Goal: Task Accomplishment & Management: Use online tool/utility

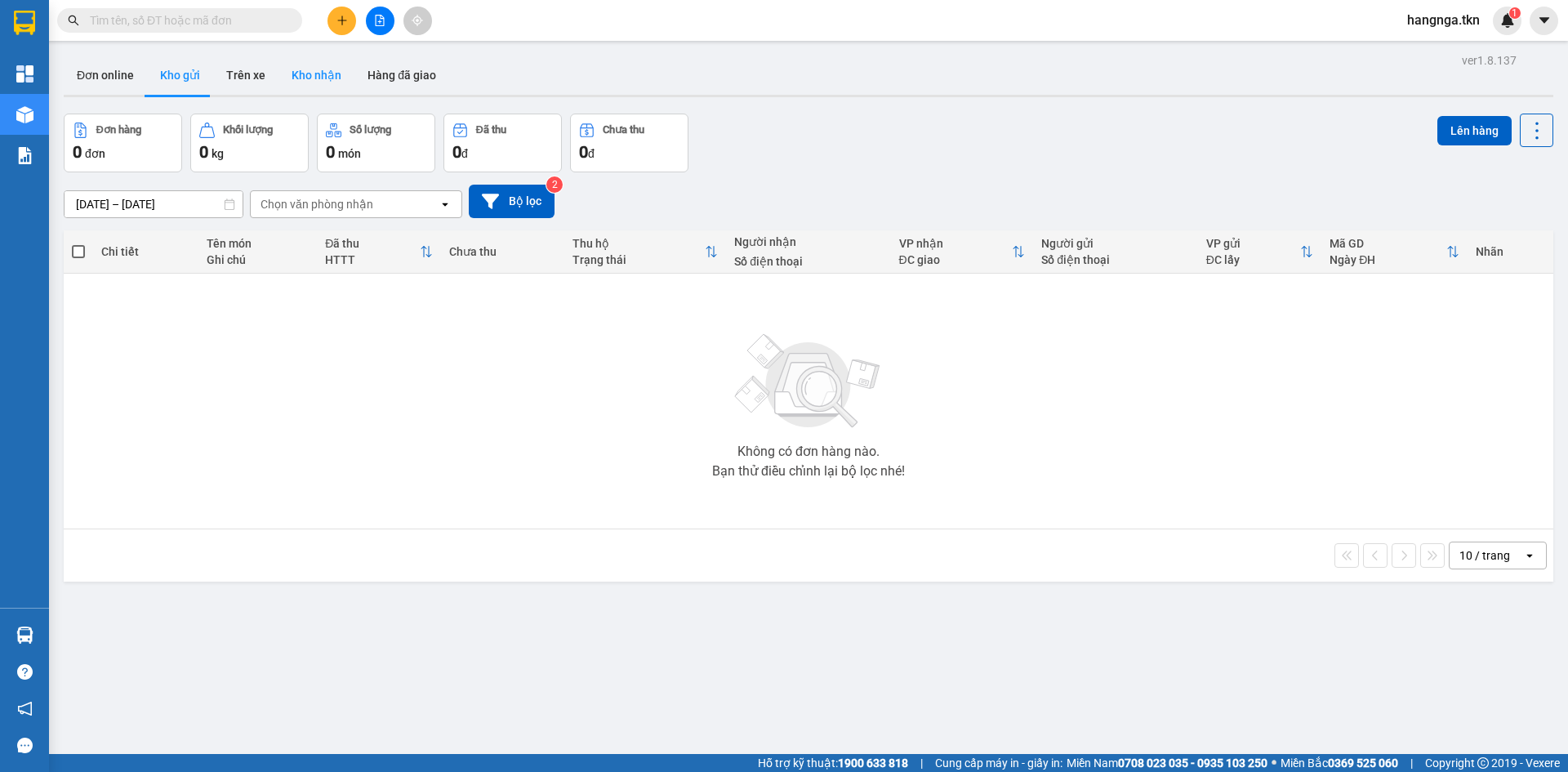
click at [309, 76] on button "Kho nhận" at bounding box center [316, 75] width 76 height 39
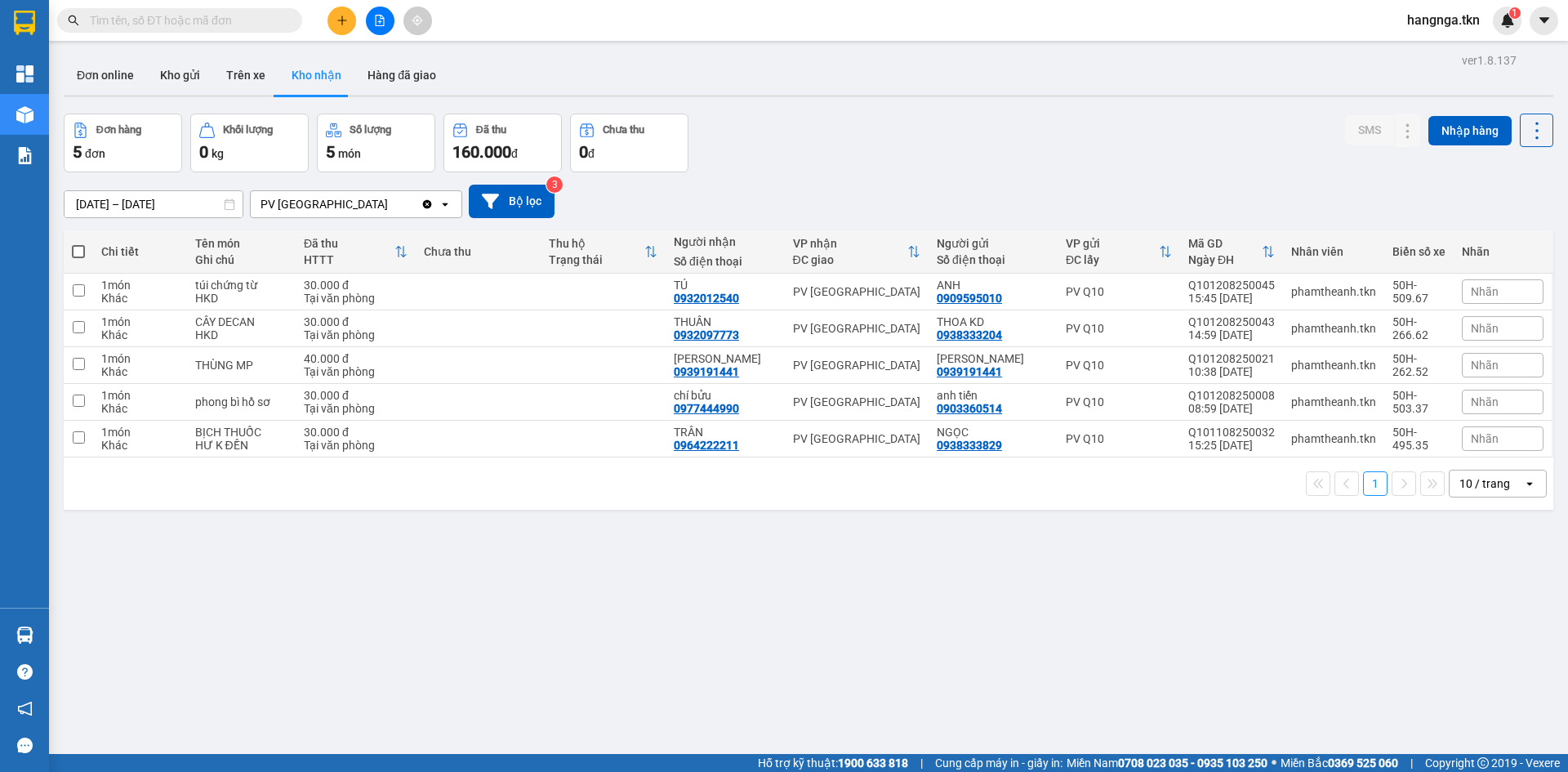
click at [37, 623] on div at bounding box center [25, 635] width 29 height 29
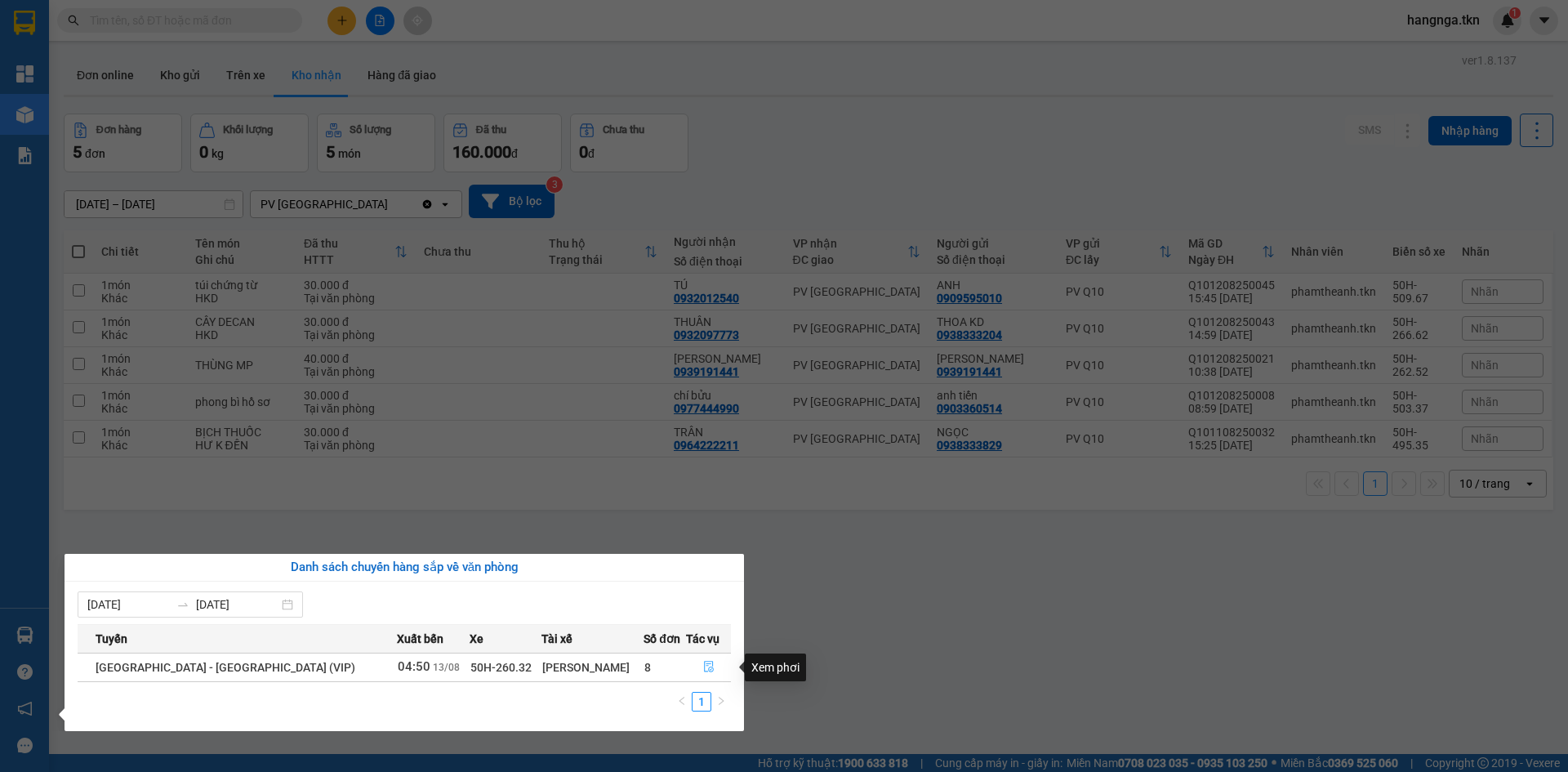
click at [719, 662] on button "button" at bounding box center [708, 667] width 43 height 26
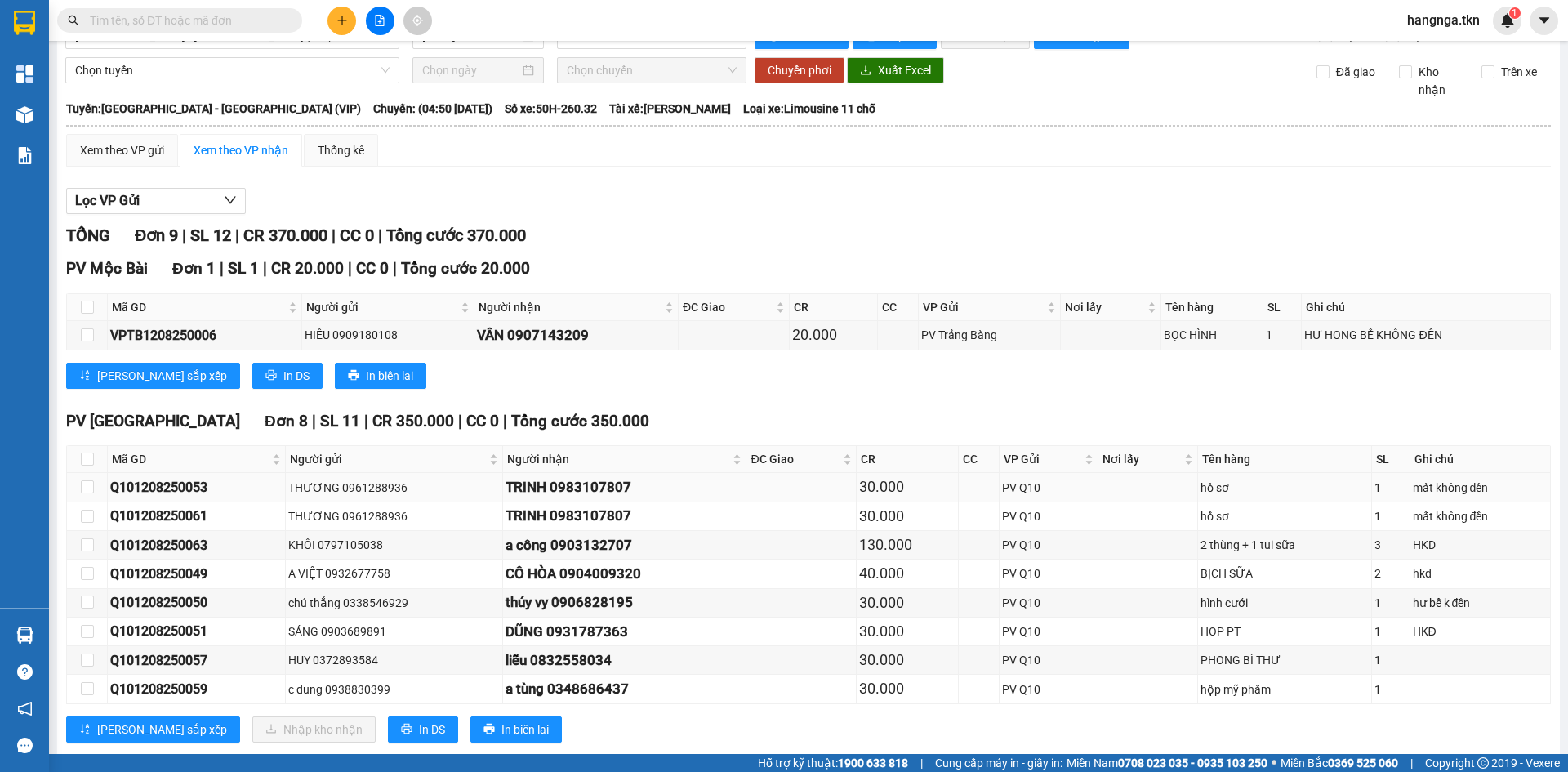
scroll to position [69, 0]
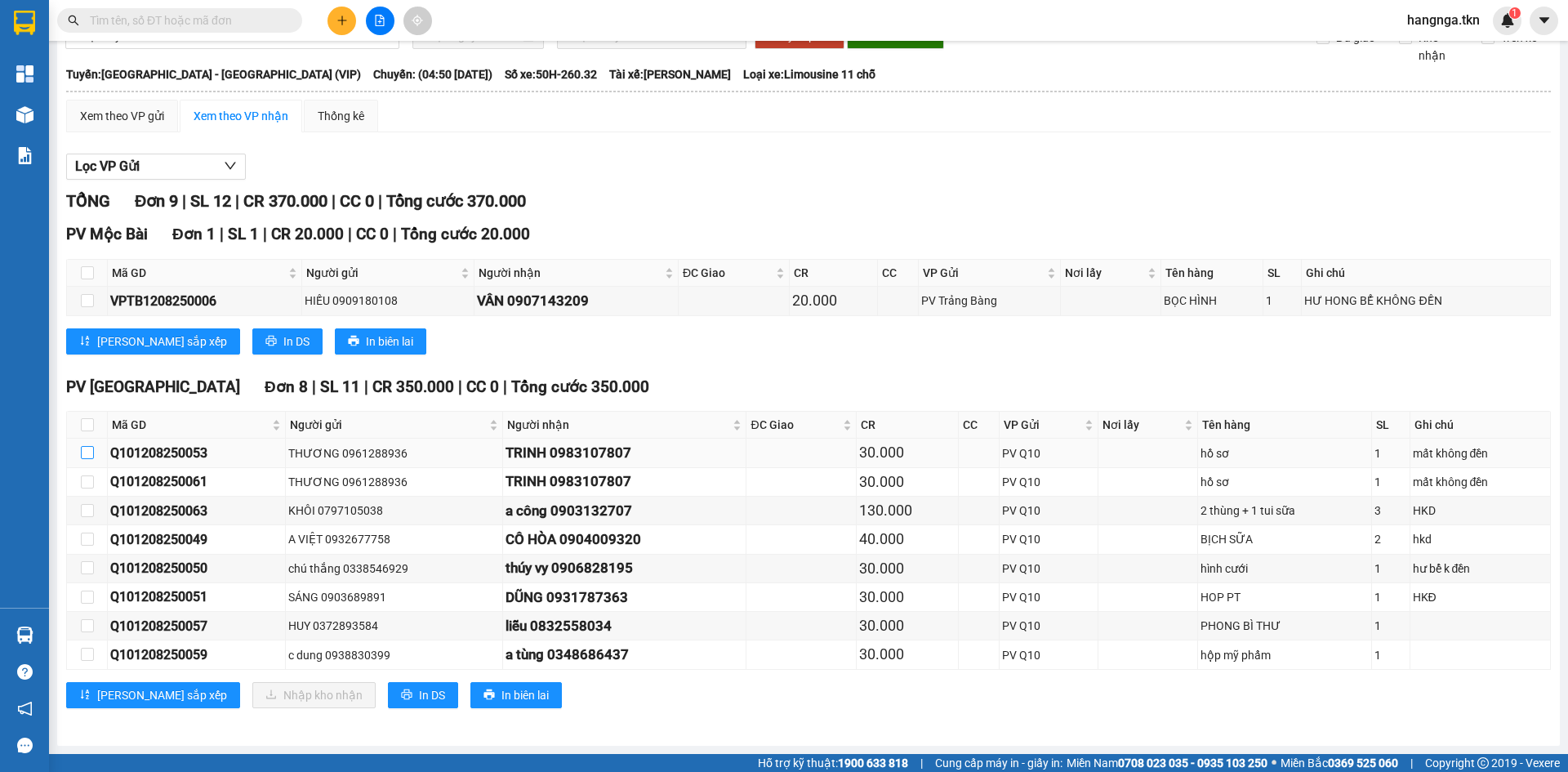
click at [84, 453] on input "checkbox" at bounding box center [87, 452] width 13 height 13
checkbox input "true"
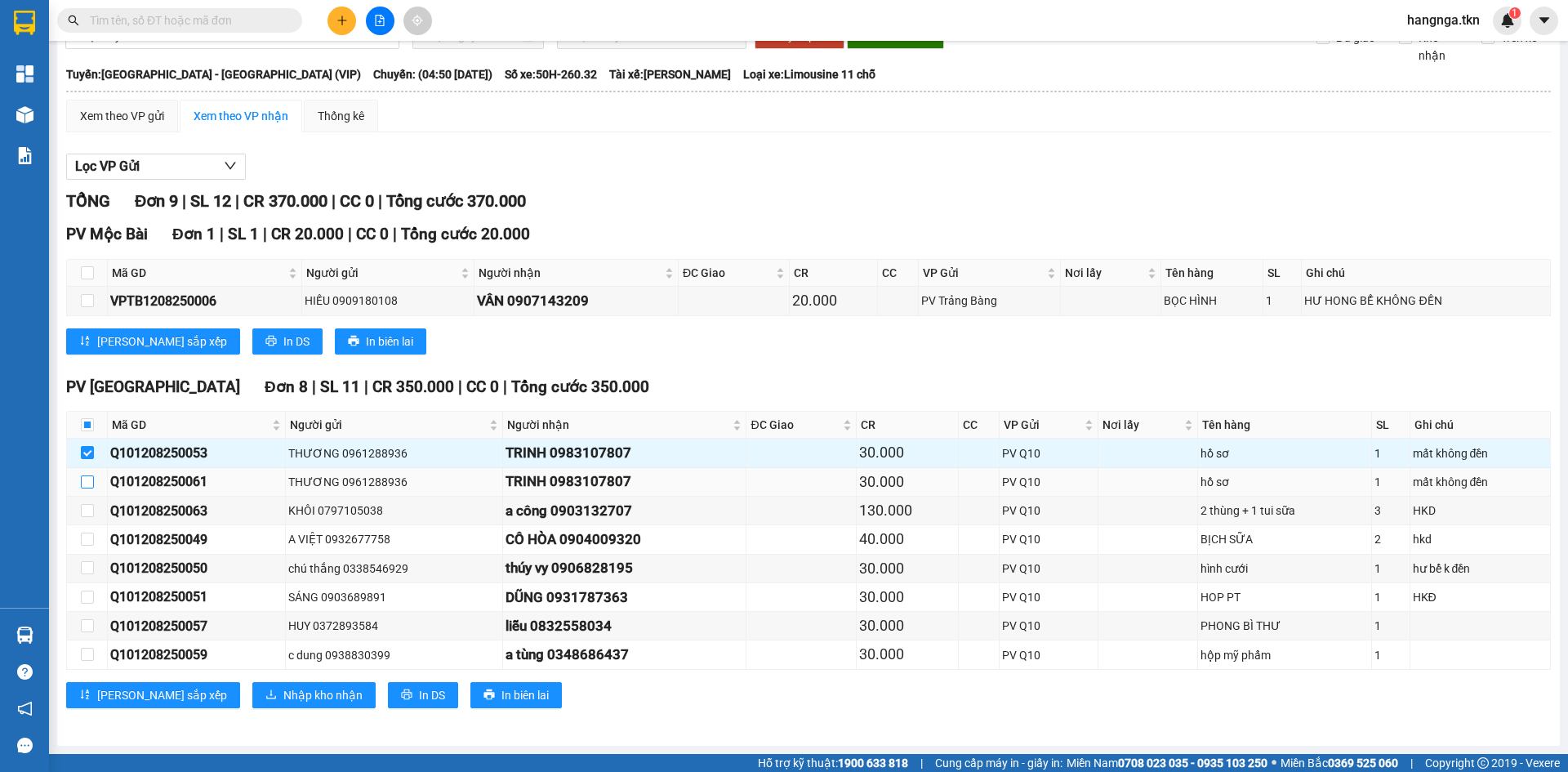
click at [83, 479] on input "checkbox" at bounding box center [87, 481] width 13 height 13
checkbox input "true"
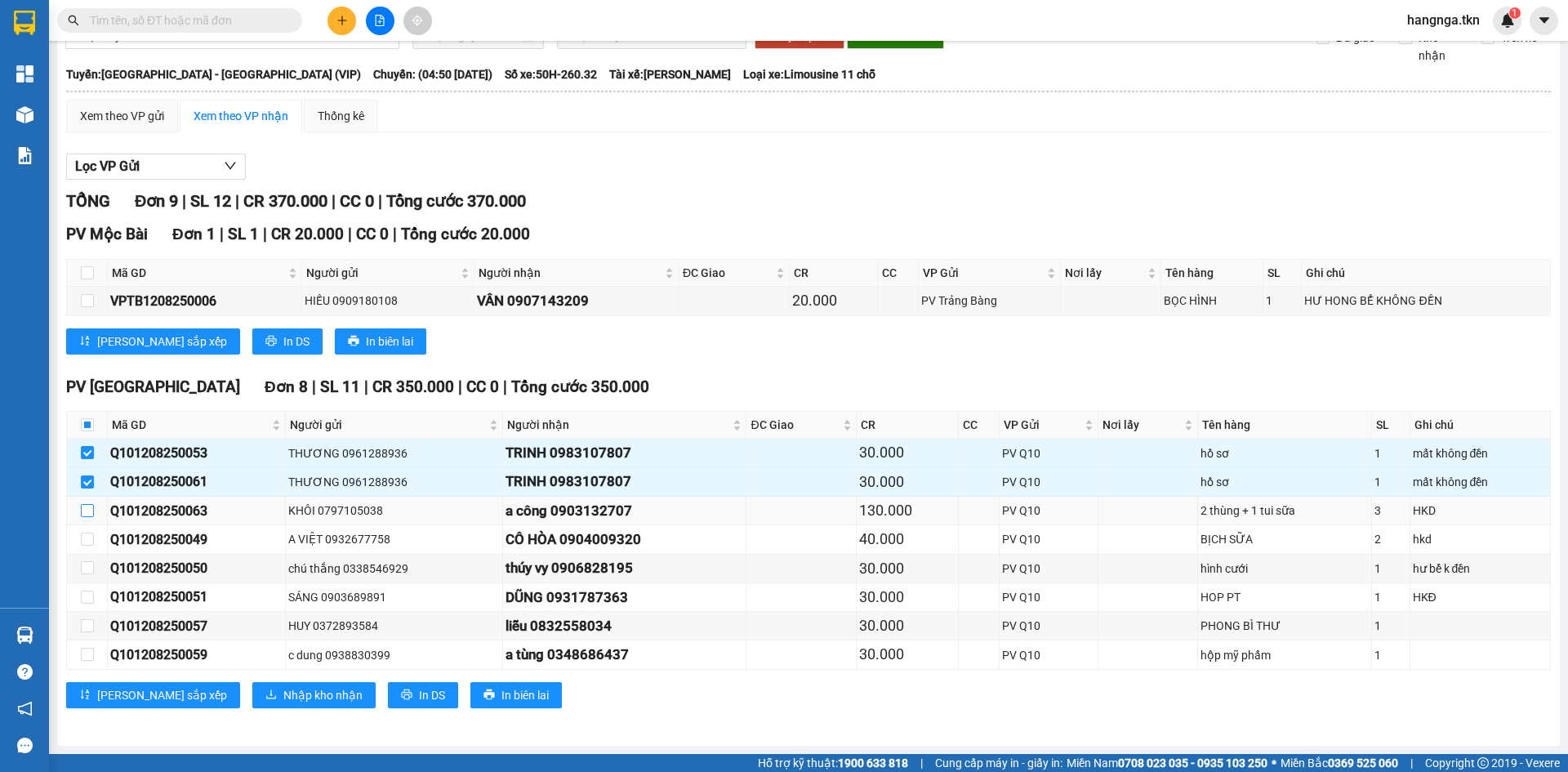
click at [88, 516] on input "checkbox" at bounding box center [87, 510] width 13 height 13
checkbox input "true"
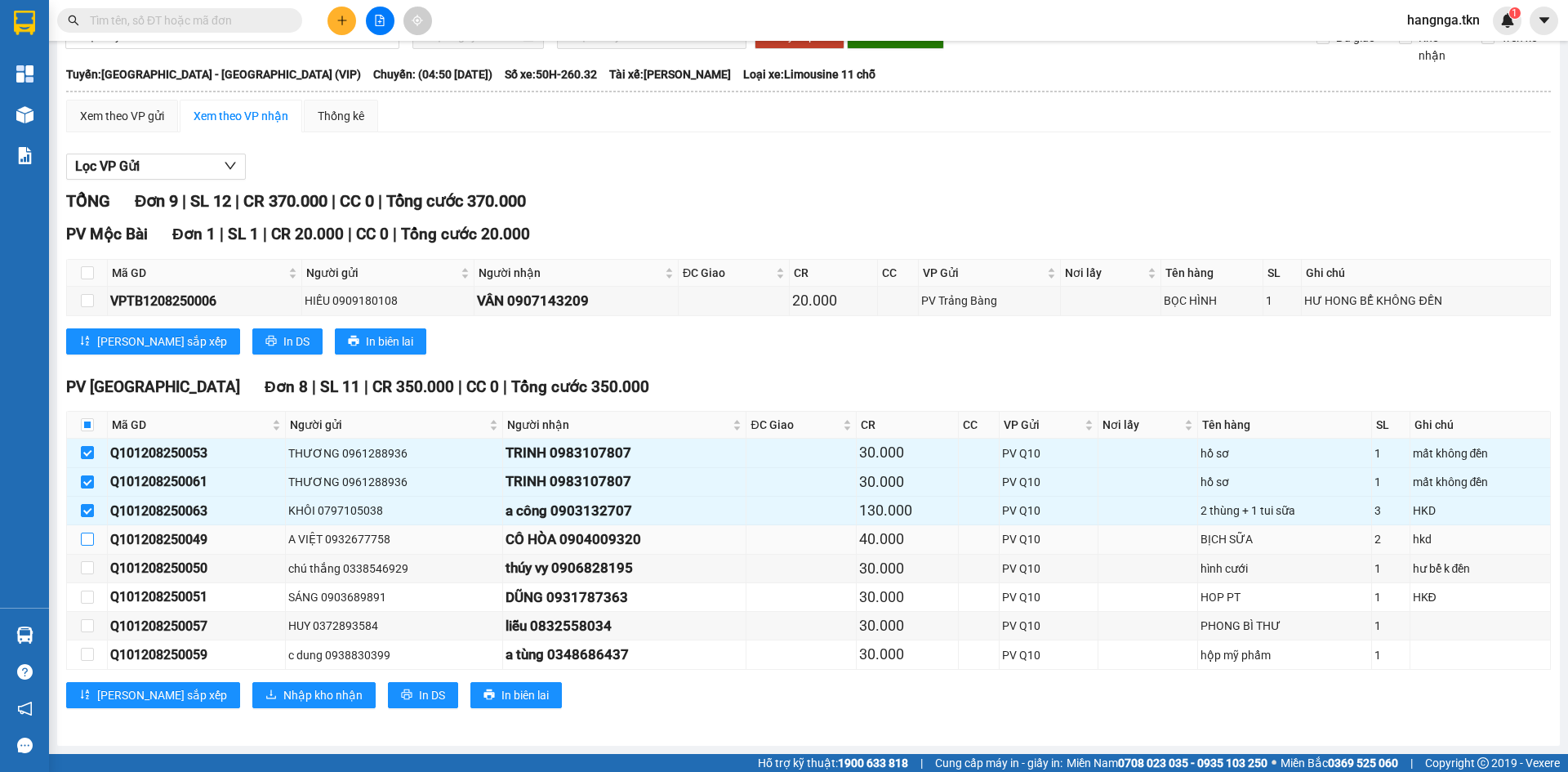
click at [88, 538] on input "checkbox" at bounding box center [87, 539] width 13 height 13
checkbox input "true"
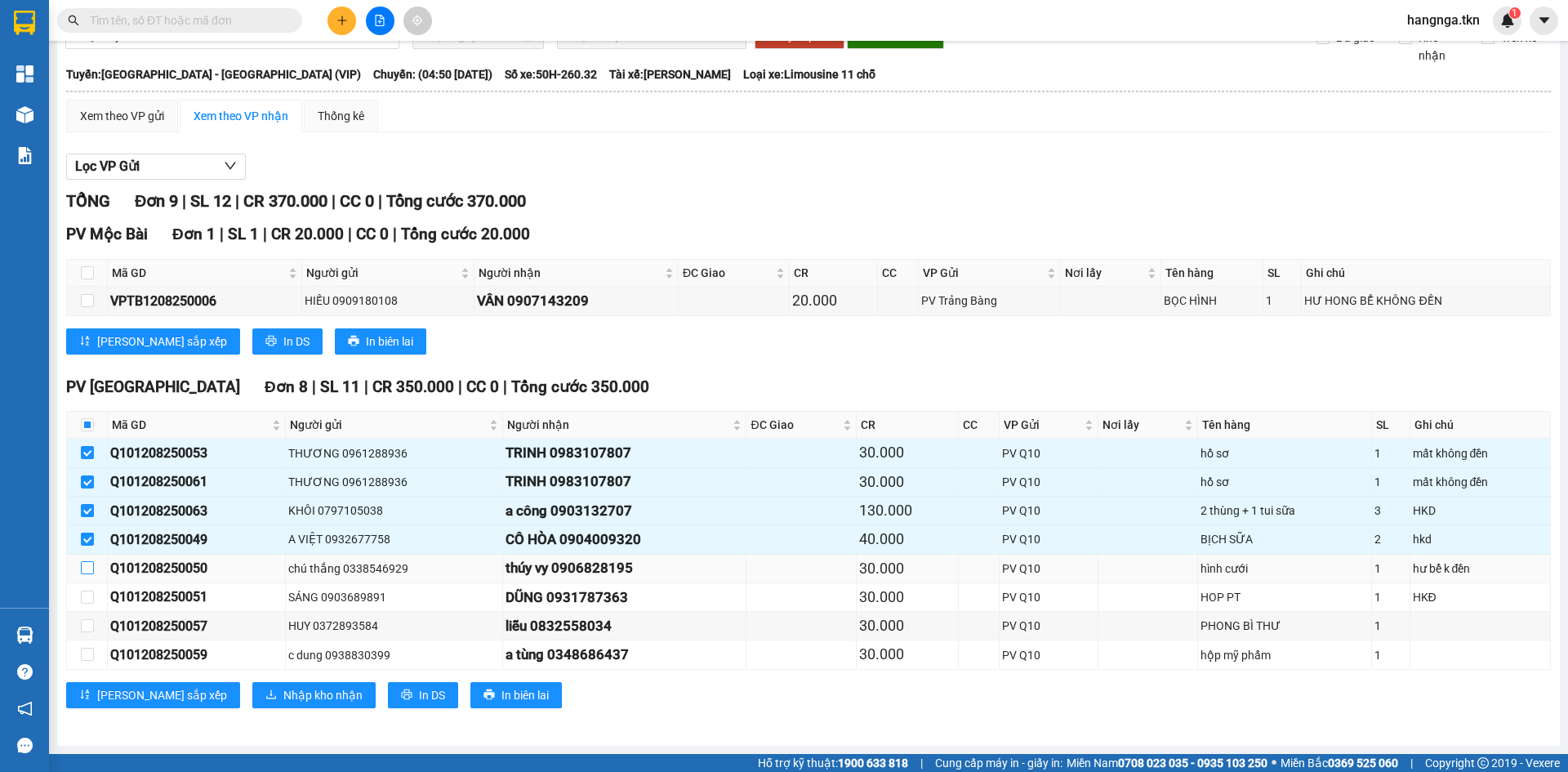
click at [88, 568] on input "checkbox" at bounding box center [87, 567] width 13 height 13
checkbox input "true"
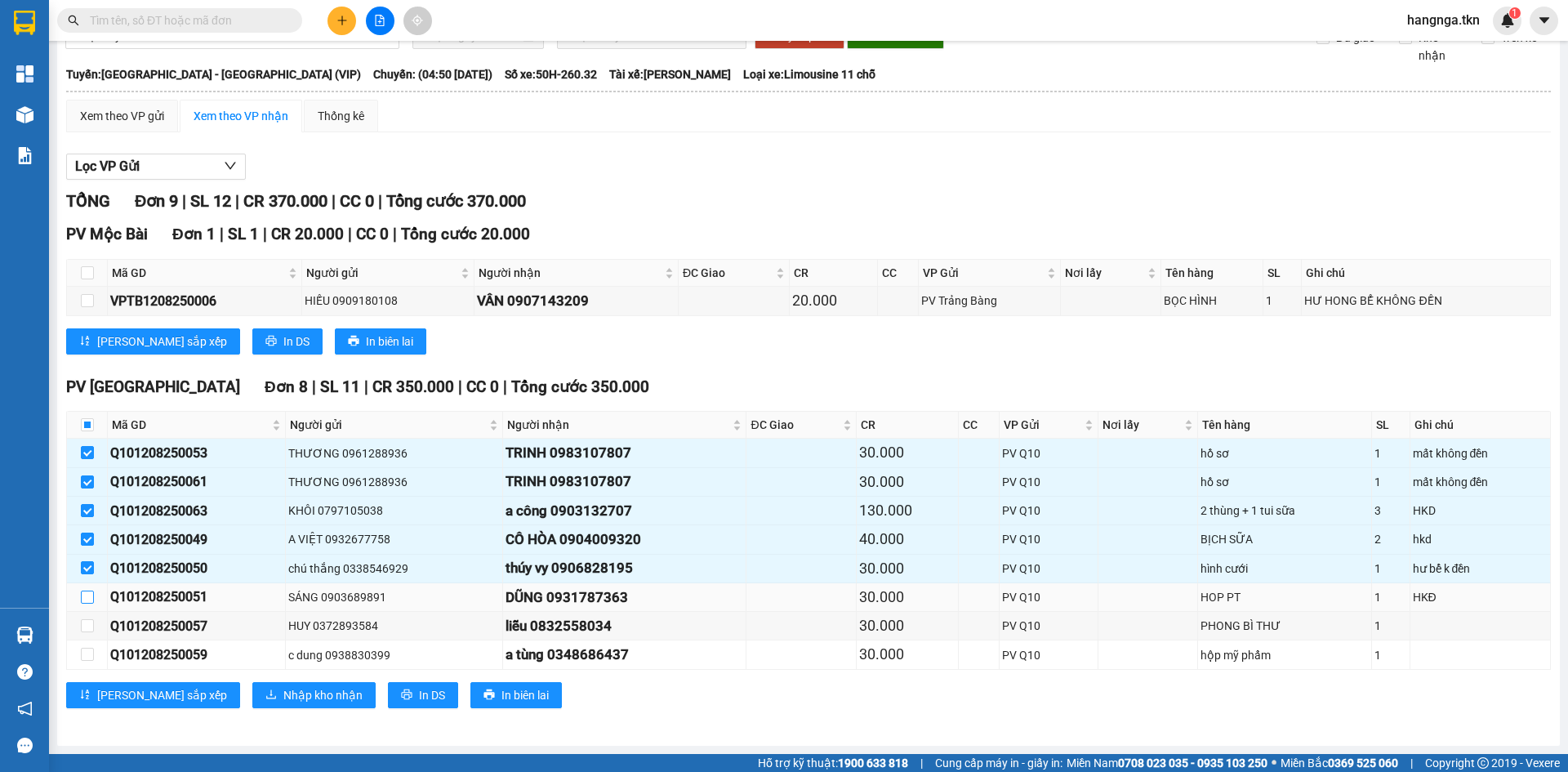
click at [91, 597] on input "checkbox" at bounding box center [87, 597] width 13 height 13
checkbox input "true"
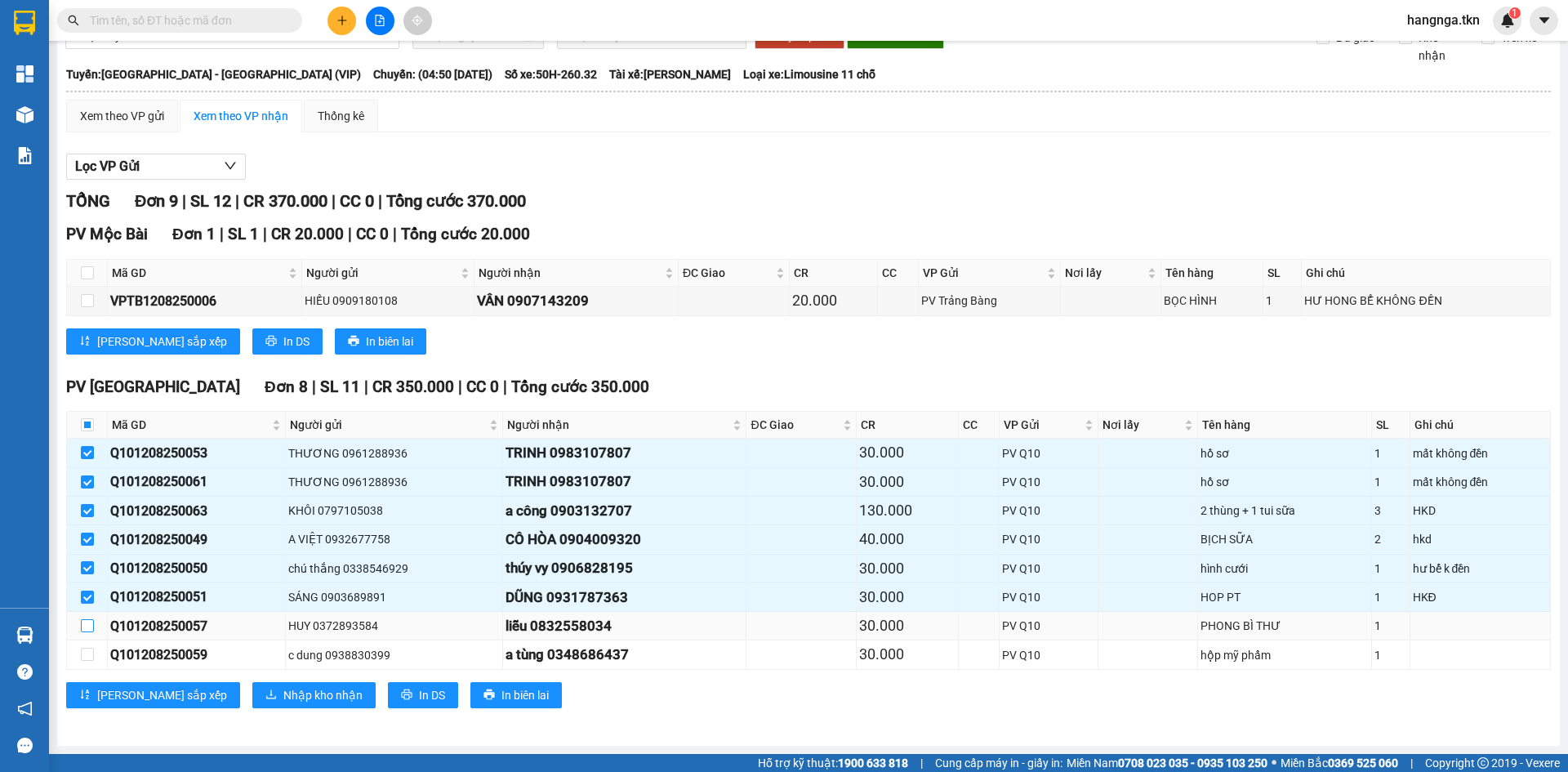
click at [89, 626] on input "checkbox" at bounding box center [87, 625] width 13 height 13
checkbox input "true"
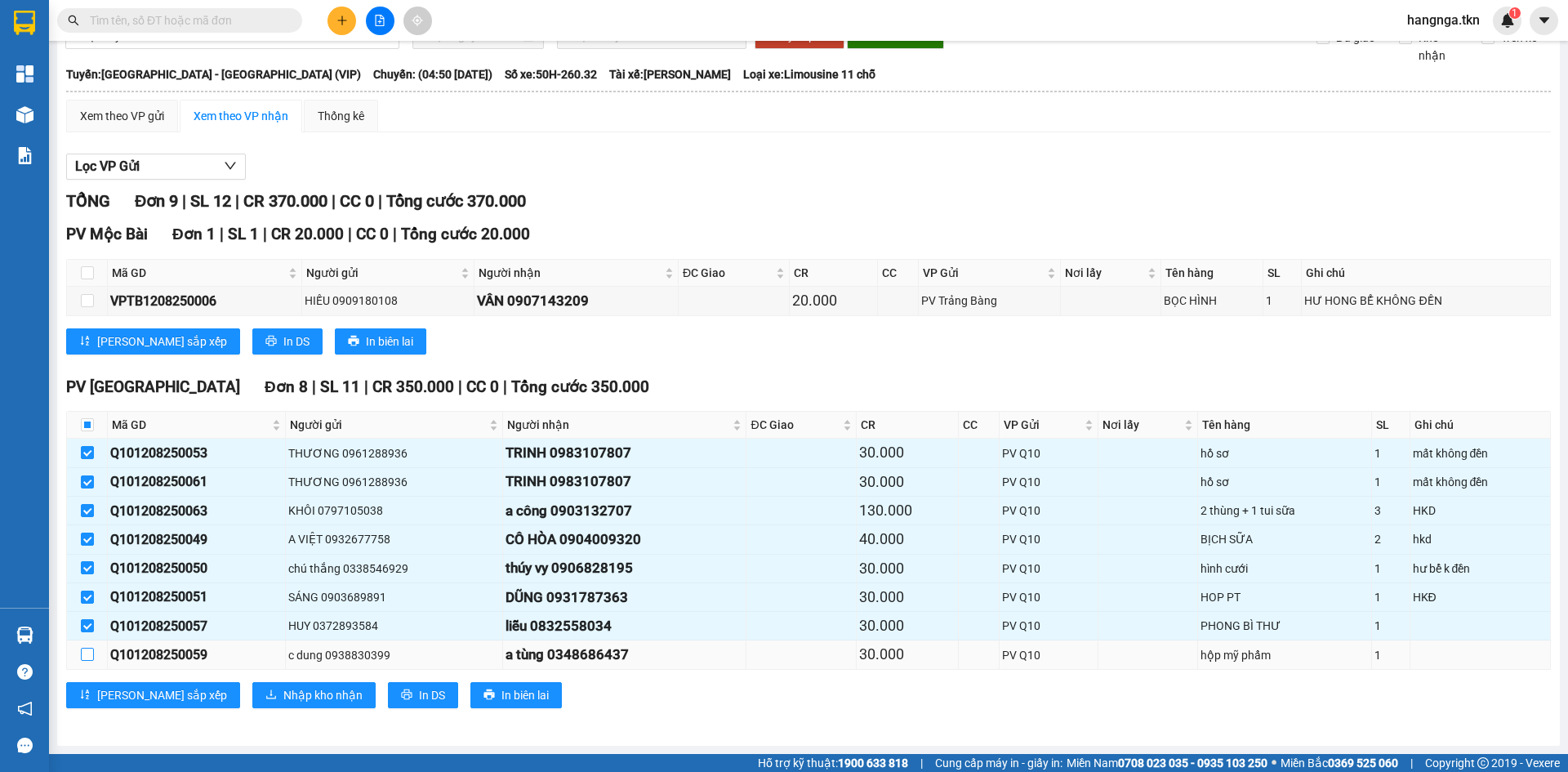
click at [88, 649] on input "checkbox" at bounding box center [87, 654] width 13 height 13
checkbox input "true"
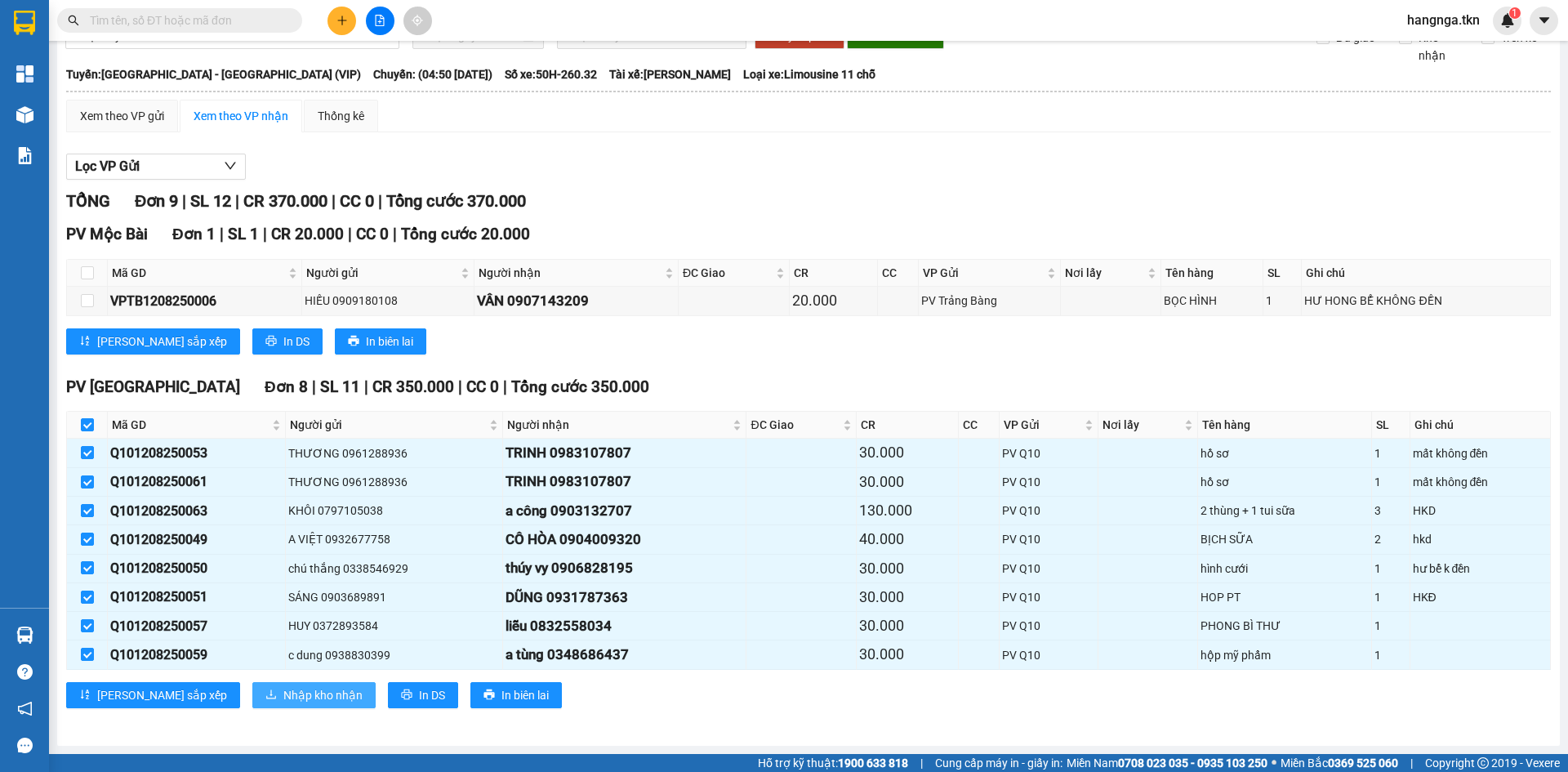
click at [283, 695] on span "Nhập kho nhận" at bounding box center [323, 695] width 79 height 18
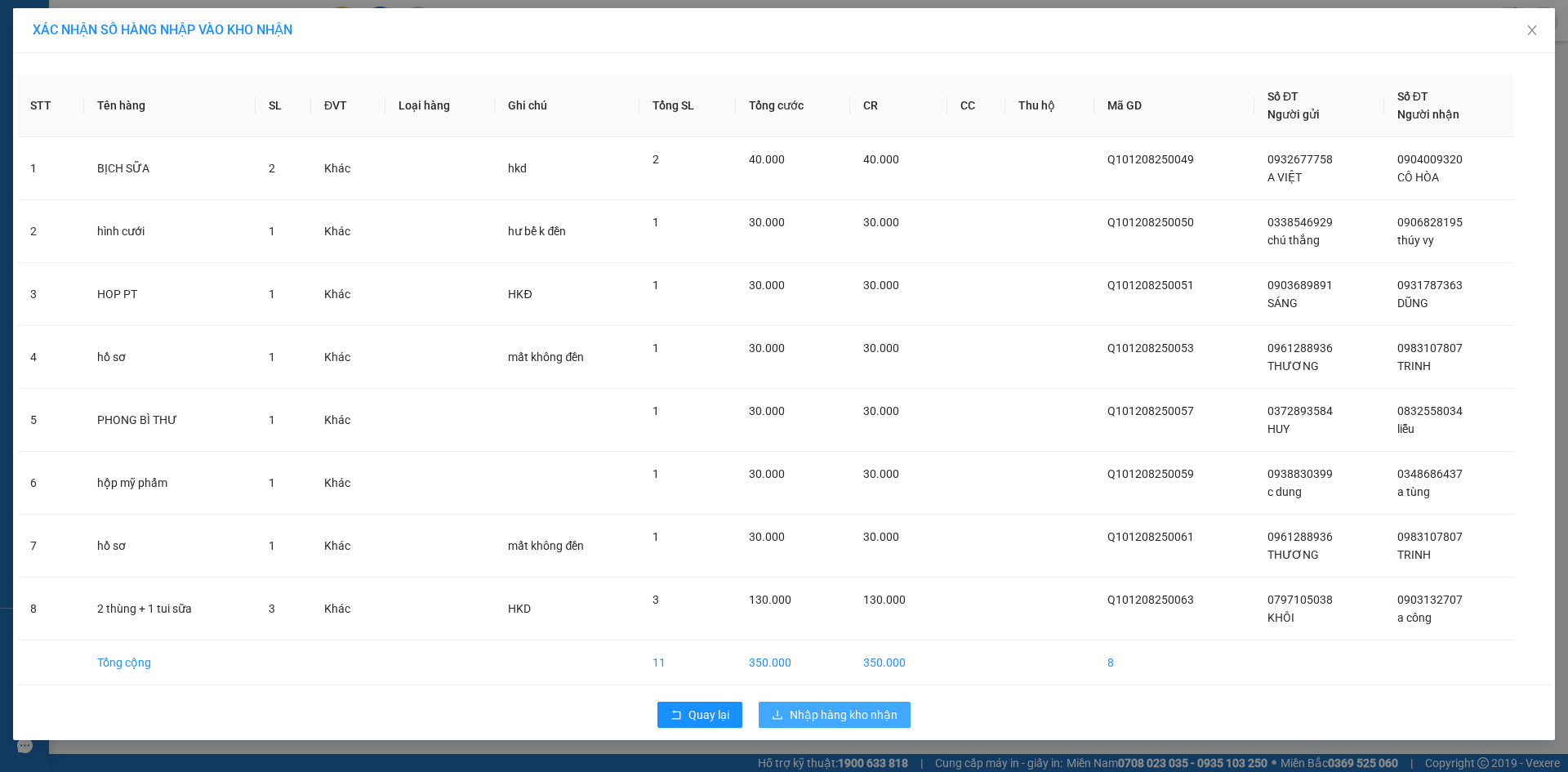
click at [888, 712] on span "Nhập hàng kho nhận" at bounding box center [844, 714] width 108 height 18
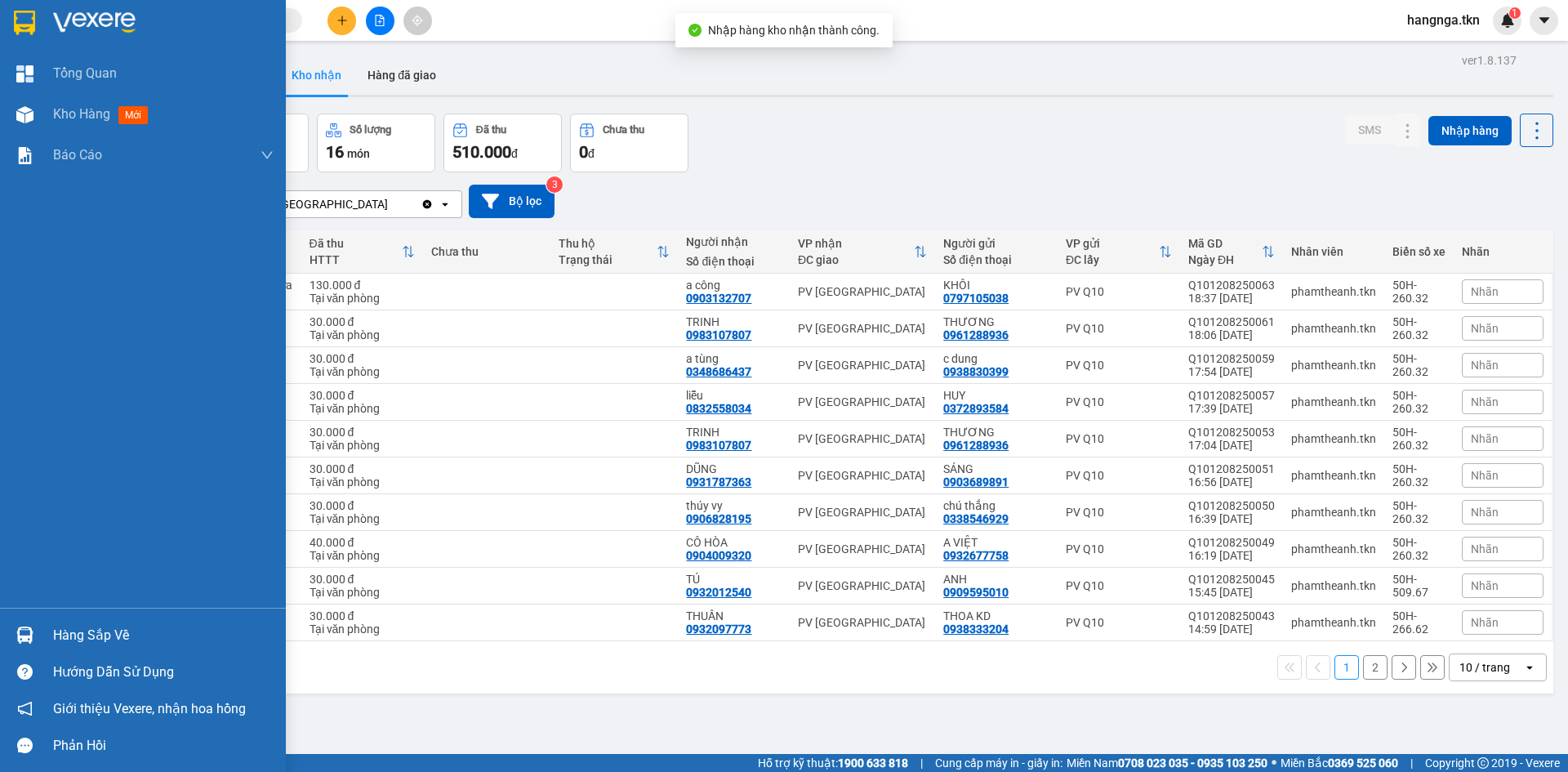
click at [27, 29] on img at bounding box center [24, 22] width 21 height 25
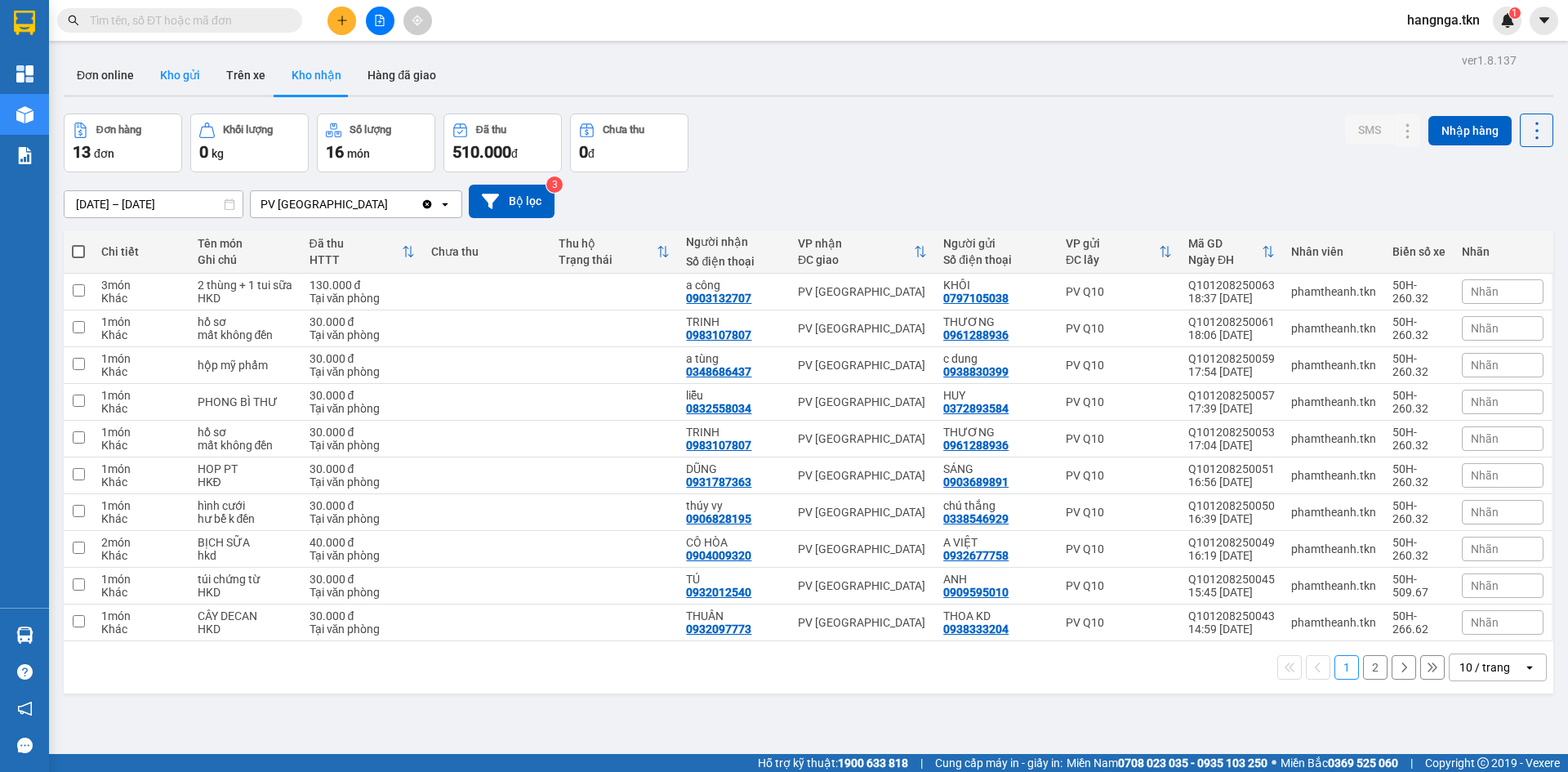
click at [184, 77] on button "Kho gửi" at bounding box center [180, 75] width 66 height 39
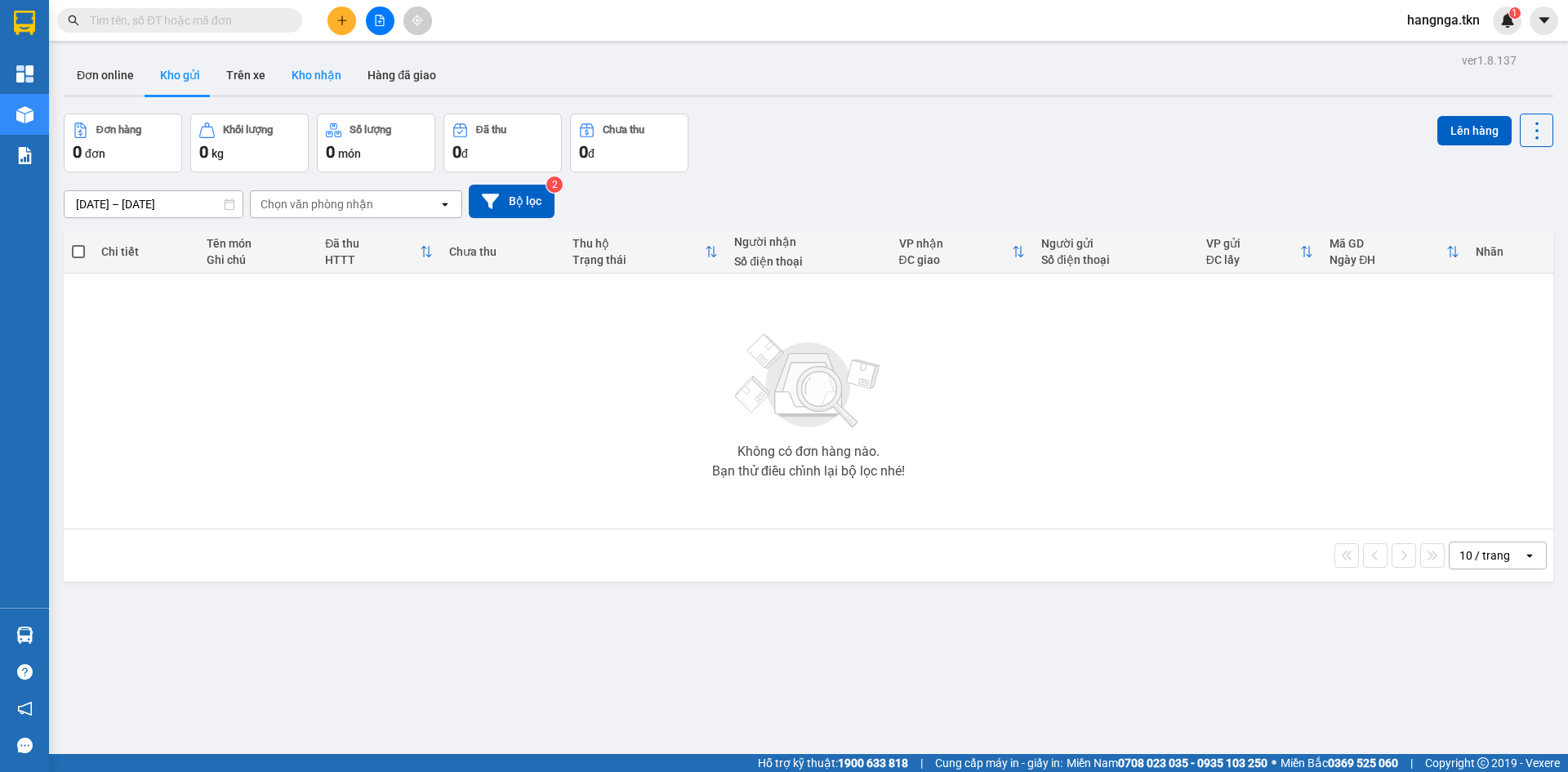
click at [311, 76] on button "Kho nhận" at bounding box center [316, 75] width 76 height 39
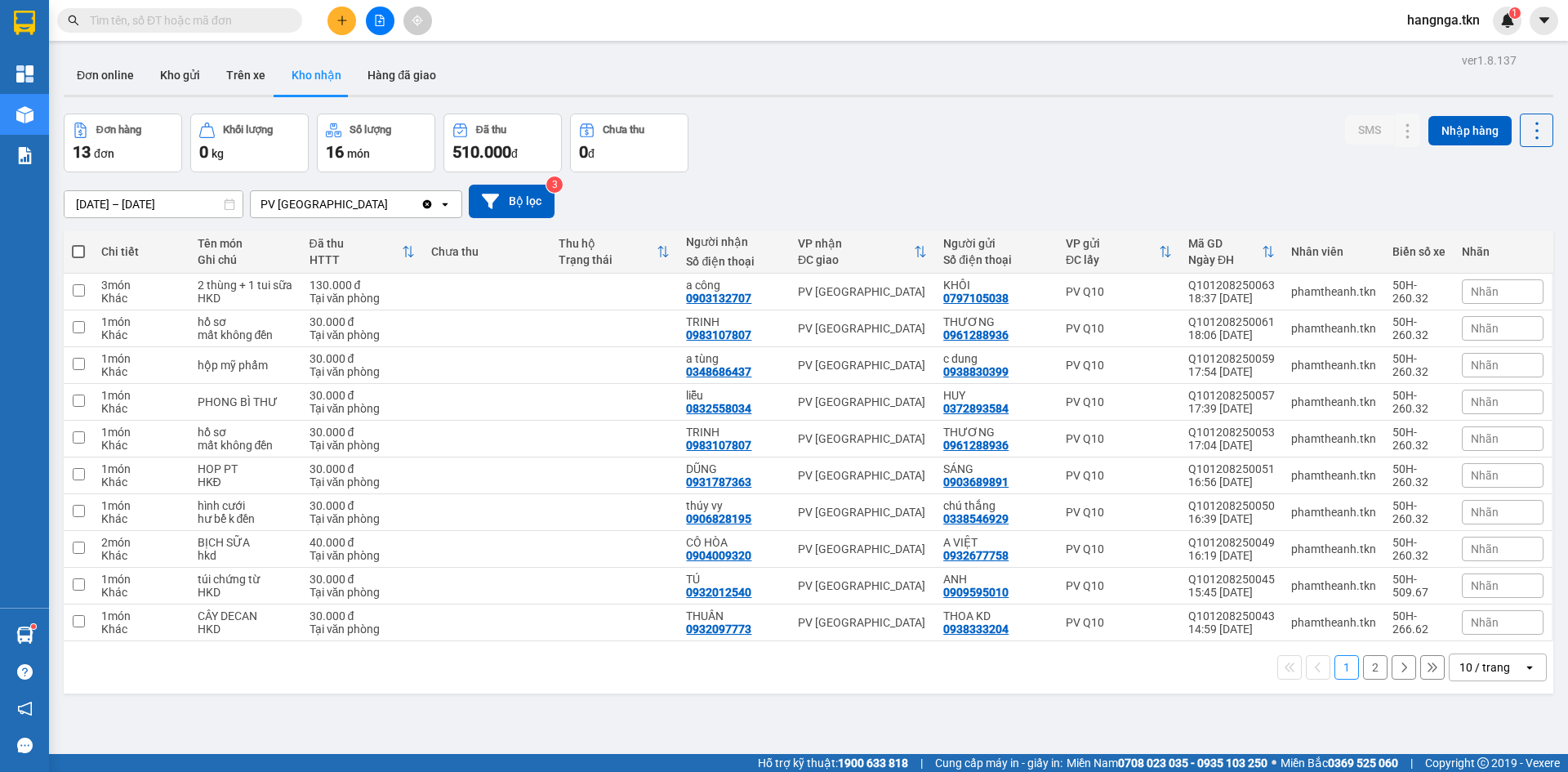
click at [278, 55] on button "Kho nhận" at bounding box center [316, 75] width 76 height 39
click at [1370, 334] on icon at bounding box center [1375, 328] width 11 height 11
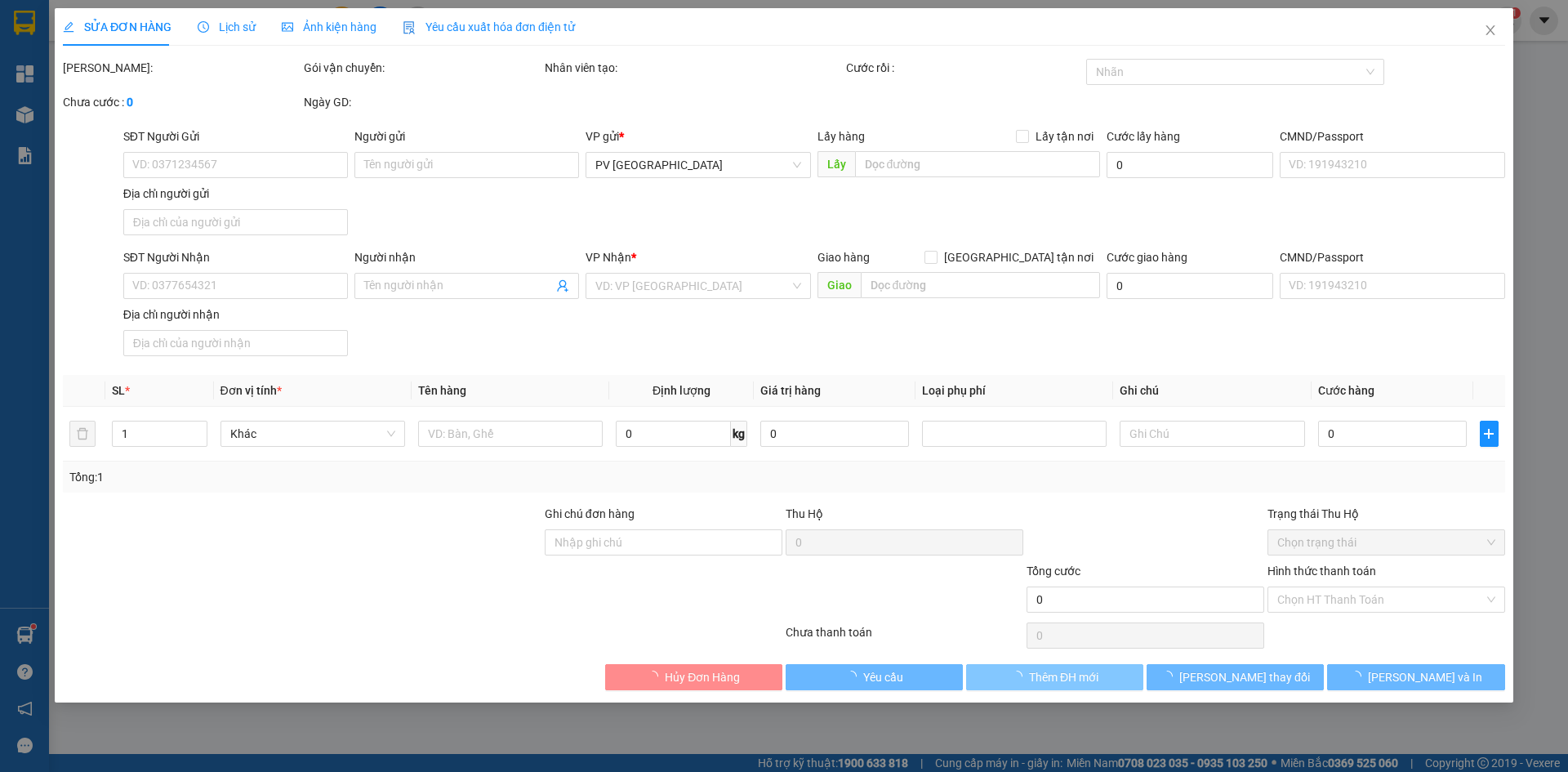
type input "0961288936"
type input "THƯƠNG"
type input "0983107807"
type input "TRINH"
type input "30.000"
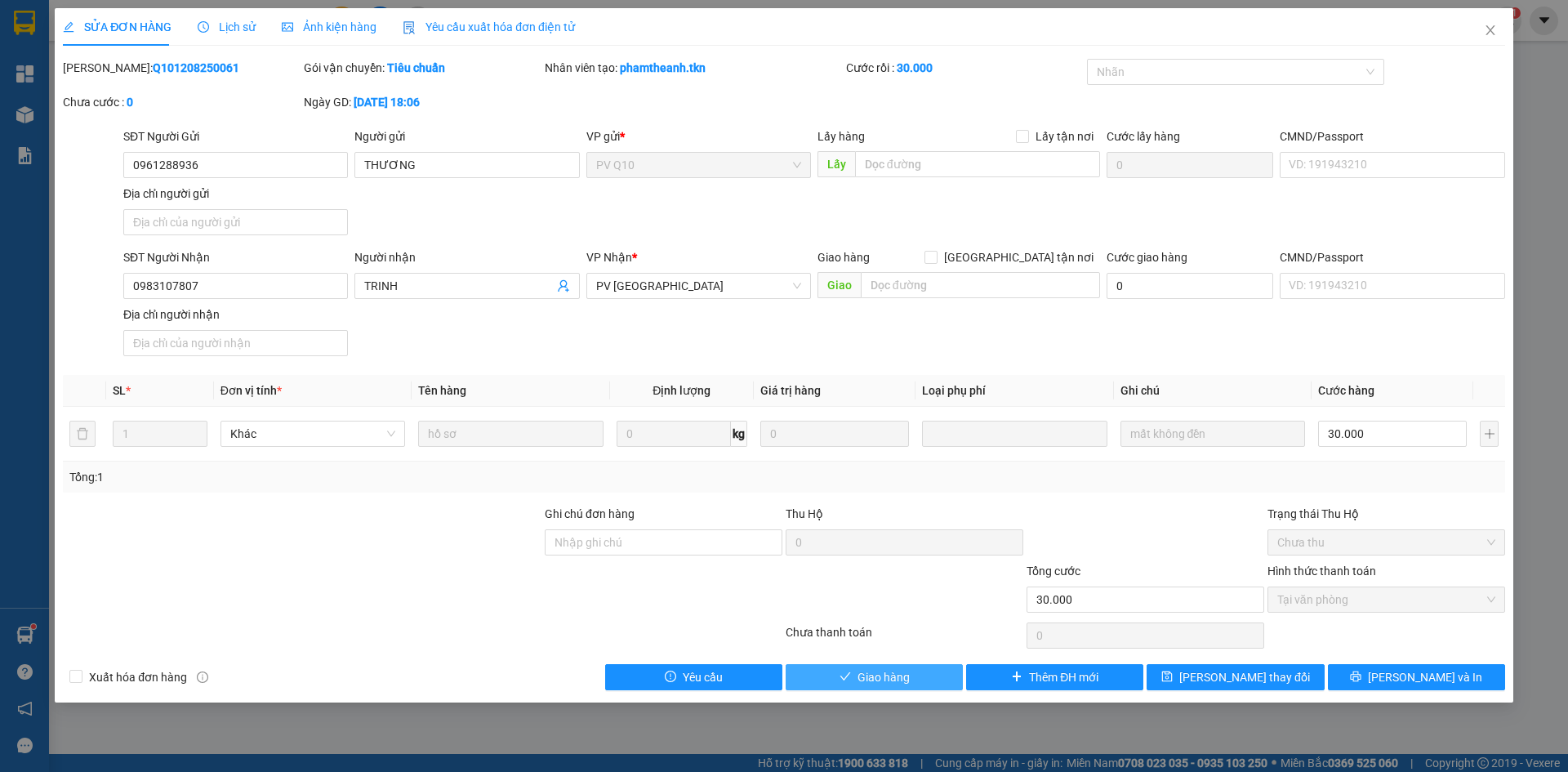
click at [917, 683] on button "Giao hàng" at bounding box center [874, 677] width 177 height 26
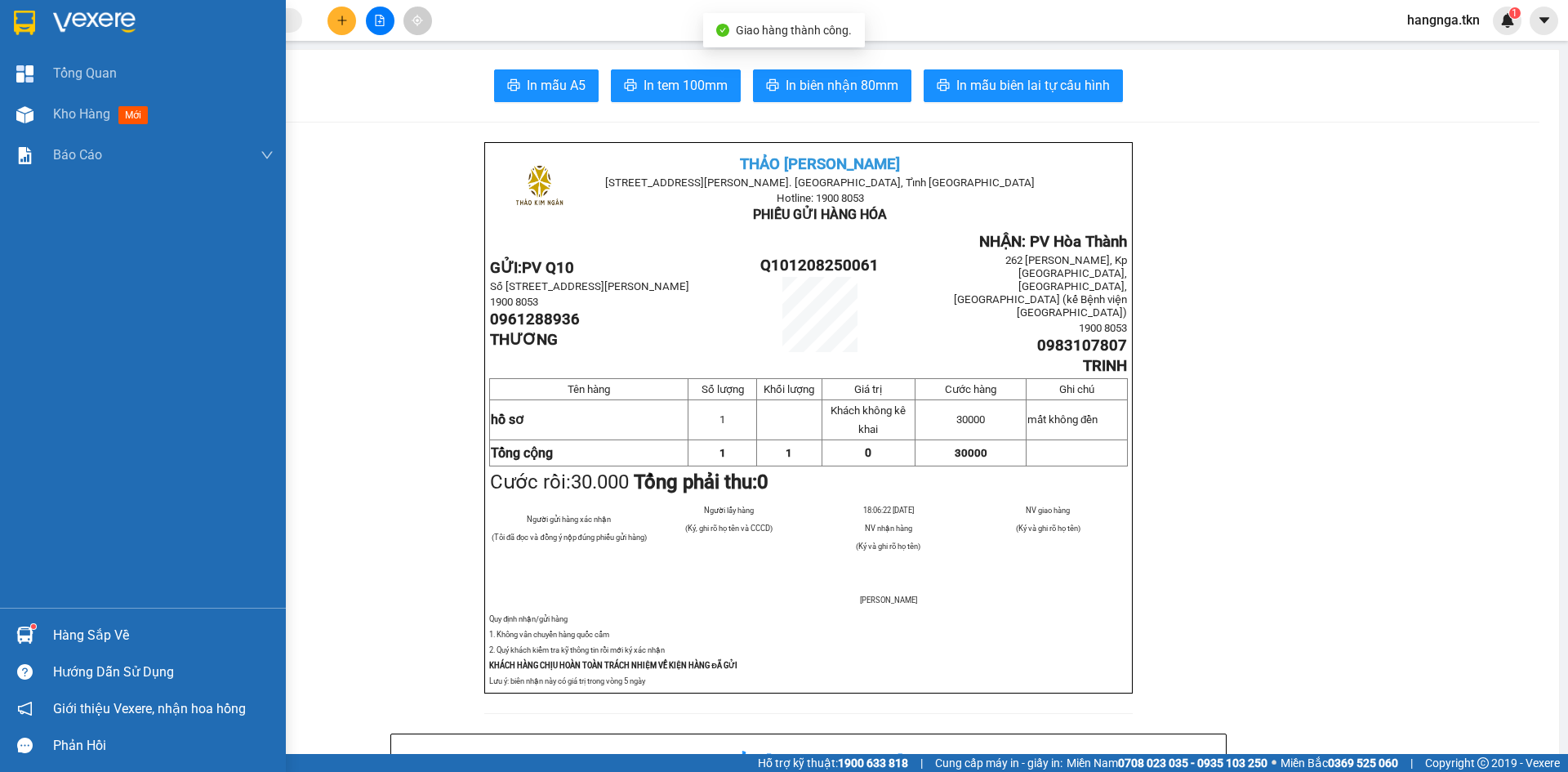
click at [16, 29] on img at bounding box center [24, 22] width 21 height 25
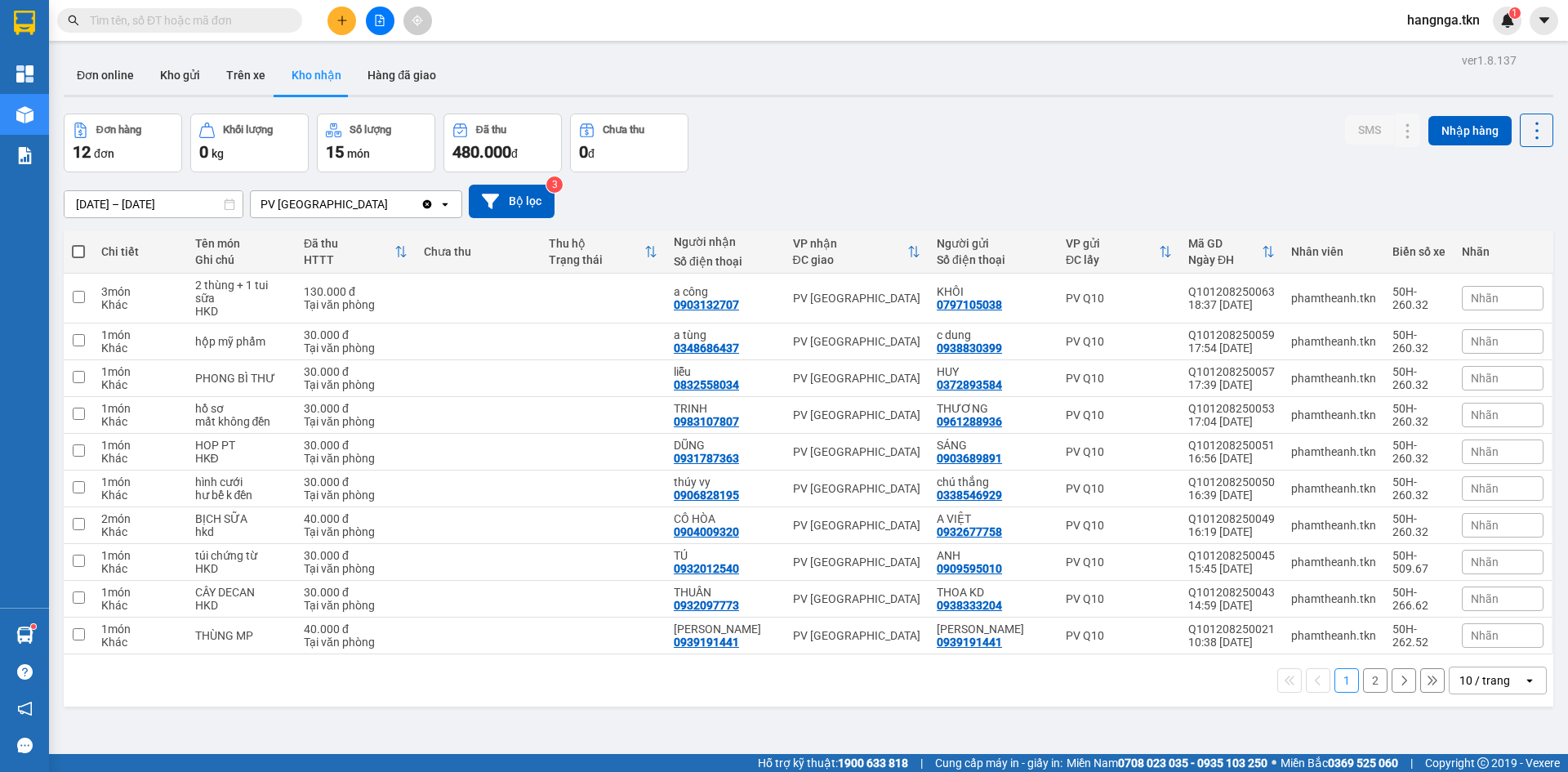
click at [198, 25] on input "text" at bounding box center [186, 20] width 192 height 18
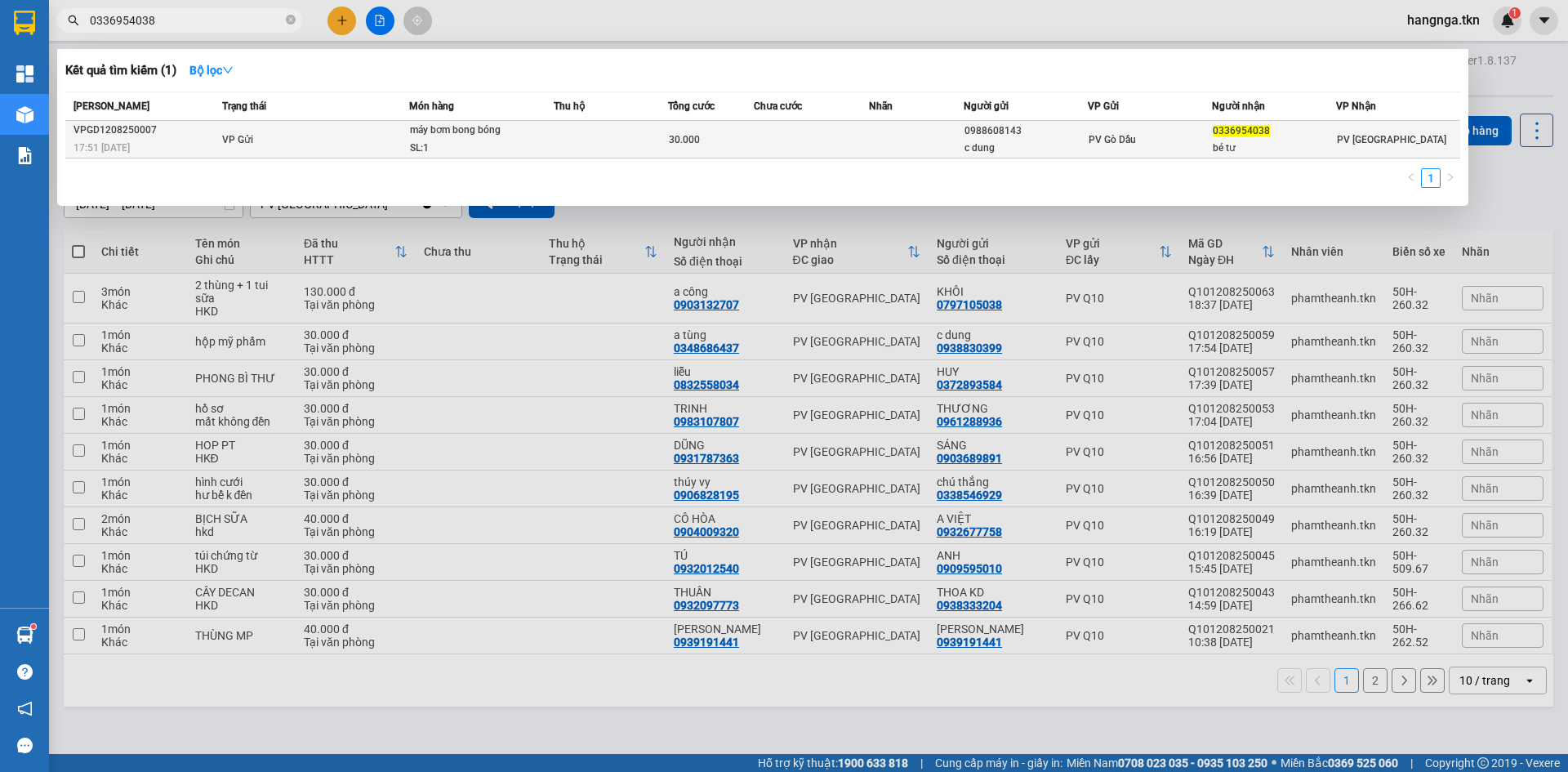
type input "0336954038"
click at [1325, 141] on div "bé tư" at bounding box center [1274, 148] width 123 height 17
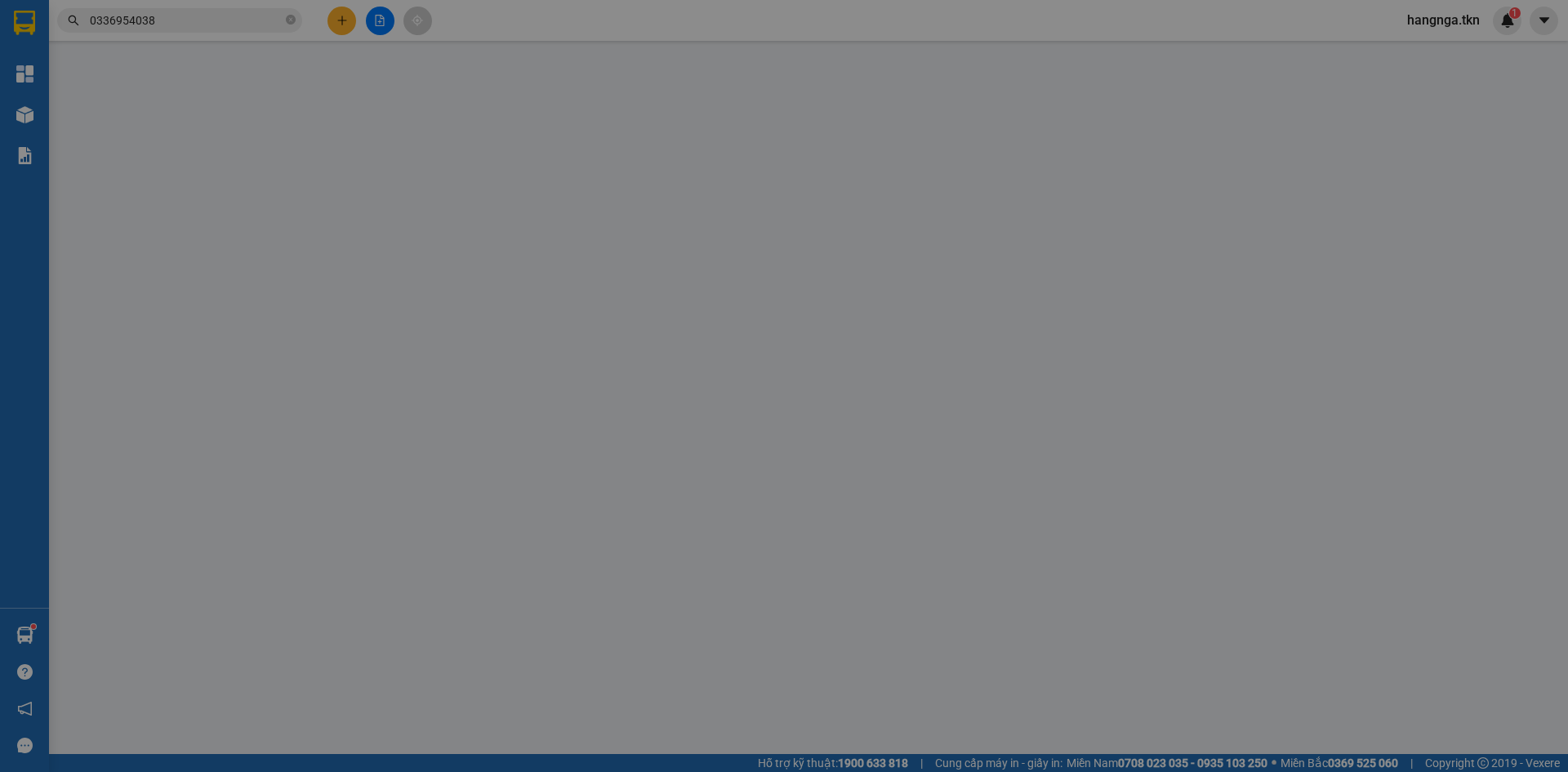
click at [1325, 141] on div "CMND/Passport" at bounding box center [1392, 136] width 225 height 18
click at [1325, 152] on input "CMND/Passport" at bounding box center [1392, 164] width 225 height 26
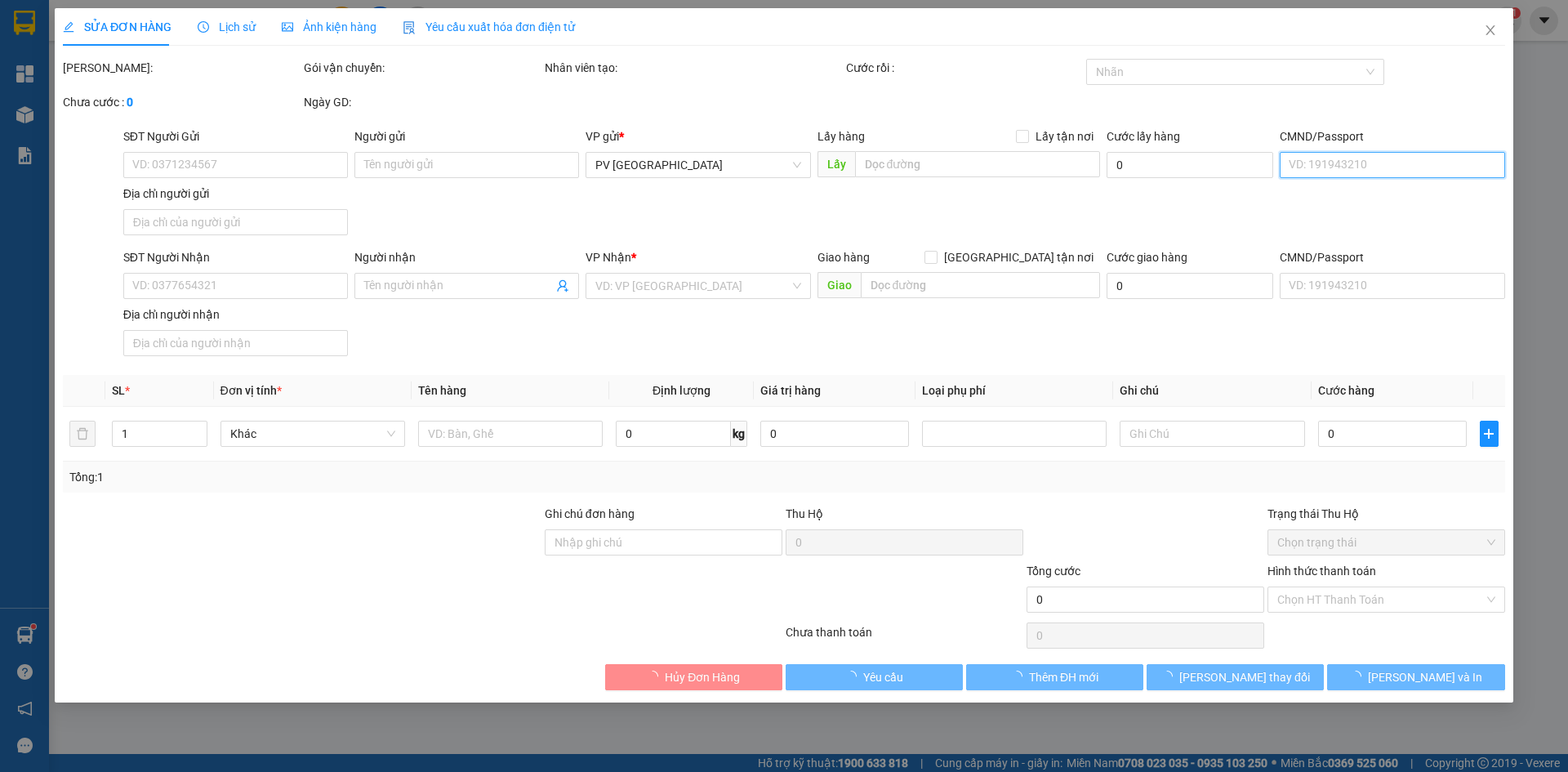
type input "0988608143"
type input "c dung"
type input "0336954038"
type input "bé tư"
type input "30.000"
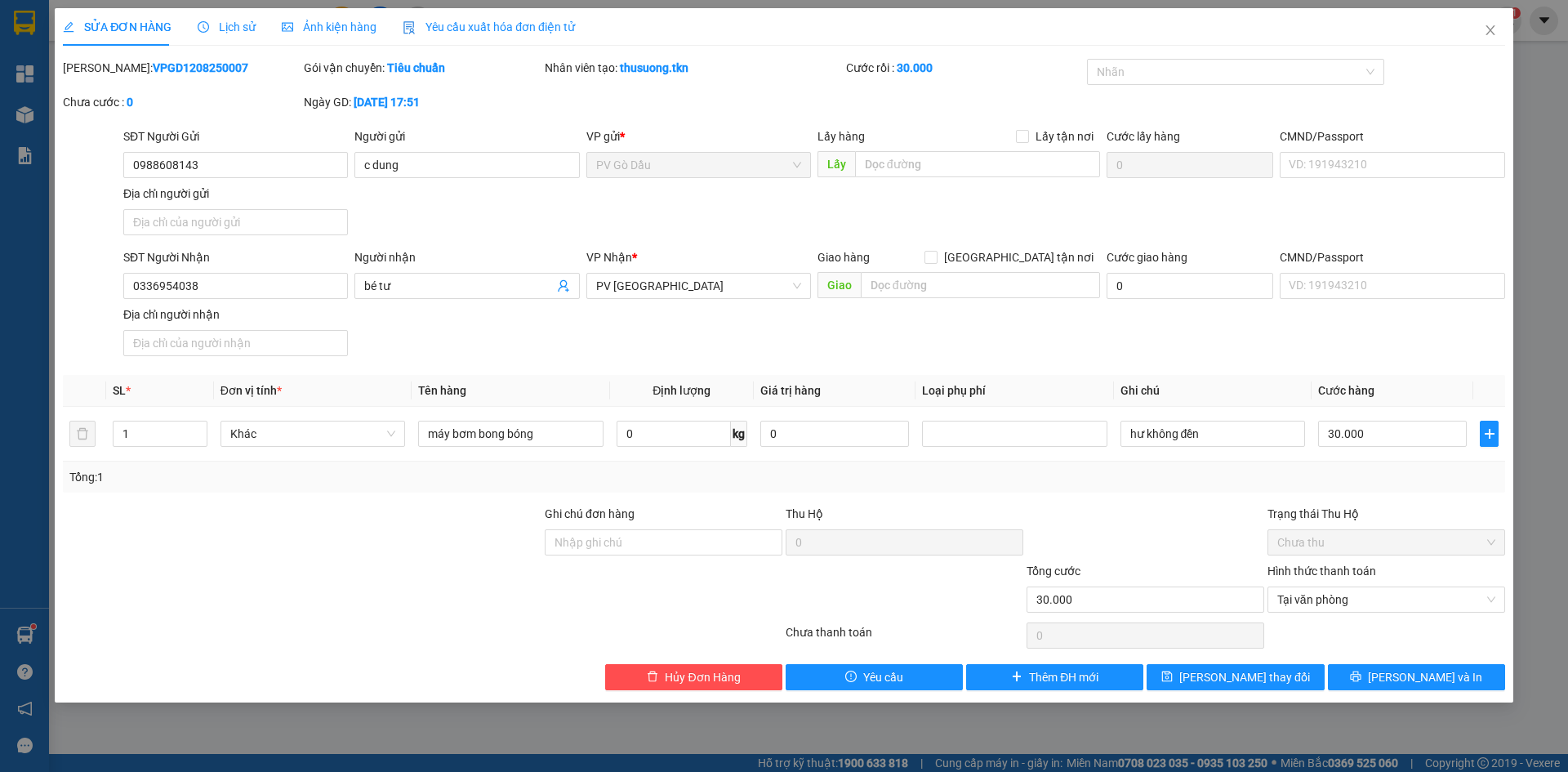
click at [25, 310] on div "SỬA ĐƠN HÀNG Lịch sử Ảnh kiện hàng Yêu cầu xuất hóa đơn điện tử Total Paid Fee …" at bounding box center [784, 386] width 1568 height 772
click at [35, 639] on div "SỬA ĐƠN HÀNG Lịch sử Ảnh kiện hàng Yêu cầu xuất hóa đơn điện tử Total Paid Fee …" at bounding box center [784, 386] width 1568 height 772
click at [14, 635] on div "SỬA ĐƠN HÀNG Lịch sử Ảnh kiện hàng Yêu cầu xuất hóa đơn điện tử Total Paid Fee …" at bounding box center [784, 386] width 1568 height 772
click at [24, 634] on div "SỬA ĐƠN HÀNG Lịch sử Ảnh kiện hàng Yêu cầu xuất hóa đơn điện tử Total Paid Fee …" at bounding box center [784, 386] width 1568 height 772
click at [1491, 34] on icon "close" at bounding box center [1490, 30] width 13 height 13
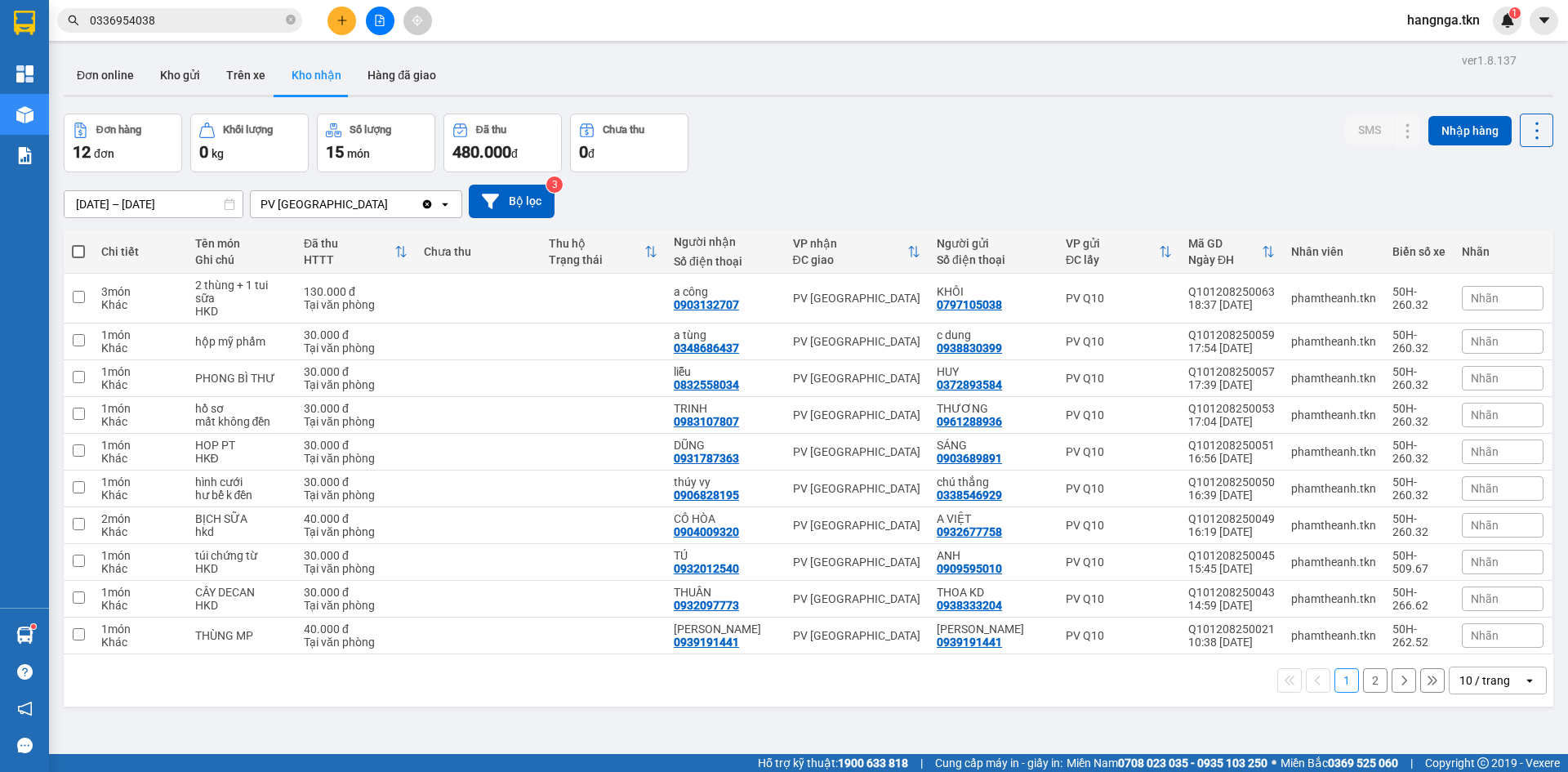
click at [237, 26] on input "0336954038" at bounding box center [186, 20] width 192 height 18
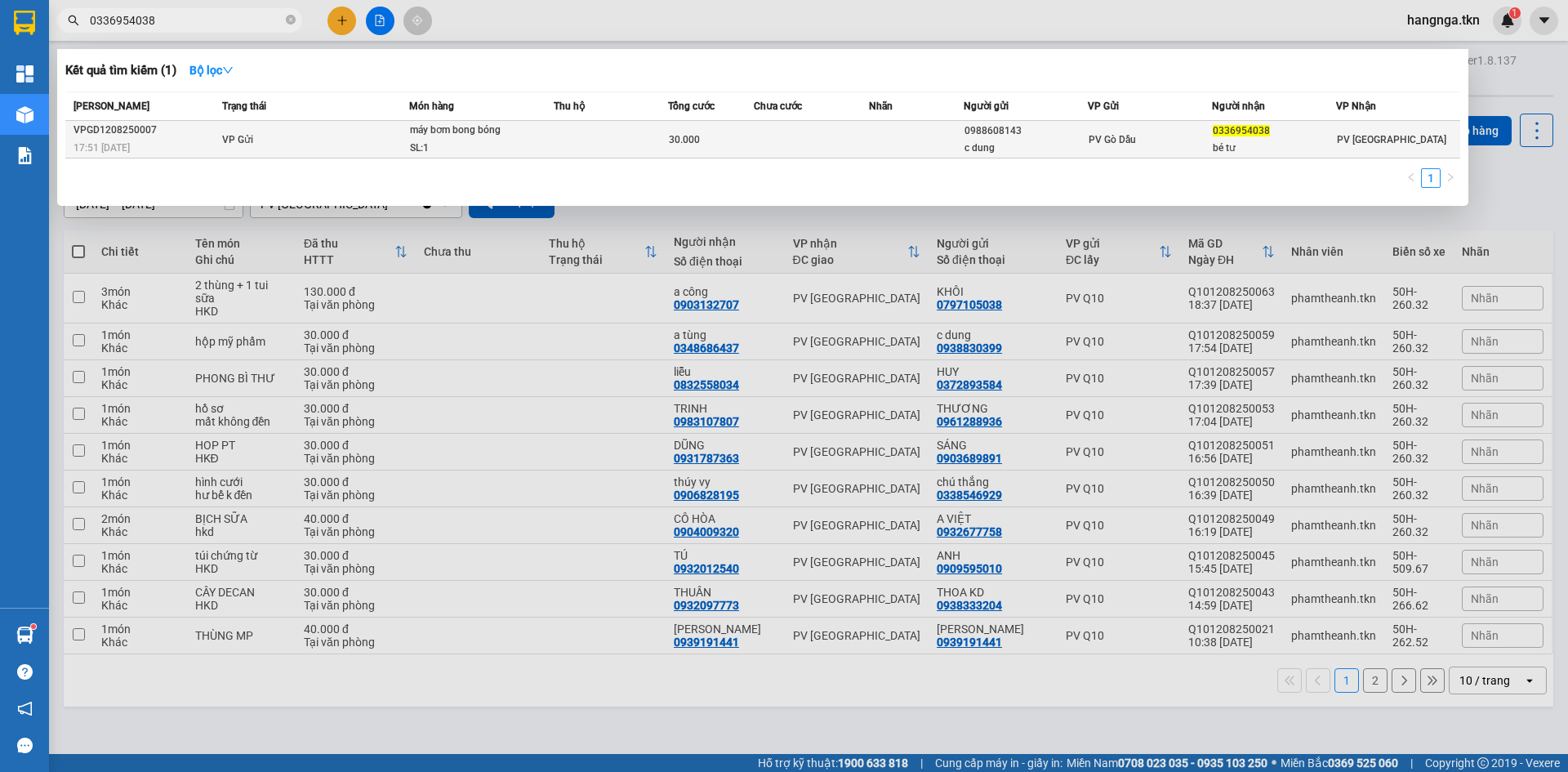
click at [98, 130] on div "VPGD1208250007" at bounding box center [145, 130] width 144 height 17
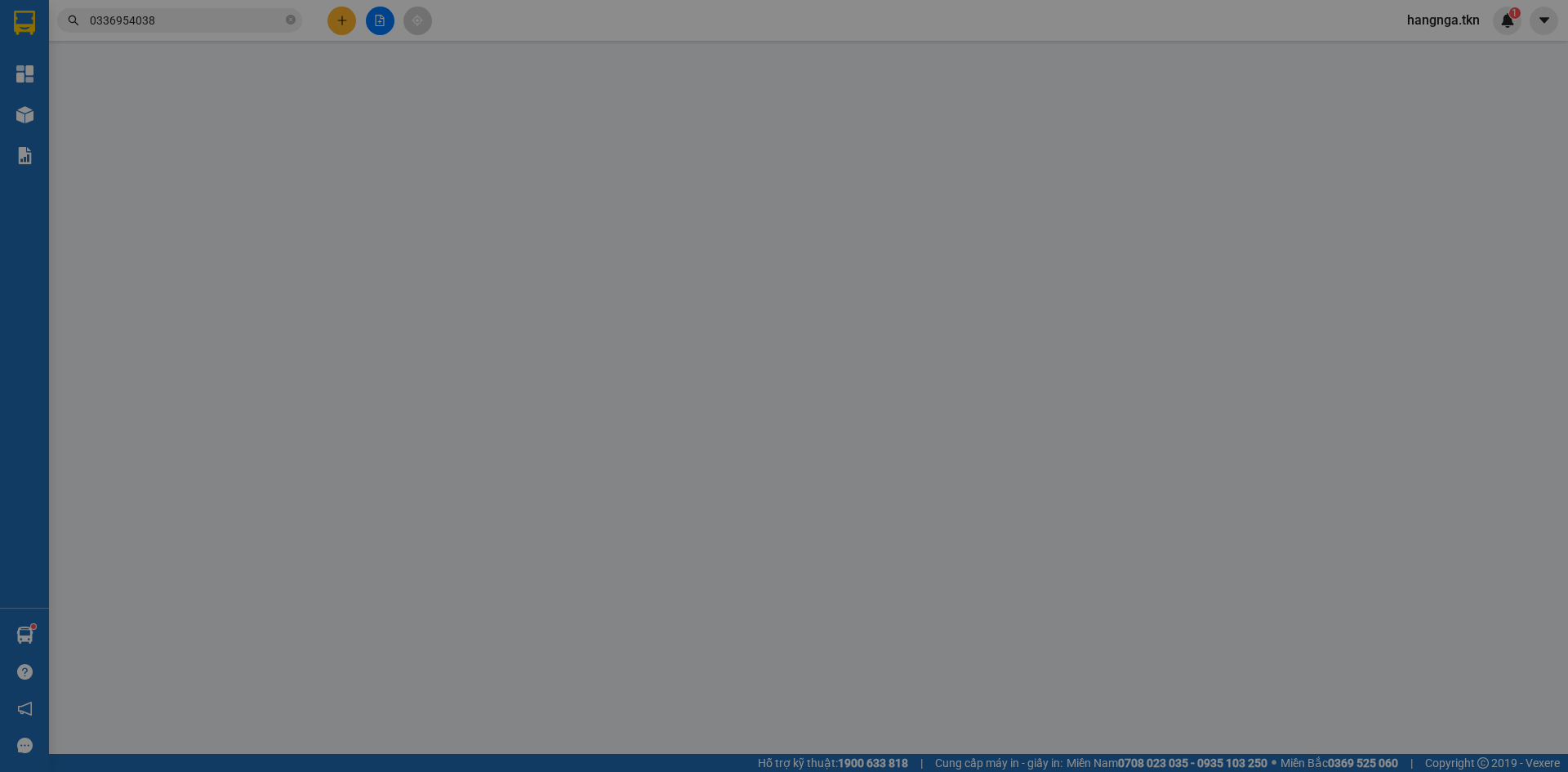
type input "0988608143"
type input "c dung"
type input "0336954038"
type input "bé tư"
type input "30.000"
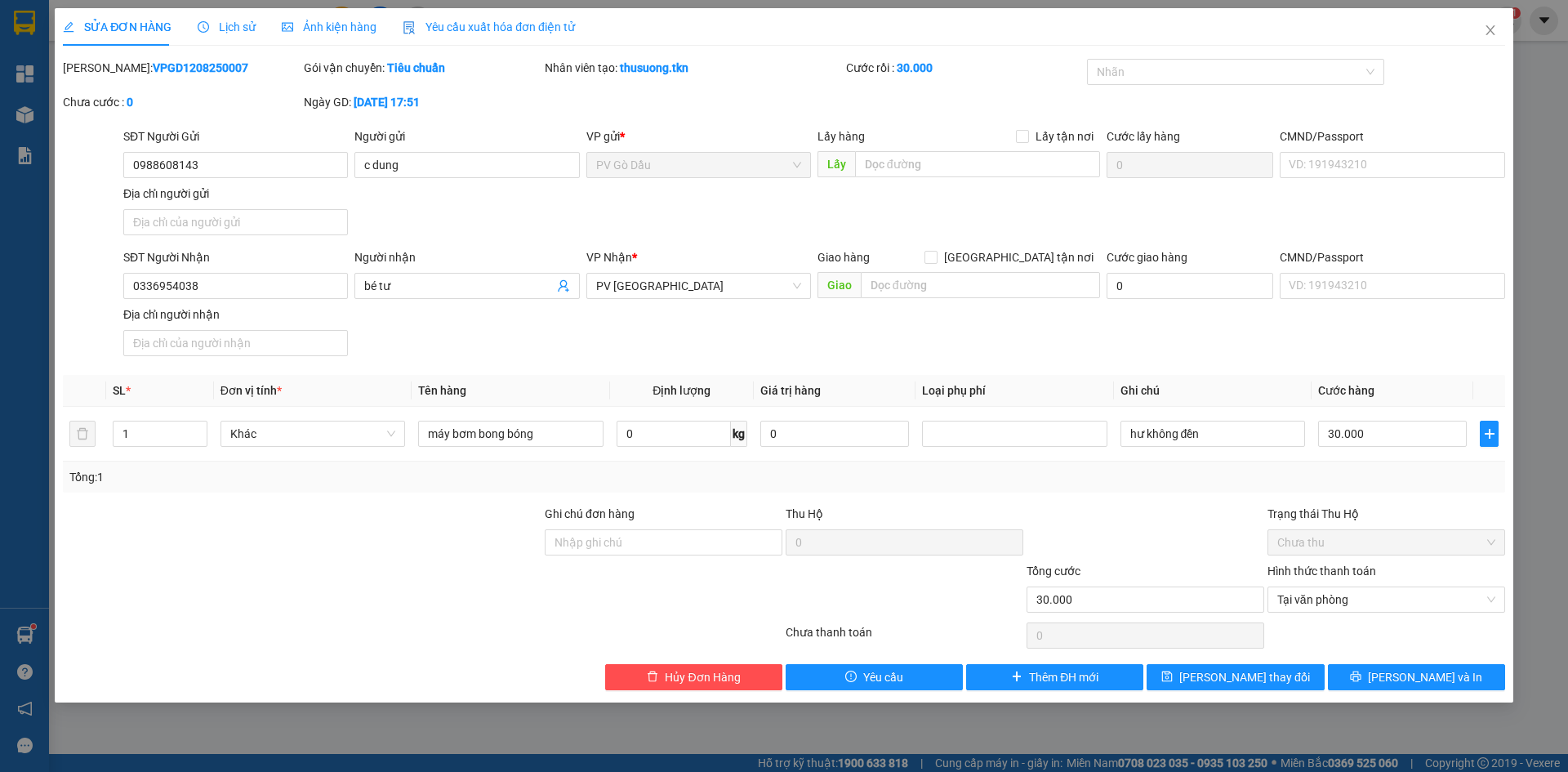
click at [3, 506] on div "SỬA ĐƠN HÀNG Lịch sử Ảnh kiện hàng Yêu cầu xuất hóa đơn điện tử Total Paid Fee …" at bounding box center [784, 386] width 1568 height 772
click at [12, 480] on div "SỬA ĐƠN HÀNG Lịch sử Ảnh kiện hàng Yêu cầu xuất hóa đơn điện tử Total Paid Fee …" at bounding box center [784, 386] width 1568 height 772
click at [1491, 25] on icon "close" at bounding box center [1490, 30] width 13 height 13
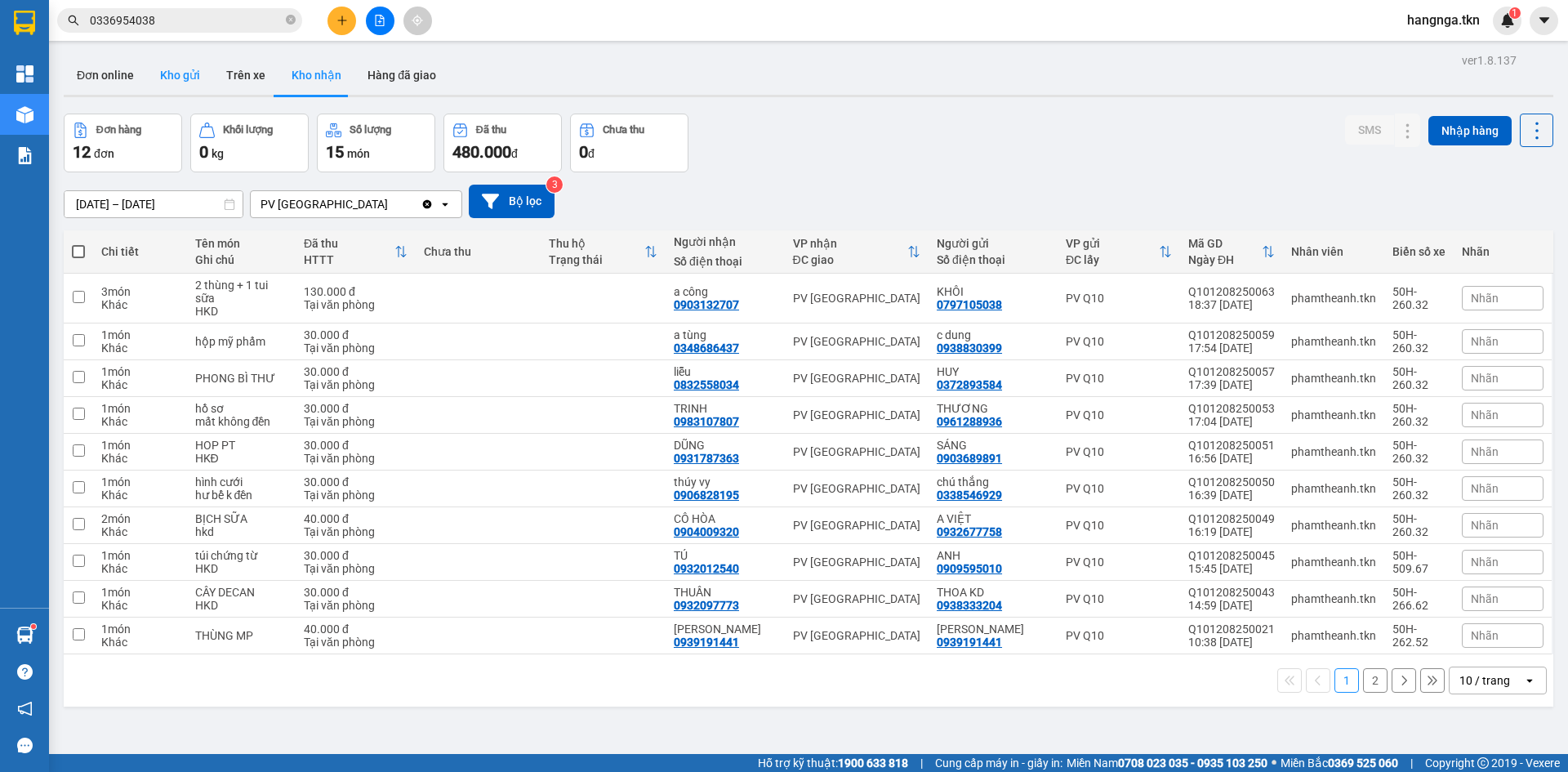
click at [184, 79] on button "Kho gửi" at bounding box center [180, 75] width 66 height 39
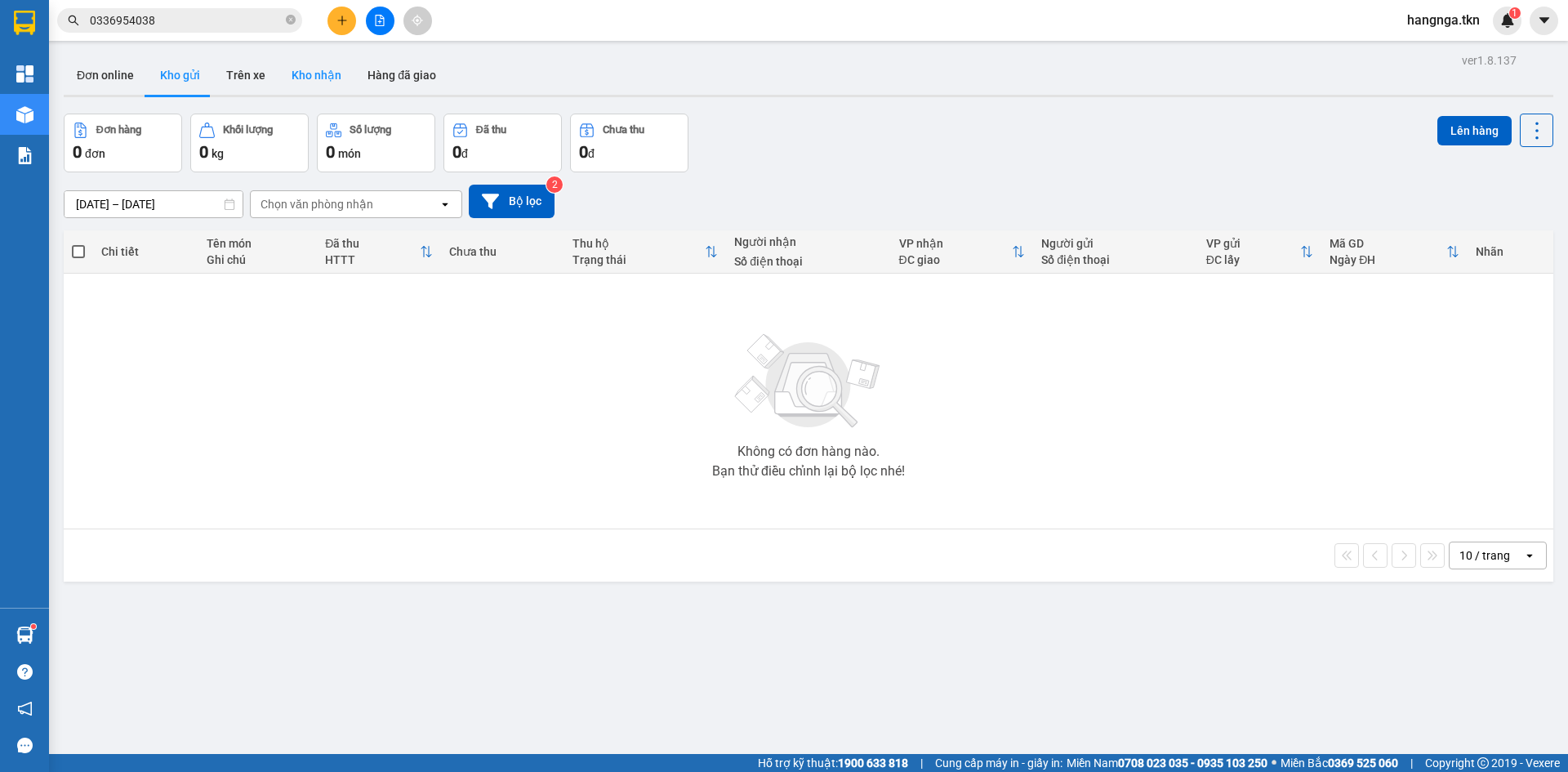
click at [315, 78] on button "Kho nhận" at bounding box center [316, 75] width 76 height 39
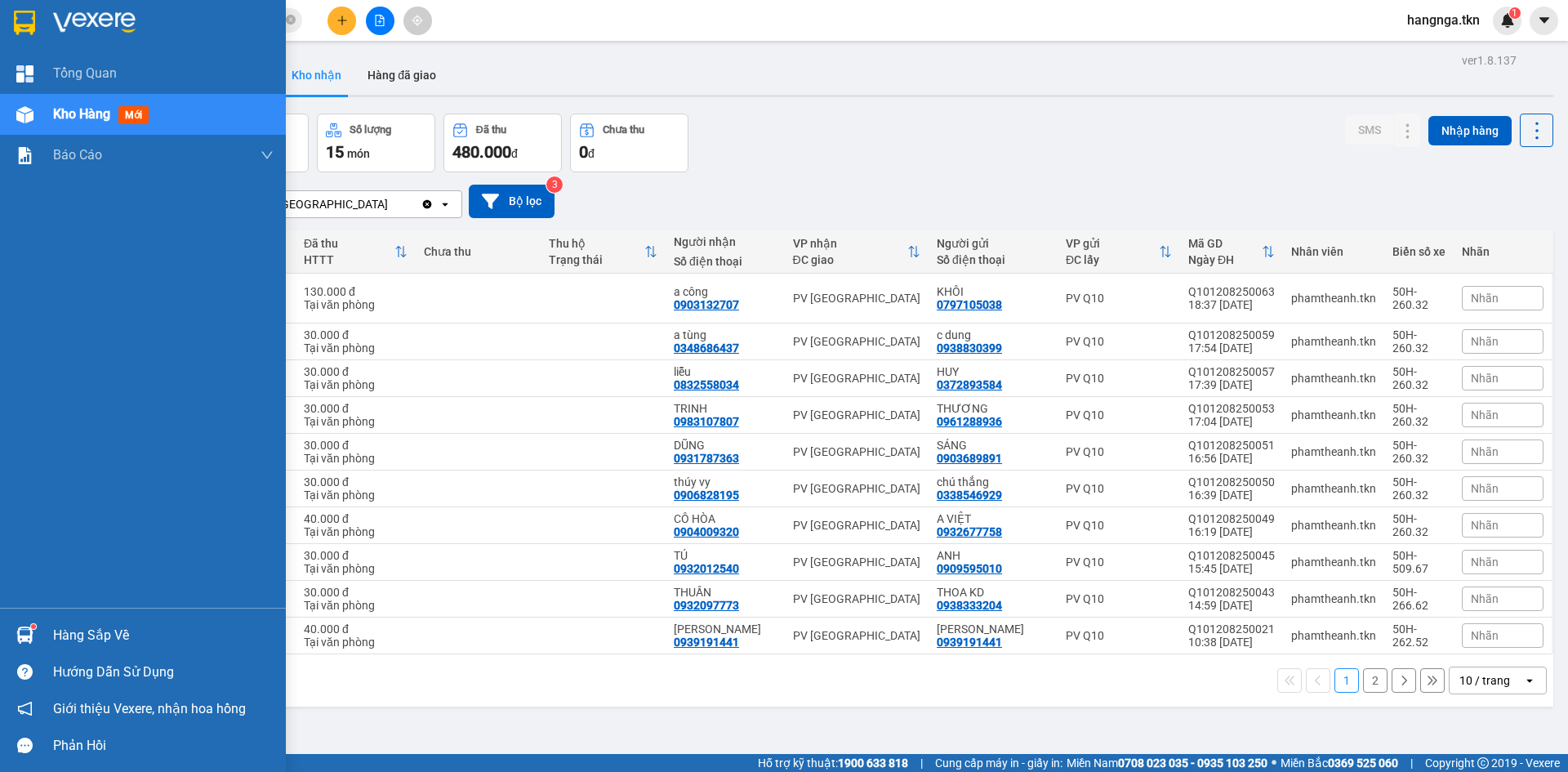
click at [30, 632] on img at bounding box center [25, 635] width 17 height 17
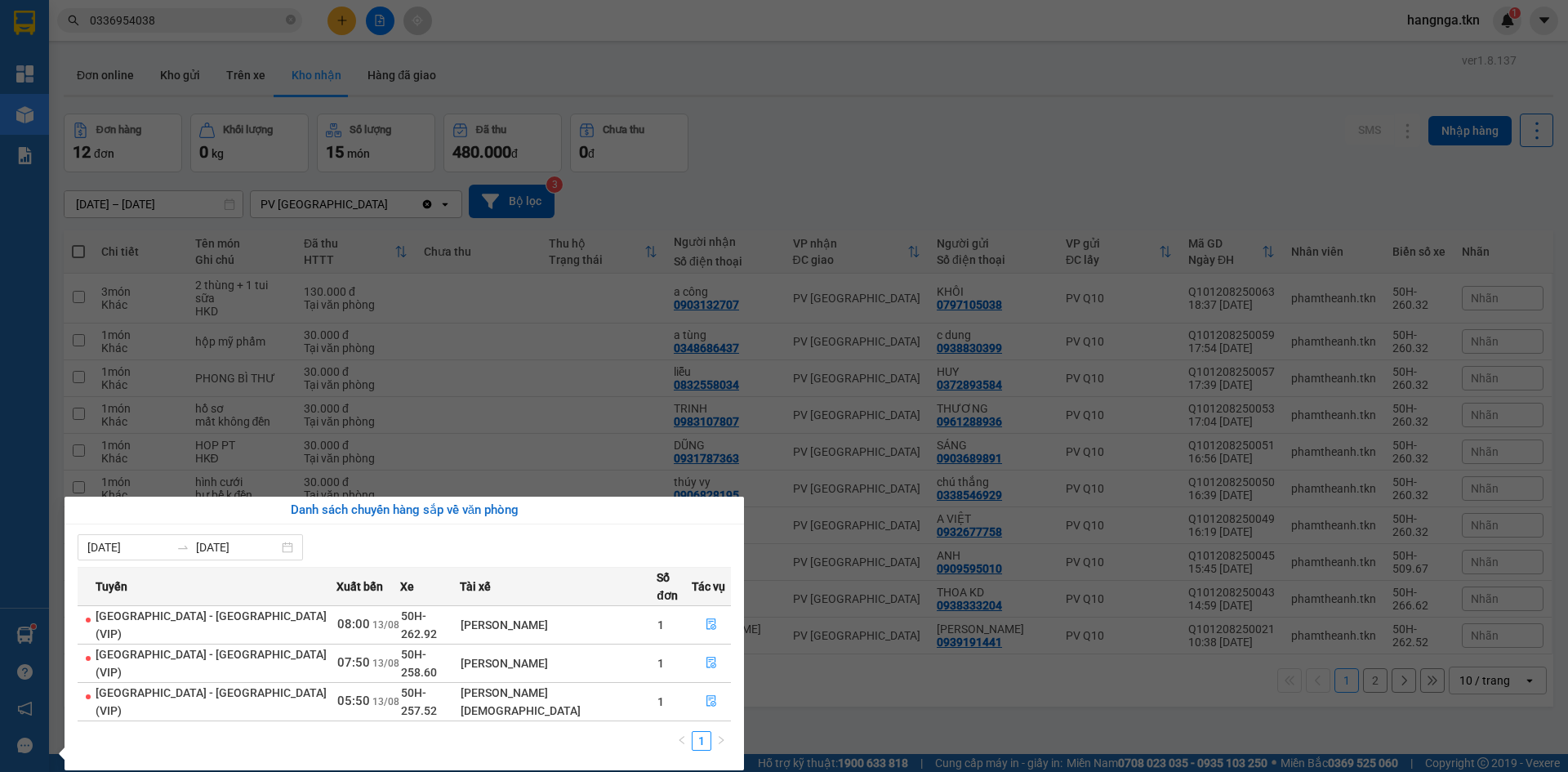
click at [614, 14] on section "Kết quả tìm kiếm ( 1 ) Bộ lọc Mã ĐH Trạng thái Món hàng Thu hộ Tổng cước Chưa c…" at bounding box center [784, 386] width 1568 height 772
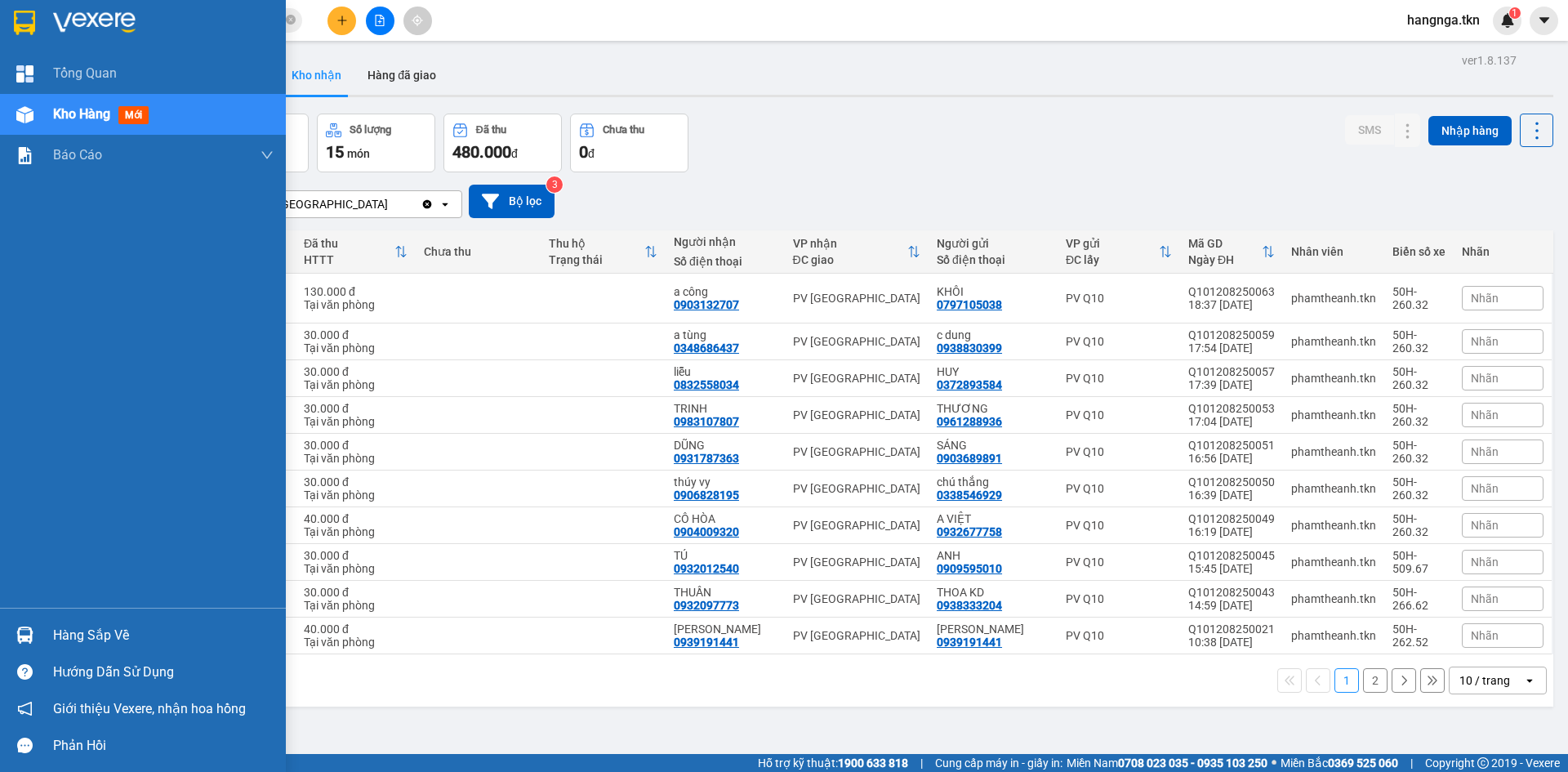
click at [31, 626] on div at bounding box center [25, 635] width 29 height 29
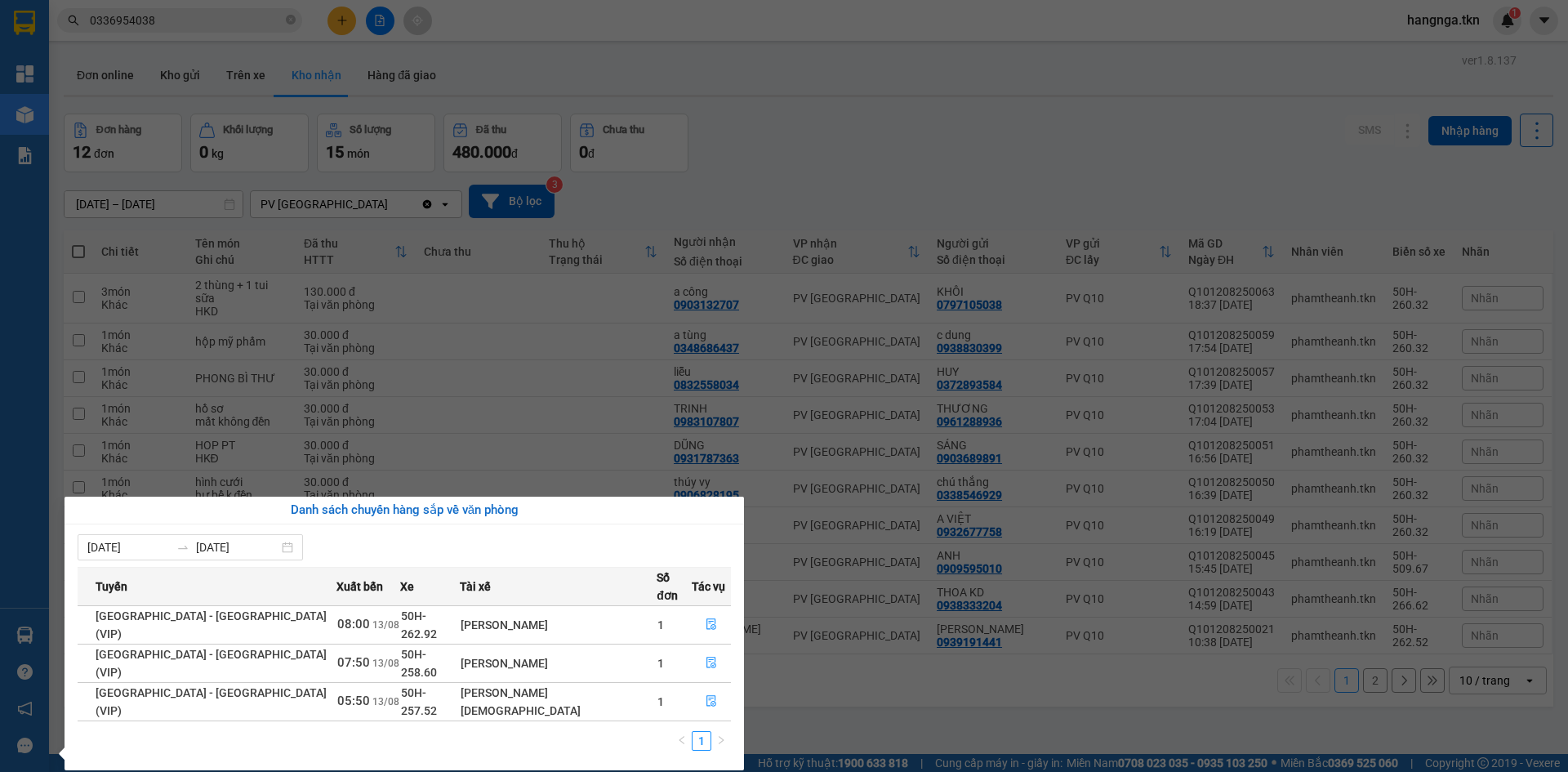
click at [815, 707] on section "Kết quả tìm kiếm ( 1 ) Bộ lọc Mã ĐH Trạng thái Món hàng Thu hộ Tổng cước Chưa c…" at bounding box center [784, 386] width 1568 height 772
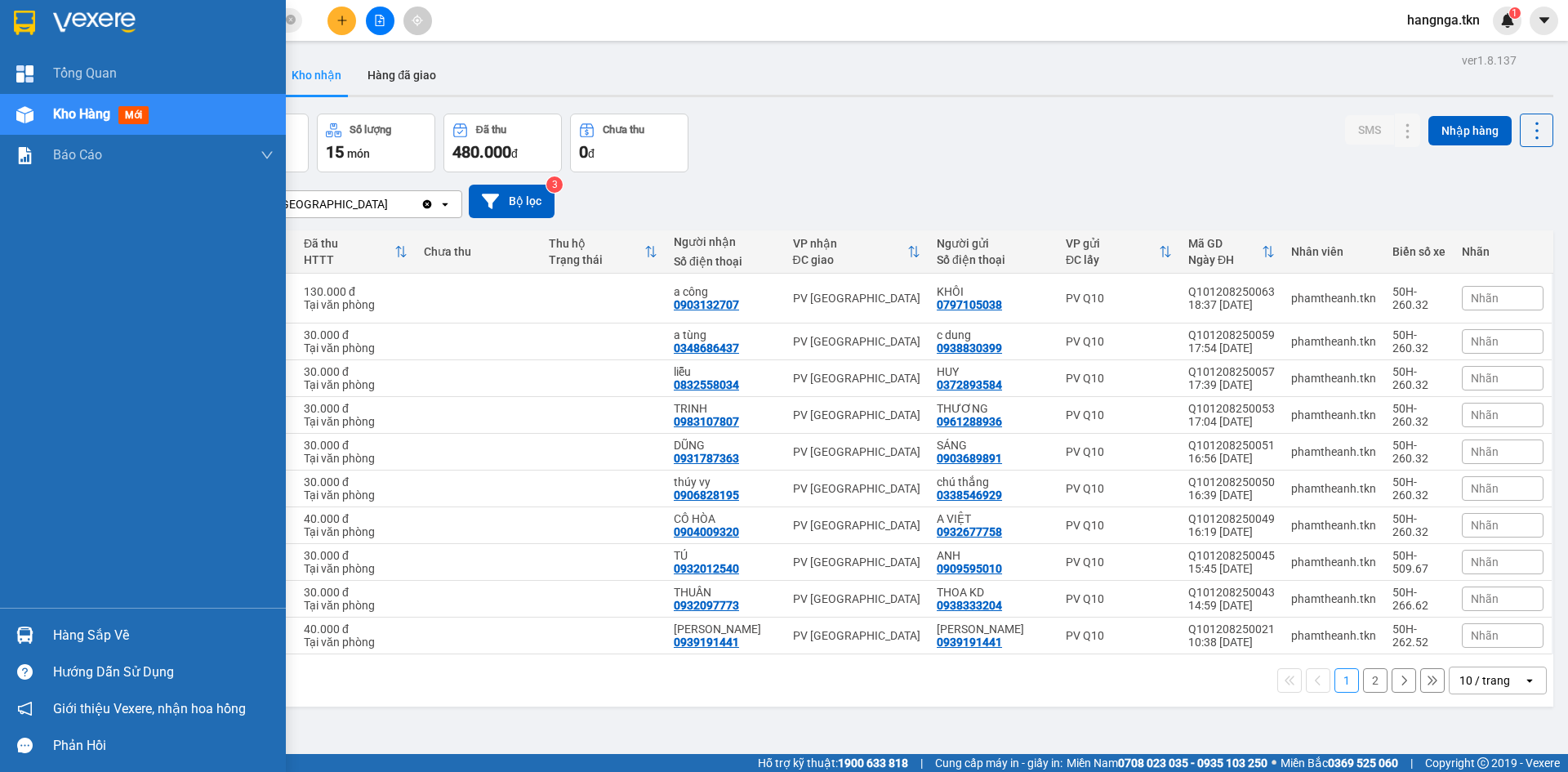
click at [16, 15] on img at bounding box center [24, 22] width 21 height 25
click at [32, 632] on img at bounding box center [25, 635] width 17 height 17
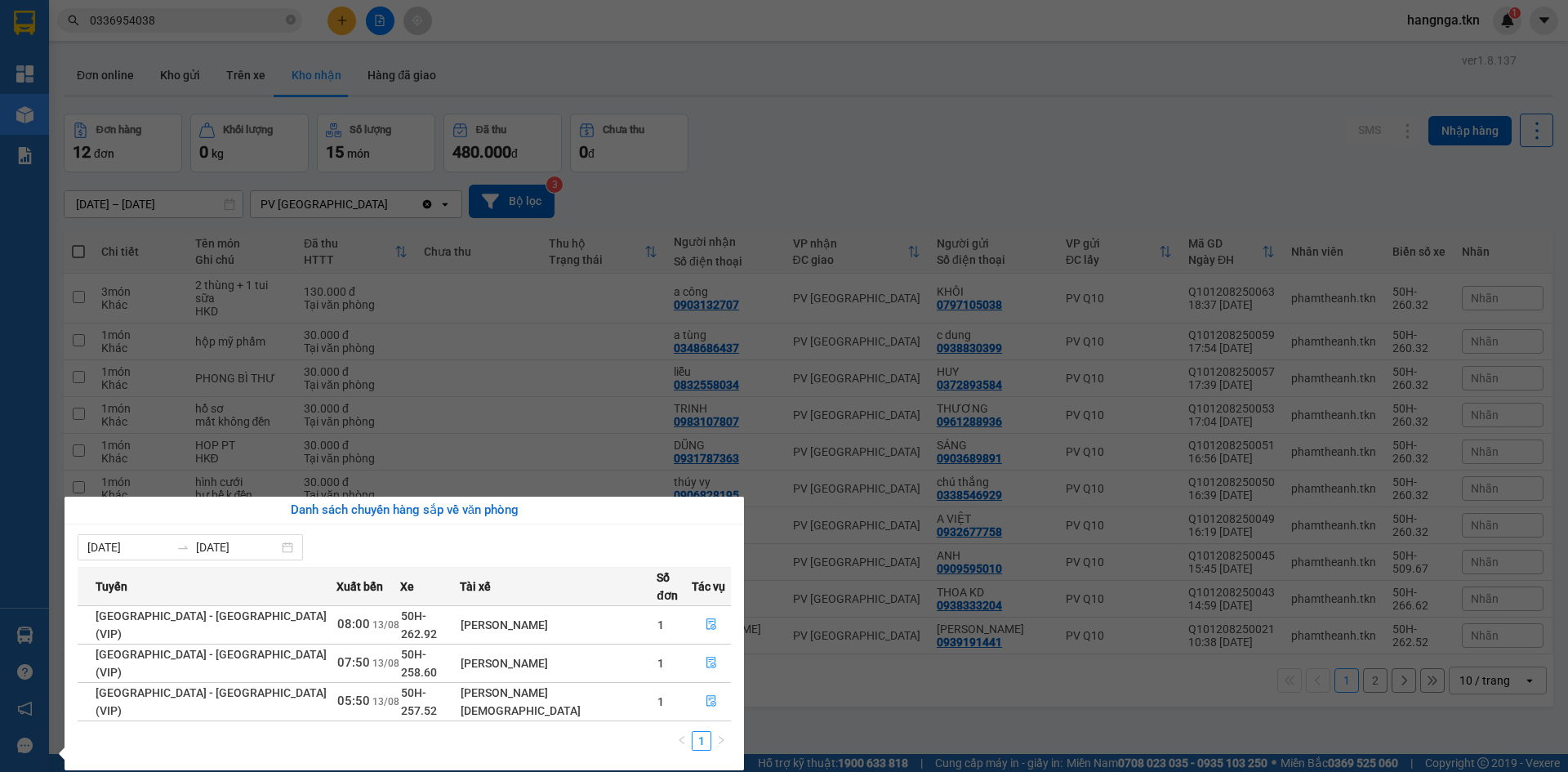
click at [859, 153] on section "Kết quả tìm kiếm ( 1 ) Bộ lọc Mã ĐH Trạng thái Món hàng Thu hộ Tổng cước Chưa c…" at bounding box center [784, 386] width 1568 height 772
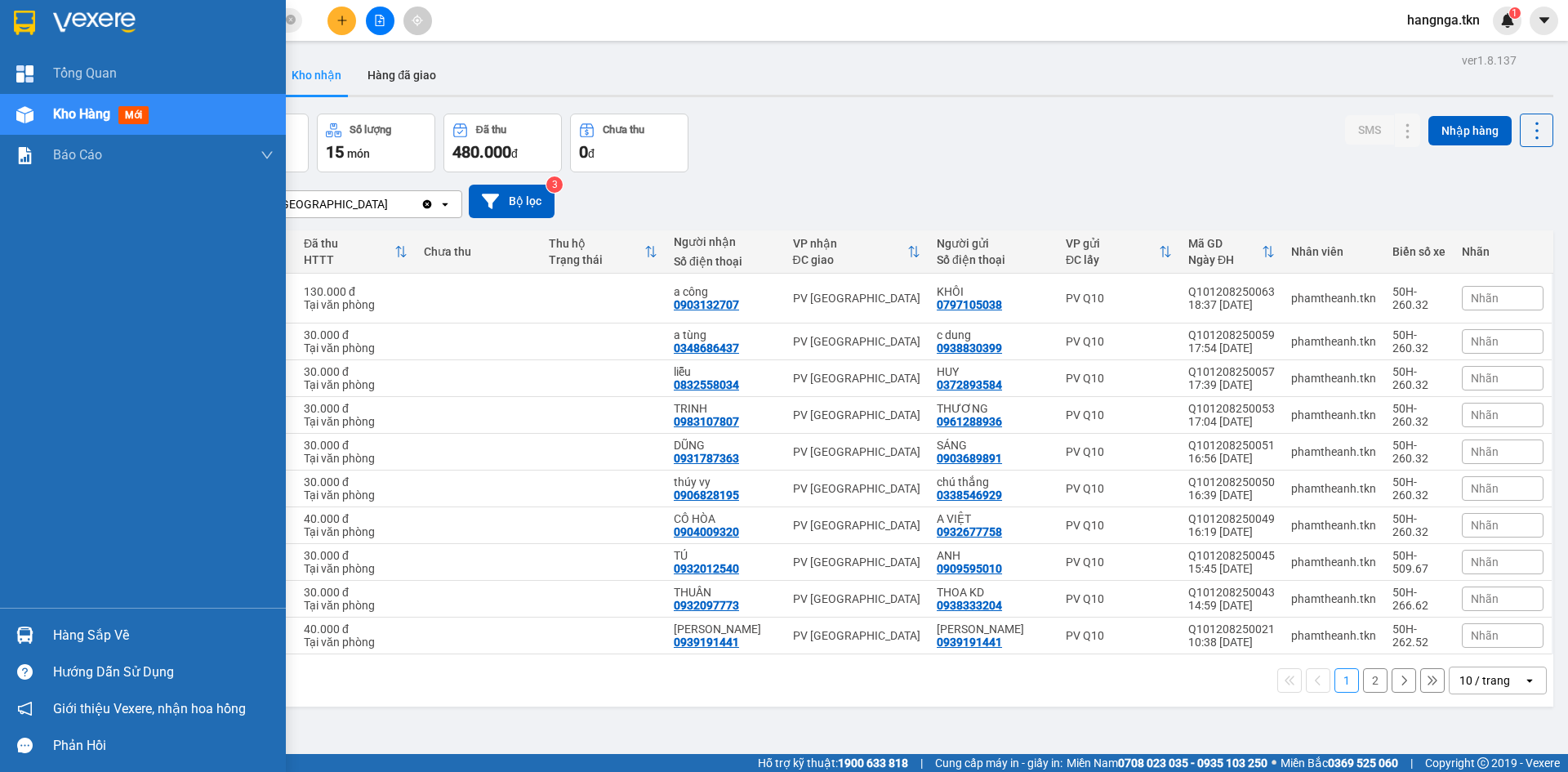
click at [56, 634] on div "Hàng sắp về" at bounding box center [163, 635] width 220 height 25
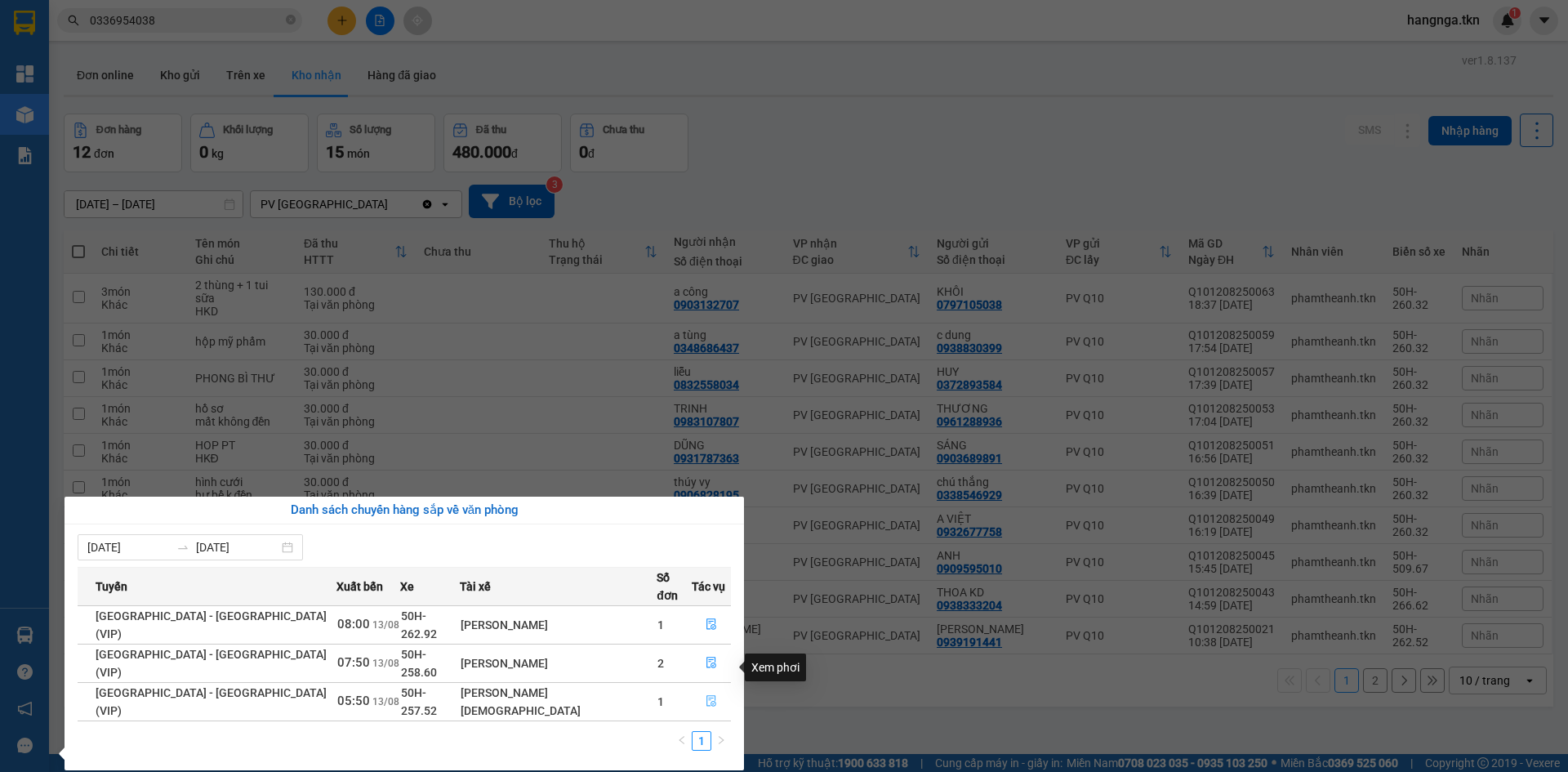
click at [706, 695] on icon "file-done" at bounding box center [711, 700] width 11 height 11
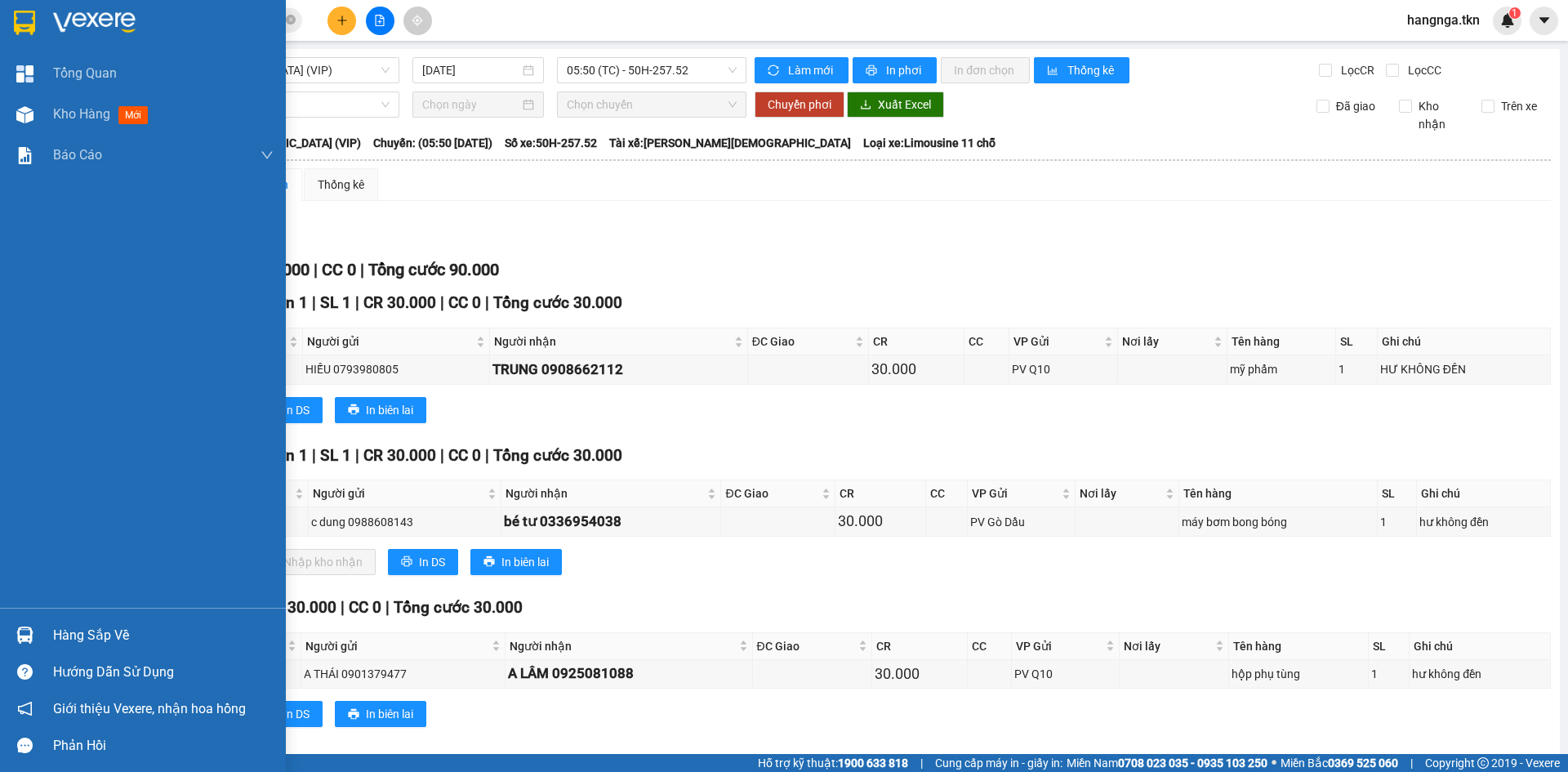
click at [31, 30] on img at bounding box center [24, 22] width 21 height 25
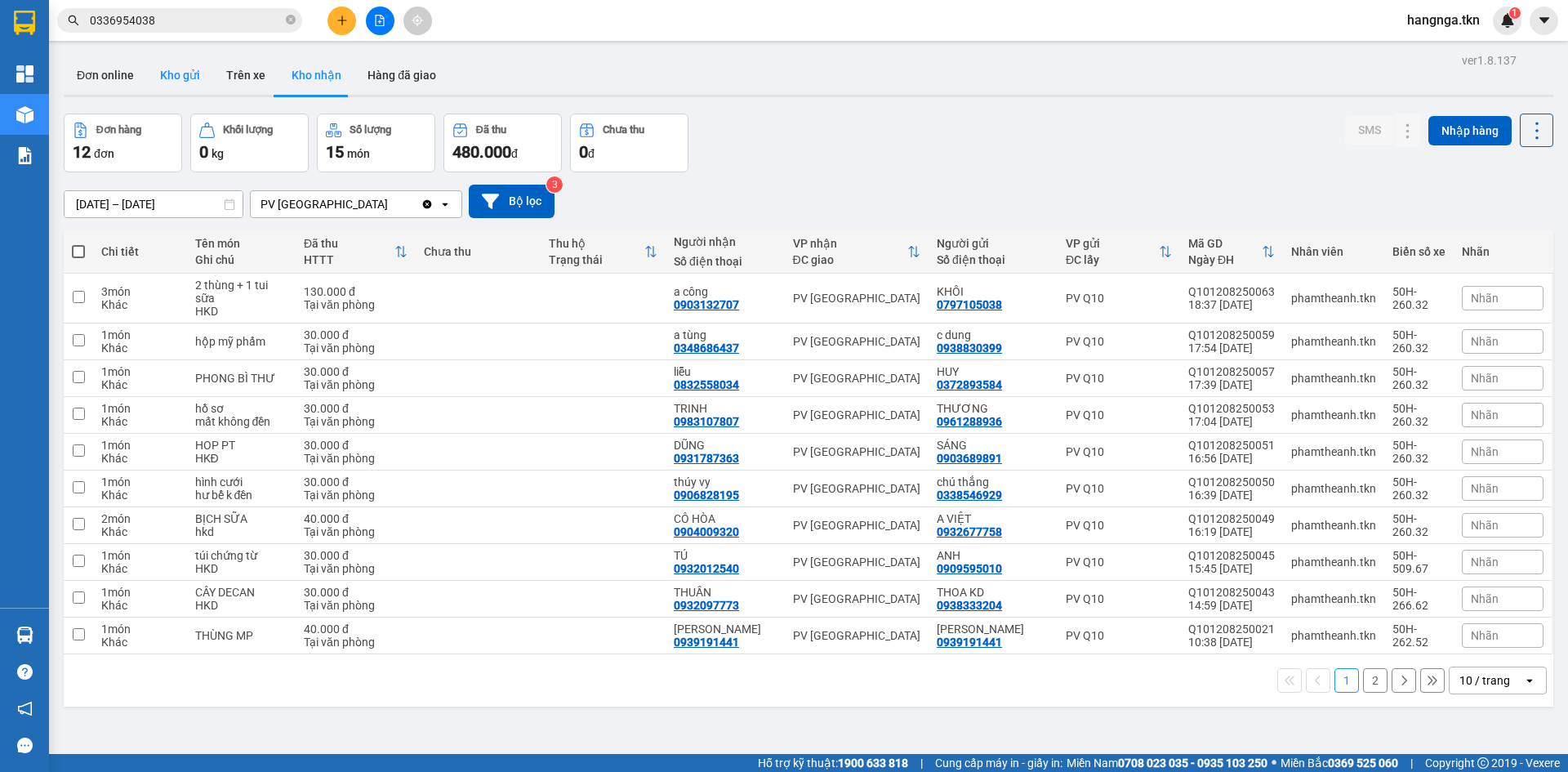
click at [178, 73] on button "Kho gửi" at bounding box center [180, 75] width 66 height 39
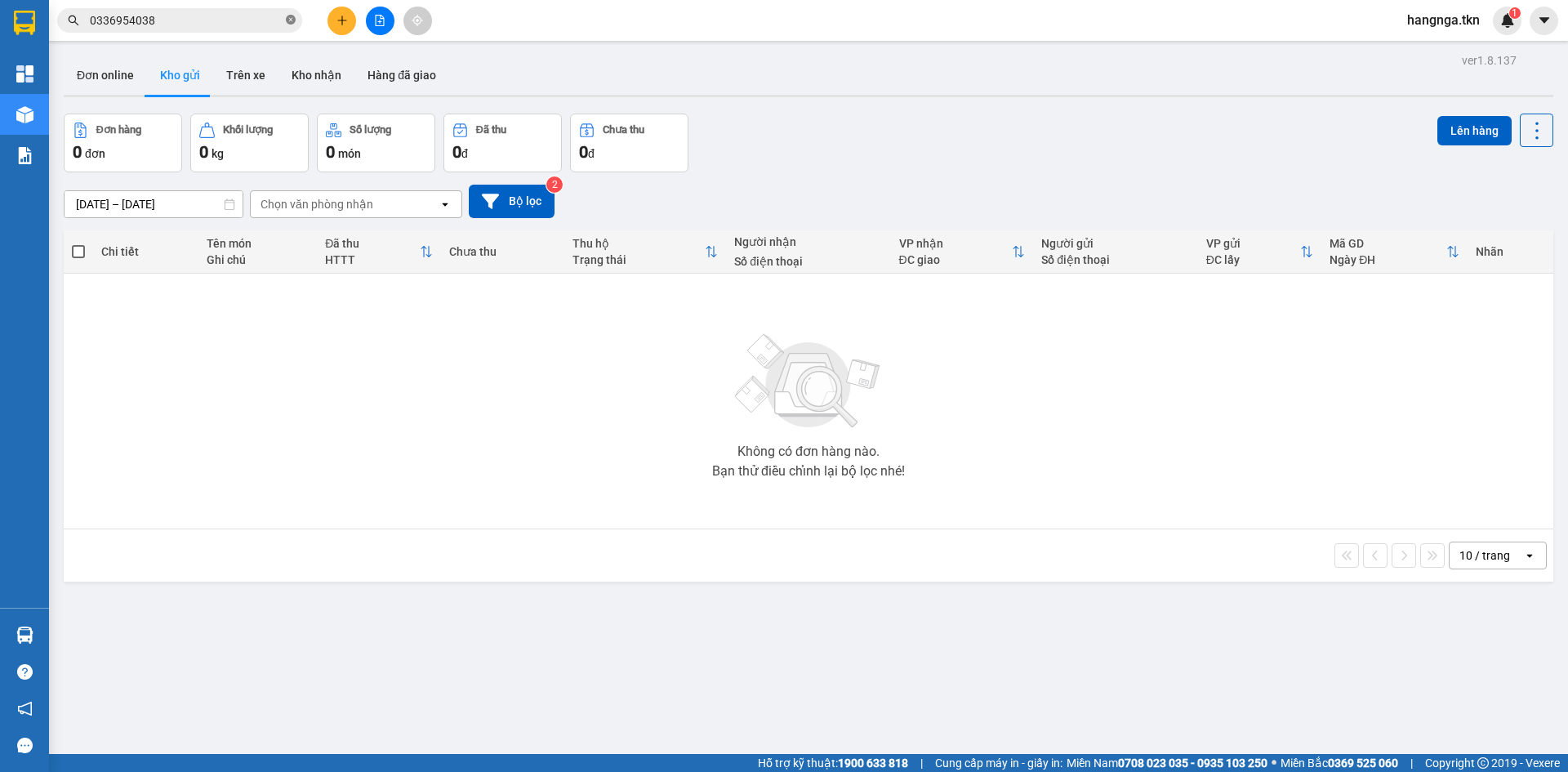
click at [290, 20] on icon "close-circle" at bounding box center [291, 20] width 10 height 10
click at [296, 66] on button "Kho nhận" at bounding box center [316, 75] width 76 height 39
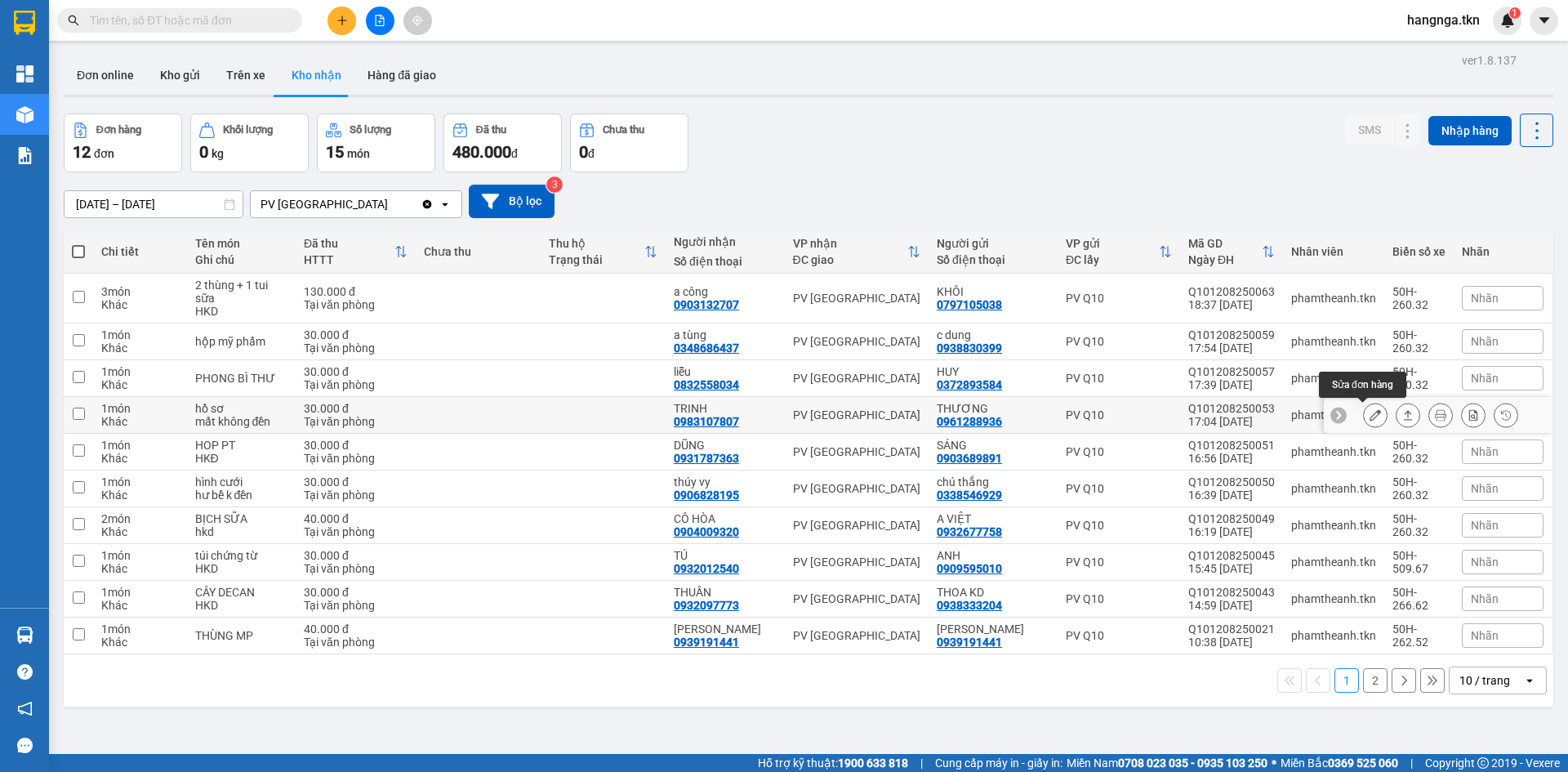
click at [1370, 416] on icon at bounding box center [1375, 415] width 11 height 11
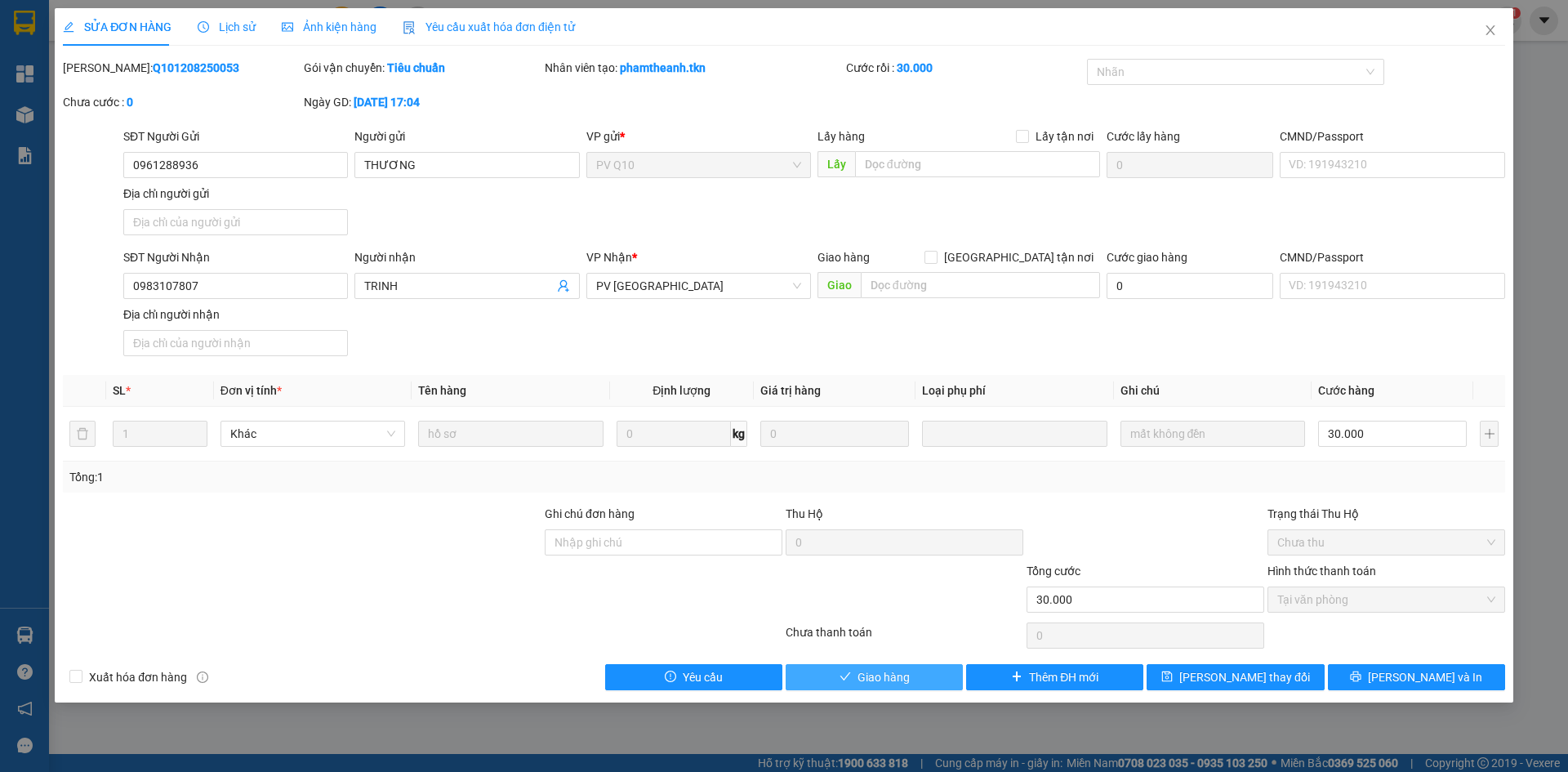
click at [856, 680] on button "Giao hàng" at bounding box center [874, 677] width 177 height 26
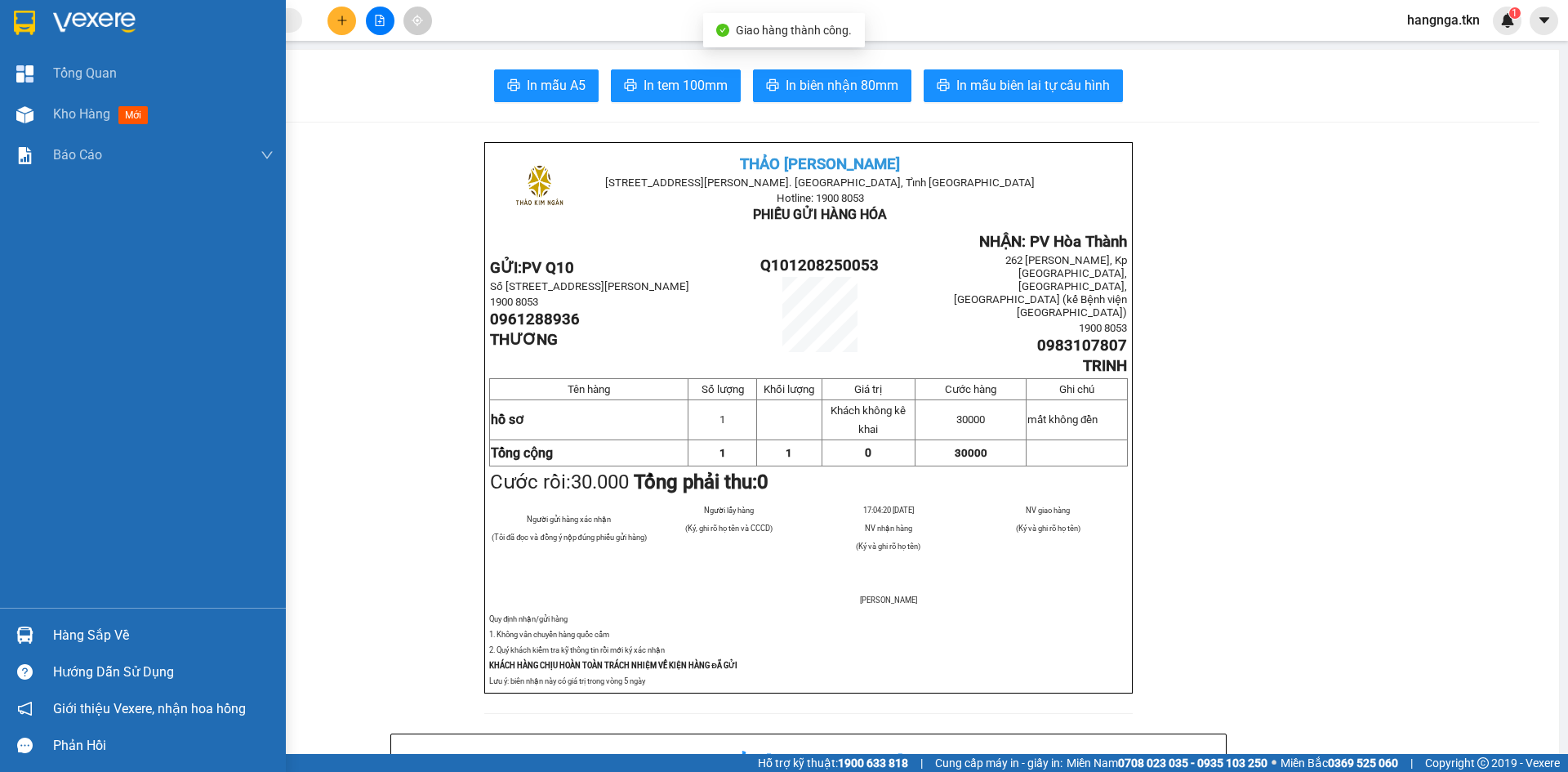
click at [37, 20] on div at bounding box center [25, 23] width 29 height 29
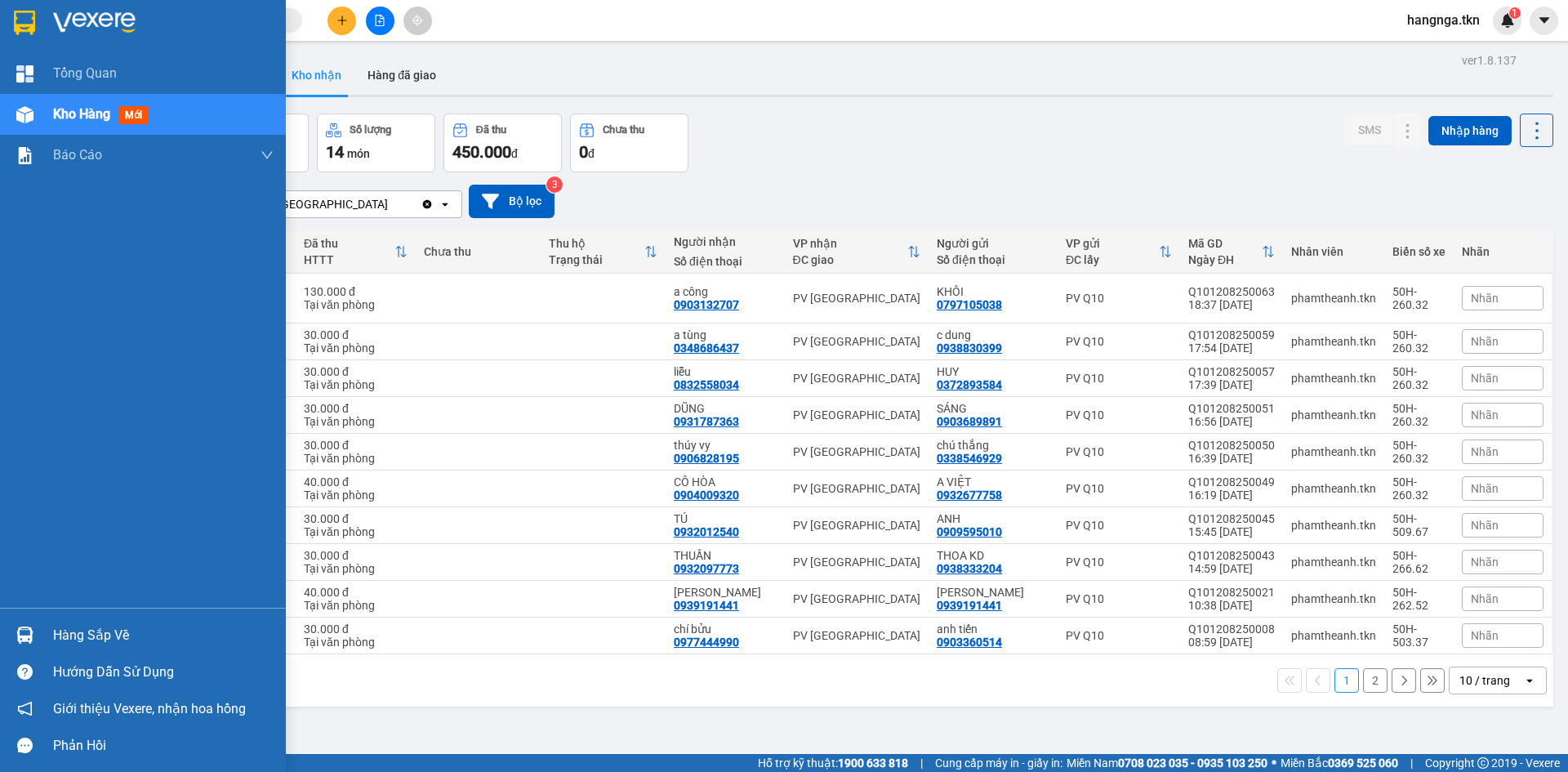
click at [131, 630] on div "Hàng sắp về" at bounding box center [163, 635] width 220 height 25
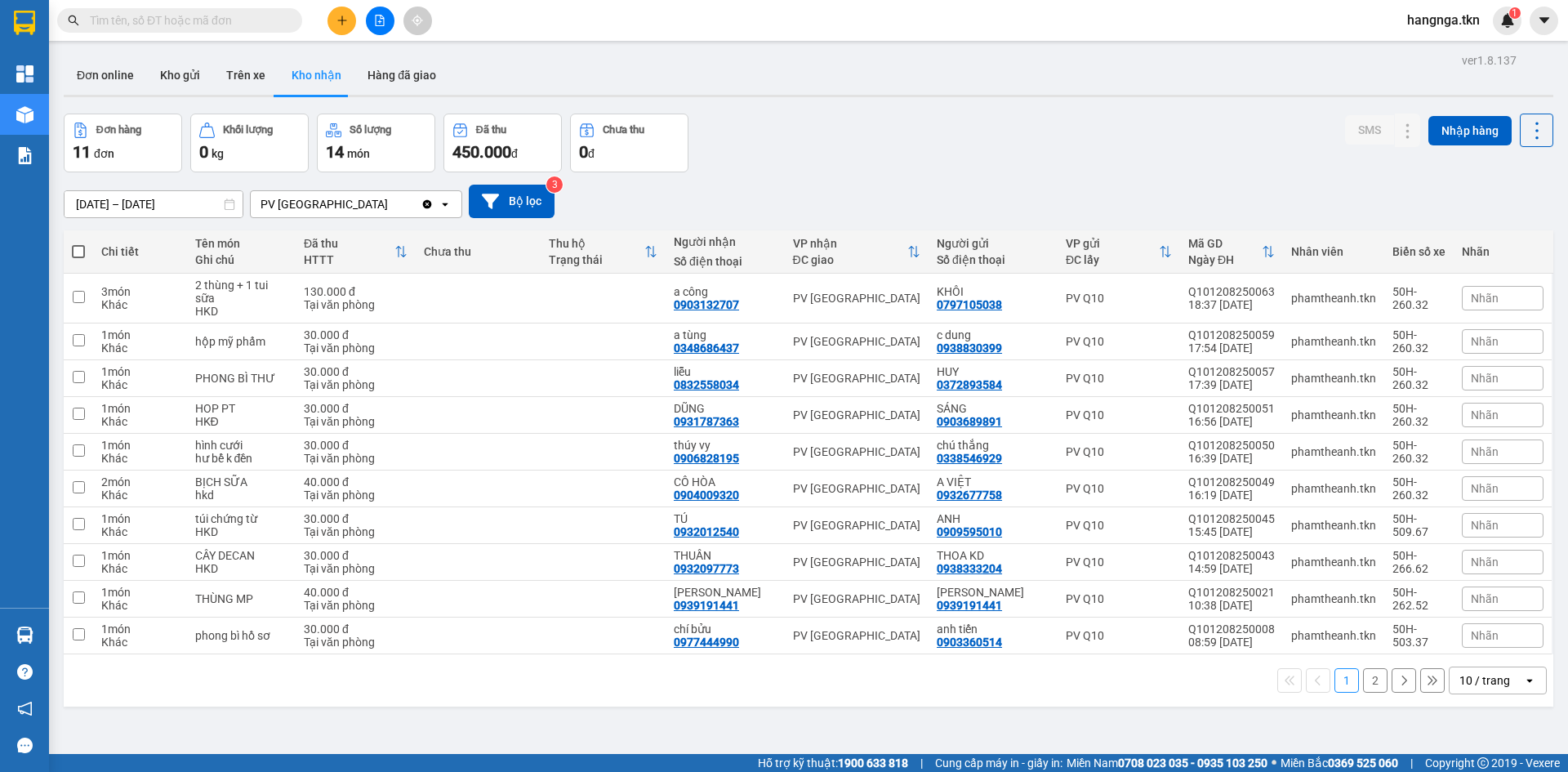
click at [868, 122] on section "Kết quả tìm kiếm ( 1 ) Bộ lọc Mã ĐH Trạng thái Món hàng Thu hộ Tổng cước Chưa c…" at bounding box center [784, 386] width 1568 height 772
click at [1370, 346] on icon at bounding box center [1375, 340] width 11 height 11
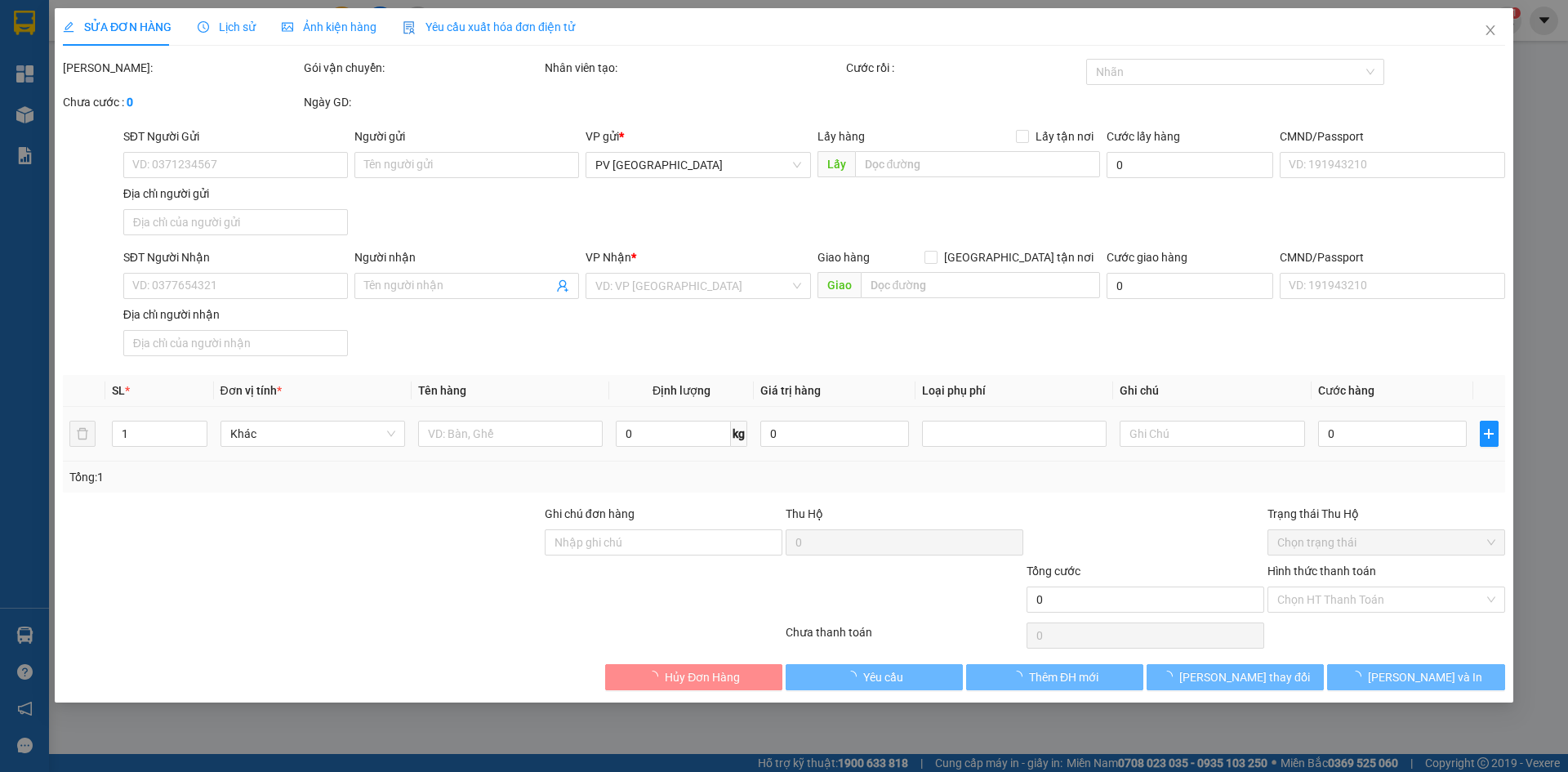
type input "0938830399"
type input "c dung"
type input "0348686437"
type input "a tùng"
type input "30.000"
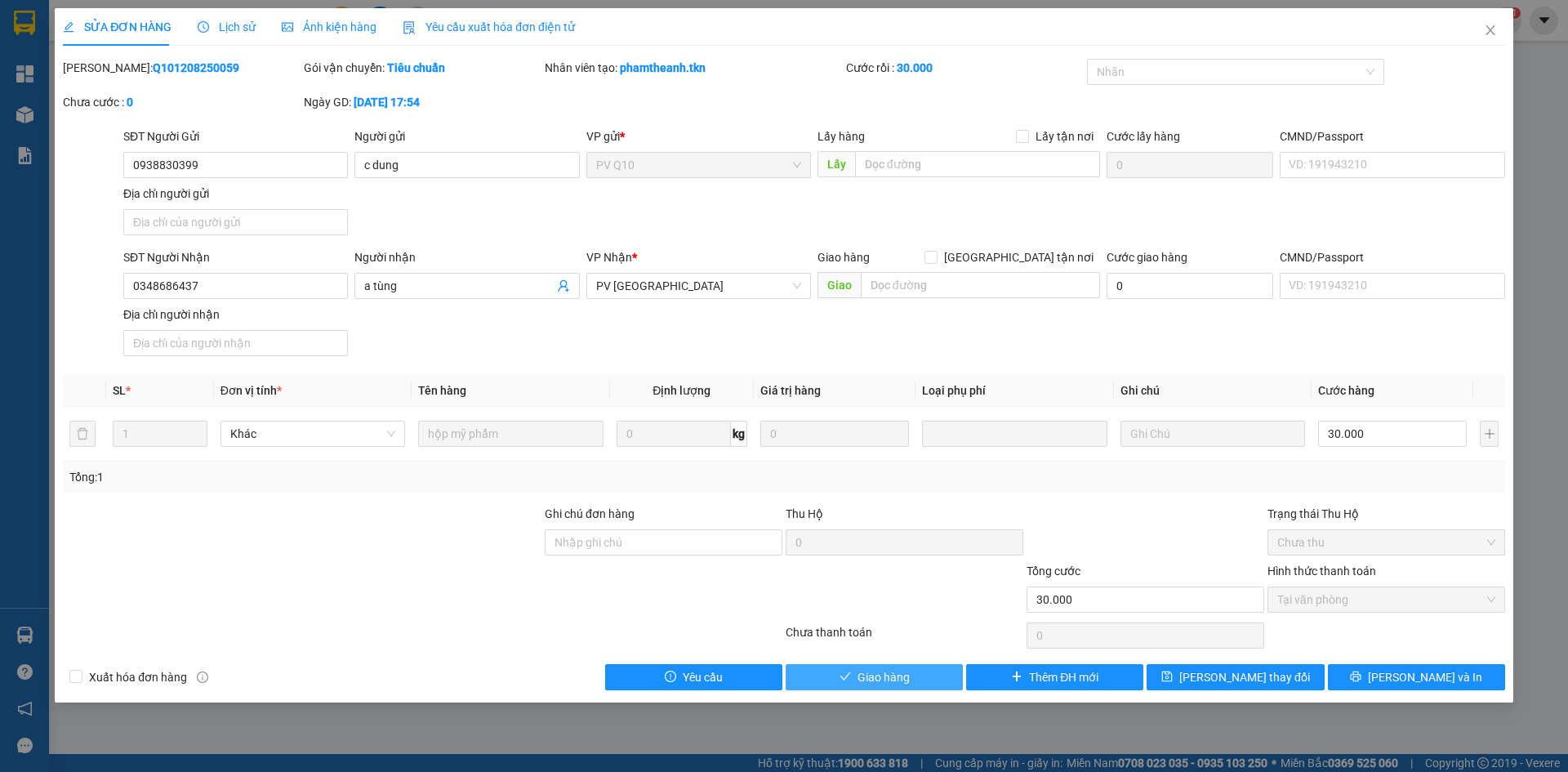
click at [885, 675] on span "Giao hàng" at bounding box center [883, 677] width 52 height 18
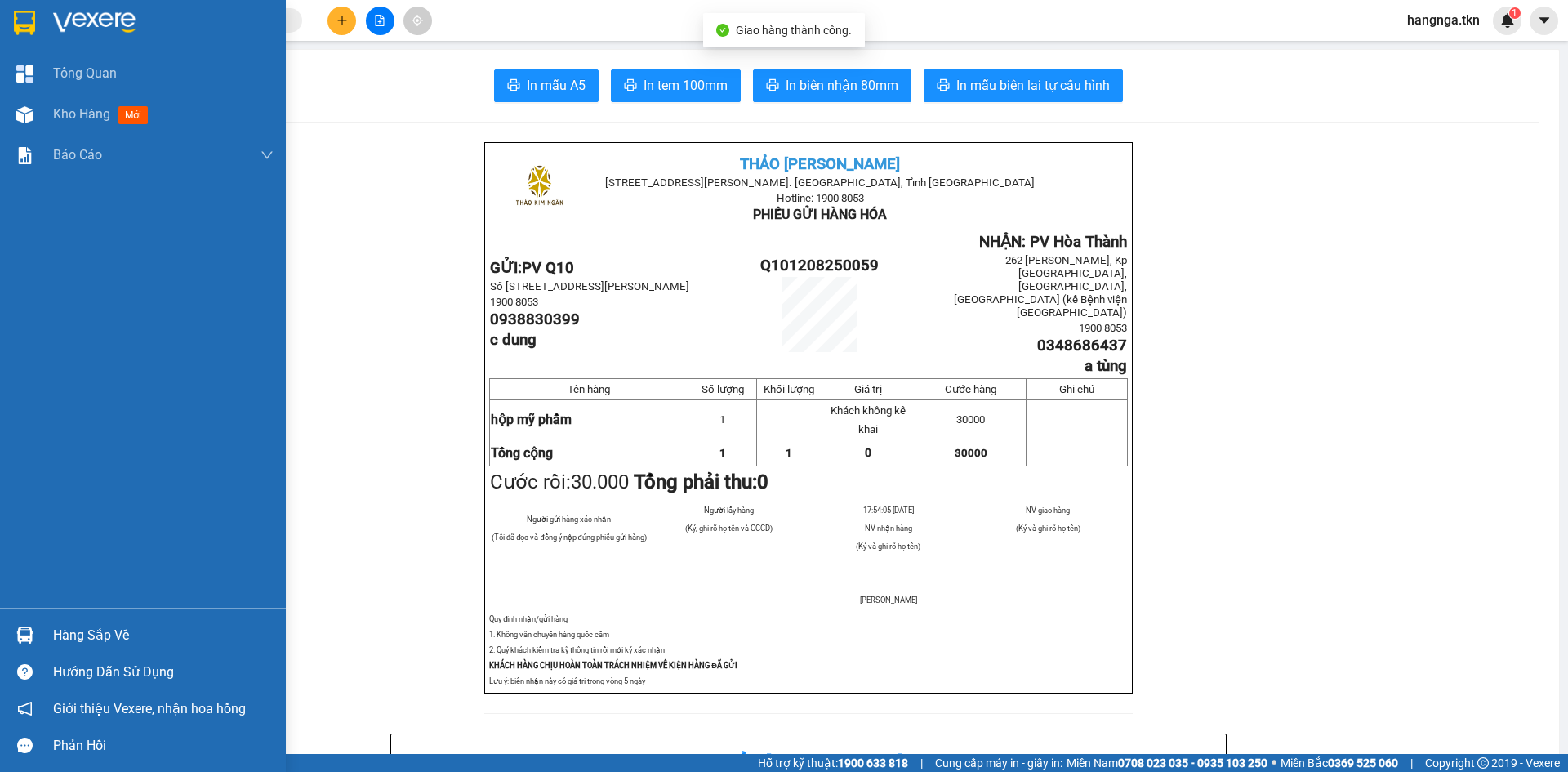
click at [30, 31] on img at bounding box center [24, 22] width 21 height 25
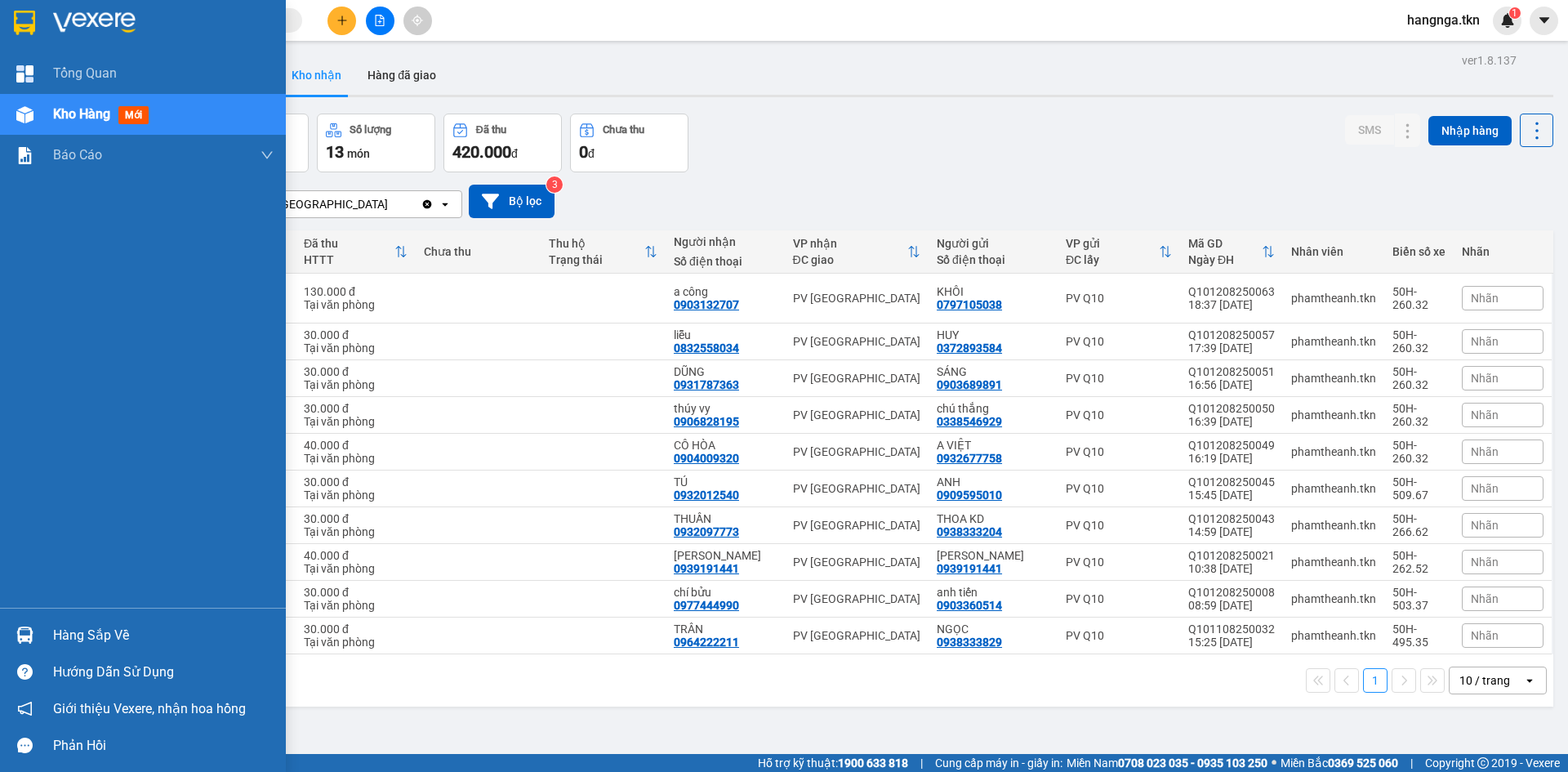
click at [37, 639] on div at bounding box center [25, 635] width 29 height 29
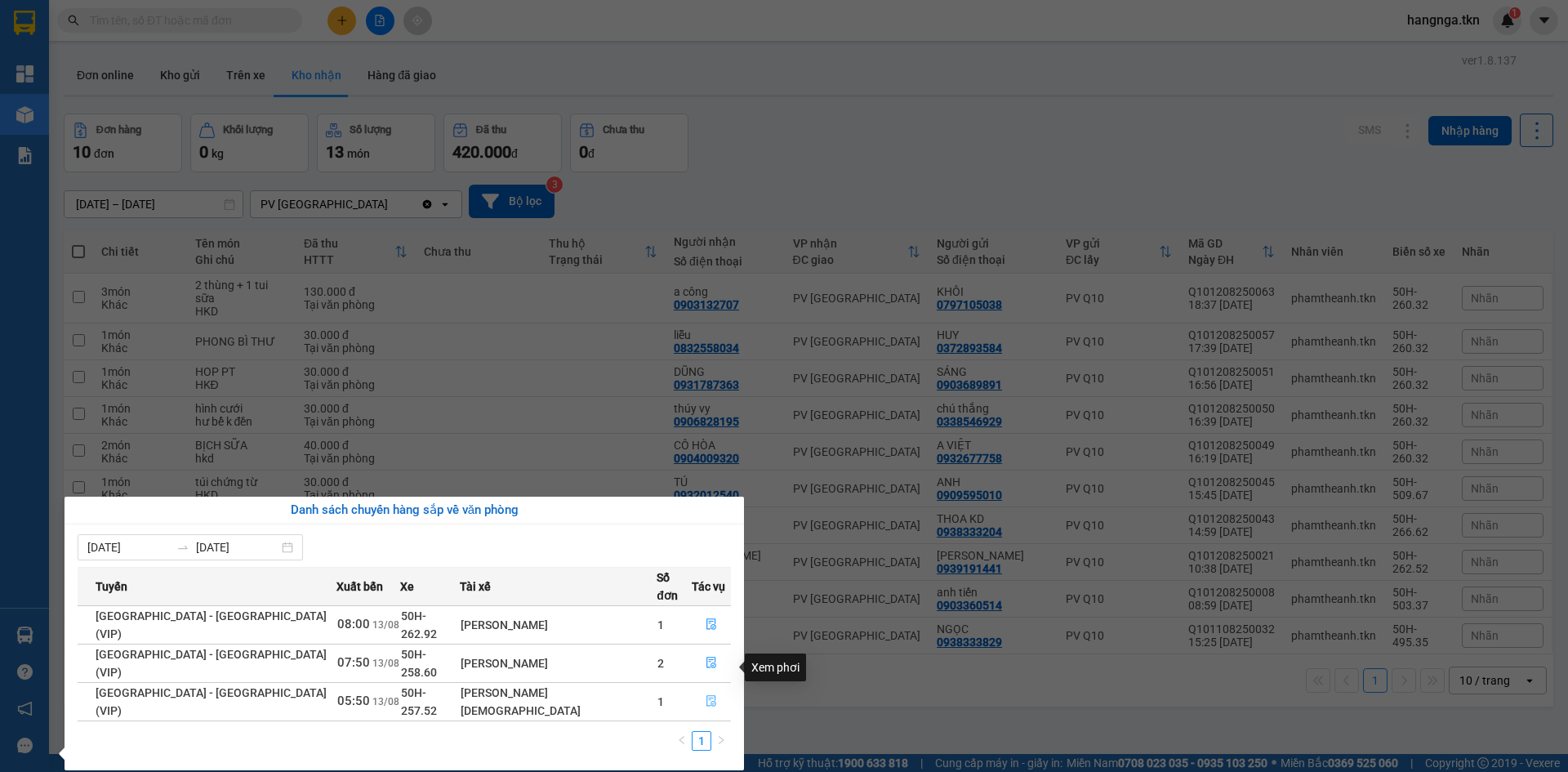
click at [707, 695] on icon "file-done" at bounding box center [712, 701] width 10 height 11
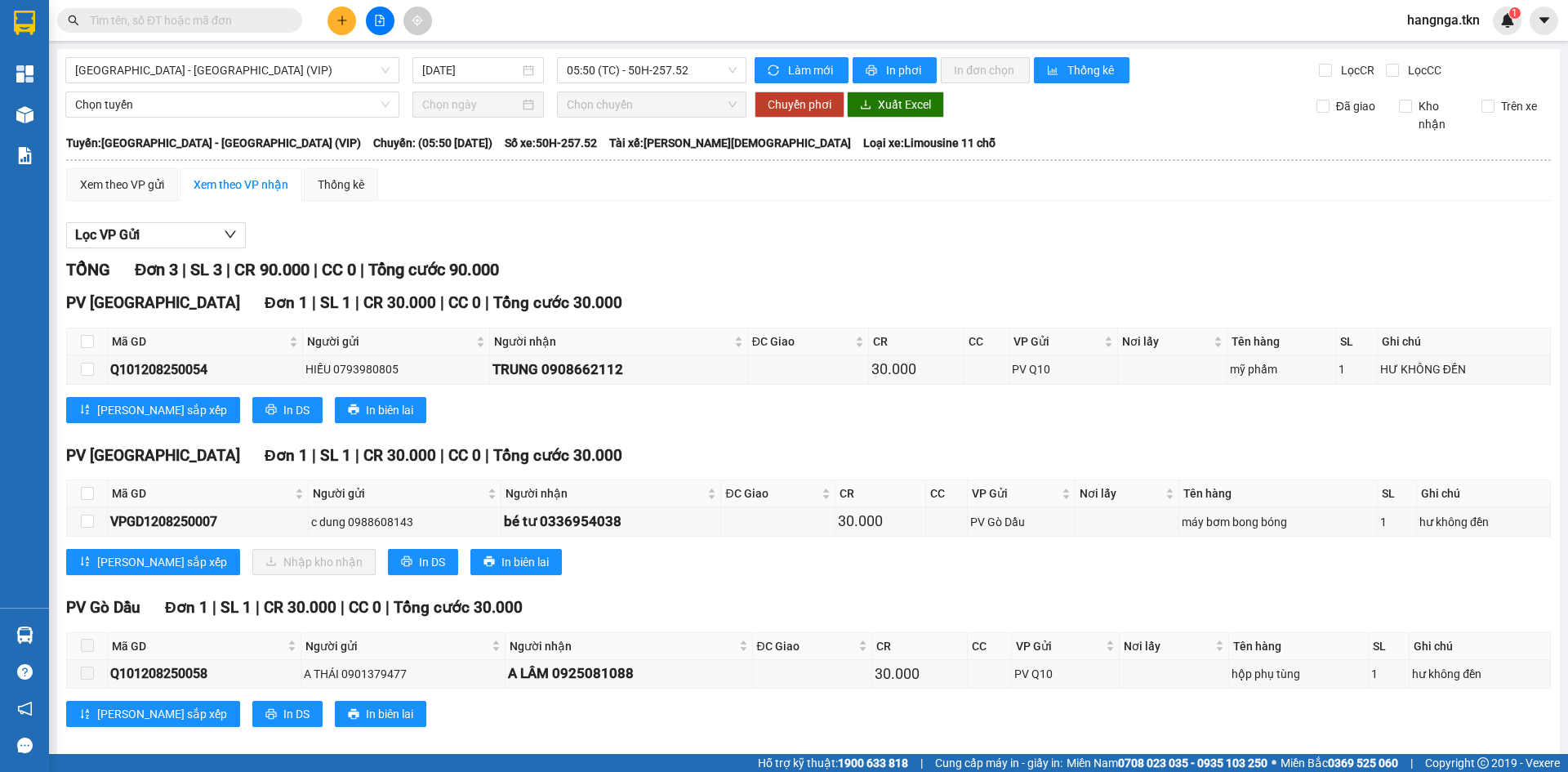
scroll to position [19, 0]
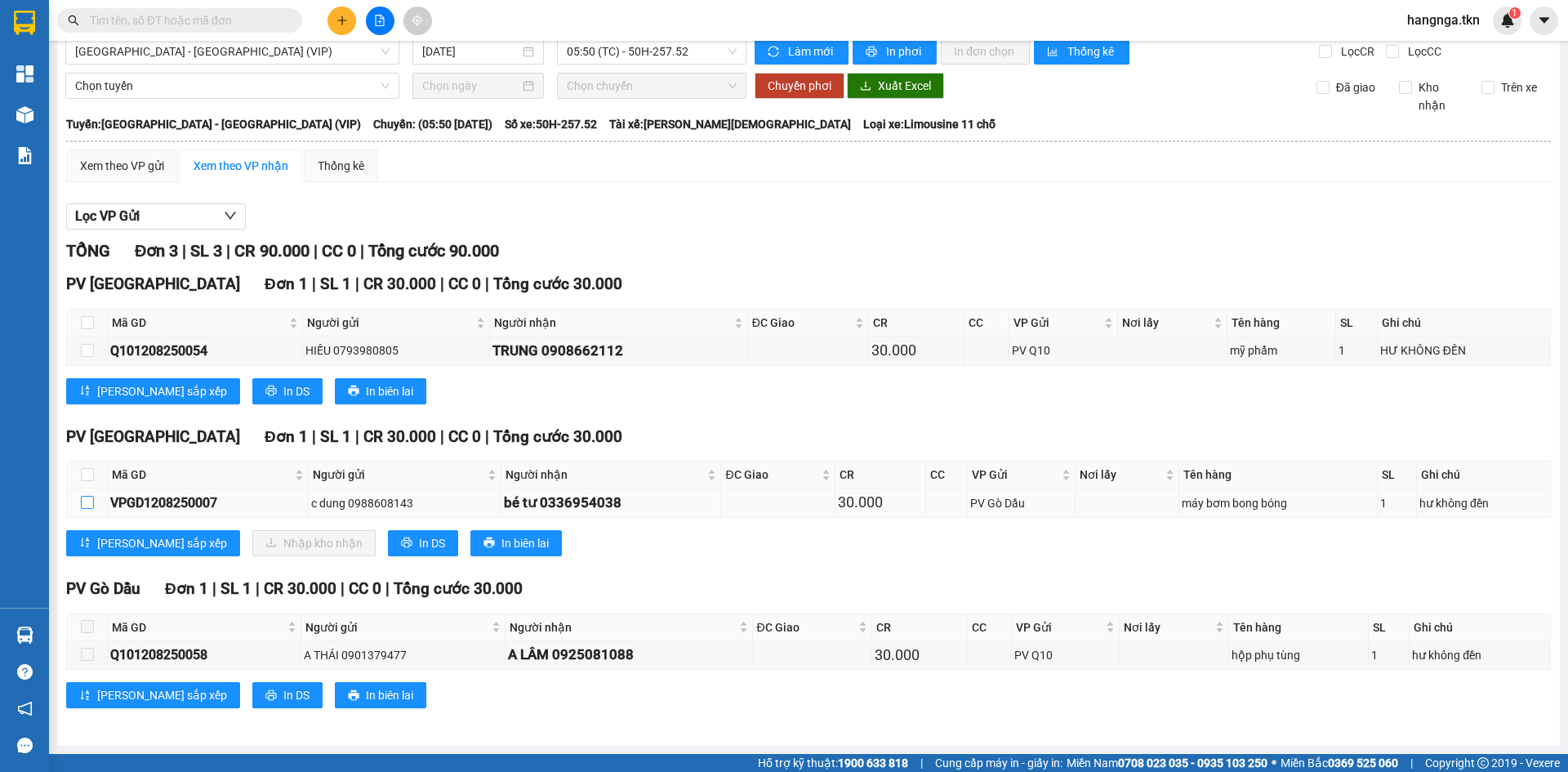
click at [86, 500] on input "checkbox" at bounding box center [87, 501] width 13 height 13
checkbox input "true"
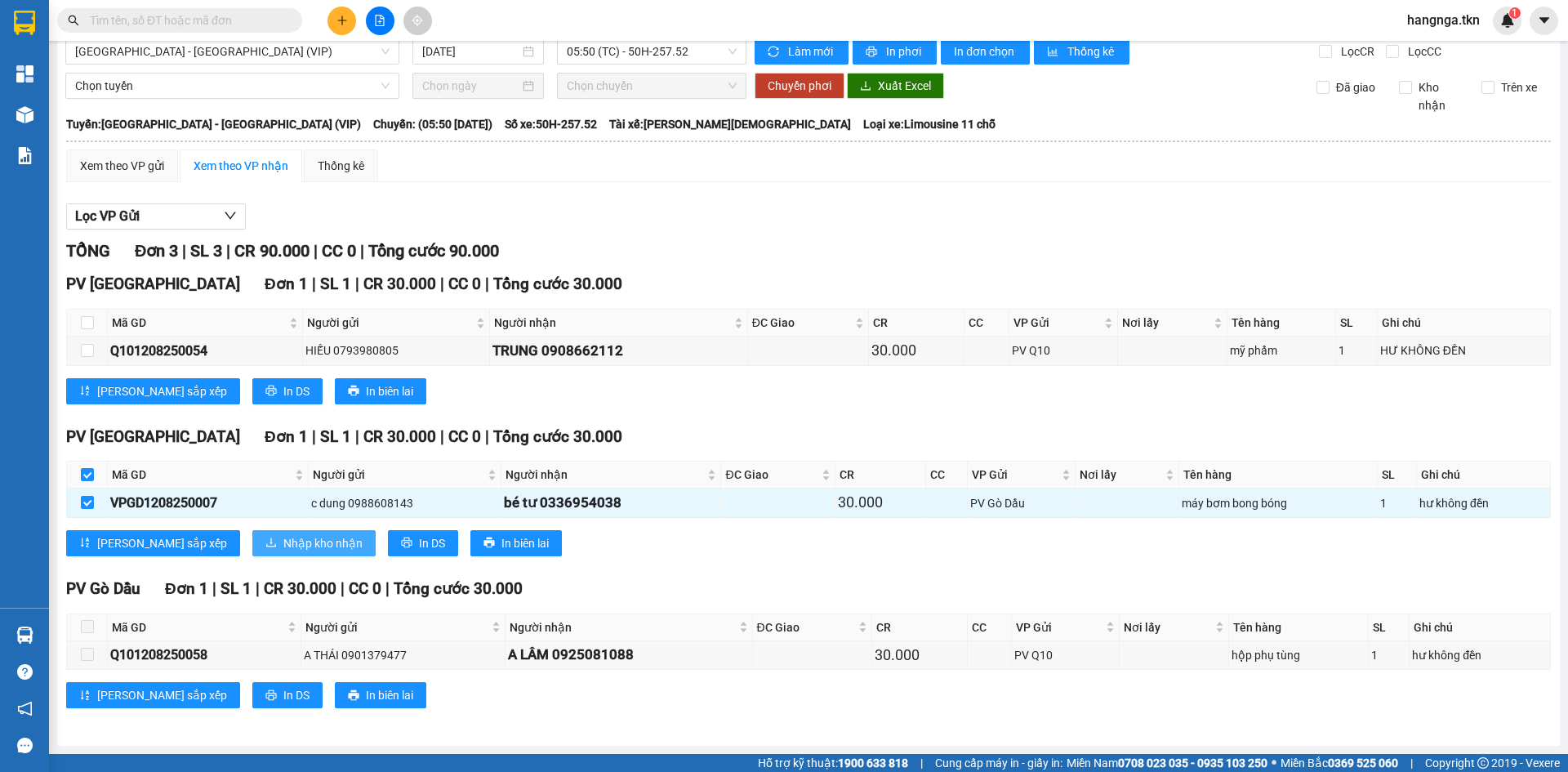
click at [283, 541] on span "Nhập kho nhận" at bounding box center [323, 542] width 79 height 18
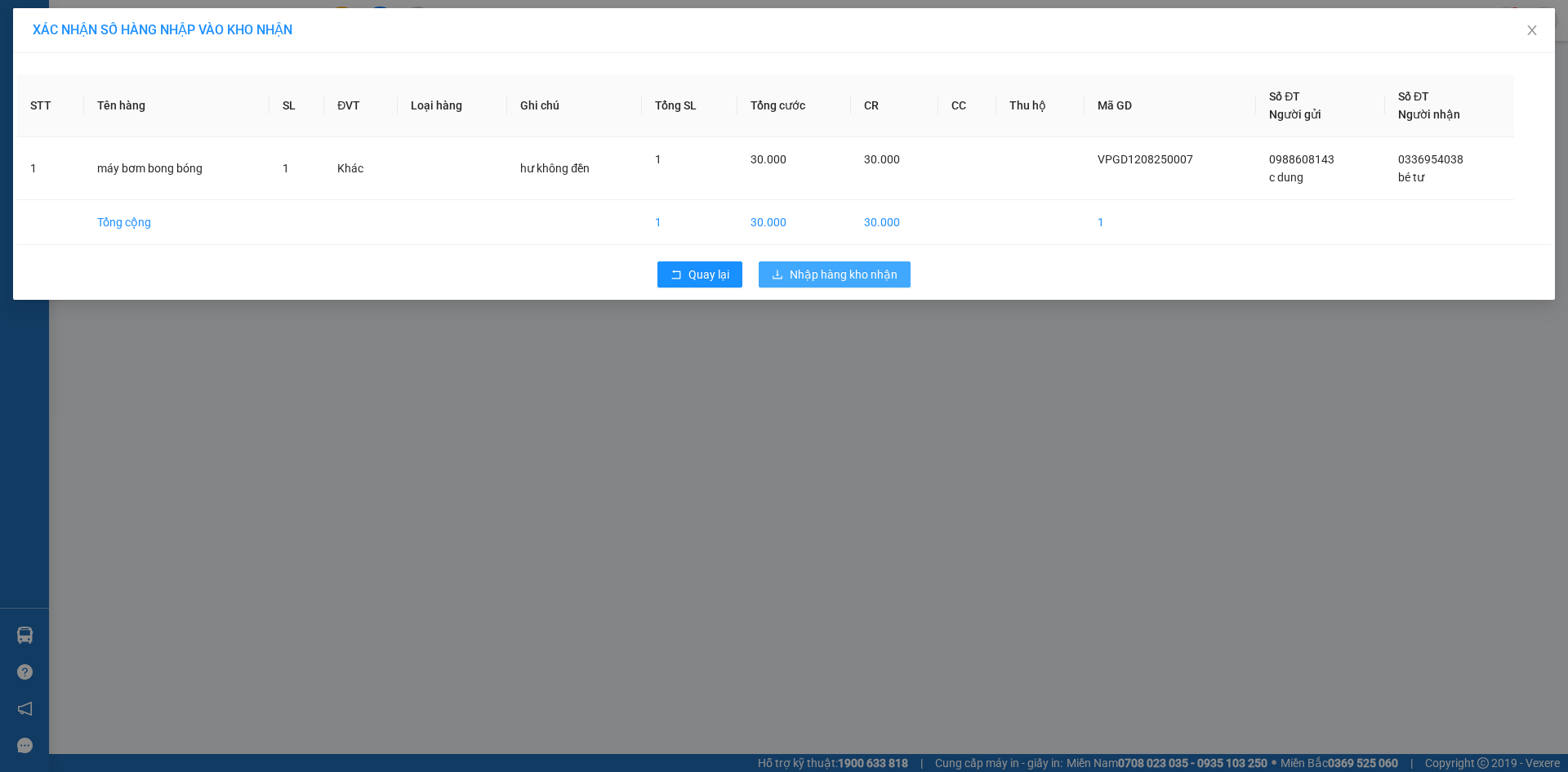
click at [880, 280] on span "Nhập hàng kho nhận" at bounding box center [844, 274] width 108 height 18
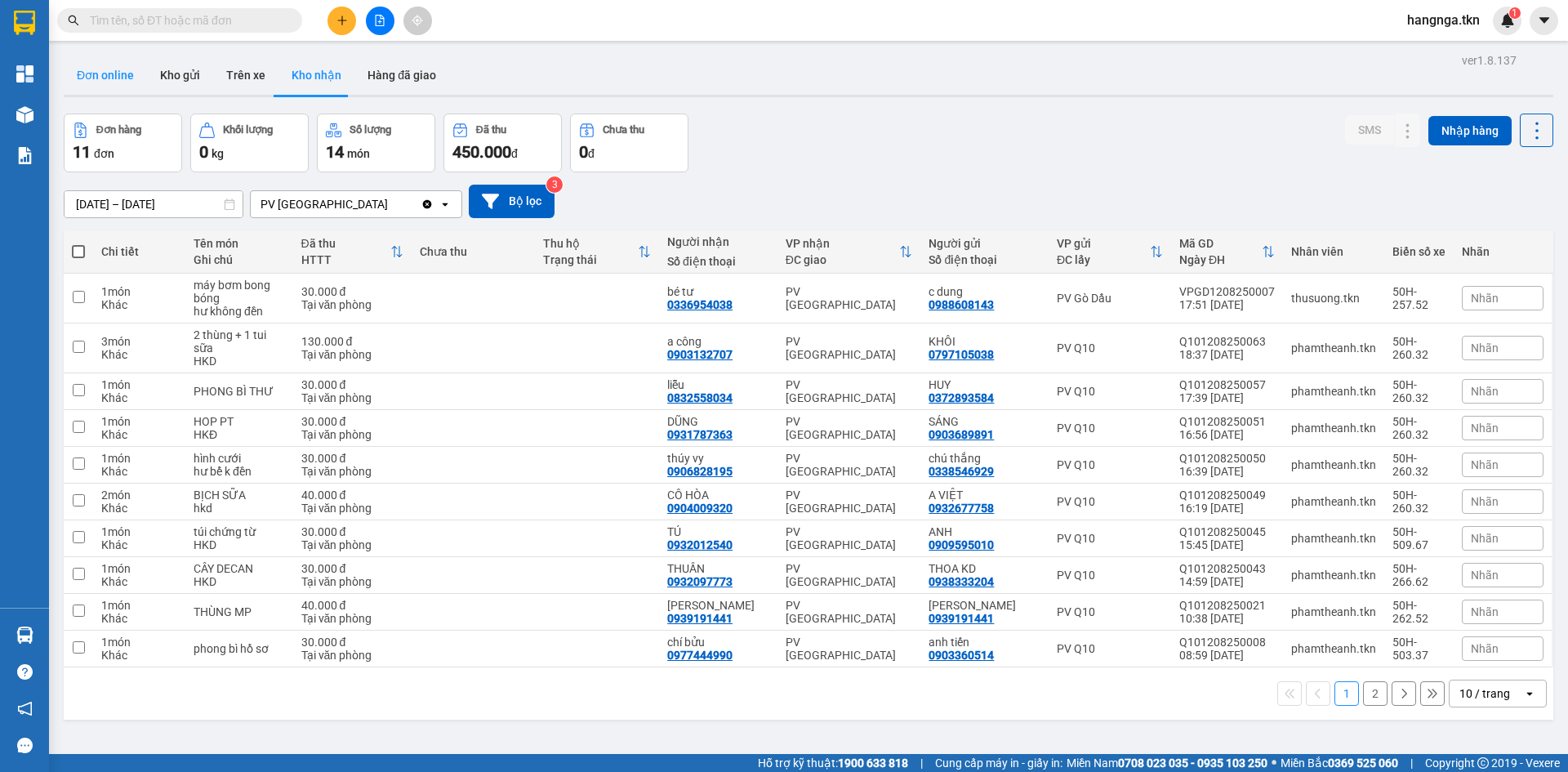
click at [106, 86] on button "Đơn online" at bounding box center [106, 75] width 83 height 39
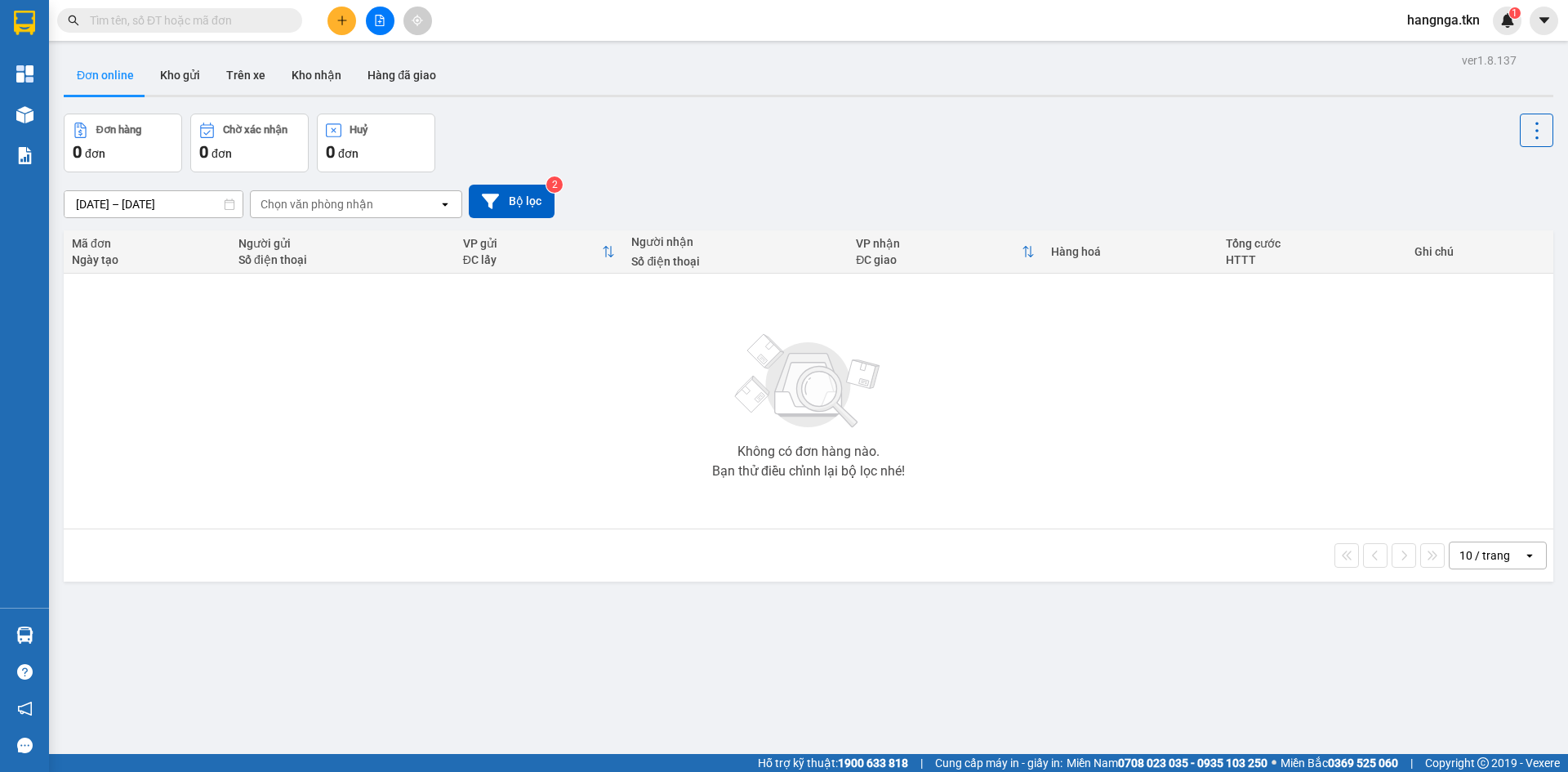
drag, startPoint x: 427, startPoint y: 512, endPoint x: 272, endPoint y: 234, distance: 318.3
click at [427, 500] on div "Không có đơn hàng nào. Bạn thử điều chỉnh lại bộ lọc nhé!" at bounding box center [808, 401] width 1474 height 245
click at [97, 81] on button "Đơn online" at bounding box center [106, 75] width 83 height 39
click at [291, 70] on button "Kho nhận" at bounding box center [316, 75] width 76 height 39
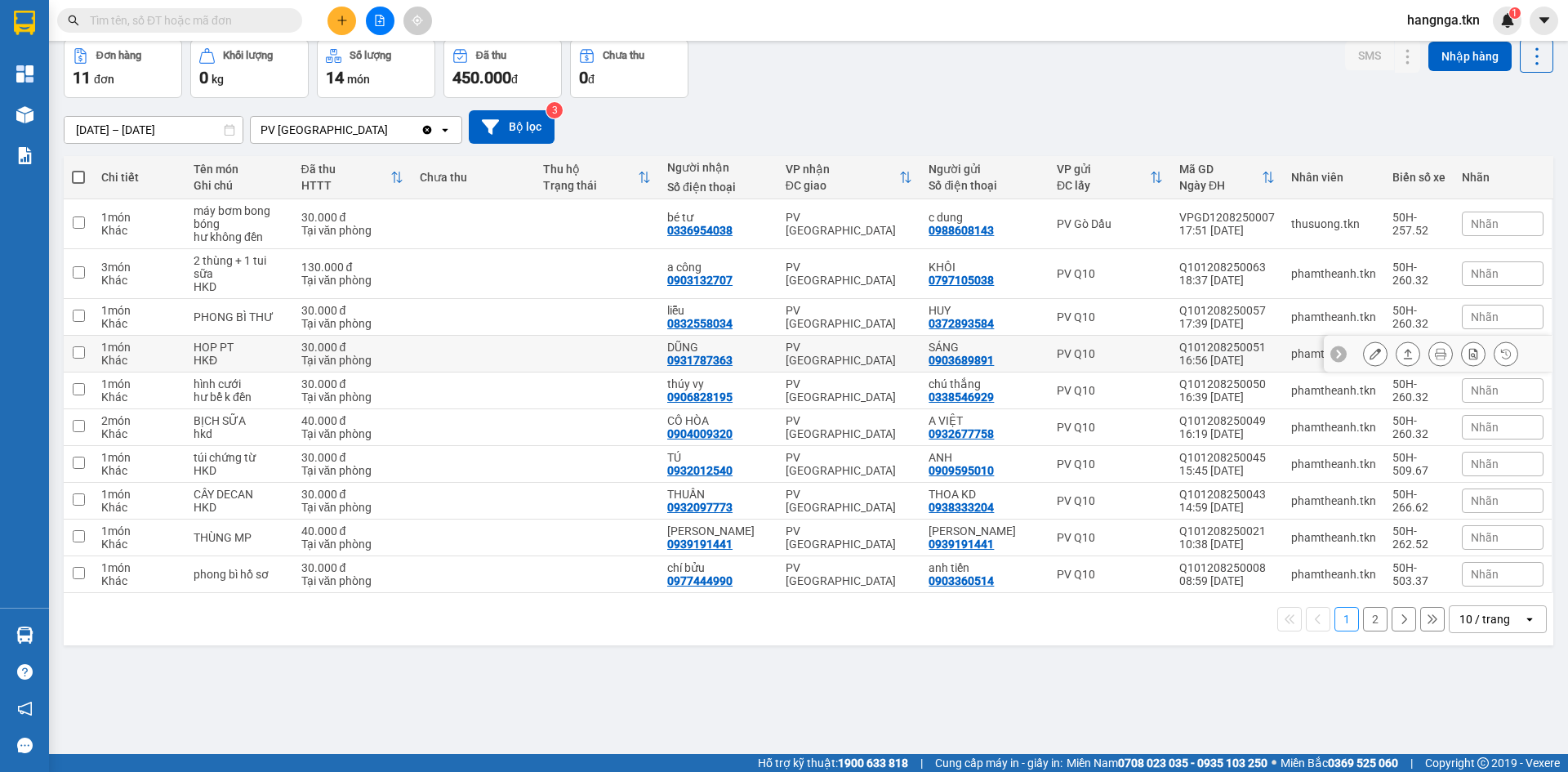
scroll to position [75, 0]
click at [208, 20] on input "text" at bounding box center [186, 20] width 192 height 18
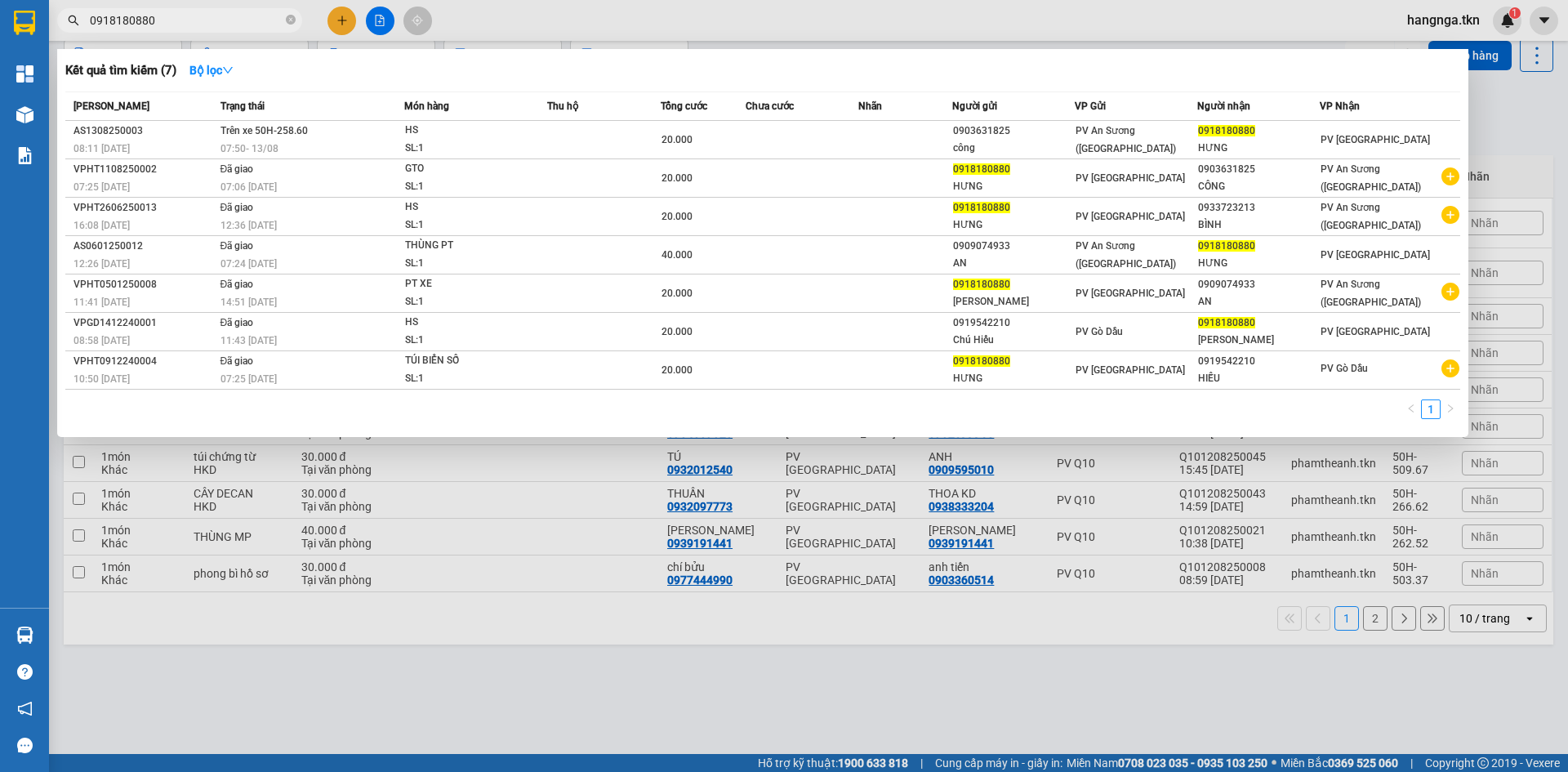
type input "0918180880"
click at [700, 30] on div at bounding box center [784, 386] width 1568 height 772
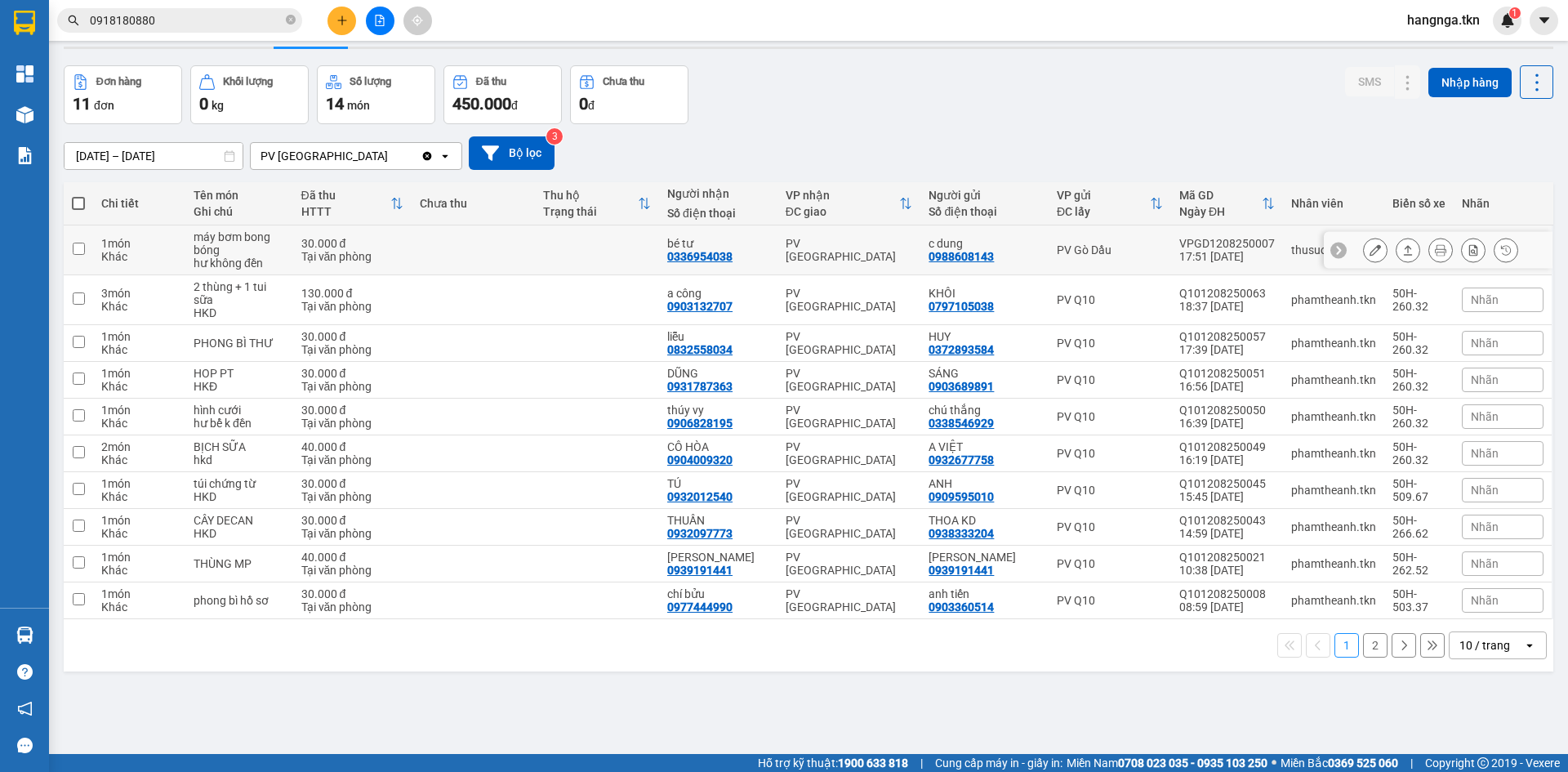
scroll to position [0, 0]
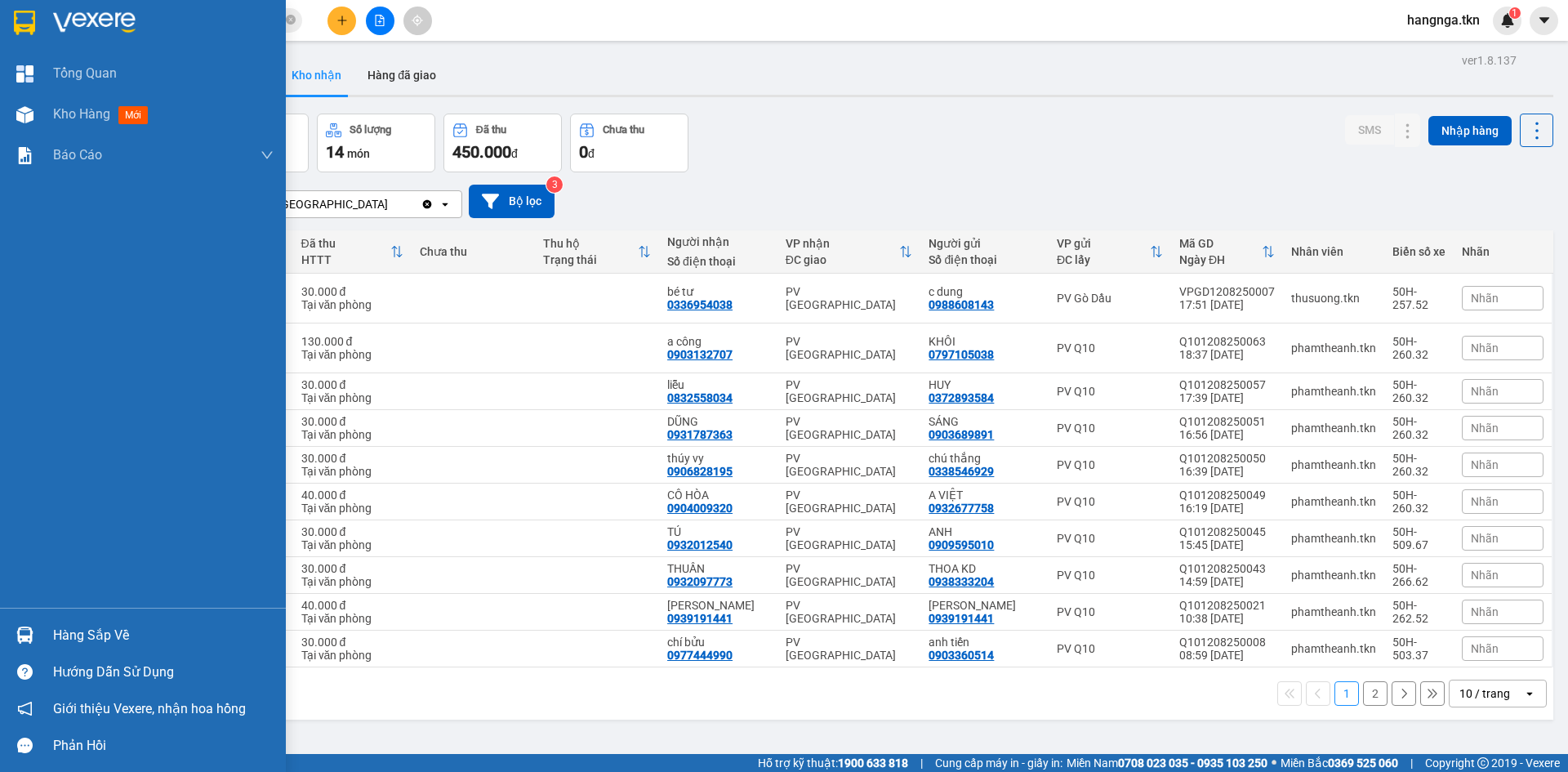
click at [20, 16] on img at bounding box center [24, 22] width 21 height 25
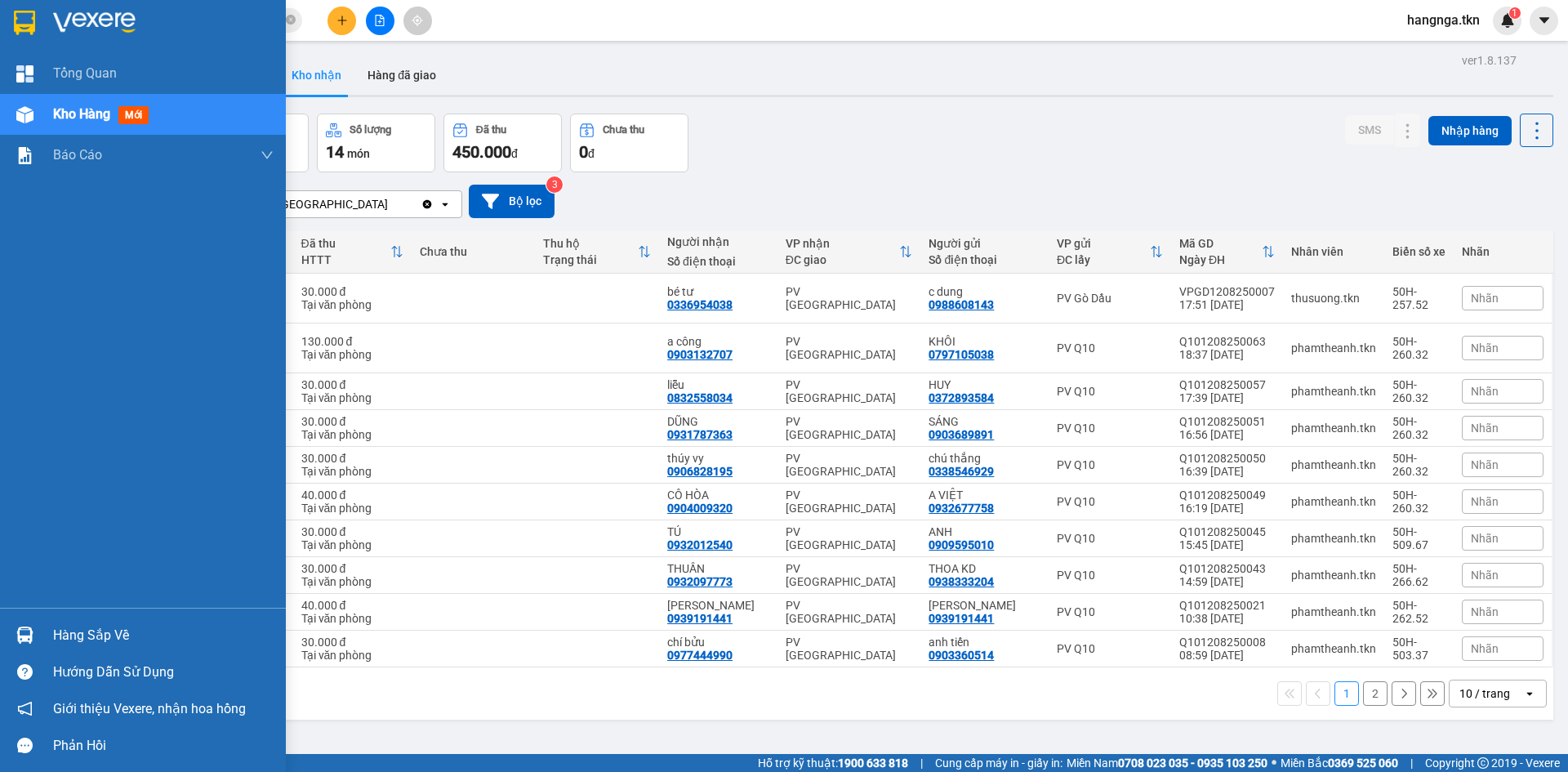
click at [45, 629] on div "Hàng sắp về" at bounding box center [143, 634] width 286 height 37
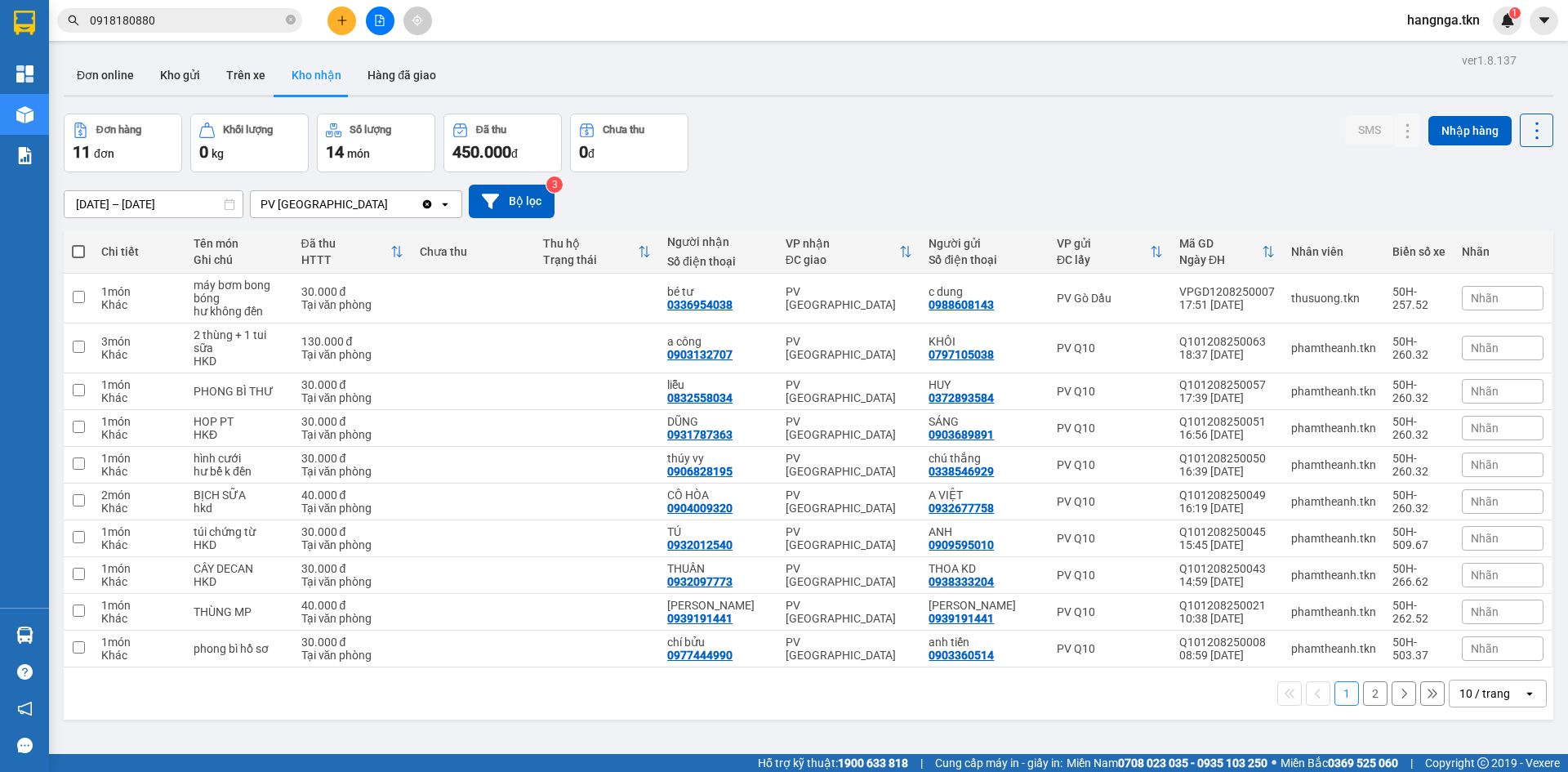
click at [604, 737] on section "Kết quả tìm kiếm ( 7 ) Bộ lọc Mã ĐH Trạng thái Món hàng Thu hộ Tổng cước Chưa c…" at bounding box center [784, 386] width 1568 height 772
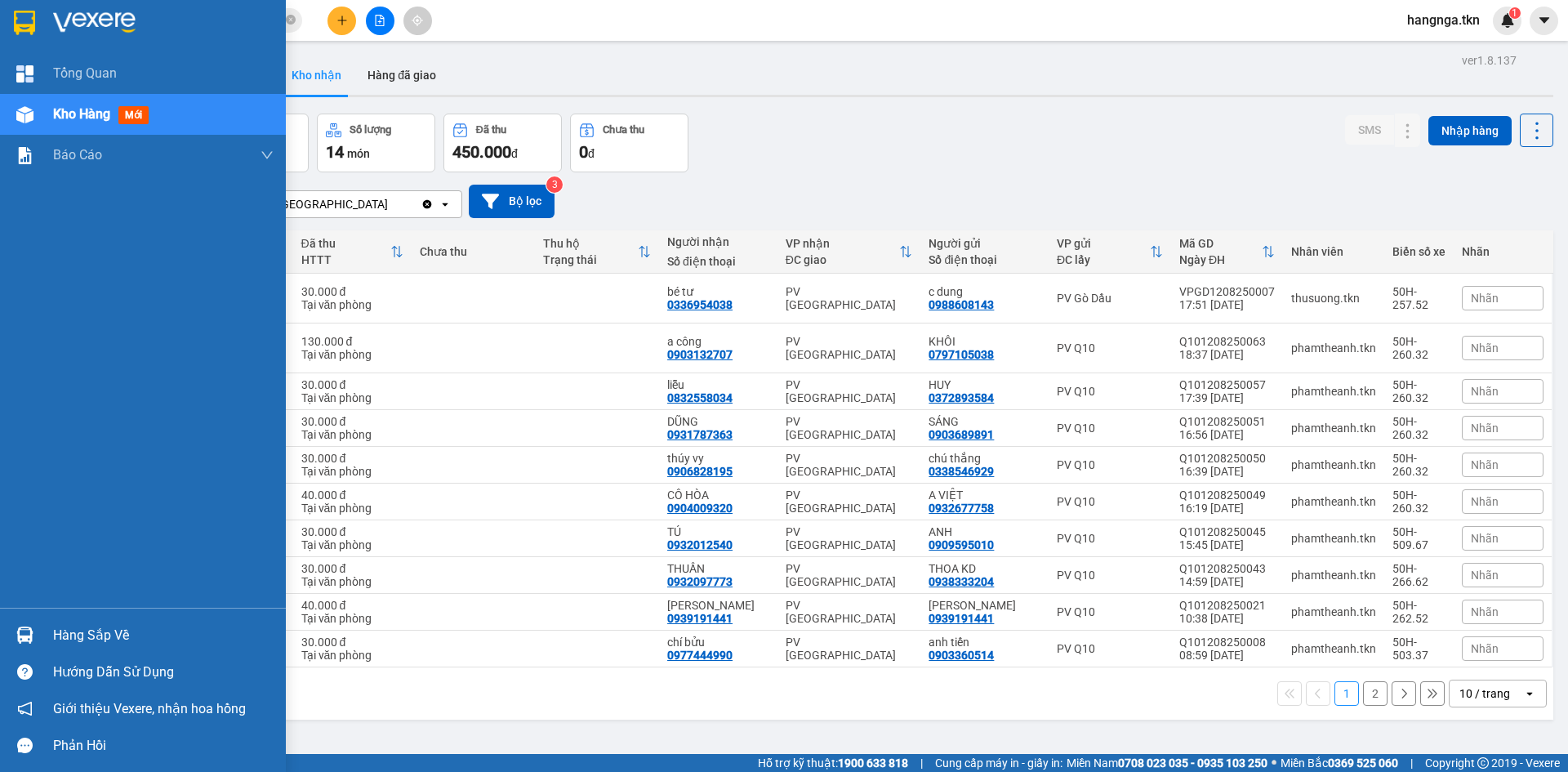
click at [18, 634] on img at bounding box center [25, 635] width 17 height 17
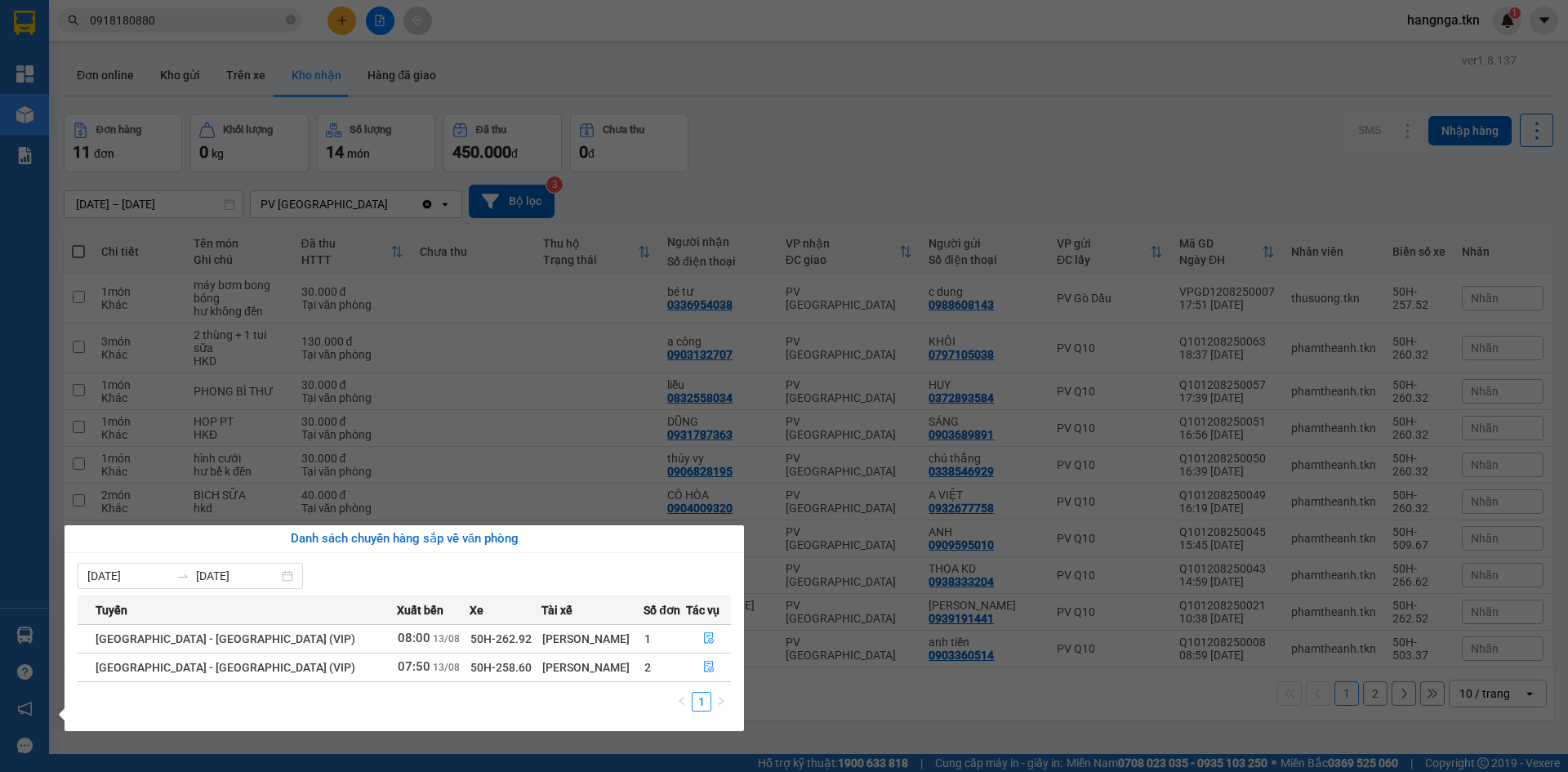
click at [444, 735] on section "Kết quả tìm kiếm ( 7 ) Bộ lọc Mã ĐH Trạng thái Món hàng Thu hộ Tổng cước Chưa c…" at bounding box center [784, 386] width 1568 height 772
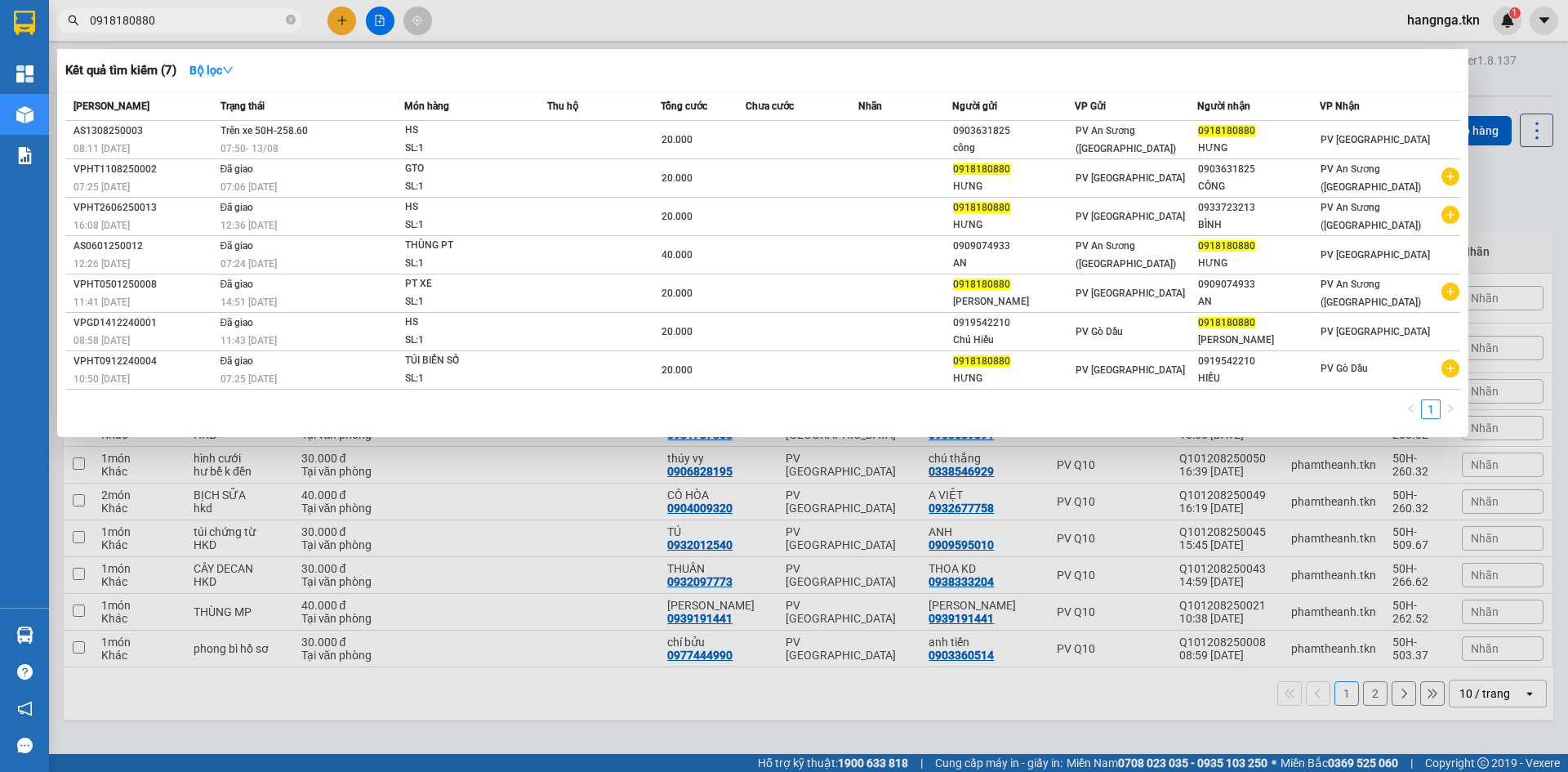
click at [285, 18] on span "0918180880" at bounding box center [180, 20] width 245 height 25
click at [289, 20] on icon "close-circle" at bounding box center [291, 20] width 10 height 10
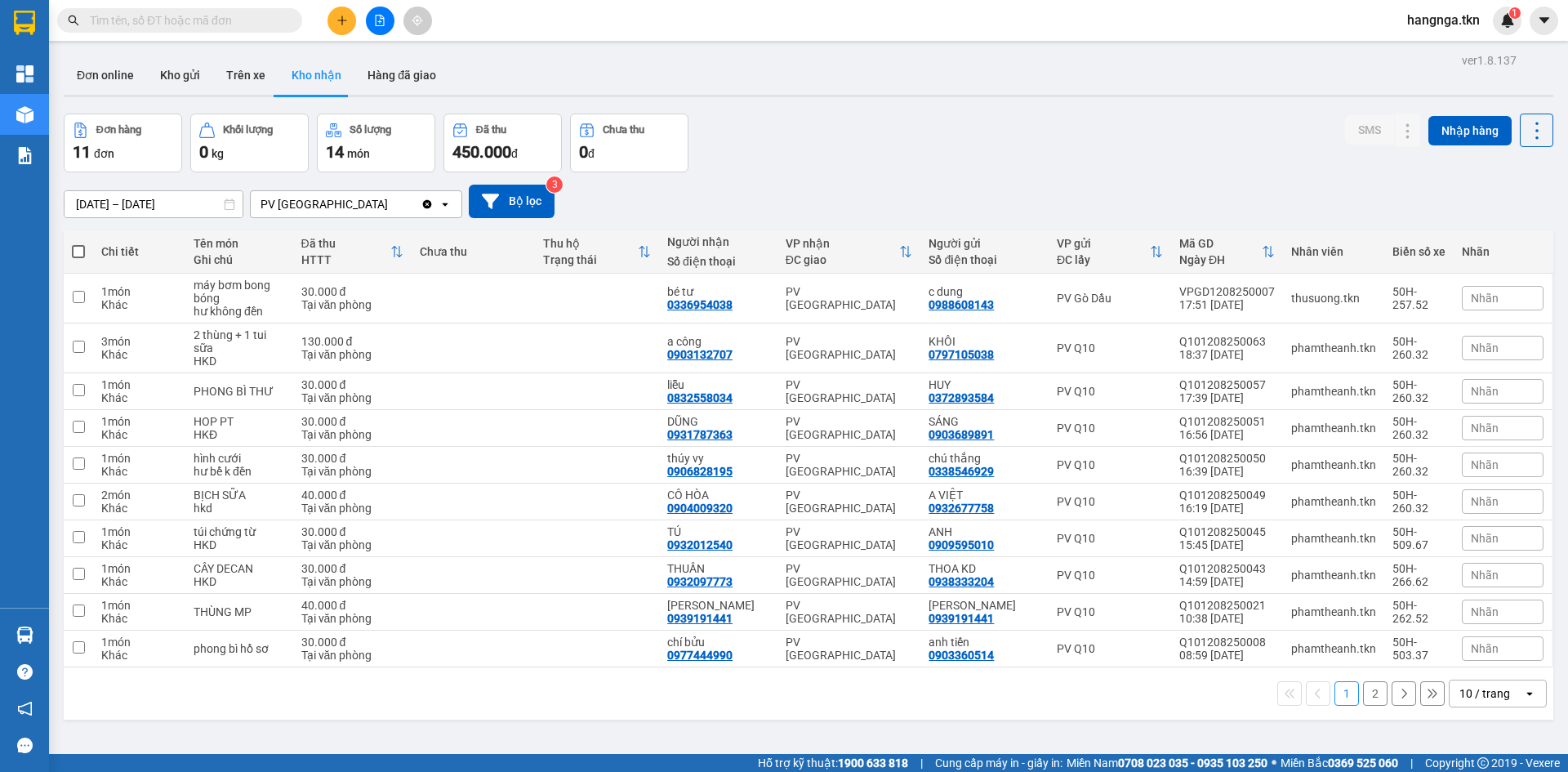
click at [772, 45] on main "ver 1.8.137 Đơn online Kho gửi Trên xe Kho nhận Hàng đã giao Đơn hàng 11 đơn Kh…" at bounding box center [784, 377] width 1568 height 754
click at [1364, 649] on button at bounding box center [1375, 649] width 23 height 29
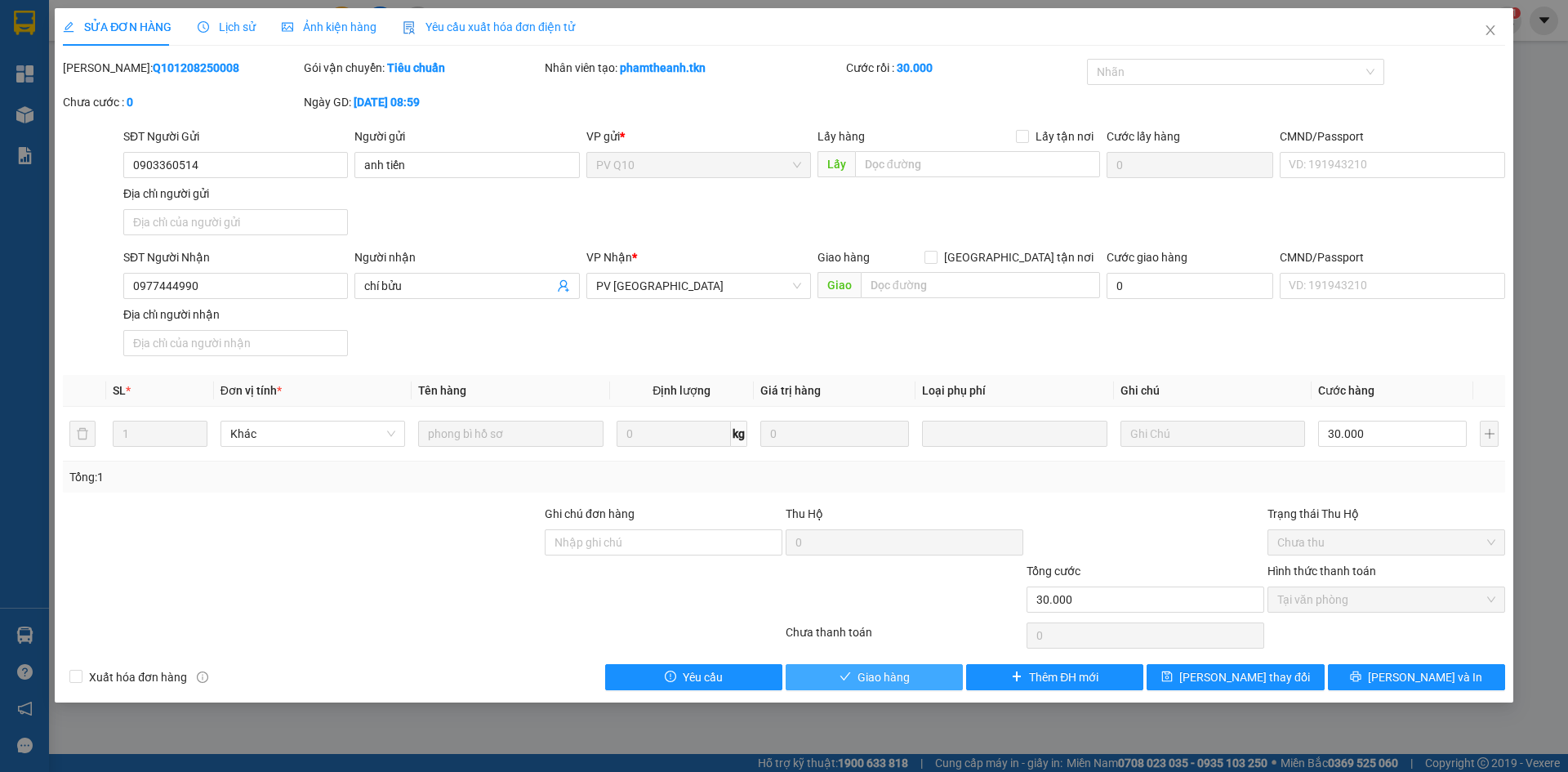
click at [865, 675] on span "Giao hàng" at bounding box center [883, 677] width 52 height 18
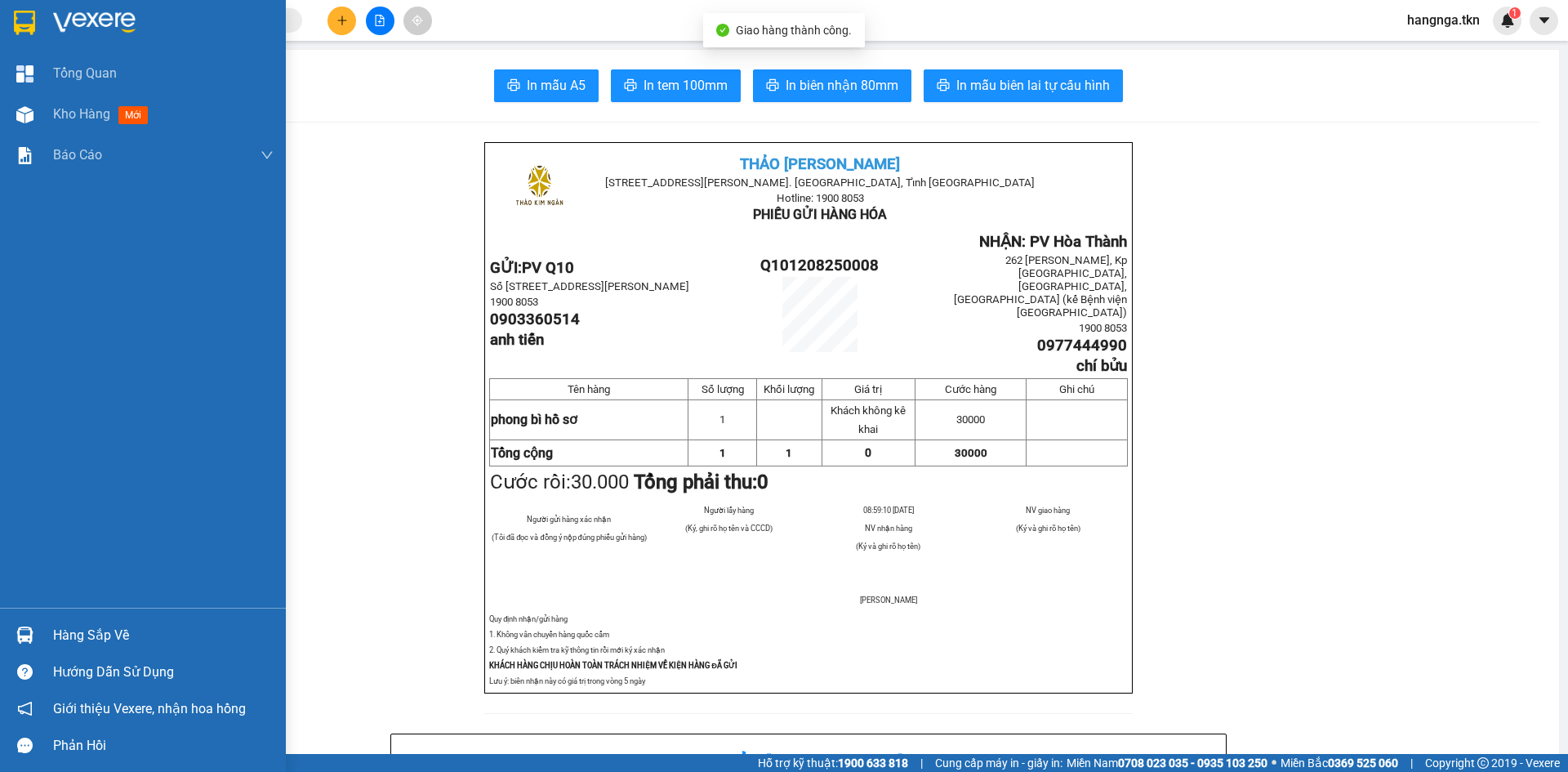
click at [42, 14] on div at bounding box center [143, 26] width 286 height 53
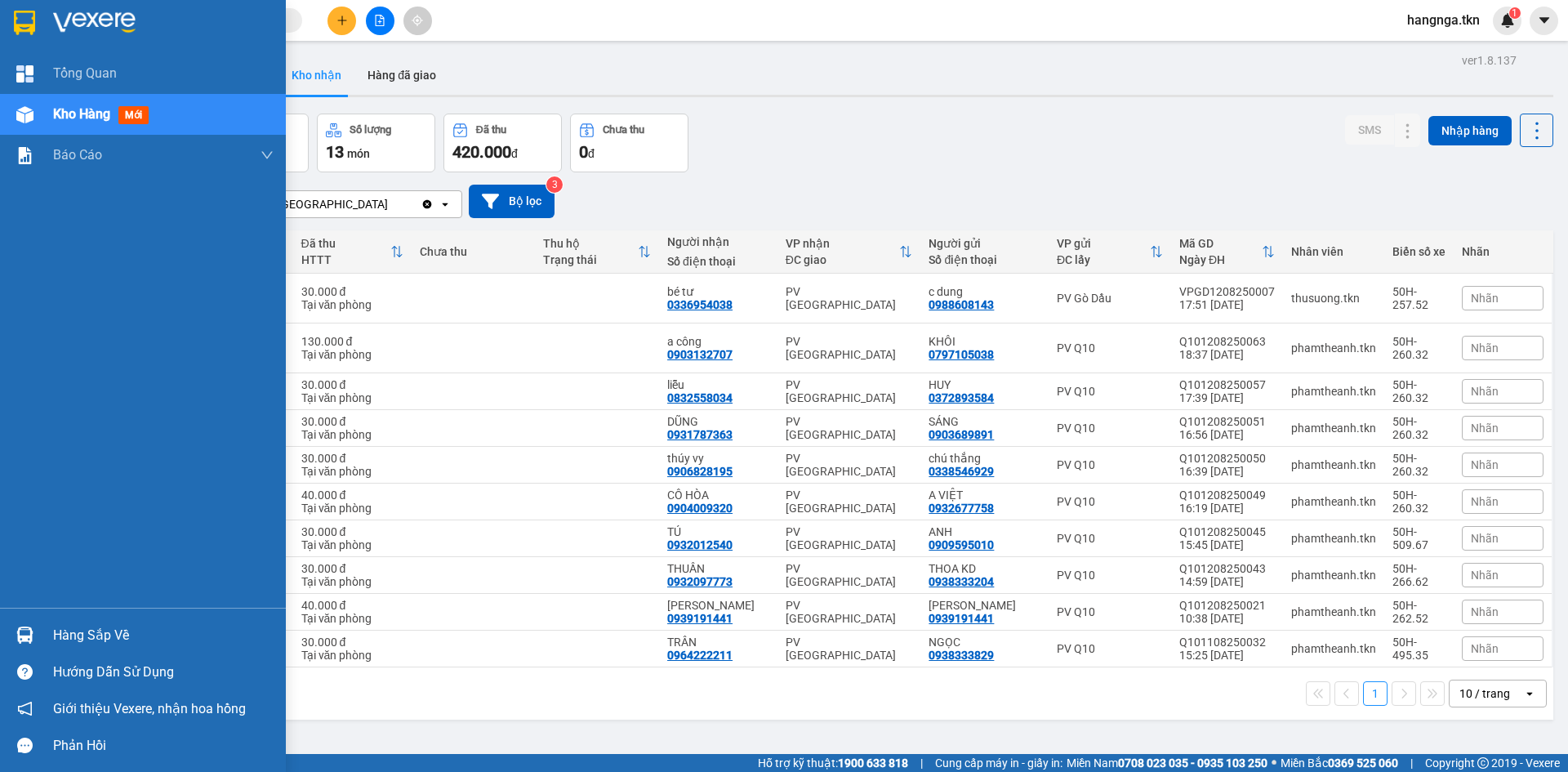
click at [40, 630] on div "Hàng sắp về" at bounding box center [143, 634] width 286 height 37
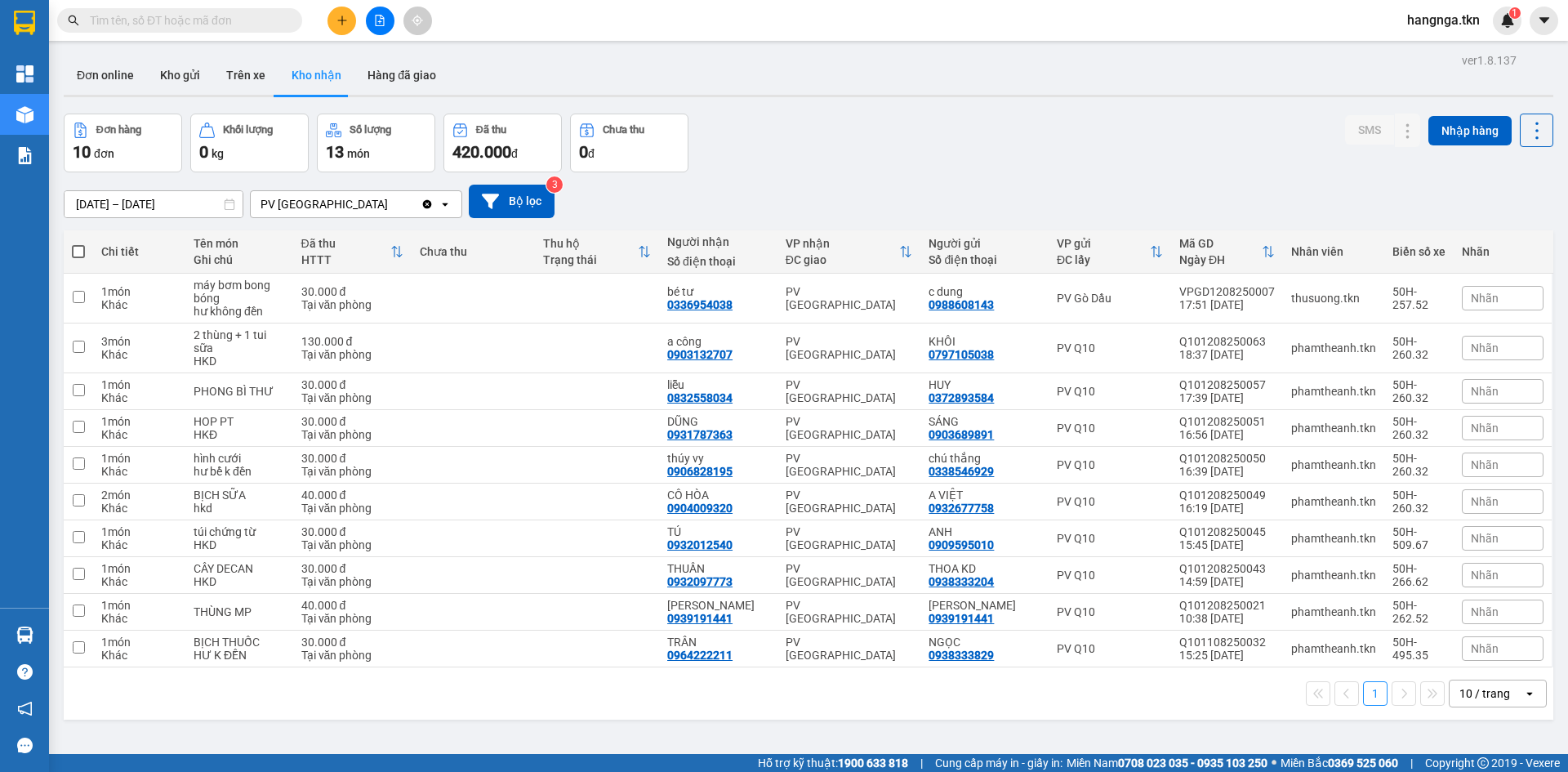
click at [822, 114] on section "Kết quả tìm kiếm ( 7 ) Bộ lọc Mã ĐH Trạng thái Món hàng Thu hộ Tổng cước Chưa c…" at bounding box center [784, 386] width 1568 height 772
drag, startPoint x: 160, startPoint y: 74, endPoint x: 188, endPoint y: 82, distance: 29.1
click at [160, 72] on button "Kho gửi" at bounding box center [180, 75] width 66 height 39
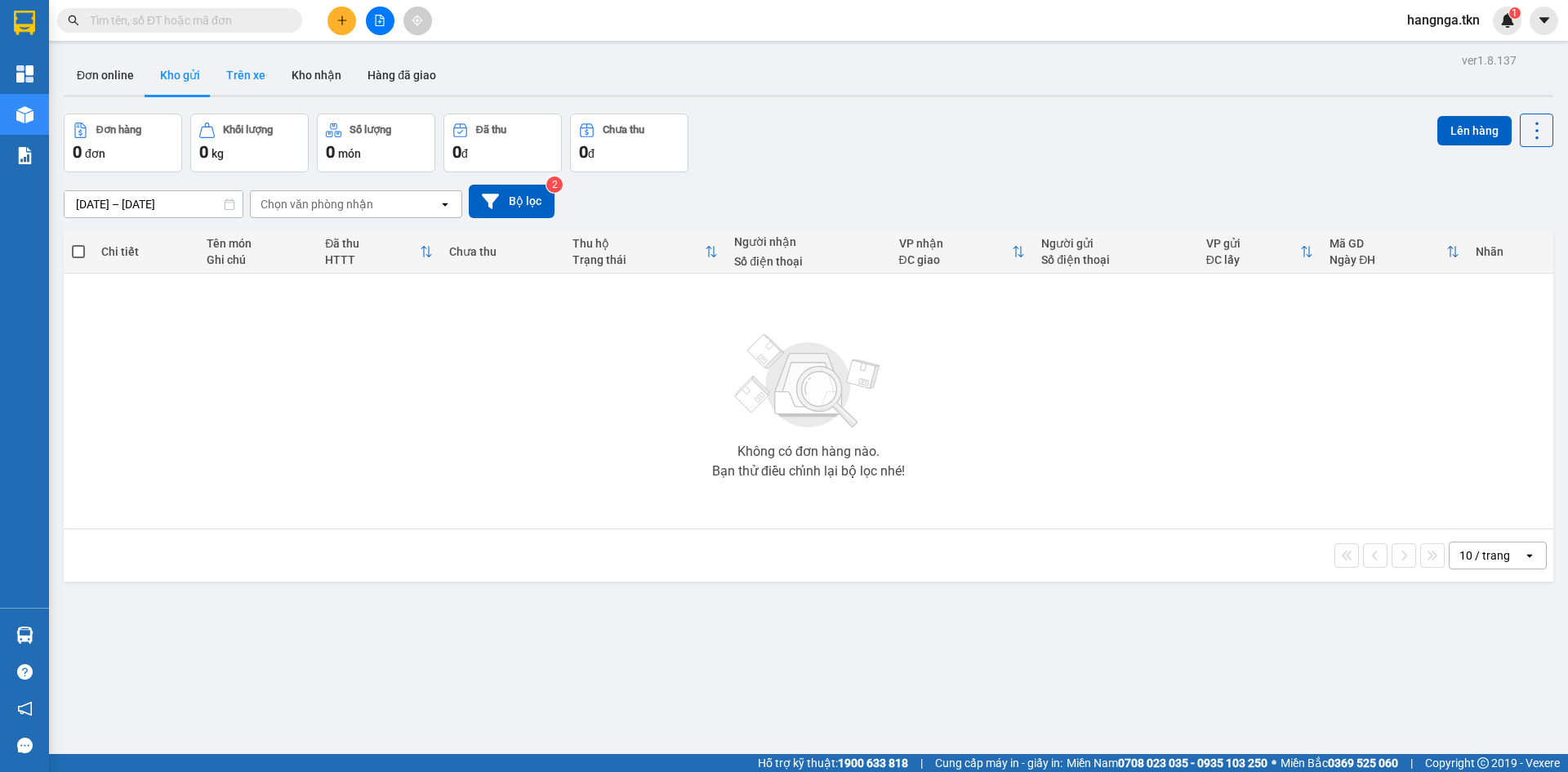
click at [263, 85] on button "Trên xe" at bounding box center [245, 75] width 66 height 39
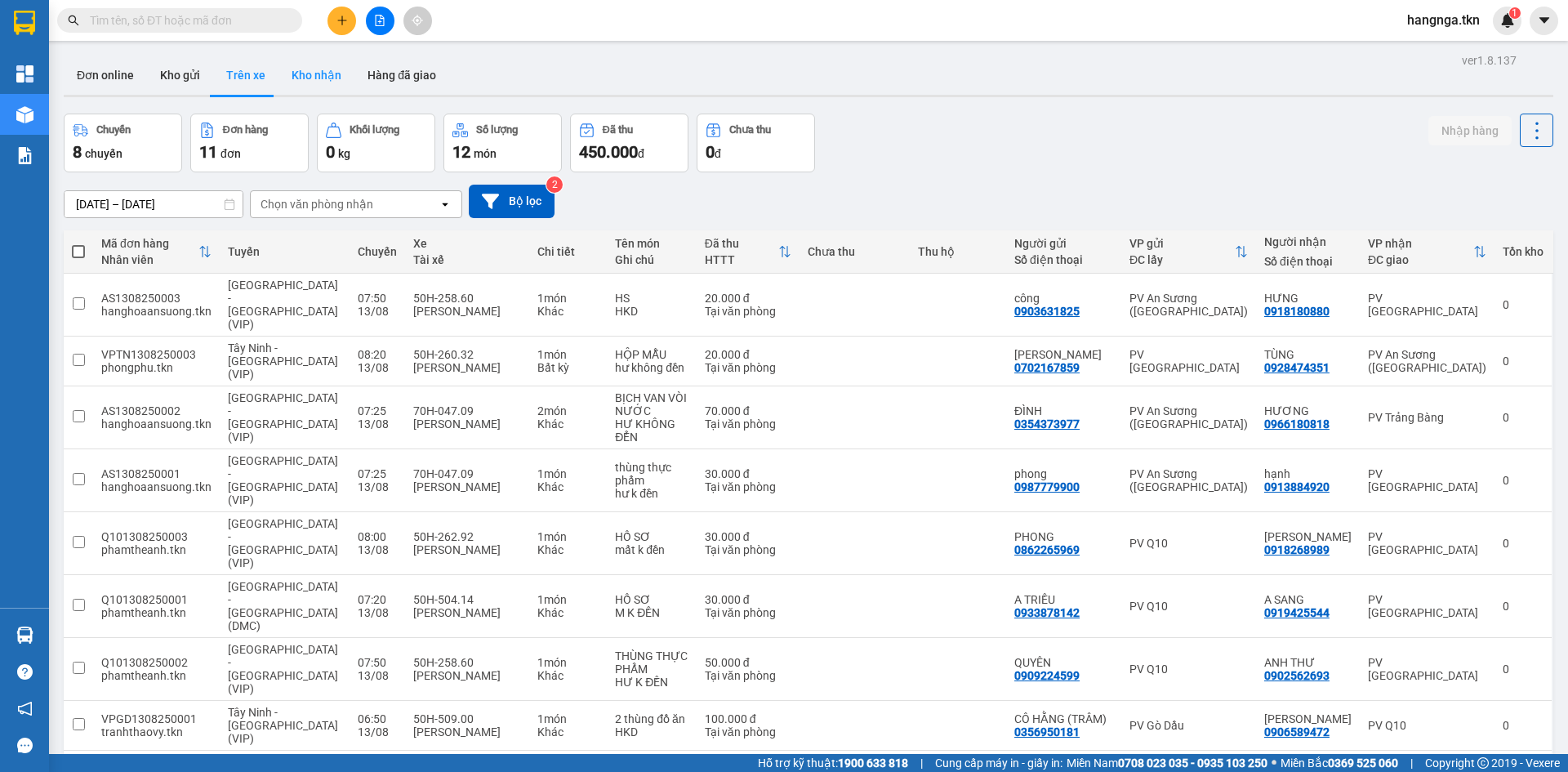
click at [322, 77] on button "Kho nhận" at bounding box center [316, 75] width 76 height 39
type input "[DATE] – [DATE]"
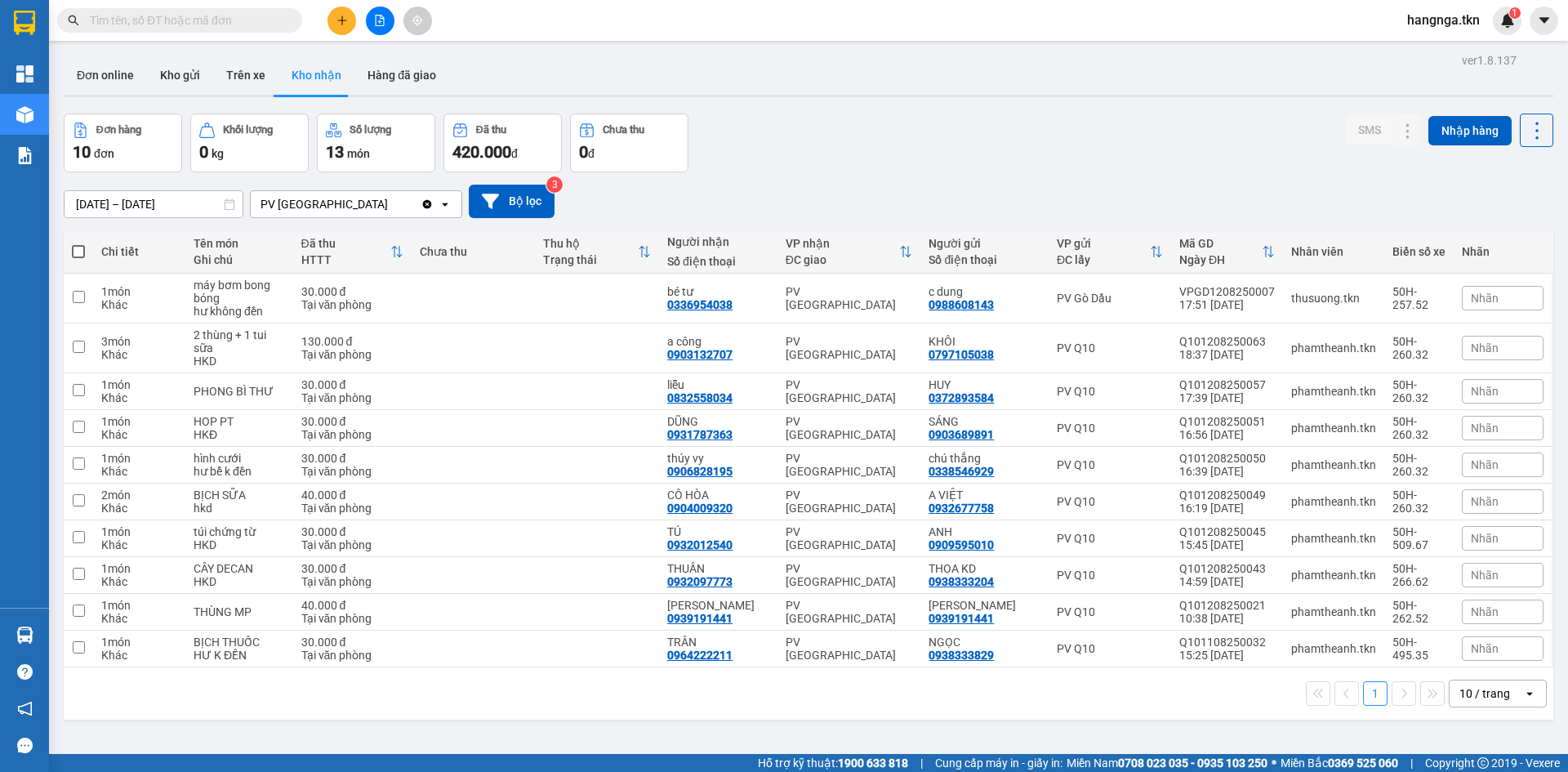
click at [177, 18] on input "text" at bounding box center [186, 20] width 192 height 18
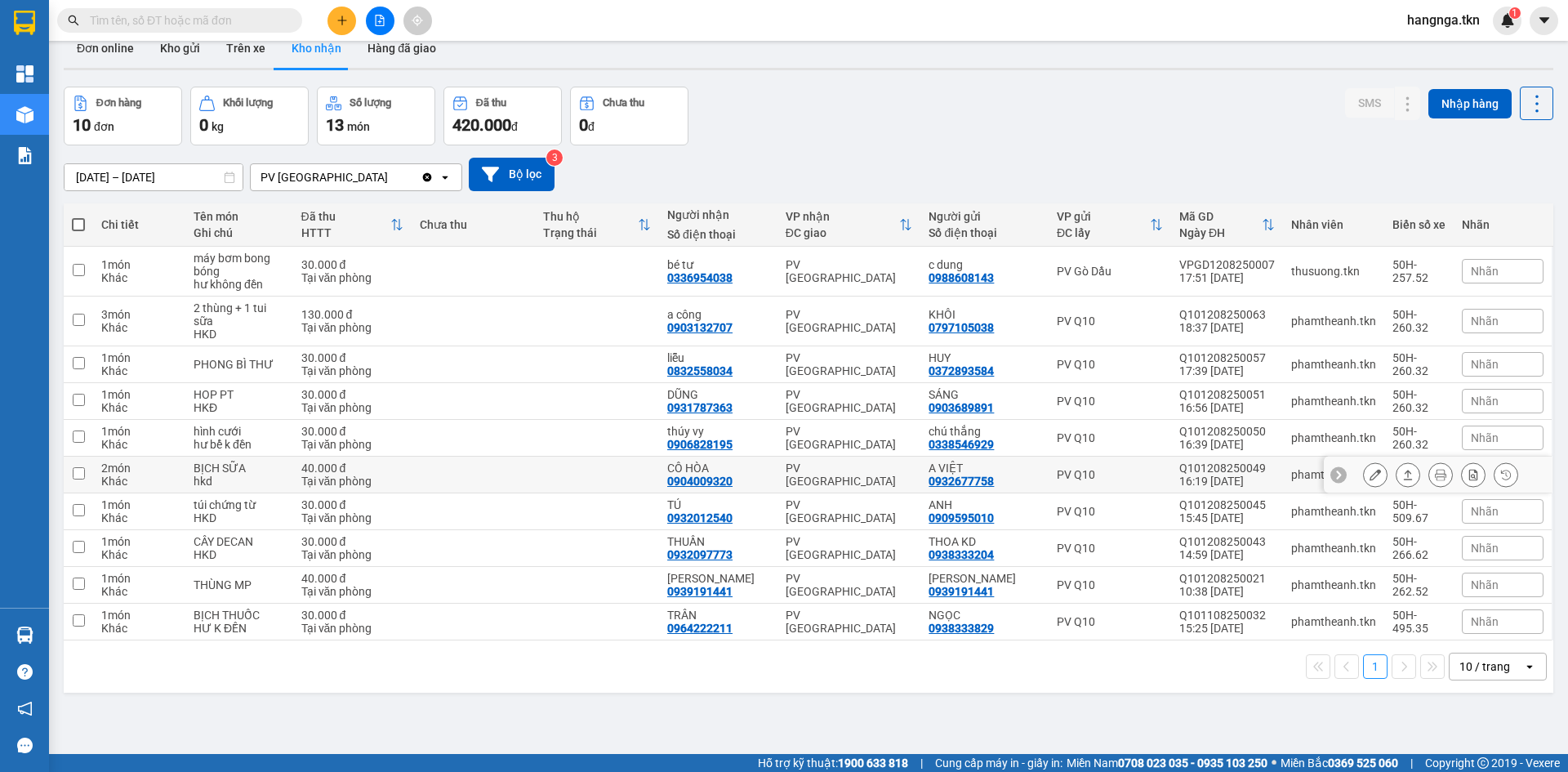
scroll to position [75, 0]
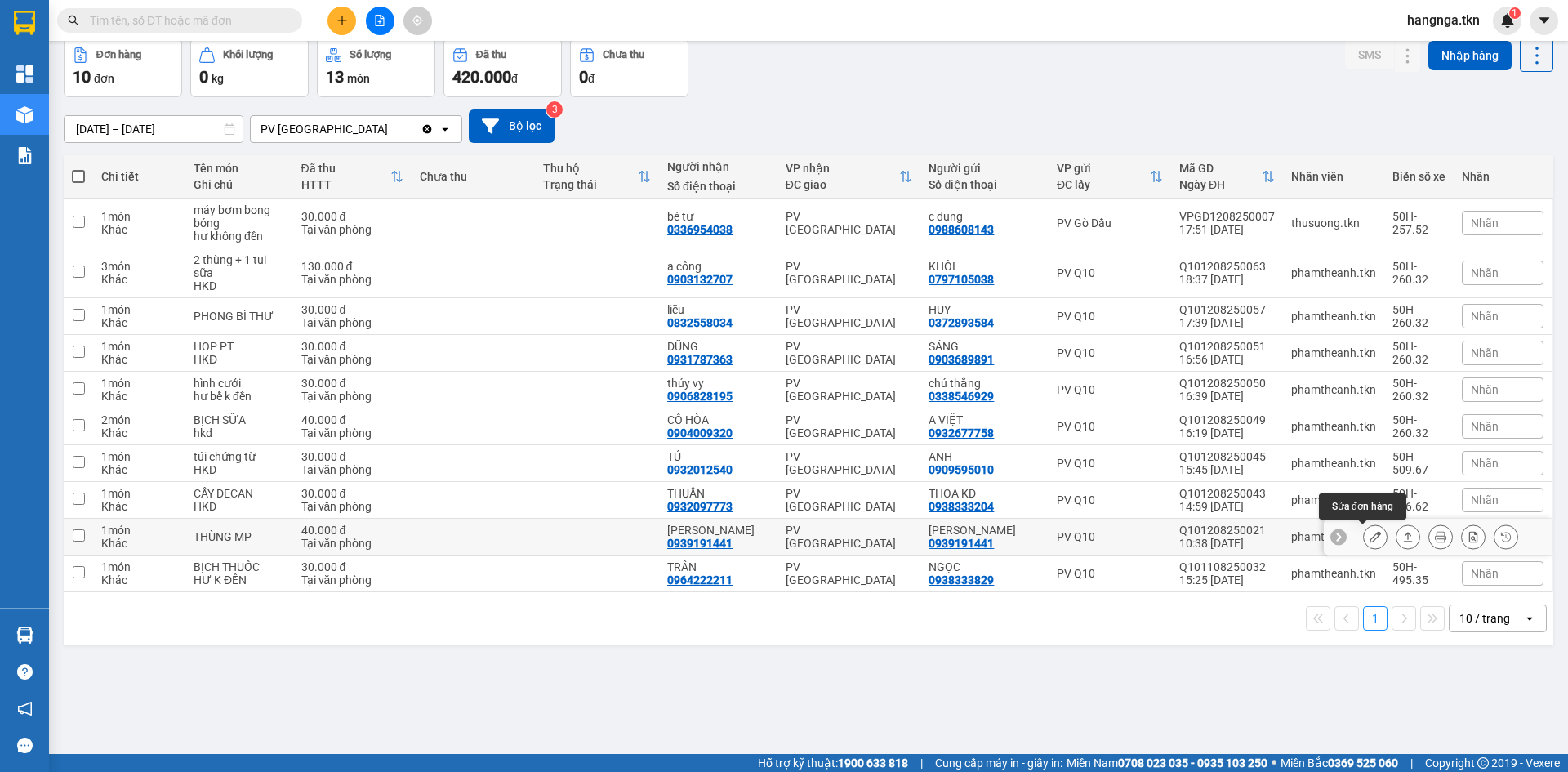
click at [1370, 539] on icon at bounding box center [1375, 536] width 11 height 11
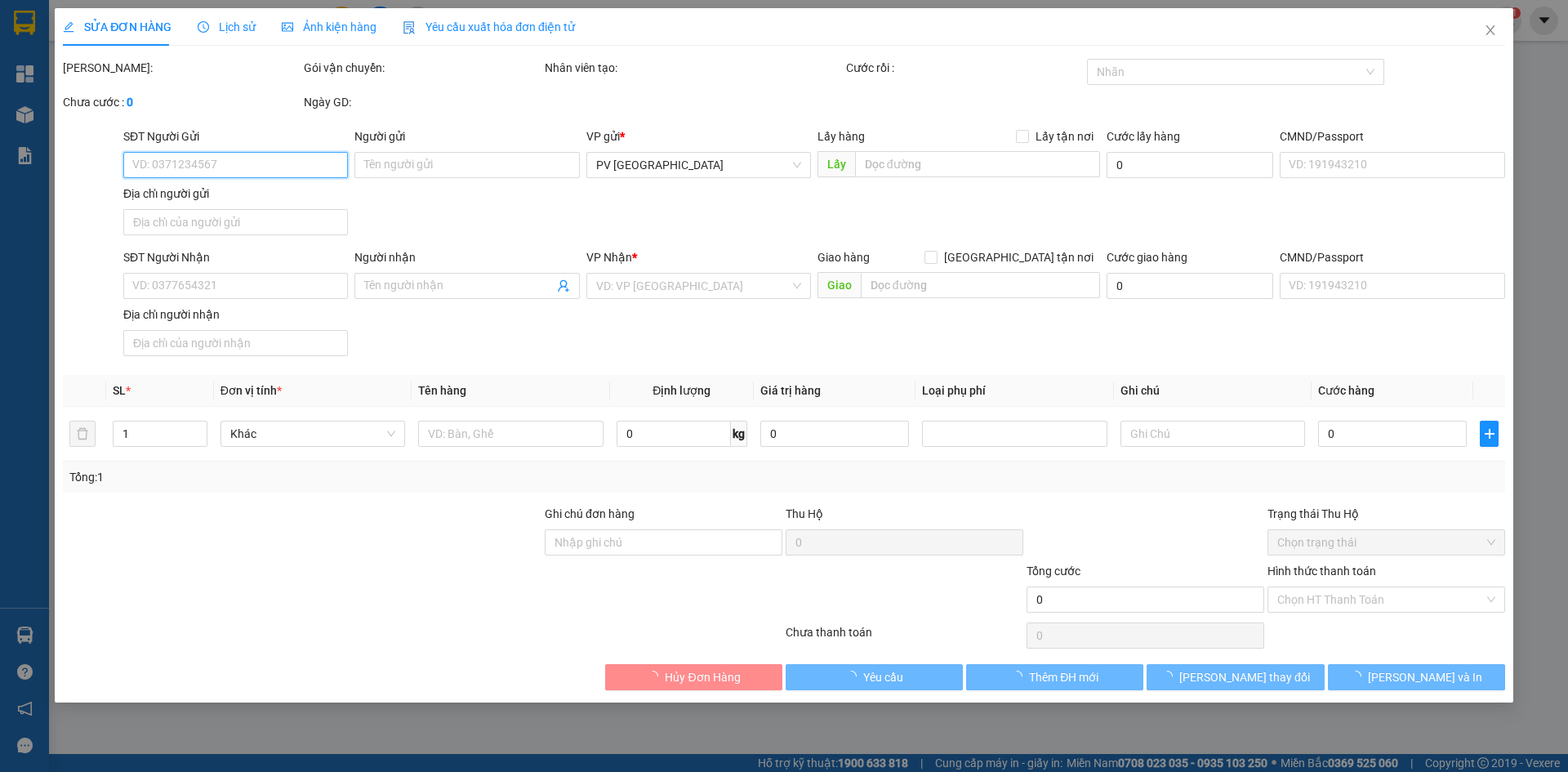
type input "0939191441"
type input "SAM"
type input "0939191441"
type input "SAM"
type input "40.000"
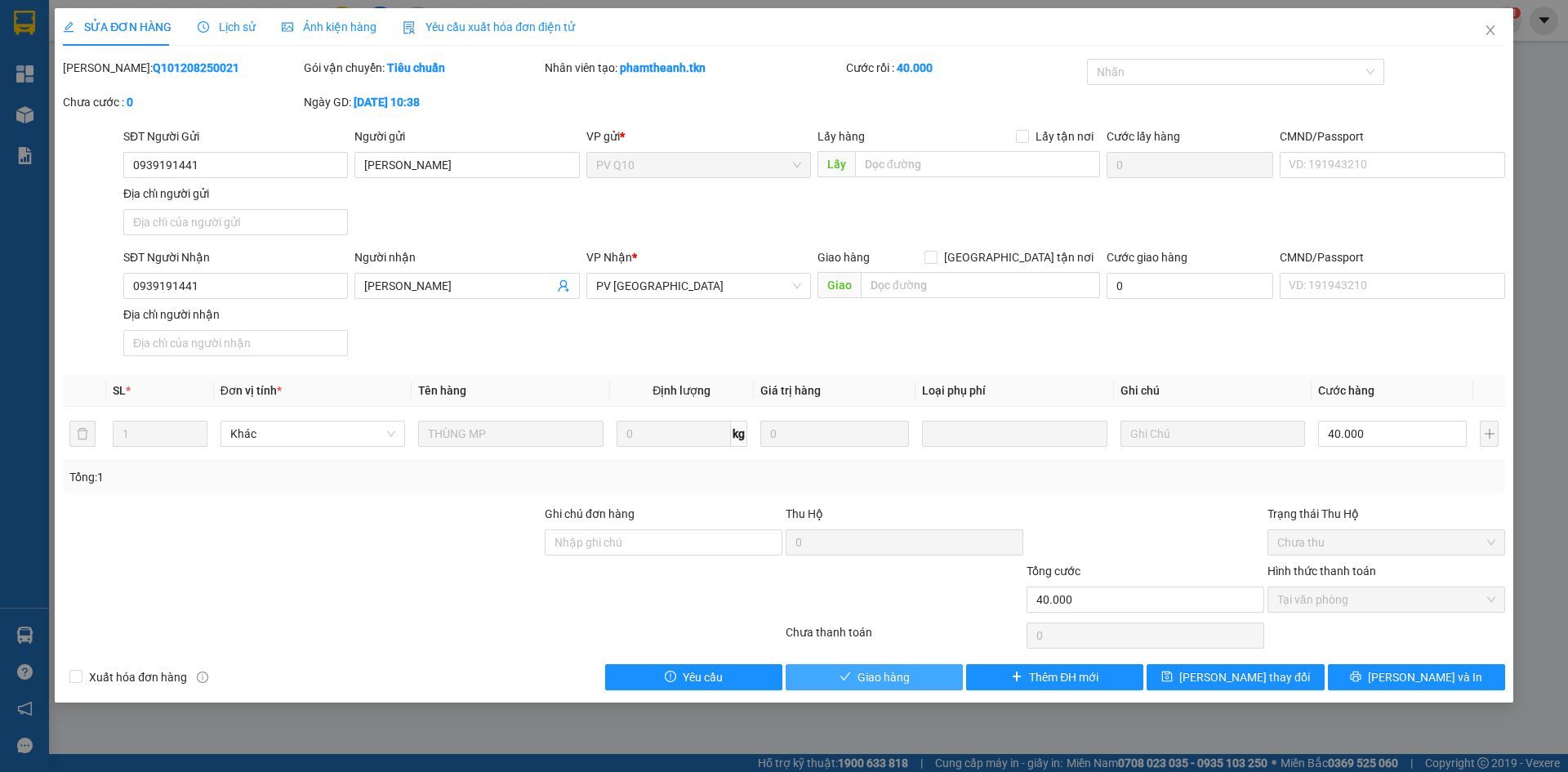
click at [894, 676] on span "Giao hàng" at bounding box center [883, 677] width 52 height 18
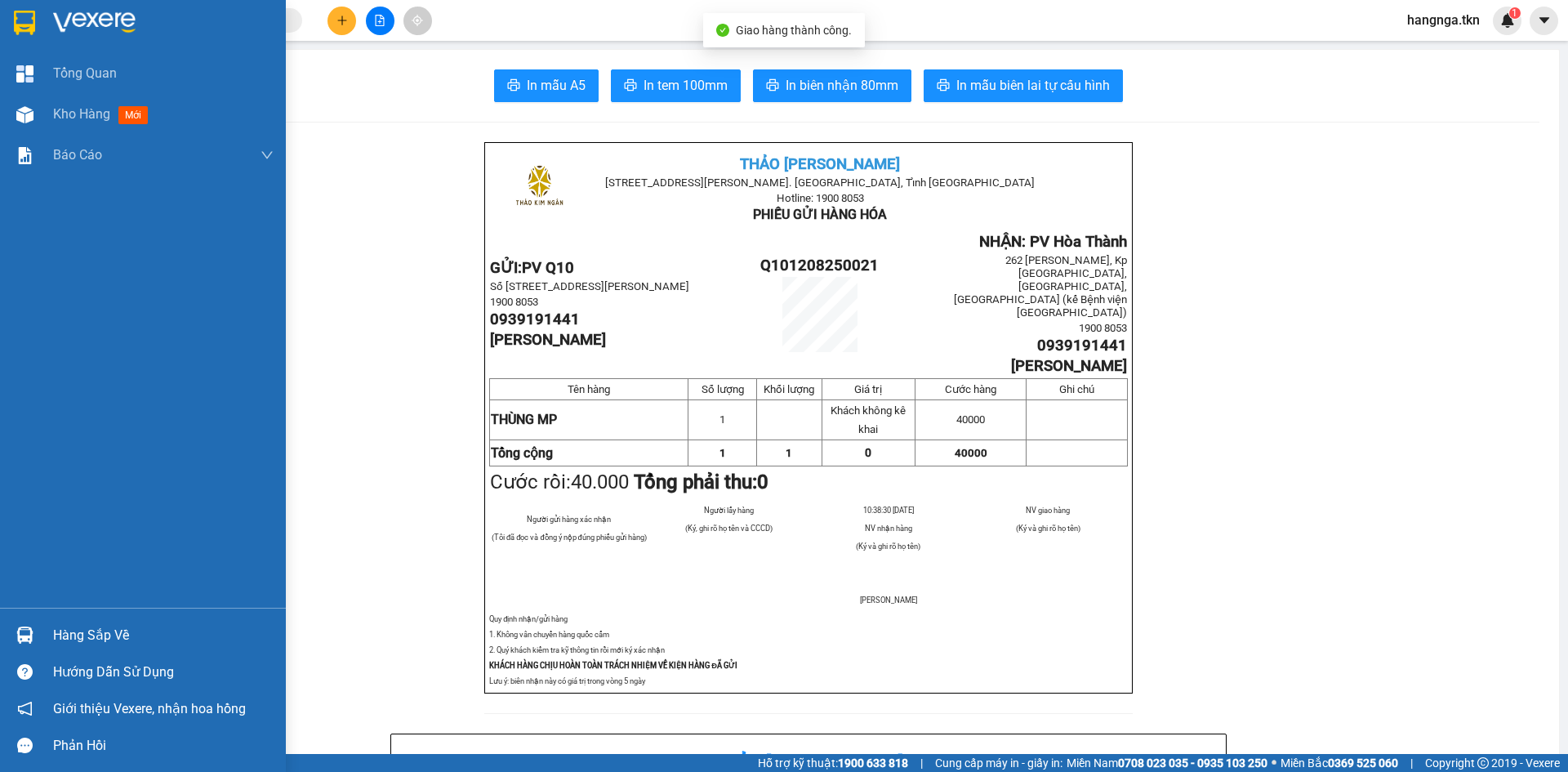
click at [42, 22] on div at bounding box center [143, 26] width 286 height 53
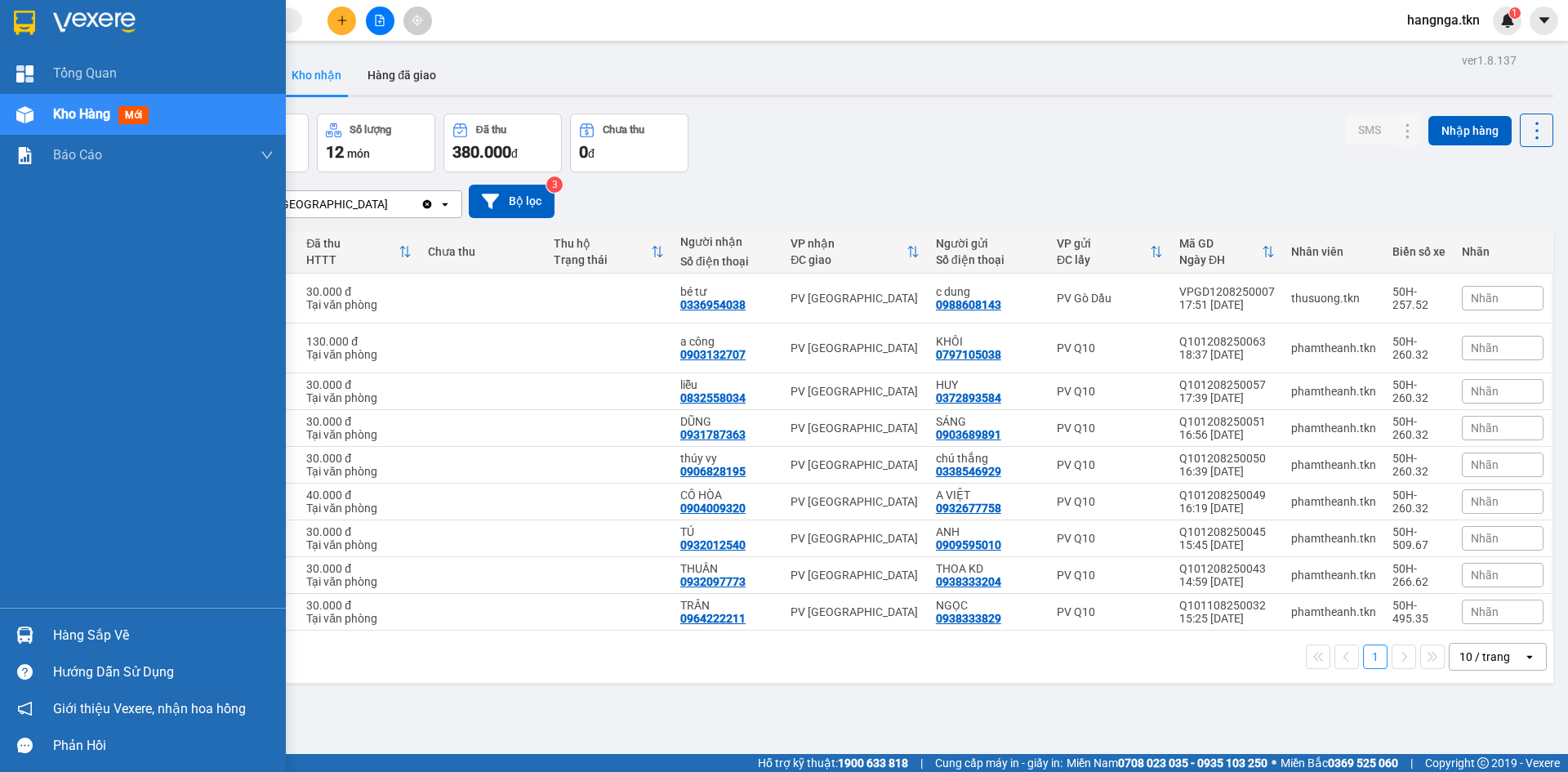
click at [37, 635] on div at bounding box center [25, 635] width 29 height 29
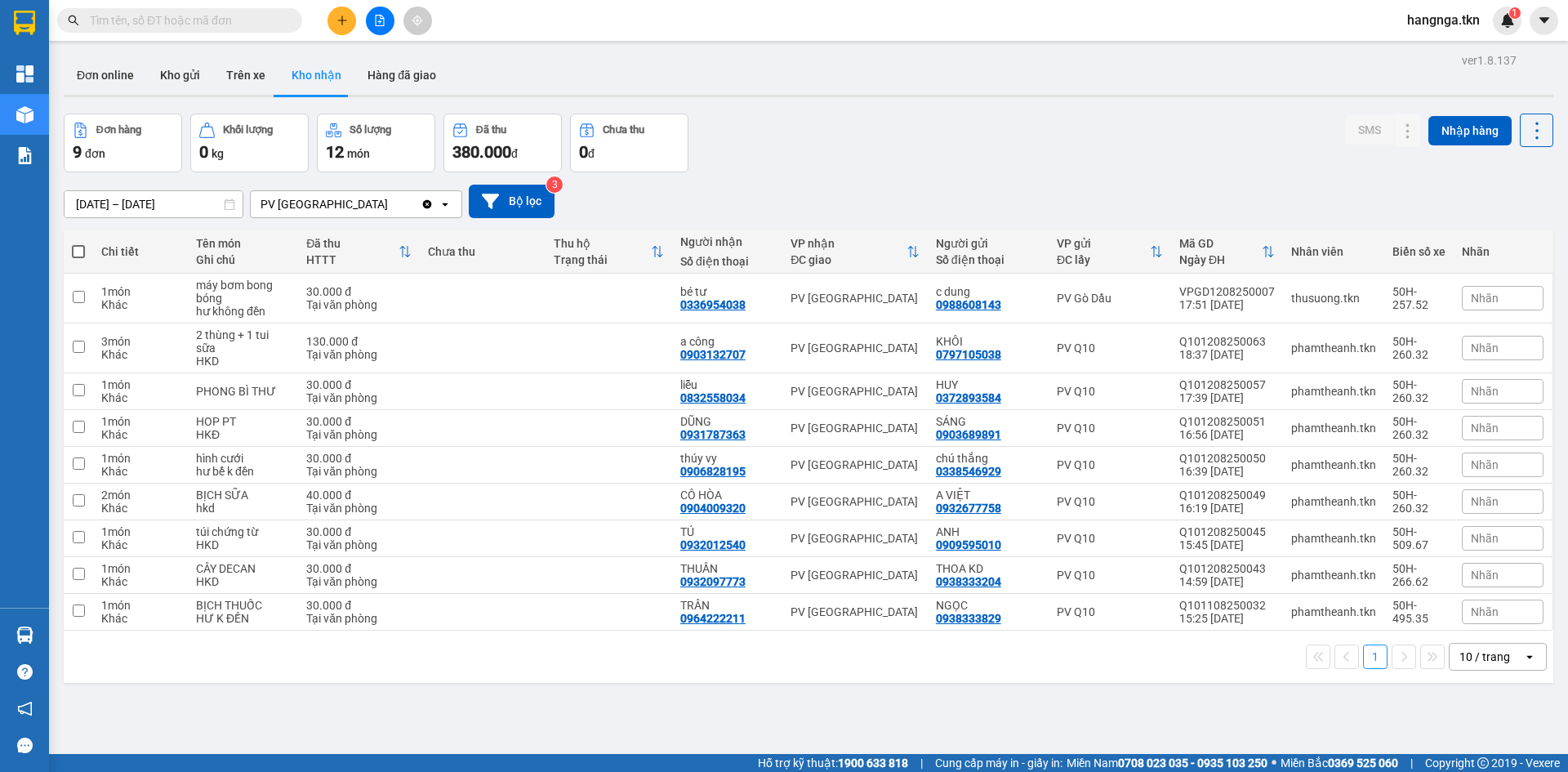
click at [896, 727] on section "Kết quả tìm kiếm ( 7 ) Bộ lọc Mã ĐH Trạng thái Món hàng Thu hộ Tổng cước Chưa c…" at bounding box center [784, 386] width 1568 height 772
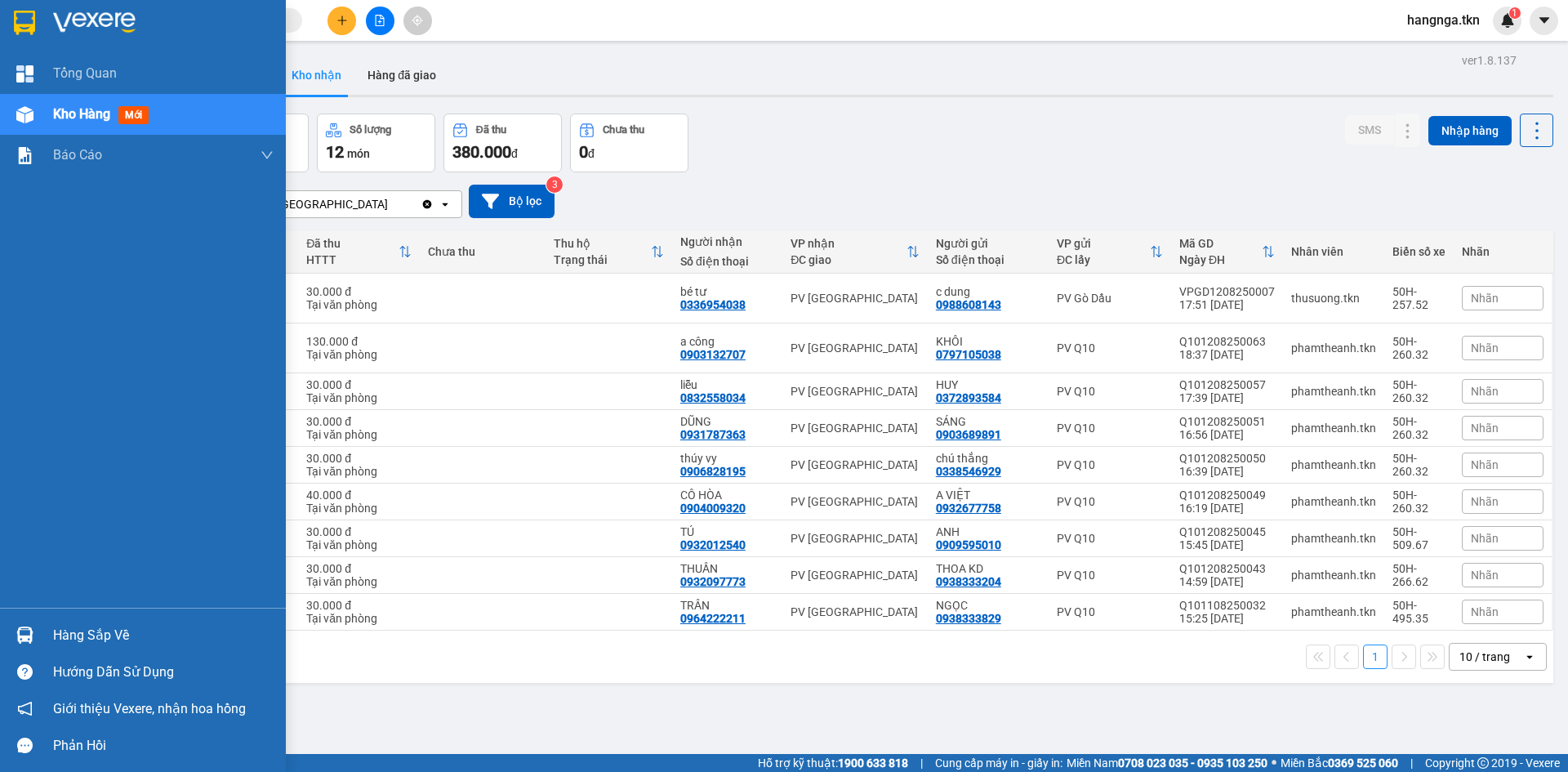
click at [30, 634] on img at bounding box center [25, 635] width 17 height 17
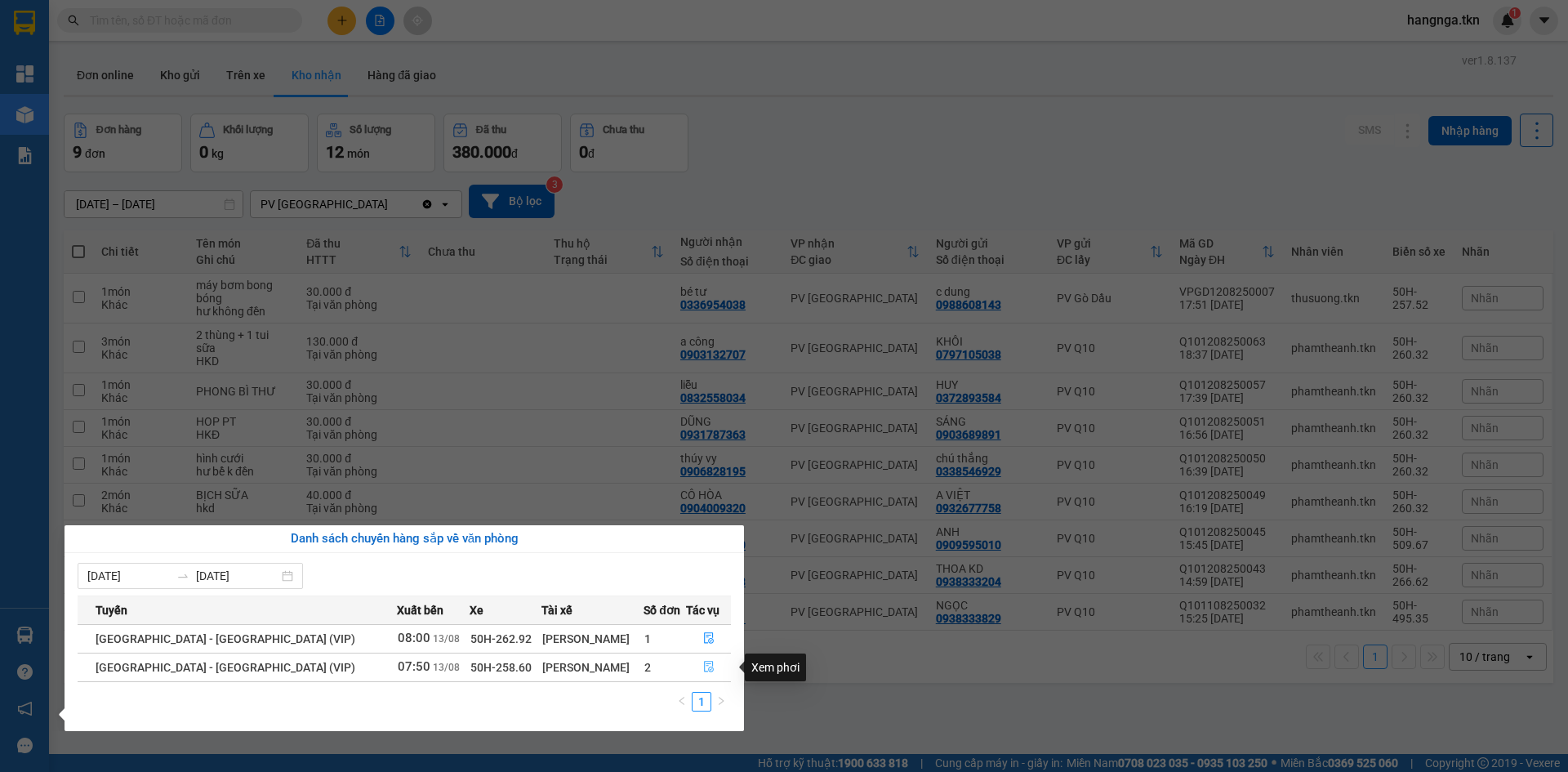
click at [691, 660] on button "button" at bounding box center [708, 667] width 43 height 26
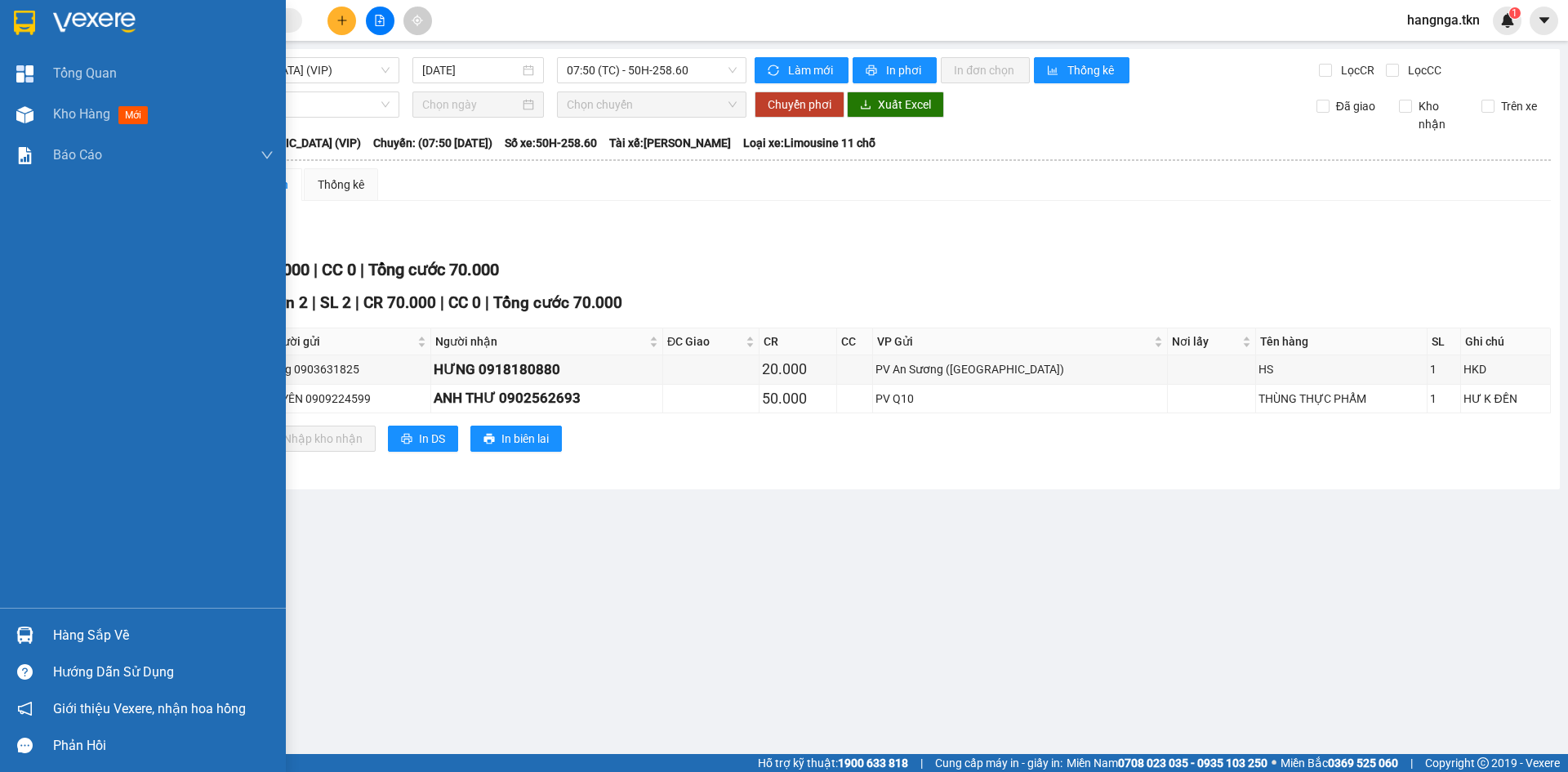
click at [28, 10] on img at bounding box center [24, 22] width 21 height 25
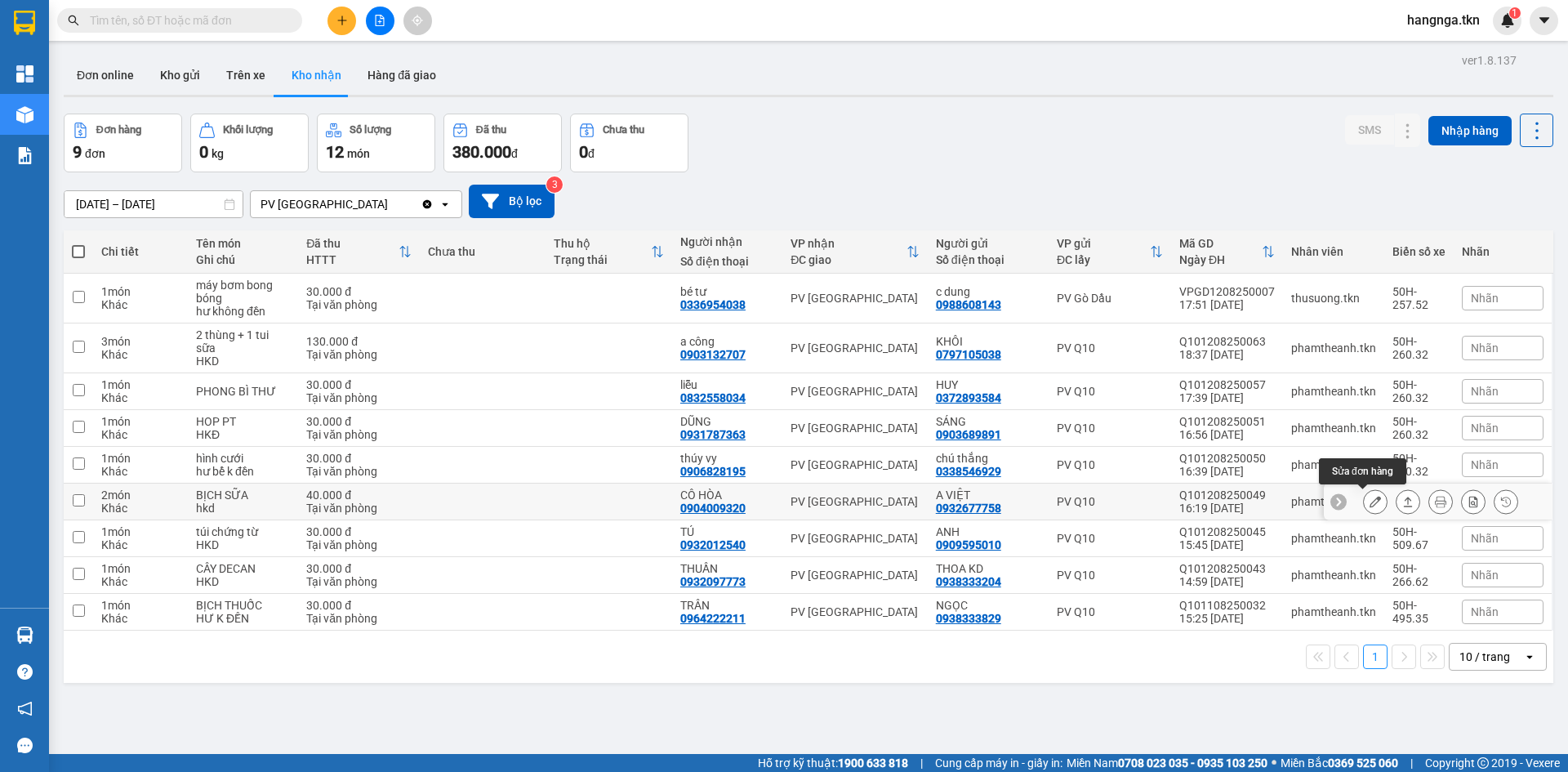
click at [1370, 504] on icon at bounding box center [1375, 500] width 11 height 11
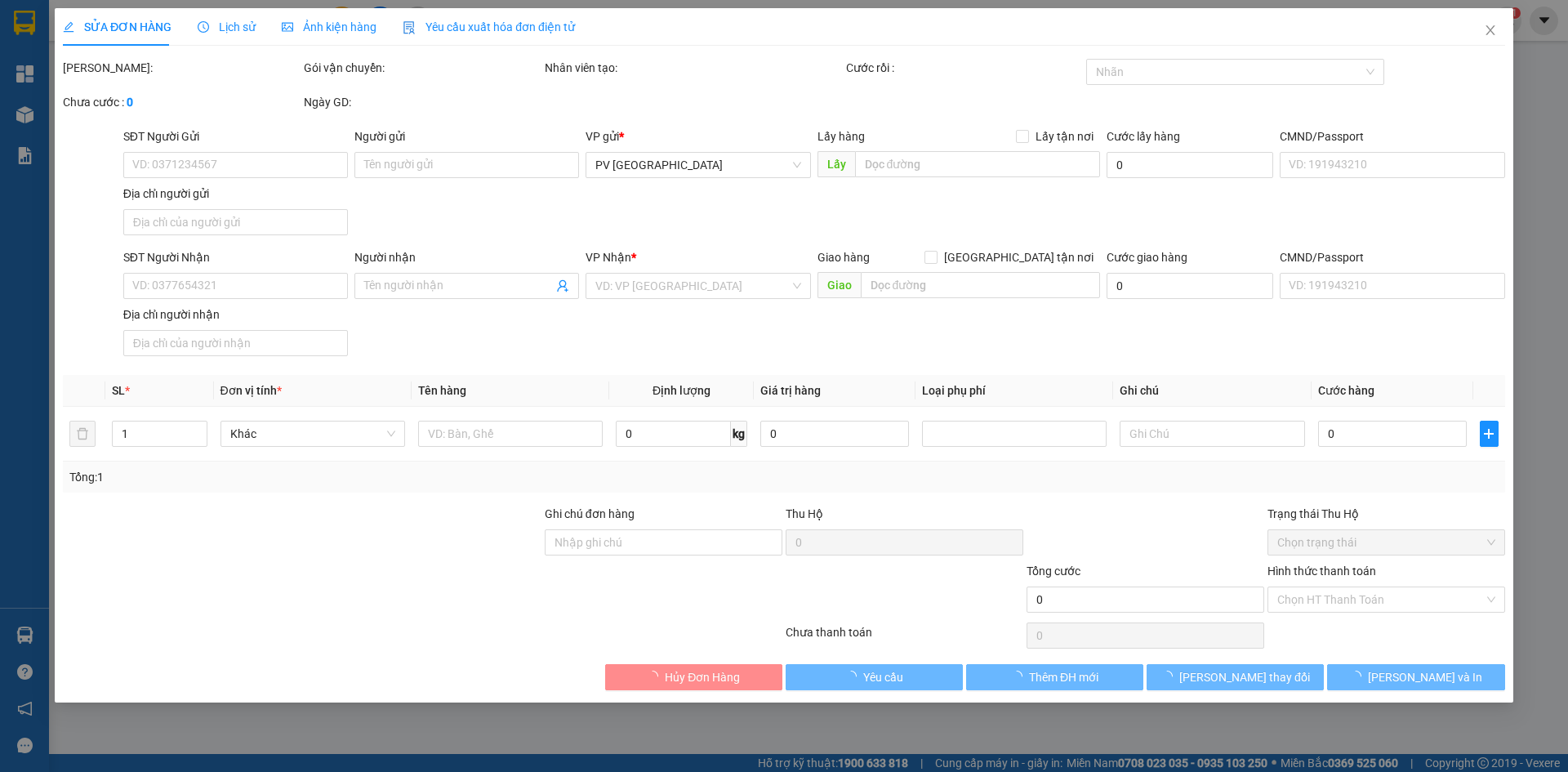
type input "0932677758"
type input "A VIỆT"
type input "0904009320"
type input "CÔ HÒA"
type input "40.000"
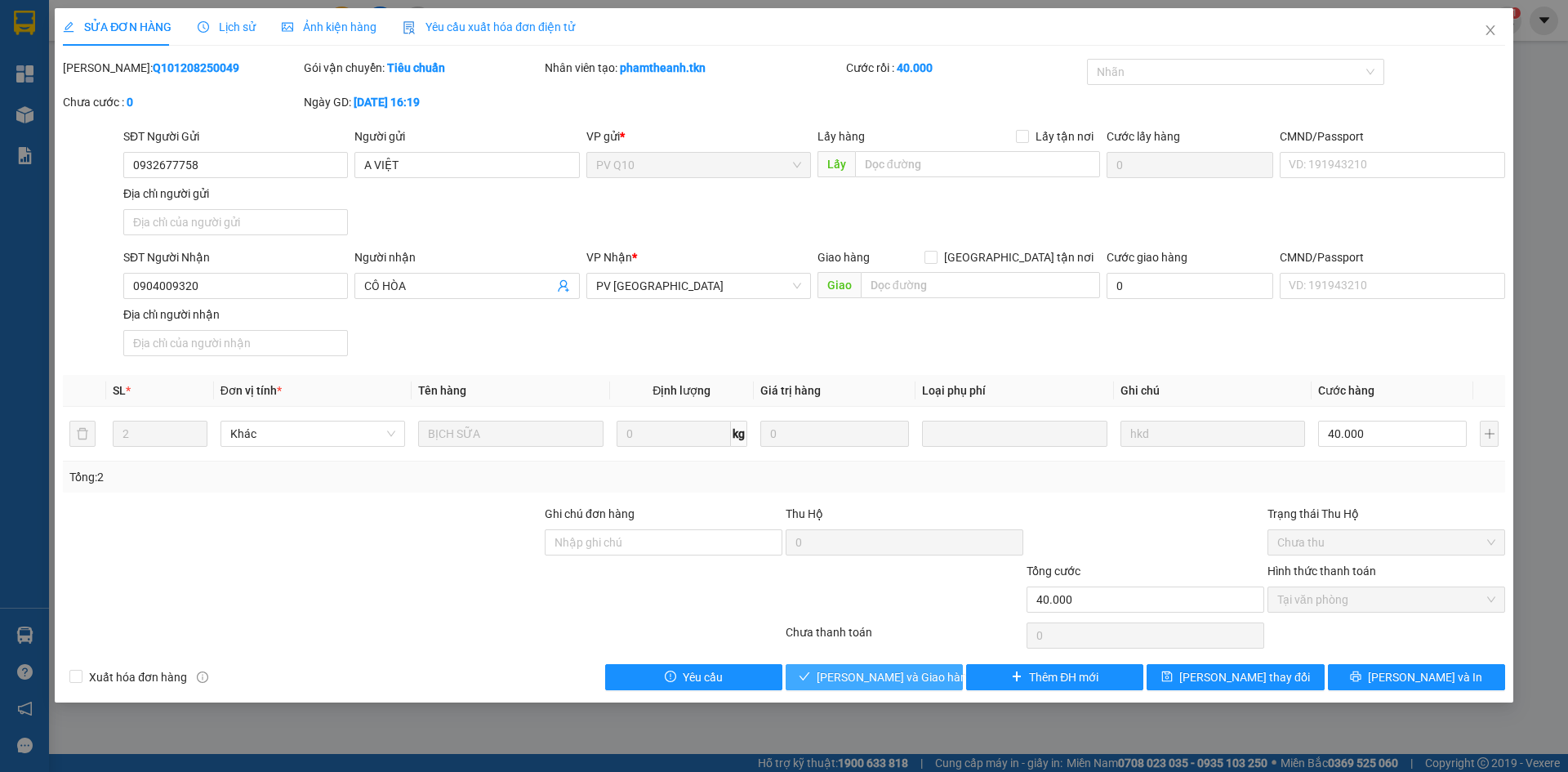
click at [876, 672] on span "[PERSON_NAME] và Giao hàng" at bounding box center [895, 677] width 157 height 18
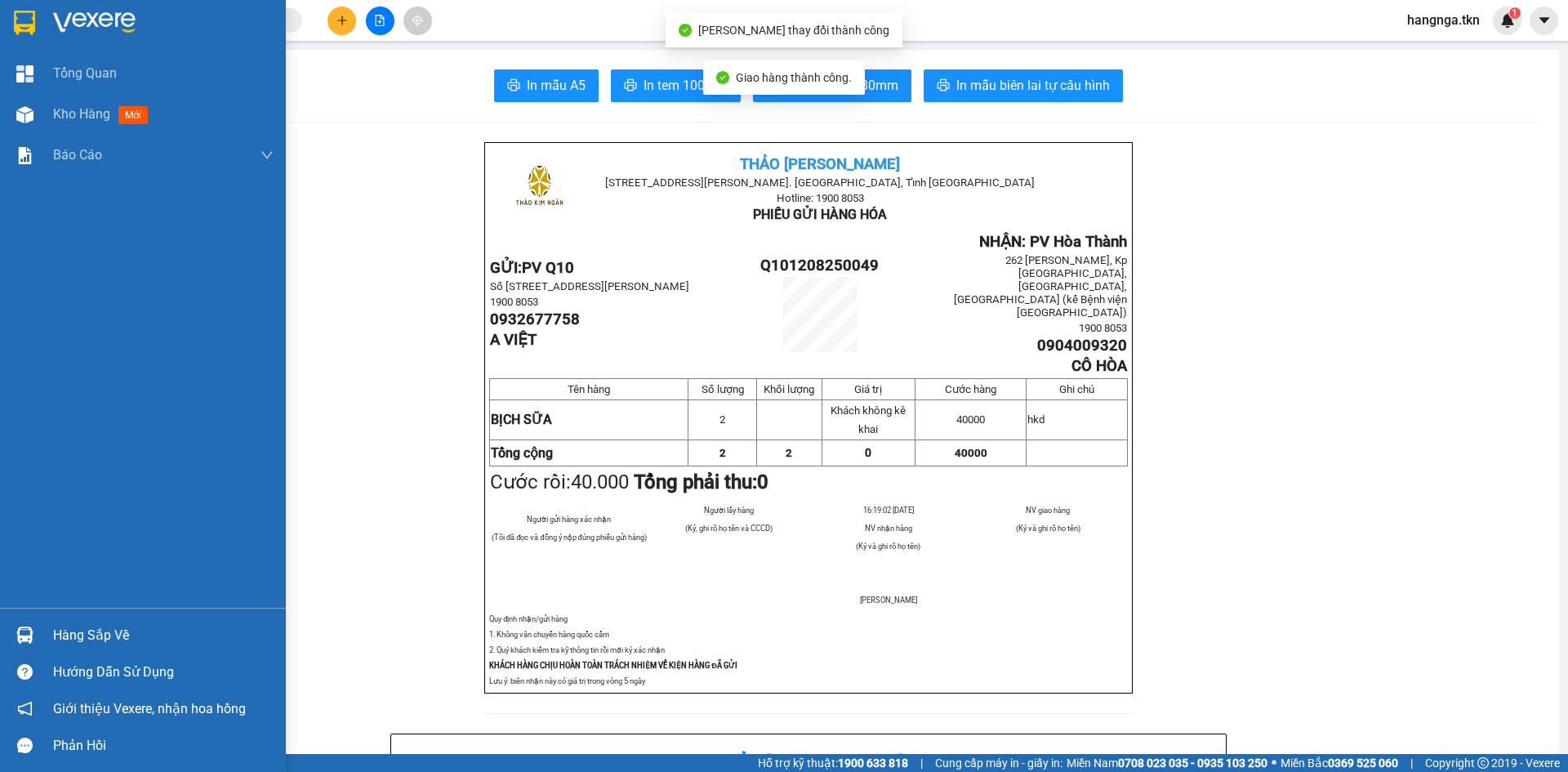
click at [31, 34] on img at bounding box center [24, 22] width 21 height 25
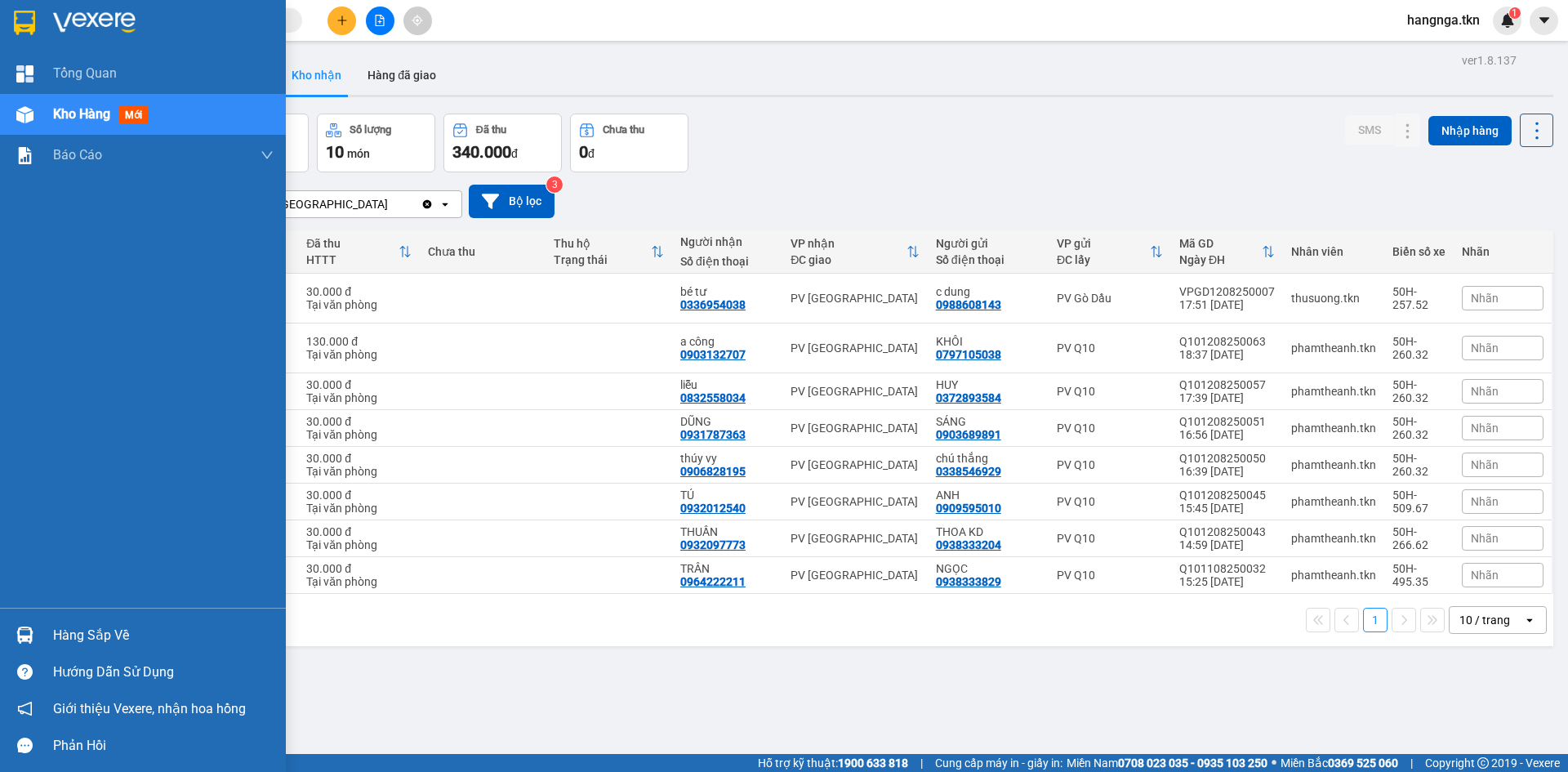
click at [87, 634] on div "Hàng sắp về" at bounding box center [163, 635] width 220 height 25
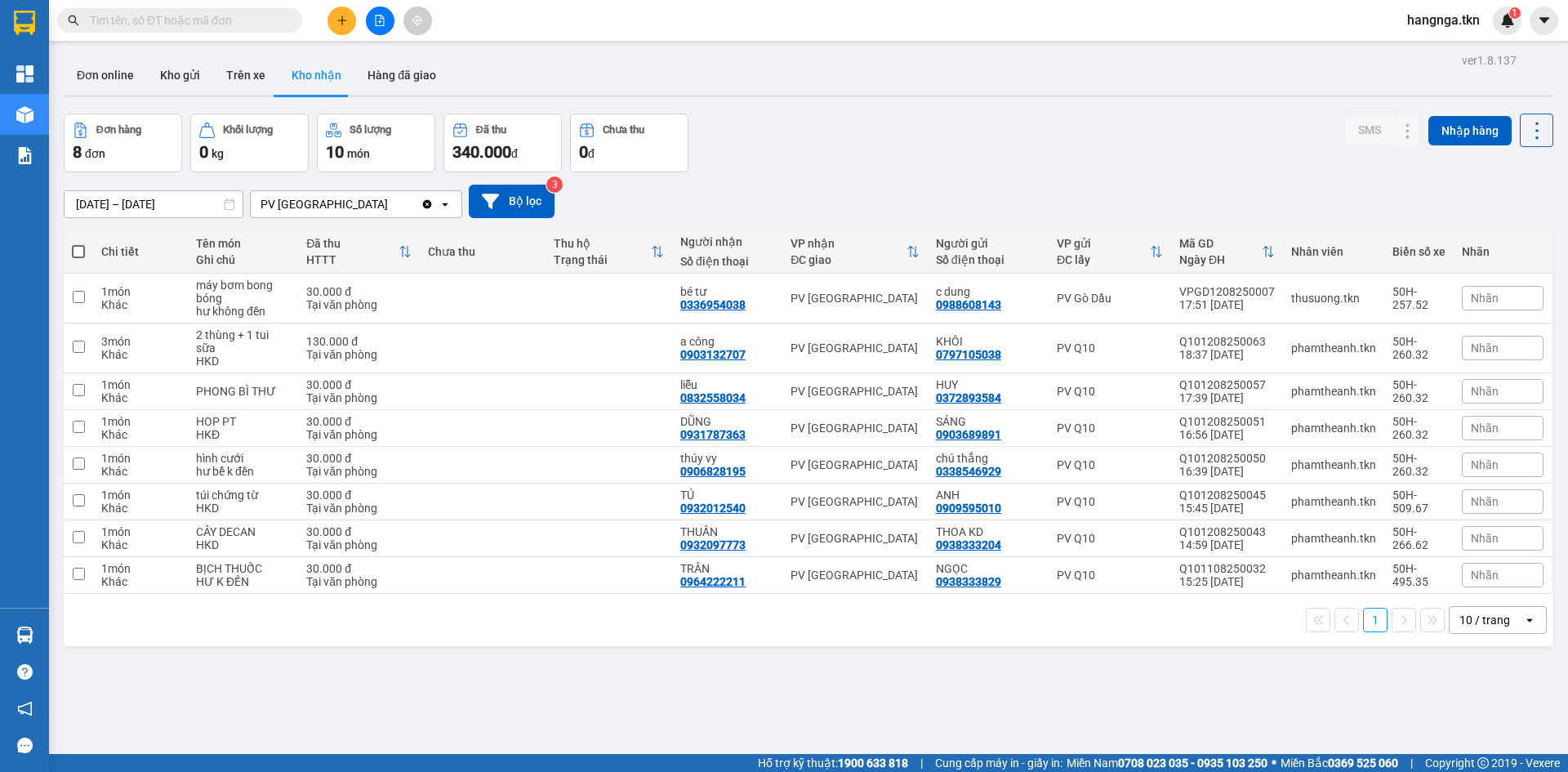
click at [867, 687] on section "Kết quả tìm kiếm ( 7 ) Bộ lọc Mã ĐH Trạng thái Món hàng Thu hộ Tổng cước Chưa c…" at bounding box center [784, 386] width 1568 height 772
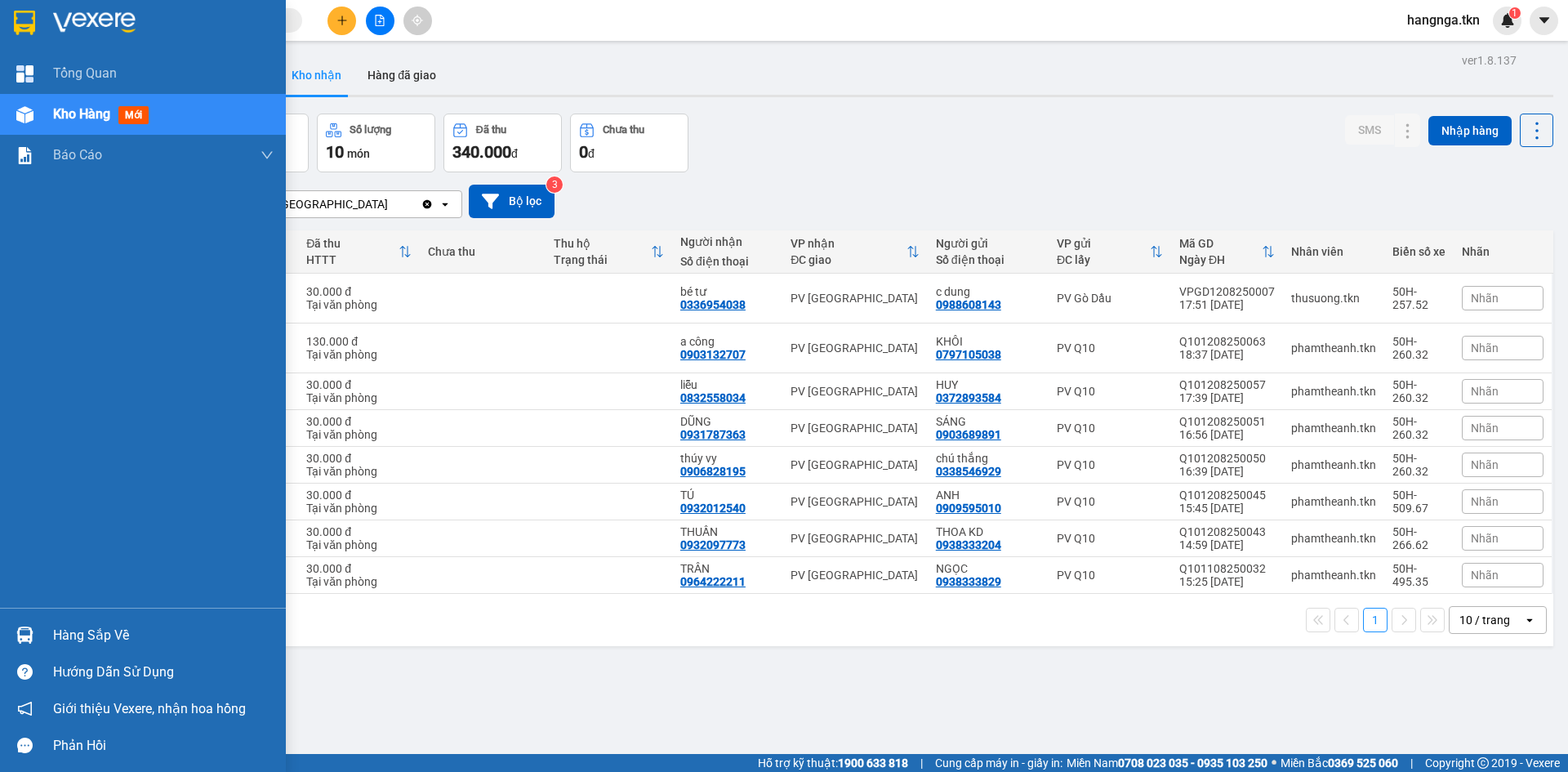
click at [27, 638] on img at bounding box center [25, 635] width 17 height 17
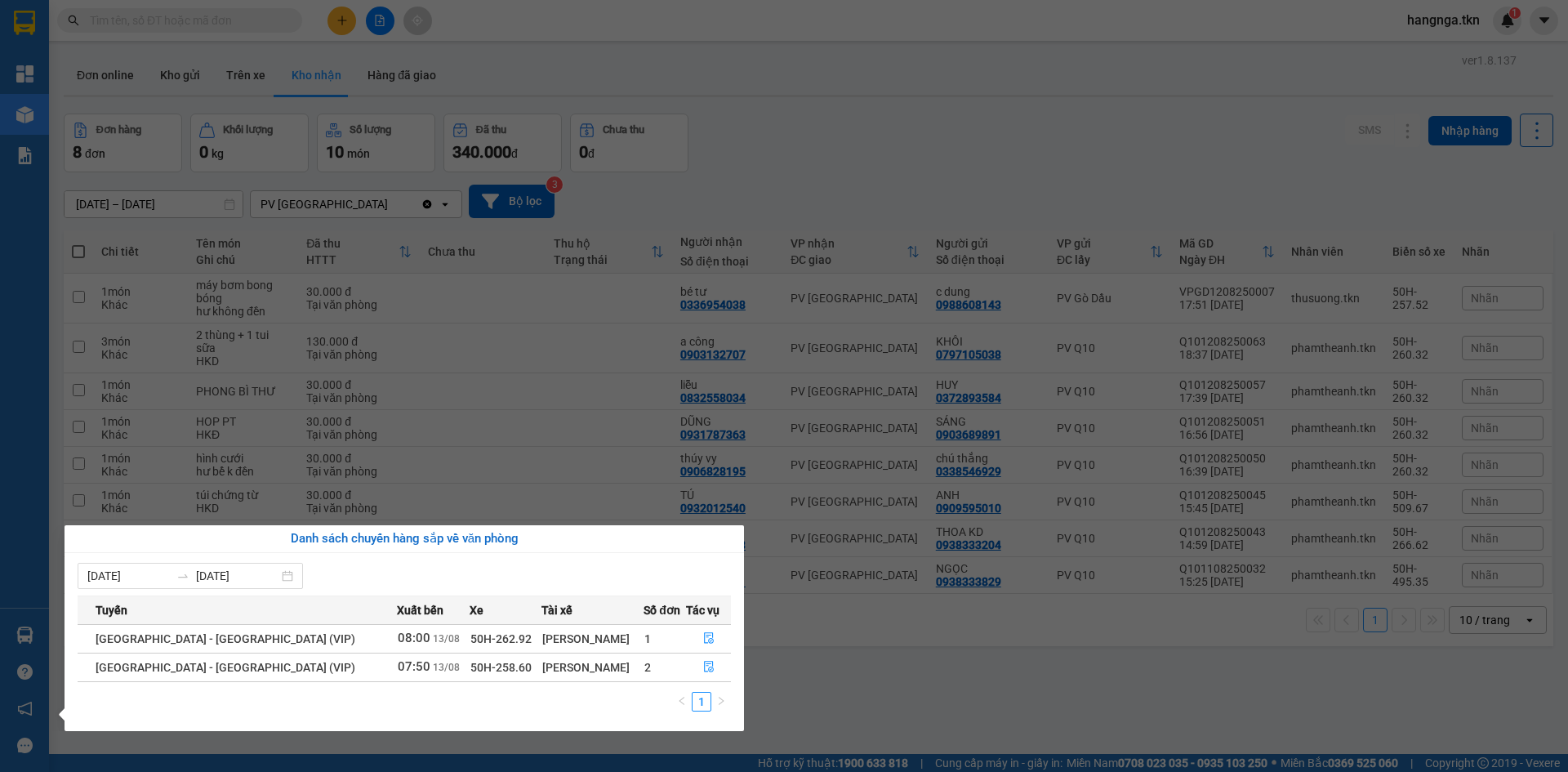
click at [951, 701] on section "Kết quả tìm kiếm ( 7 ) Bộ lọc Mã ĐH Trạng thái Món hàng Thu hộ Tổng cước Chưa c…" at bounding box center [784, 386] width 1568 height 772
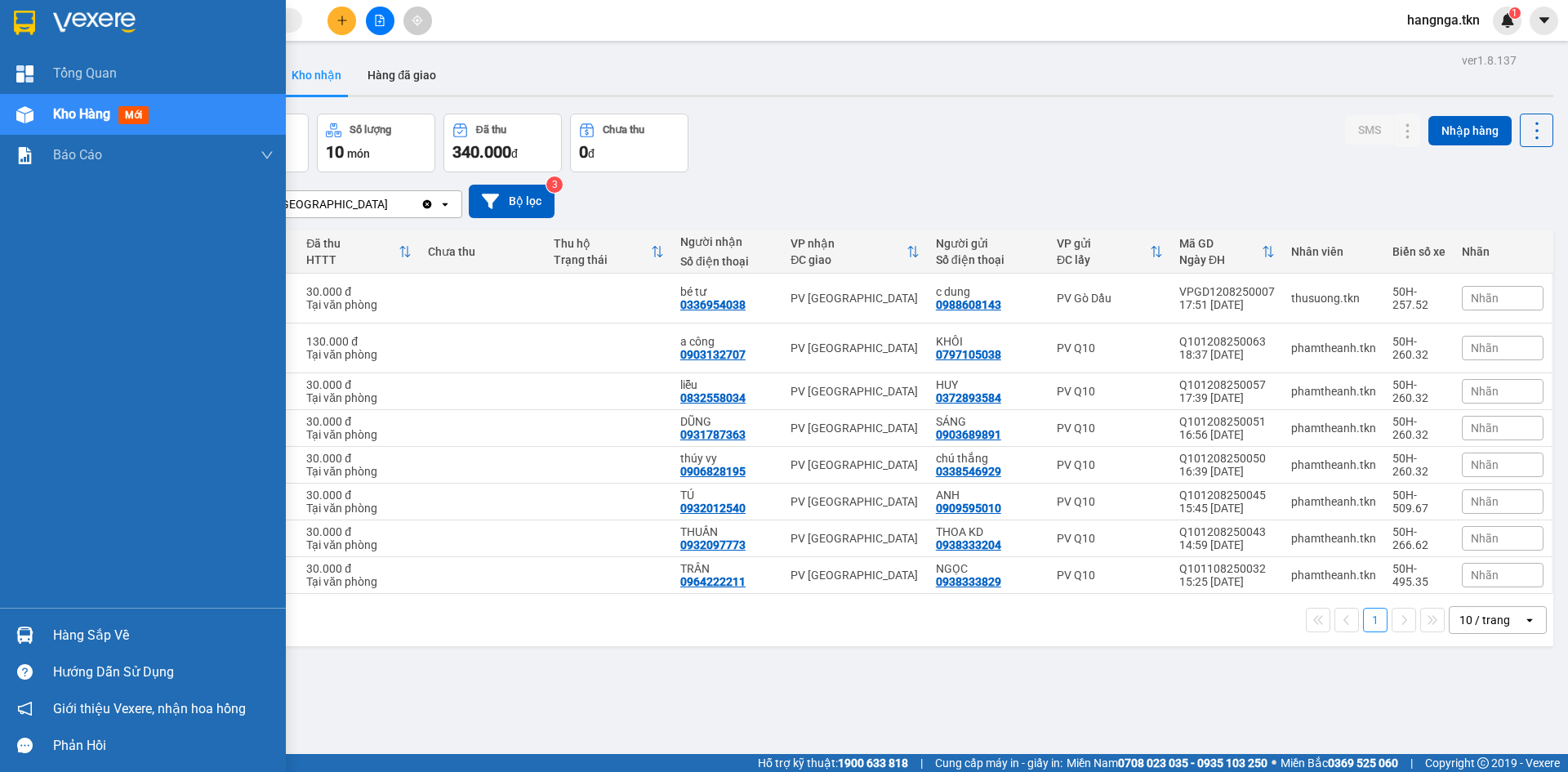
click at [16, 640] on img at bounding box center [25, 635] width 17 height 17
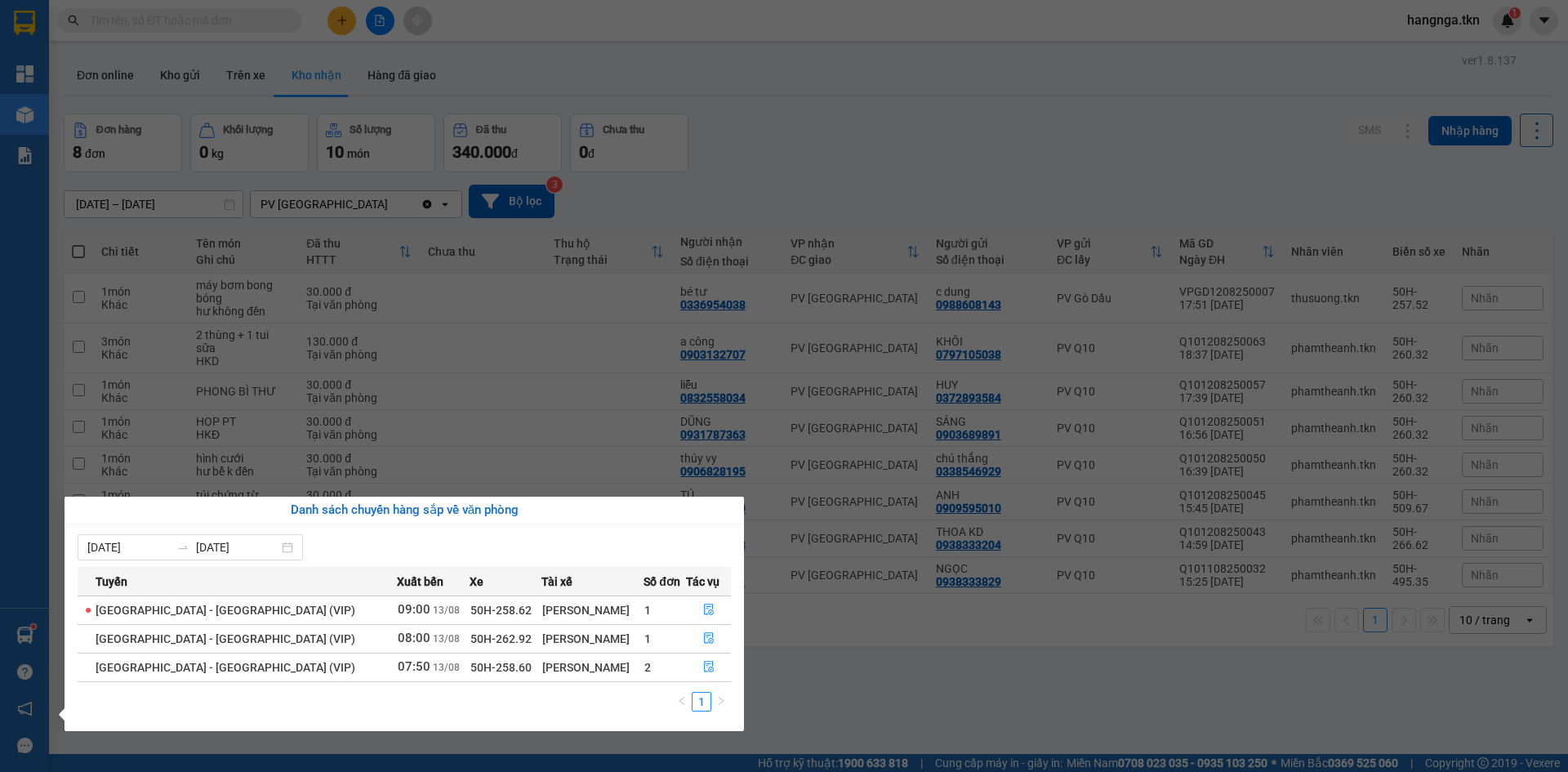
click at [864, 703] on section "Kết quả tìm kiếm ( 7 ) Bộ lọc Mã ĐH Trạng thái Món hàng Thu hộ Tổng cước Chưa c…" at bounding box center [784, 386] width 1568 height 772
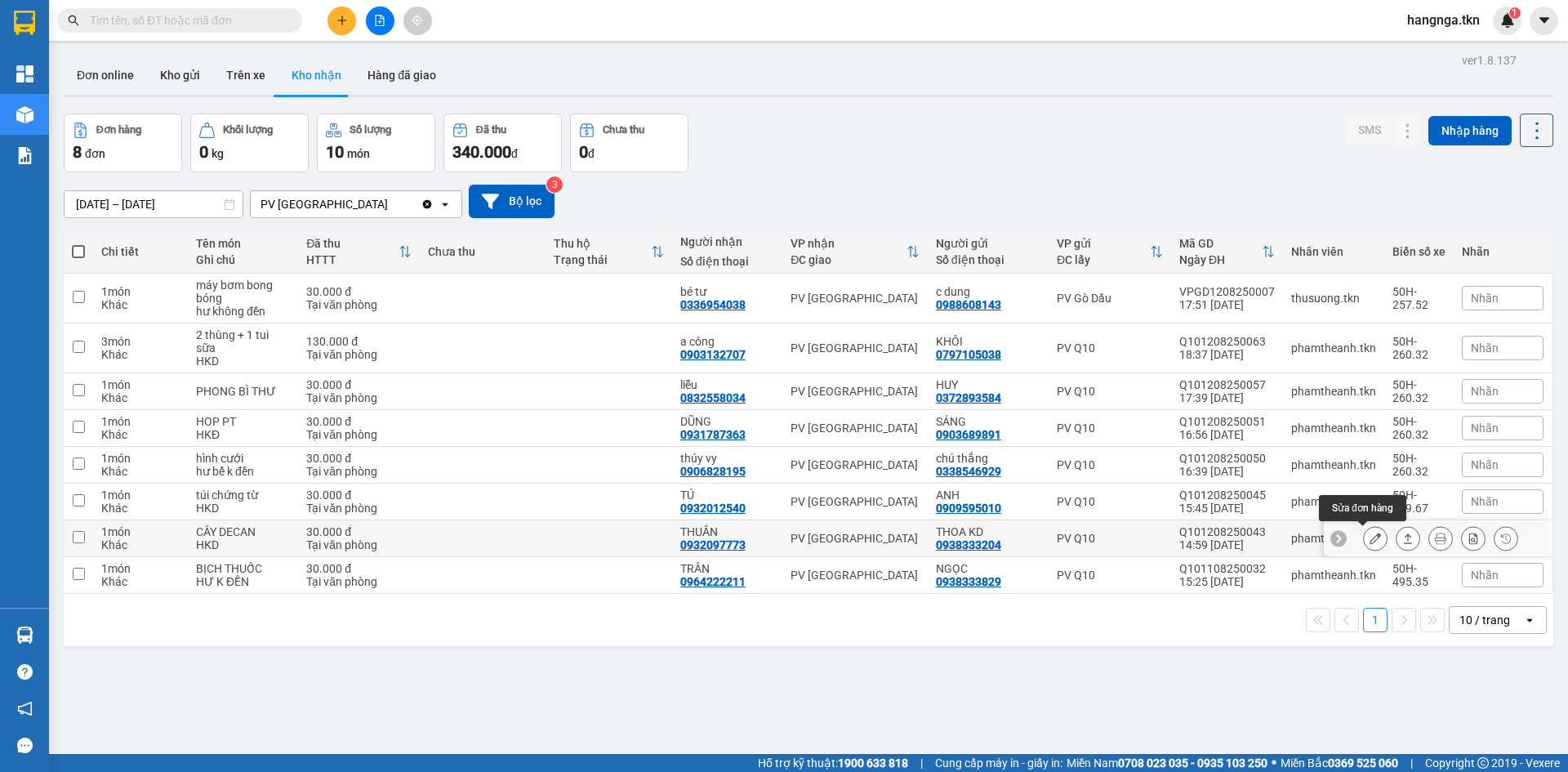
click at [1370, 542] on icon at bounding box center [1375, 538] width 11 height 11
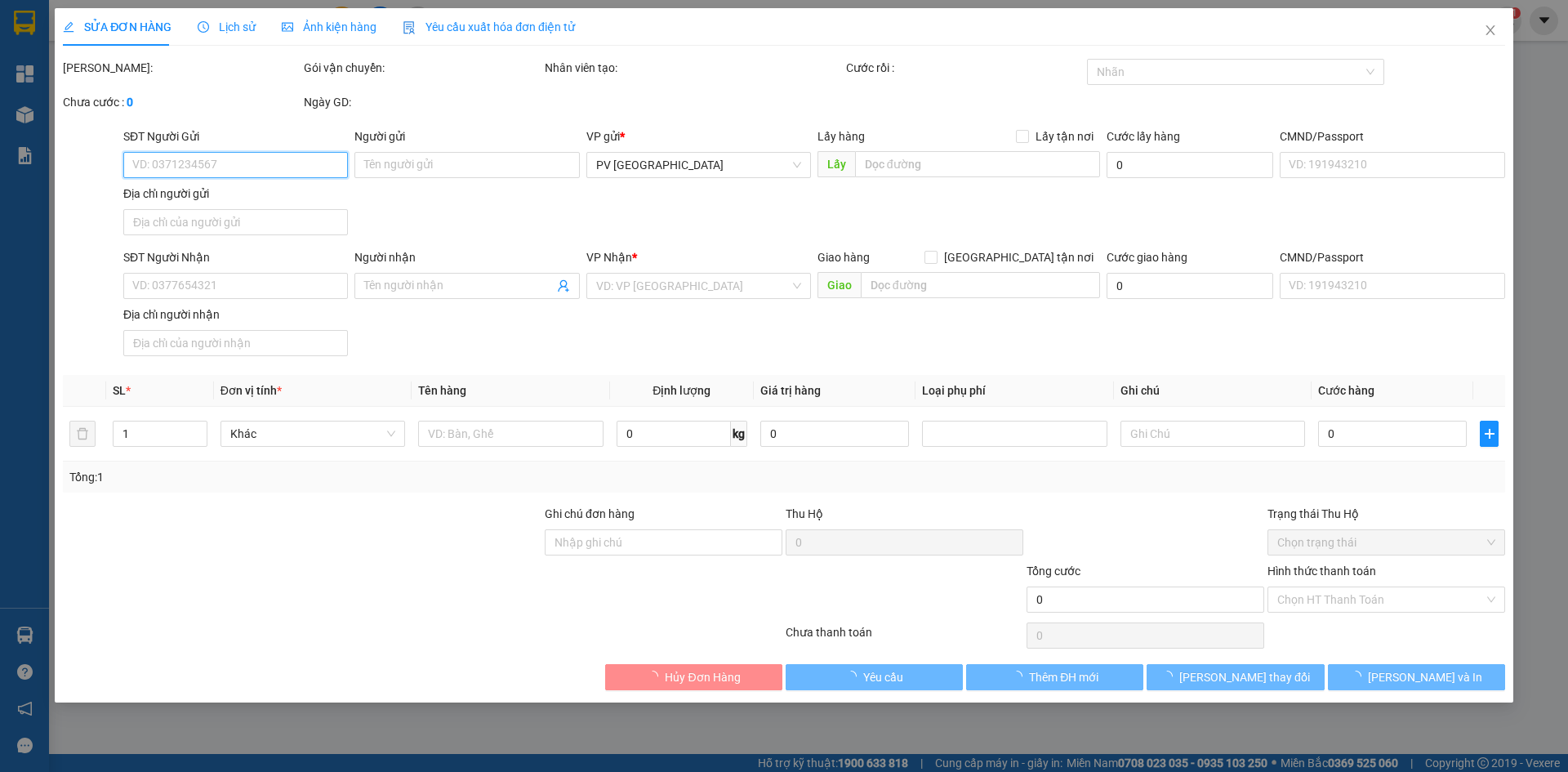
type input "0938333204"
type input "THOA KD"
type input "0932097773"
type input "THUẦN"
type input "30.000"
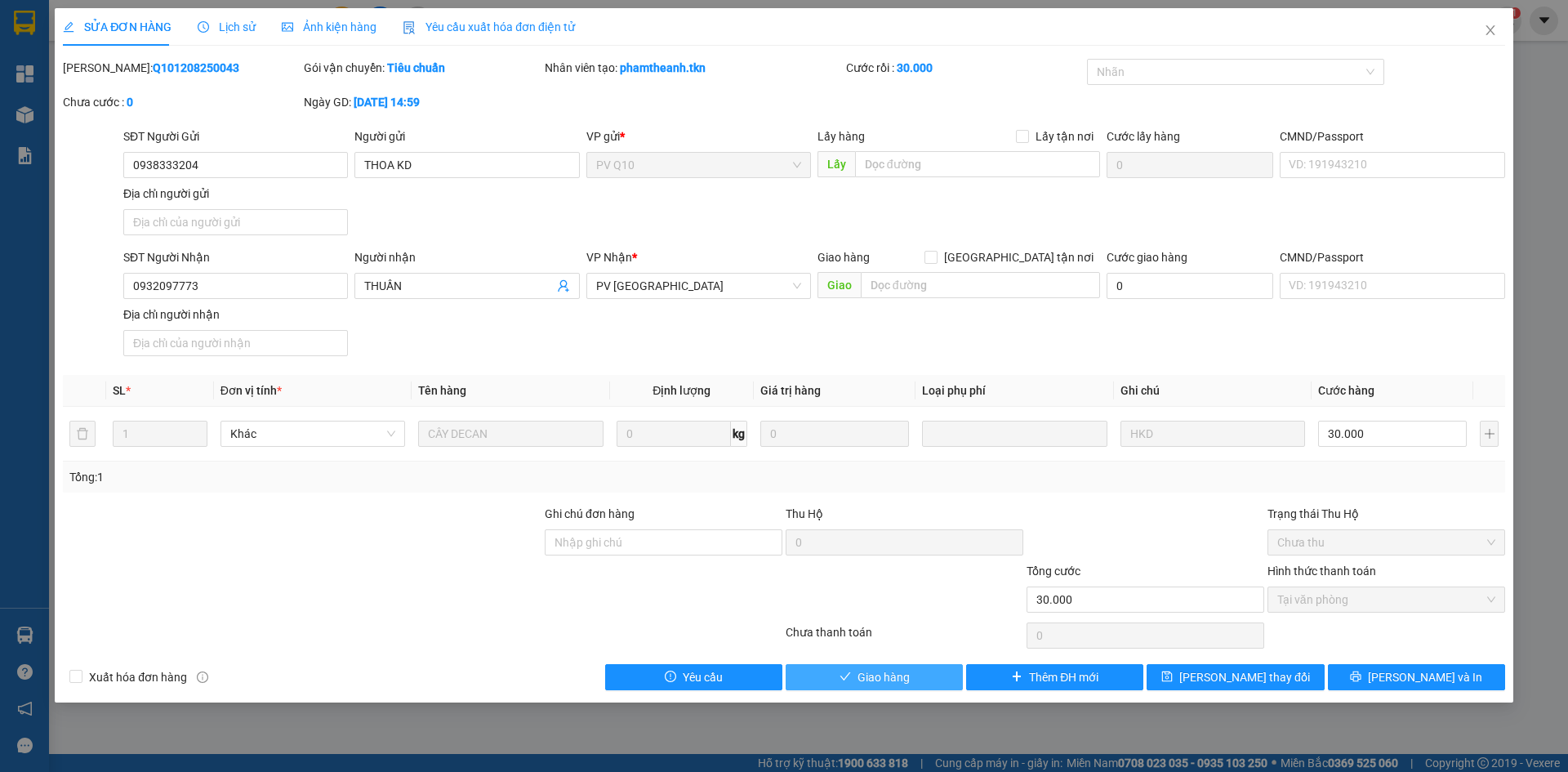
click at [890, 678] on span "Giao hàng" at bounding box center [883, 677] width 52 height 18
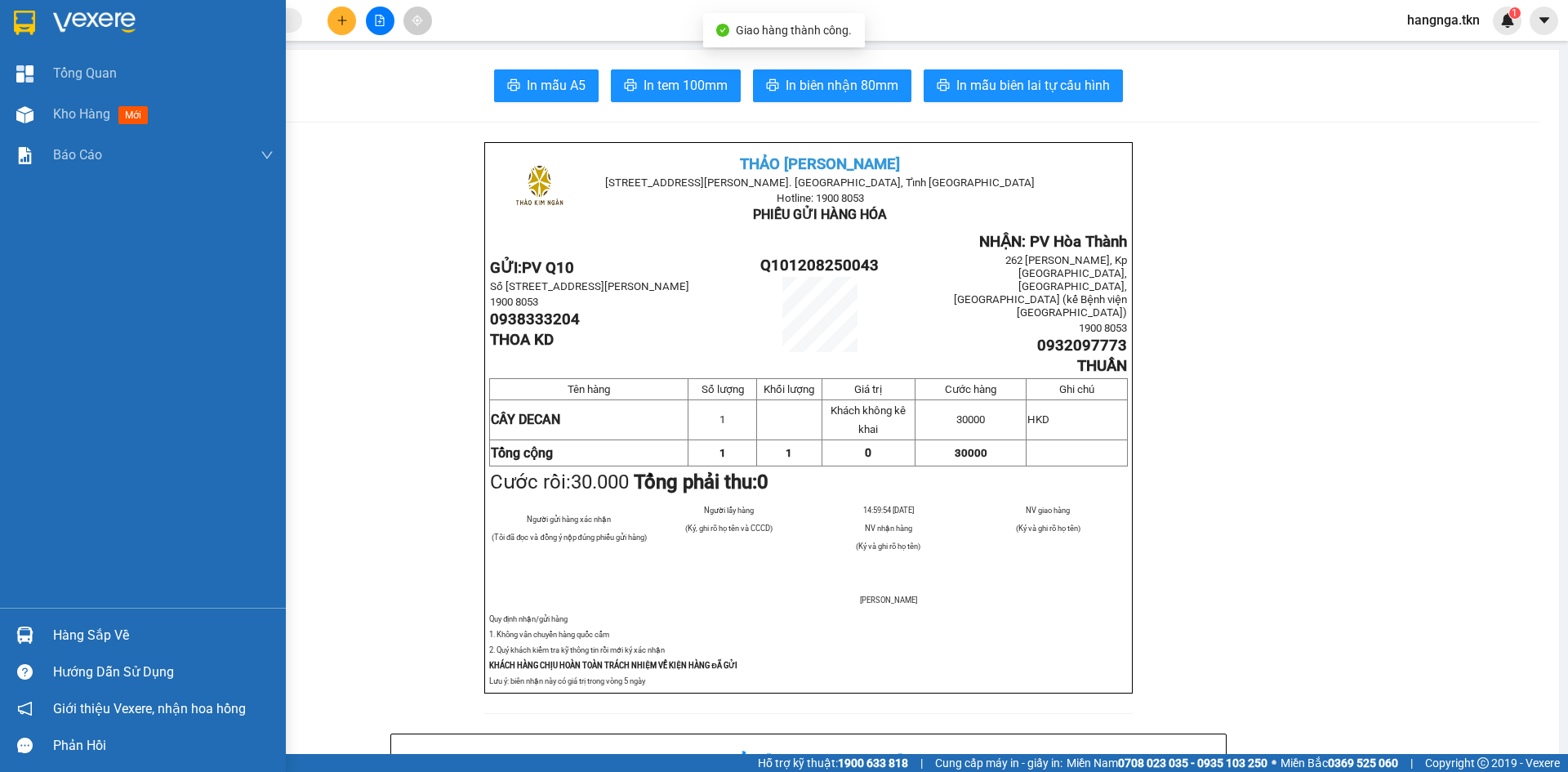
click at [15, 30] on img at bounding box center [24, 22] width 21 height 25
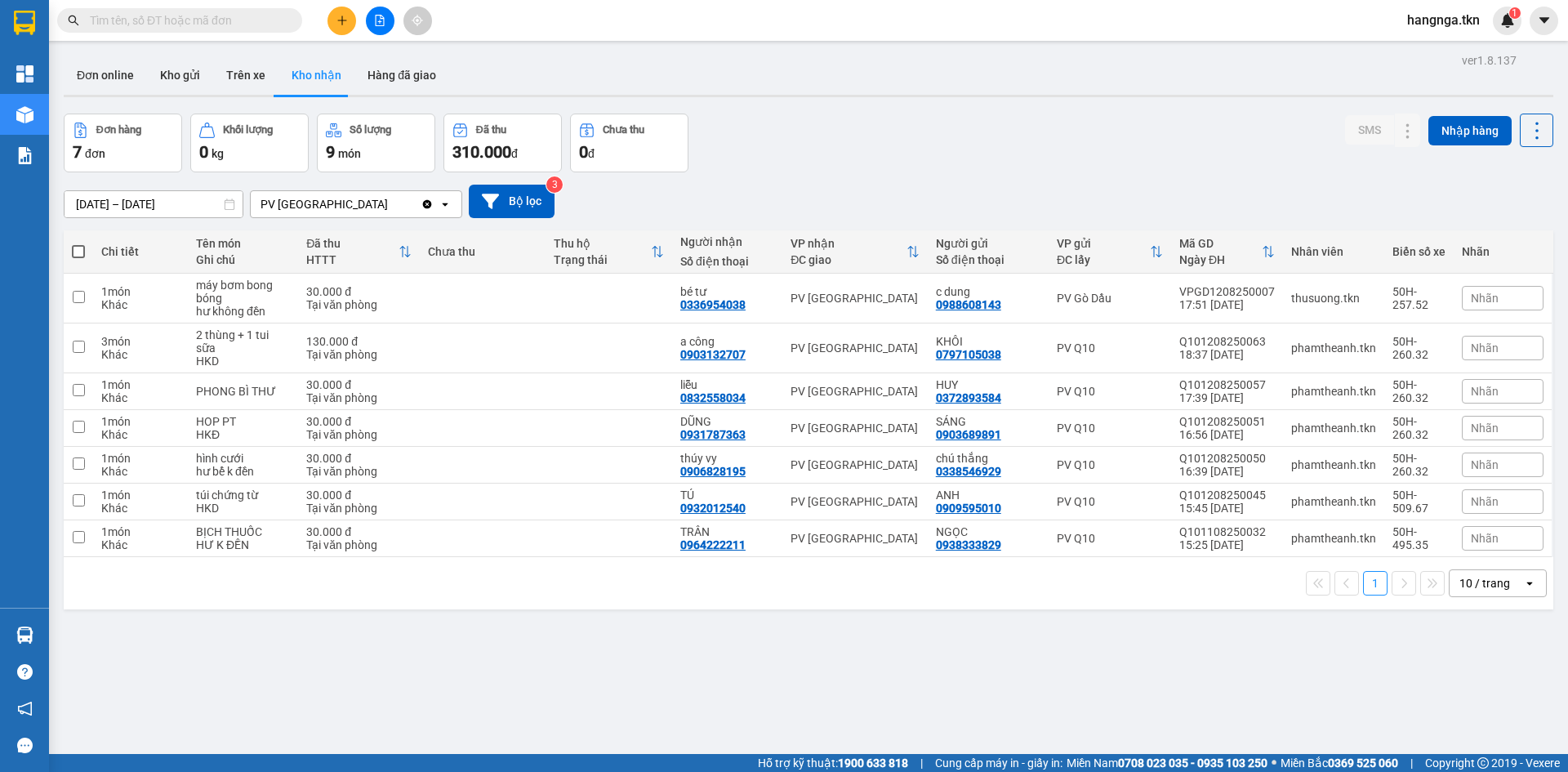
click at [344, 30] on button at bounding box center [342, 21] width 29 height 29
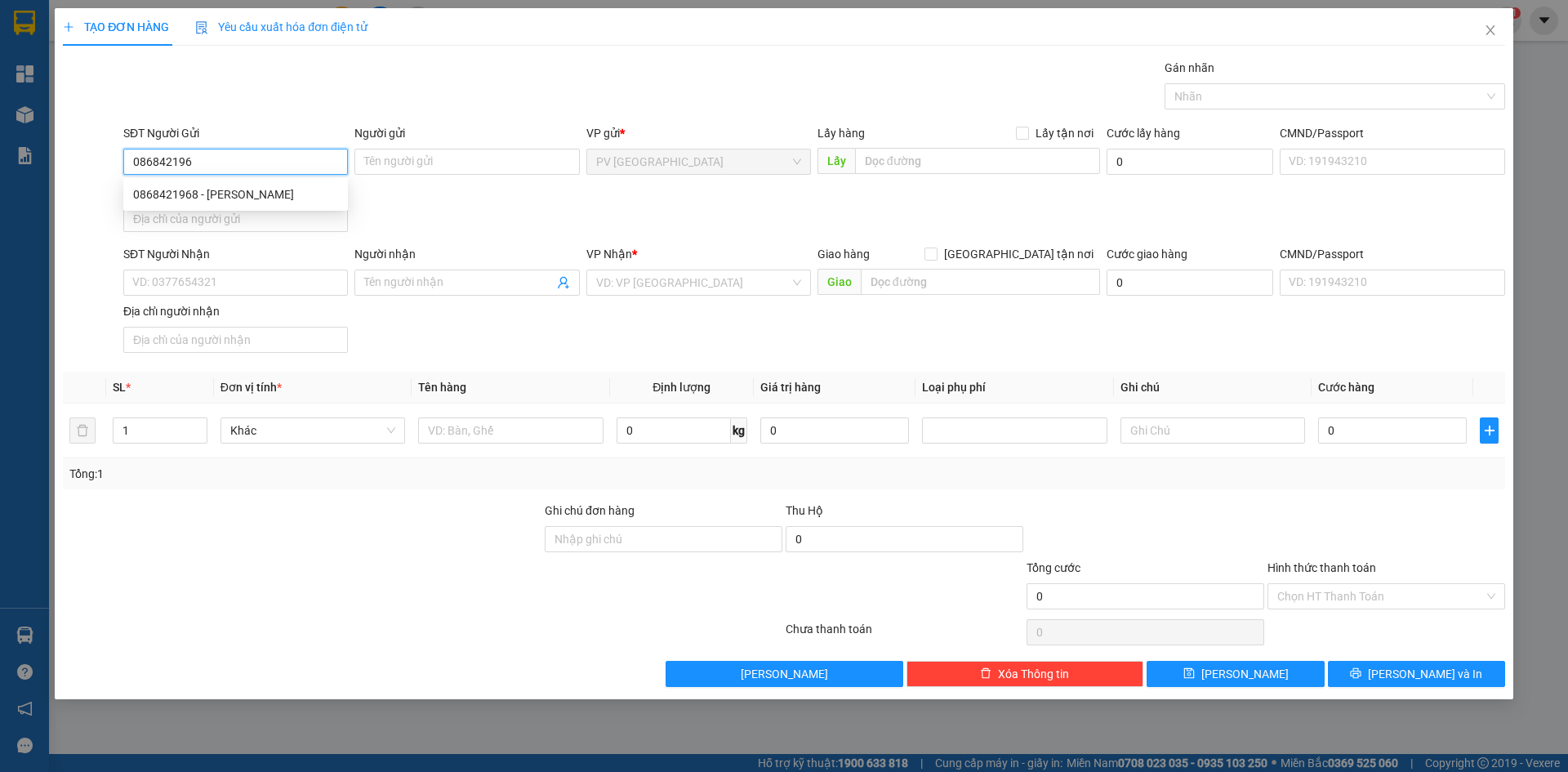
type input "0868421968"
click at [277, 184] on div "0868421968 - HỮU LÂM" at bounding box center [236, 194] width 225 height 26
type input "[PERSON_NAME]"
type input "0934310987"
type input "XUÂN"
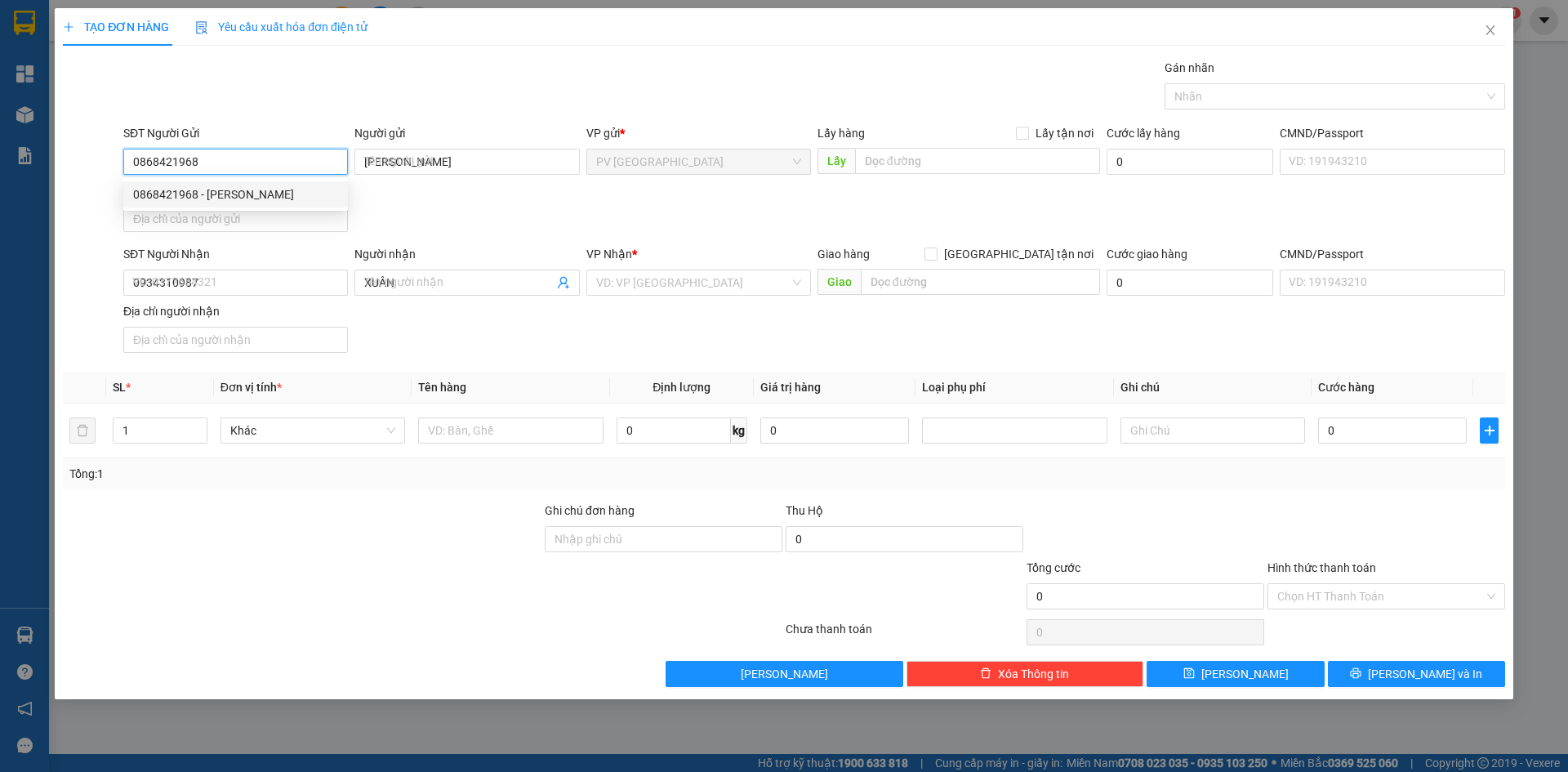
type input "30.000"
type input "0868421968"
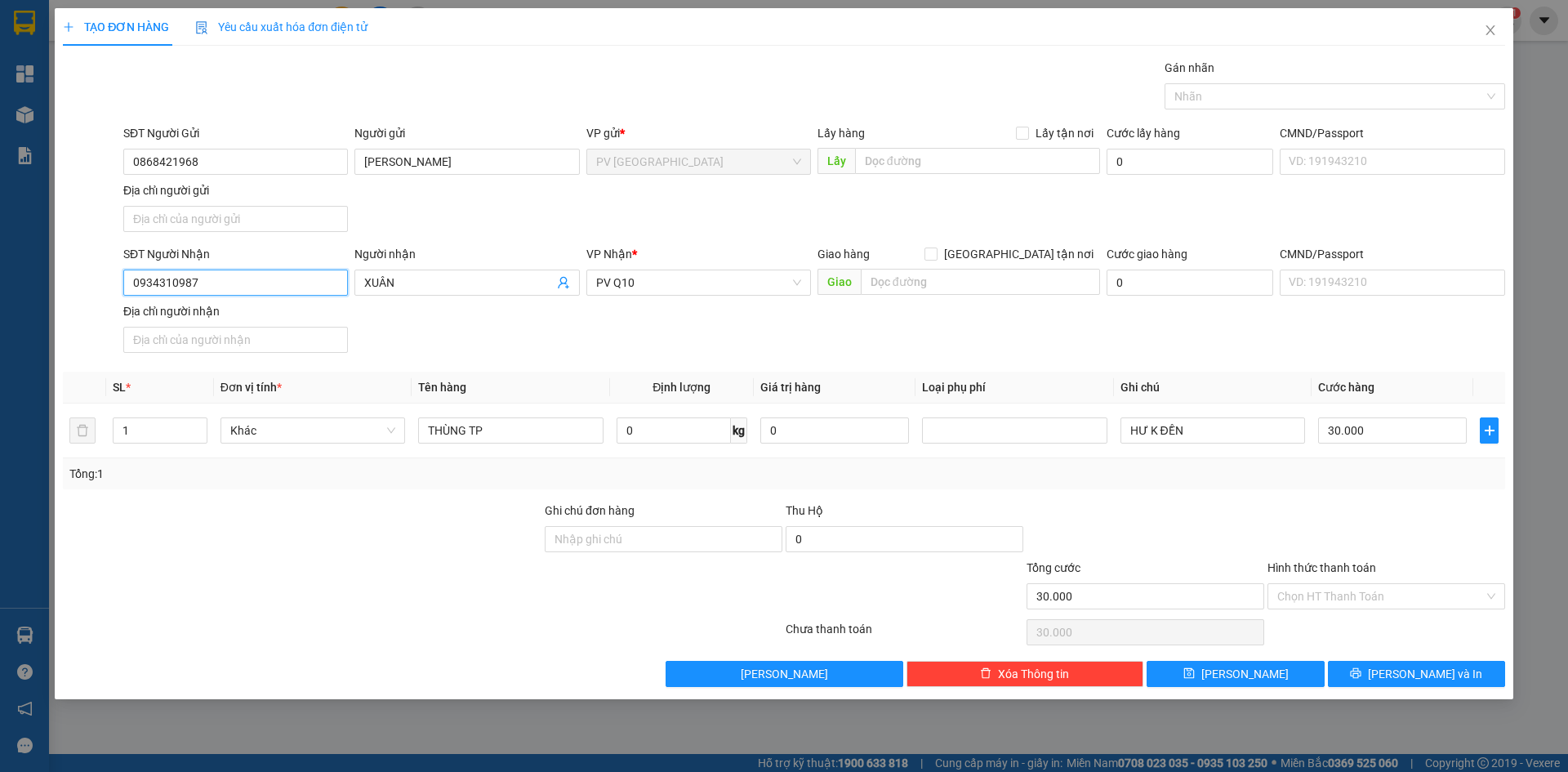
drag, startPoint x: 260, startPoint y: 289, endPoint x: 0, endPoint y: 294, distance: 260.0
click at [0, 294] on div "TẠO ĐƠN HÀNG Yêu cầu xuất hóa đơn điện tử Transit Pickup Surcharge Ids Transit …" at bounding box center [784, 386] width 1568 height 772
type input "0918310252"
drag, startPoint x: 411, startPoint y: 273, endPoint x: 281, endPoint y: 277, distance: 130.1
click at [281, 277] on div "SĐT Người Nhận 0918310252 Người nhận XUÂN XUÂN VP Nhận * PV Q10 Giao hàng Giao …" at bounding box center [814, 302] width 1388 height 114
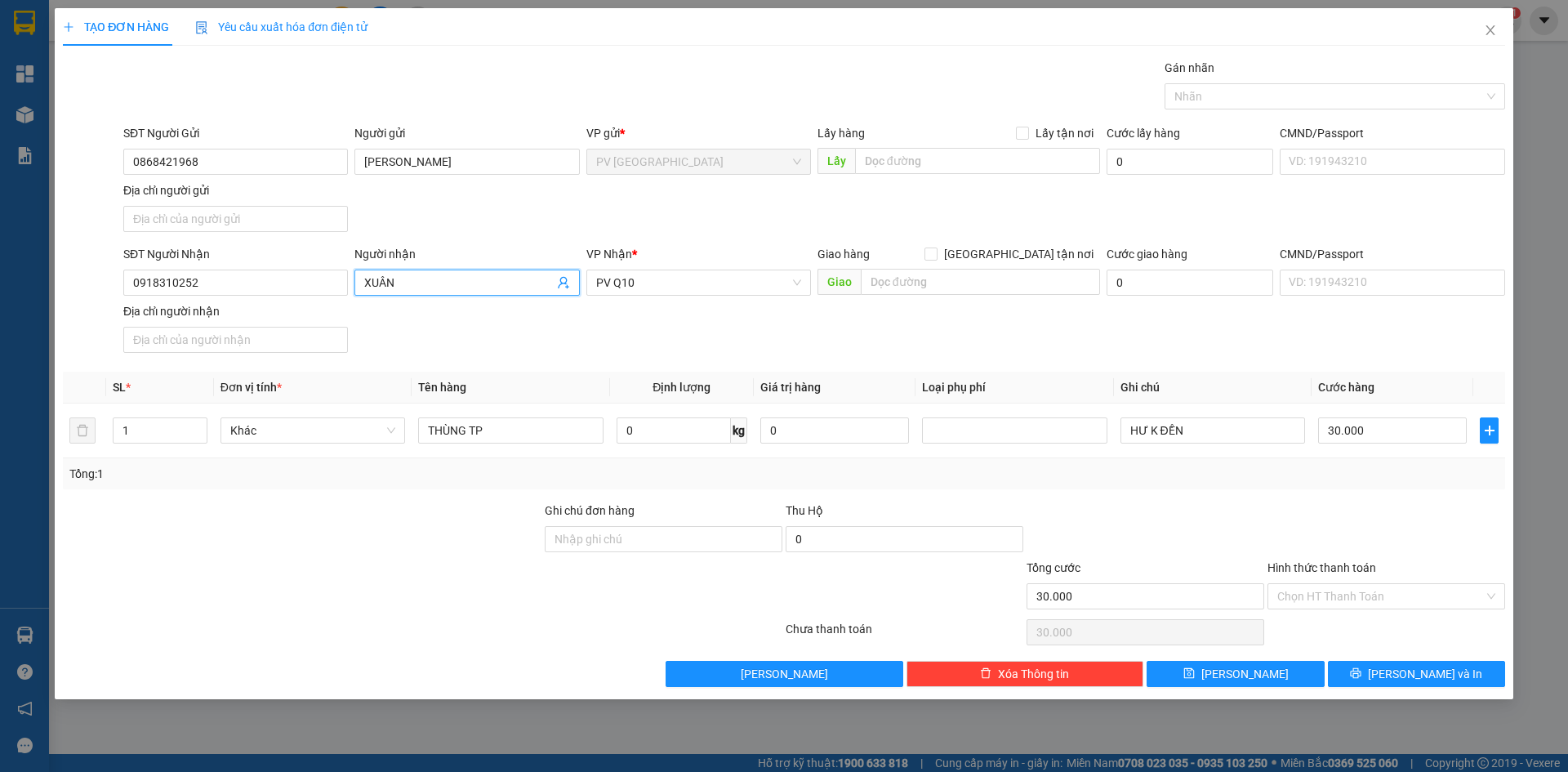
click at [426, 277] on input "XUÂN" at bounding box center [459, 282] width 189 height 18
type input "X"
type input "d"
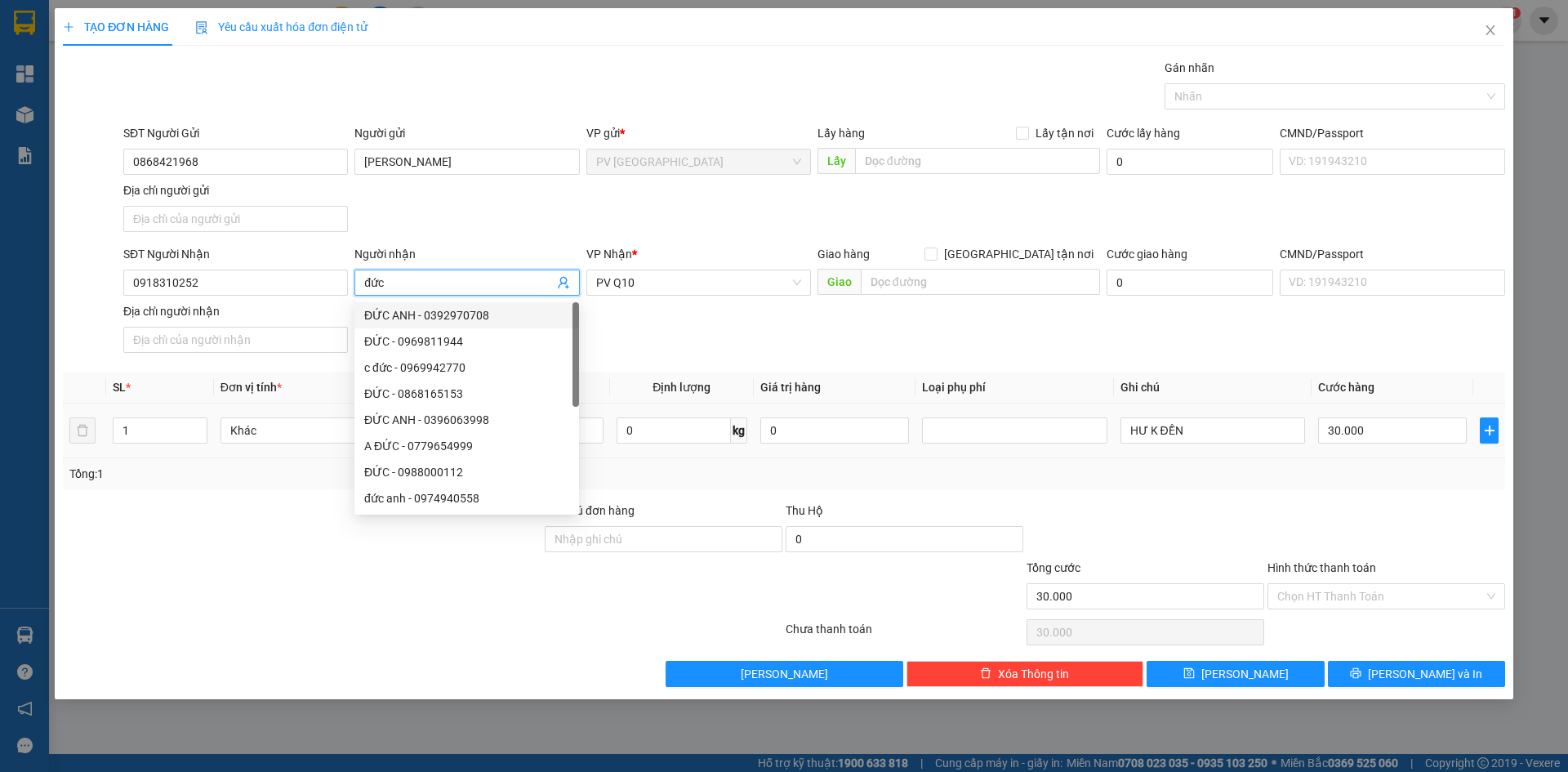
type input "đức"
click at [885, 477] on div "Tổng: 1" at bounding box center [784, 473] width 1429 height 18
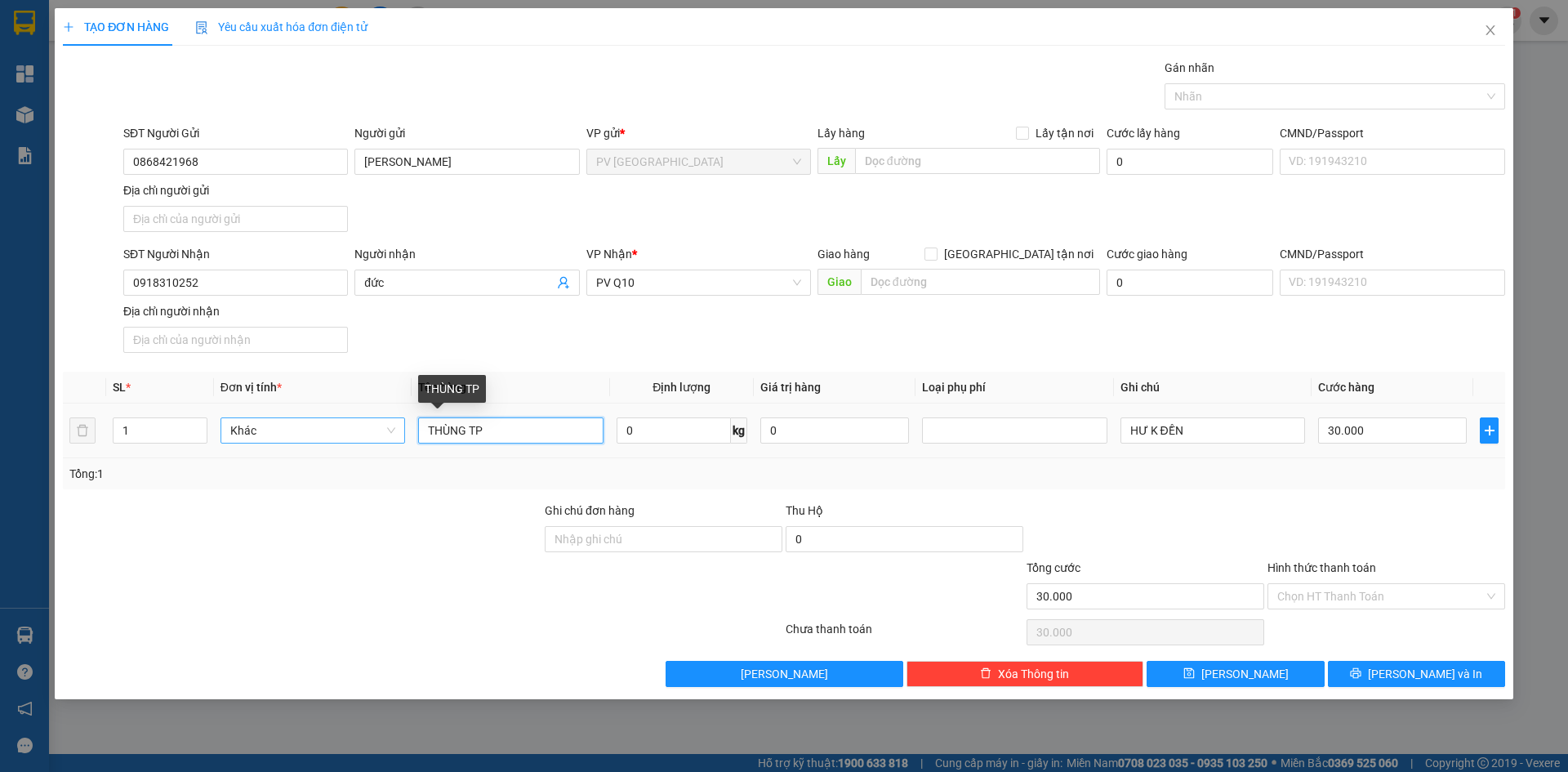
drag, startPoint x: 499, startPoint y: 427, endPoint x: 258, endPoint y: 431, distance: 241.0
click at [259, 431] on tr "1 Khác THÙNG TP 0 kg 0 HƯ K ĐỀN 30.000" at bounding box center [784, 431] width 1442 height 54
type input "pin"
click at [1388, 432] on input "30.000" at bounding box center [1393, 430] width 149 height 26
type input "2"
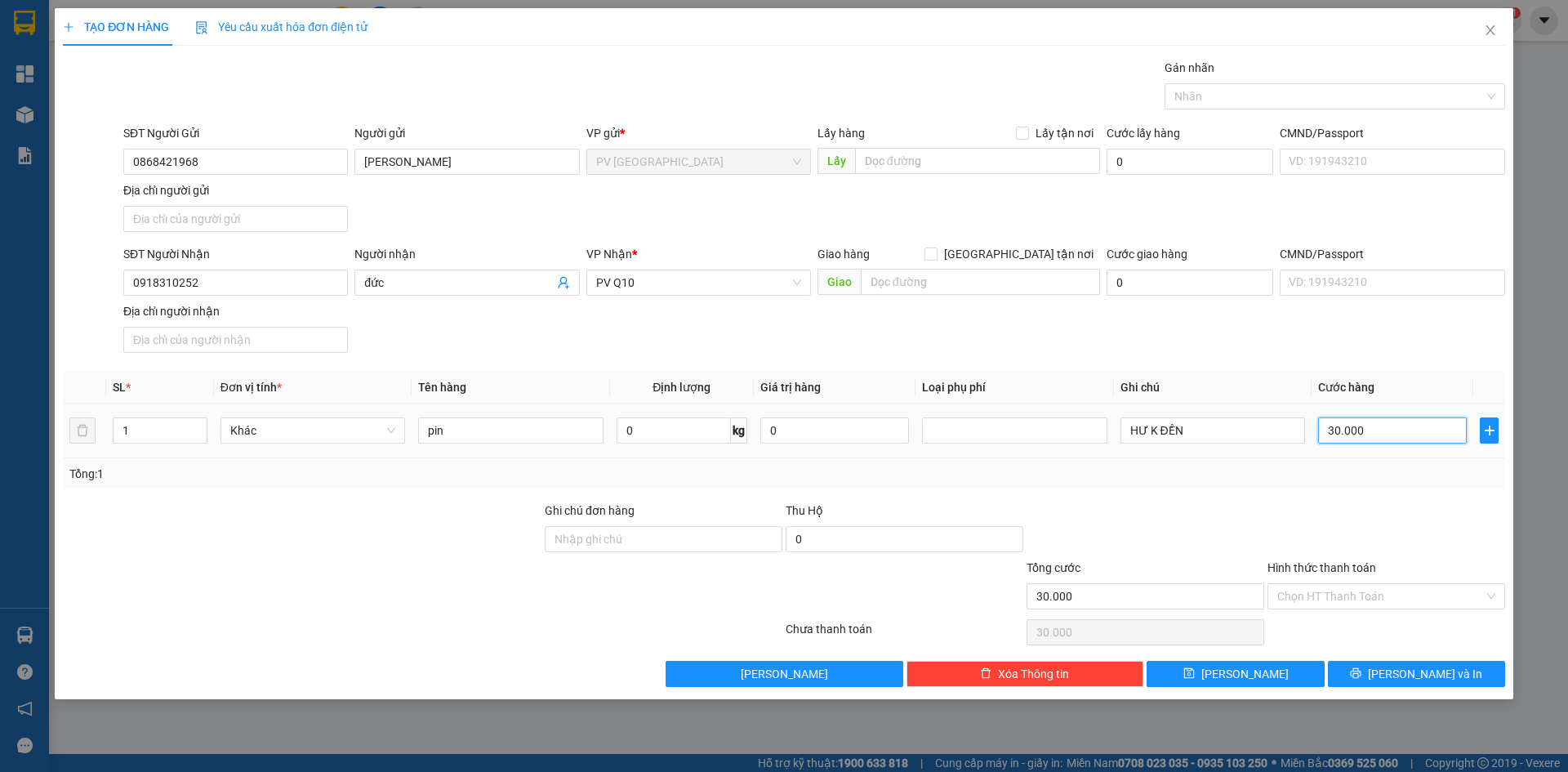
type input "2"
type input "20"
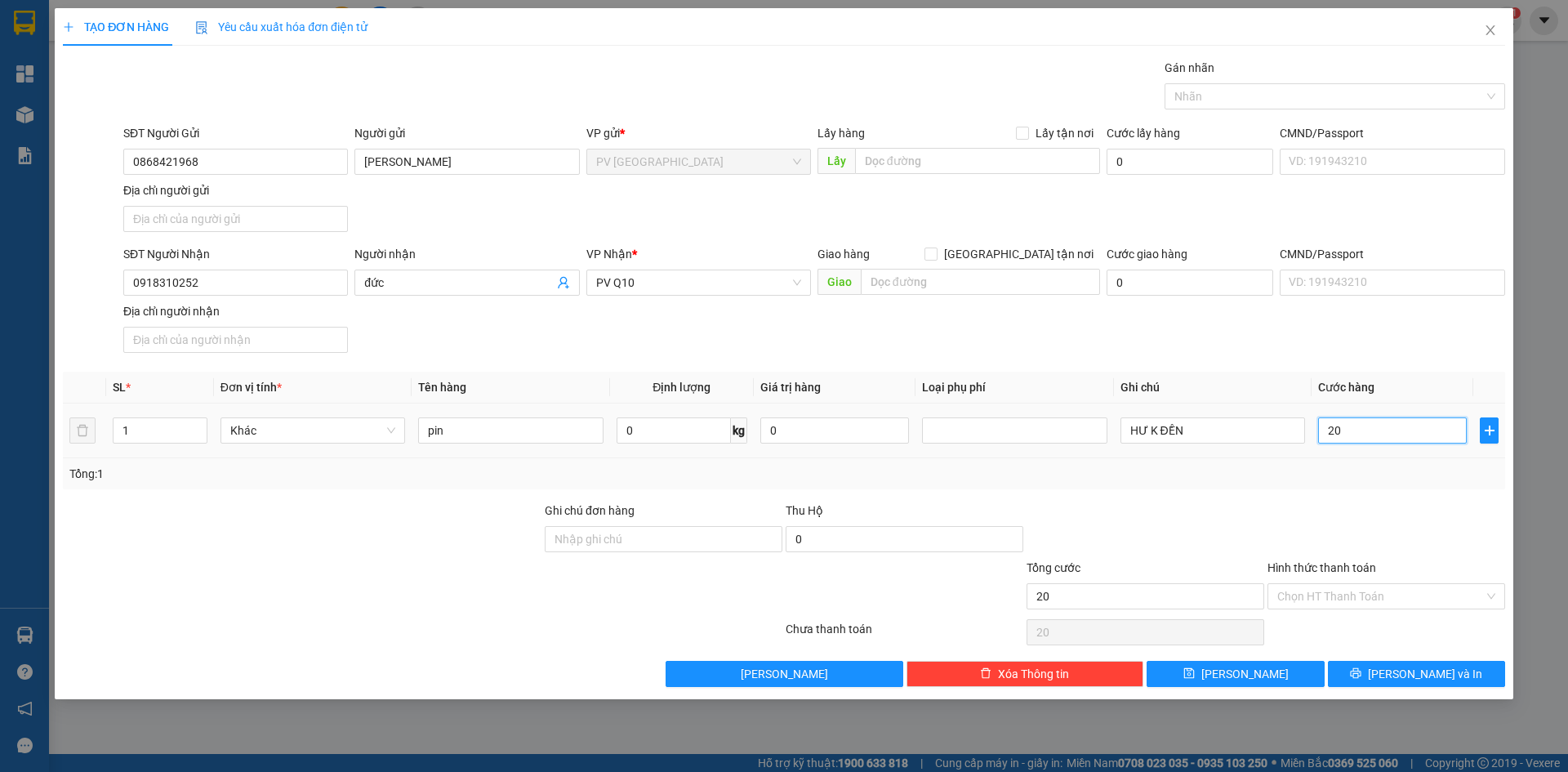
type input "200"
type input "2.000"
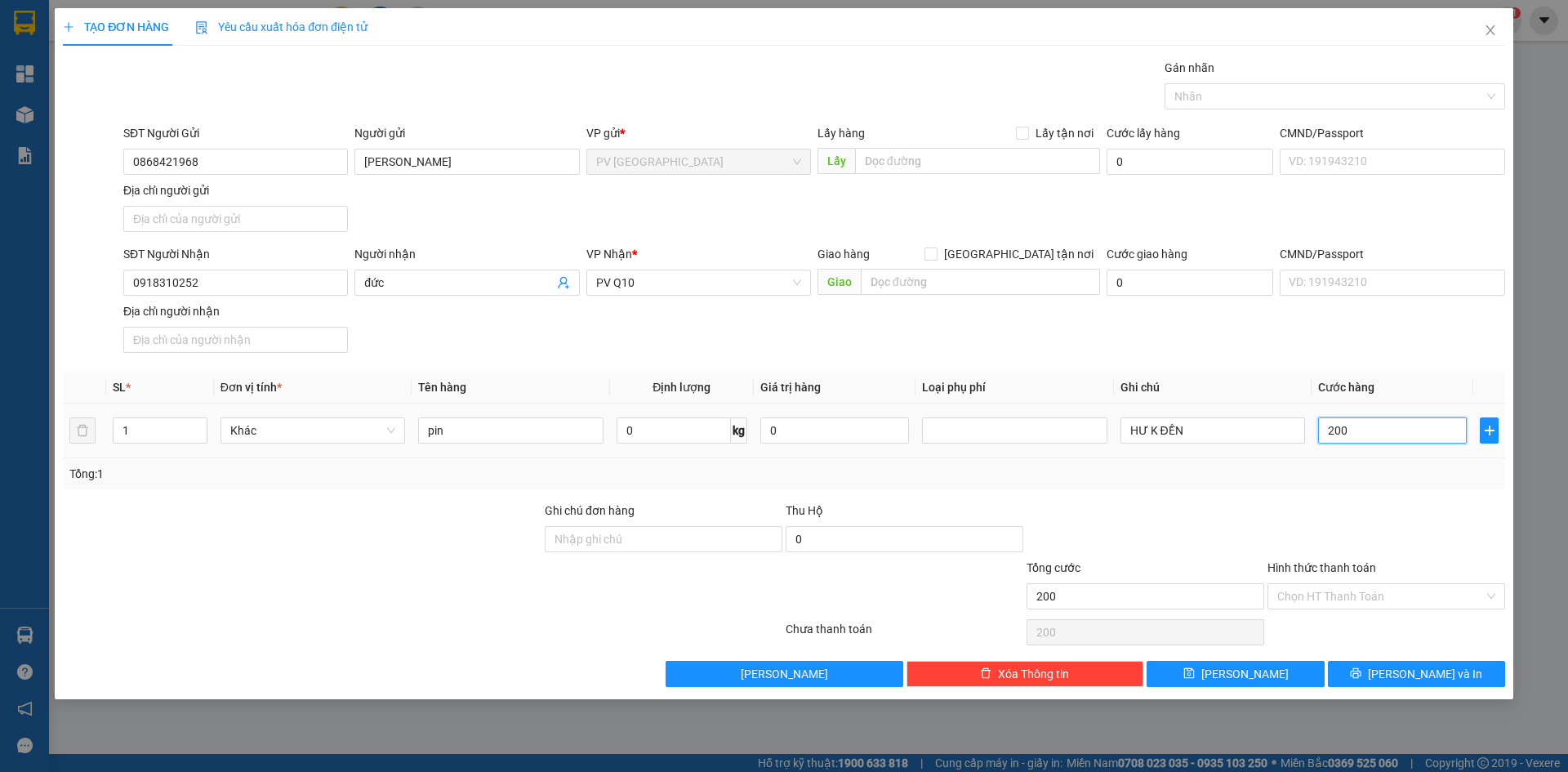
type input "2.000"
type input "20.000"
click at [1352, 580] on div "Hình thức thanh toán" at bounding box center [1386, 570] width 237 height 25
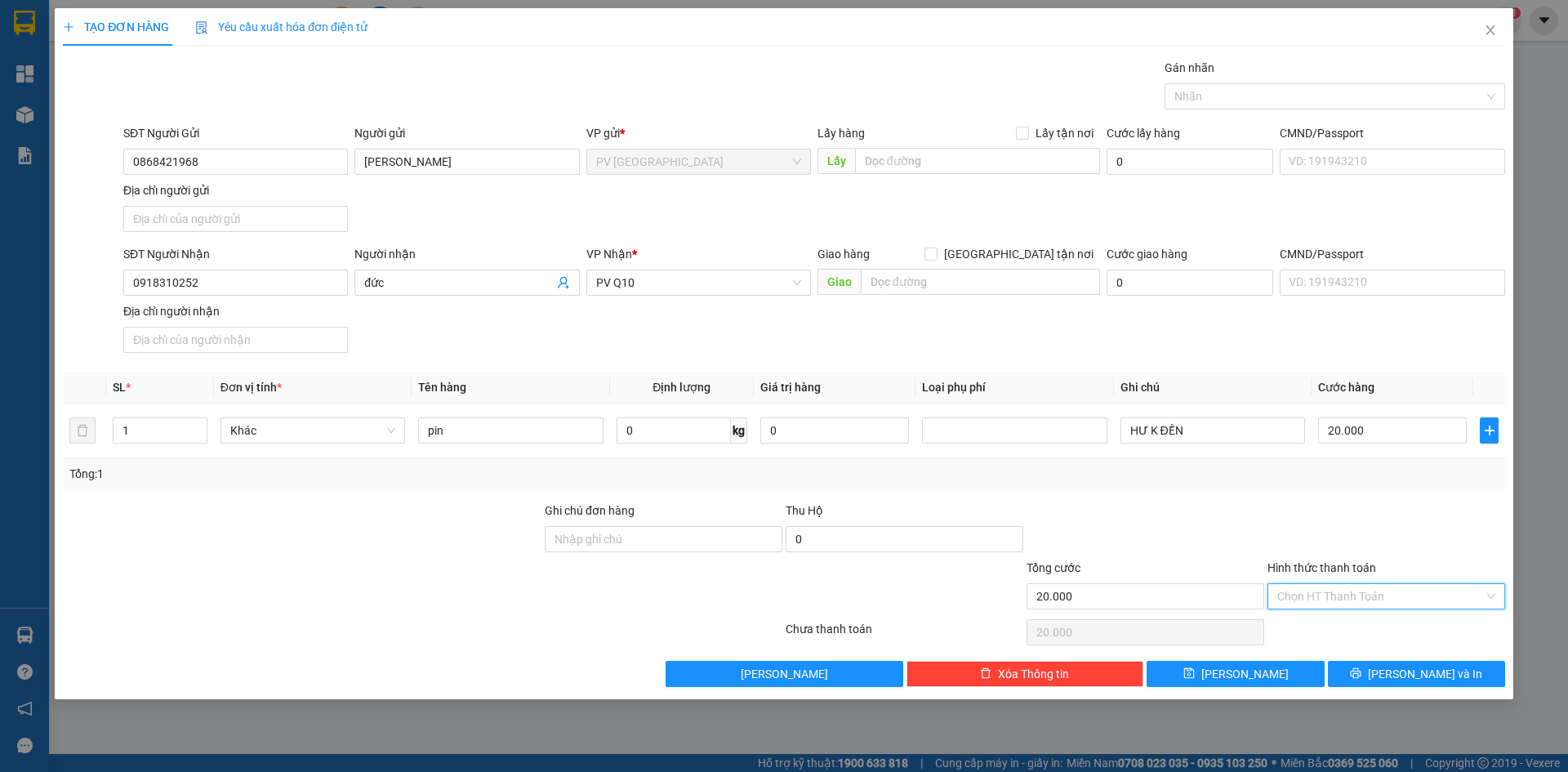
click at [1352, 595] on input "Hình thức thanh toán" at bounding box center [1381, 596] width 207 height 25
click at [1354, 632] on div "Tại văn phòng" at bounding box center [1387, 628] width 218 height 18
type input "0"
click at [714, 274] on span "PV Q10" at bounding box center [698, 283] width 205 height 25
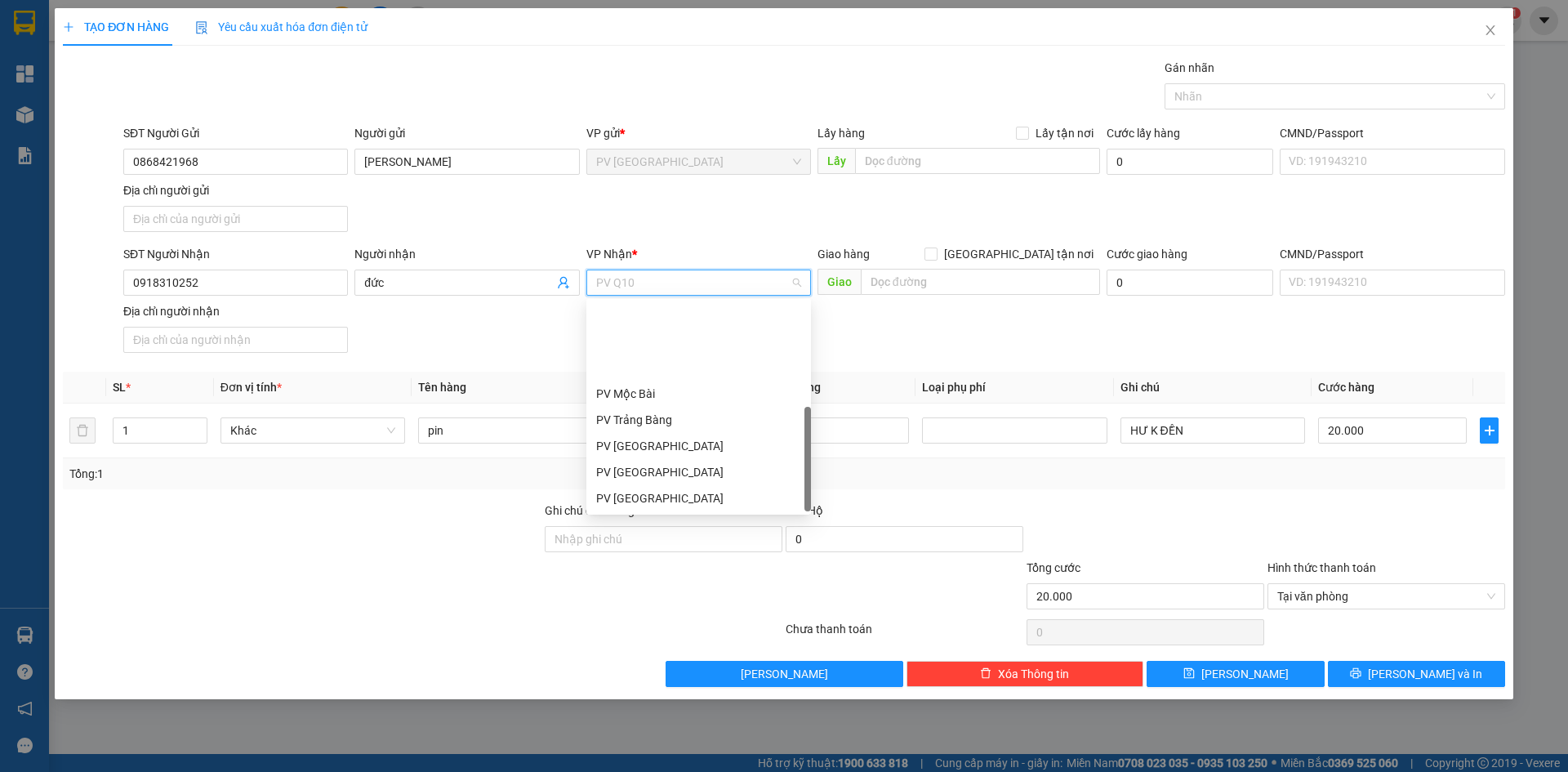
scroll to position [105, 0]
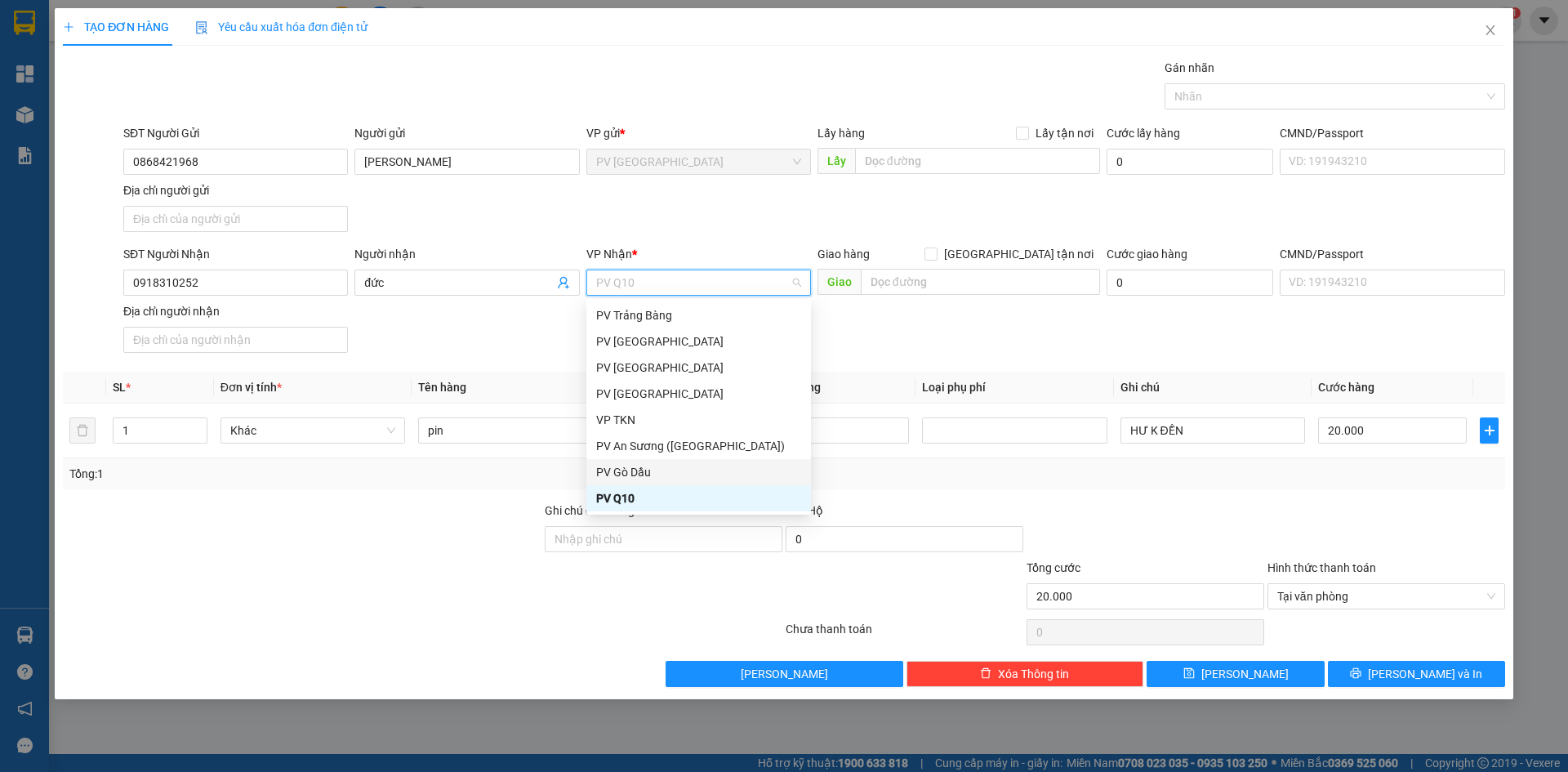
click at [697, 466] on div "PV Gò Dầu" at bounding box center [698, 472] width 205 height 18
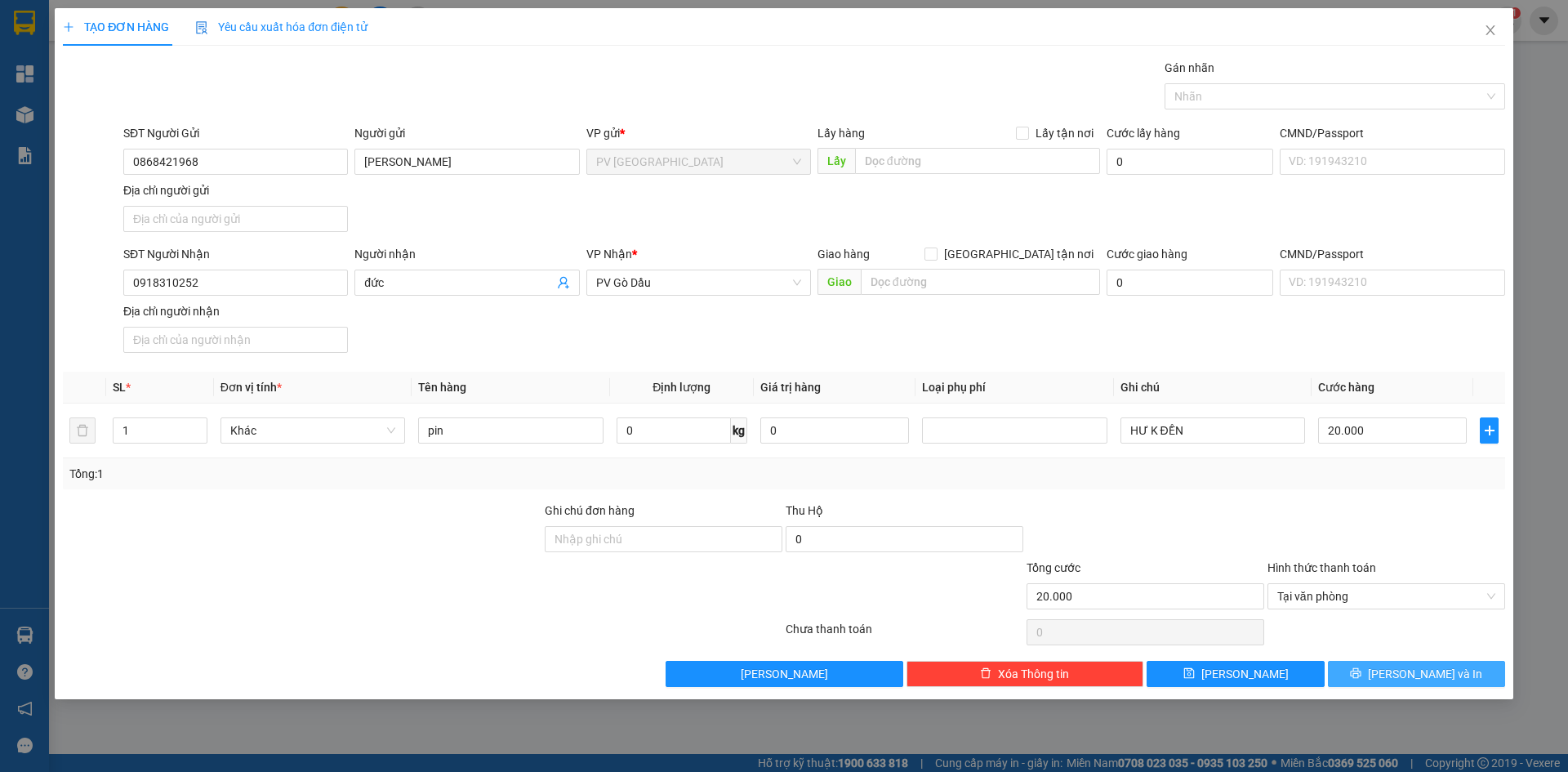
click at [1431, 674] on span "[PERSON_NAME] và In" at bounding box center [1425, 673] width 114 height 18
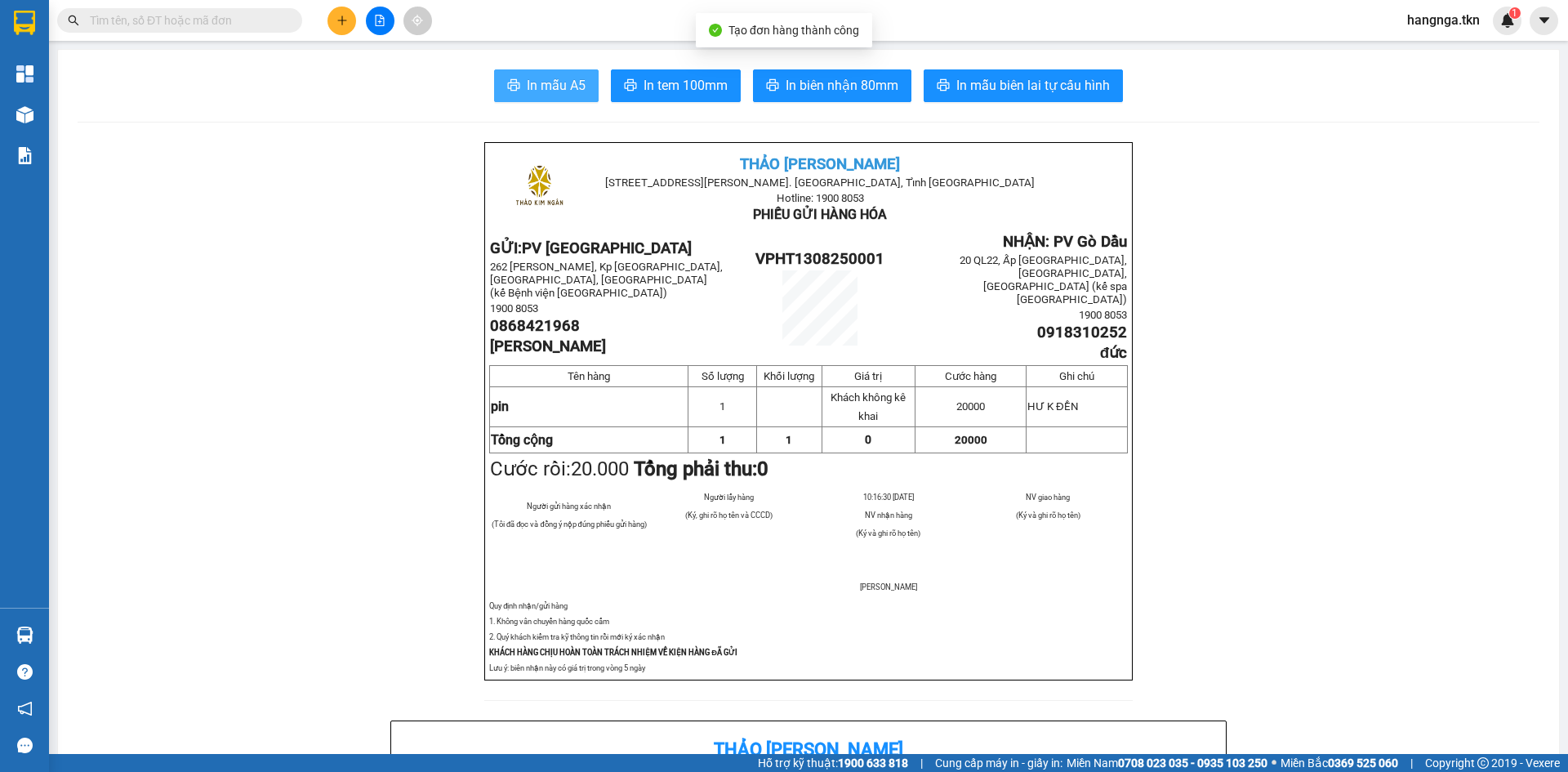
click at [551, 98] on button "In mẫu A5" at bounding box center [546, 86] width 105 height 32
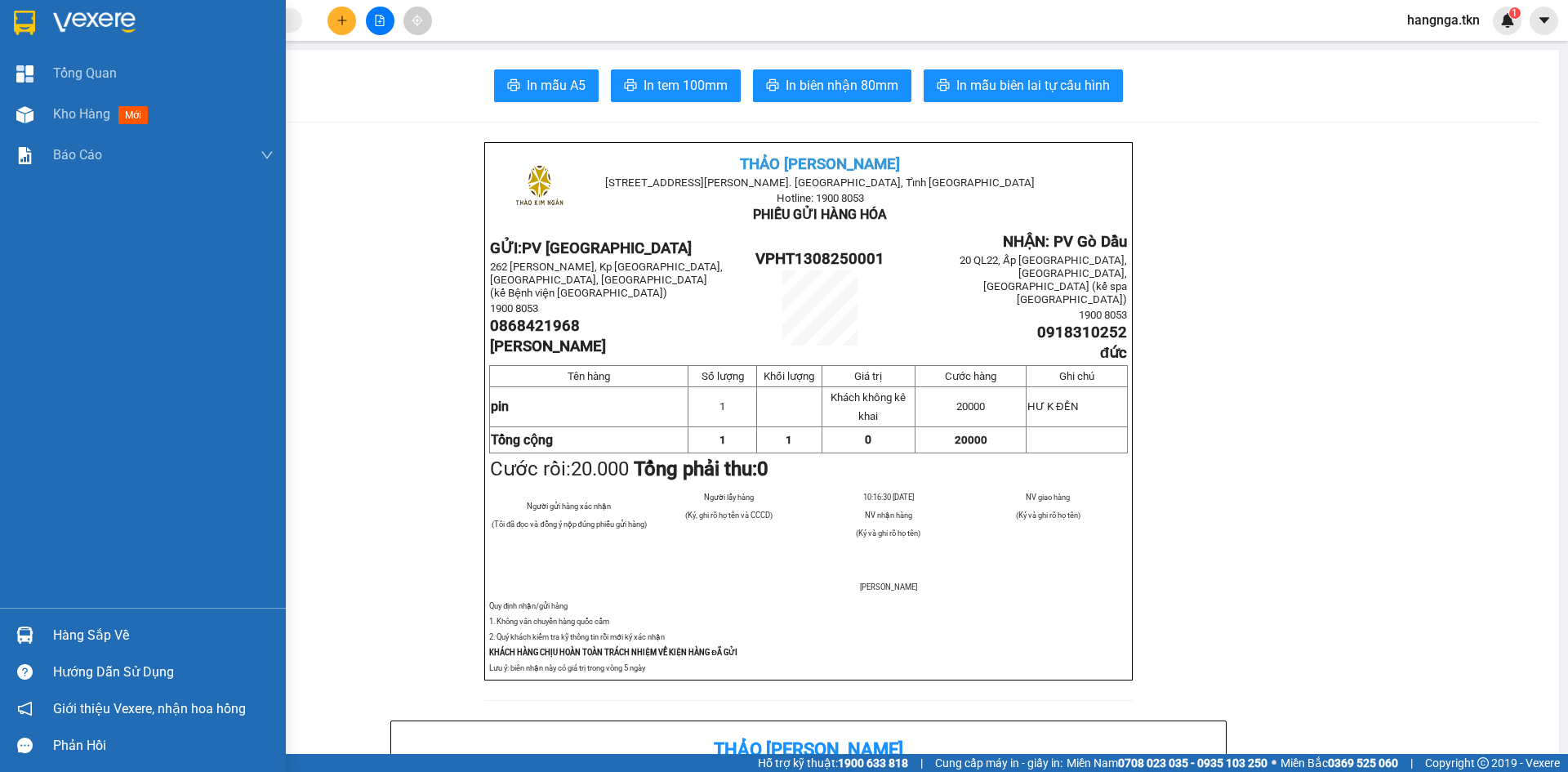
click at [66, 11] on img at bounding box center [94, 22] width 83 height 25
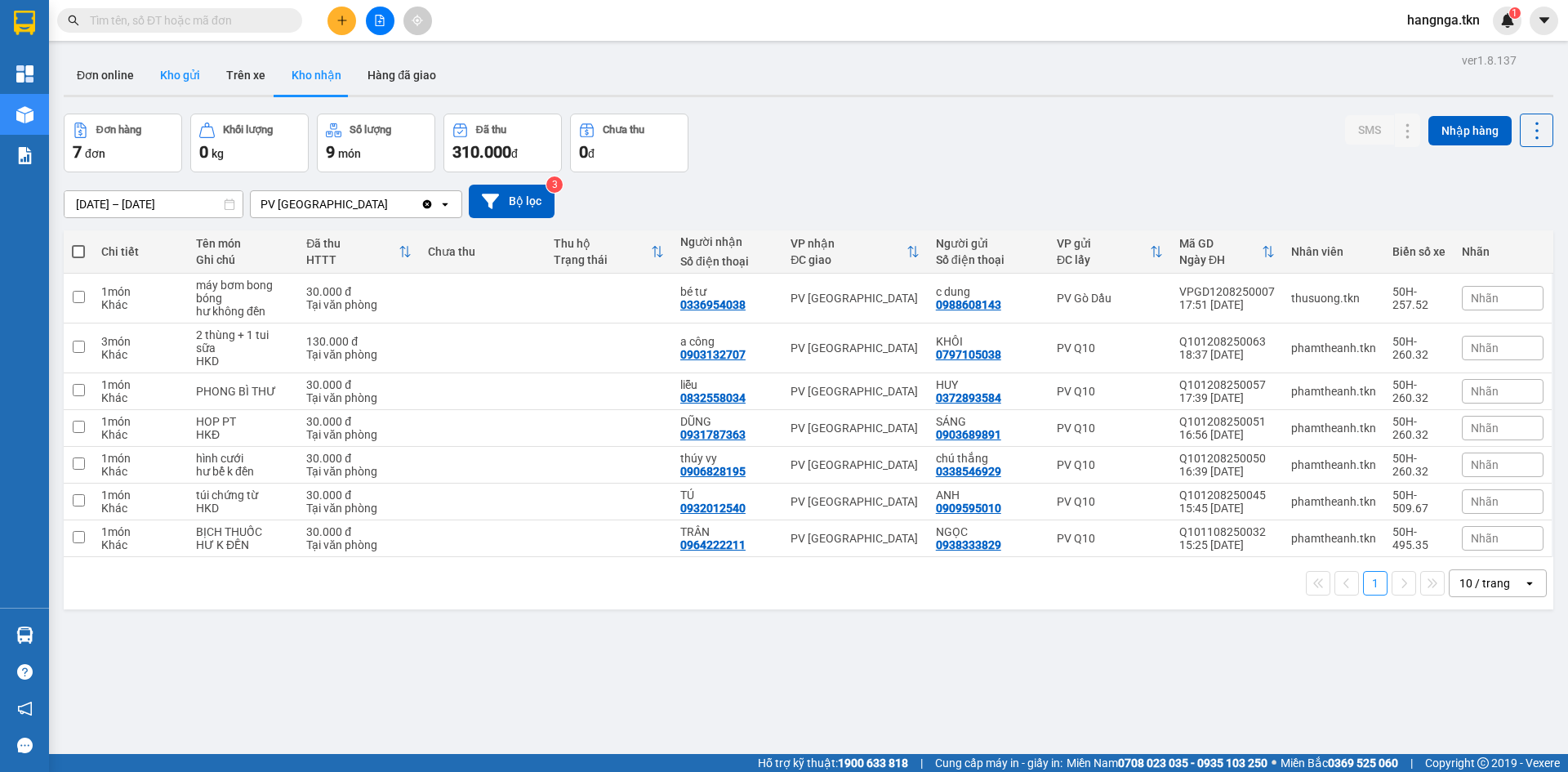
click at [180, 72] on button "Kho gửi" at bounding box center [180, 75] width 66 height 39
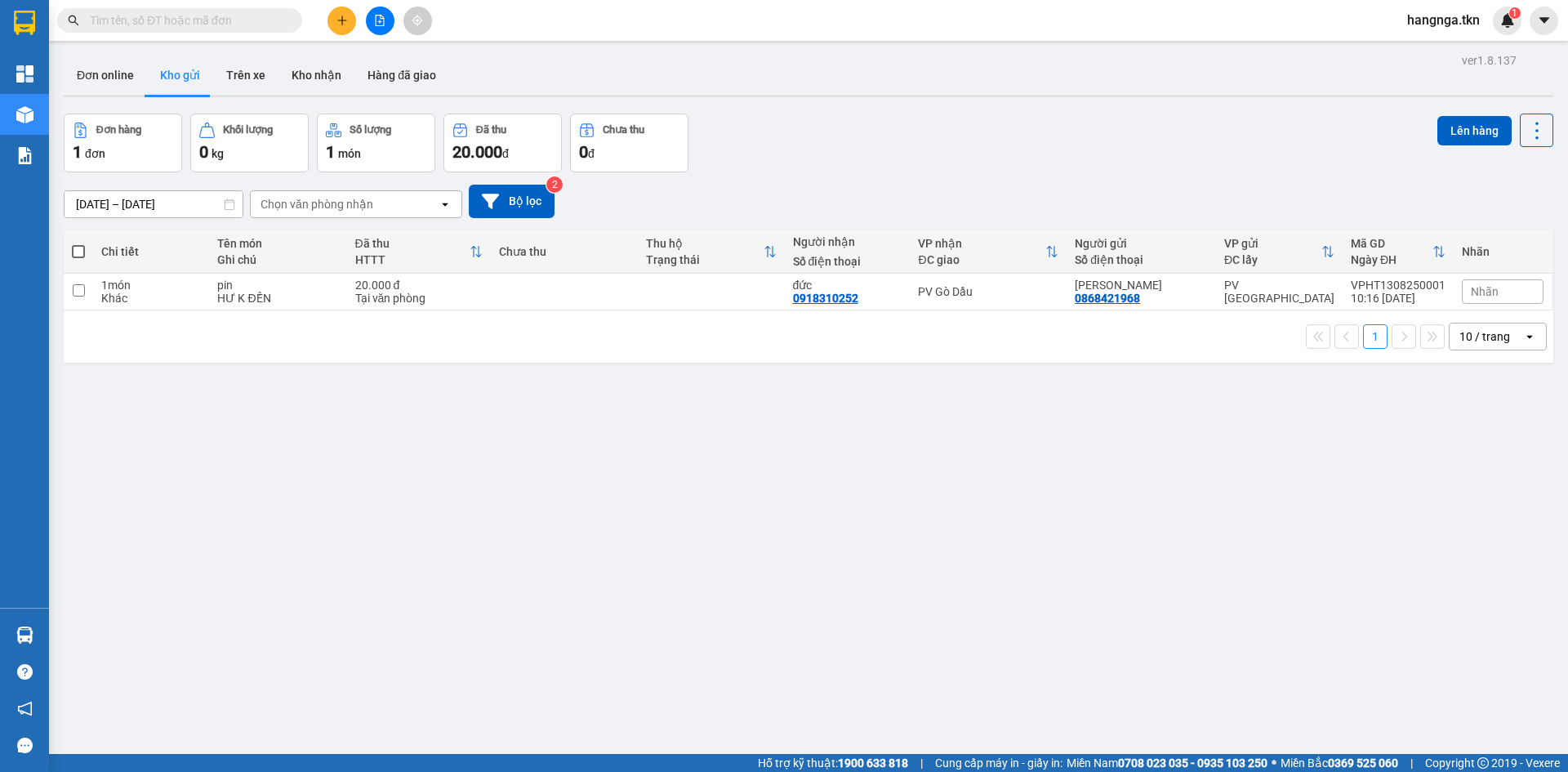
click at [223, 22] on input "text" at bounding box center [186, 20] width 192 height 18
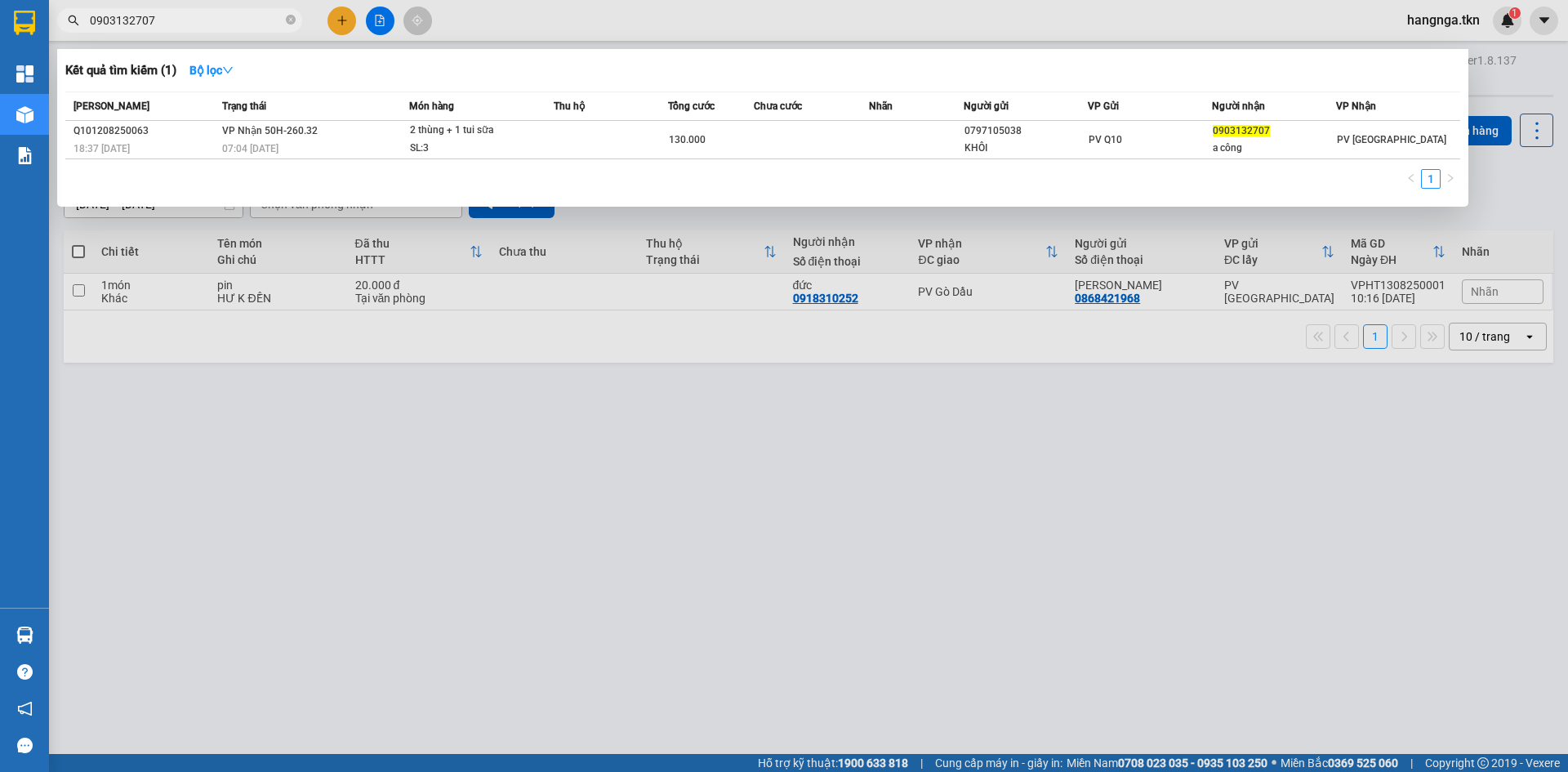
type input "0903132707"
click at [753, 543] on div at bounding box center [784, 386] width 1568 height 772
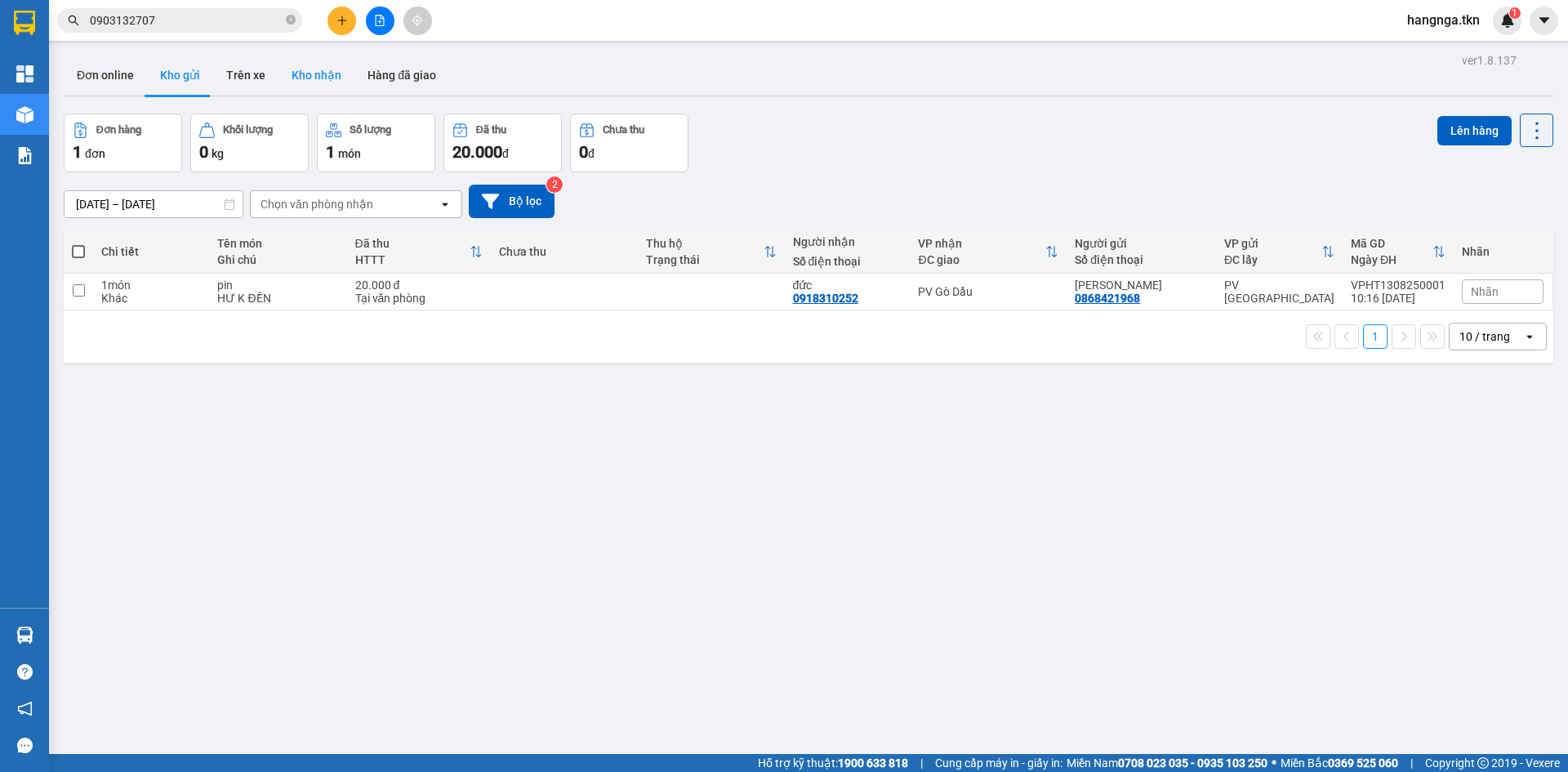
click at [324, 85] on button "Kho nhận" at bounding box center [316, 75] width 76 height 39
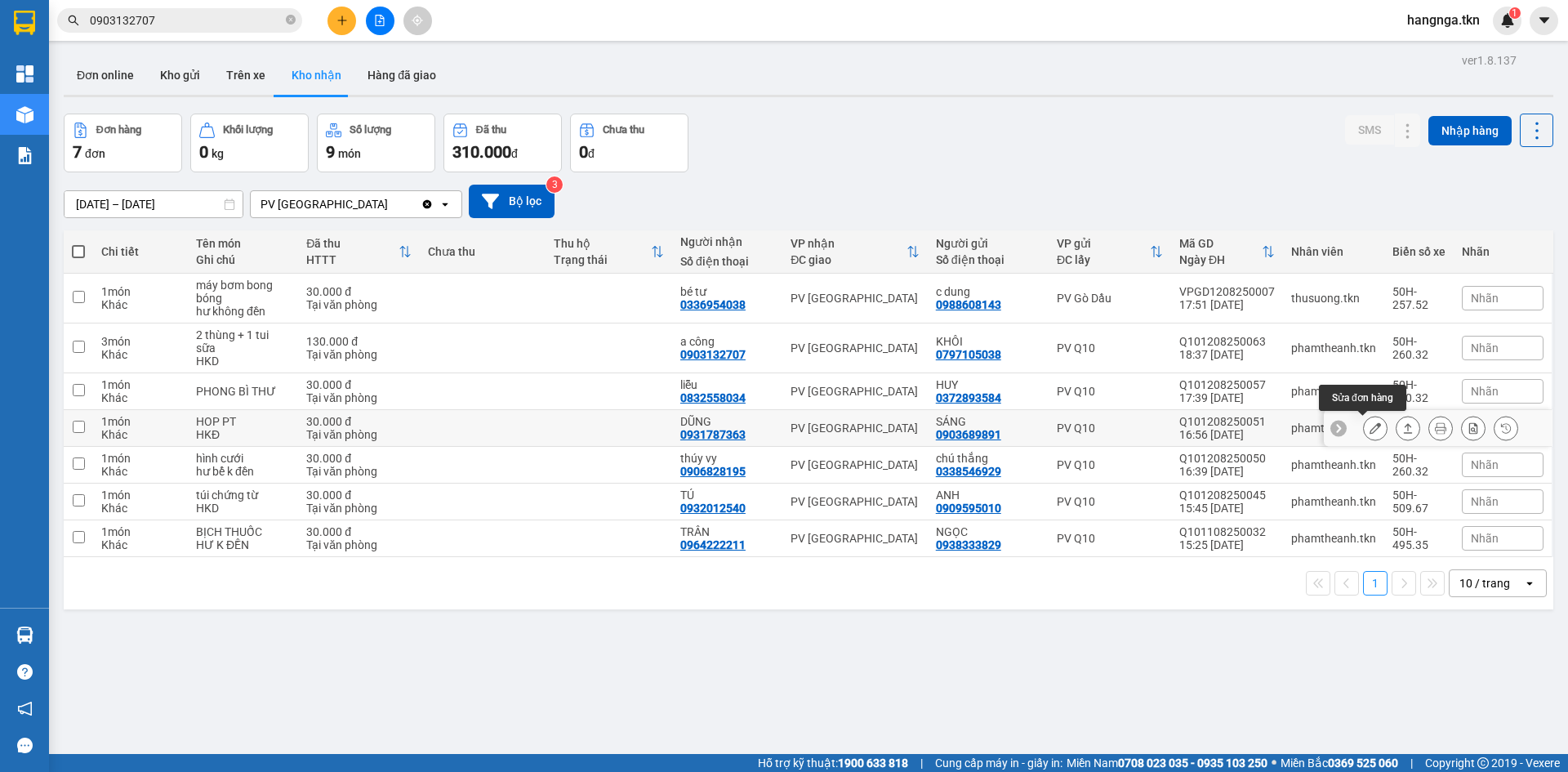
click at [1370, 431] on icon at bounding box center [1375, 427] width 11 height 11
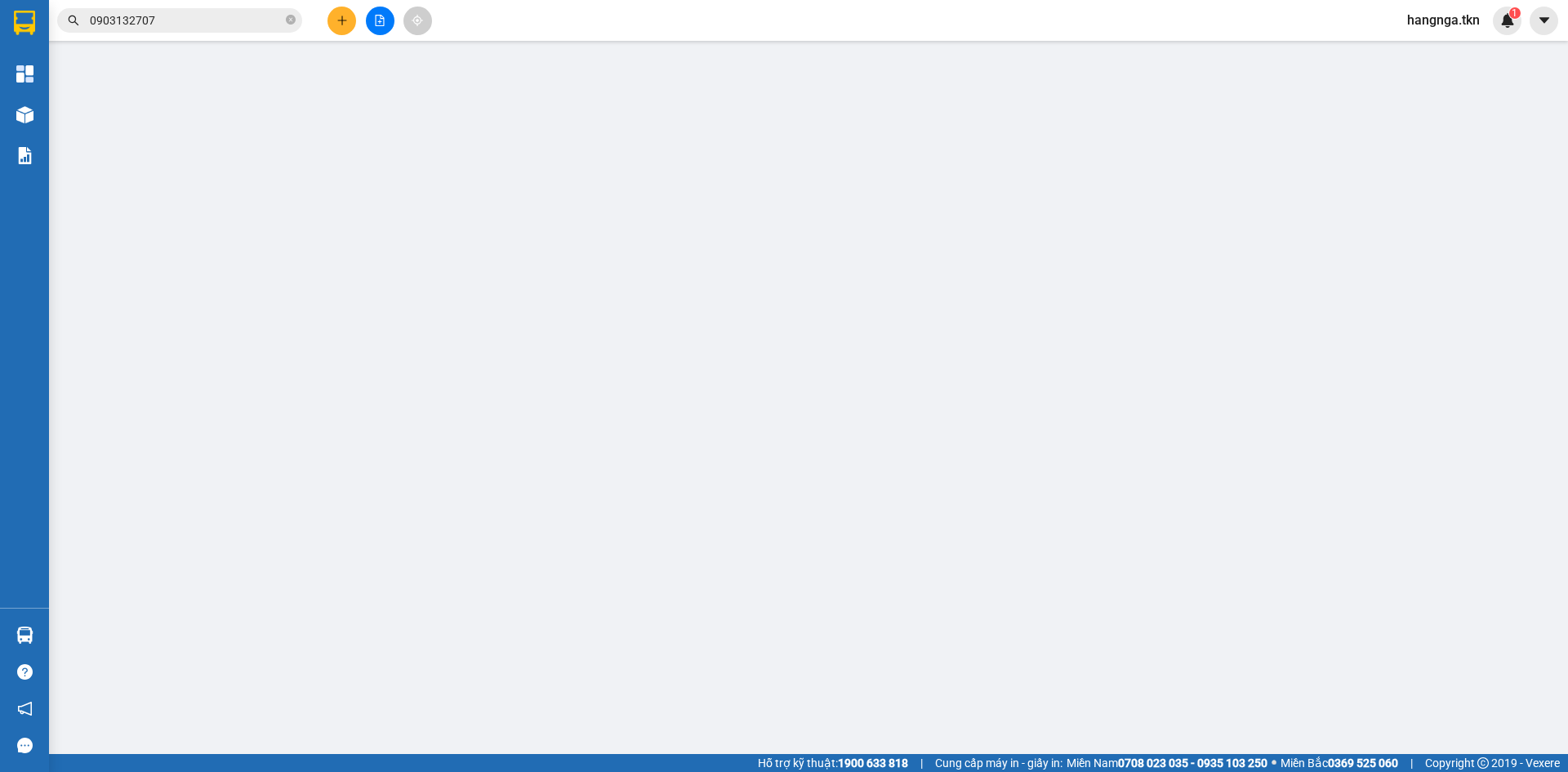
type input "0903689891"
type input "SÁNG"
type input "0931787363"
type input "DŨNG"
type input "30.000"
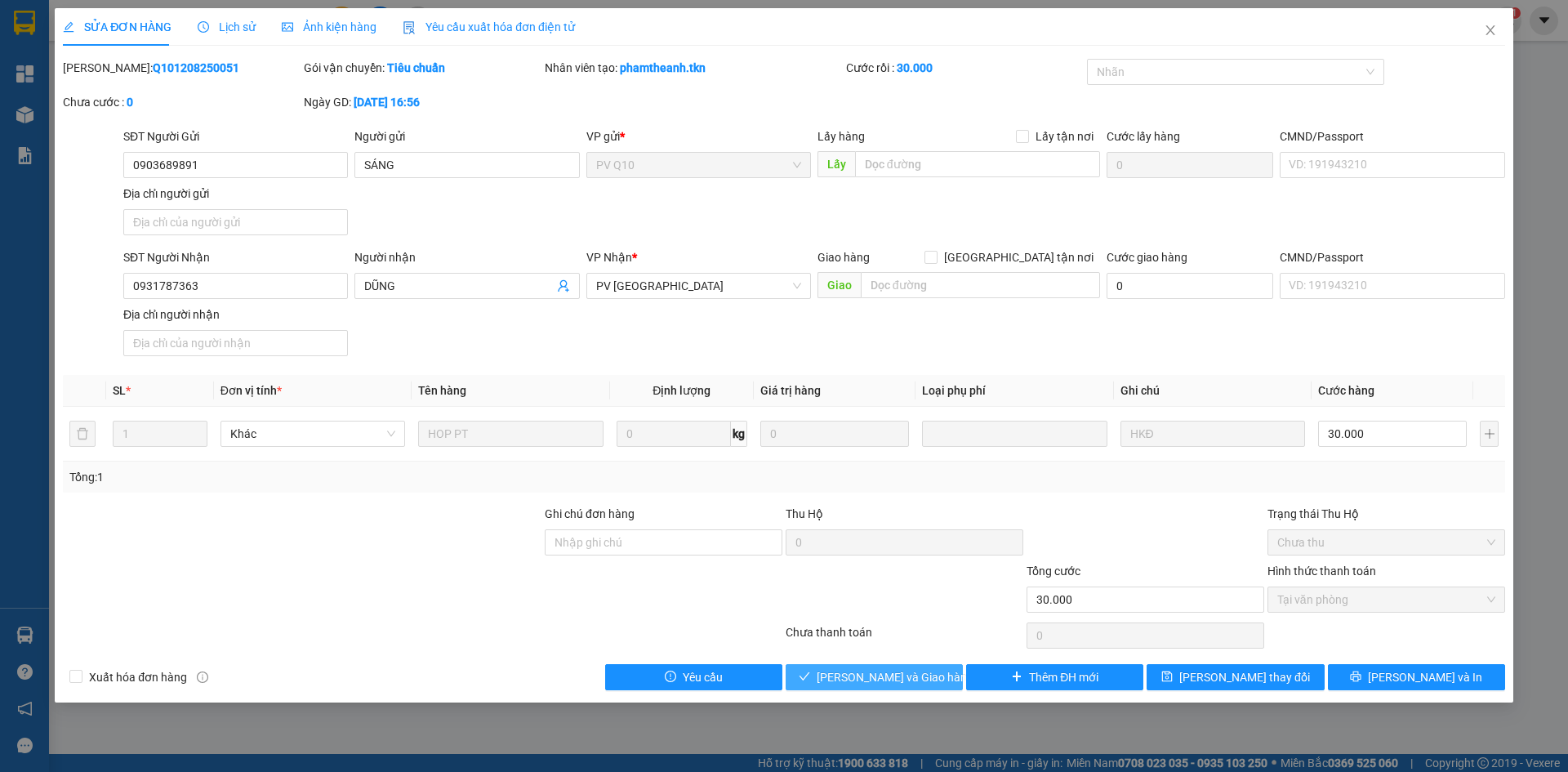
click at [878, 677] on span "[PERSON_NAME] và Giao hàng" at bounding box center [895, 677] width 157 height 18
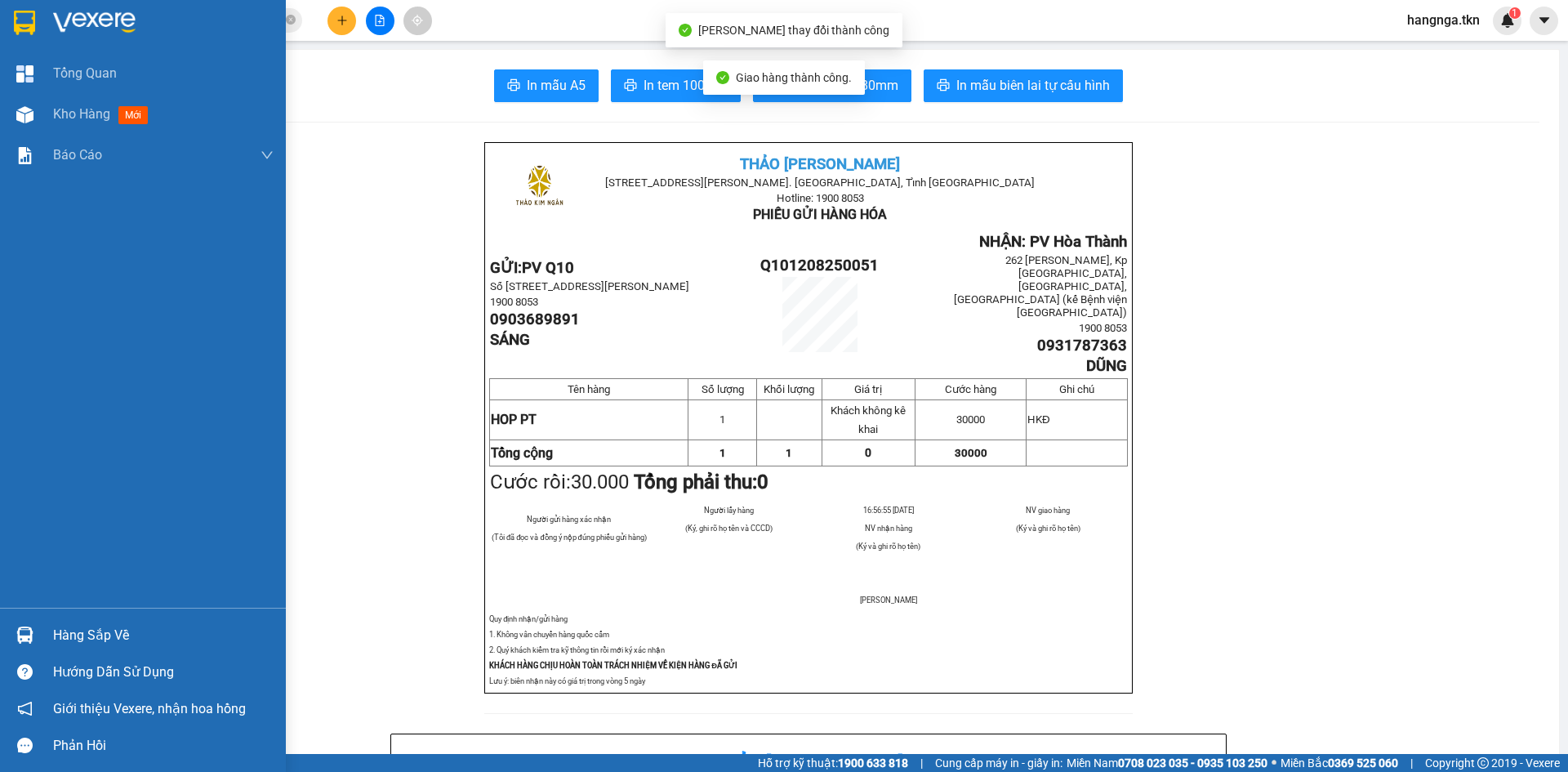
click at [25, 27] on img at bounding box center [24, 22] width 21 height 25
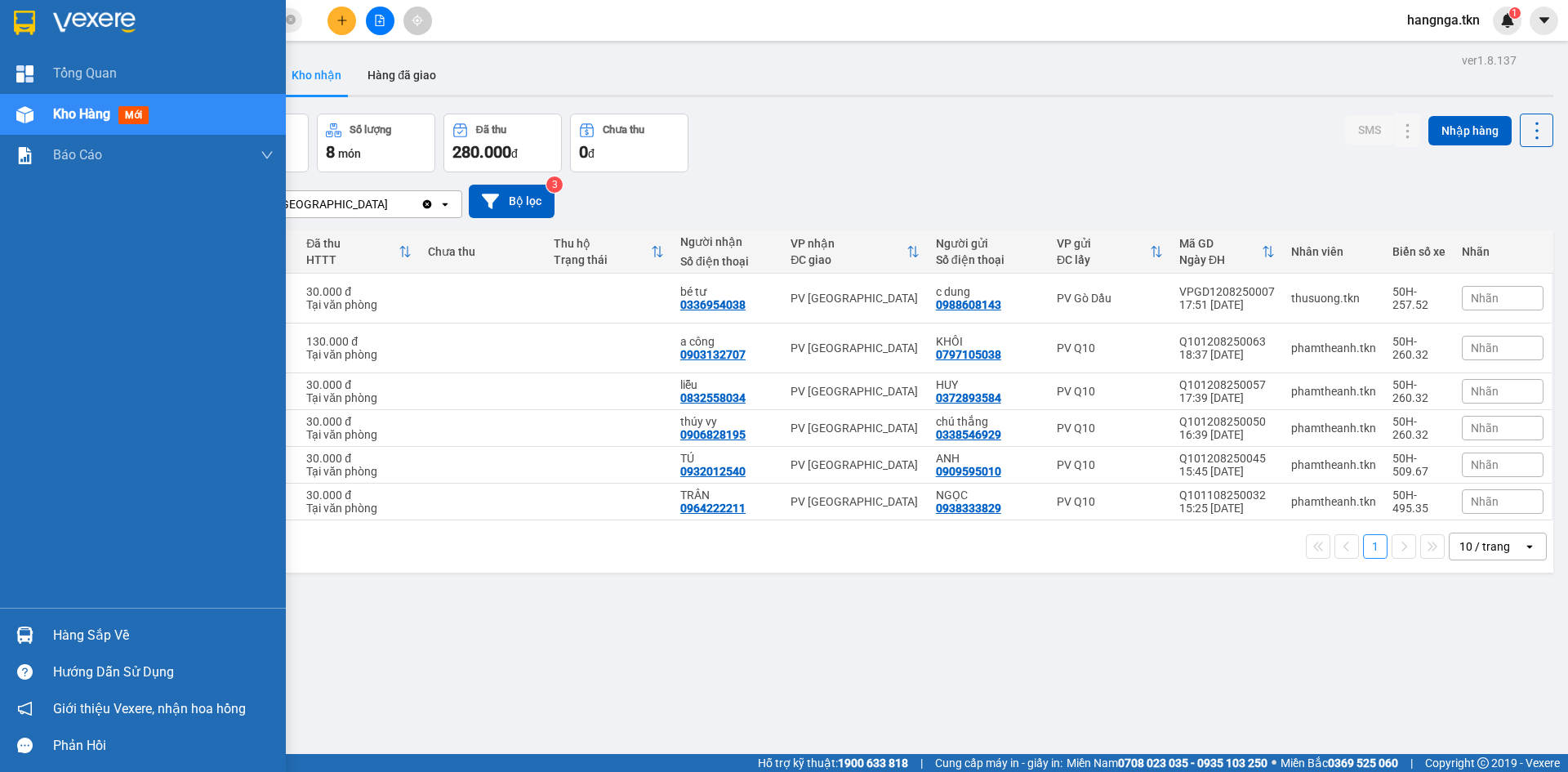
click at [119, 634] on div "Hàng sắp về" at bounding box center [163, 635] width 220 height 25
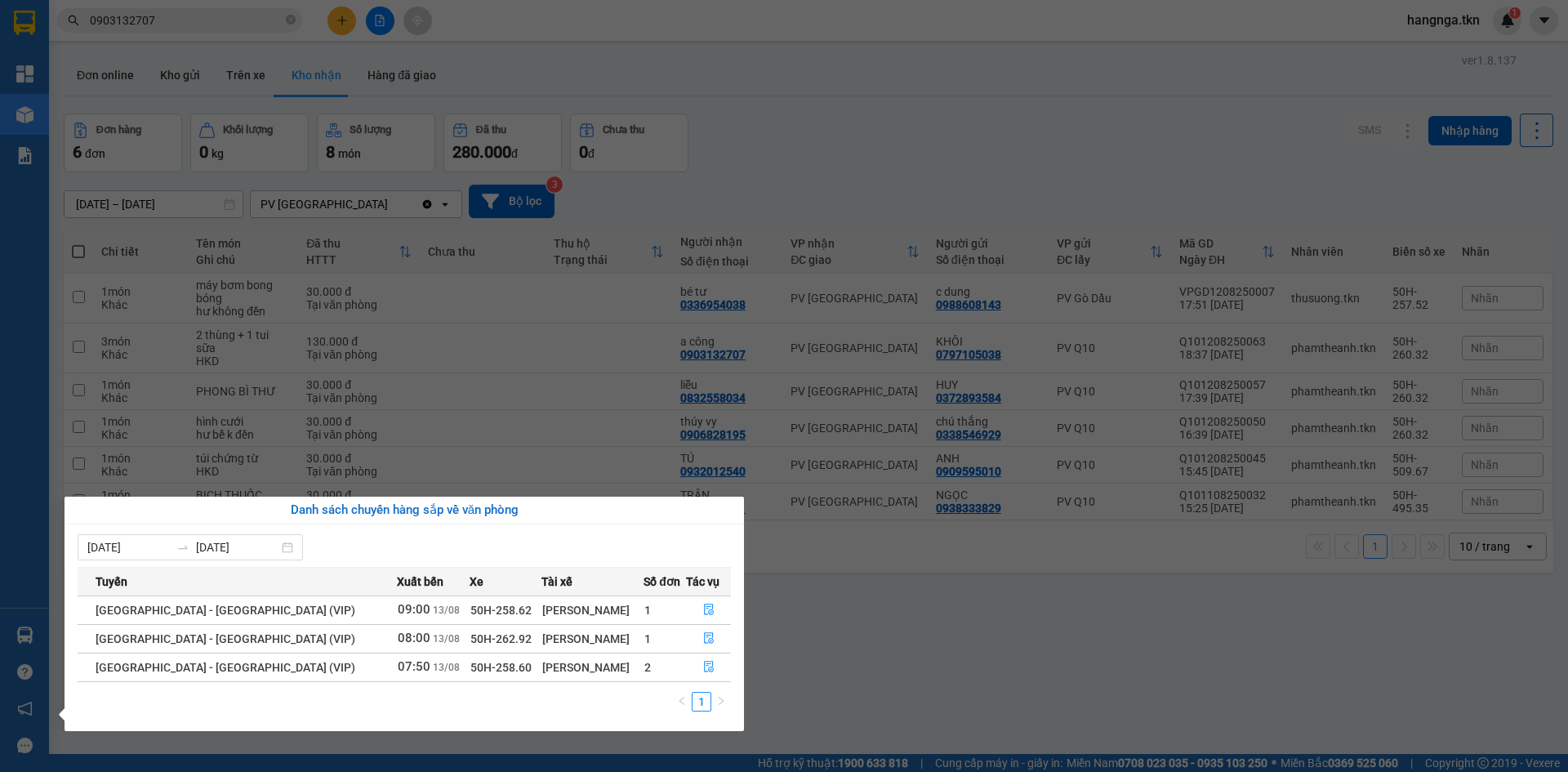
click at [802, 666] on section "Kết quả tìm kiếm ( 1 ) Bộ lọc Mã ĐH Trạng thái Món hàng Thu hộ Tổng cước Chưa c…" at bounding box center [784, 386] width 1568 height 772
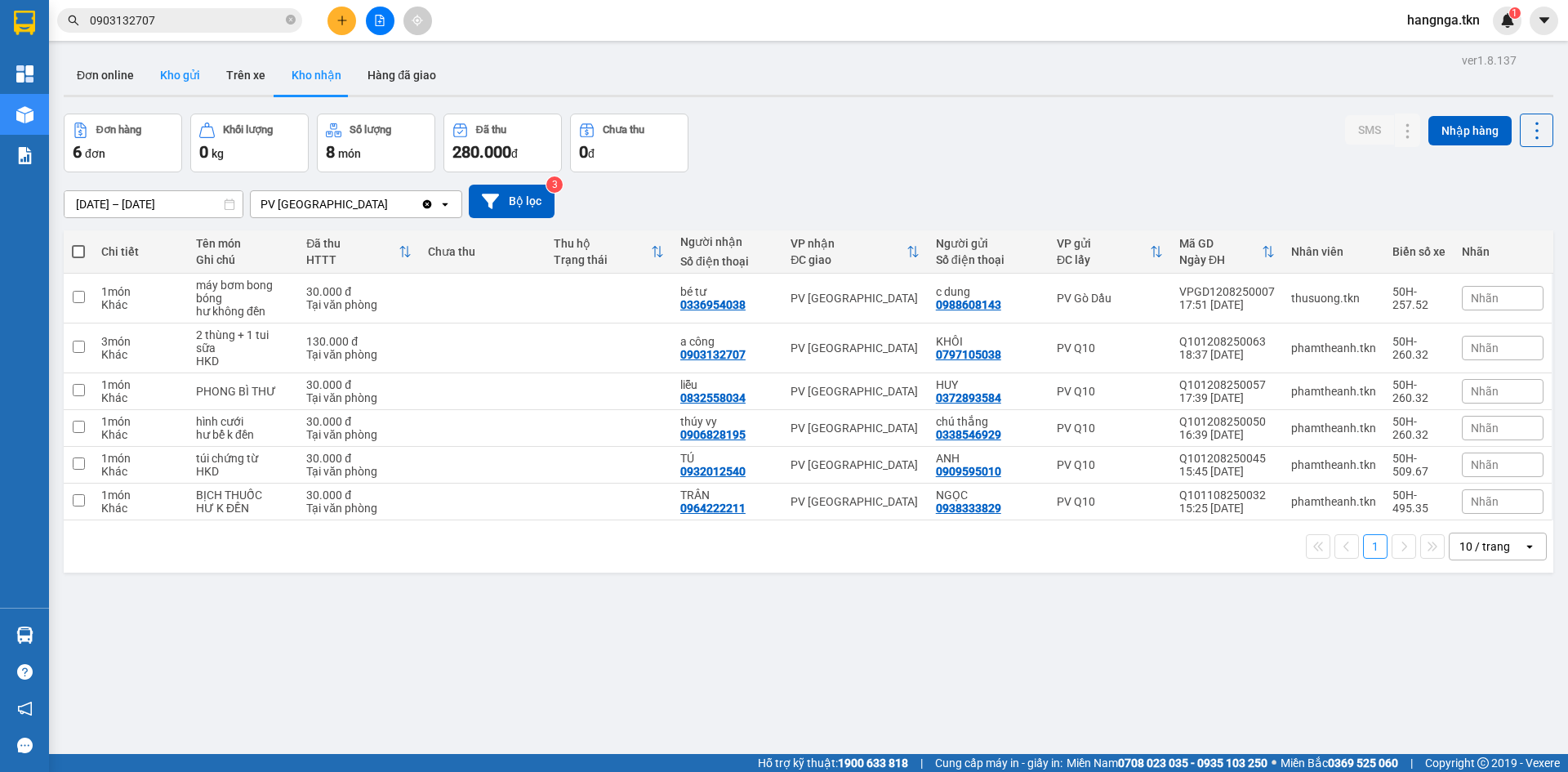
click at [177, 65] on button "Kho gửi" at bounding box center [180, 75] width 66 height 39
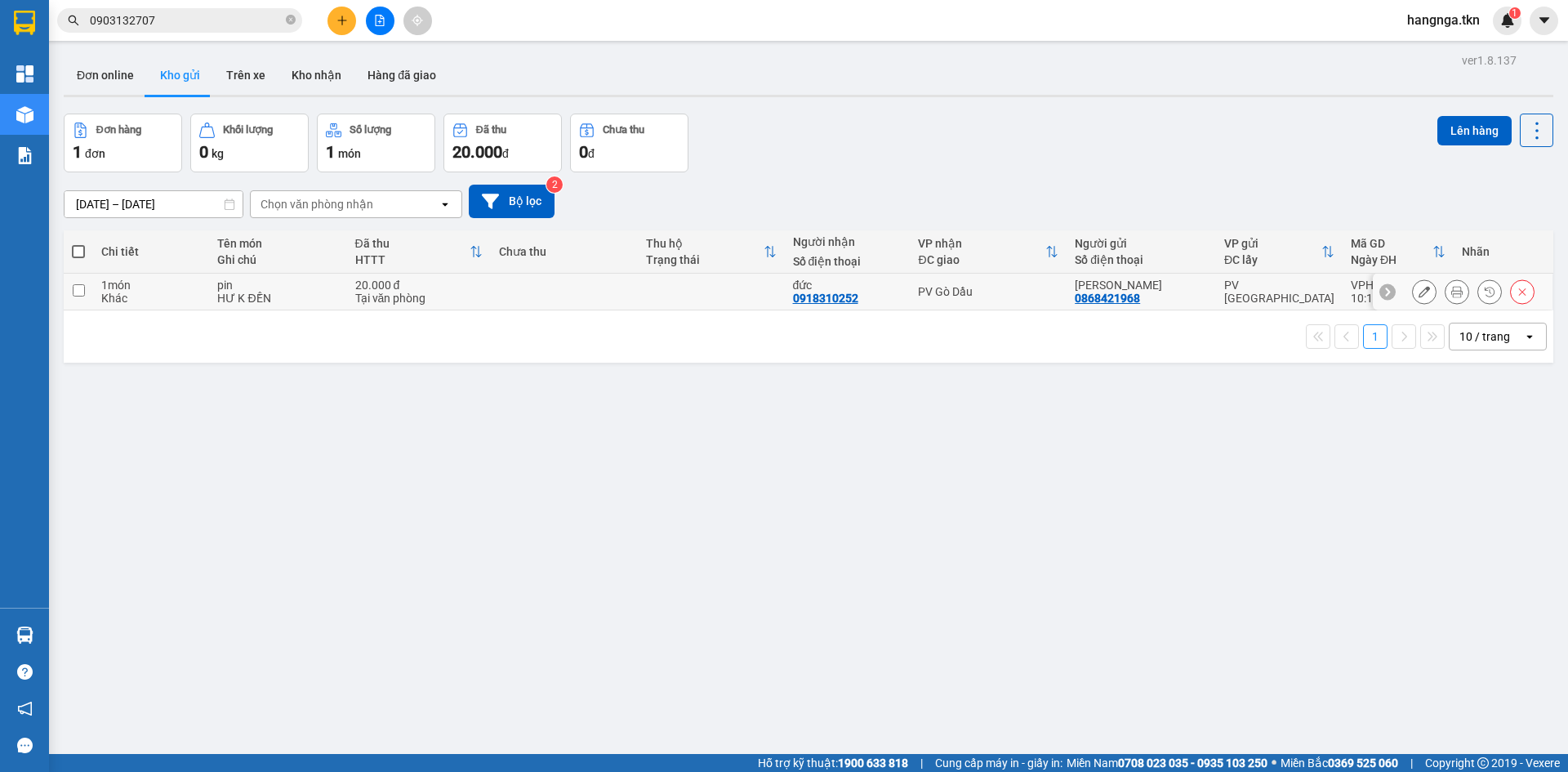
click at [276, 289] on div "pin" at bounding box center [278, 284] width 121 height 13
checkbox input "true"
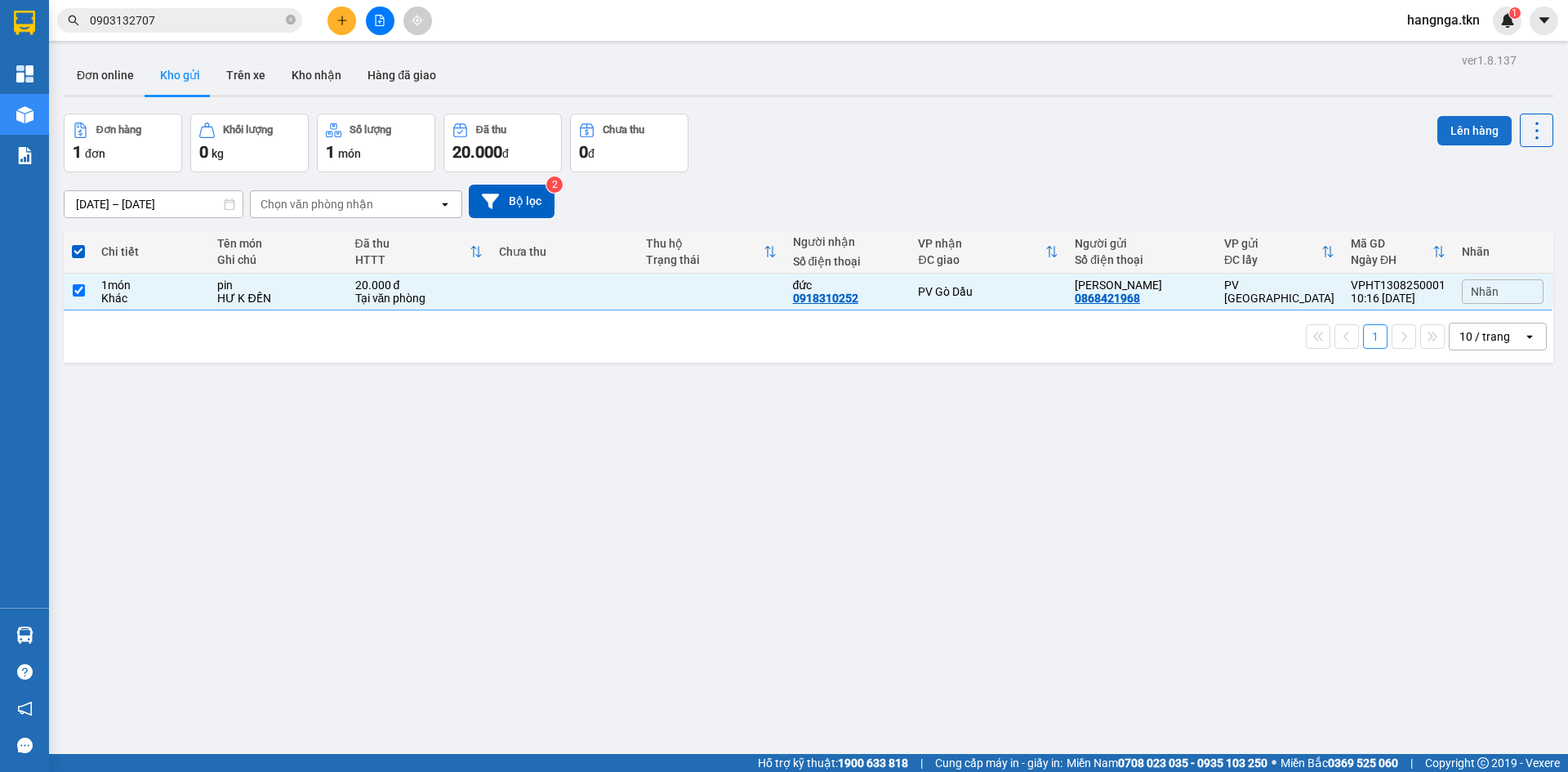
click at [1441, 124] on button "Lên hàng" at bounding box center [1474, 130] width 74 height 30
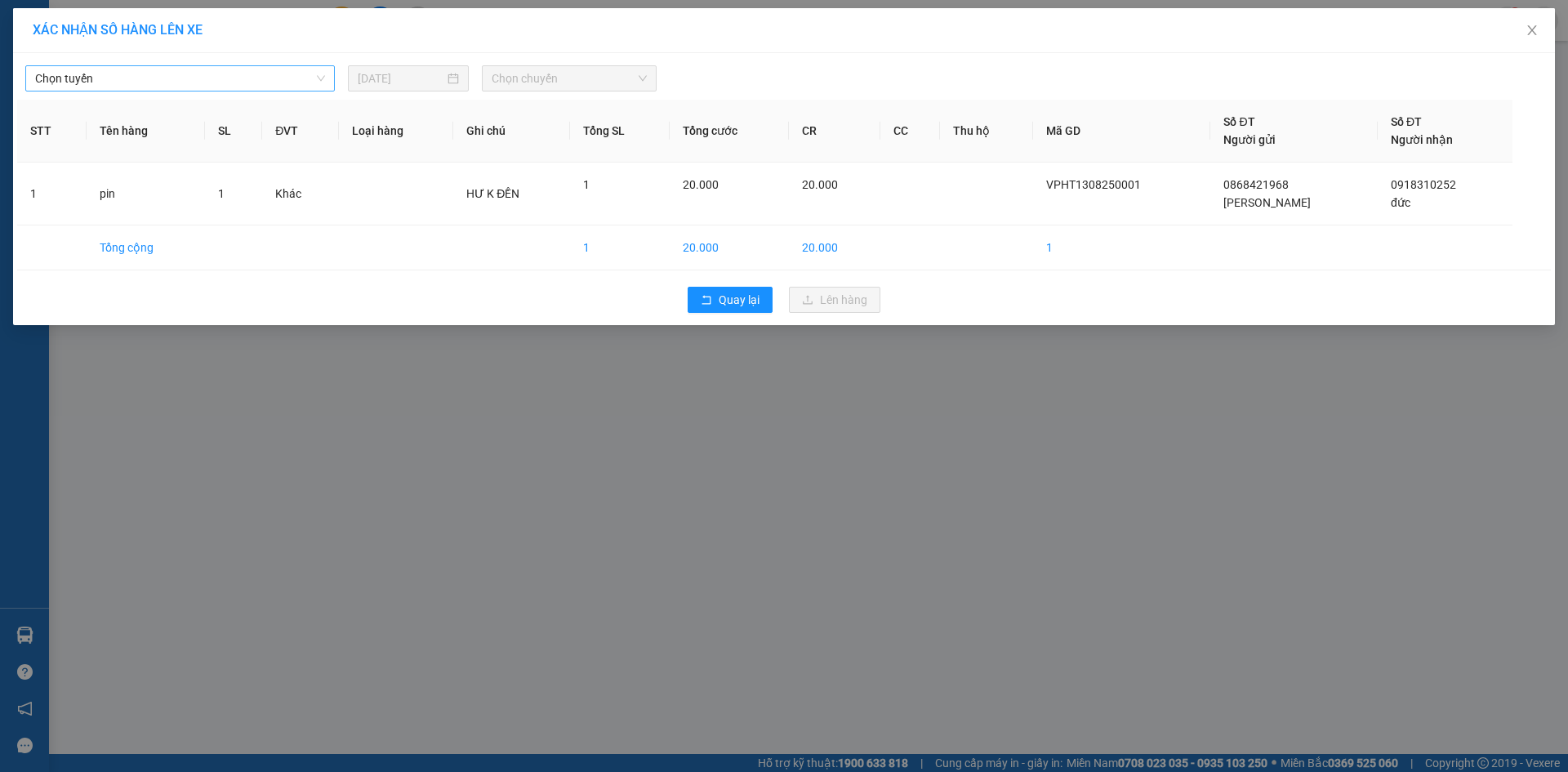
click at [244, 67] on span "Chọn tuyến" at bounding box center [180, 78] width 290 height 25
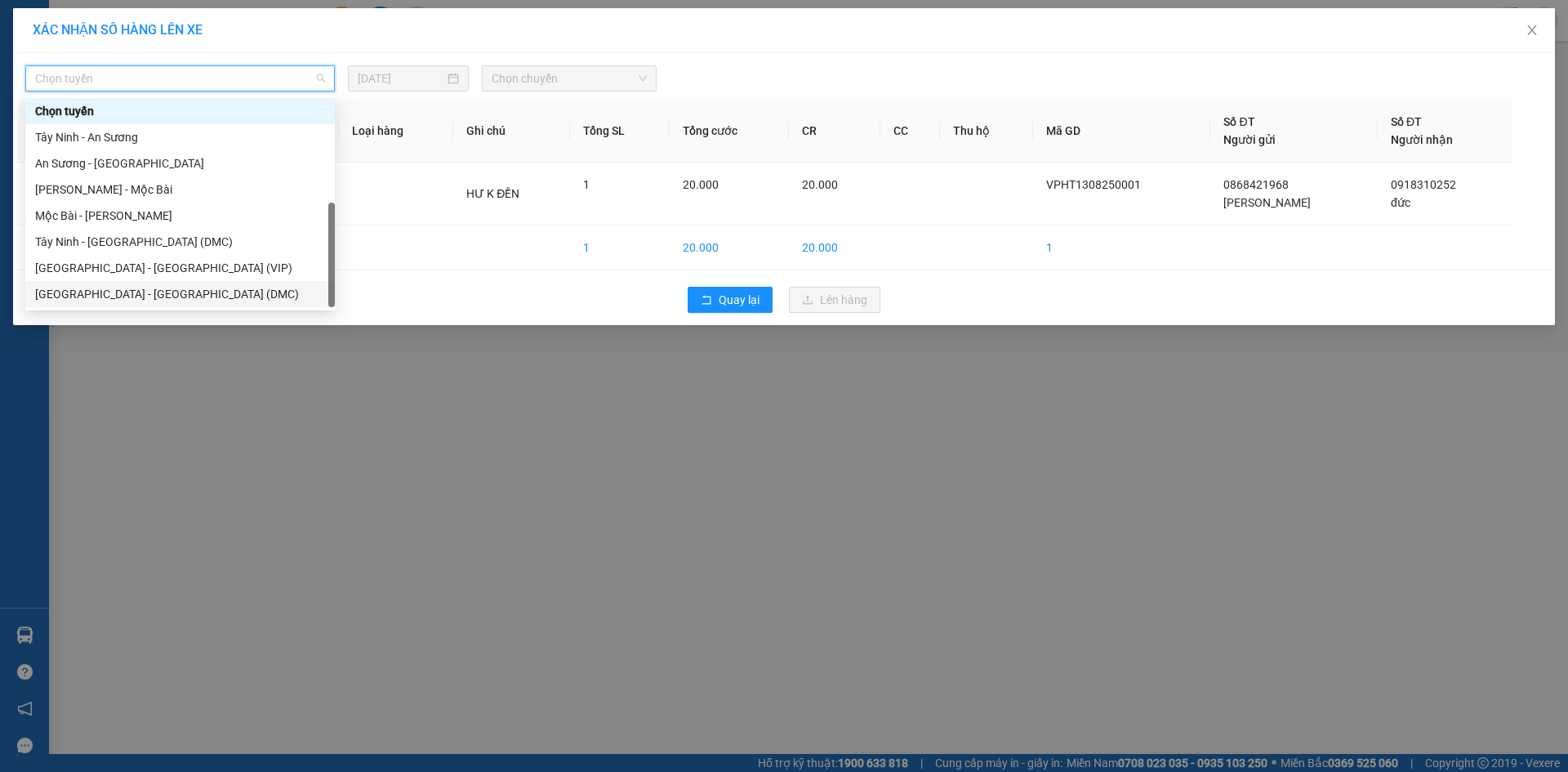
scroll to position [26, 0]
click at [214, 290] on div "Tây Ninh - [GEOGRAPHIC_DATA] (VIP)" at bounding box center [180, 294] width 290 height 18
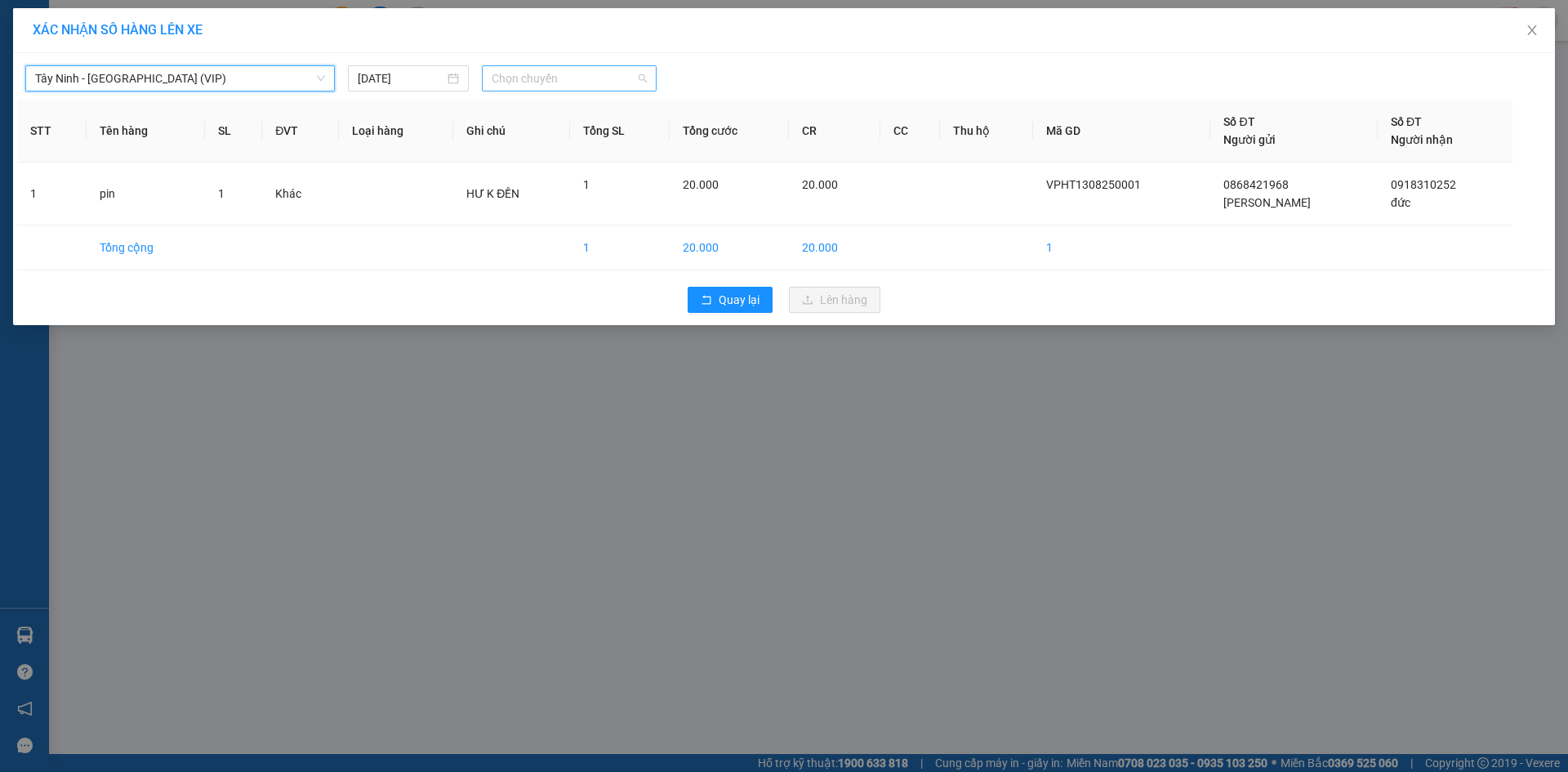
click at [567, 77] on span "Chọn chuyến" at bounding box center [569, 78] width 155 height 25
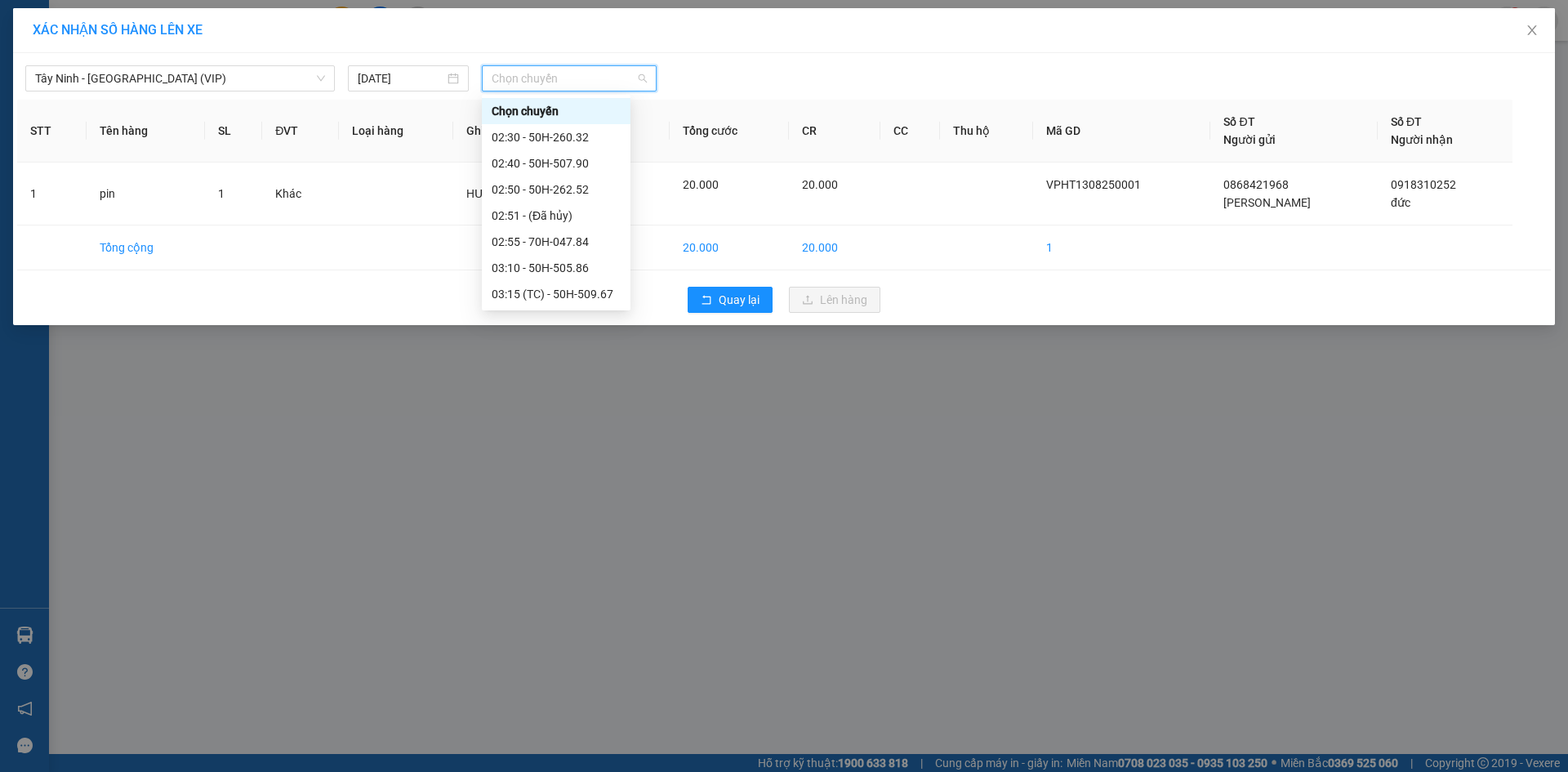
type input "2"
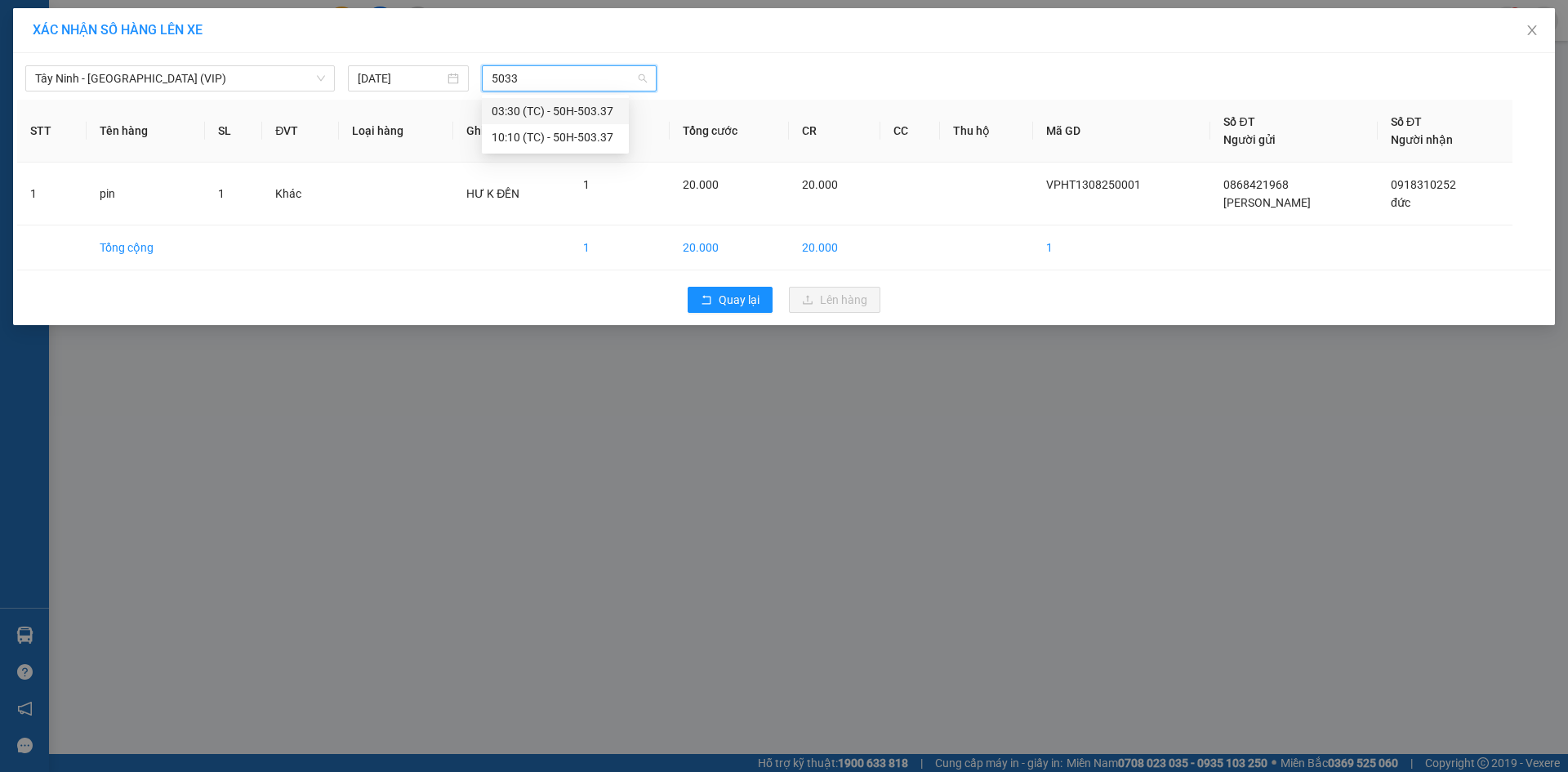
type input "50337"
click at [552, 134] on div "10:10 (TC) - 50H-503.37" at bounding box center [556, 137] width 128 height 18
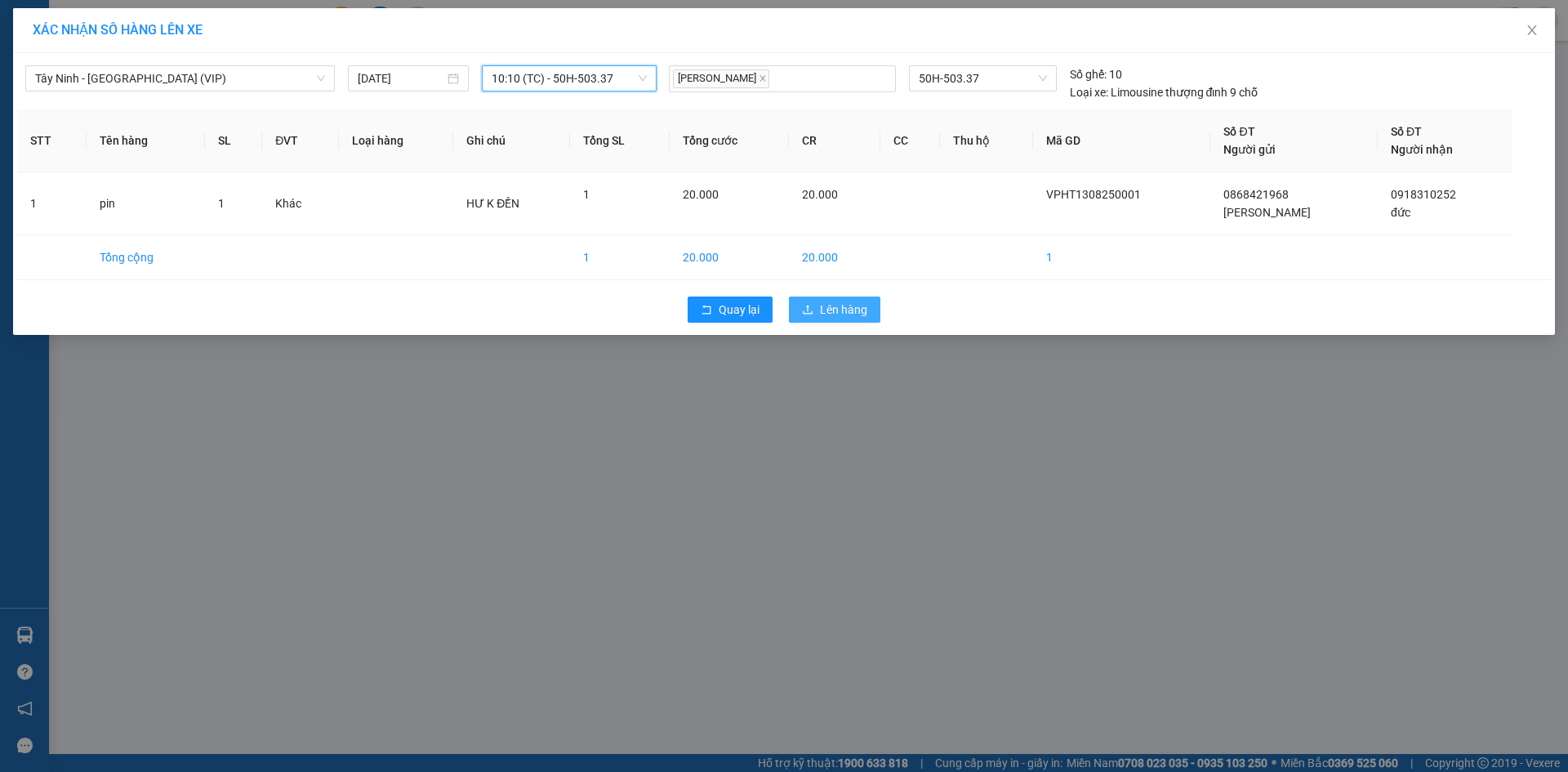
click at [849, 309] on span "Lên hàng" at bounding box center [844, 309] width 48 height 18
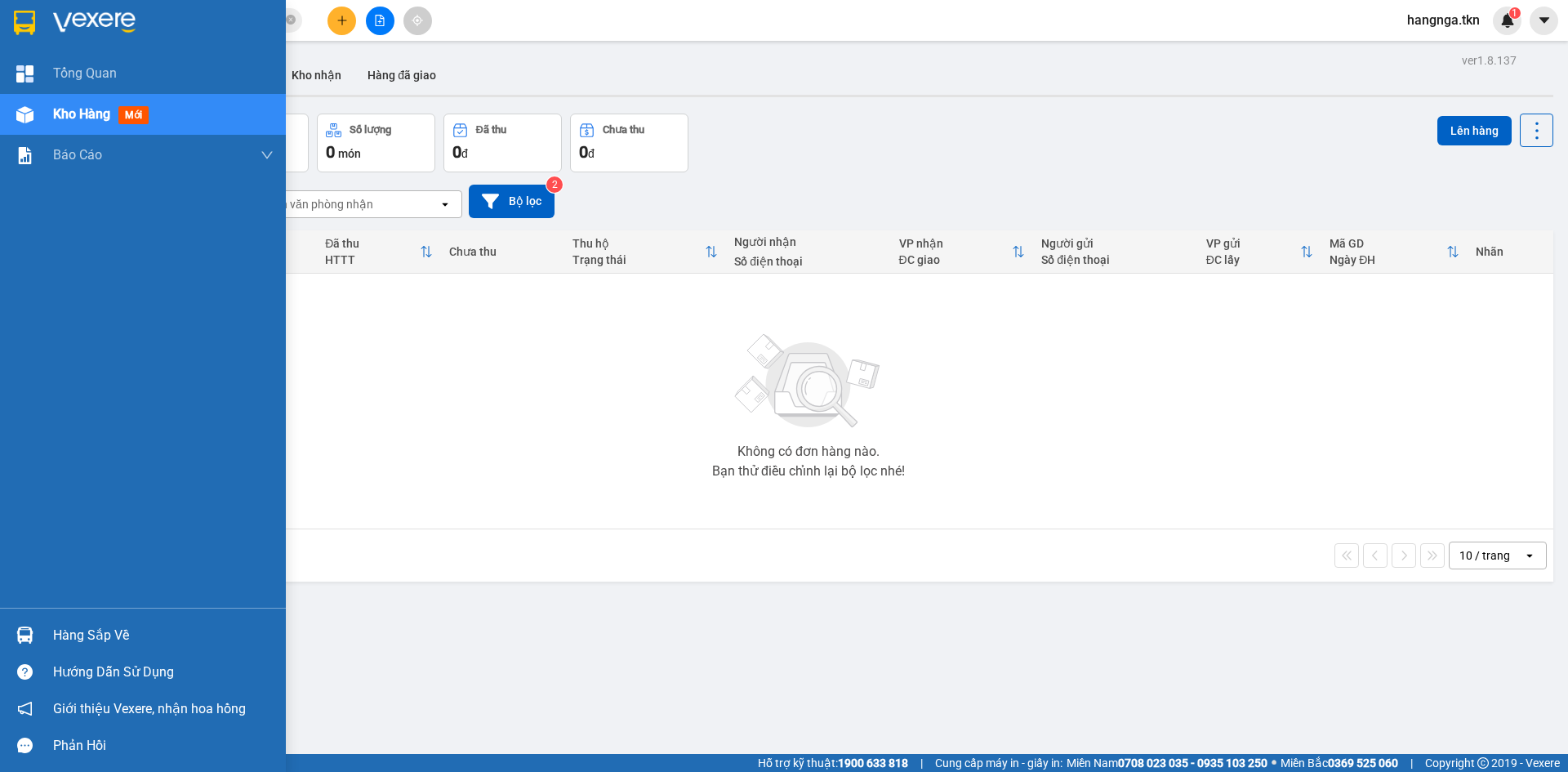
click at [111, 628] on div "Hàng sắp về" at bounding box center [163, 635] width 220 height 25
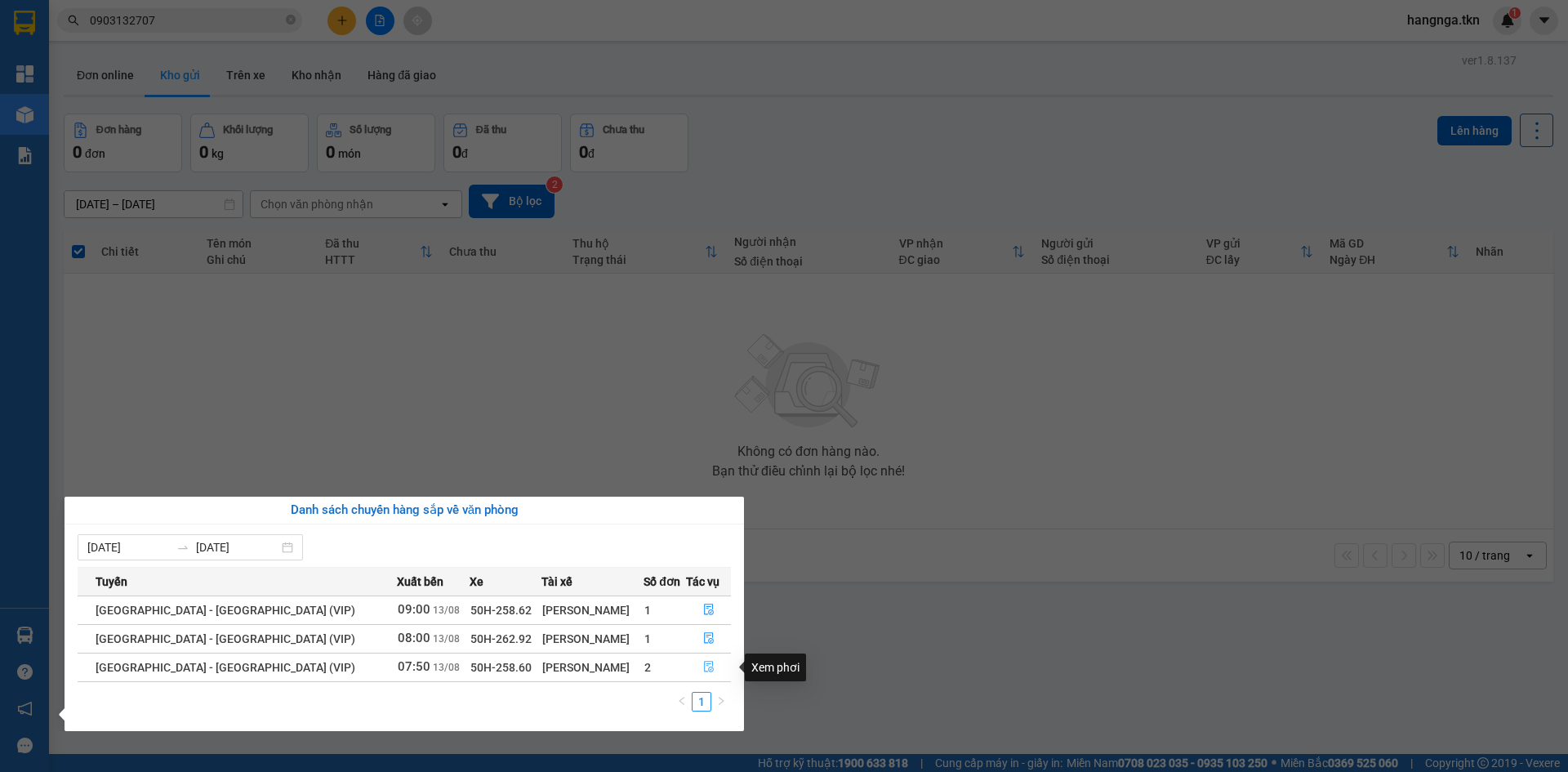
click at [705, 660] on button "button" at bounding box center [708, 667] width 43 height 26
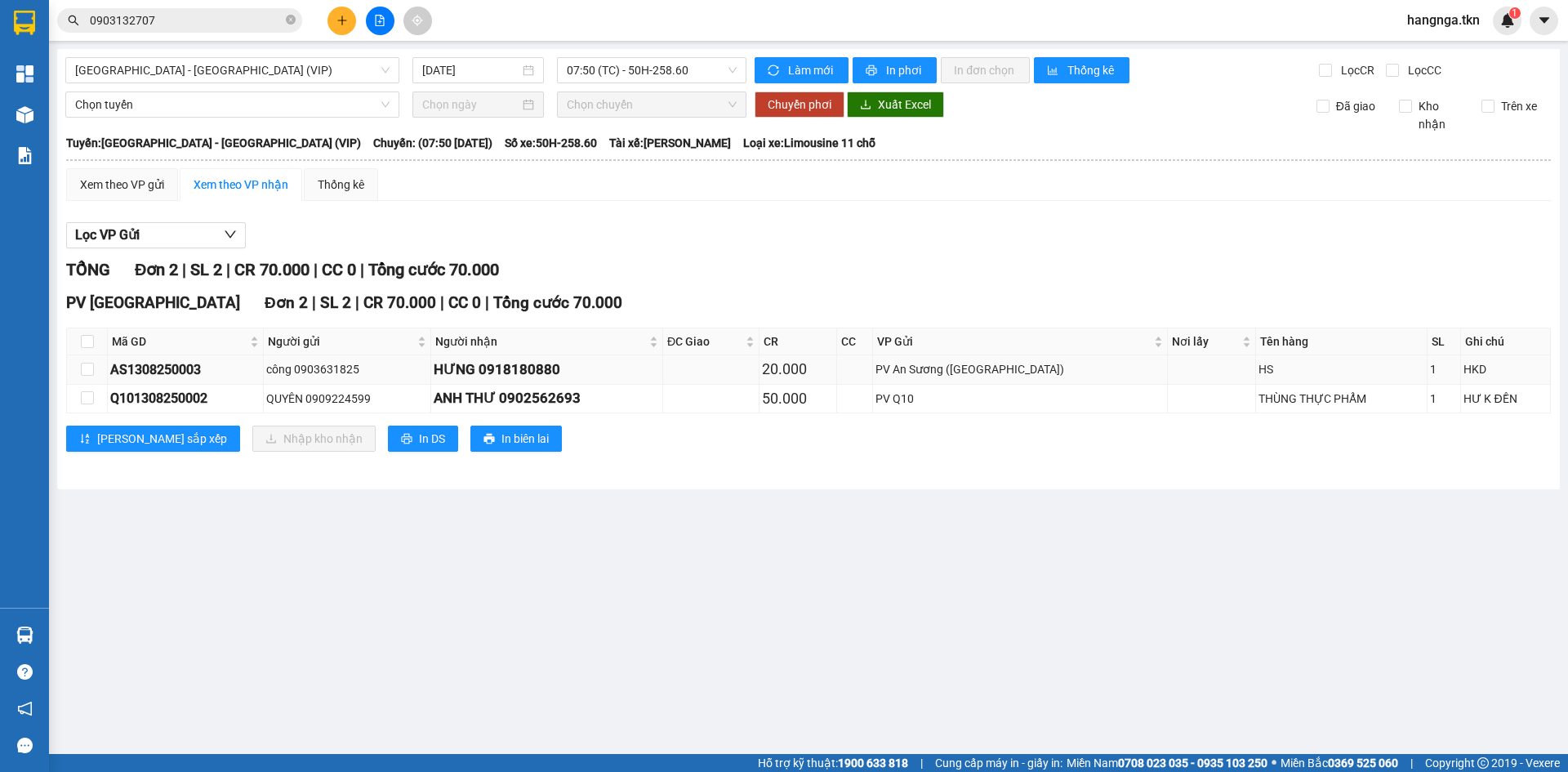
click at [211, 375] on div "AS1308250003" at bounding box center [186, 369] width 151 height 20
click at [91, 369] on input "checkbox" at bounding box center [87, 369] width 13 height 13
checkbox input "true"
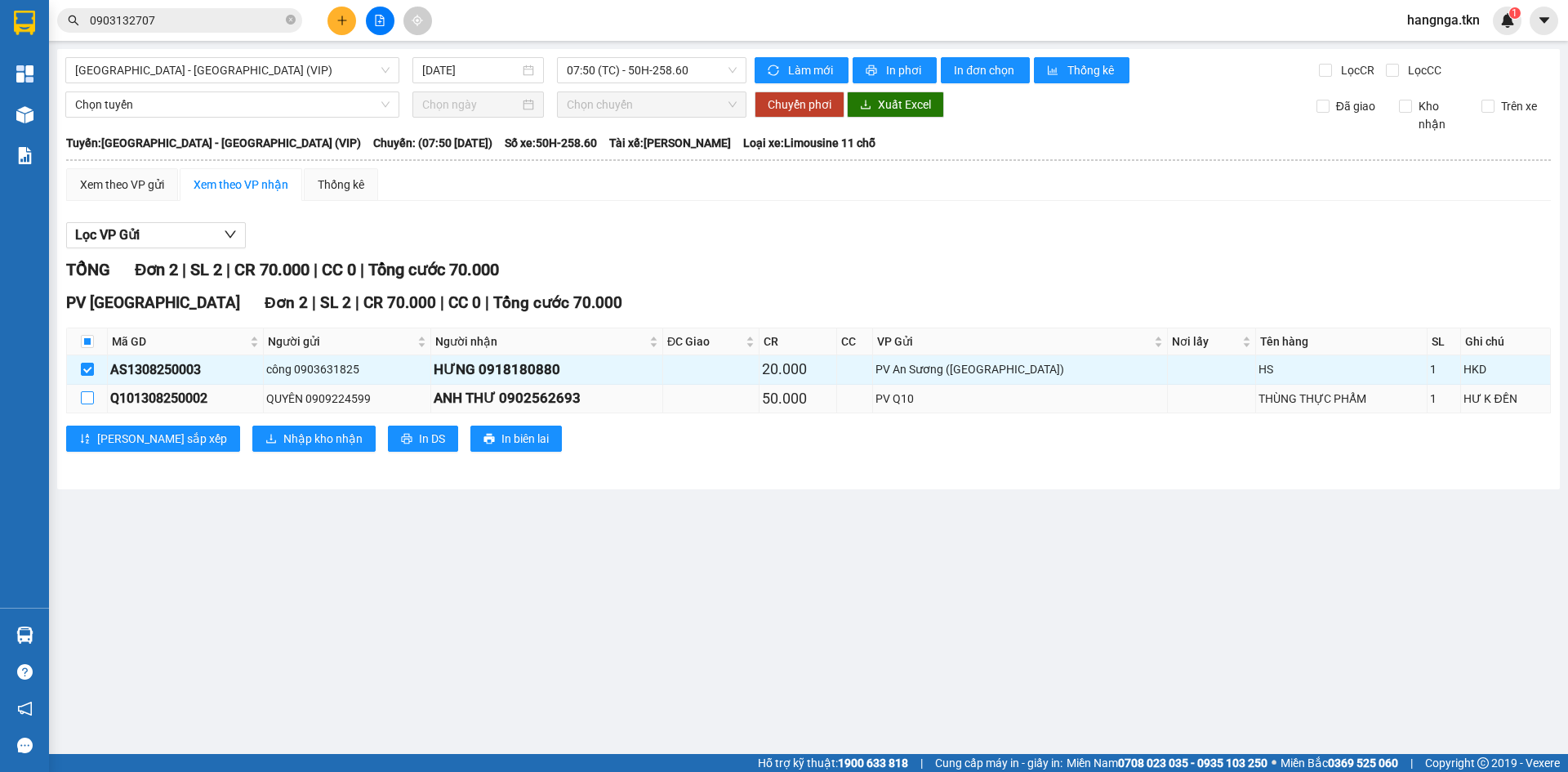
click at [90, 392] on input "checkbox" at bounding box center [87, 397] width 13 height 13
checkbox input "true"
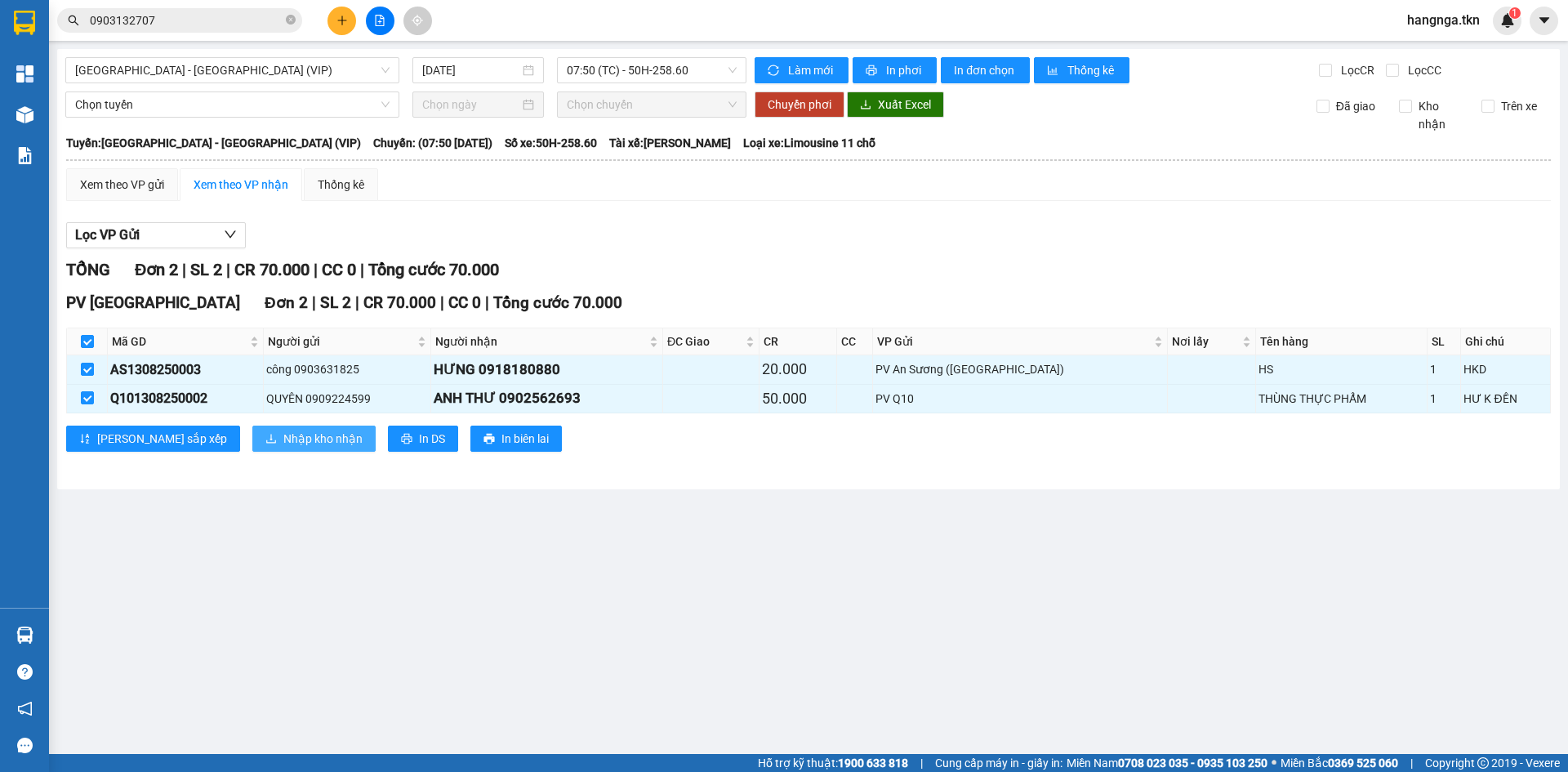
click at [283, 432] on span "Nhập kho nhận" at bounding box center [323, 438] width 79 height 18
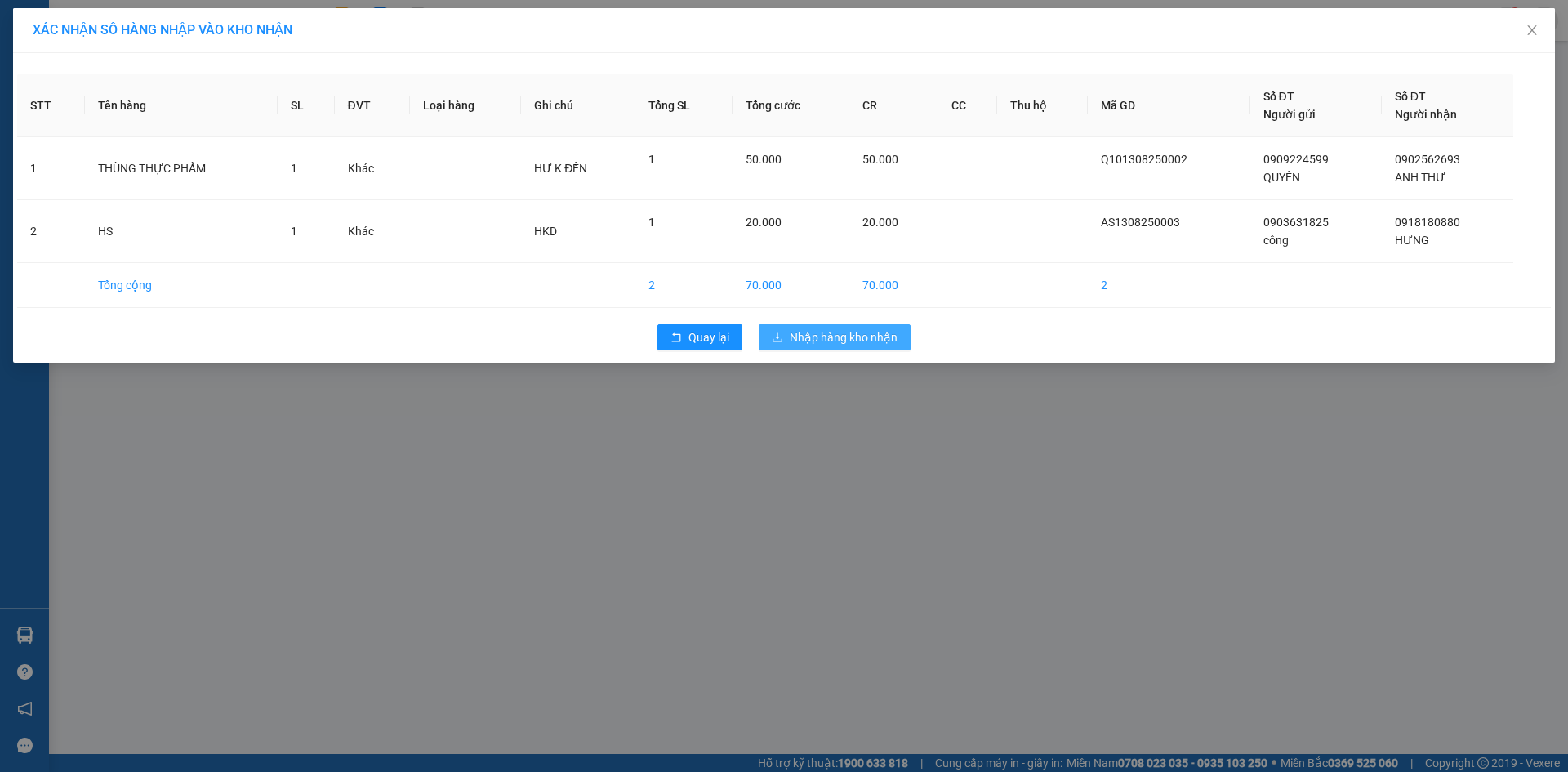
click at [836, 336] on span "Nhập hàng kho nhận" at bounding box center [844, 337] width 108 height 18
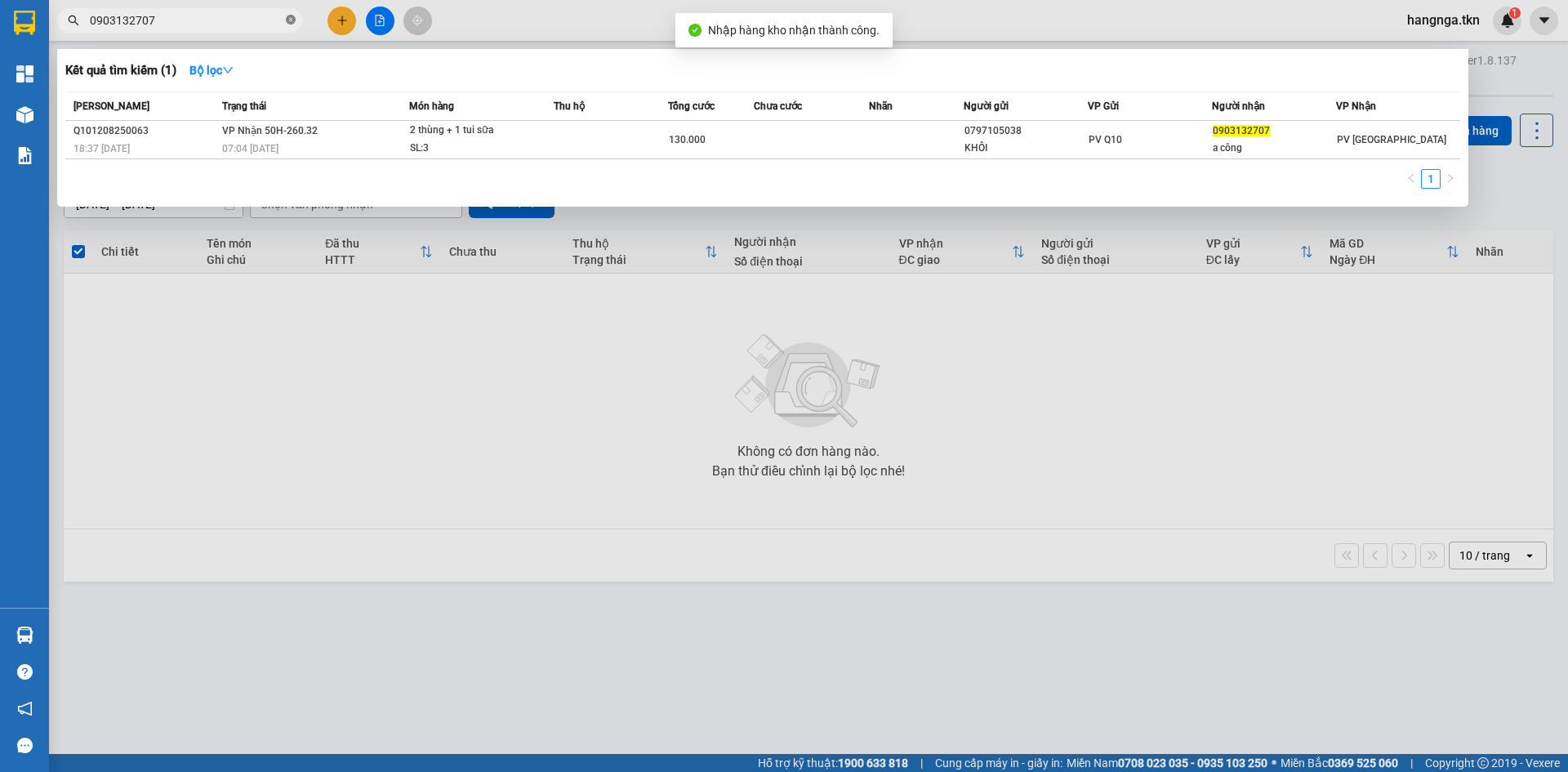
click at [292, 15] on icon "close-circle" at bounding box center [291, 20] width 10 height 10
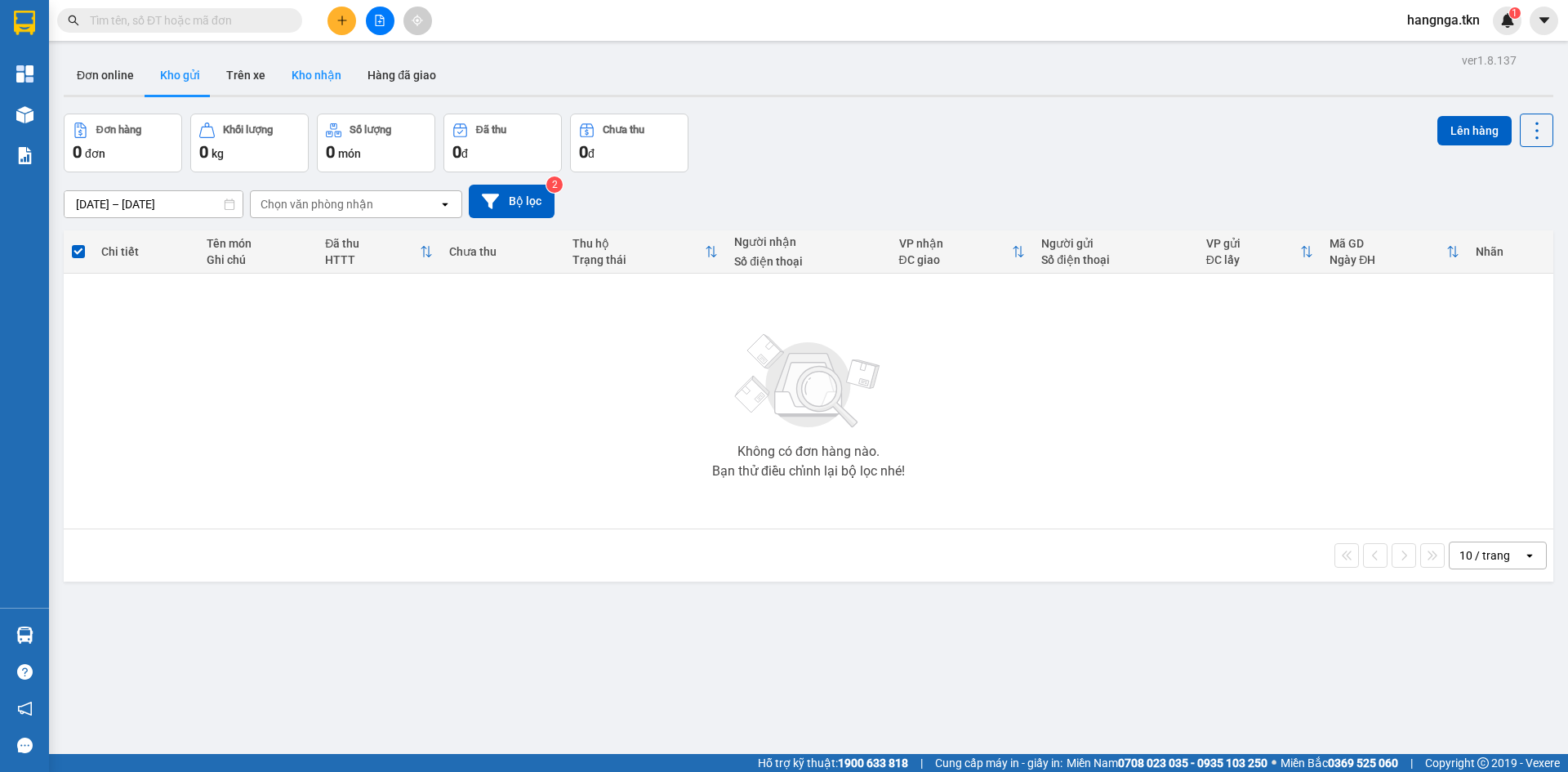
click at [304, 71] on button "Kho nhận" at bounding box center [316, 75] width 76 height 39
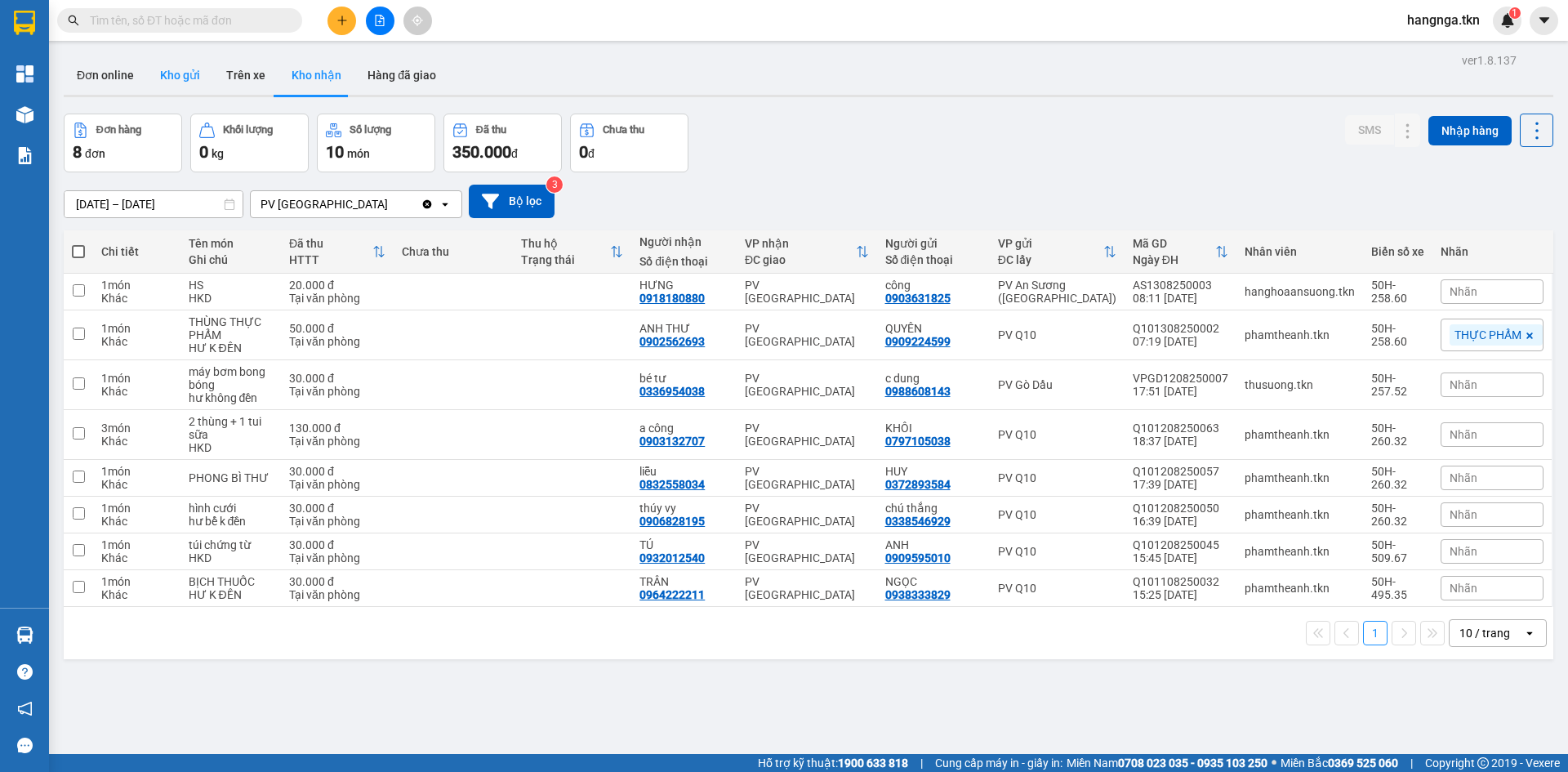
click at [192, 77] on button "Kho gửi" at bounding box center [180, 75] width 66 height 39
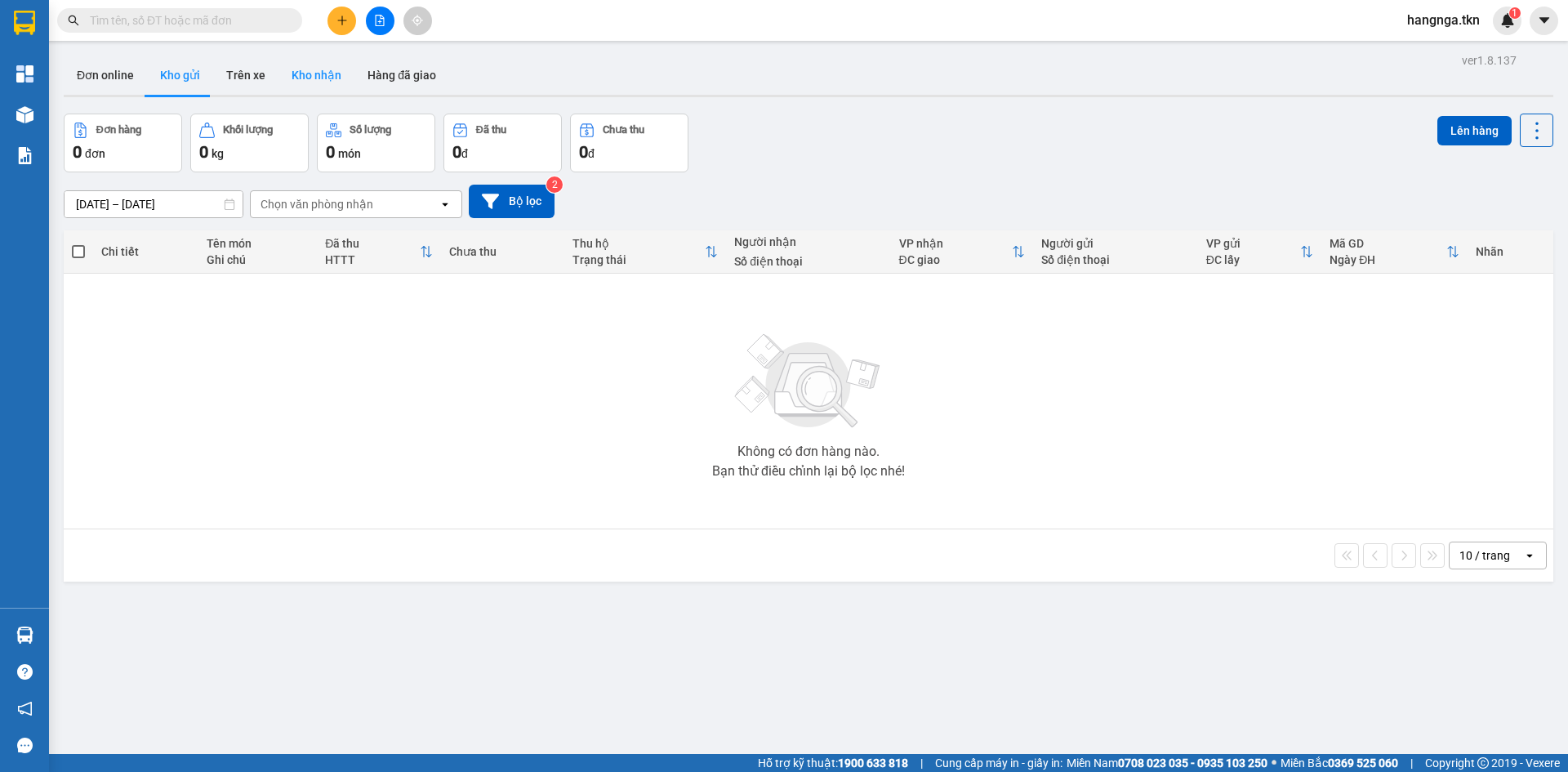
click at [278, 70] on button "Kho nhận" at bounding box center [316, 75] width 76 height 39
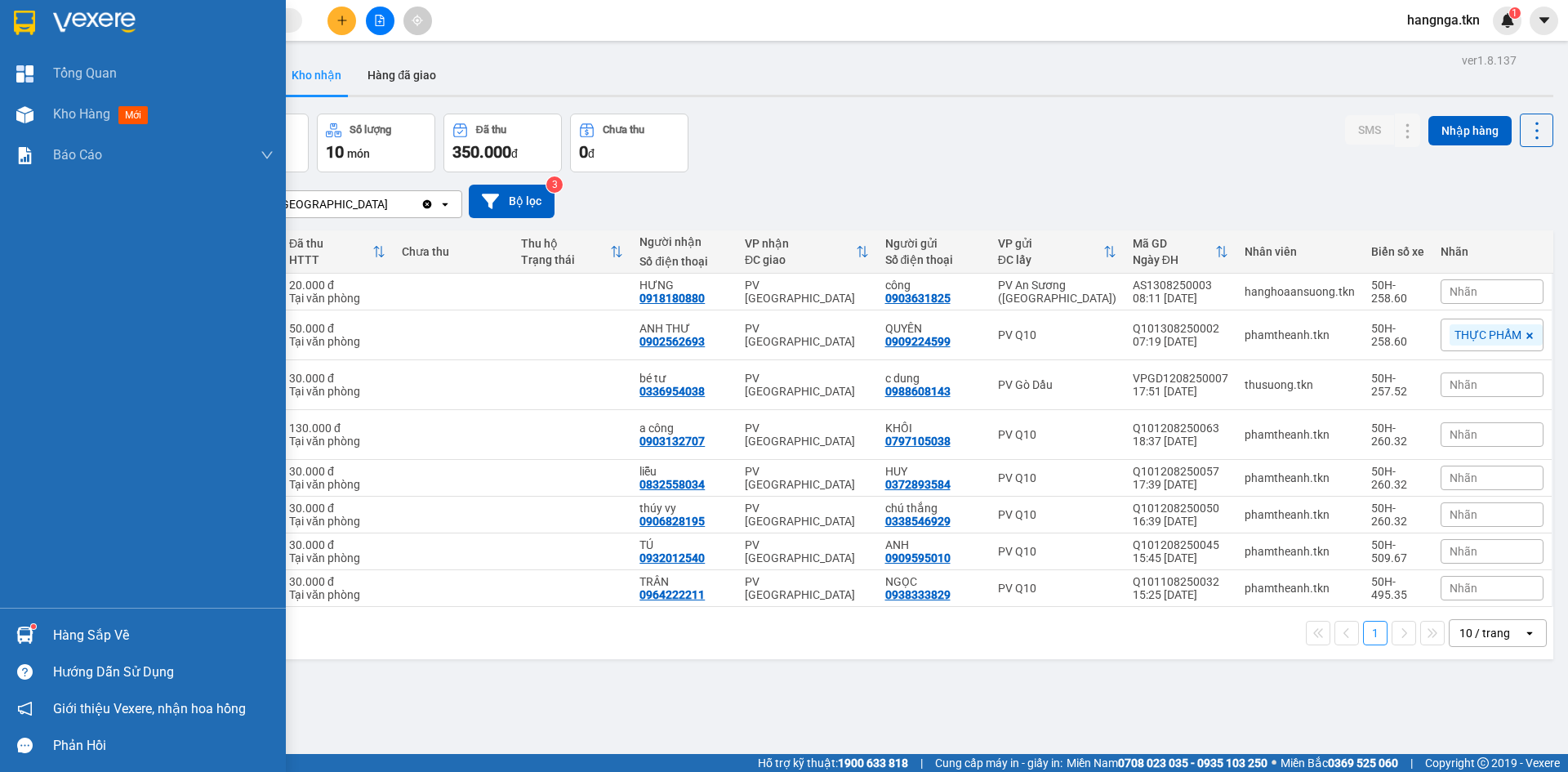
click at [111, 638] on div "Hàng sắp về" at bounding box center [163, 635] width 220 height 25
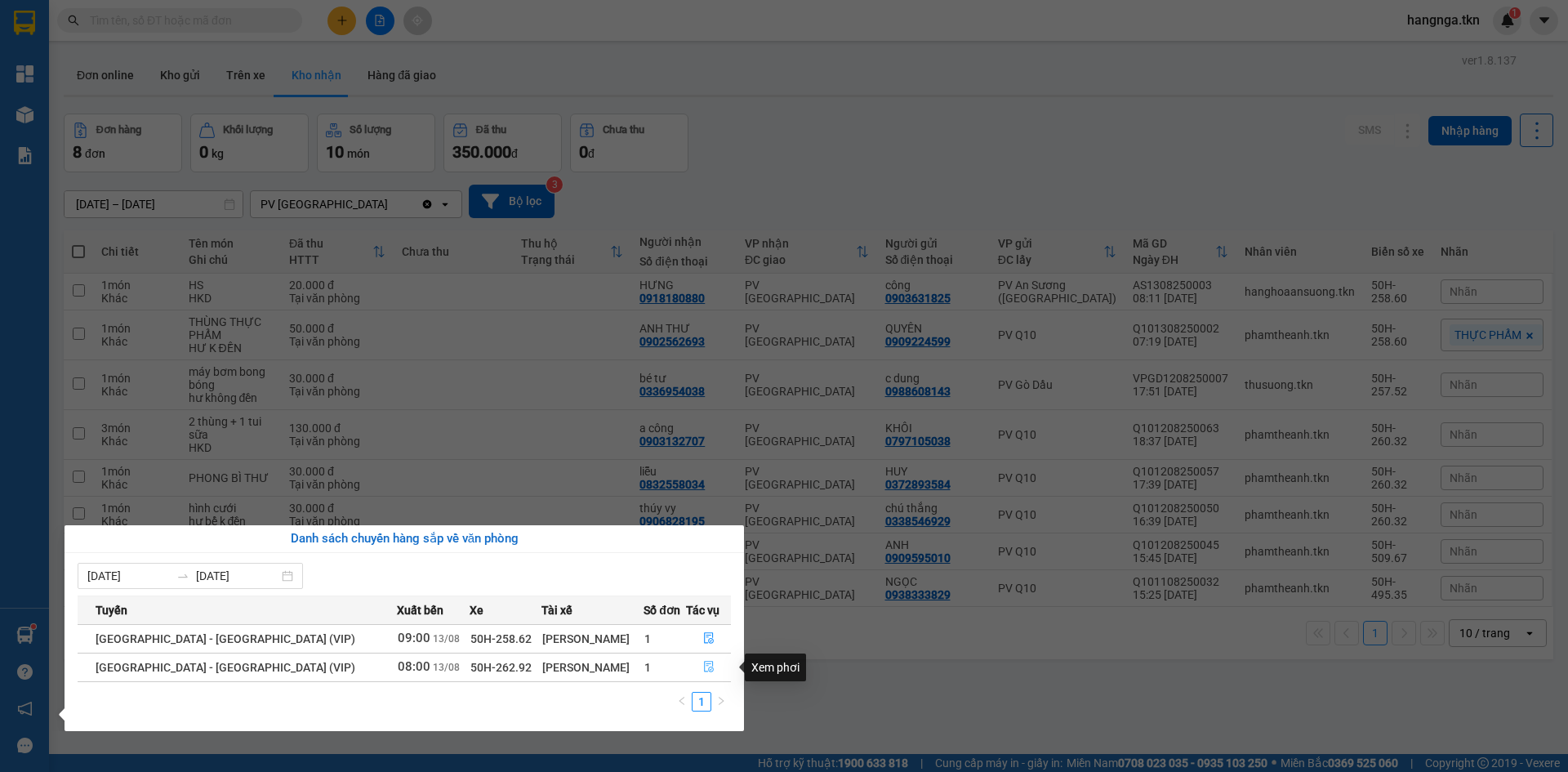
click at [703, 672] on icon "file-done" at bounding box center [708, 666] width 11 height 11
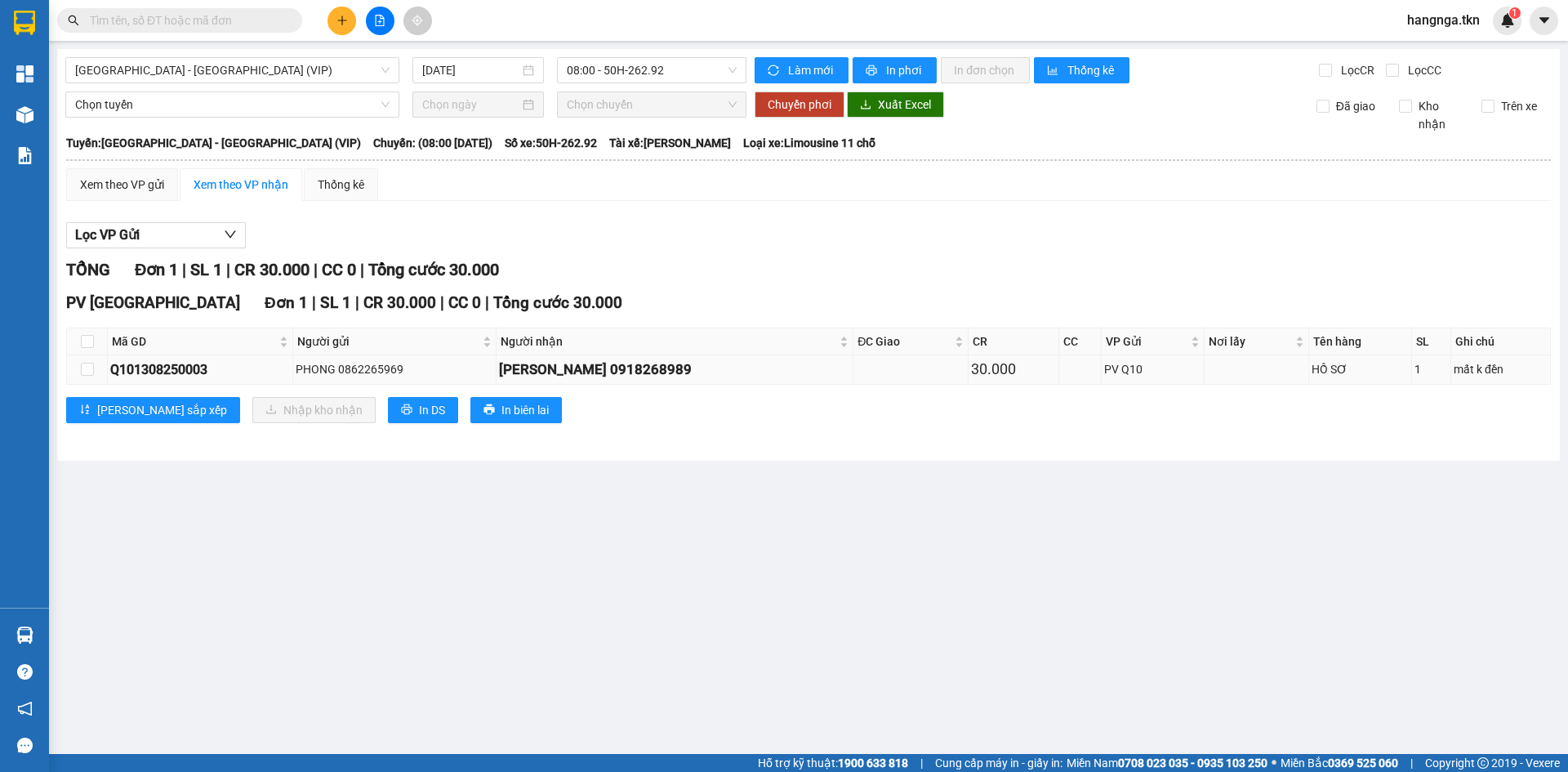
click at [94, 373] on td at bounding box center [88, 369] width 41 height 29
click at [89, 373] on input "checkbox" at bounding box center [87, 369] width 13 height 13
checkbox input "true"
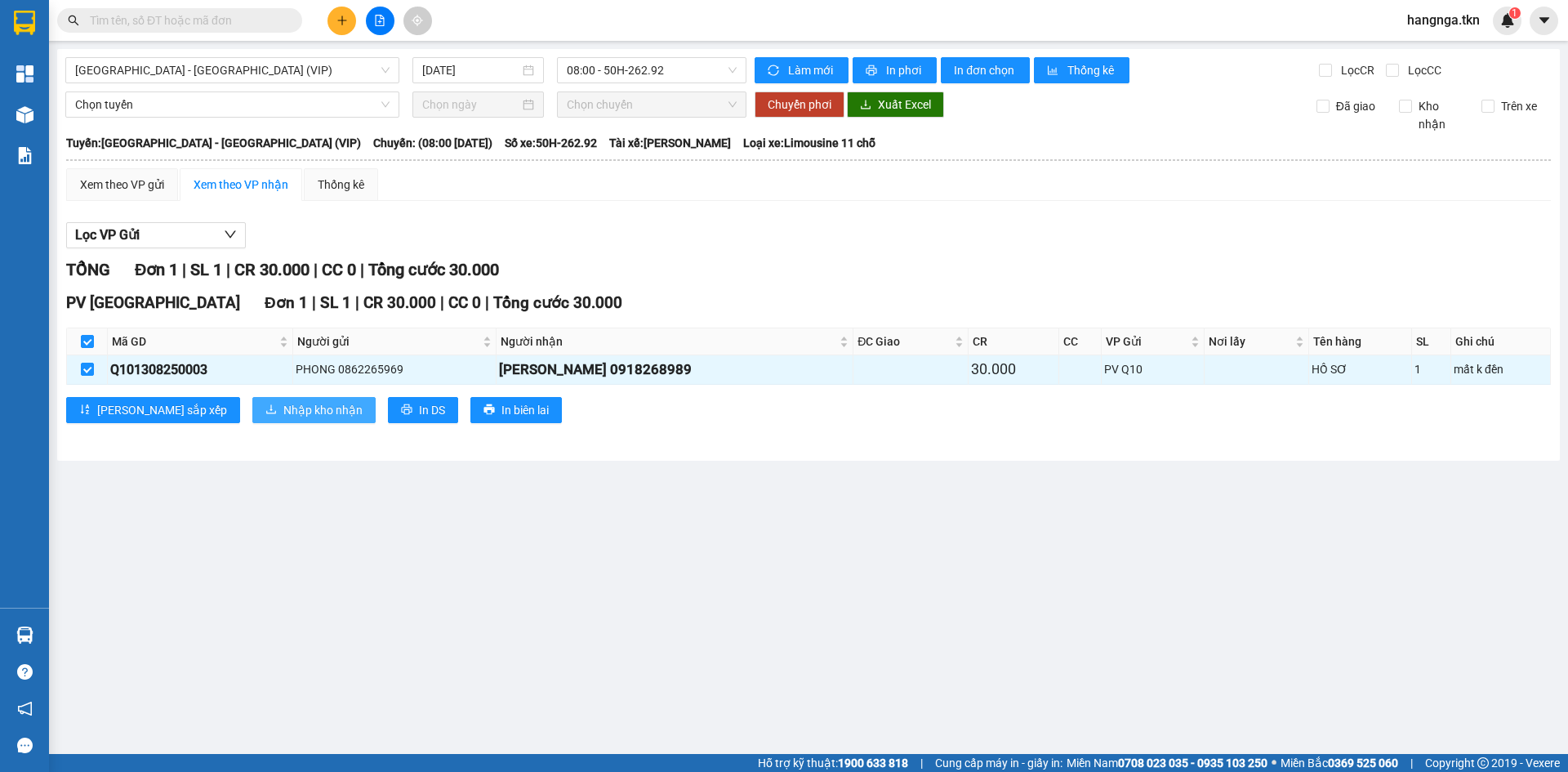
click at [283, 412] on span "Nhập kho nhận" at bounding box center [323, 409] width 79 height 18
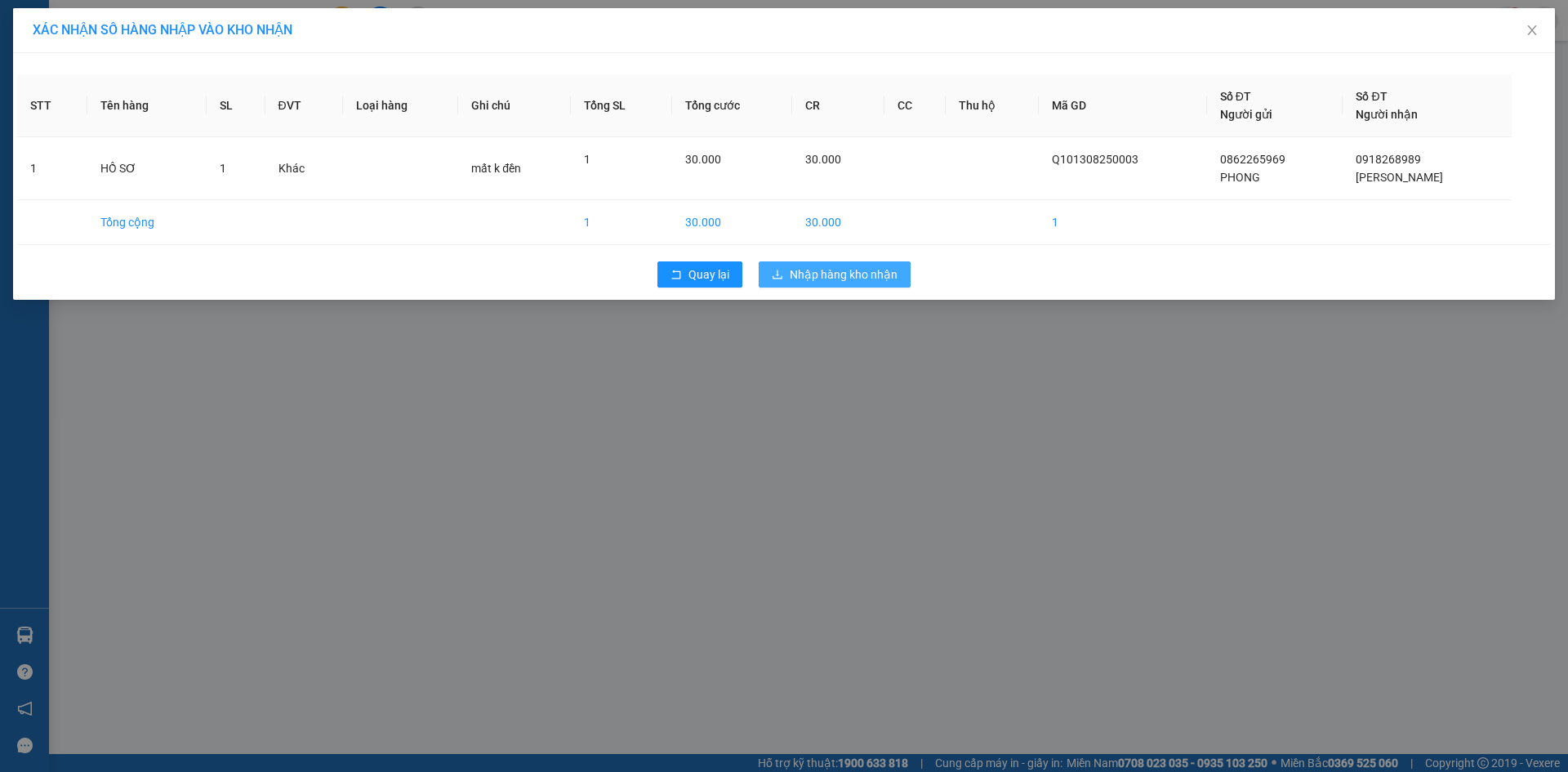
click at [835, 272] on span "Nhập hàng kho nhận" at bounding box center [844, 274] width 108 height 18
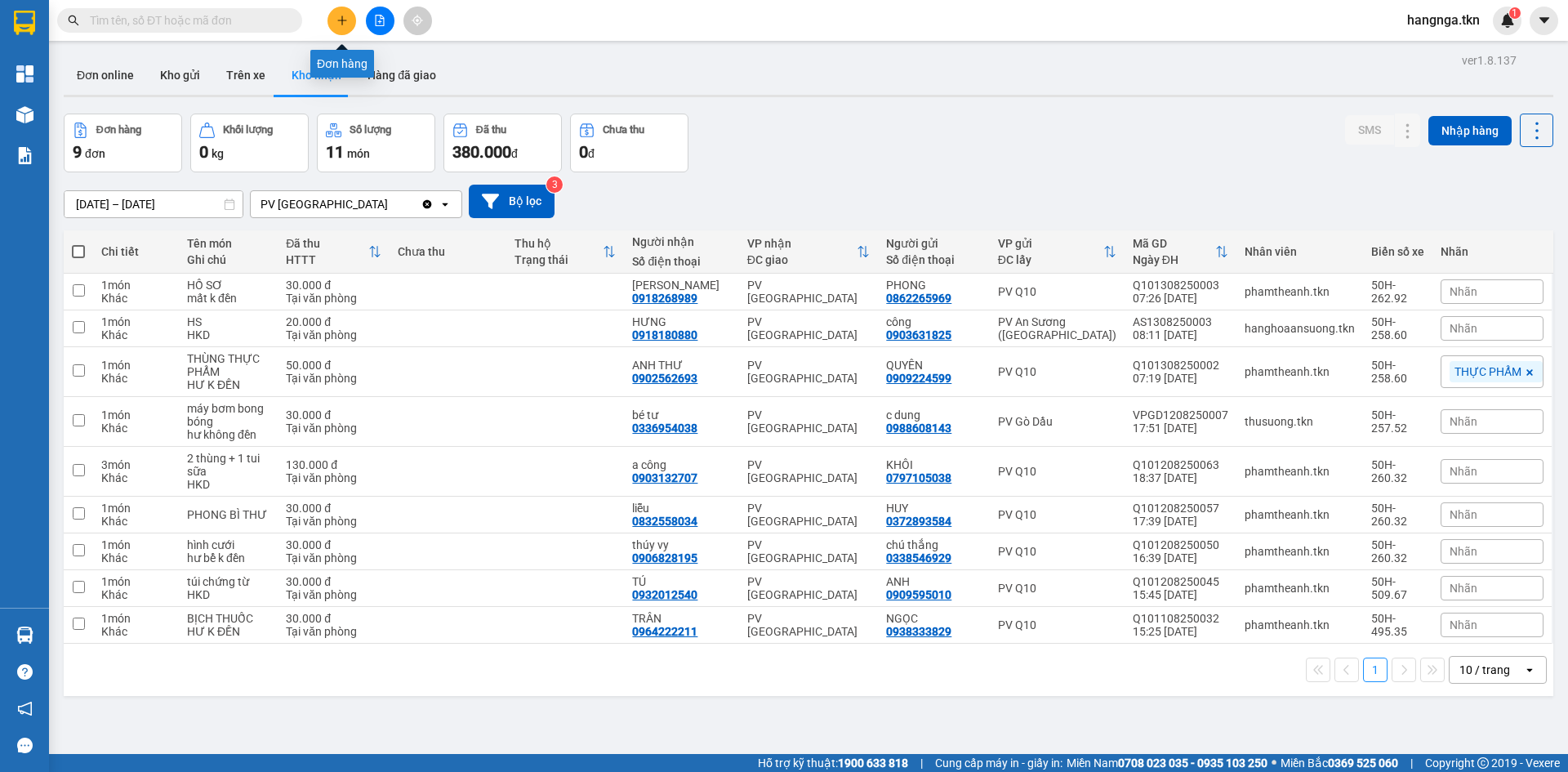
click at [341, 20] on icon "plus" at bounding box center [341, 20] width 9 height 1
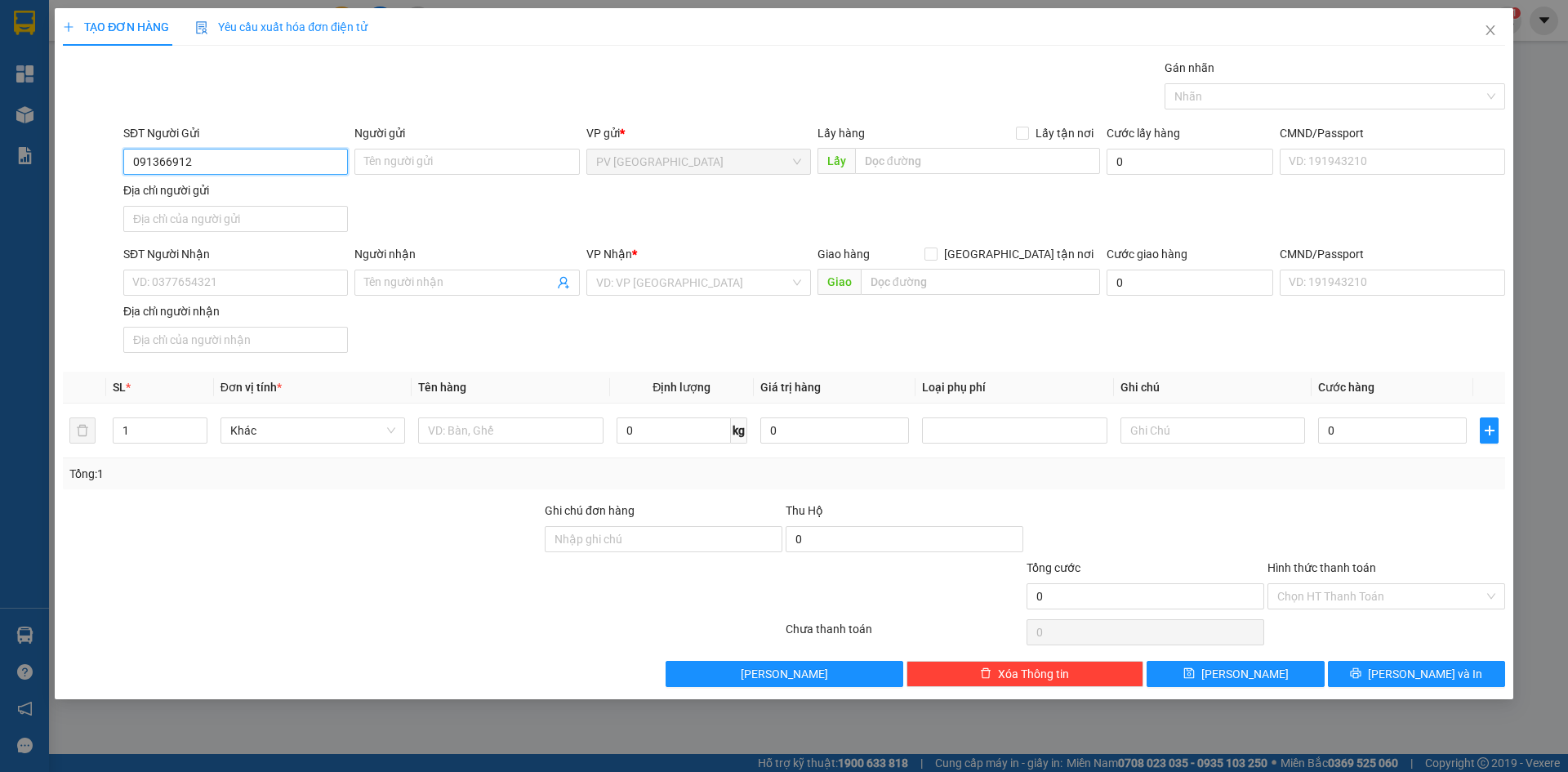
type input "0913656912"
click at [244, 169] on input "0913656912" at bounding box center [236, 162] width 225 height 26
click at [250, 194] on div "0913656912 - TÀI" at bounding box center [235, 194] width 205 height 18
type input "TÀI"
type input "0399791962"
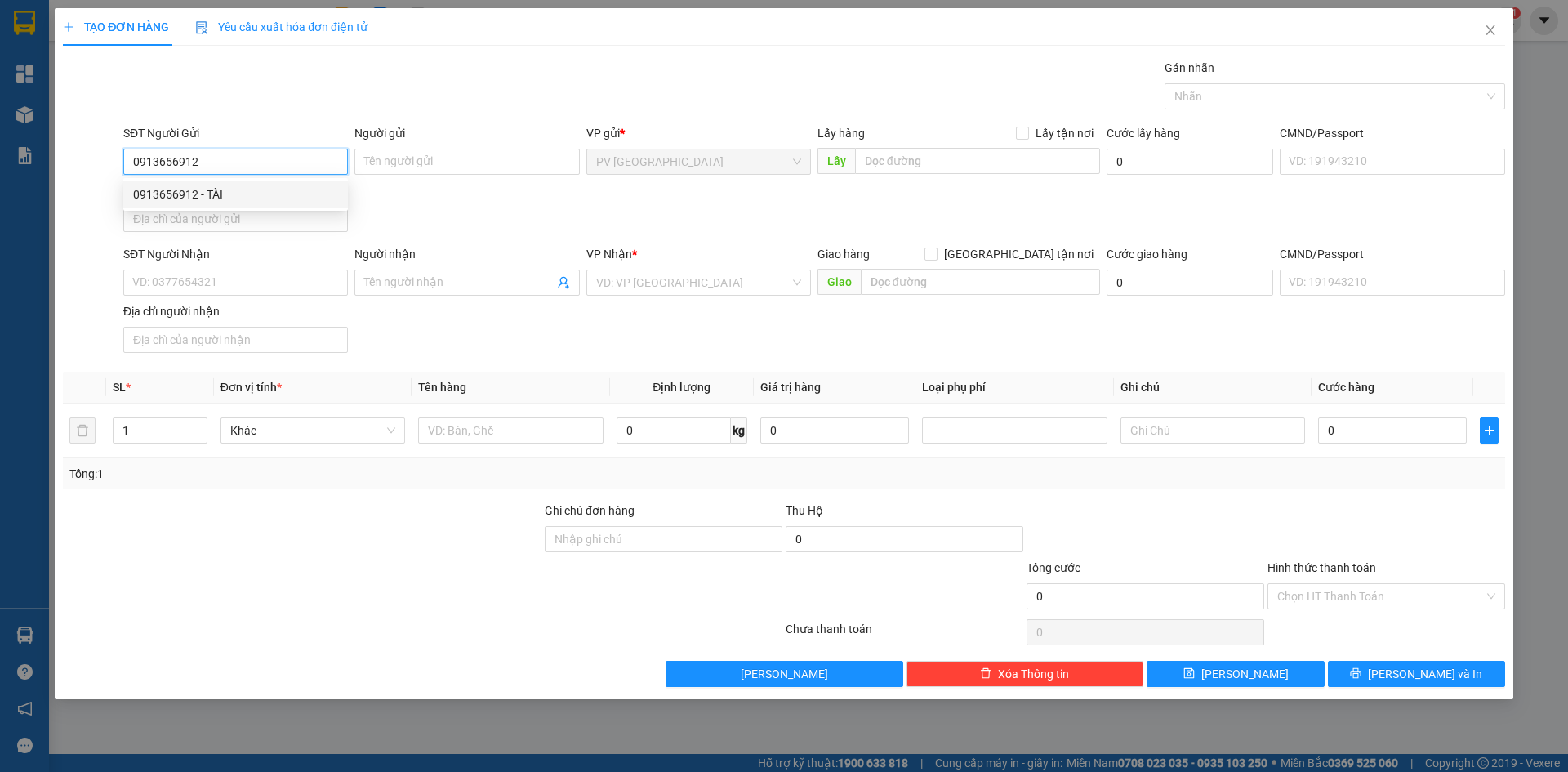
type input "VÂN"
type input "50.000"
type input "0913656912"
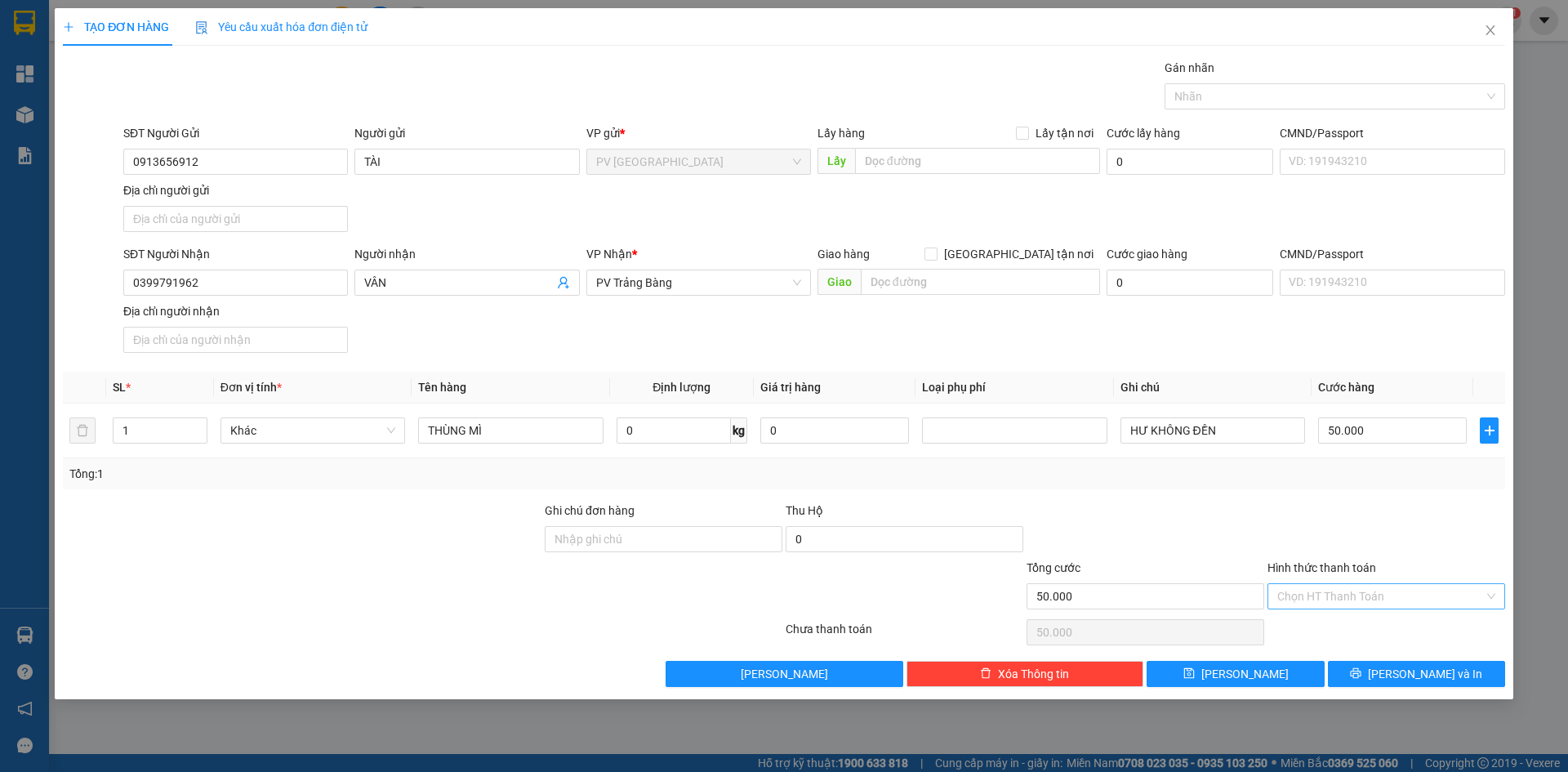
click at [1332, 598] on input "Hình thức thanh toán" at bounding box center [1381, 596] width 207 height 25
click at [1332, 625] on div "Tại văn phòng" at bounding box center [1387, 628] width 218 height 18
type input "0"
click at [1405, 94] on div at bounding box center [1326, 96] width 316 height 20
click at [1285, 56] on div "TẠO ĐƠN HÀNG Yêu cầu xuất hóa đơn điện tử Transit Pickup Surcharge Ids Transit …" at bounding box center [784, 347] width 1442 height 678
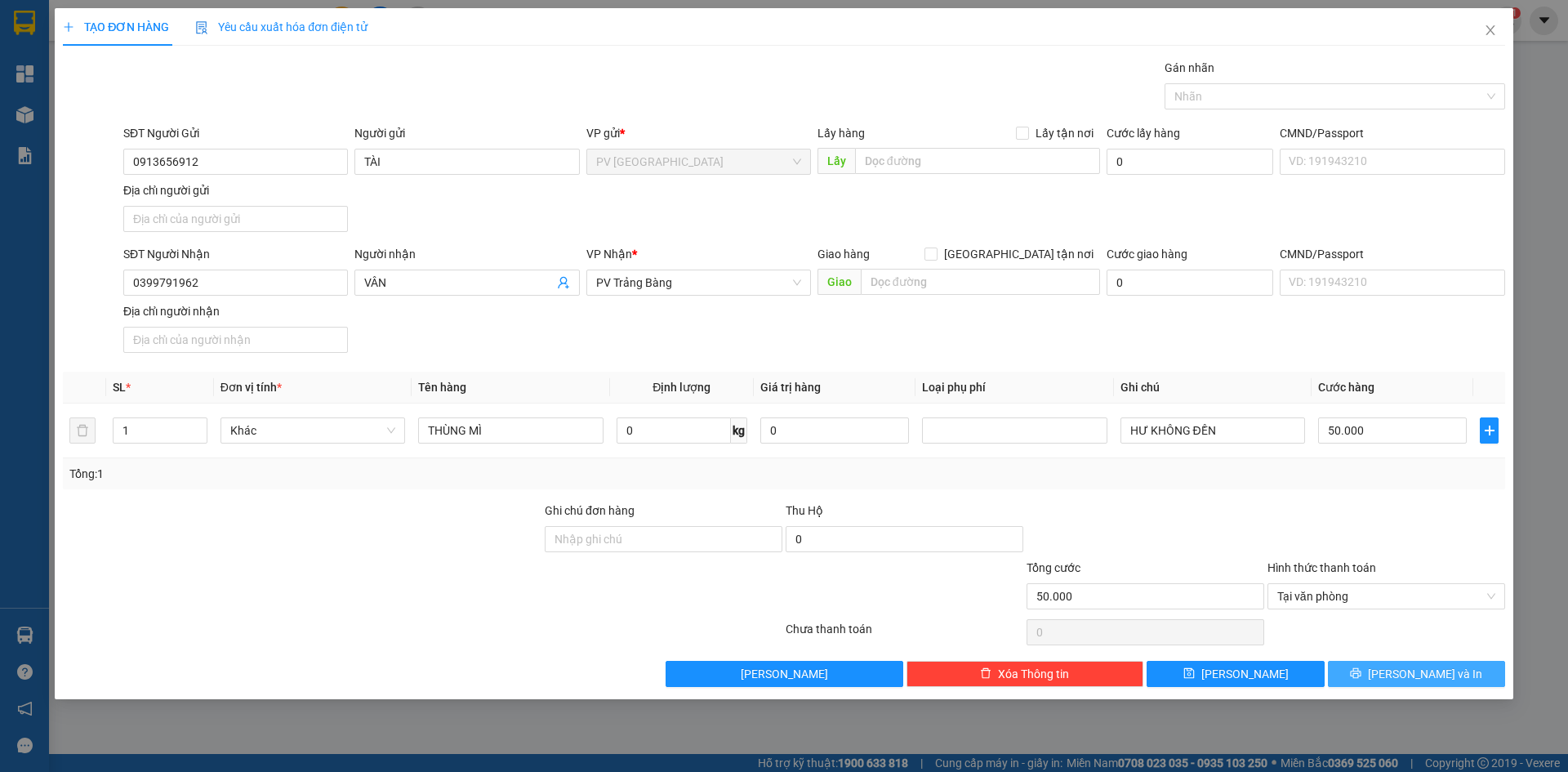
click at [1397, 680] on button "[PERSON_NAME] và In" at bounding box center [1416, 673] width 177 height 26
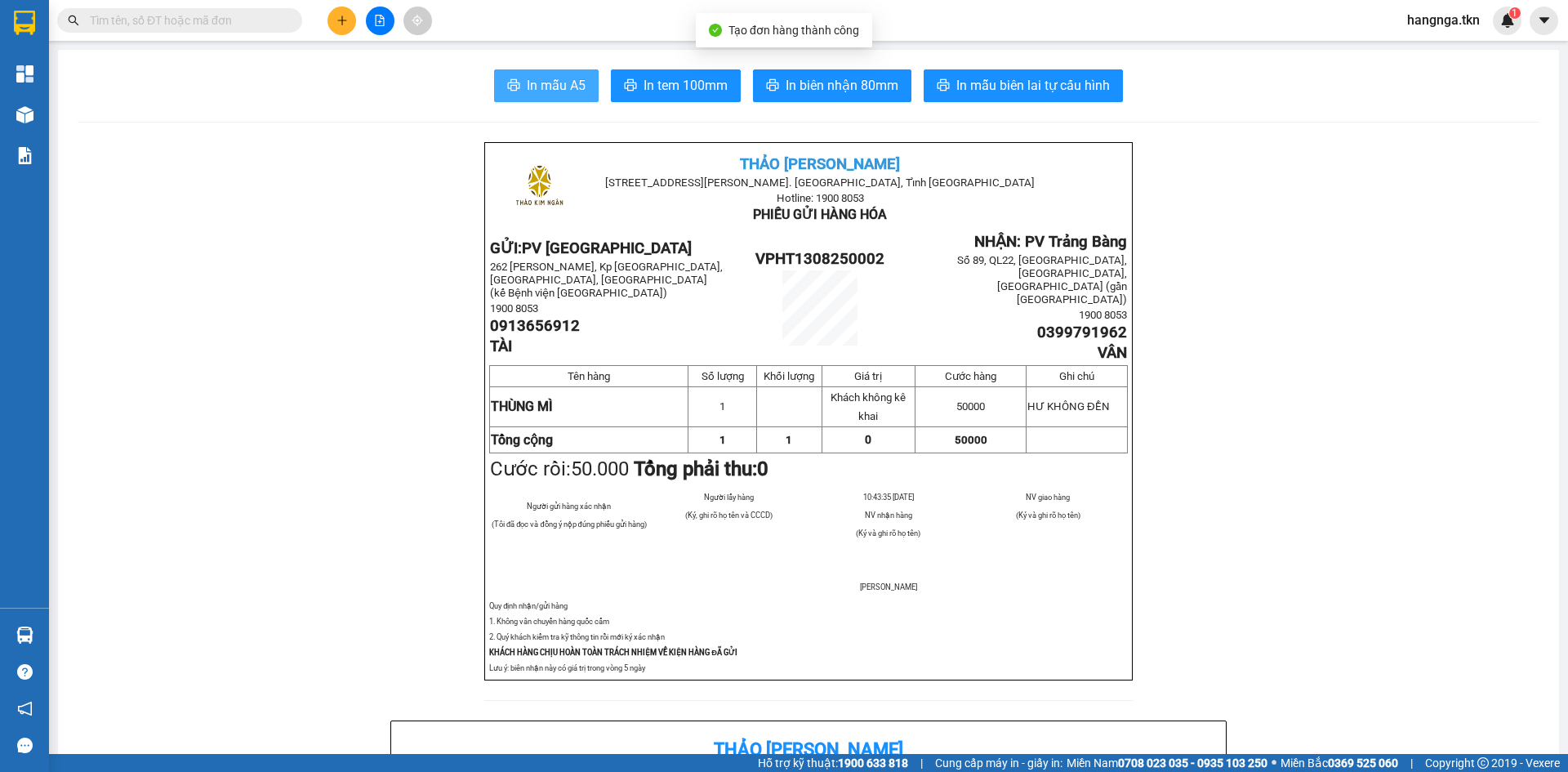
click at [535, 89] on span "In mẫu A5" at bounding box center [556, 85] width 59 height 20
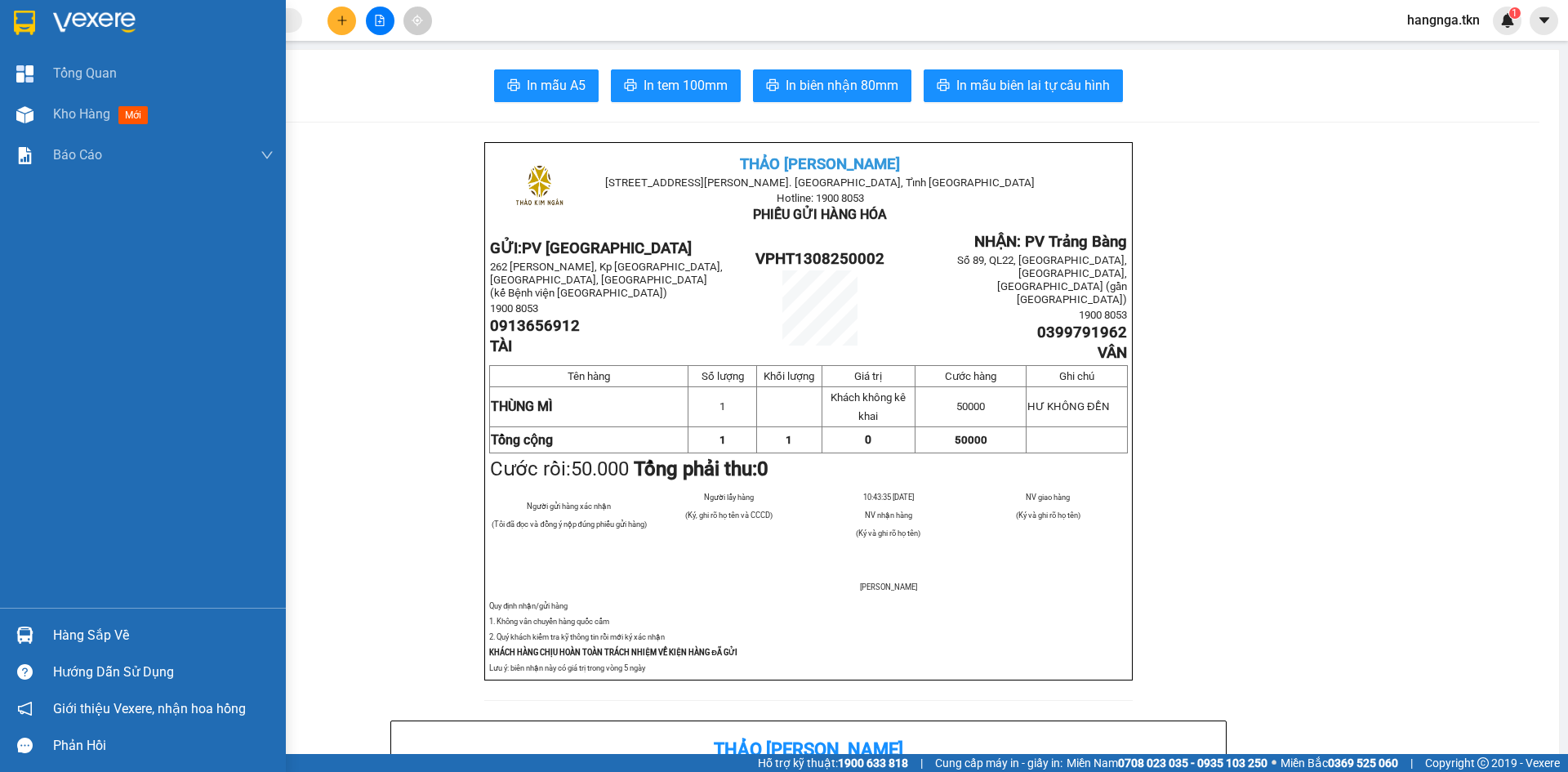
click at [31, 23] on img at bounding box center [24, 22] width 21 height 25
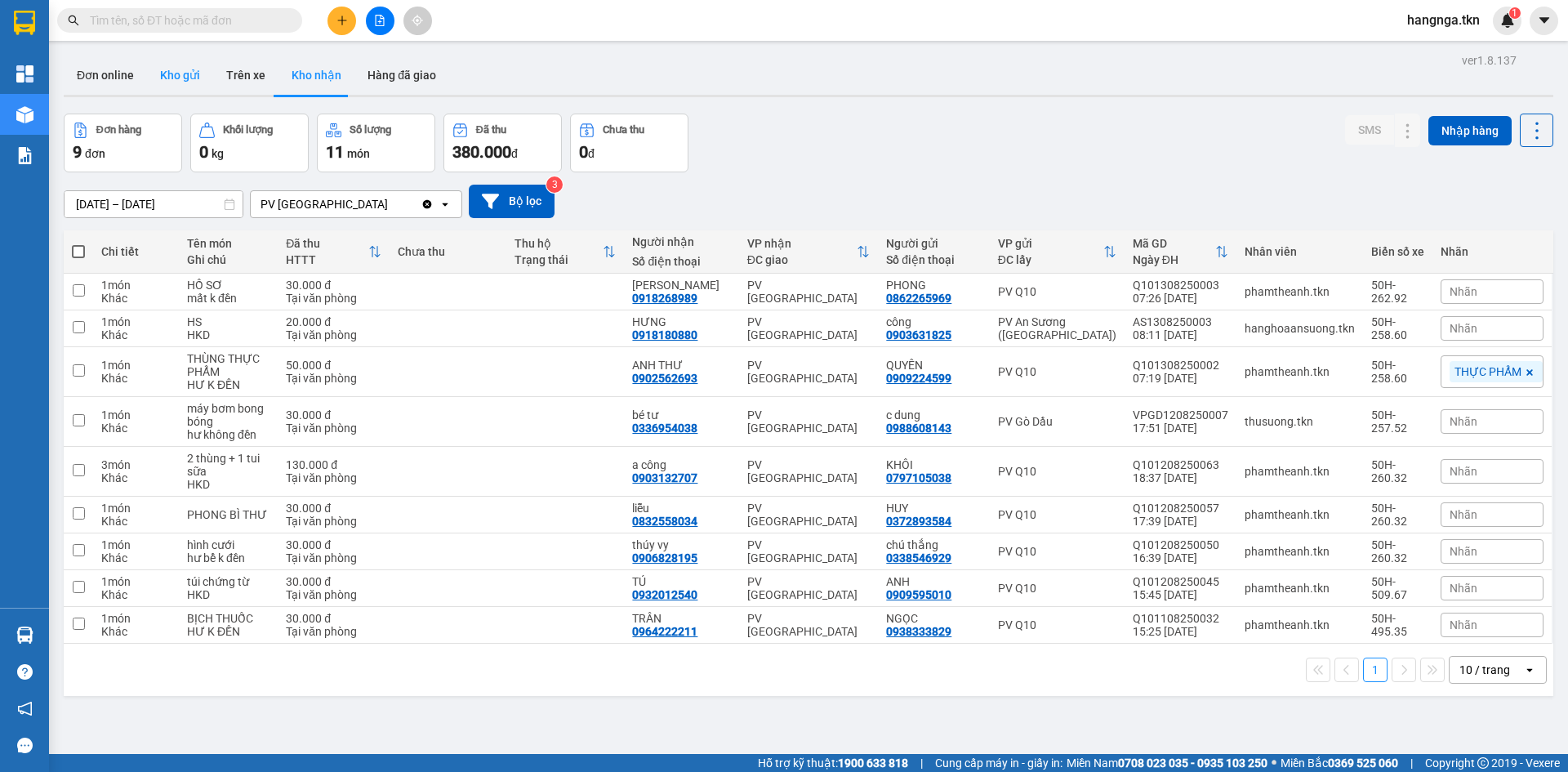
click at [157, 87] on button "Kho gửi" at bounding box center [180, 75] width 66 height 39
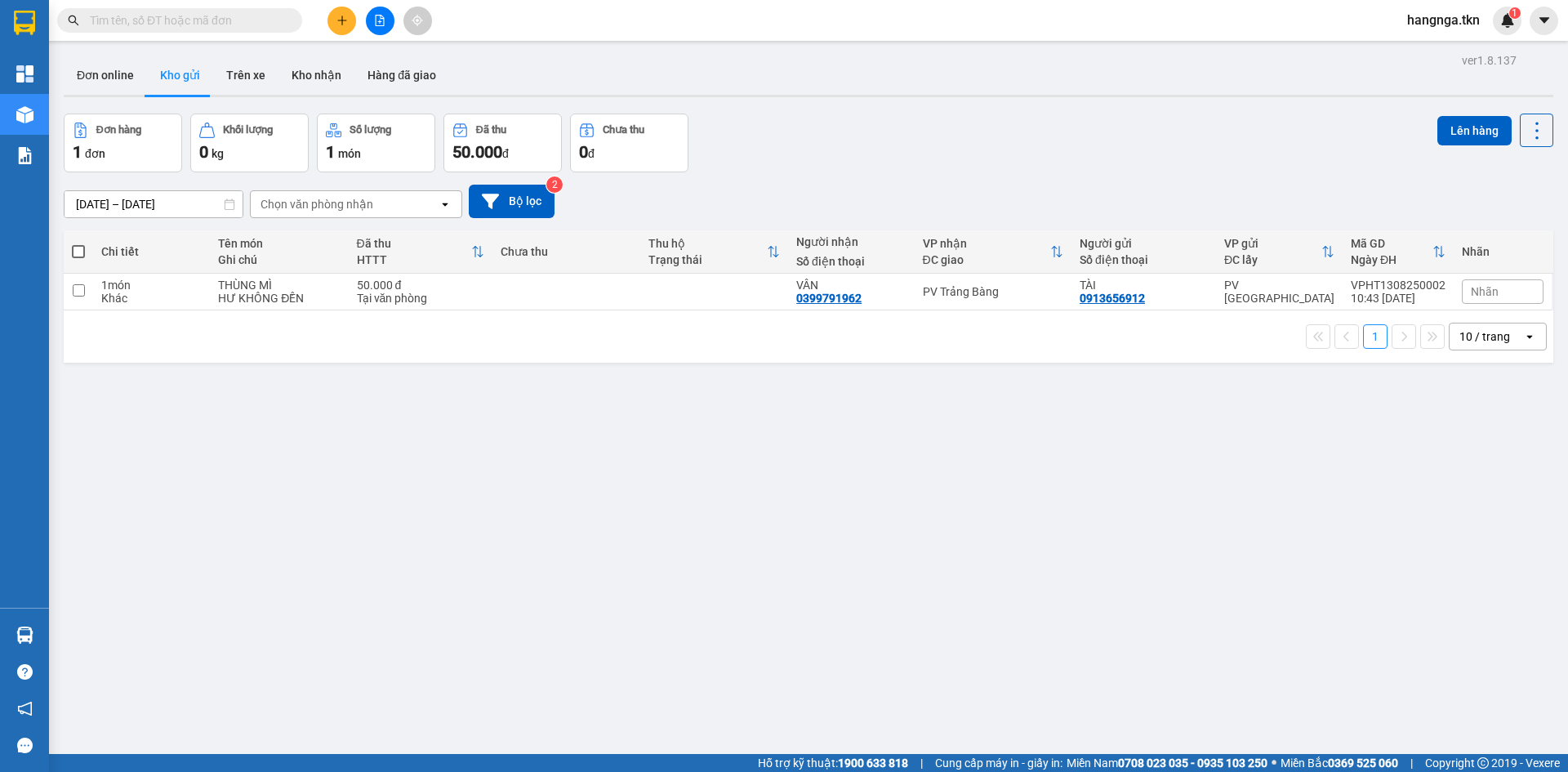
click at [1474, 290] on span "Nhãn" at bounding box center [1485, 291] width 28 height 13
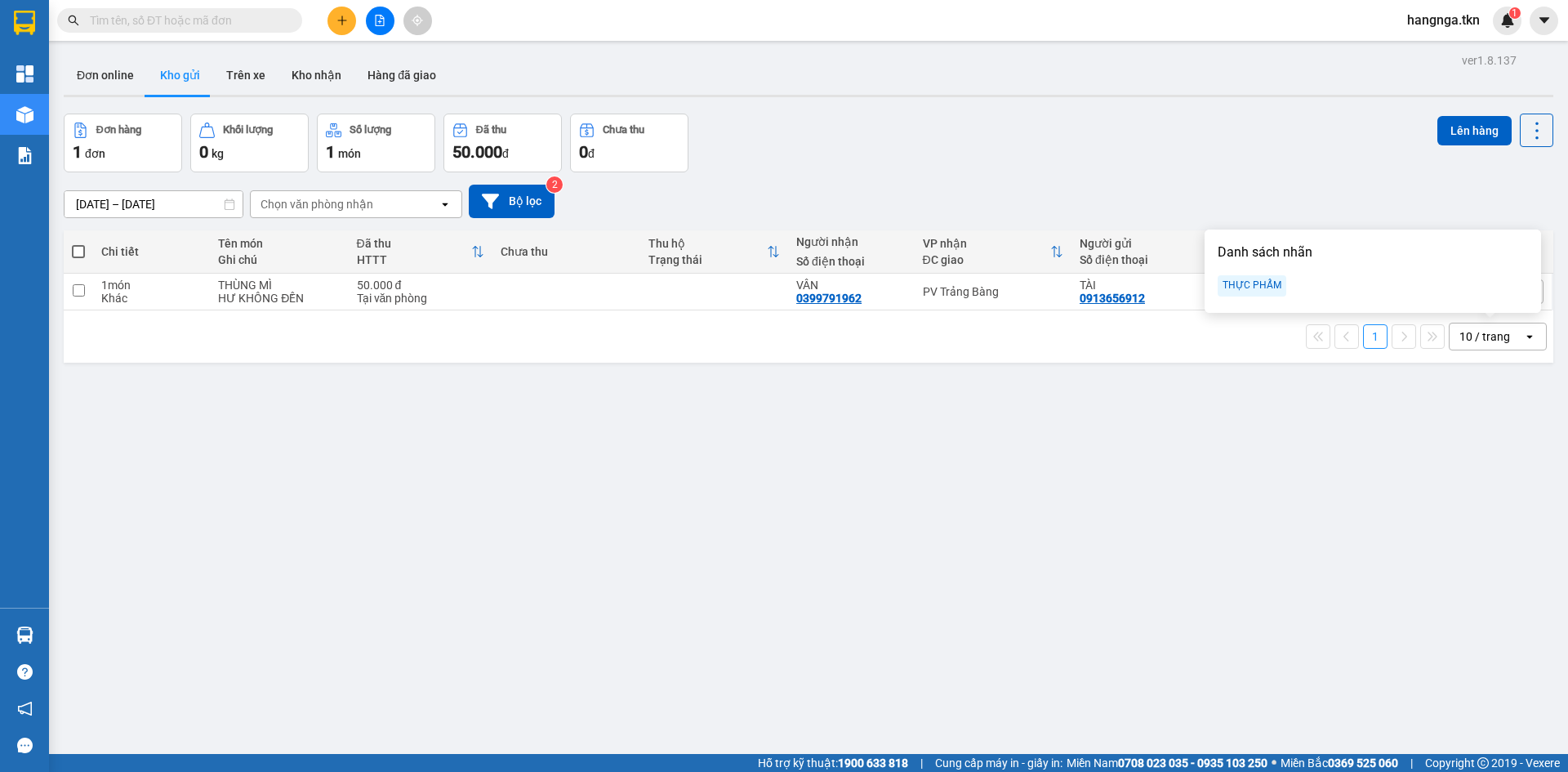
click at [1268, 279] on div "THỰC PHẨM" at bounding box center [1252, 285] width 69 height 21
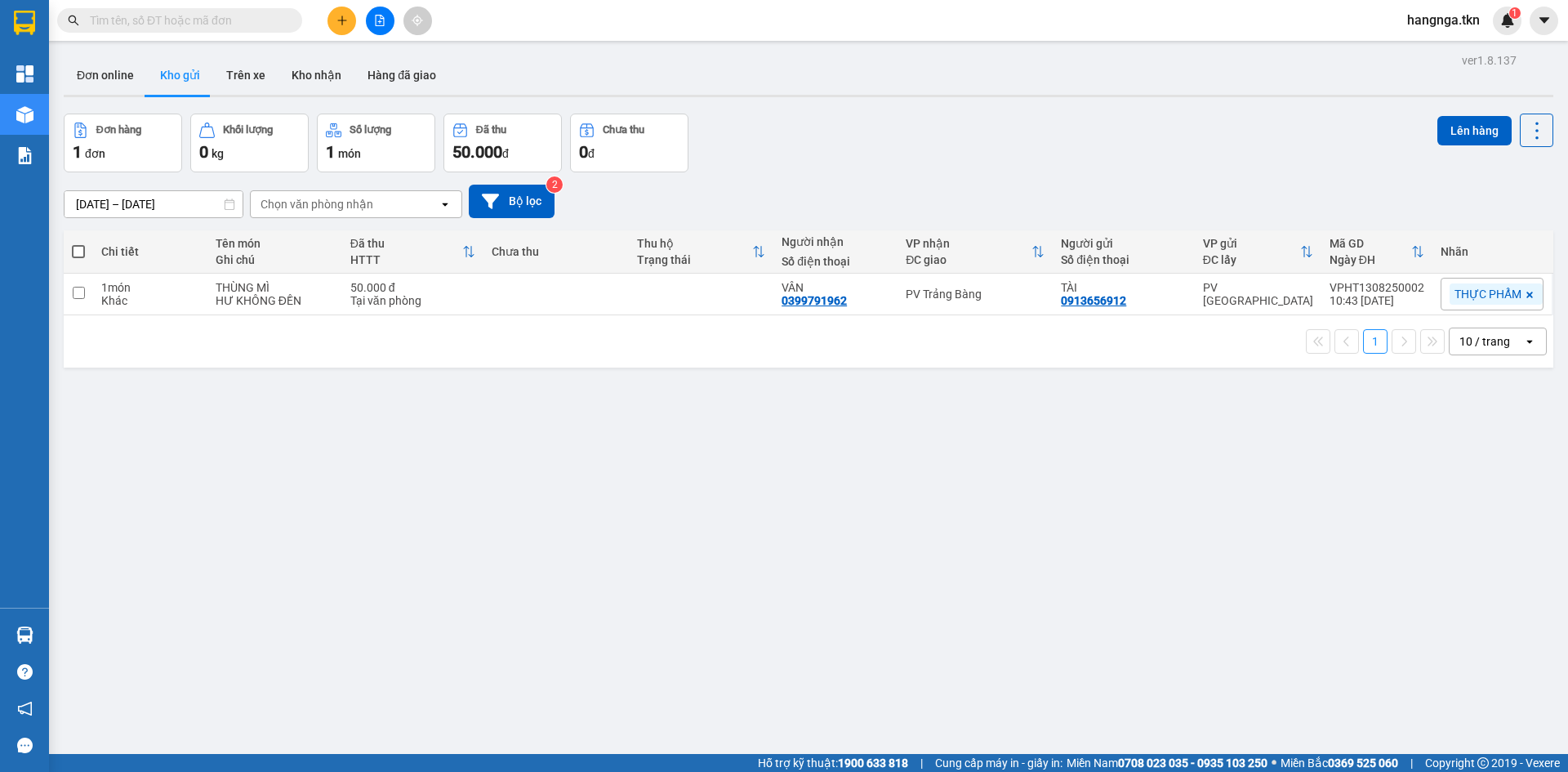
click at [1245, 583] on div "ver 1.8.137 Đơn online Kho gửi Trên xe Kho nhận Hàng đã giao Đơn hàng 1 đơn Khố…" at bounding box center [808, 435] width 1502 height 772
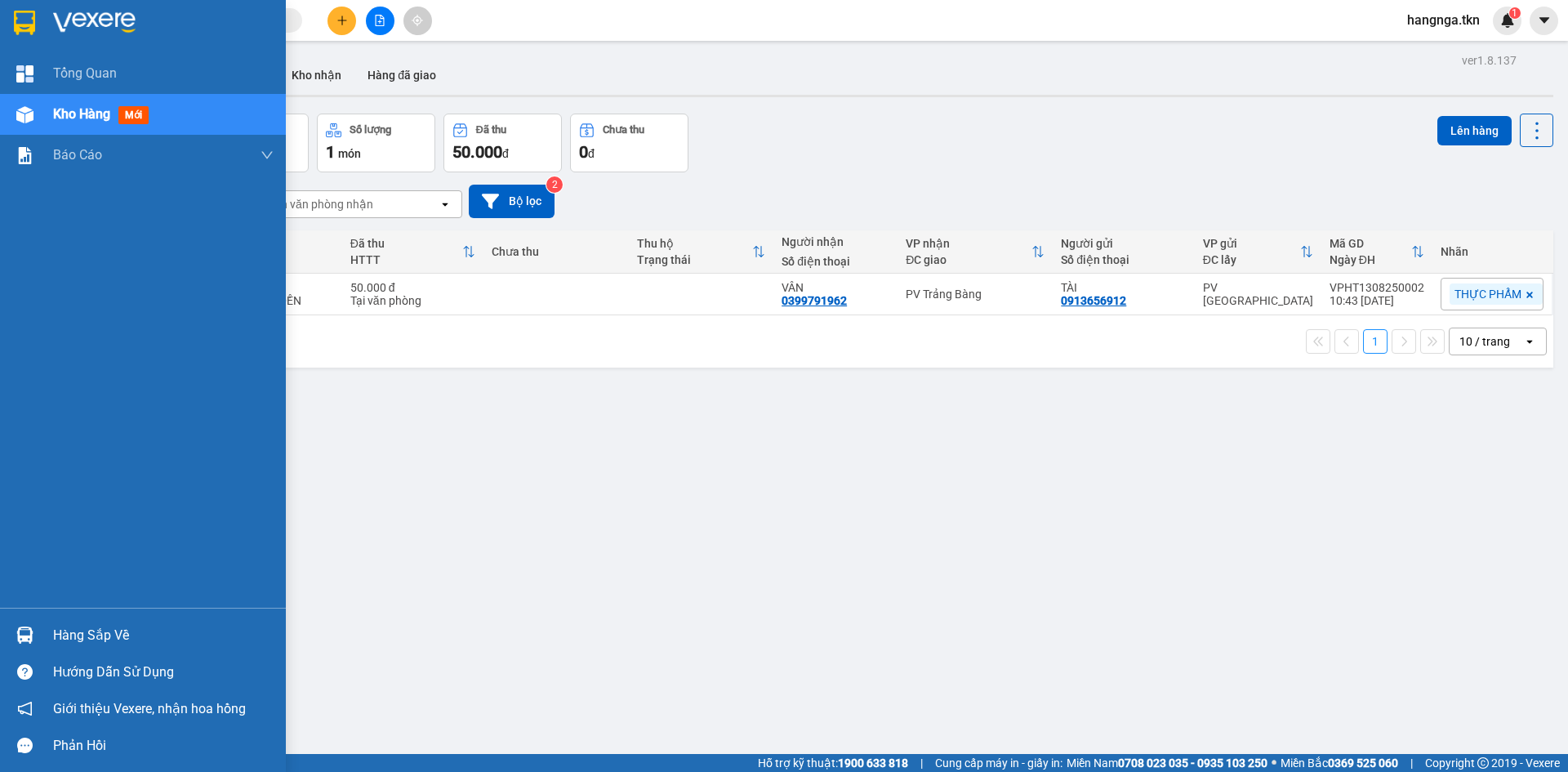
click at [122, 19] on img at bounding box center [94, 22] width 83 height 25
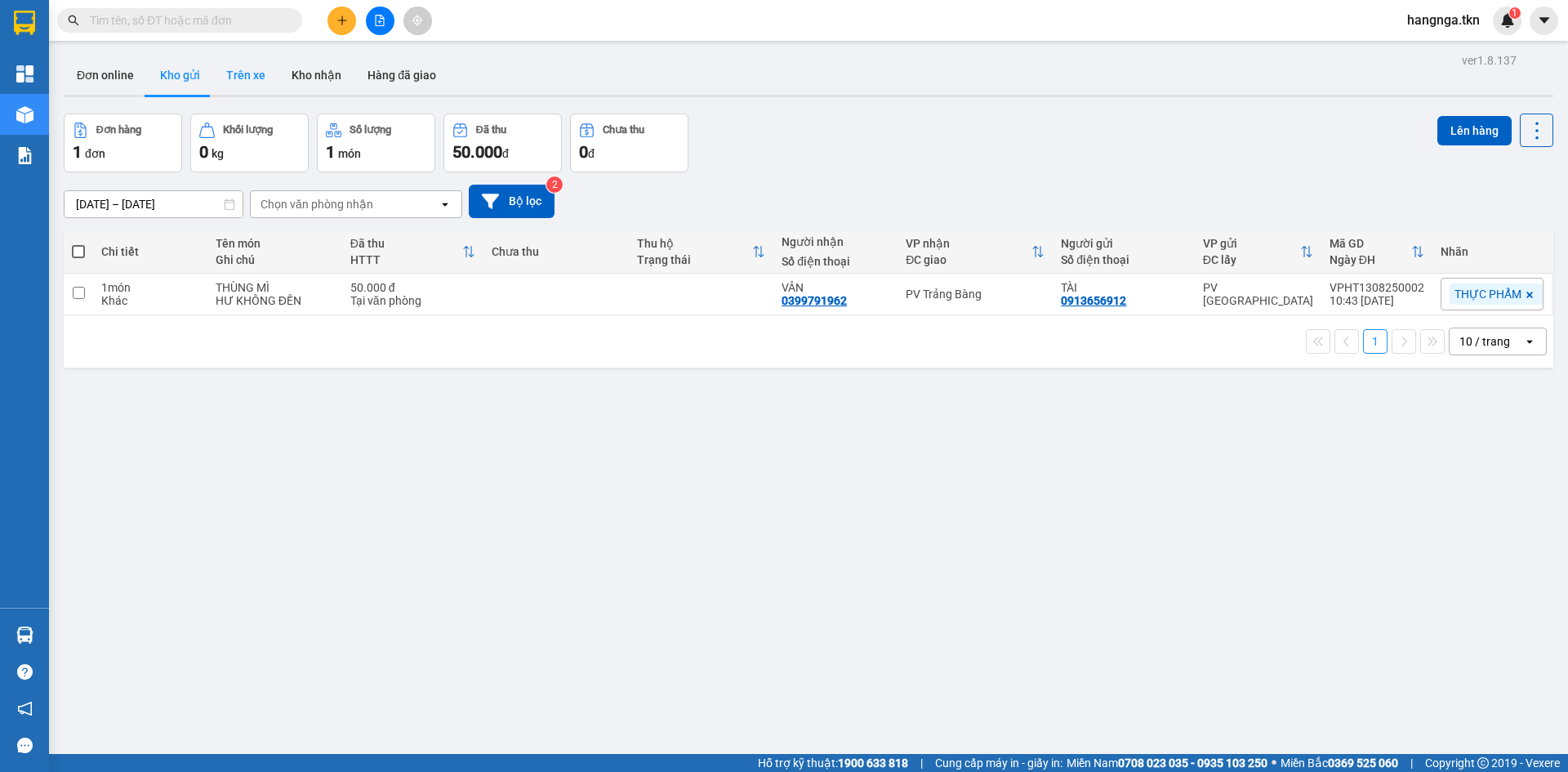
click at [257, 77] on button "Trên xe" at bounding box center [245, 75] width 66 height 39
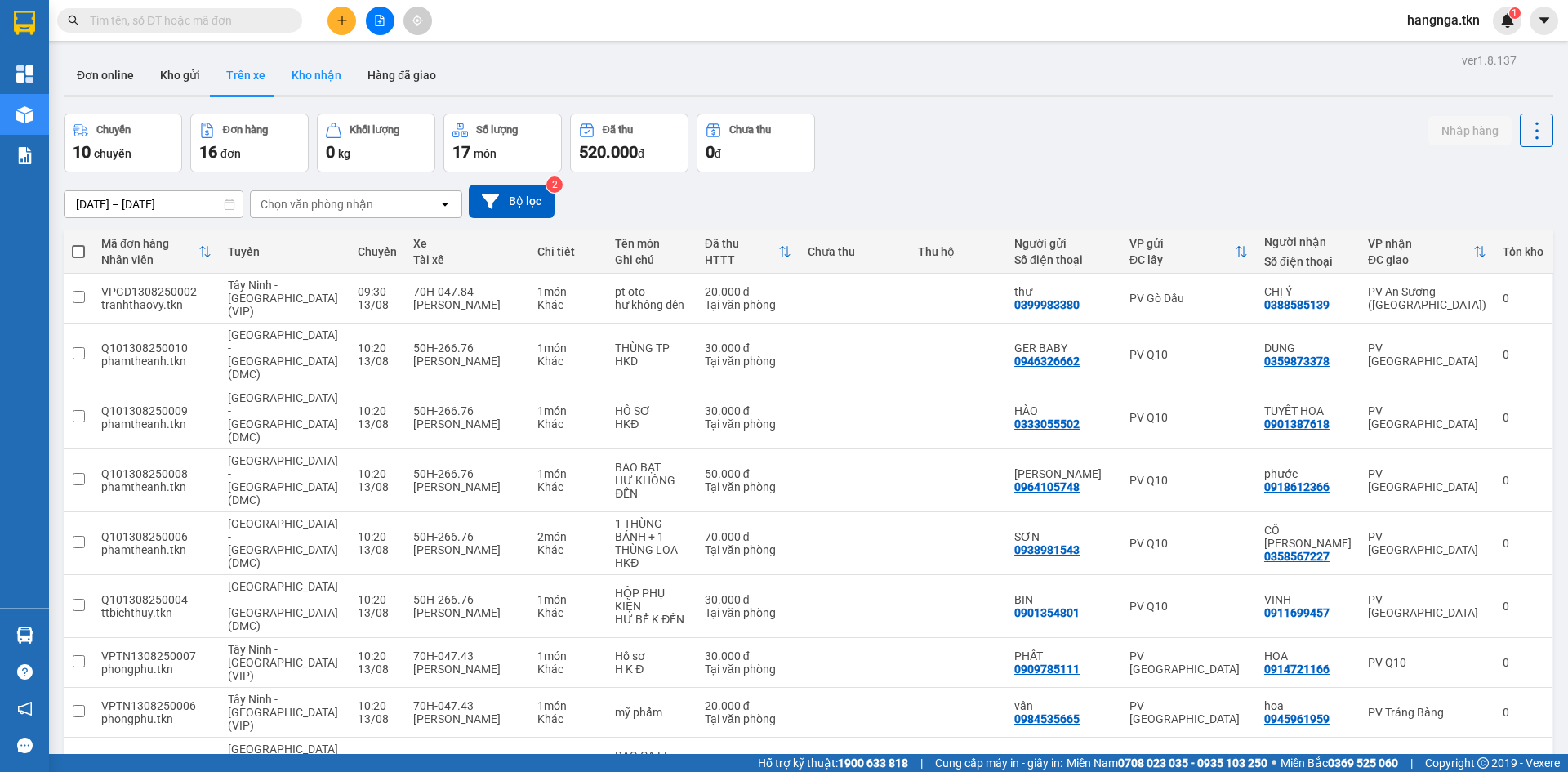
click at [288, 71] on button "Kho nhận" at bounding box center [316, 75] width 76 height 39
type input "[DATE] – [DATE]"
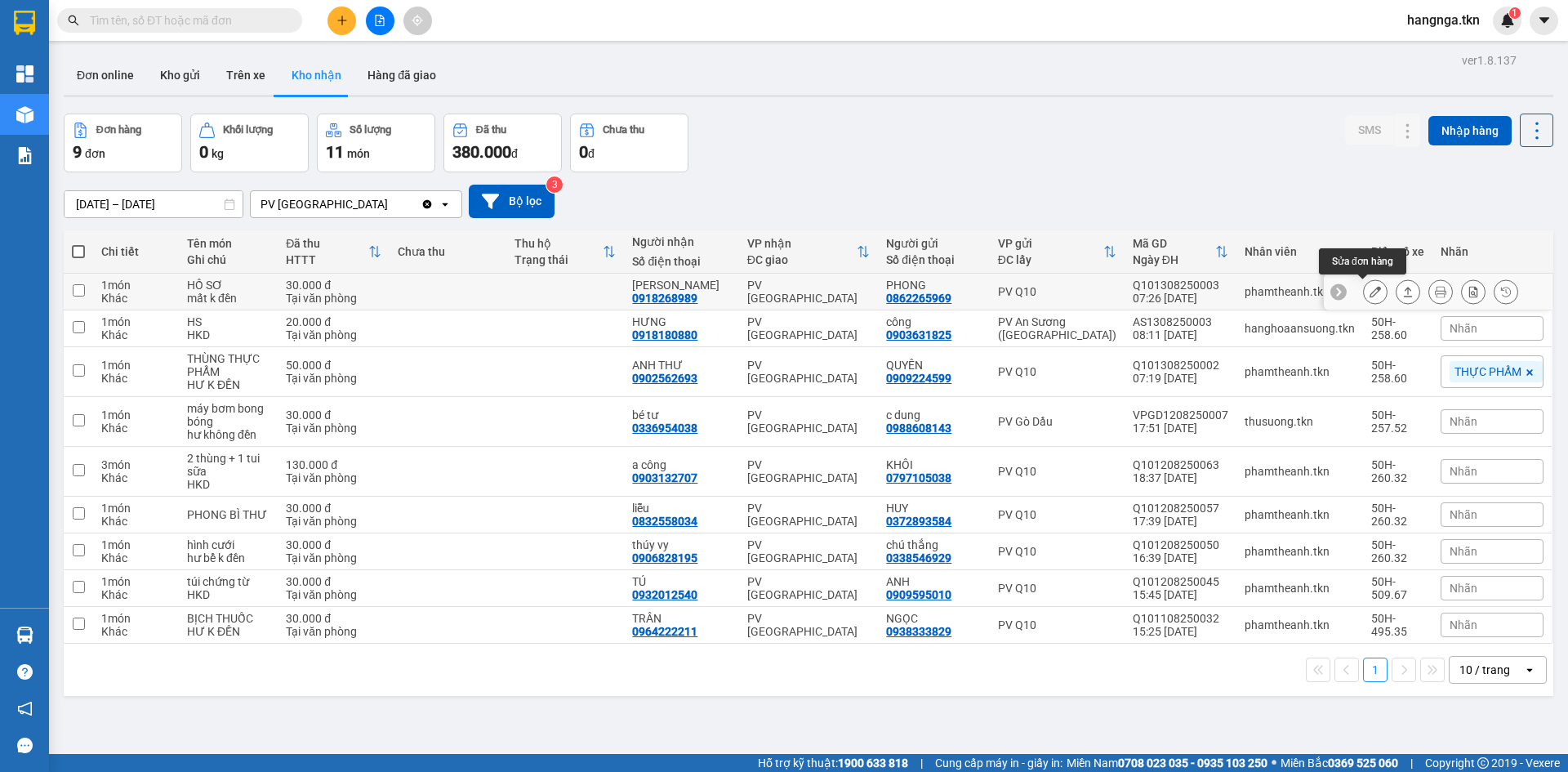
click at [1370, 292] on icon at bounding box center [1375, 291] width 11 height 11
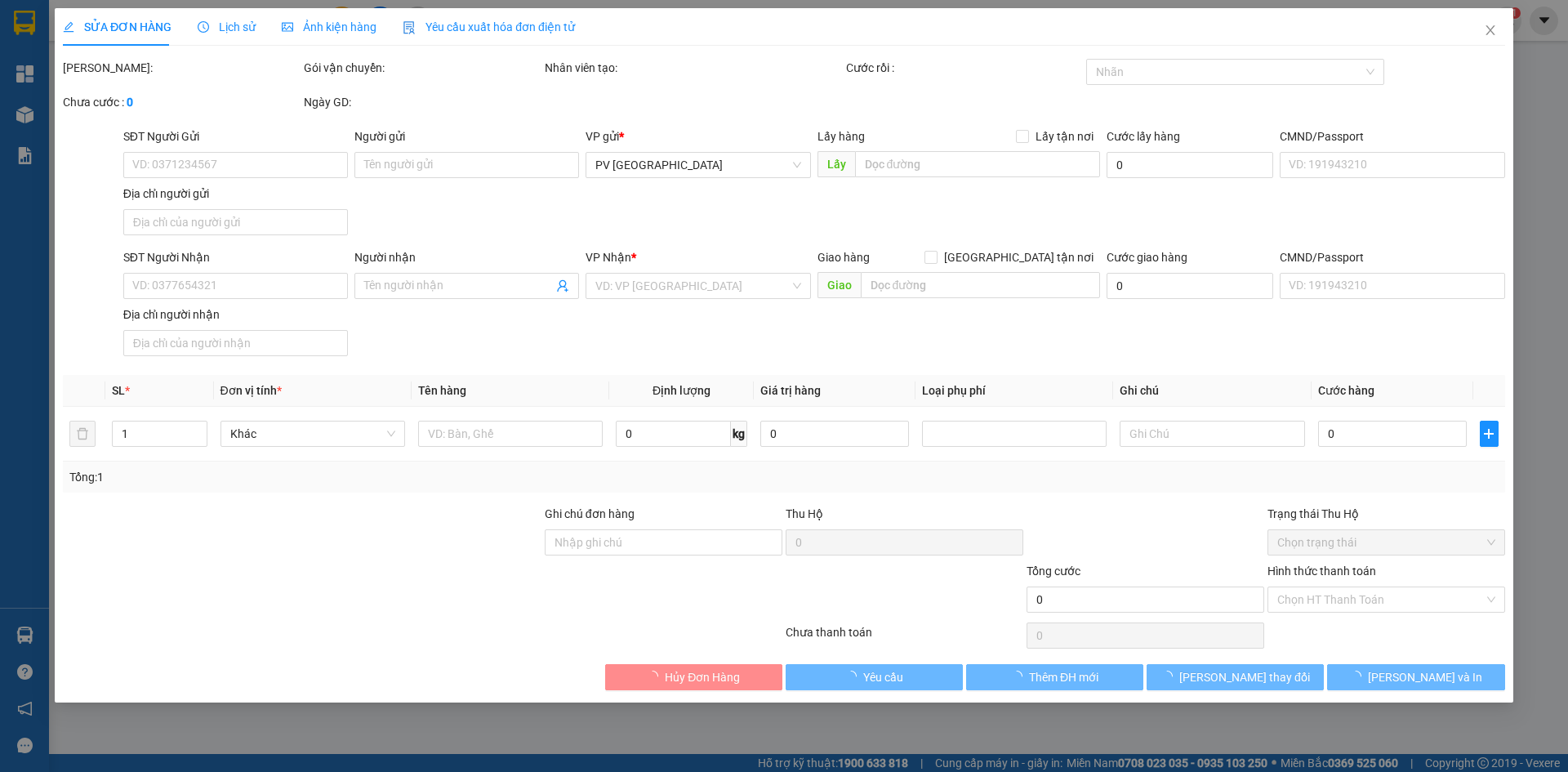
type input "0862265969"
type input "PHONG"
type input "0918268989"
type input "[PERSON_NAME]"
type input "30.000"
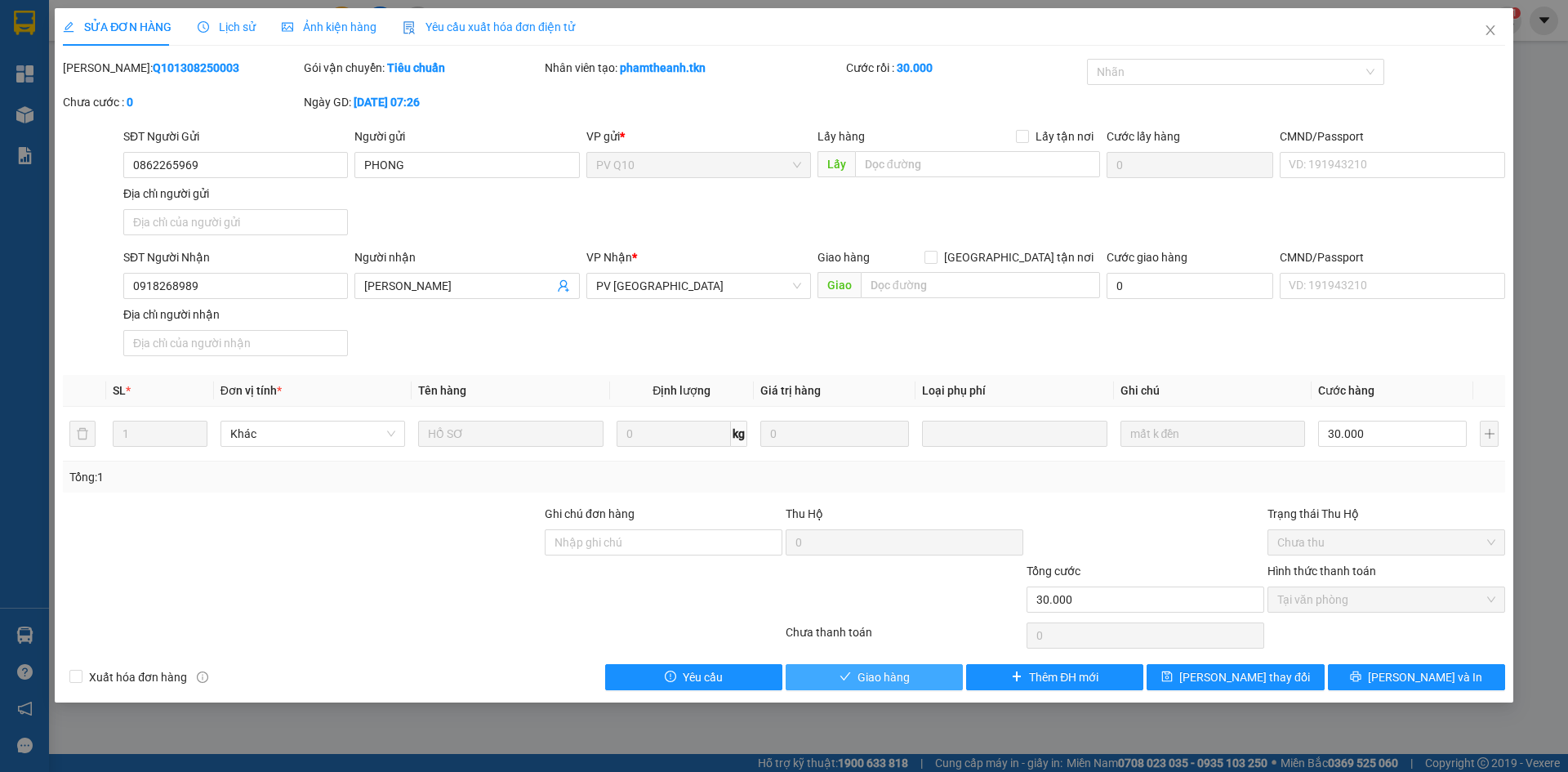
click at [900, 679] on span "Giao hàng" at bounding box center [883, 677] width 52 height 18
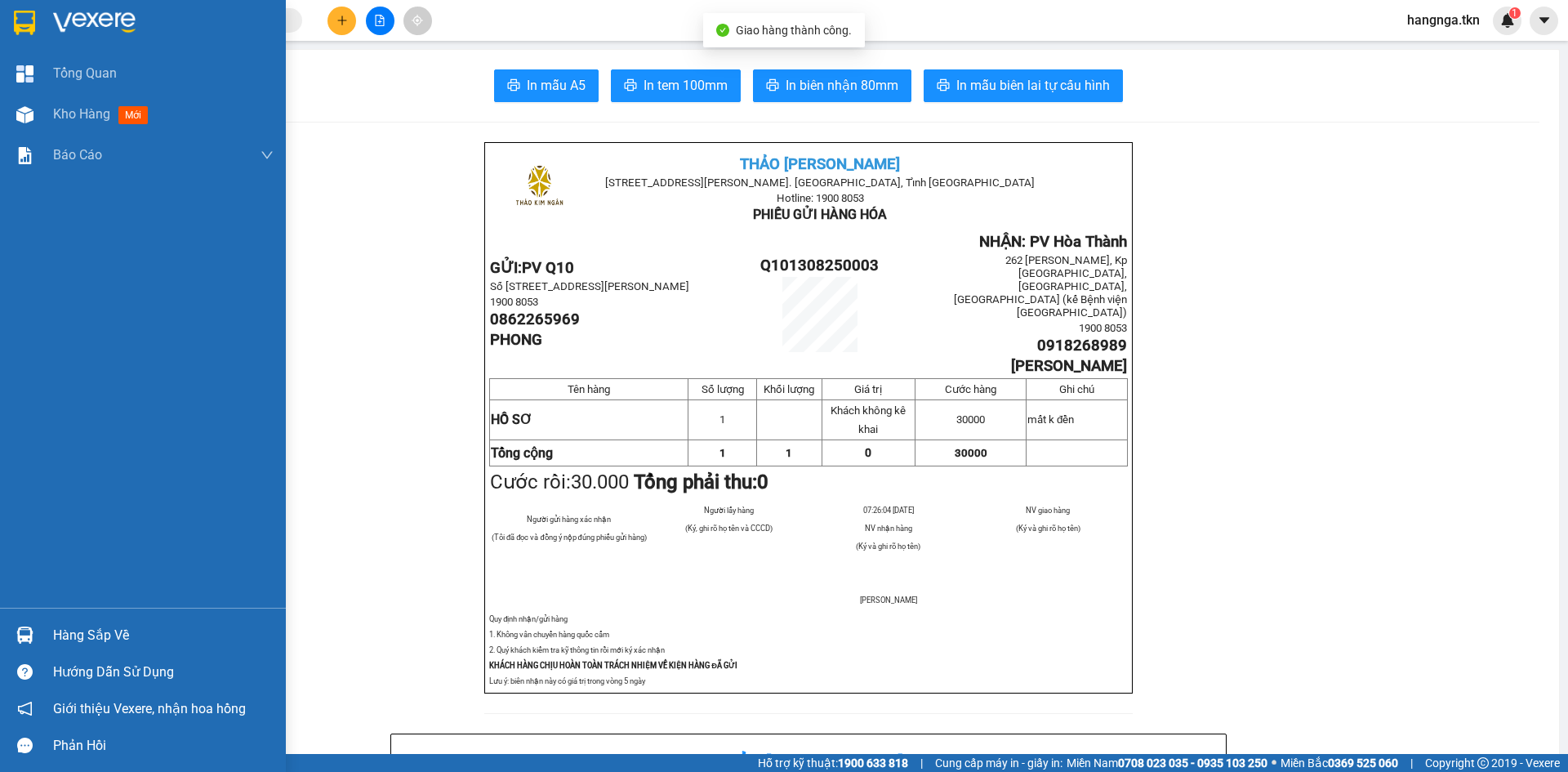
click at [74, 33] on img at bounding box center [94, 22] width 83 height 25
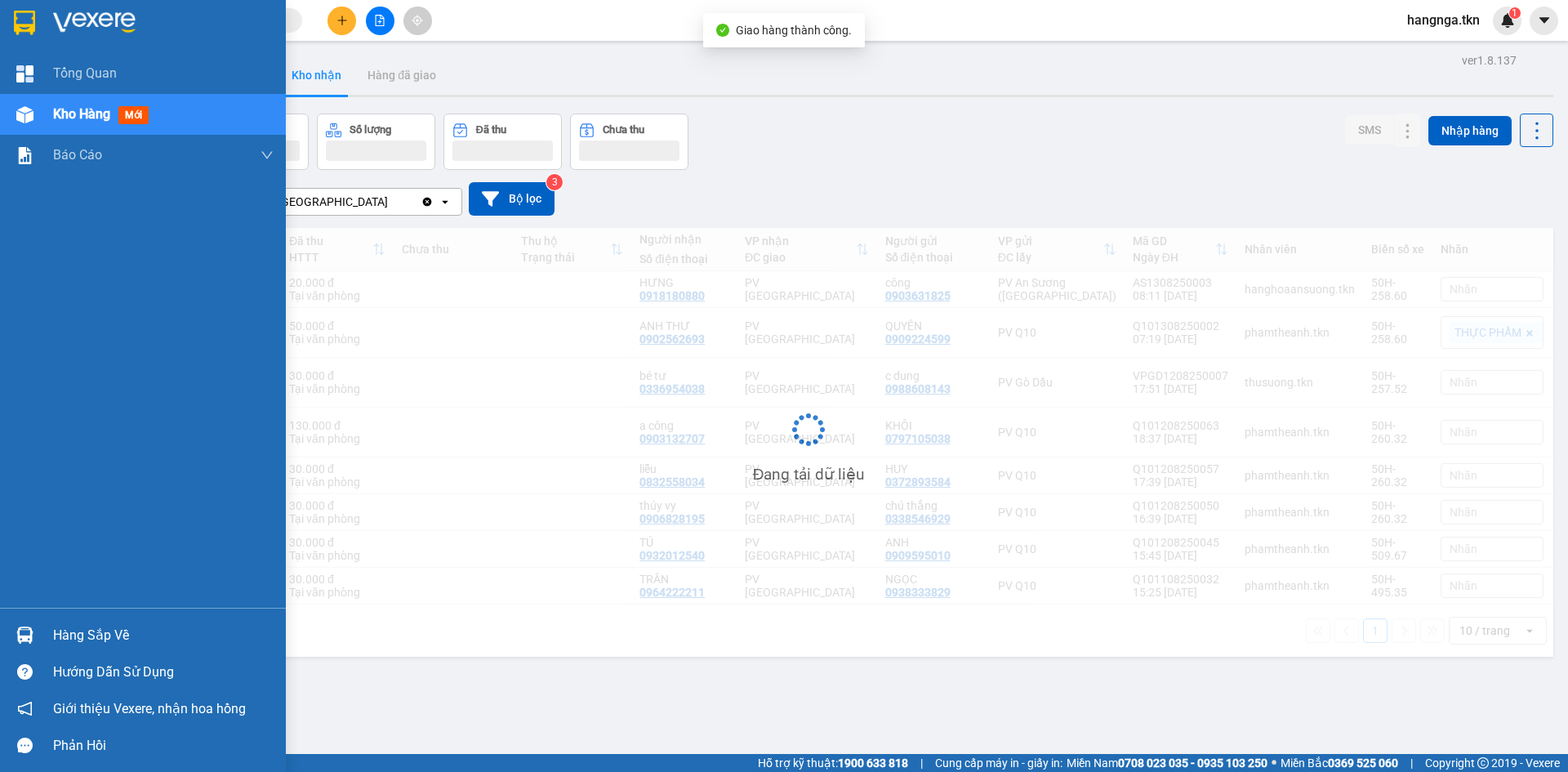
click at [76, 20] on img at bounding box center [94, 22] width 83 height 25
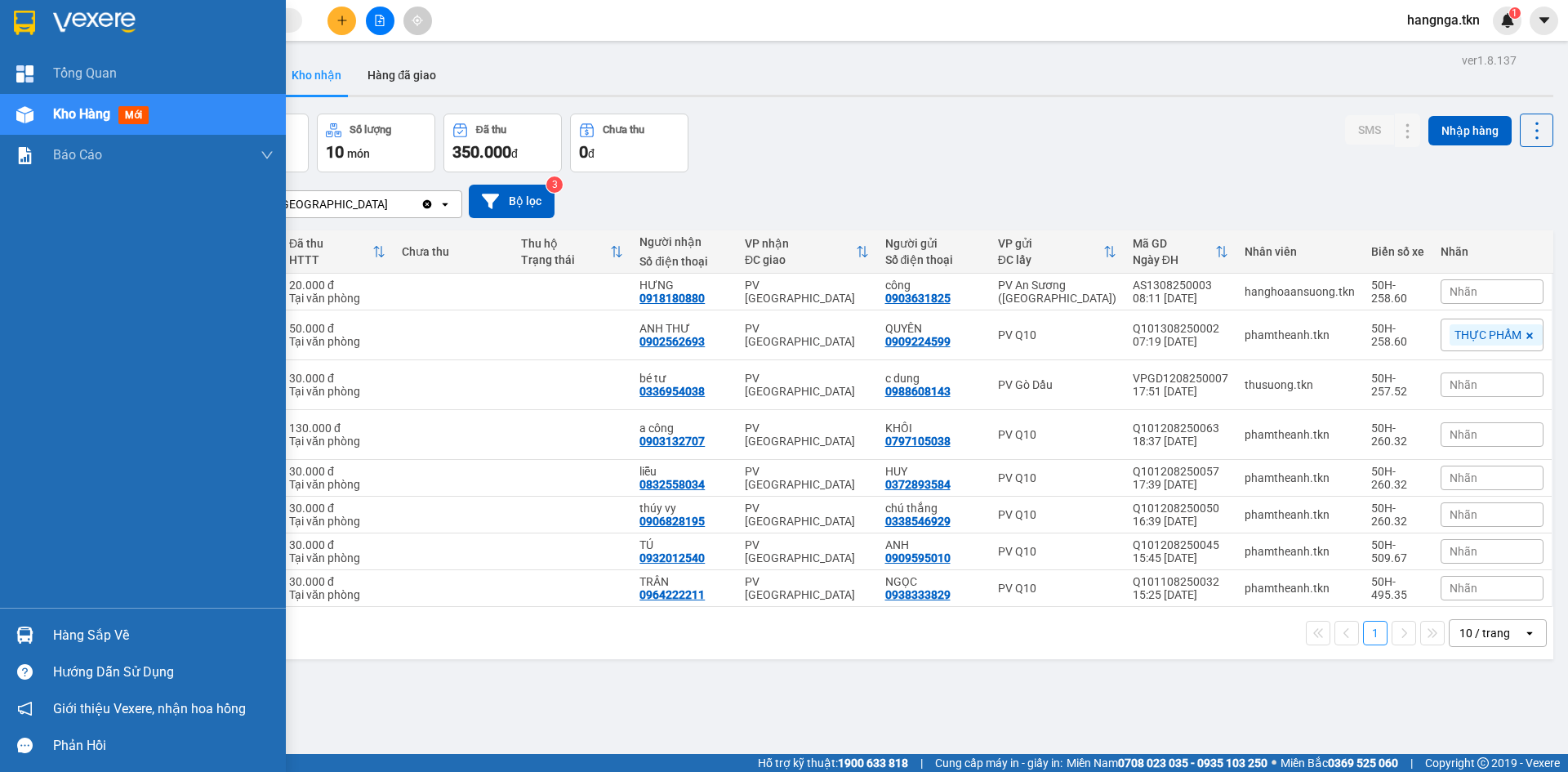
click at [90, 28] on img at bounding box center [94, 22] width 83 height 25
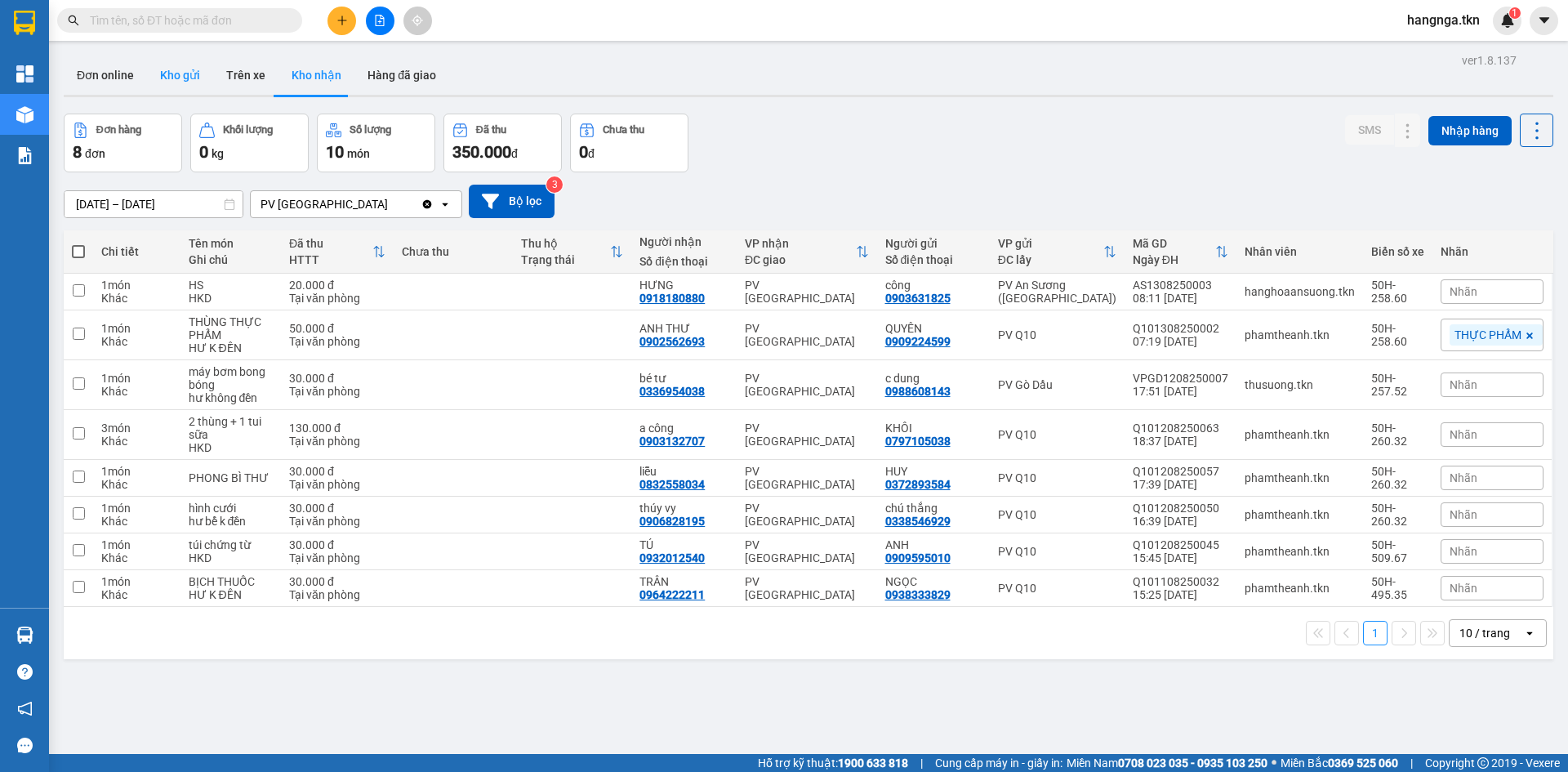
click at [177, 77] on button "Kho gửi" at bounding box center [180, 75] width 66 height 39
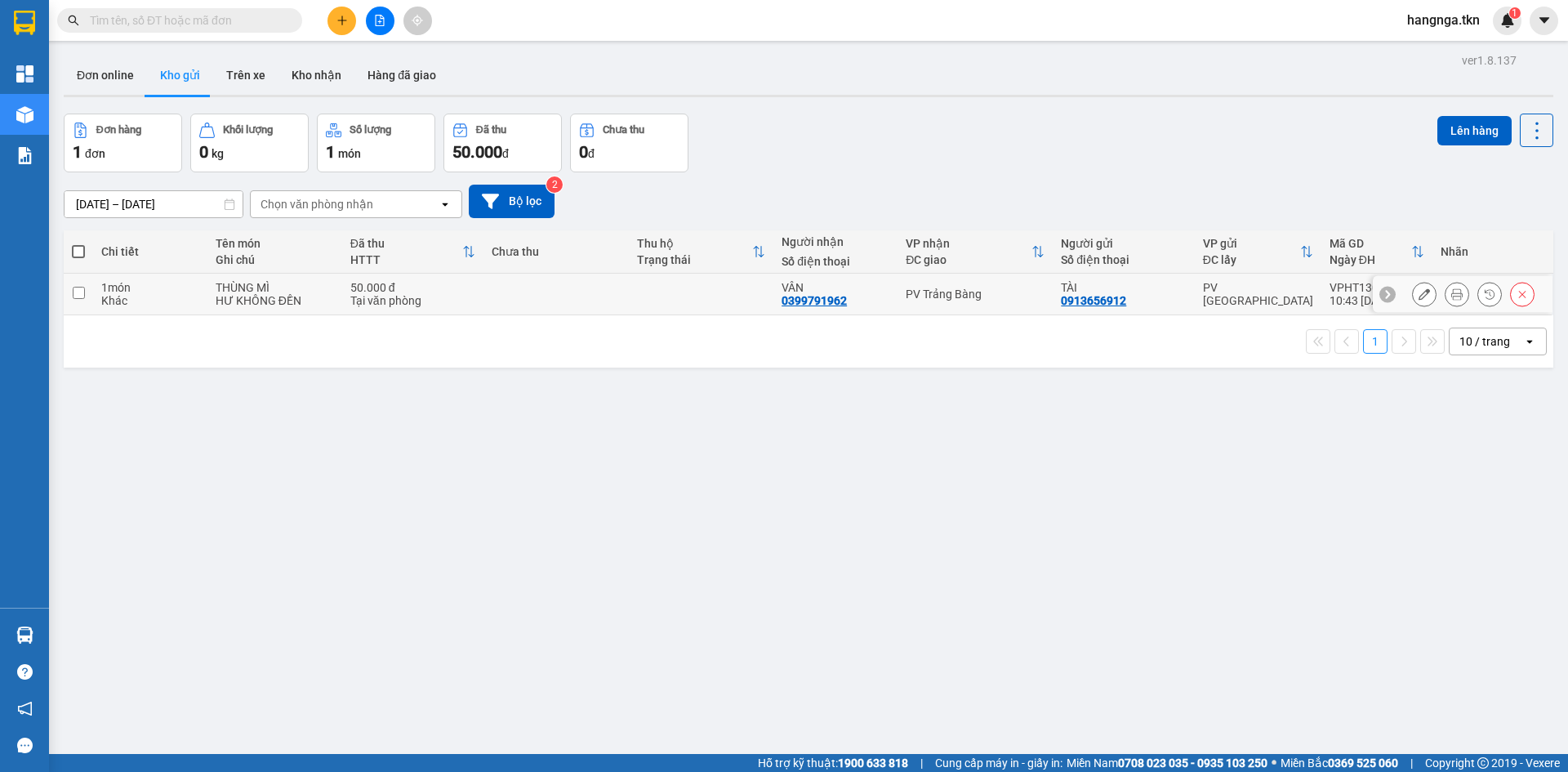
click at [169, 286] on div "1 món" at bounding box center [150, 287] width 98 height 13
checkbox input "true"
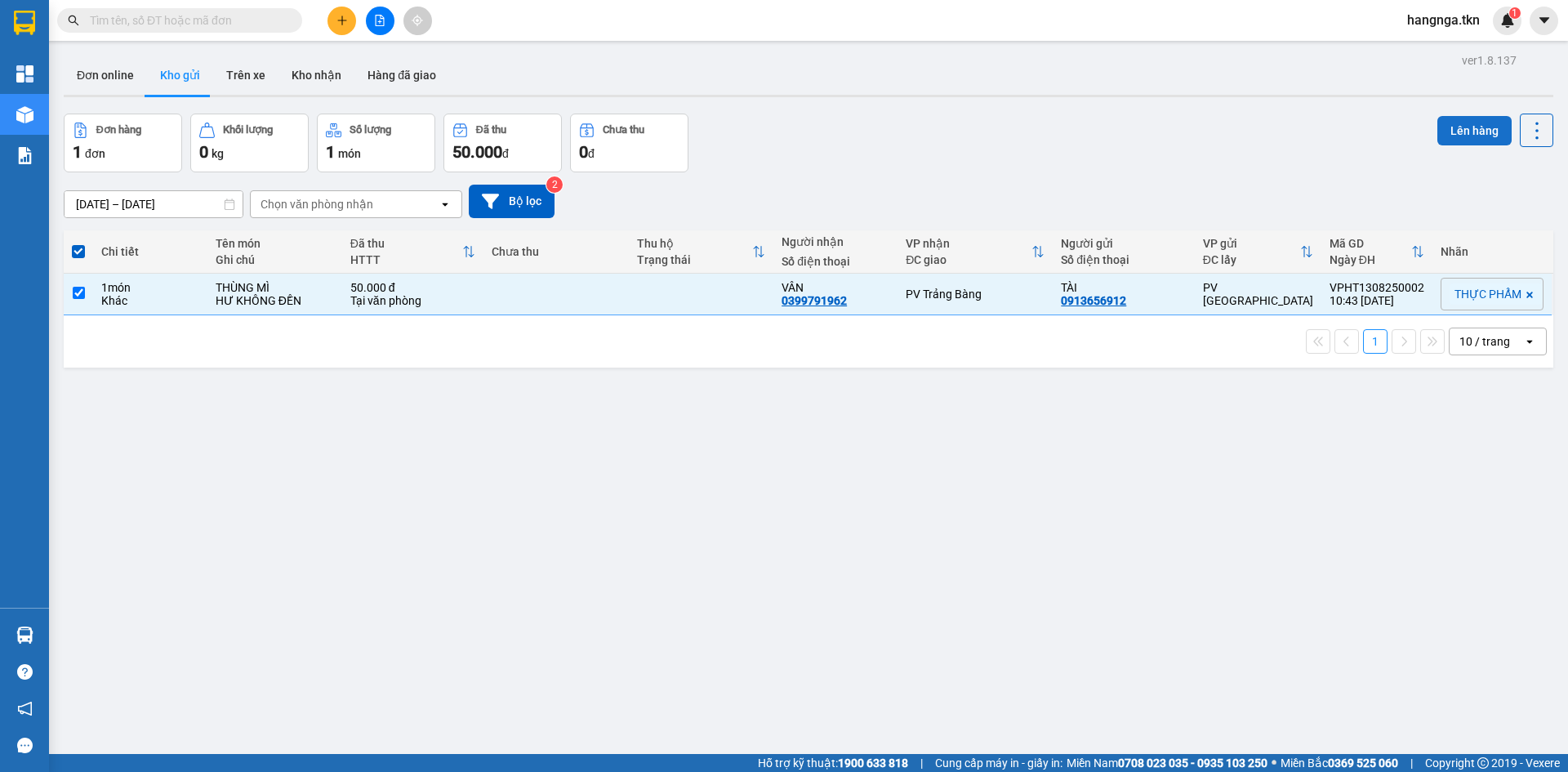
click at [1456, 123] on button "Lên hàng" at bounding box center [1474, 130] width 74 height 30
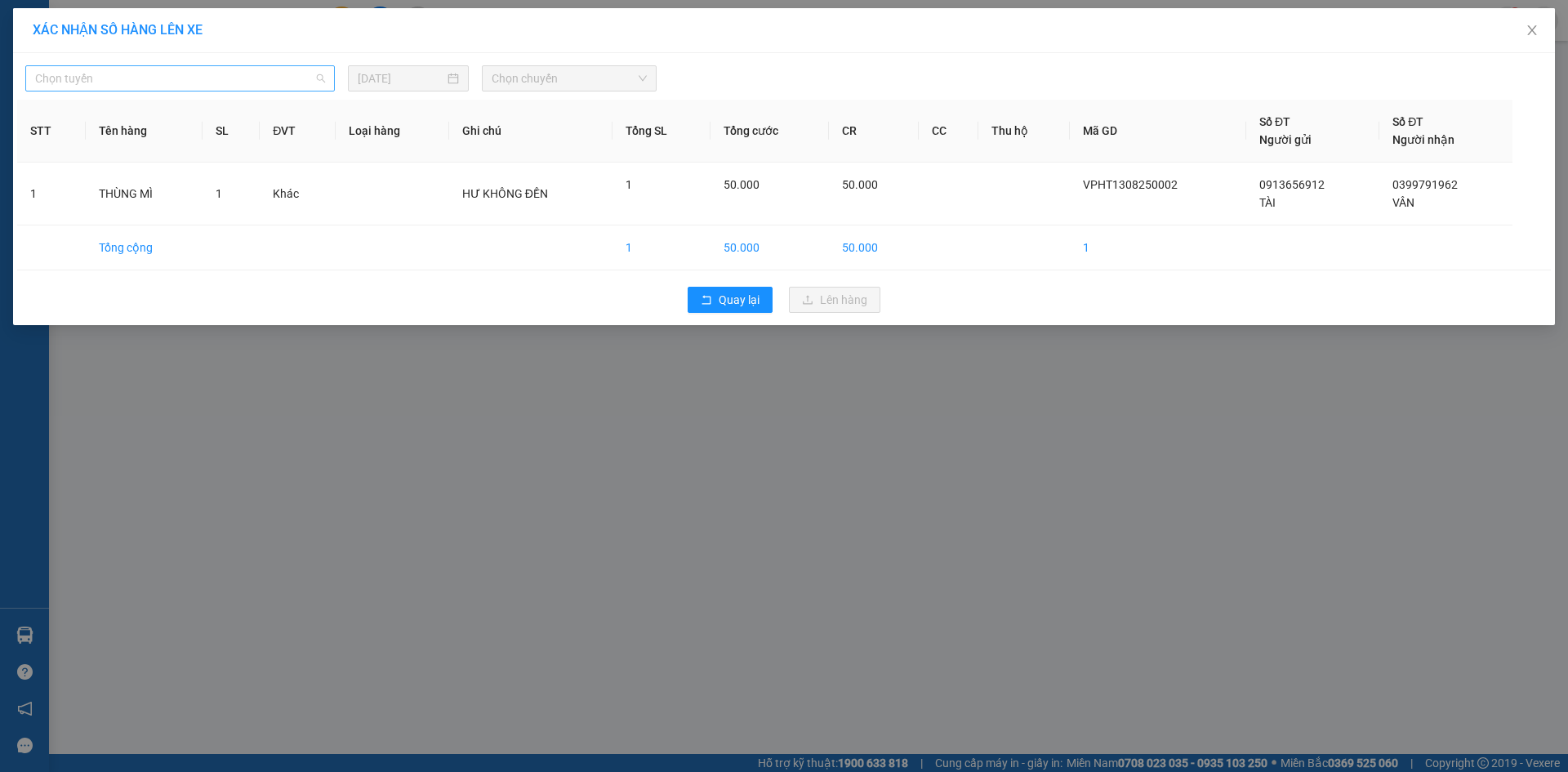
click at [237, 84] on span "Chọn tuyến" at bounding box center [180, 78] width 290 height 25
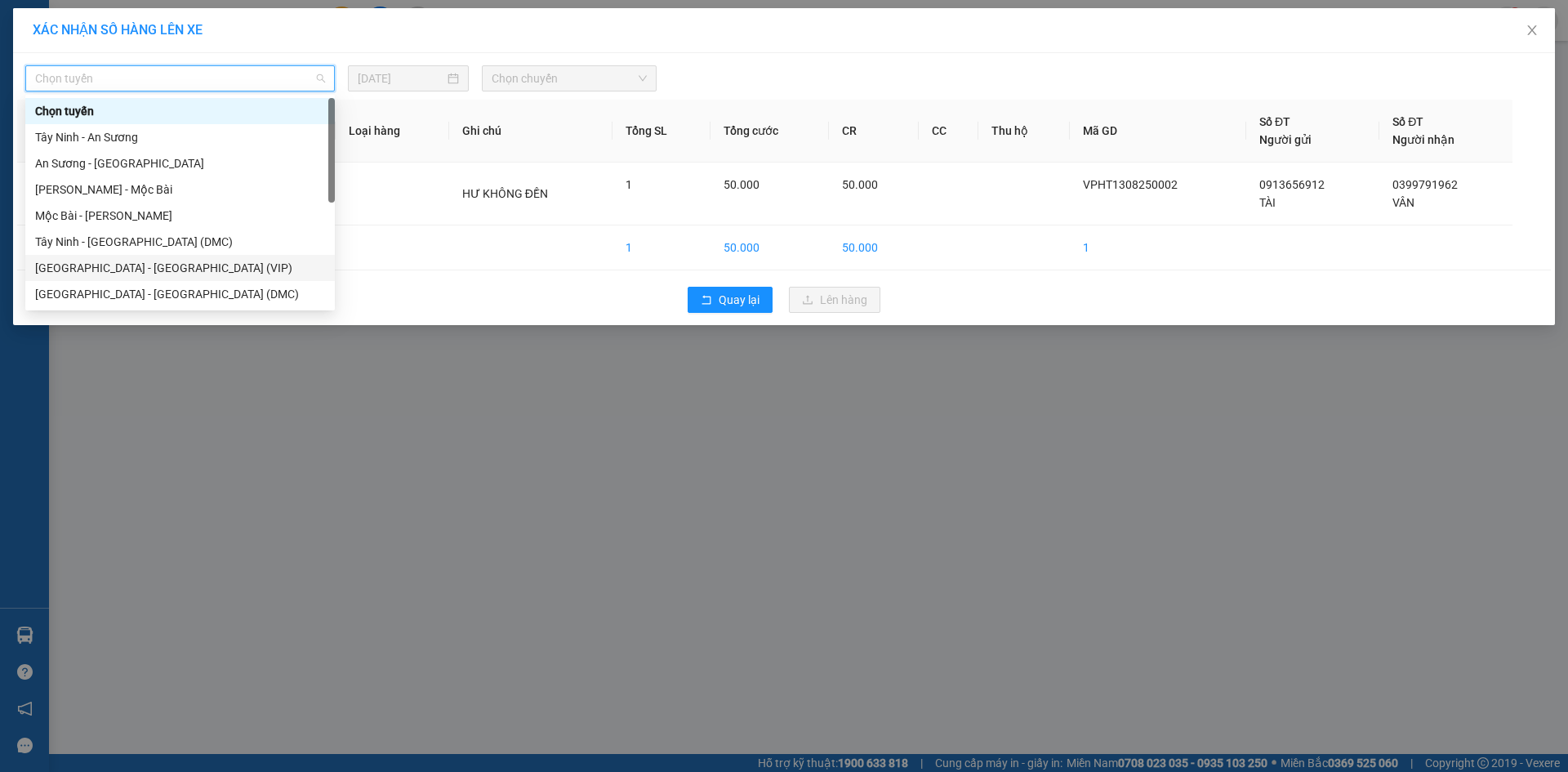
scroll to position [26, 0]
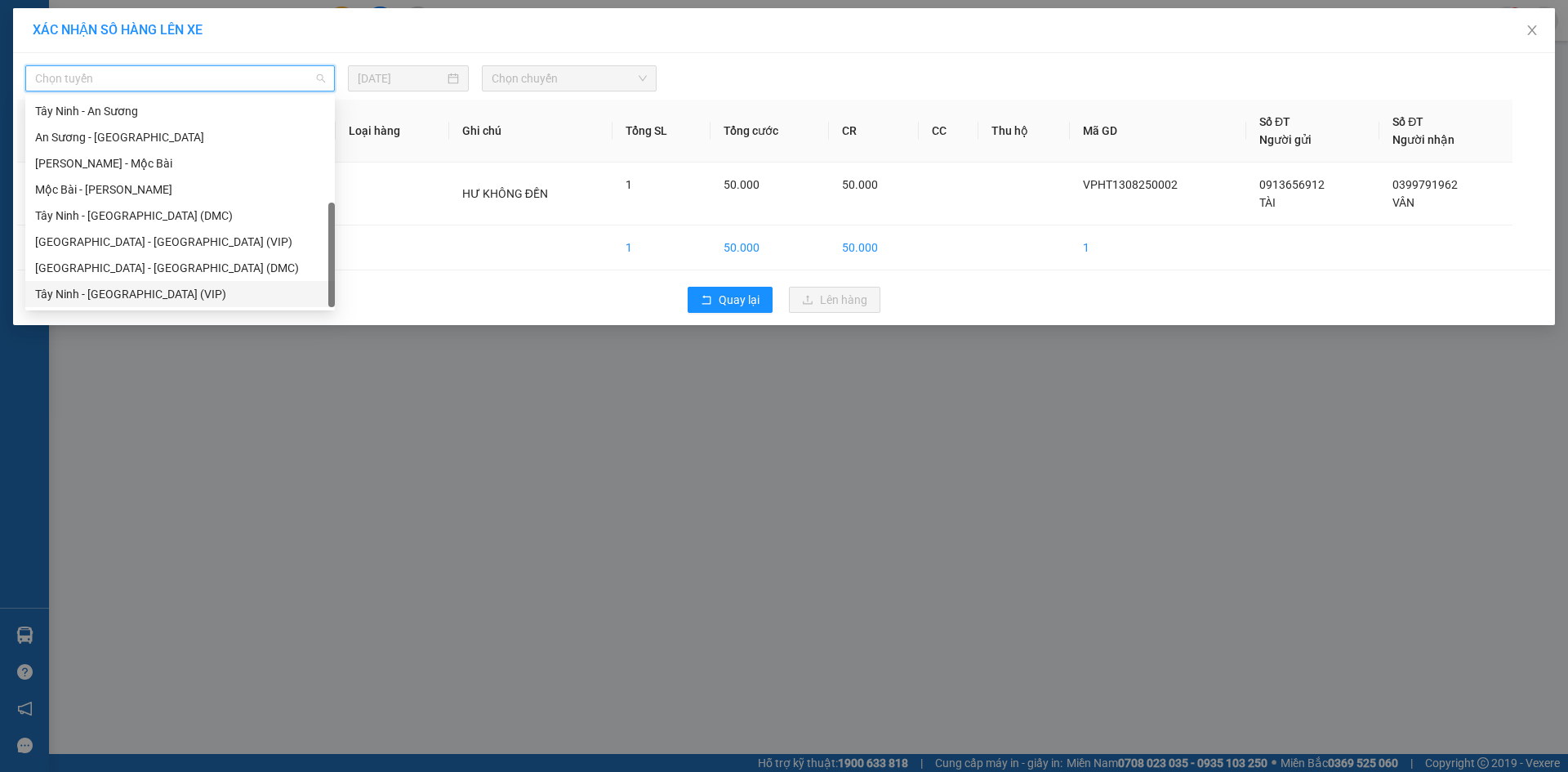
click at [203, 291] on div "Tây Ninh - [GEOGRAPHIC_DATA] (VIP)" at bounding box center [180, 294] width 290 height 18
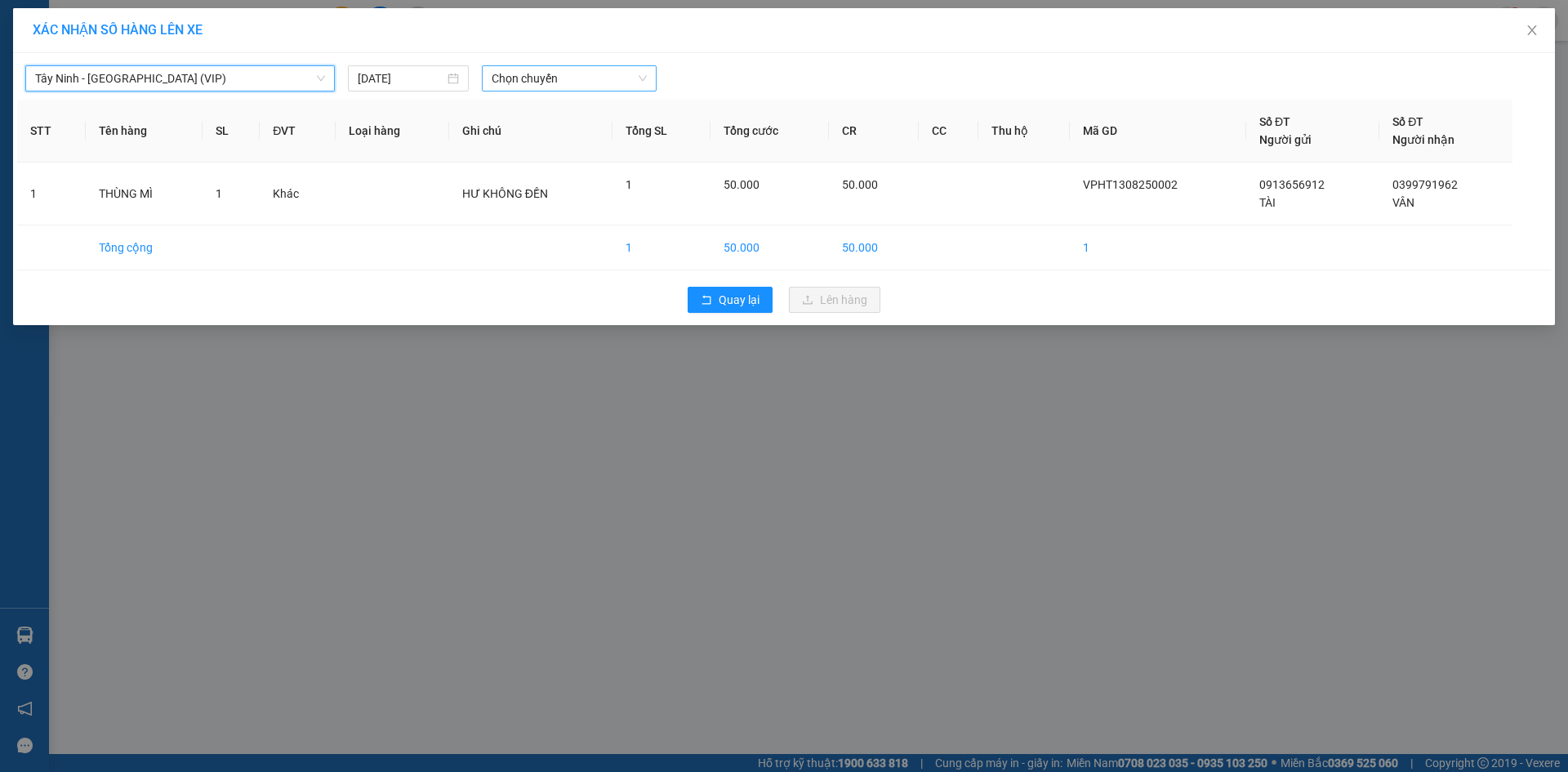
click at [552, 73] on span "Chọn chuyến" at bounding box center [569, 78] width 155 height 25
type input "26040"
click at [604, 101] on div "10:35 (TC) - 50H-260.40" at bounding box center [555, 111] width 147 height 26
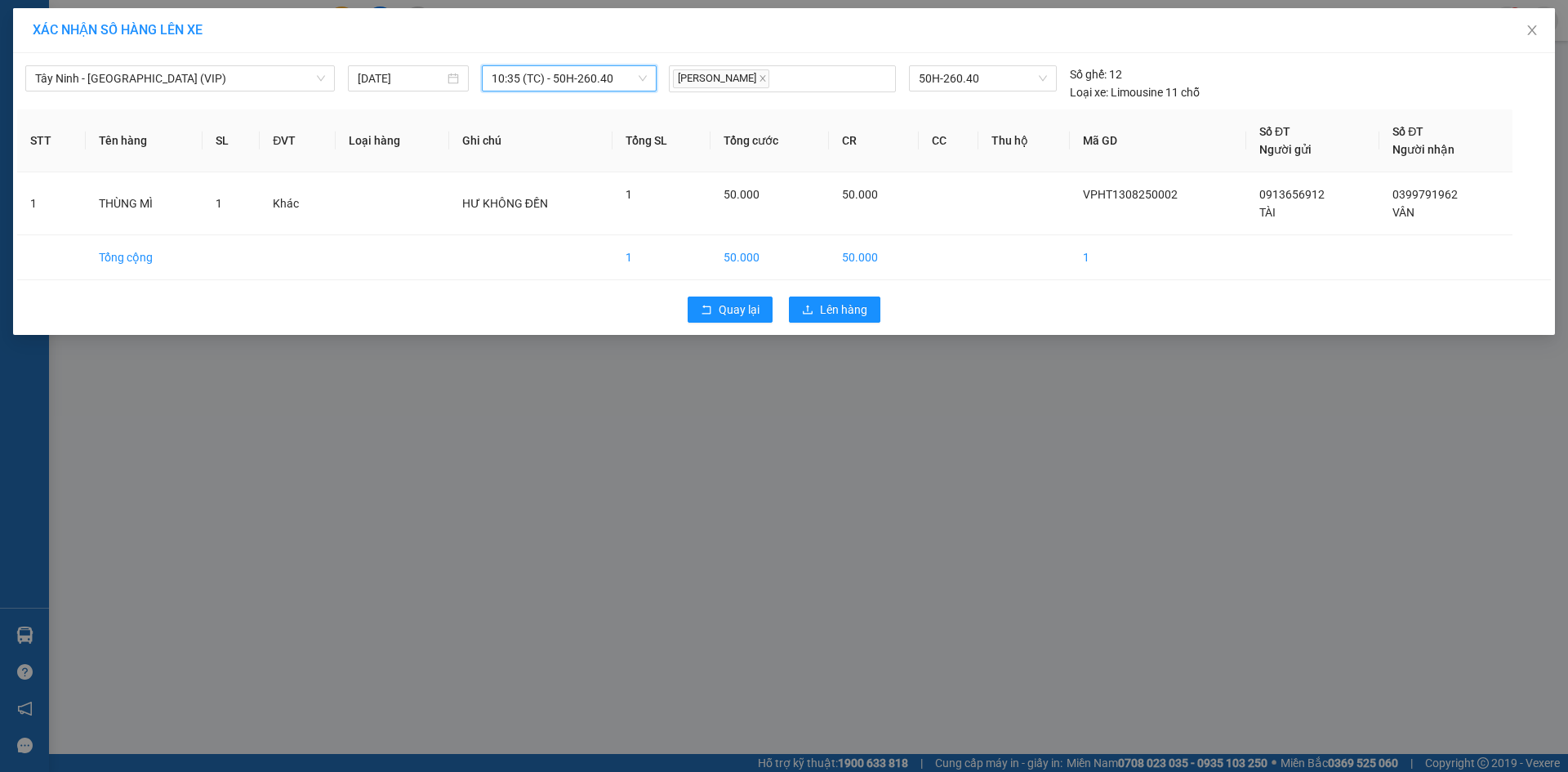
click at [484, 468] on div "XÁC NHẬN SỐ HÀNG LÊN XE [GEOGRAPHIC_DATA] - [GEOGRAPHIC_DATA] (VIP) [DATE] 10:3…" at bounding box center [784, 386] width 1568 height 772
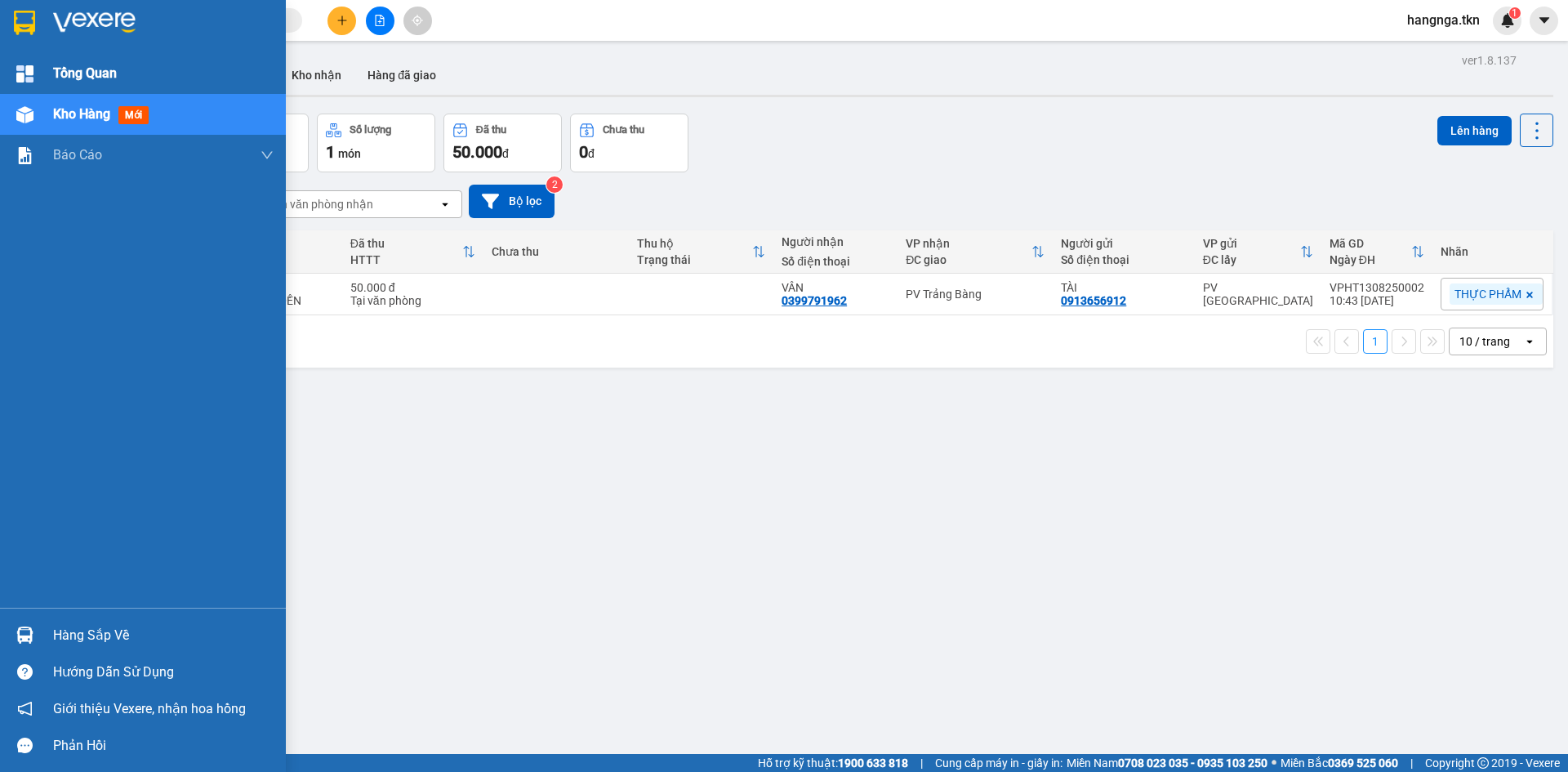
click at [126, 73] on div "Tổng Quan" at bounding box center [163, 73] width 220 height 41
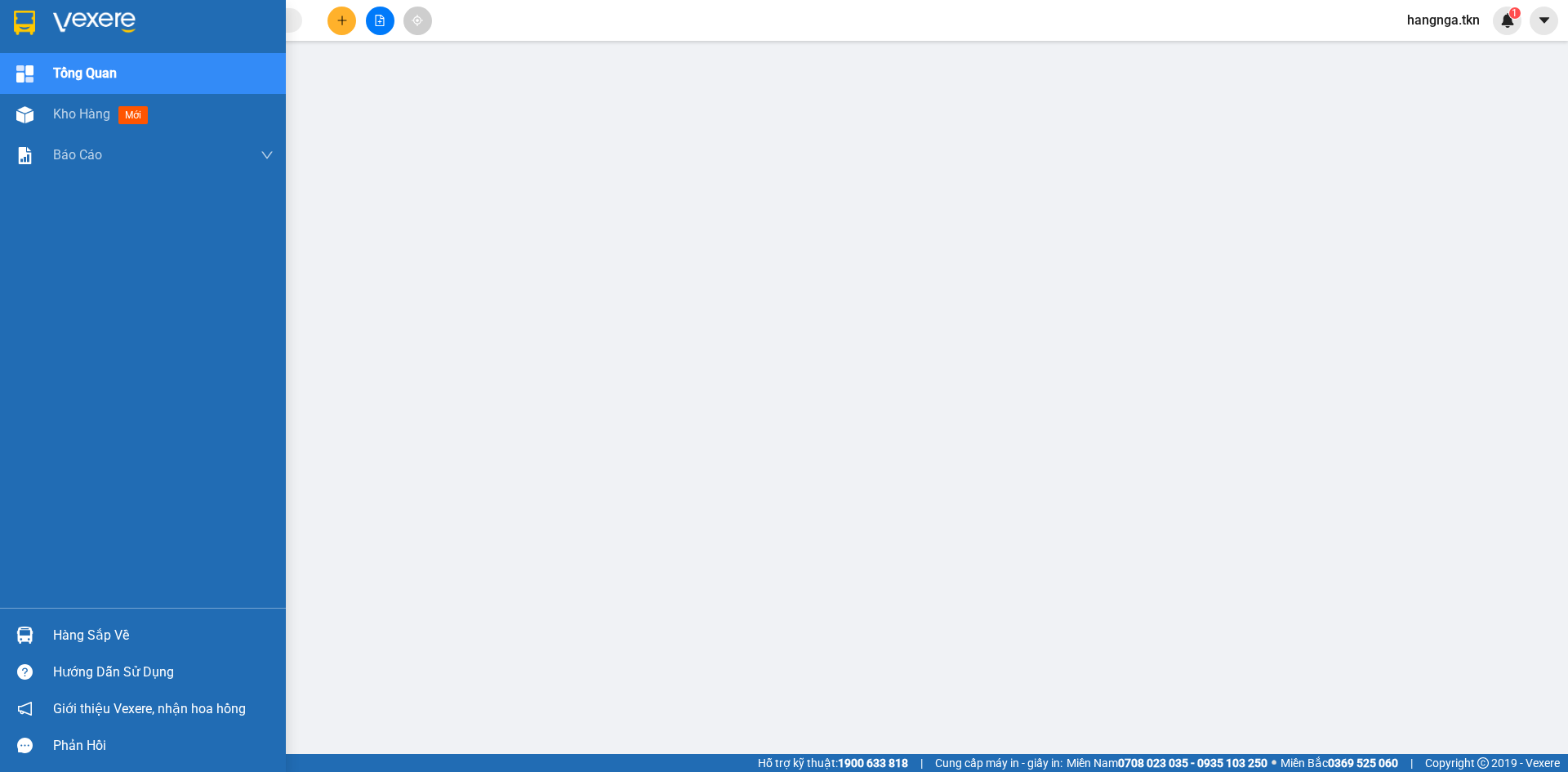
click at [37, 11] on div at bounding box center [25, 23] width 29 height 29
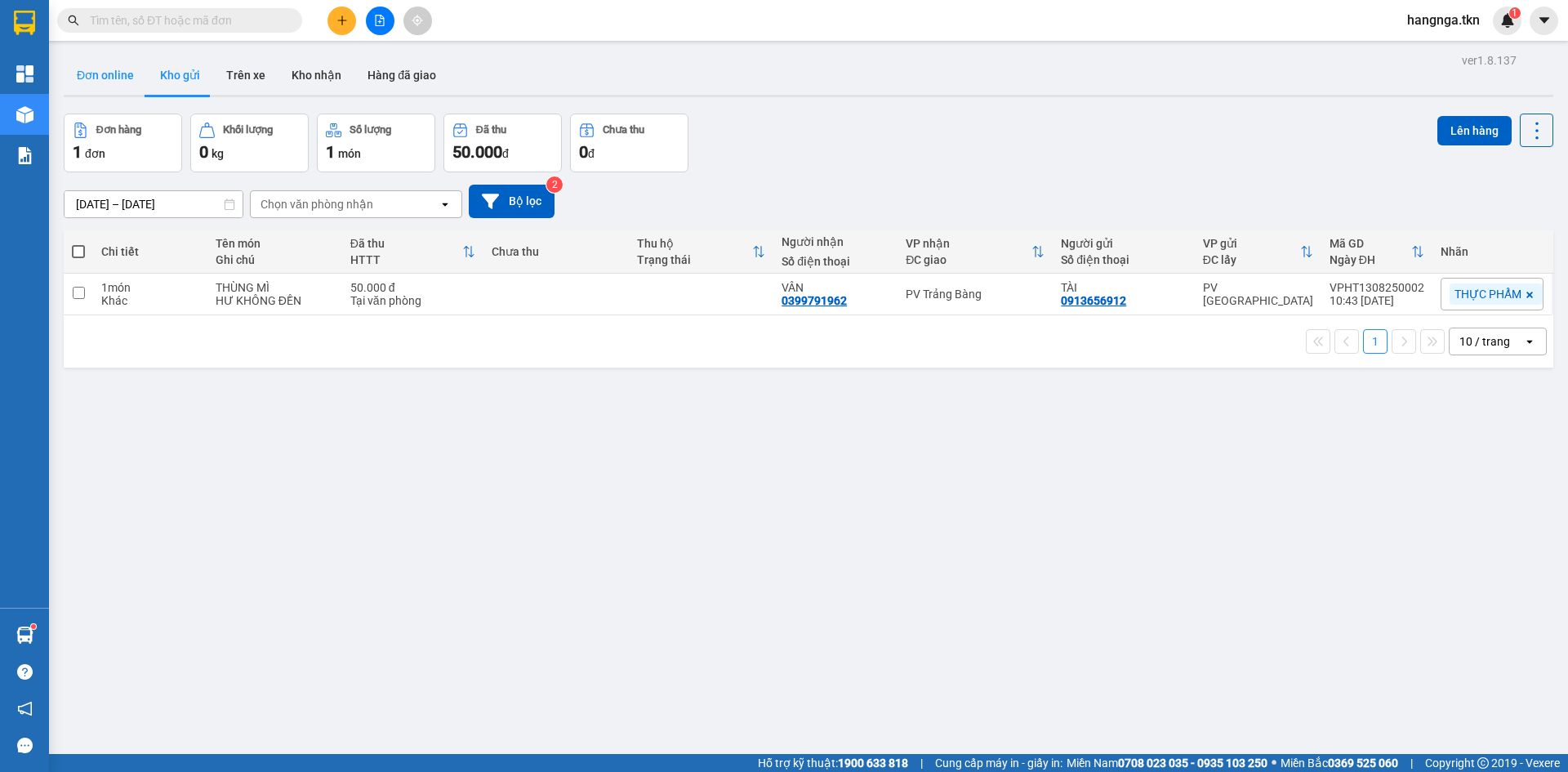
click at [96, 69] on button "Đơn online" at bounding box center [106, 75] width 83 height 39
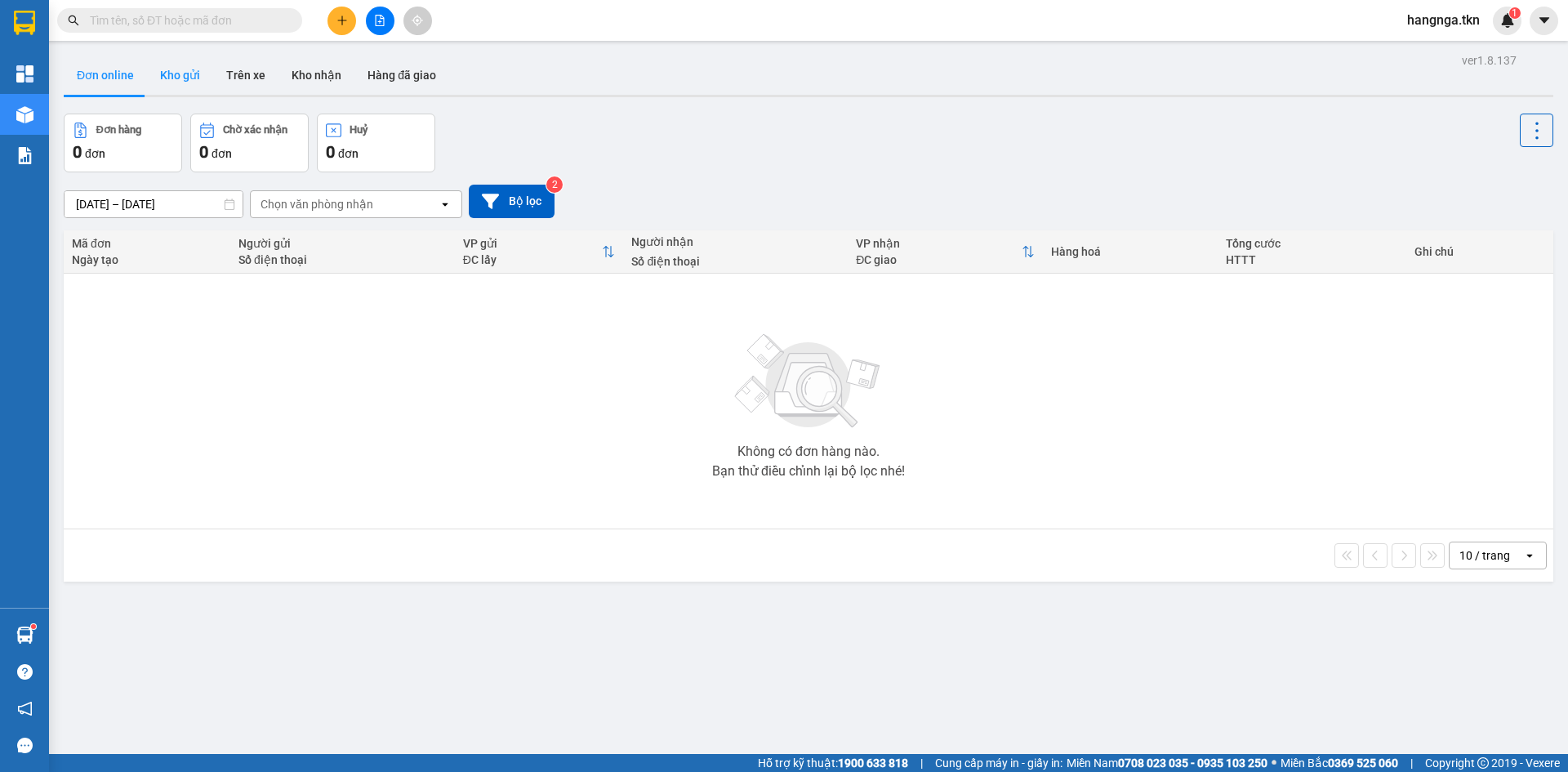
click at [178, 60] on button "Kho gửi" at bounding box center [180, 75] width 66 height 39
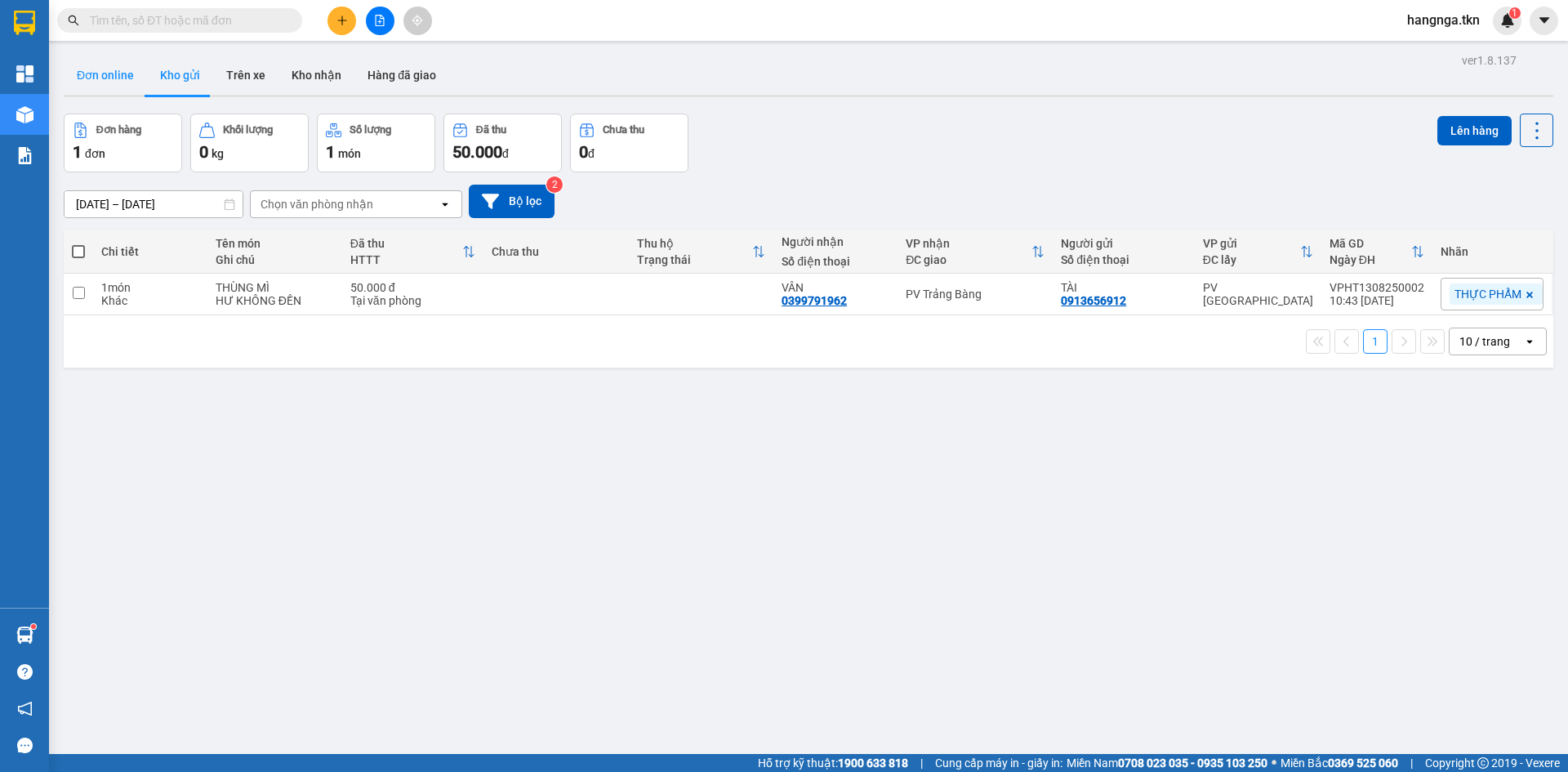
click at [103, 73] on button "Đơn online" at bounding box center [106, 75] width 83 height 39
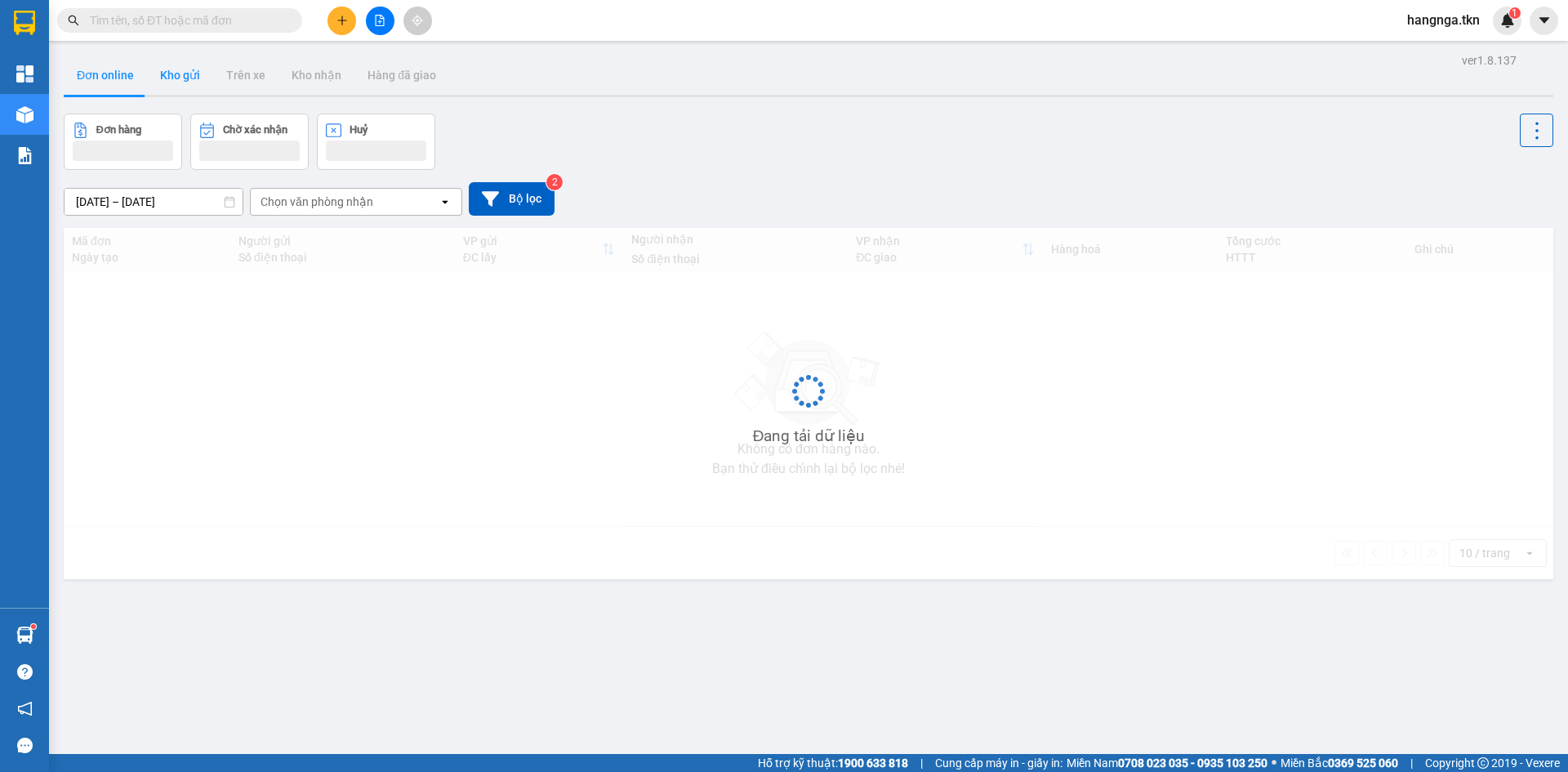
click at [199, 71] on button "Kho gửi" at bounding box center [180, 75] width 66 height 39
type input "[DATE] – [DATE]"
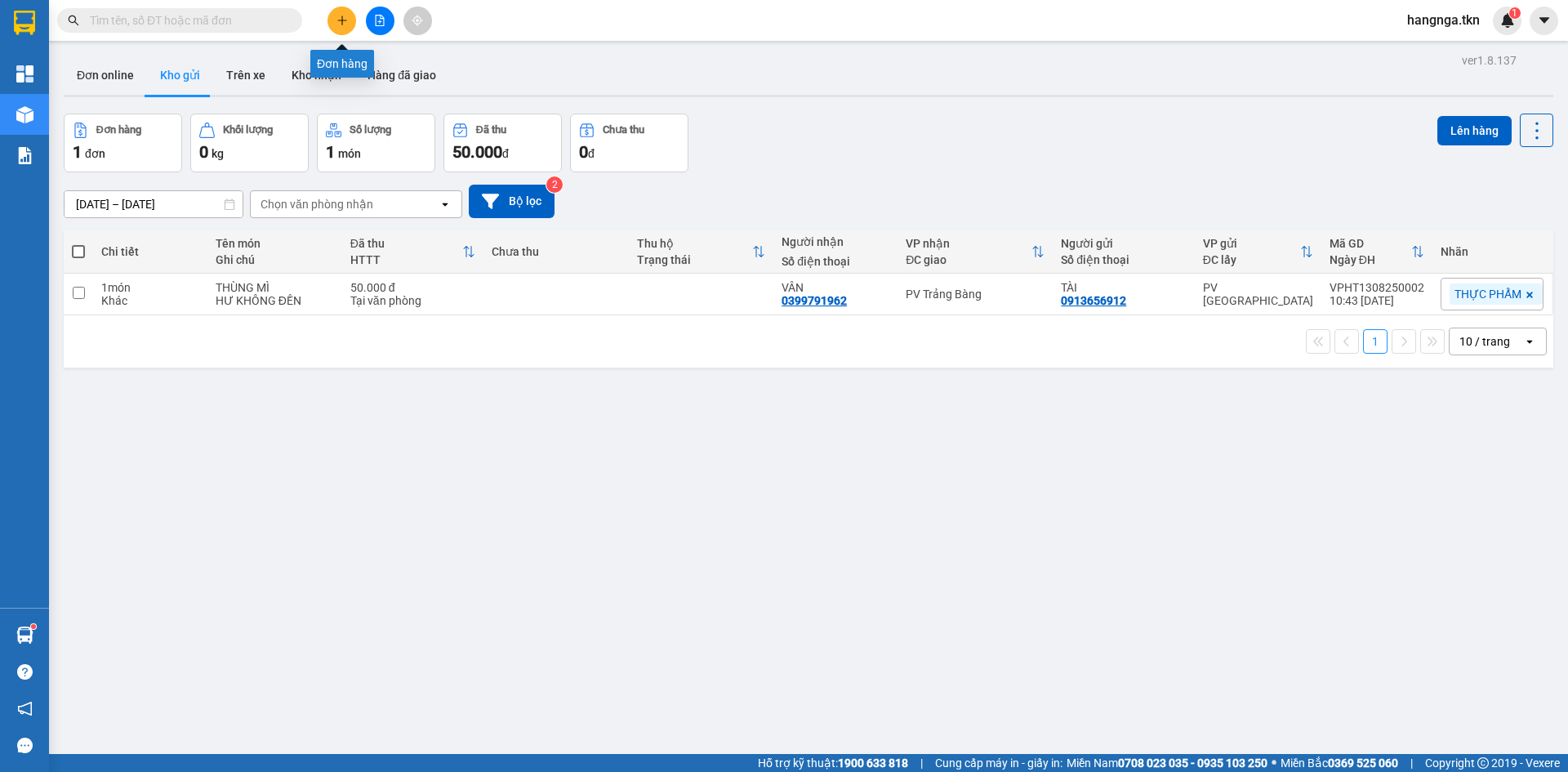
click at [344, 18] on icon "plus" at bounding box center [341, 20] width 11 height 11
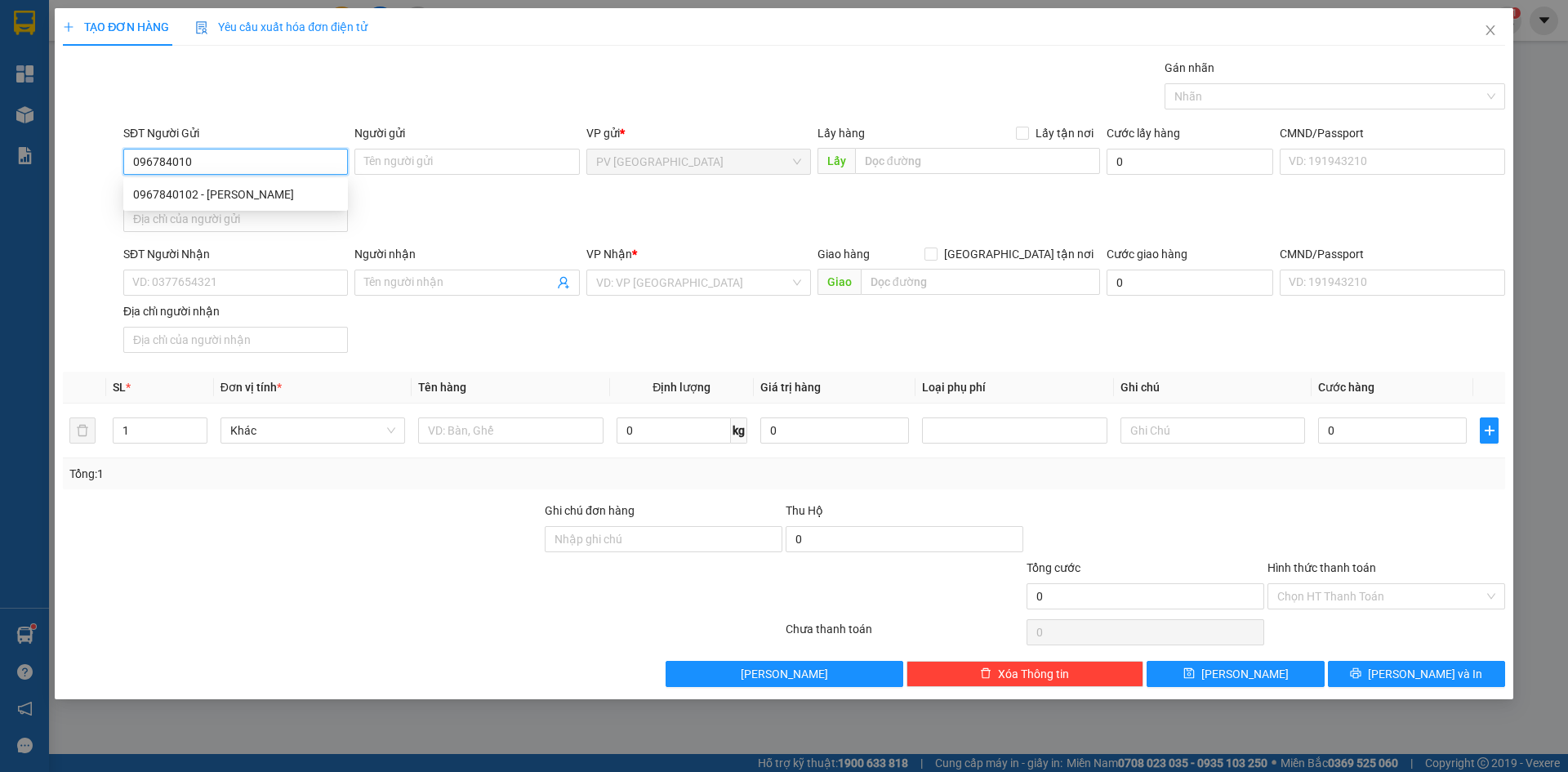
type input "0967840102"
click at [281, 191] on div "0967840102 - [PERSON_NAME]" at bounding box center [235, 194] width 205 height 18
type input "[PERSON_NAME]"
type input "0347792697"
type input "A HƯNG"
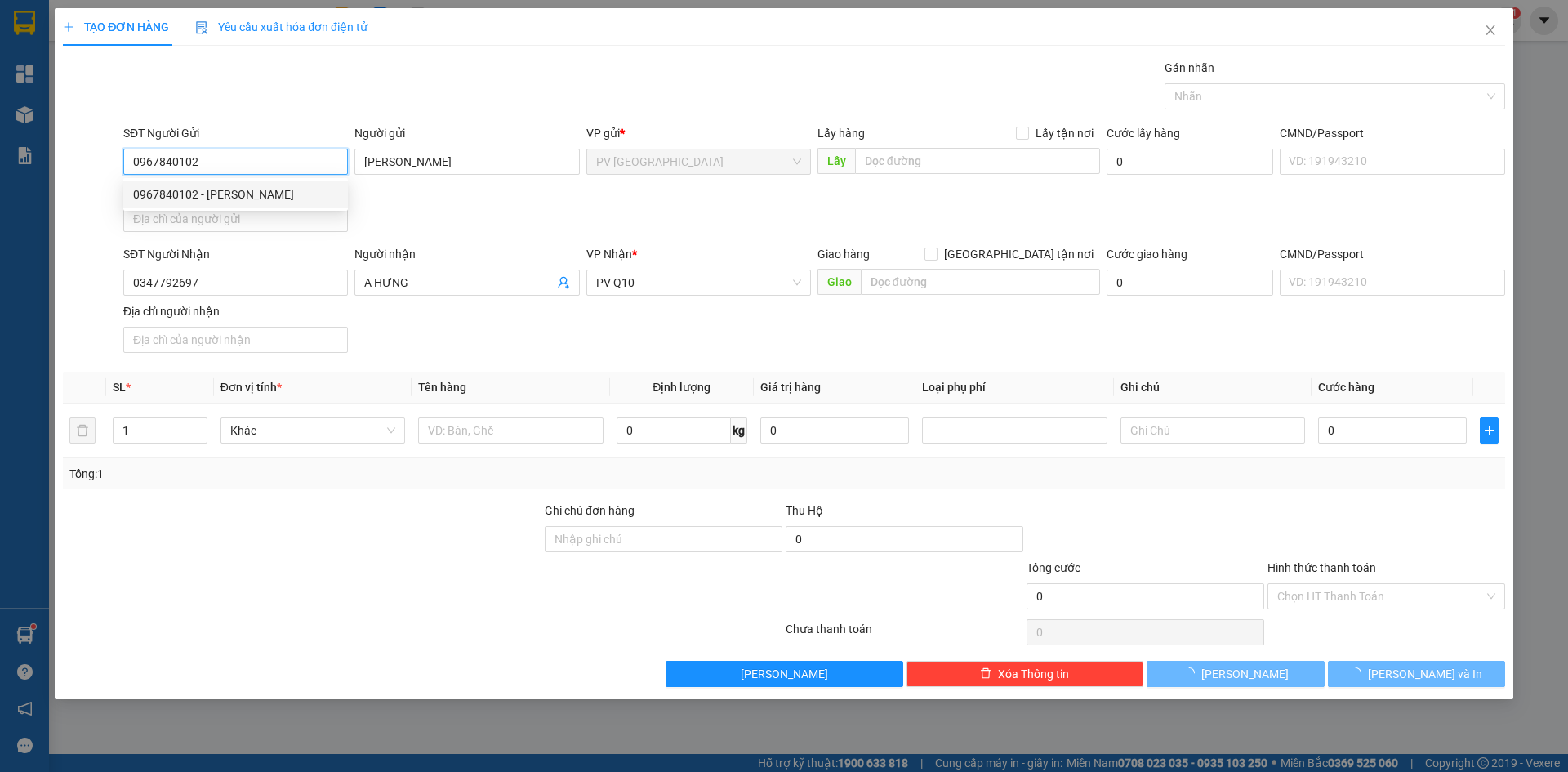
type input "30.000"
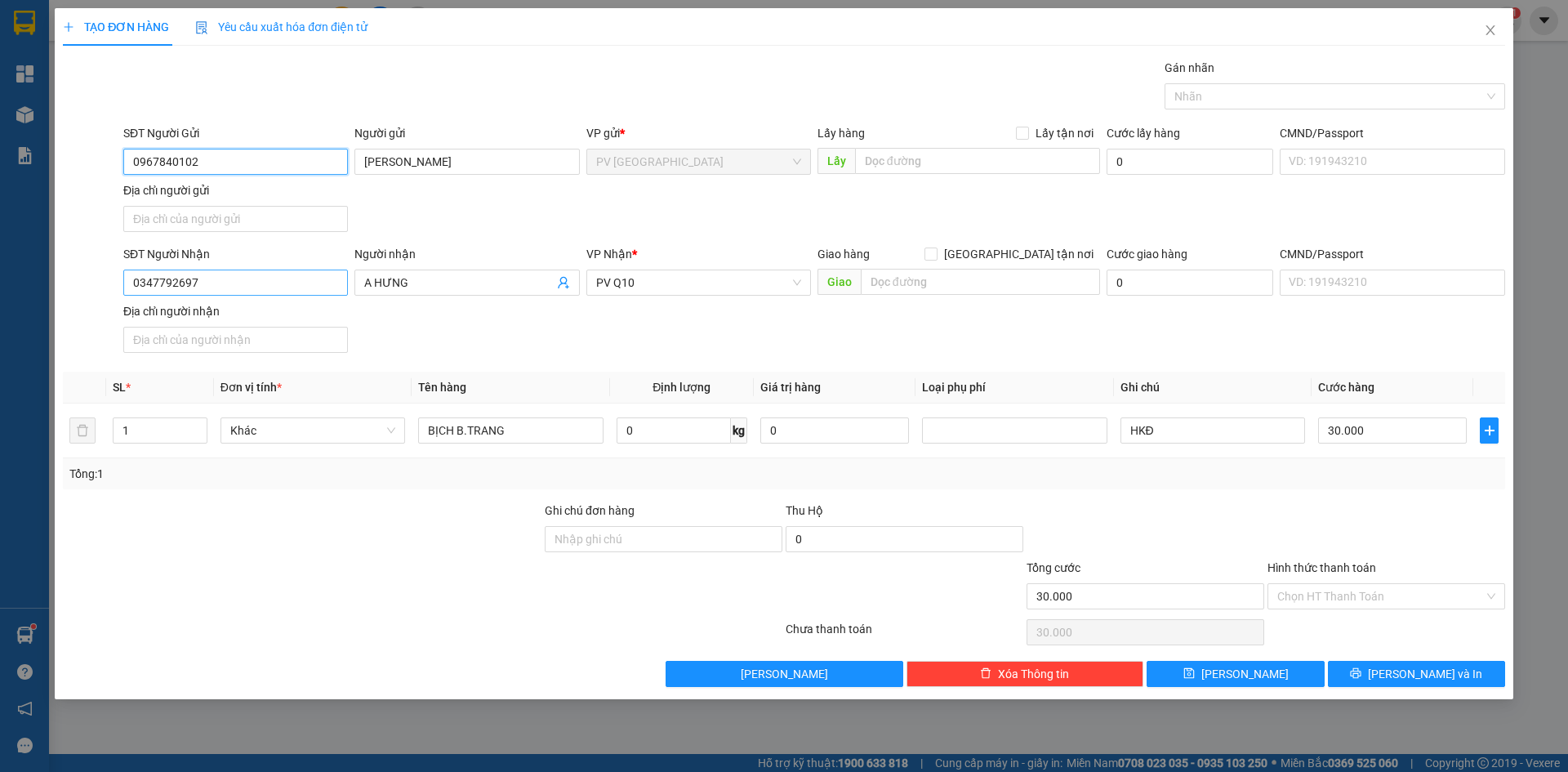
type input "0967840102"
drag, startPoint x: 262, startPoint y: 282, endPoint x: 58, endPoint y: 300, distance: 204.8
click at [58, 300] on div "TẠO ĐƠN HÀNG Yêu cầu xuất hóa đơn điện tử Transit Pickup Surcharge Ids Transit …" at bounding box center [784, 354] width 1459 height 691
type input "0981025883"
click at [272, 316] on div "0981025883 - lành" at bounding box center [235, 315] width 205 height 18
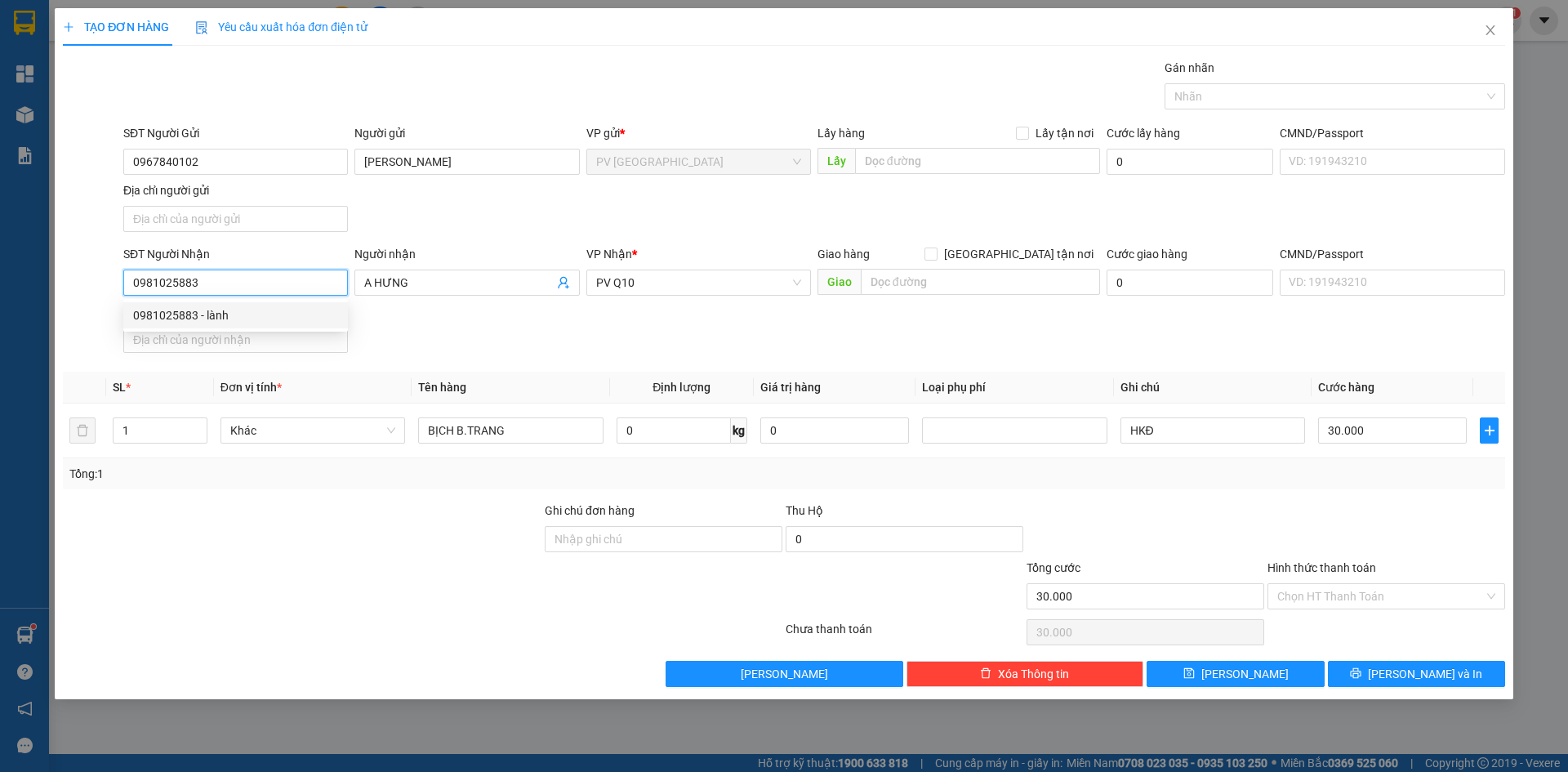
type input "lành"
click at [648, 285] on span "PV Q10" at bounding box center [698, 283] width 205 height 25
type input "0981025883"
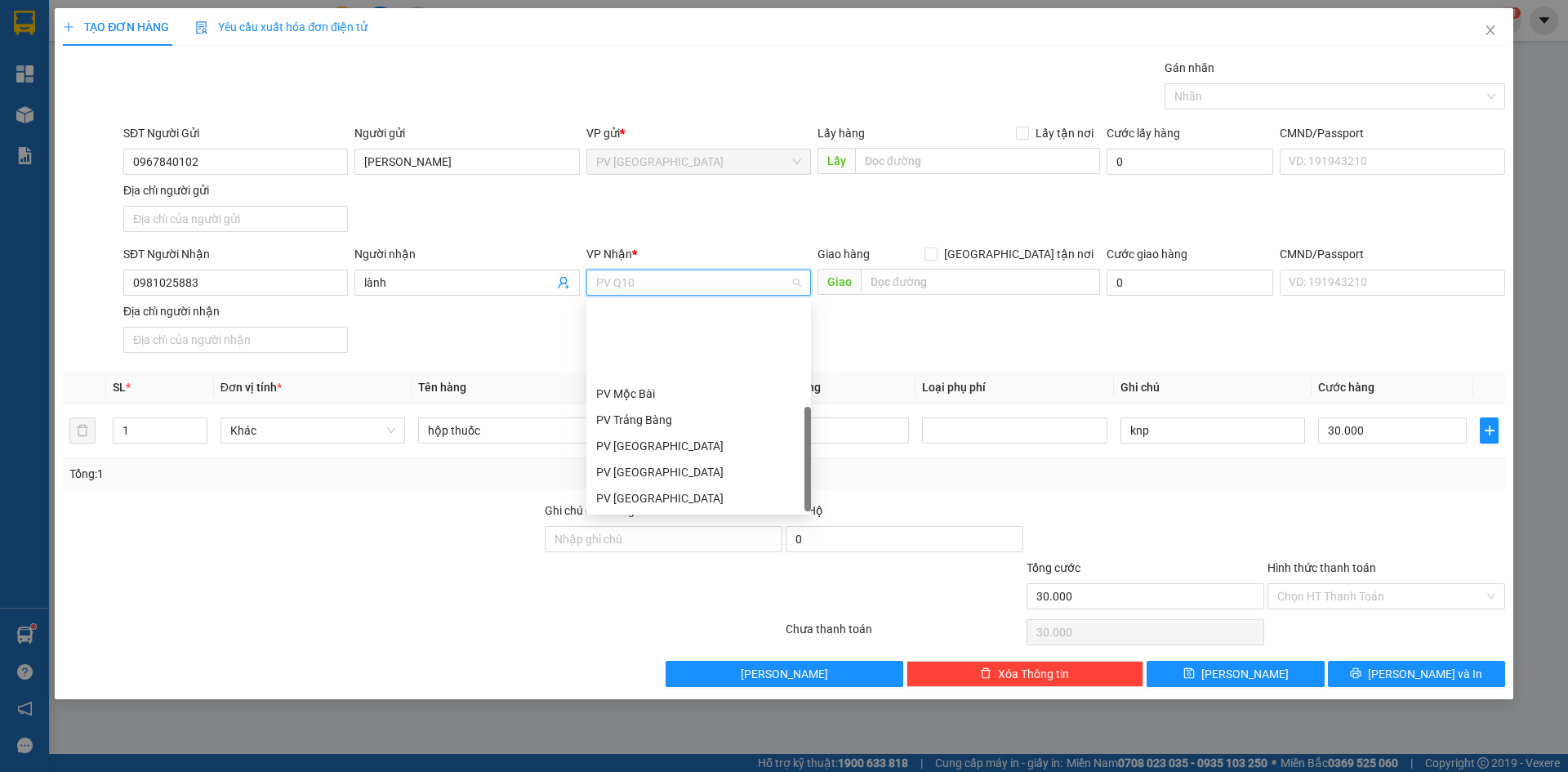
scroll to position [105, 0]
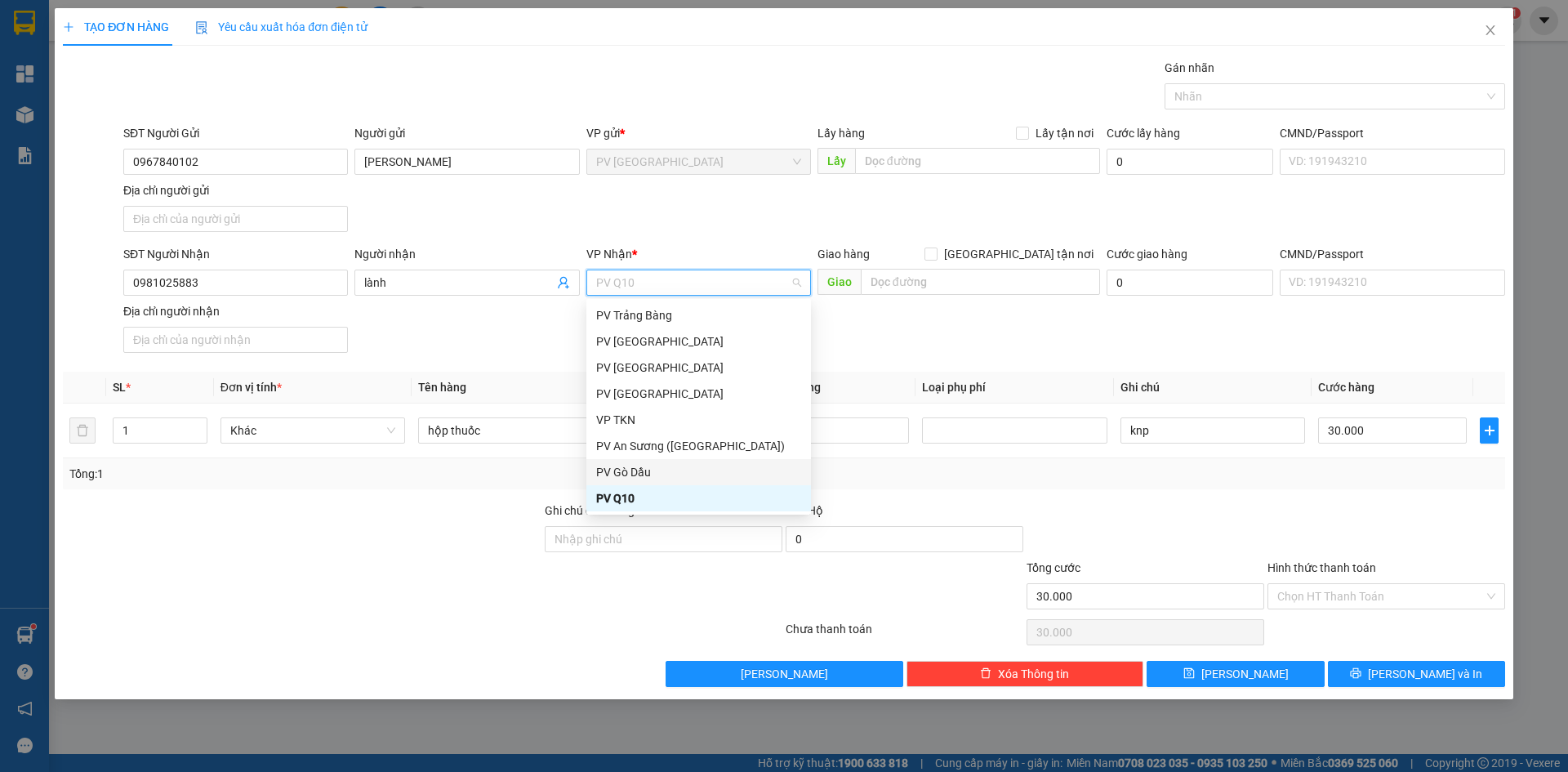
click at [530, 337] on div "SĐT Người Nhận 0981025883 Người nhận lành VP Nhận * PV Q10 Giao hàng Giao tận n…" at bounding box center [814, 302] width 1388 height 114
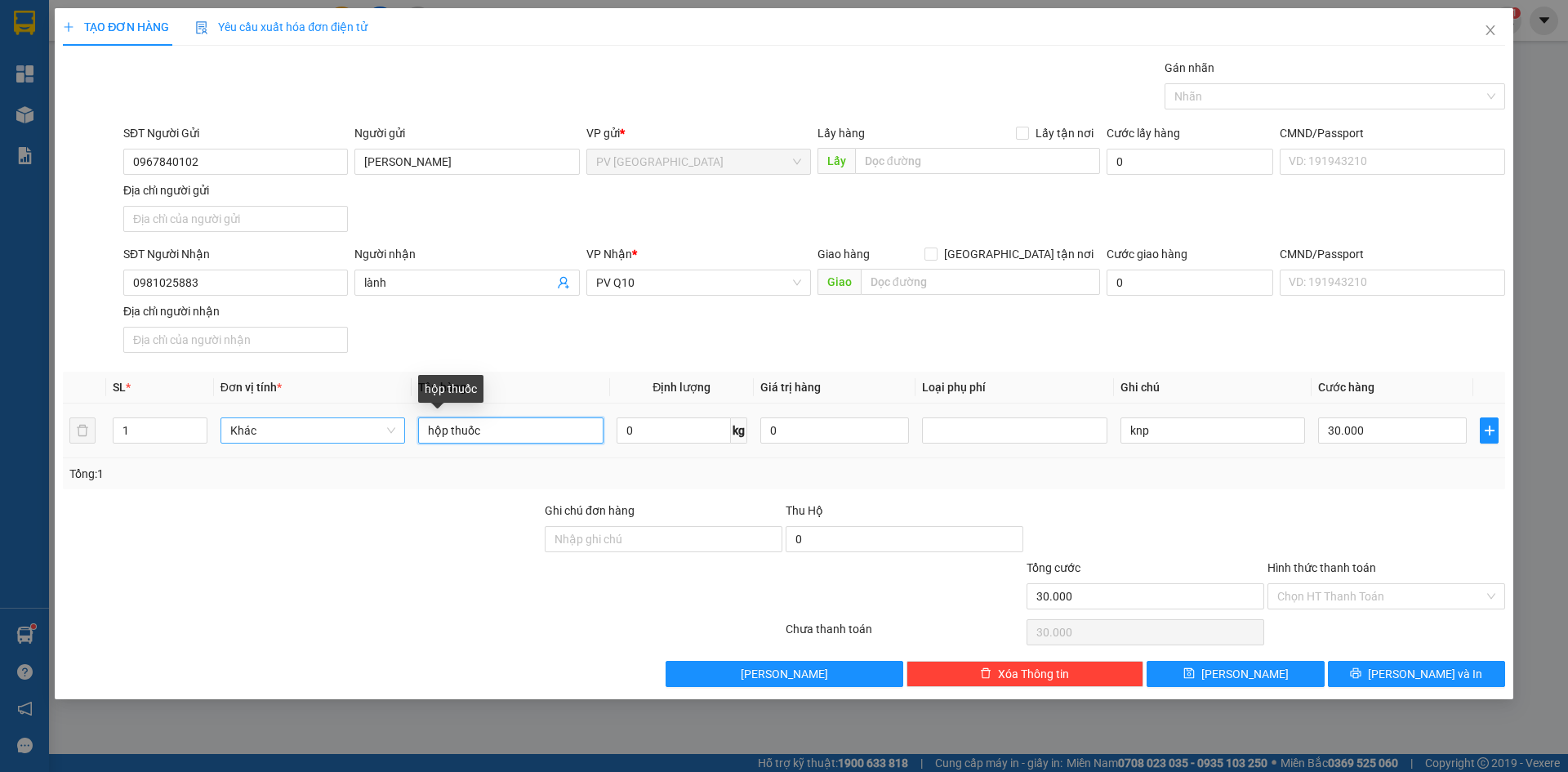
drag, startPoint x: 503, startPoint y: 428, endPoint x: 348, endPoint y: 432, distance: 155.1
click at [348, 432] on tr "1 Khác hộp thuốc 0 kg 0 knp 30.000" at bounding box center [784, 431] width 1442 height 54
type input "lap top"
drag, startPoint x: 1185, startPoint y: 427, endPoint x: 1058, endPoint y: 432, distance: 127.1
click at [1058, 432] on tr "1 Khác lap top 0 kg 0 knp 30.000" at bounding box center [784, 431] width 1442 height 54
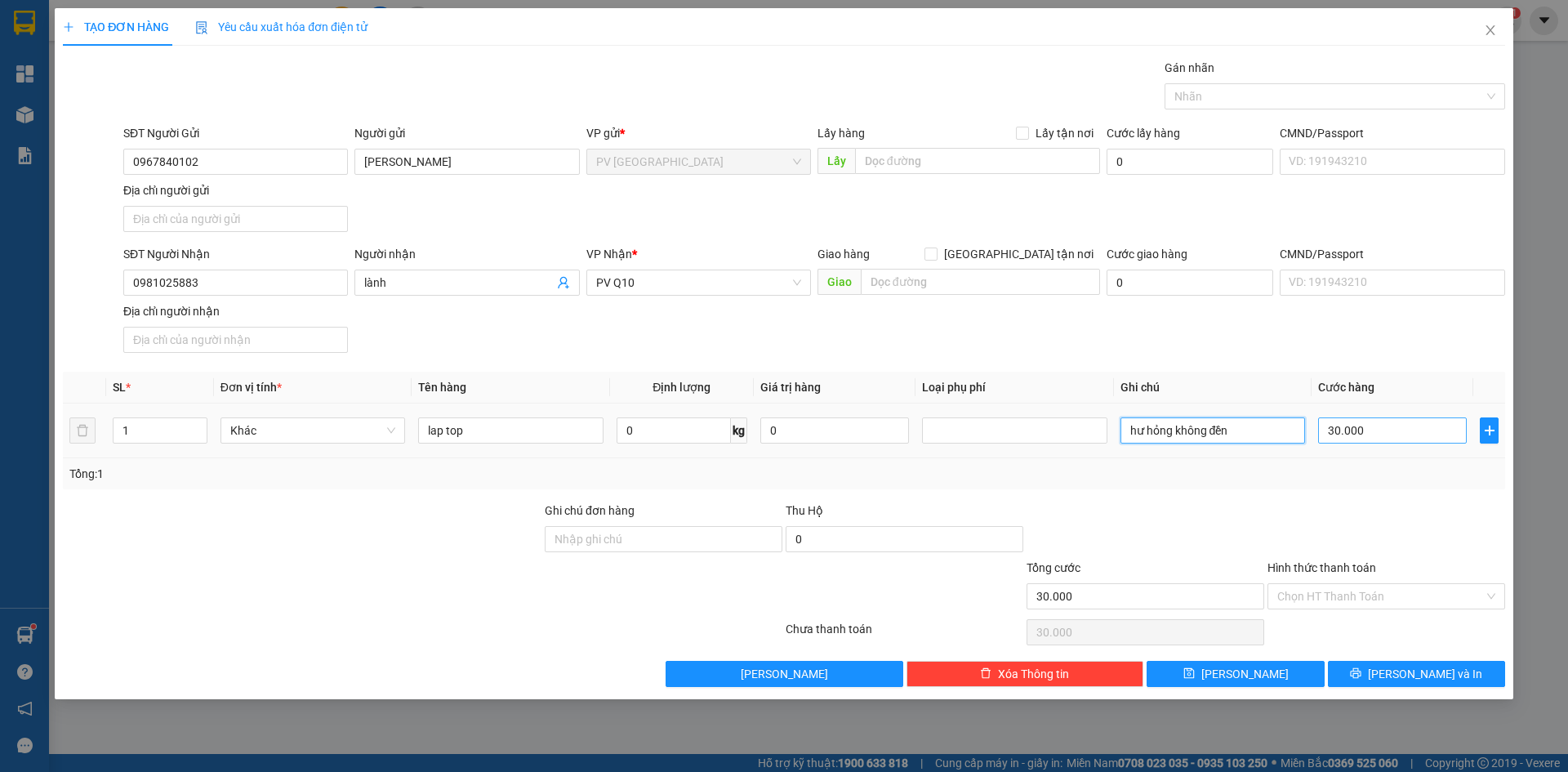
type input "hư hỏng không đền"
click at [1376, 433] on input "30.000" at bounding box center [1393, 430] width 149 height 26
type input "8"
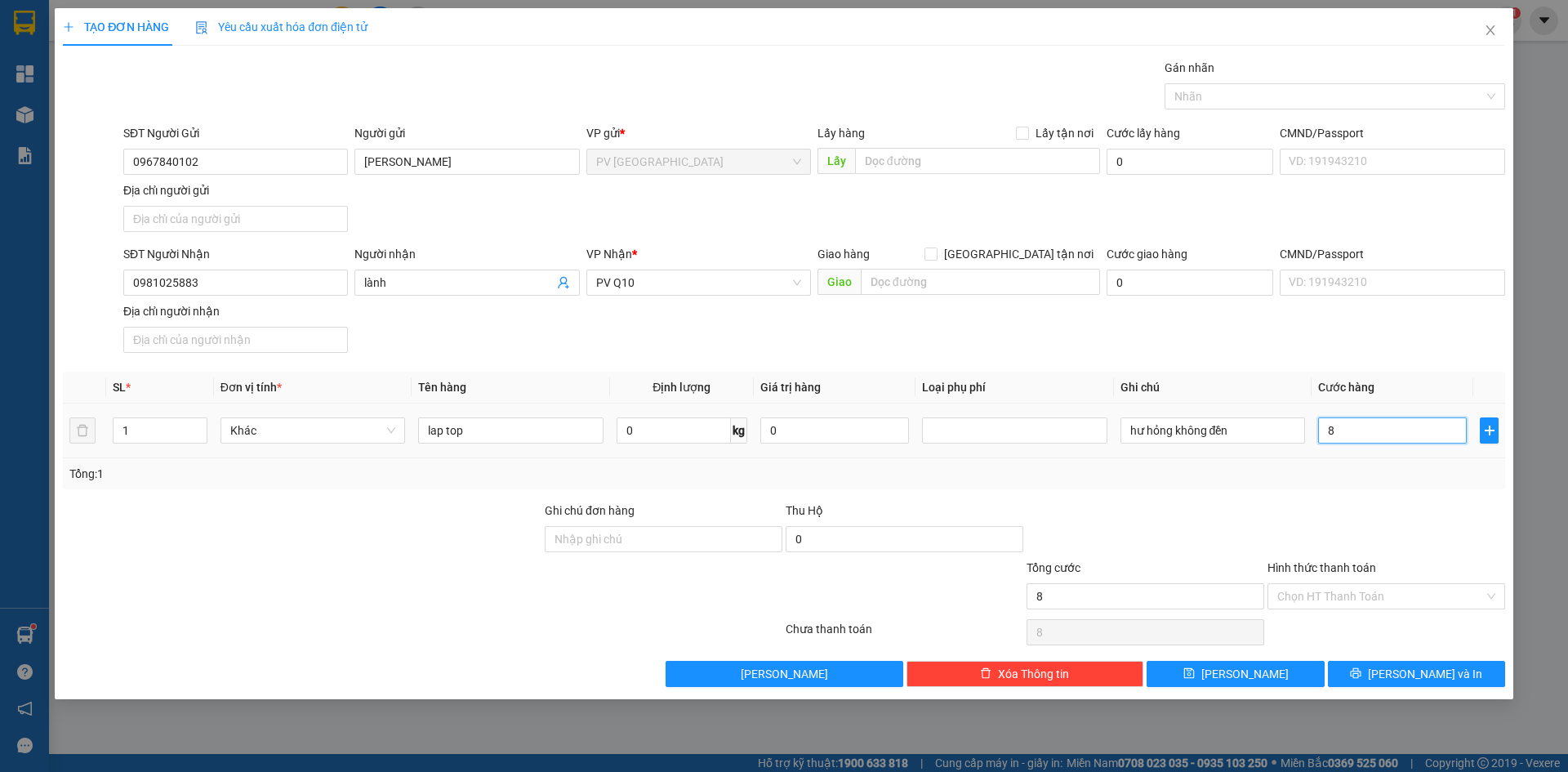
type input "80"
type input "800"
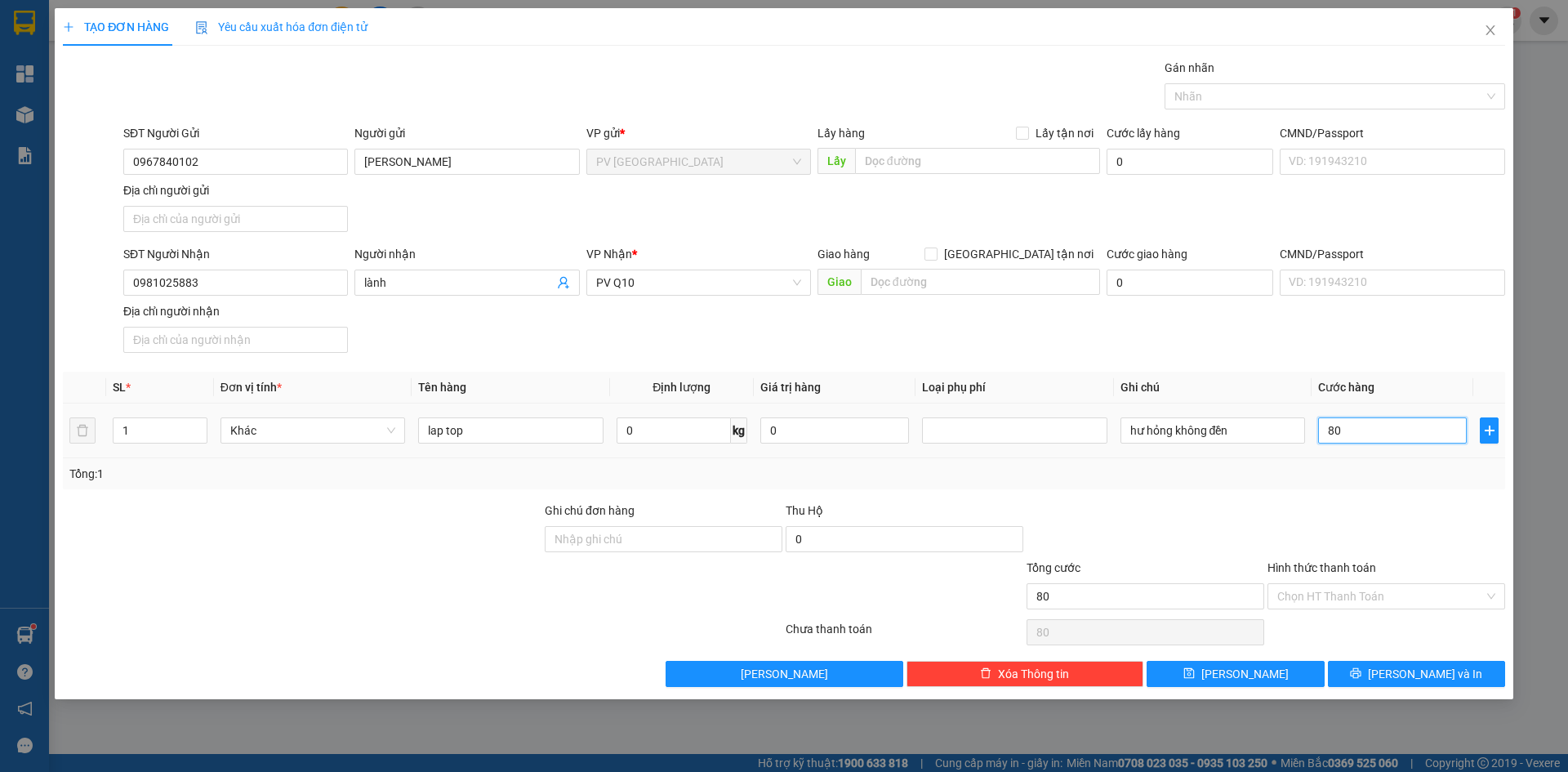
type input "800"
type input "8.000"
type input "80.000"
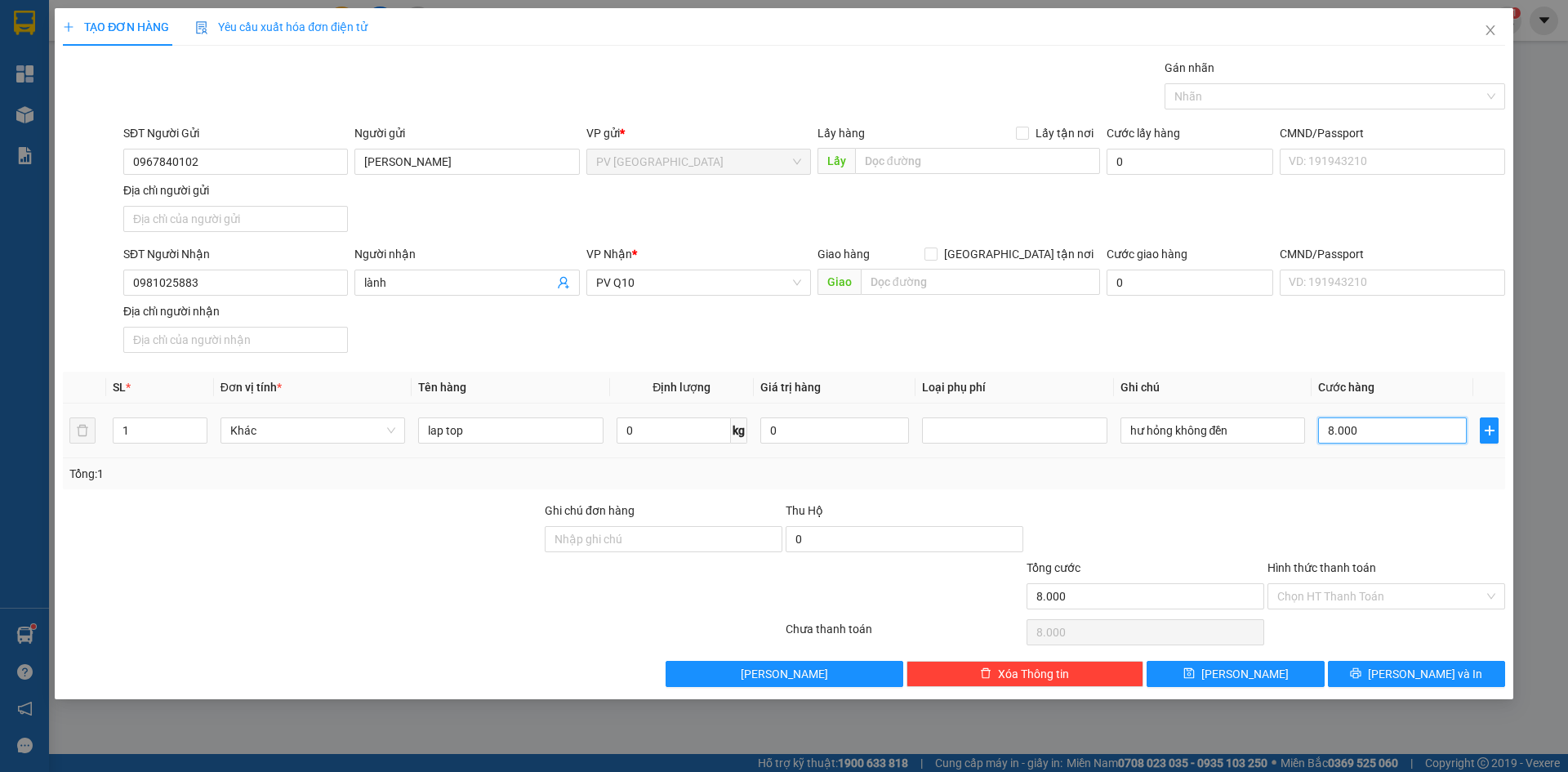
type input "80.000"
click at [1335, 594] on input "Hình thức thanh toán" at bounding box center [1381, 596] width 207 height 25
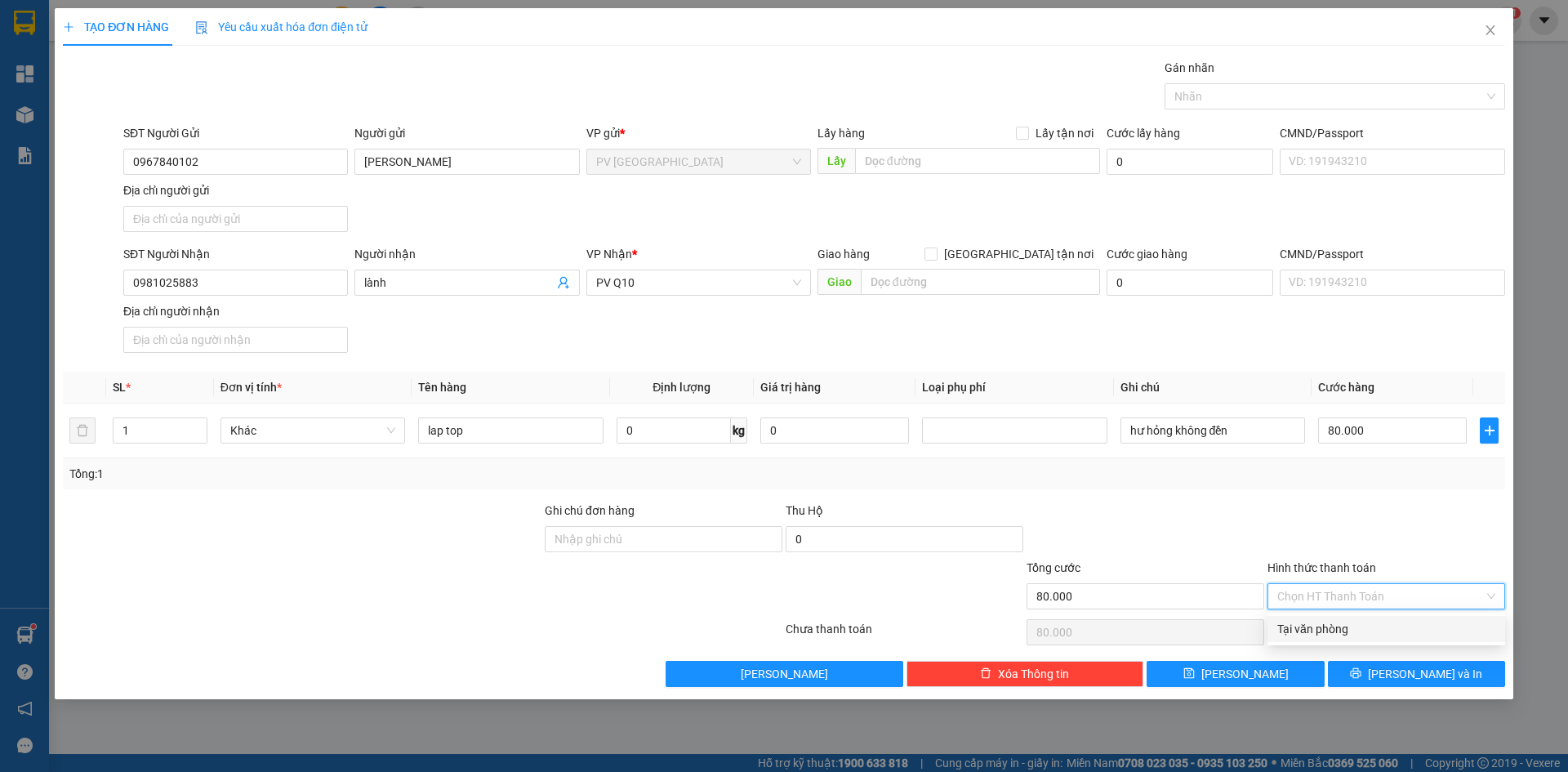
click at [1346, 628] on div "Tại văn phòng" at bounding box center [1387, 628] width 218 height 18
type input "0"
click at [1417, 670] on span "[PERSON_NAME] và In" at bounding box center [1425, 673] width 114 height 18
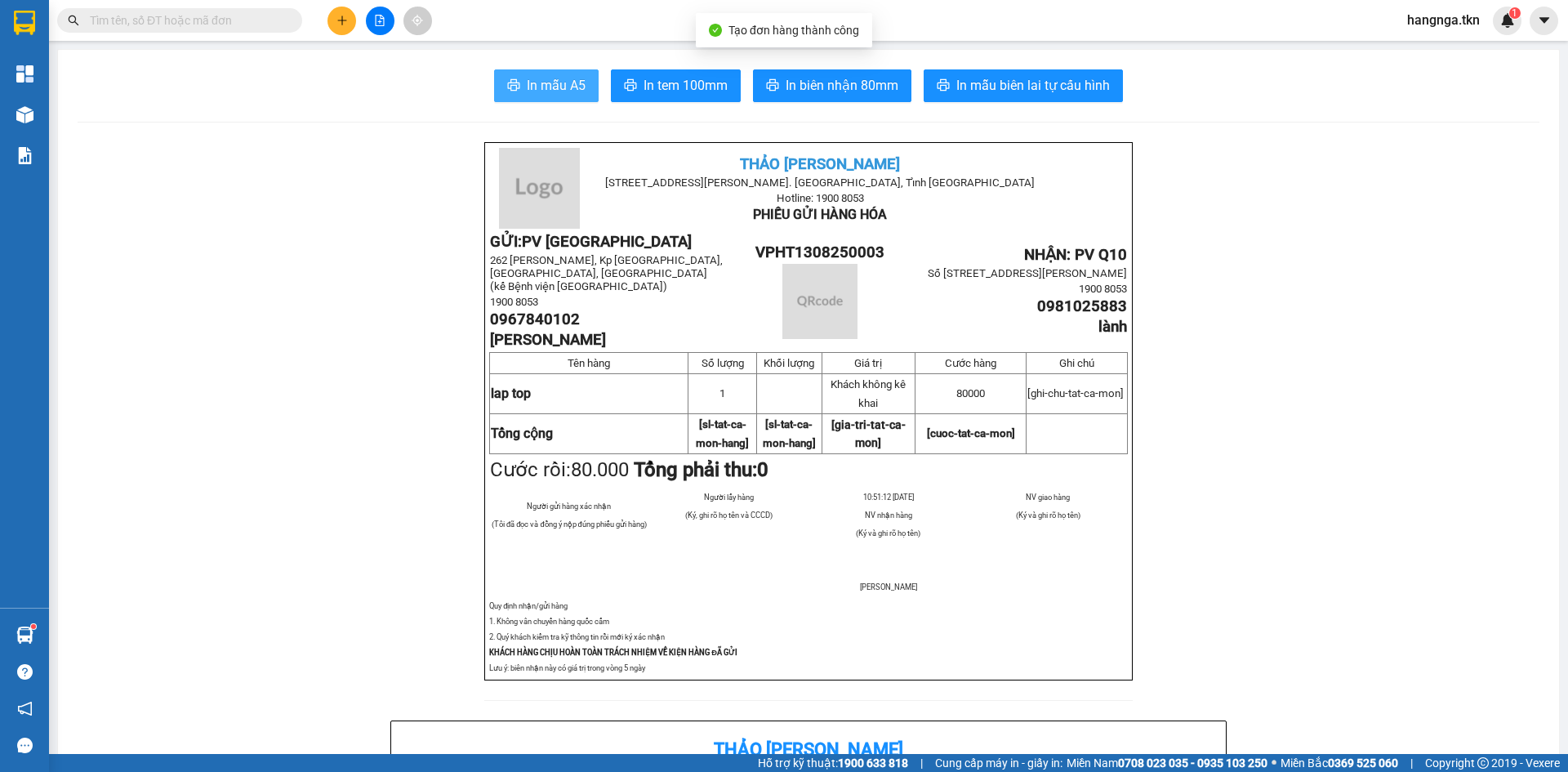
click at [537, 80] on span "In mẫu A5" at bounding box center [556, 85] width 59 height 20
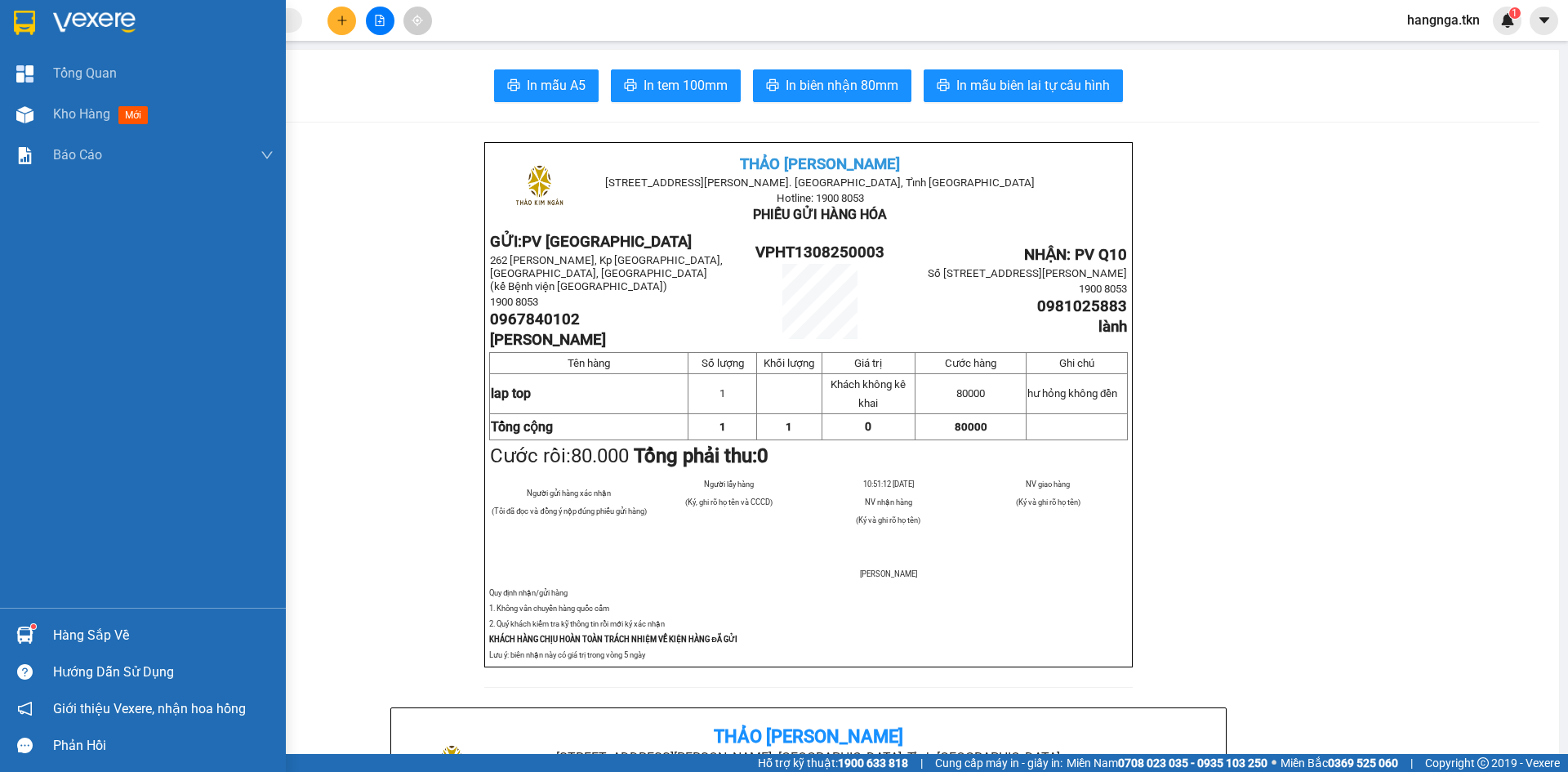
click at [36, 15] on div at bounding box center [25, 23] width 29 height 29
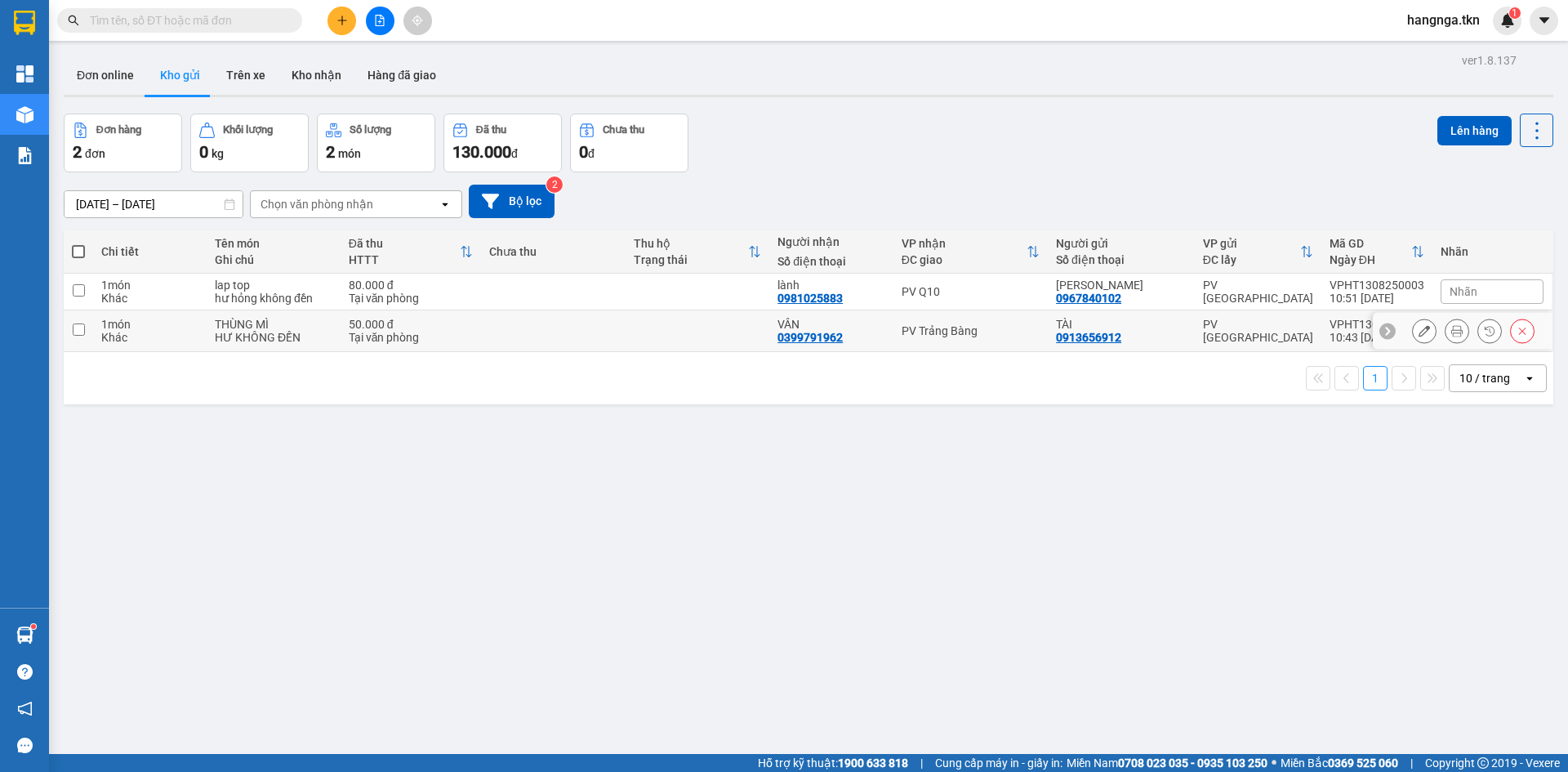
drag, startPoint x: 395, startPoint y: 326, endPoint x: 441, endPoint y: 331, distance: 46.3
click at [393, 329] on div "50.000 đ" at bounding box center [411, 323] width 124 height 13
checkbox input "true"
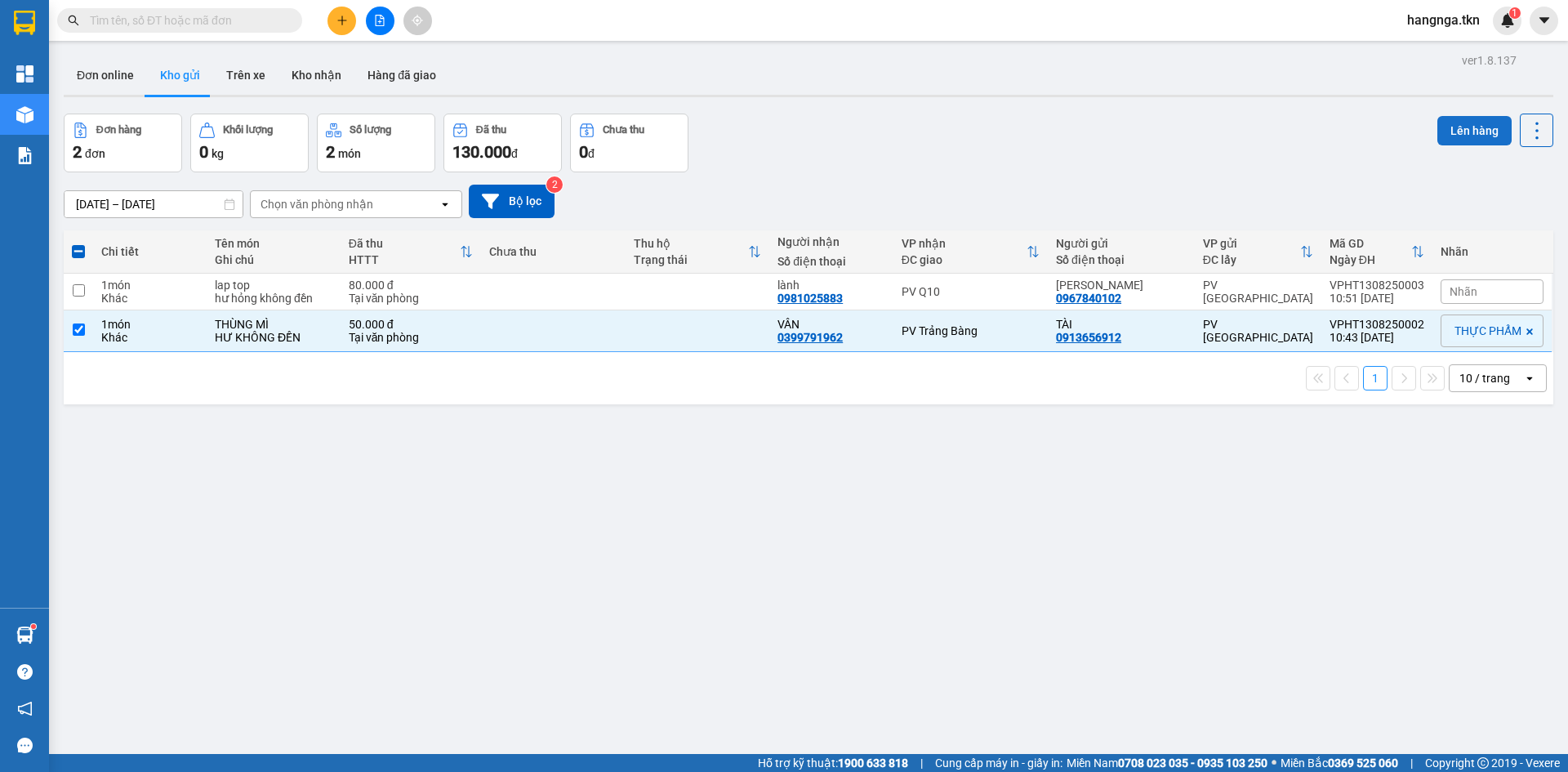
click at [1443, 119] on button "Lên hàng" at bounding box center [1474, 130] width 74 height 30
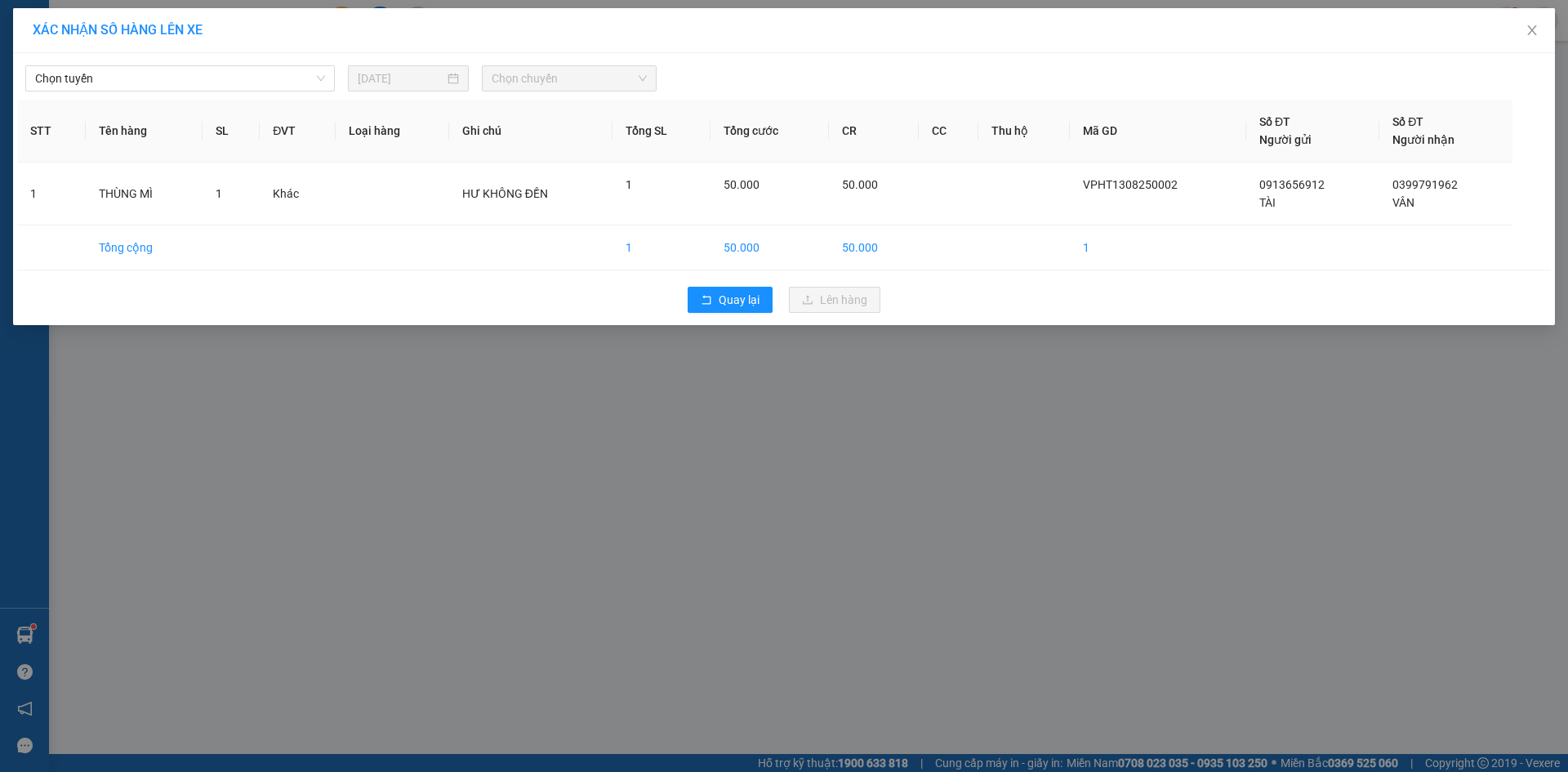
click at [210, 92] on div "Chọn tuyến [DATE] Chọn chuyến STT Tên hàng SL ĐVT Loại hàng Ghi chú Tổng SL Tổn…" at bounding box center [783, 188] width 1542 height 272
click at [213, 79] on span "Chọn tuyến" at bounding box center [180, 78] width 290 height 25
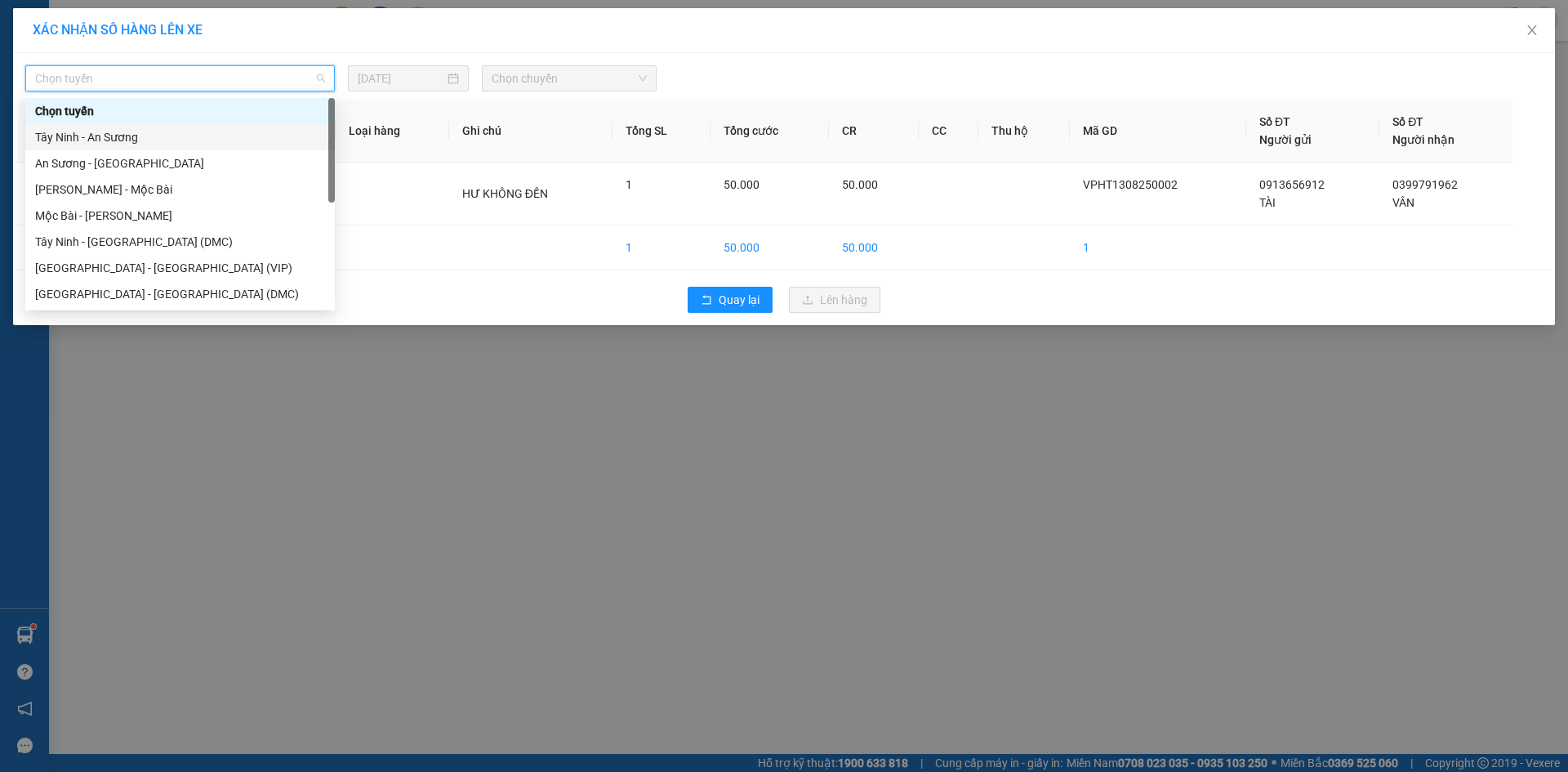
scroll to position [26, 0]
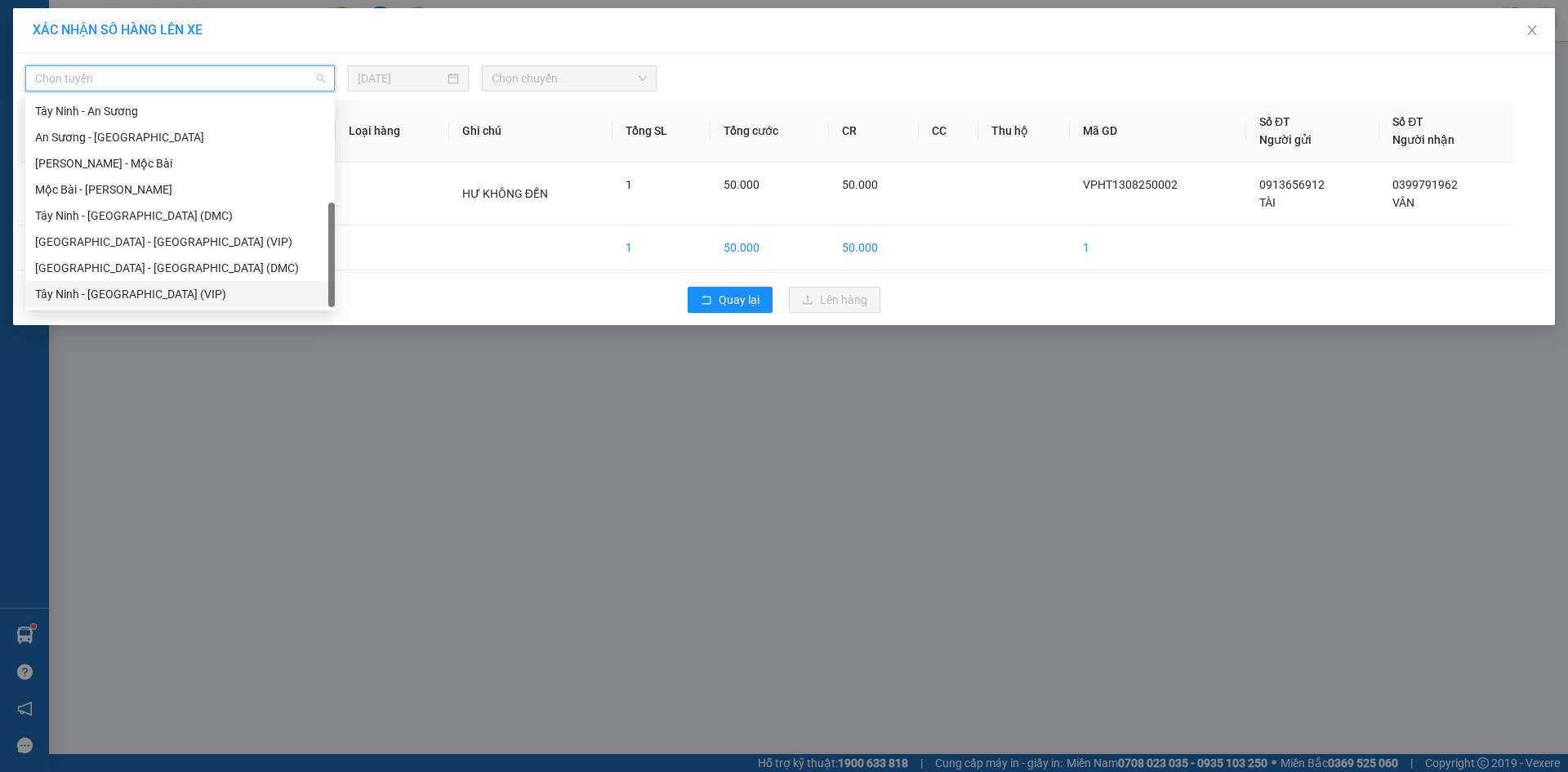
click at [237, 296] on div "Tây Ninh - [GEOGRAPHIC_DATA] (VIP)" at bounding box center [180, 294] width 290 height 18
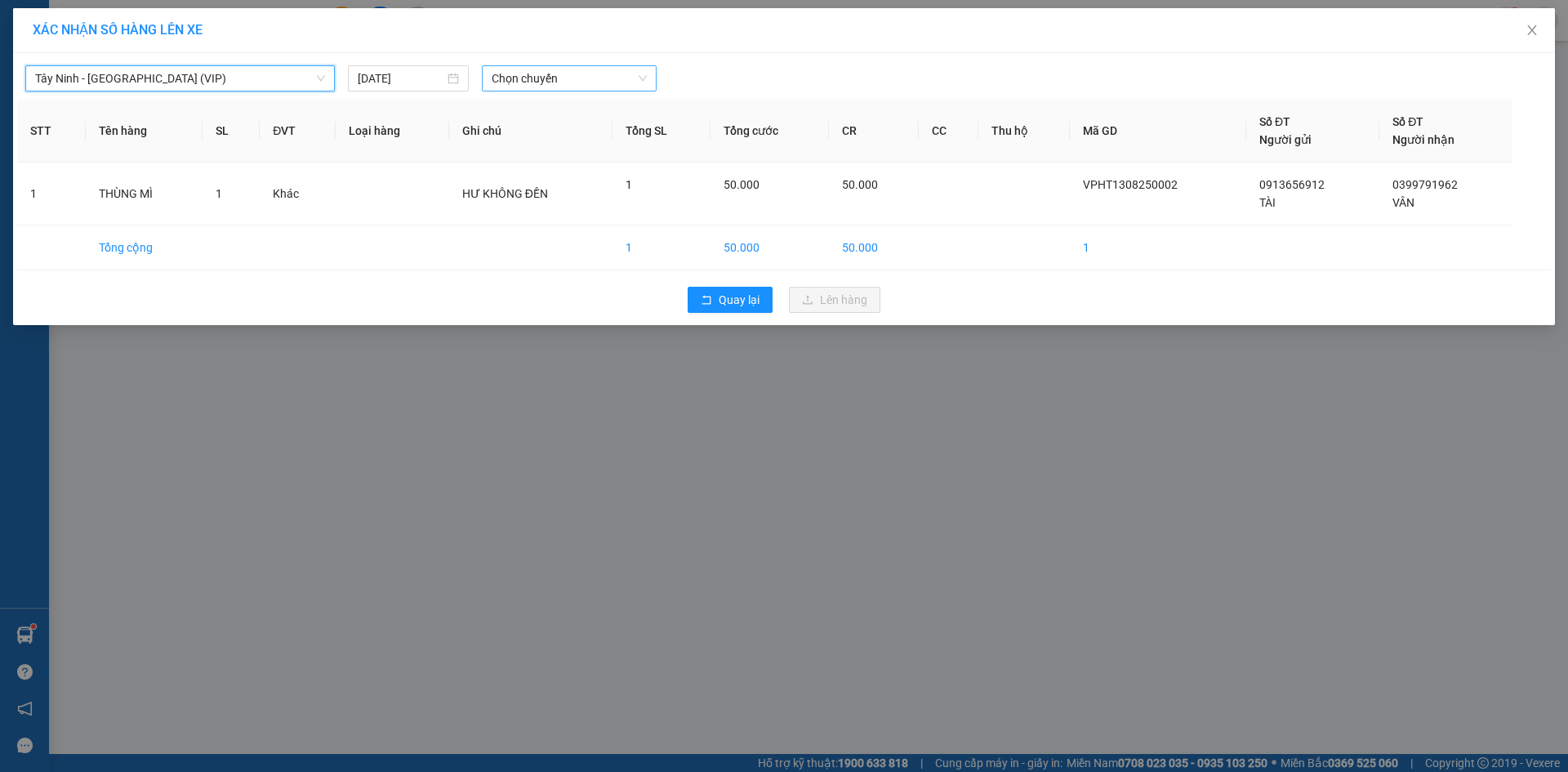
click at [598, 72] on span "Chọn chuyến" at bounding box center [569, 78] width 155 height 25
type input "26040"
click at [595, 111] on div "10:35 (TC) - 50H-260.40" at bounding box center [556, 111] width 128 height 18
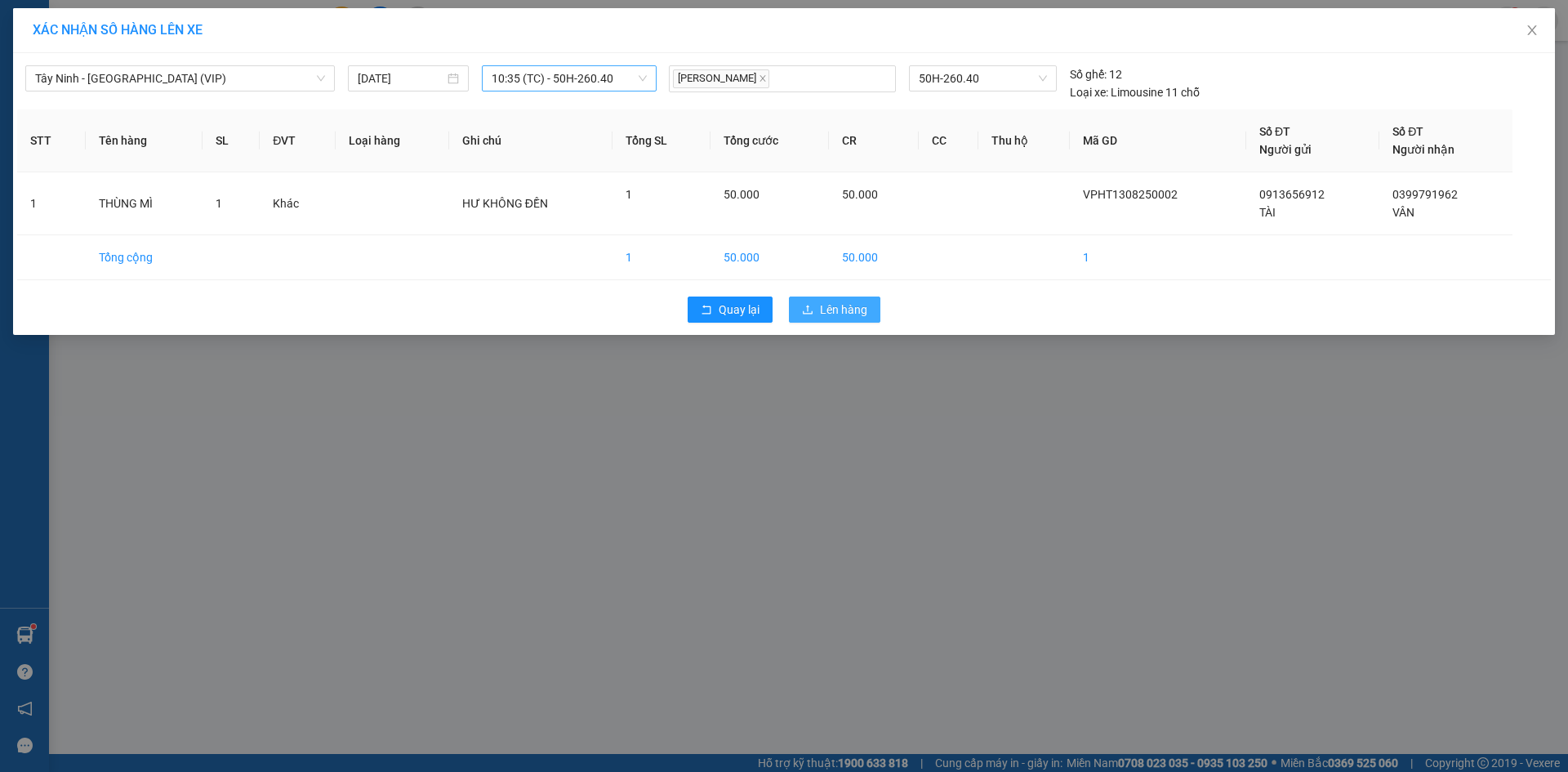
click at [839, 313] on span "Lên hàng" at bounding box center [844, 309] width 48 height 18
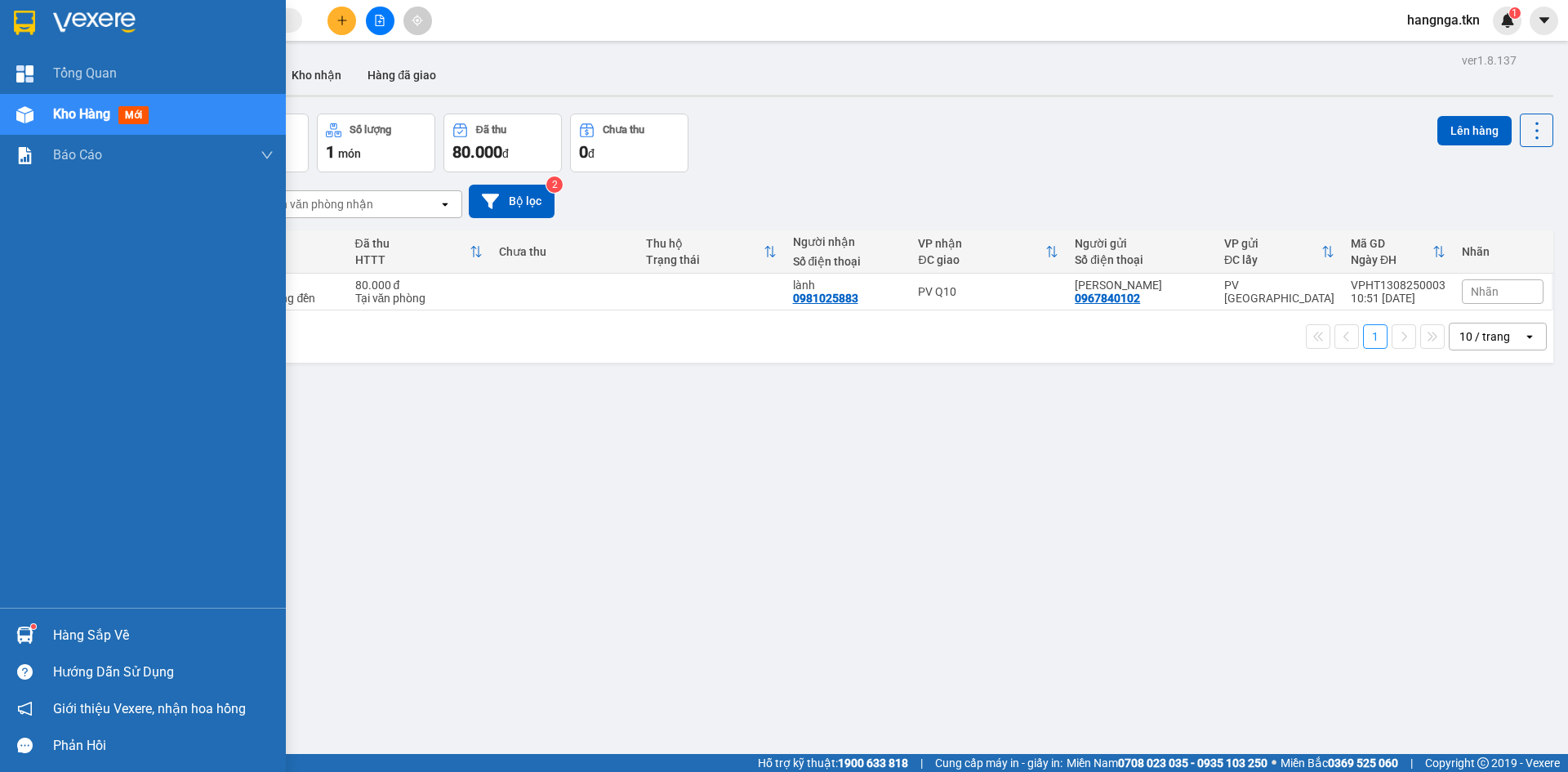
click at [67, 634] on div "Hàng sắp về" at bounding box center [163, 635] width 220 height 25
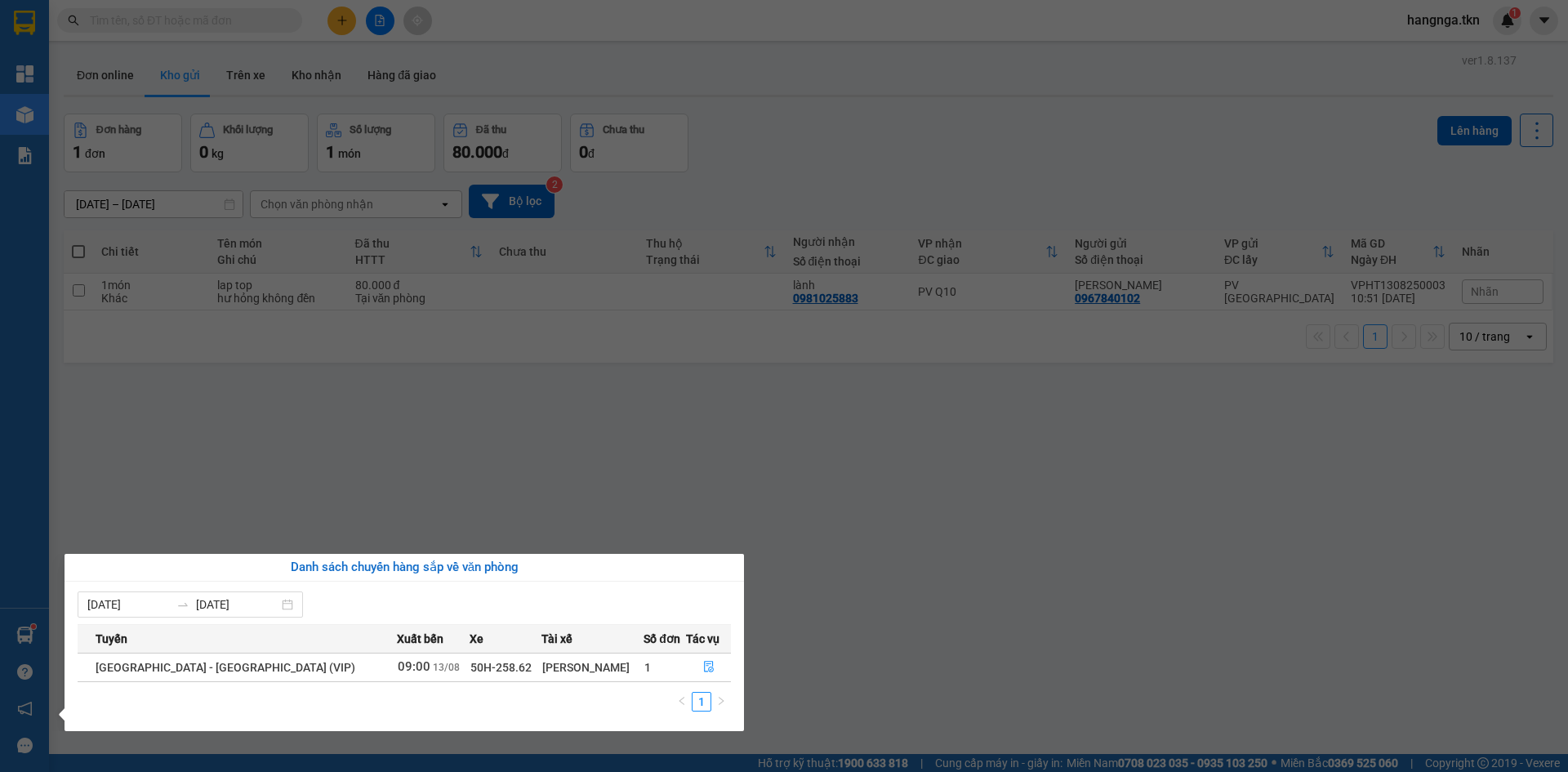
click at [684, 411] on section "Kết quả tìm kiếm ( 1 ) Bộ lọc Mã ĐH Trạng thái Món hàng Thu hộ Tổng cước Chưa c…" at bounding box center [784, 386] width 1568 height 772
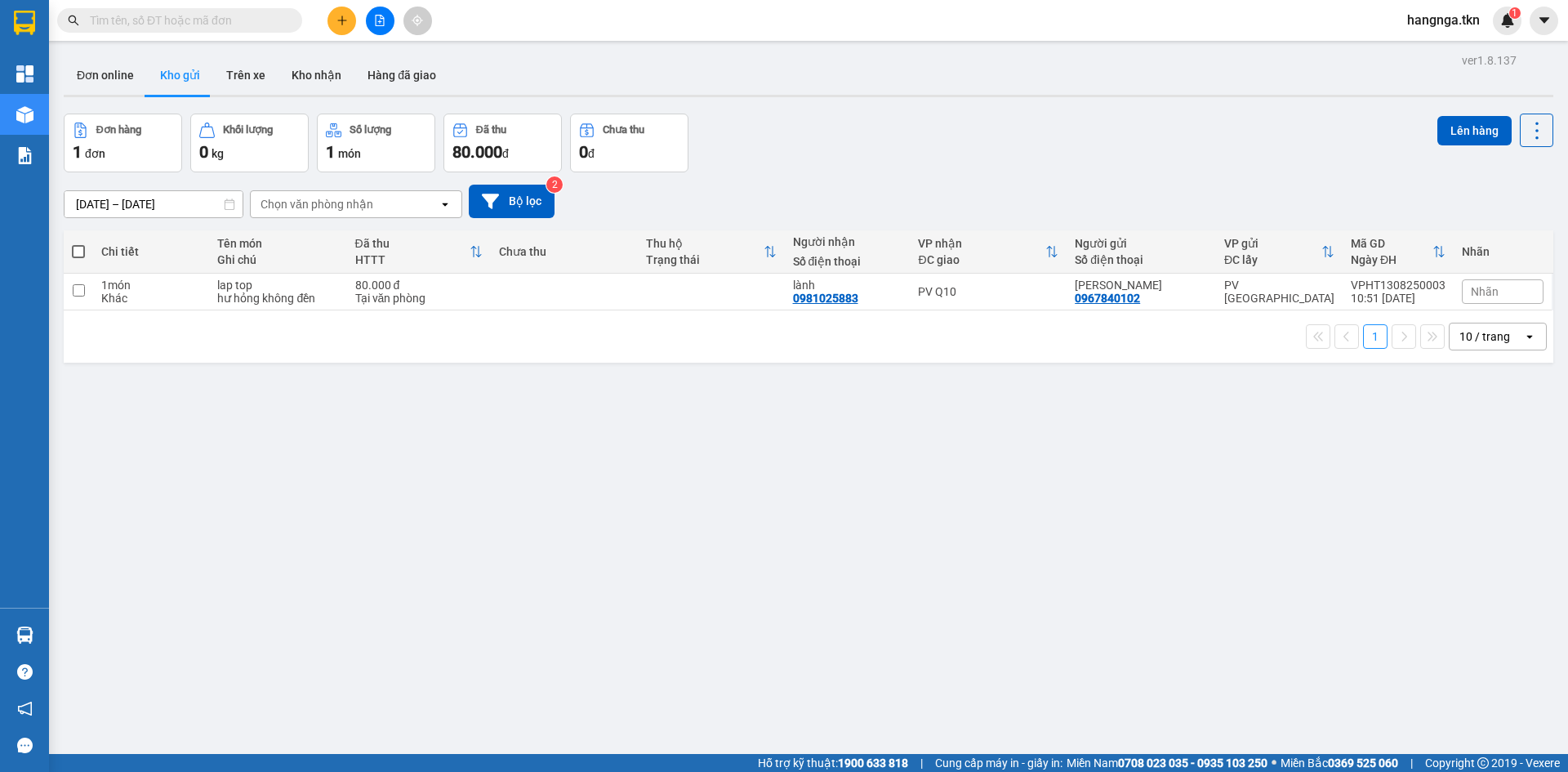
click at [715, 549] on div "ver 1.8.137 Đơn online Kho gửi Trên xe Kho nhận Hàng đã giao Đơn hàng 1 đơn Khố…" at bounding box center [808, 435] width 1502 height 772
click at [105, 77] on button "Đơn online" at bounding box center [106, 75] width 83 height 39
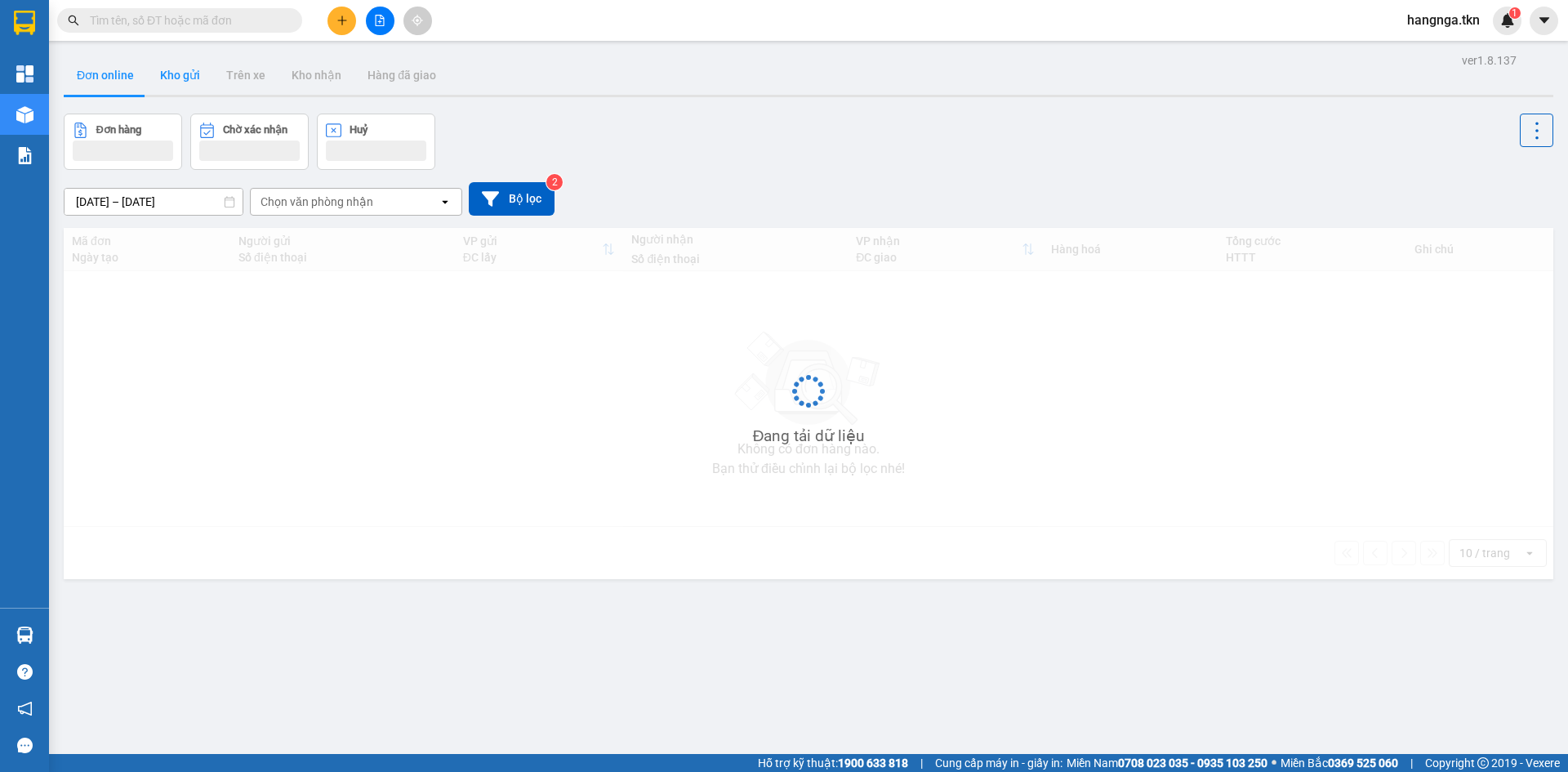
click at [190, 79] on button "Kho gửi" at bounding box center [180, 75] width 66 height 39
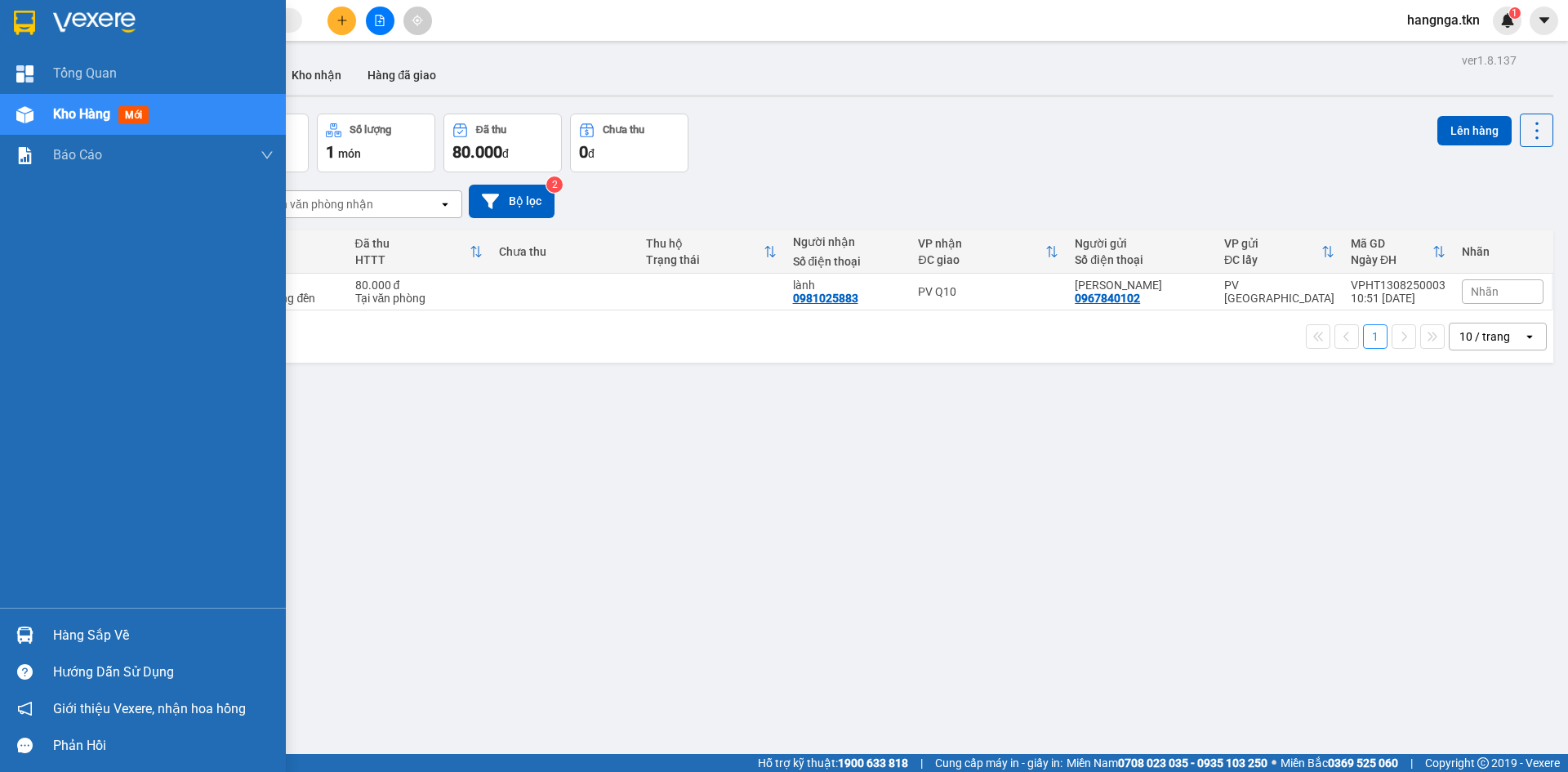
click at [25, 637] on img at bounding box center [25, 635] width 17 height 17
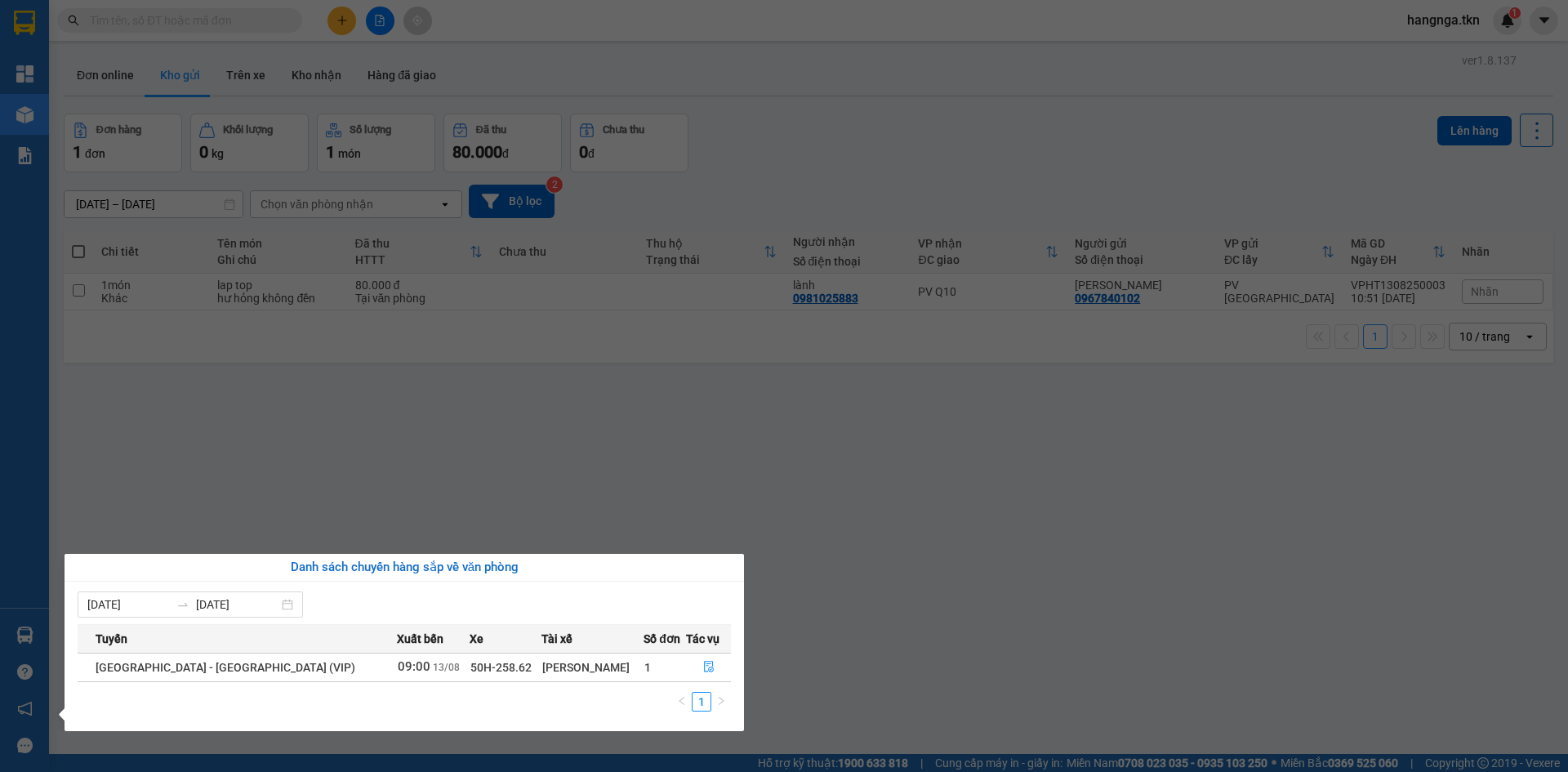
click at [901, 515] on section "Kết quả tìm kiếm ( 1 ) Bộ lọc Mã ĐH Trạng thái Món hàng Thu hộ Tổng cước Chưa c…" at bounding box center [784, 386] width 1568 height 772
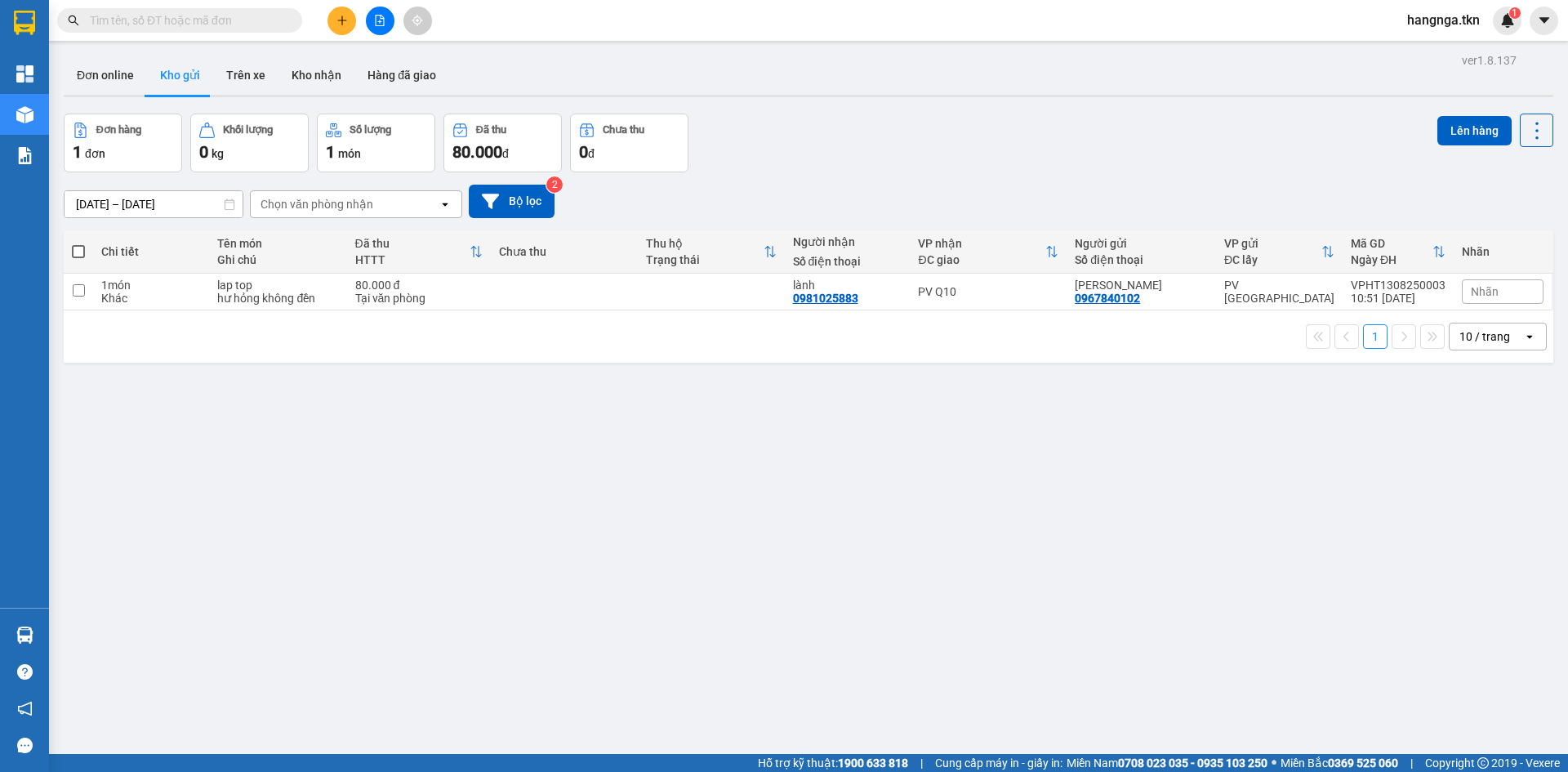
click at [369, 454] on div "ver 1.8.137 Đơn online Kho gửi Trên xe Kho nhận Hàng đã giao Đơn hàng 1 đơn Khố…" at bounding box center [808, 435] width 1502 height 772
click at [121, 87] on button "Đơn online" at bounding box center [106, 75] width 83 height 39
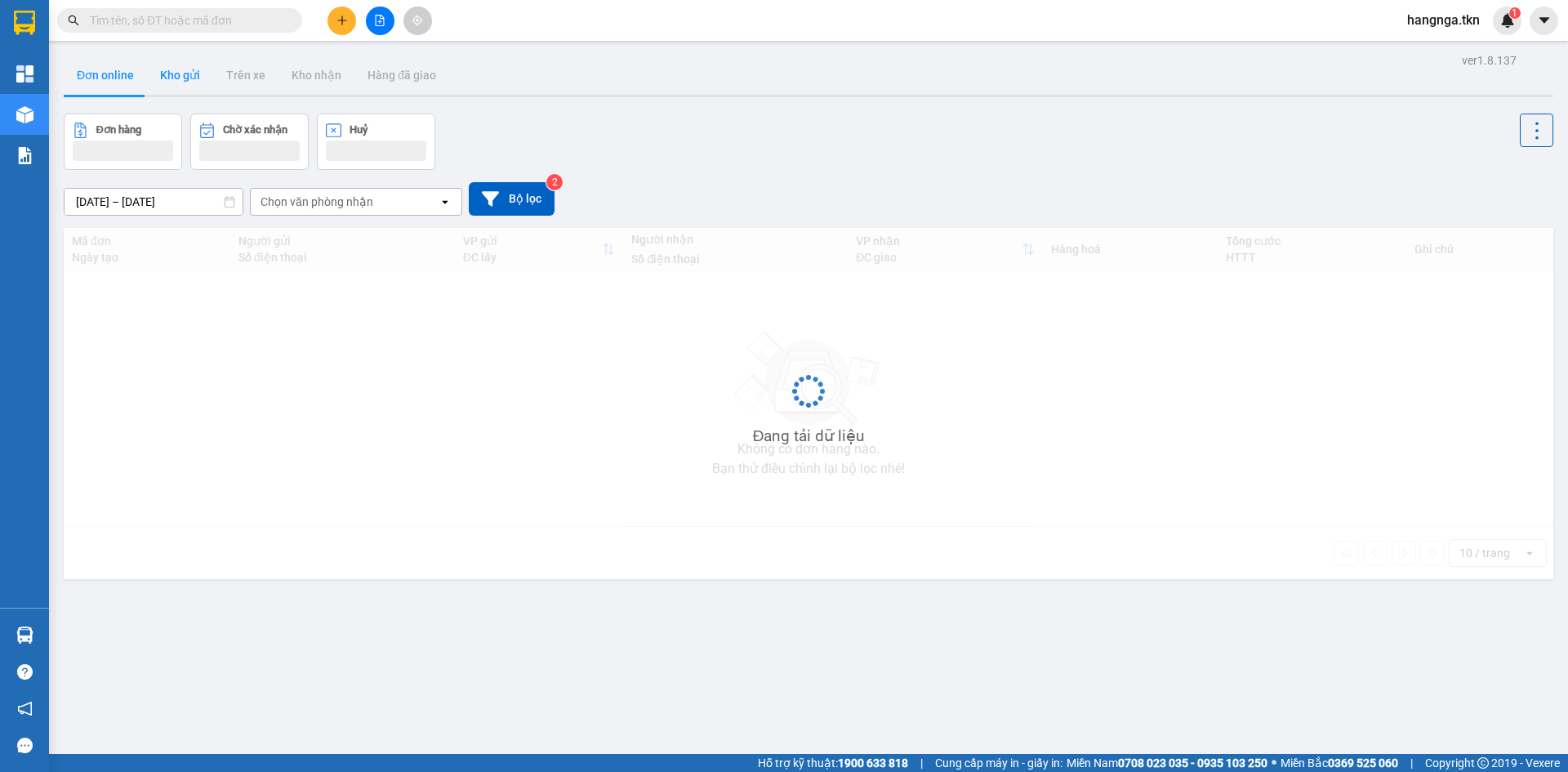
click at [186, 70] on button "Kho gửi" at bounding box center [180, 75] width 66 height 39
type input "[DATE] – [DATE]"
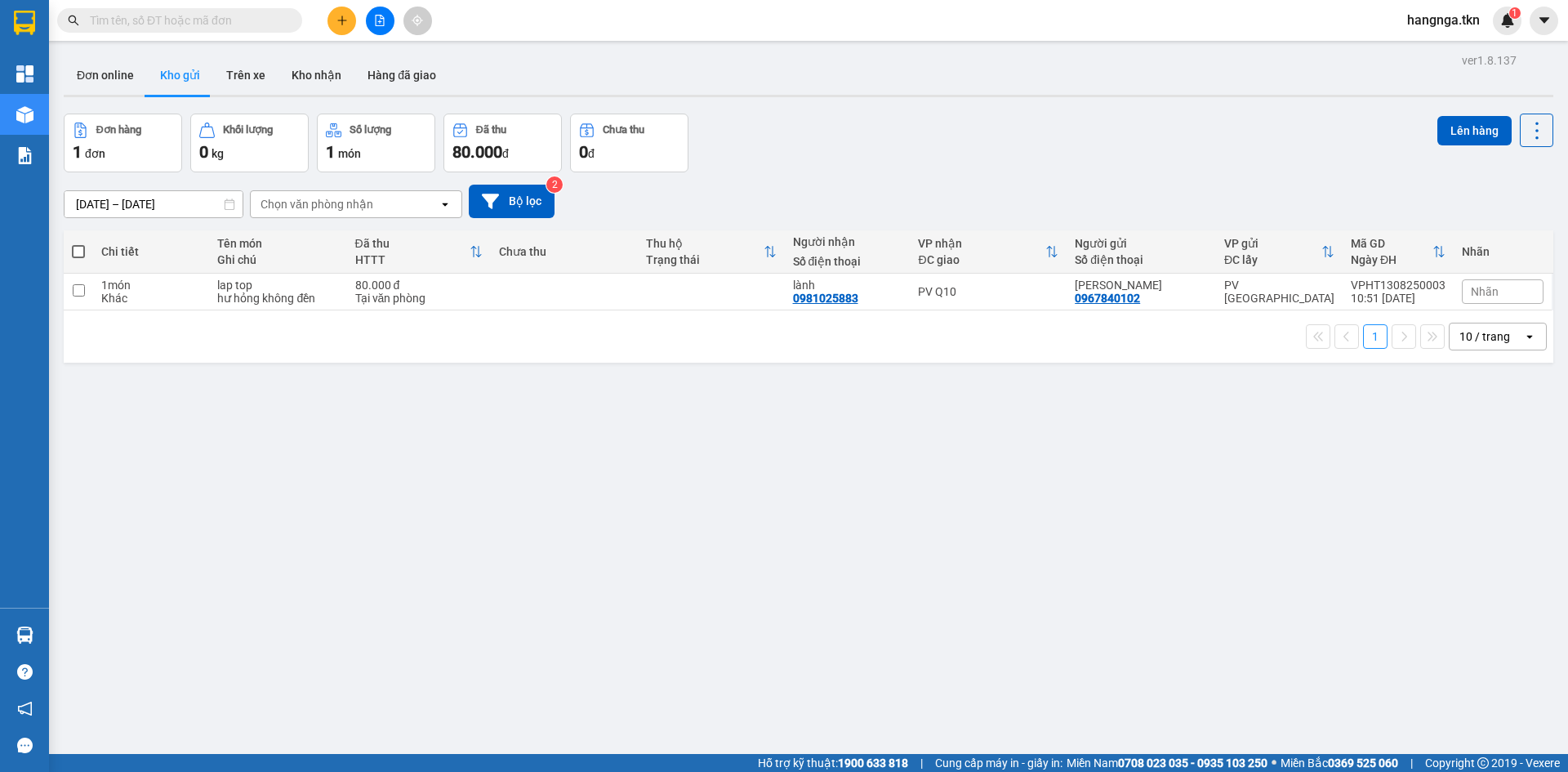
click at [348, 20] on button at bounding box center [342, 21] width 29 height 29
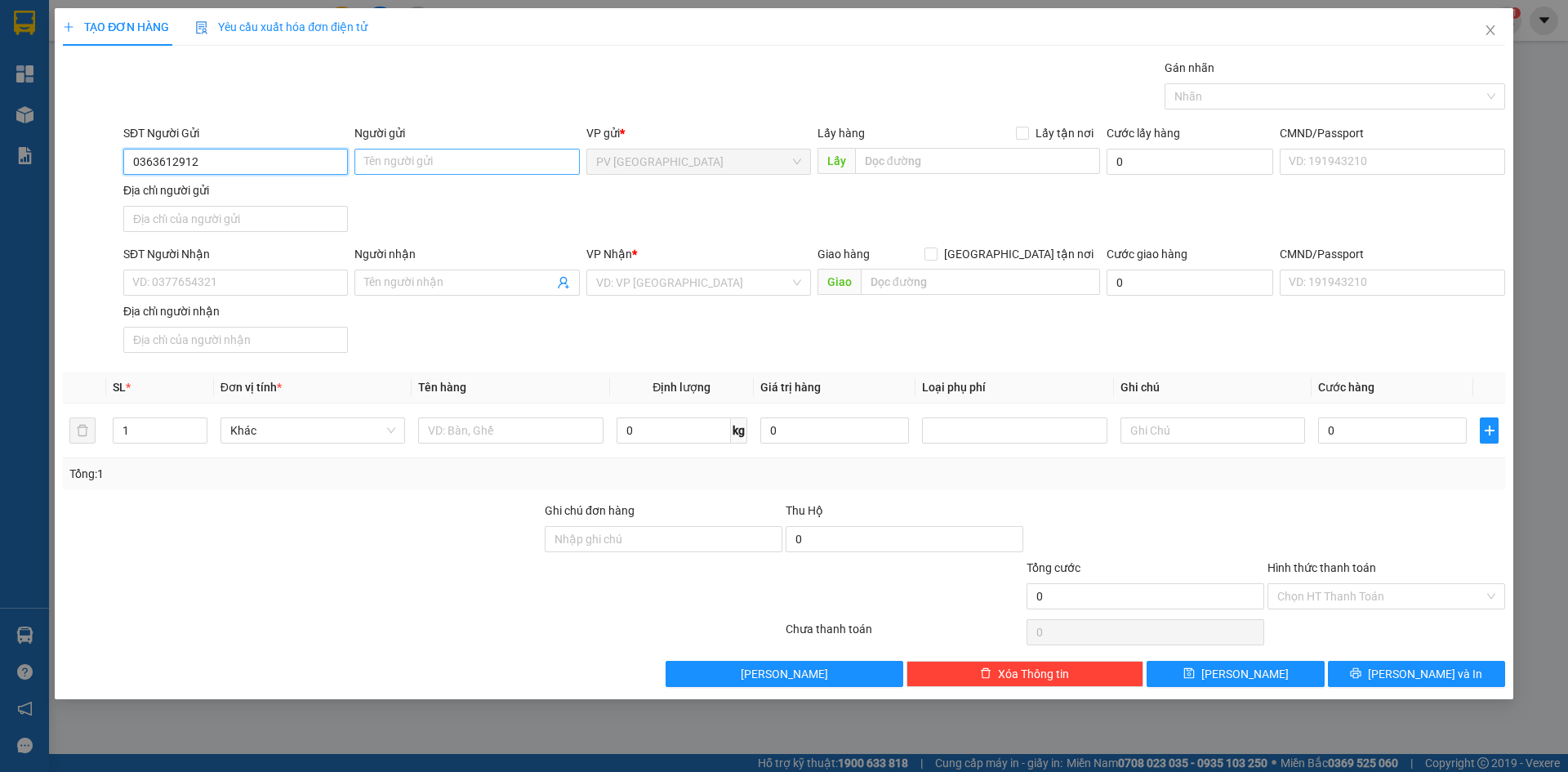
type input "0363612912"
click at [396, 152] on input "Người gửi" at bounding box center [466, 162] width 225 height 26
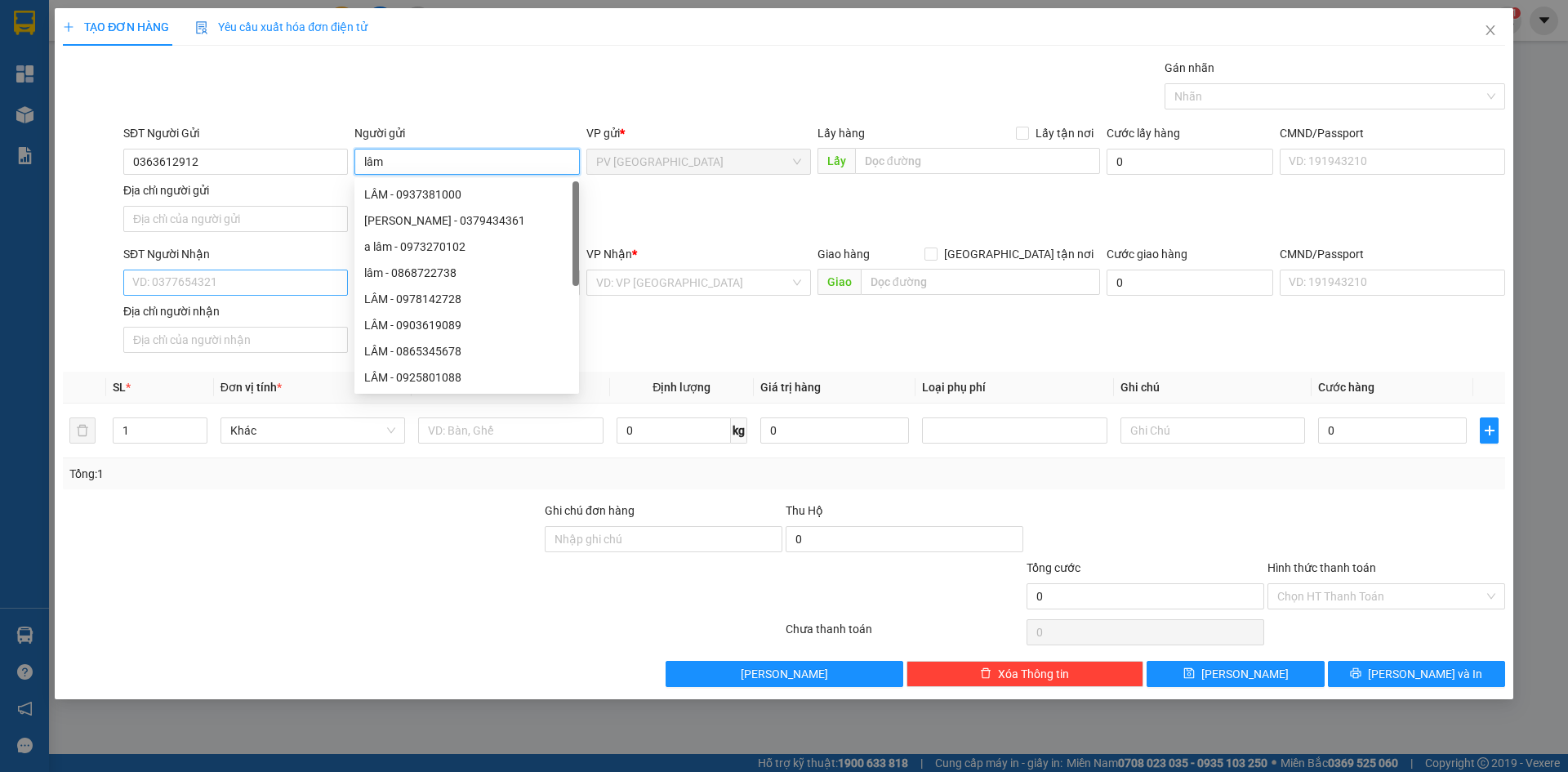
type input "lâm"
click at [242, 280] on input "SĐT Người Nhận" at bounding box center [236, 283] width 225 height 26
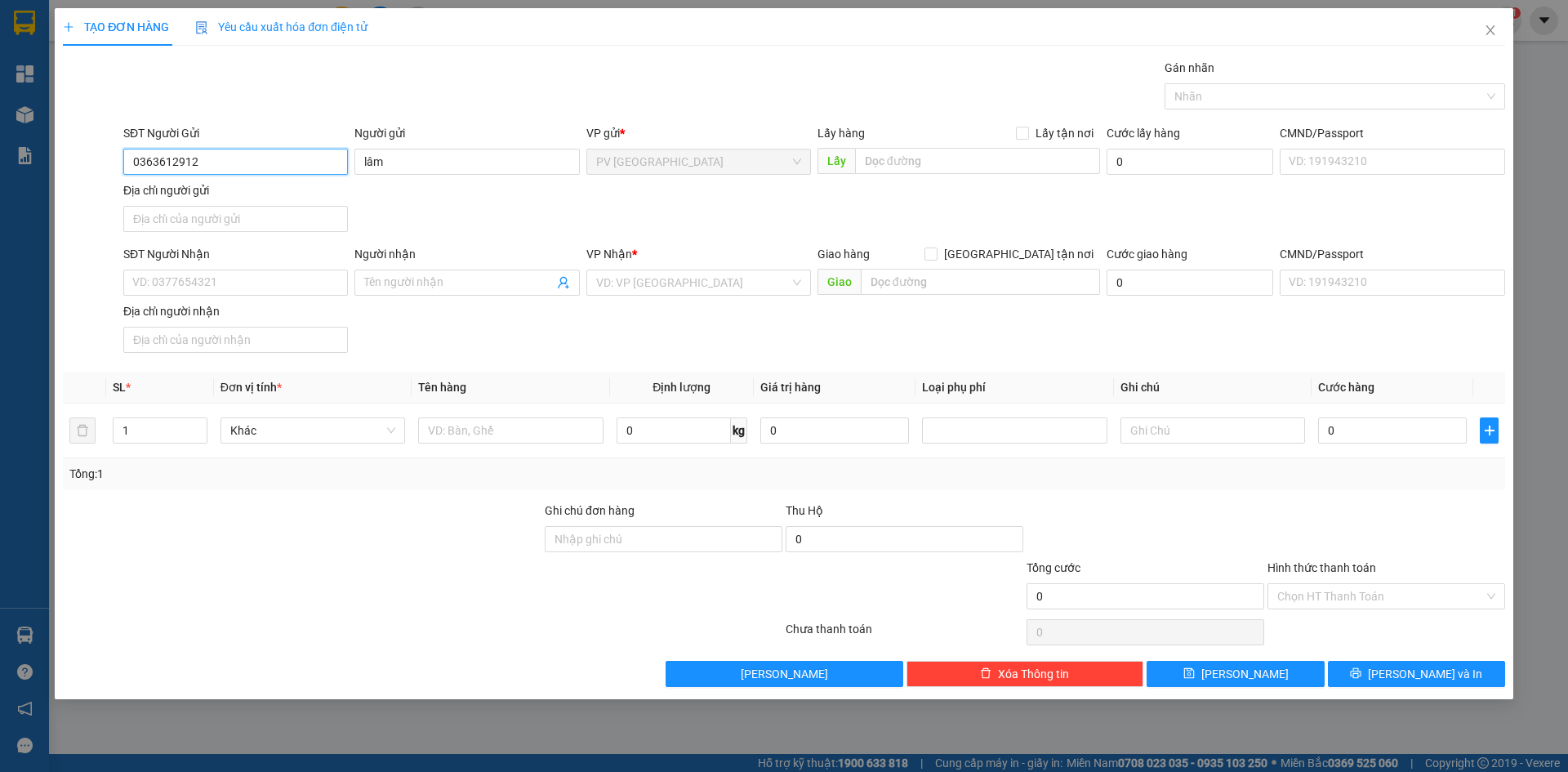
drag, startPoint x: 248, startPoint y: 161, endPoint x: 0, endPoint y: 176, distance: 248.5
click at [0, 176] on div "TẠO ĐƠN HÀNG Yêu cầu xuất hóa đơn điện tử Transit Pickup Surcharge Ids Transit …" at bounding box center [784, 386] width 1568 height 772
paste input "0363612912"
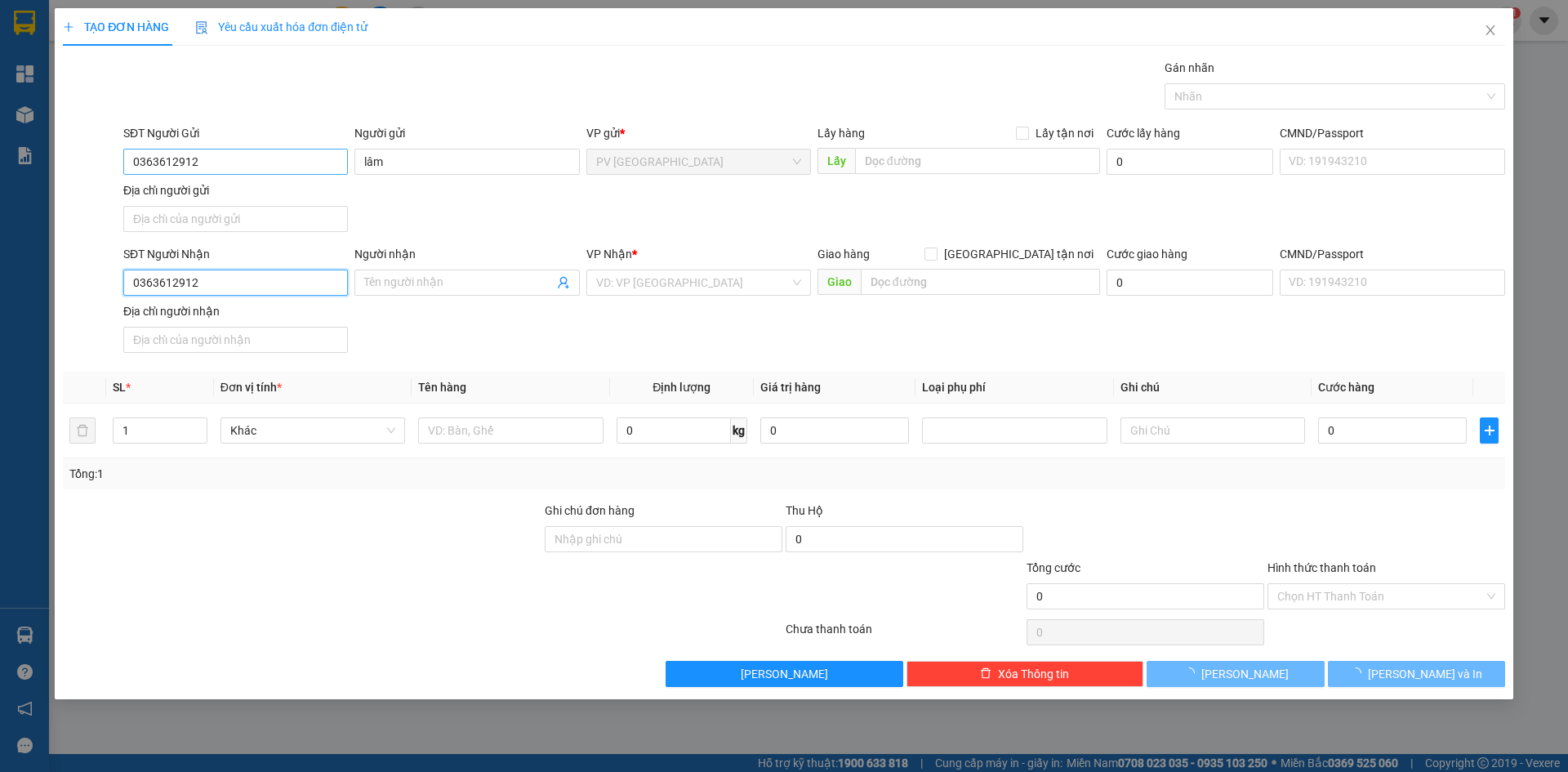
type input "0363612912"
drag, startPoint x: 254, startPoint y: 158, endPoint x: 25, endPoint y: 173, distance: 229.5
click at [25, 173] on div "TẠO ĐƠN HÀNG Yêu cầu xuất hóa đơn điện tử Transit Pickup Surcharge Ids Transit …" at bounding box center [784, 386] width 1568 height 772
type input "0986182818"
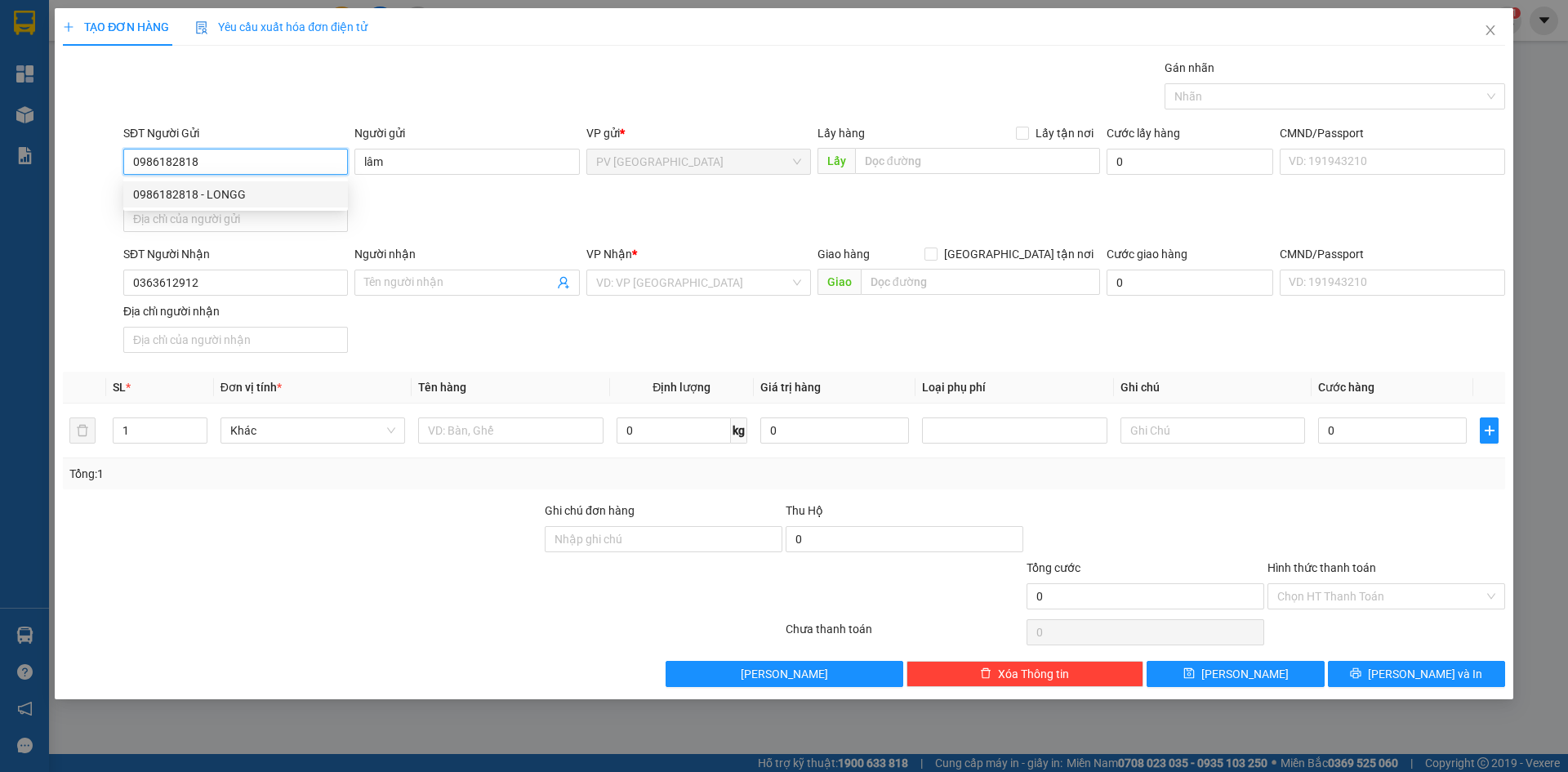
click at [236, 186] on div "0986182818 - LONGG" at bounding box center [235, 194] width 205 height 18
type input "LONGG"
type input "30.000"
type input "0986182818"
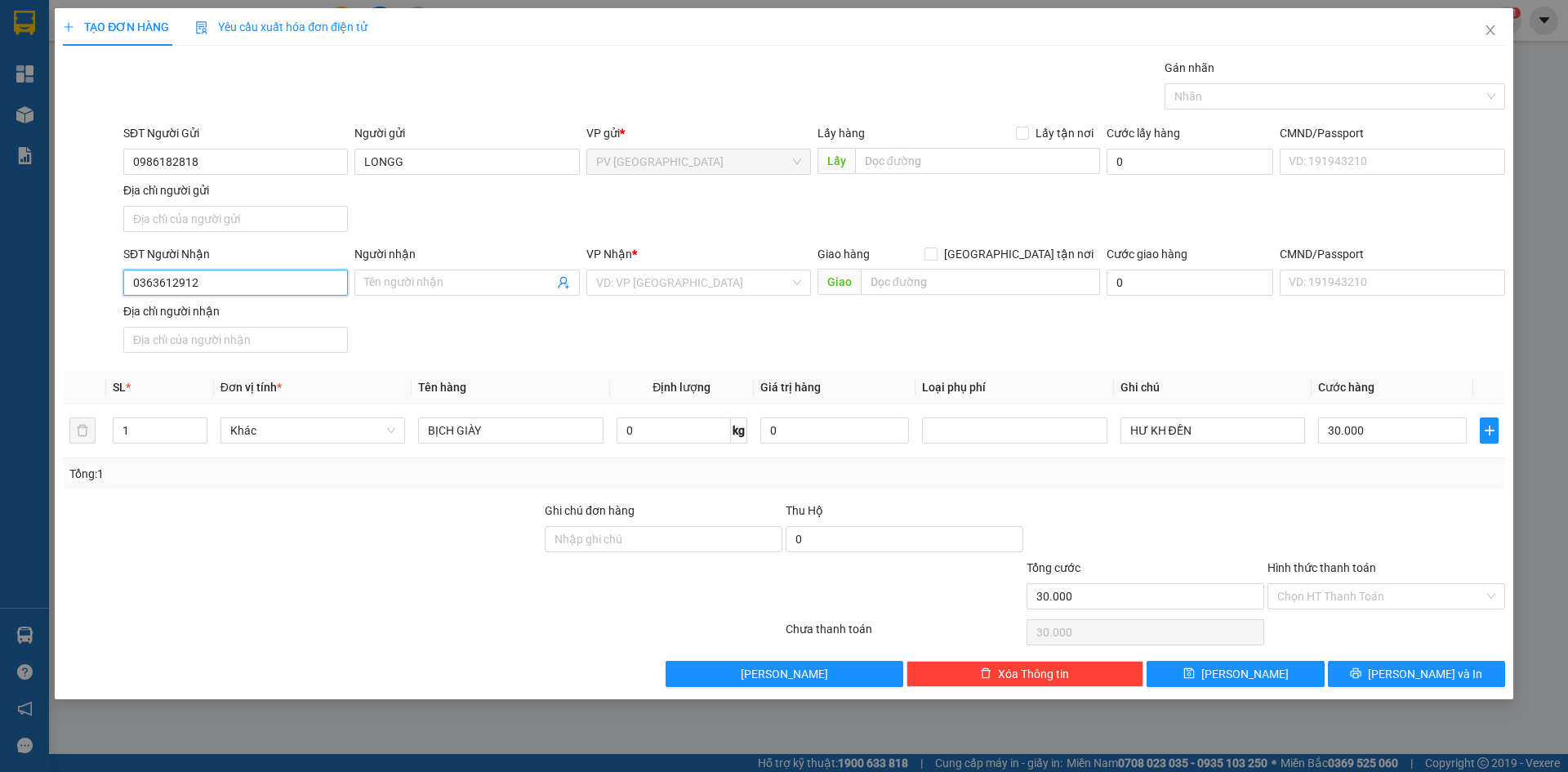
click at [260, 289] on input "0363612912" at bounding box center [236, 283] width 225 height 26
click at [463, 292] on span at bounding box center [466, 283] width 225 height 26
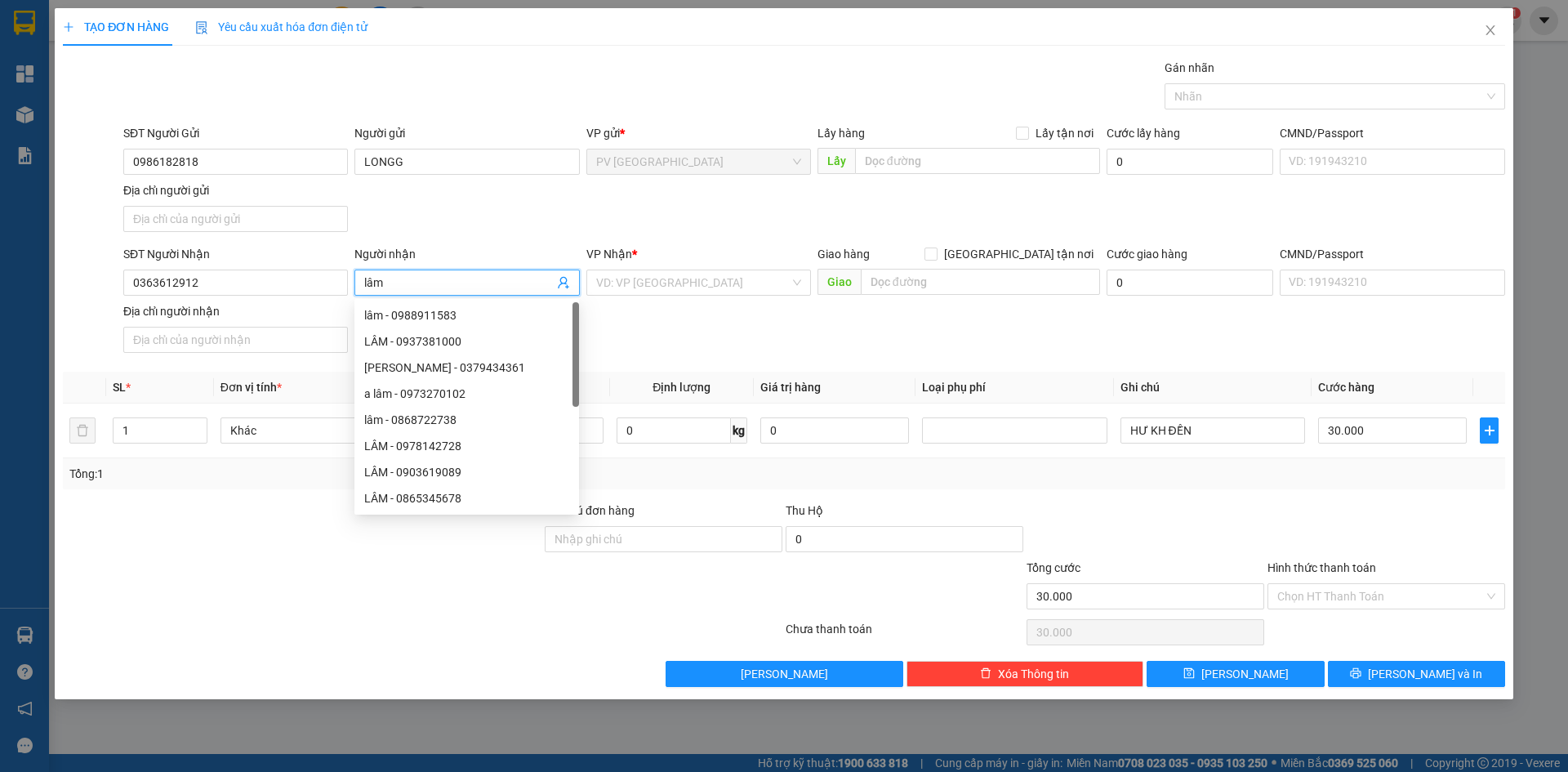
click at [683, 265] on div "VP Nhận *" at bounding box center [699, 257] width 225 height 25
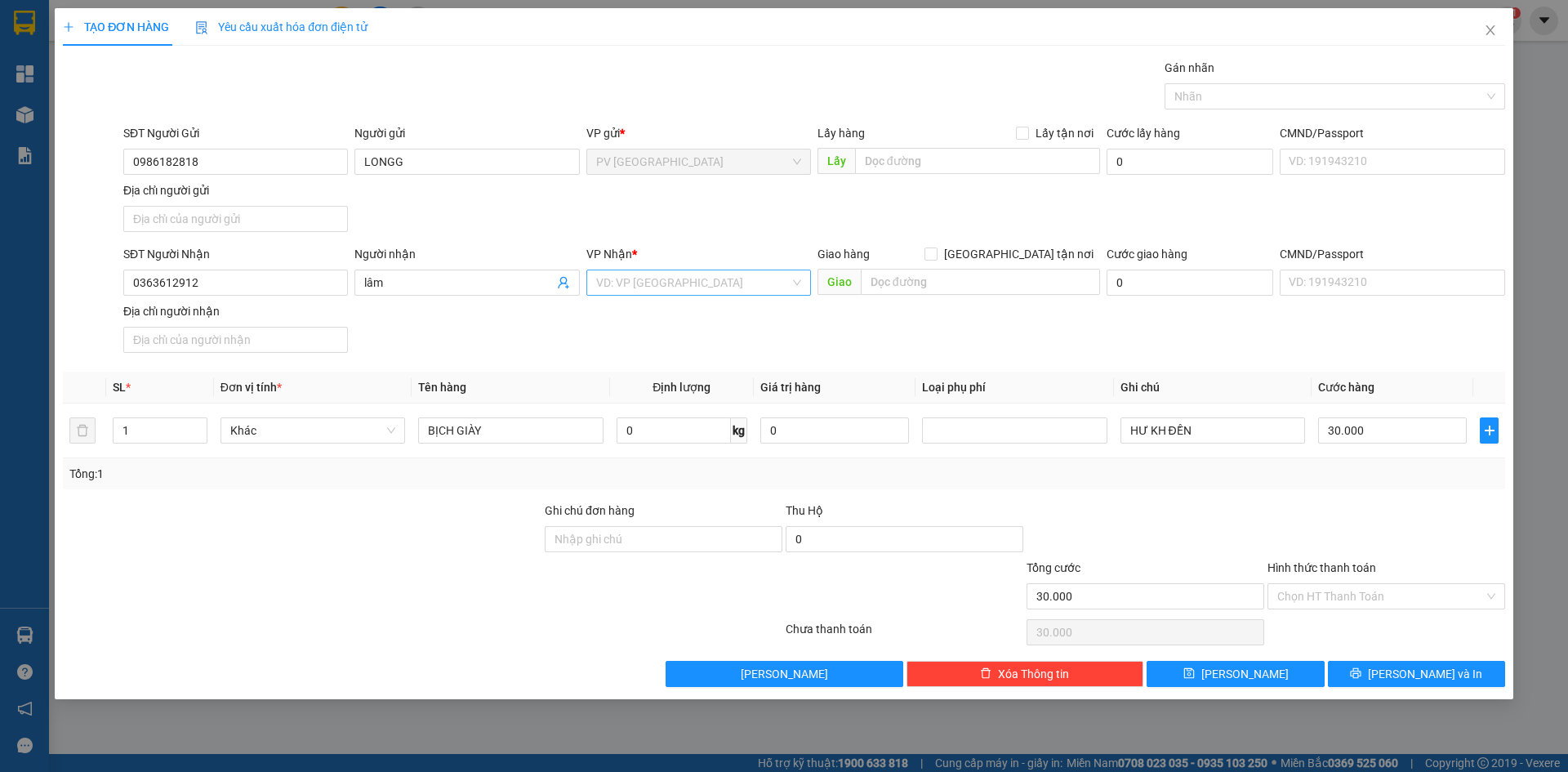
click at [683, 277] on input "search" at bounding box center [692, 283] width 193 height 25
drag, startPoint x: 352, startPoint y: 284, endPoint x: 270, endPoint y: 285, distance: 82.0
click at [270, 285] on div "SĐT Người Nhận 0363612912 Người nhận lâm lâm VP Nhận * VD: VP [GEOGRAPHIC_DATA]…" at bounding box center [814, 302] width 1388 height 114
type input "sỹ lâm"
click at [720, 286] on input "search" at bounding box center [692, 283] width 193 height 25
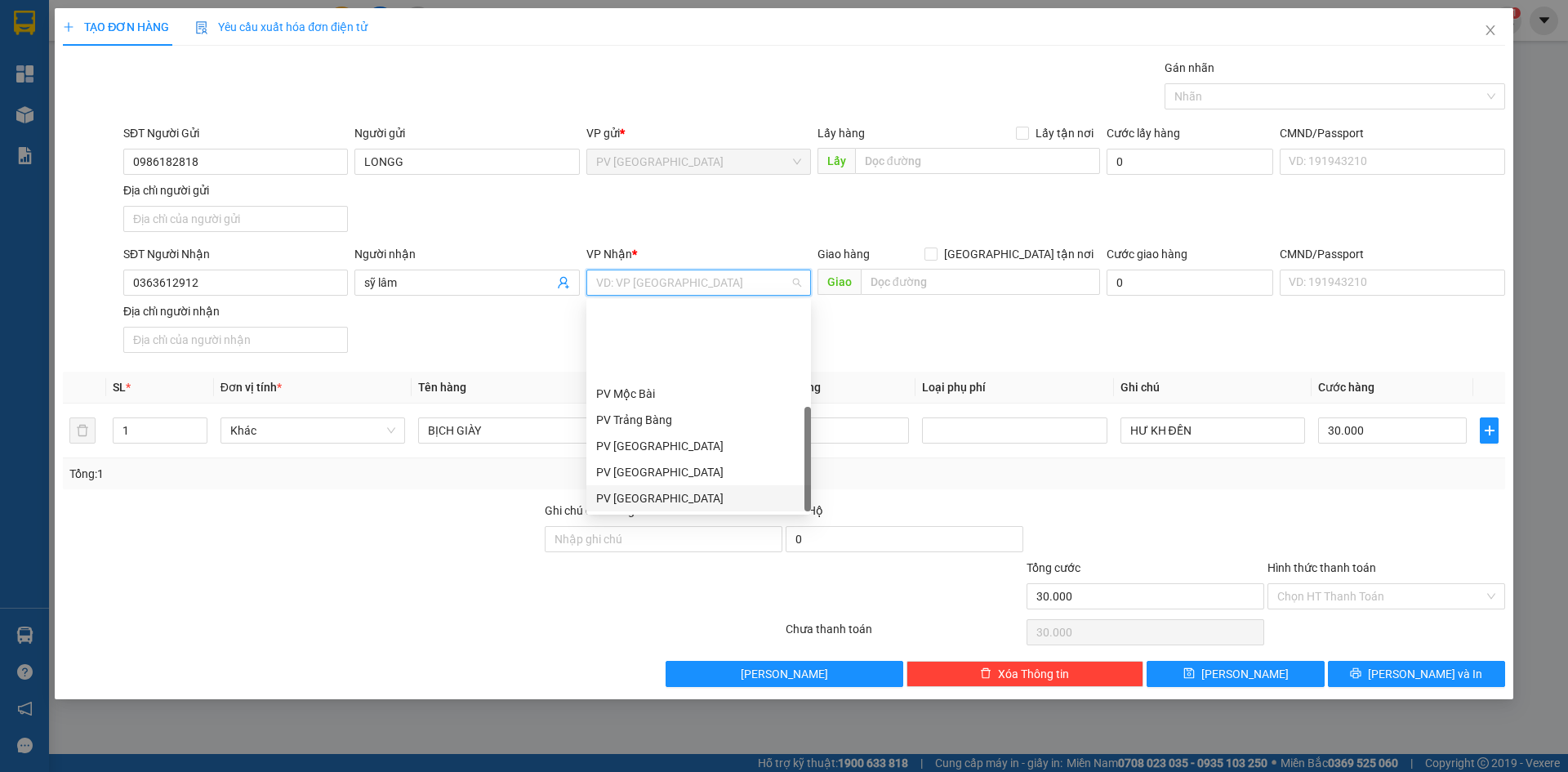
scroll to position [105, 0]
click at [684, 497] on div "PV Q10" at bounding box center [698, 498] width 205 height 18
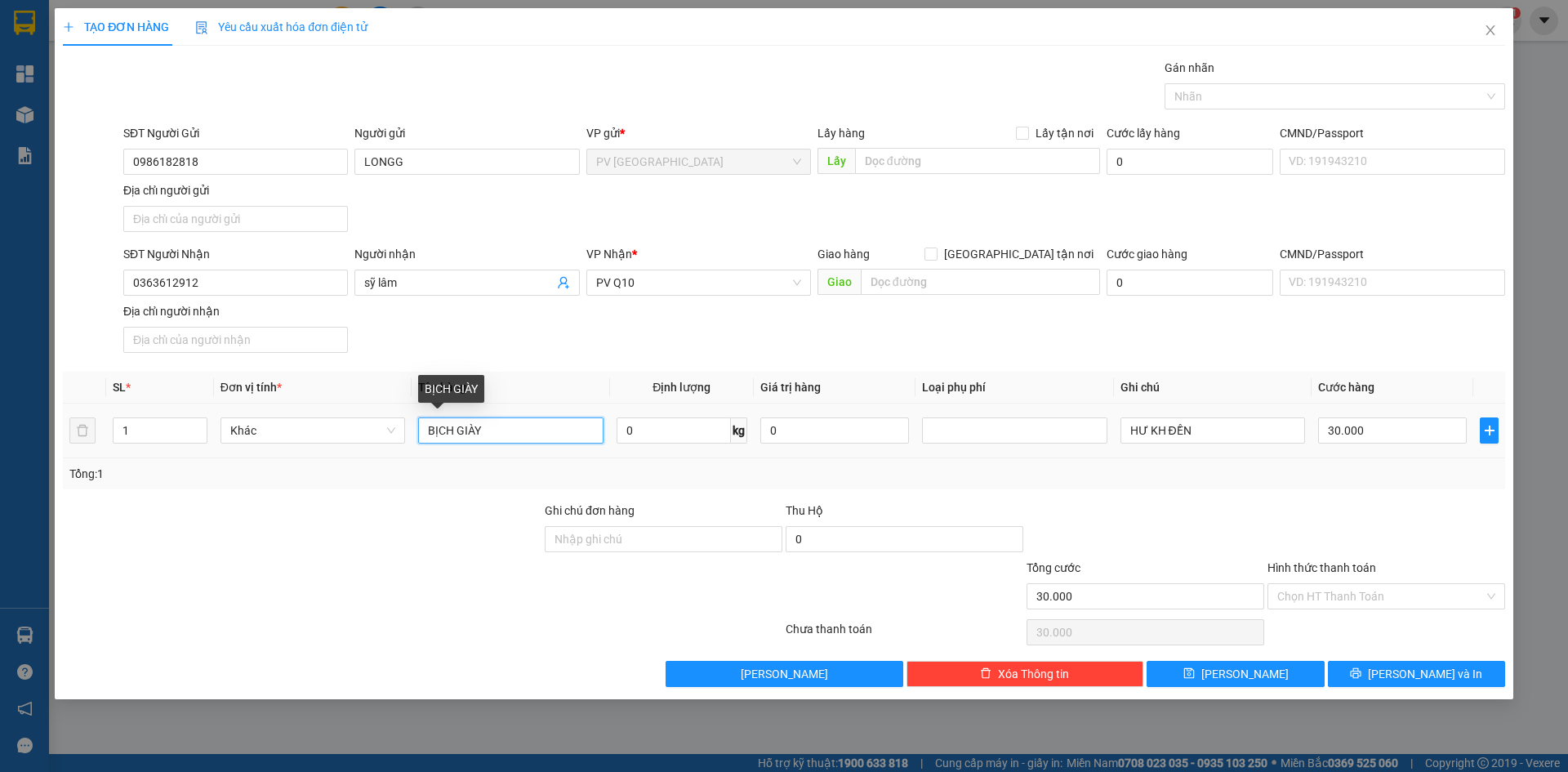
drag, startPoint x: 529, startPoint y: 437, endPoint x: 406, endPoint y: 437, distance: 123.0
click at [406, 437] on tr "1 [PERSON_NAME] BỊCH GIÀY 0 kg 0 HƯ KH ĐỀN 30.000" at bounding box center [784, 431] width 1442 height 54
type input "bịch thực phẩm"
click at [1394, 437] on input "30.000" at bounding box center [1393, 430] width 149 height 26
type input "4"
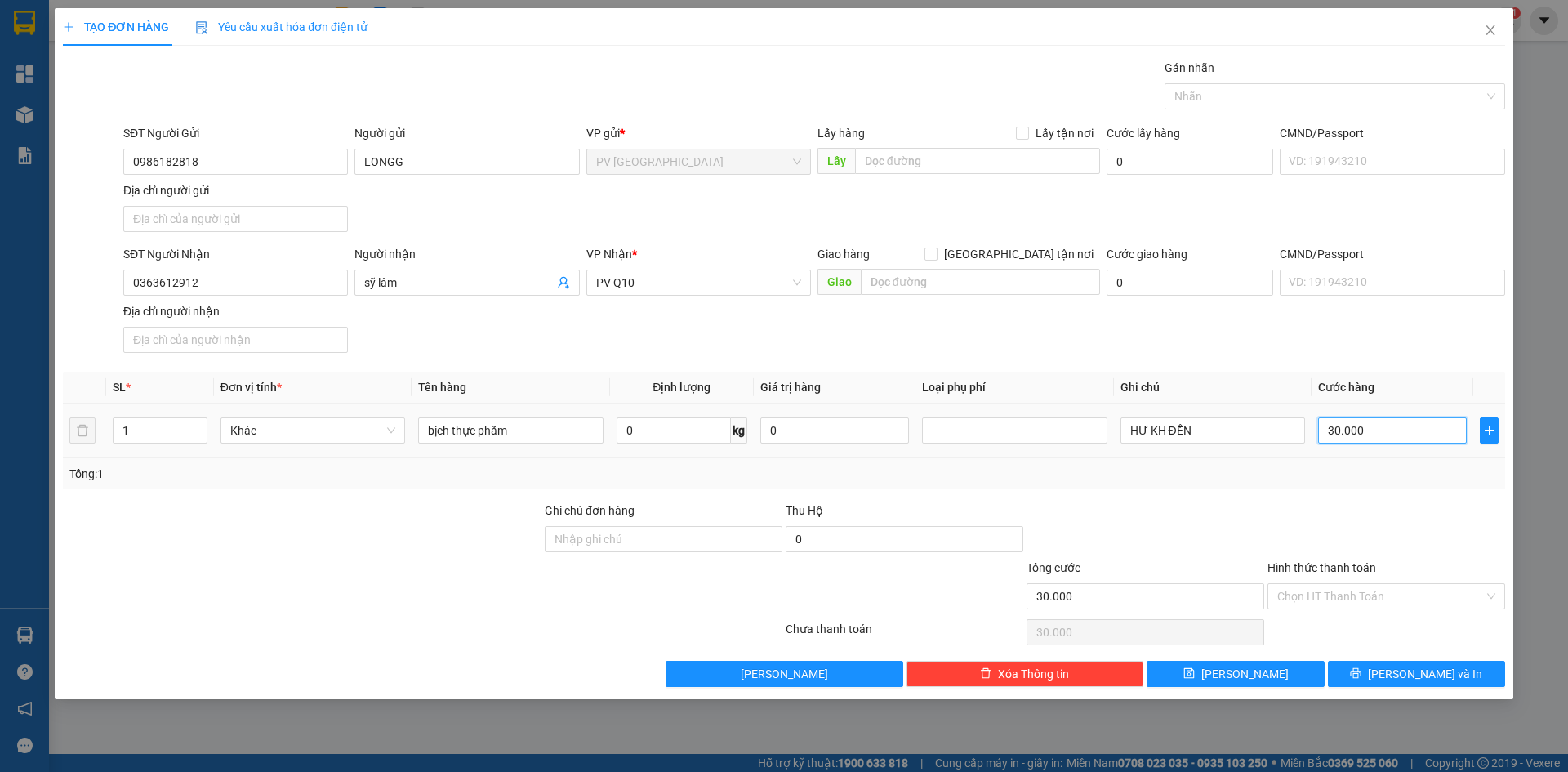
type input "4"
type input "40"
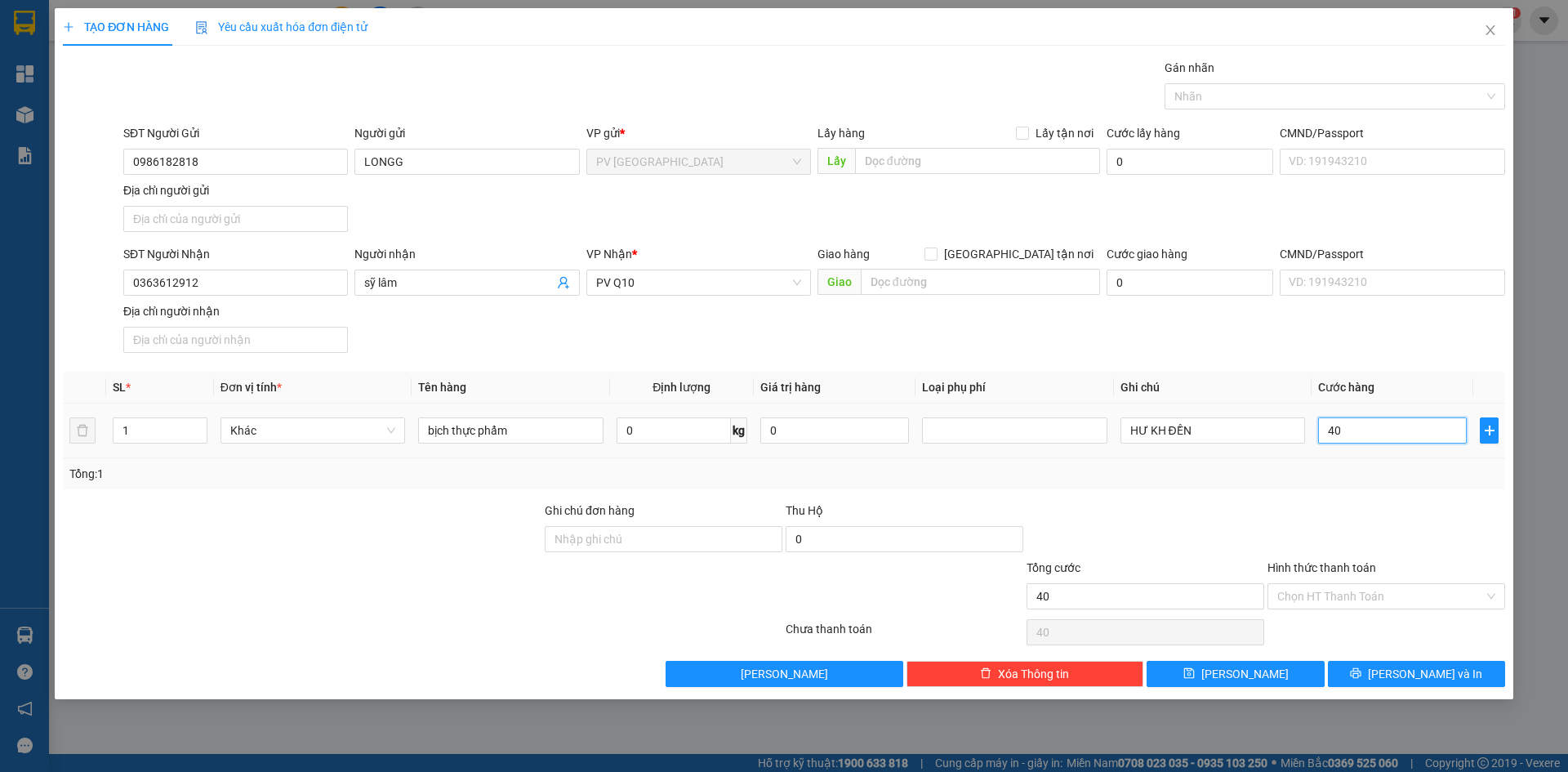
type input "400"
type input "4.000"
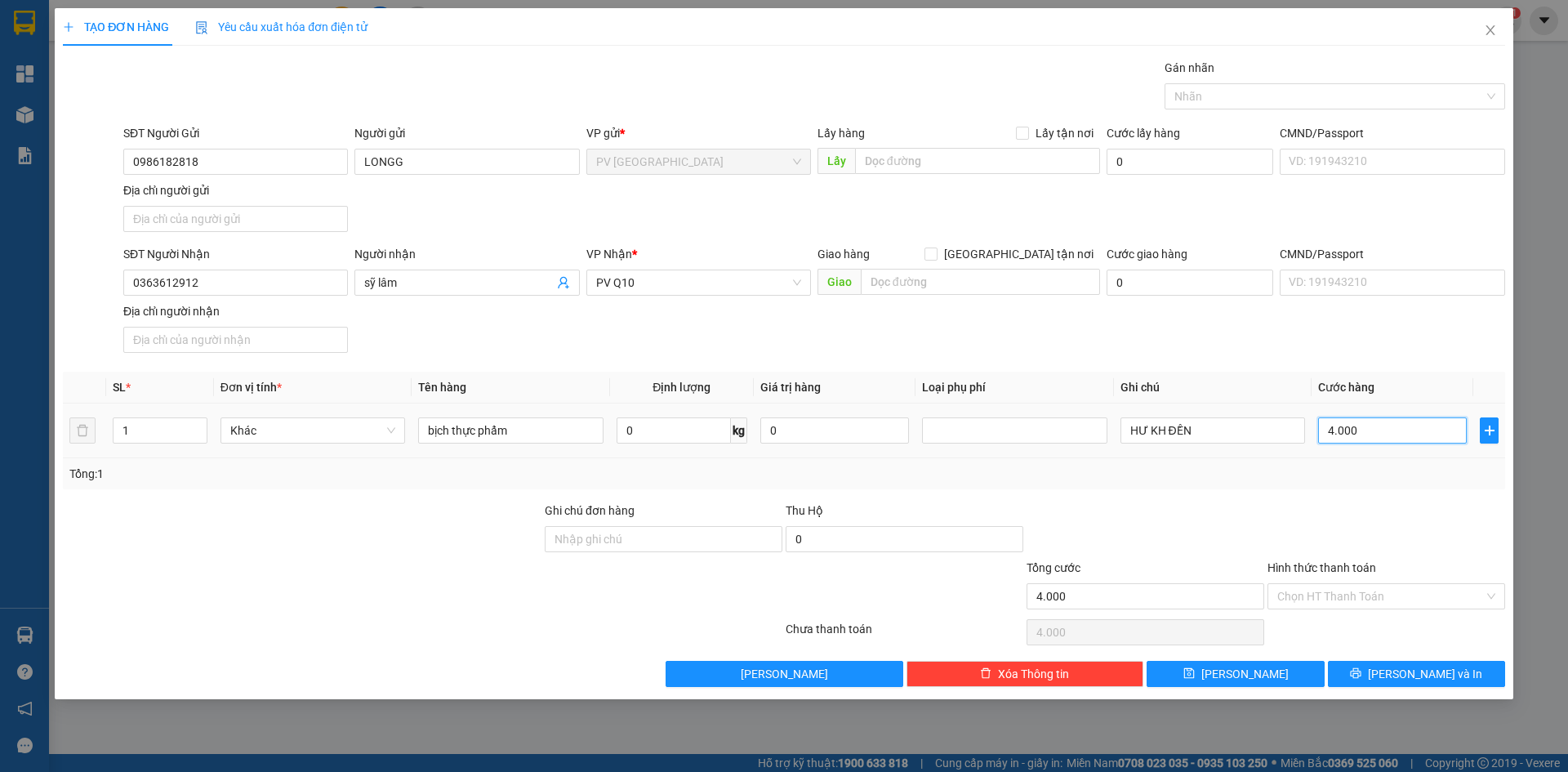
type input "40.000"
click at [1348, 599] on input "Hình thức thanh toán" at bounding box center [1381, 596] width 207 height 25
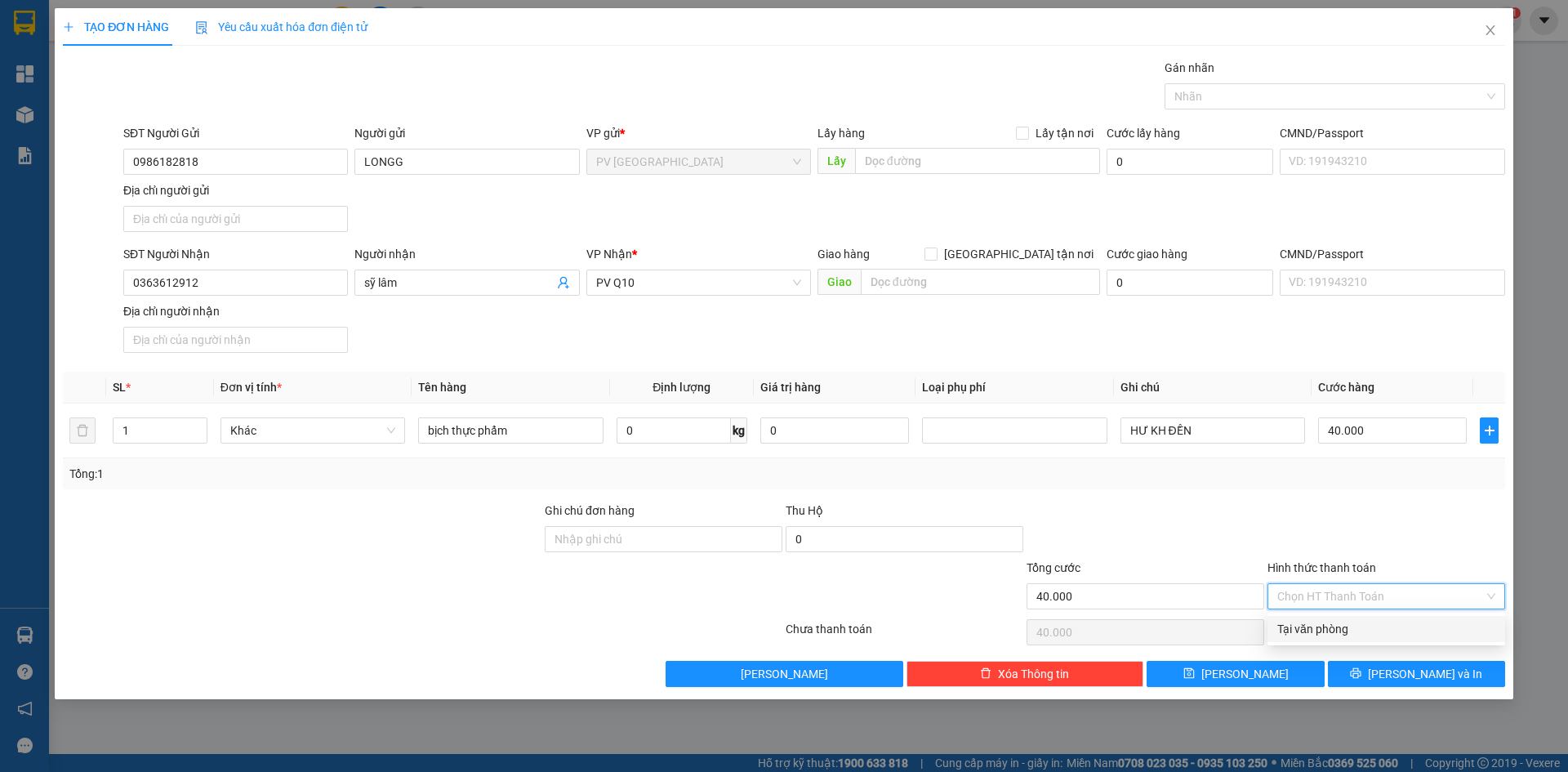
click at [1353, 633] on div "Tại văn phòng" at bounding box center [1387, 628] width 218 height 18
type input "0"
click at [1232, 87] on div at bounding box center [1326, 96] width 316 height 20
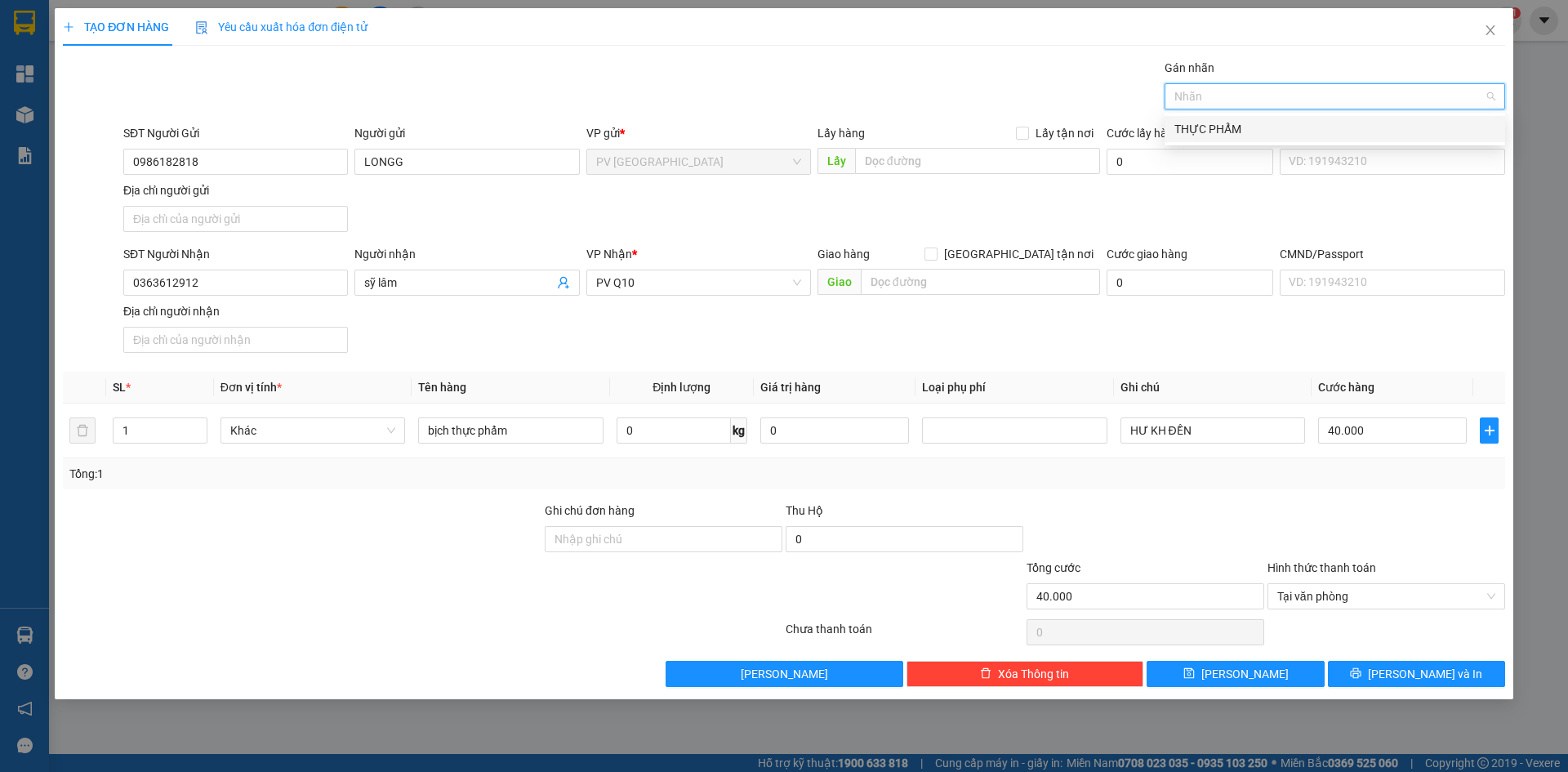
click at [1249, 133] on div "THỰC PHẨM" at bounding box center [1335, 129] width 321 height 18
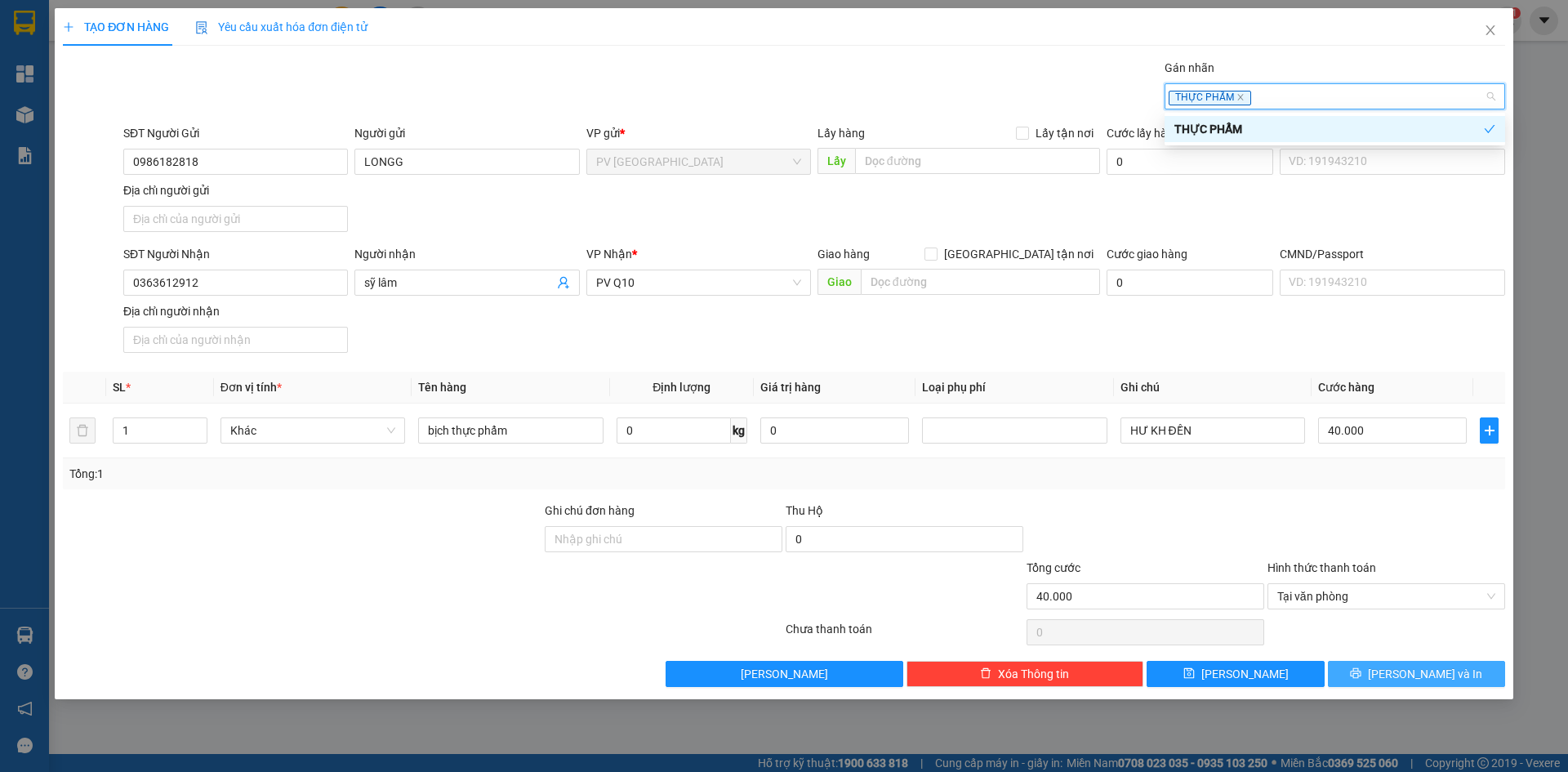
click at [1428, 667] on span "[PERSON_NAME] và In" at bounding box center [1425, 673] width 114 height 18
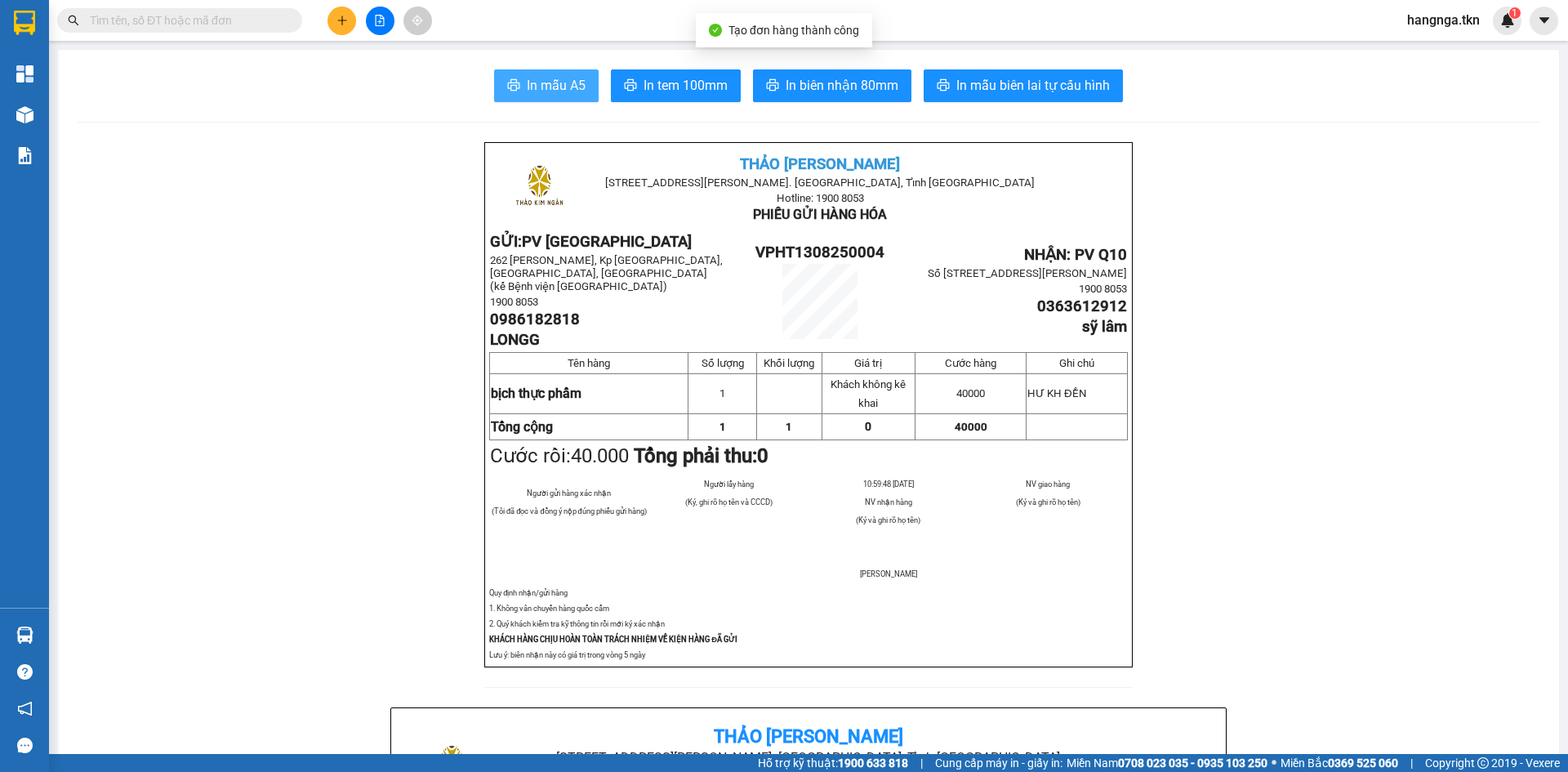
click at [562, 89] on span "In mẫu A5" at bounding box center [556, 85] width 59 height 20
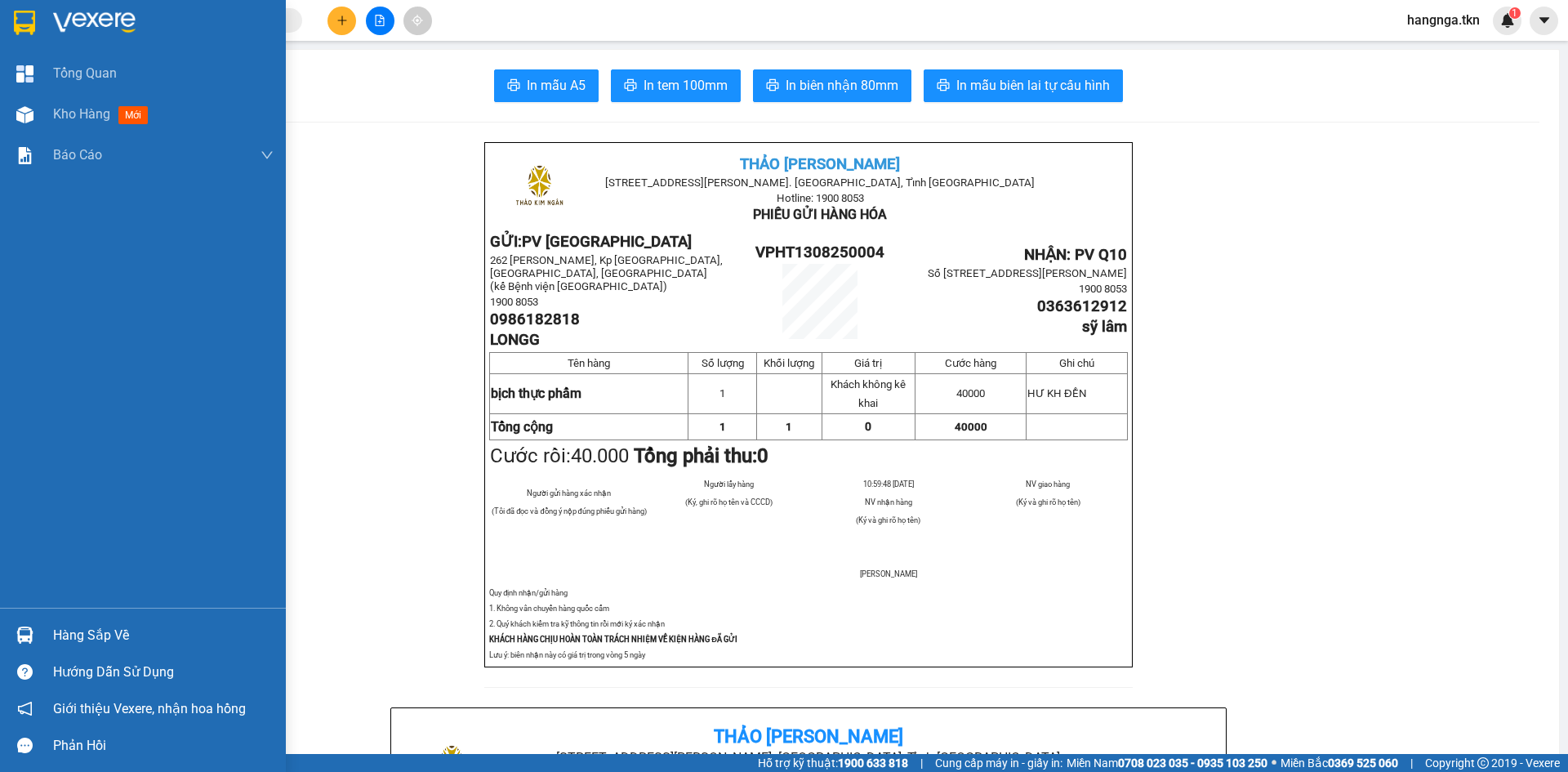
click at [40, 31] on div at bounding box center [143, 26] width 286 height 53
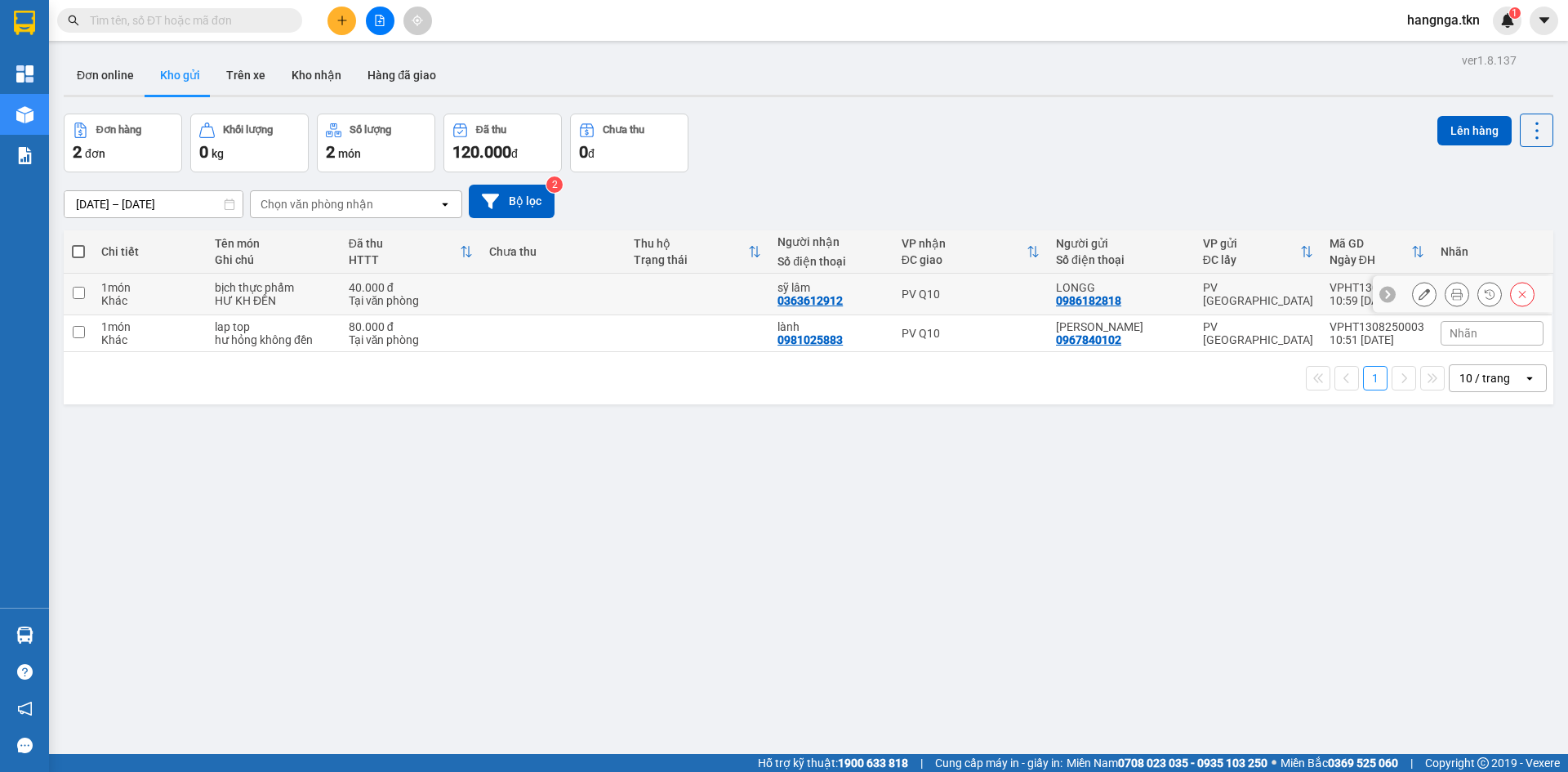
click at [312, 295] on div "HƯ KH ĐỀN" at bounding box center [273, 300] width 117 height 13
checkbox input "true"
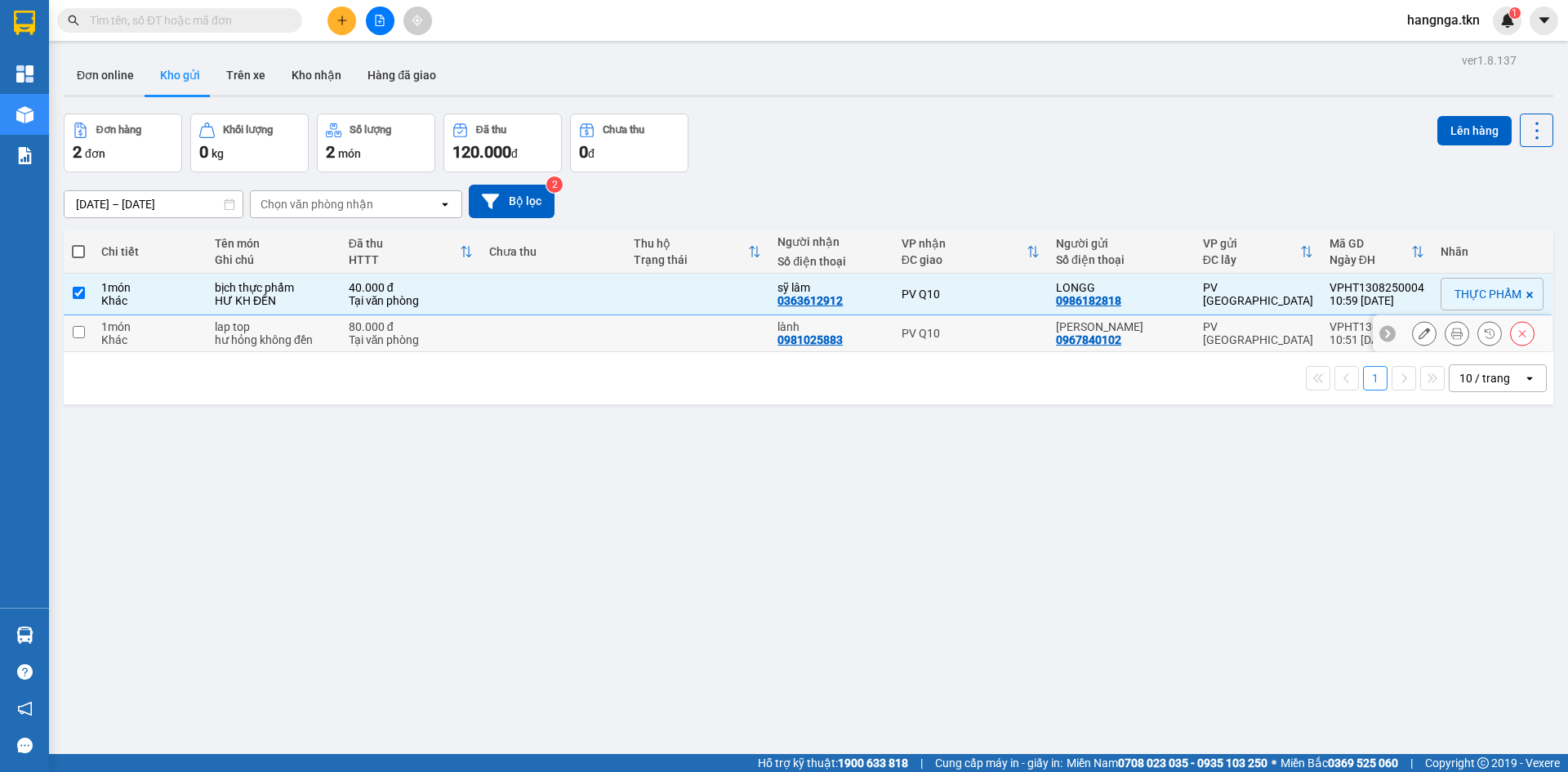
click at [299, 333] on div "hư hỏng không đền" at bounding box center [273, 339] width 117 height 13
checkbox input "true"
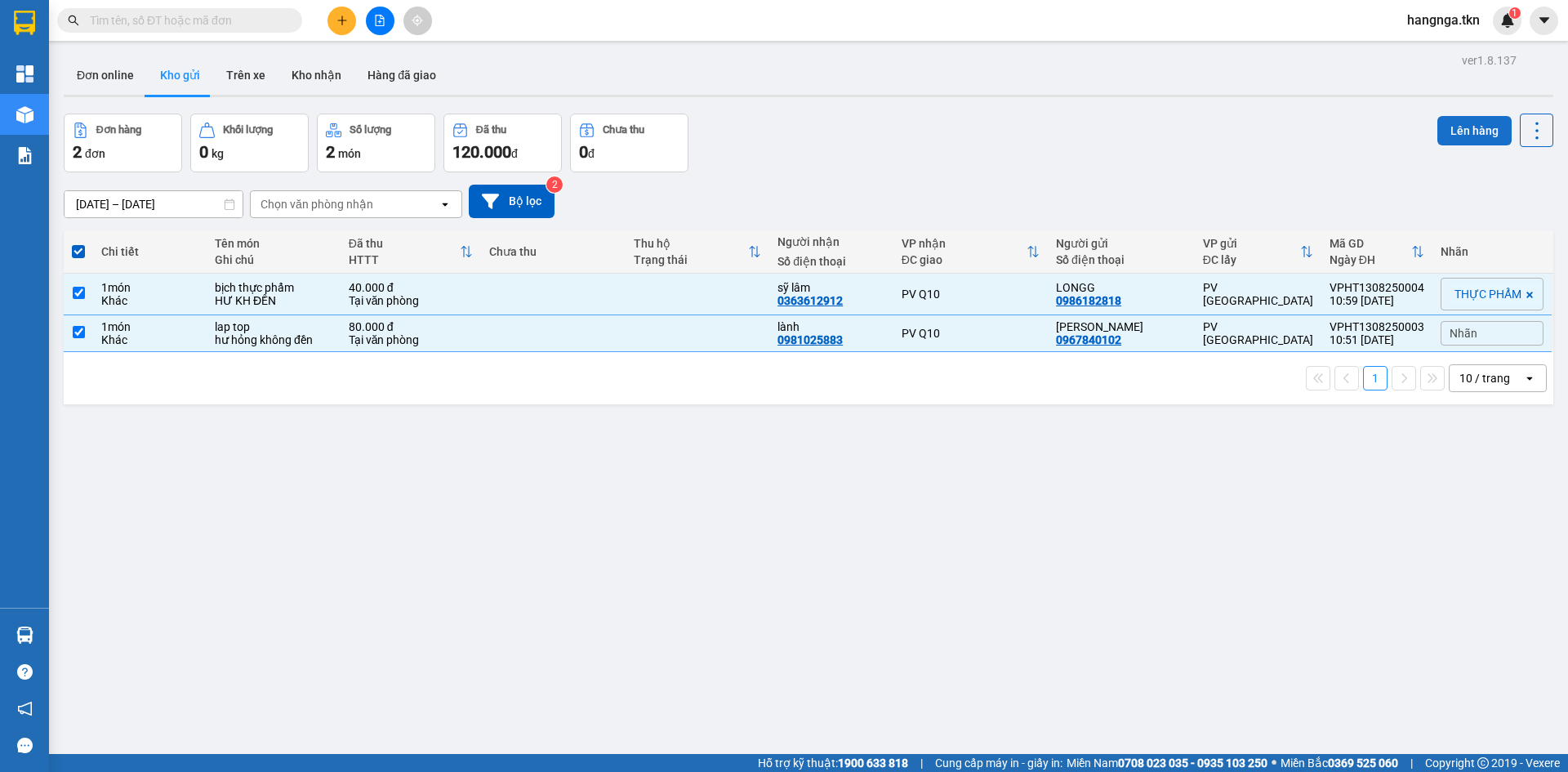
click at [1456, 131] on button "Lên hàng" at bounding box center [1474, 130] width 74 height 30
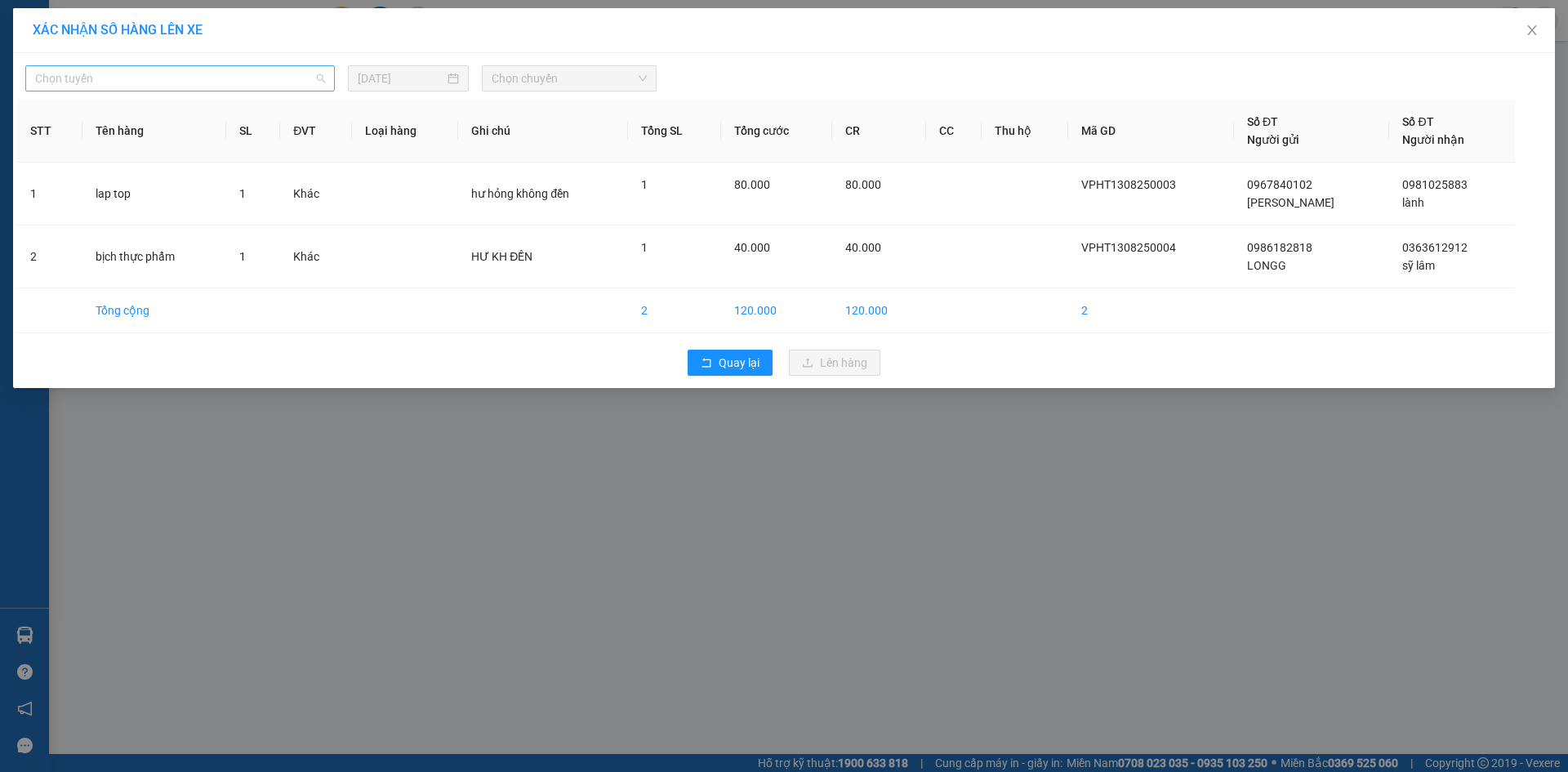
click at [217, 83] on span "Chọn tuyến" at bounding box center [180, 78] width 290 height 25
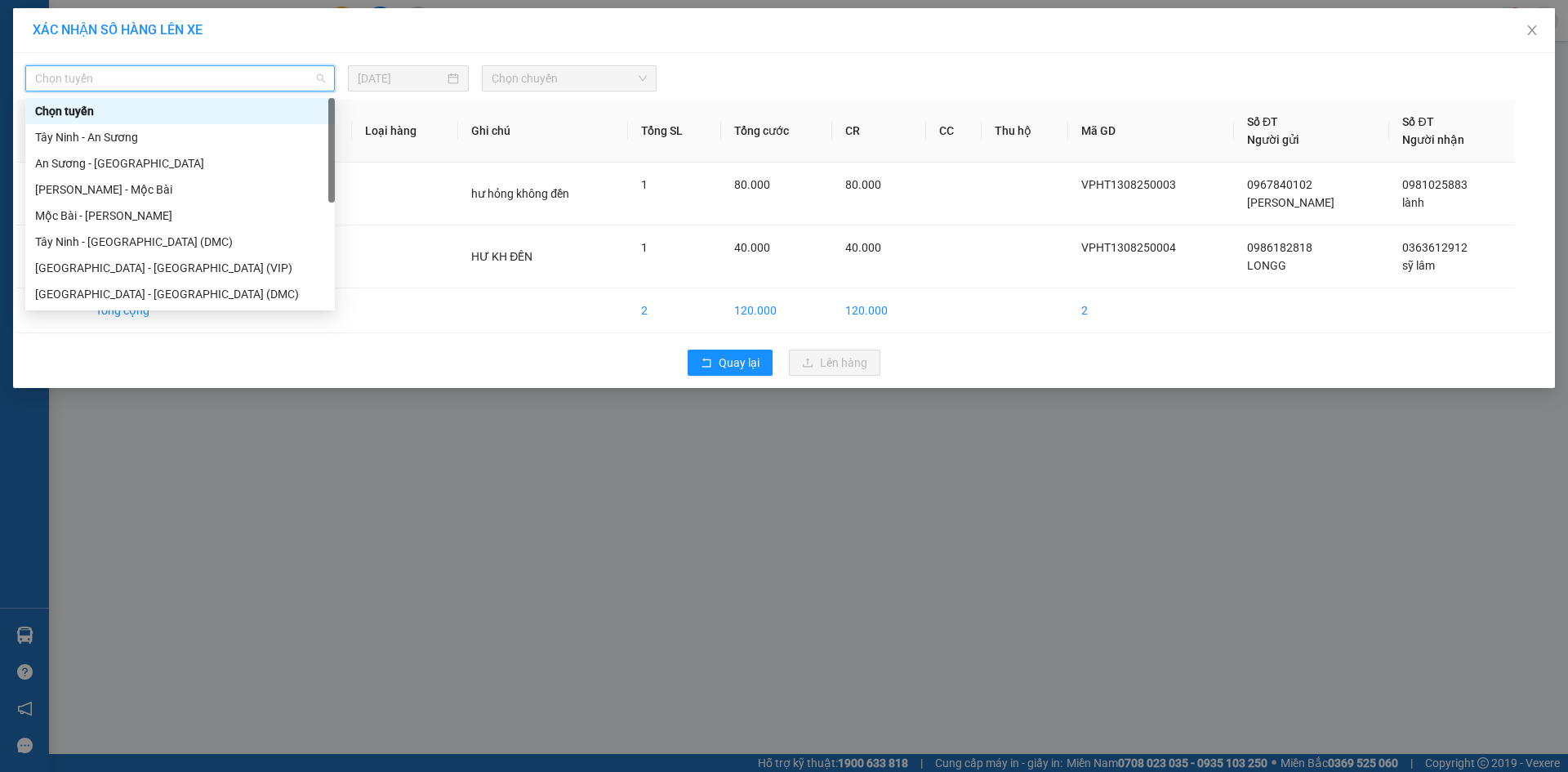
scroll to position [26, 0]
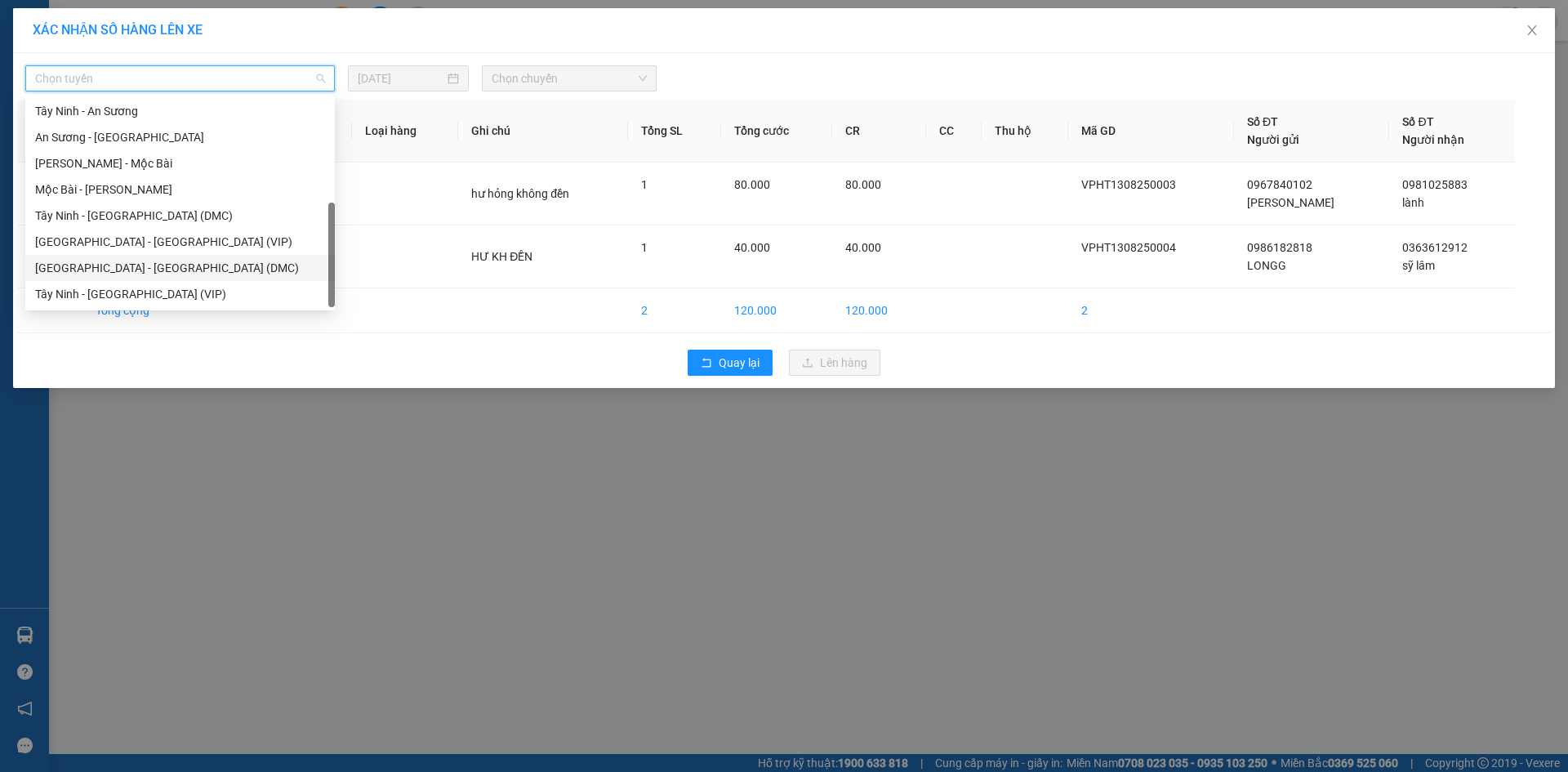
click at [230, 280] on div "[GEOGRAPHIC_DATA] - [GEOGRAPHIC_DATA] (DMC)" at bounding box center [180, 267] width 310 height 26
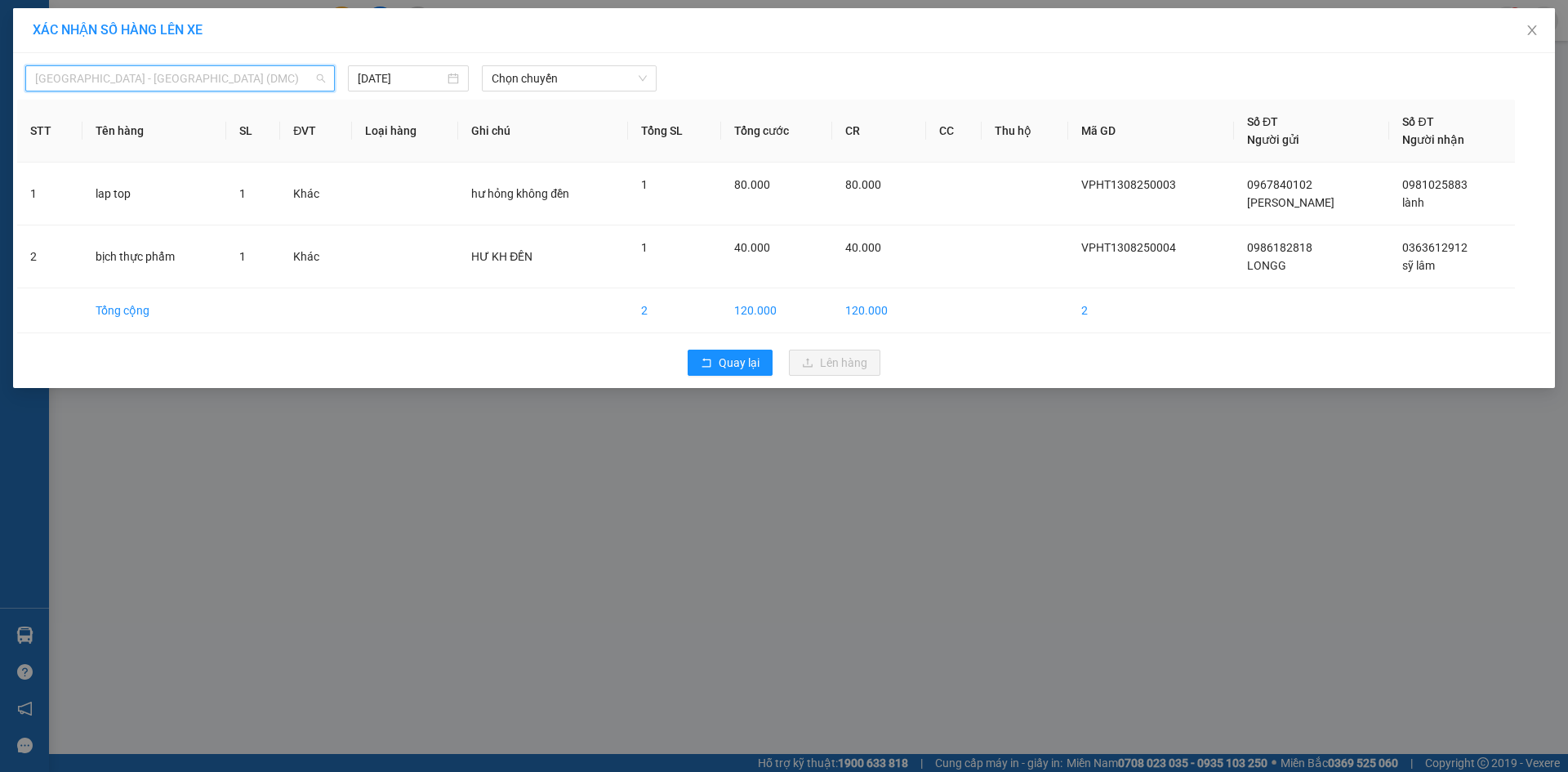
click at [226, 66] on div "[GEOGRAPHIC_DATA] - [GEOGRAPHIC_DATA] (DMC)" at bounding box center [180, 78] width 310 height 26
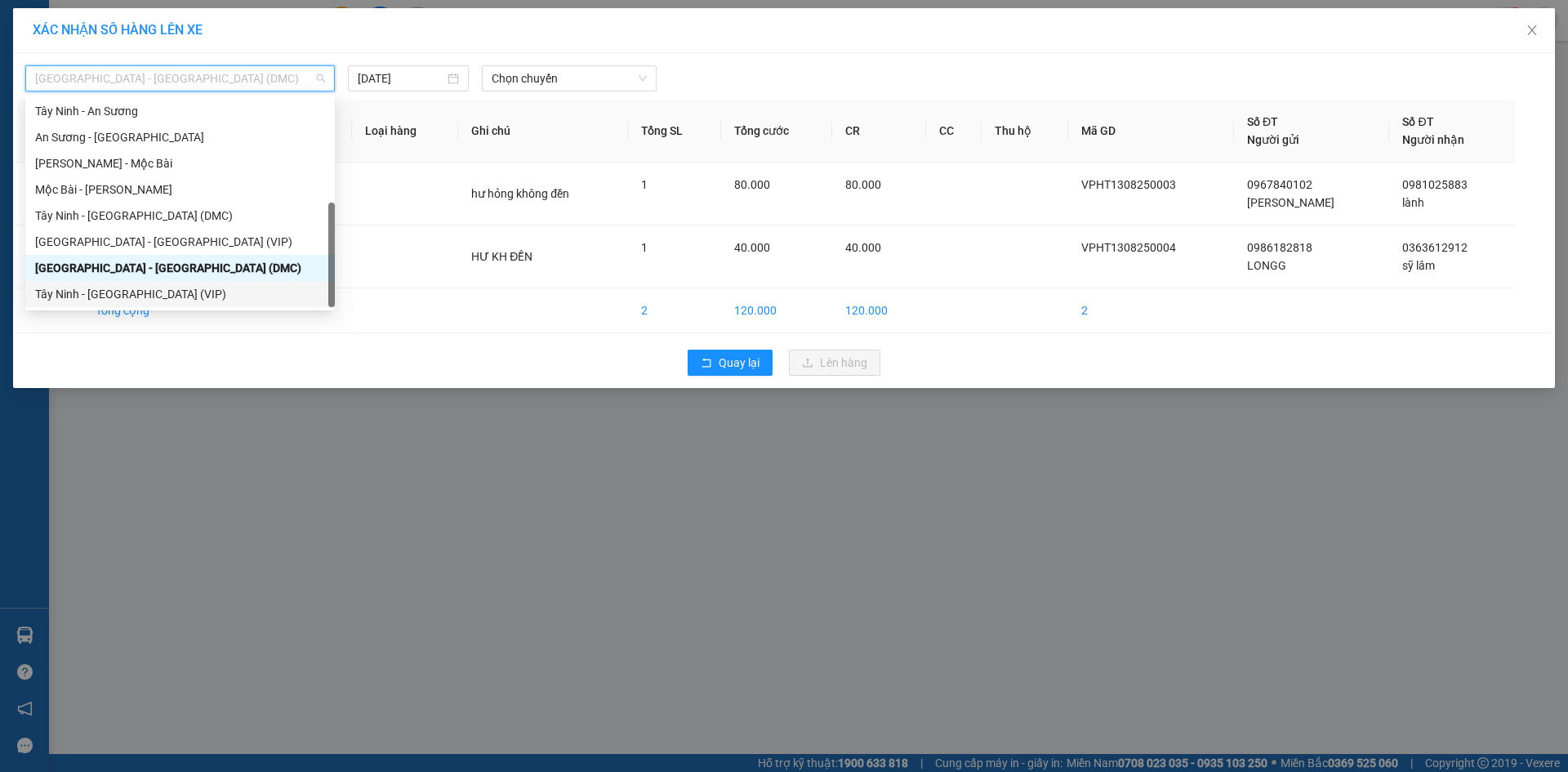
click at [203, 287] on div "Tây Ninh - [GEOGRAPHIC_DATA] (VIP)" at bounding box center [180, 294] width 290 height 18
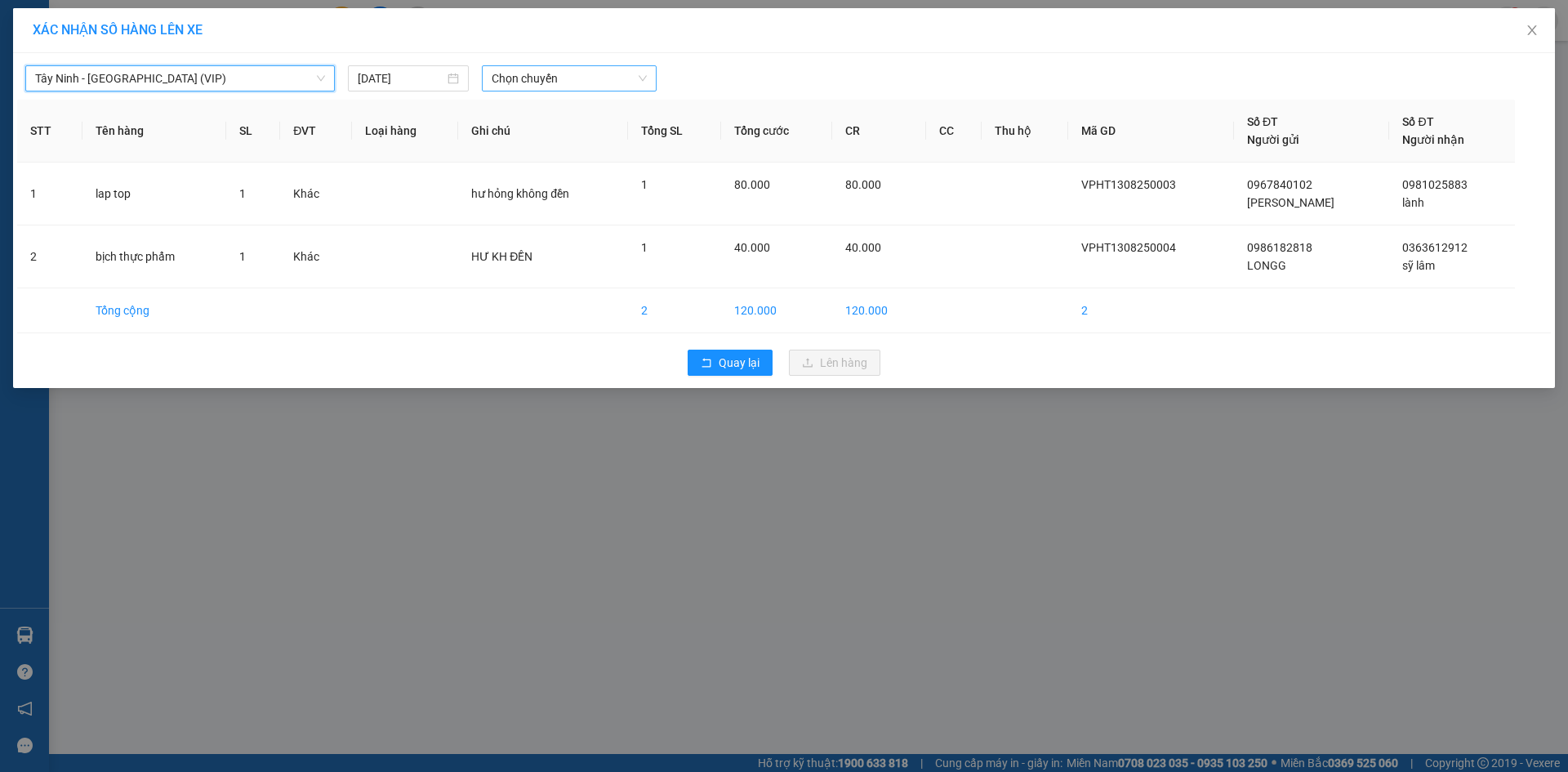
click at [565, 74] on span "Chọn chuyến" at bounding box center [569, 78] width 155 height 25
type input "50816"
click at [566, 130] on div "10:50 - 50H-508.16" at bounding box center [556, 137] width 128 height 18
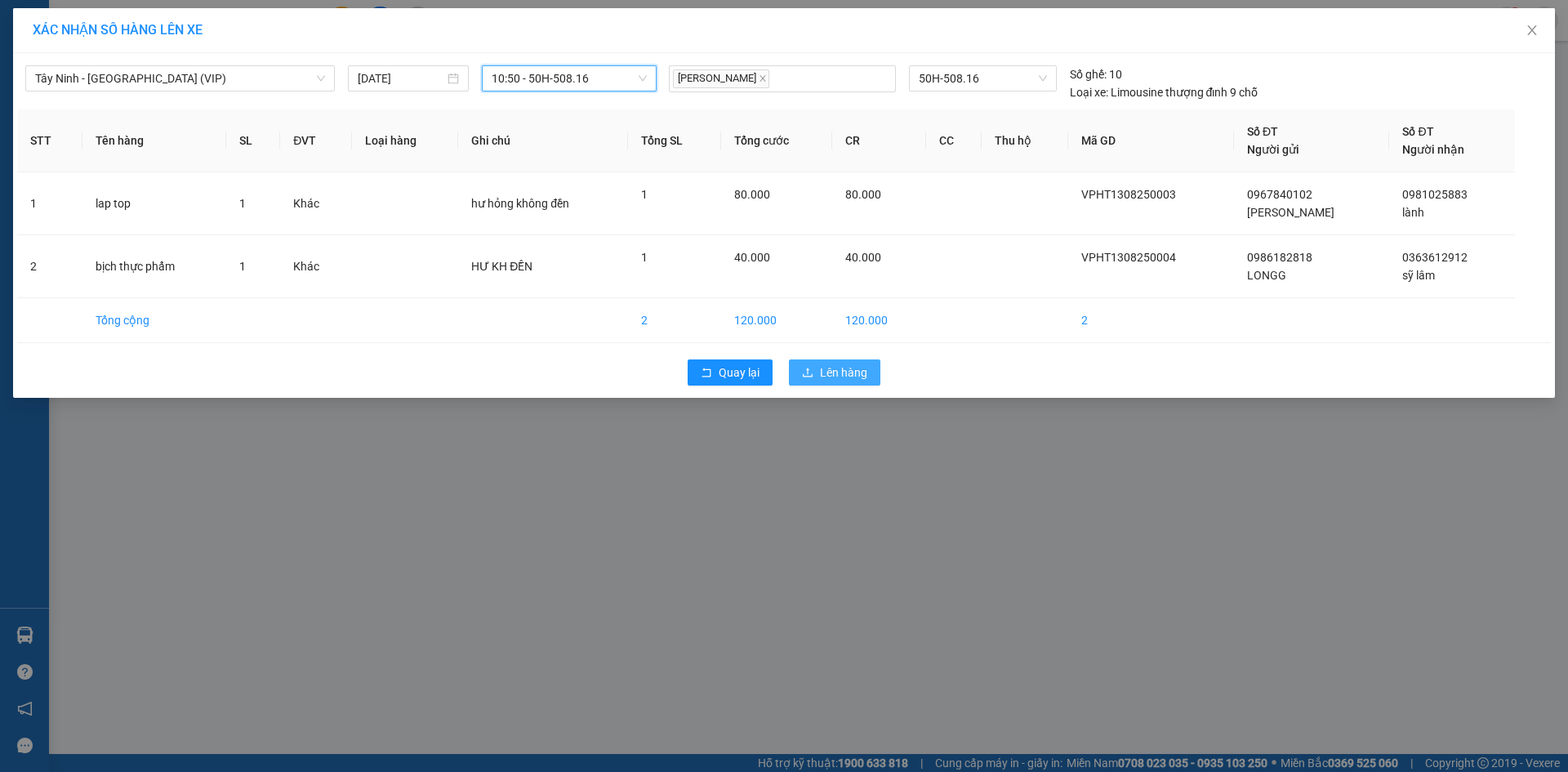
click at [850, 372] on span "Lên hàng" at bounding box center [844, 372] width 48 height 18
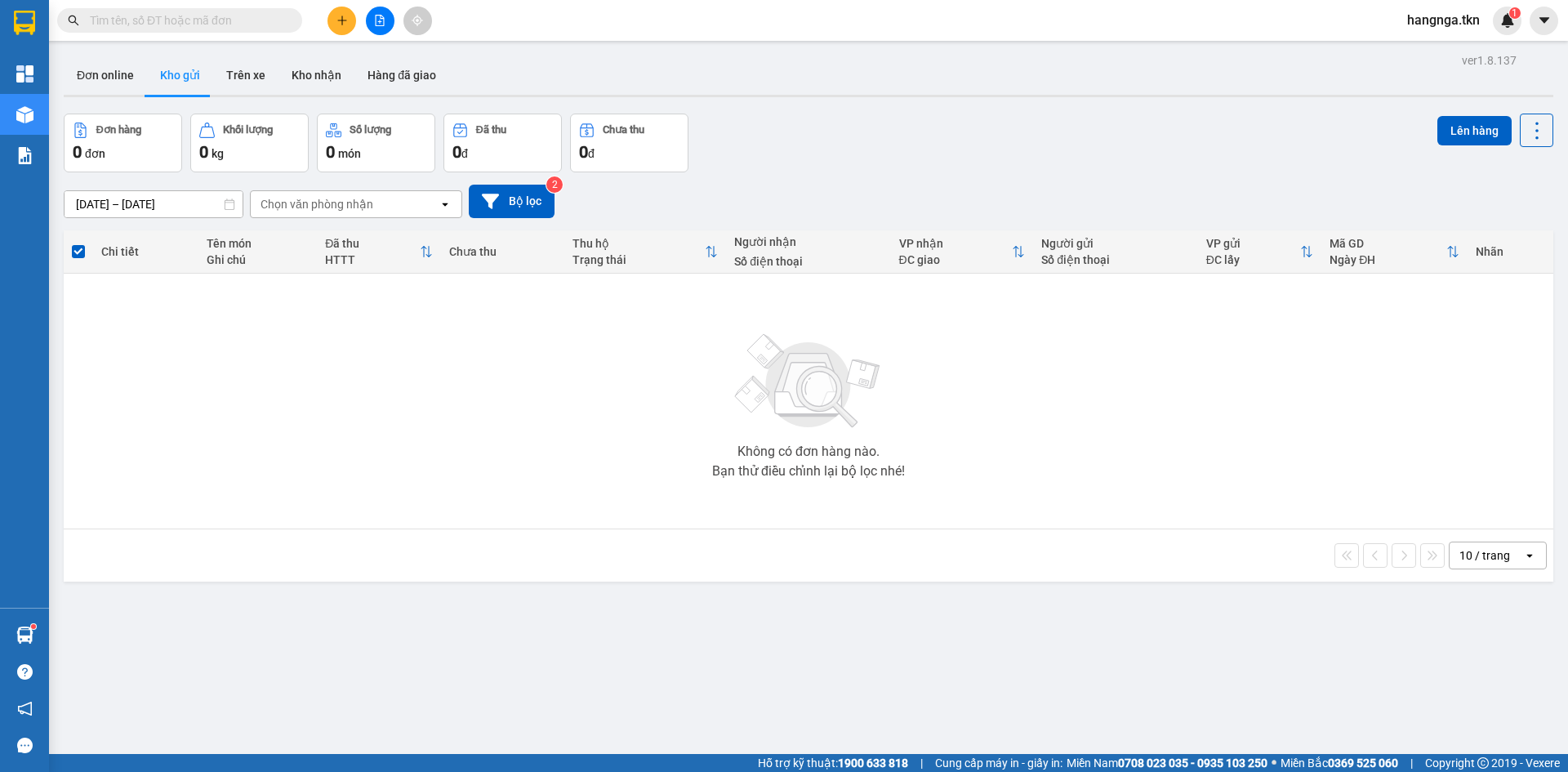
click at [214, 22] on input "text" at bounding box center [186, 20] width 192 height 18
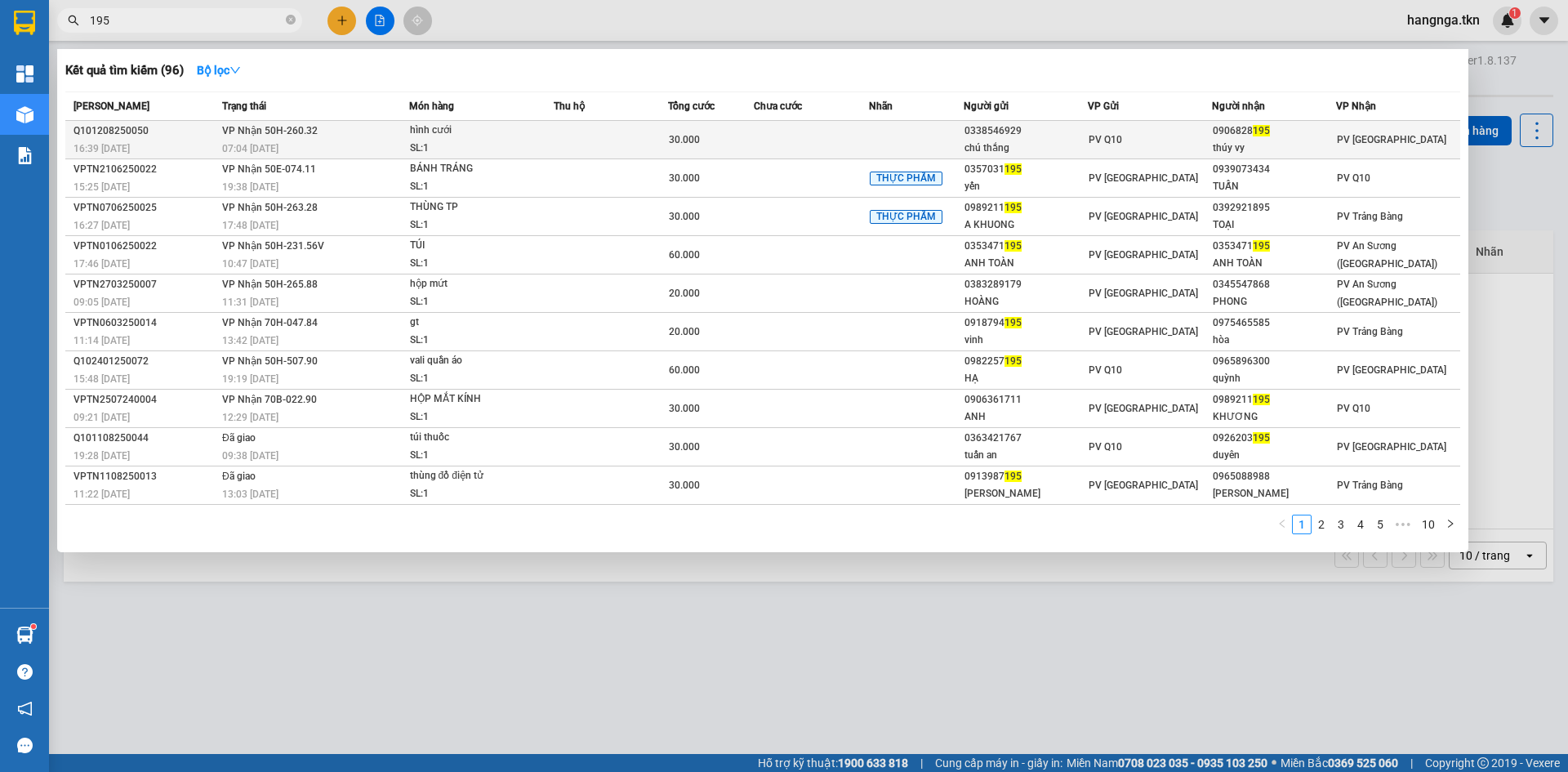
type input "195"
click at [1005, 140] on div "chú thắng" at bounding box center [1026, 148] width 123 height 17
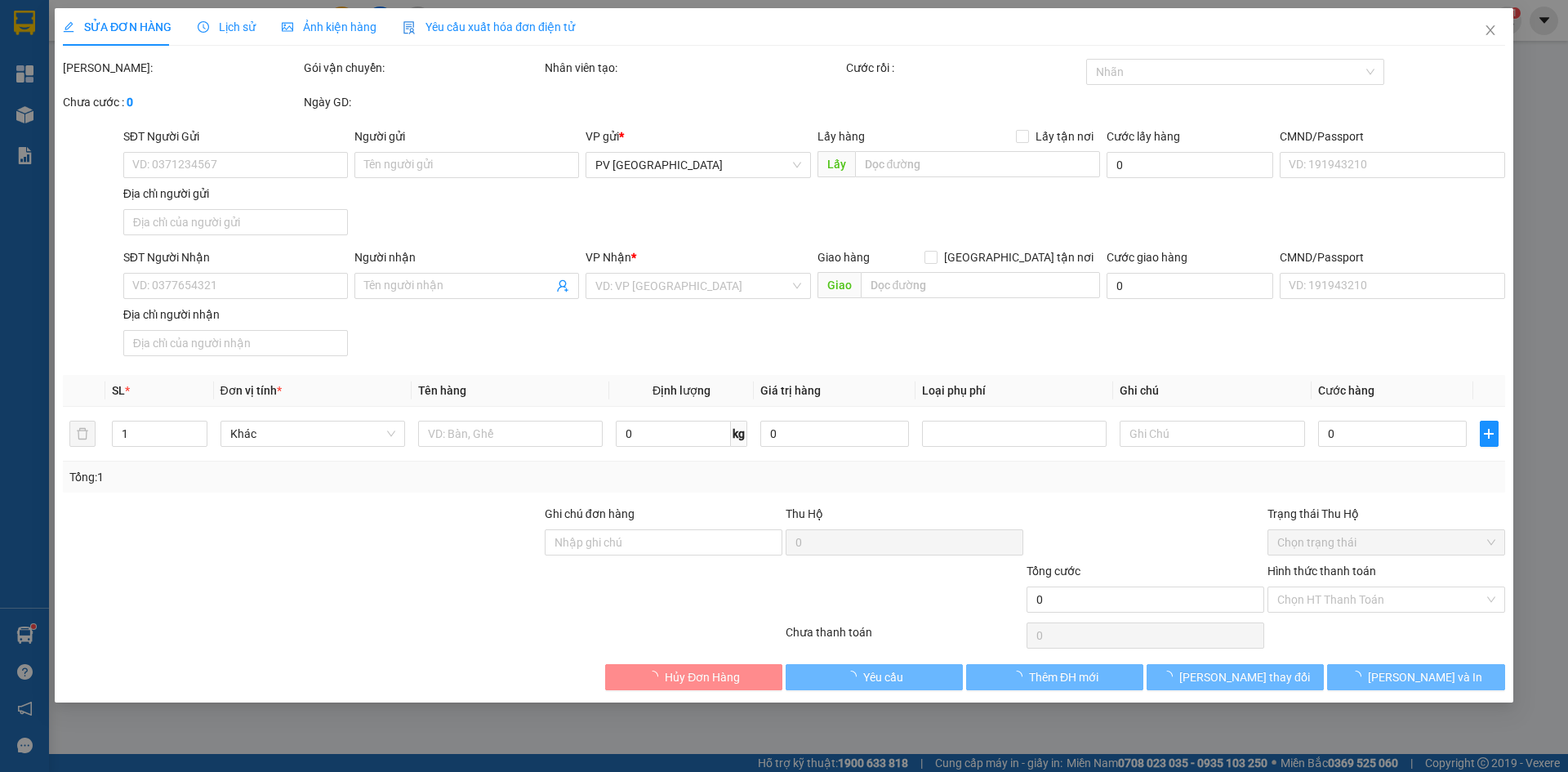
type input "0338546929"
type input "chú thắng"
type input "0906828195"
type input "thúy vy"
type input "30.000"
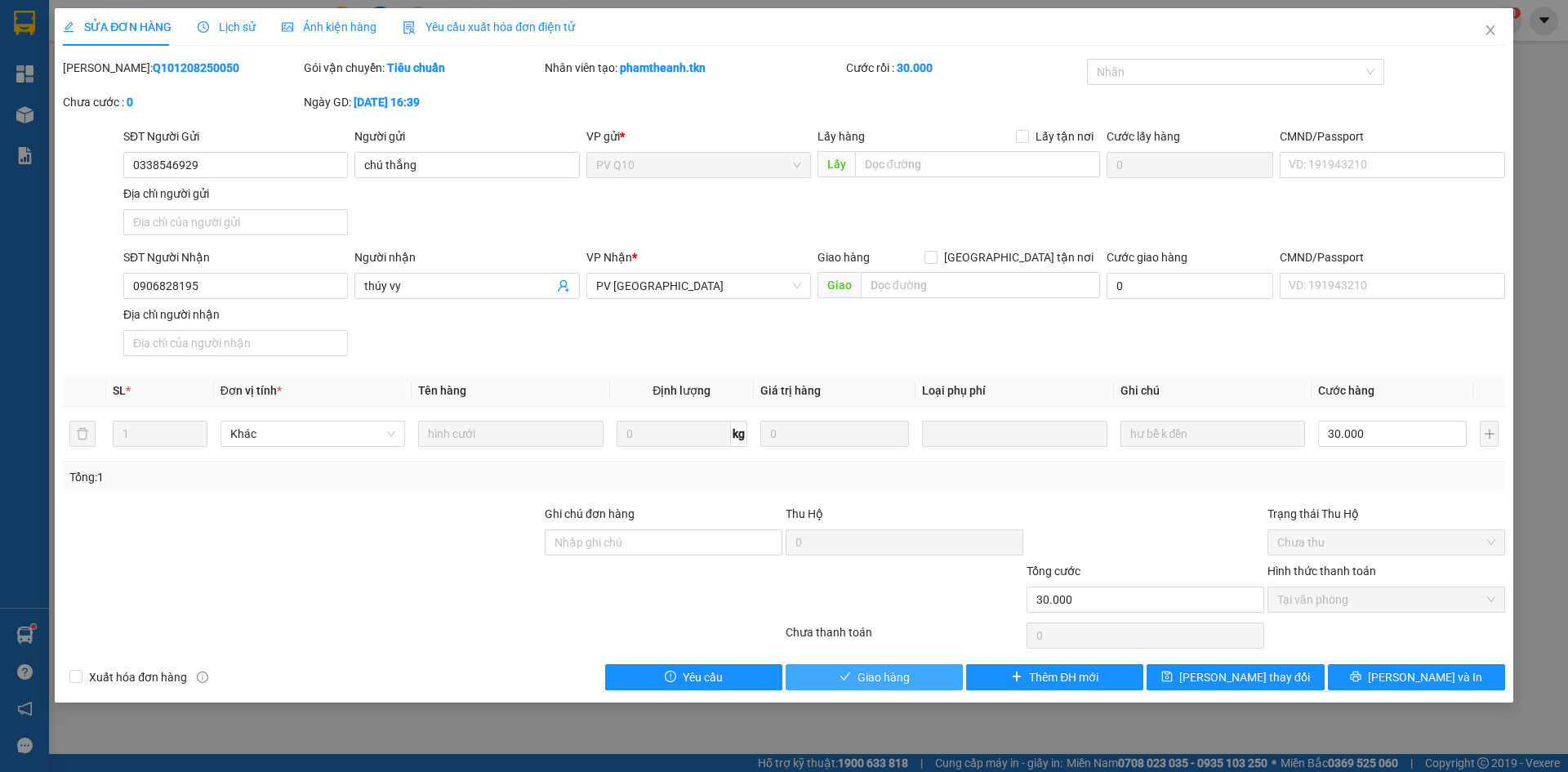
click at [880, 677] on span "Giao hàng" at bounding box center [883, 677] width 52 height 18
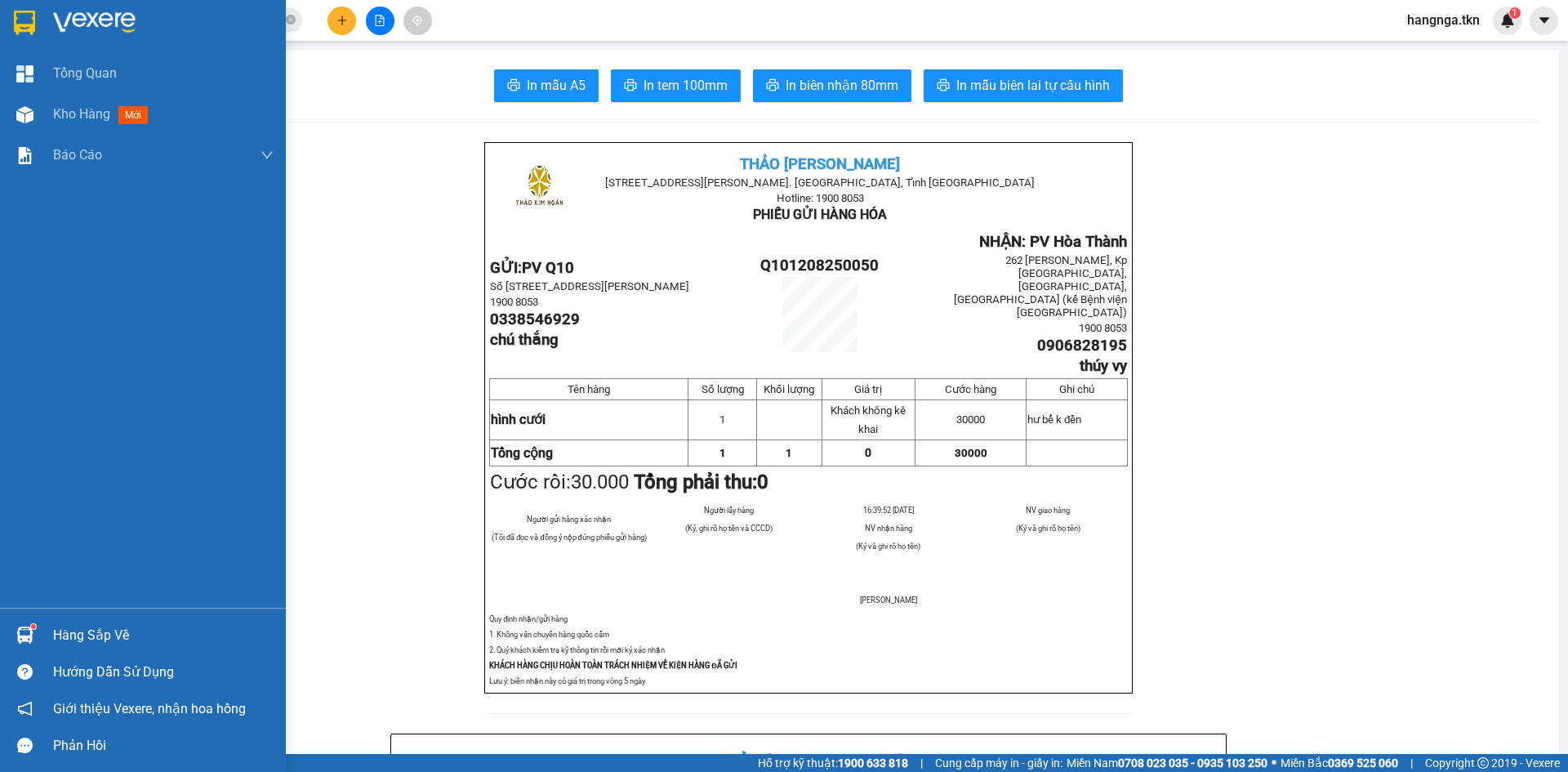
click at [94, 624] on div "Hàng sắp về" at bounding box center [163, 635] width 220 height 25
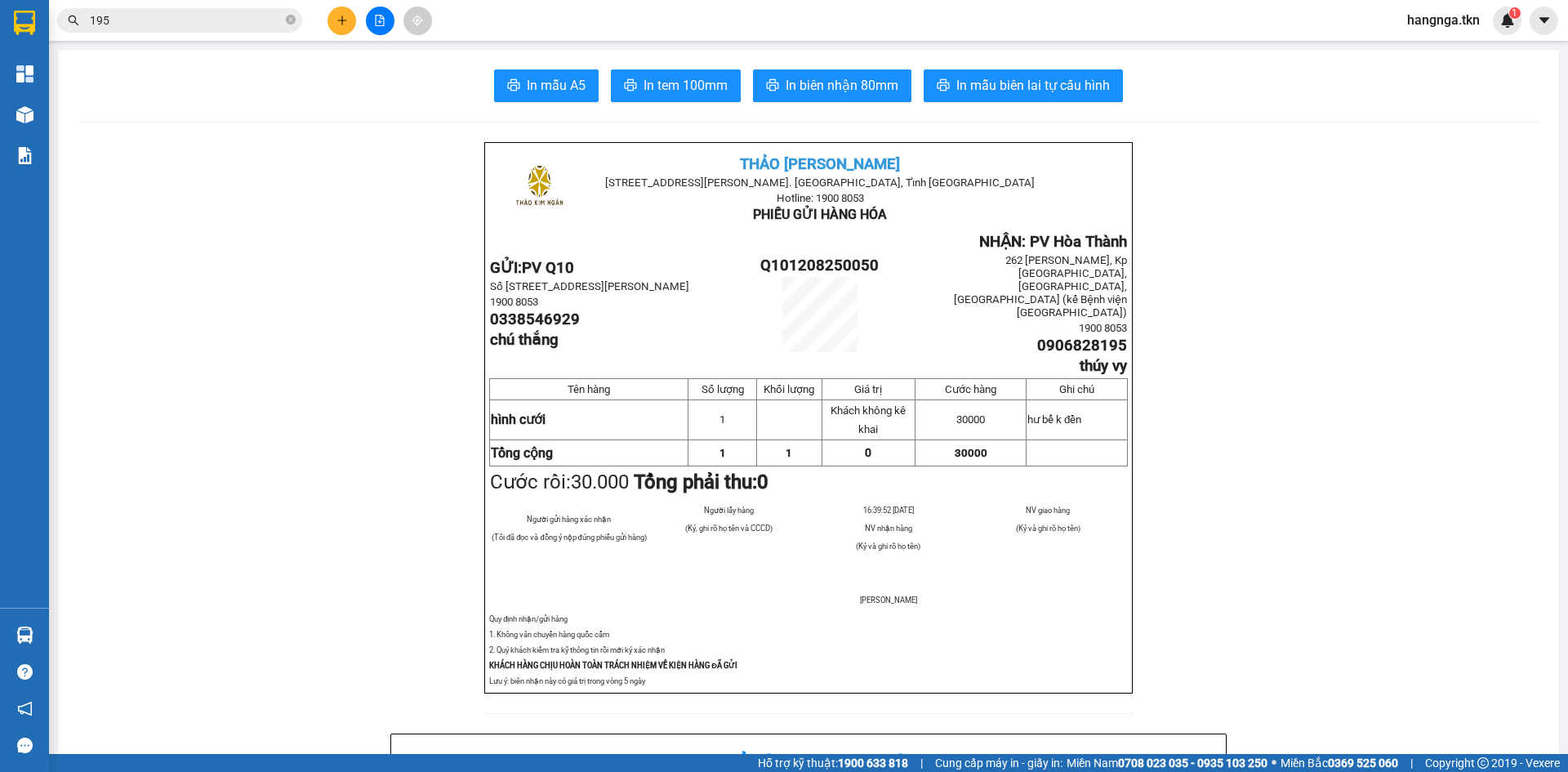
click at [348, 313] on section "Kết quả tìm kiếm ( 96 ) Bộ lọc Mã ĐH Trạng thái Món hàng Thu hộ Tổng cước Chưa …" at bounding box center [784, 386] width 1568 height 772
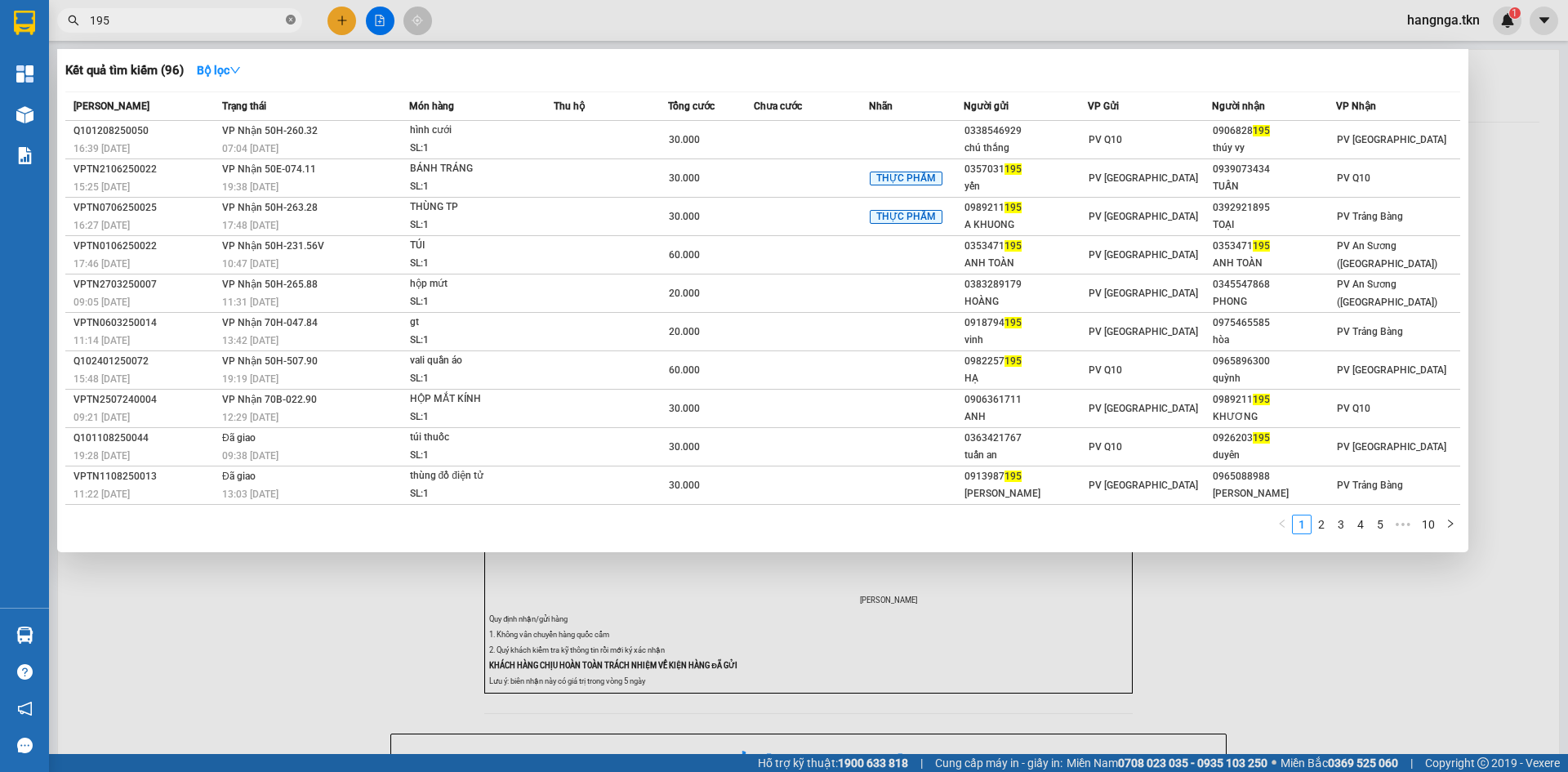
click at [289, 16] on icon "close-circle" at bounding box center [291, 20] width 10 height 10
type input "308"
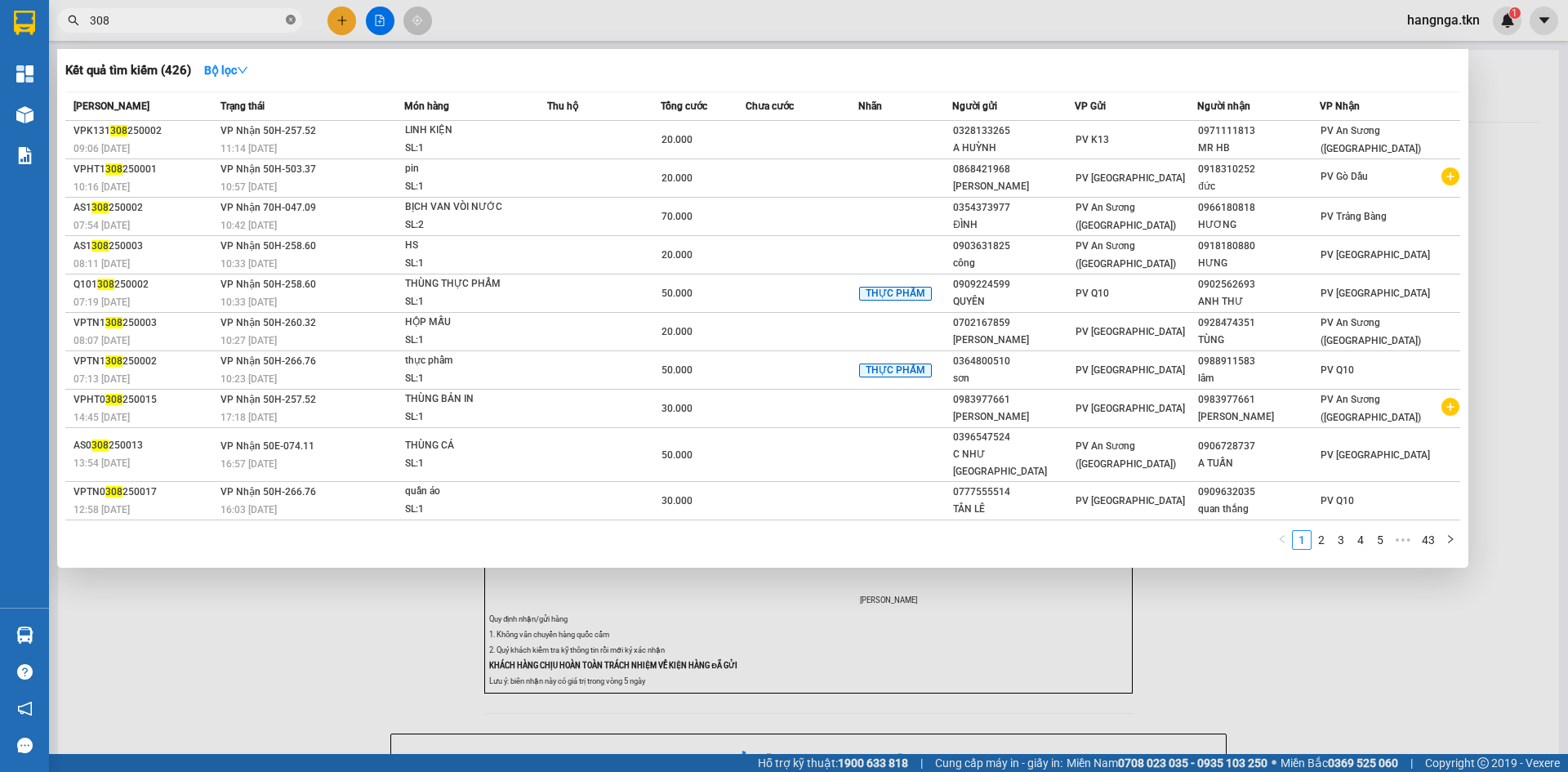
click at [291, 21] on icon "close-circle" at bounding box center [291, 20] width 10 height 10
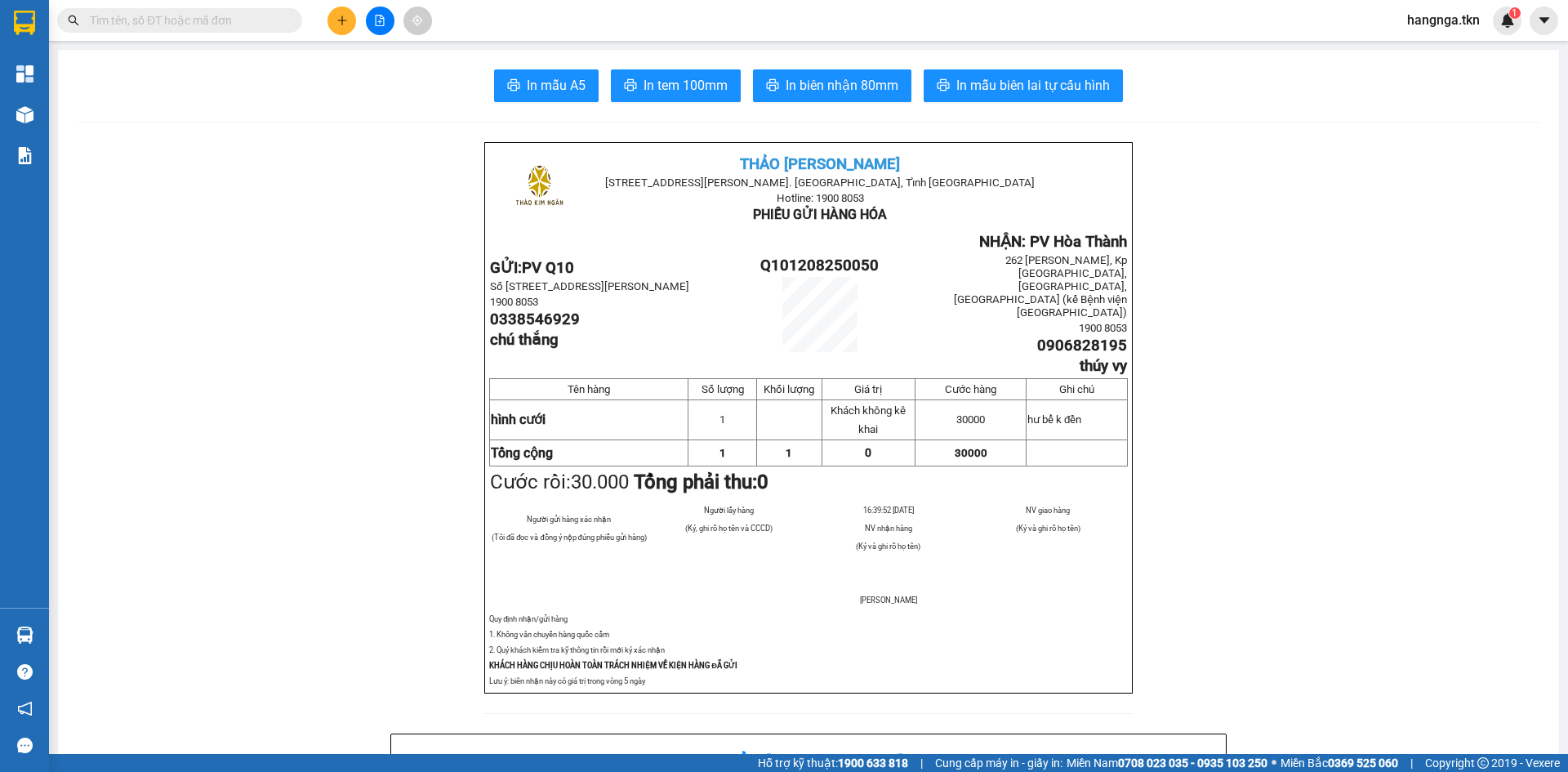
click at [156, 14] on input "text" at bounding box center [186, 20] width 192 height 18
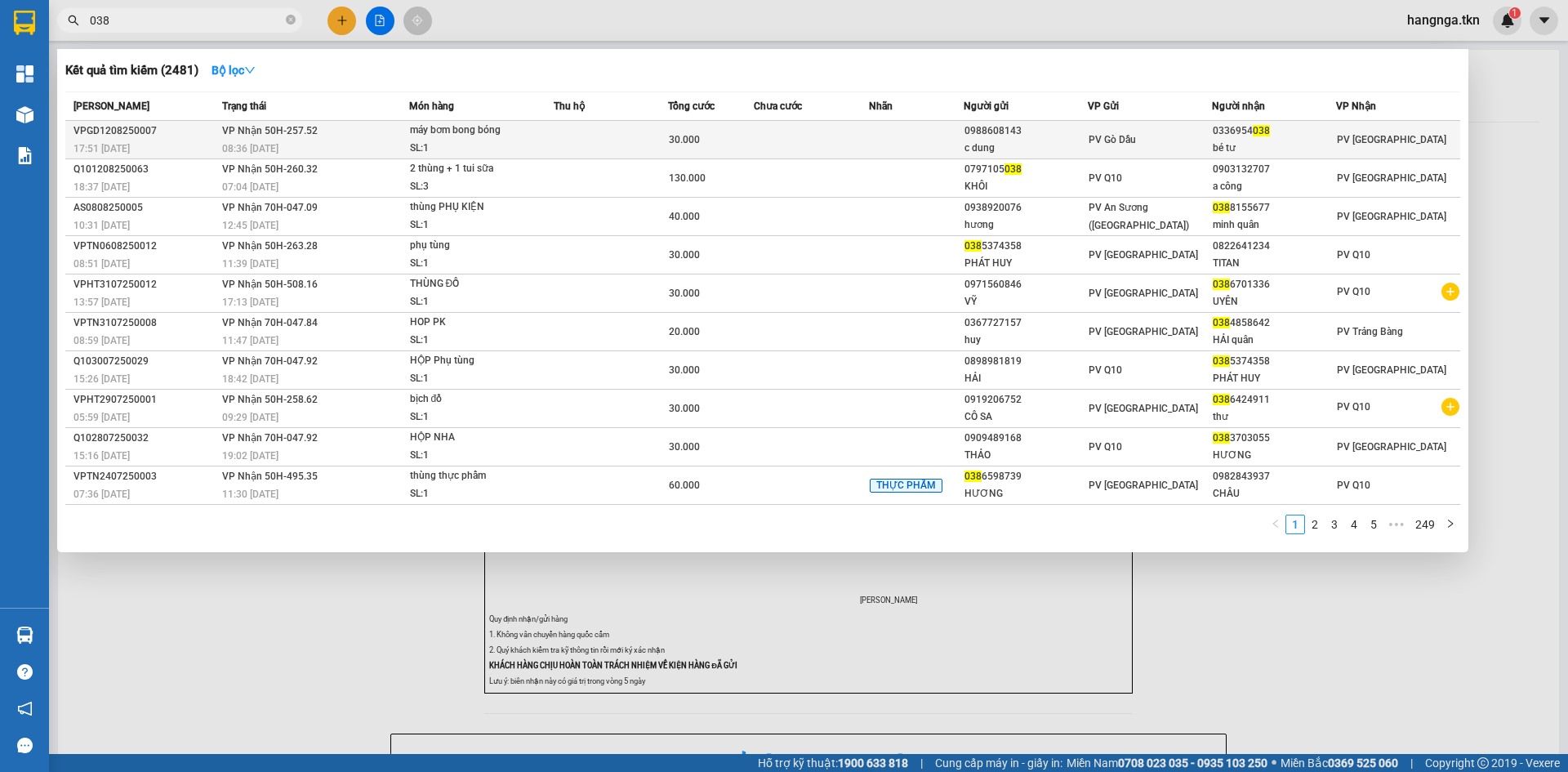
type input "038"
click at [1027, 151] on div "c dung" at bounding box center [1026, 148] width 123 height 17
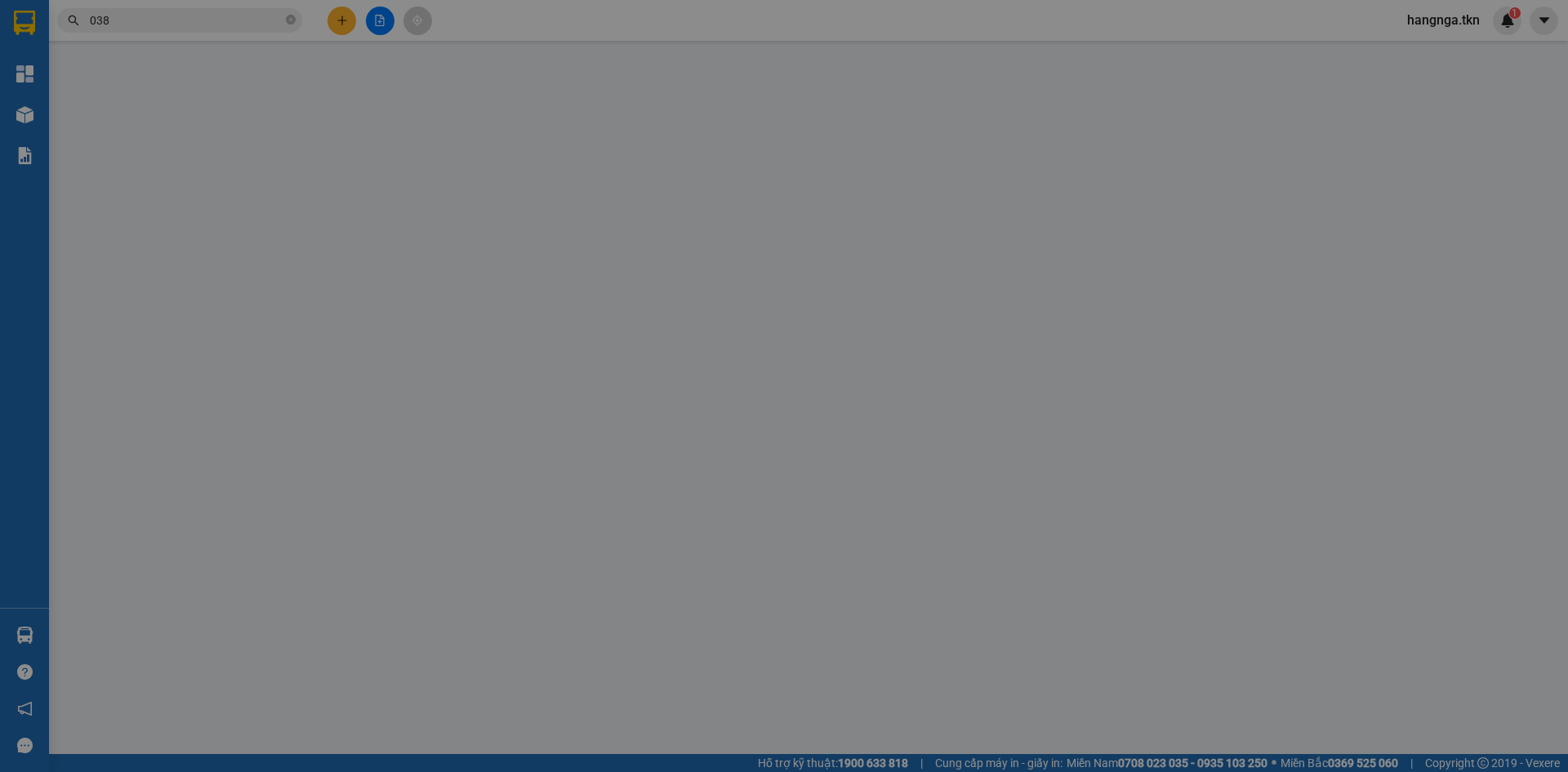
type input "0988608143"
type input "c dung"
type input "0336954038"
type input "bé tư"
type input "30.000"
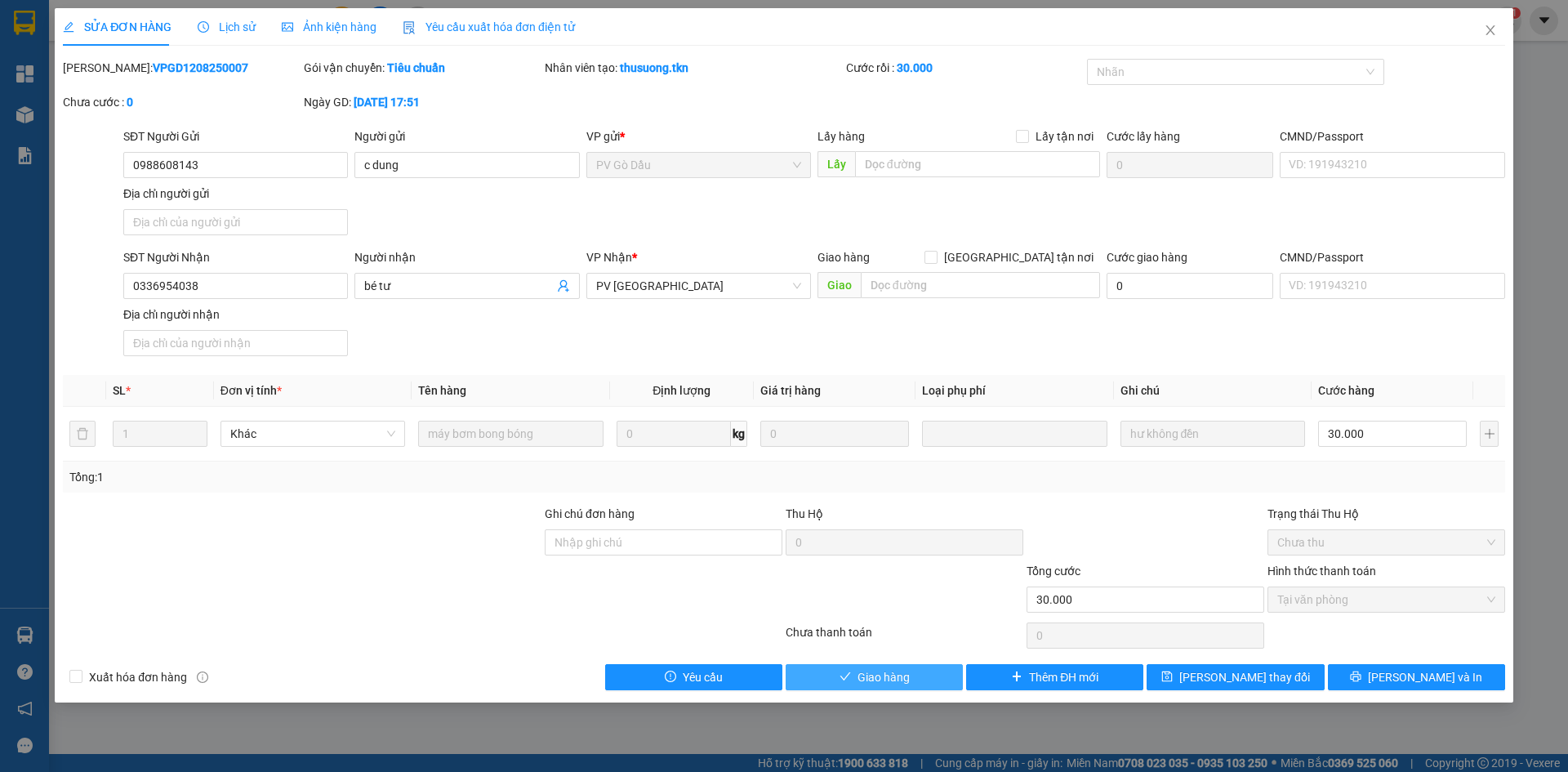
click at [869, 684] on span "Giao hàng" at bounding box center [883, 677] width 52 height 18
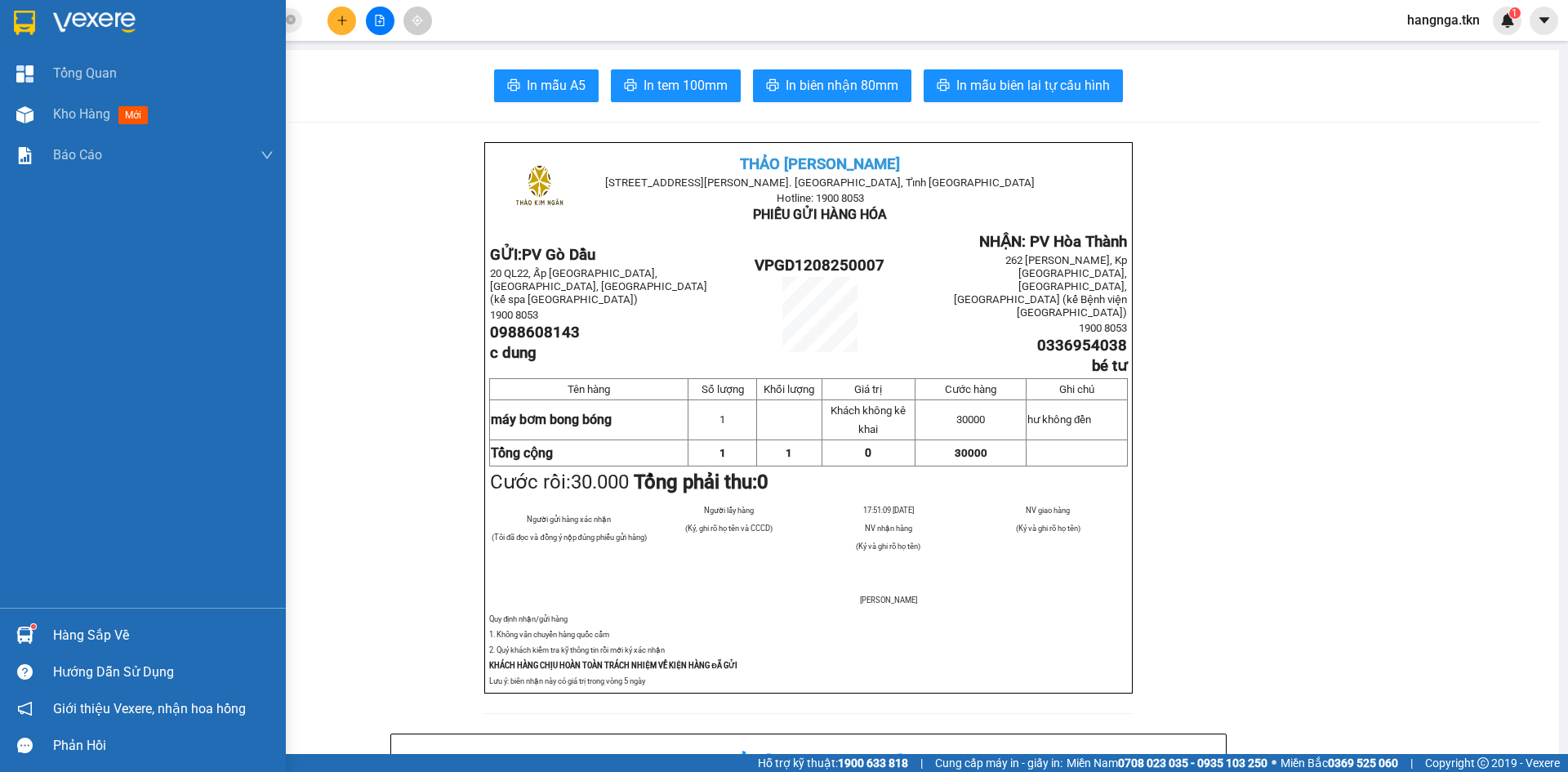
click at [112, 634] on div "Hàng sắp về" at bounding box center [163, 635] width 220 height 25
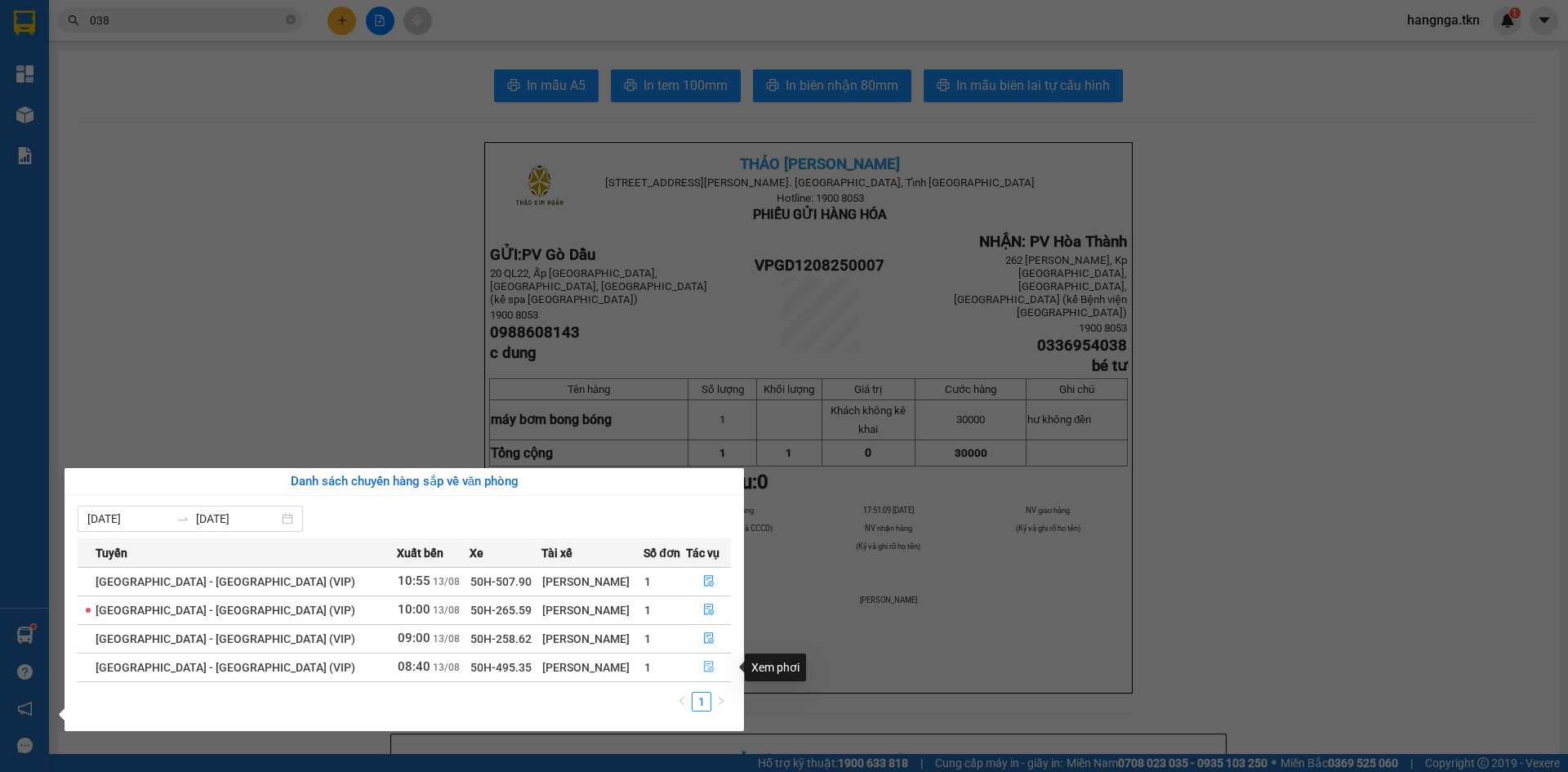
click at [704, 663] on icon "file-done" at bounding box center [708, 666] width 11 height 11
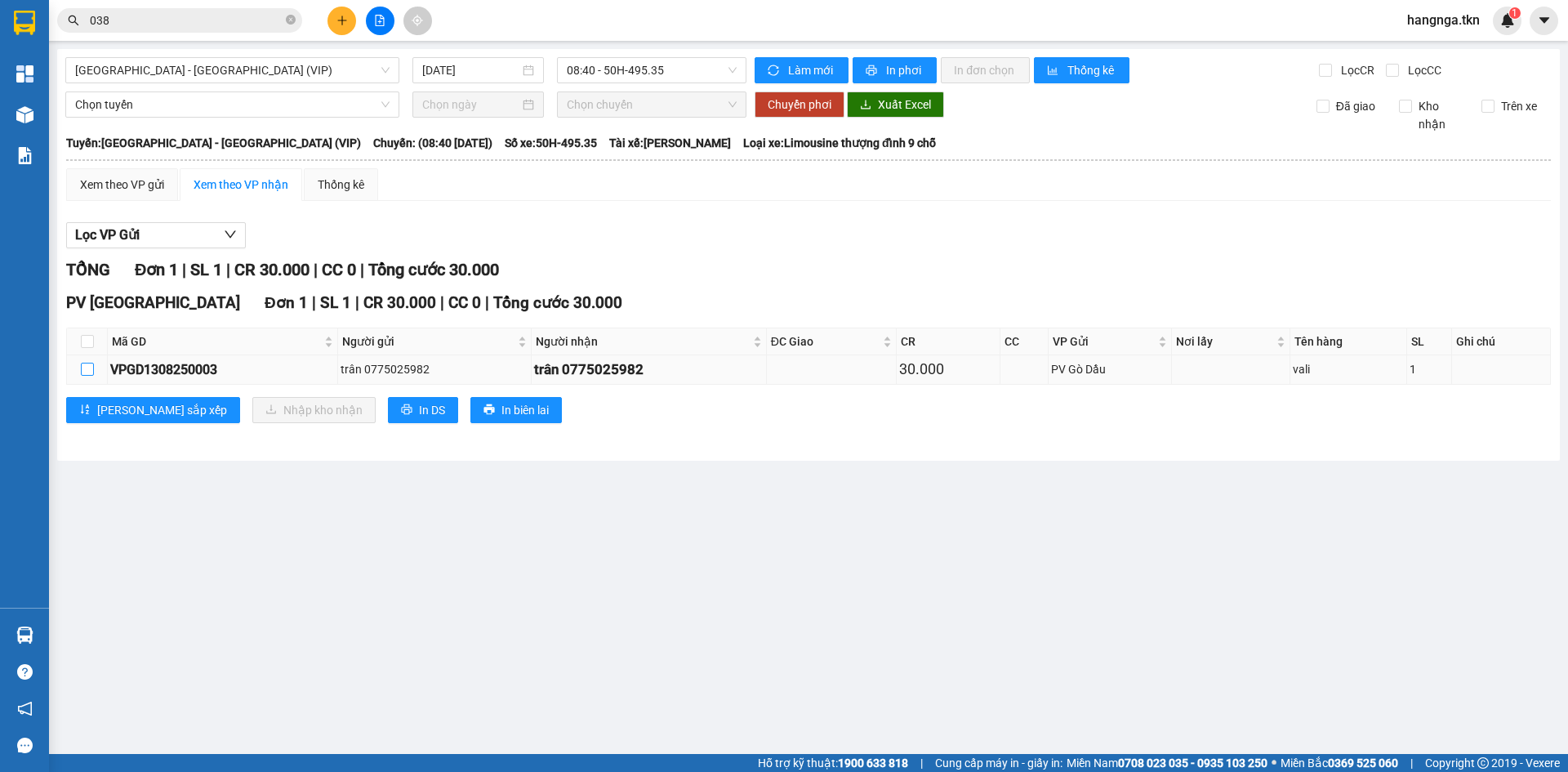
click at [90, 372] on input "checkbox" at bounding box center [87, 369] width 13 height 13
checkbox input "true"
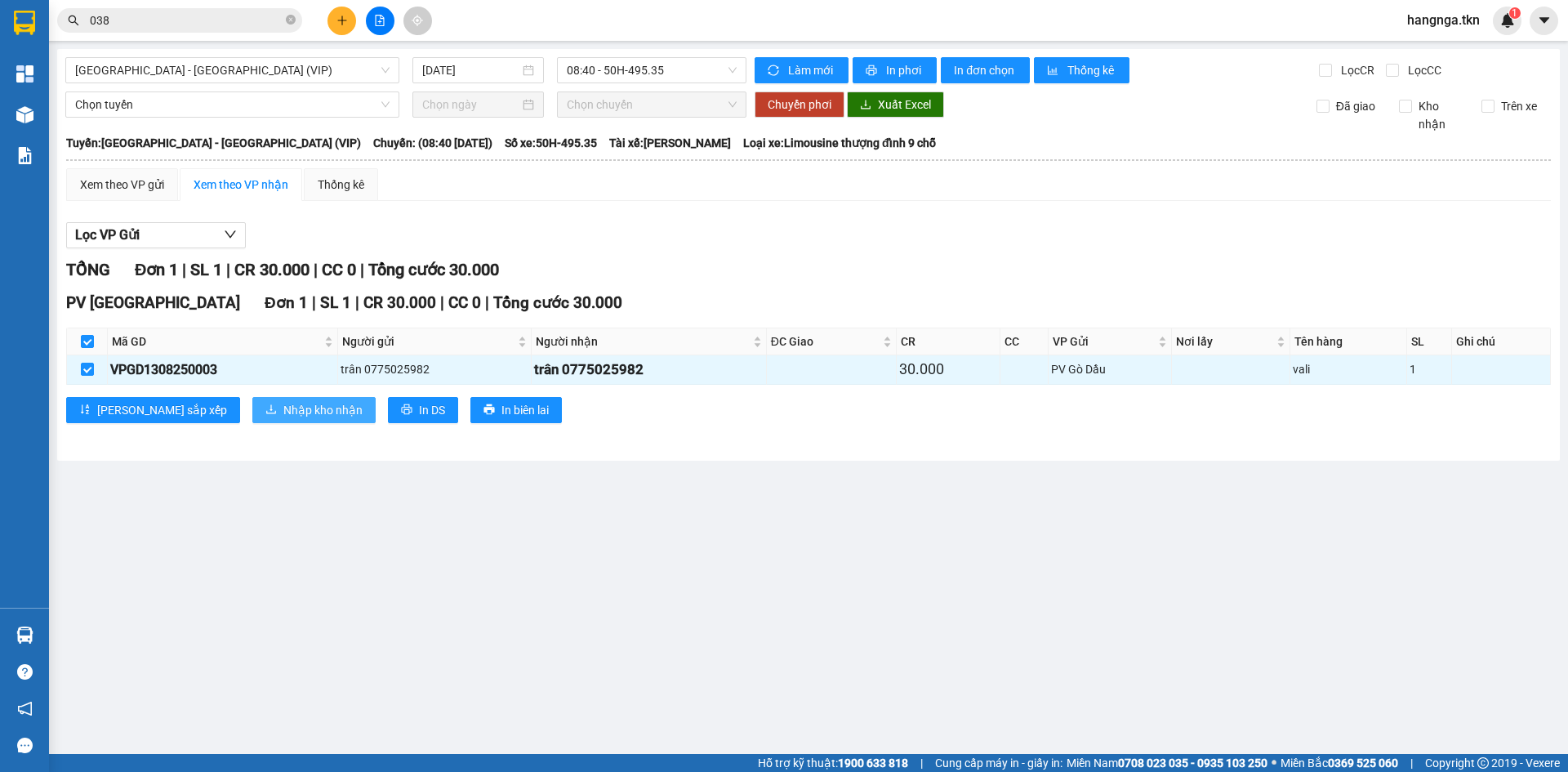
click at [283, 409] on span "Nhập kho nhận" at bounding box center [323, 409] width 79 height 18
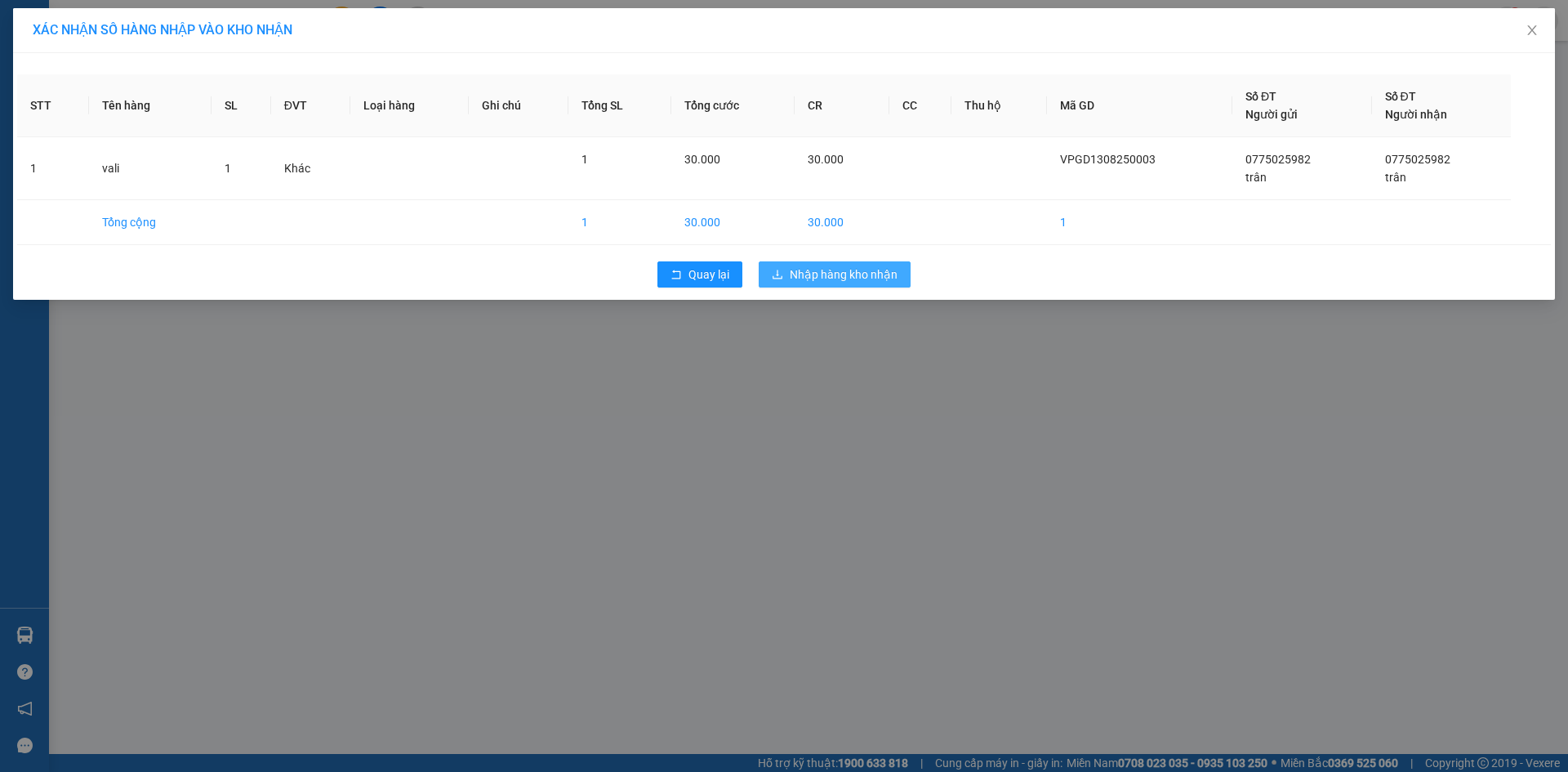
click at [853, 276] on span "Nhập hàng kho nhận" at bounding box center [844, 274] width 108 height 18
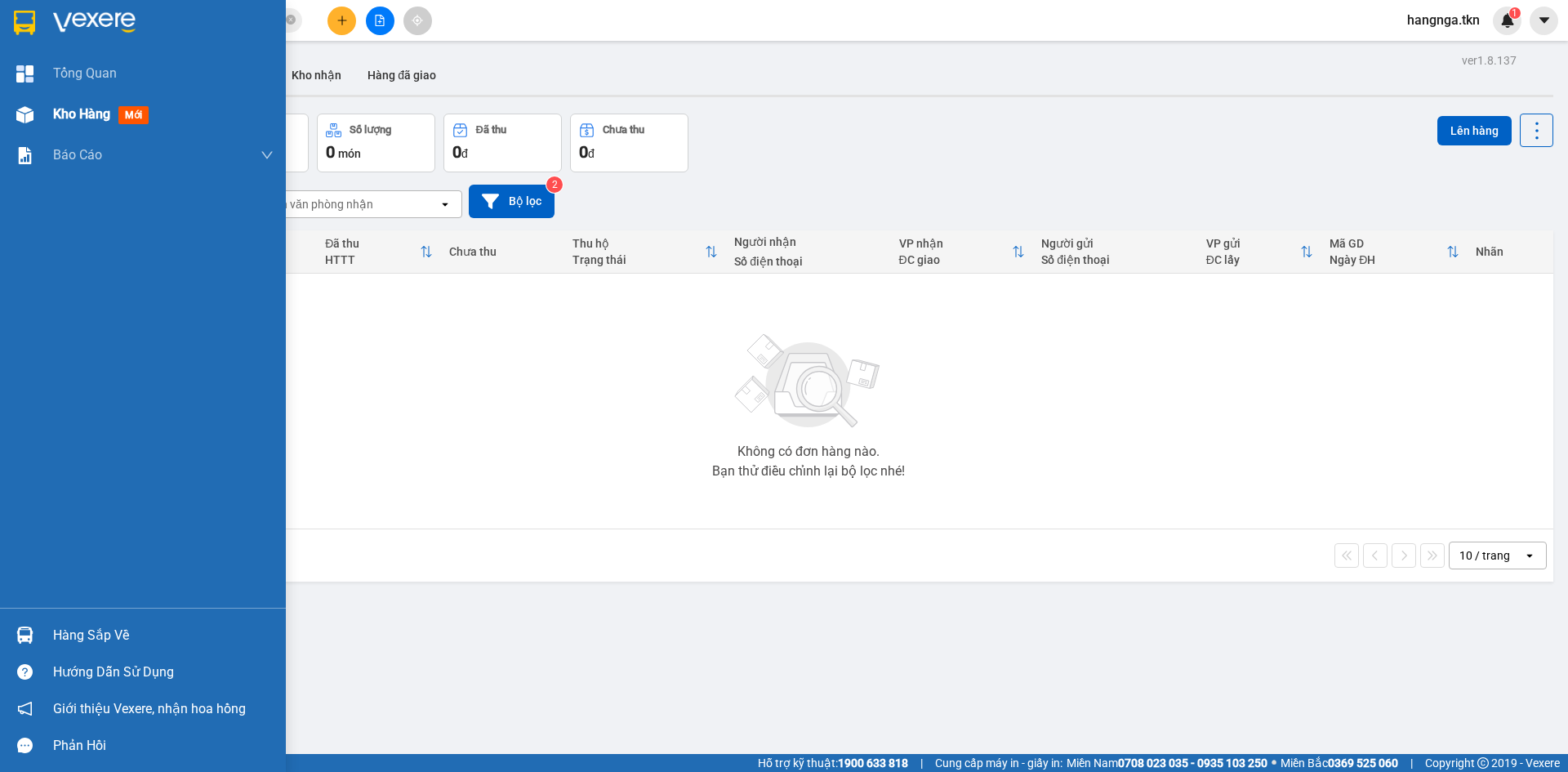
click at [77, 112] on span "Kho hàng" at bounding box center [81, 114] width 57 height 15
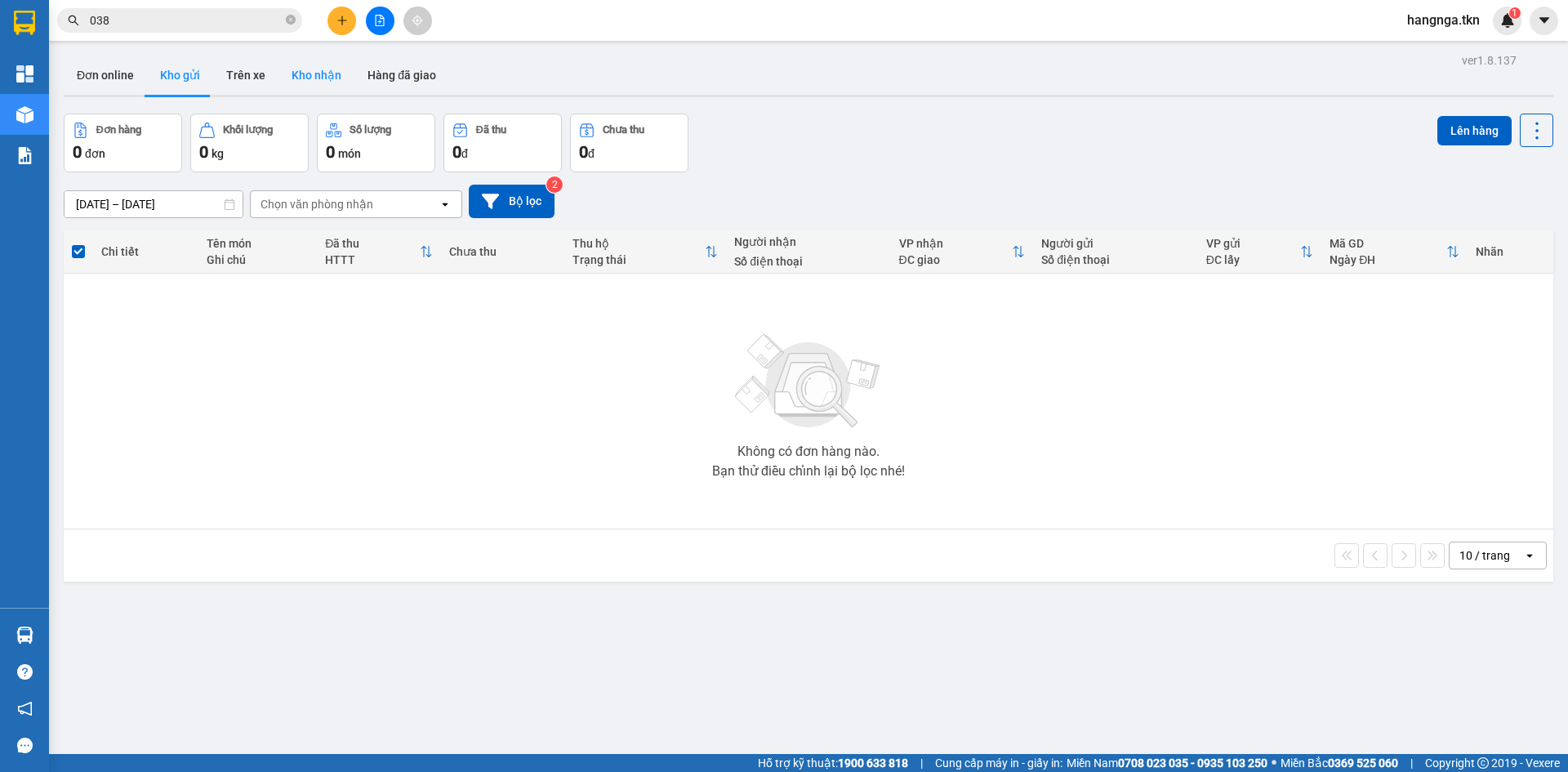
click at [300, 85] on button "Kho nhận" at bounding box center [316, 75] width 76 height 39
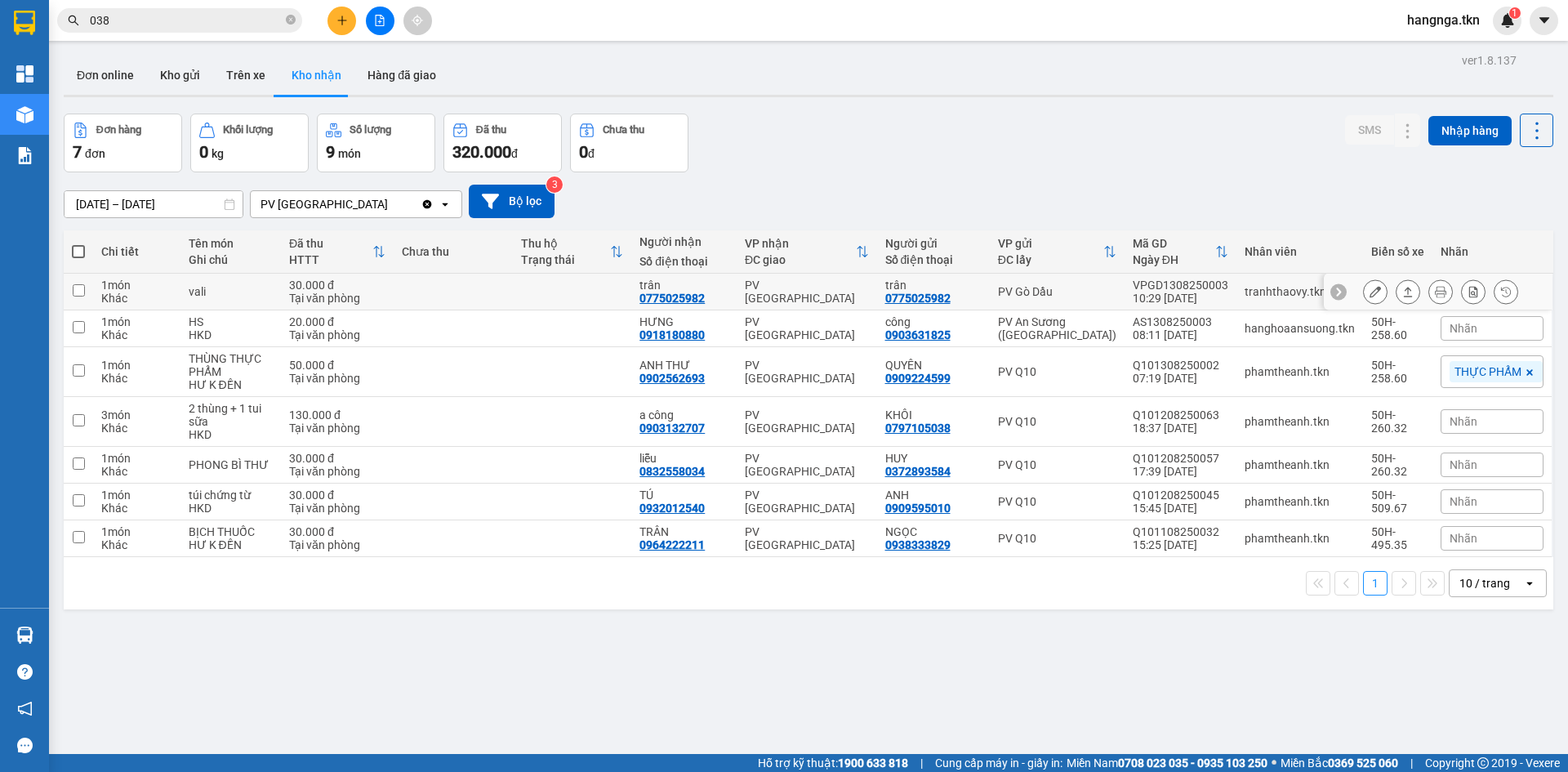
click at [85, 292] on td at bounding box center [78, 291] width 30 height 37
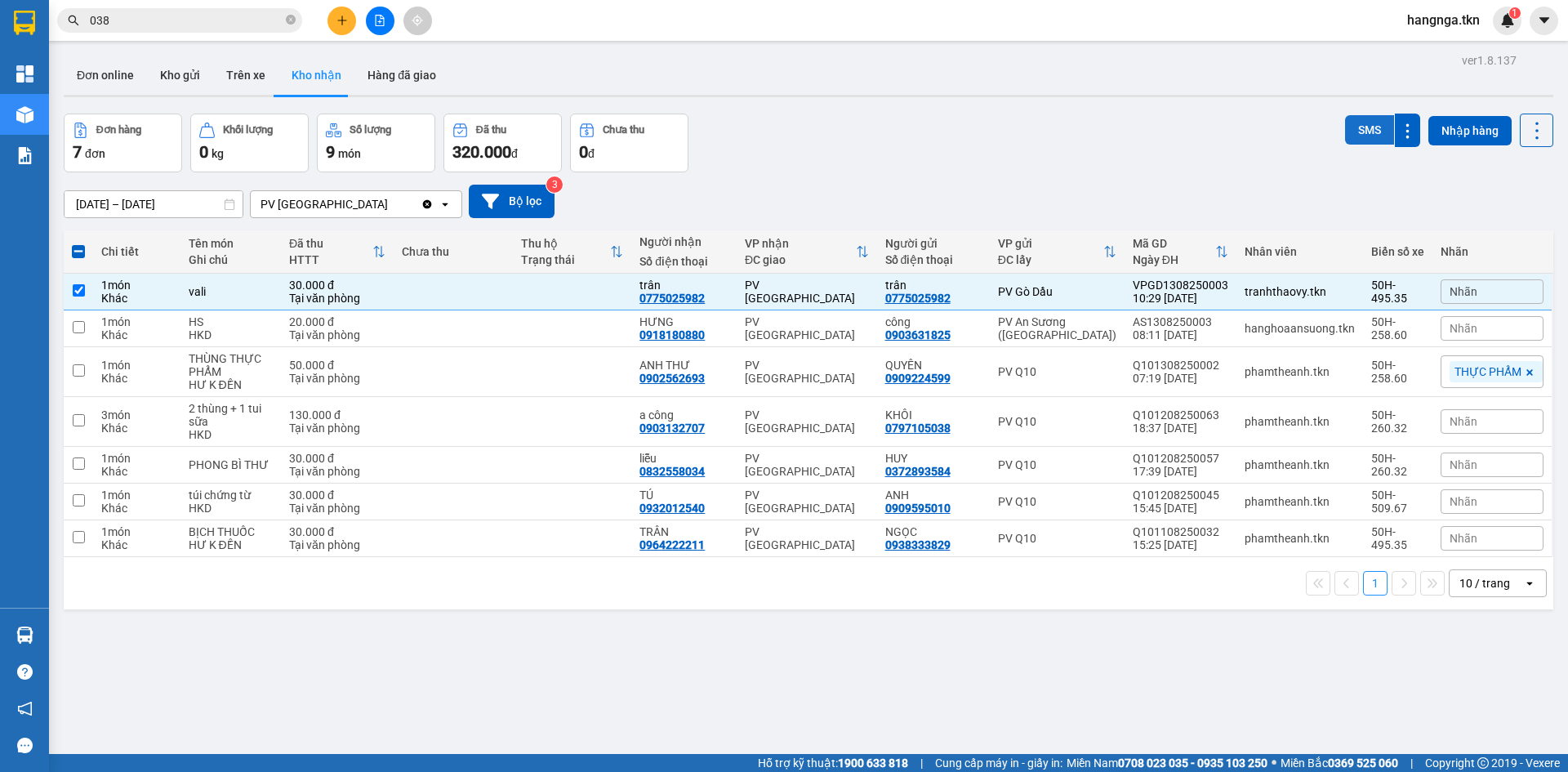
click at [1357, 126] on button "SMS" at bounding box center [1370, 129] width 49 height 30
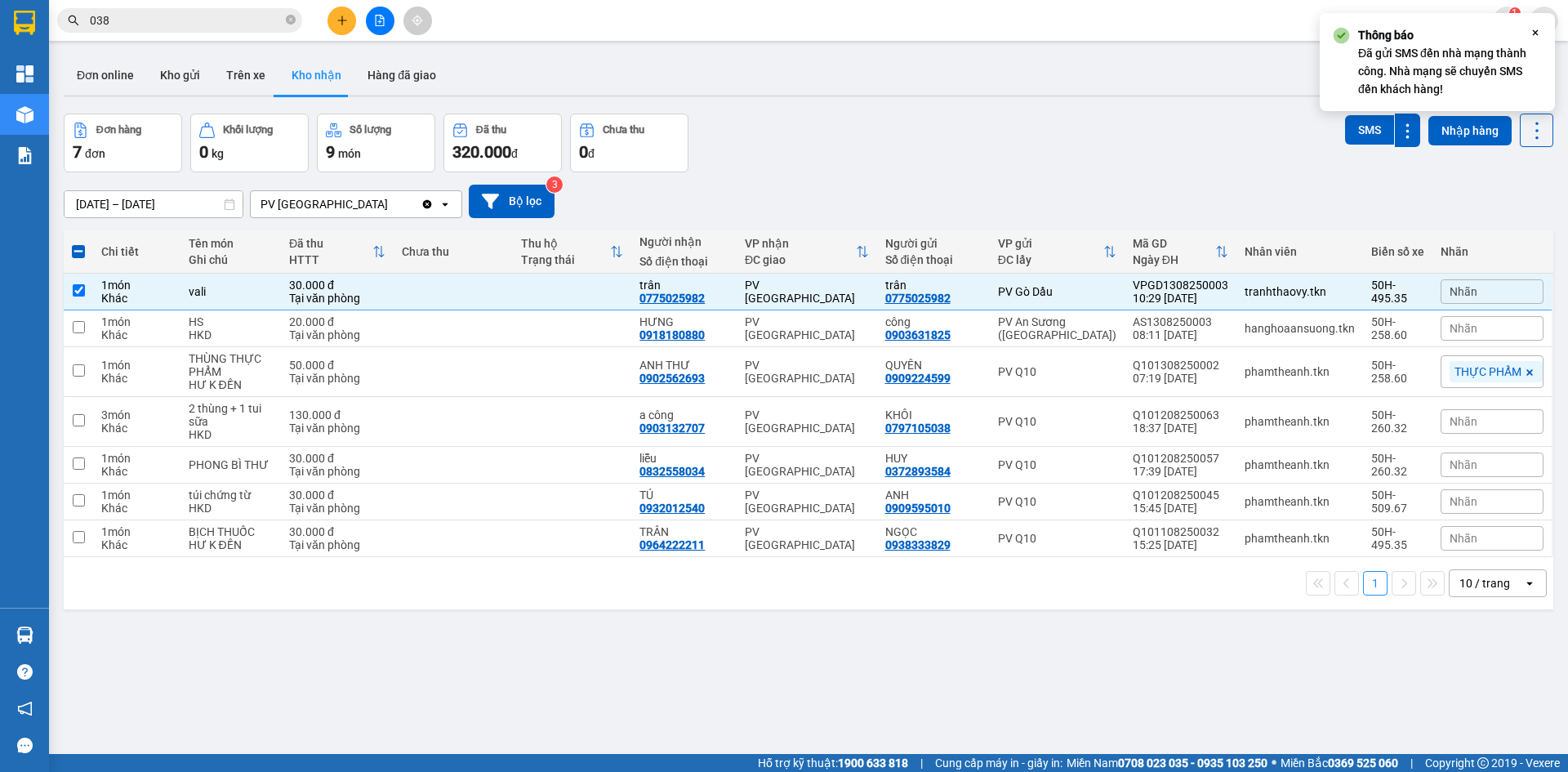
click at [1530, 35] on icon "Close" at bounding box center [1535, 32] width 13 height 13
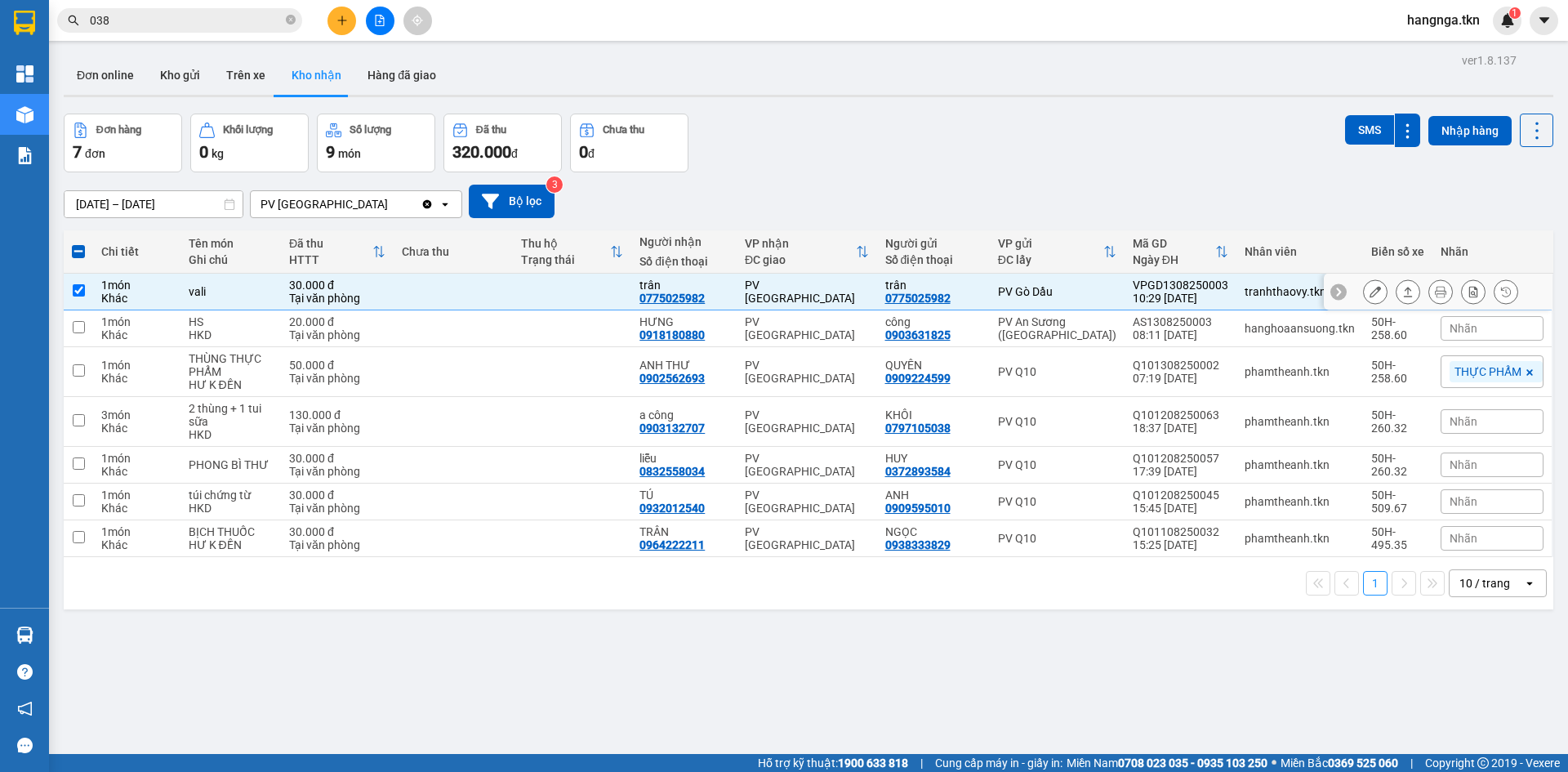
click at [72, 284] on input "checkbox" at bounding box center [78, 290] width 12 height 12
checkbox input "false"
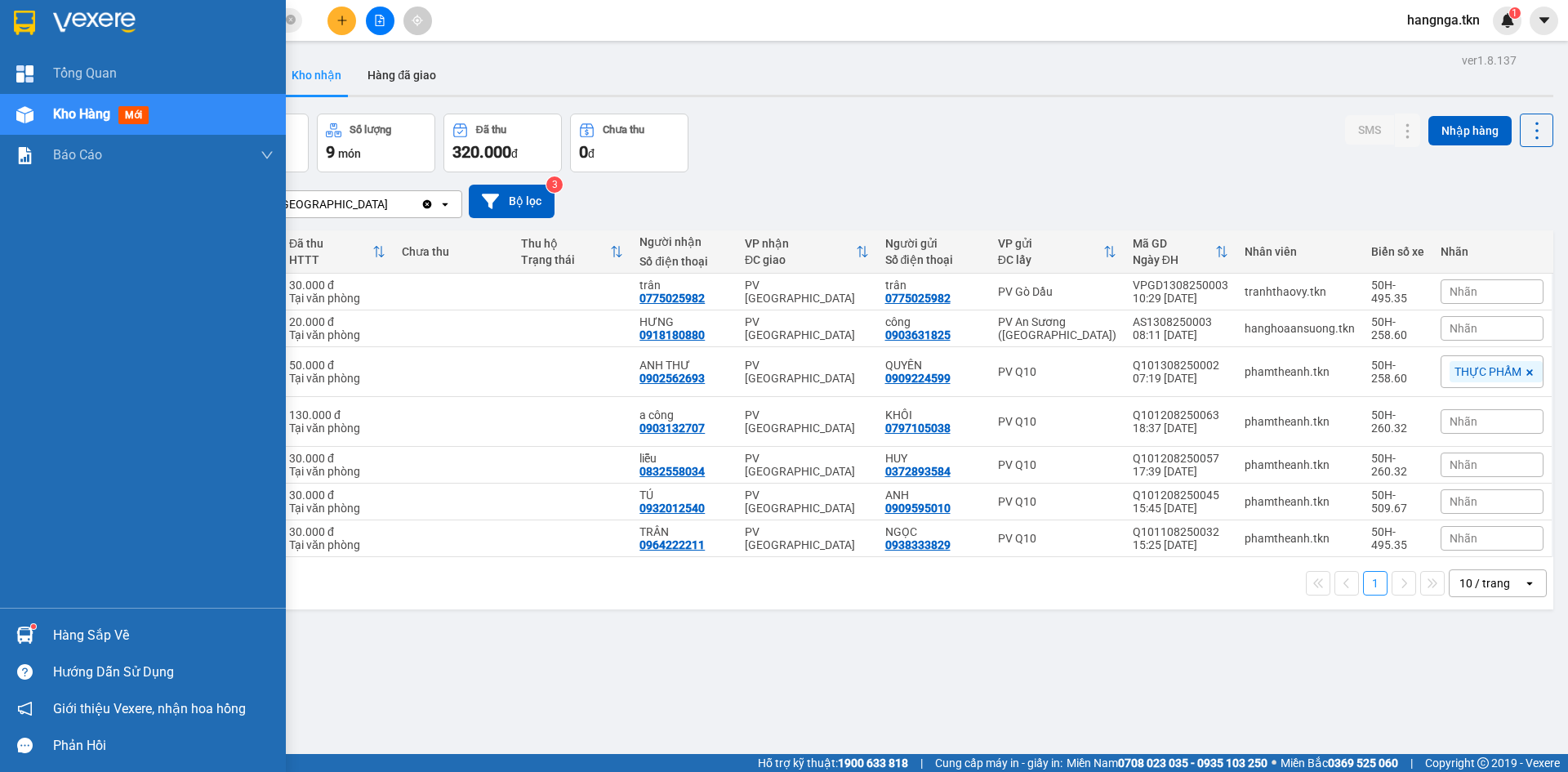
click at [35, 17] on img at bounding box center [24, 22] width 21 height 25
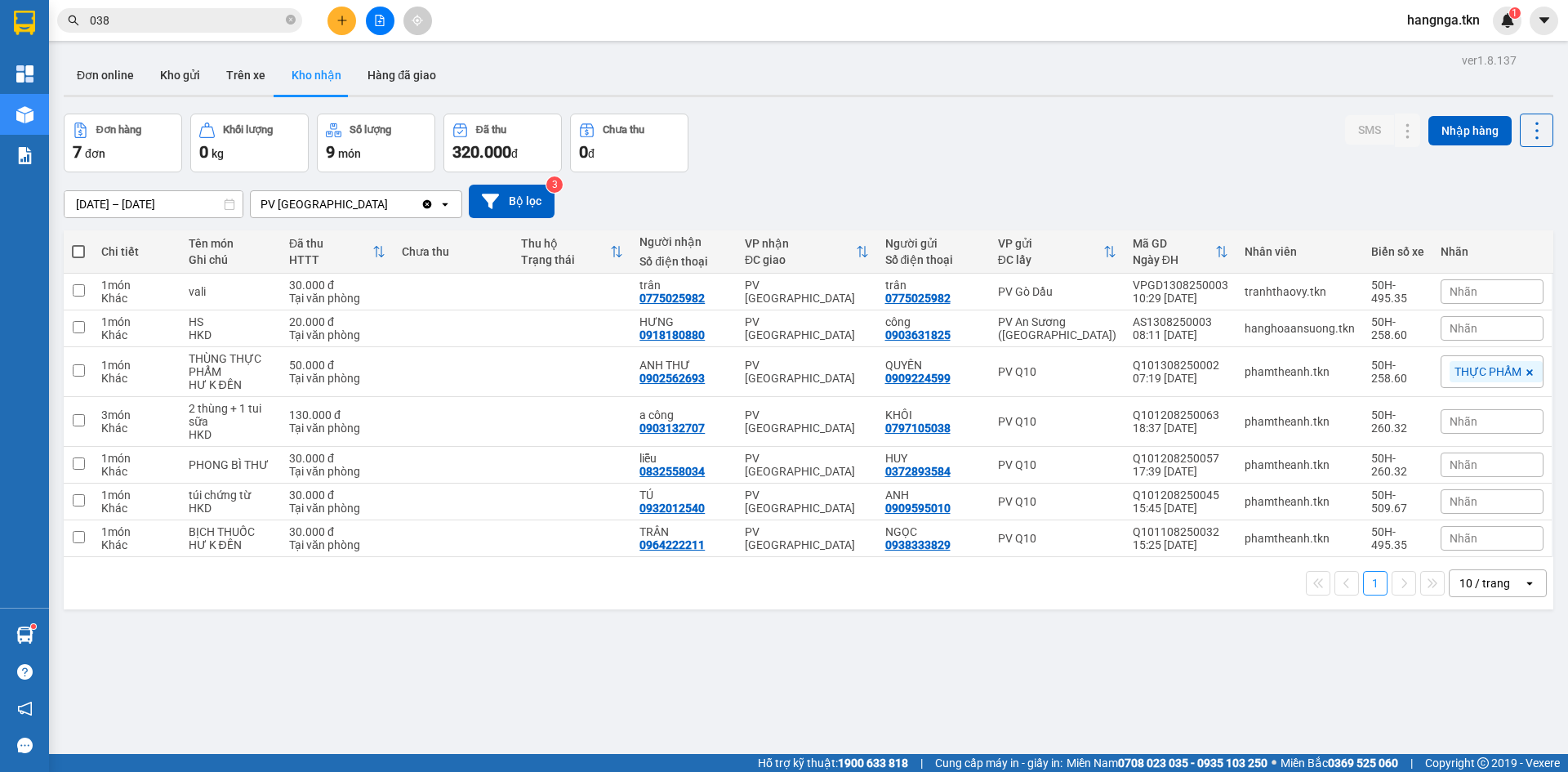
click at [296, 17] on span "038" at bounding box center [180, 20] width 245 height 25
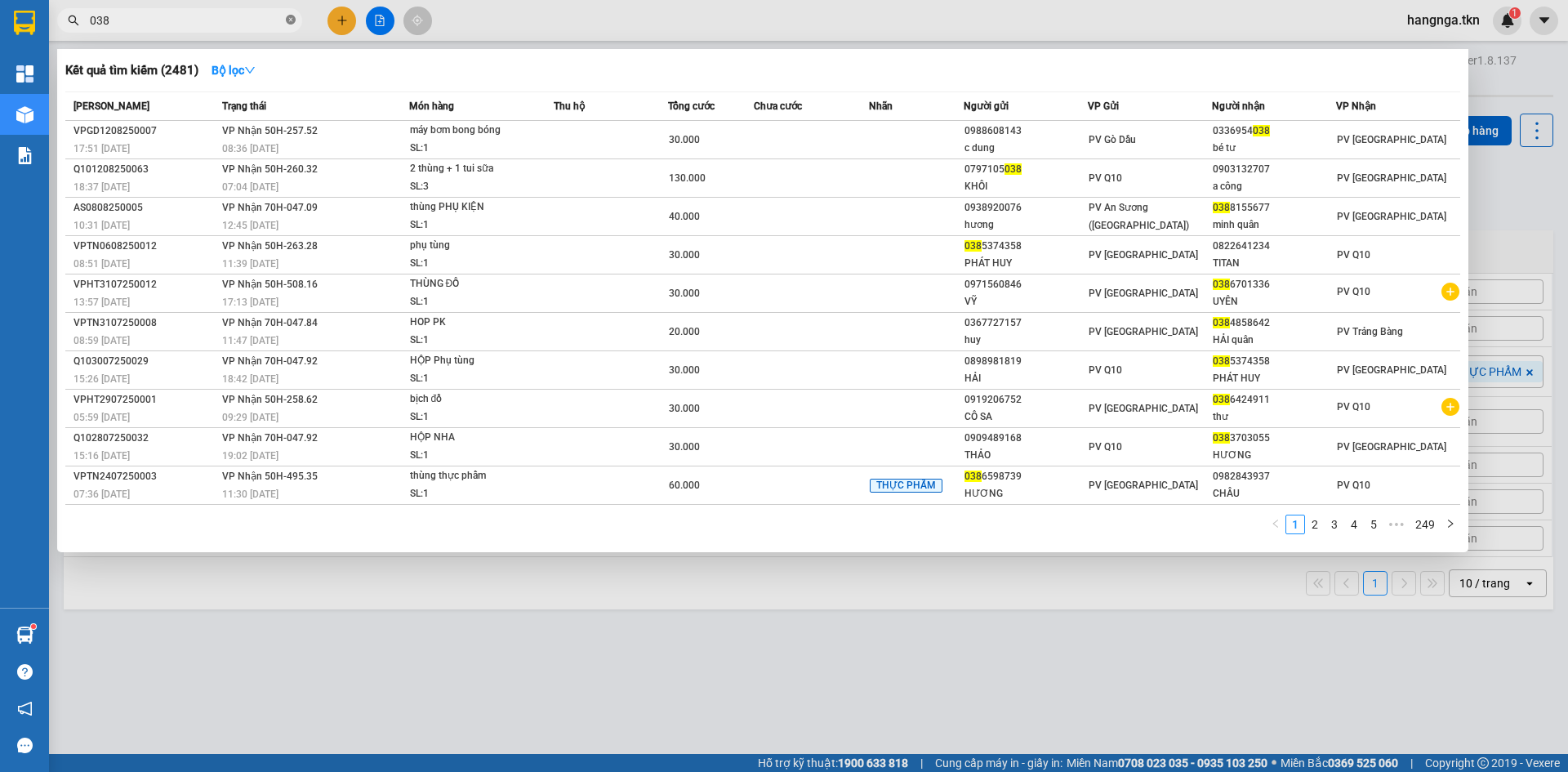
click at [287, 22] on icon "close-circle" at bounding box center [291, 20] width 10 height 10
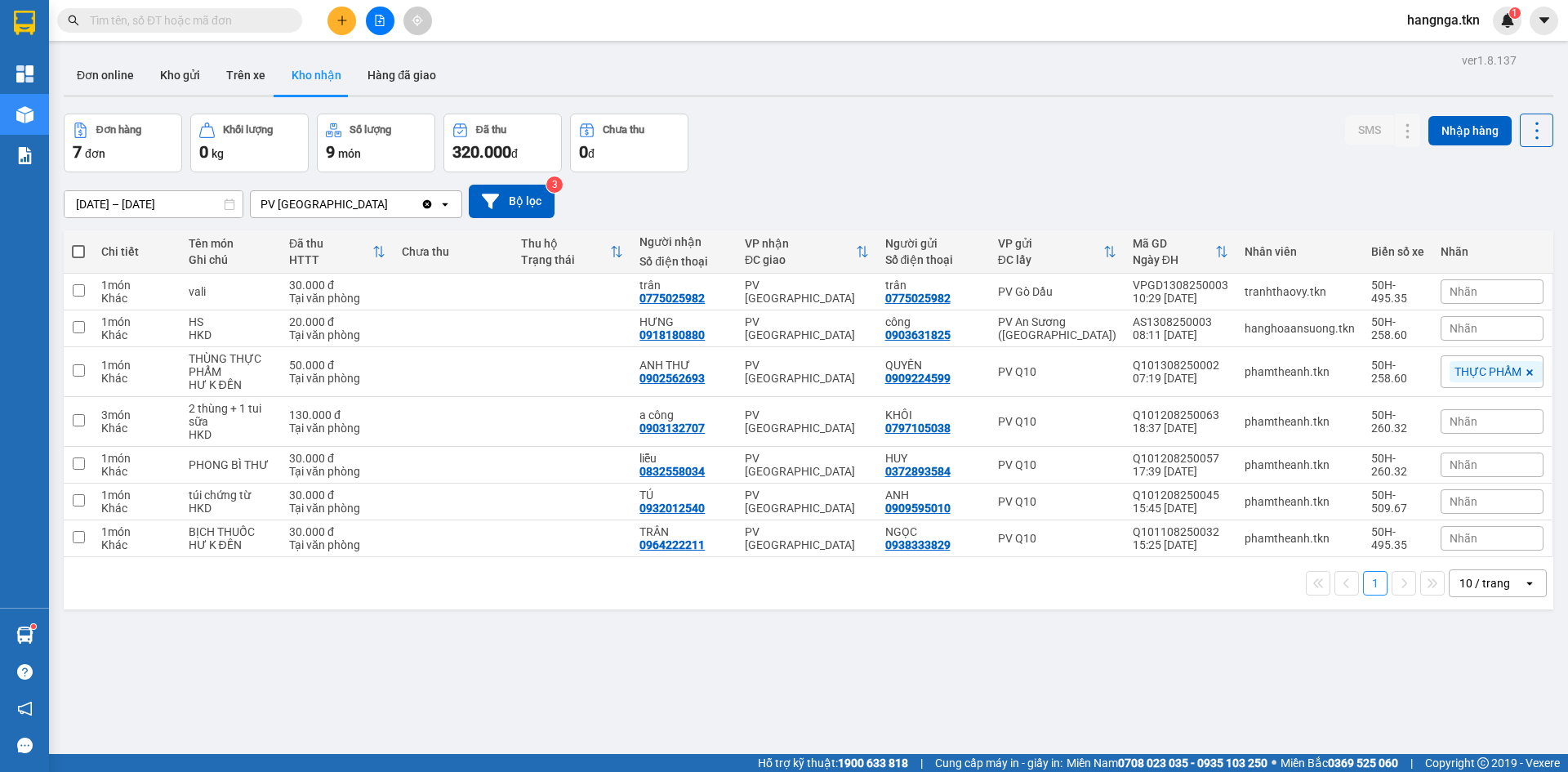
click at [50, 646] on main "ver 1.8.137 Đơn online Kho gửi Trên xe Kho nhận Hàng đã giao Đơn hàng 7 đơn Khố…" at bounding box center [784, 377] width 1568 height 754
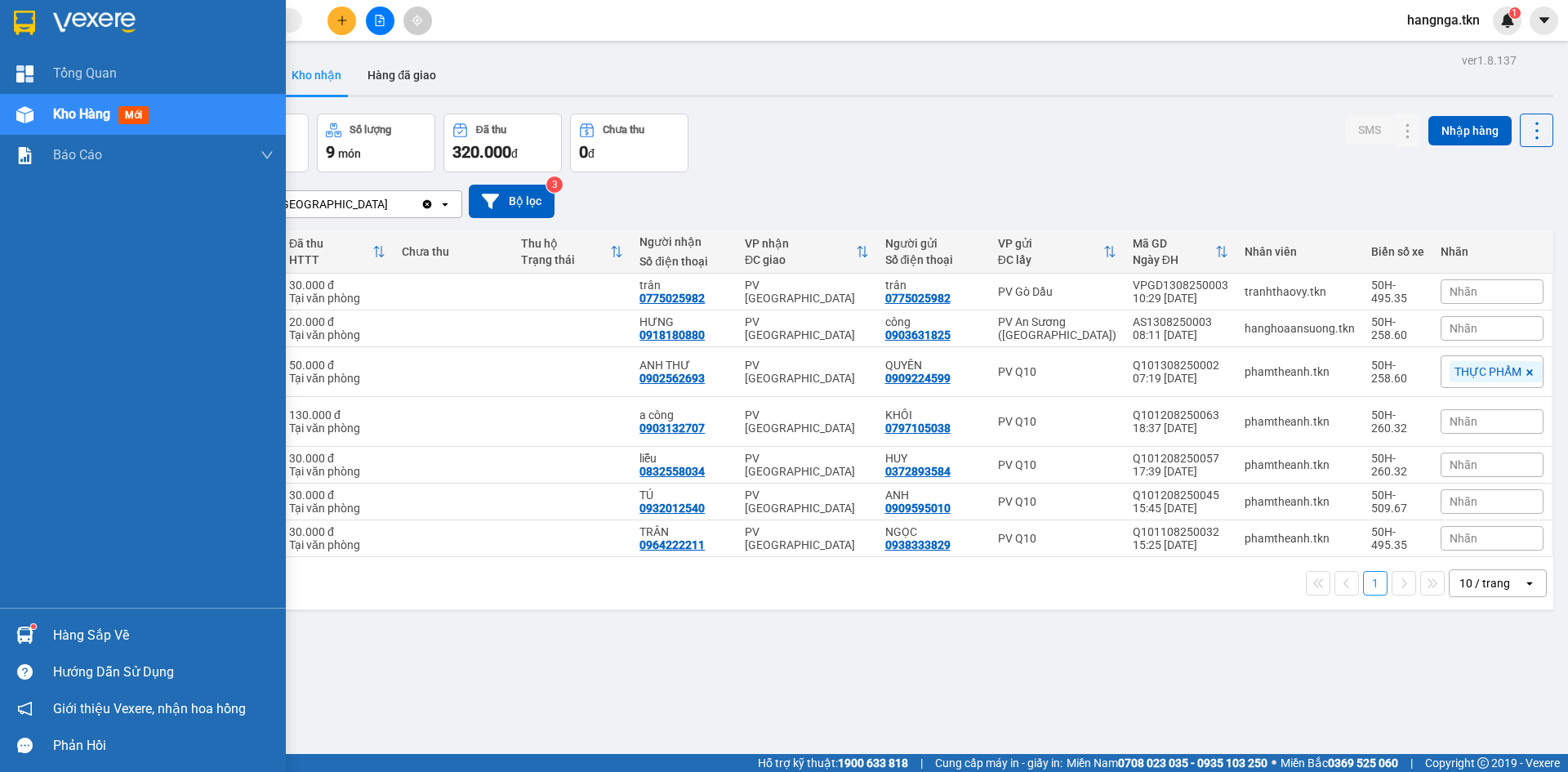
click at [32, 636] on img at bounding box center [25, 635] width 17 height 17
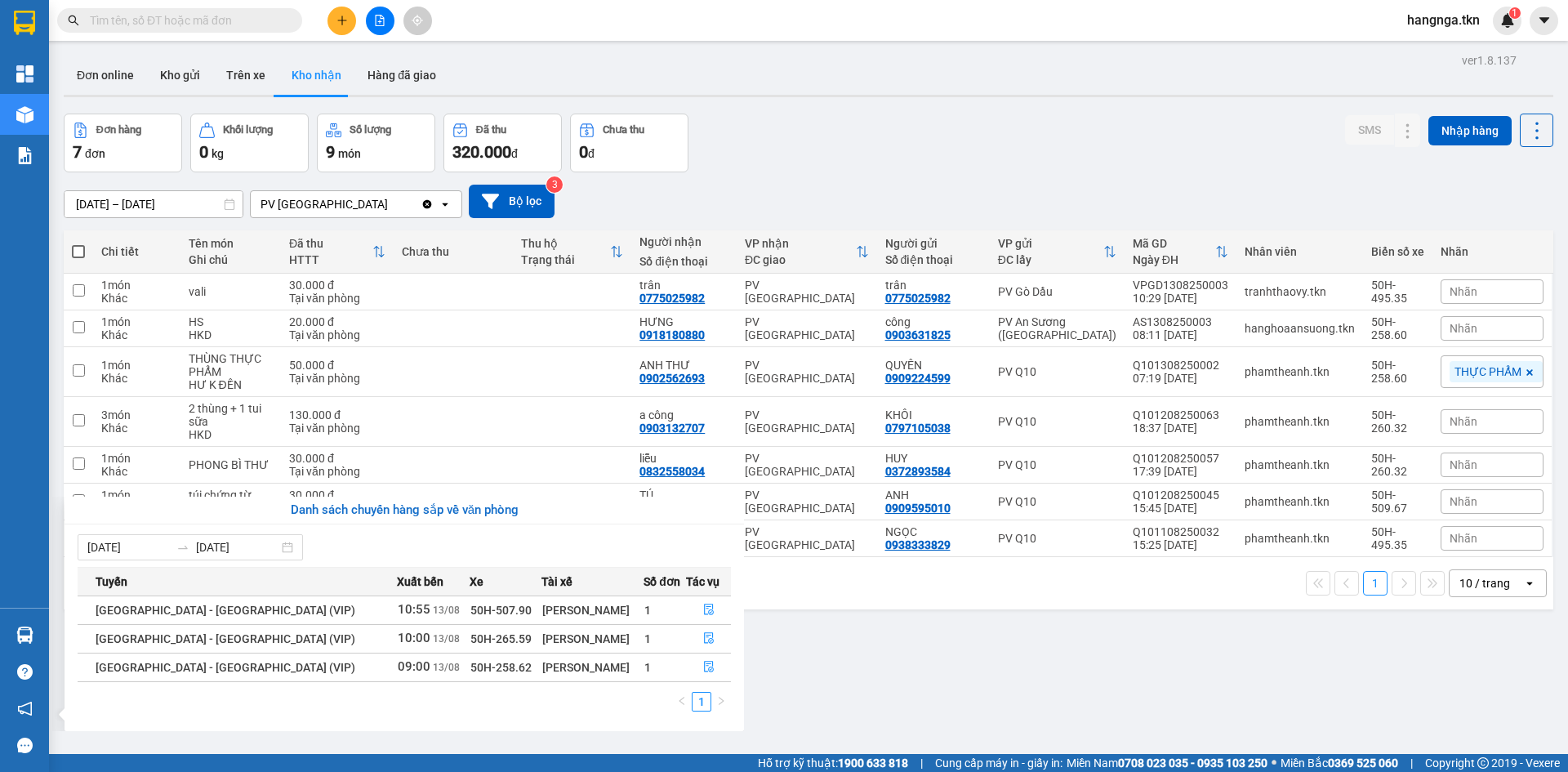
click at [815, 676] on section "Kết quả tìm kiếm ( 2481 ) Bộ lọc Mã ĐH Trạng thái Món hàng Thu hộ Tổng cước Chư…" at bounding box center [784, 386] width 1568 height 772
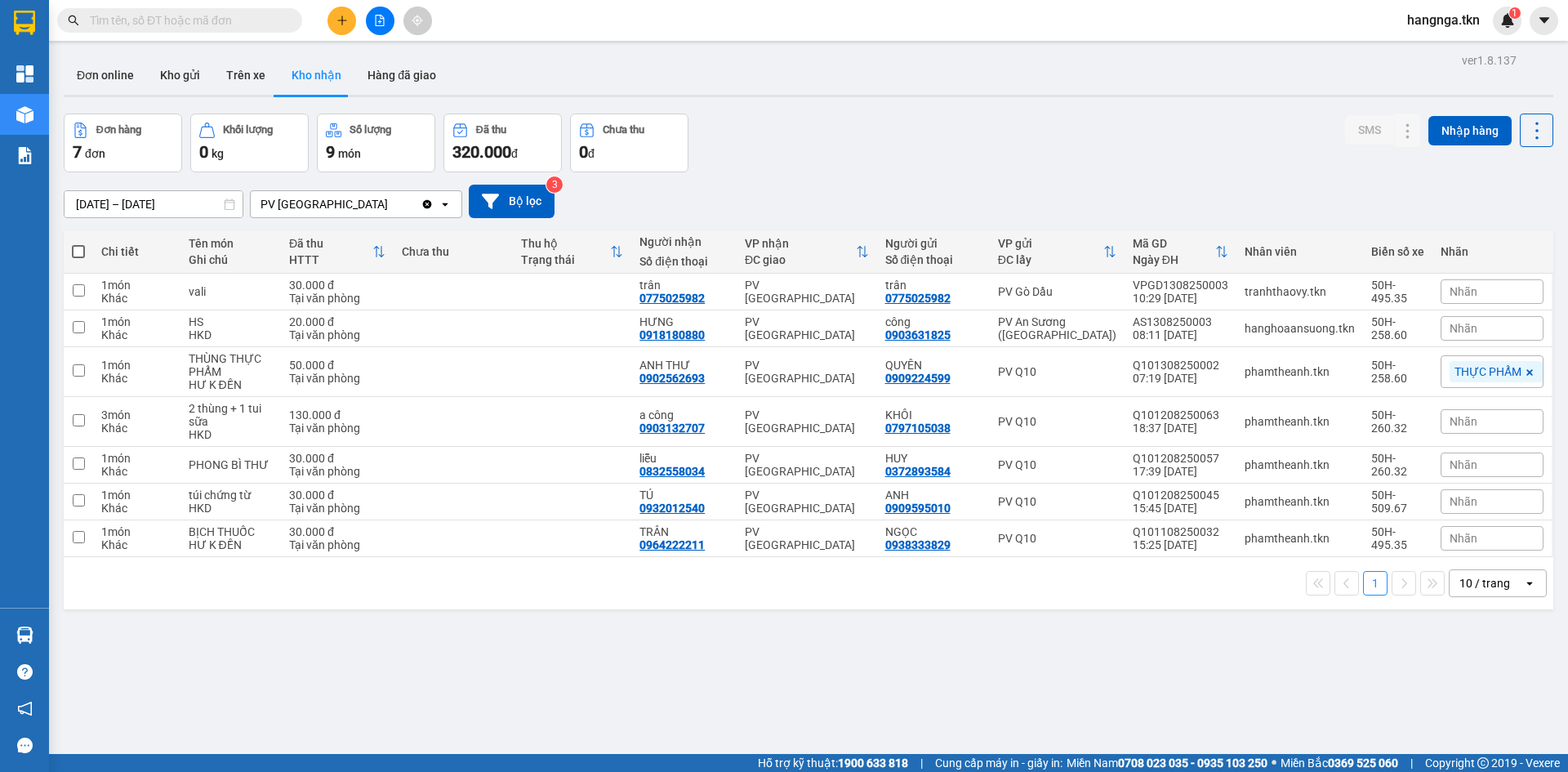
click at [350, 22] on button at bounding box center [342, 21] width 29 height 29
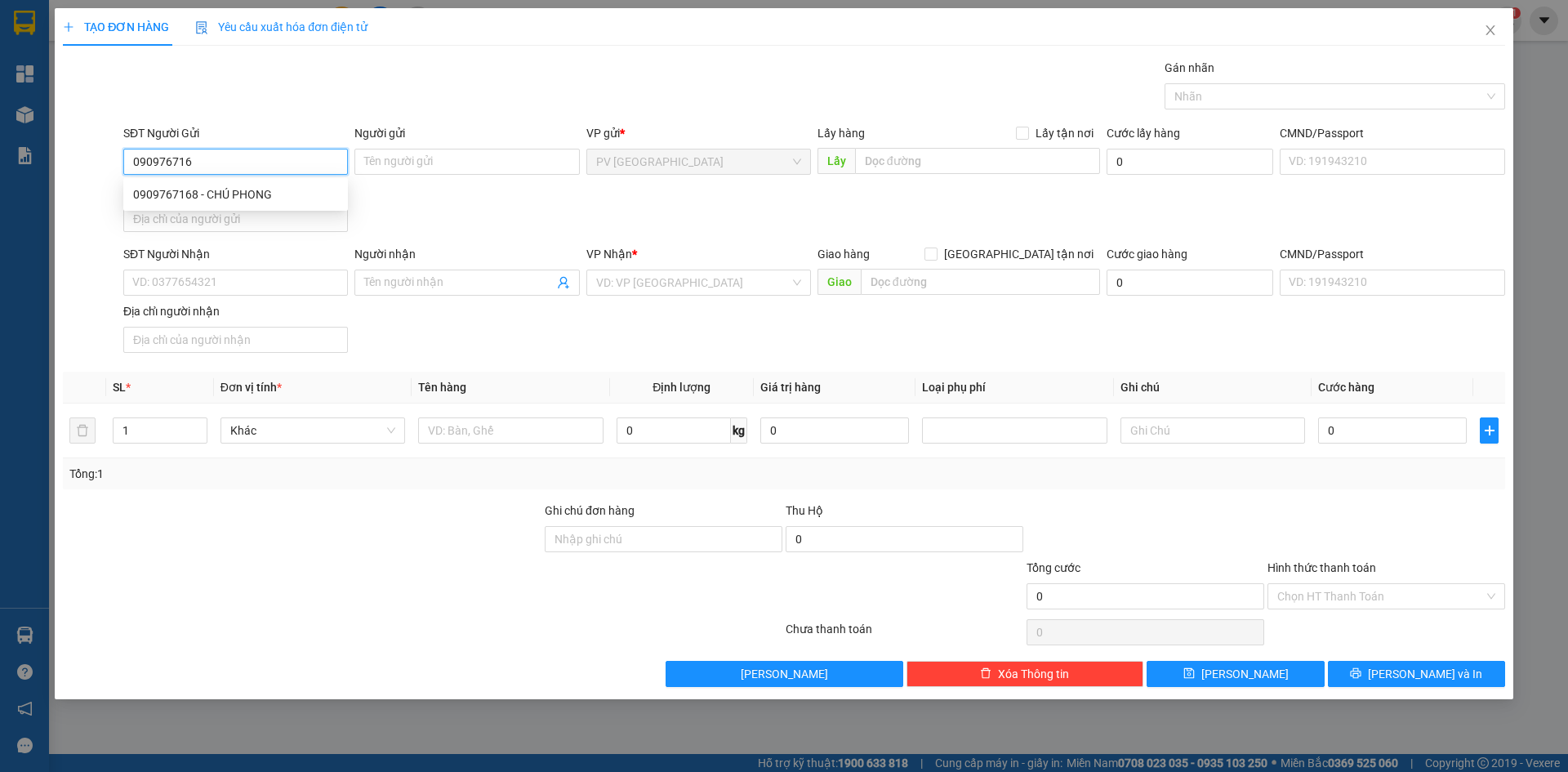
type input "0909767168"
click at [291, 192] on div "0909767168 - CHÚ PHONG" at bounding box center [235, 194] width 205 height 18
type input "CHÚ PHONG"
type input "0985314453"
type input "A LÊN"
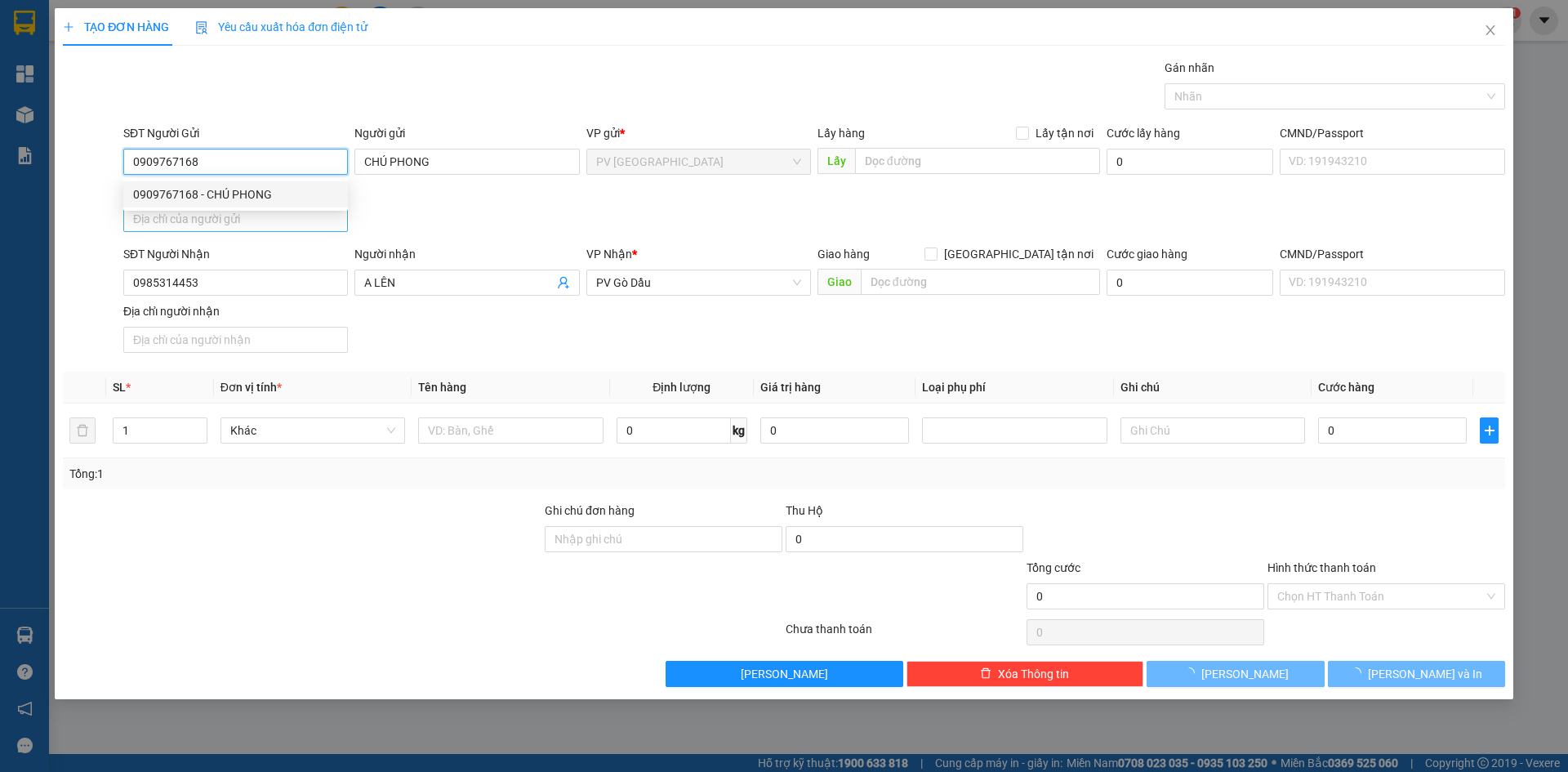
type input "30.000"
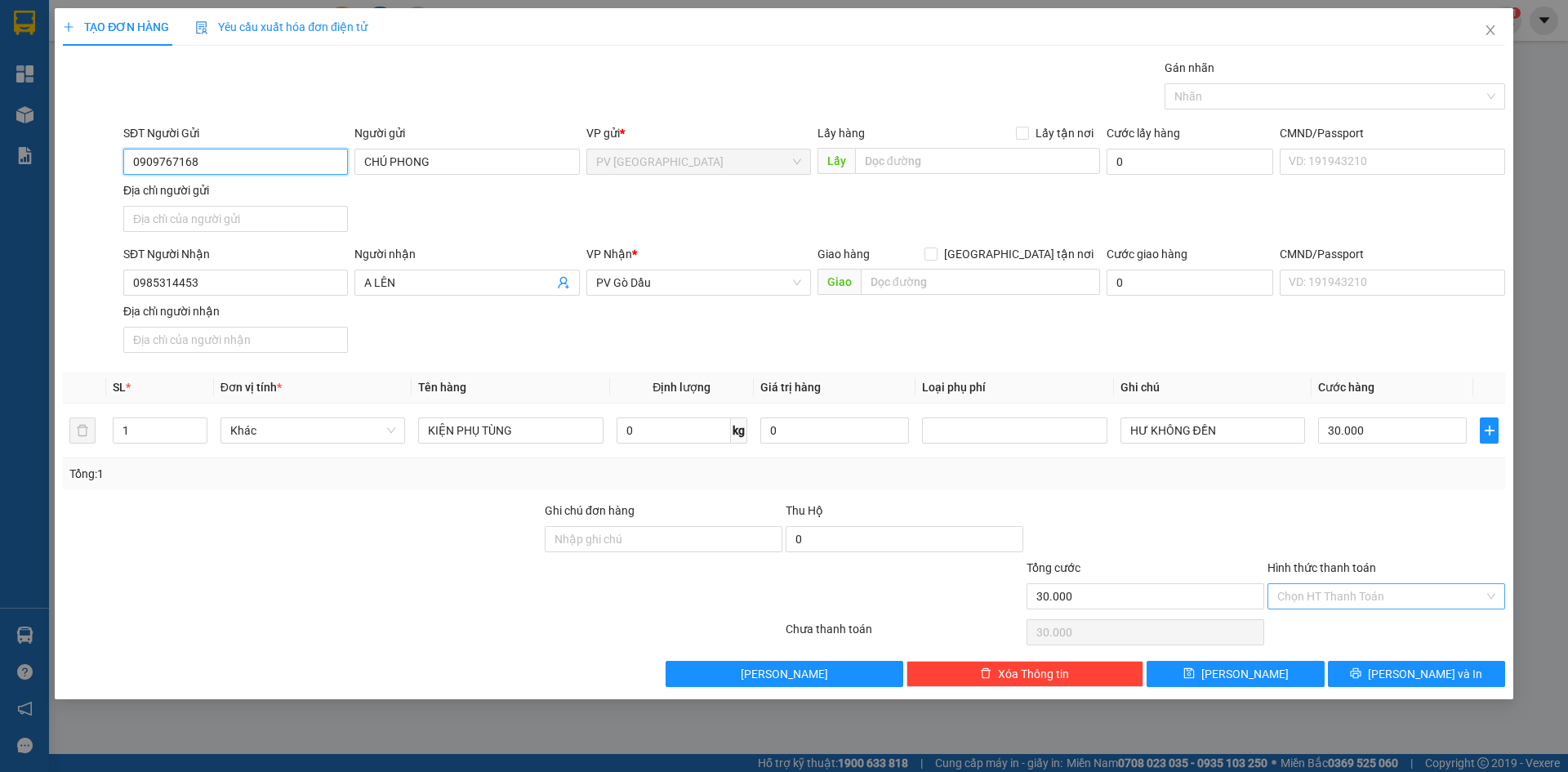
type input "0909767168"
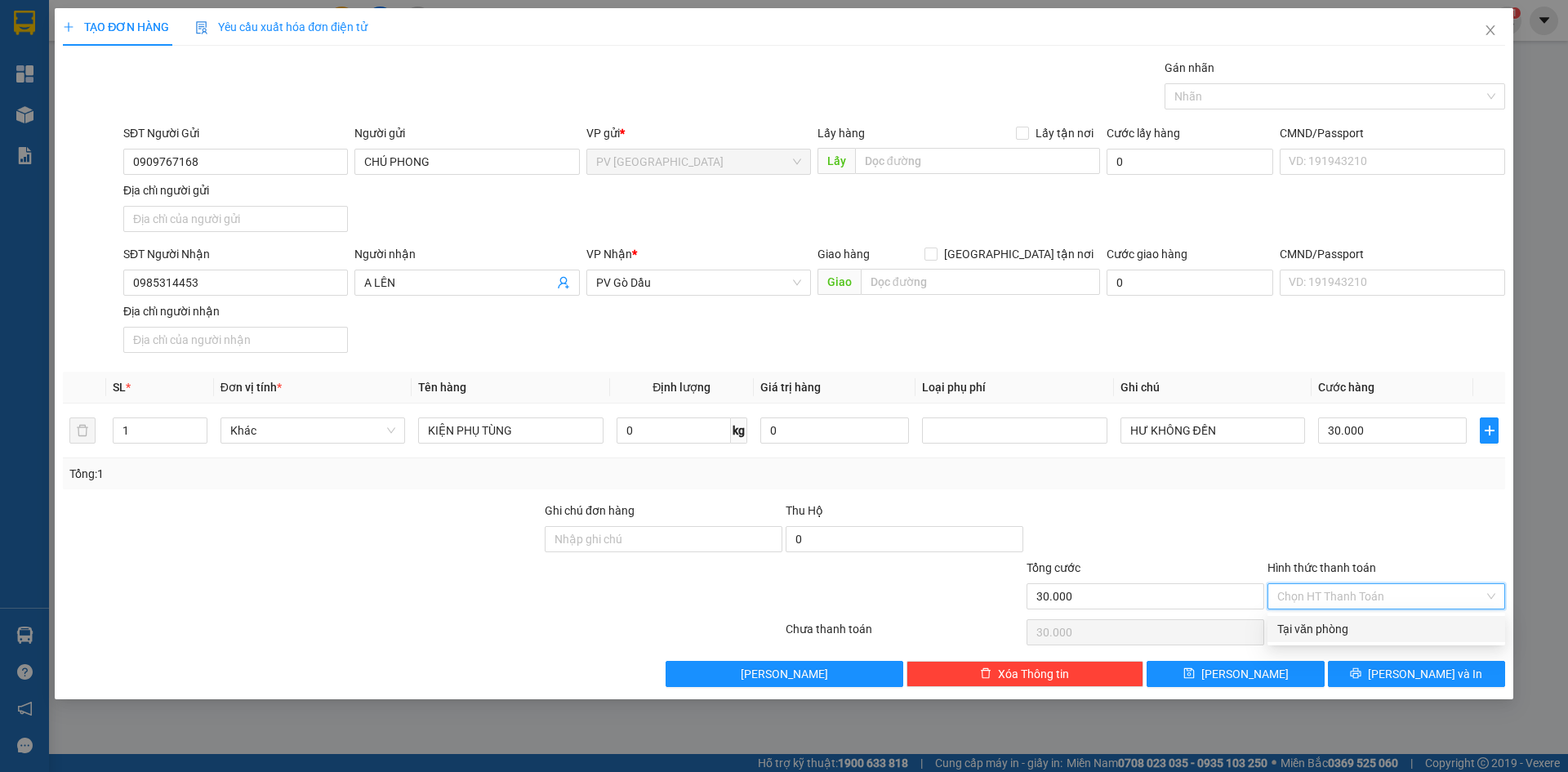
click at [1366, 591] on input "Hình thức thanh toán" at bounding box center [1381, 596] width 207 height 25
click at [1366, 628] on div "Tại văn phòng" at bounding box center [1387, 628] width 218 height 18
type input "0"
click at [1405, 672] on span "[PERSON_NAME] và In" at bounding box center [1425, 673] width 114 height 18
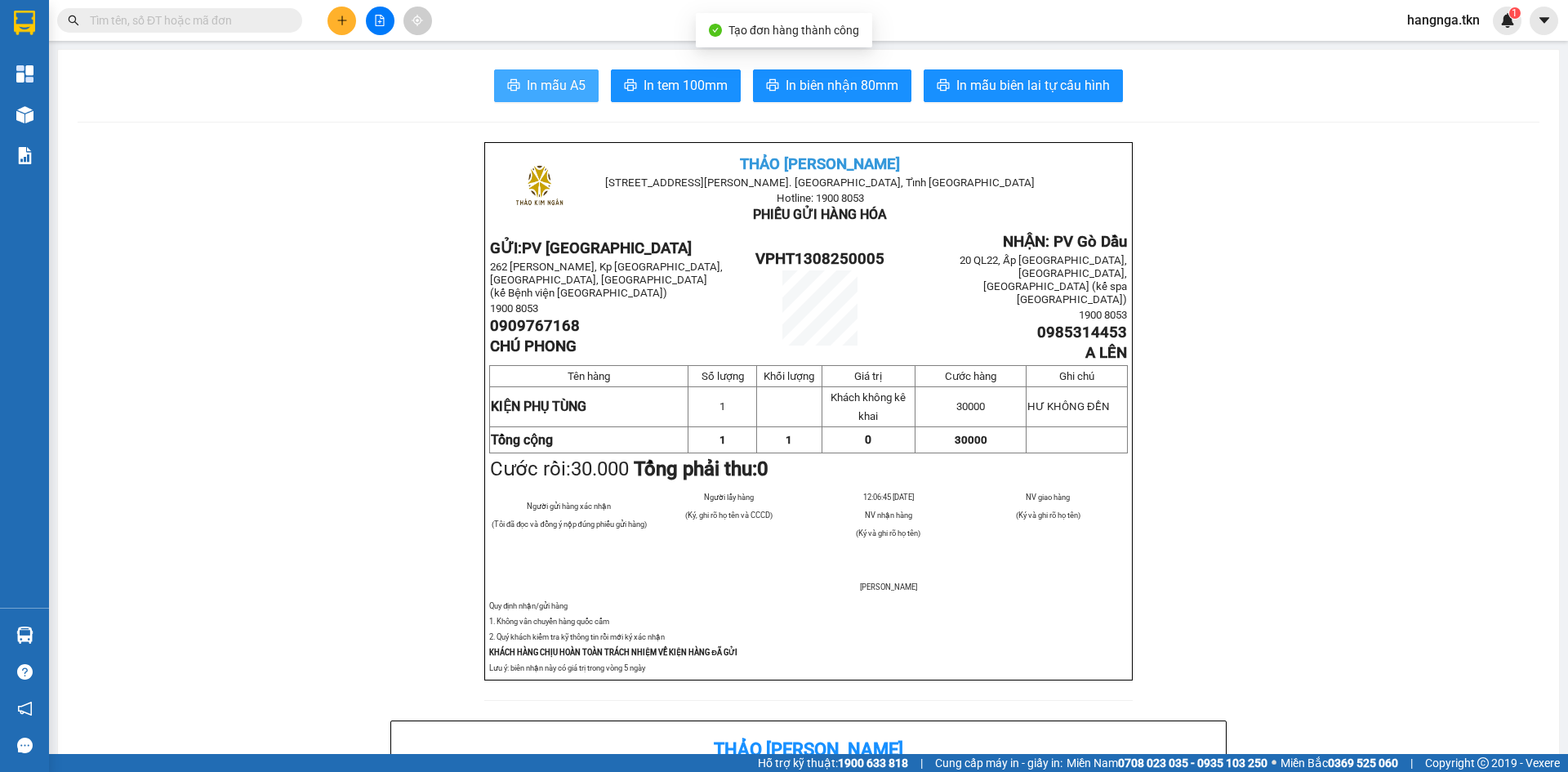
click at [551, 90] on span "In mẫu A5" at bounding box center [556, 85] width 59 height 20
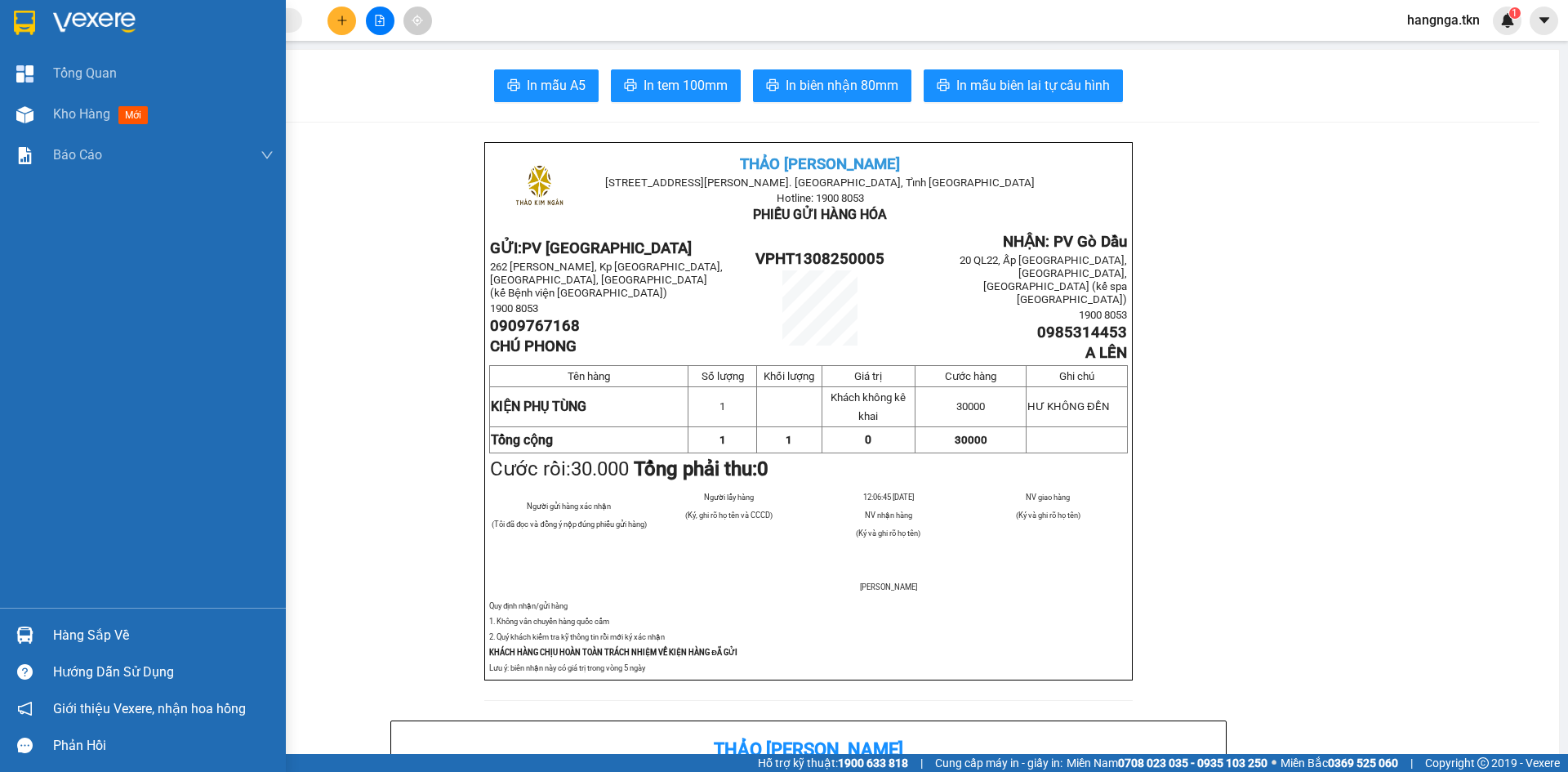
click at [29, 25] on img at bounding box center [24, 22] width 21 height 25
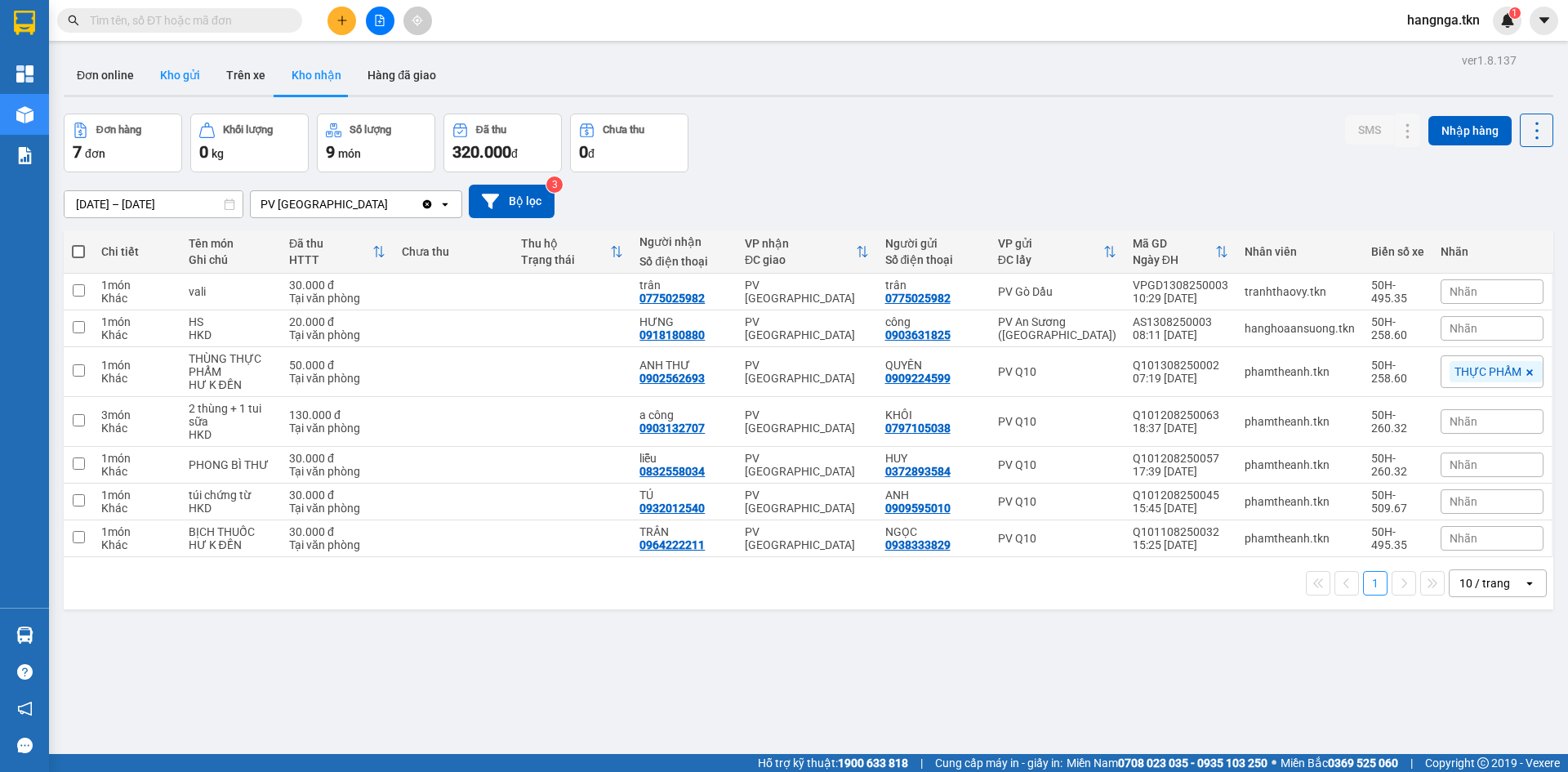
click at [157, 67] on button "Kho gửi" at bounding box center [180, 75] width 66 height 39
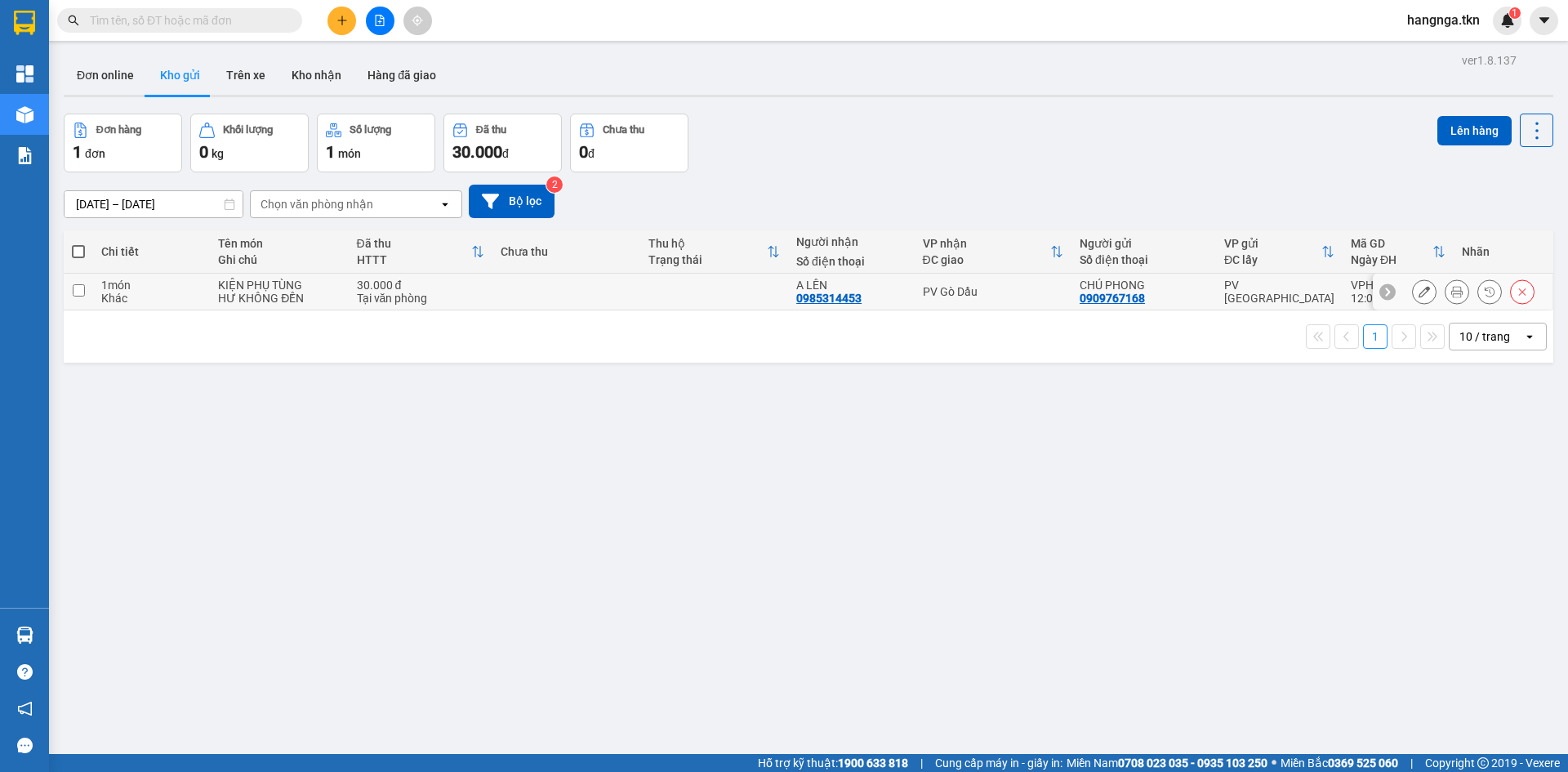
click at [386, 307] on td "30.000 đ Tại văn phòng" at bounding box center [421, 291] width 145 height 37
checkbox input "true"
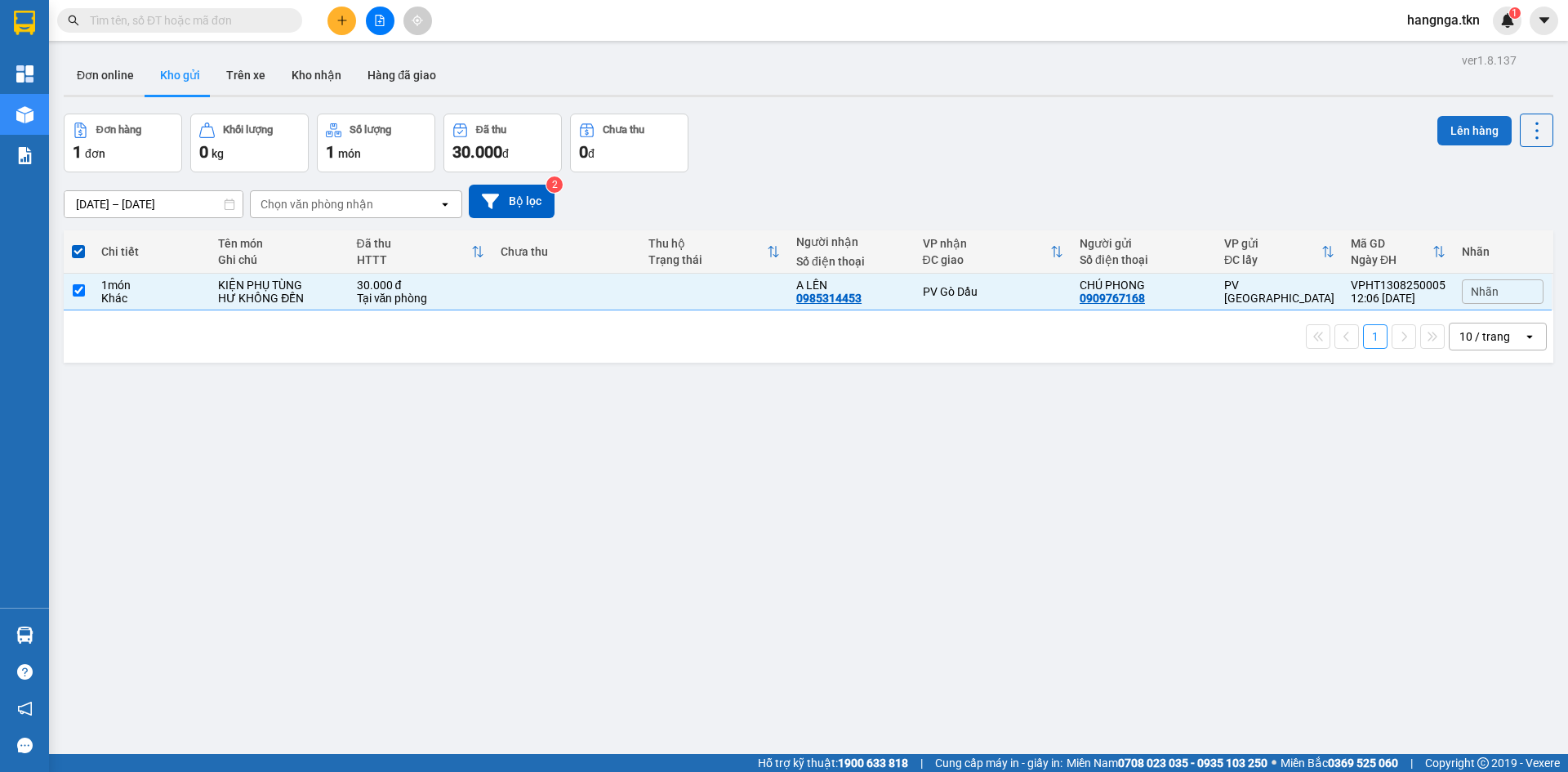
click at [1449, 128] on button "Lên hàng" at bounding box center [1474, 130] width 74 height 30
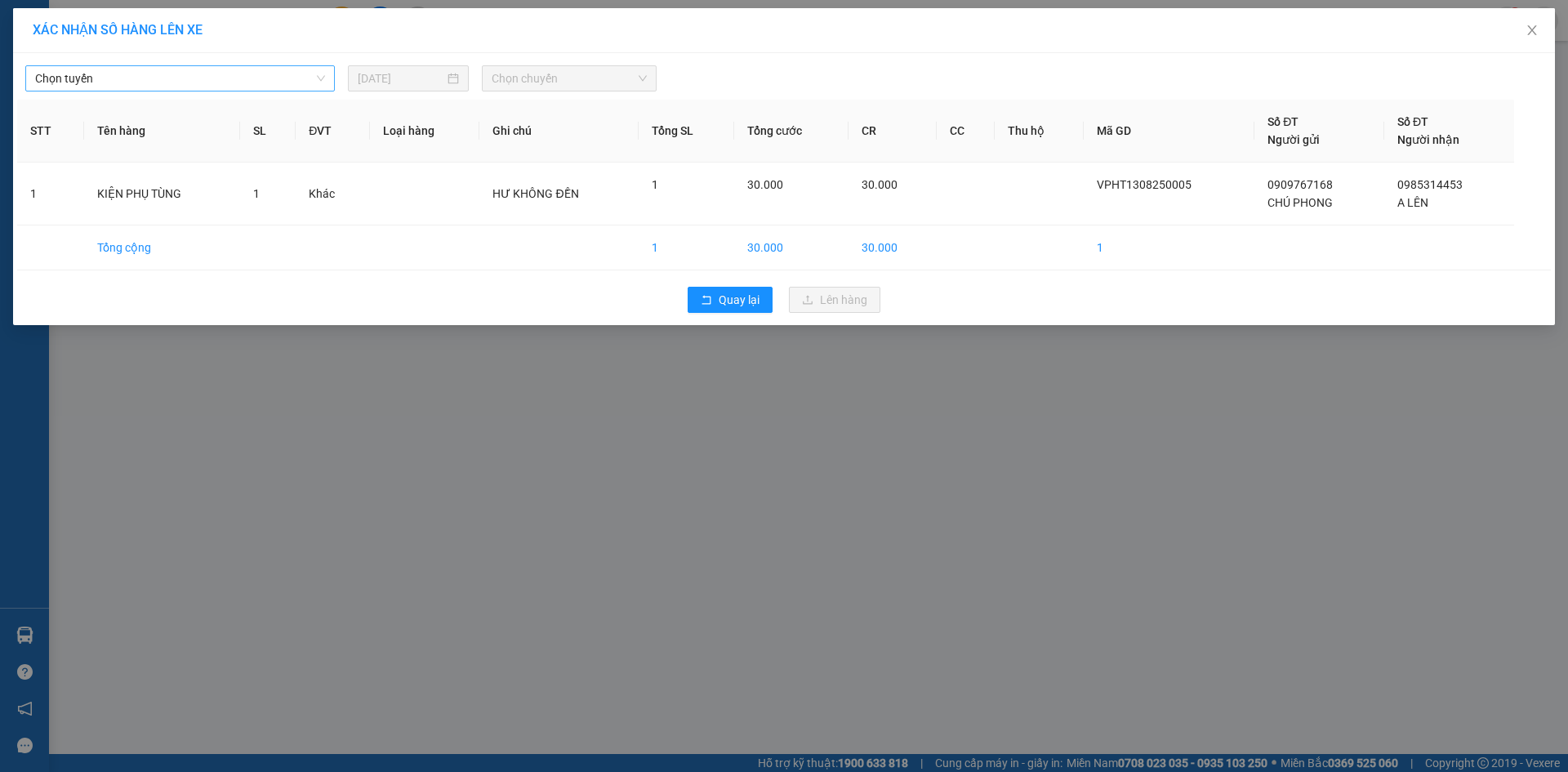
click at [283, 76] on span "Chọn tuyến" at bounding box center [180, 78] width 290 height 25
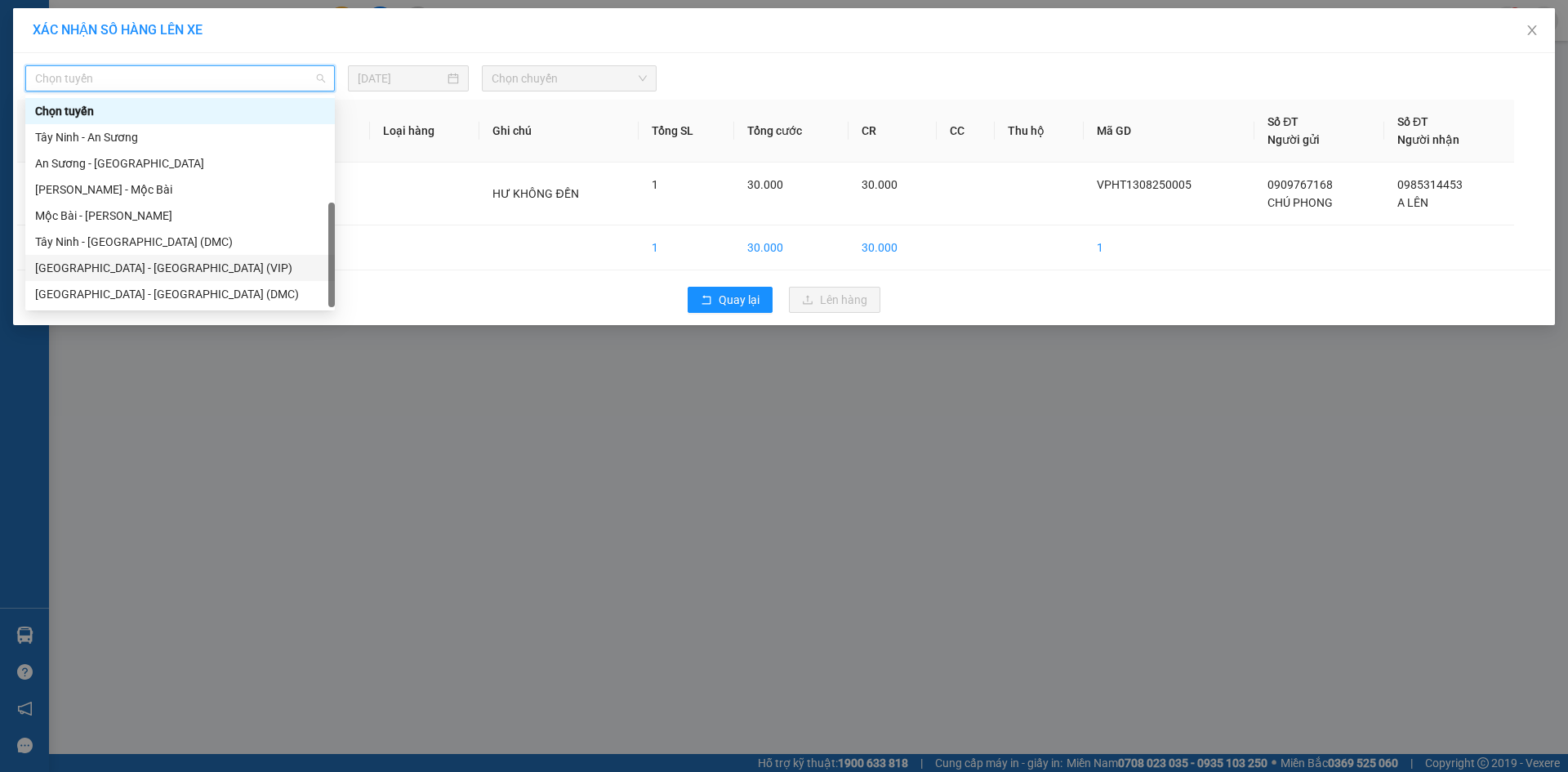
scroll to position [26, 0]
click at [243, 295] on div "Tây Ninh - [GEOGRAPHIC_DATA] (VIP)" at bounding box center [180, 294] width 290 height 18
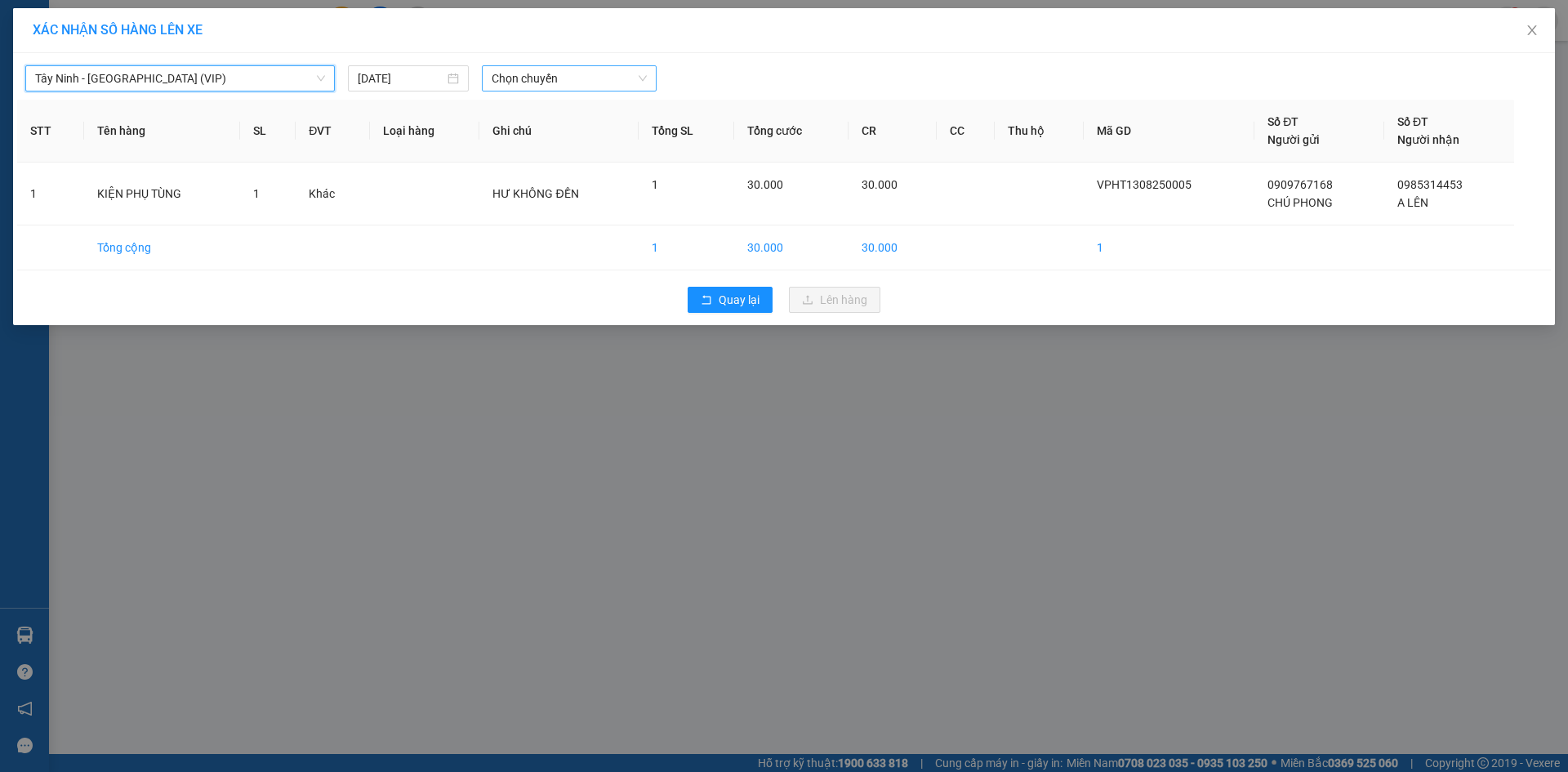
click at [549, 76] on span "Chọn chuyến" at bounding box center [569, 78] width 155 height 25
type input "26328"
click at [574, 144] on div "12:20 - 50H-263.28" at bounding box center [556, 137] width 128 height 18
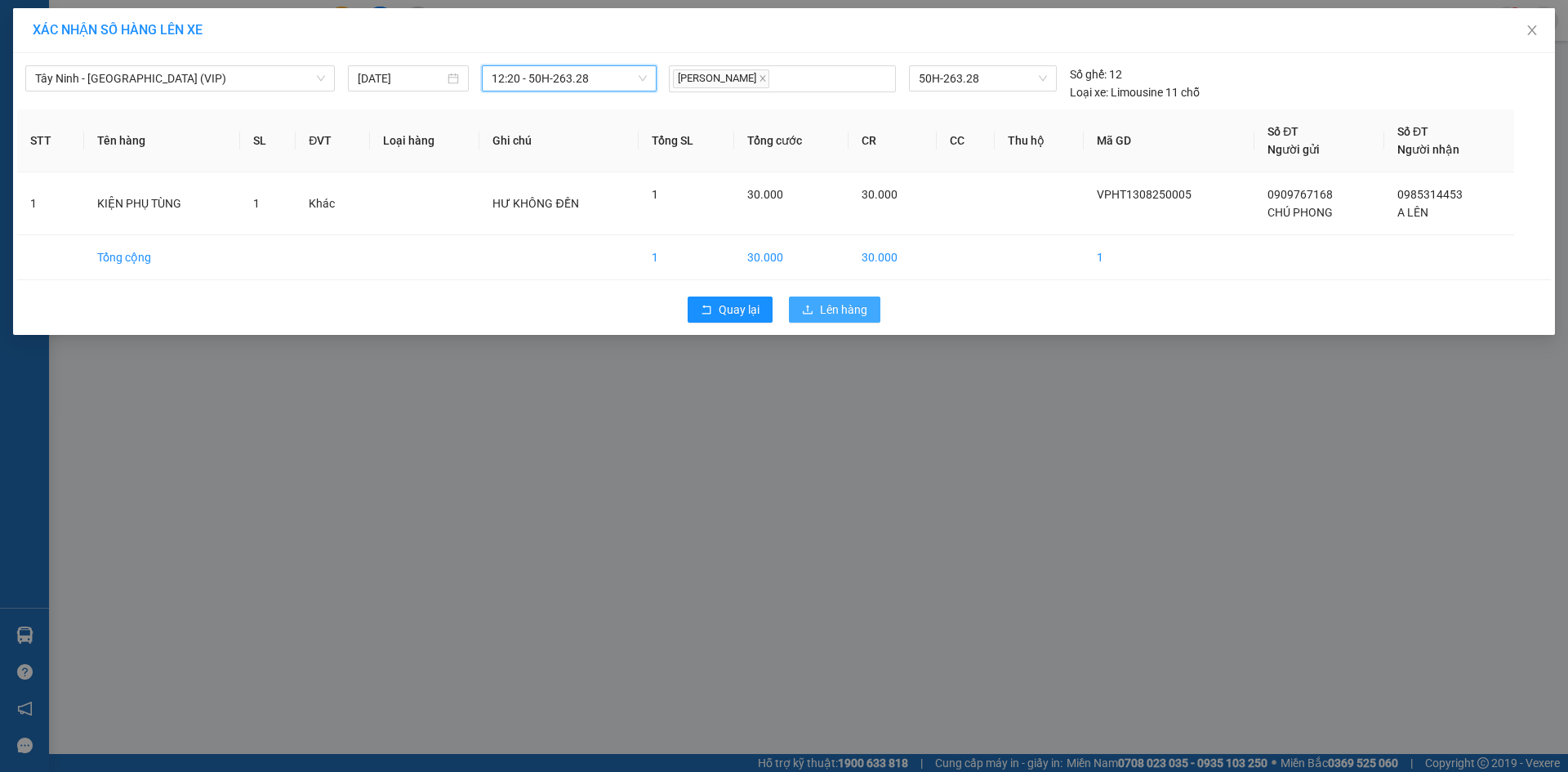
click at [850, 312] on span "Lên hàng" at bounding box center [844, 309] width 48 height 18
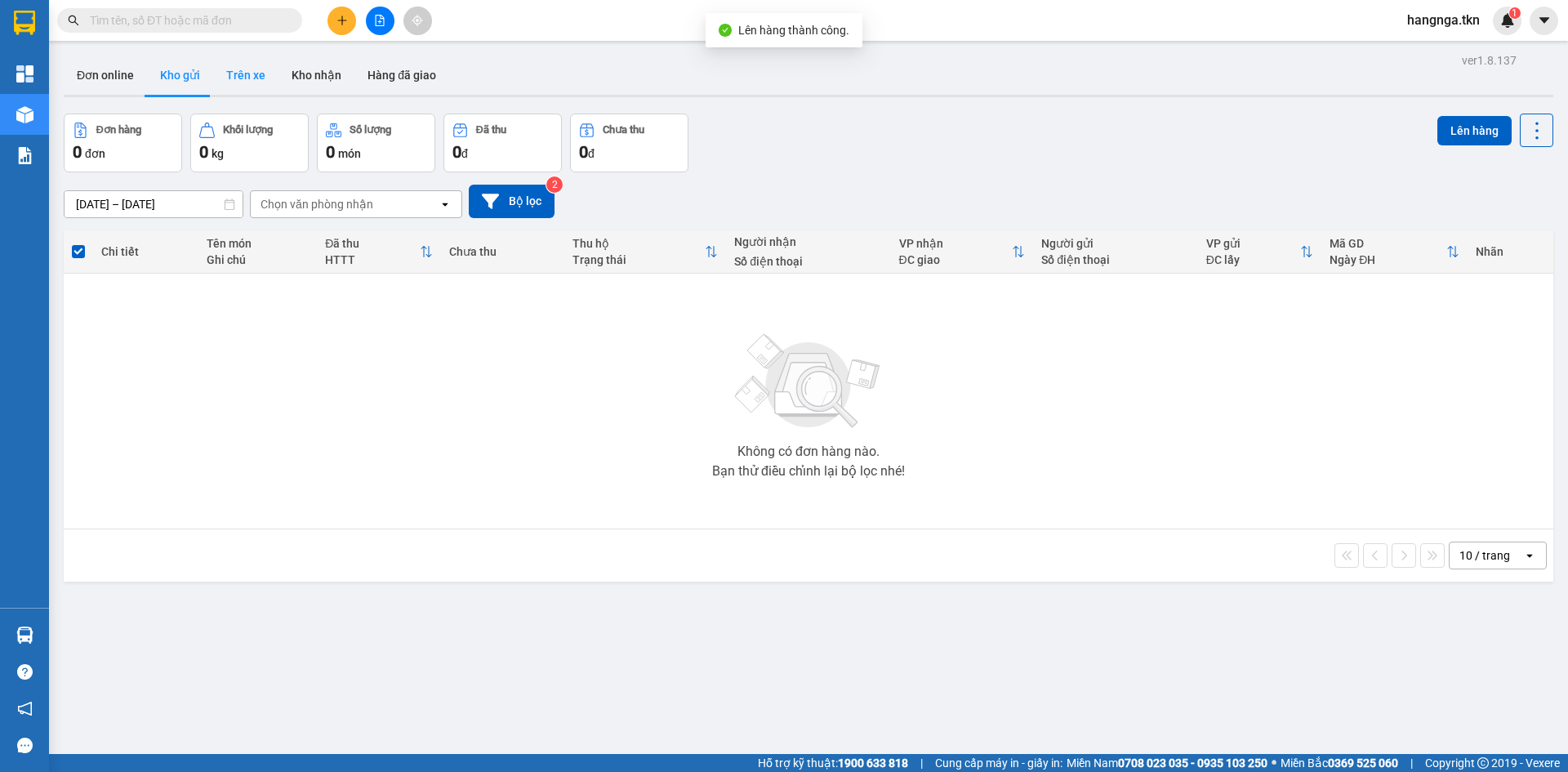
click at [244, 79] on button "Trên xe" at bounding box center [245, 75] width 66 height 39
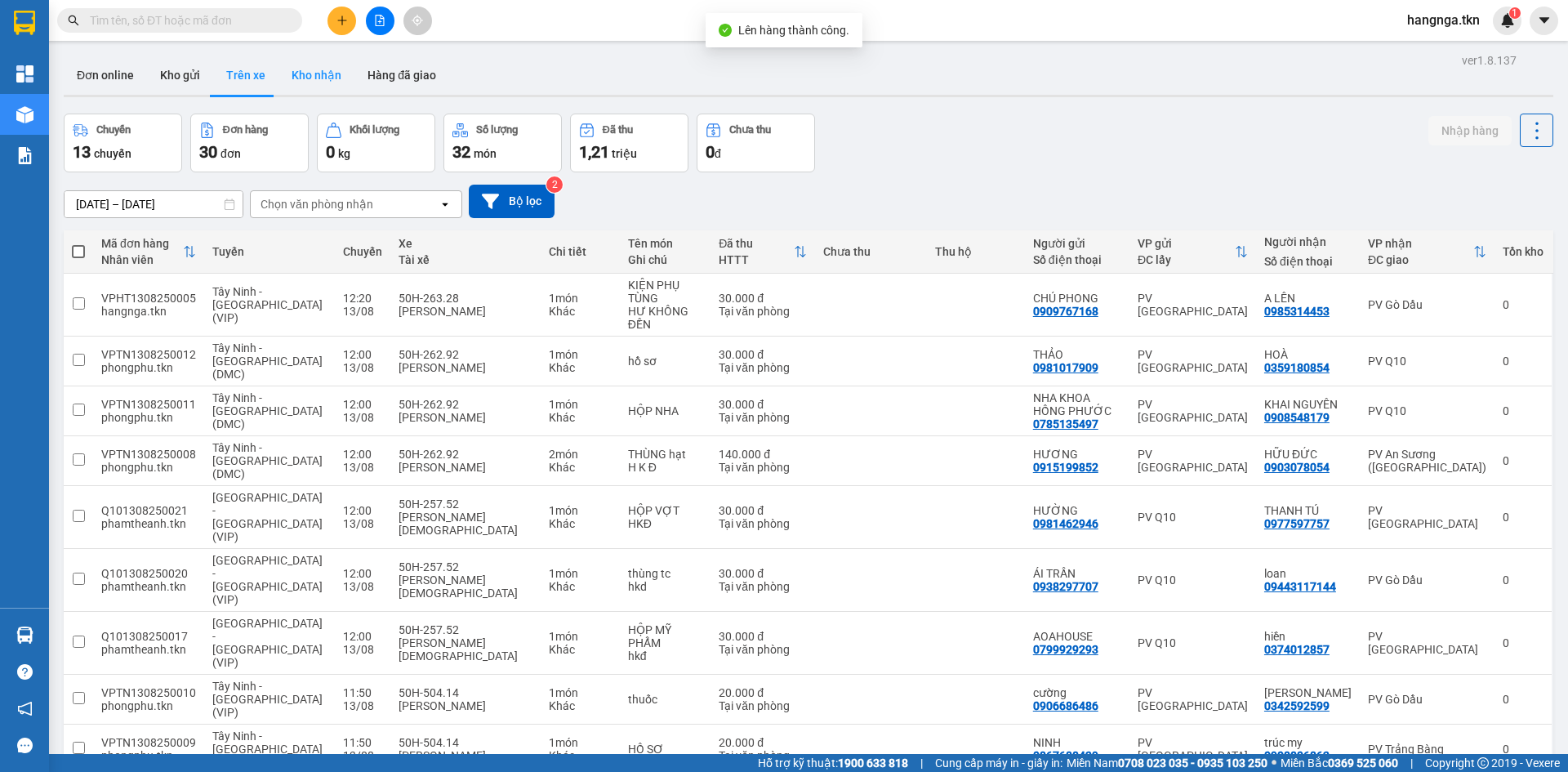
click at [321, 85] on button "Kho nhận" at bounding box center [316, 75] width 76 height 39
type input "[DATE] – [DATE]"
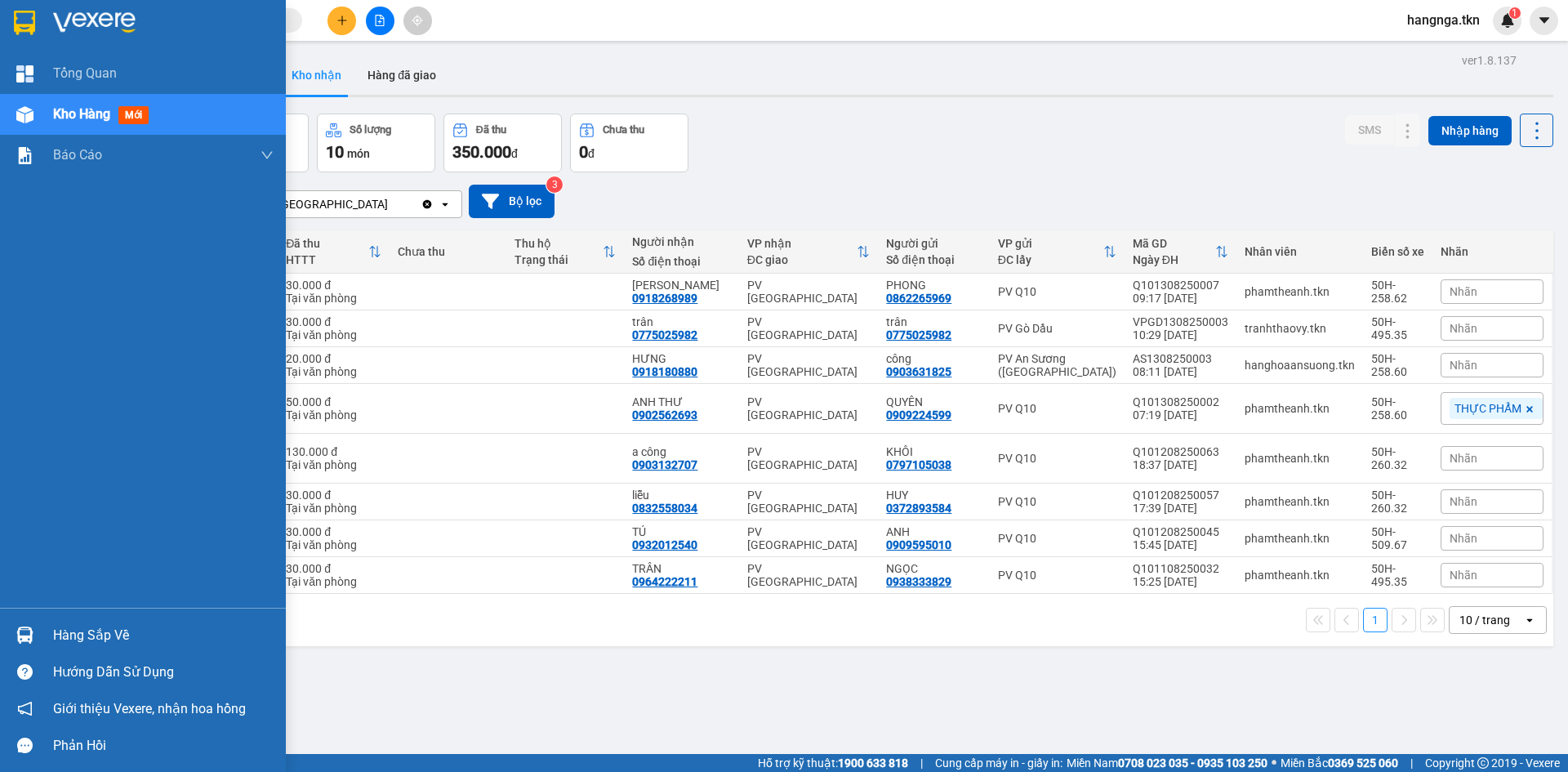
click at [25, 629] on img at bounding box center [25, 635] width 17 height 17
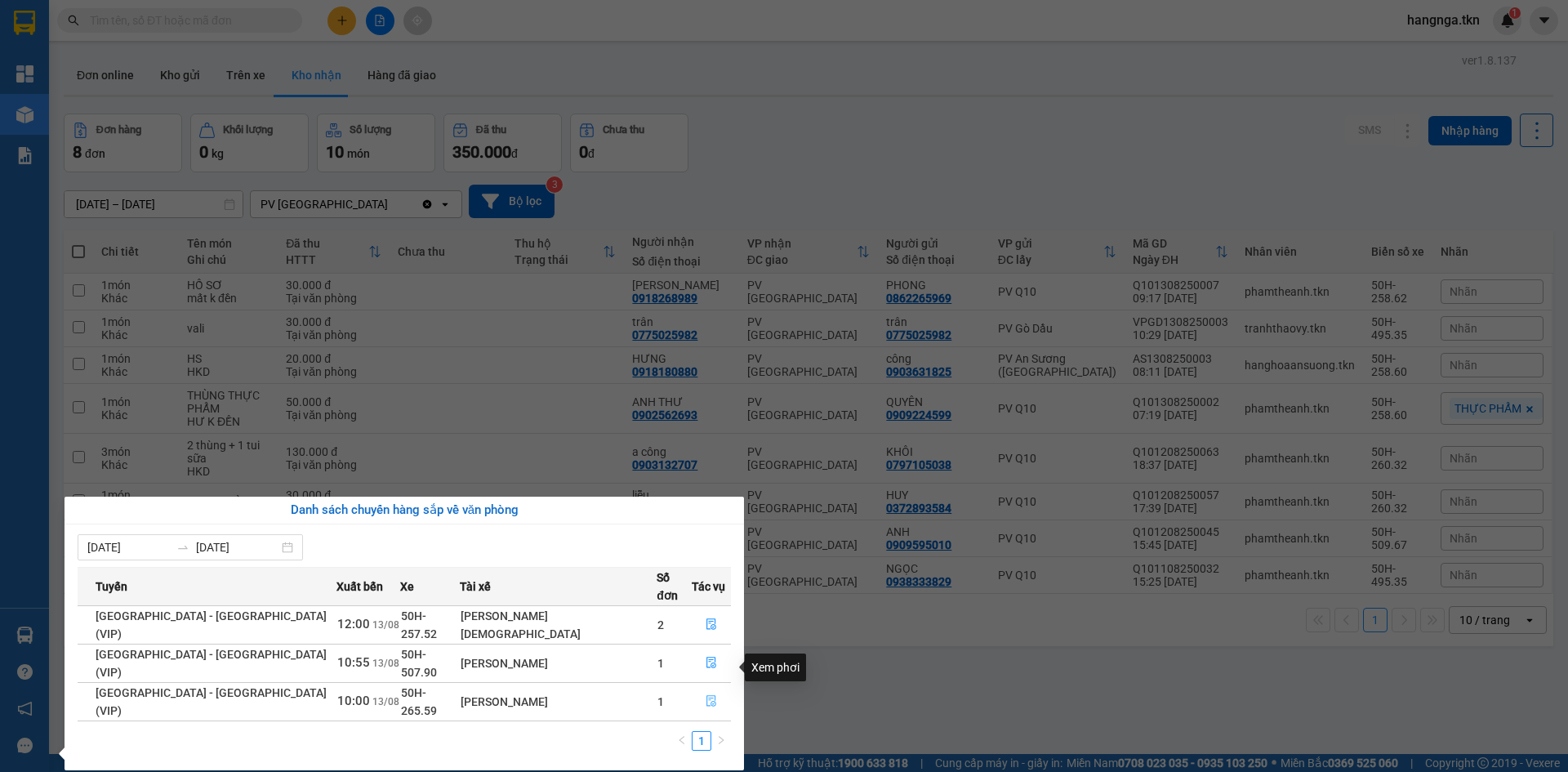
click at [706, 695] on icon "file-done" at bounding box center [711, 700] width 11 height 11
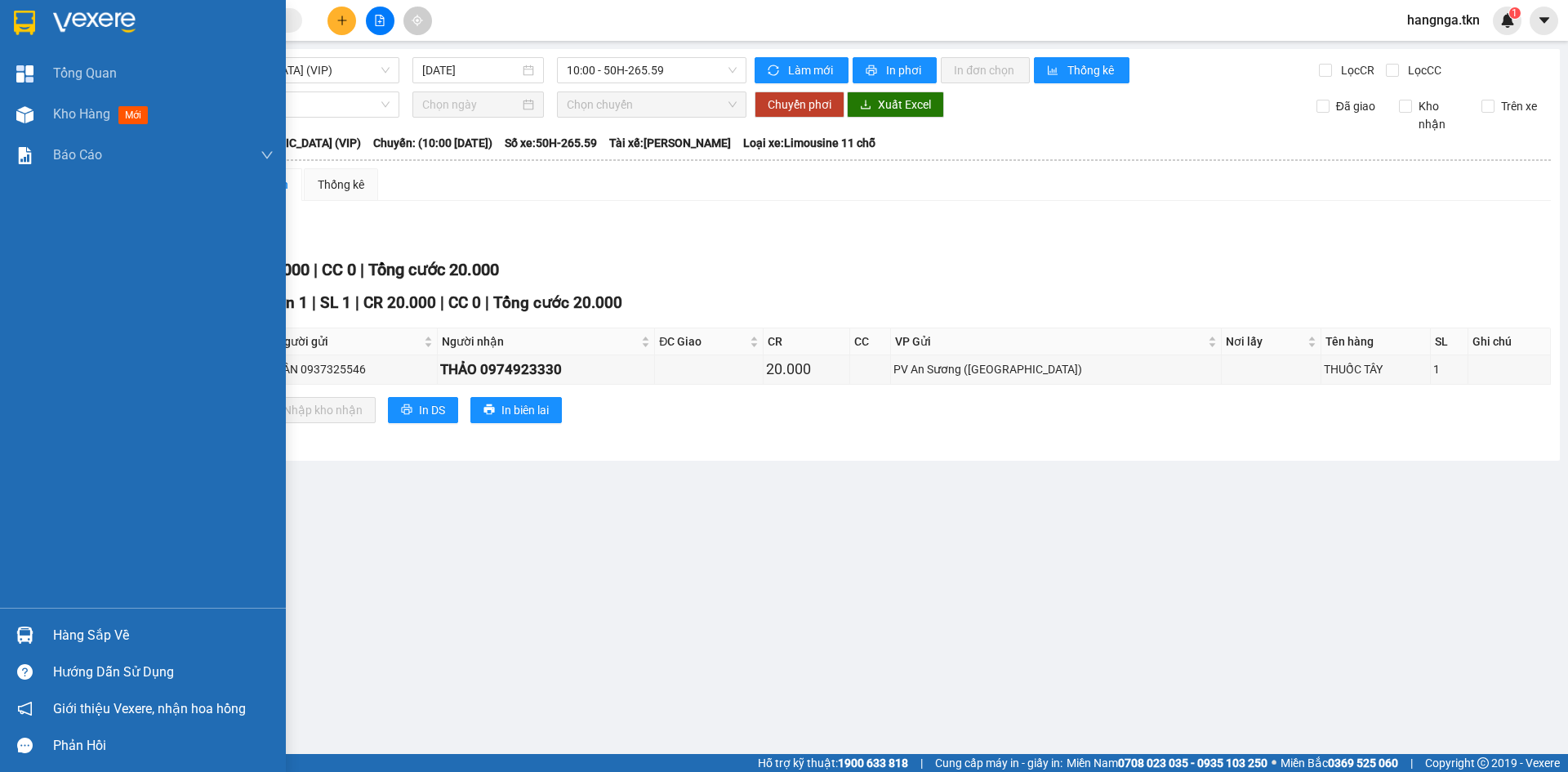
click at [31, 35] on div at bounding box center [25, 23] width 29 height 29
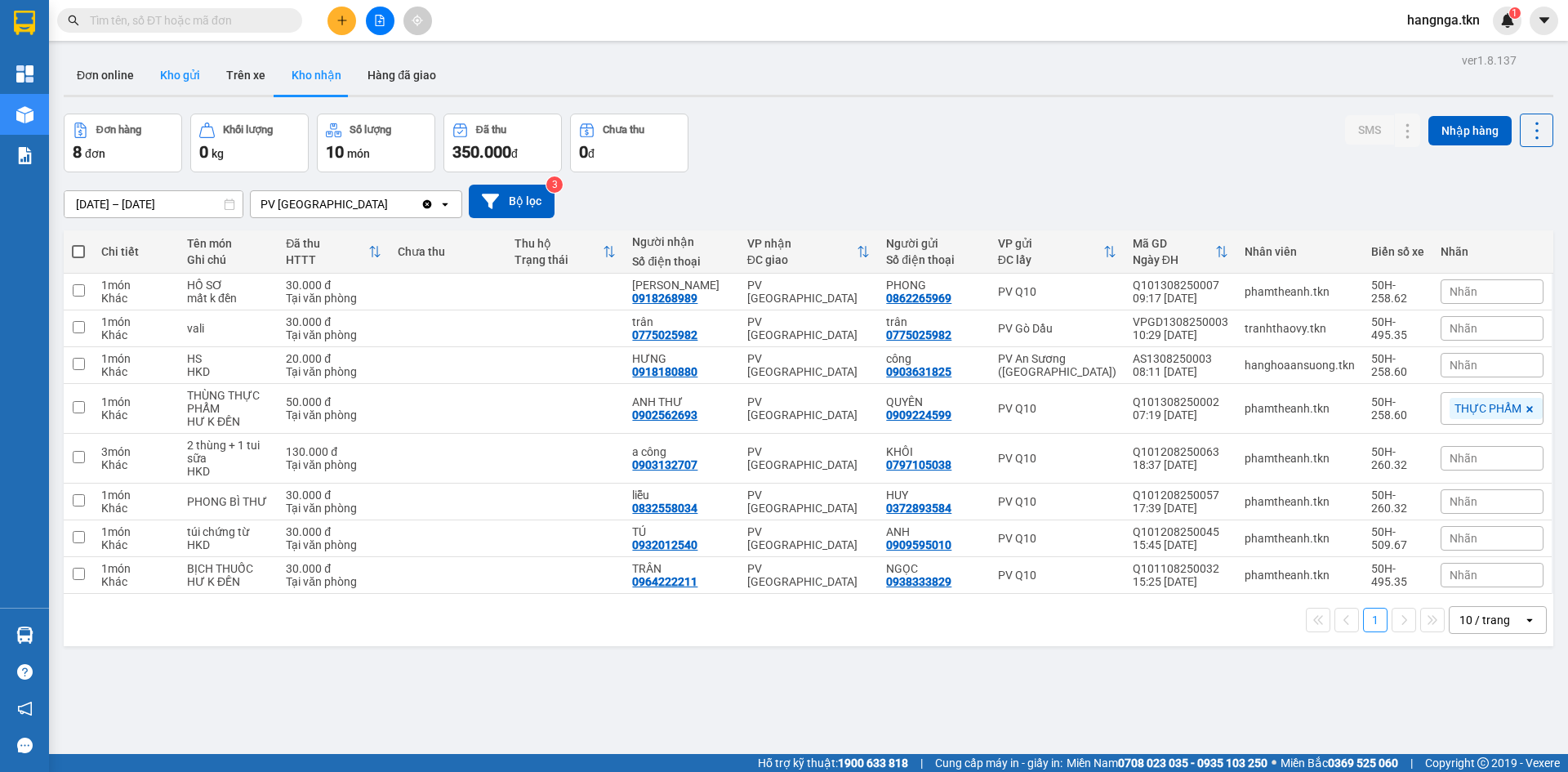
click at [163, 77] on button "Kho gửi" at bounding box center [180, 75] width 66 height 39
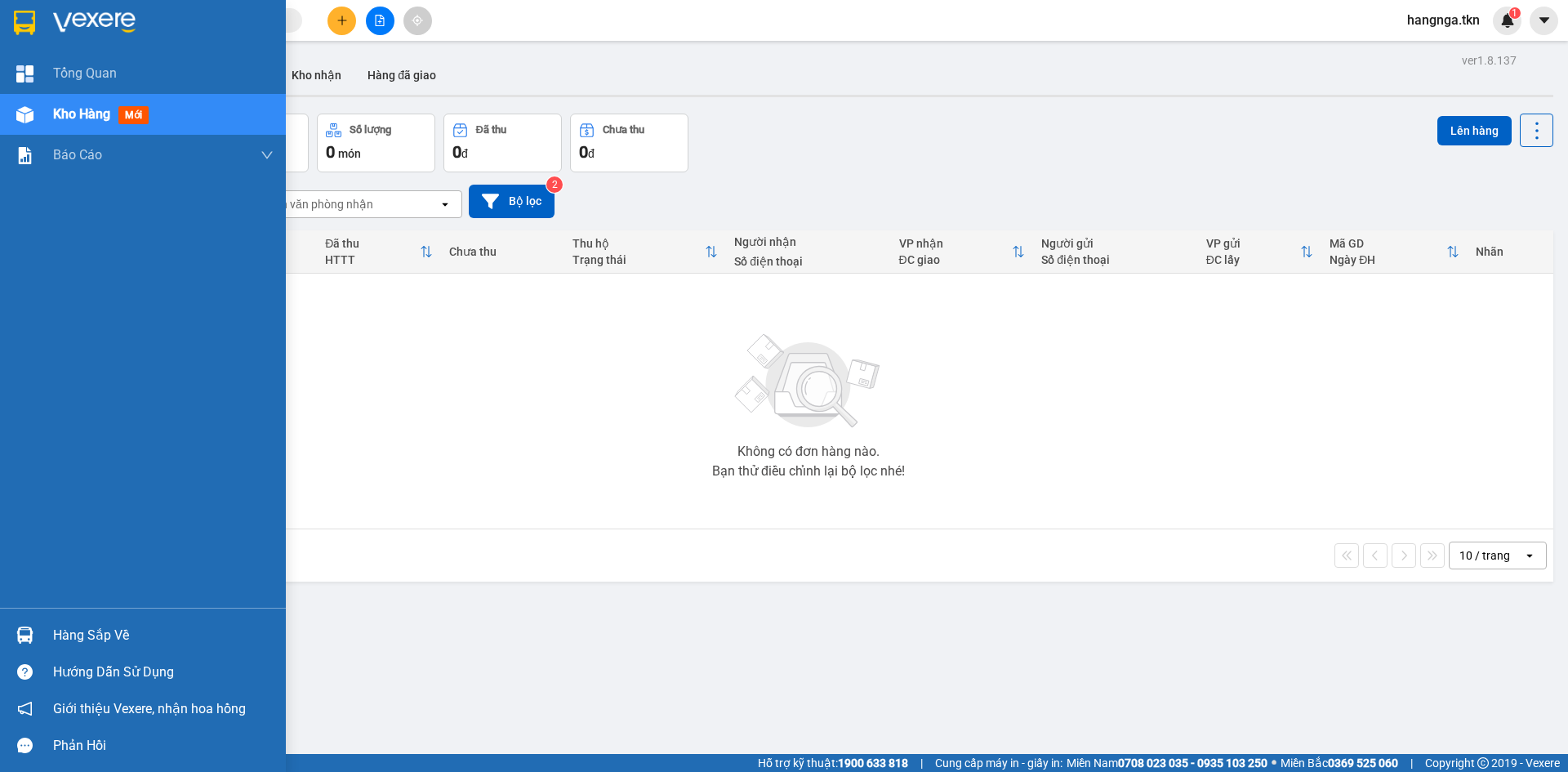
click at [56, 625] on div "Hàng sắp về" at bounding box center [163, 635] width 220 height 25
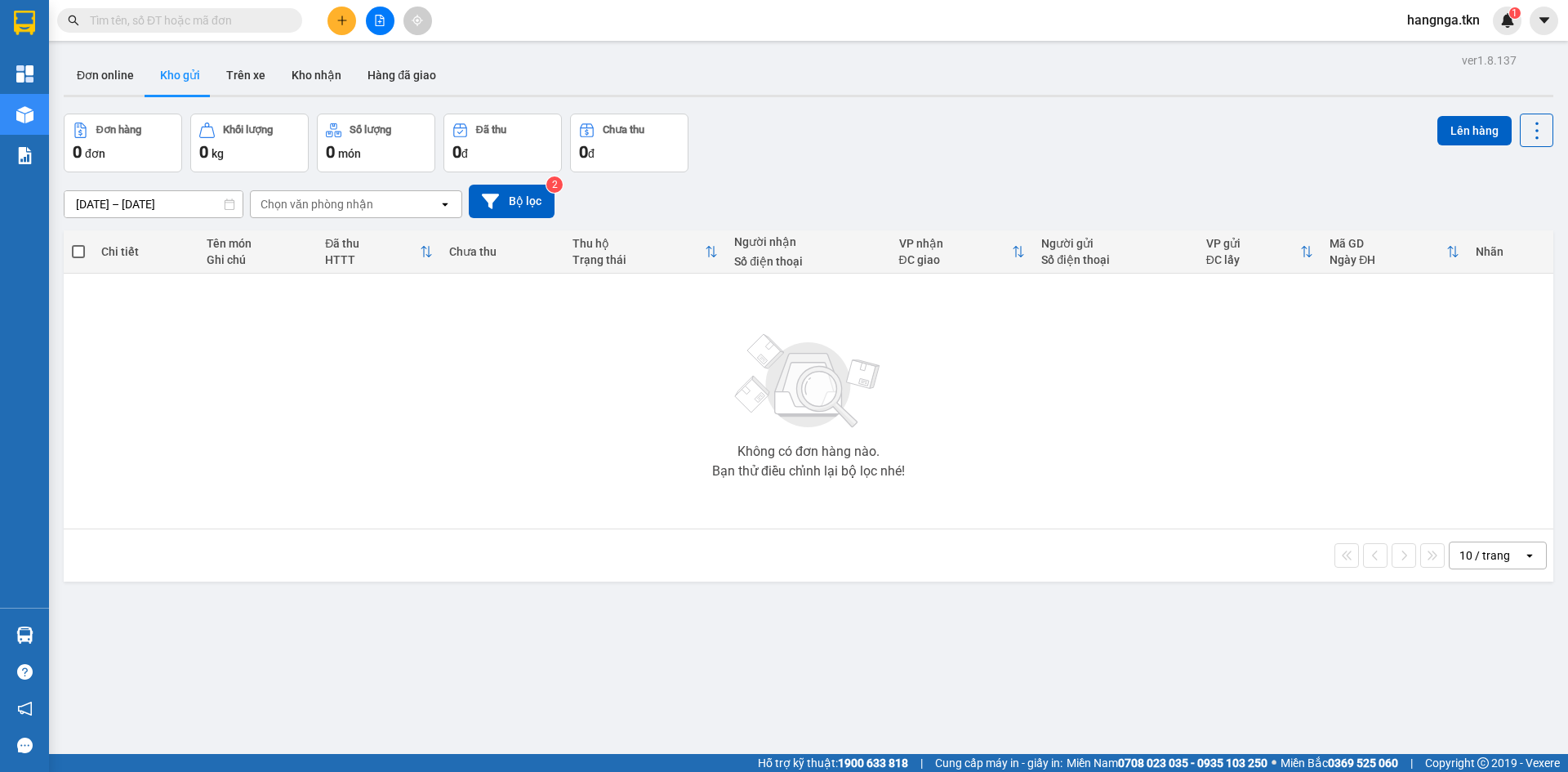
click at [884, 649] on section "Kết quả tìm kiếm ( 2481 ) Bộ lọc Mã ĐH Trạng thái Món hàng Thu hộ Tổng cước Chư…" at bounding box center [784, 386] width 1568 height 772
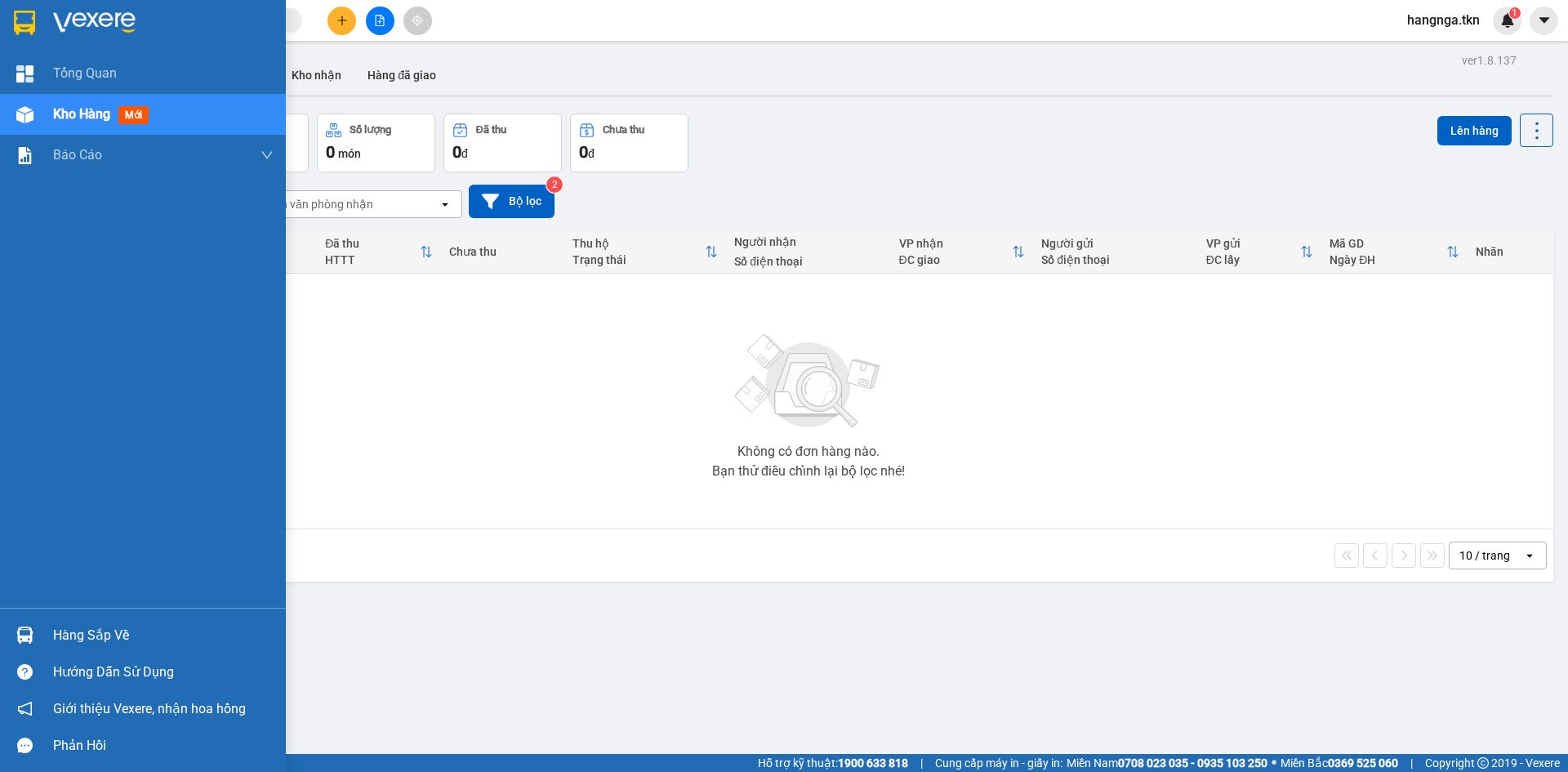
click at [43, 623] on div "Hàng sắp về" at bounding box center [143, 634] width 286 height 37
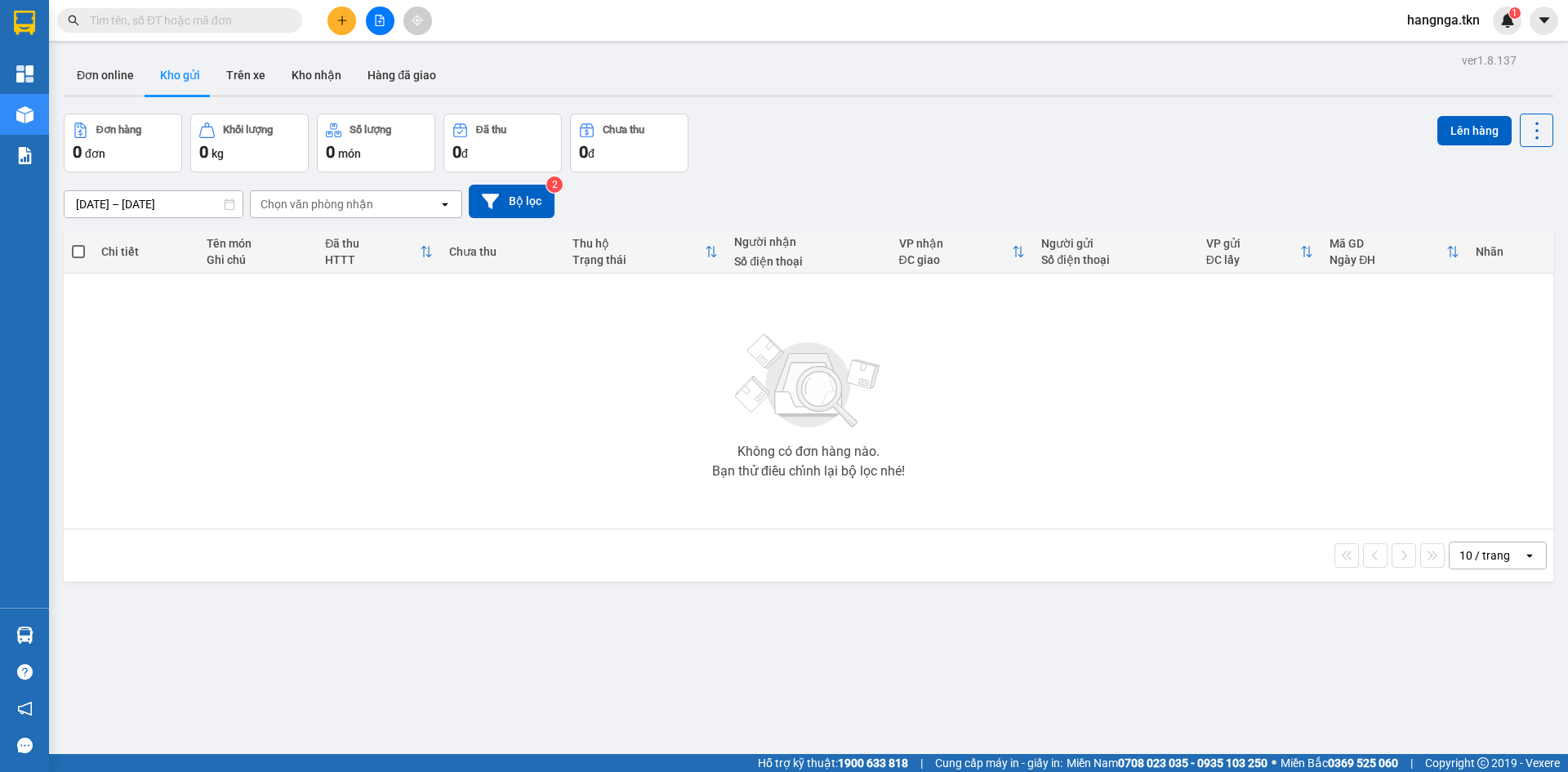
click at [487, 332] on section "Kết quả tìm kiếm ( 2481 ) Bộ lọc Mã ĐH Trạng thái Món hàng Thu hộ Tổng cước Chư…" at bounding box center [784, 386] width 1568 height 772
click at [340, 8] on button at bounding box center [342, 21] width 29 height 29
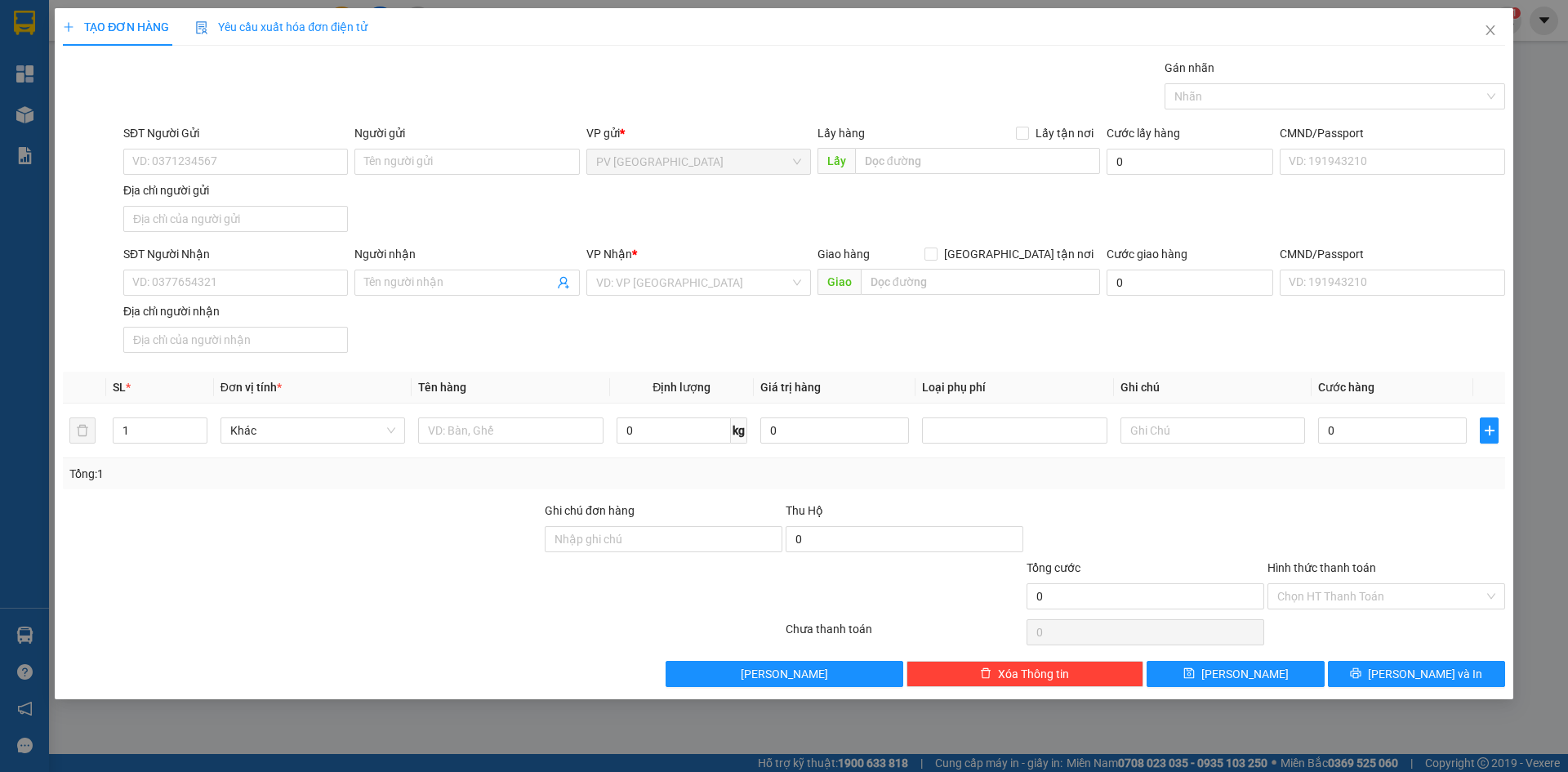
click at [263, 180] on div "SĐT Người Gửi VD: 0371234567" at bounding box center [236, 152] width 225 height 57
click at [228, 160] on input "SĐT Người Gửi" at bounding box center [236, 162] width 225 height 26
type input "0772537552"
click at [220, 186] on div "0772537552 - TUYỀN" at bounding box center [235, 194] width 205 height 18
type input "TUYỀN"
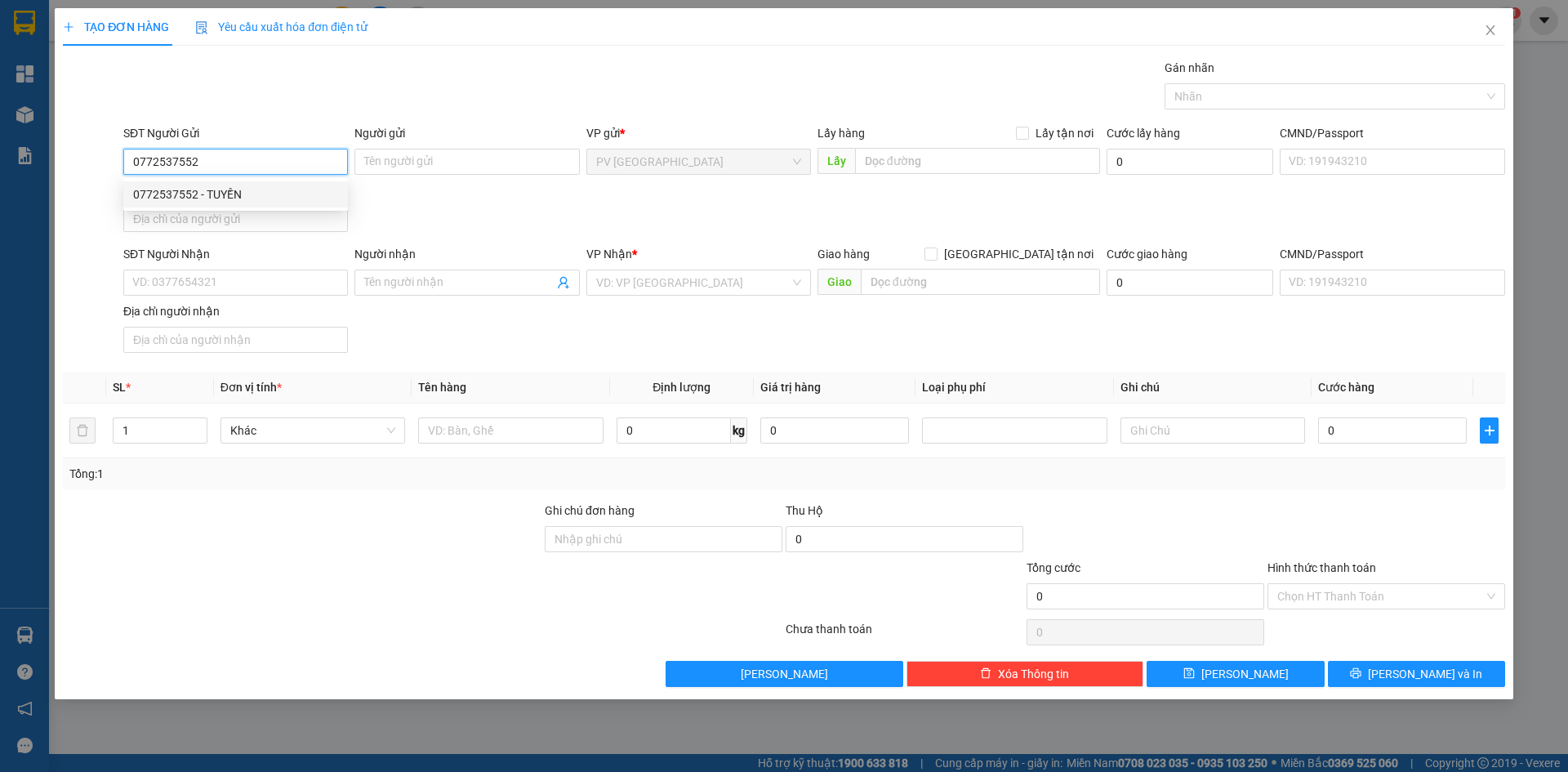
type input "0785970358"
type input "THƯ"
type input "50.000"
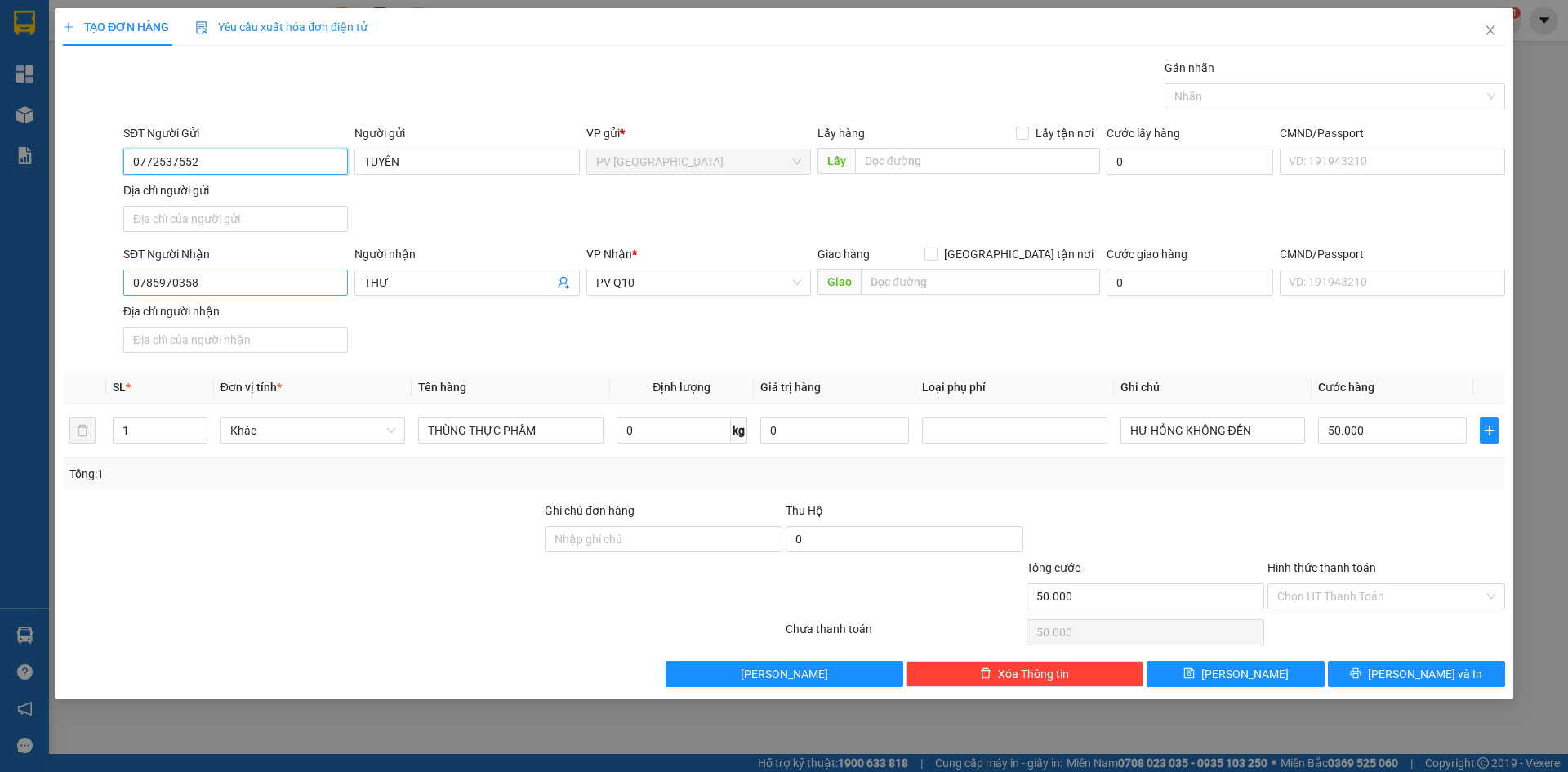
type input "0772537552"
click at [283, 279] on input "0785970358" at bounding box center [236, 283] width 225 height 26
click at [493, 332] on div "SĐT Người Nhận 0785970358 Người nhận THƯ VP Nhận * PV Q10 Giao hàng Giao tận nơ…" at bounding box center [814, 302] width 1388 height 114
click at [1372, 439] on input "50.000" at bounding box center [1393, 430] width 149 height 26
type input "4"
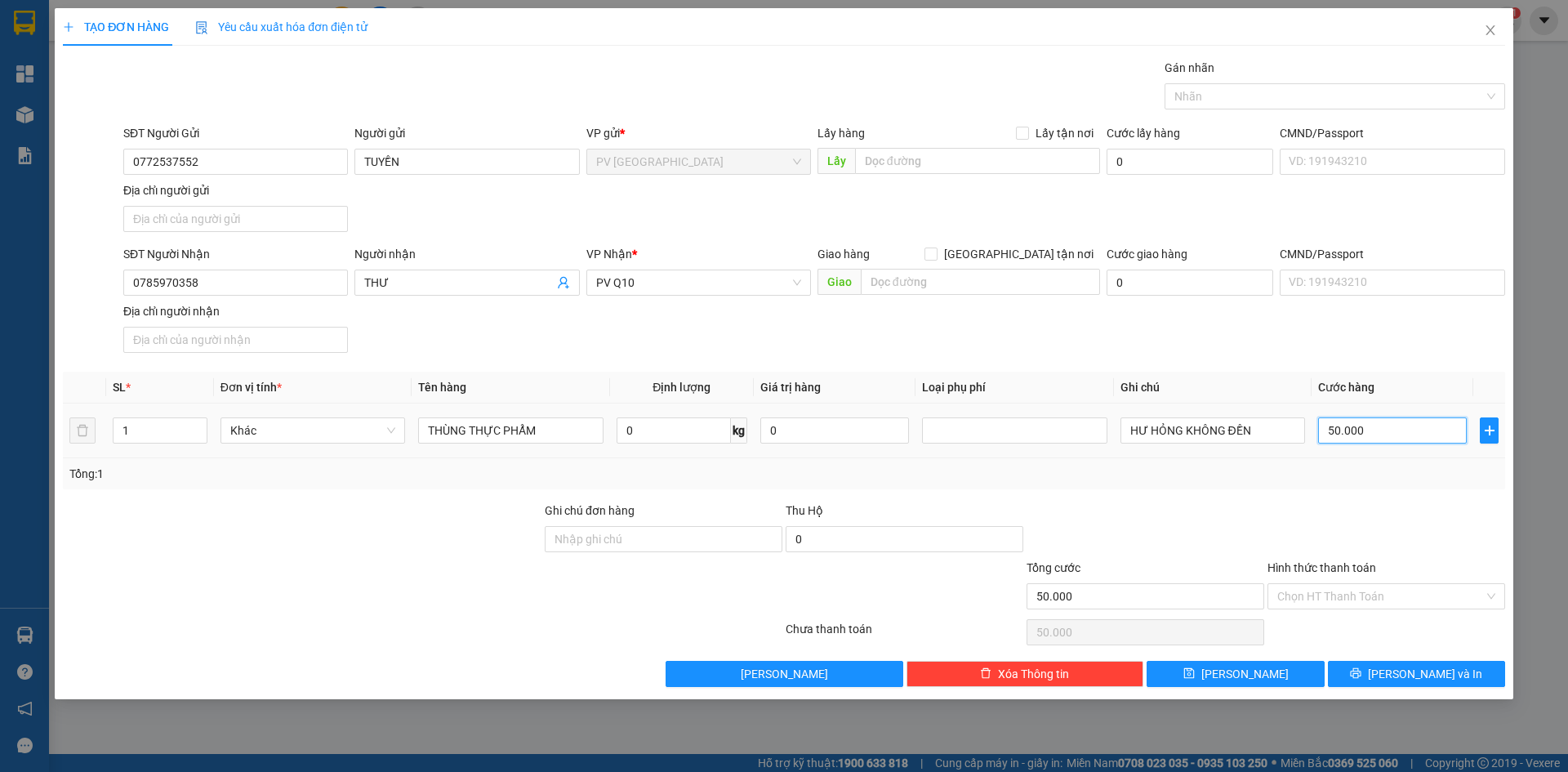
type input "4"
type input "40"
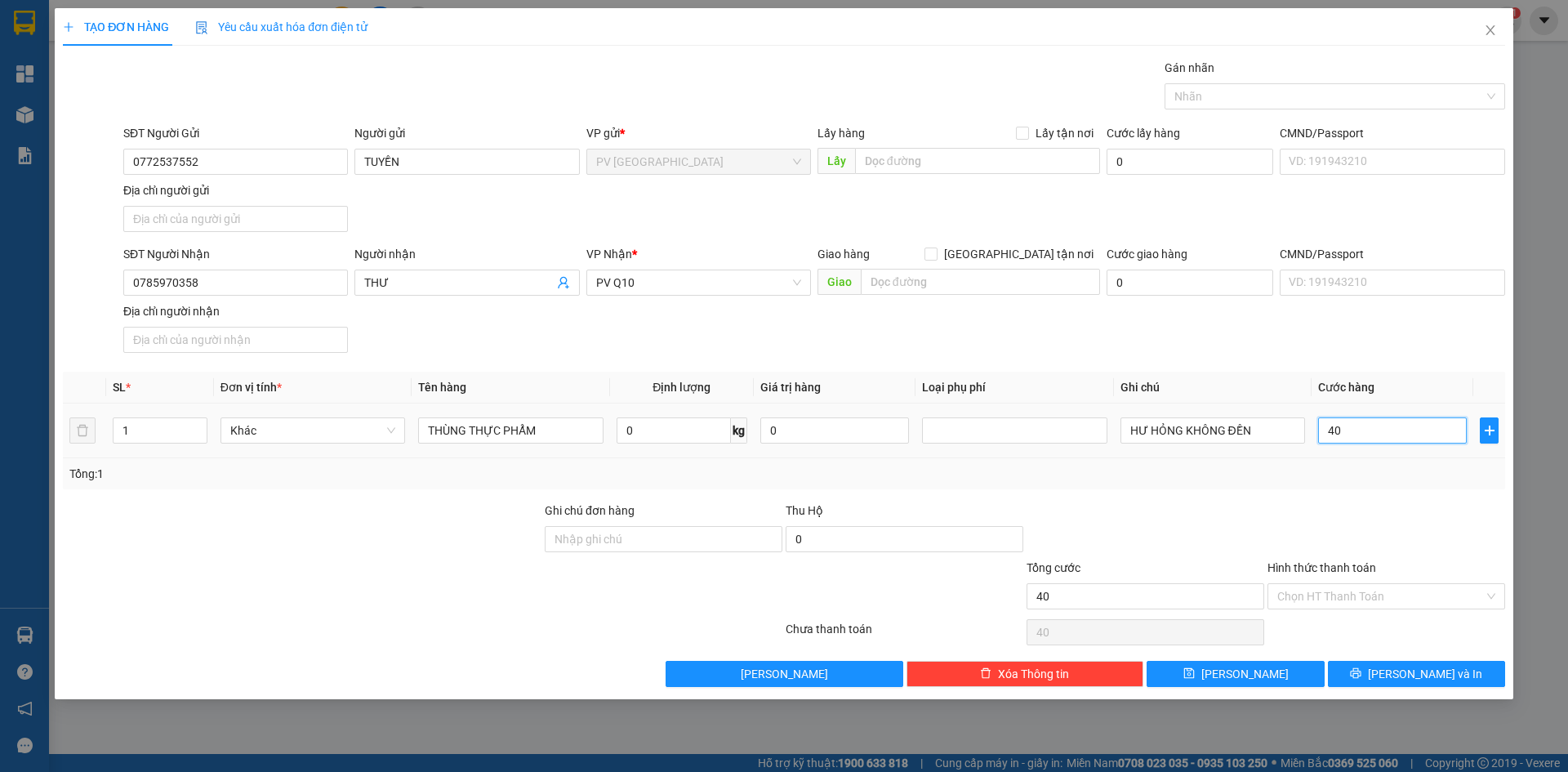
type input "400"
type input "4.000"
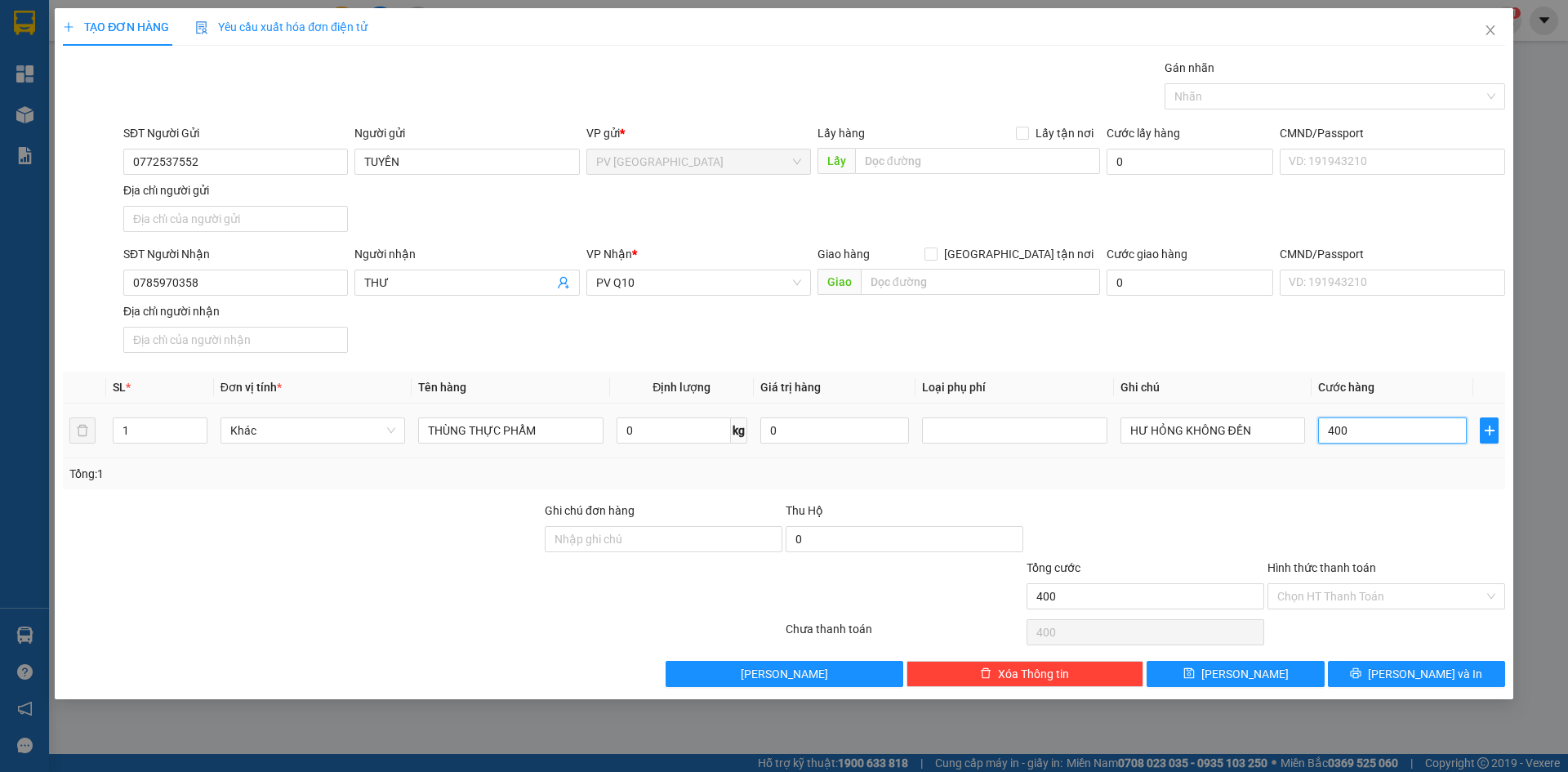
type input "4.000"
type input "40.000"
click at [1416, 593] on input "Hình thức thanh toán" at bounding box center [1381, 596] width 207 height 25
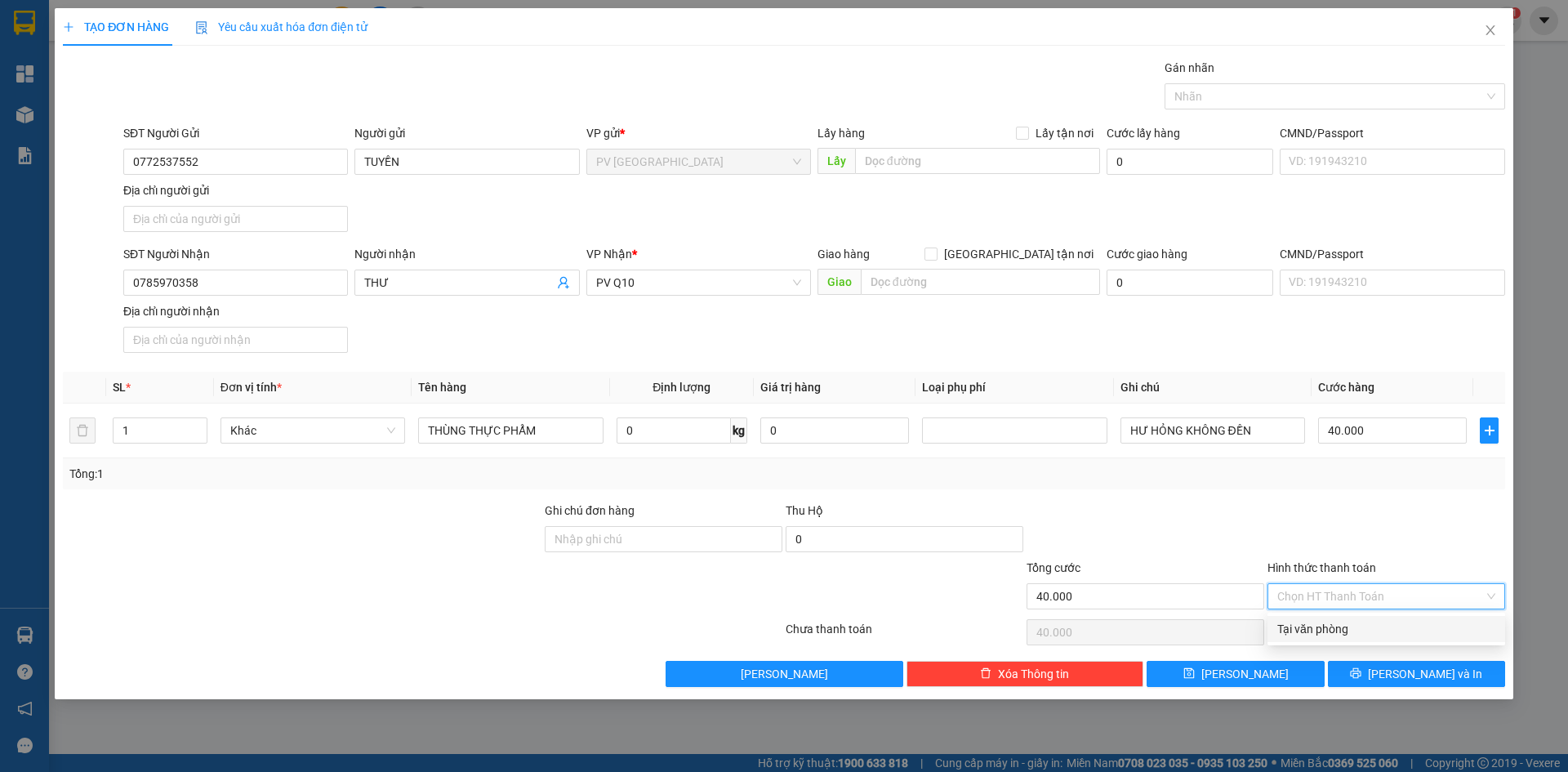
click at [1377, 630] on div "Tại văn phòng" at bounding box center [1387, 628] width 218 height 18
type input "0"
click at [1359, 94] on div at bounding box center [1326, 96] width 316 height 20
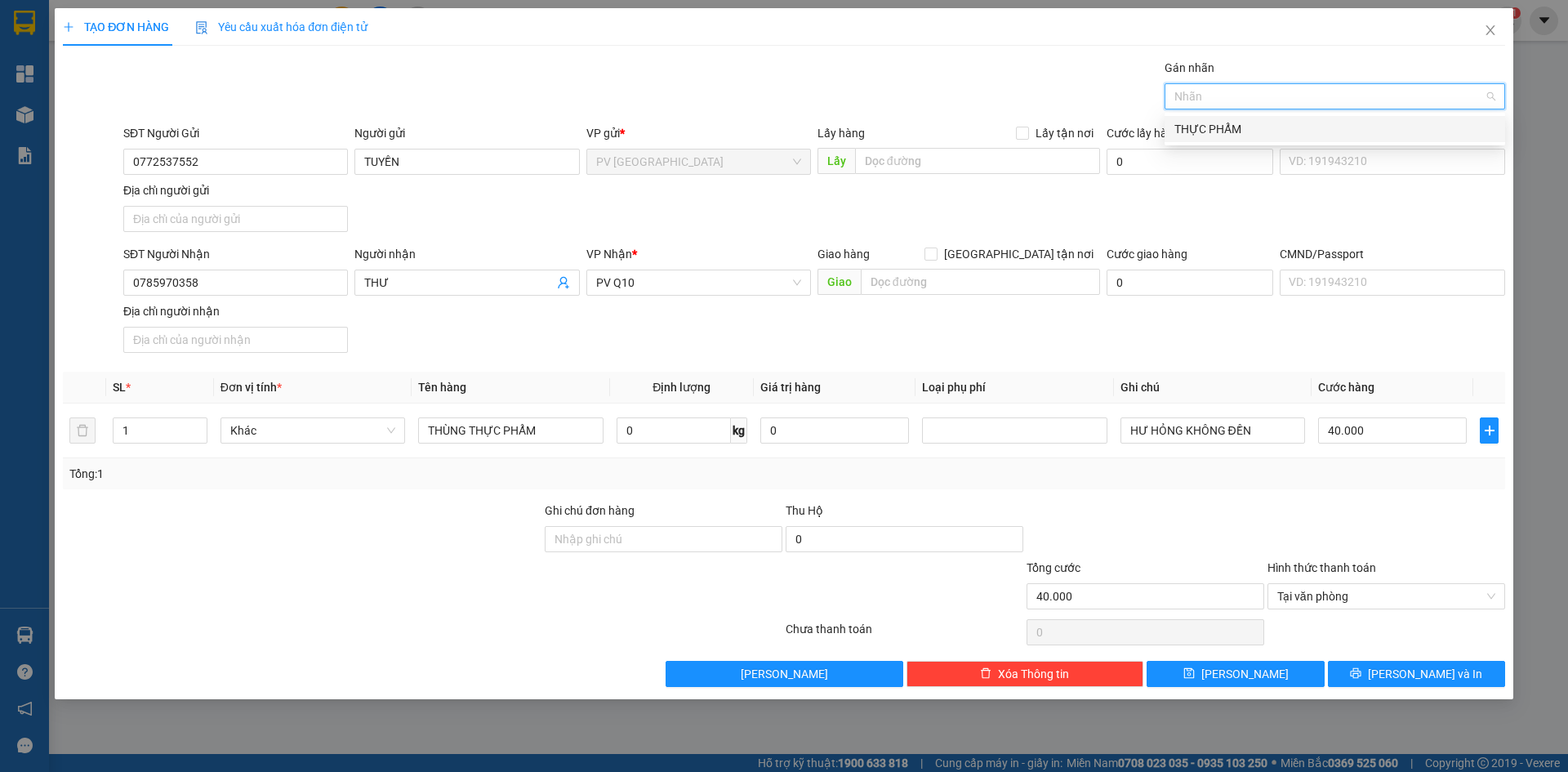
click at [1342, 136] on div "THỰC PHẨM" at bounding box center [1335, 129] width 321 height 18
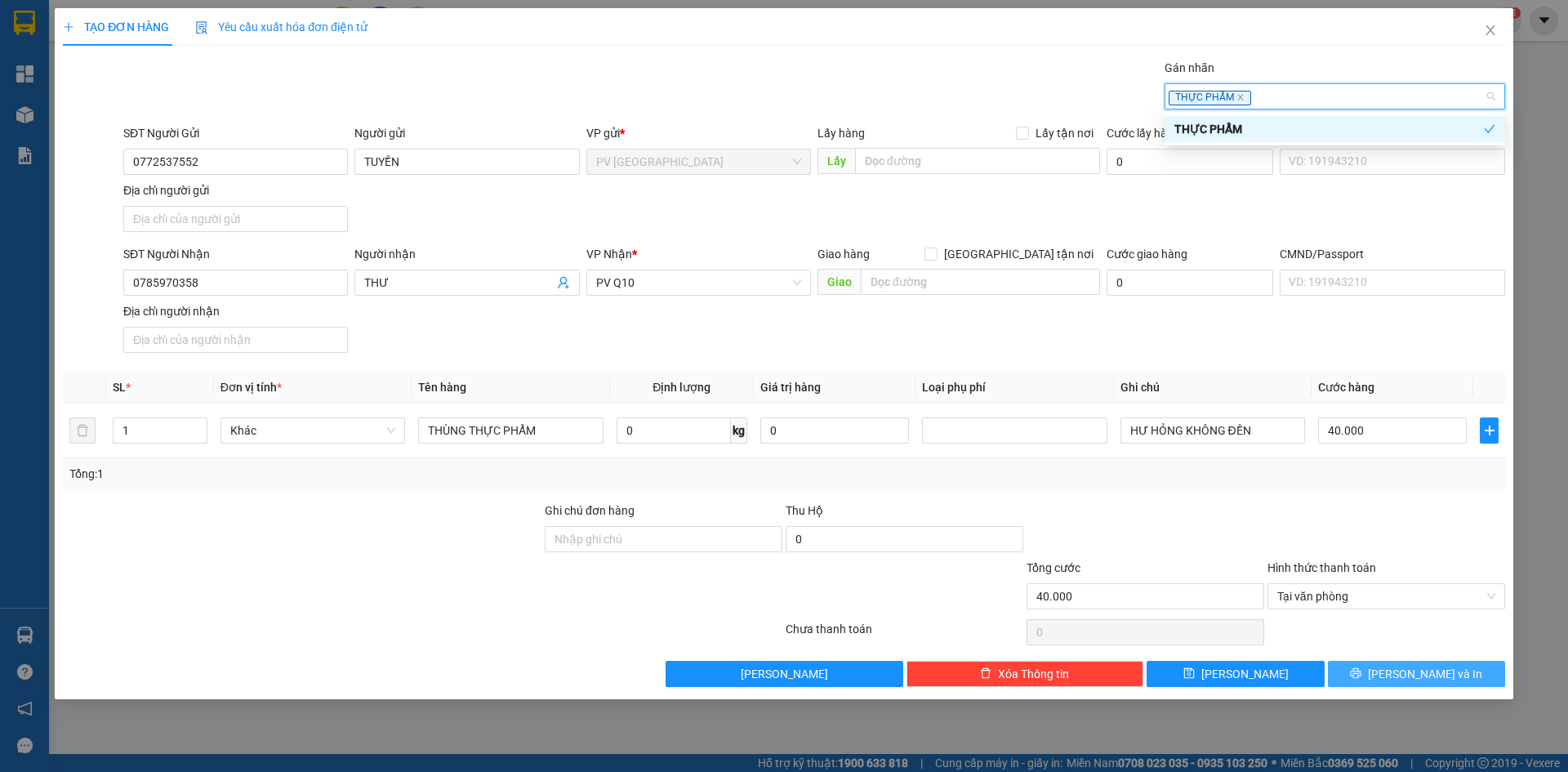
click at [1407, 672] on span "[PERSON_NAME] và In" at bounding box center [1425, 673] width 114 height 18
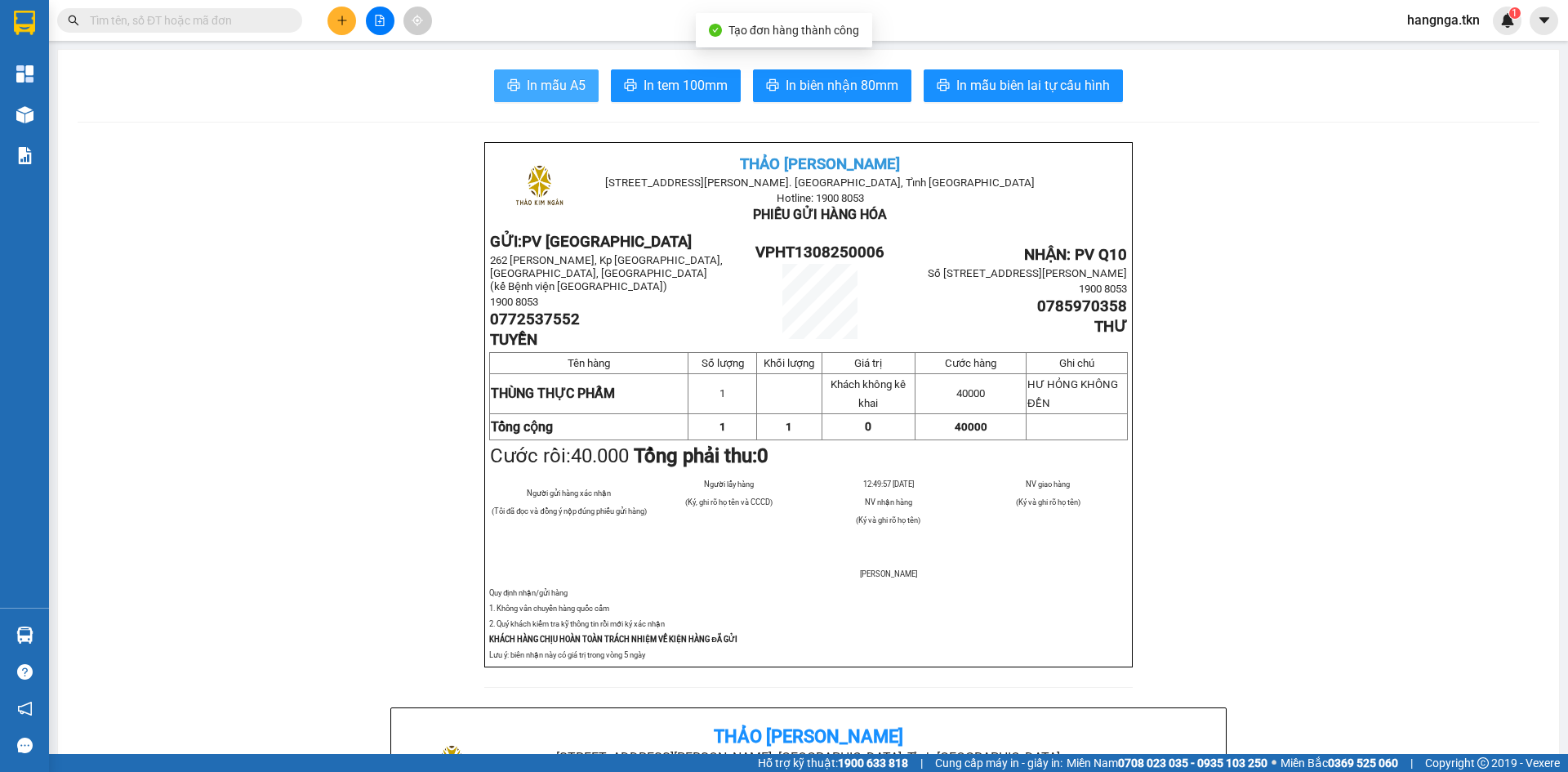
click at [541, 97] on button "In mẫu A5" at bounding box center [546, 86] width 105 height 32
click at [331, 26] on button at bounding box center [342, 21] width 29 height 29
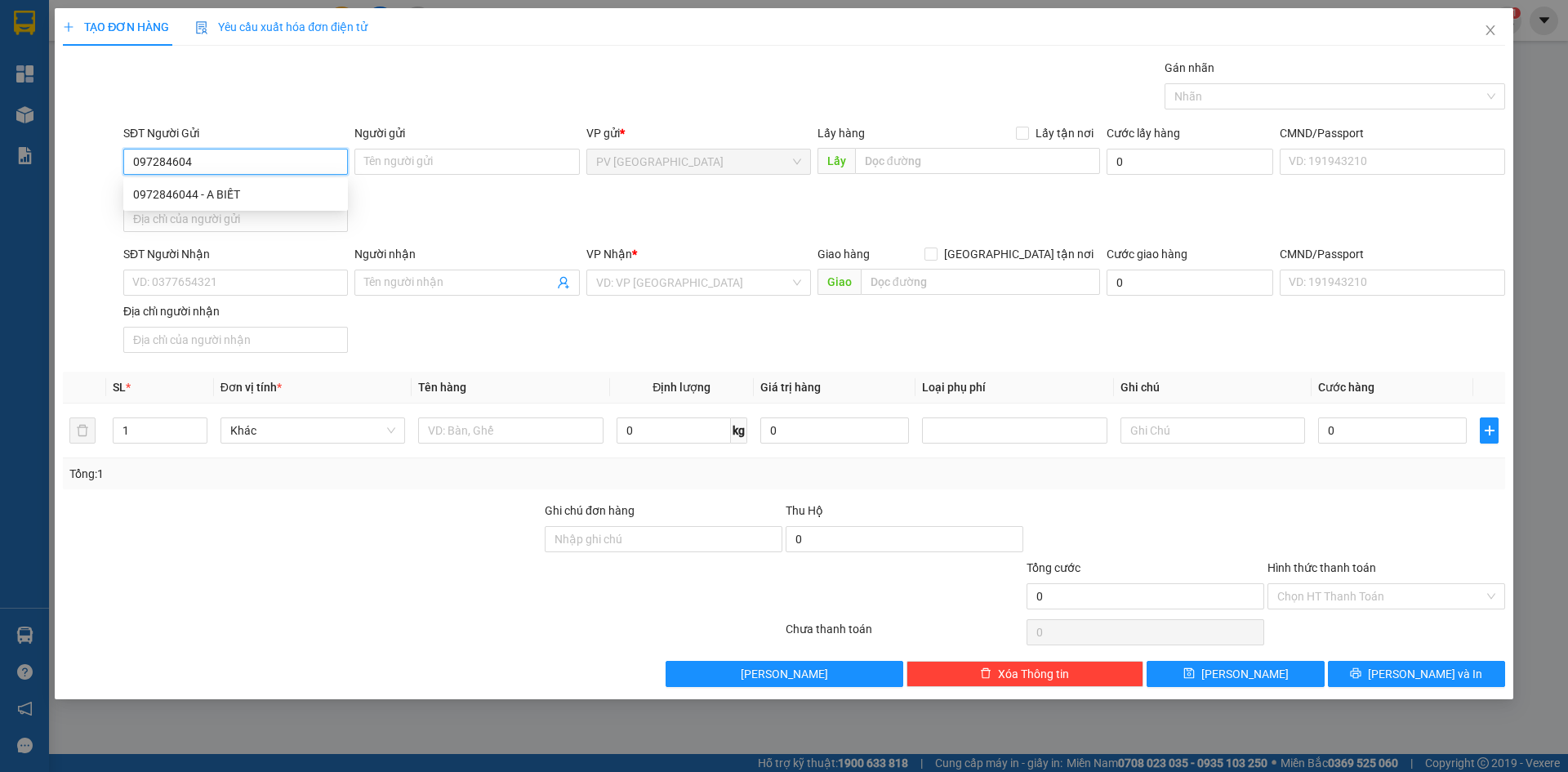
type input "0972846044"
click at [201, 199] on div "0972846044 - A BIẾT" at bounding box center [235, 194] width 205 height 18
type input "A BIẾT"
type input "0919097226"
type input "CHÚ HÙNG"
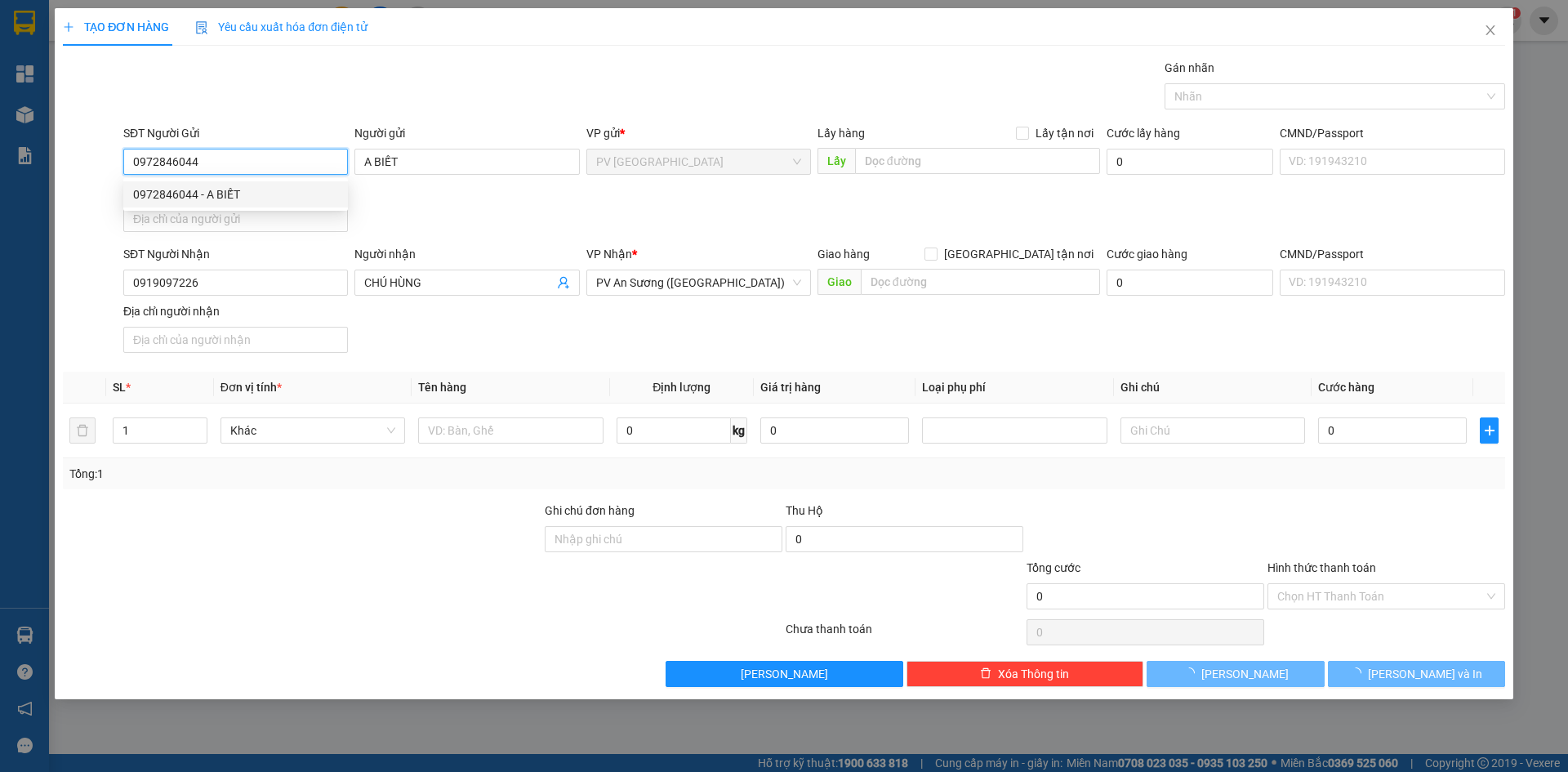
type input "80.000"
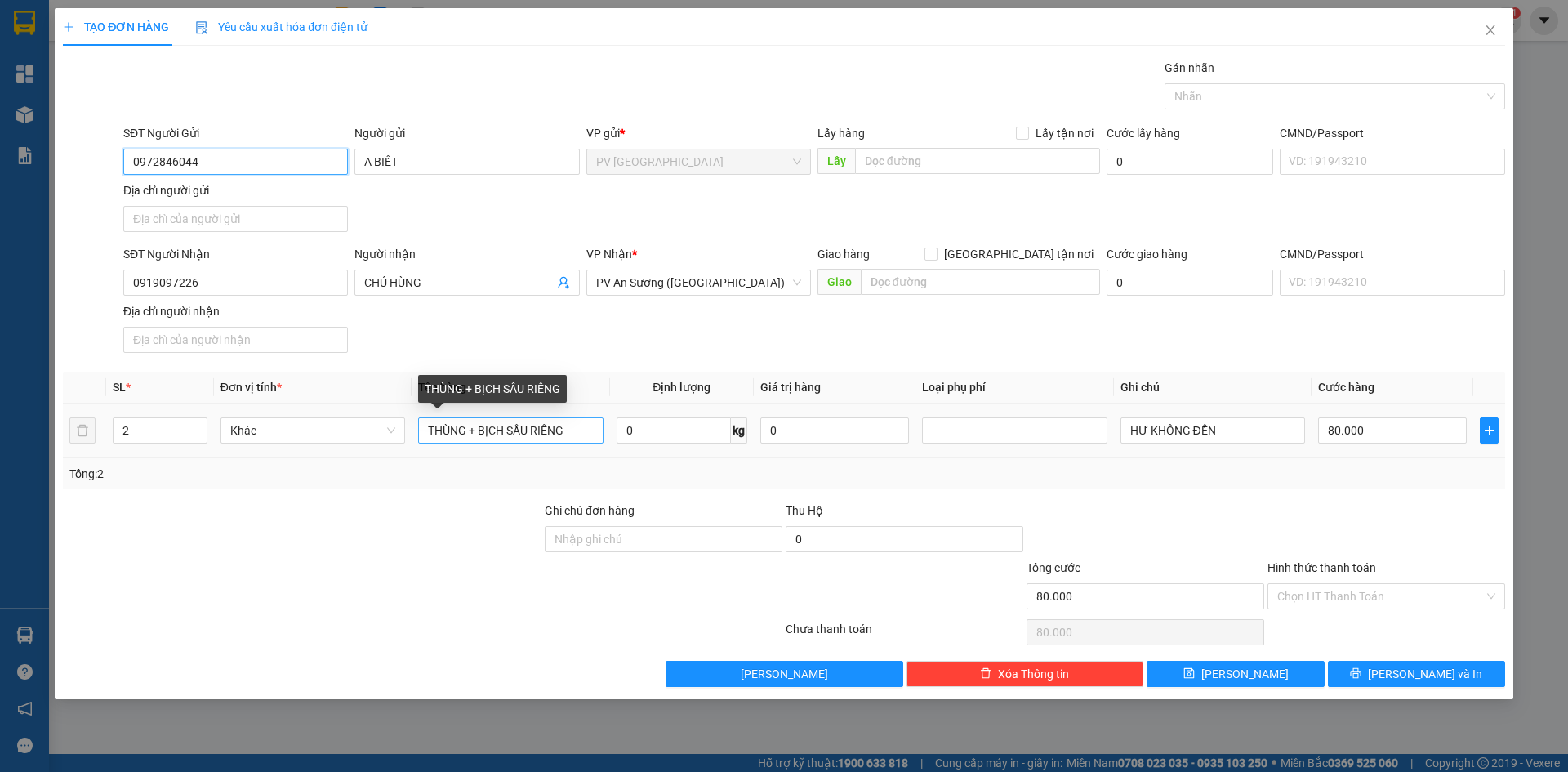
type input "0972846044"
click at [506, 433] on input "THÙNG + BỊCH SẦU RIÊNG" at bounding box center [510, 430] width 185 height 26
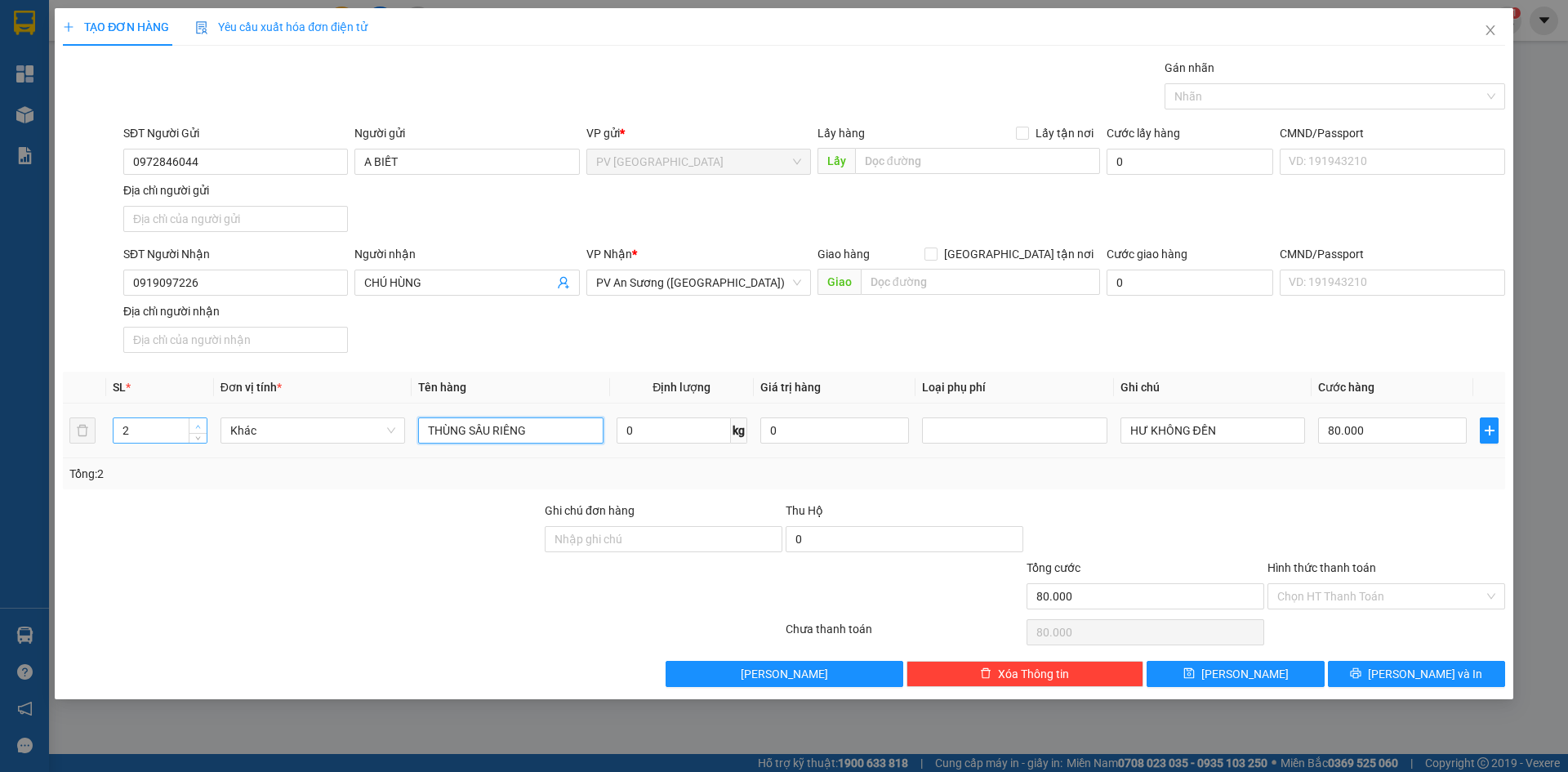
type input "THÙNG SẦU RIÊNG"
click at [195, 426] on icon "up" at bounding box center [197, 426] width 6 height 6
click at [196, 429] on span "up" at bounding box center [198, 426] width 10 height 10
click at [199, 434] on icon "down" at bounding box center [197, 436] width 6 height 6
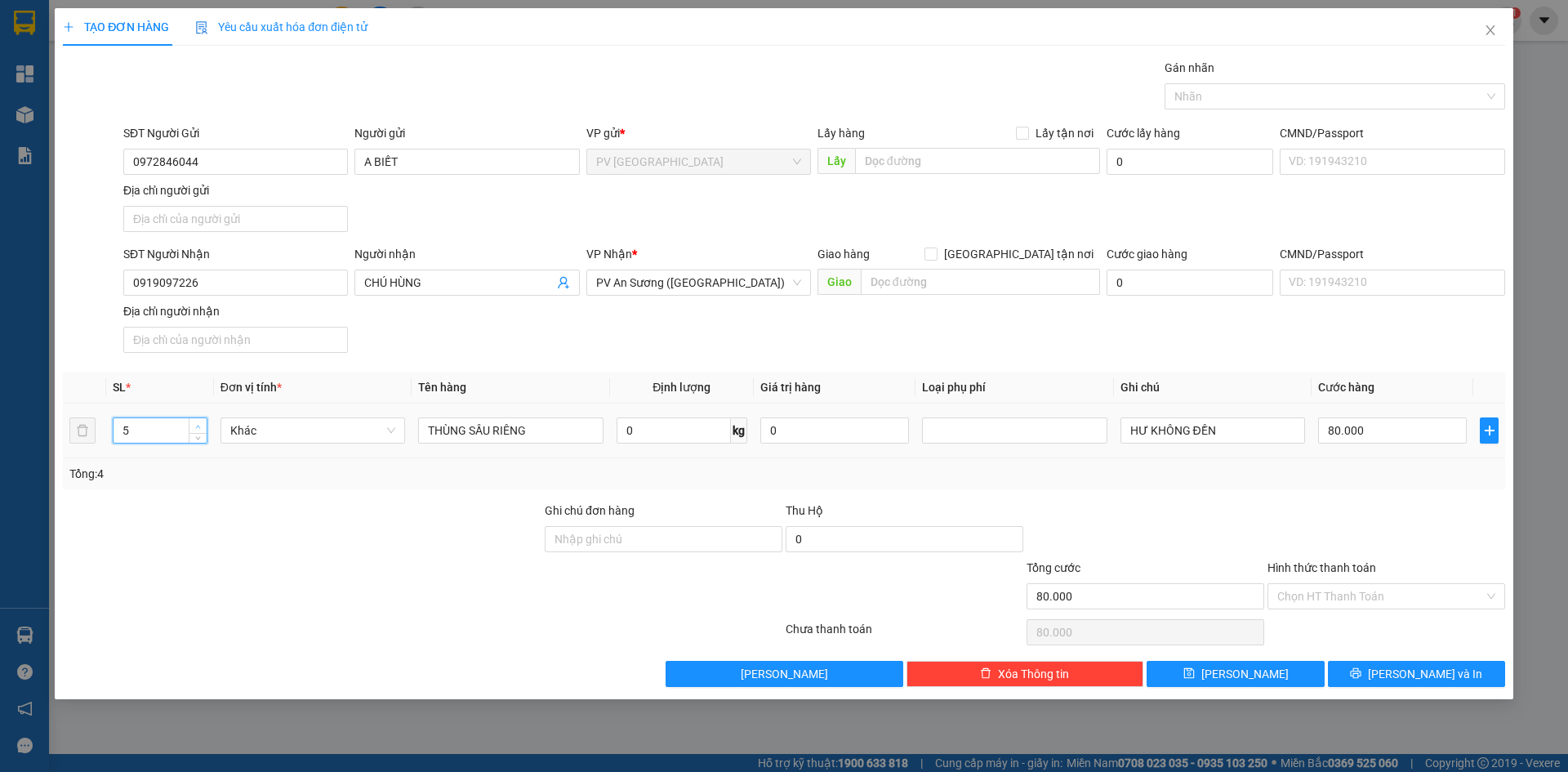
click at [202, 421] on span "up" at bounding box center [198, 426] width 10 height 10
click at [199, 437] on icon "down" at bounding box center [197, 436] width 6 height 6
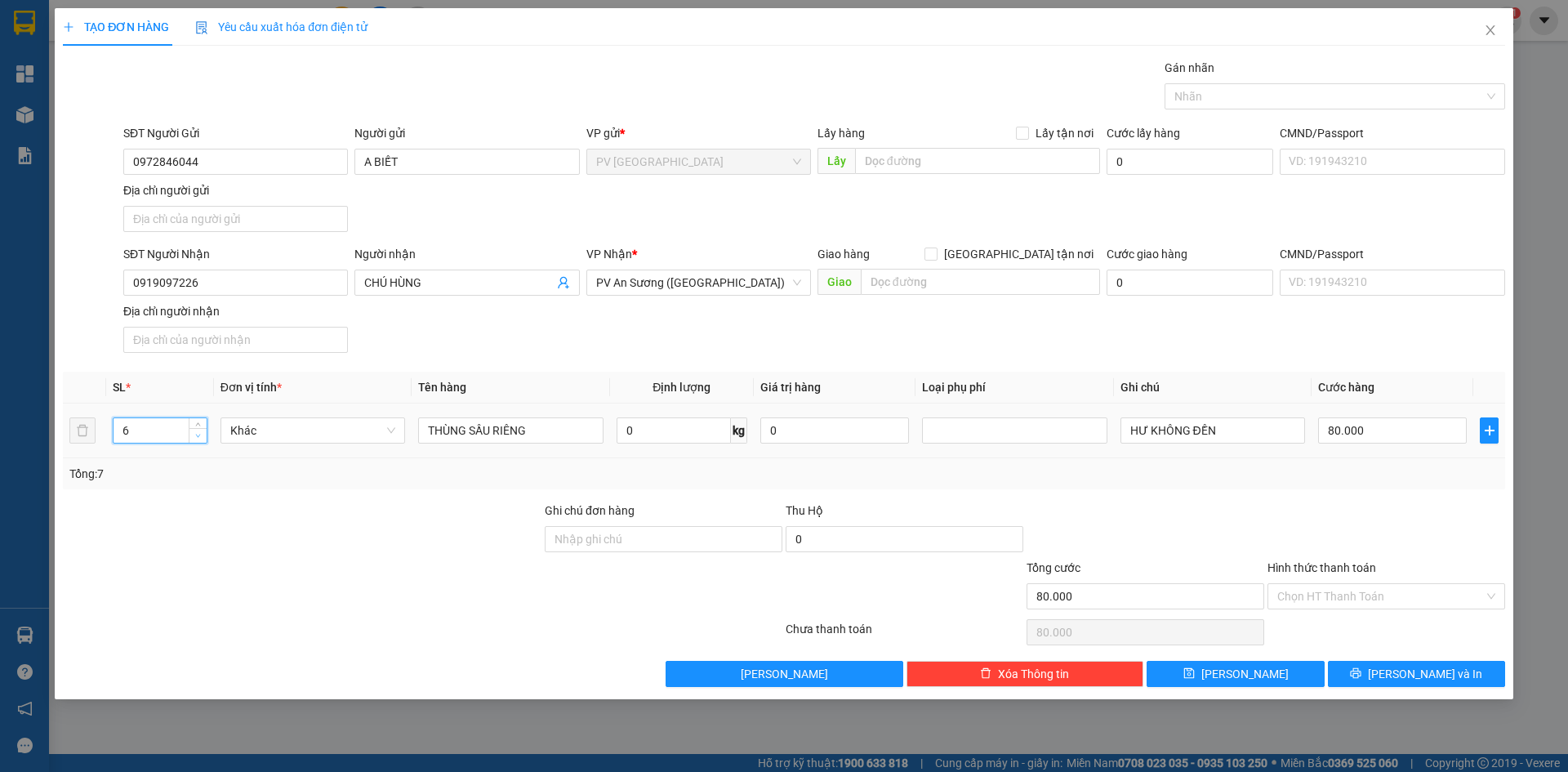
click at [199, 437] on icon "down" at bounding box center [197, 436] width 6 height 6
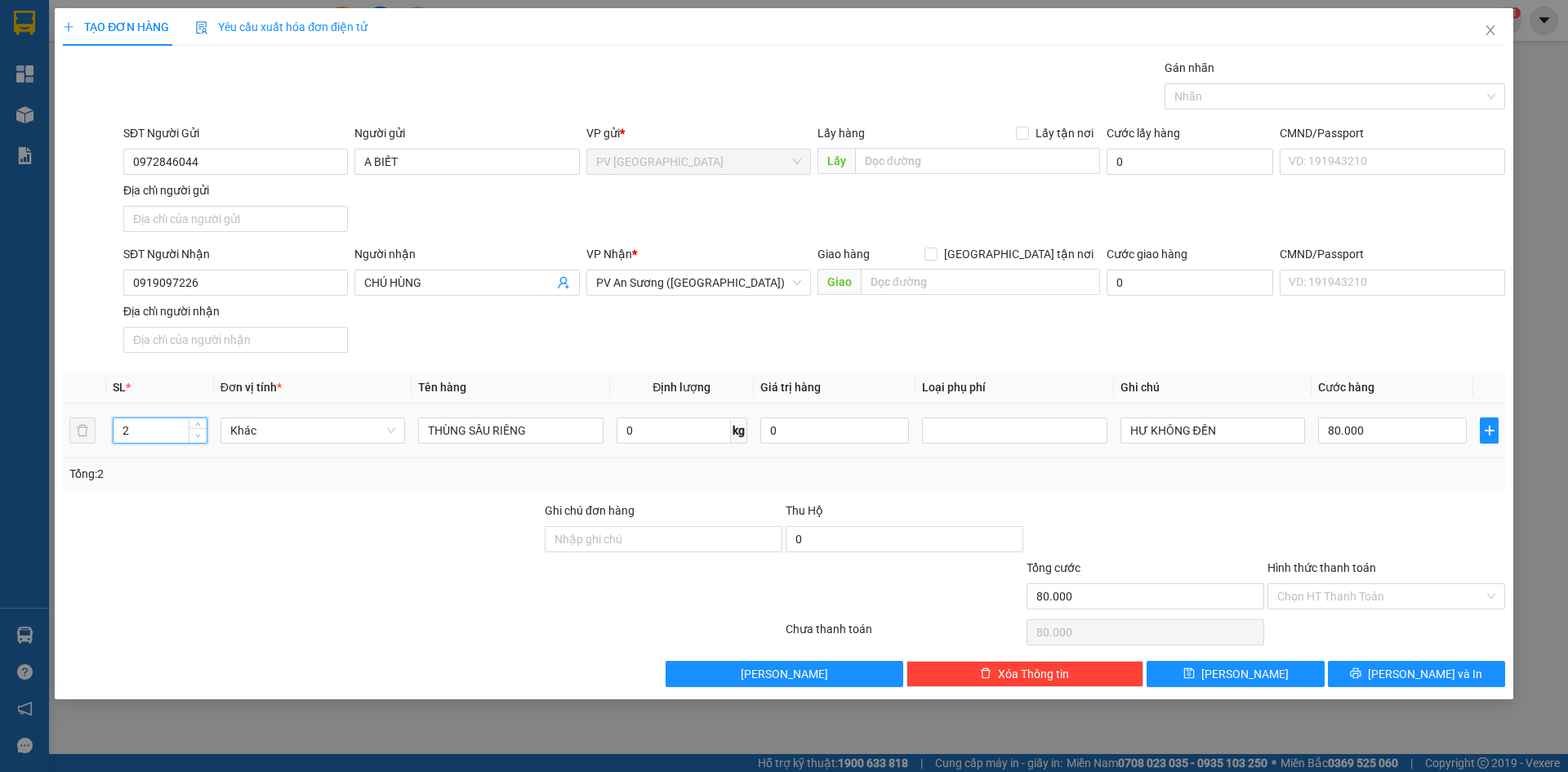
type input "1"
click at [199, 433] on icon "down" at bounding box center [197, 436] width 6 height 6
click at [1373, 436] on input "80.000" at bounding box center [1393, 430] width 149 height 26
type input "0"
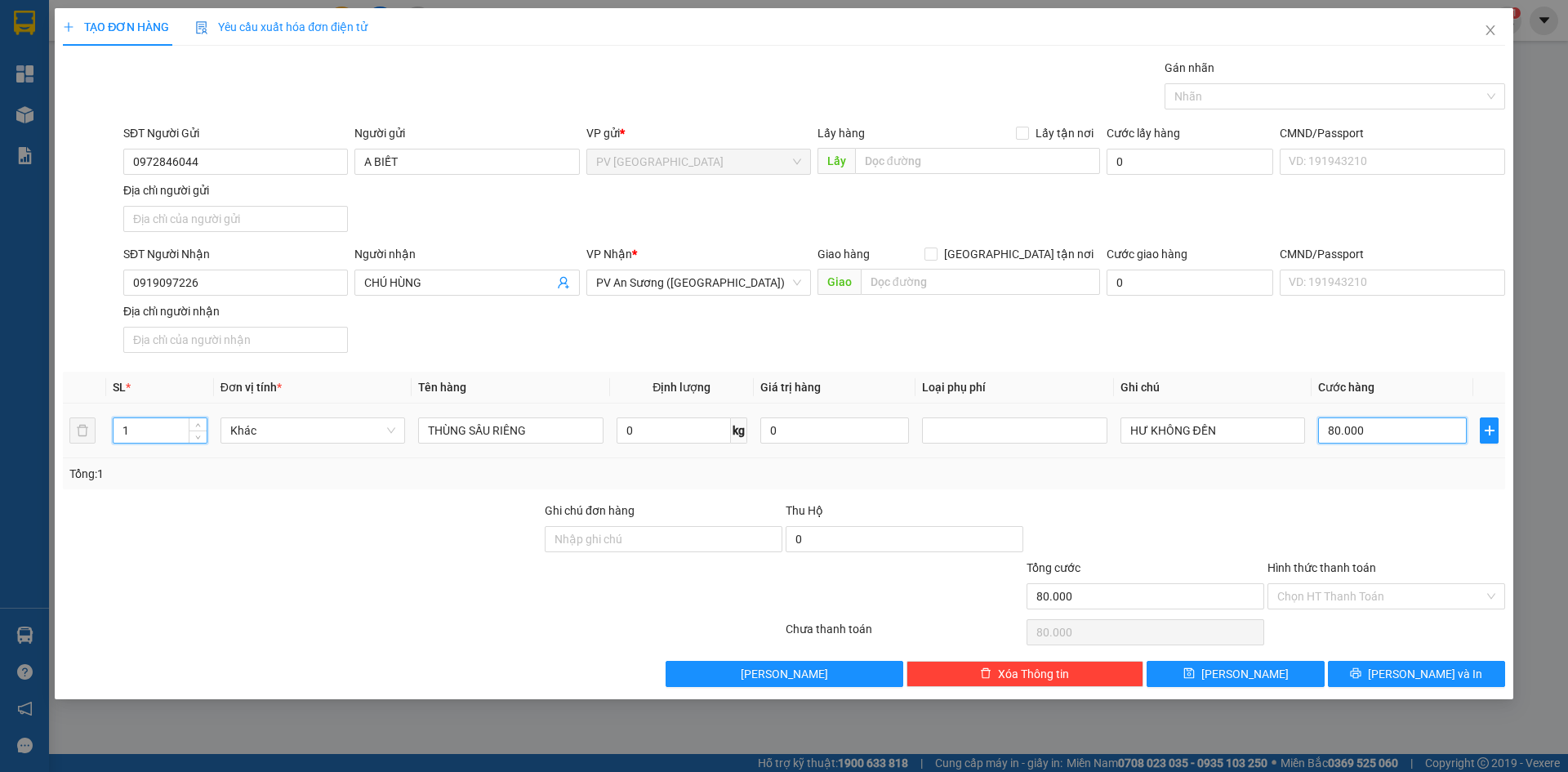
type input "0"
type input "7"
type input "07"
type input "0"
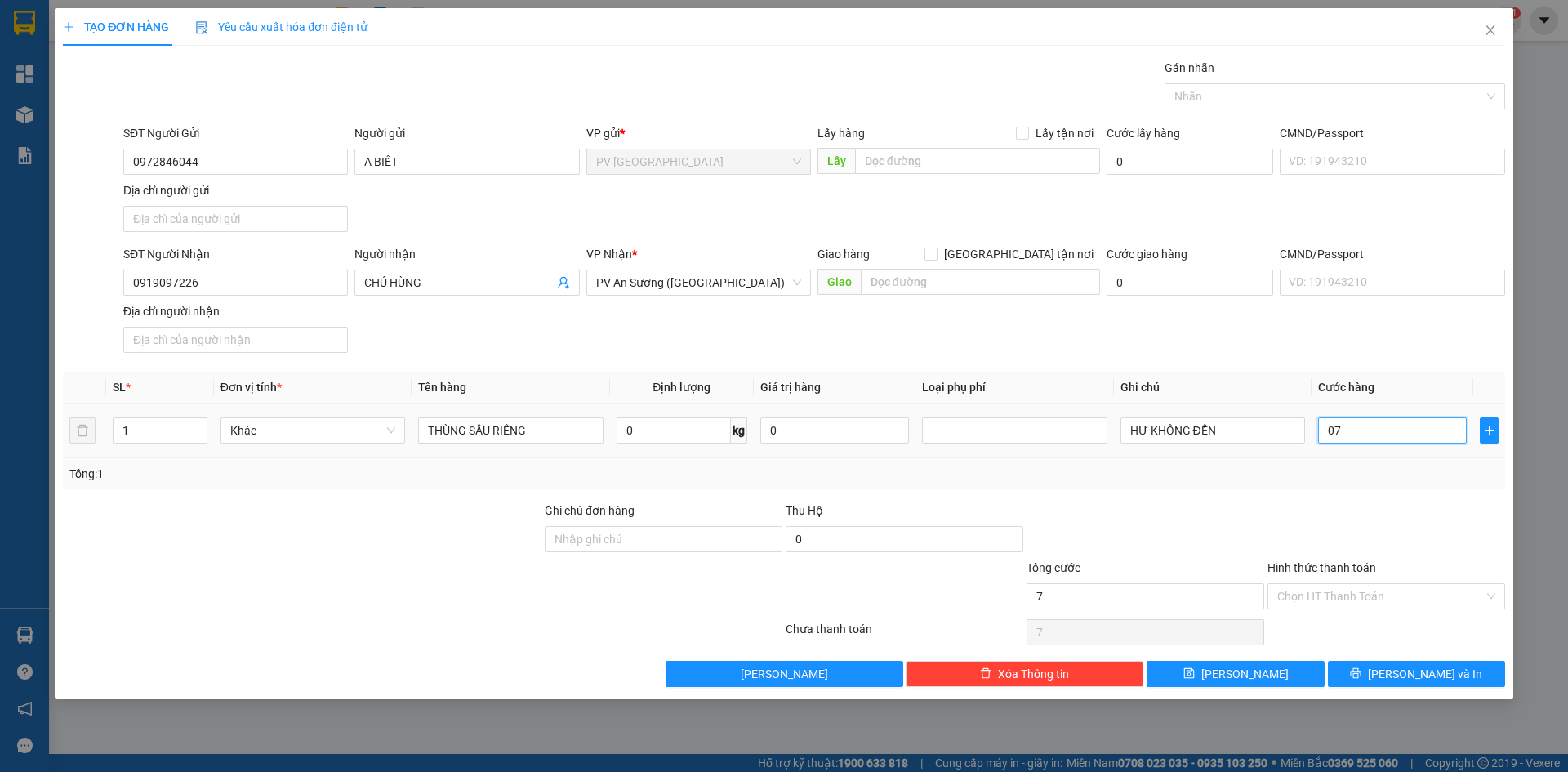
type input "0"
type input "60"
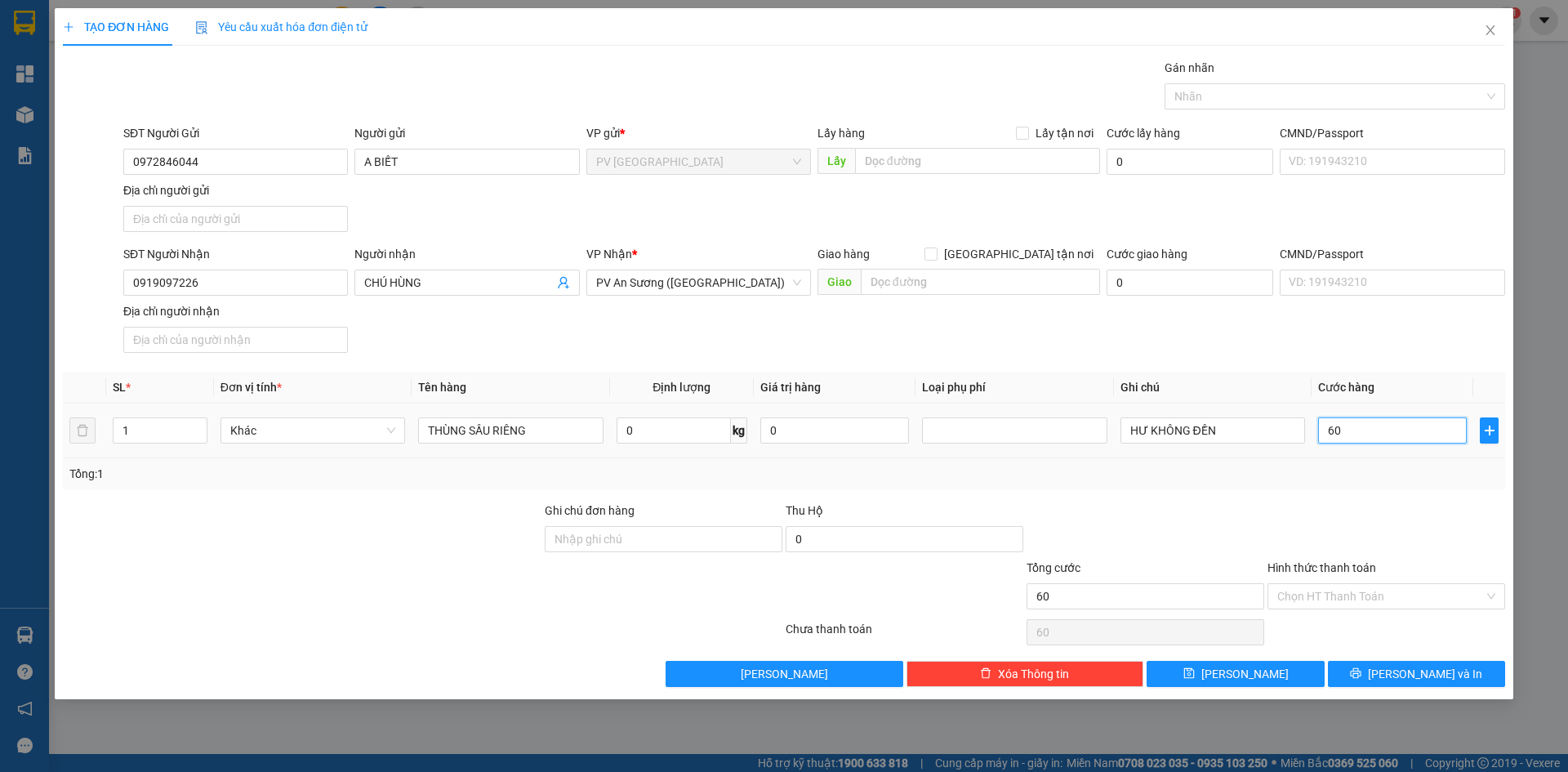
type input "600"
type input "6.000"
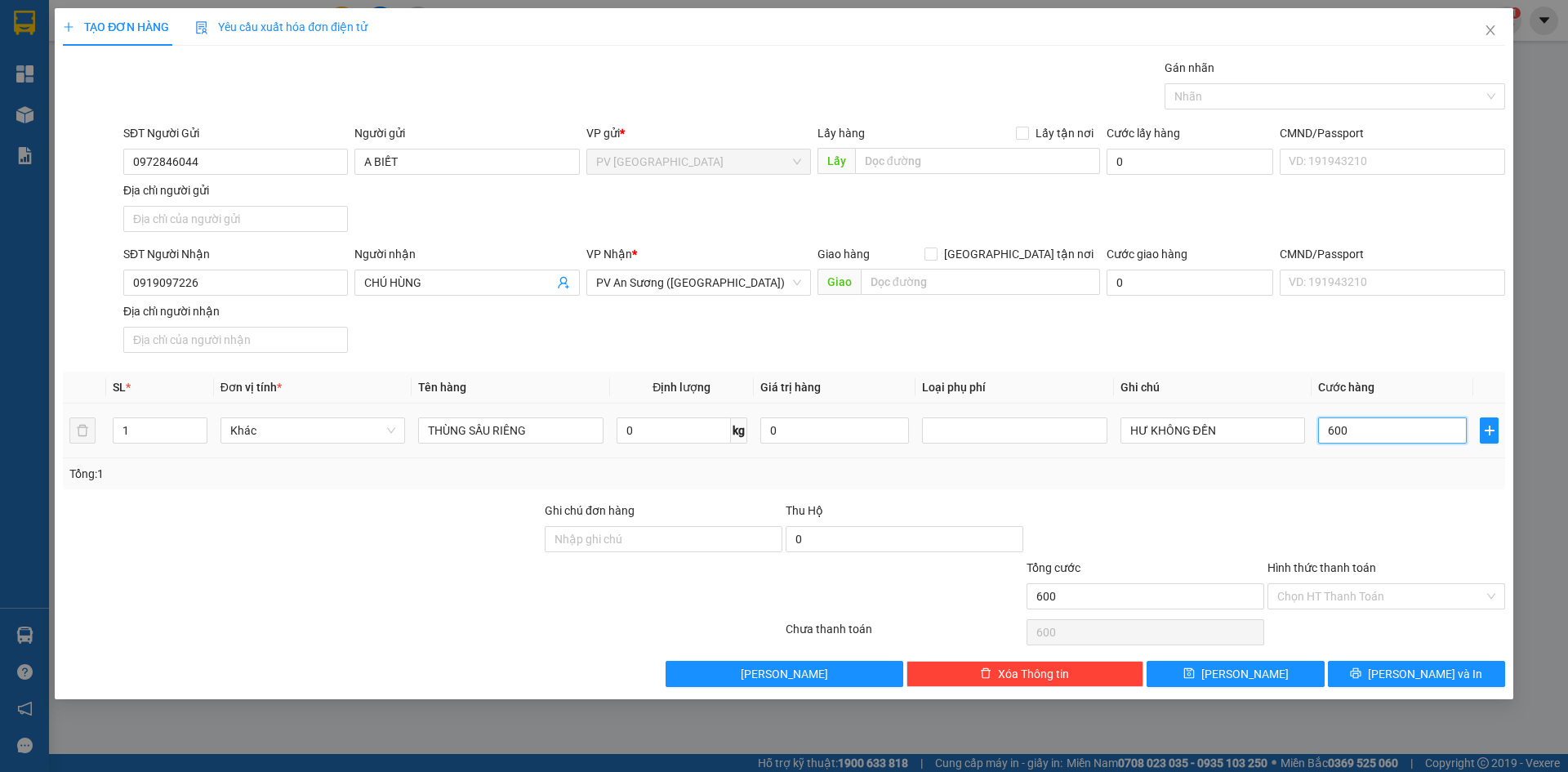
type input "6.000"
type input "60.000"
click at [1334, 594] on input "Hình thức thanh toán" at bounding box center [1381, 596] width 207 height 25
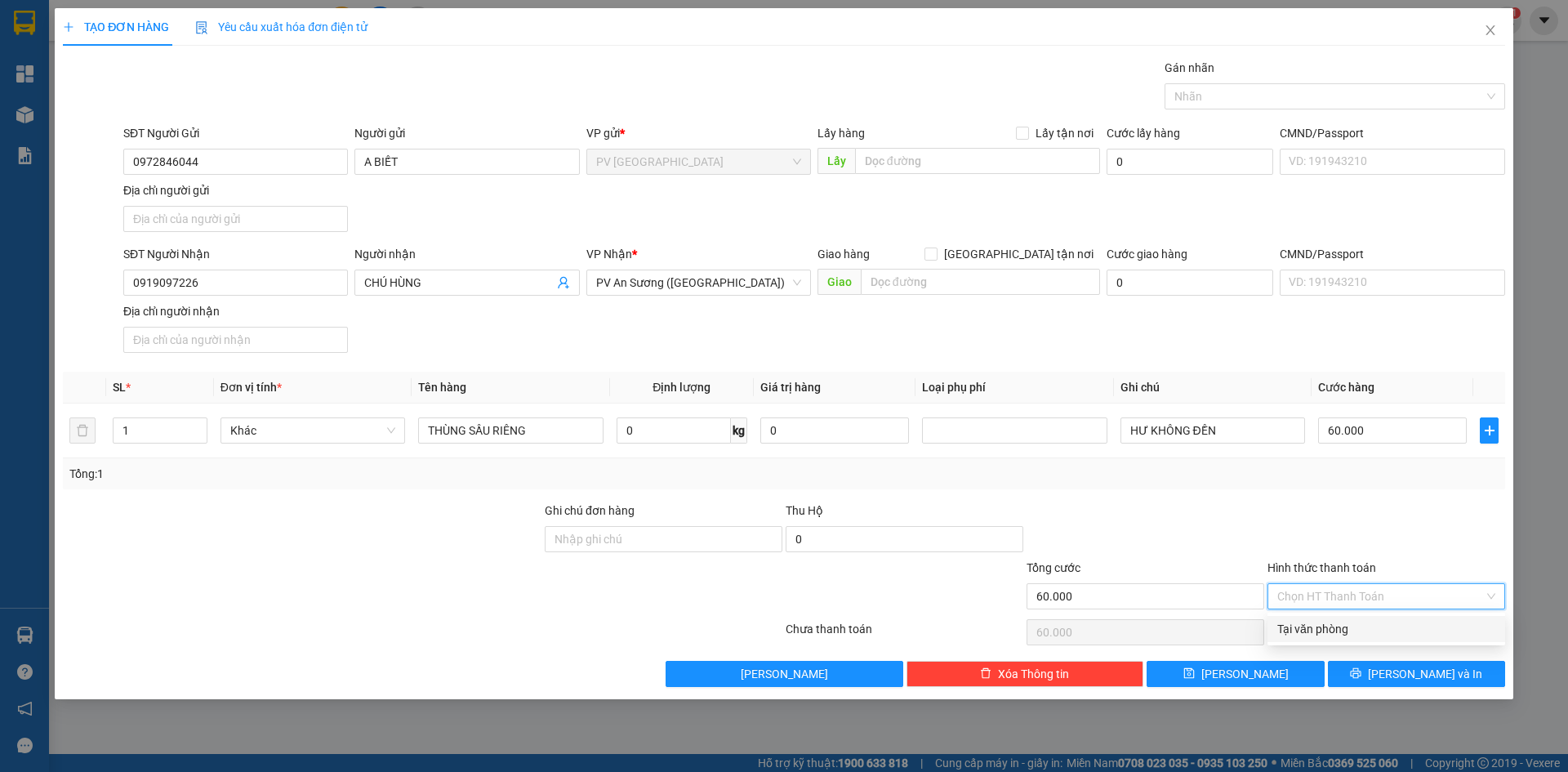
click at [1335, 621] on div "Tại văn phòng" at bounding box center [1387, 628] width 218 height 18
type input "0"
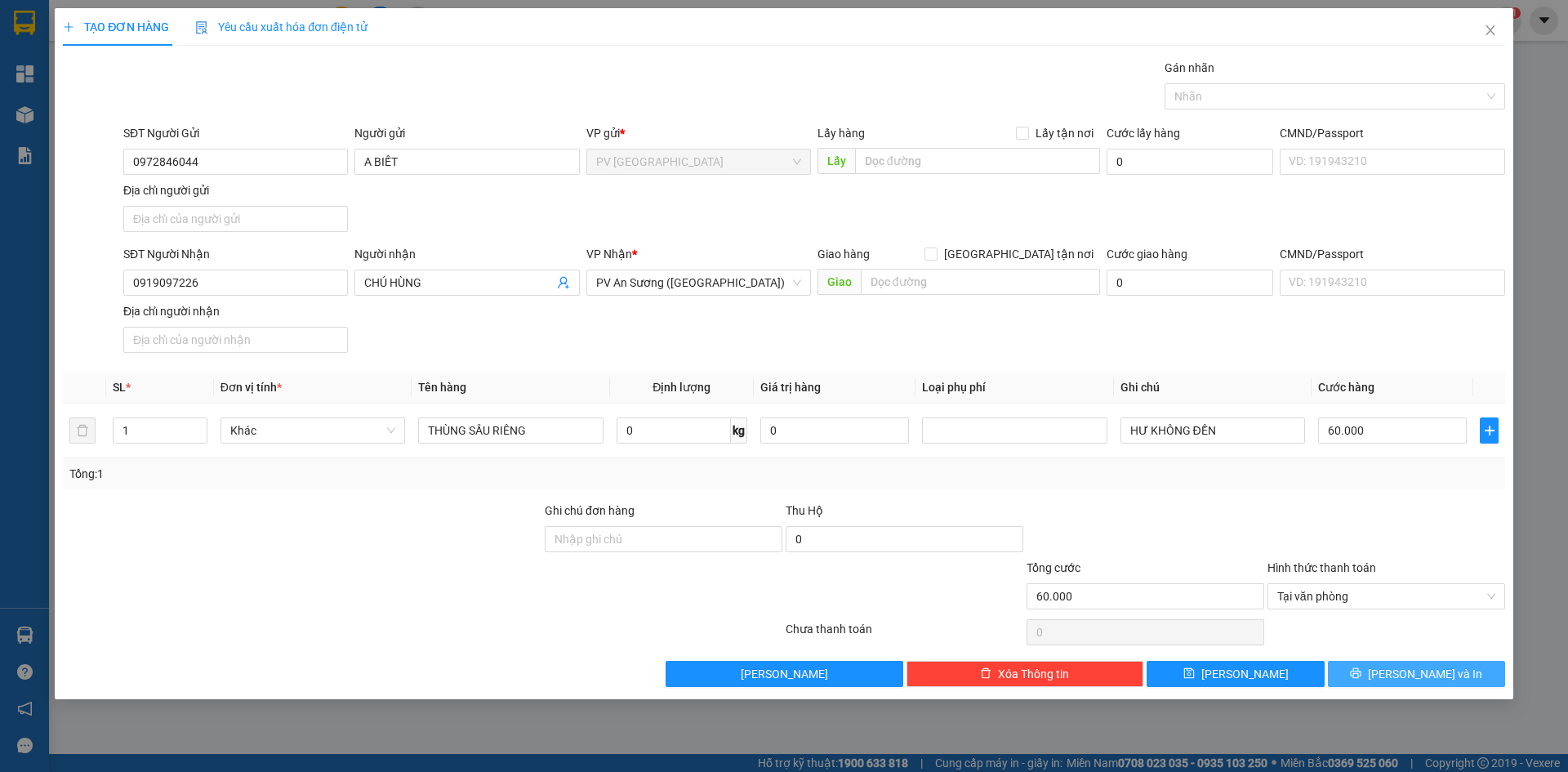
click at [1428, 670] on span "[PERSON_NAME] và In" at bounding box center [1425, 673] width 114 height 18
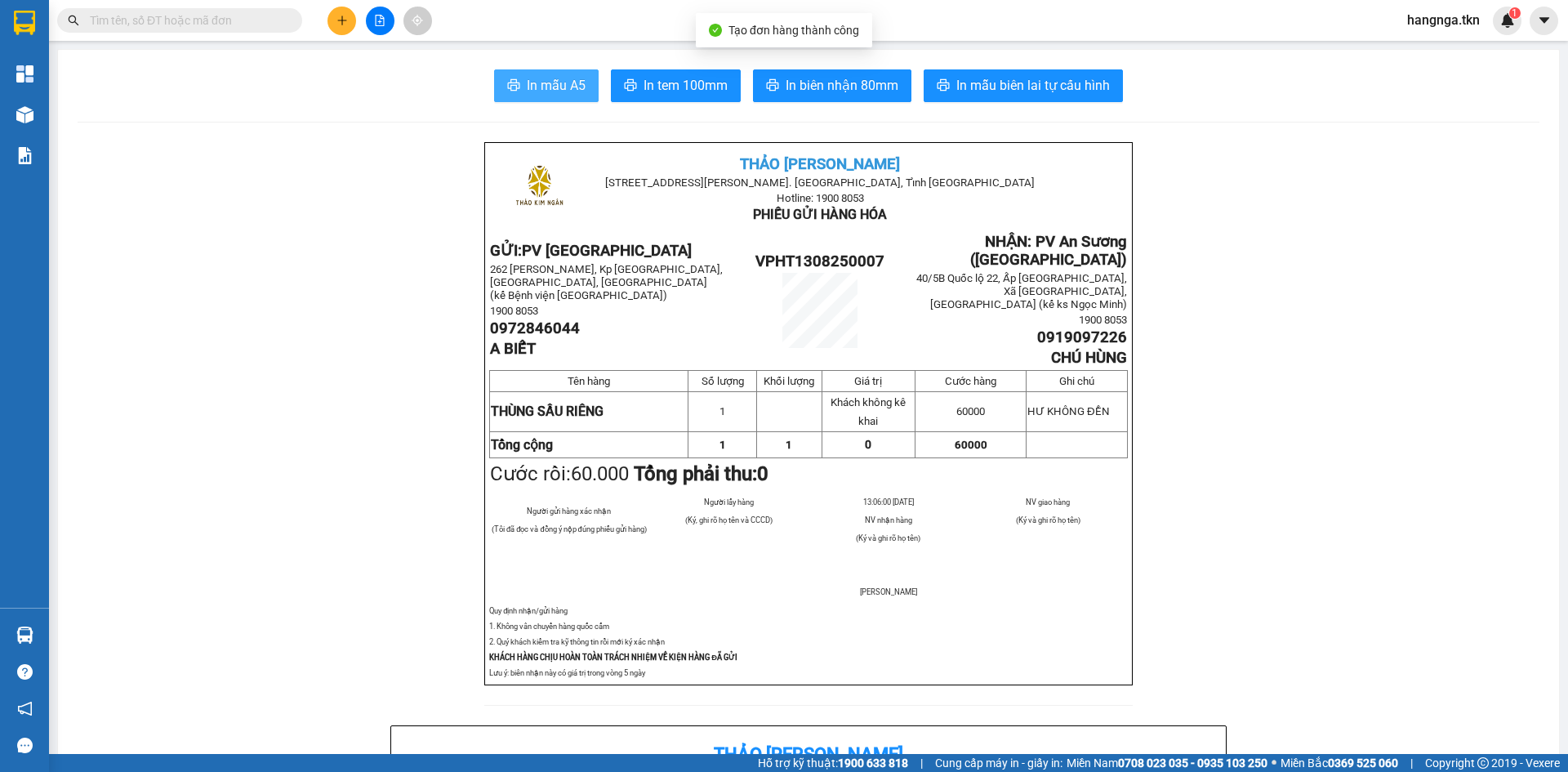
click at [547, 86] on span "In mẫu A5" at bounding box center [556, 85] width 59 height 20
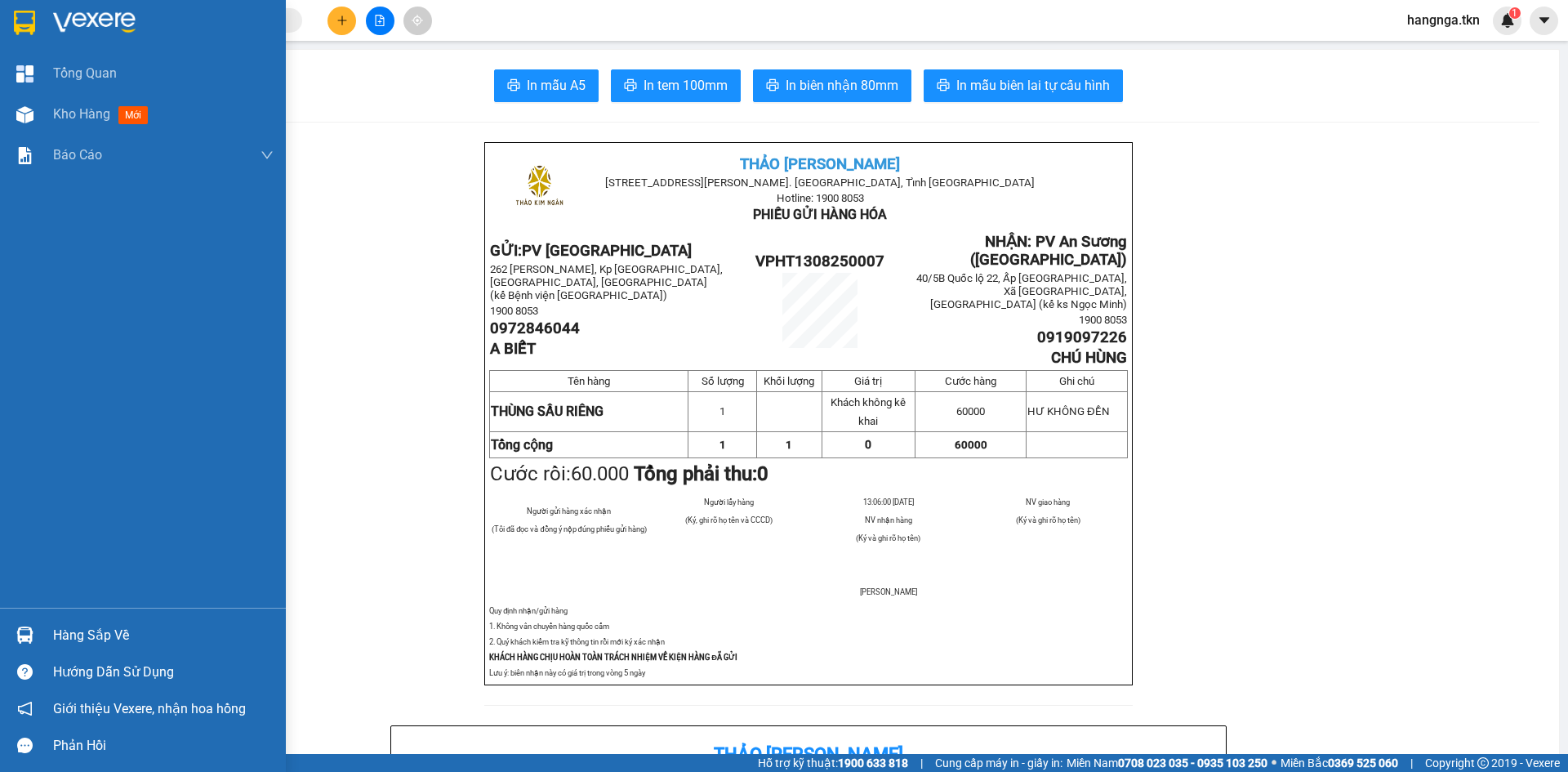
click at [20, 14] on img at bounding box center [24, 22] width 21 height 25
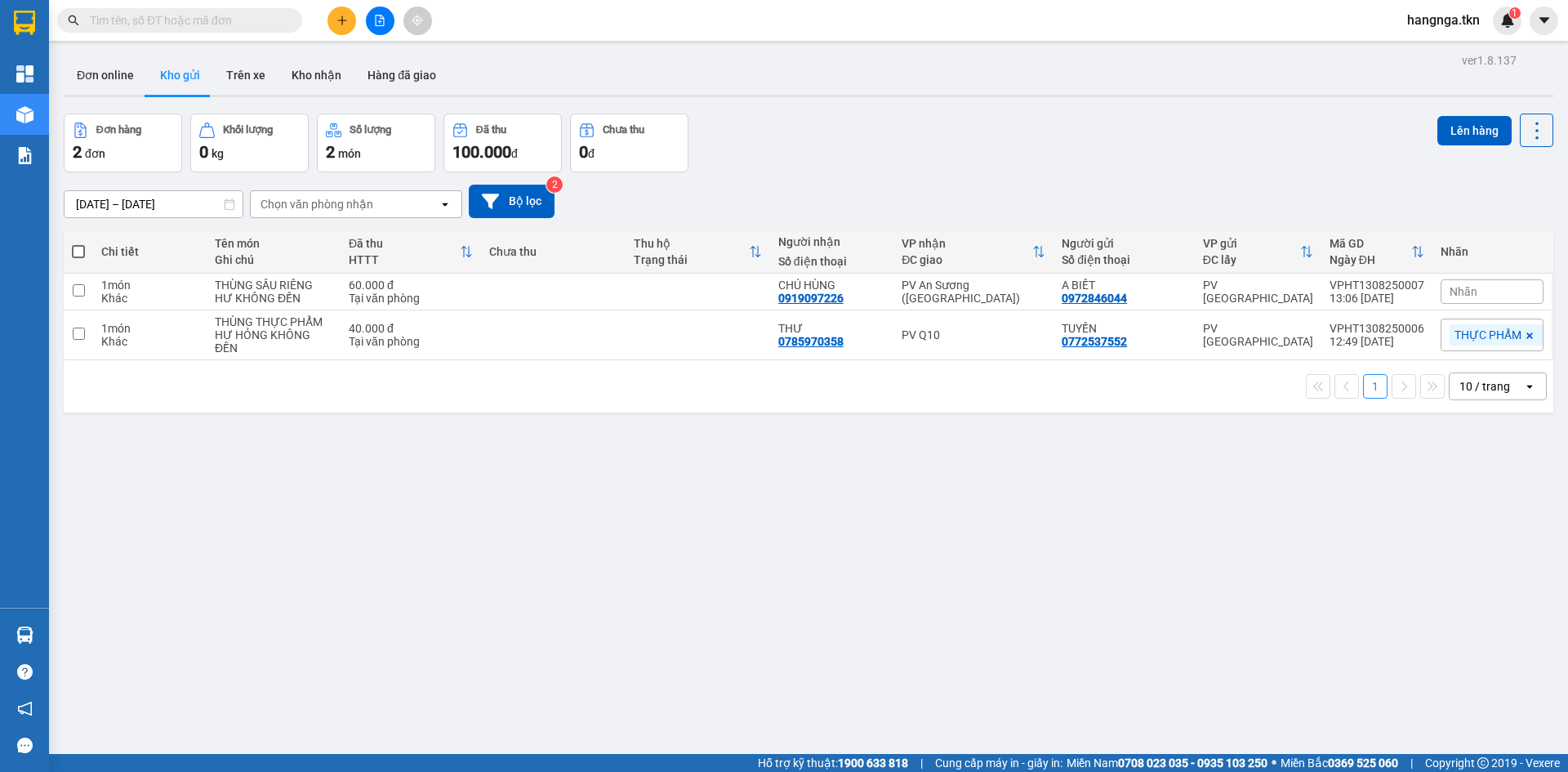
click at [1462, 298] on span "Nhãn" at bounding box center [1463, 291] width 28 height 13
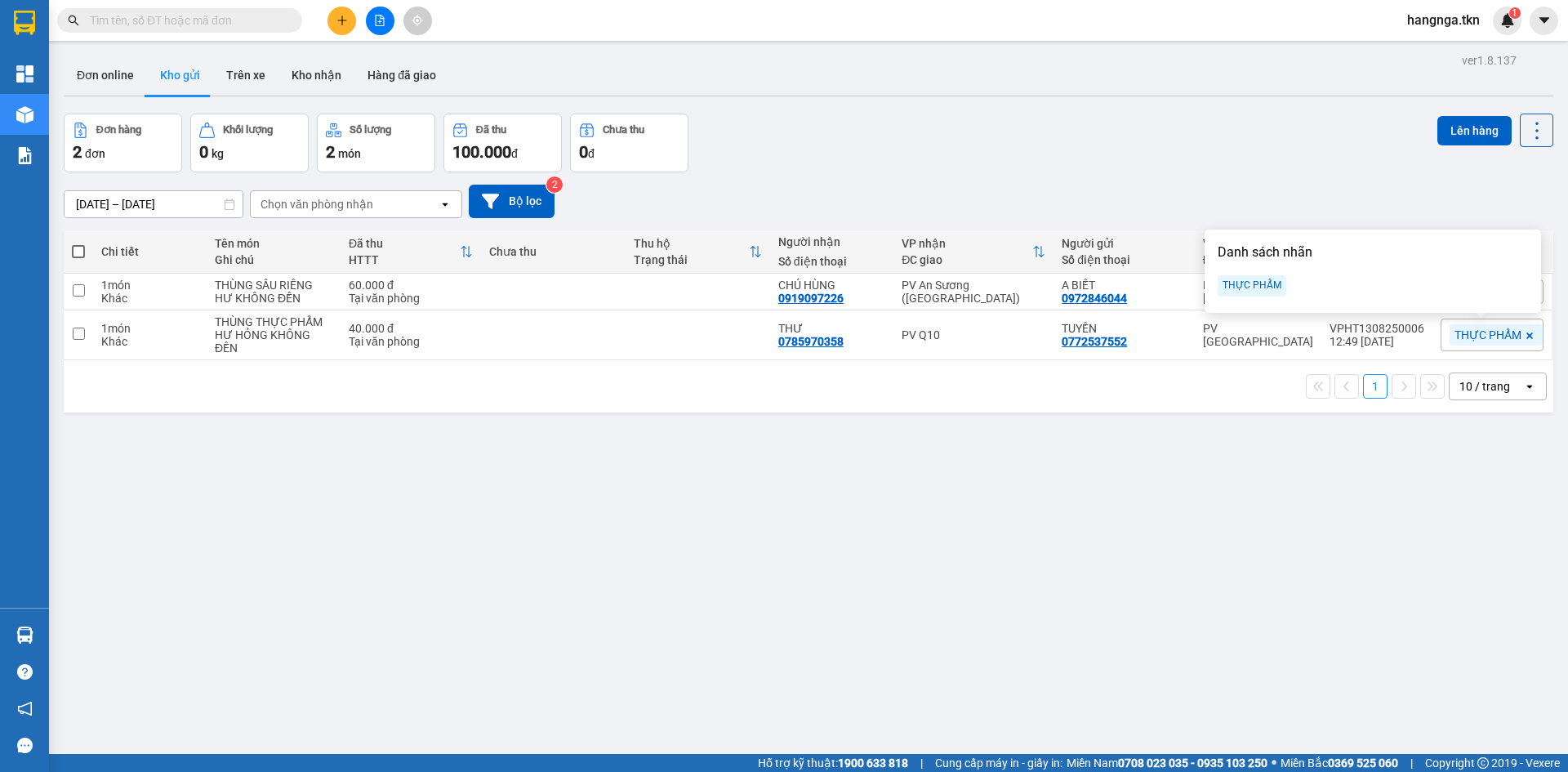
click at [1266, 278] on div "THỰC PHẨM" at bounding box center [1252, 285] width 69 height 21
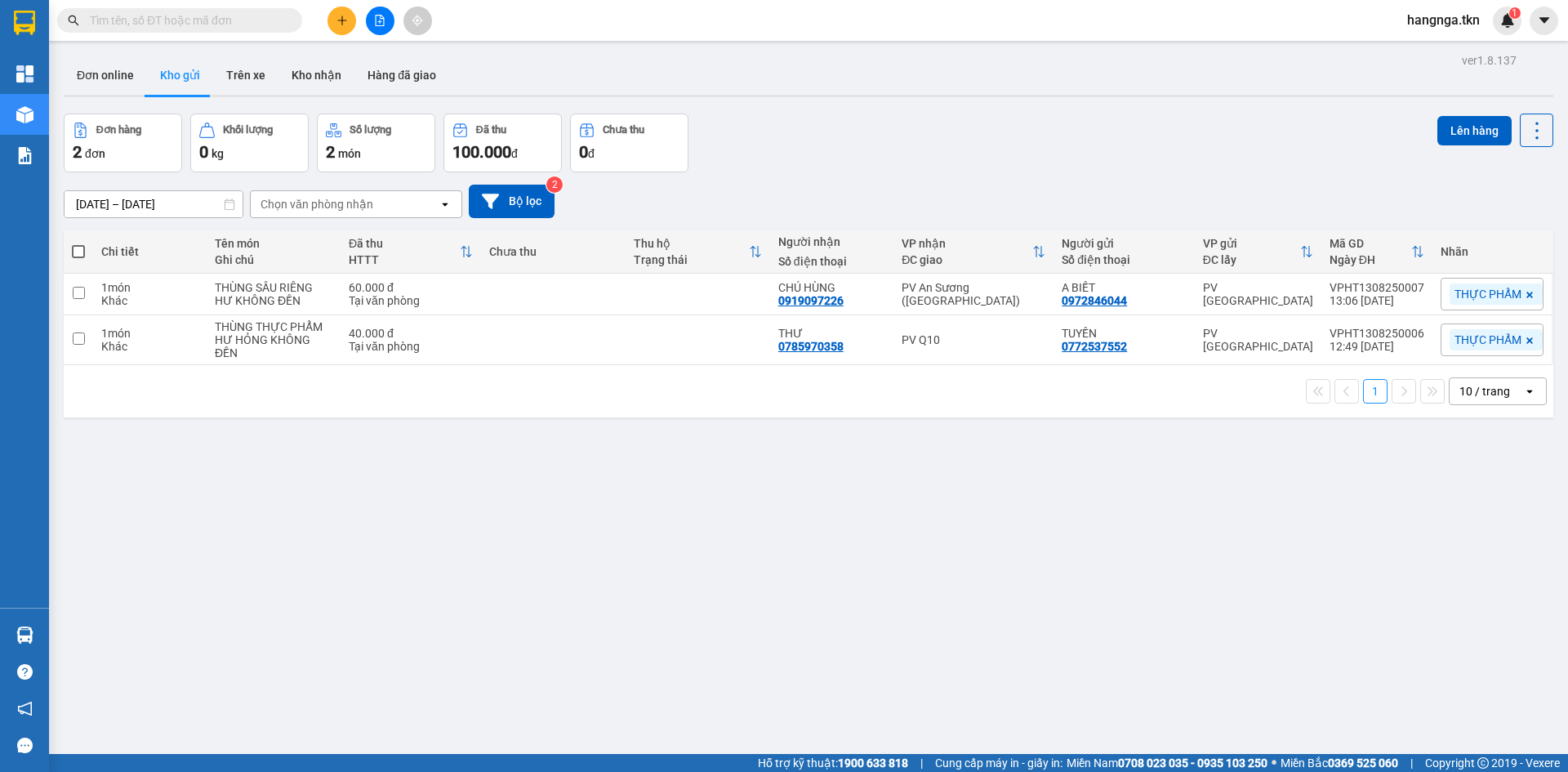
click at [1156, 626] on div "ver 1.8.137 Đơn online Kho gửi Trên xe Kho nhận Hàng đã giao Đơn hàng 2 đơn Khố…" at bounding box center [808, 435] width 1502 height 772
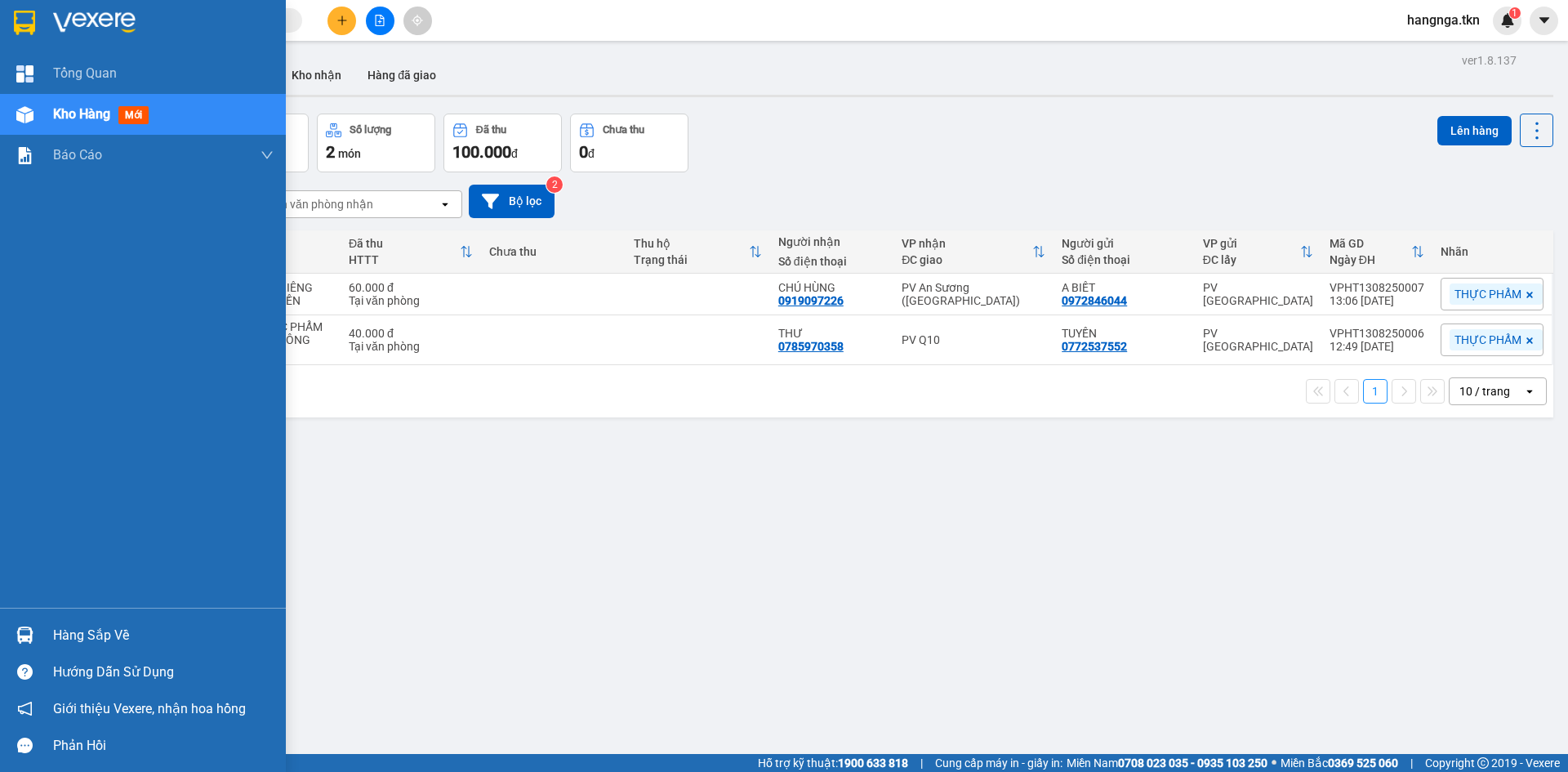
click at [34, 632] on div at bounding box center [25, 635] width 29 height 29
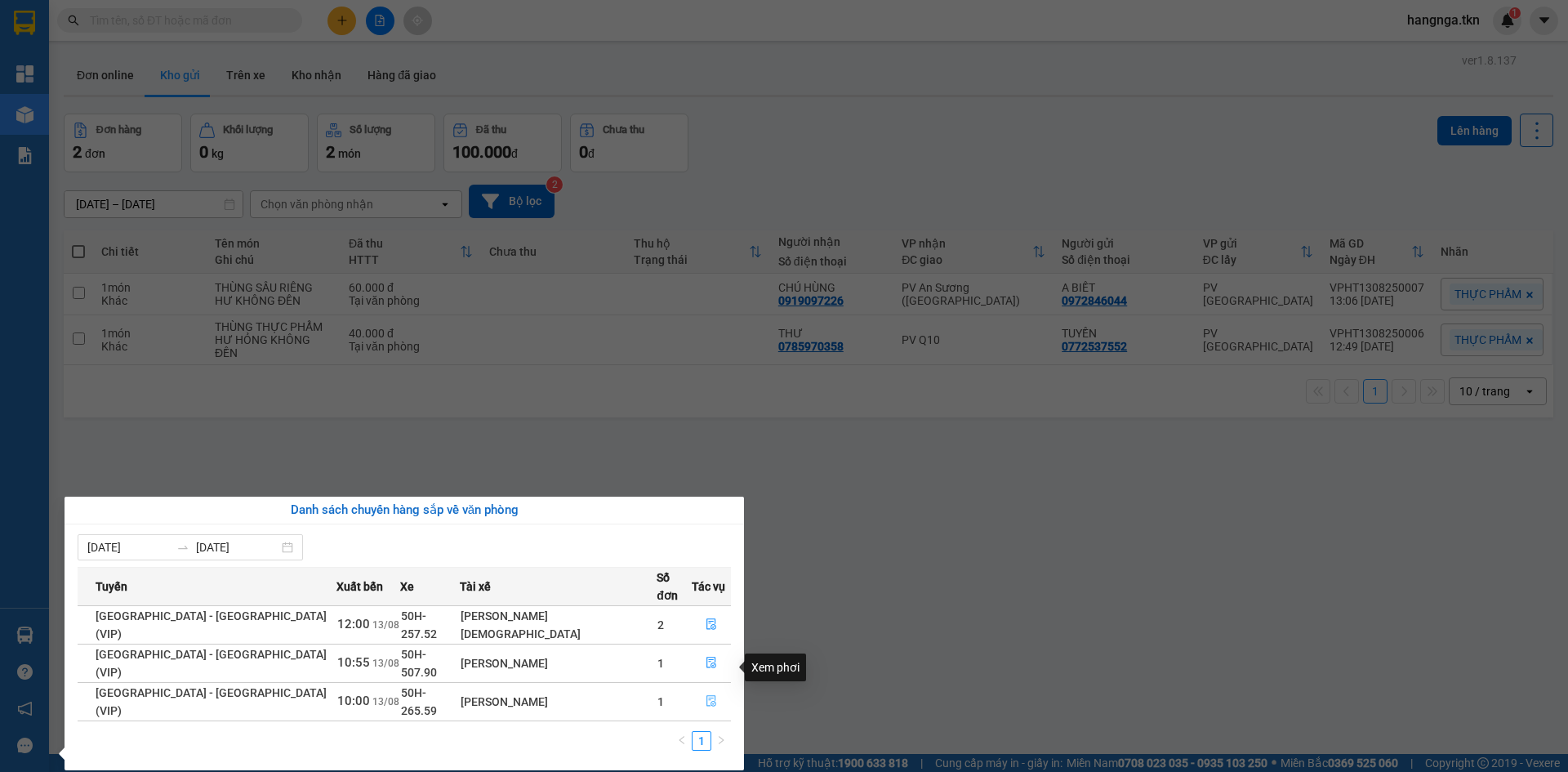
click at [706, 695] on icon "file-done" at bounding box center [711, 700] width 11 height 11
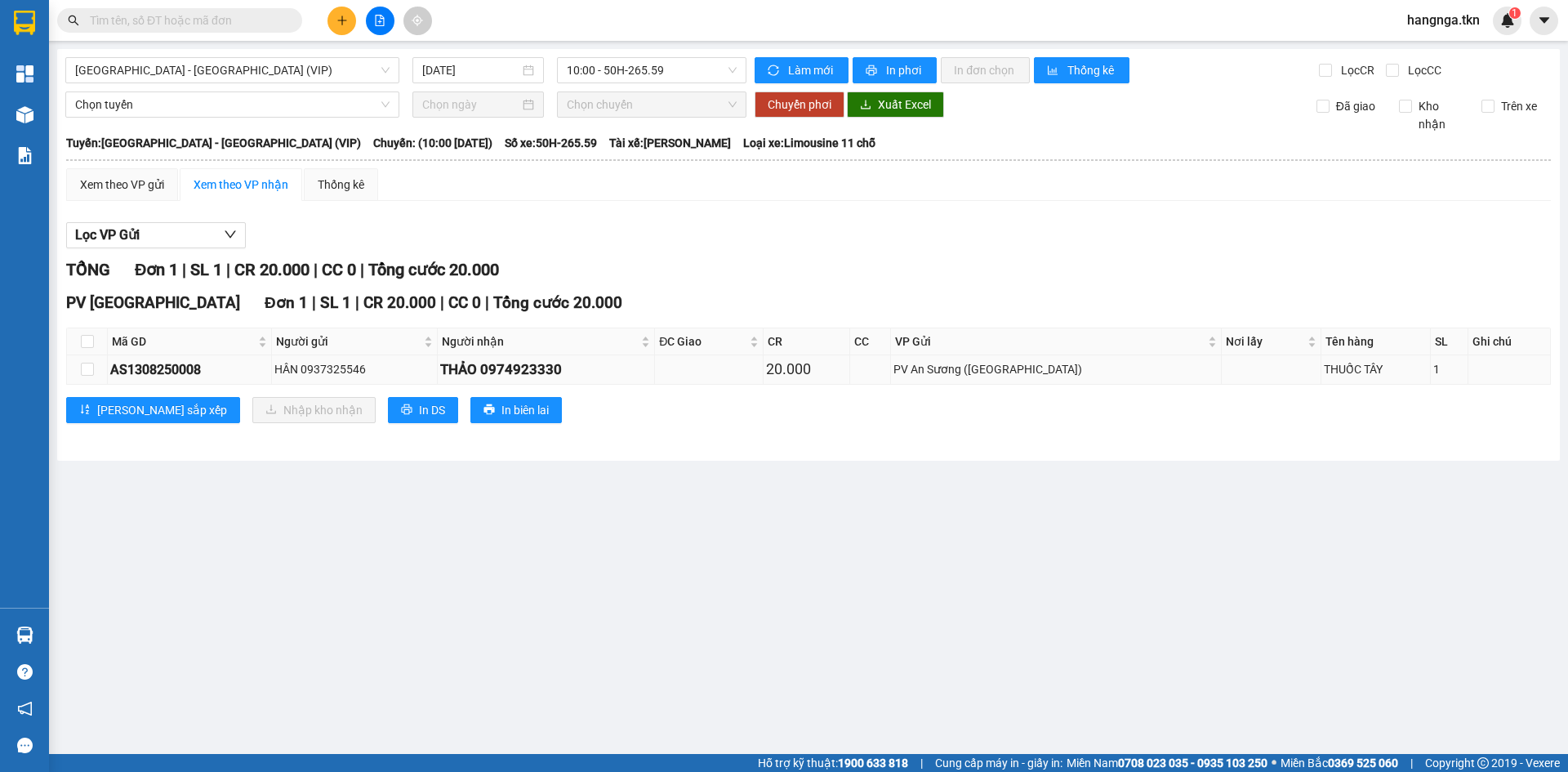
click at [77, 373] on td at bounding box center [88, 369] width 41 height 29
click at [76, 373] on td at bounding box center [88, 369] width 41 height 29
click at [88, 373] on input "checkbox" at bounding box center [87, 369] width 13 height 13
checkbox input "true"
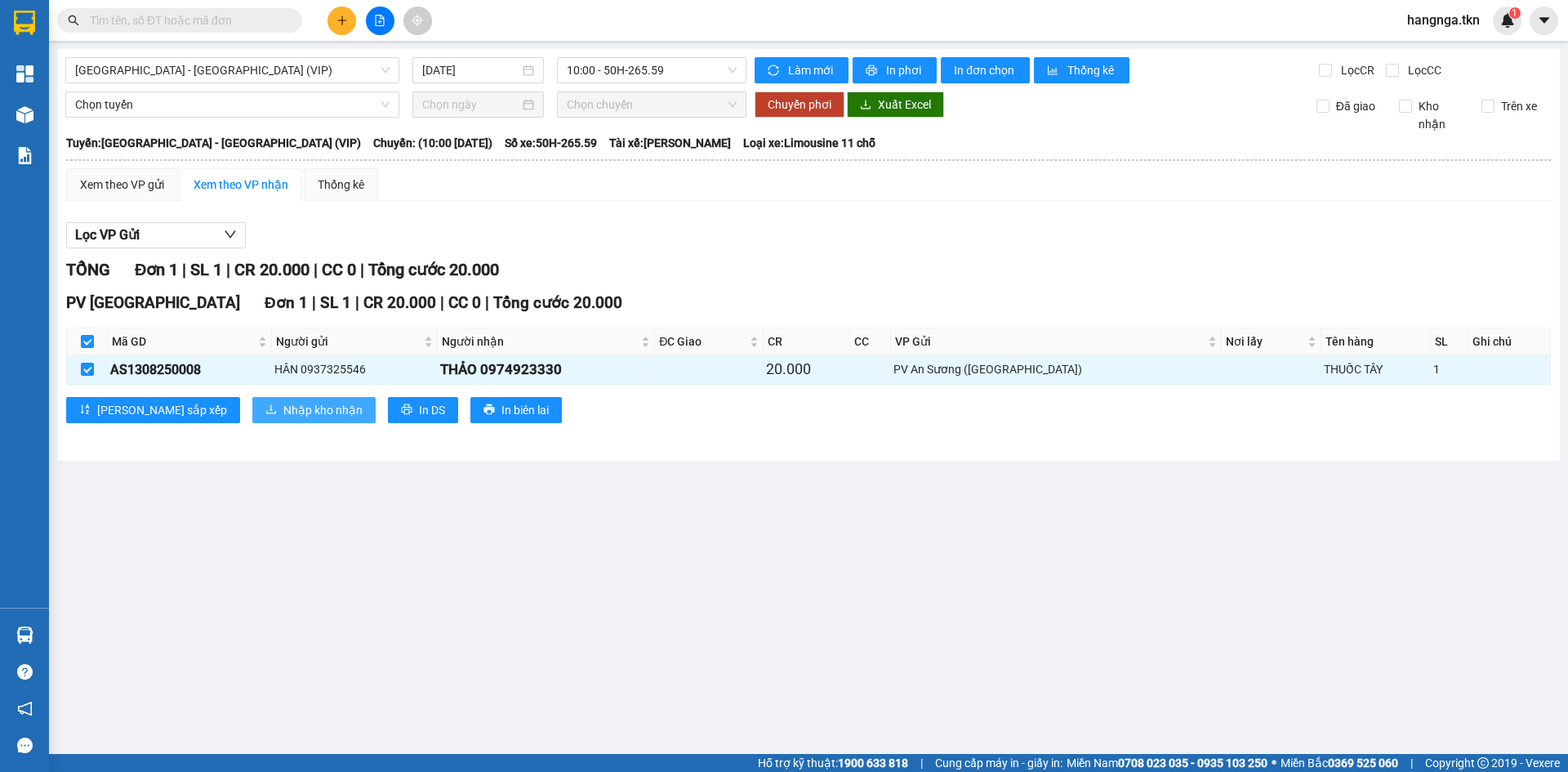
click at [283, 407] on span "Nhập kho nhận" at bounding box center [323, 409] width 79 height 18
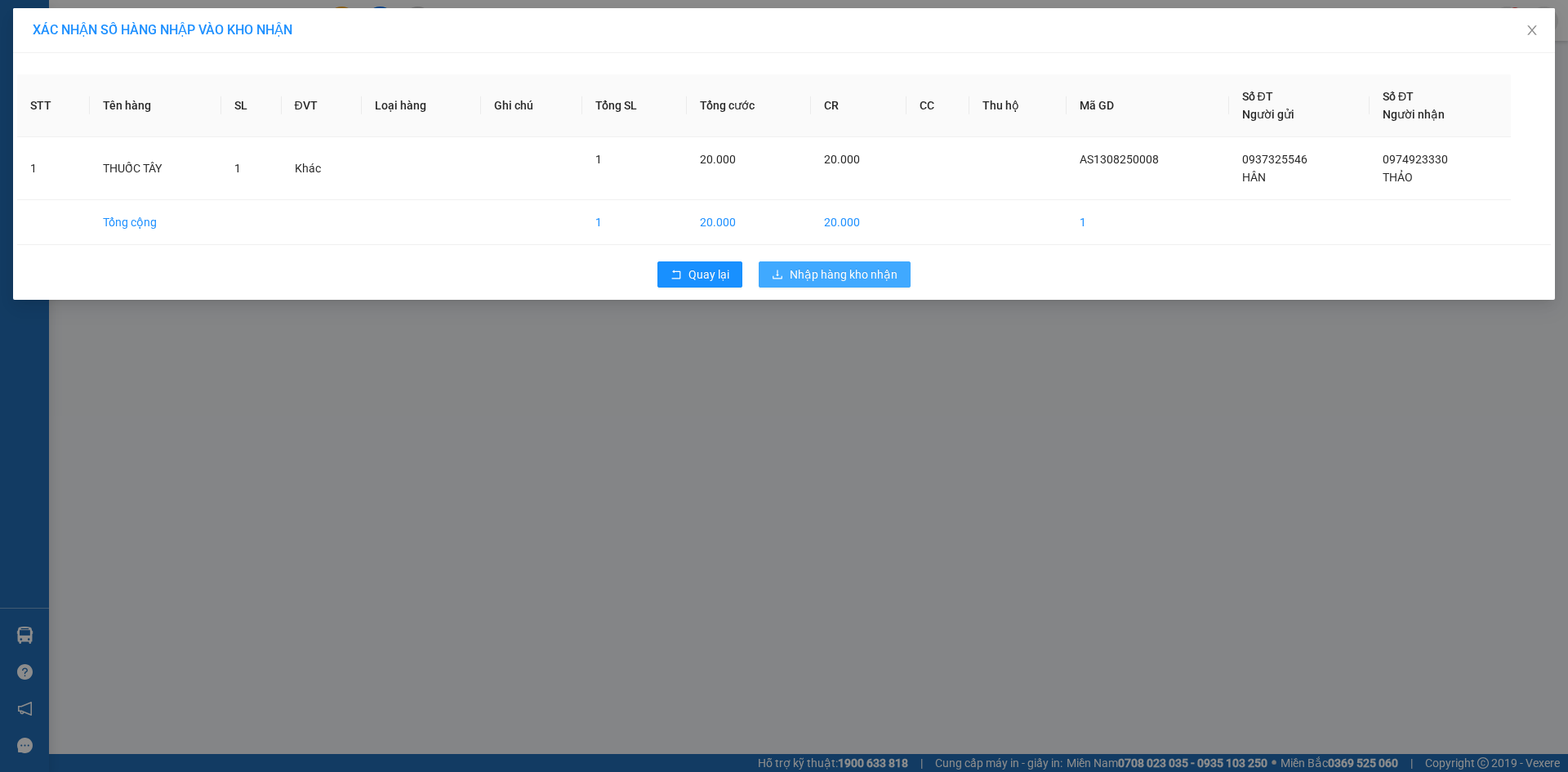
click at [862, 284] on button "Nhập hàng kho nhận" at bounding box center [834, 274] width 152 height 26
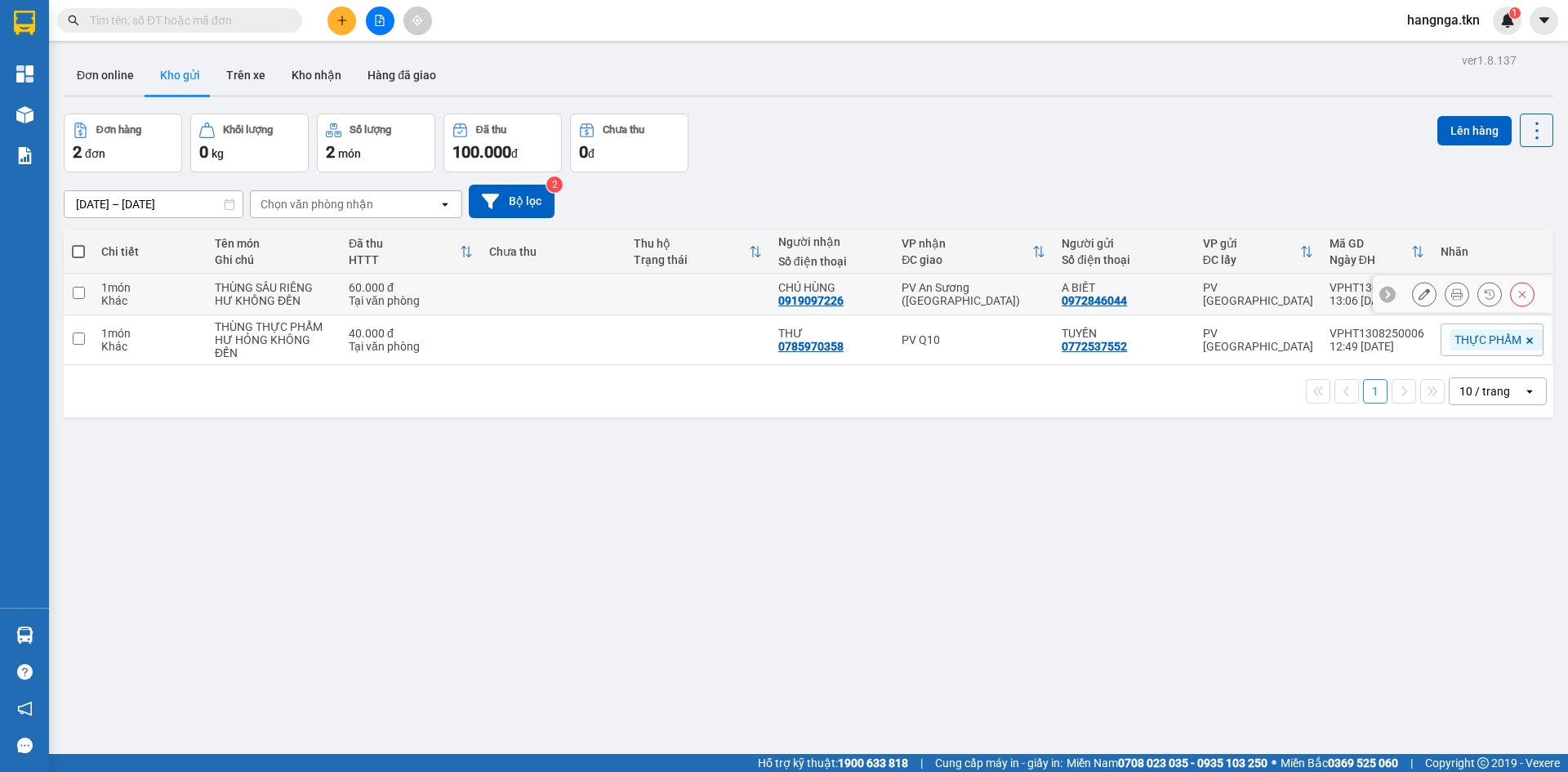
click at [300, 297] on div "HƯ KHÔNG ĐỀN" at bounding box center [273, 300] width 117 height 13
checkbox input "true"
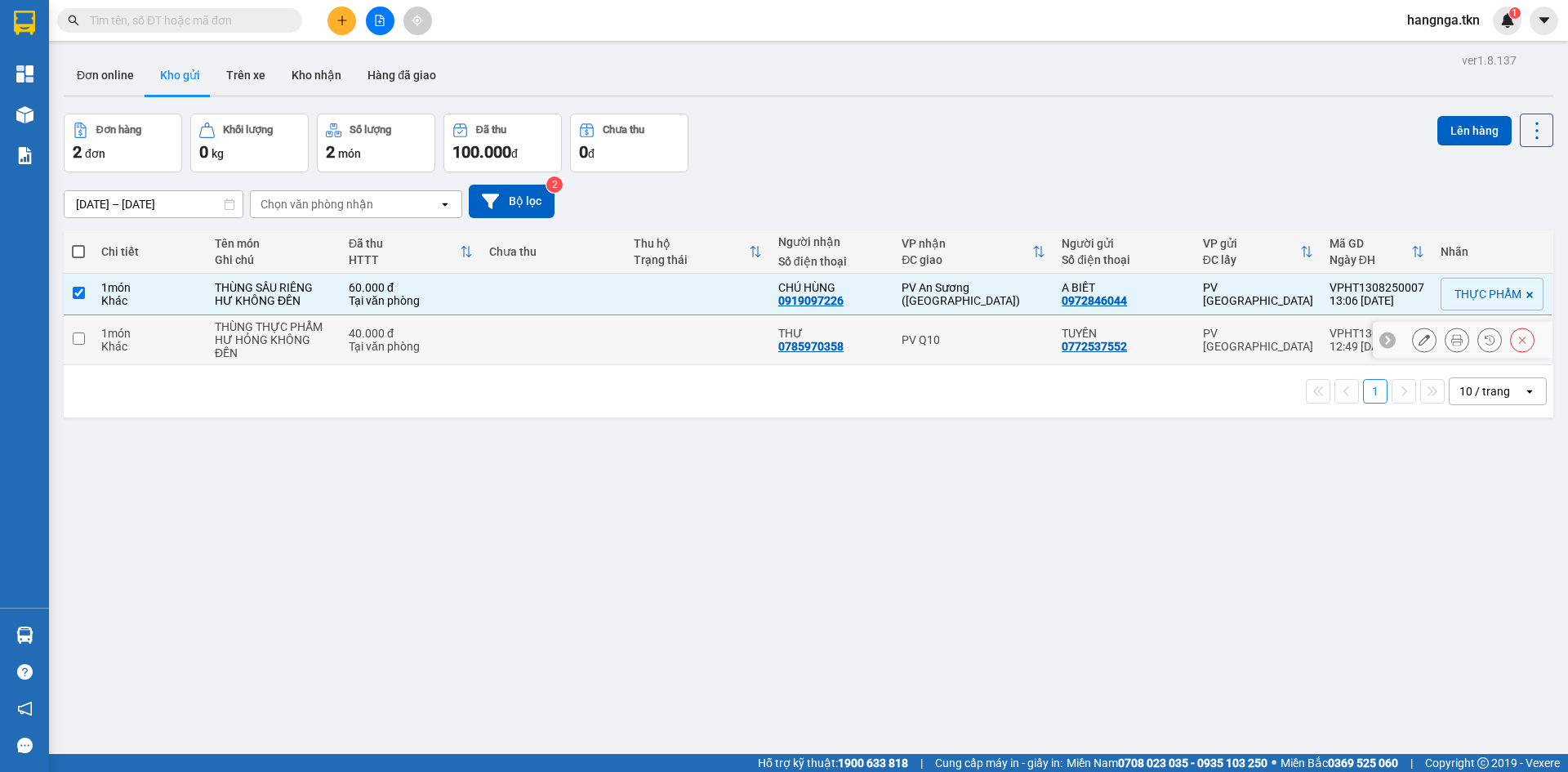
click at [300, 337] on div "HƯ HỎNG KHÔNG ĐỀN" at bounding box center [273, 346] width 117 height 26
checkbox input "true"
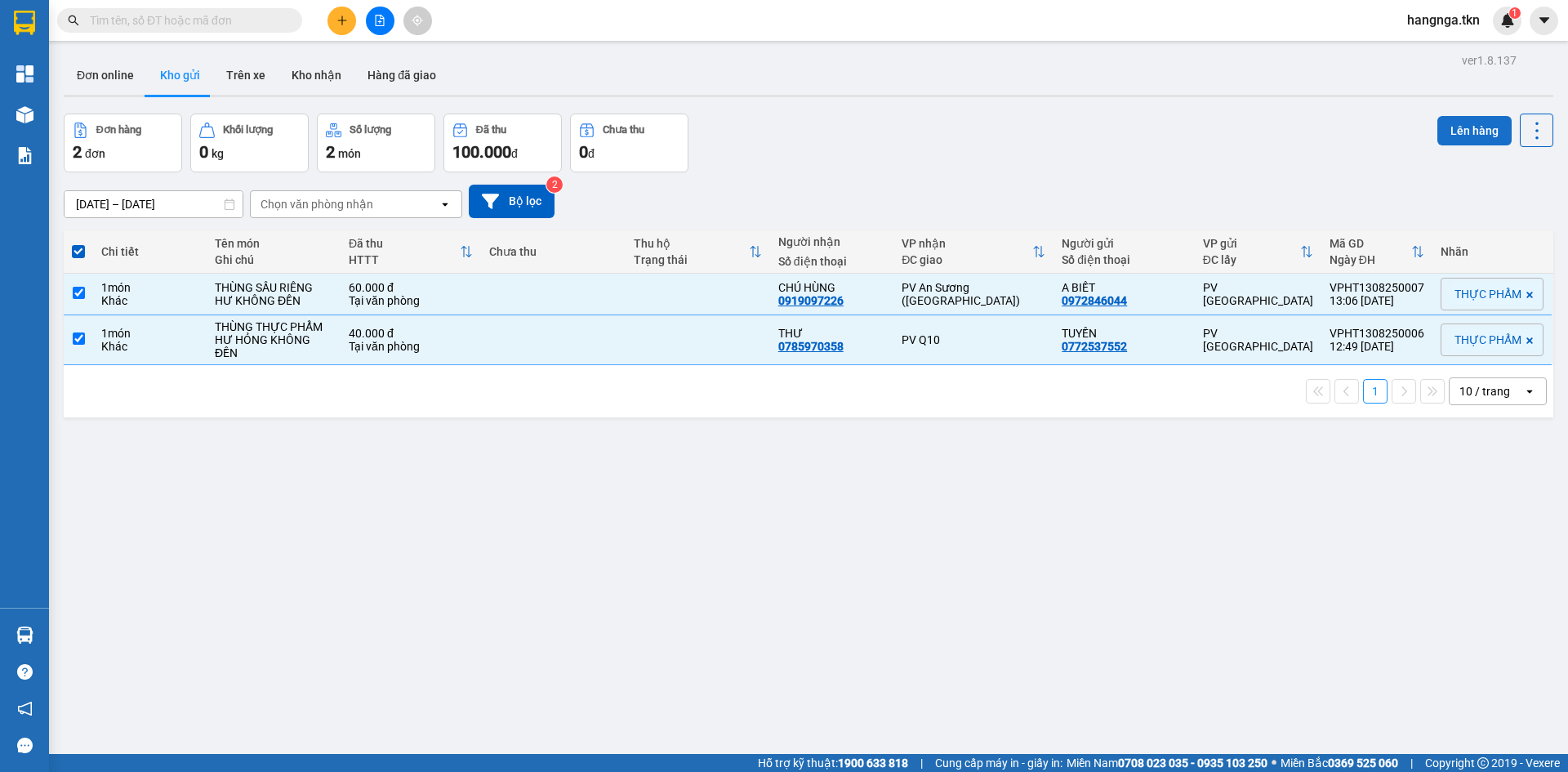
click at [1459, 125] on button "Lên hàng" at bounding box center [1474, 130] width 74 height 30
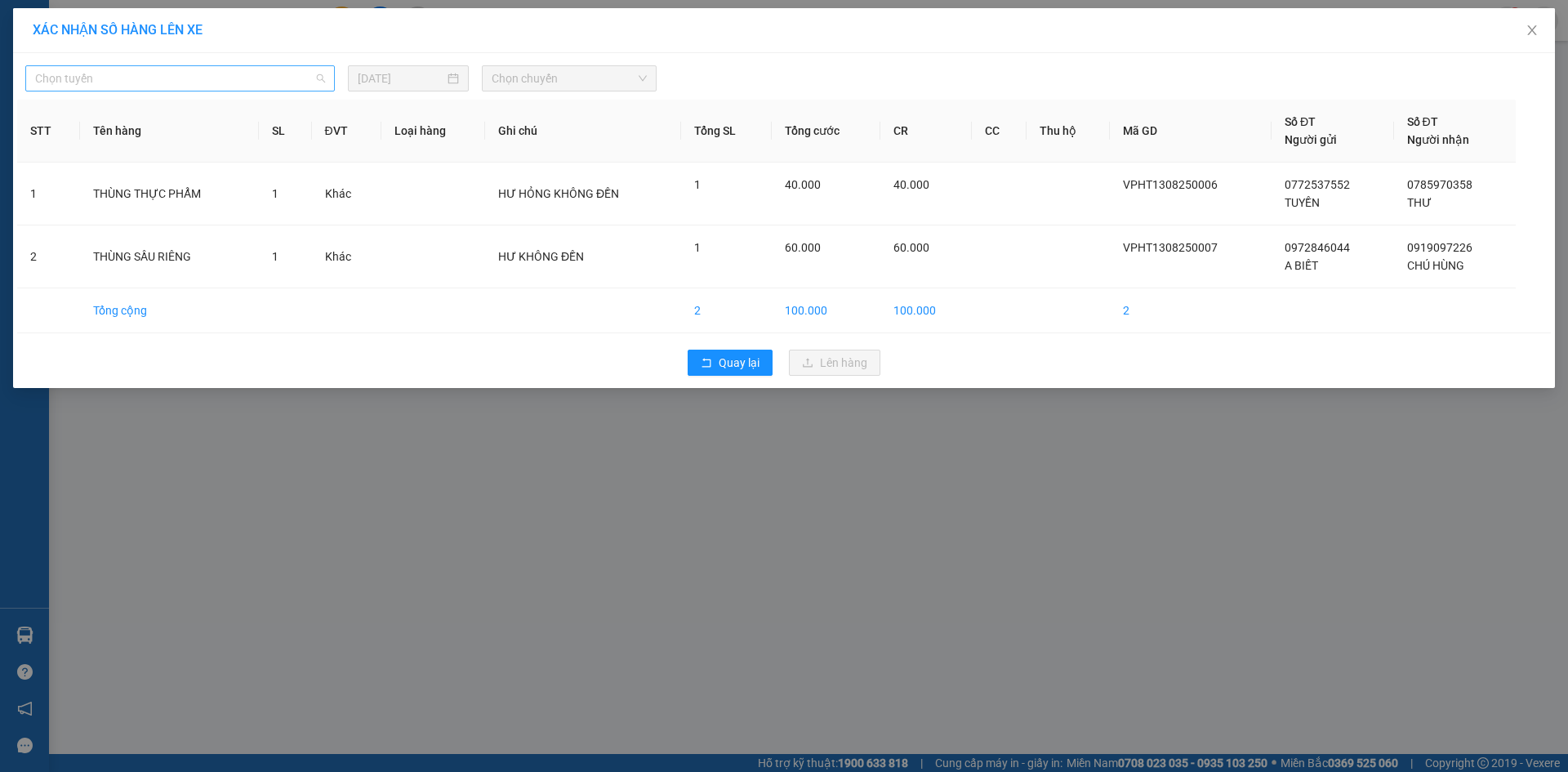
click at [183, 82] on span "Chọn tuyến" at bounding box center [180, 78] width 290 height 25
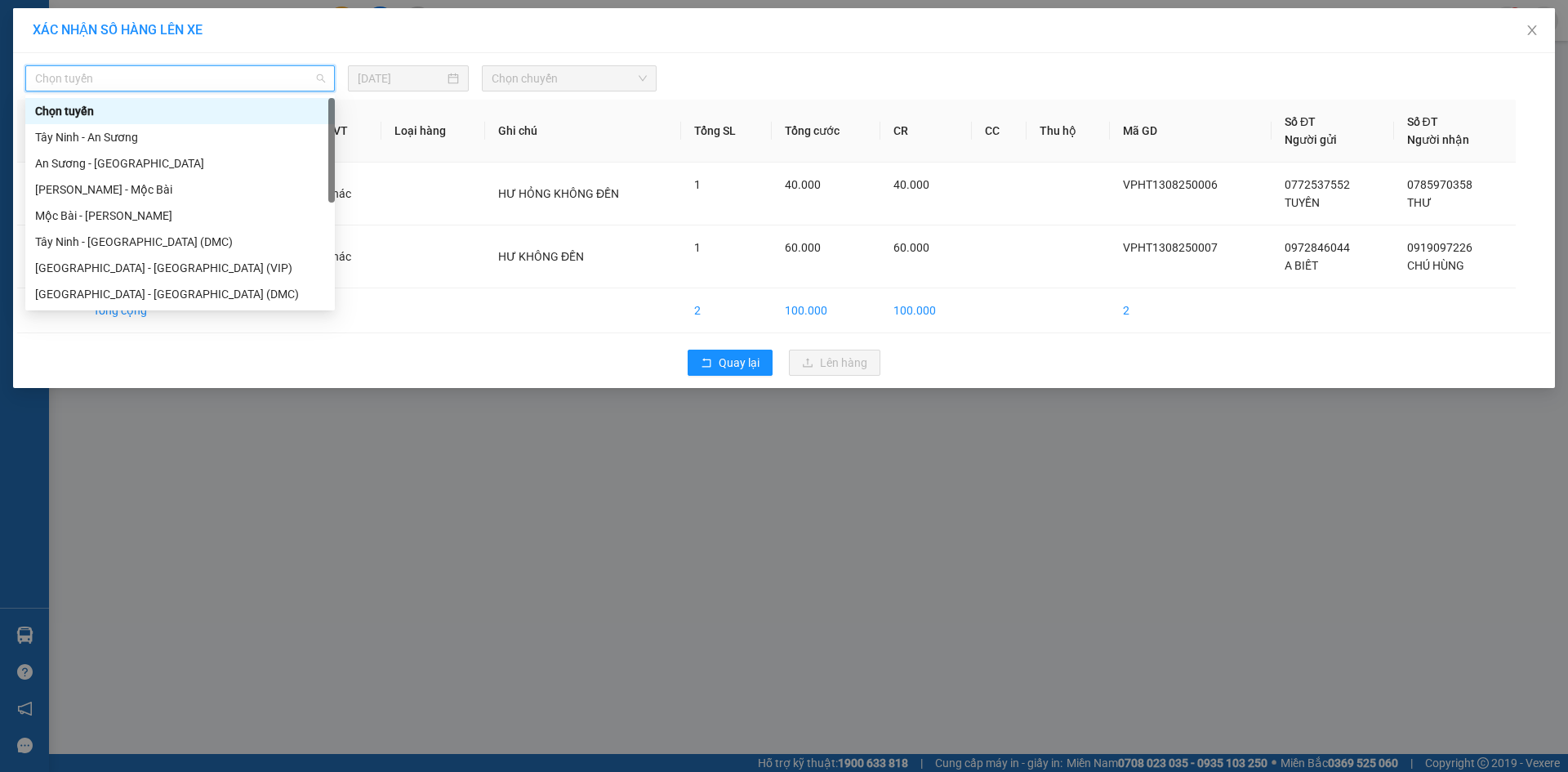
scroll to position [26, 0]
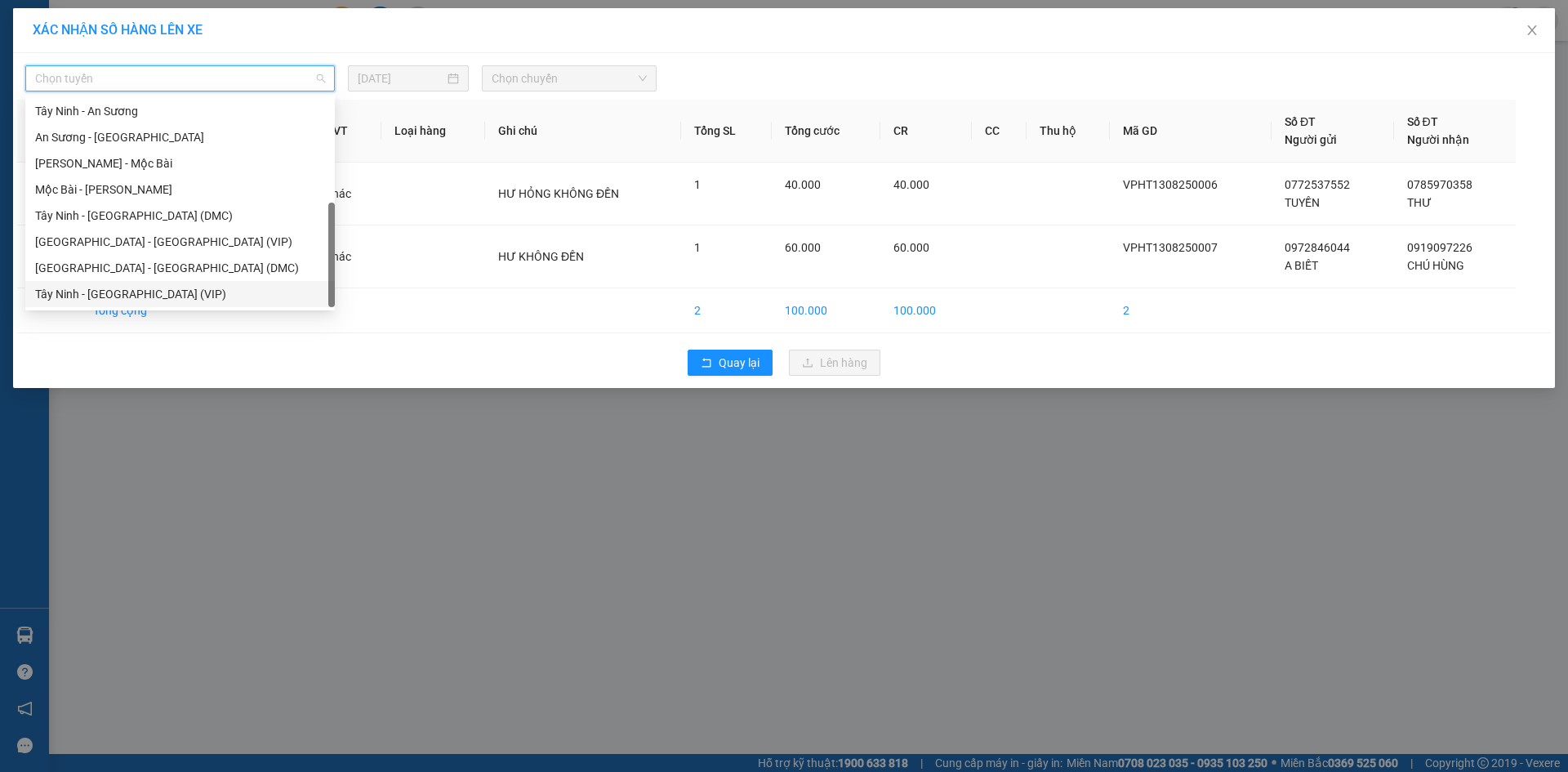
click at [173, 289] on div "Tây Ninh - [GEOGRAPHIC_DATA] (VIP)" at bounding box center [180, 294] width 290 height 18
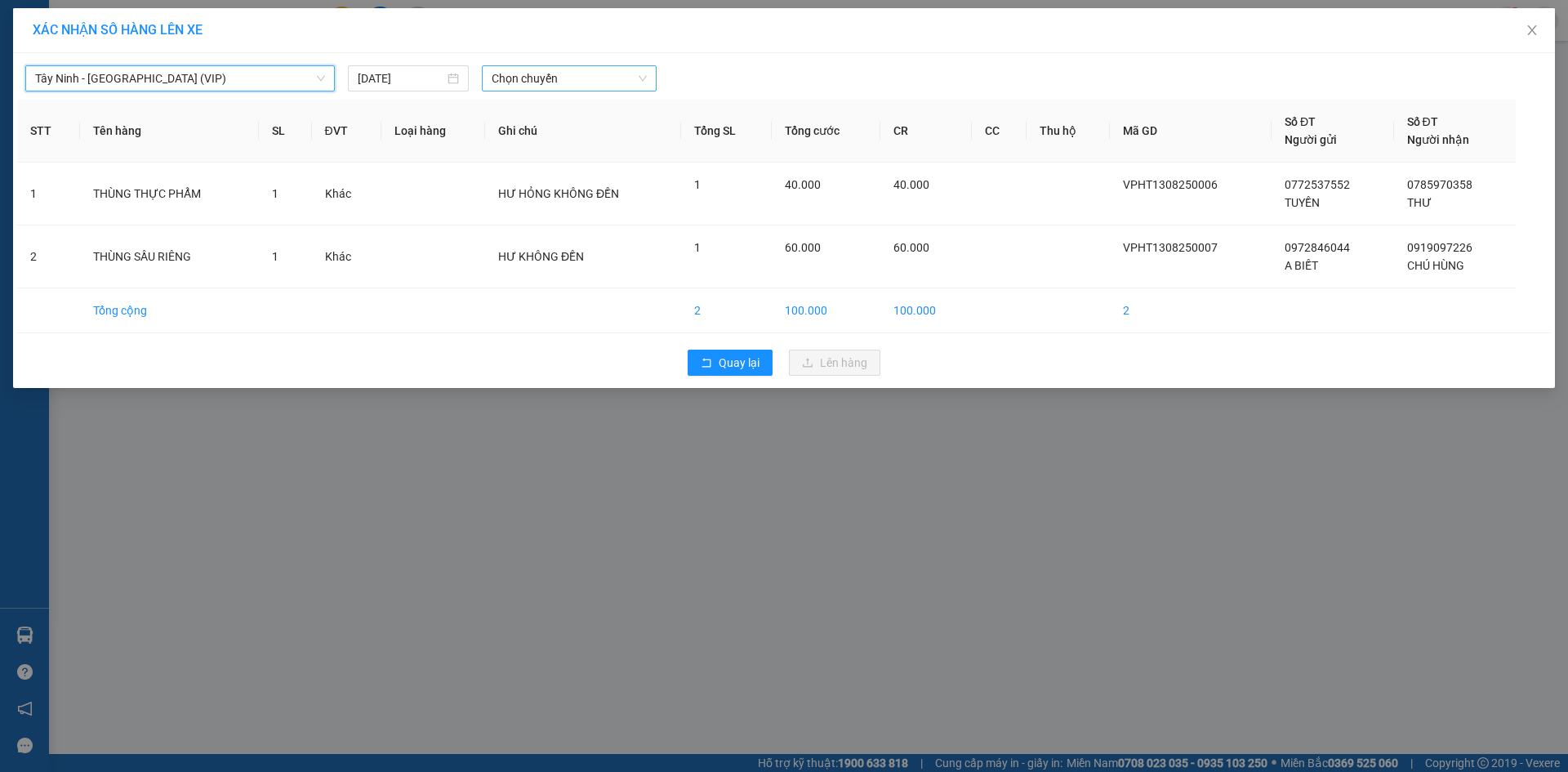
click at [558, 76] on span "Chọn chuyến" at bounding box center [569, 78] width 155 height 25
type input "502"
click at [771, 71] on div at bounding box center [978, 78] width 635 height 26
click at [560, 80] on span "Chọn chuyến" at bounding box center [569, 78] width 155 height 25
type input "50205"
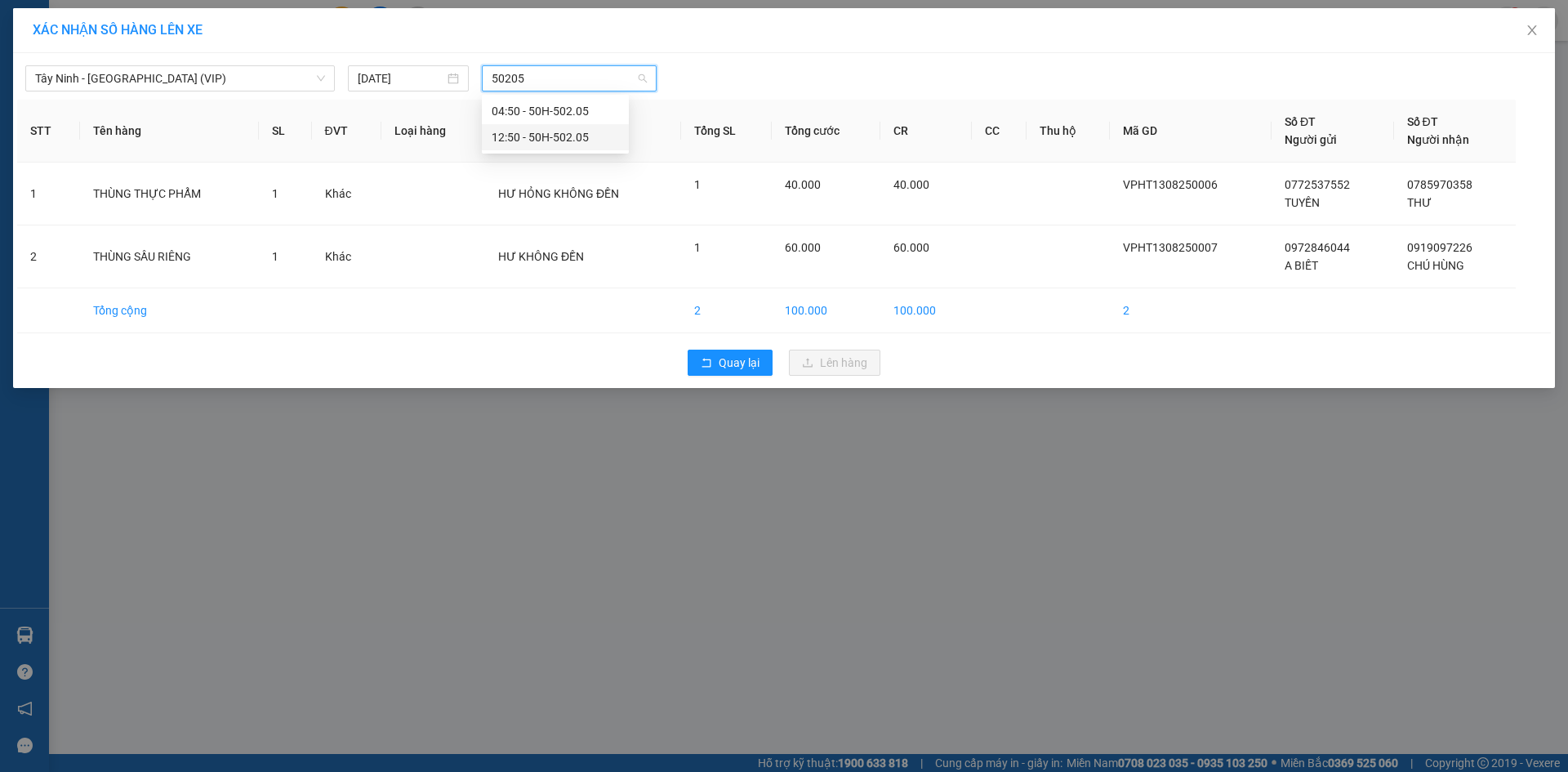
click at [562, 128] on div "12:50 - 50H-502.05" at bounding box center [555, 137] width 147 height 26
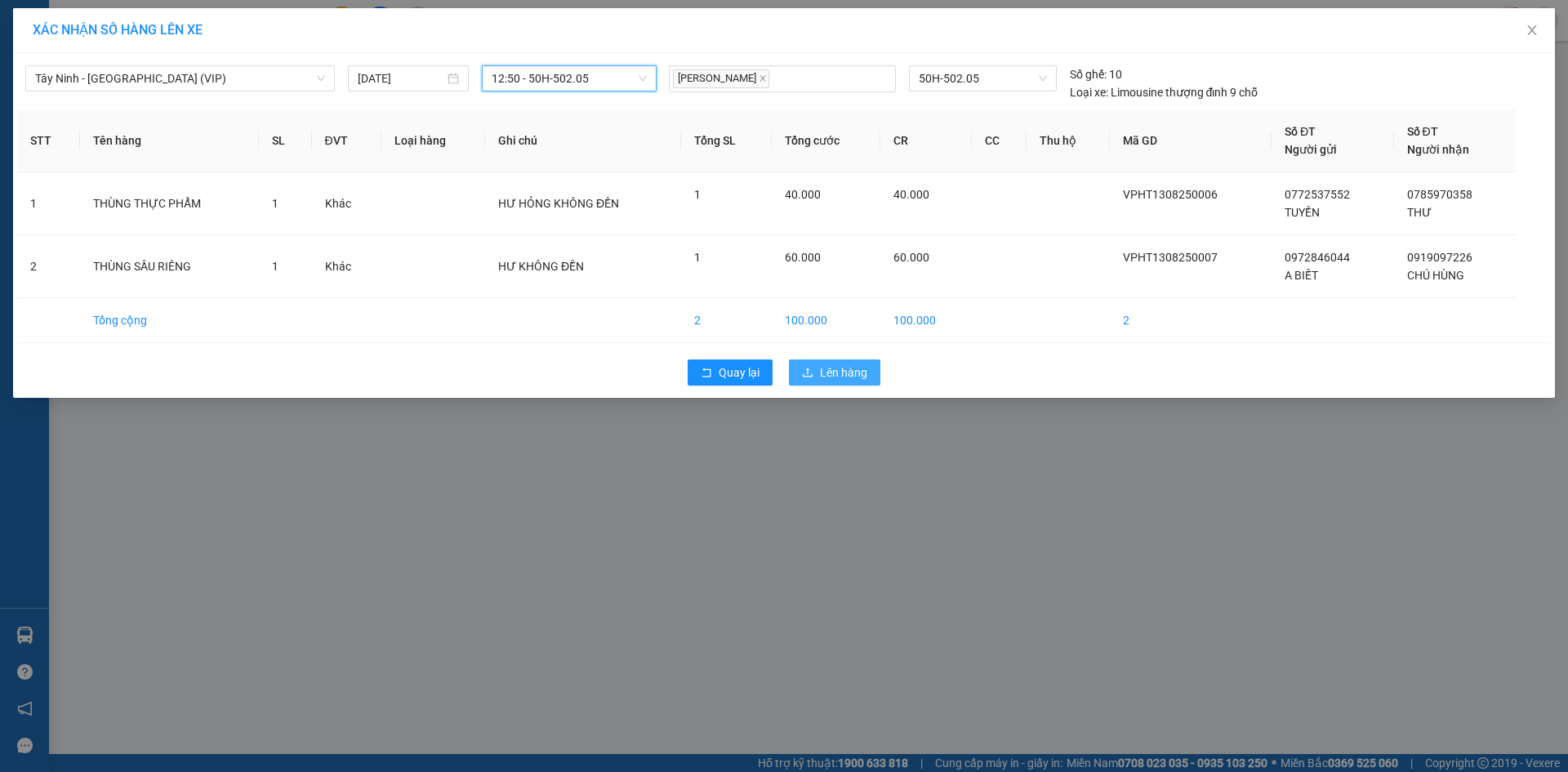
click at [843, 379] on span "Lên hàng" at bounding box center [844, 372] width 48 height 18
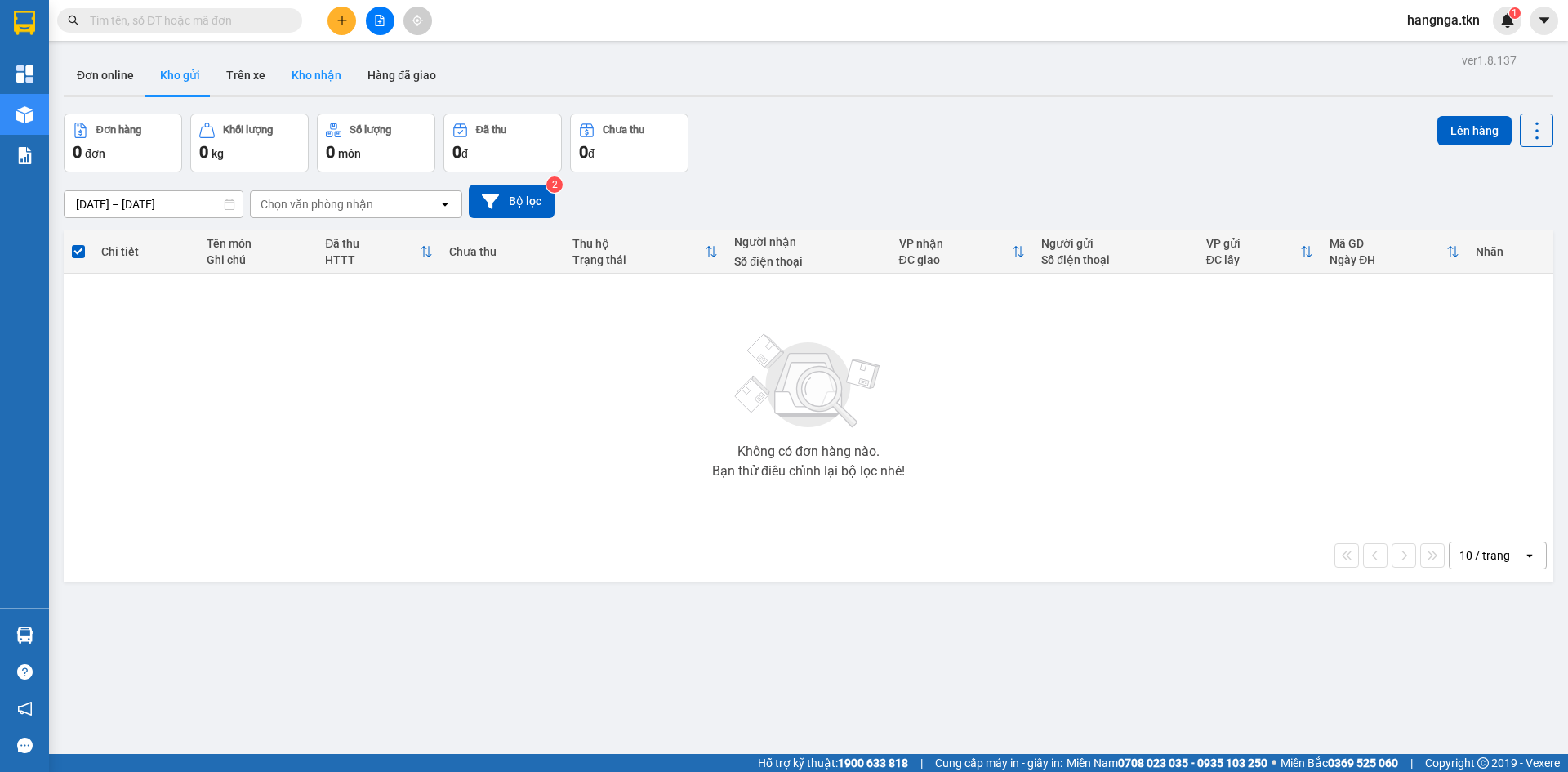
click at [315, 77] on button "Kho nhận" at bounding box center [316, 75] width 76 height 39
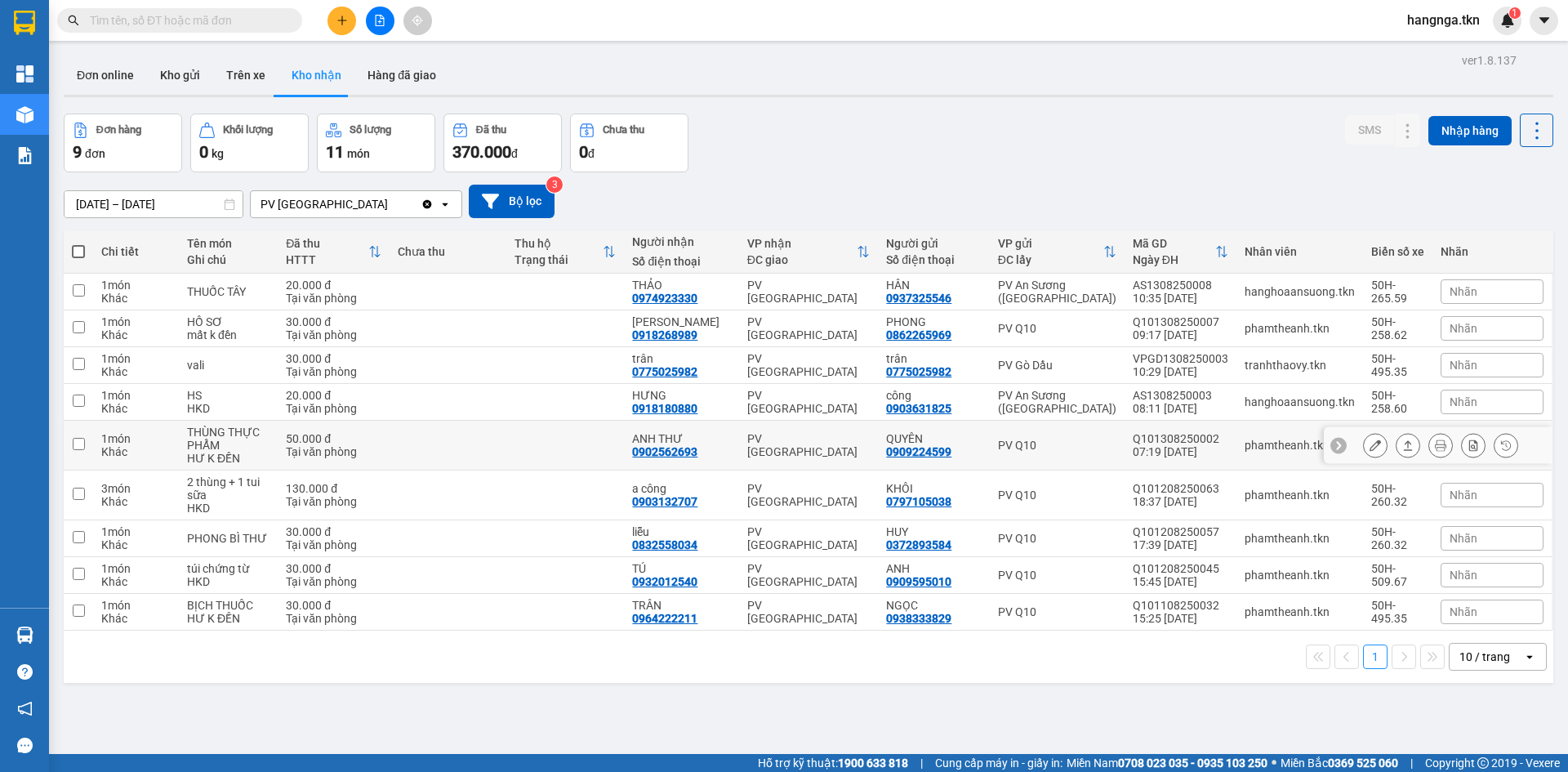
click at [1364, 445] on button at bounding box center [1375, 446] width 23 height 29
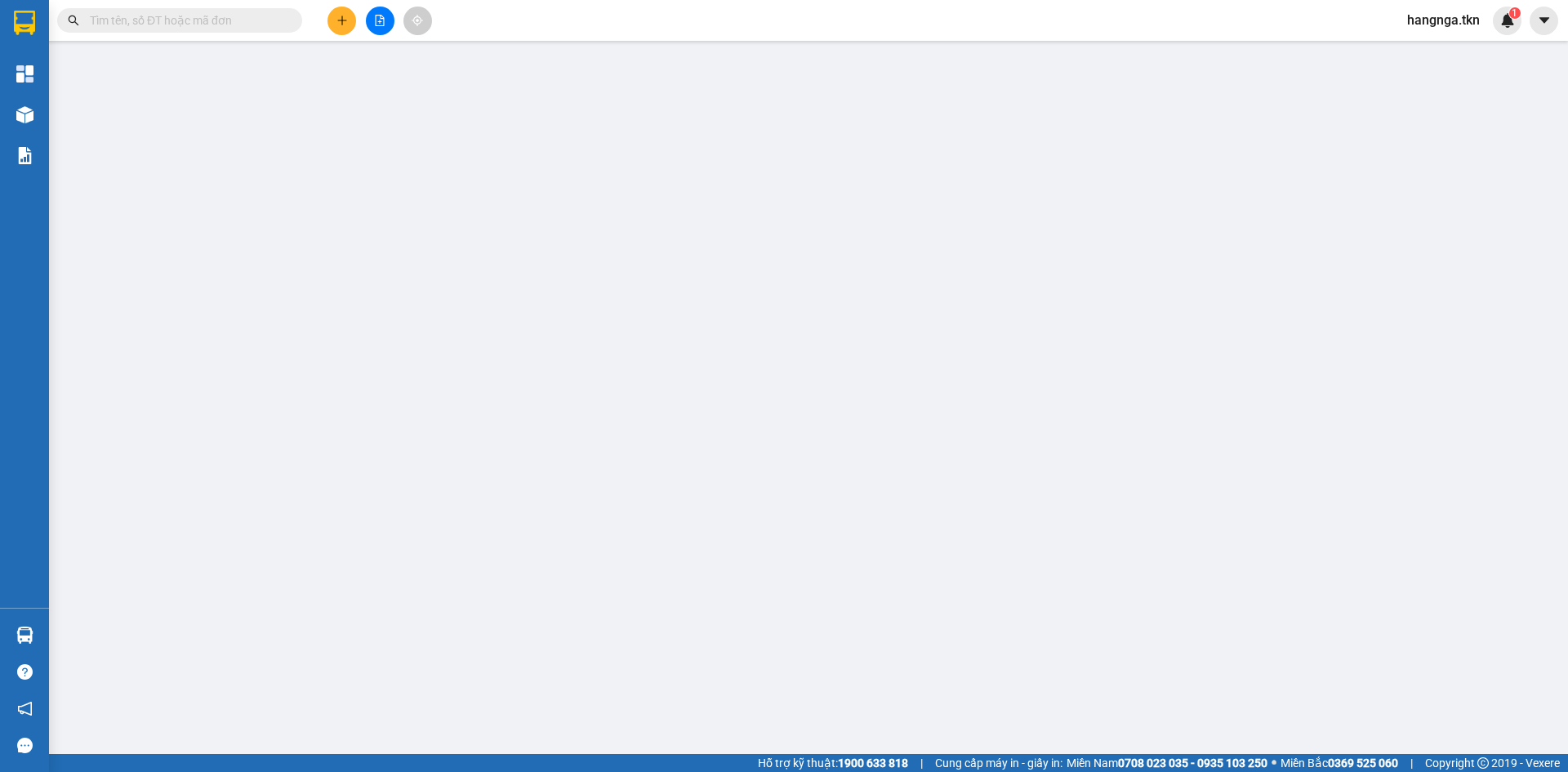
type input "0909224599"
type input "QUYÊN"
type input "0902562693"
type input "ANH THƯ"
type input "50.000"
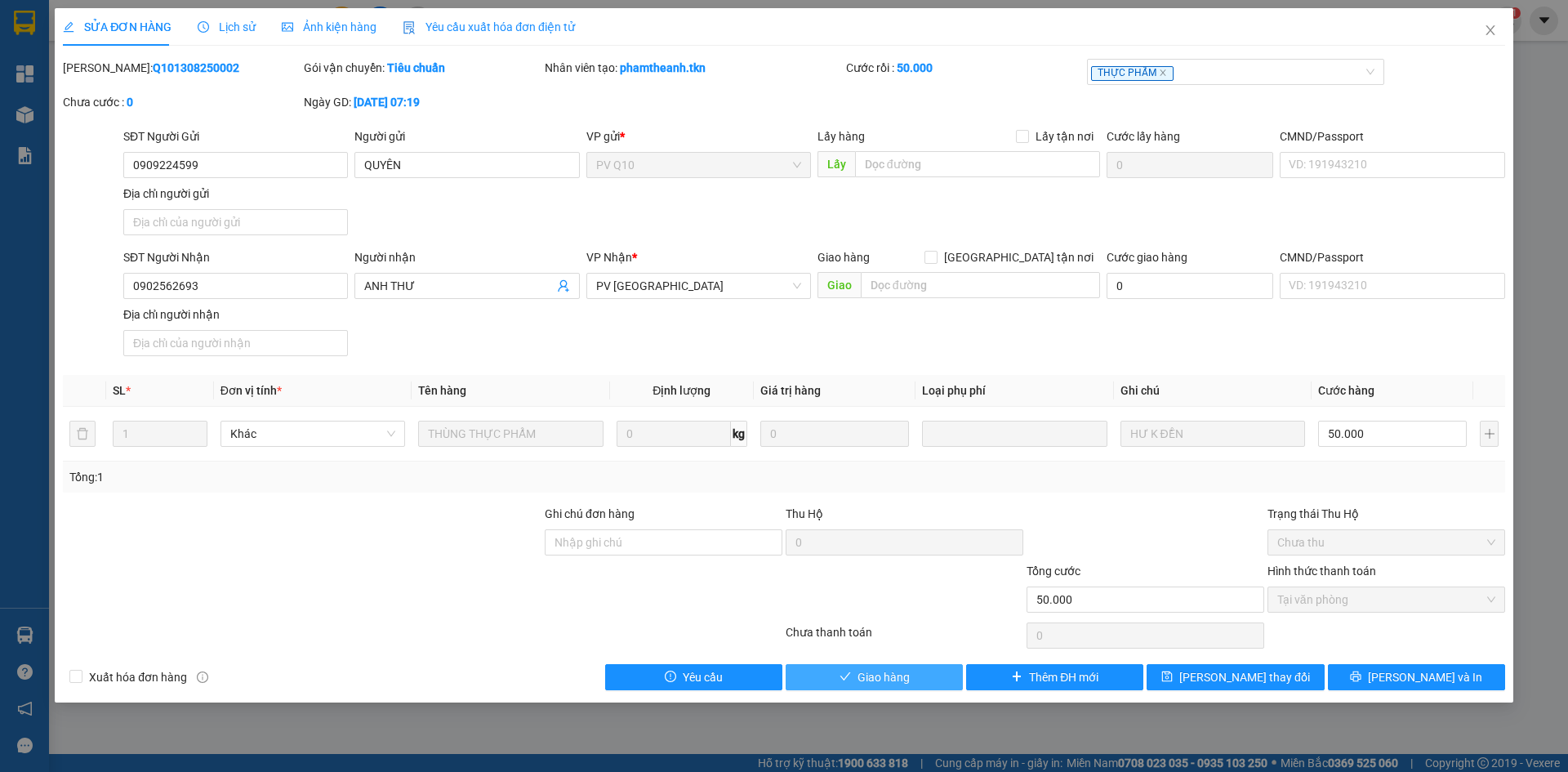
click at [899, 677] on span "Giao hàng" at bounding box center [883, 677] width 52 height 18
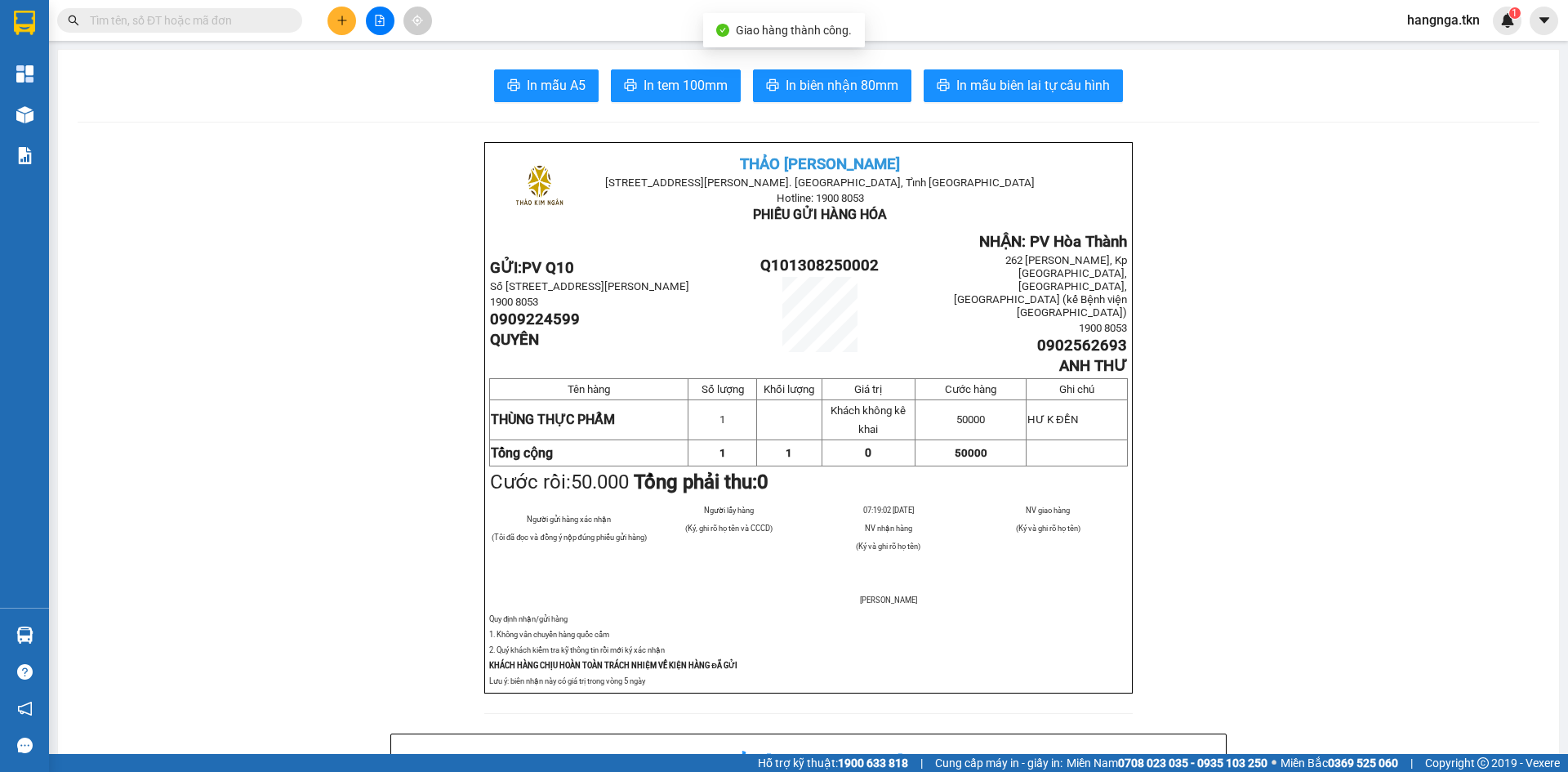
click at [28, 14] on img at bounding box center [24, 22] width 21 height 25
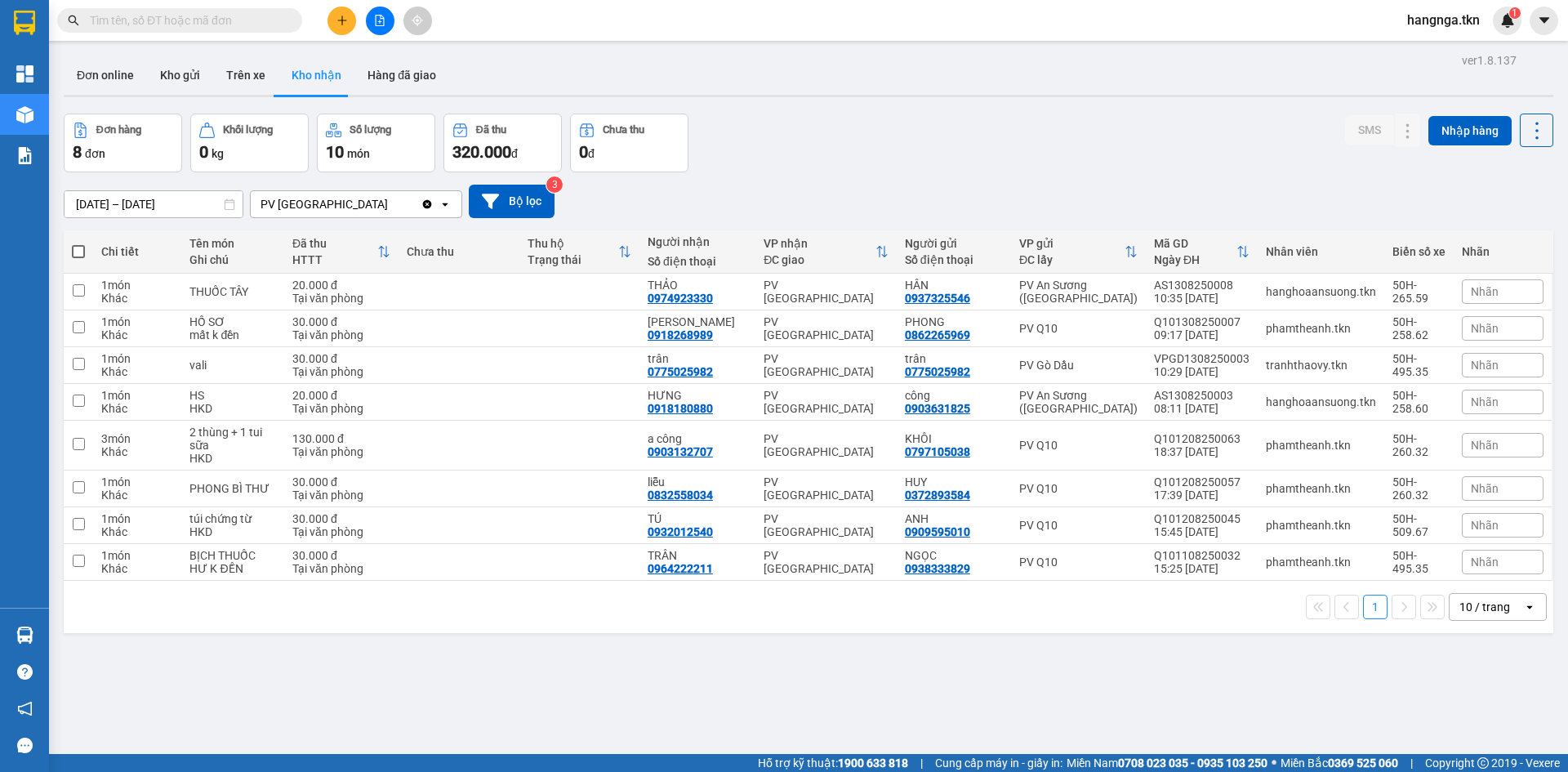
click at [888, 104] on div "ver 1.8.137 Đơn online Kho gửi Trên xe Kho nhận Hàng đã giao Đơn hàng 8 đơn Khố…" at bounding box center [808, 435] width 1502 height 772
click at [249, 15] on input "text" at bounding box center [186, 20] width 192 height 18
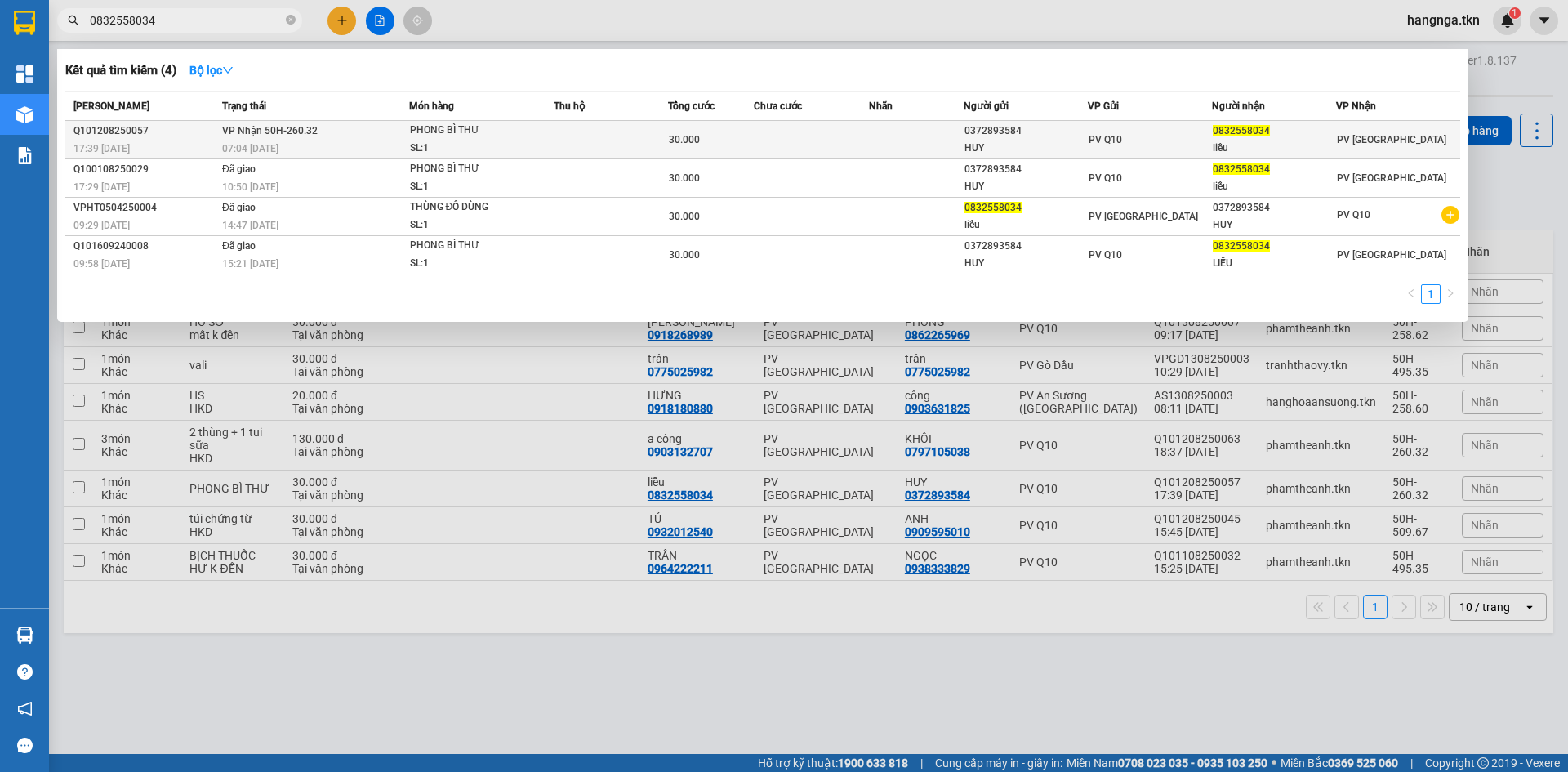
type input "0832558034"
click at [908, 135] on td at bounding box center [917, 140] width 95 height 38
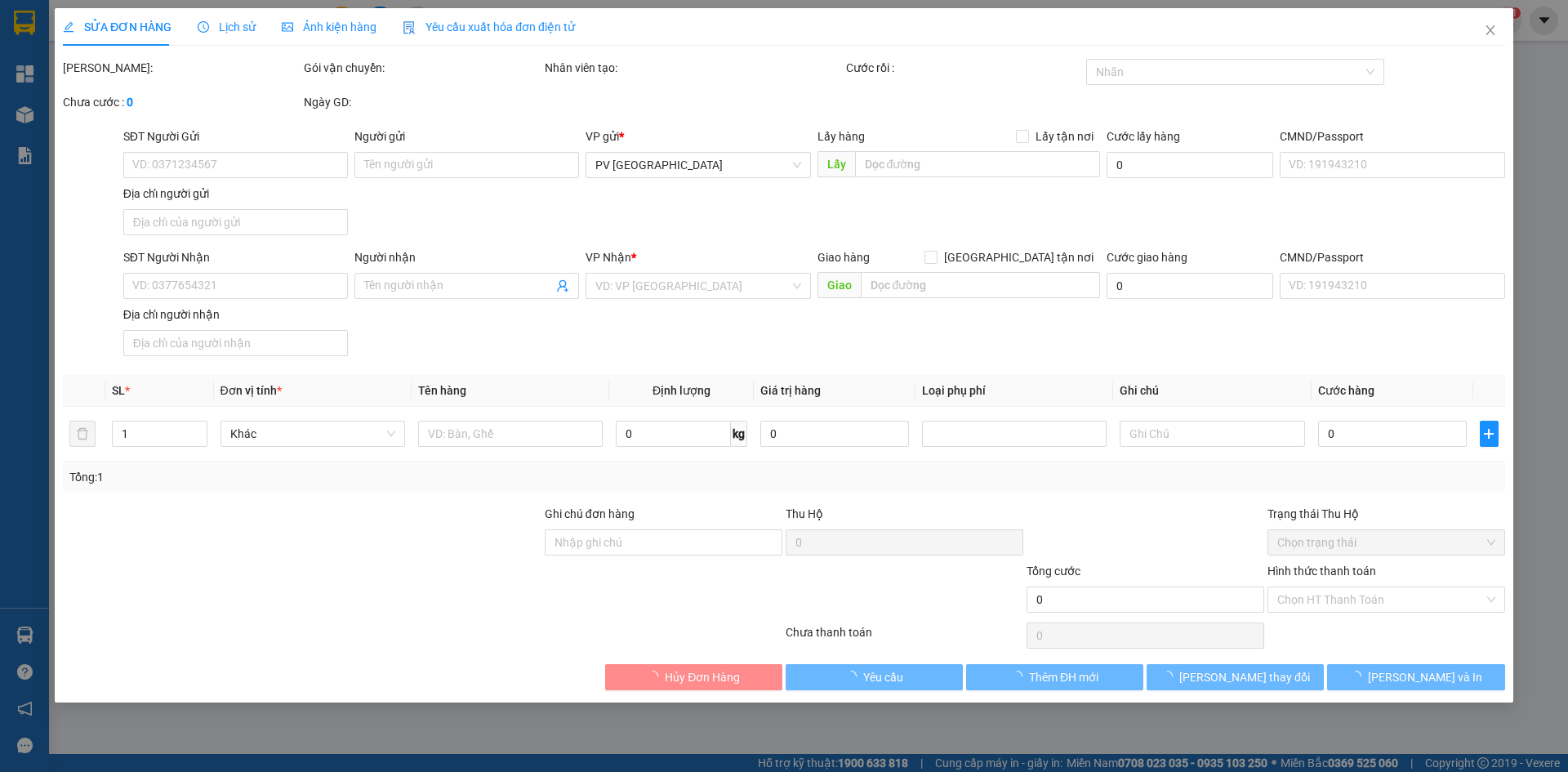
type input "0372893584"
type input "HUY"
type input "0832558034"
type input "liễu"
type input "30.000"
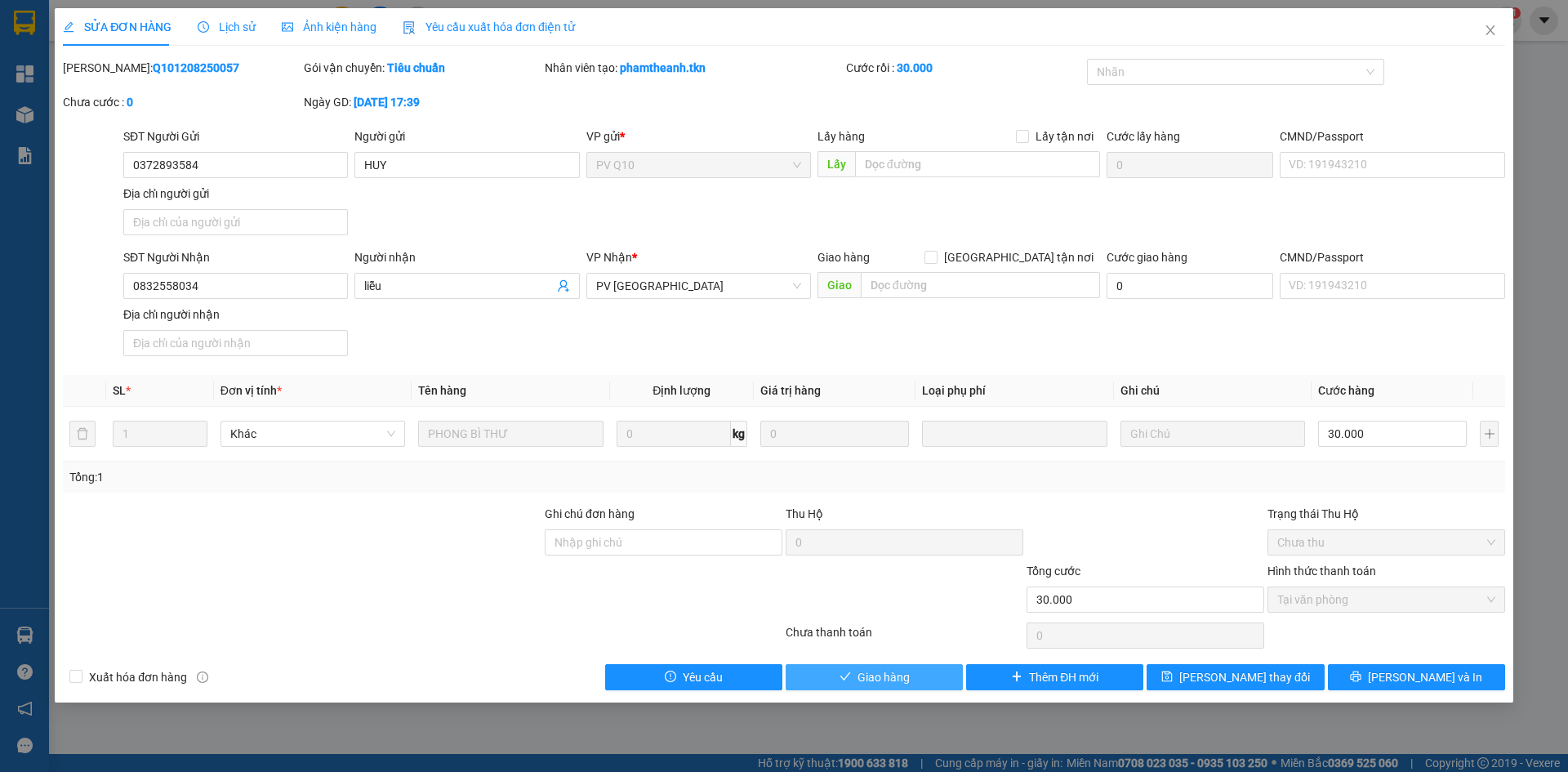
click at [897, 675] on span "Giao hàng" at bounding box center [883, 677] width 52 height 18
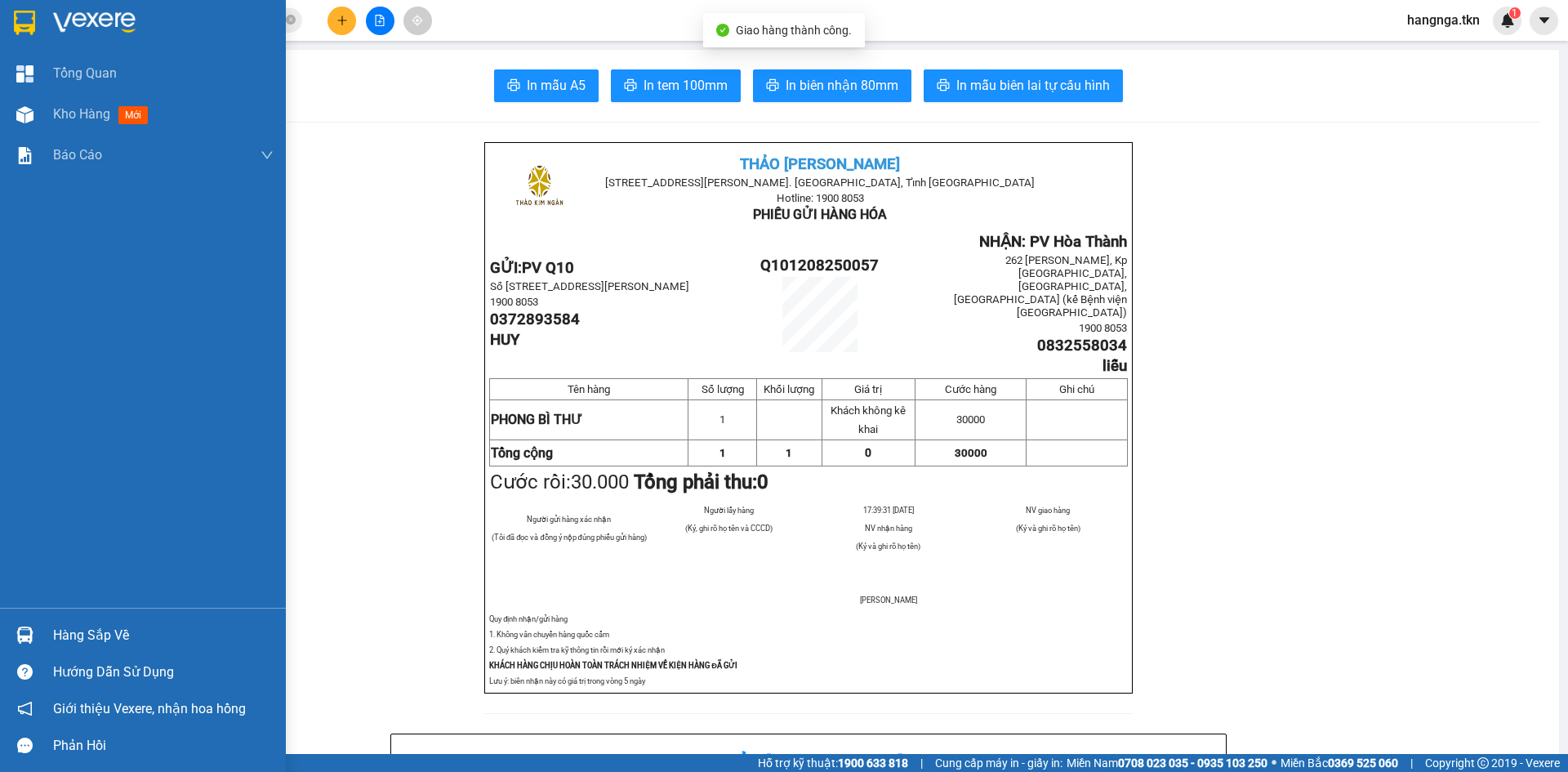
click at [32, 14] on img at bounding box center [24, 22] width 21 height 25
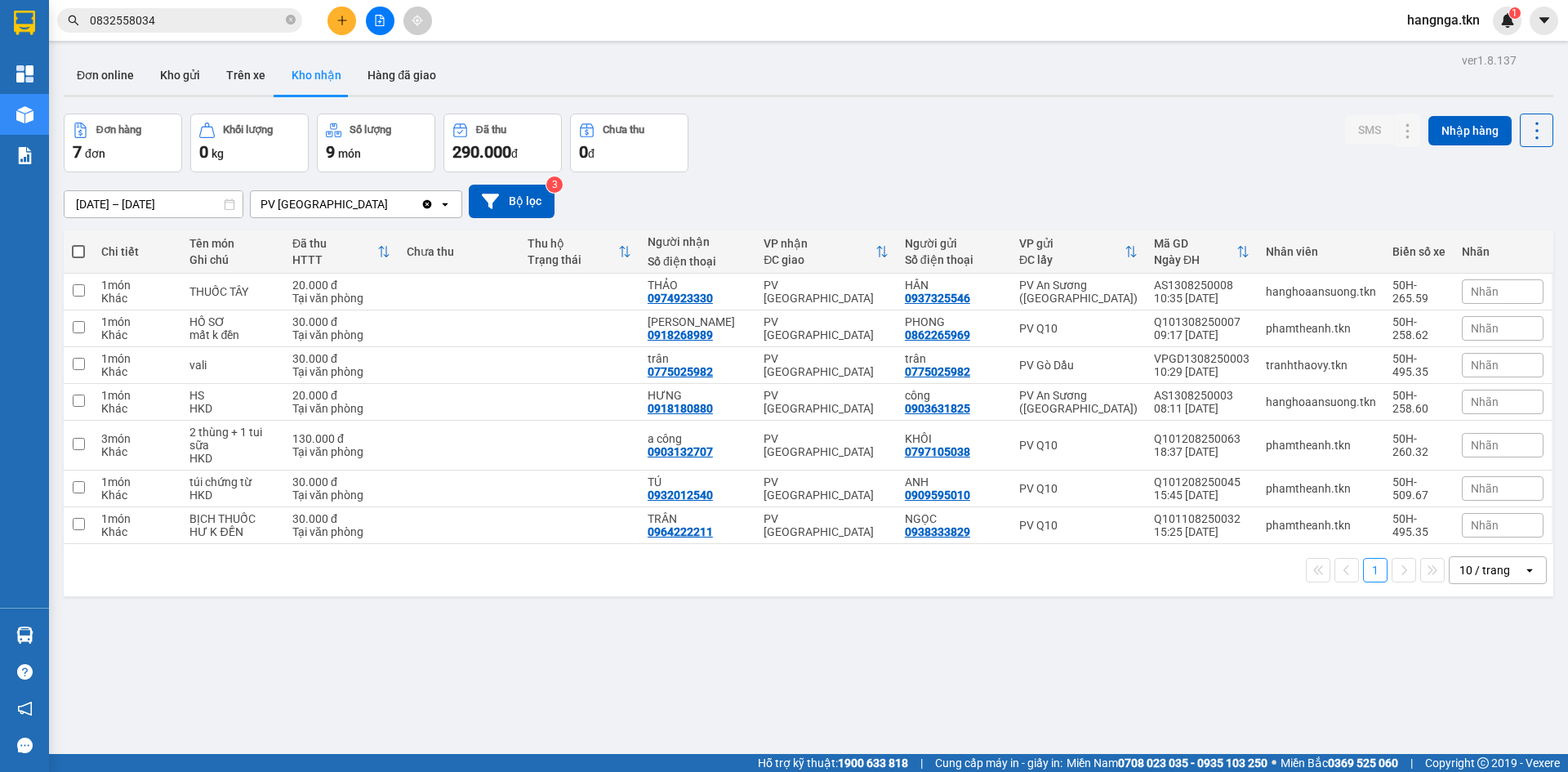
click at [158, 52] on div "ver 1.8.137 Đơn online Kho gửi Trên xe Kho nhận Hàng đã giao Đơn hàng 7 đơn Khố…" at bounding box center [808, 435] width 1502 height 772
click at [168, 60] on button "Kho gửi" at bounding box center [180, 75] width 66 height 39
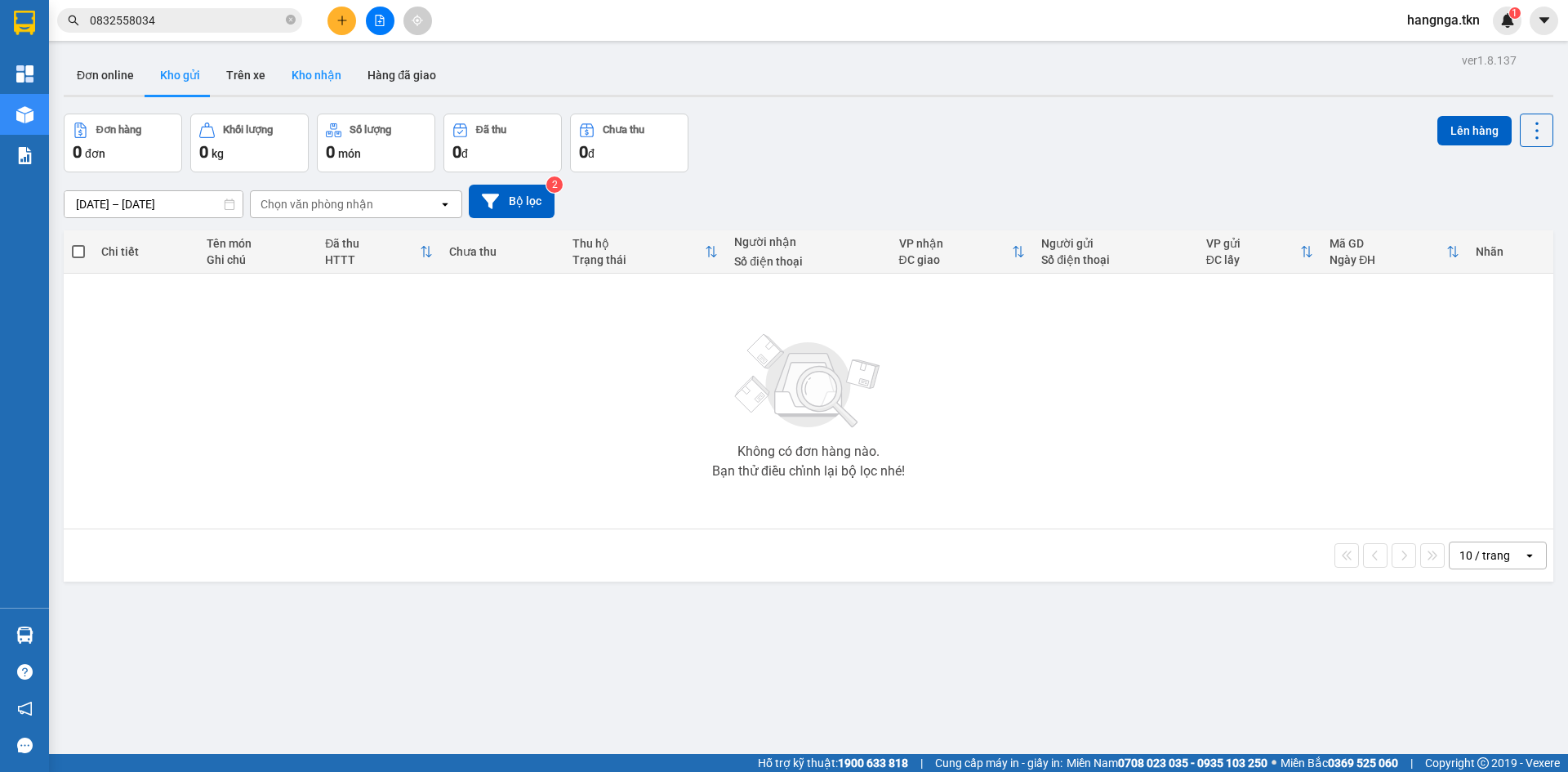
click at [314, 67] on button "Kho nhận" at bounding box center [316, 75] width 76 height 39
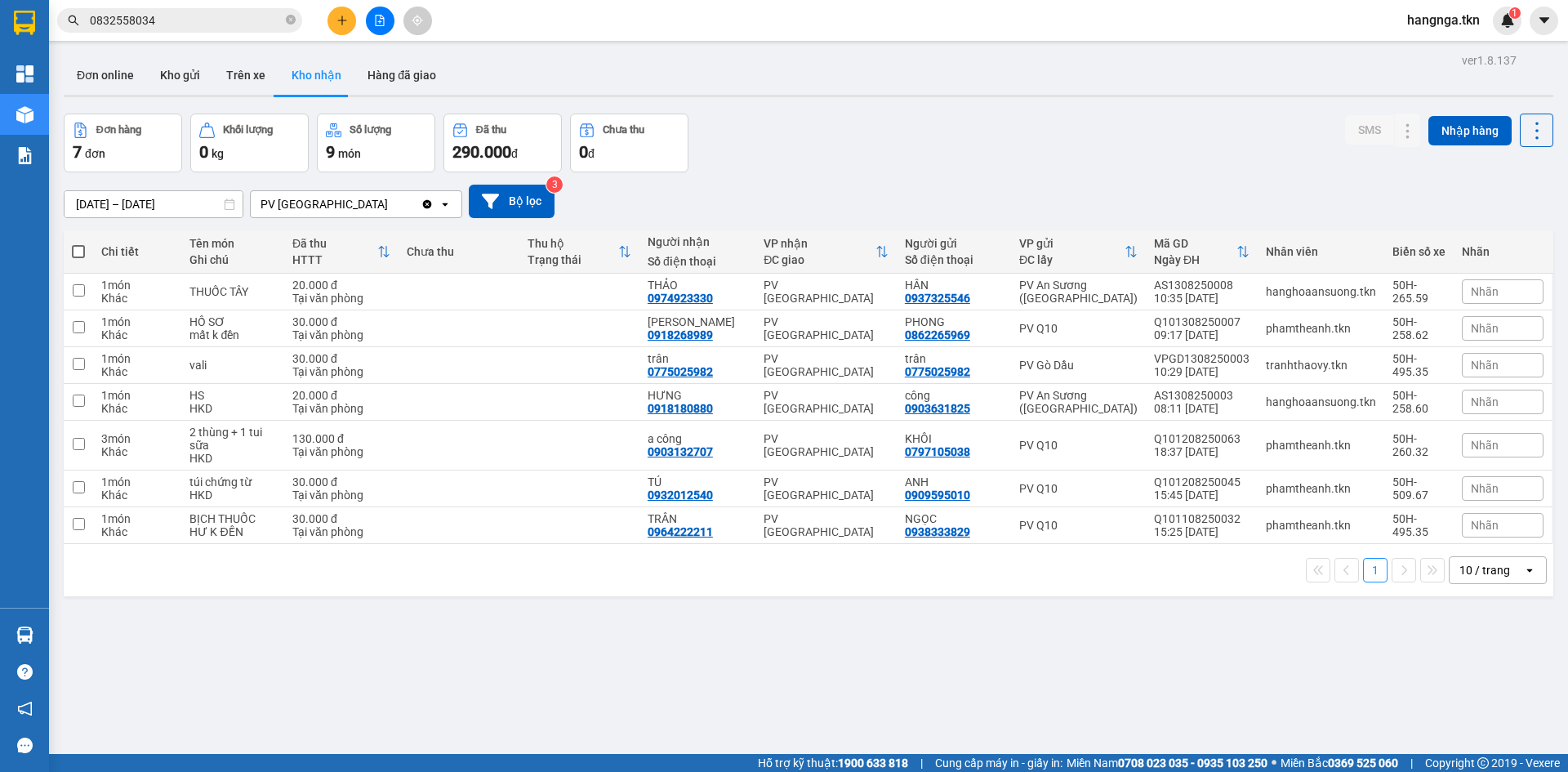
click at [295, 24] on span "0832558034" at bounding box center [180, 20] width 245 height 25
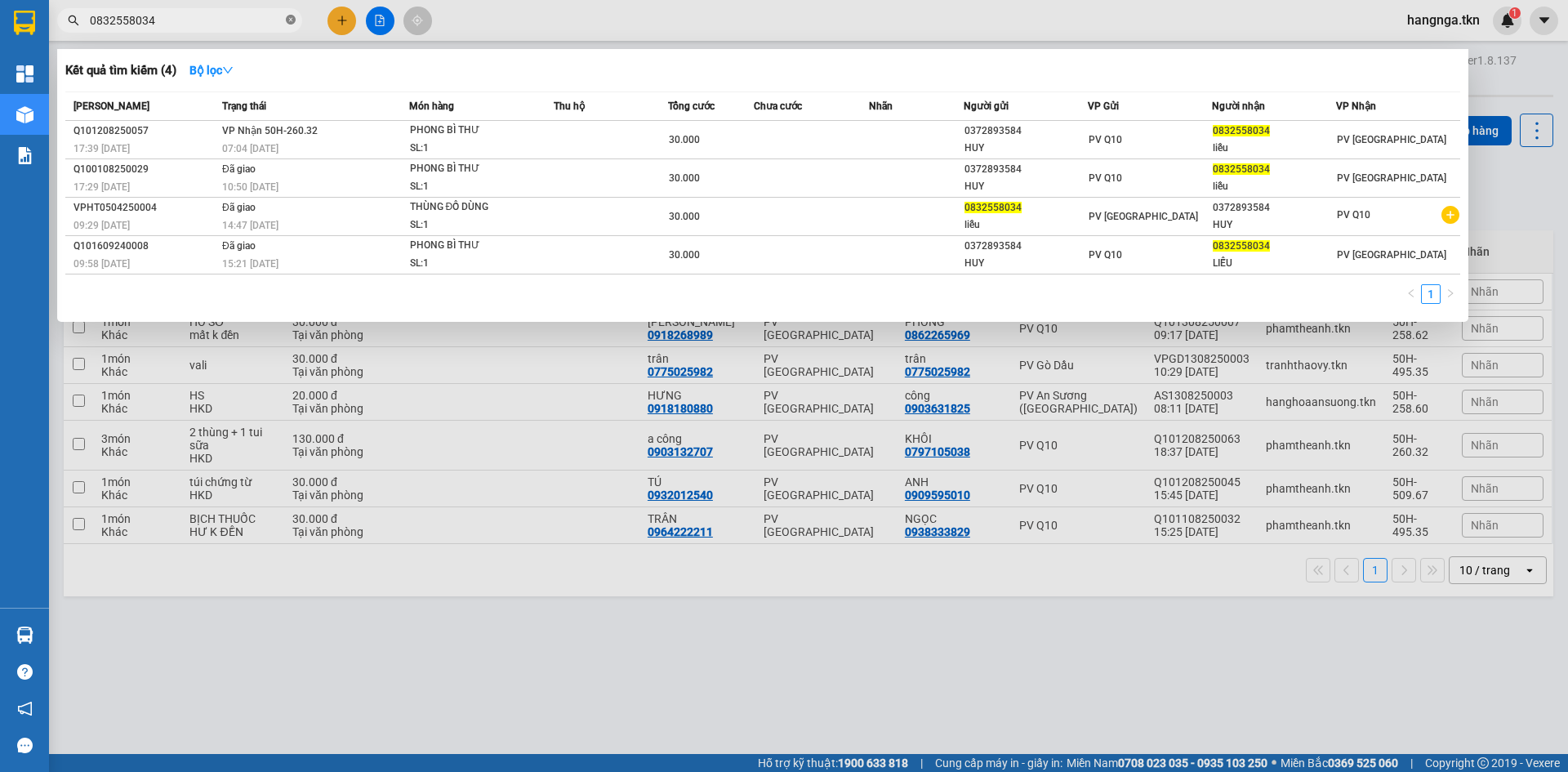
click at [291, 24] on icon "close-circle" at bounding box center [291, 20] width 10 height 10
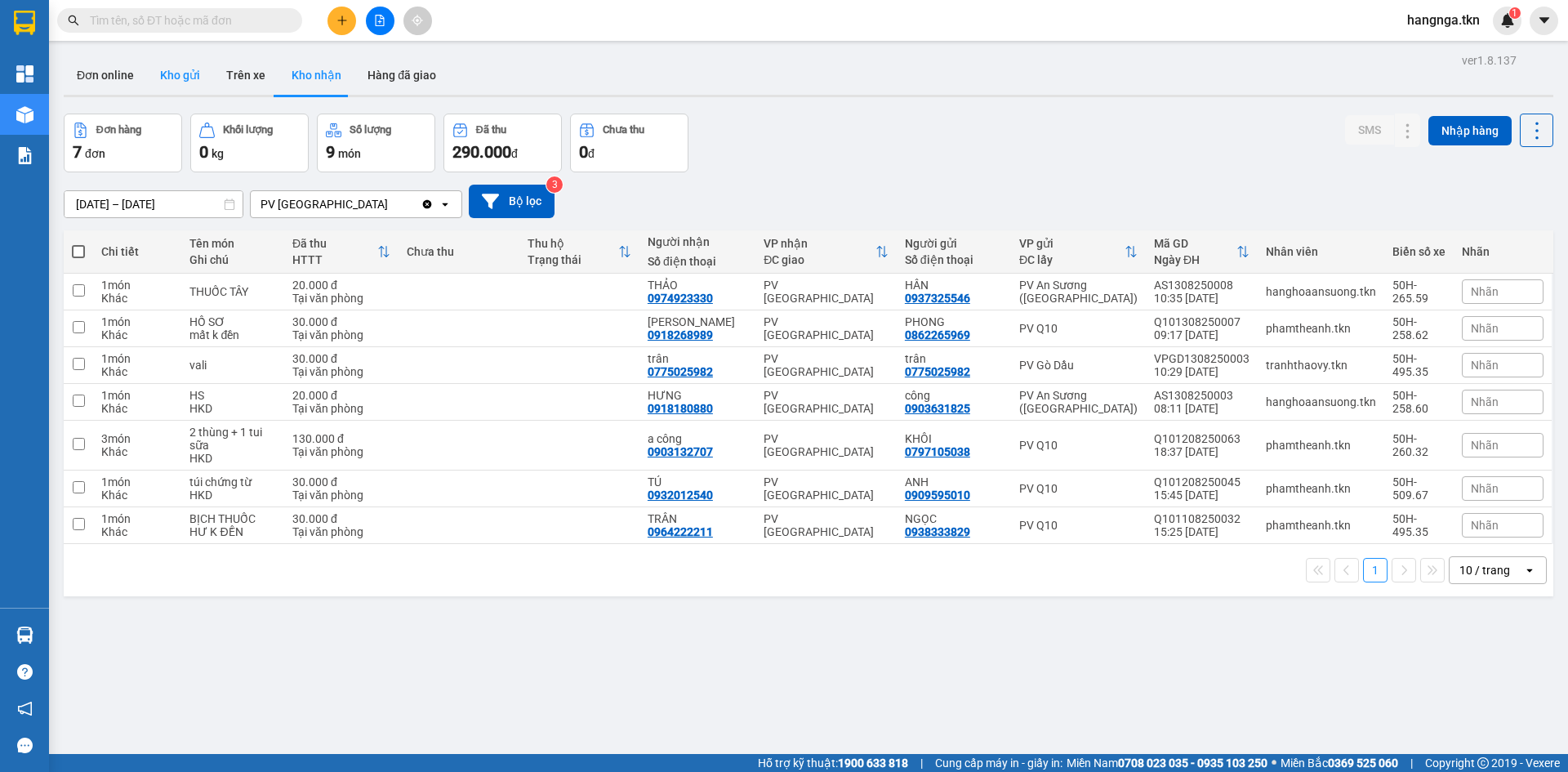
click at [183, 78] on button "Kho gửi" at bounding box center [180, 75] width 66 height 39
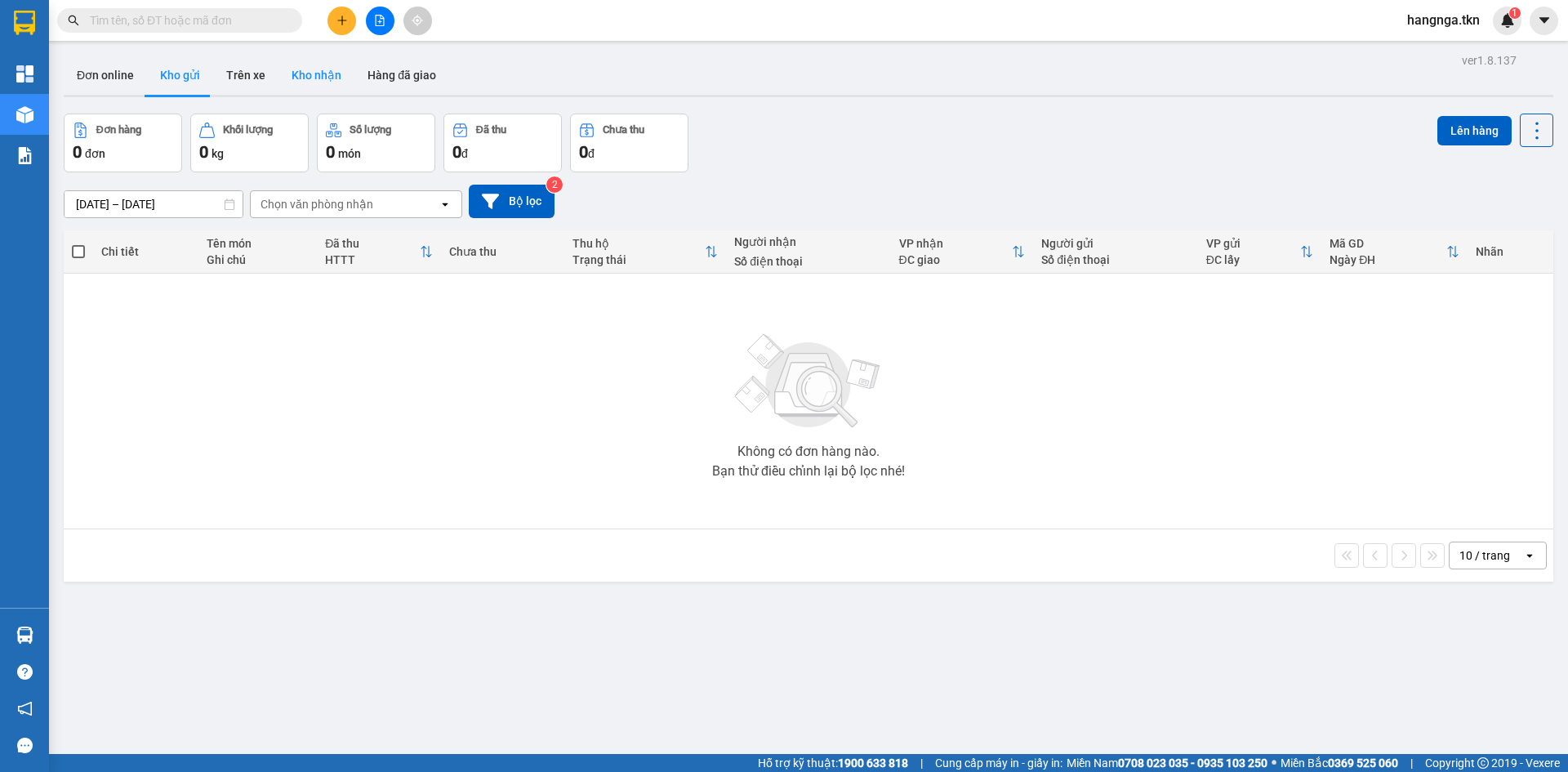
click at [334, 70] on button "Kho nhận" at bounding box center [316, 75] width 76 height 39
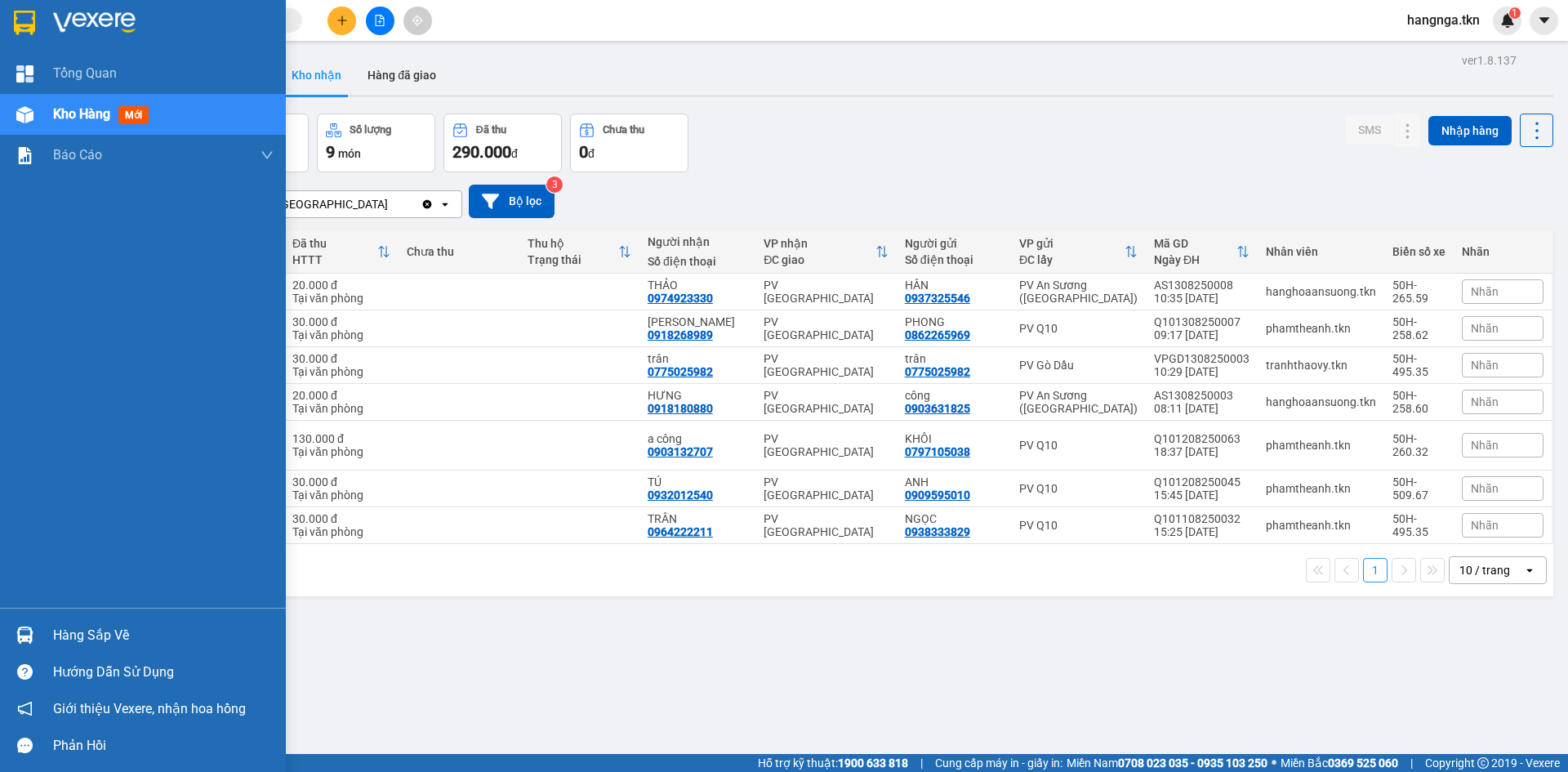
click at [46, 634] on div "Hàng sắp về" at bounding box center [143, 634] width 286 height 37
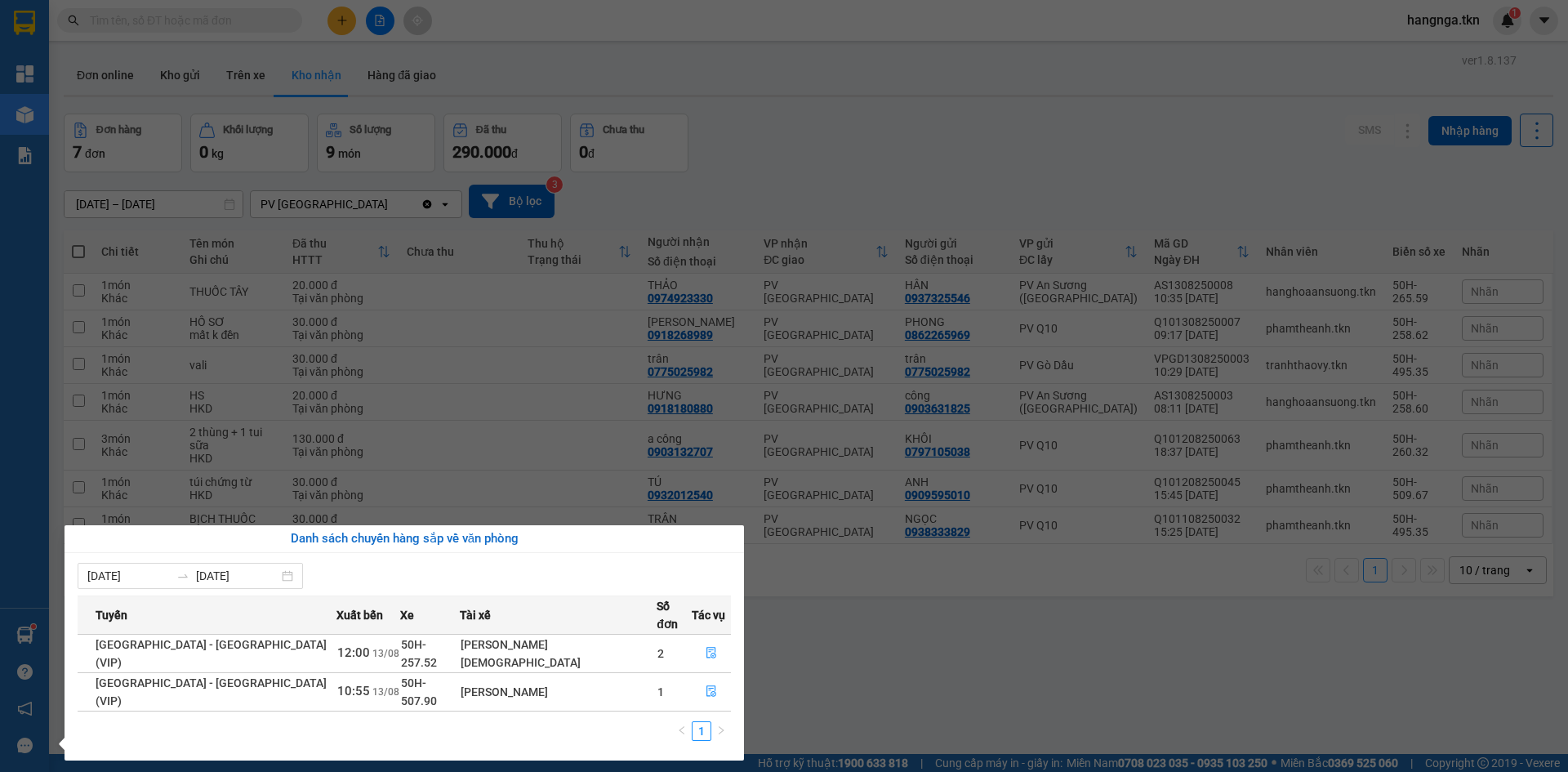
click at [856, 683] on section "Kết quả tìm kiếm ( 4 ) Bộ lọc Mã ĐH Trạng thái Món hàng Thu hộ Tổng cước Chưa c…" at bounding box center [784, 386] width 1568 height 772
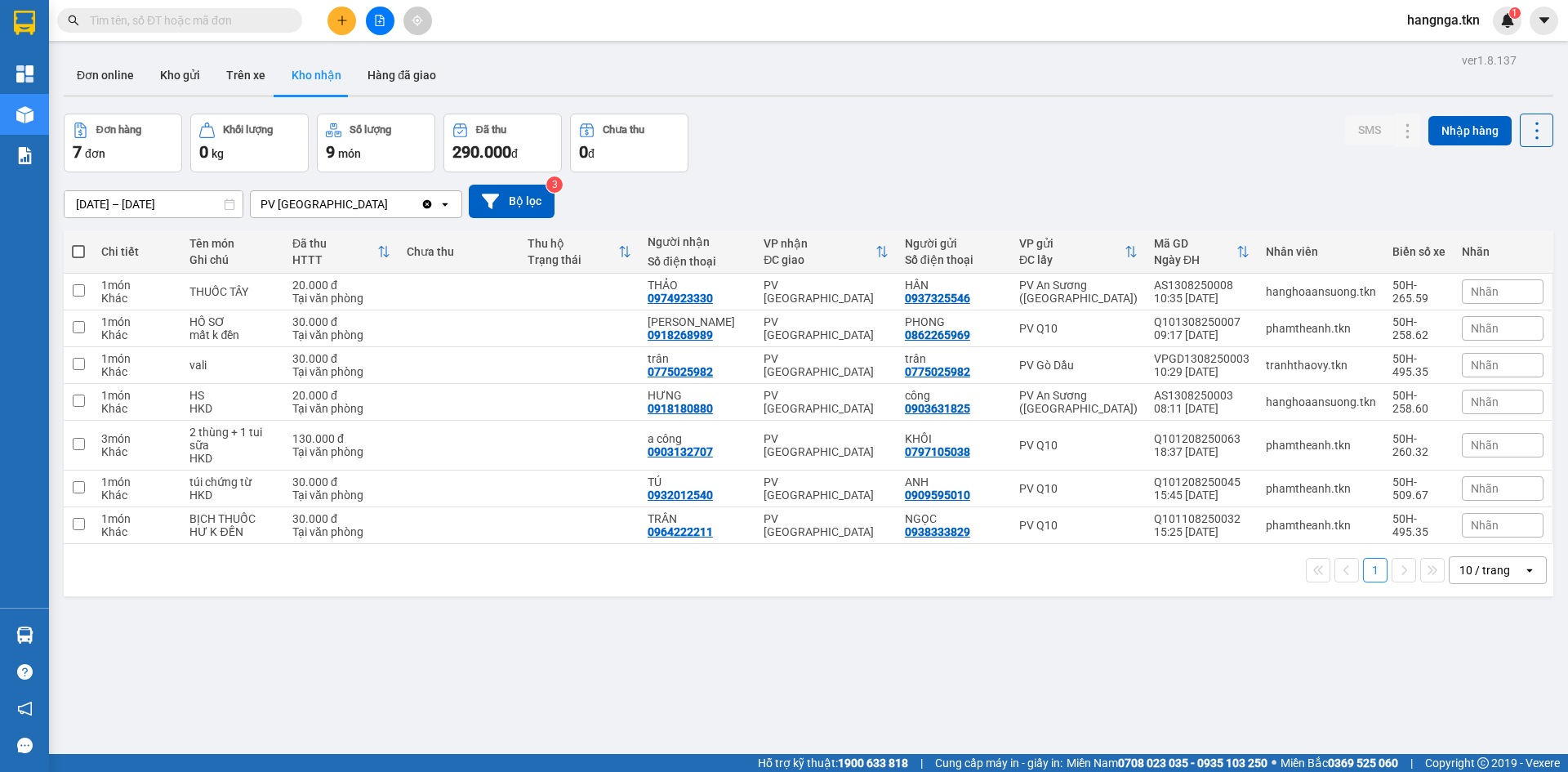
click at [65, 632] on div "ver 1.8.137 Đơn online Kho gửi Trên xe Kho nhận Hàng đã giao Đơn hàng 7 đơn Khố…" at bounding box center [808, 435] width 1502 height 772
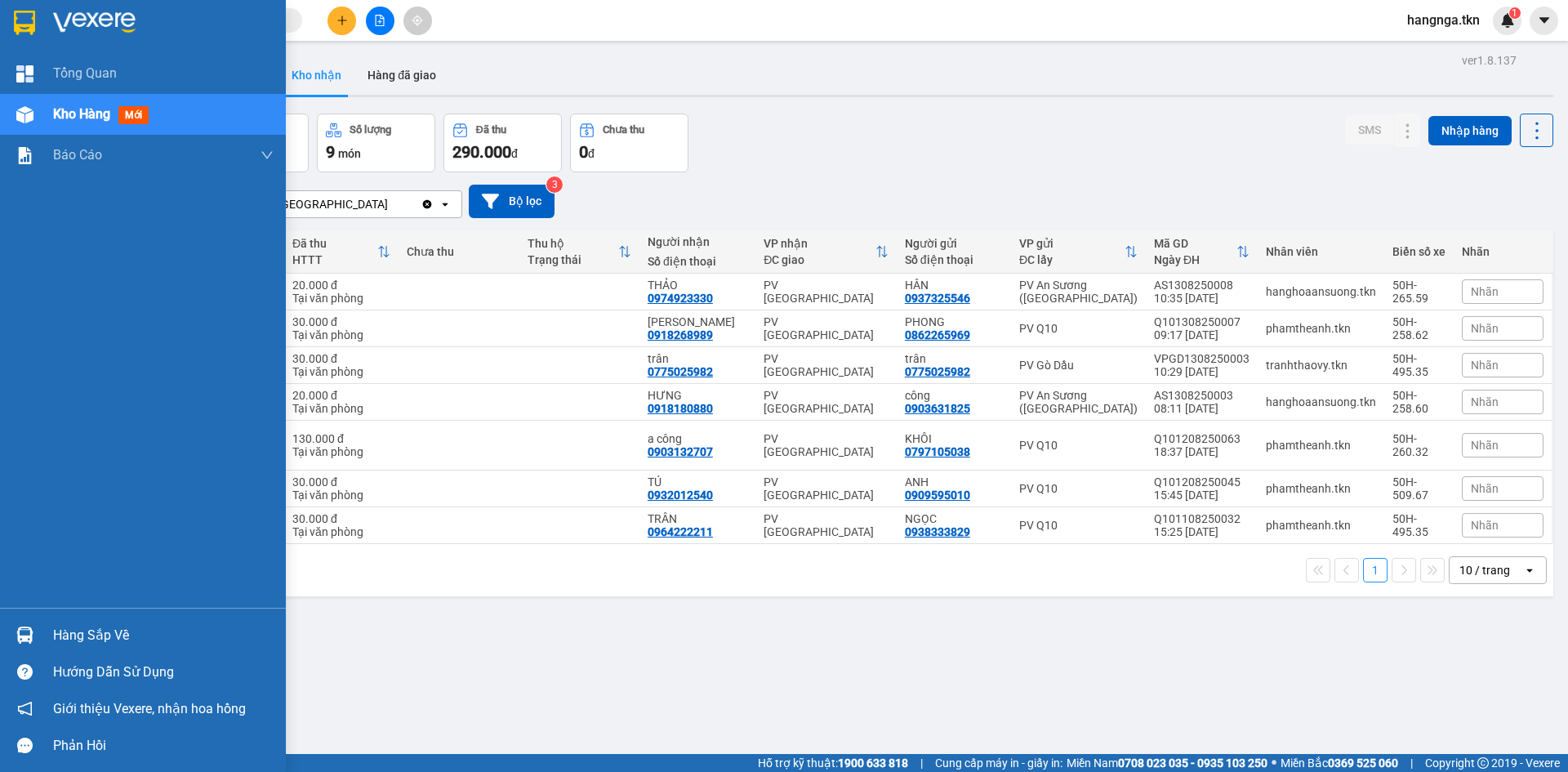
click at [26, 638] on img at bounding box center [25, 635] width 17 height 17
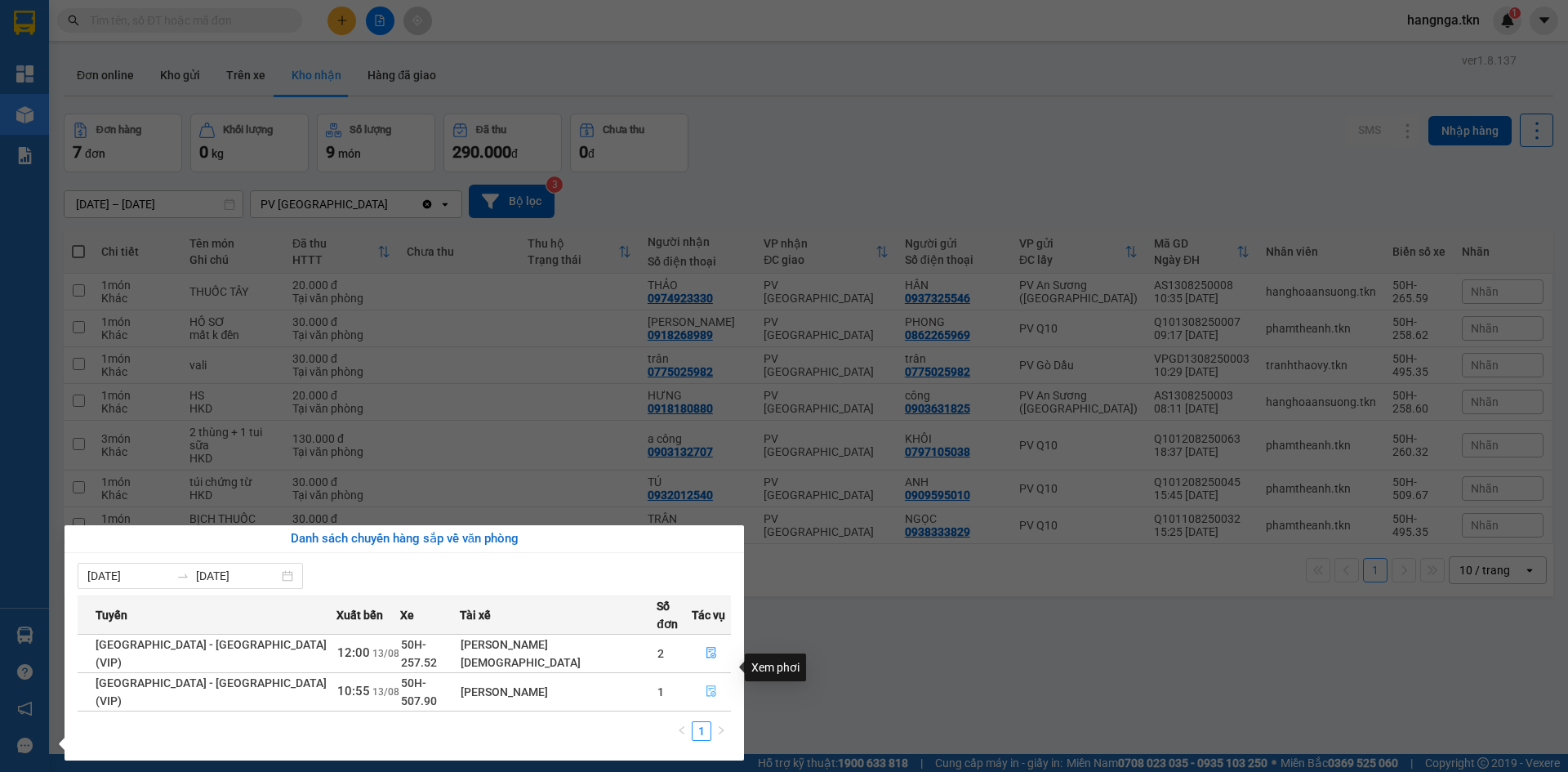
click at [706, 685] on icon "file-done" at bounding box center [711, 690] width 11 height 11
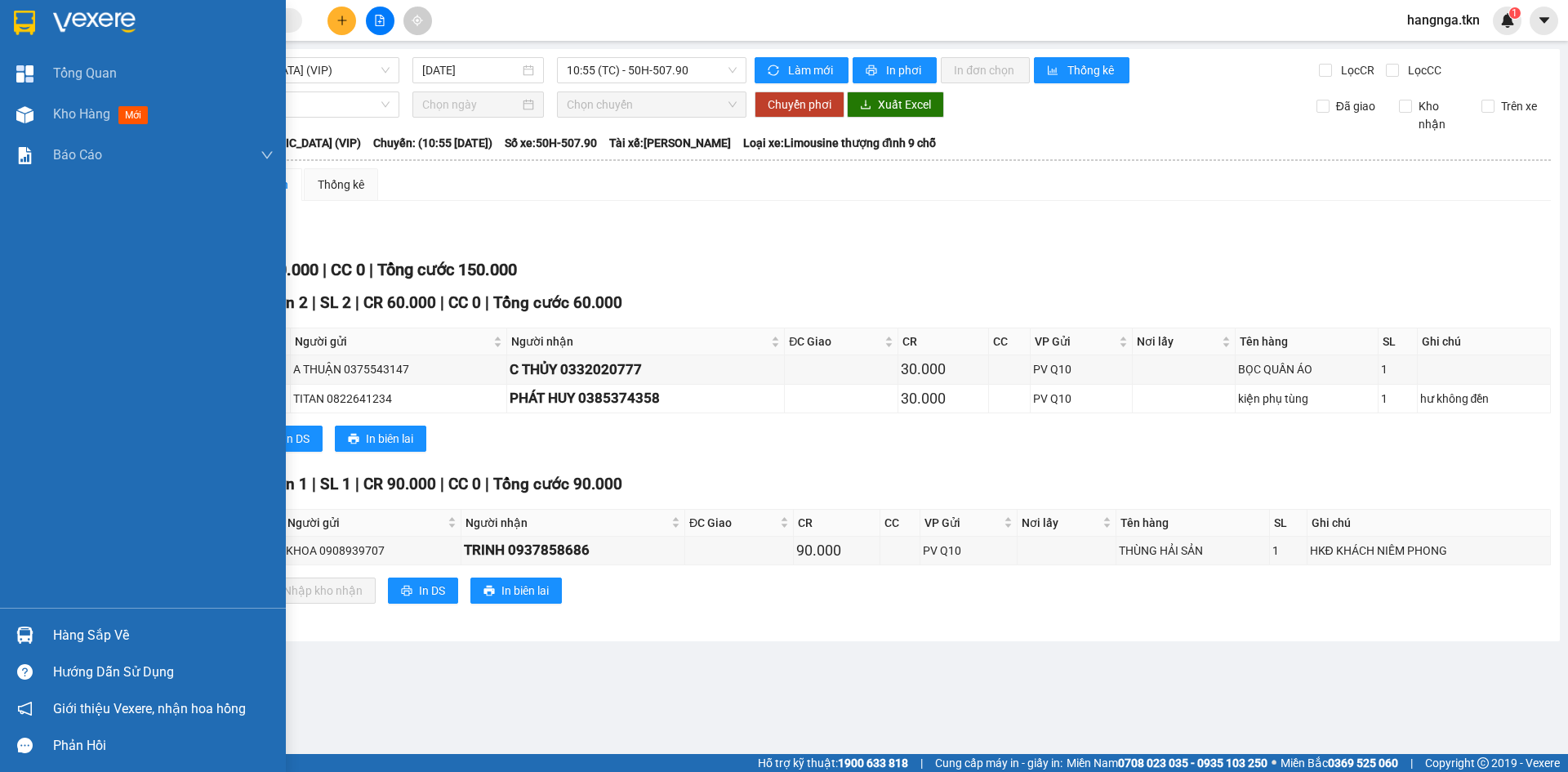
click at [35, 20] on img at bounding box center [24, 22] width 21 height 25
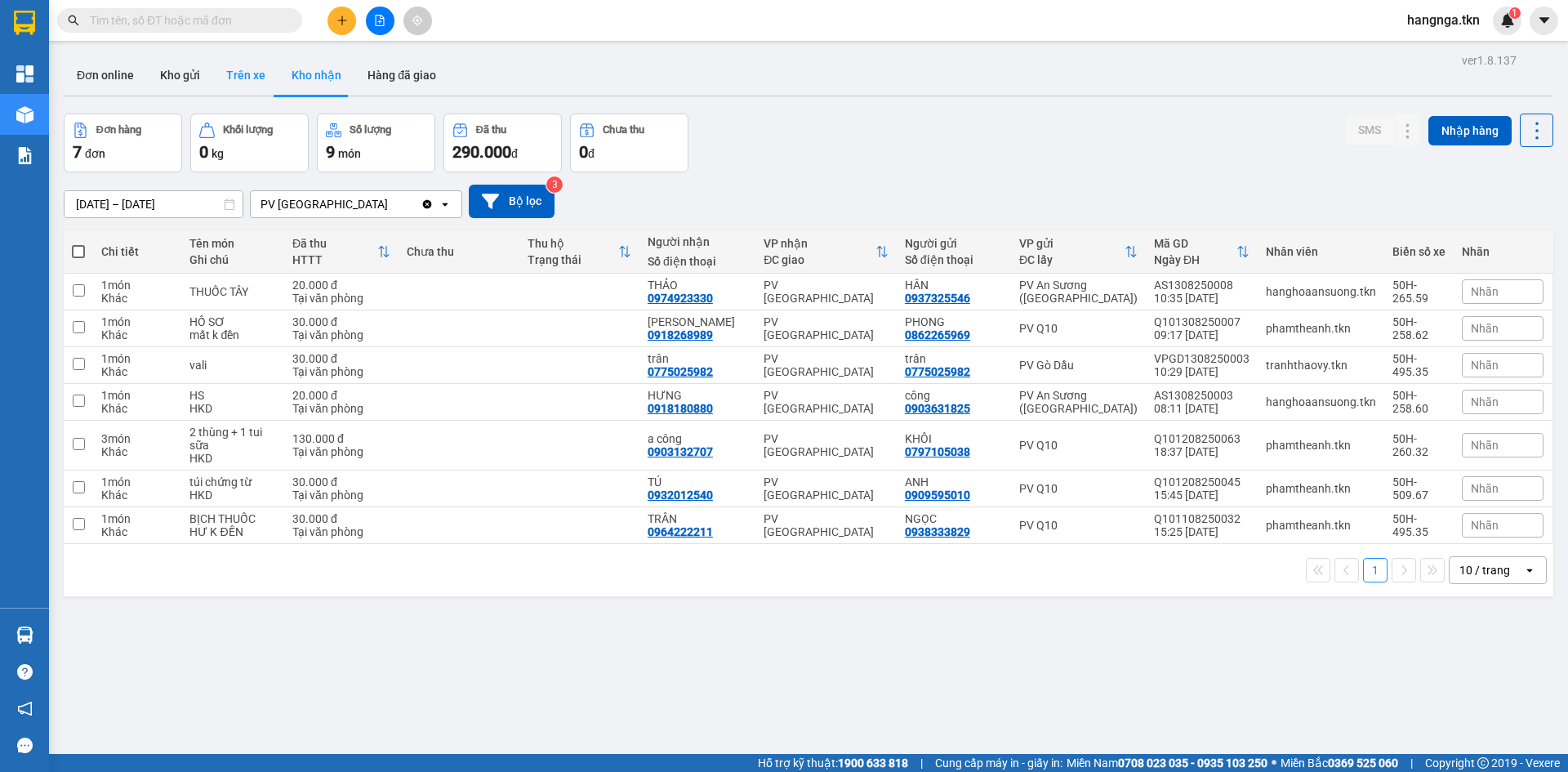
click at [225, 71] on button "Trên xe" at bounding box center [245, 75] width 66 height 39
type input "[DATE] – [DATE]"
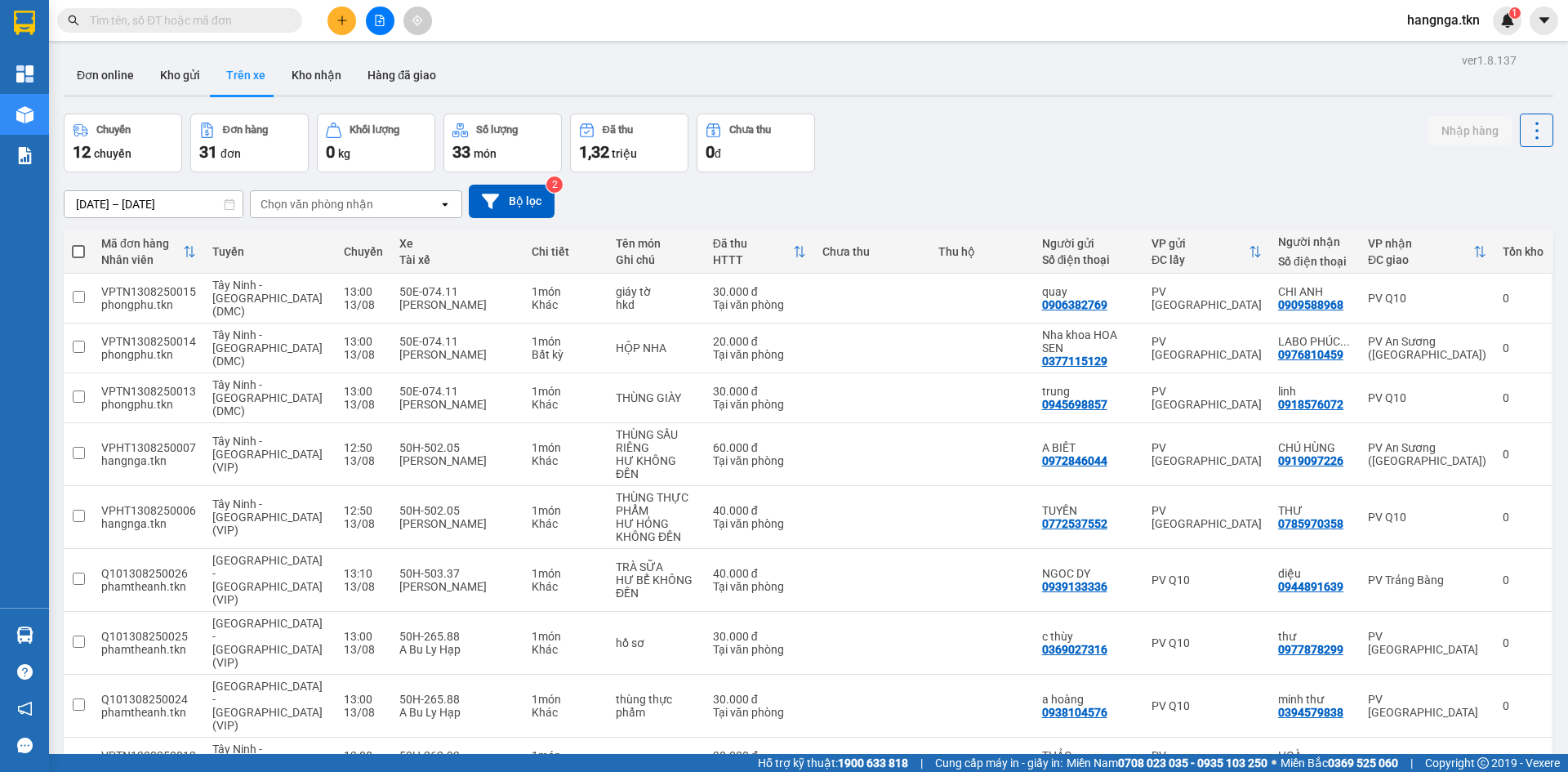
drag, startPoint x: 192, startPoint y: 74, endPoint x: 212, endPoint y: 79, distance: 20.6
click at [194, 77] on button "Kho gửi" at bounding box center [180, 75] width 66 height 39
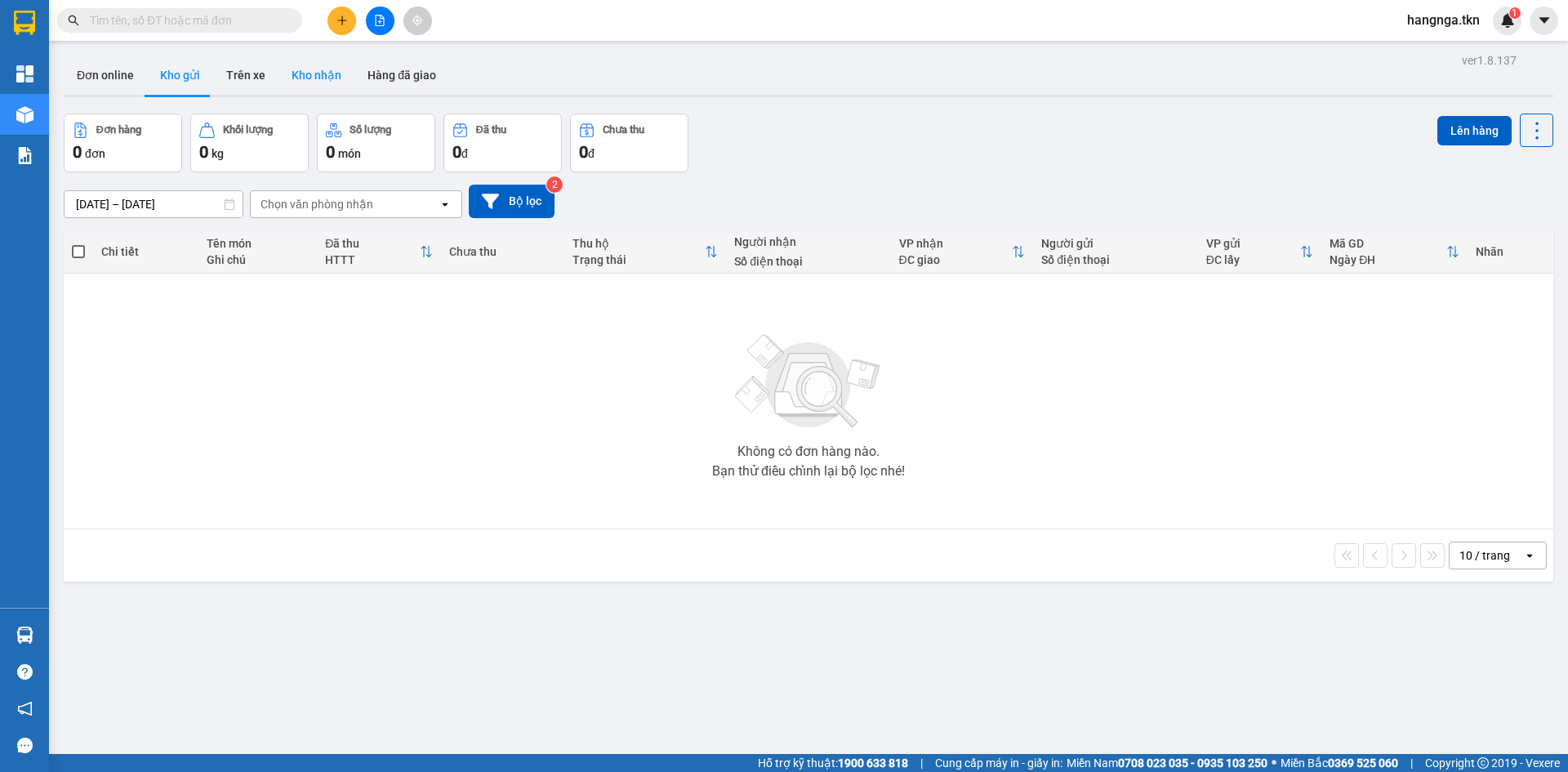
click at [297, 72] on button "Kho nhận" at bounding box center [316, 75] width 76 height 39
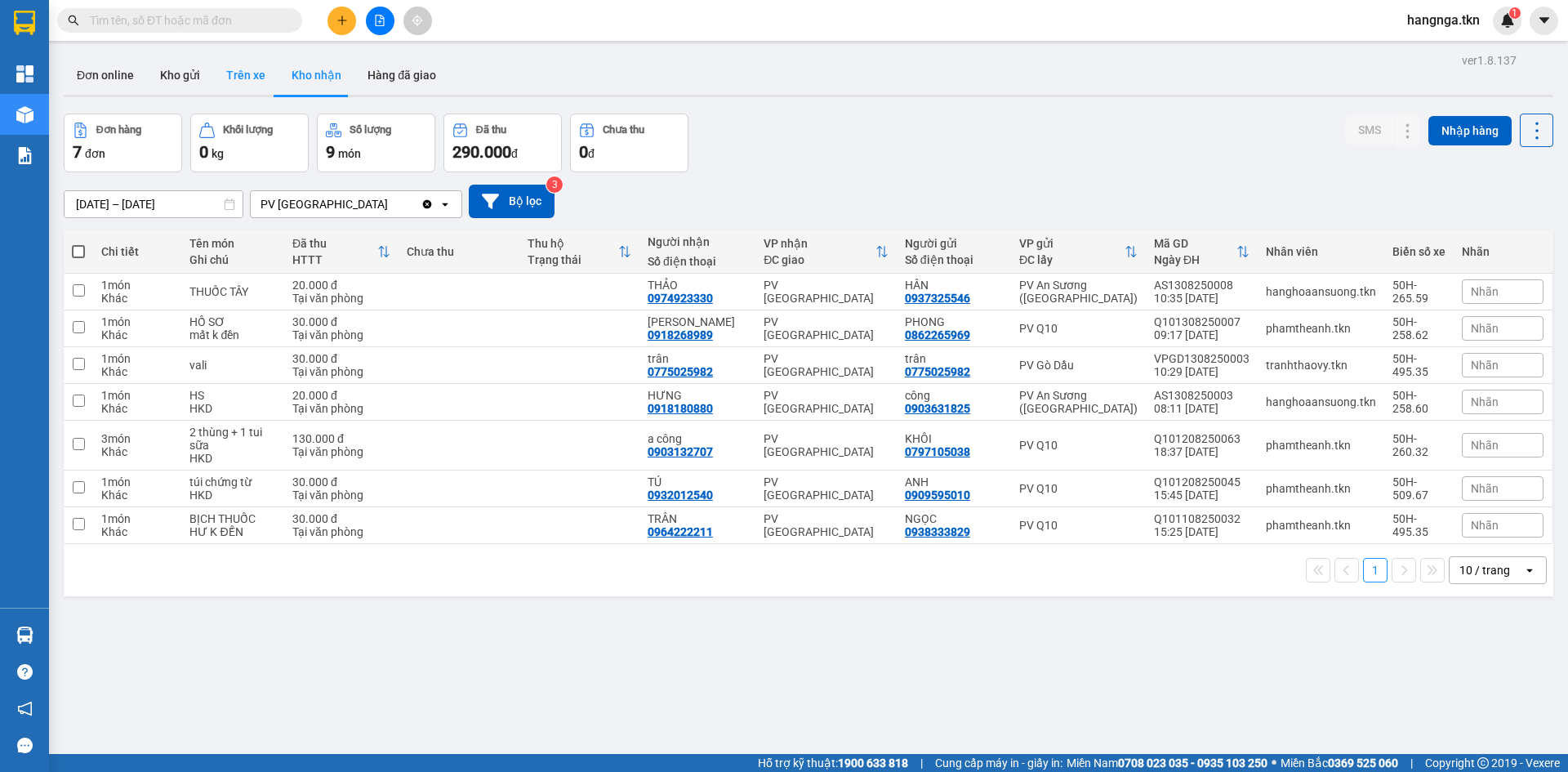
click at [248, 66] on button "Trên xe" at bounding box center [245, 75] width 66 height 39
type input "[DATE] – [DATE]"
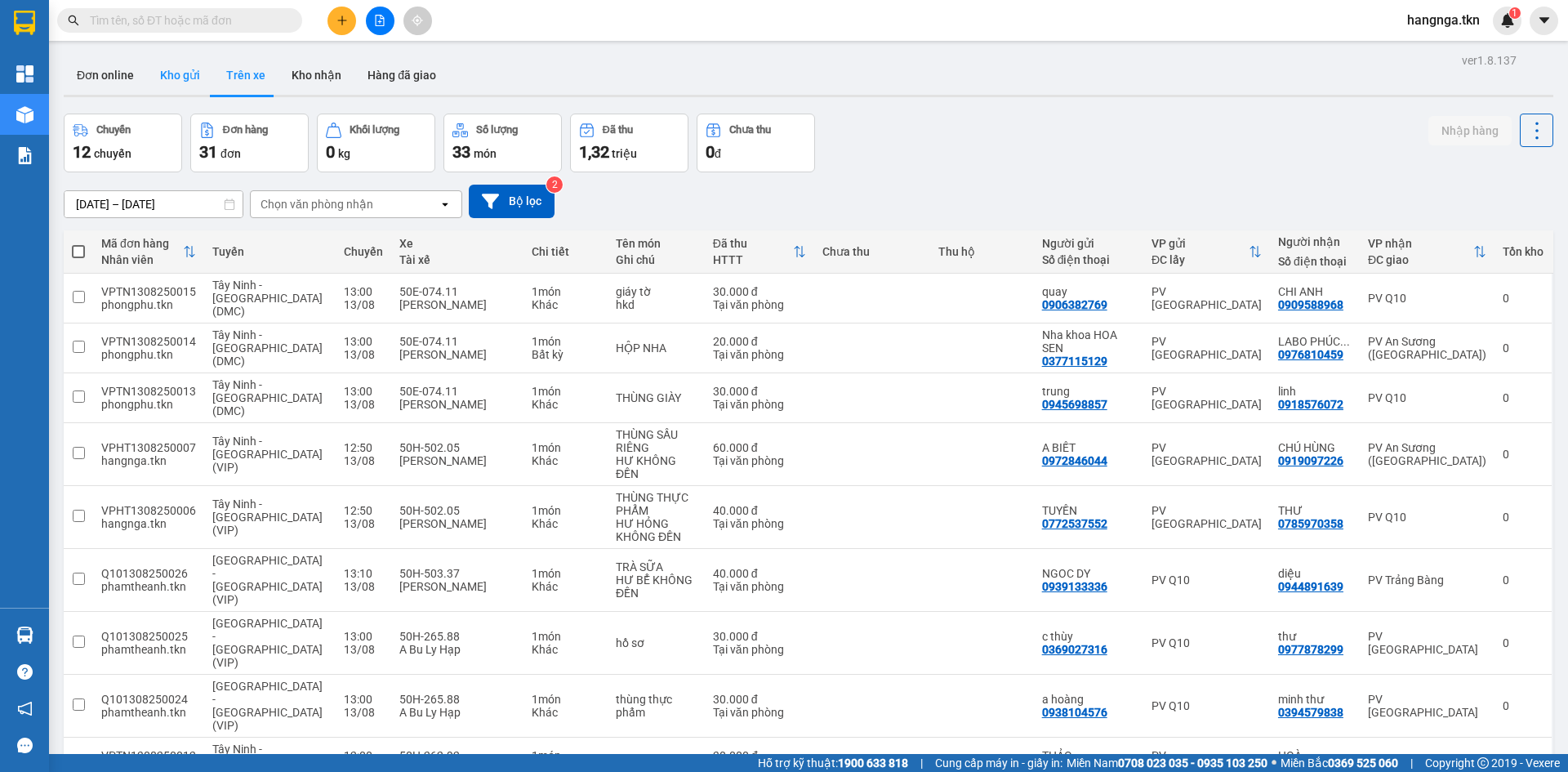
click at [192, 69] on button "Kho gửi" at bounding box center [180, 75] width 66 height 39
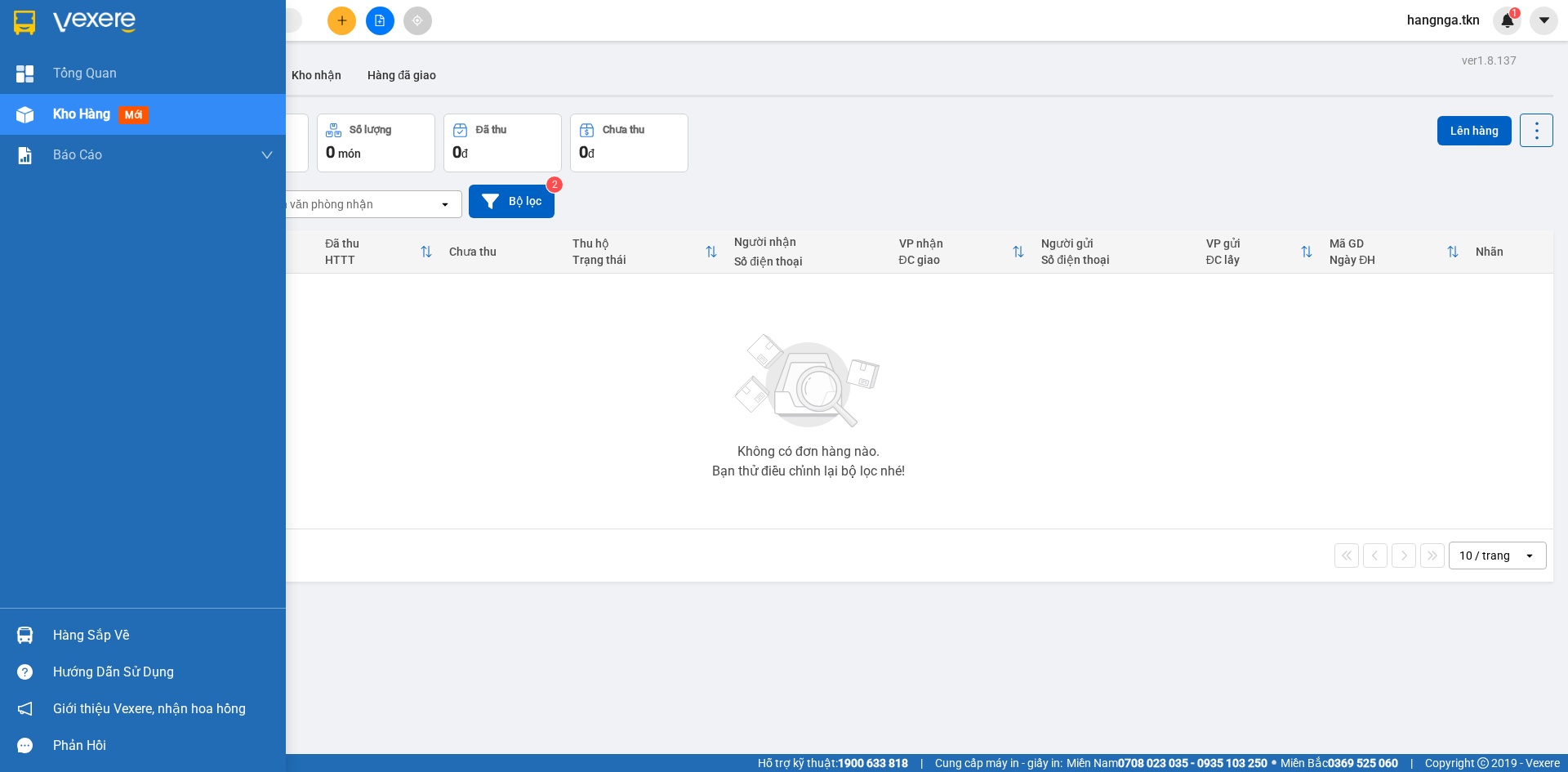
click at [42, 649] on div "Hàng sắp về" at bounding box center [143, 634] width 286 height 37
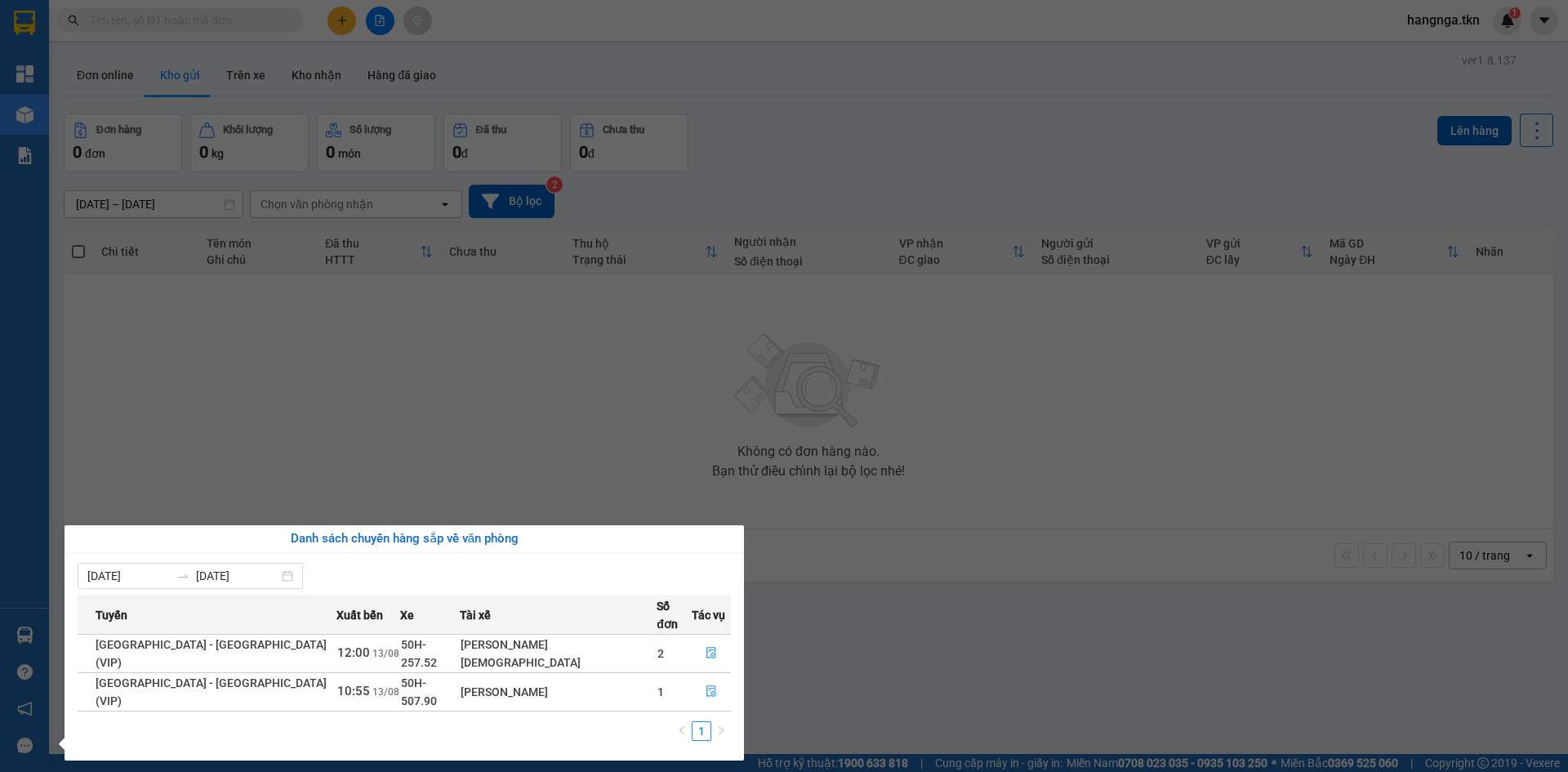
click at [381, 501] on section "Kết quả tìm kiếm ( 4 ) Bộ lọc Mã ĐH Trạng thái Món hàng Thu hộ Tổng cước Chưa c…" at bounding box center [784, 386] width 1568 height 772
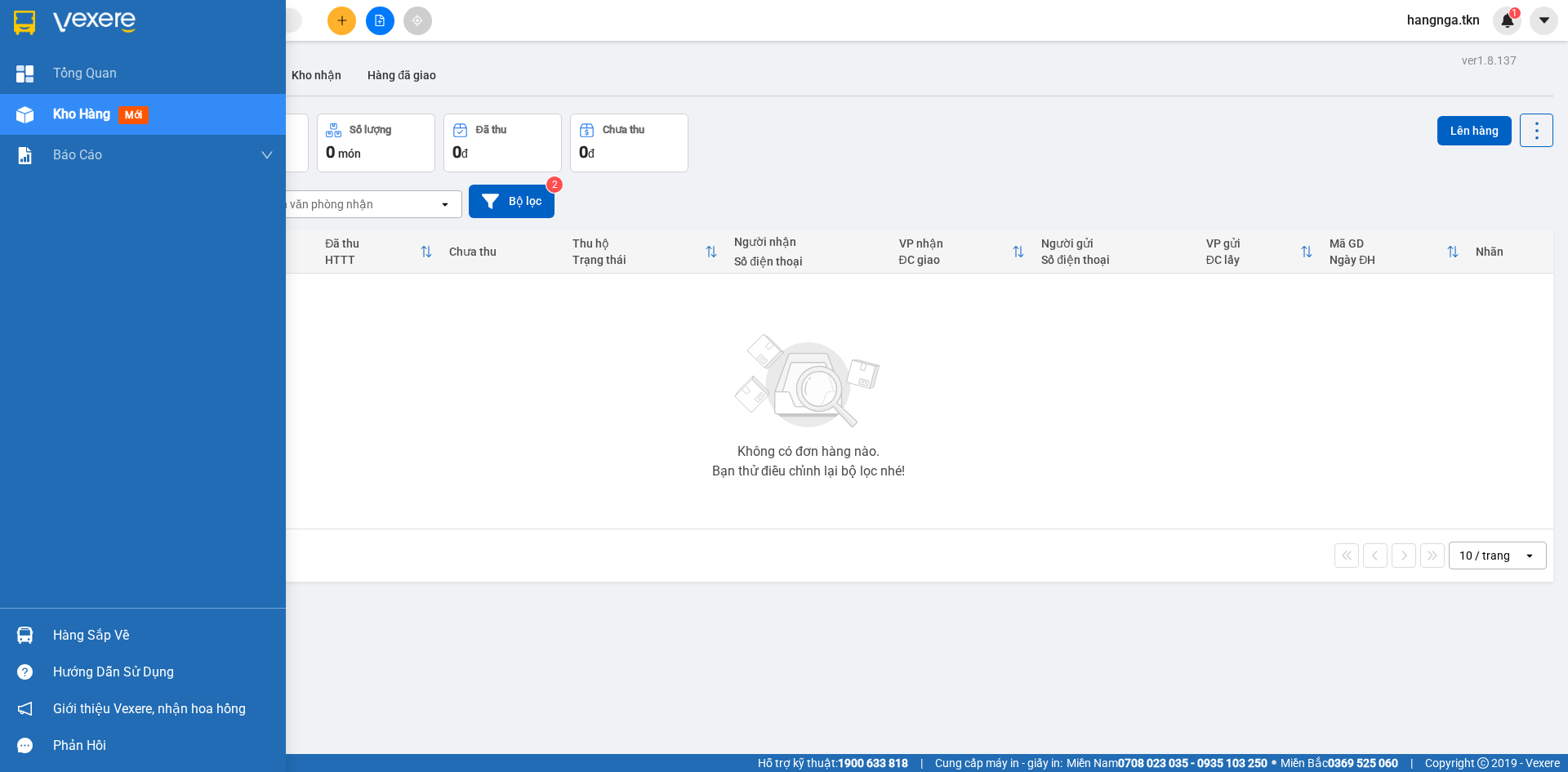
click at [8, 636] on div "Hàng sắp về" at bounding box center [143, 634] width 286 height 37
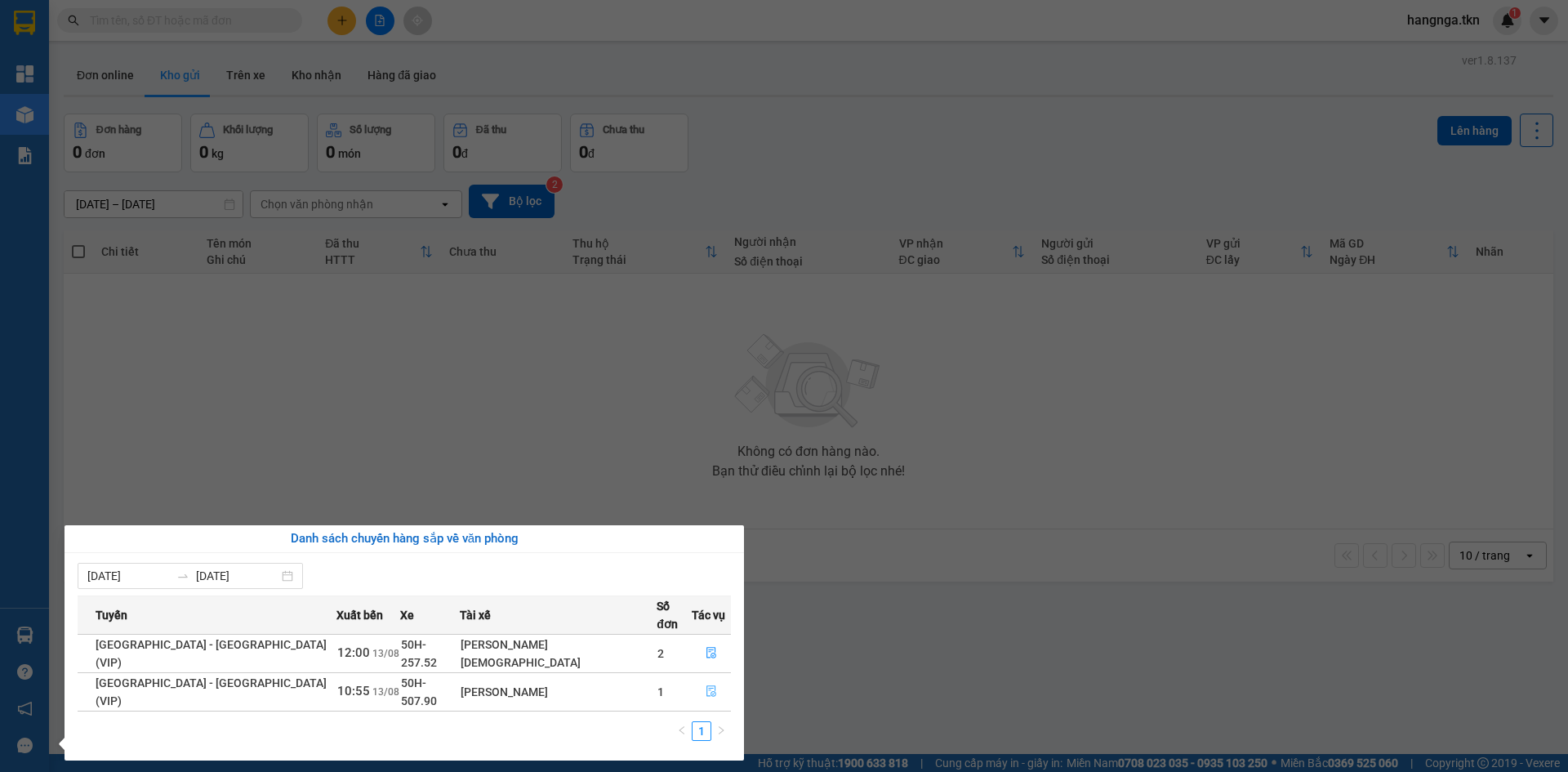
click at [707, 685] on icon "file-done" at bounding box center [711, 690] width 11 height 11
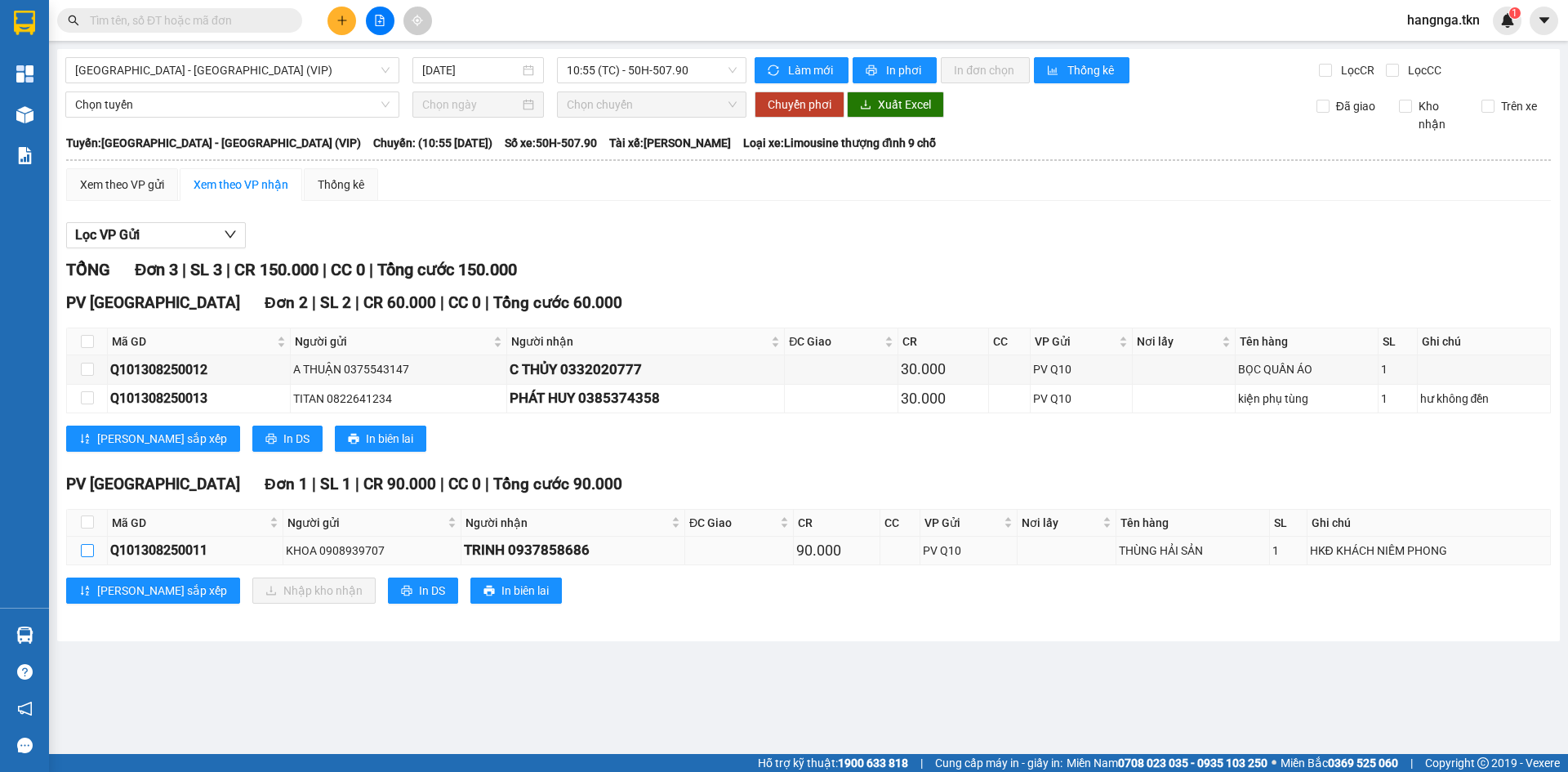
click at [91, 554] on input "checkbox" at bounding box center [87, 550] width 13 height 13
checkbox input "true"
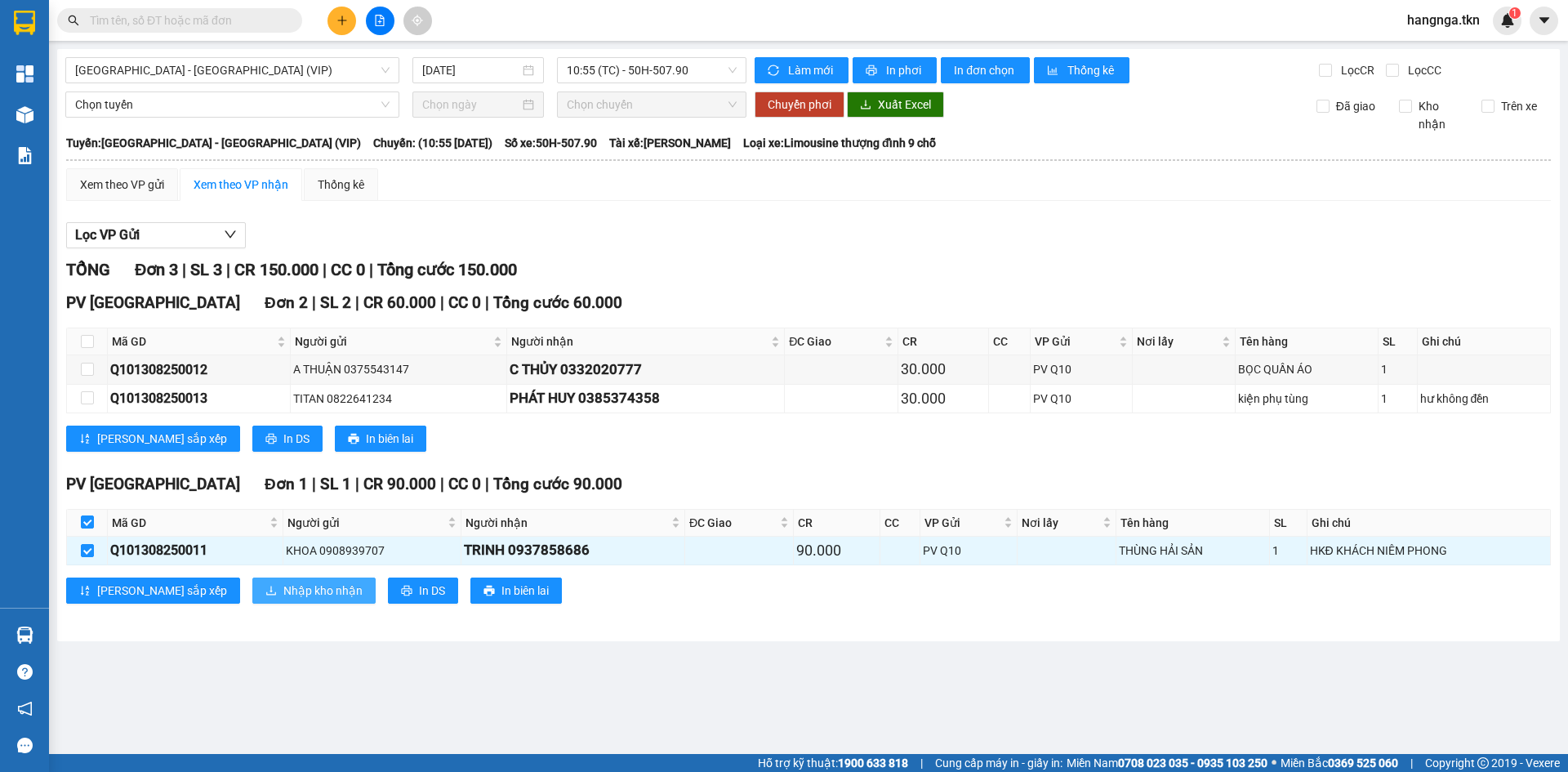
click at [283, 586] on span "Nhập kho nhận" at bounding box center [323, 590] width 79 height 18
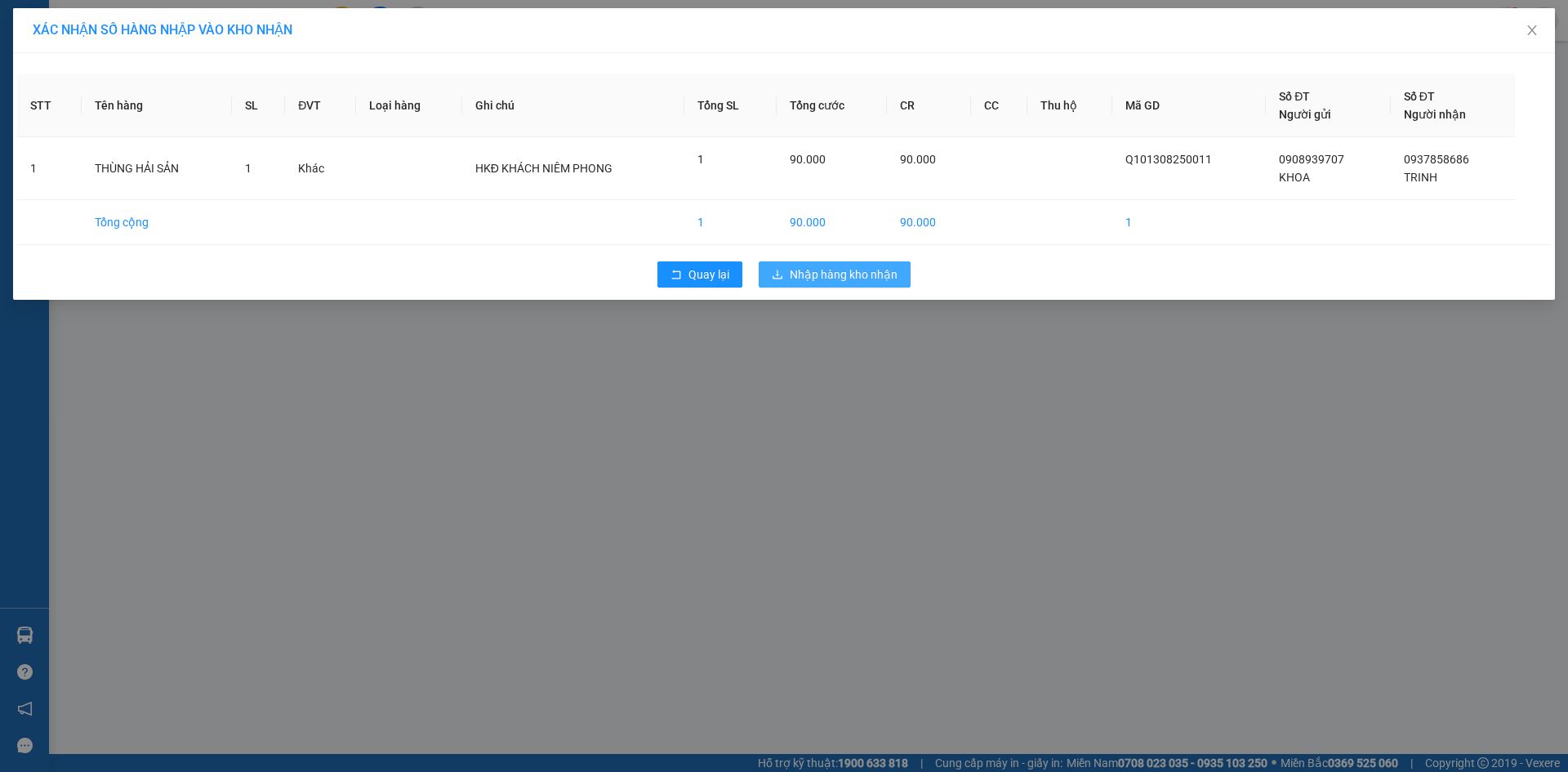
click at [843, 281] on span "Nhập hàng kho nhận" at bounding box center [844, 274] width 108 height 18
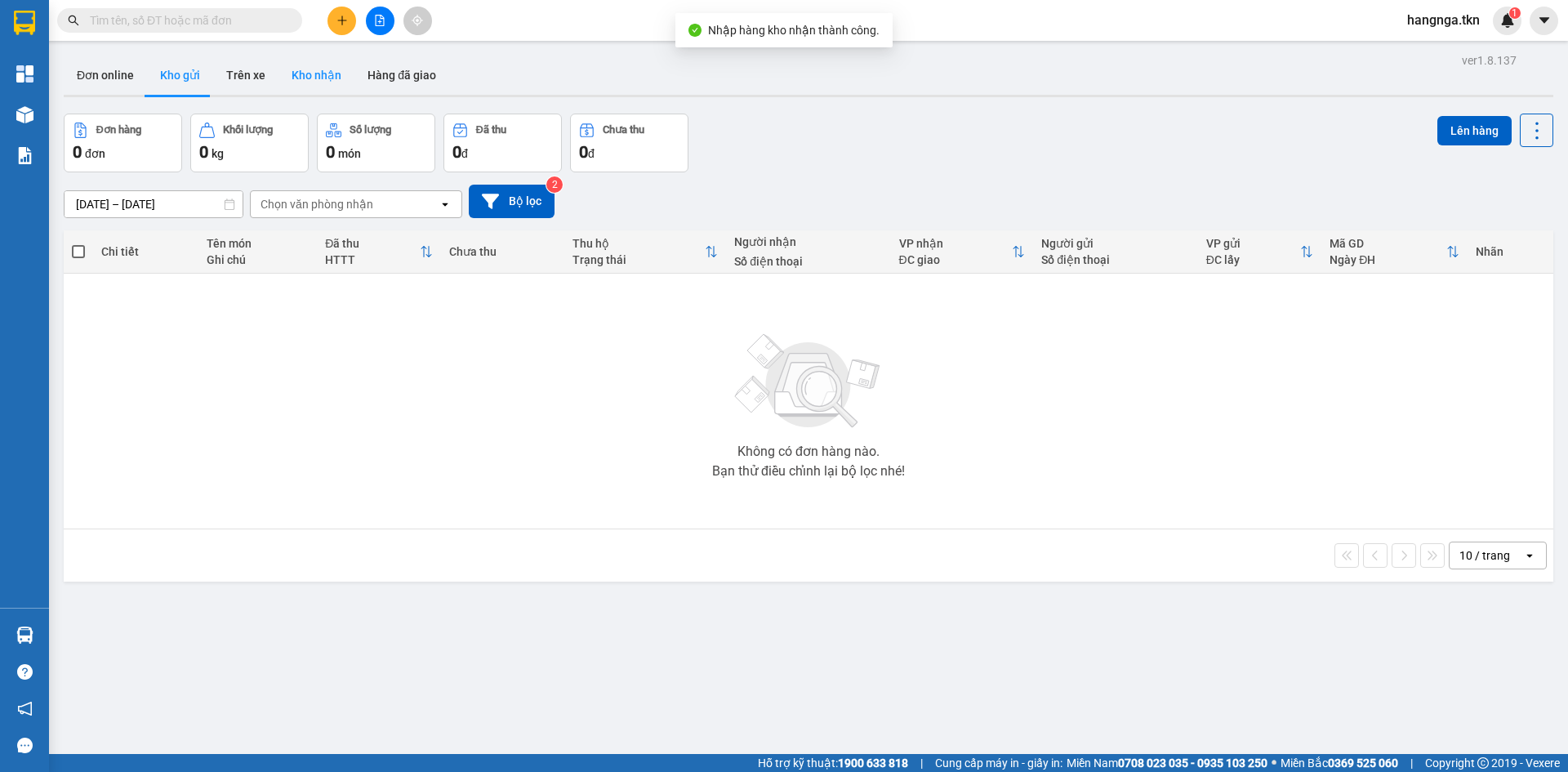
click at [302, 72] on button "Kho nhận" at bounding box center [316, 75] width 76 height 39
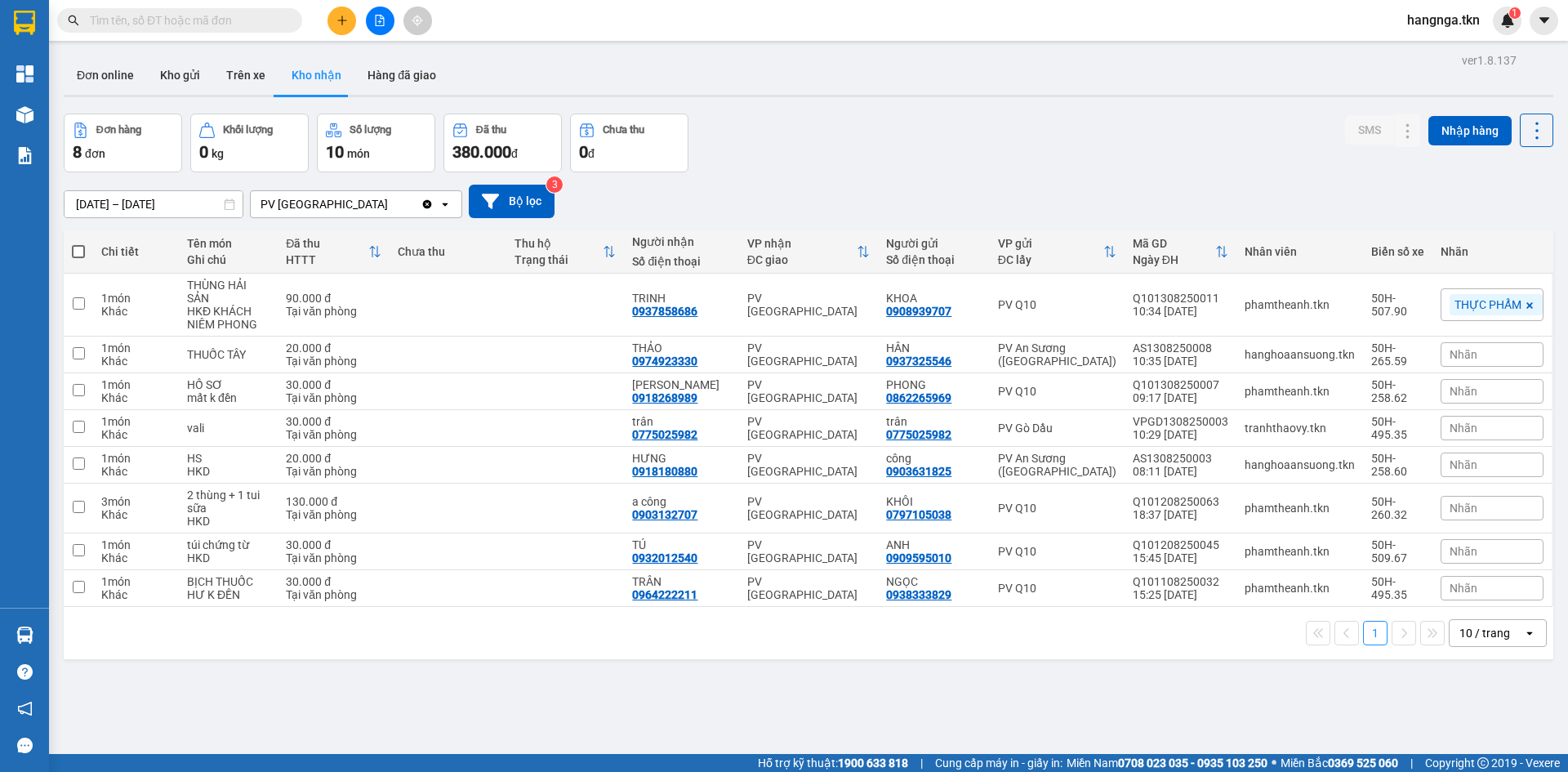
click at [844, 130] on div "Đơn hàng 8 đơn Khối lượng 0 kg Số lượng 10 món Đã thu 380.000 đ Chưa thu 0 đ SM…" at bounding box center [809, 142] width 1490 height 59
click at [134, 73] on button "Đơn online" at bounding box center [106, 75] width 83 height 39
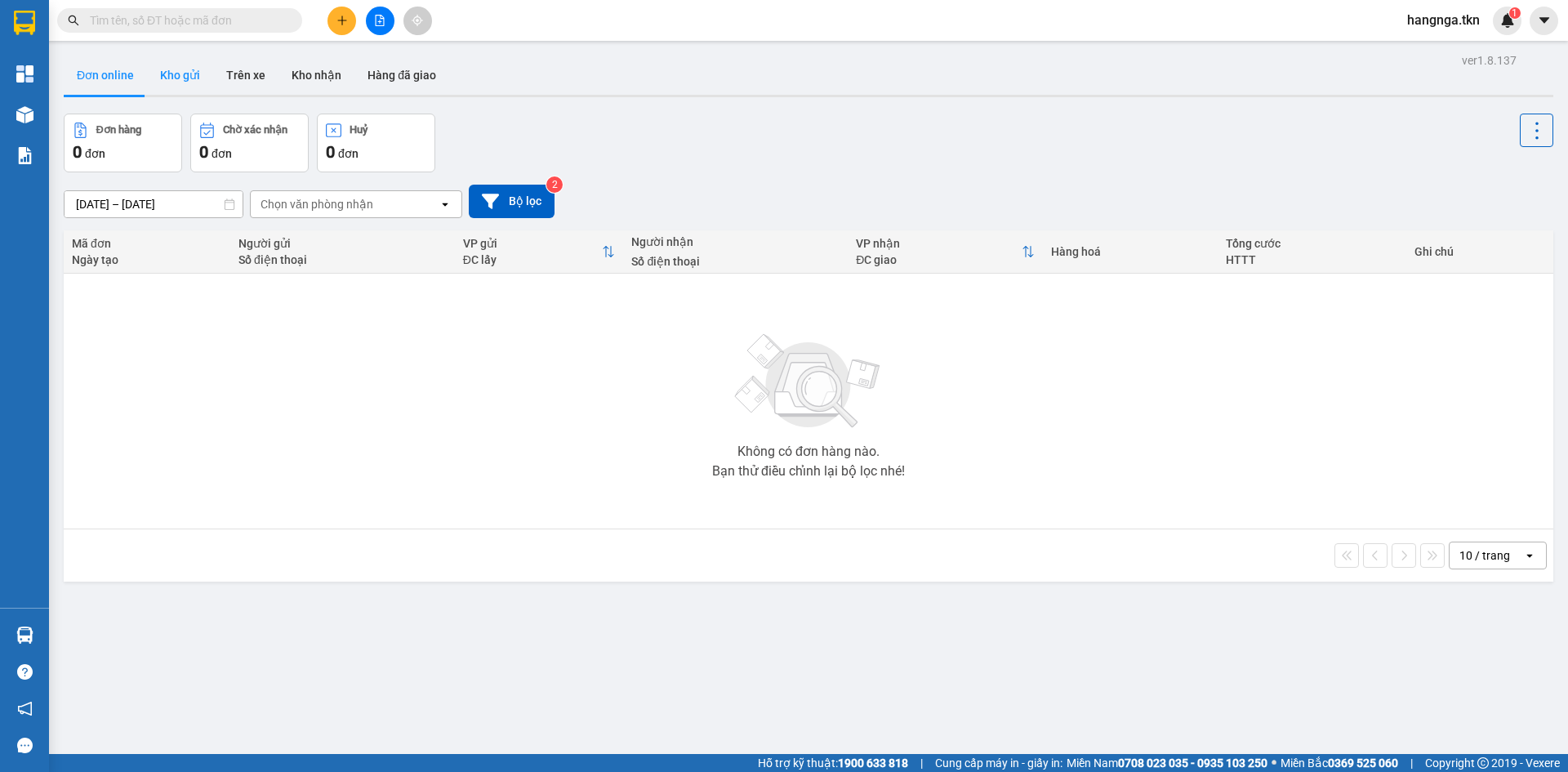
click at [186, 77] on button "Kho gửi" at bounding box center [180, 75] width 66 height 39
type input "[DATE] – [DATE]"
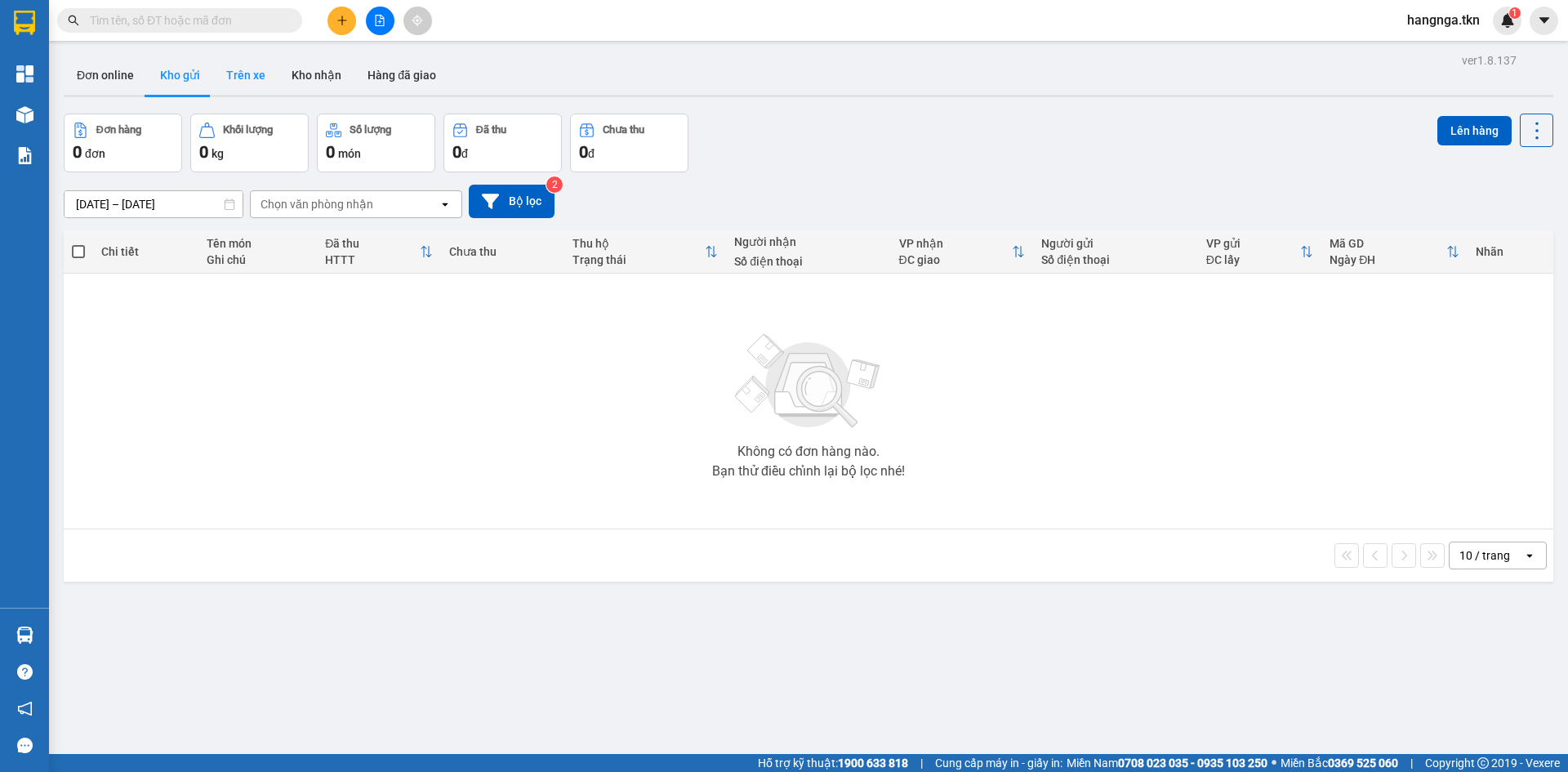
click at [268, 75] on button "Trên xe" at bounding box center [245, 75] width 66 height 39
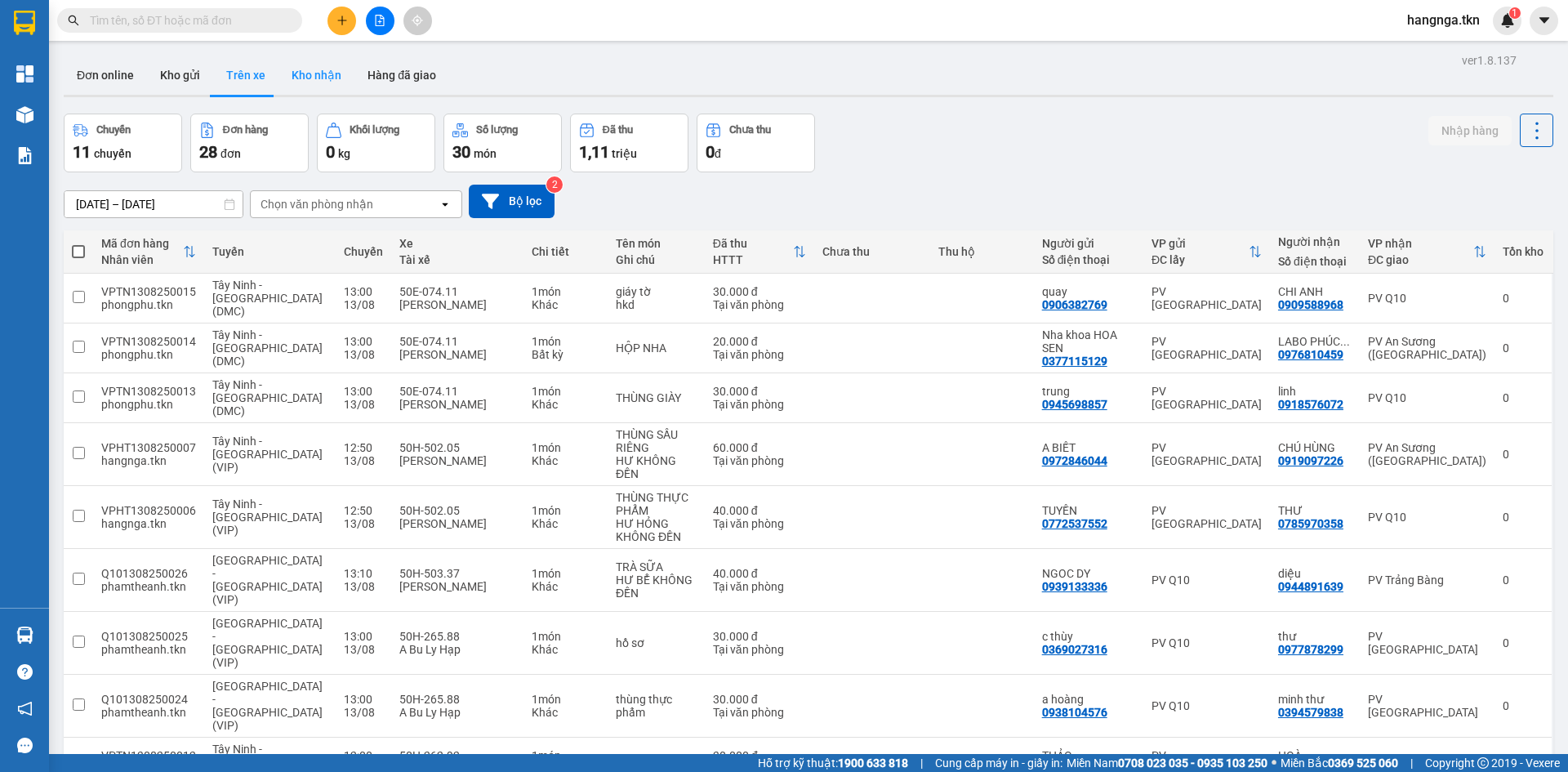
click at [311, 77] on button "Kho nhận" at bounding box center [316, 75] width 76 height 39
type input "[DATE] – [DATE]"
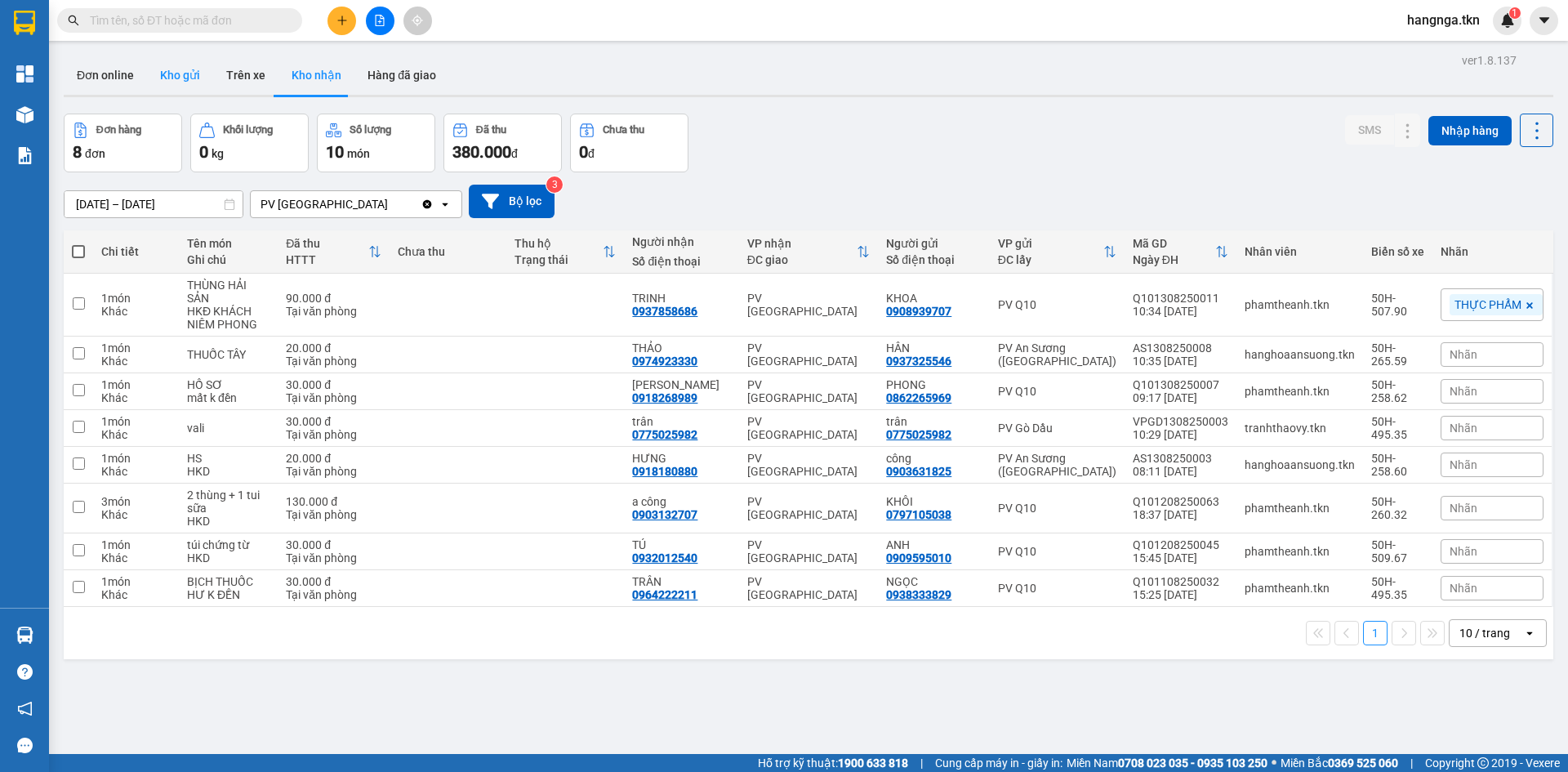
click at [189, 77] on button "Kho gửi" at bounding box center [180, 75] width 66 height 39
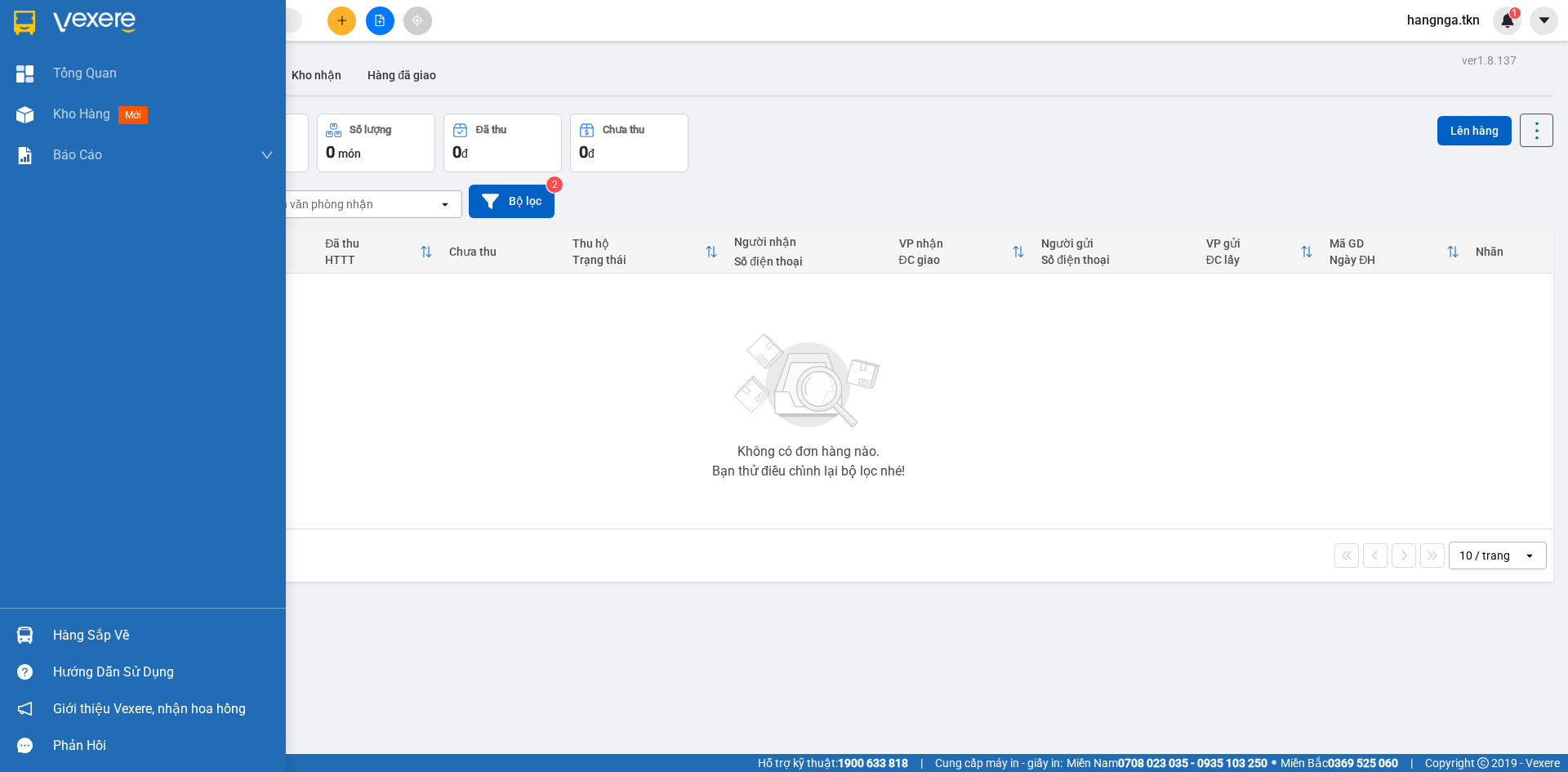
click at [14, 626] on div at bounding box center [25, 635] width 29 height 29
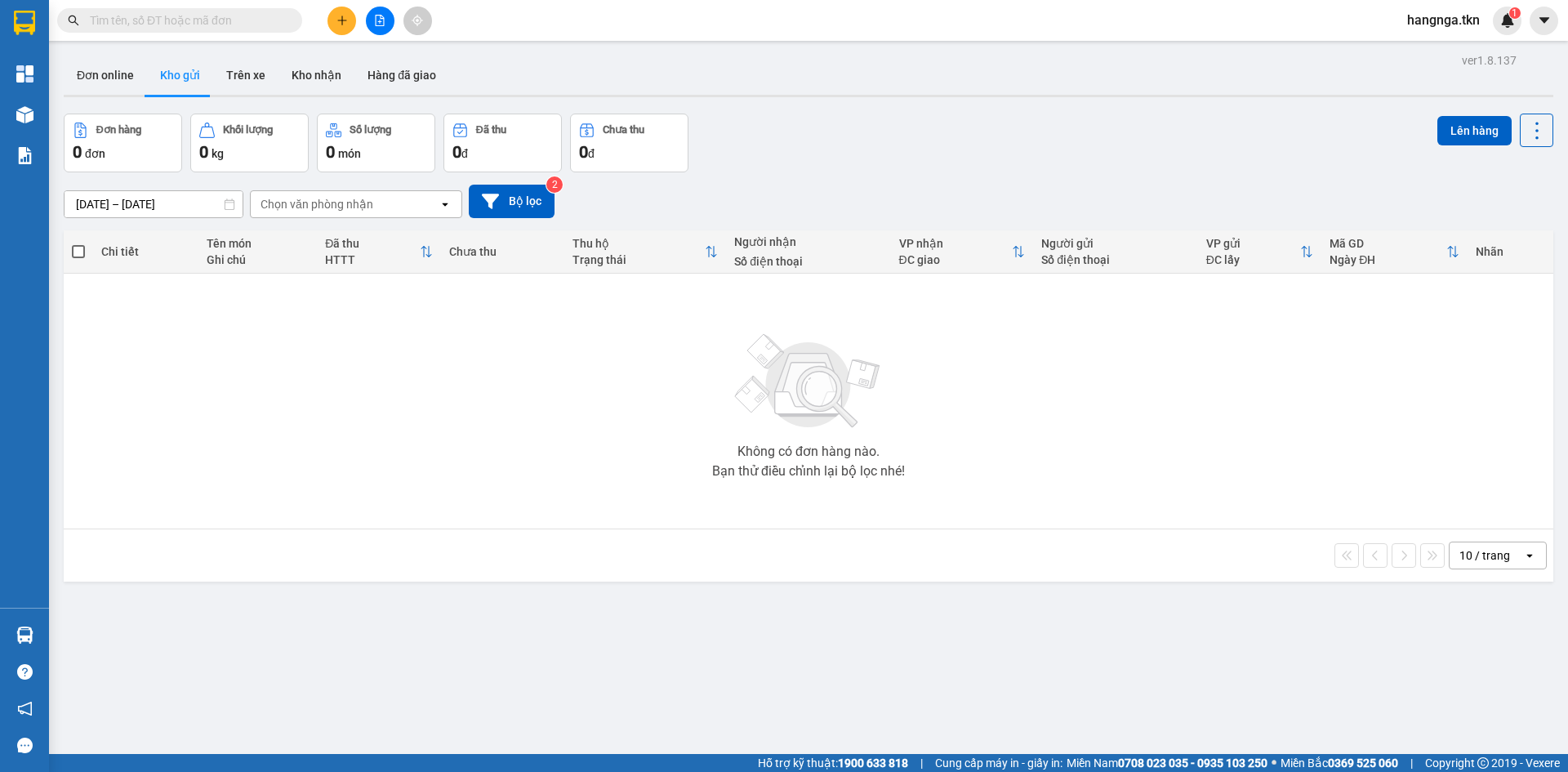
click at [915, 636] on section "Kết quả tìm kiếm ( 4 ) Bộ lọc Mã ĐH Trạng thái Món hàng Thu hộ Tổng cước Chưa c…" at bounding box center [784, 386] width 1568 height 772
drag, startPoint x: 51, startPoint y: 632, endPoint x: 43, endPoint y: 634, distance: 8.2
click at [49, 632] on section "Kết quả tìm kiếm ( 4 ) Bộ lọc Mã ĐH Trạng thái Món hàng Thu hộ Tổng cước Chưa c…" at bounding box center [784, 386] width 1568 height 772
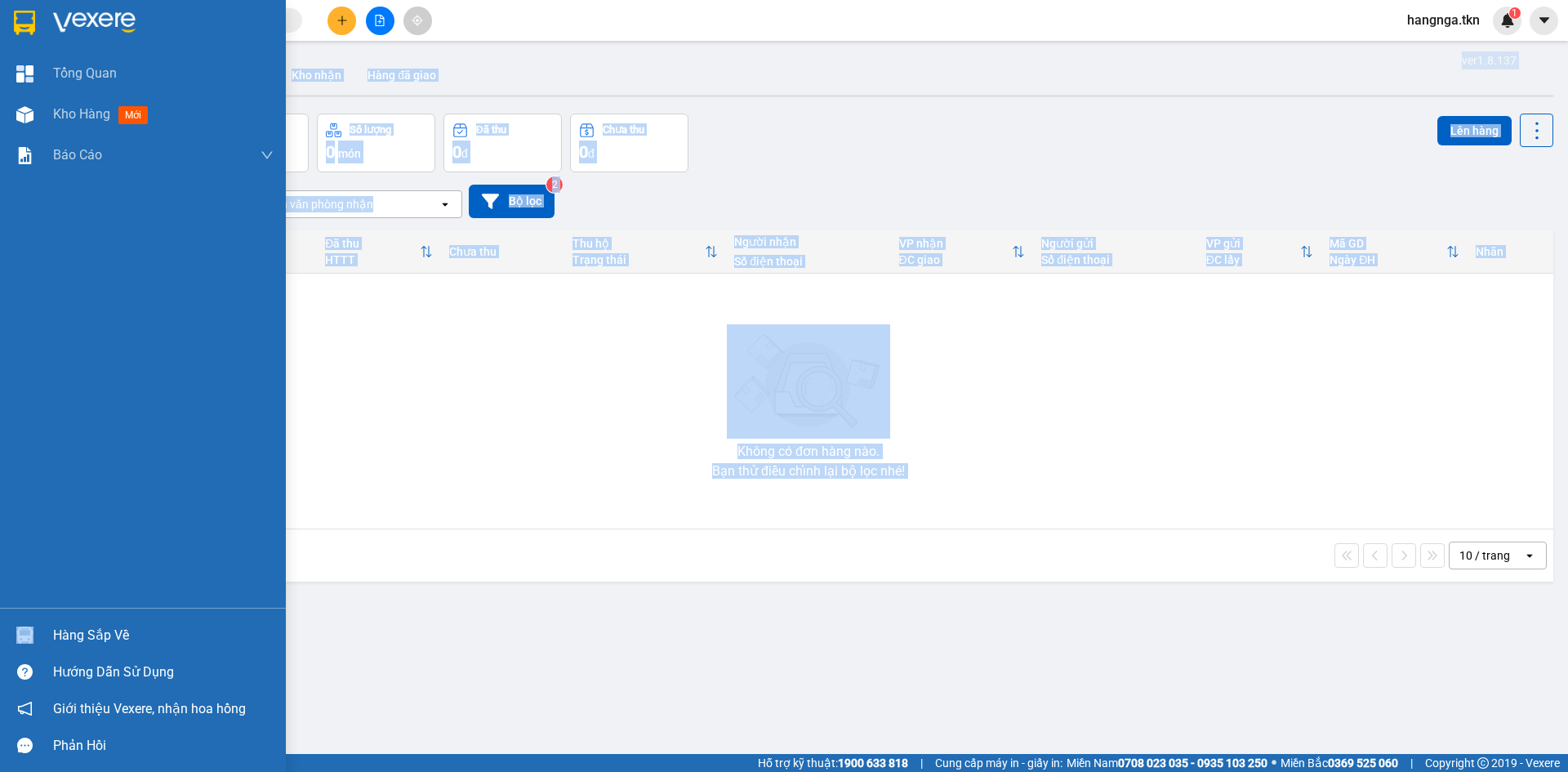
click at [42, 634] on div "Hàng sắp về" at bounding box center [143, 634] width 286 height 37
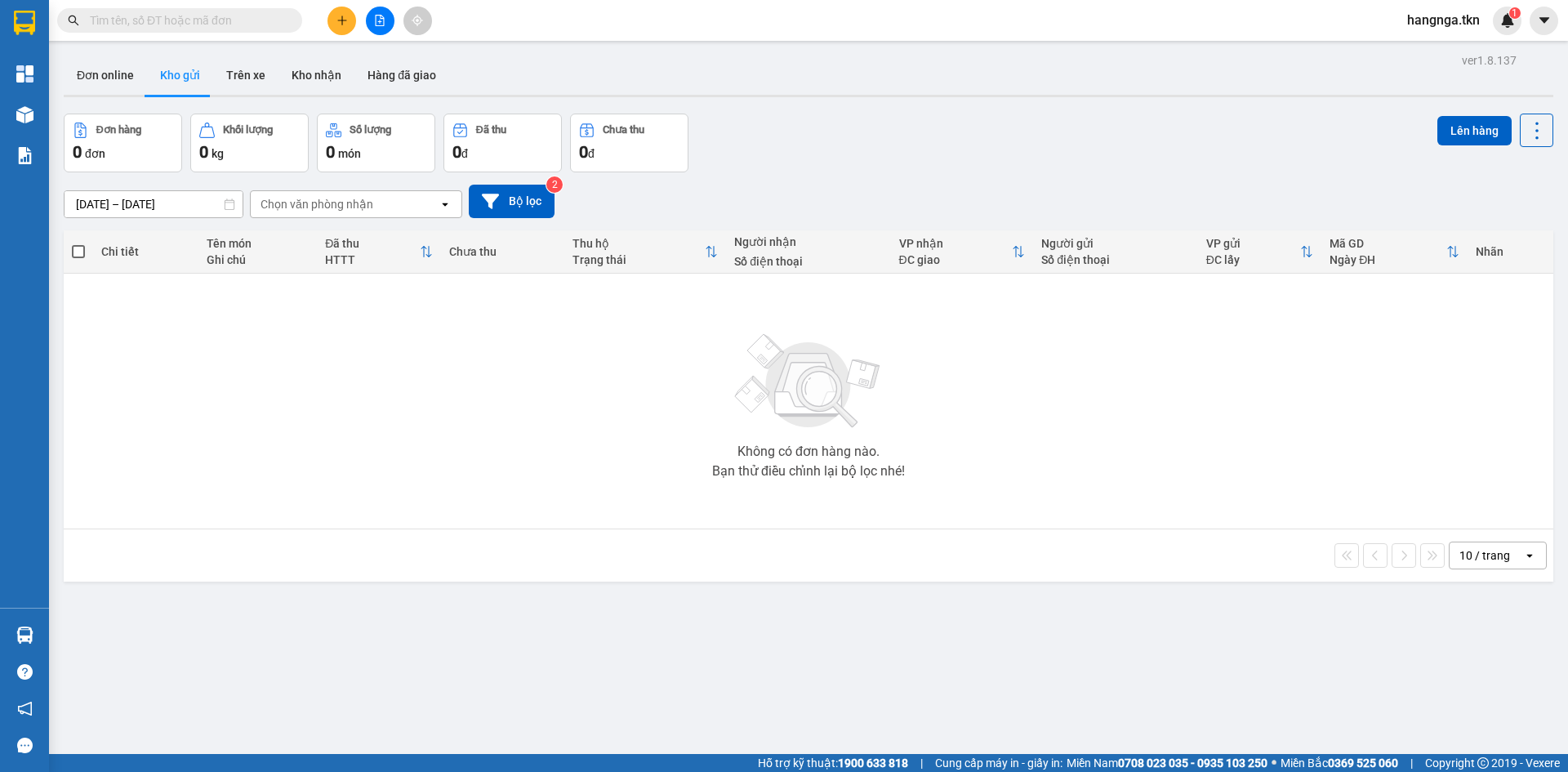
click at [581, 453] on section "Kết quả tìm kiếm ( 4 ) Bộ lọc Mã ĐH Trạng thái Món hàng Thu hộ Tổng cước Chưa c…" at bounding box center [784, 386] width 1568 height 772
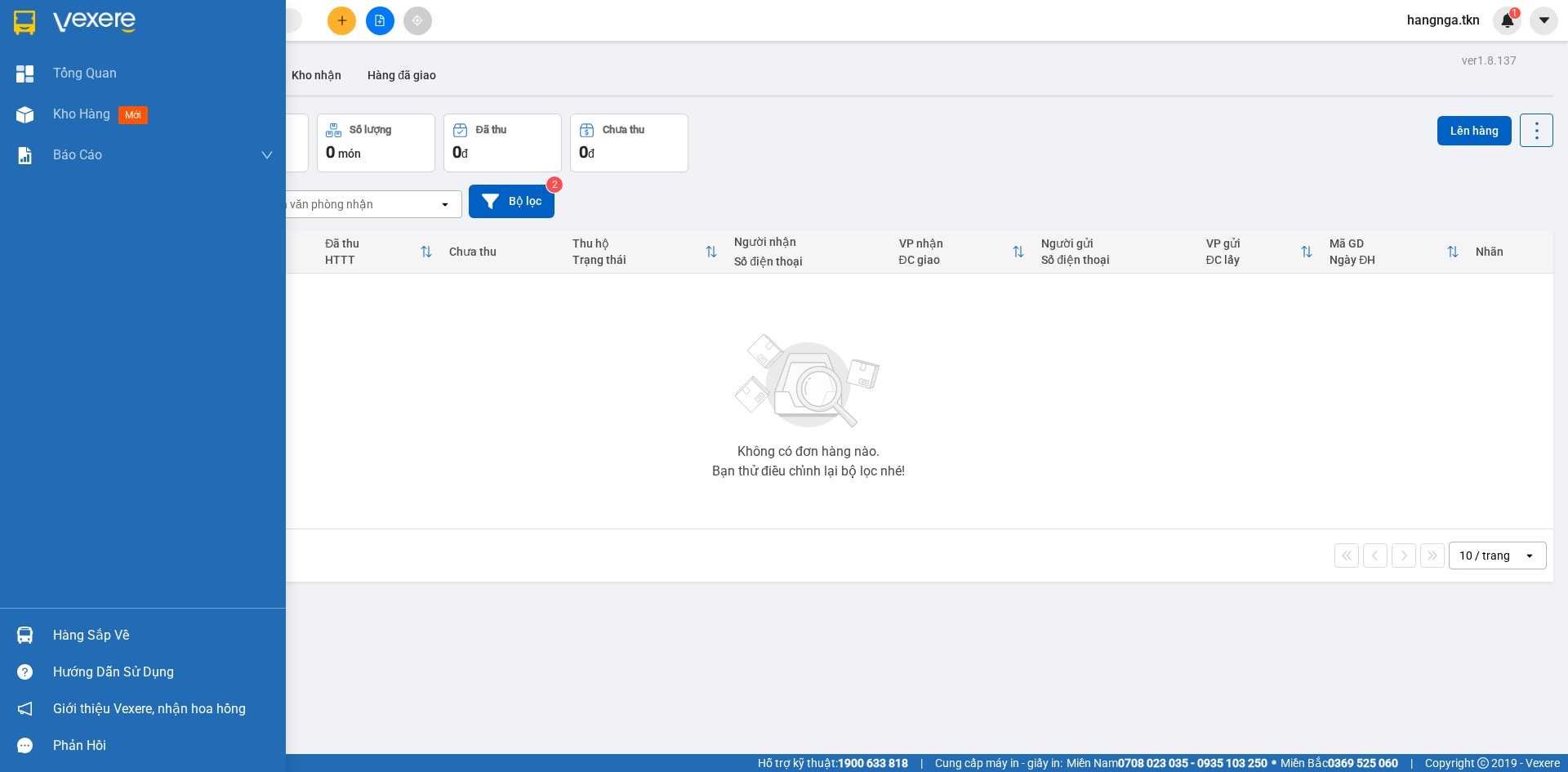
click at [16, 625] on div at bounding box center [25, 635] width 29 height 29
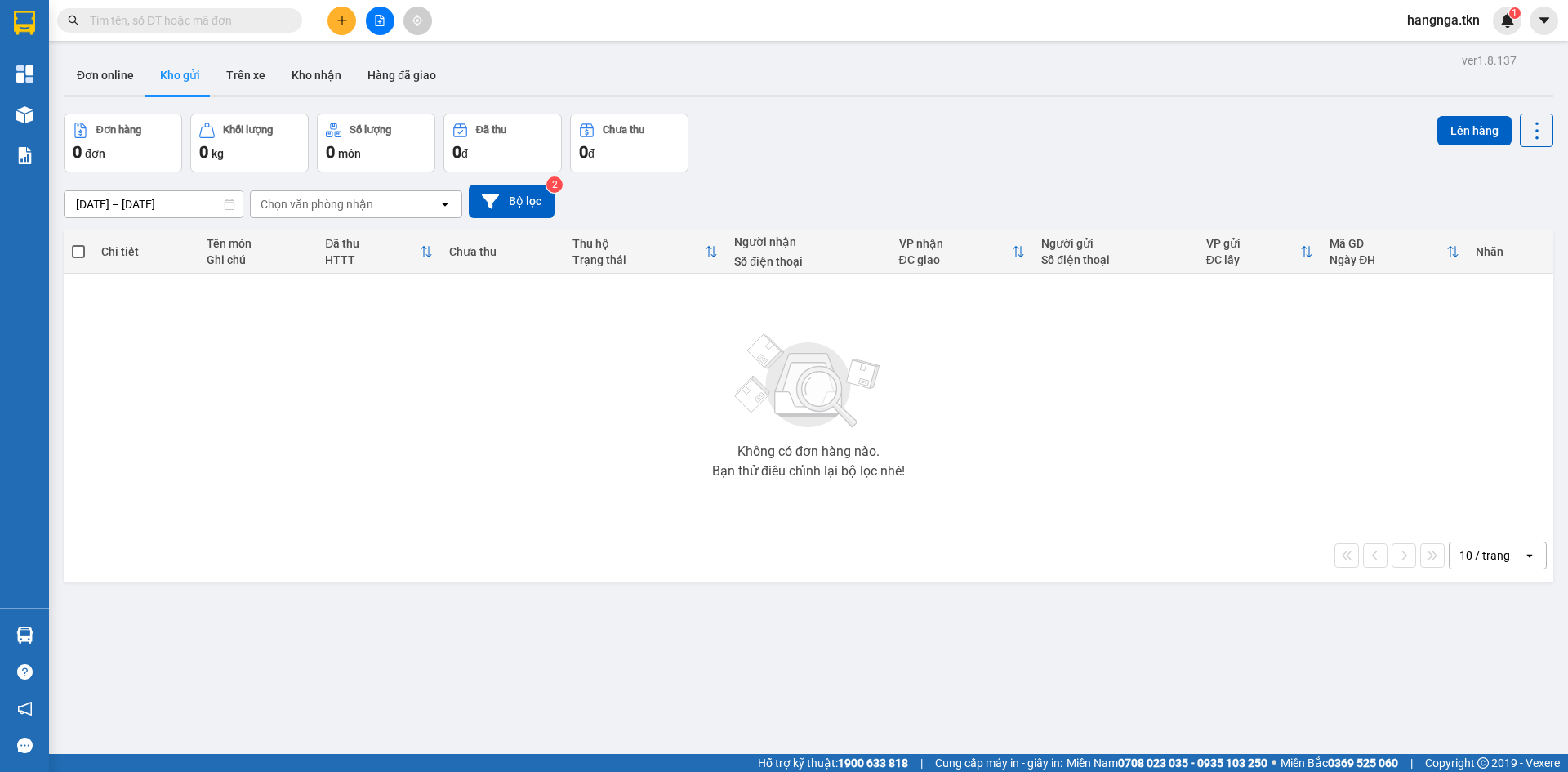
click at [525, 420] on section "Kết quả tìm kiếm ( 4 ) Bộ lọc Mã ĐH Trạng thái Món hàng Thu hộ Tổng cước Chưa c…" at bounding box center [784, 386] width 1568 height 772
click at [308, 74] on button "Kho nhận" at bounding box center [316, 75] width 76 height 39
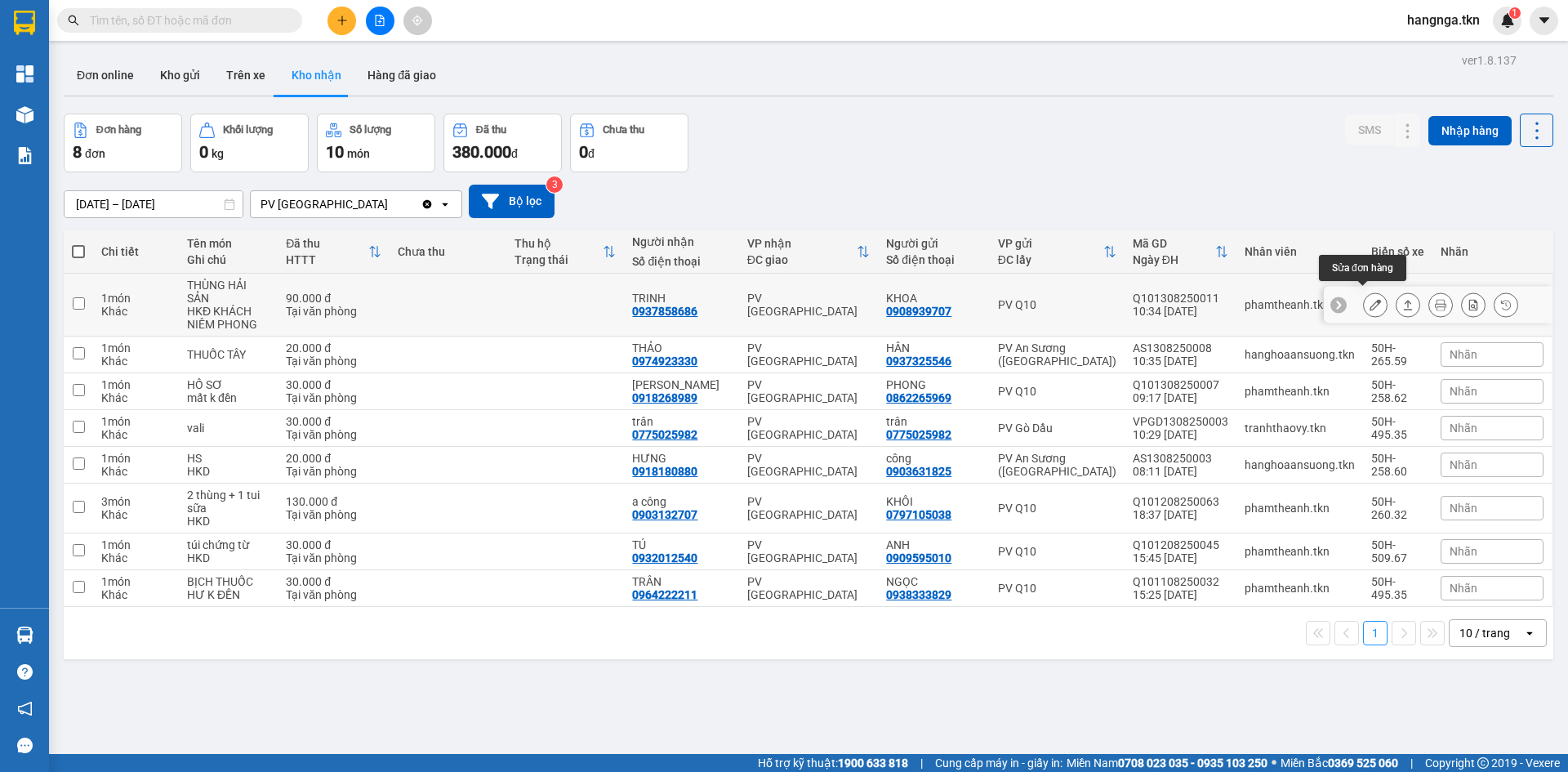
click at [1370, 299] on icon at bounding box center [1375, 304] width 11 height 11
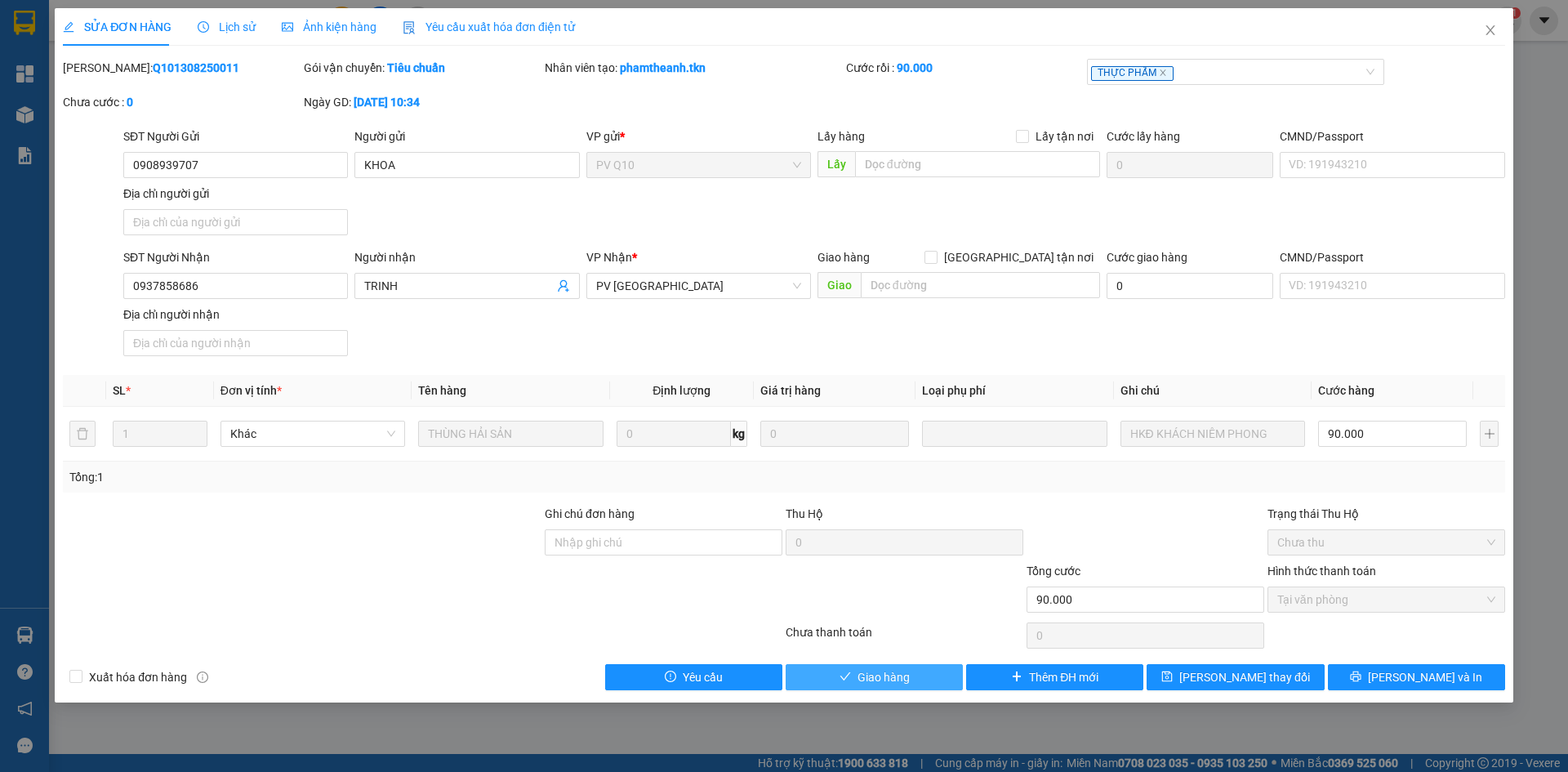
click at [879, 674] on span "Giao hàng" at bounding box center [883, 677] width 52 height 18
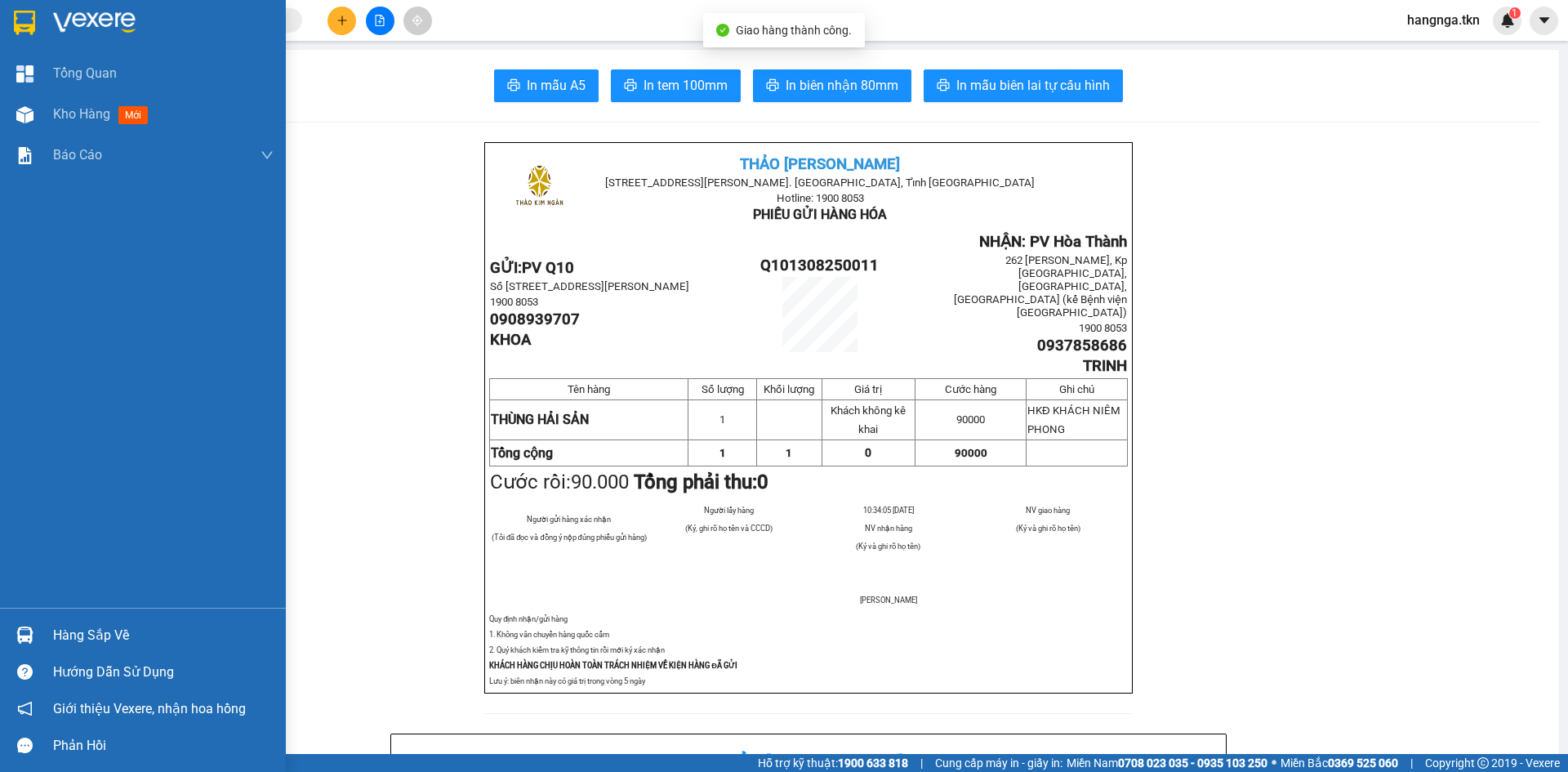
click at [14, 21] on img at bounding box center [24, 22] width 21 height 25
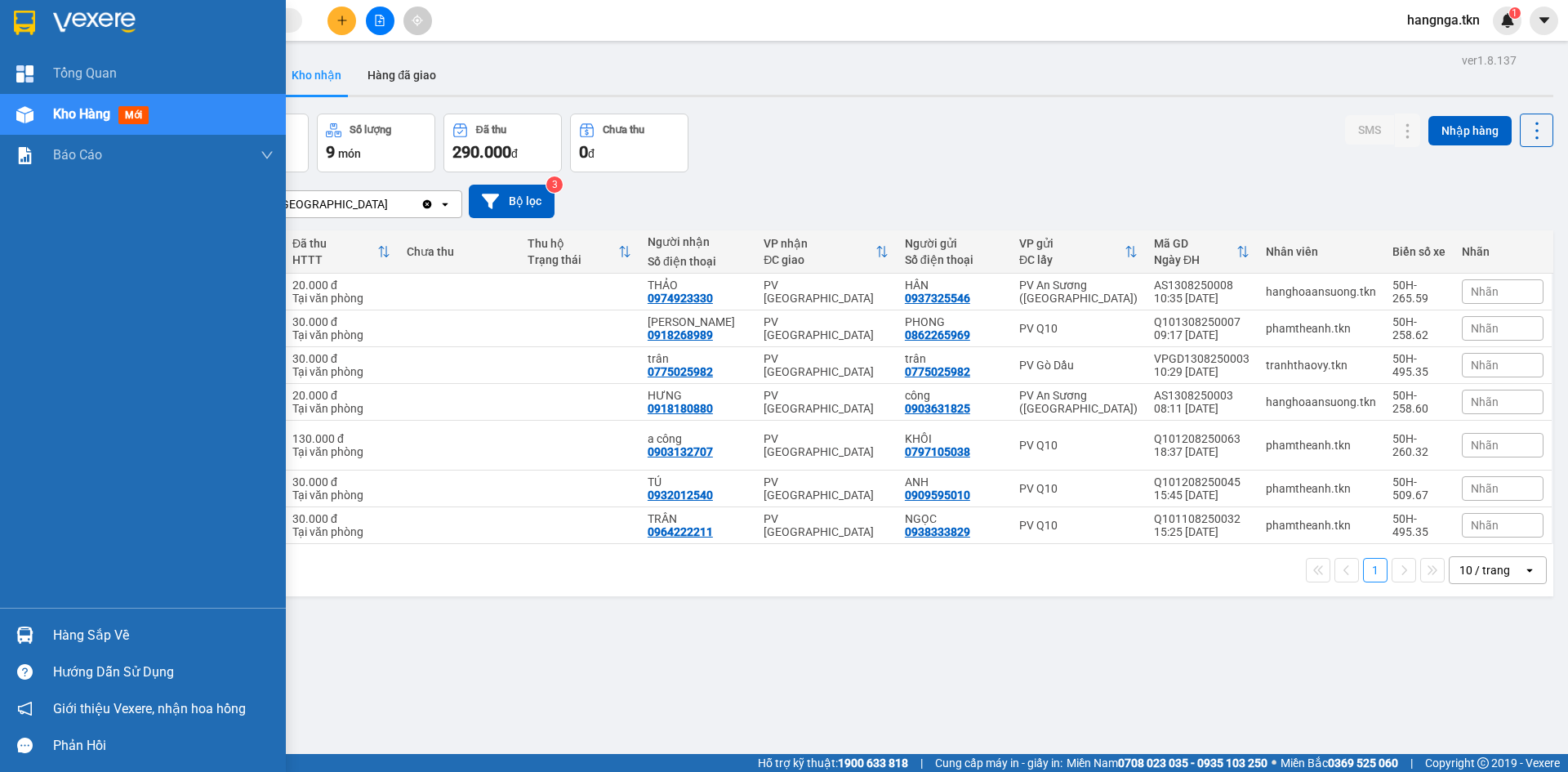
click at [47, 655] on div "Hướng dẫn sử dụng" at bounding box center [143, 672] width 286 height 37
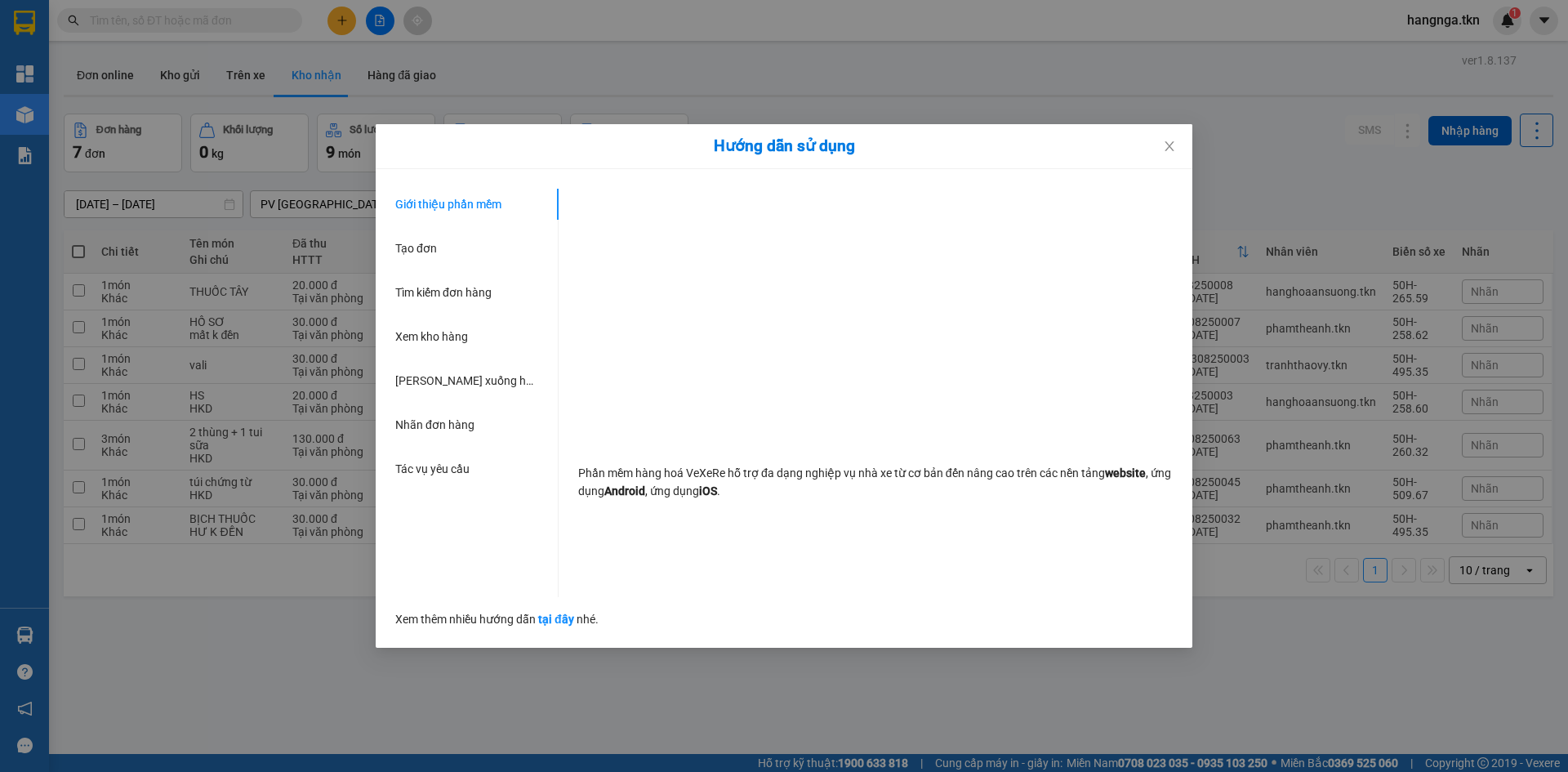
click at [482, 708] on div "Hướng dẫn sử dụng Giới thiệu phần mềm Tạo đơn Tìm kiếm đơn hàng Xem kho hàng Lê…" at bounding box center [784, 386] width 1568 height 772
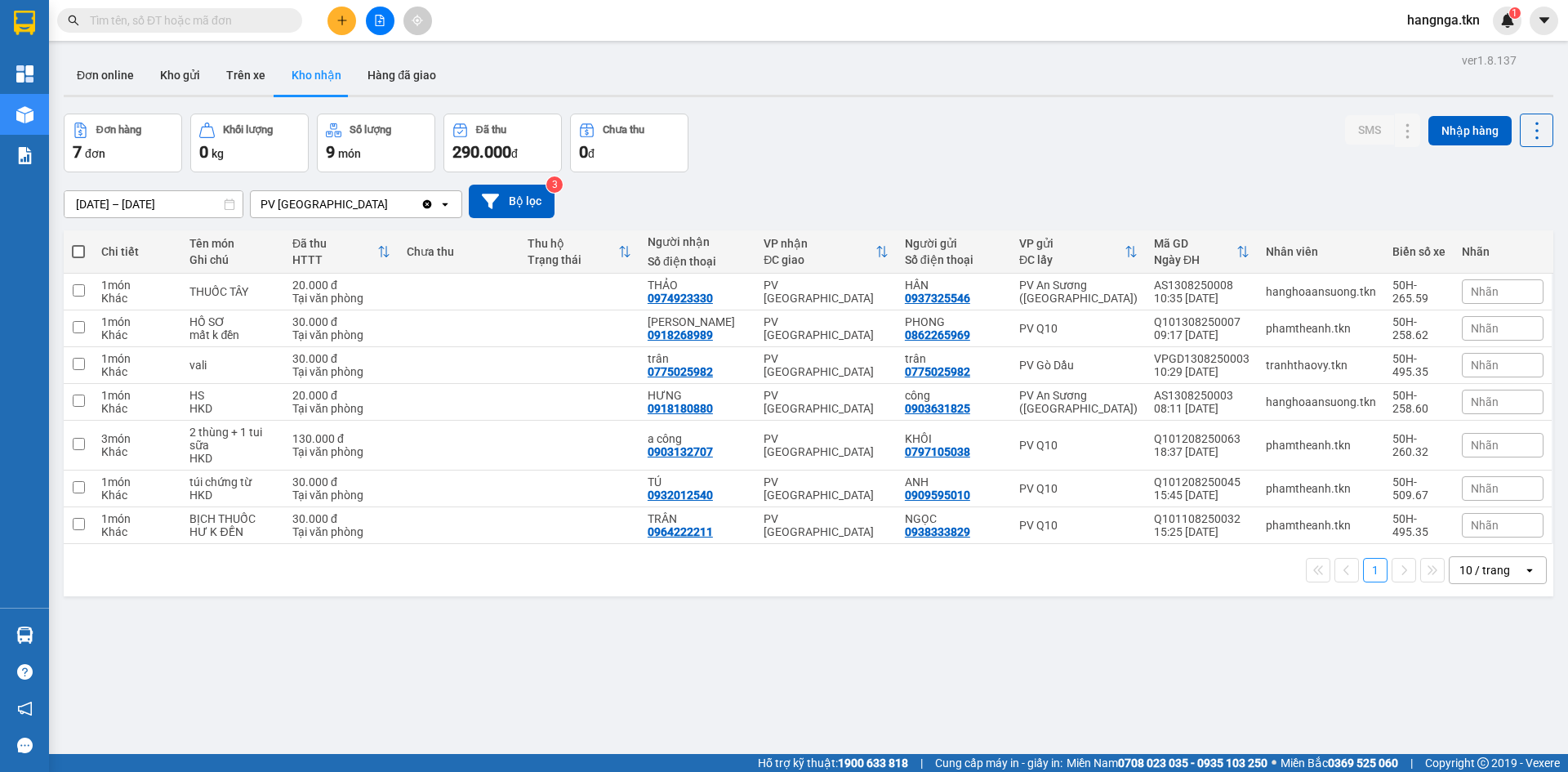
click at [47, 631] on div "Hàng sắp về" at bounding box center [25, 634] width 49 height 37
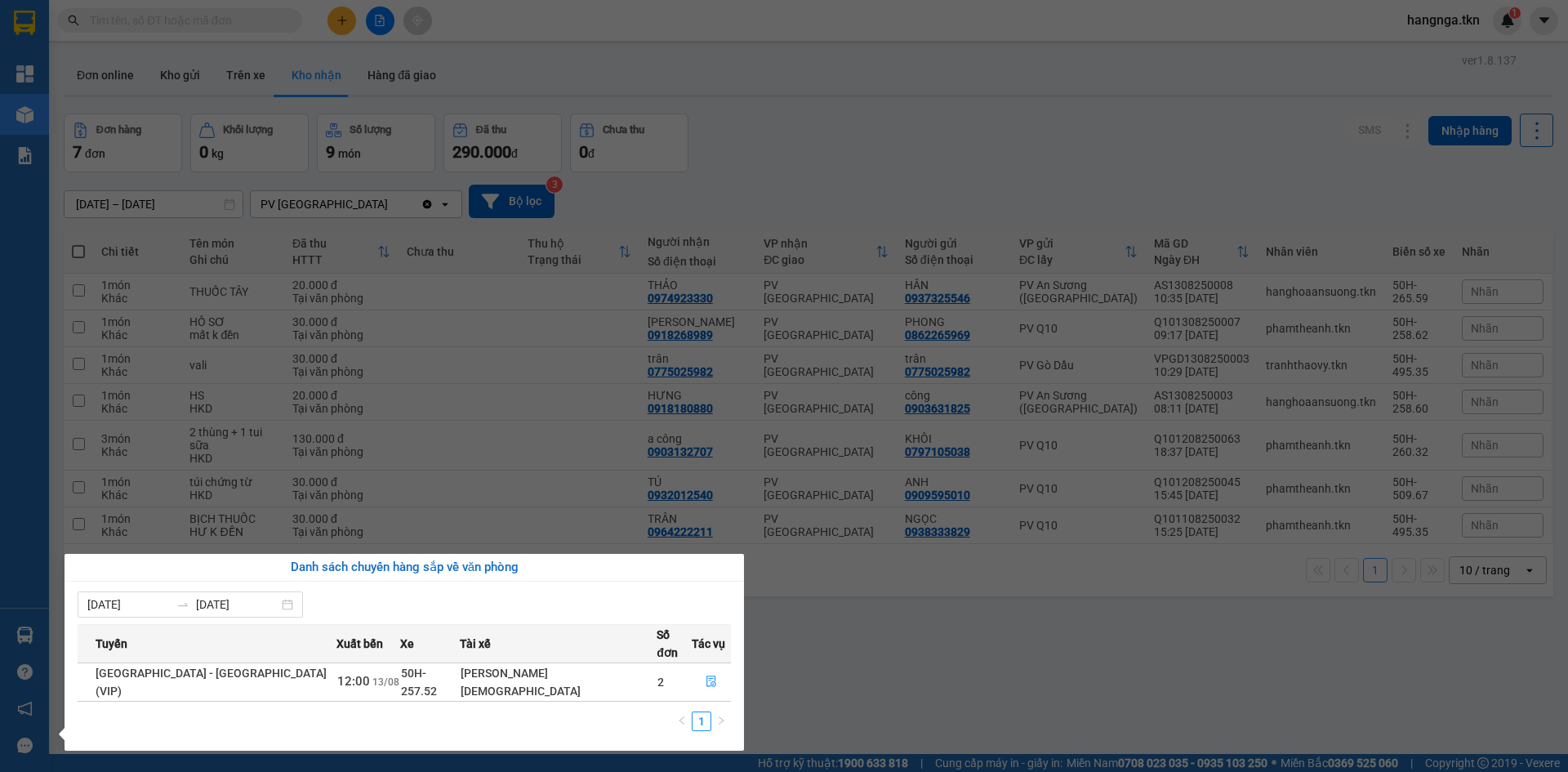
click at [751, 655] on section "Kết quả tìm kiếm ( 4 ) Bộ lọc Mã ĐH Trạng thái Món hàng Thu hộ Tổng cước Chưa c…" at bounding box center [784, 386] width 1568 height 772
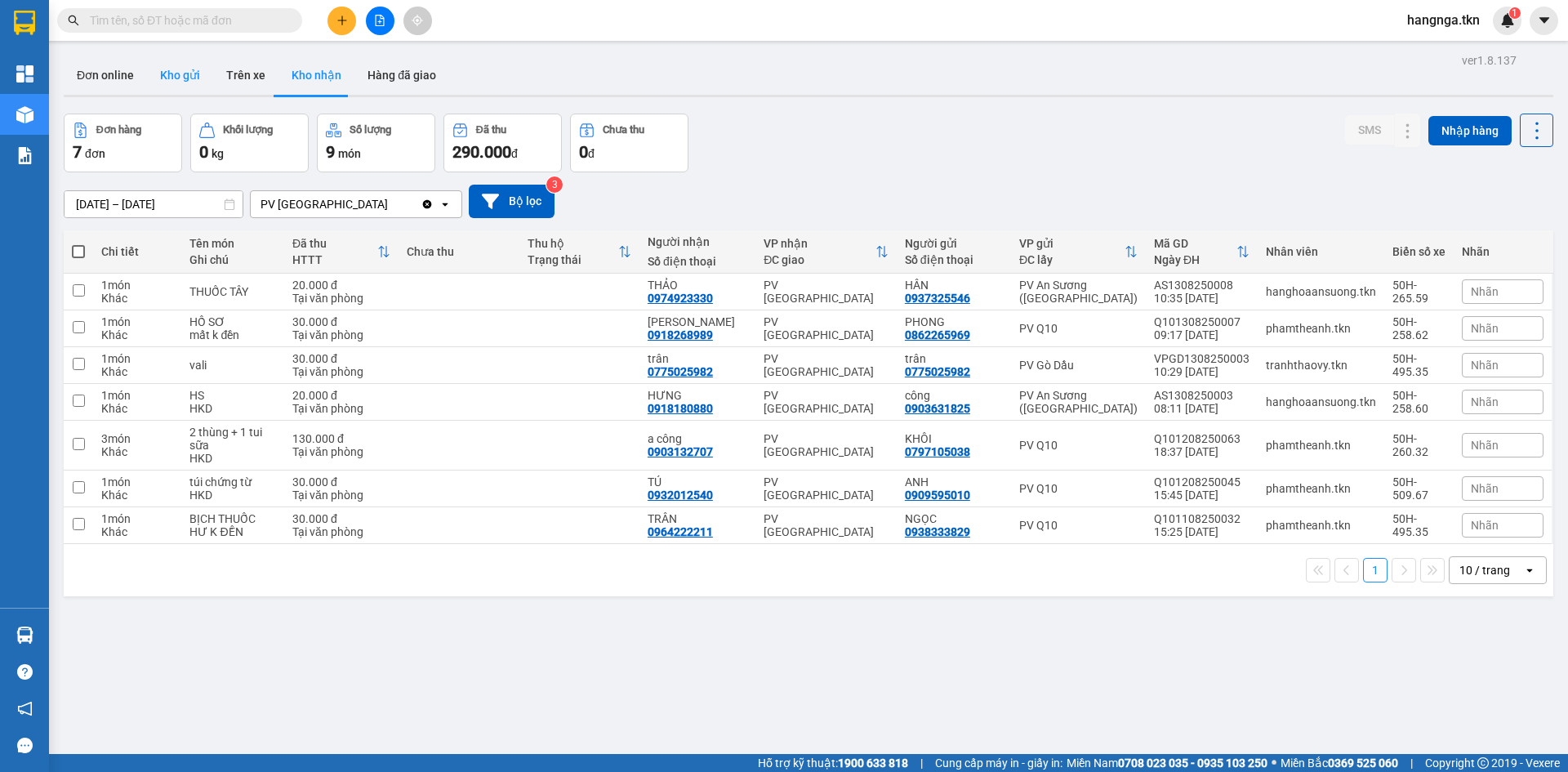
click at [177, 87] on button "Kho gửi" at bounding box center [180, 75] width 66 height 39
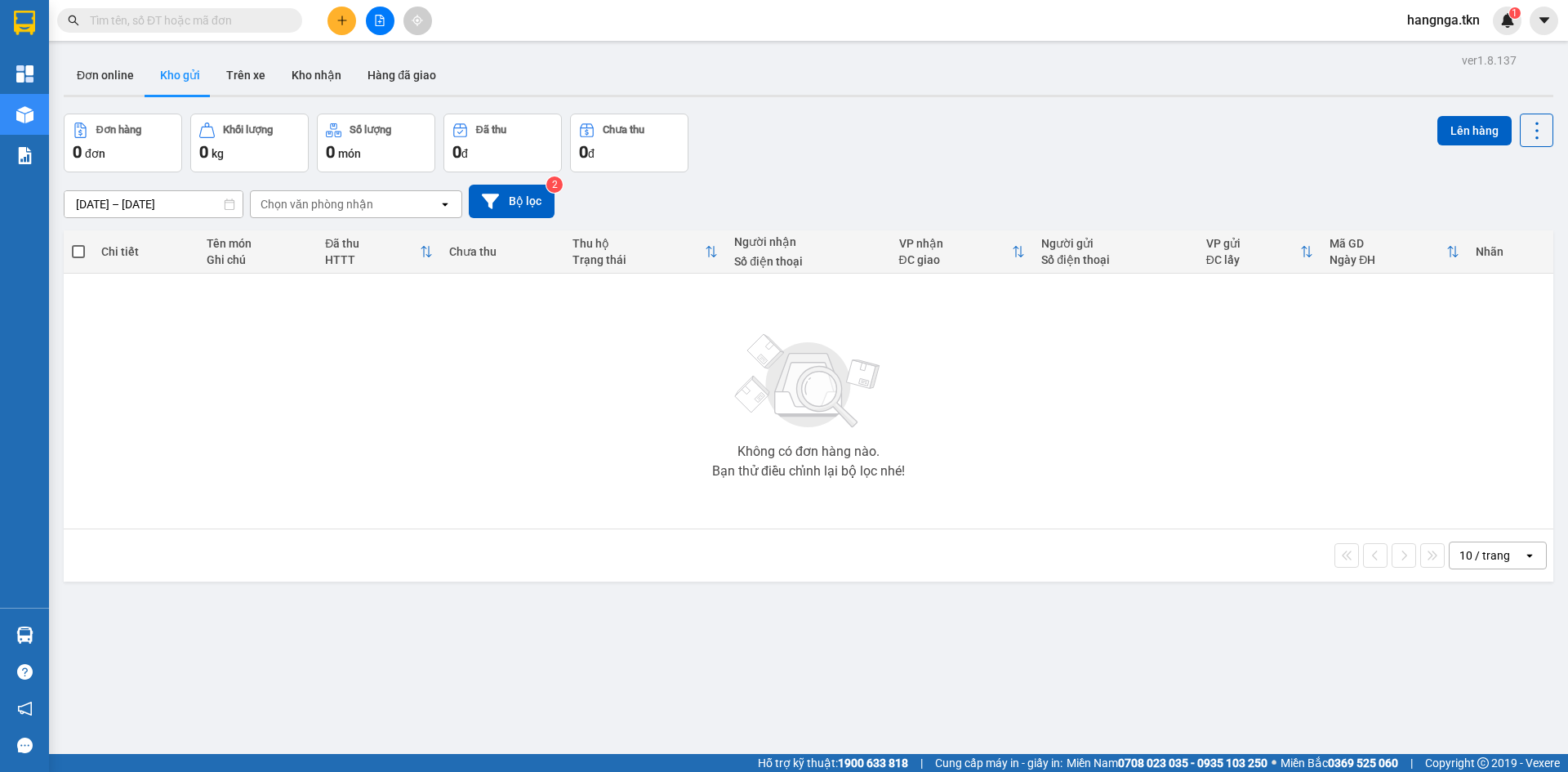
click at [339, 26] on icon "plus" at bounding box center [341, 20] width 11 height 11
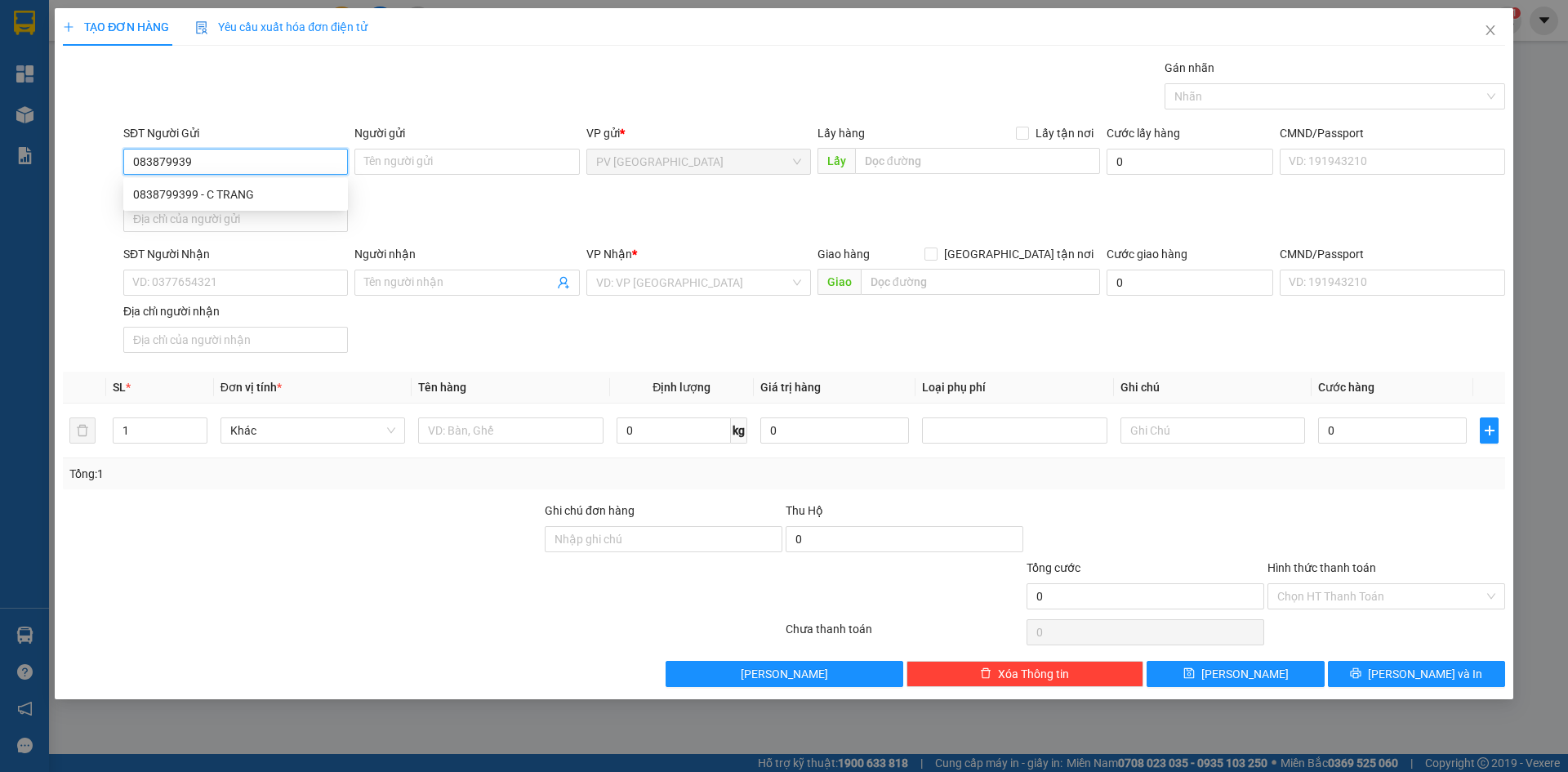
type input "0838799399"
click at [266, 192] on div "0838799399 - C TRANG" at bounding box center [235, 194] width 205 height 18
type input "C TRANG"
type input "0919685738"
type input "[PERSON_NAME]"
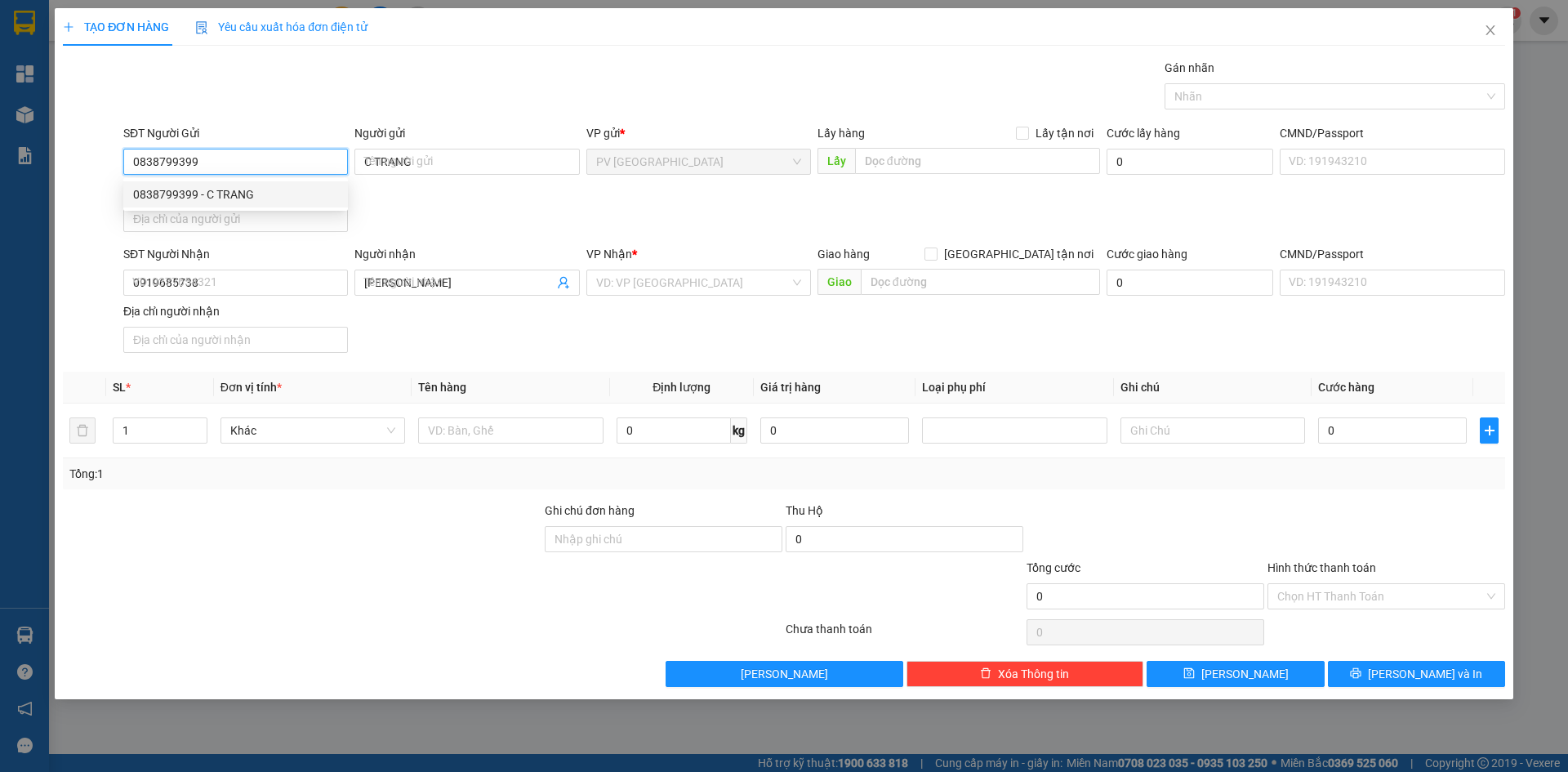
type input "20.000"
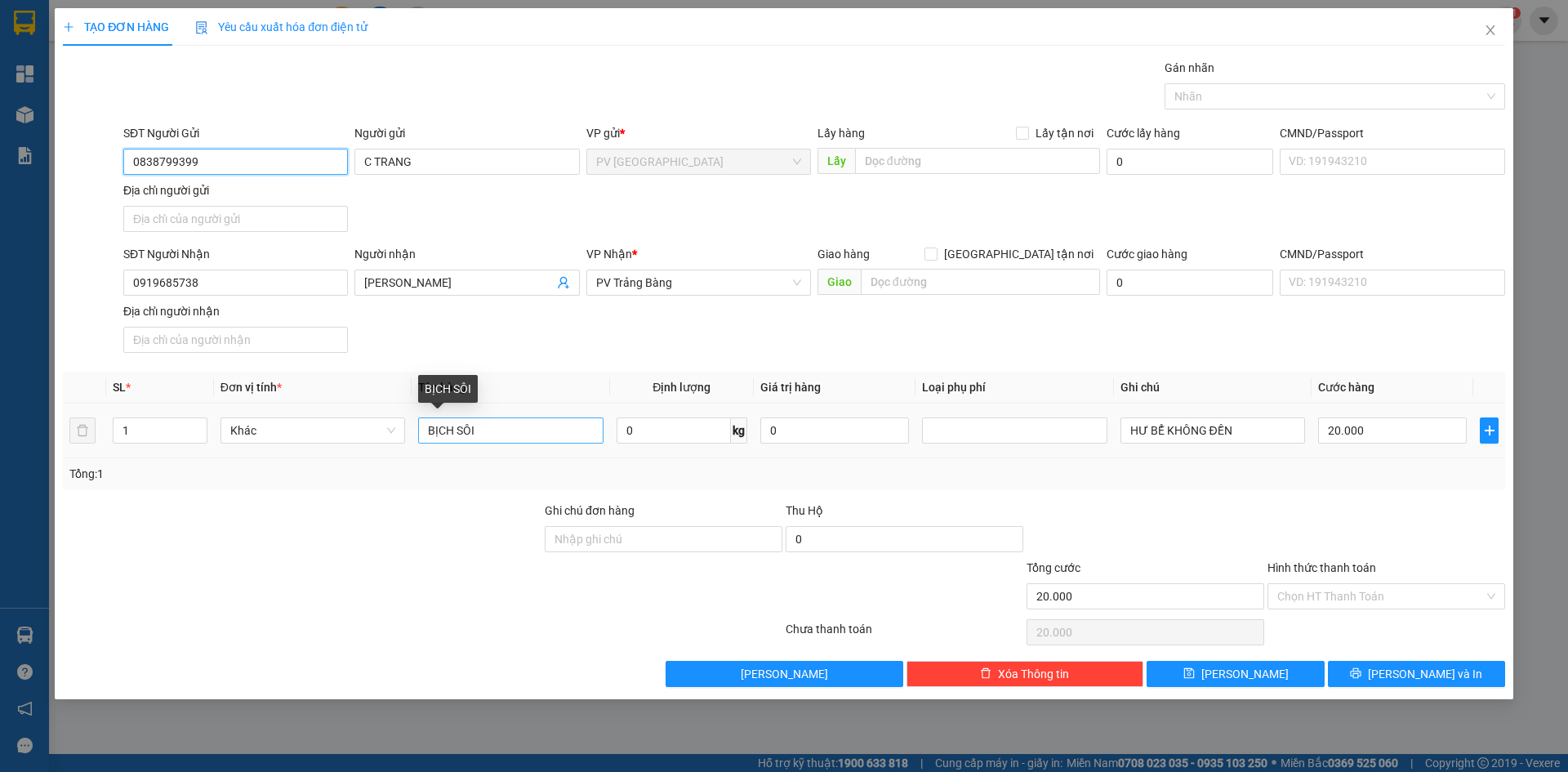
type input "0838799399"
click at [495, 427] on input "BỊCH SÔI" at bounding box center [510, 430] width 185 height 26
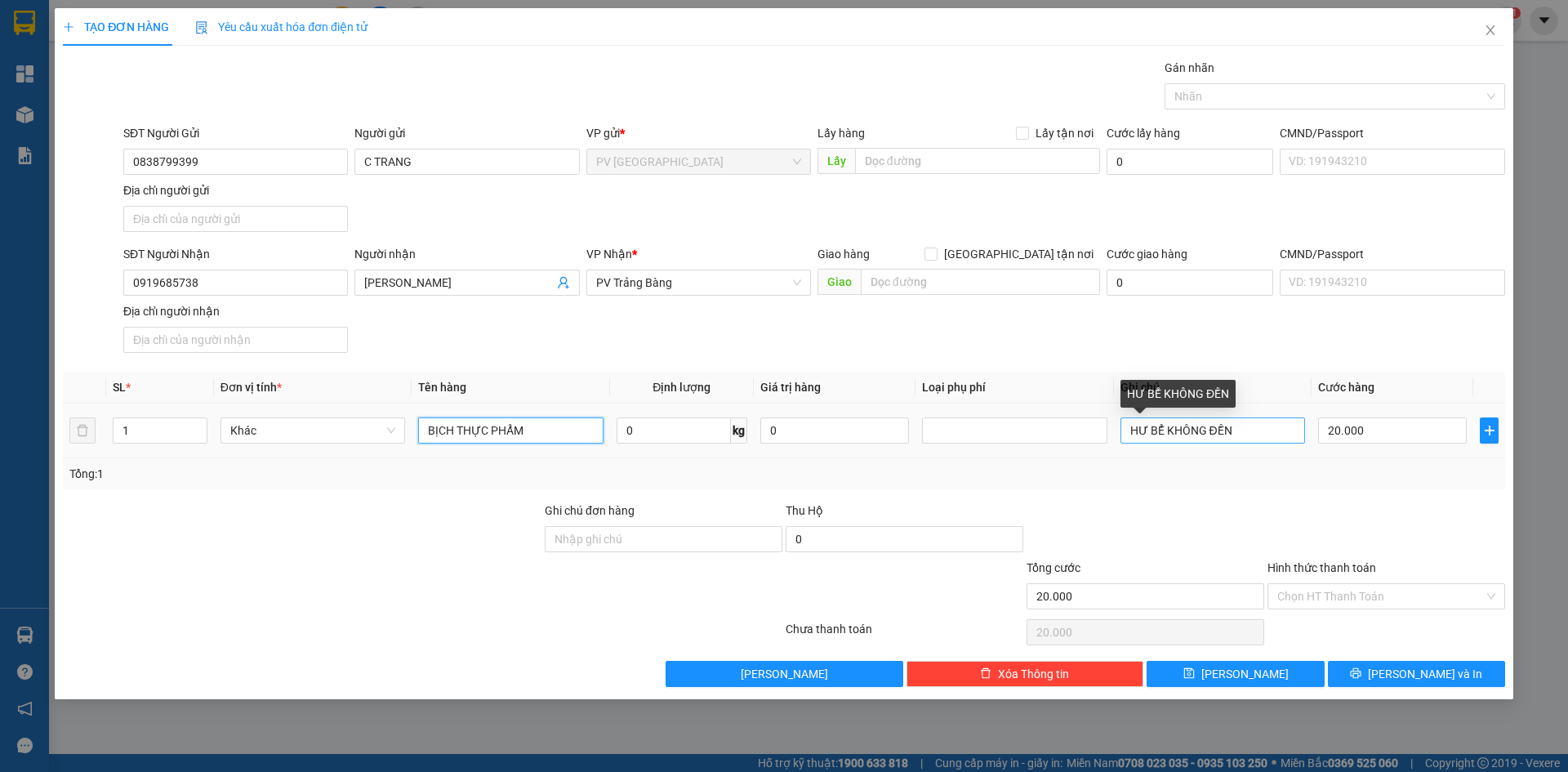
type input "BỊCH THỰC PHẨM"
click at [1163, 433] on input "HƯ BỂ KHÔNG ĐỀN" at bounding box center [1212, 430] width 185 height 26
type input "HƯ KHÔNG ĐỀN"
click at [1369, 430] on input "20.000" at bounding box center [1393, 430] width 149 height 26
click at [1399, 429] on input "20.000" at bounding box center [1393, 430] width 149 height 26
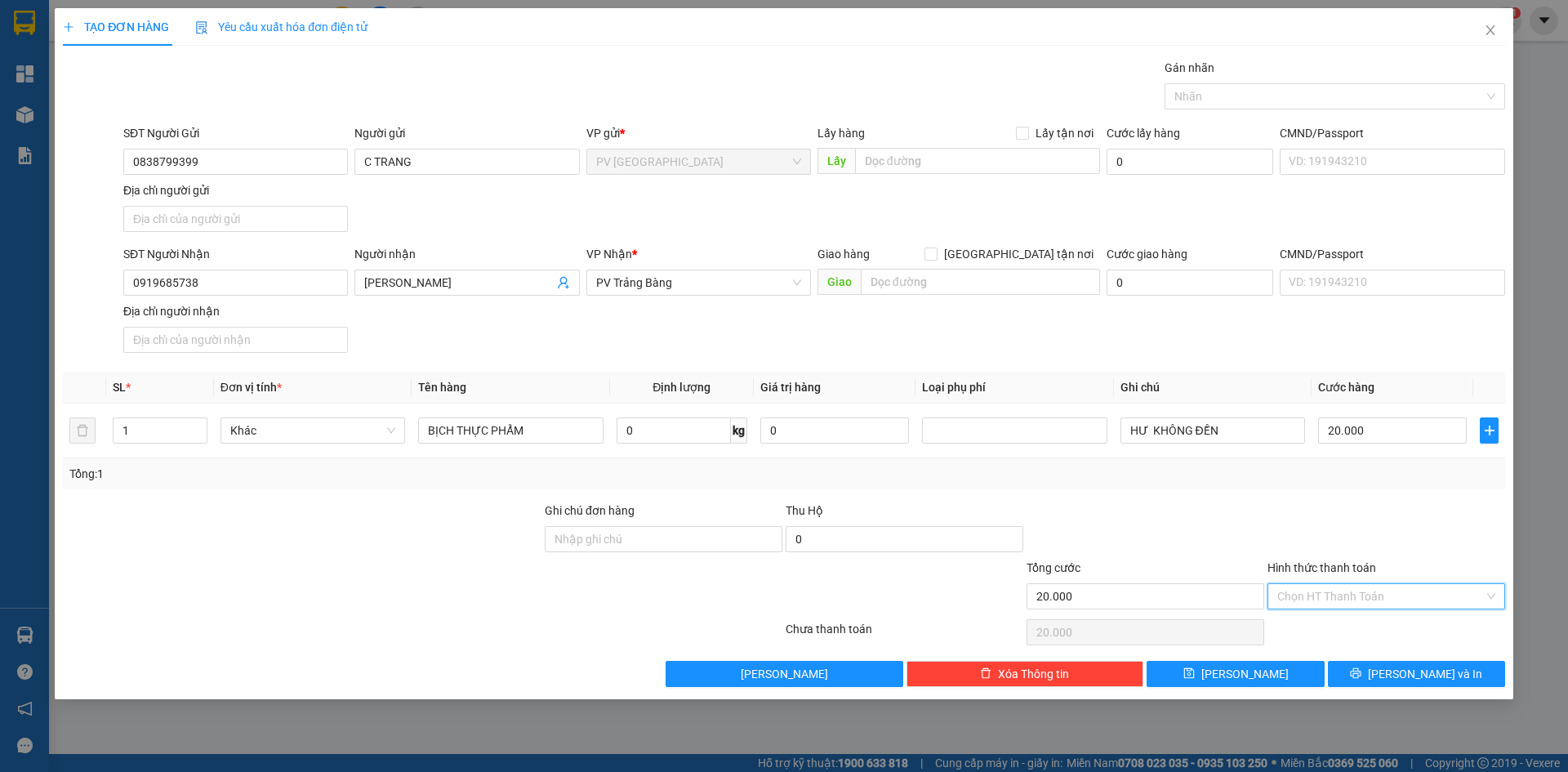
click at [1360, 587] on input "Hình thức thanh toán" at bounding box center [1381, 596] width 207 height 25
click at [1359, 632] on div "Tại văn phòng" at bounding box center [1387, 628] width 218 height 18
type input "0"
click at [1315, 90] on div at bounding box center [1326, 96] width 316 height 20
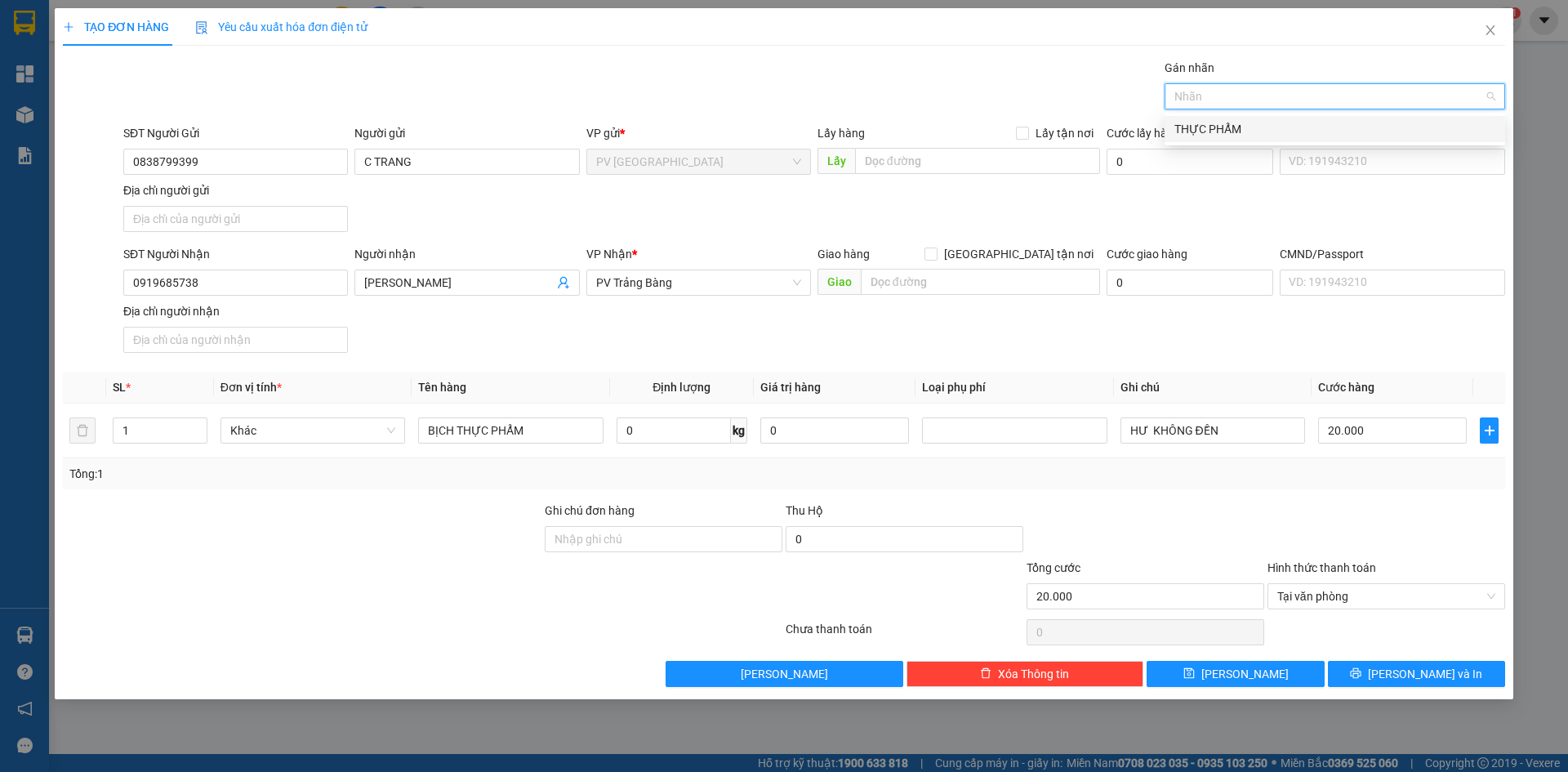
click at [1314, 137] on div "THỰC PHẨM" at bounding box center [1335, 129] width 321 height 18
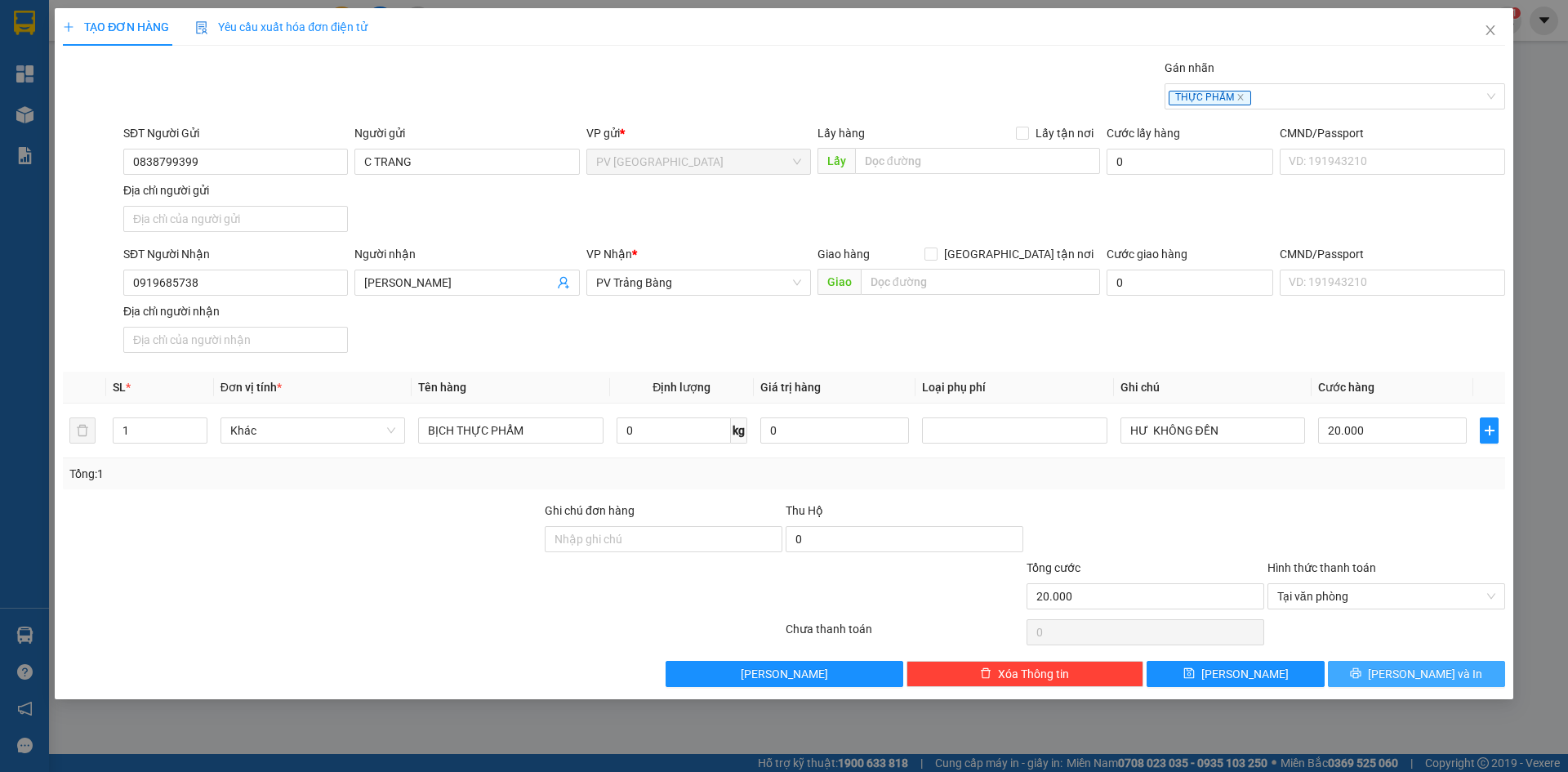
click at [1425, 672] on span "[PERSON_NAME] và In" at bounding box center [1425, 673] width 114 height 18
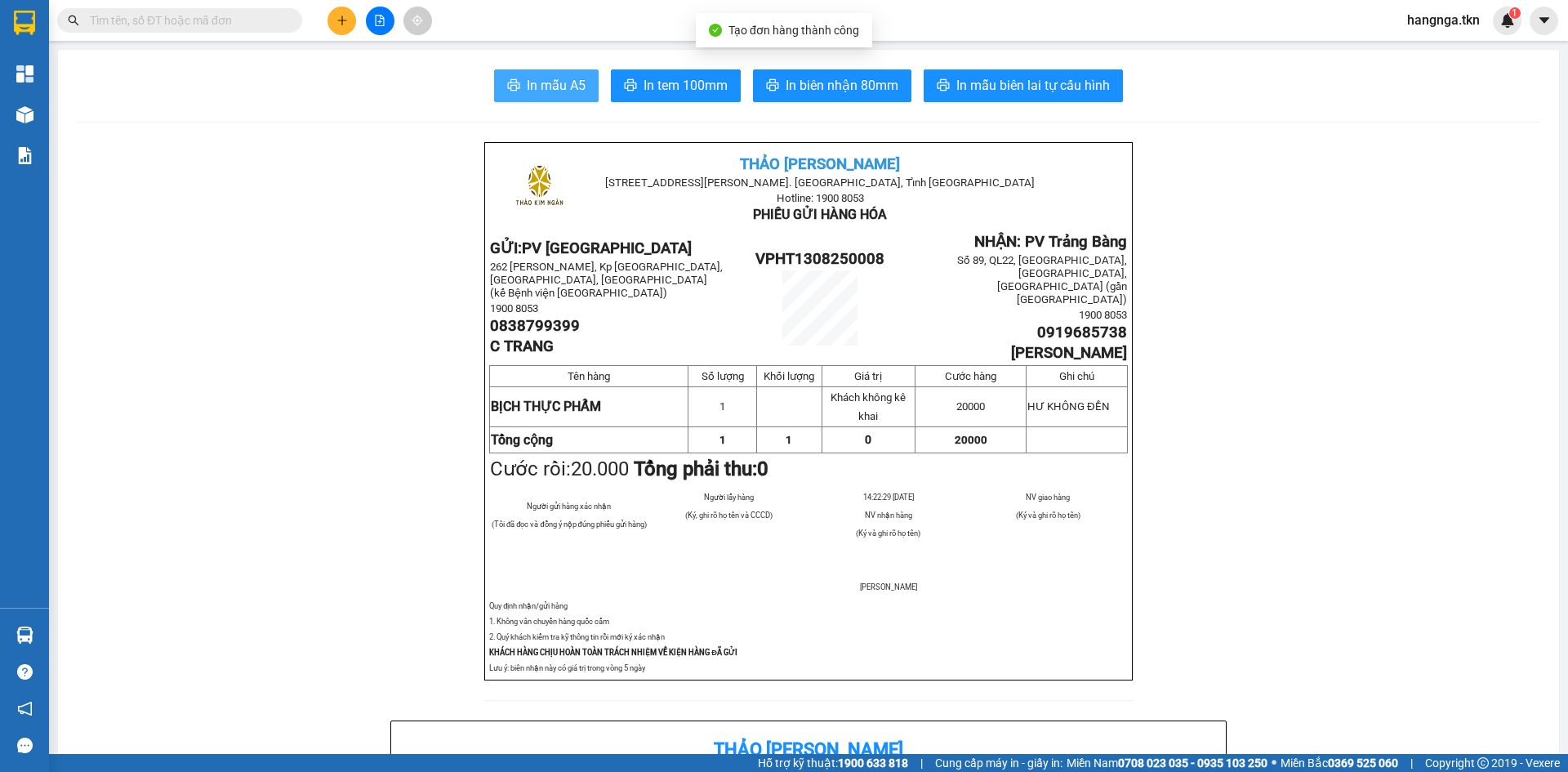
click at [564, 100] on button "In mẫu A5" at bounding box center [546, 86] width 105 height 32
click at [559, 84] on span "In mẫu A5" at bounding box center [556, 85] width 59 height 20
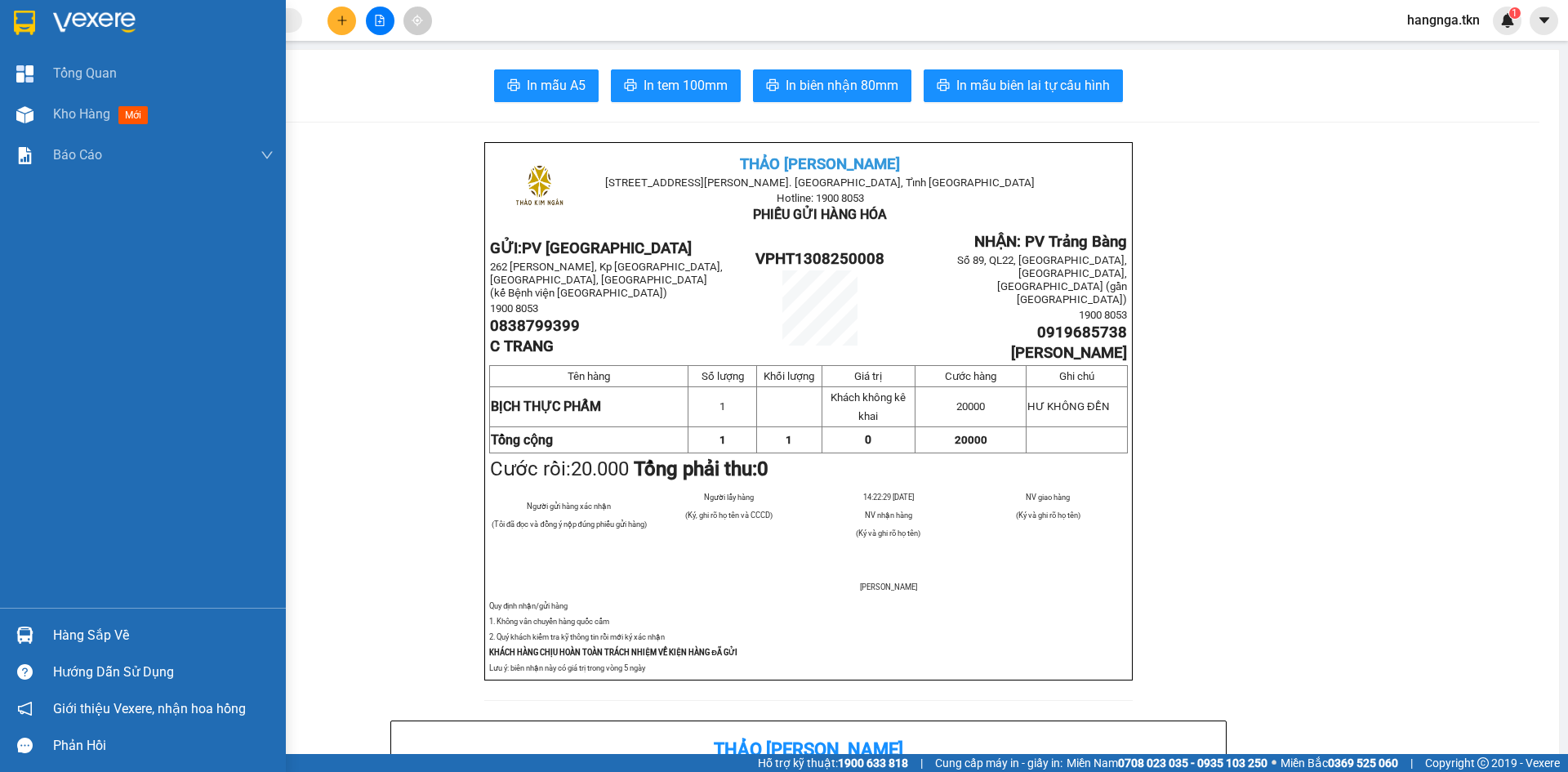
click at [48, 18] on div at bounding box center [143, 26] width 286 height 53
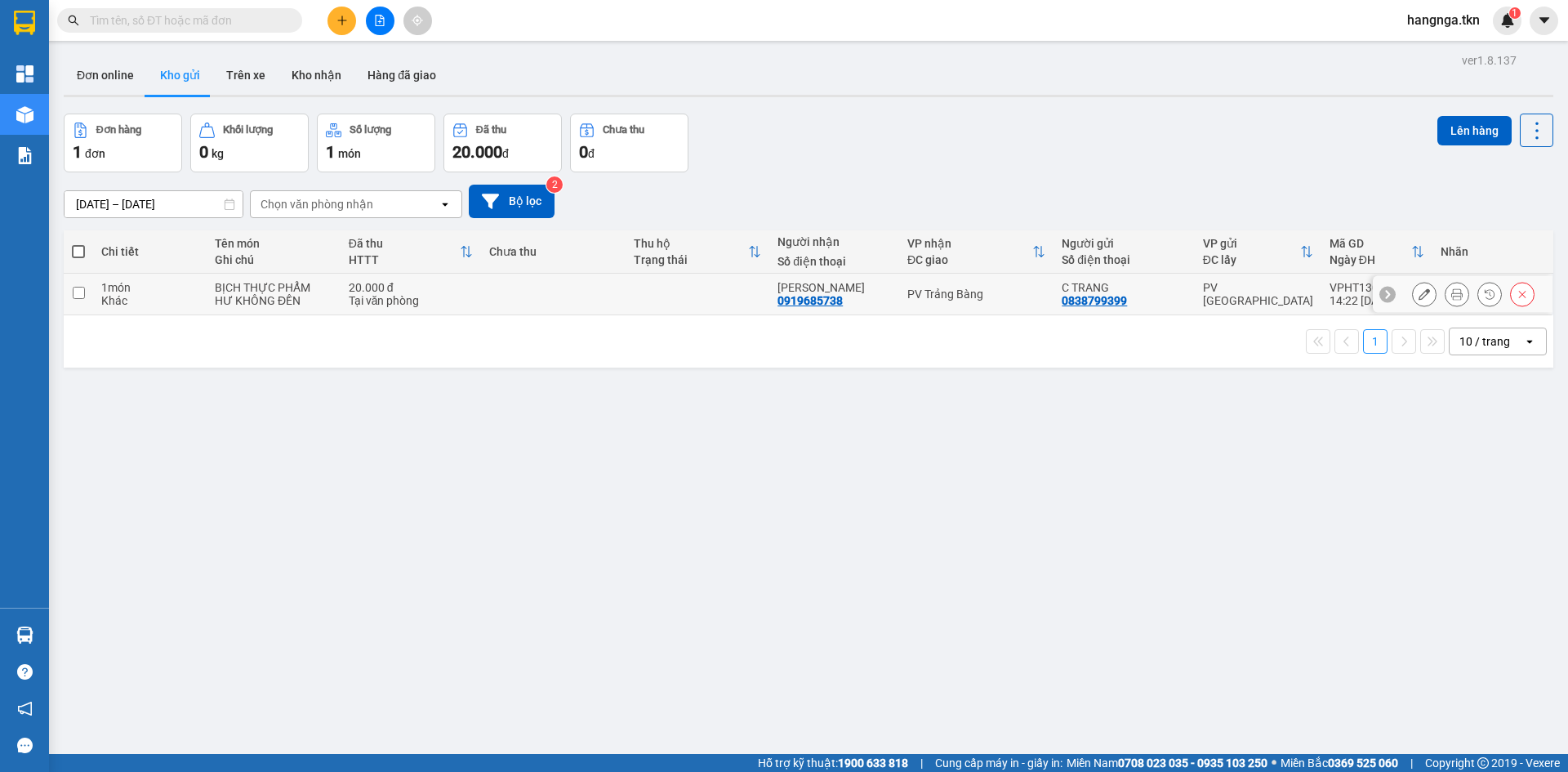
click at [162, 283] on div "1 món" at bounding box center [150, 287] width 97 height 13
checkbox input "true"
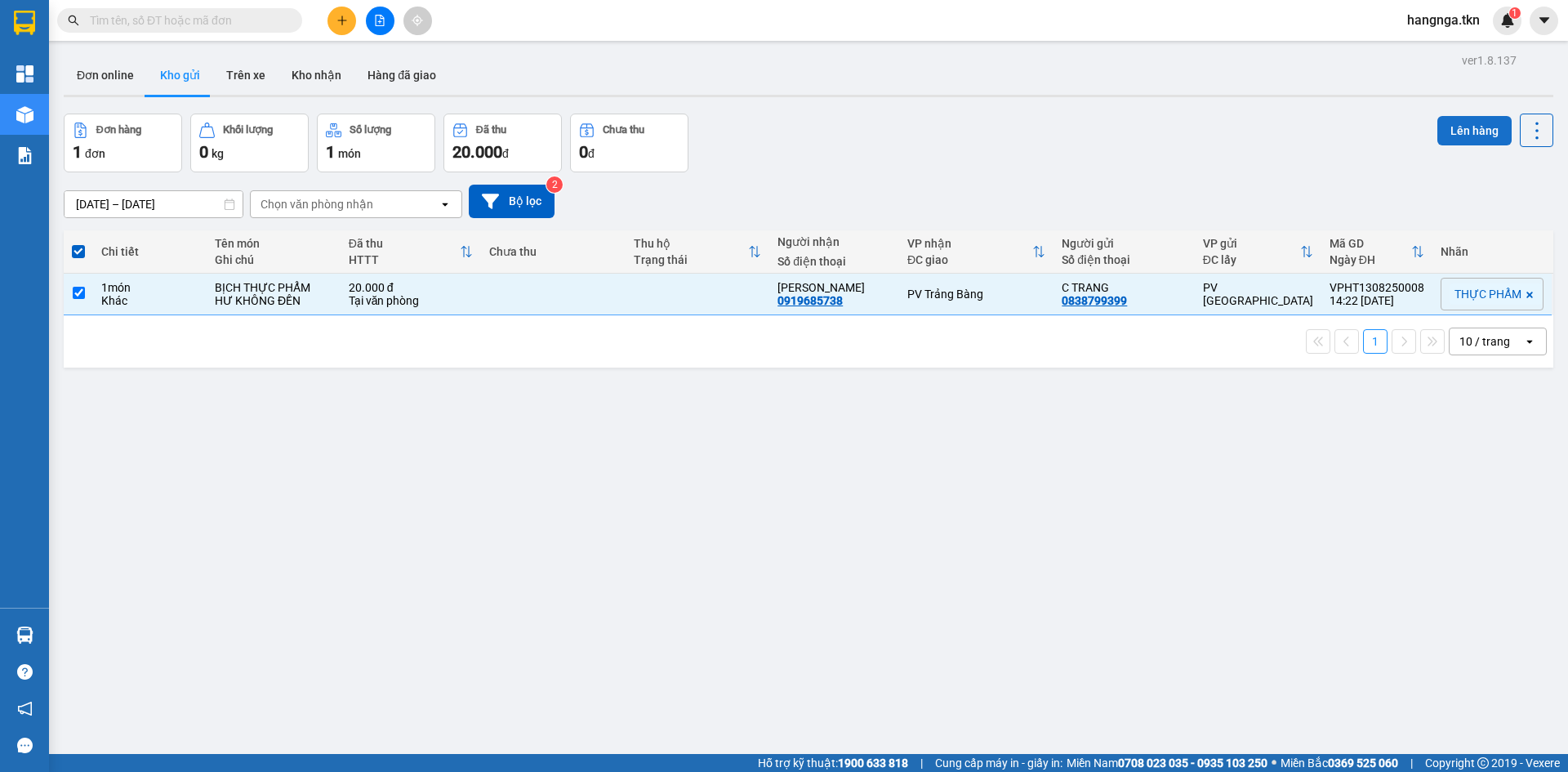
click at [1443, 137] on button "Lên hàng" at bounding box center [1474, 130] width 74 height 30
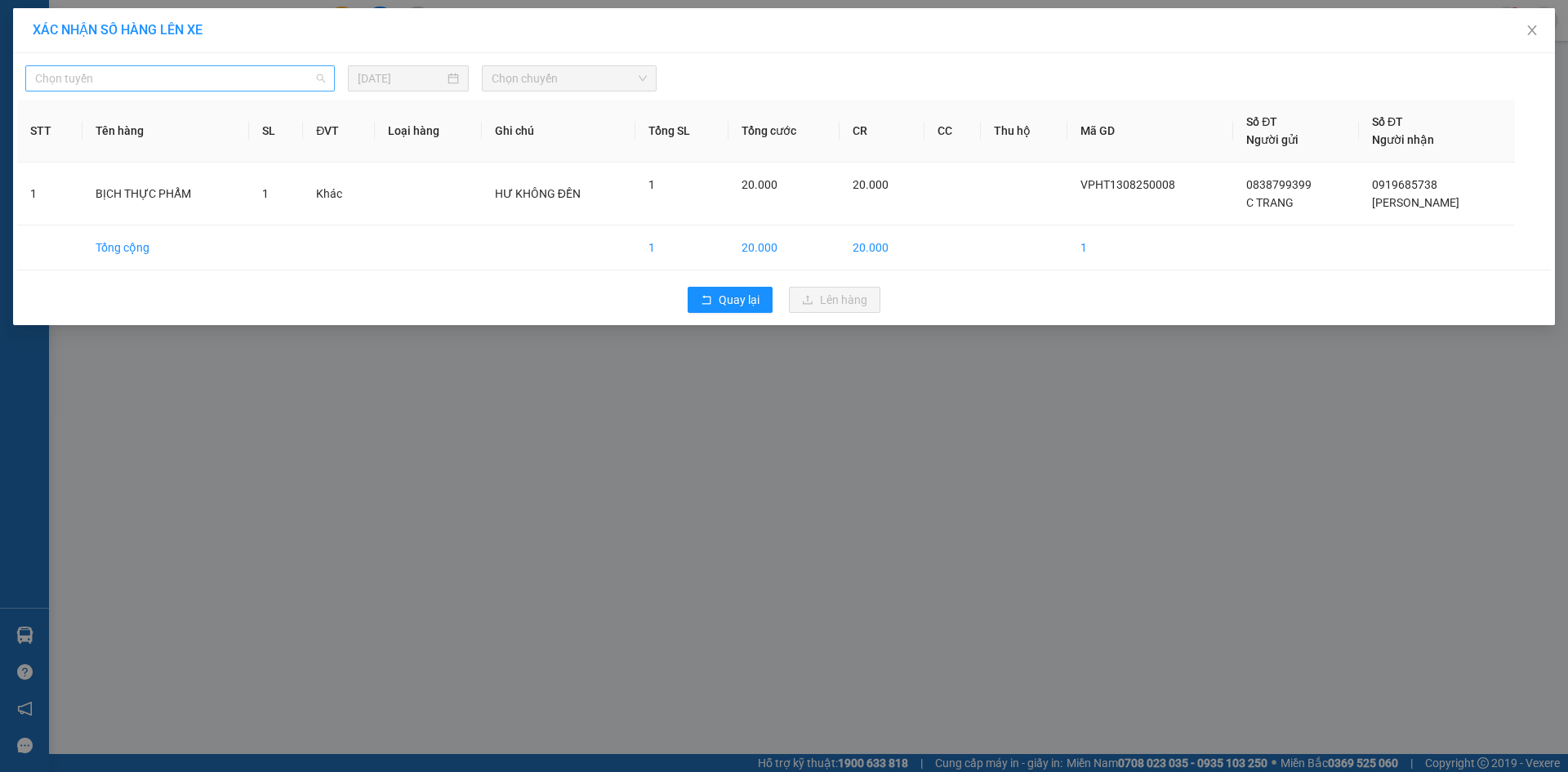
click at [185, 71] on span "Chọn tuyến" at bounding box center [180, 78] width 290 height 25
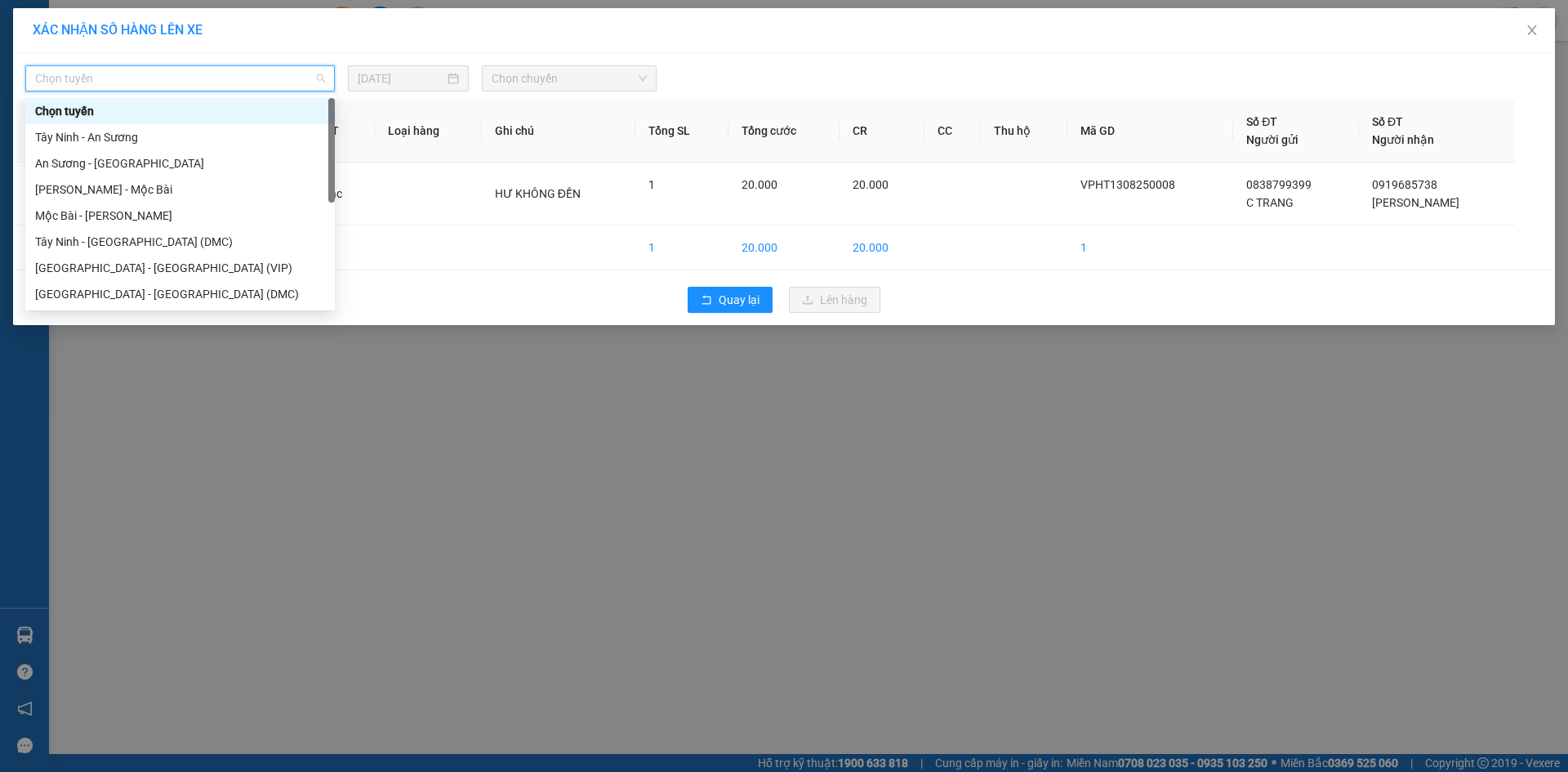
scroll to position [26, 0]
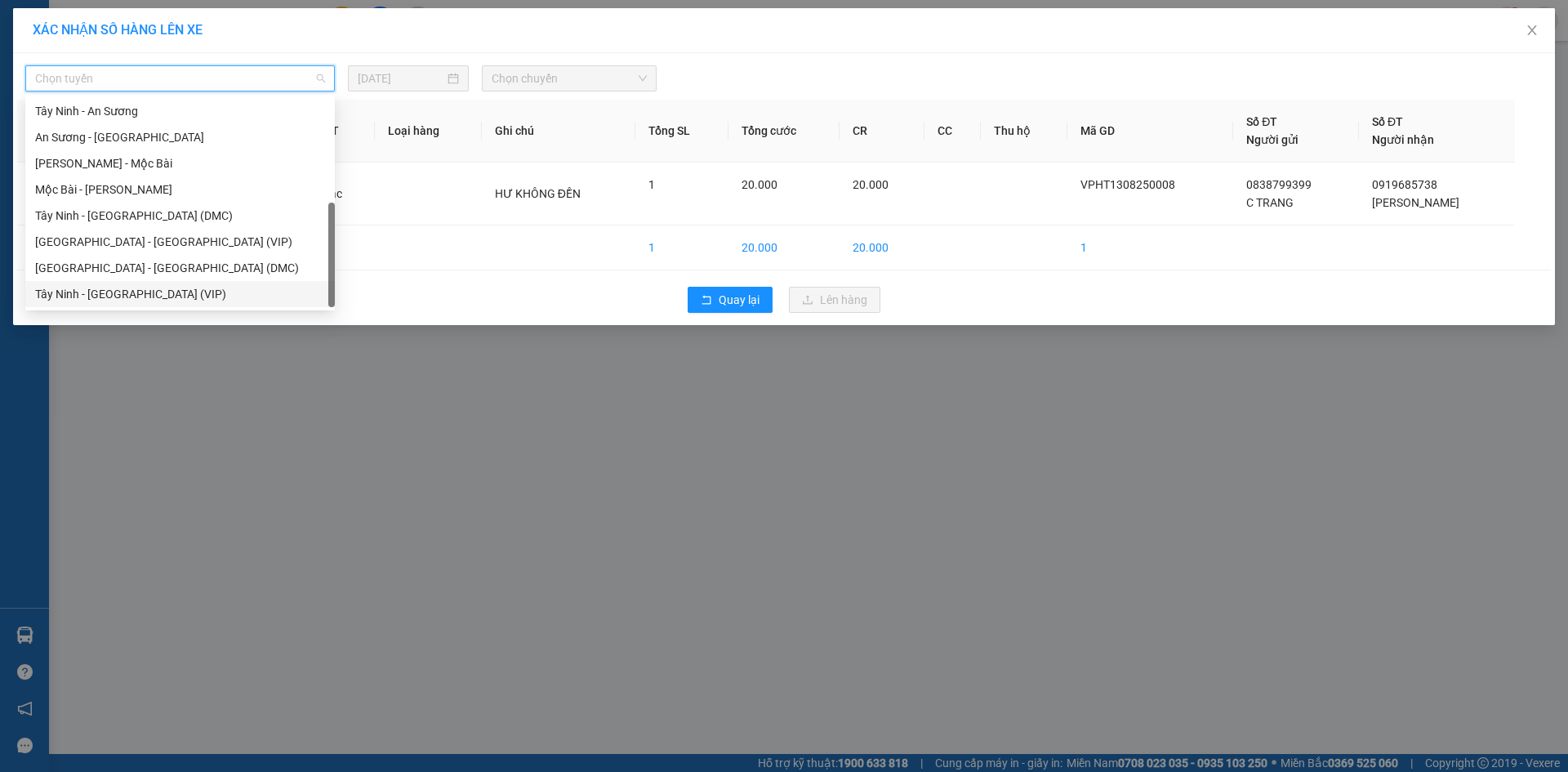
click at [198, 295] on div "Tây Ninh - [GEOGRAPHIC_DATA] (VIP)" at bounding box center [180, 294] width 290 height 18
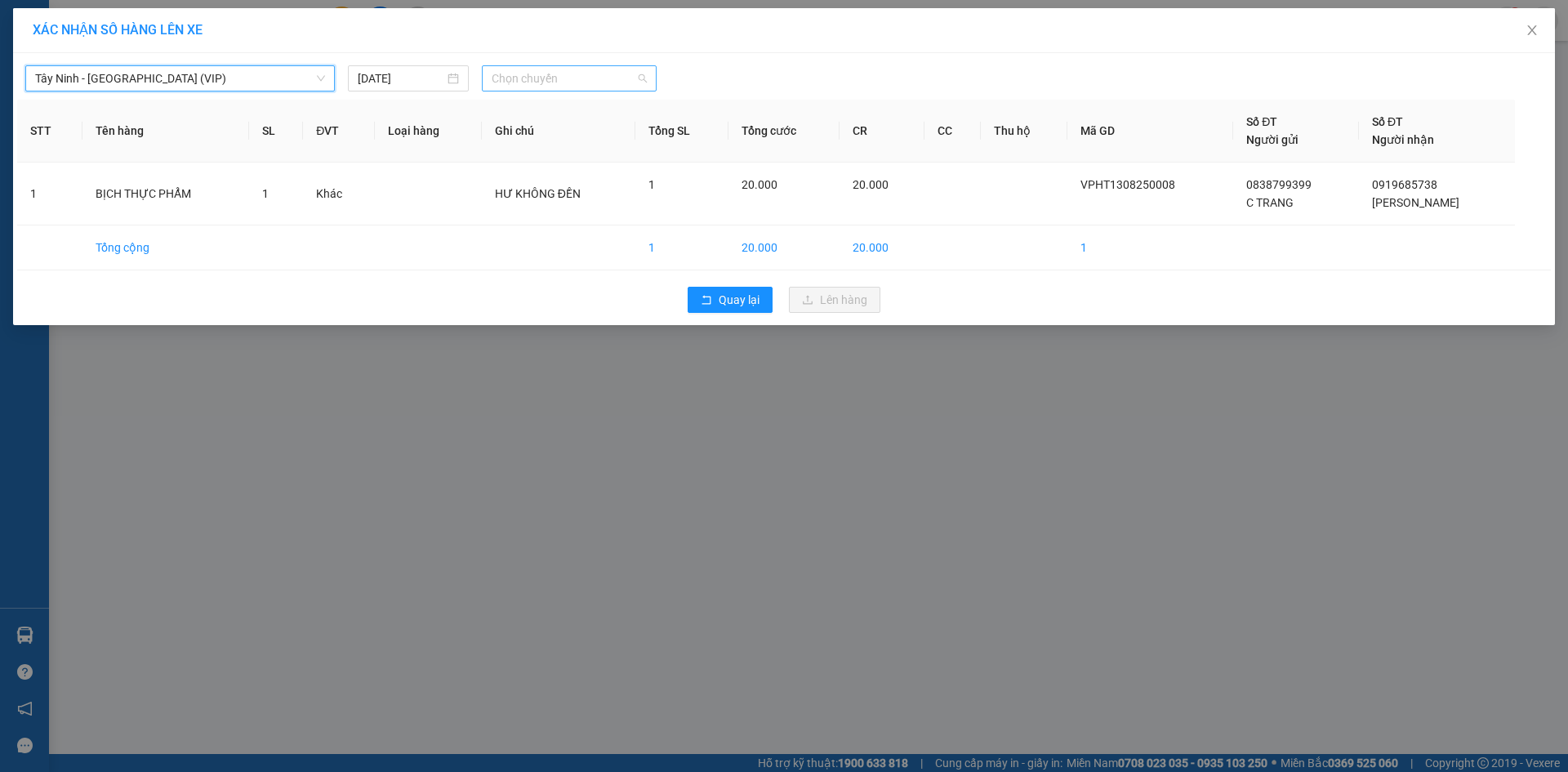
click at [554, 74] on span "Chọn chuyến" at bounding box center [569, 78] width 155 height 25
type input "26676"
click at [584, 122] on div "07:20 - 50H-266.76" at bounding box center [555, 111] width 147 height 26
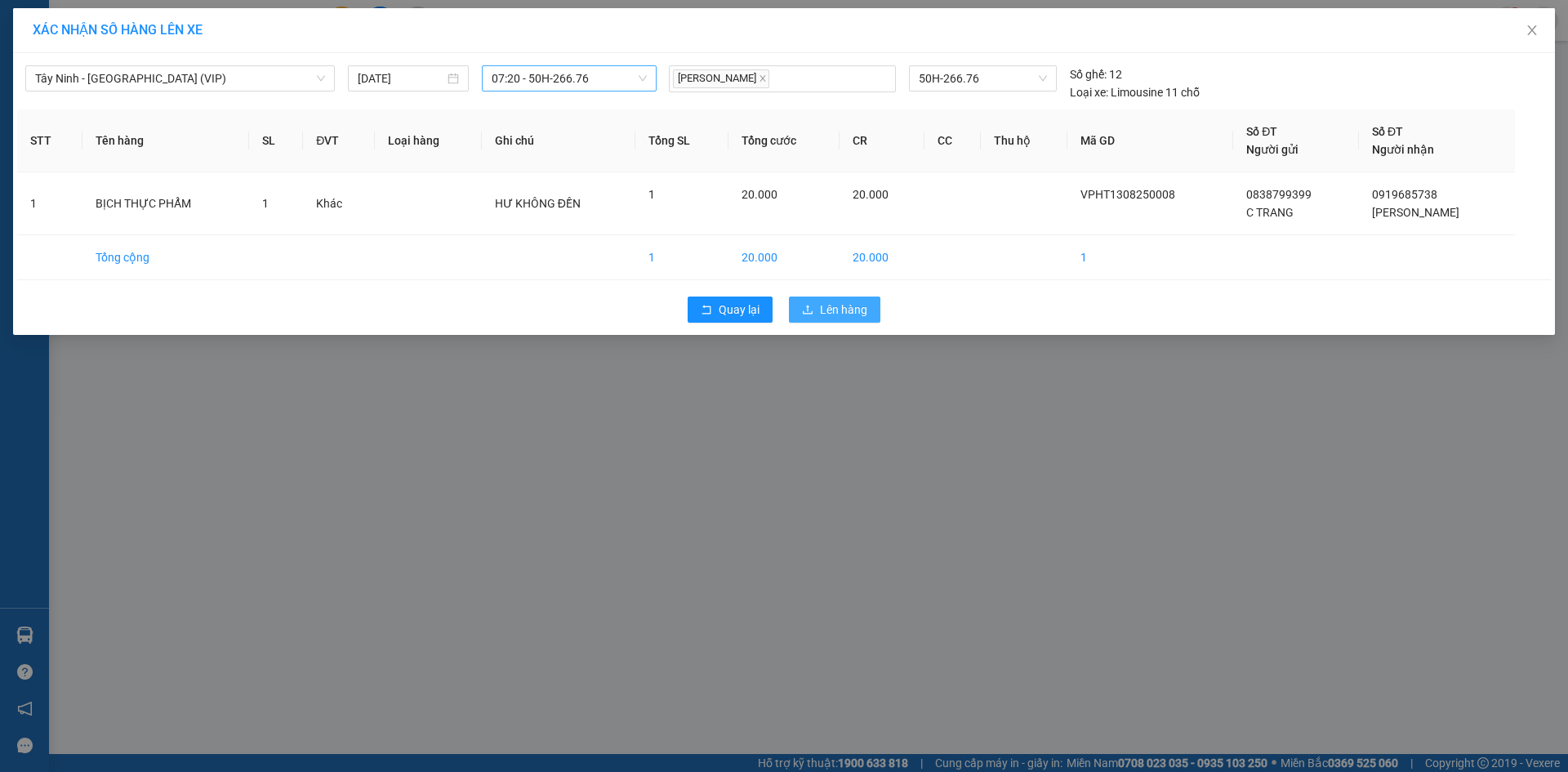
click at [851, 308] on span "Lên hàng" at bounding box center [844, 309] width 48 height 18
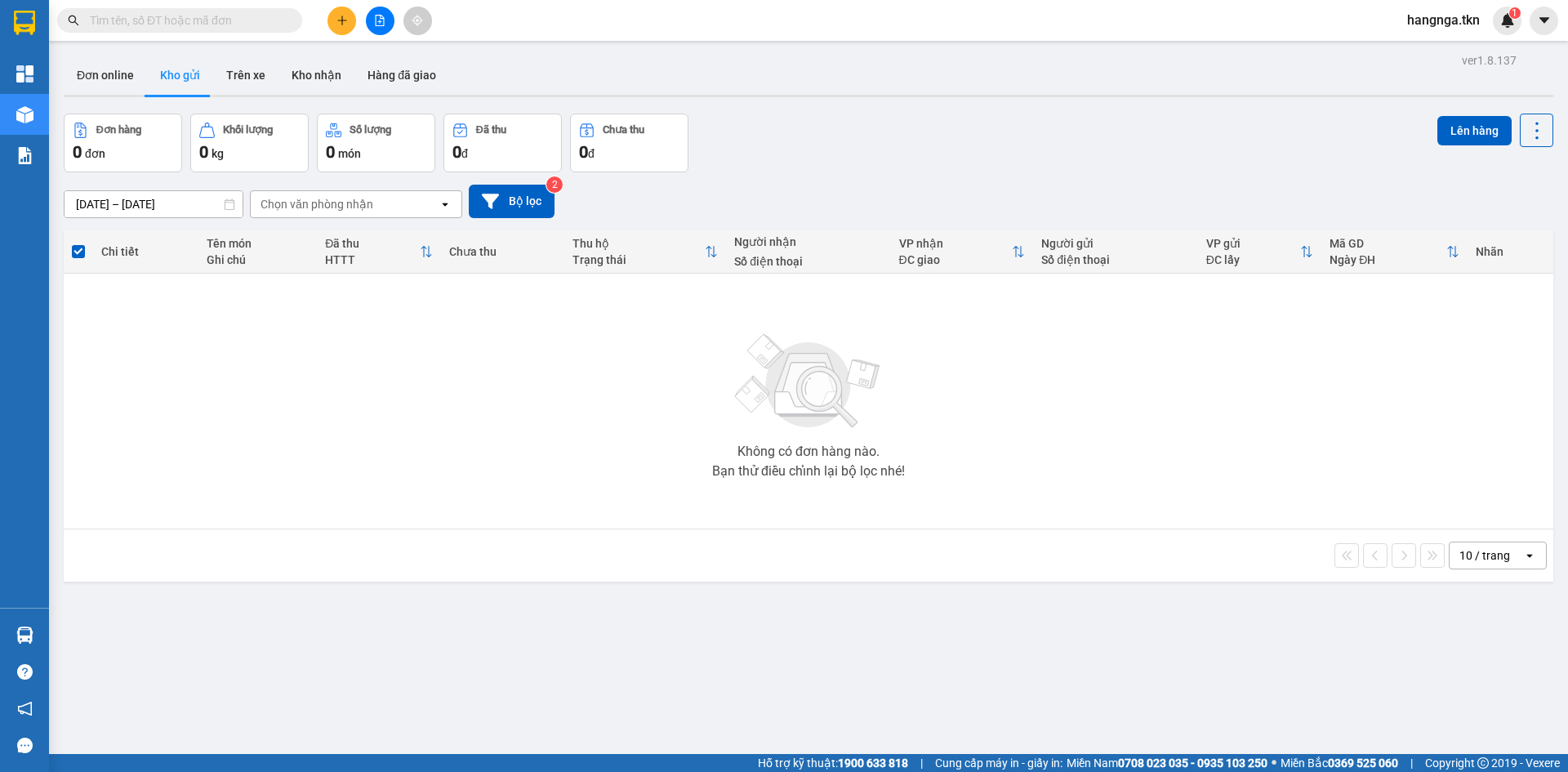
click at [354, 19] on button at bounding box center [342, 21] width 29 height 29
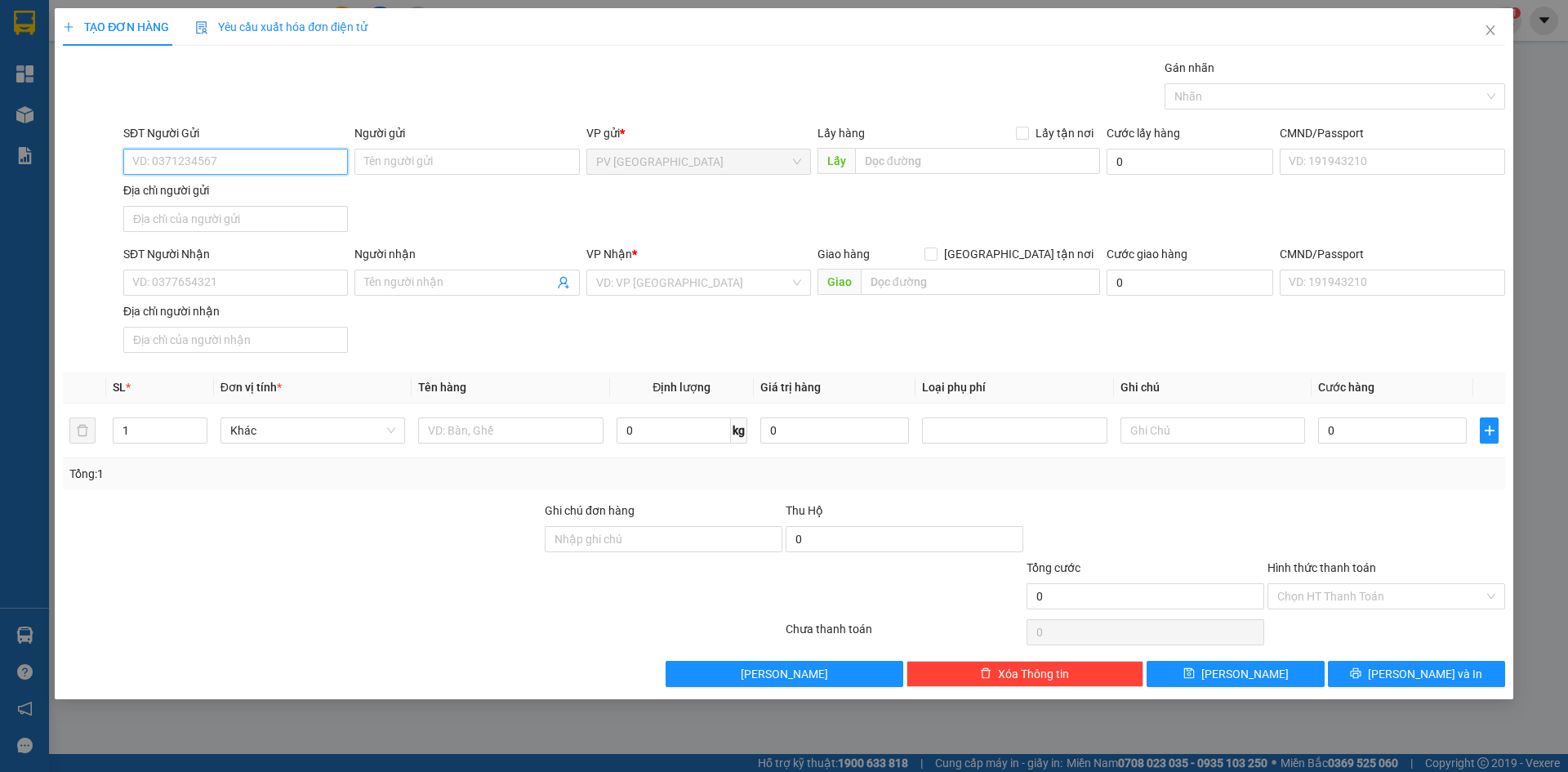
click at [250, 155] on input "SĐT Người Gửi" at bounding box center [236, 162] width 225 height 26
type input "0942679097"
click at [426, 169] on input "Người gửi" at bounding box center [466, 162] width 225 height 26
type input "T"
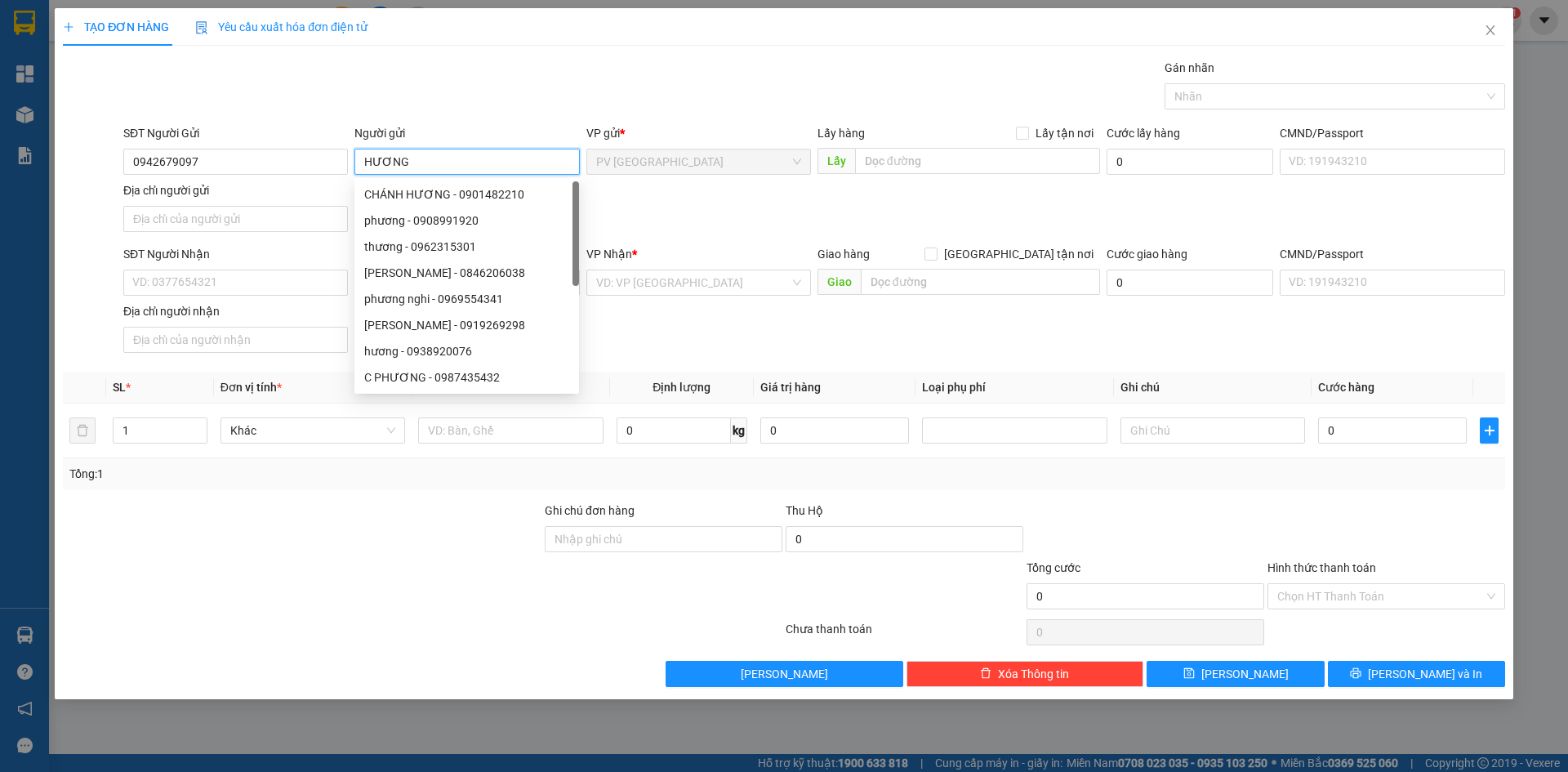
type input "HƯƠNG"
click at [210, 265] on div "SĐT Người Nhận" at bounding box center [236, 257] width 225 height 25
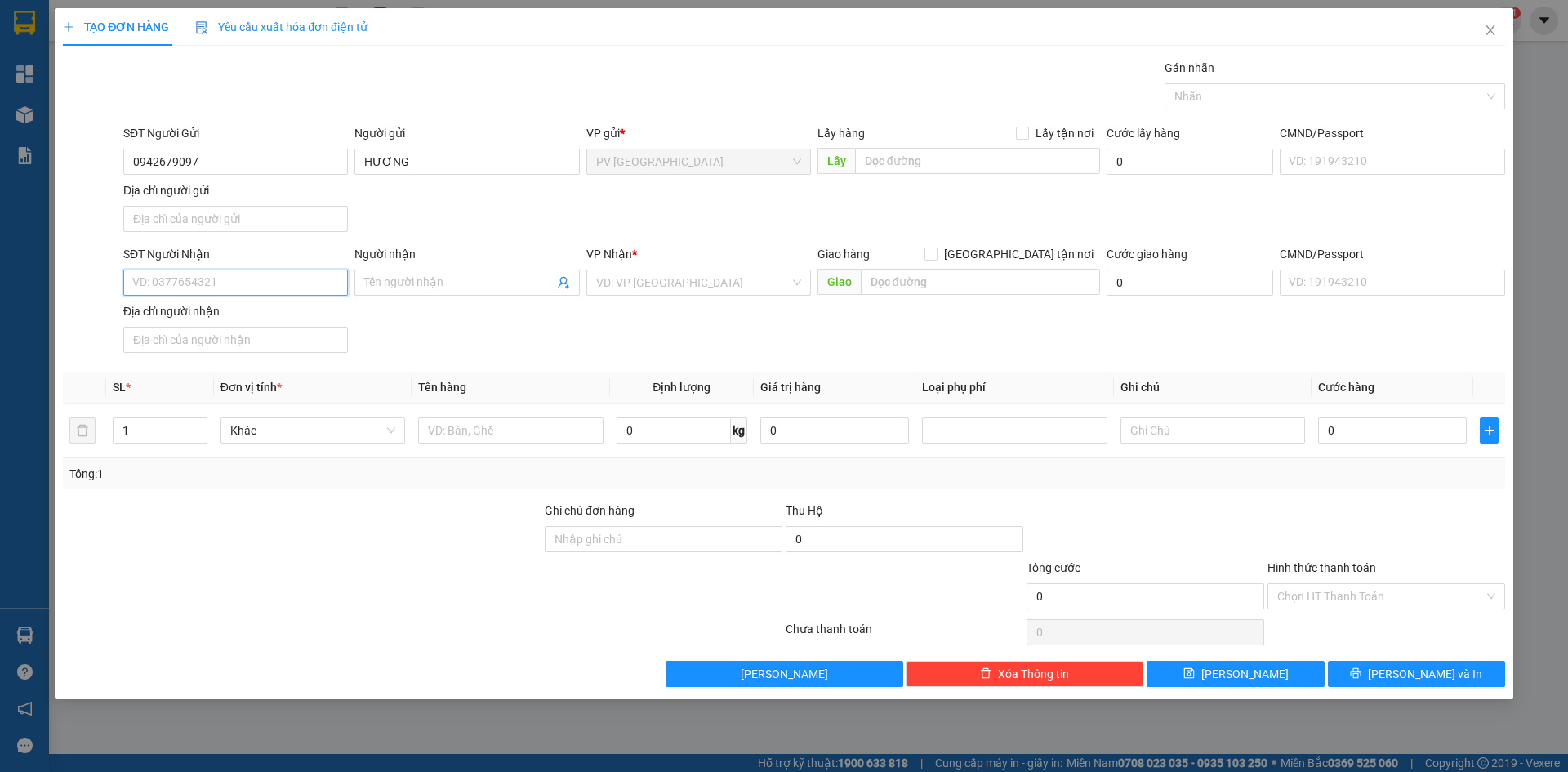
click at [207, 276] on input "SĐT Người Nhận" at bounding box center [236, 283] width 225 height 26
type input "0853983427"
click at [454, 289] on input "Người nhận" at bounding box center [459, 282] width 189 height 18
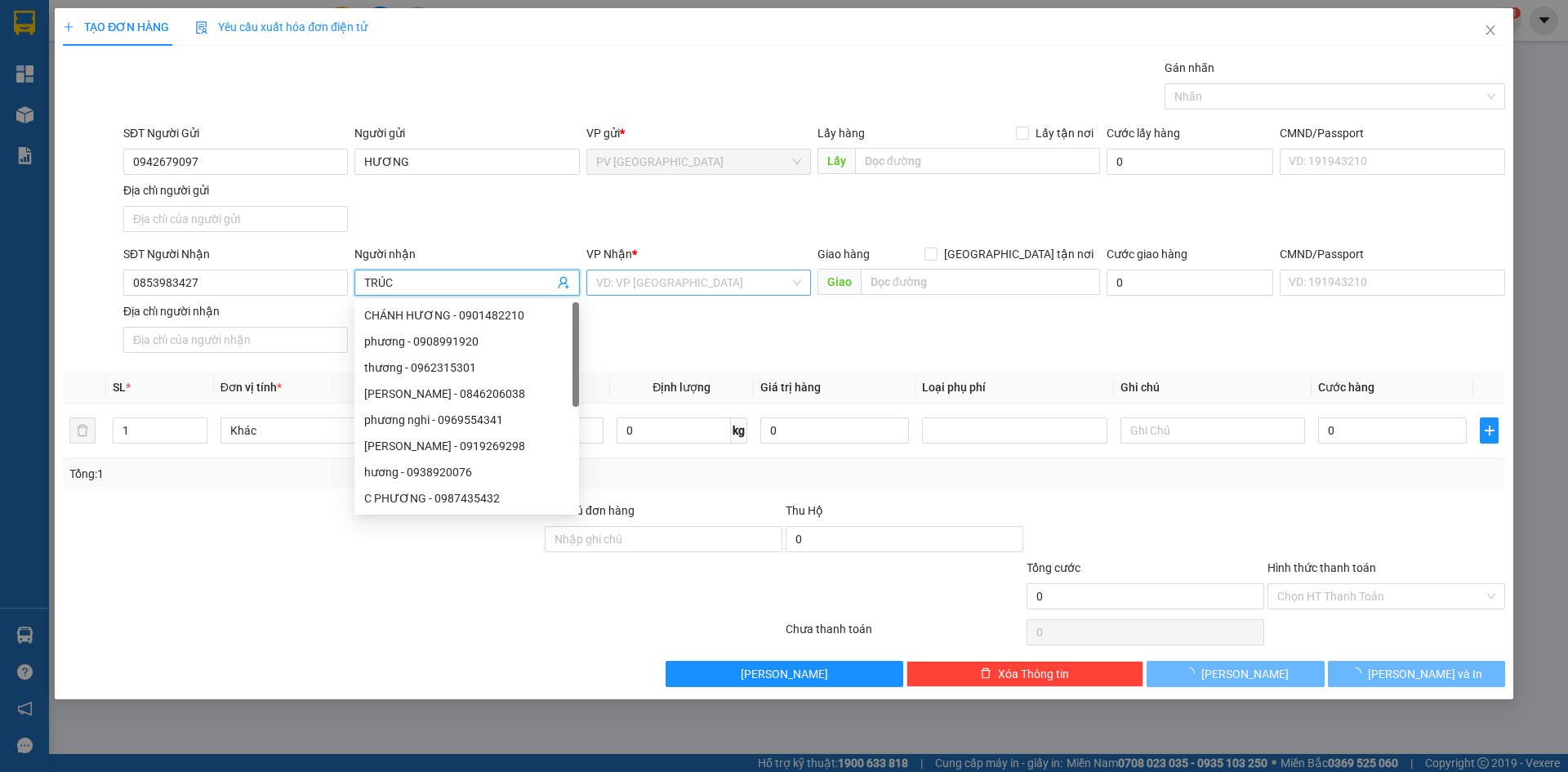
type input "TRÚC"
click at [683, 277] on input "search" at bounding box center [692, 283] width 193 height 25
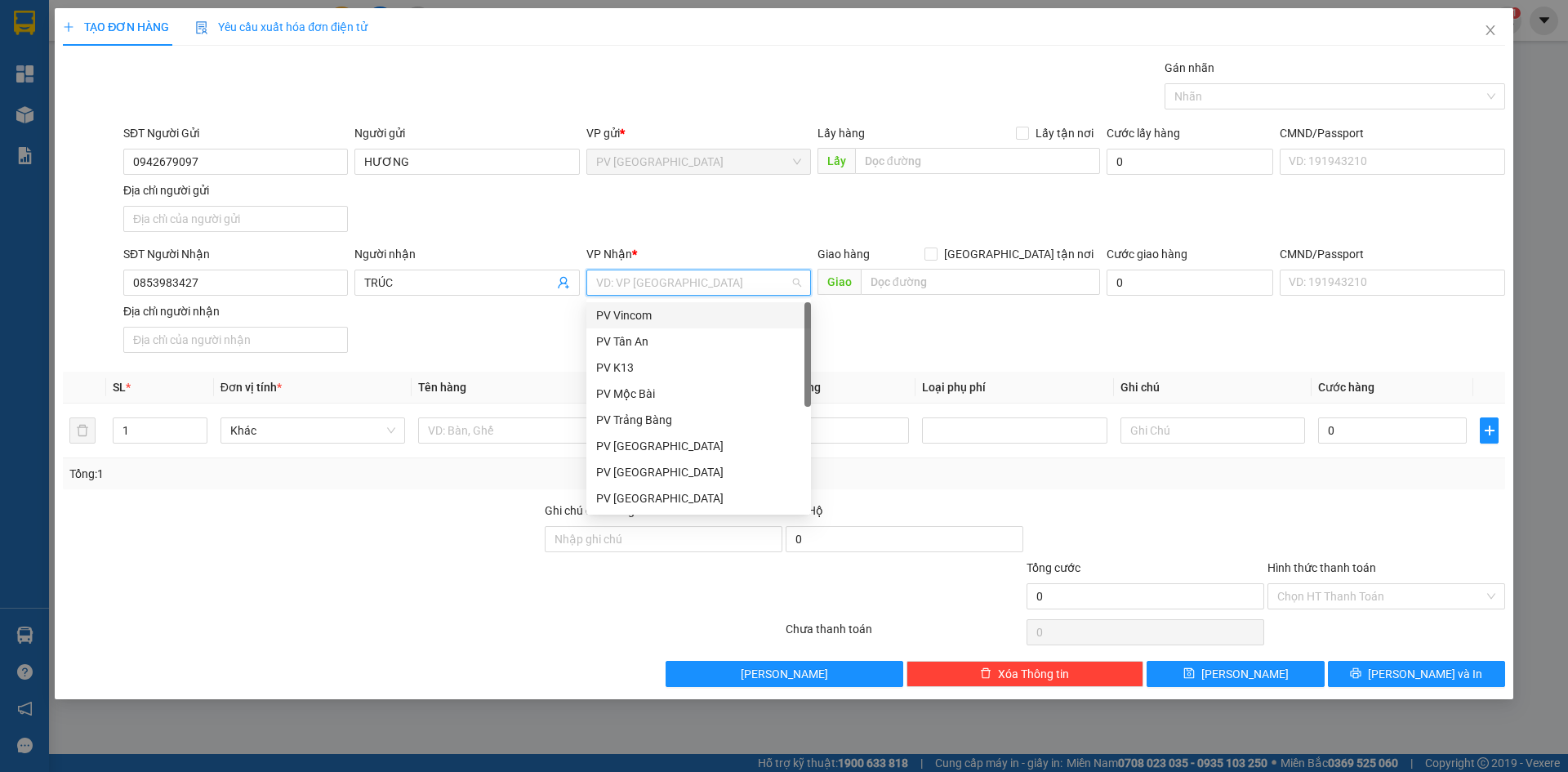
click at [663, 309] on div "PV Vincom" at bounding box center [698, 315] width 205 height 18
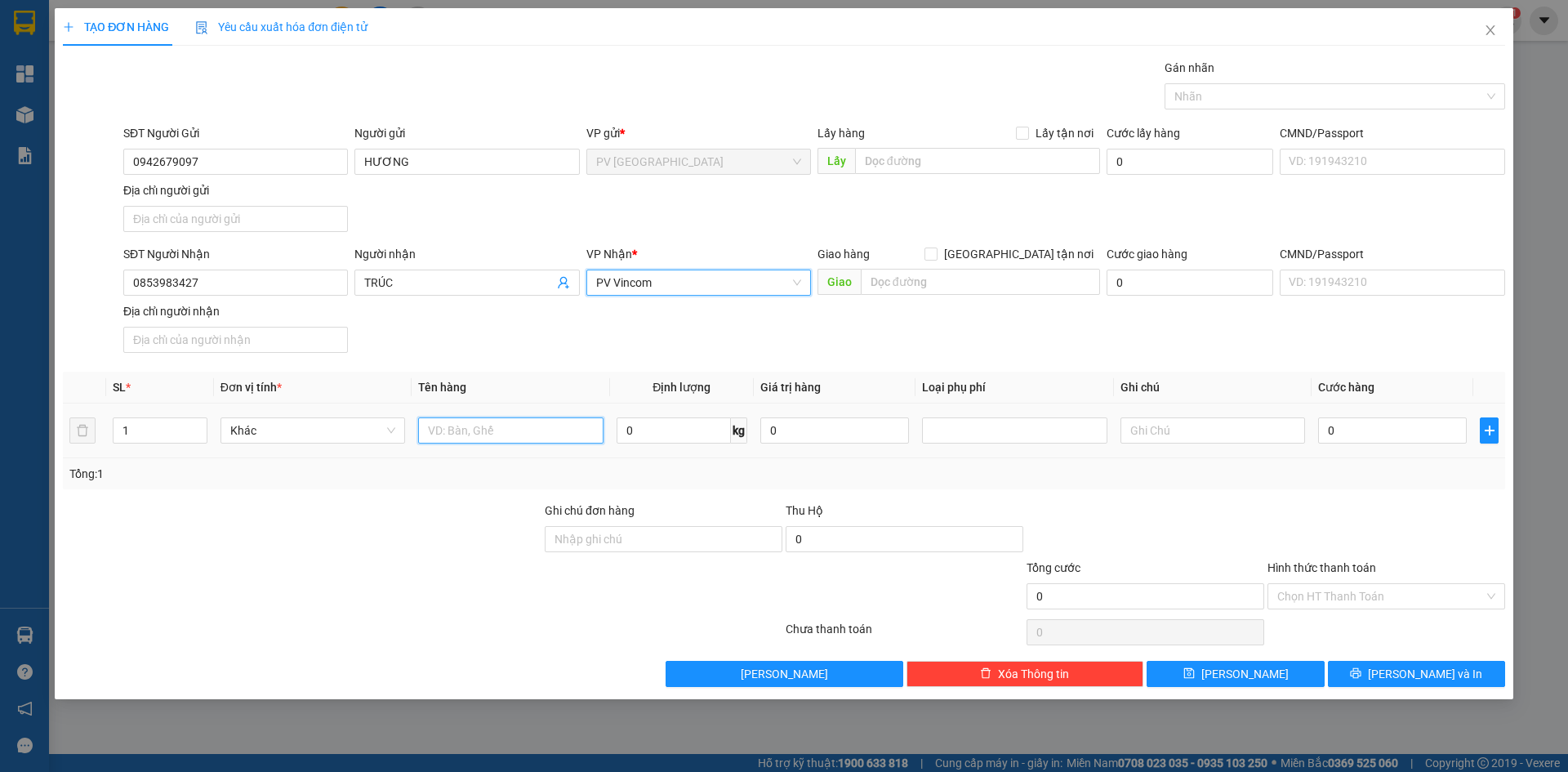
click at [488, 432] on input "text" at bounding box center [510, 430] width 185 height 26
type input "THÙNG GẠO"
click at [1182, 429] on input "text" at bounding box center [1212, 430] width 185 height 26
type input "HƯ K ĐỀN"
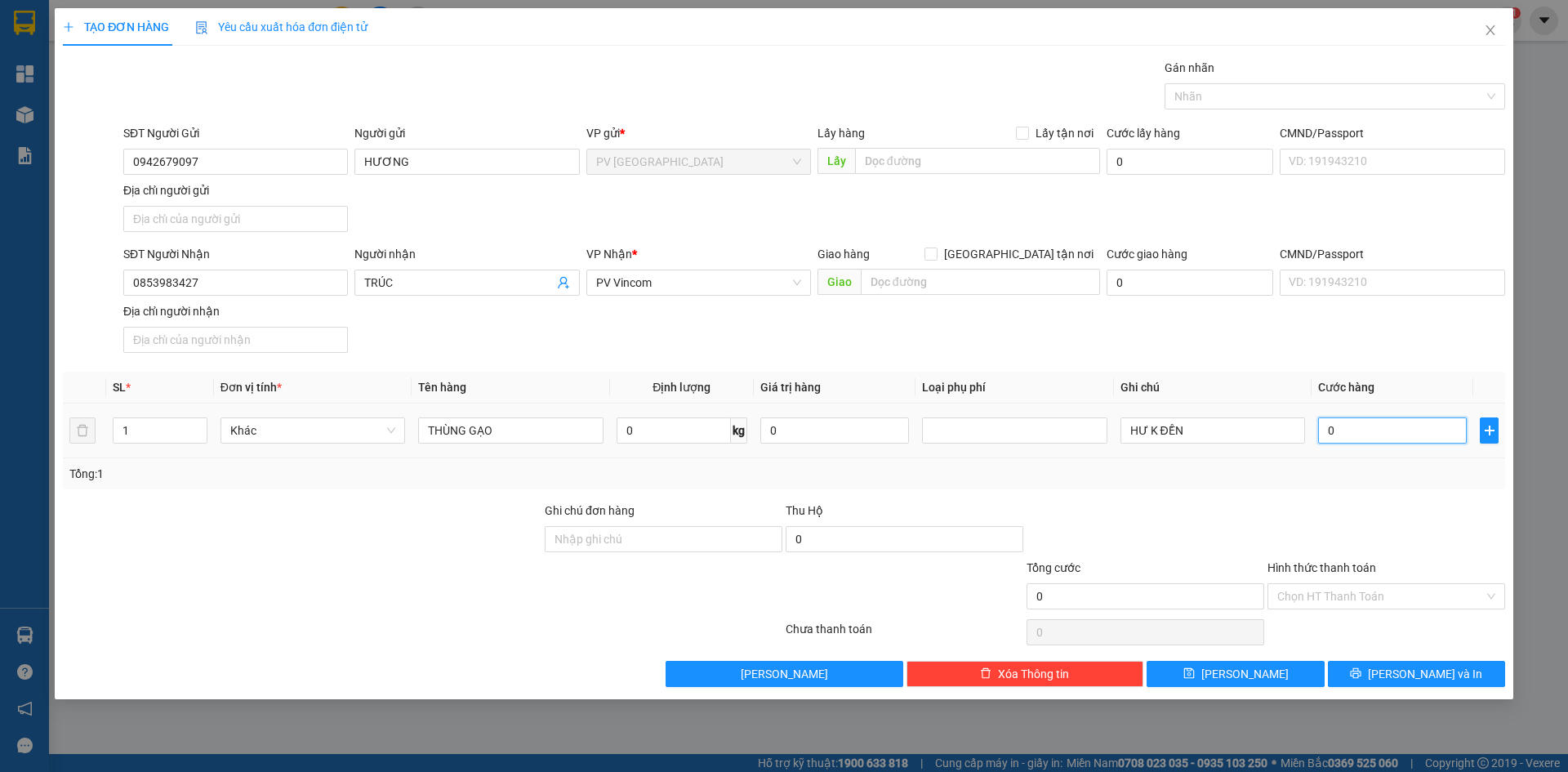
click at [1345, 428] on input "0" at bounding box center [1393, 430] width 149 height 26
type input "3"
type input "30"
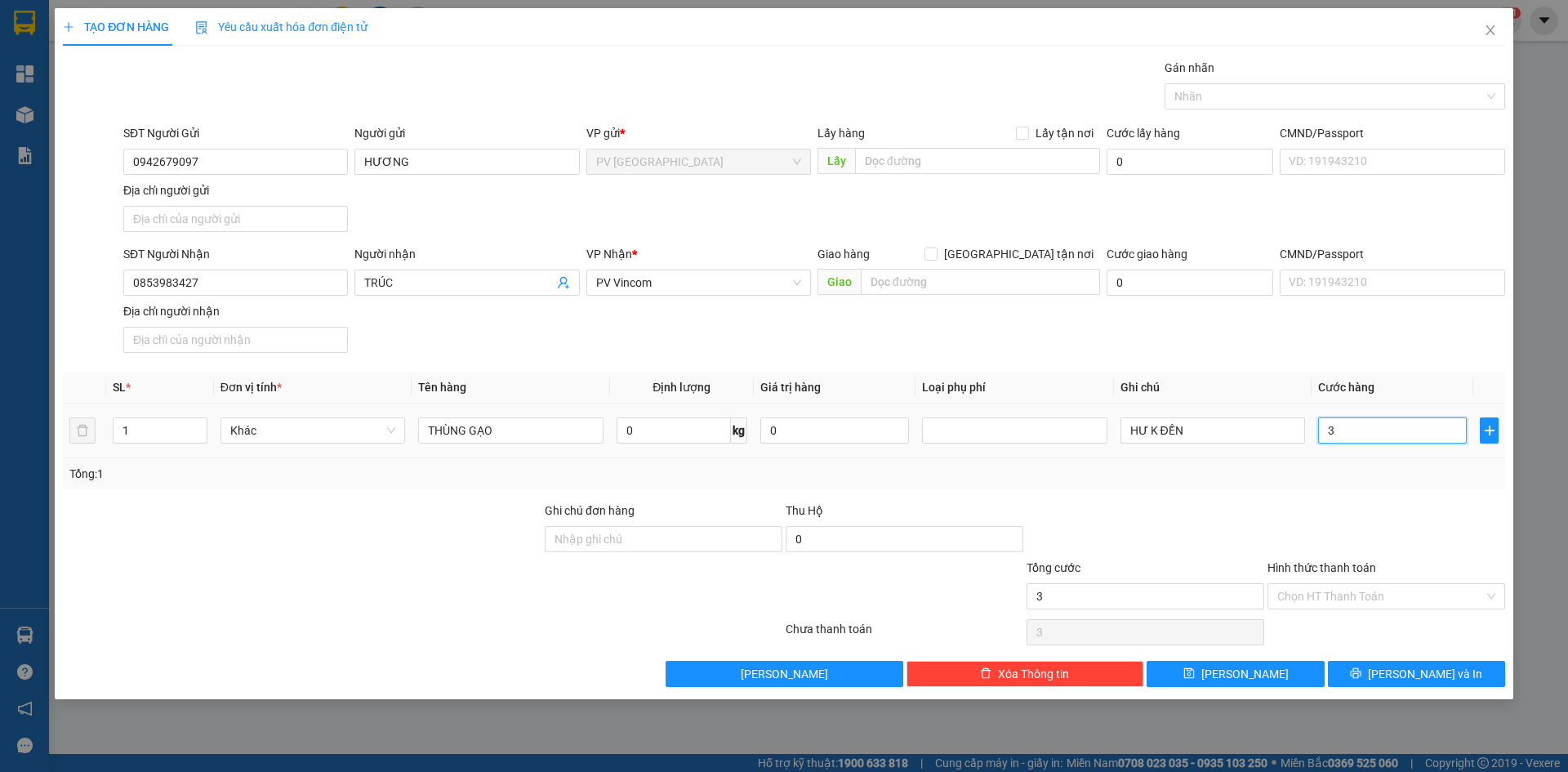
type input "30"
type input "300"
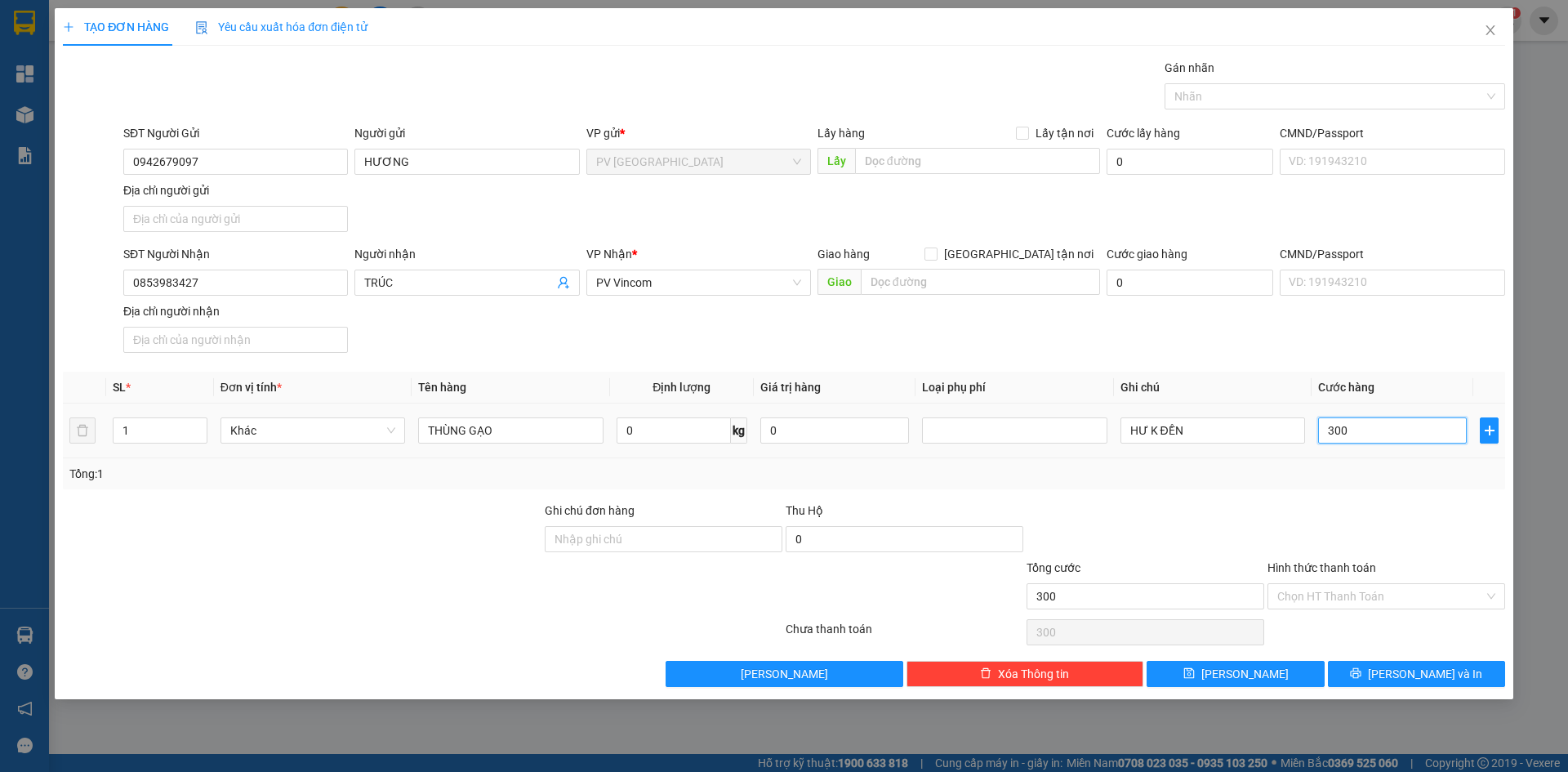
type input "3.000"
type input "30.000"
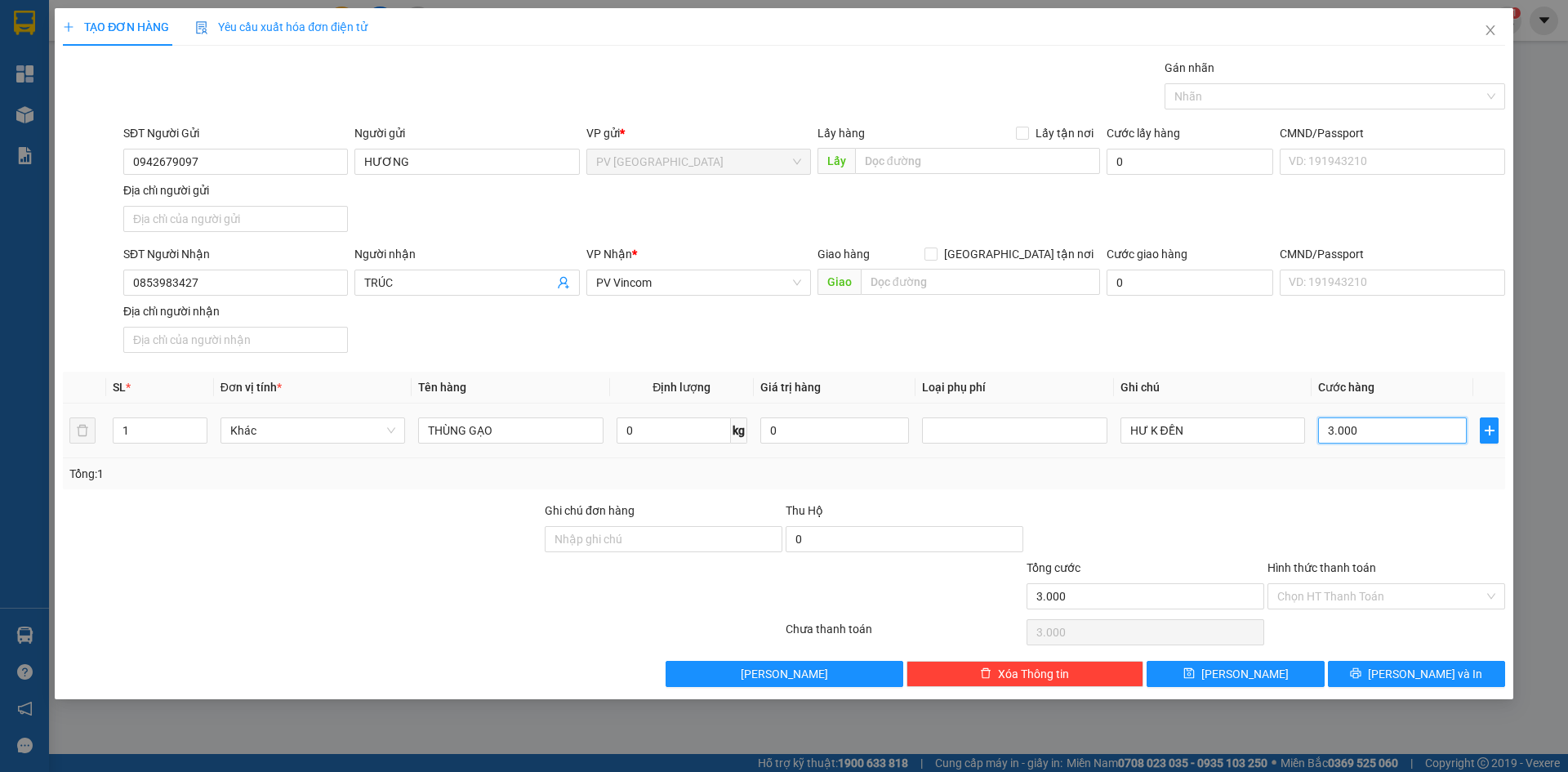
type input "30.000"
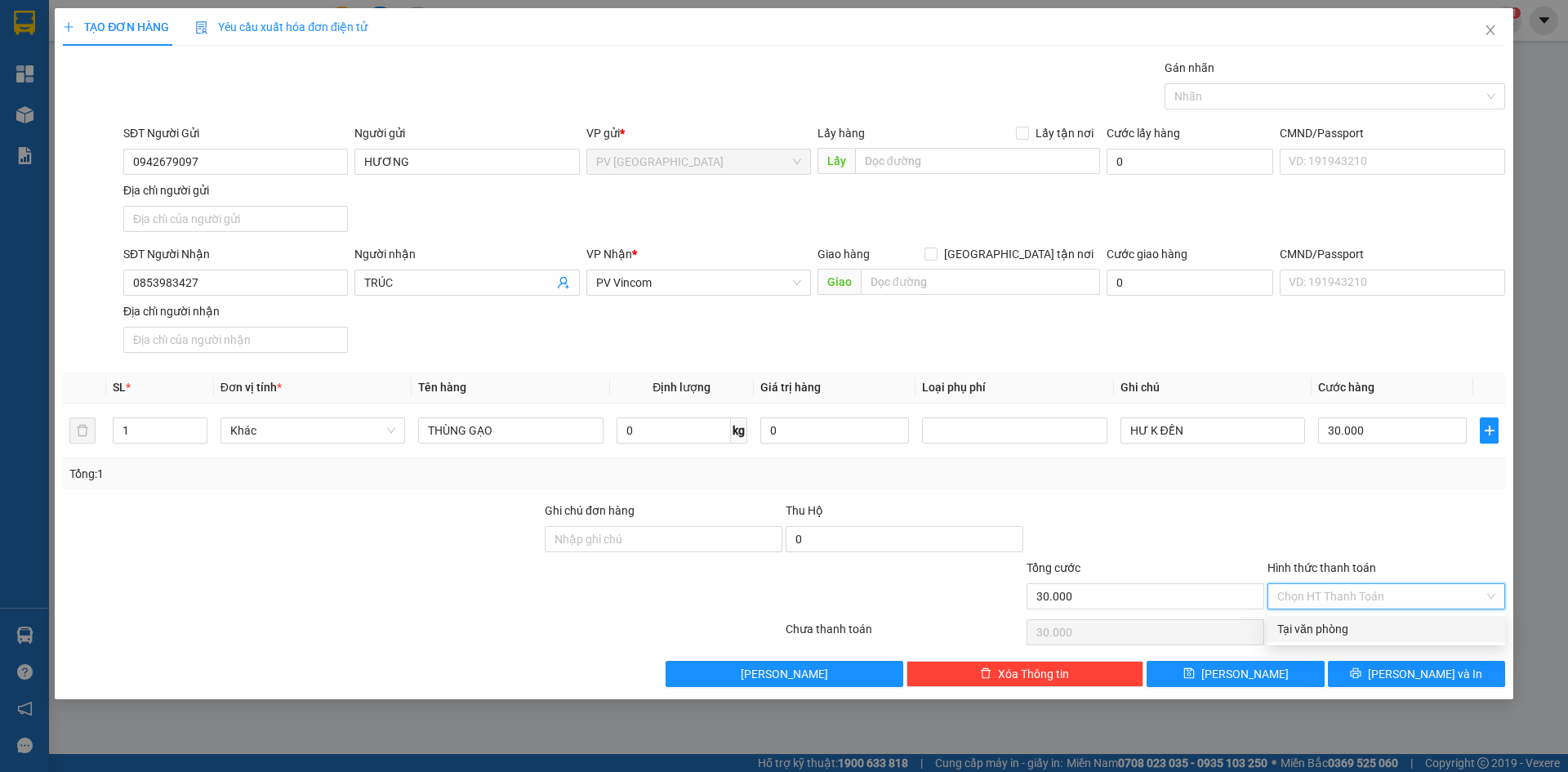
click at [1345, 592] on input "Hình thức thanh toán" at bounding box center [1381, 596] width 207 height 25
click at [1345, 625] on div "Tại văn phòng" at bounding box center [1387, 628] width 218 height 18
type input "0"
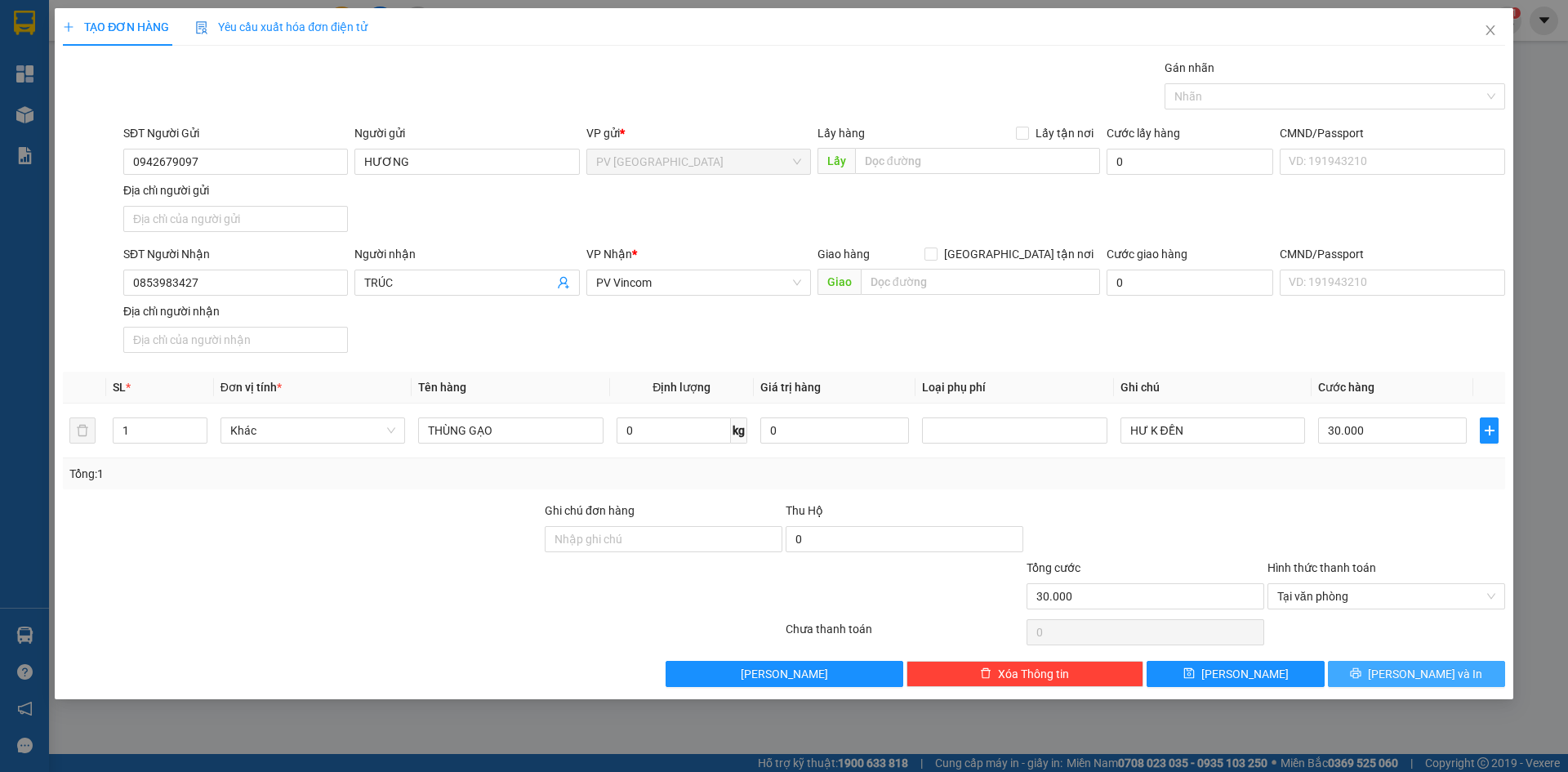
click at [1361, 667] on icon "printer" at bounding box center [1355, 672] width 11 height 11
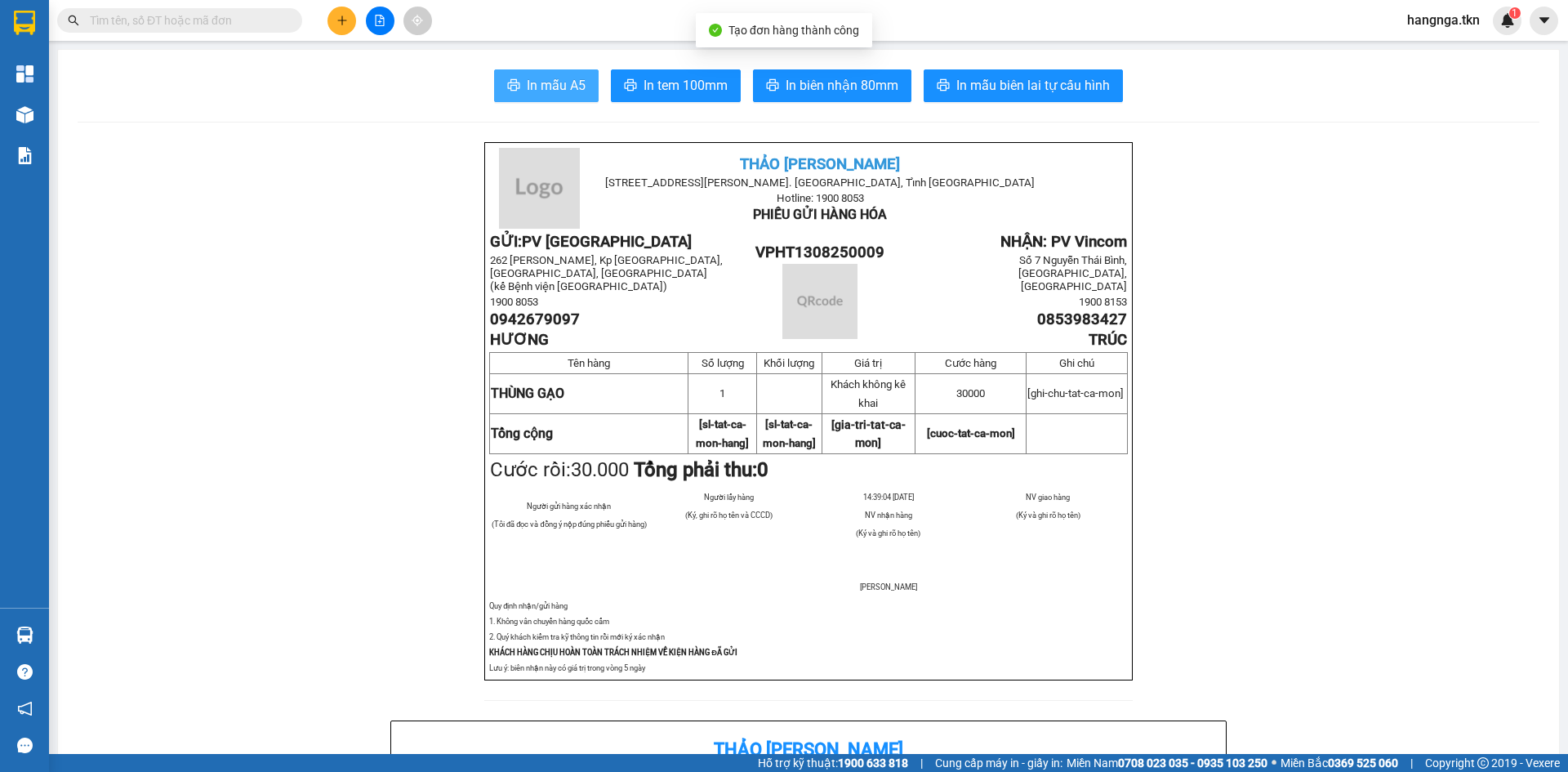
click at [547, 82] on span "In mẫu A5" at bounding box center [556, 85] width 59 height 20
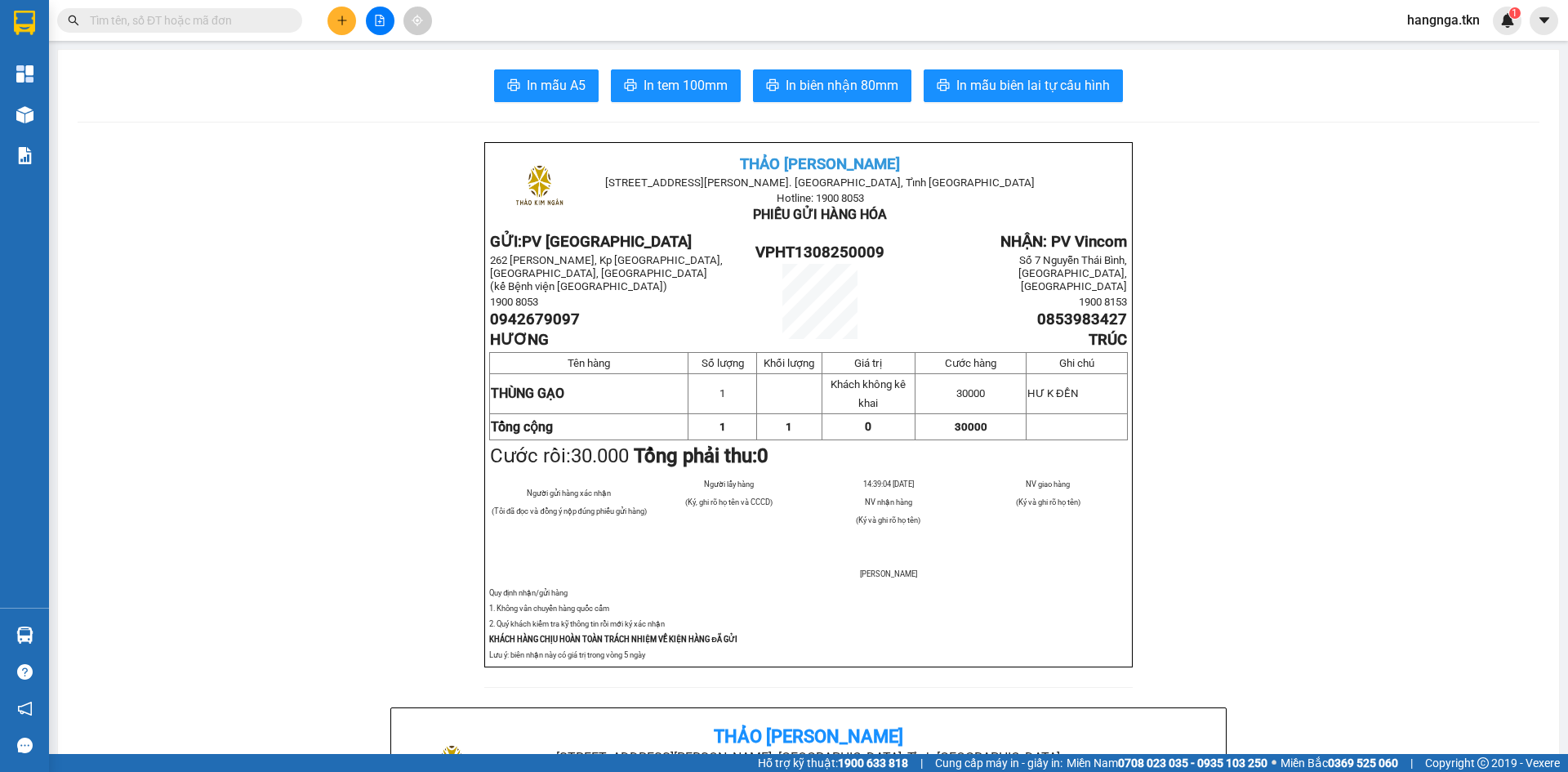
drag, startPoint x: 1124, startPoint y: 678, endPoint x: 1227, endPoint y: 408, distance: 289.0
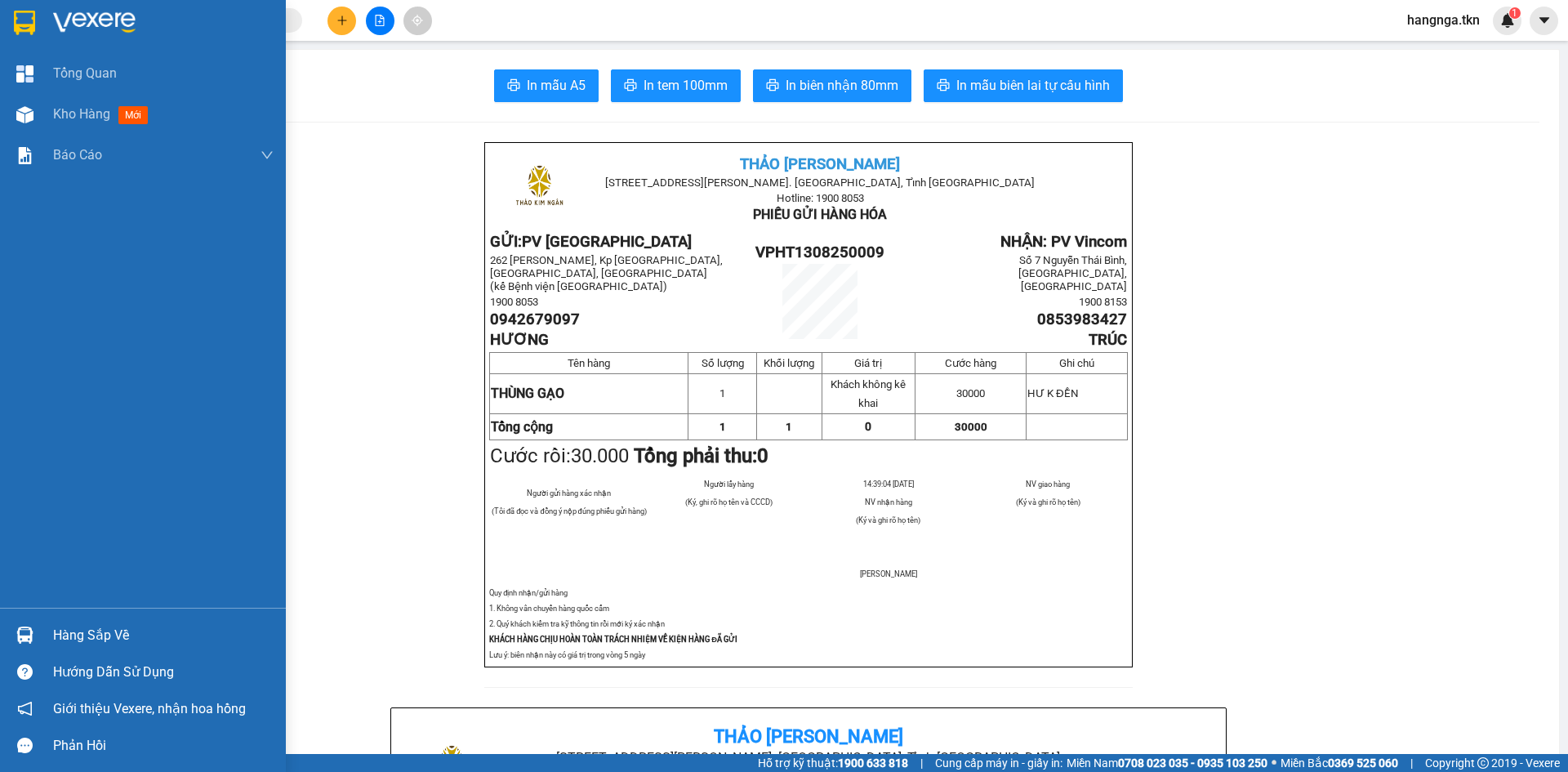
click at [37, 25] on div at bounding box center [25, 23] width 29 height 29
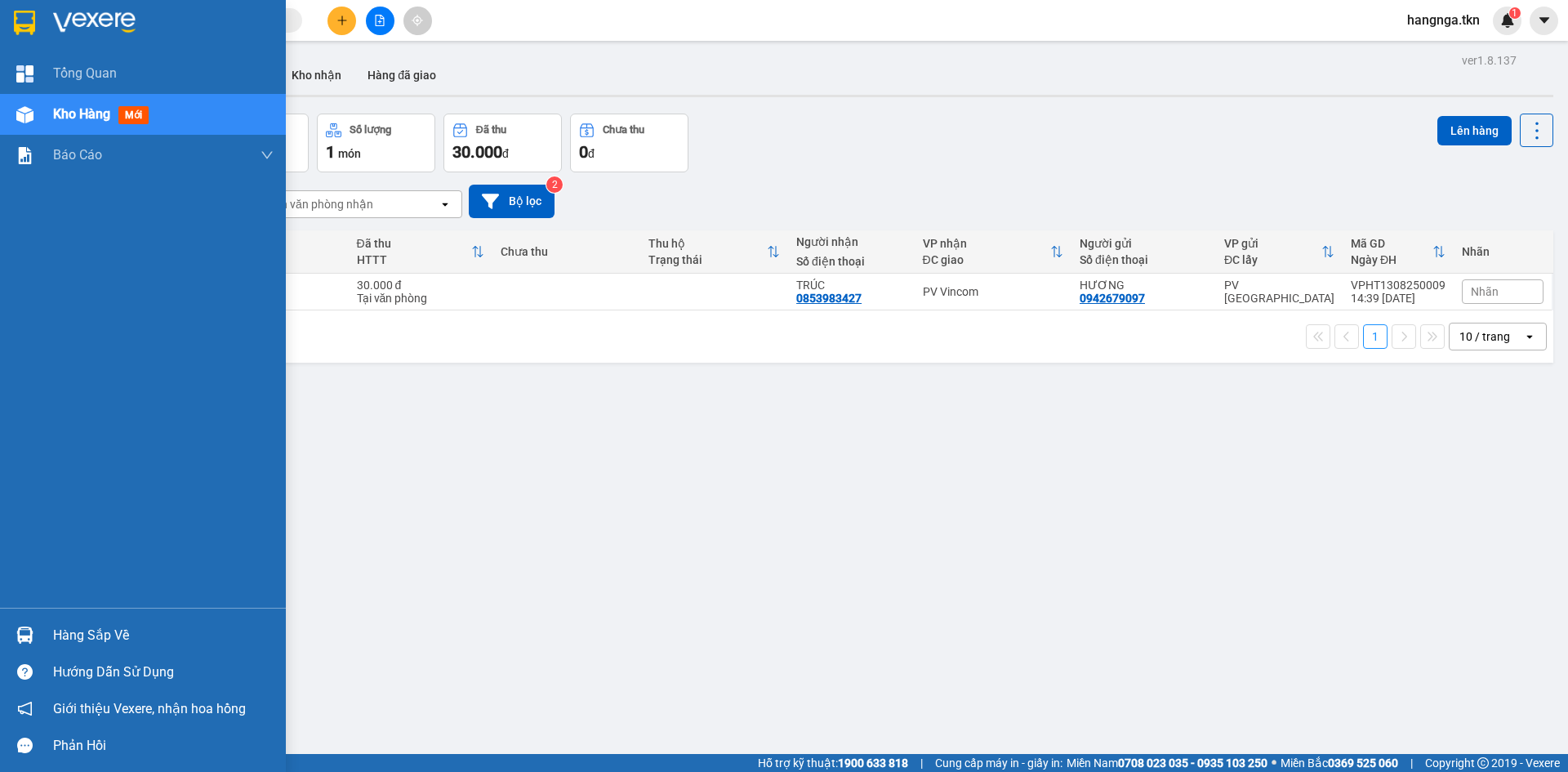
click at [22, 19] on img at bounding box center [24, 22] width 21 height 25
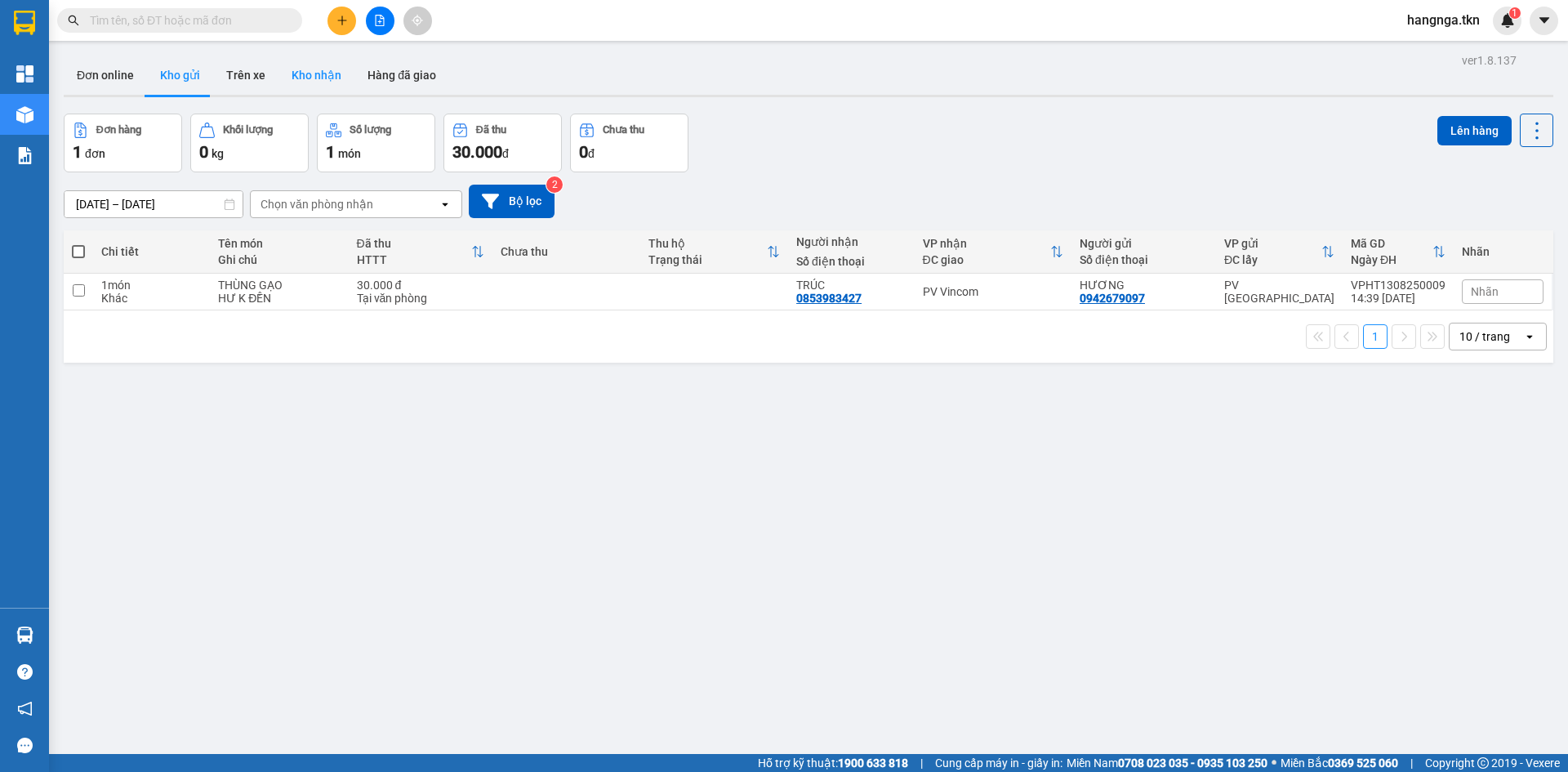
click at [318, 71] on button "Kho nhận" at bounding box center [316, 75] width 76 height 39
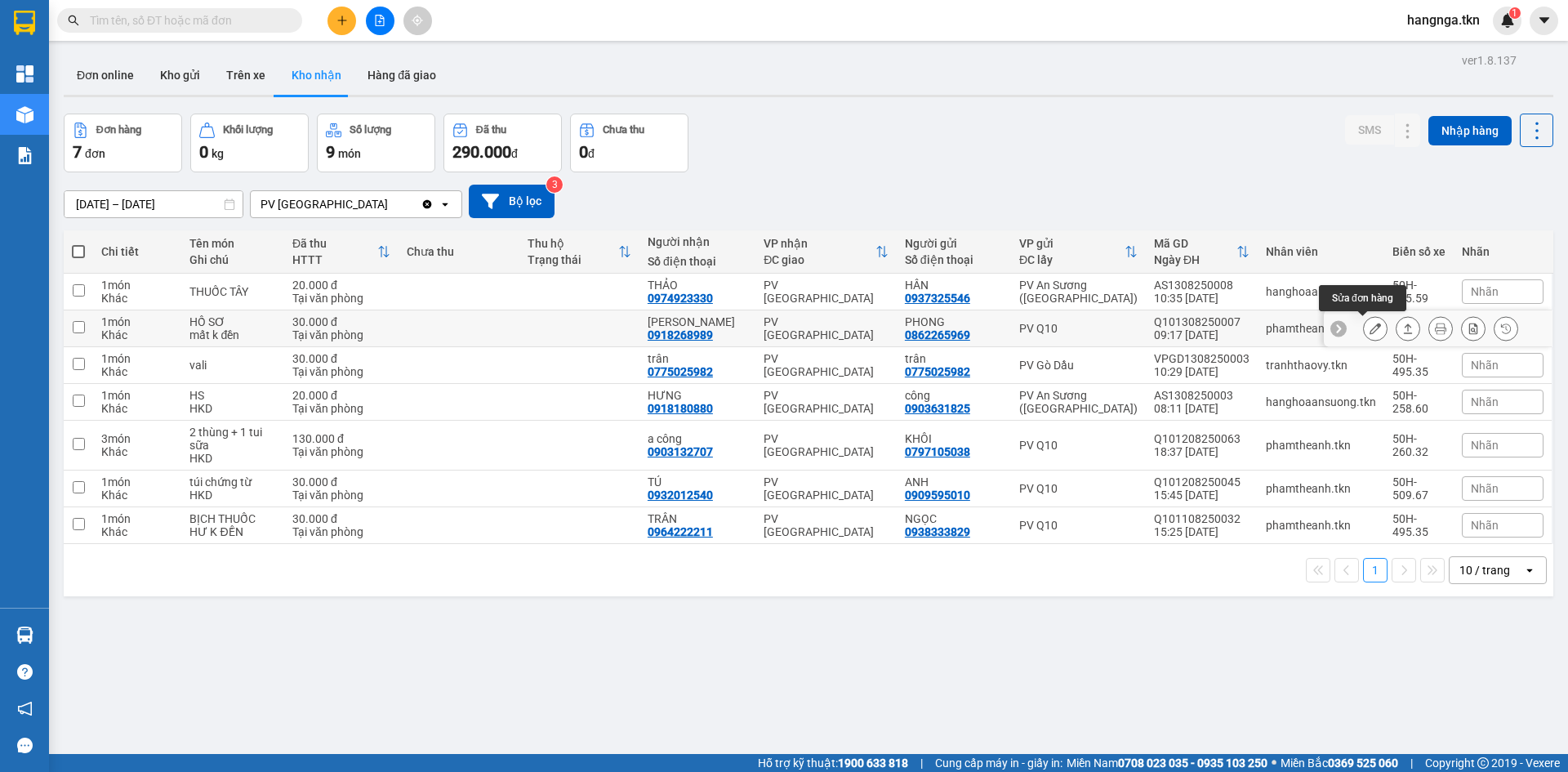
click at [1370, 333] on icon at bounding box center [1375, 328] width 11 height 11
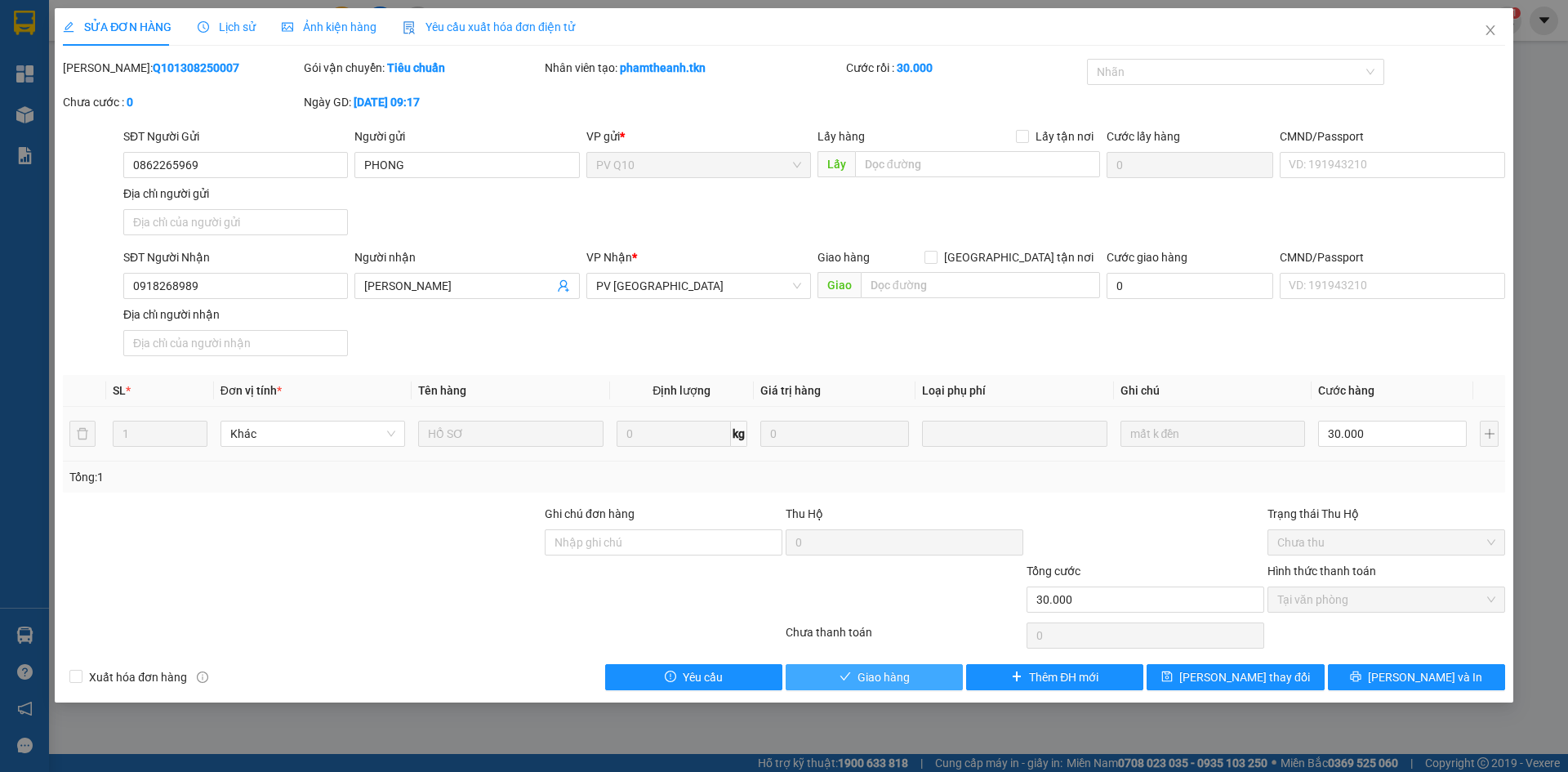
click at [917, 678] on button "Giao hàng" at bounding box center [874, 677] width 177 height 26
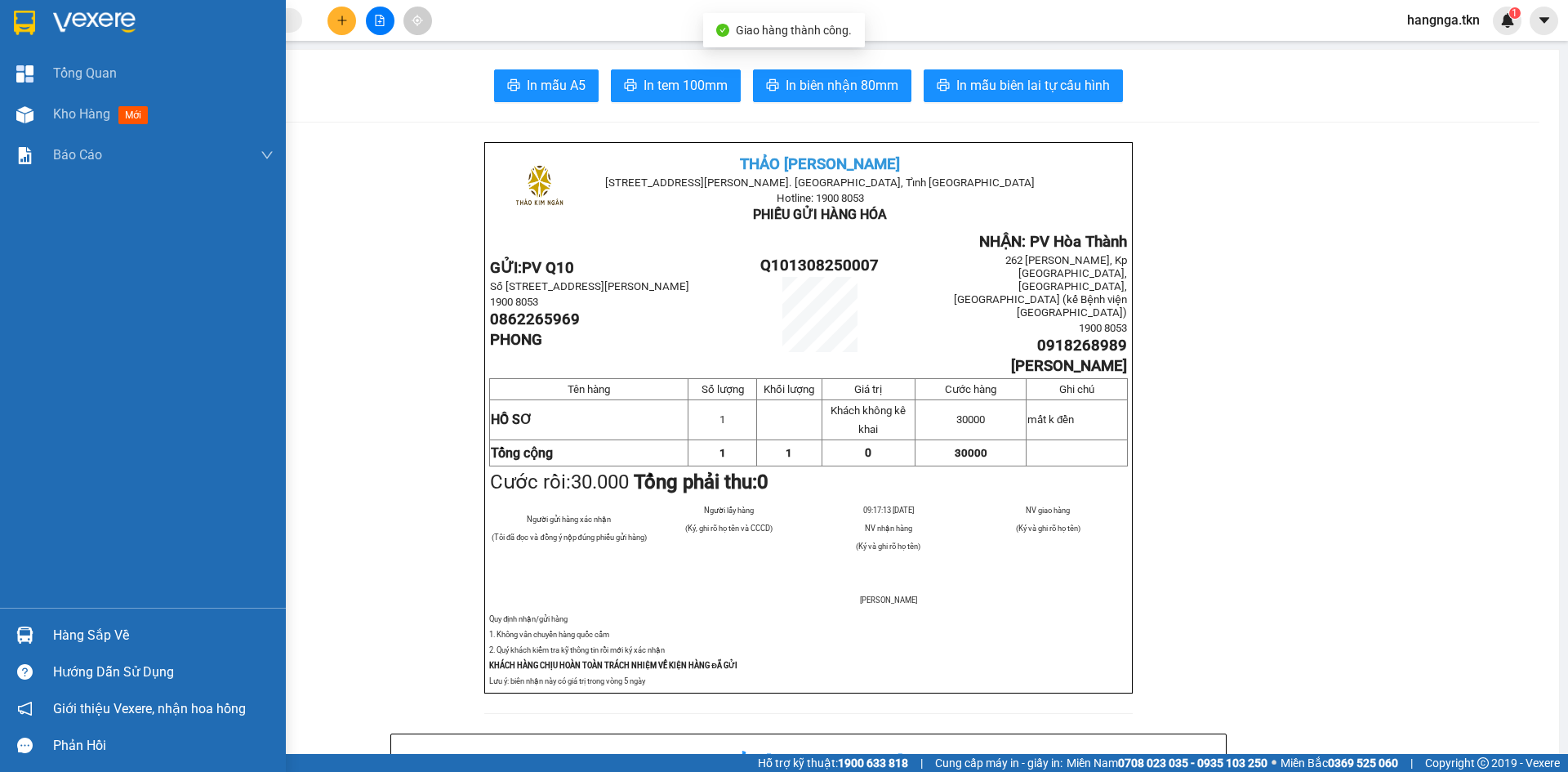
drag, startPoint x: 5, startPoint y: 10, endPoint x: 158, endPoint y: 37, distance: 155.4
click at [9, 11] on div at bounding box center [143, 26] width 286 height 53
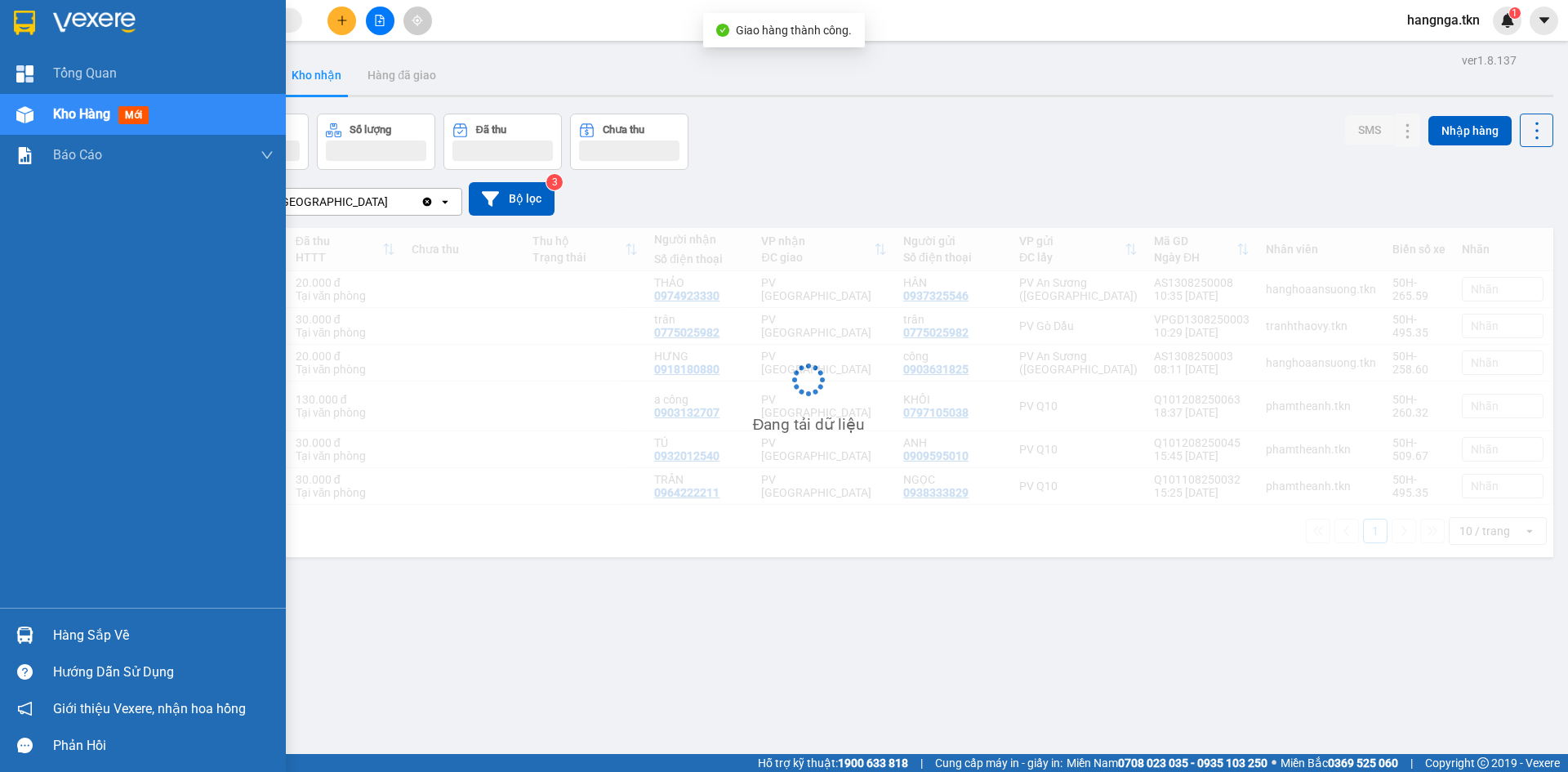
click at [162, 37] on div at bounding box center [143, 26] width 286 height 53
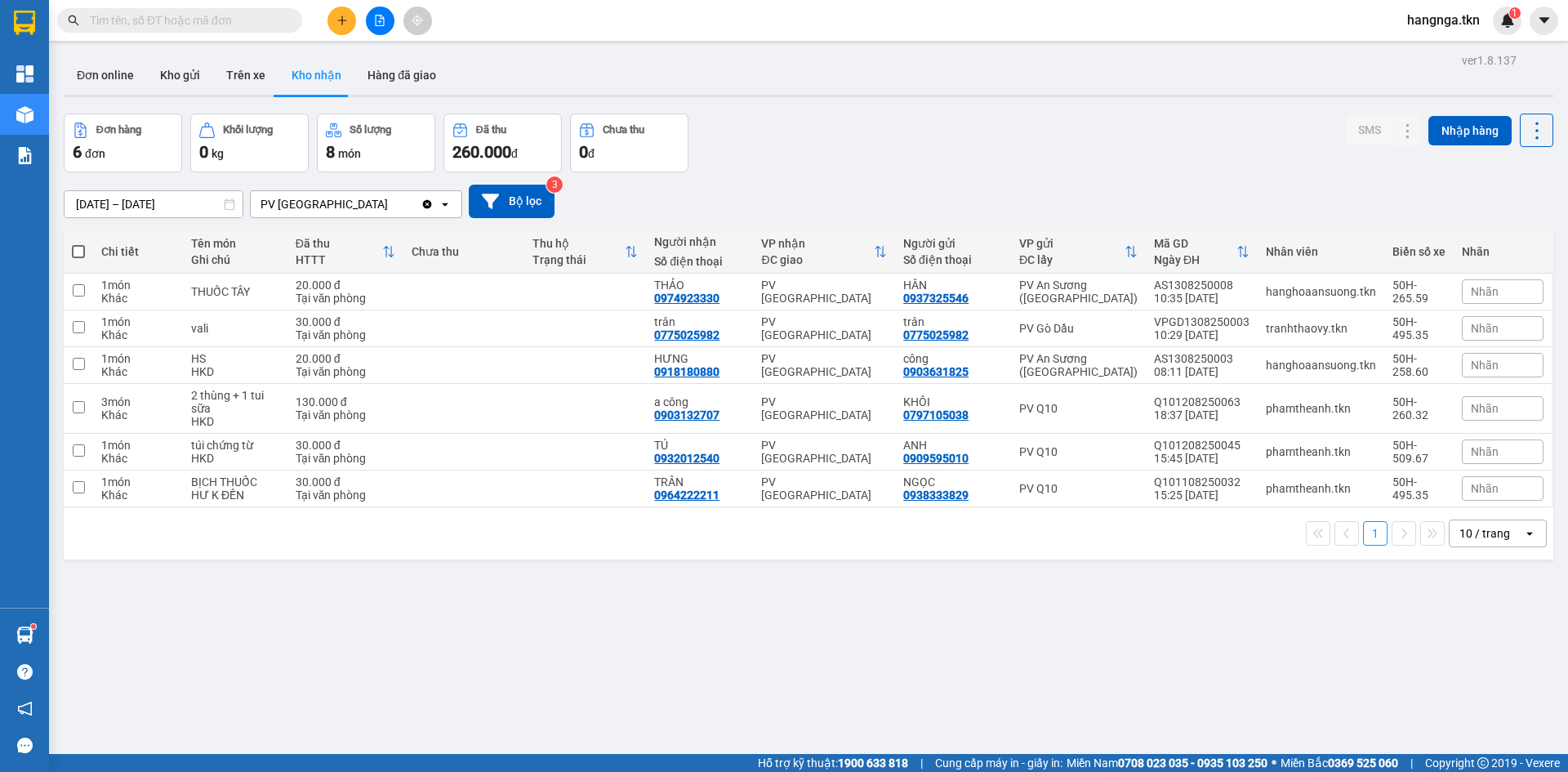
click at [340, 17] on icon "plus" at bounding box center [341, 20] width 11 height 11
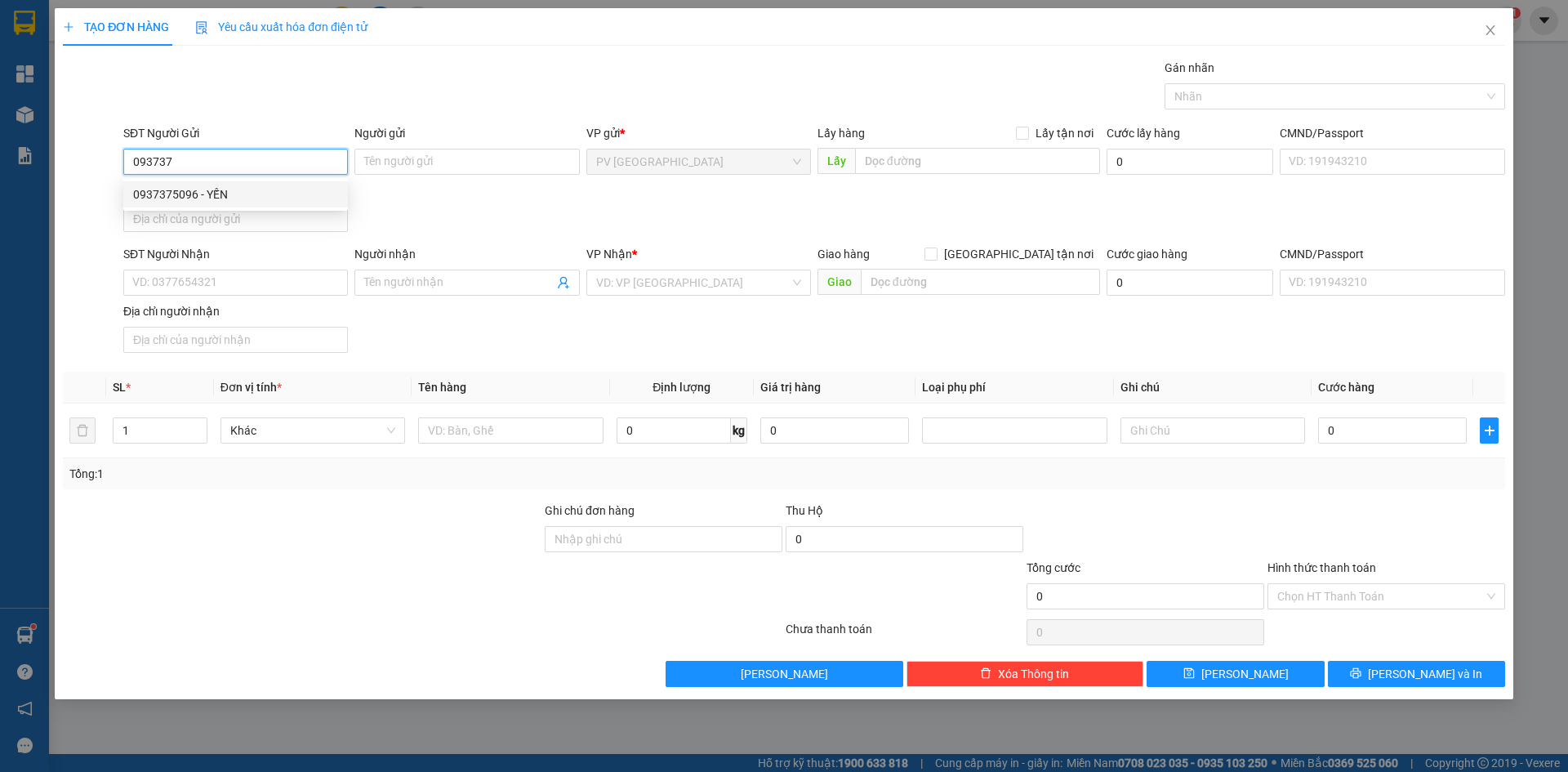
click at [229, 195] on div "0937375096 - YẾN" at bounding box center [235, 194] width 205 height 18
type input "0937375096"
type input "YẾN"
type input "0932333792"
type input "ÚT PHỆT"
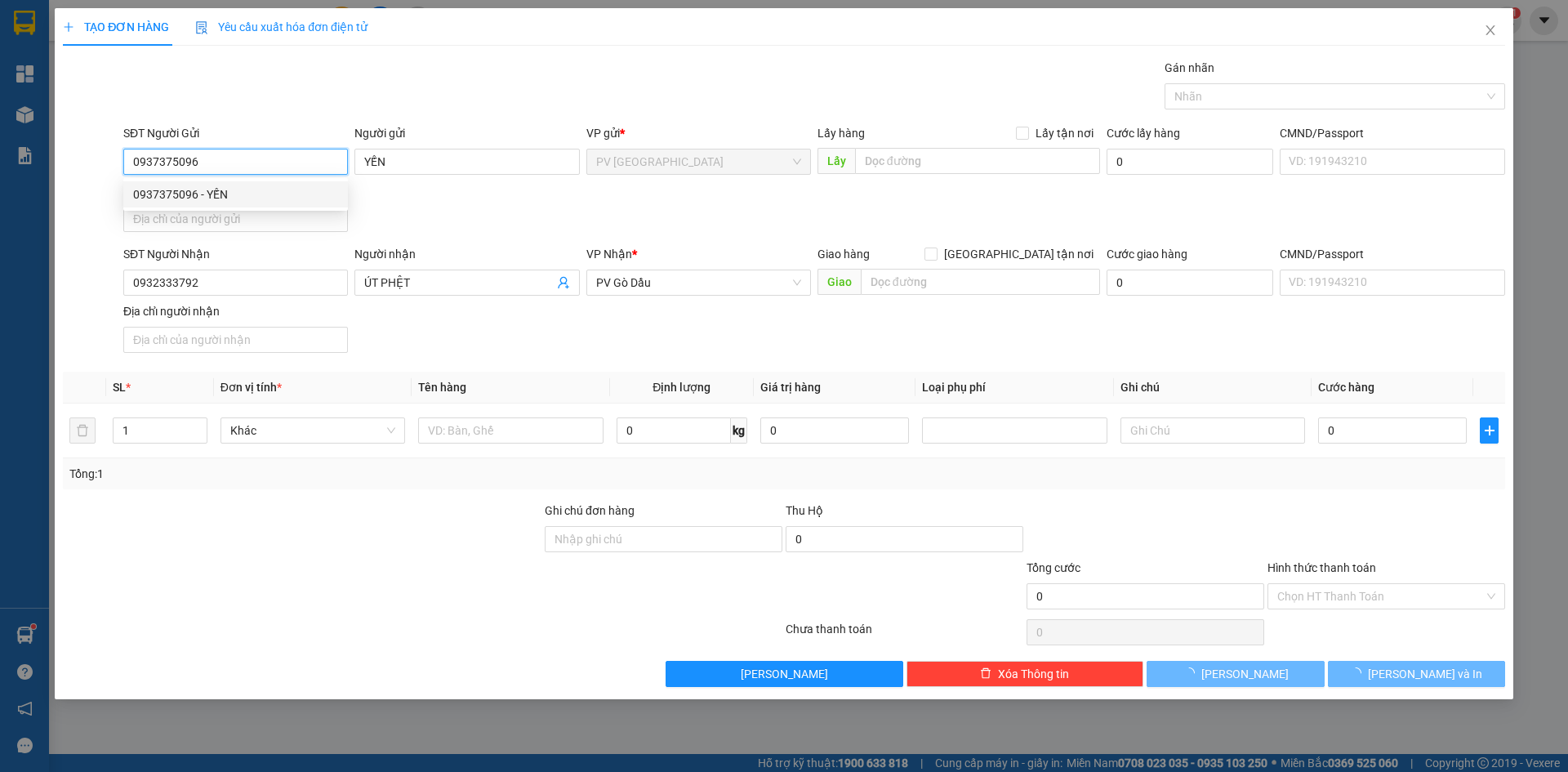
type input "20.000"
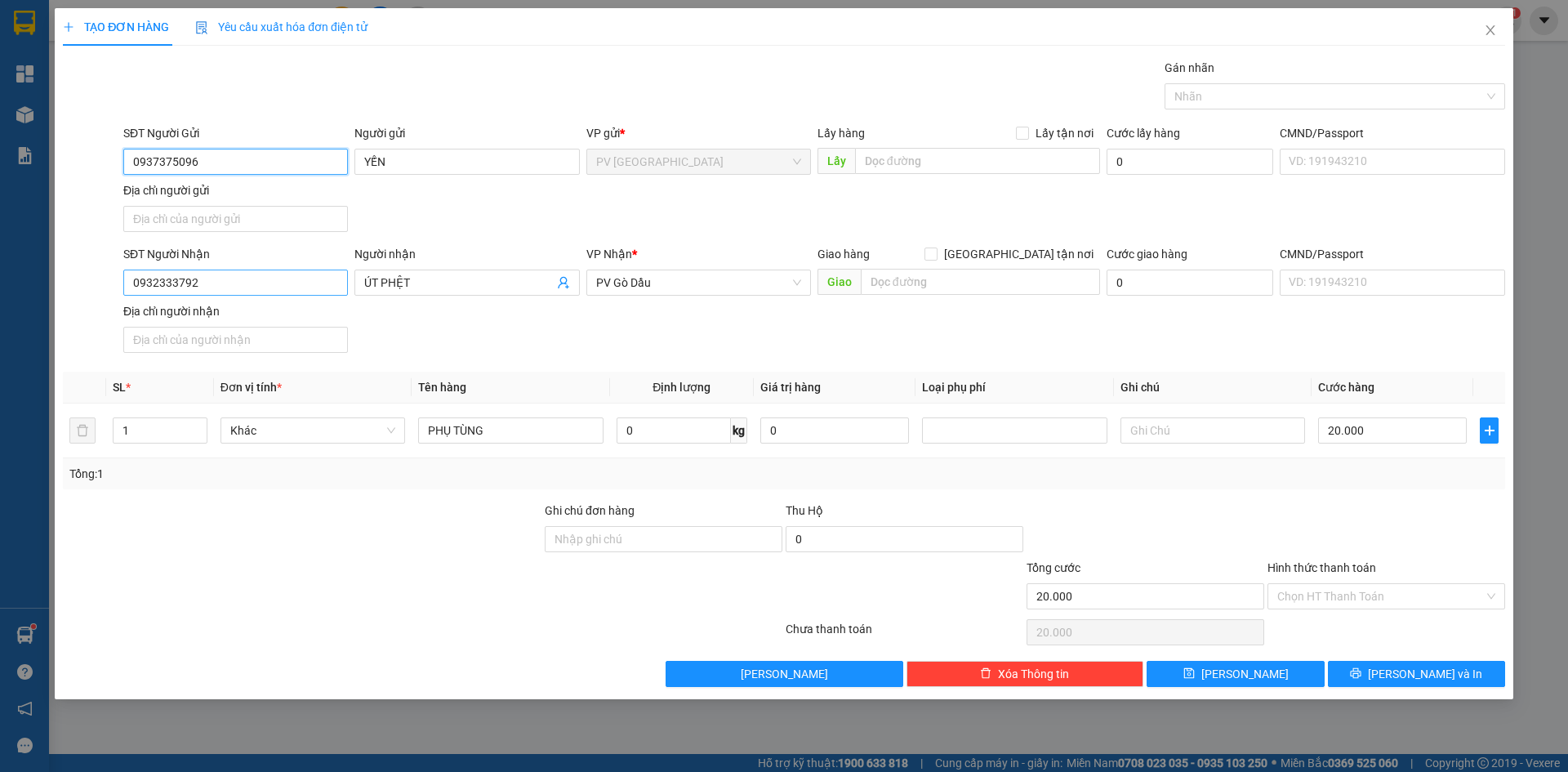
type input "0937375096"
click at [250, 283] on input "0932333792" at bounding box center [236, 283] width 225 height 26
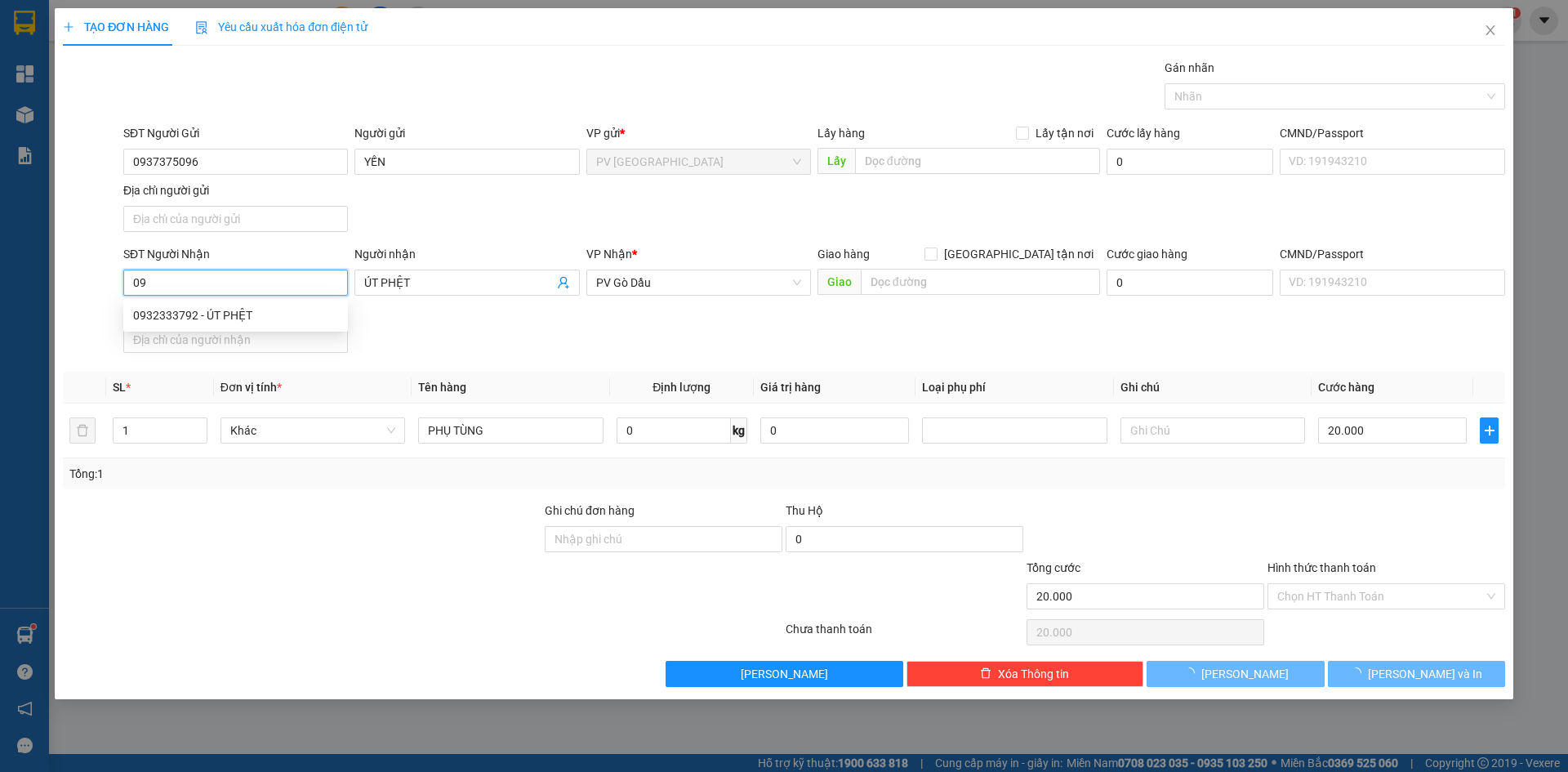
type input "0"
click at [254, 323] on div "0978788939 - PHONG" at bounding box center [235, 315] width 205 height 18
type input "0978788939"
type input "PHONG"
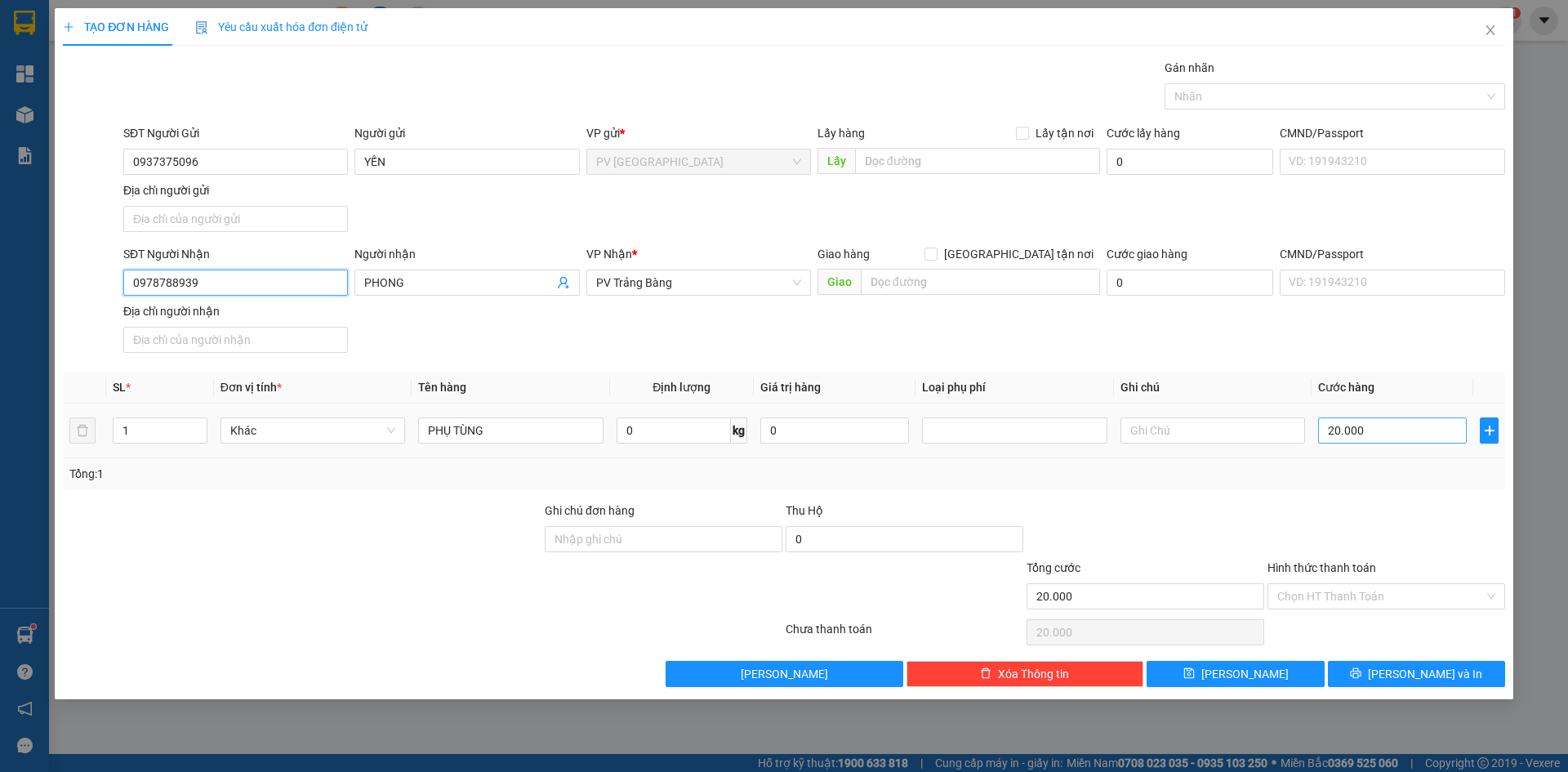
type input "0978788939"
click at [1366, 433] on input "20.000" at bounding box center [1393, 430] width 149 height 26
type input "3"
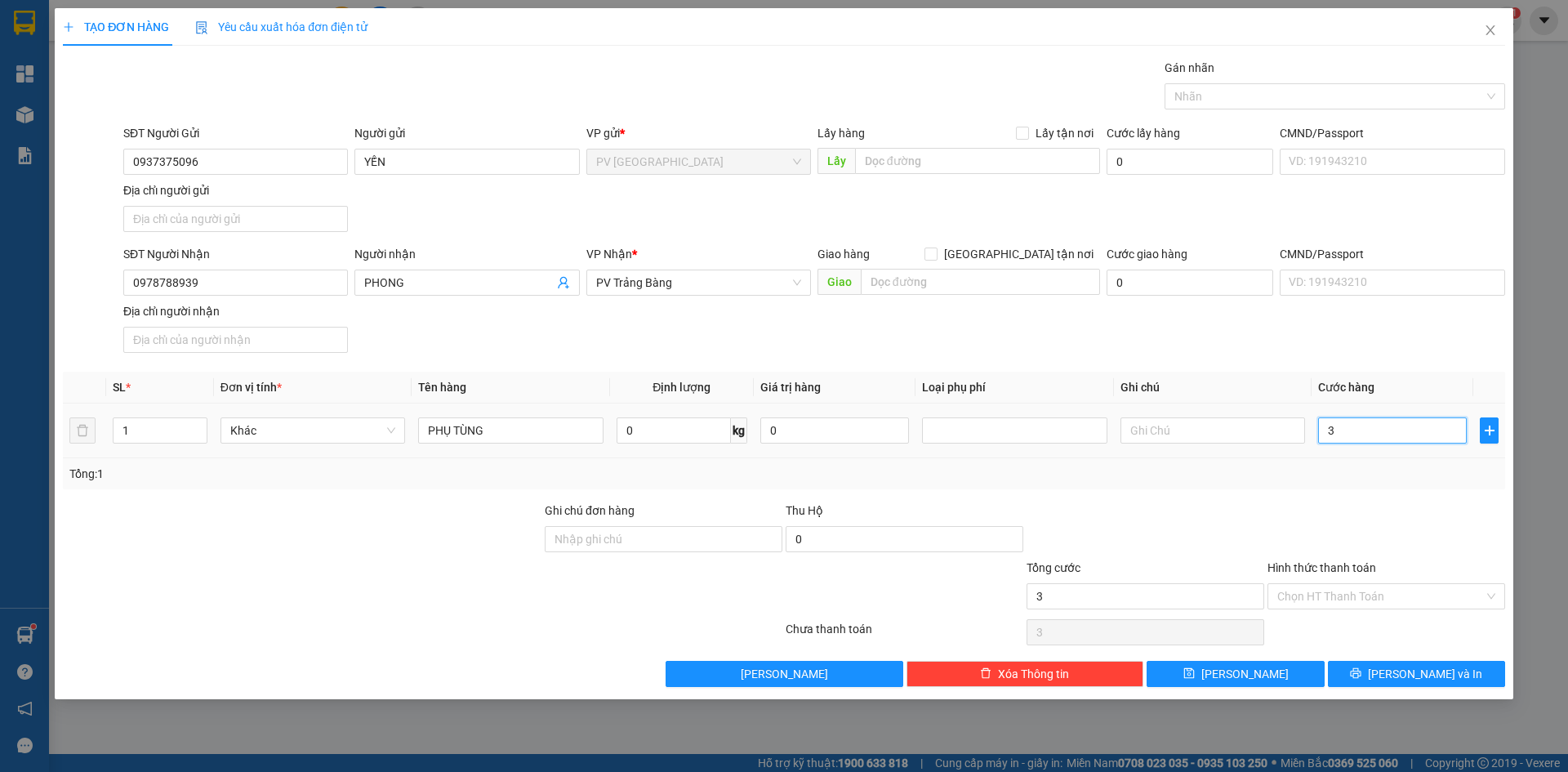
type input "30"
type input "300"
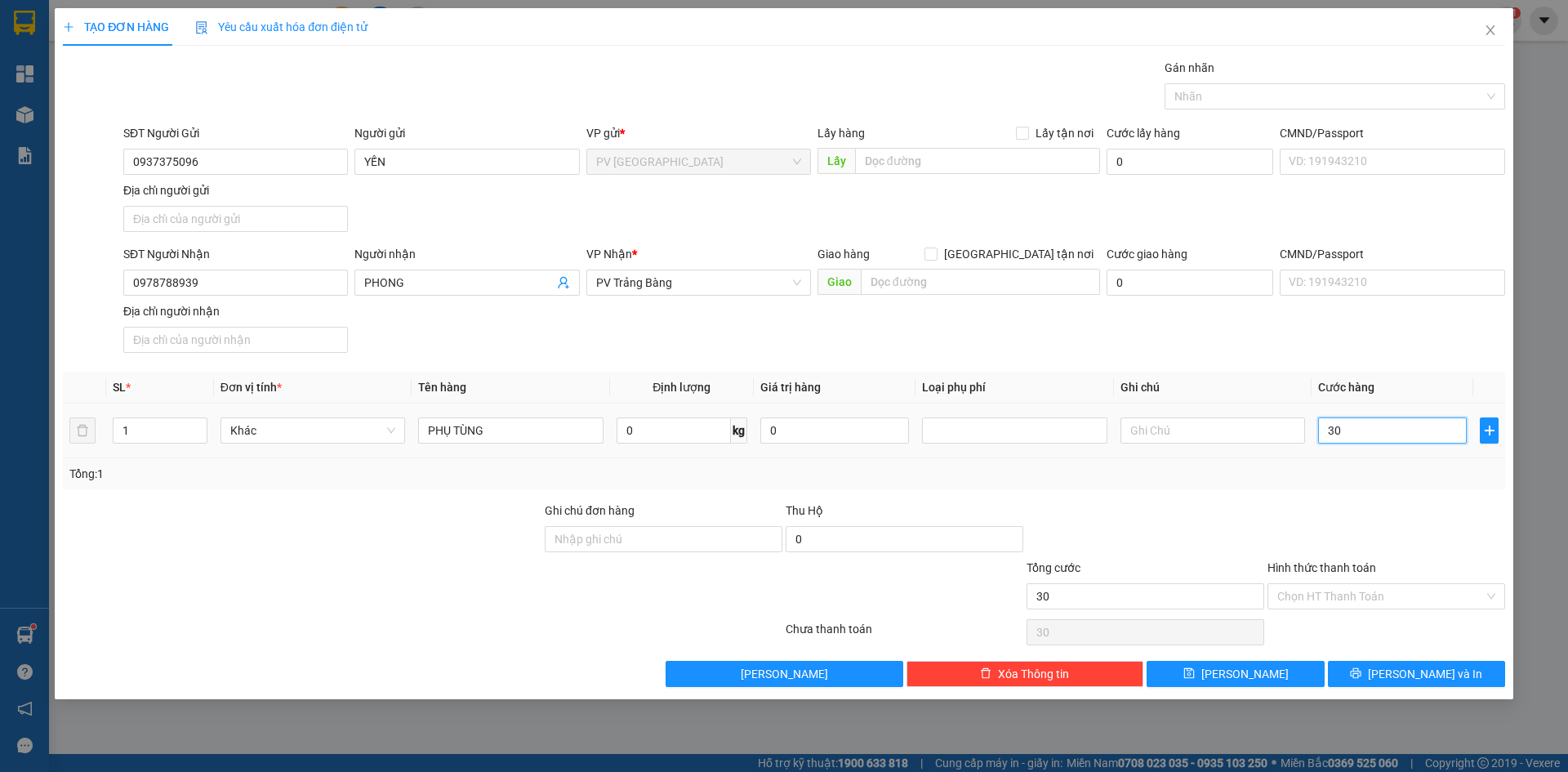
type input "300"
type input "3.000"
type input "30.000"
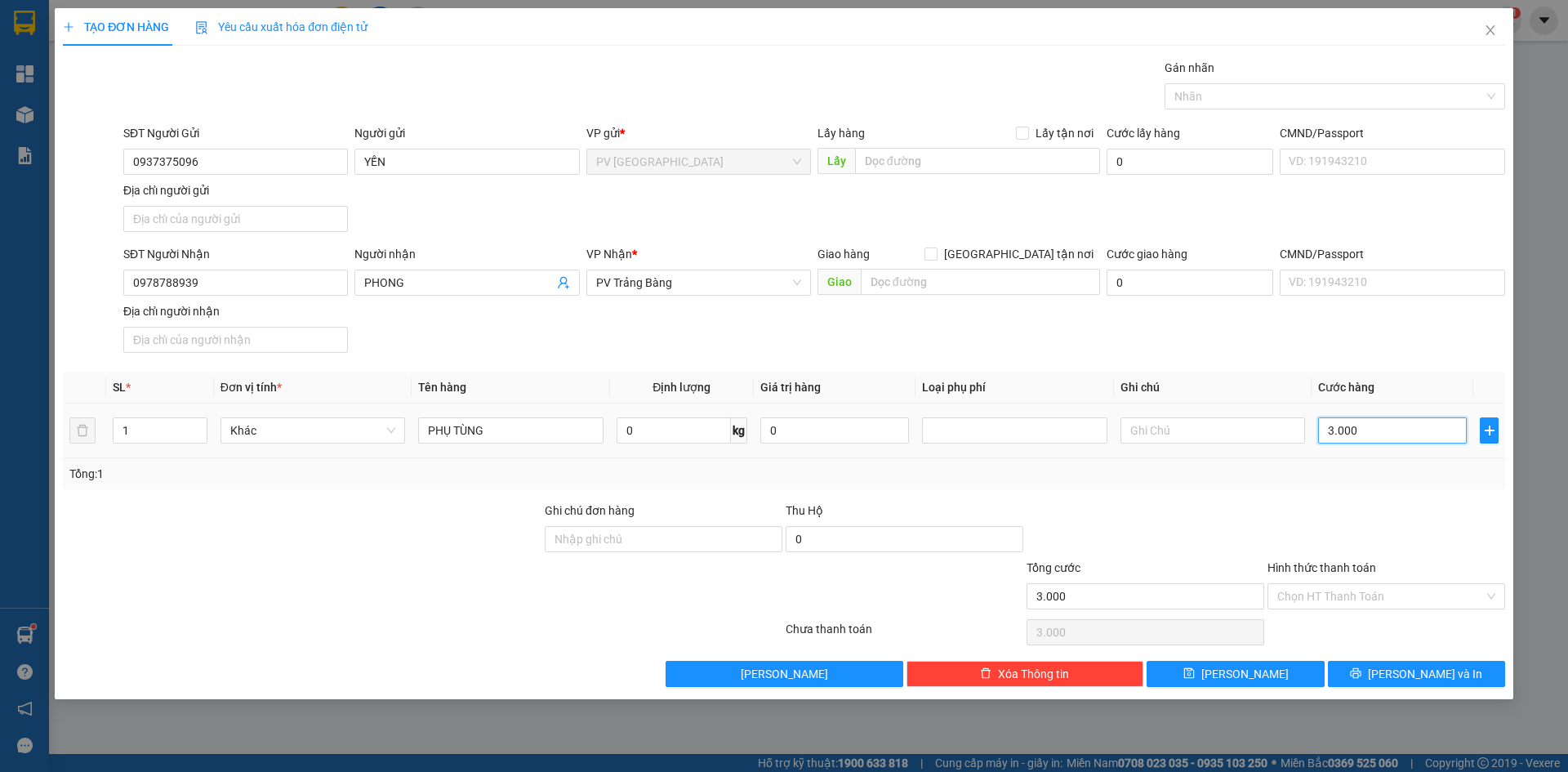
type input "30.000"
click at [1350, 597] on input "Hình thức thanh toán" at bounding box center [1381, 596] width 207 height 25
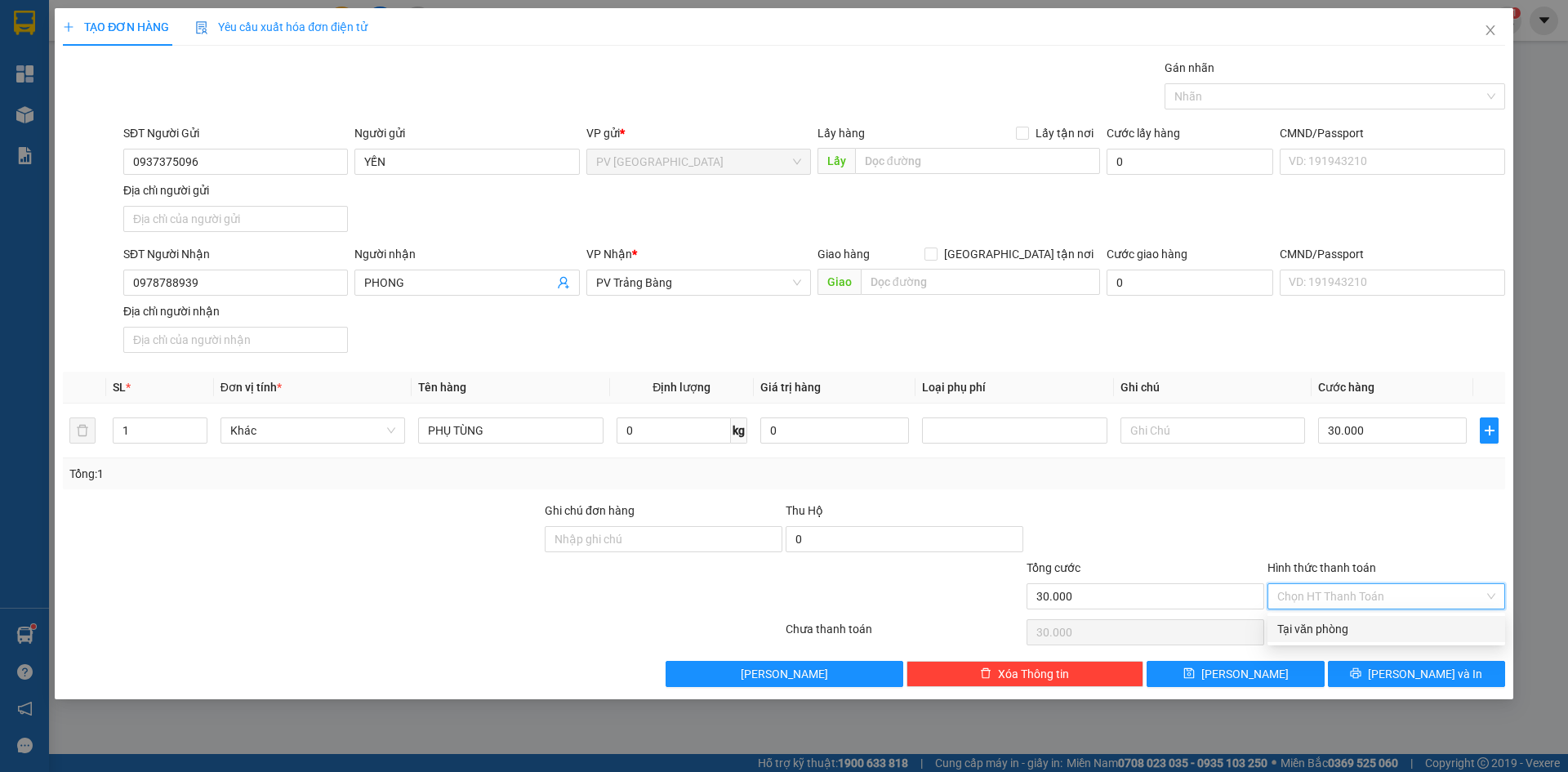
click at [1356, 632] on div "Tại văn phòng" at bounding box center [1387, 628] width 218 height 18
type input "0"
click at [1361, 671] on icon "printer" at bounding box center [1355, 672] width 11 height 11
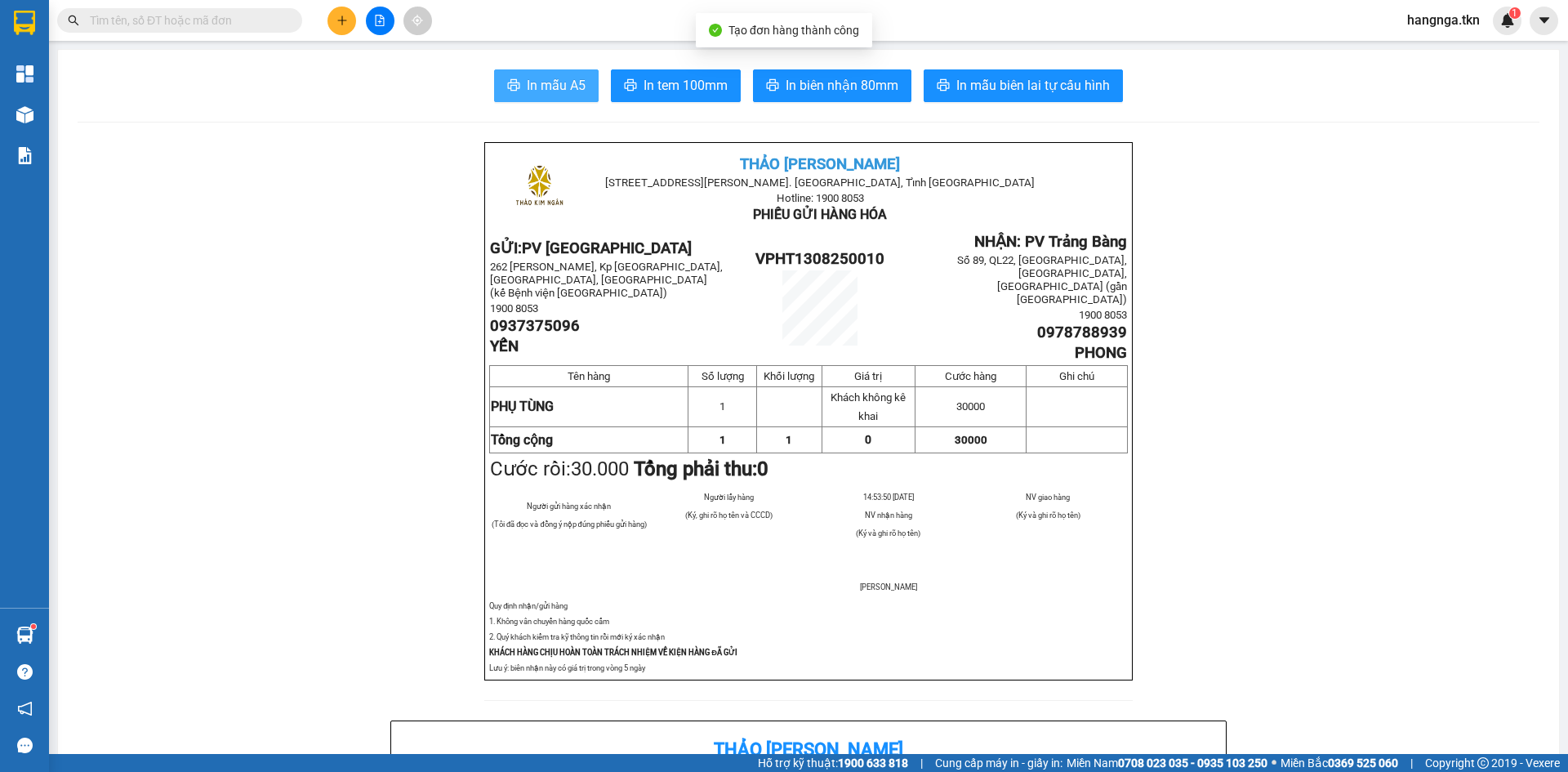
click at [559, 95] on span "In mẫu A5" at bounding box center [556, 85] width 59 height 20
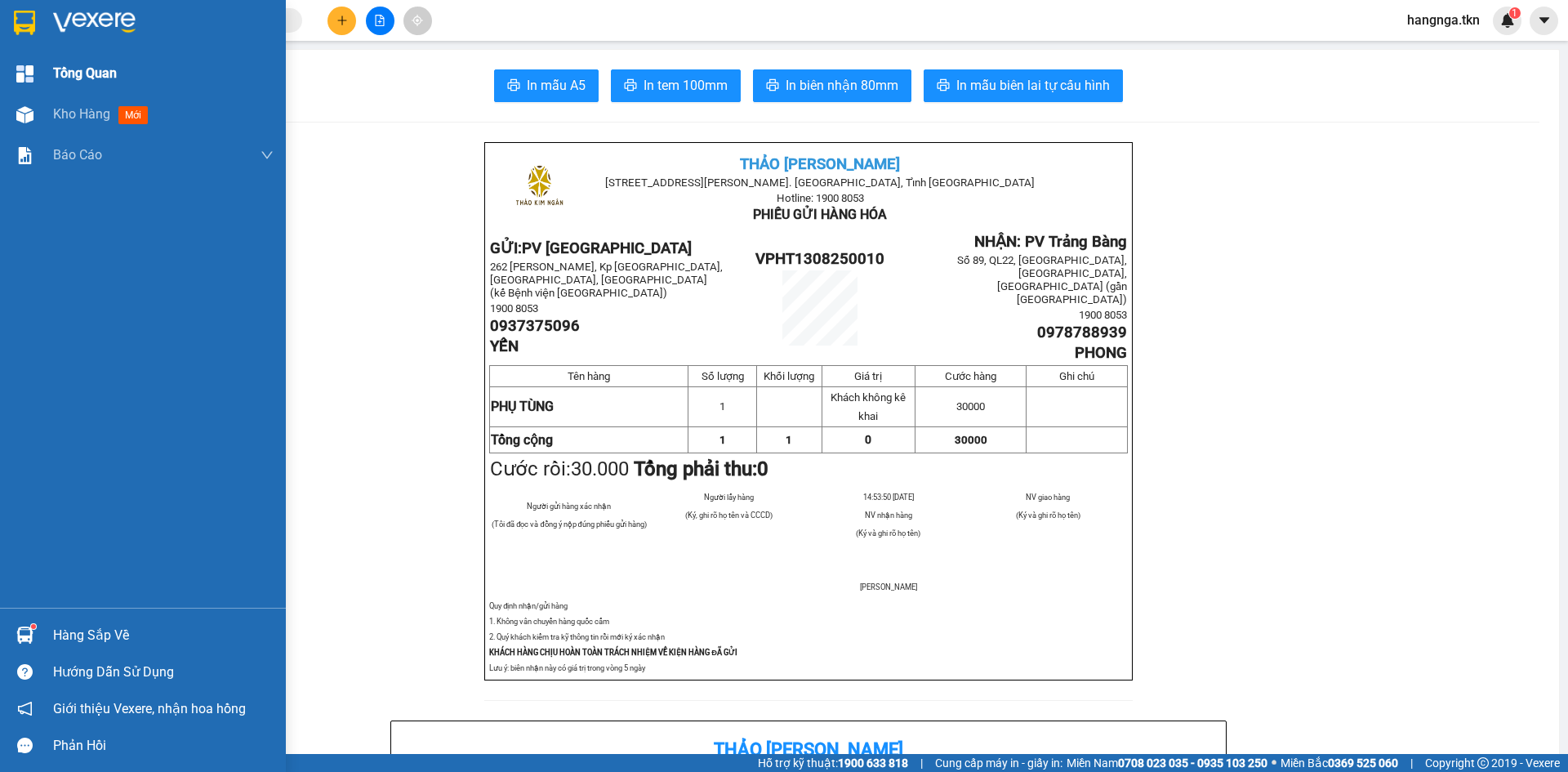
click at [47, 26] on div at bounding box center [143, 26] width 286 height 53
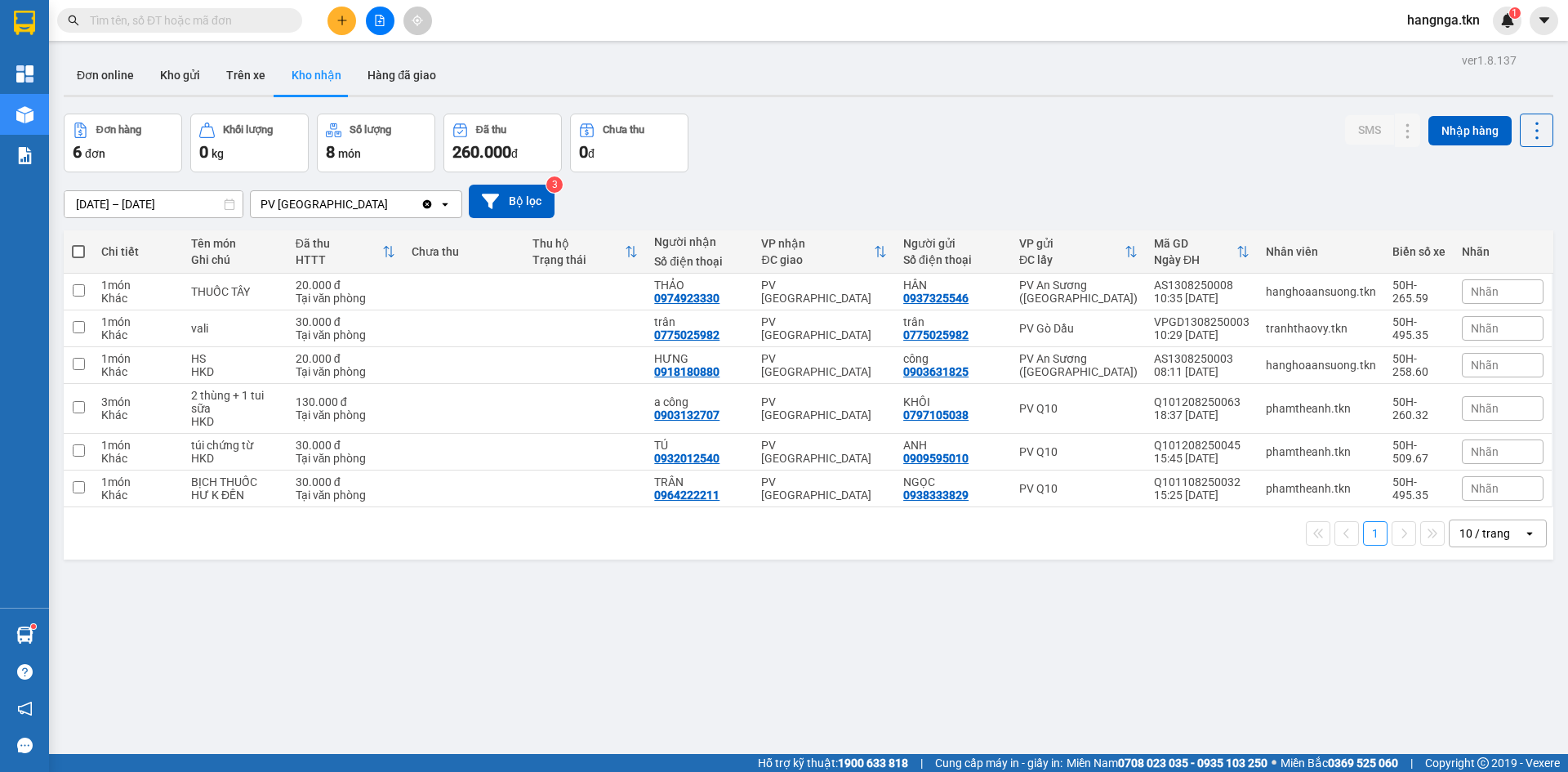
click at [39, 632] on div "Hàng sắp về" at bounding box center [25, 634] width 49 height 37
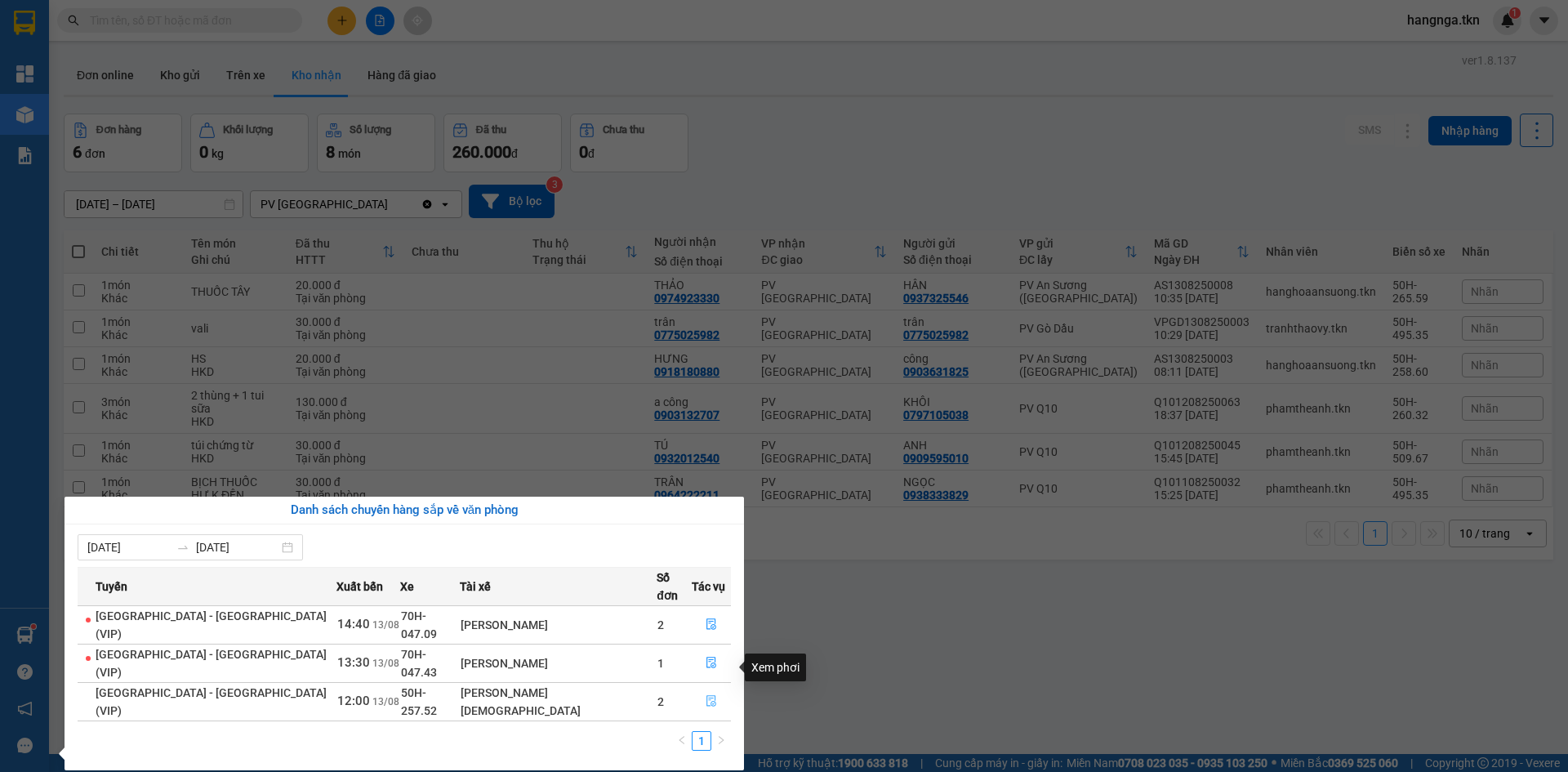
click at [706, 695] on icon "file-done" at bounding box center [711, 700] width 11 height 11
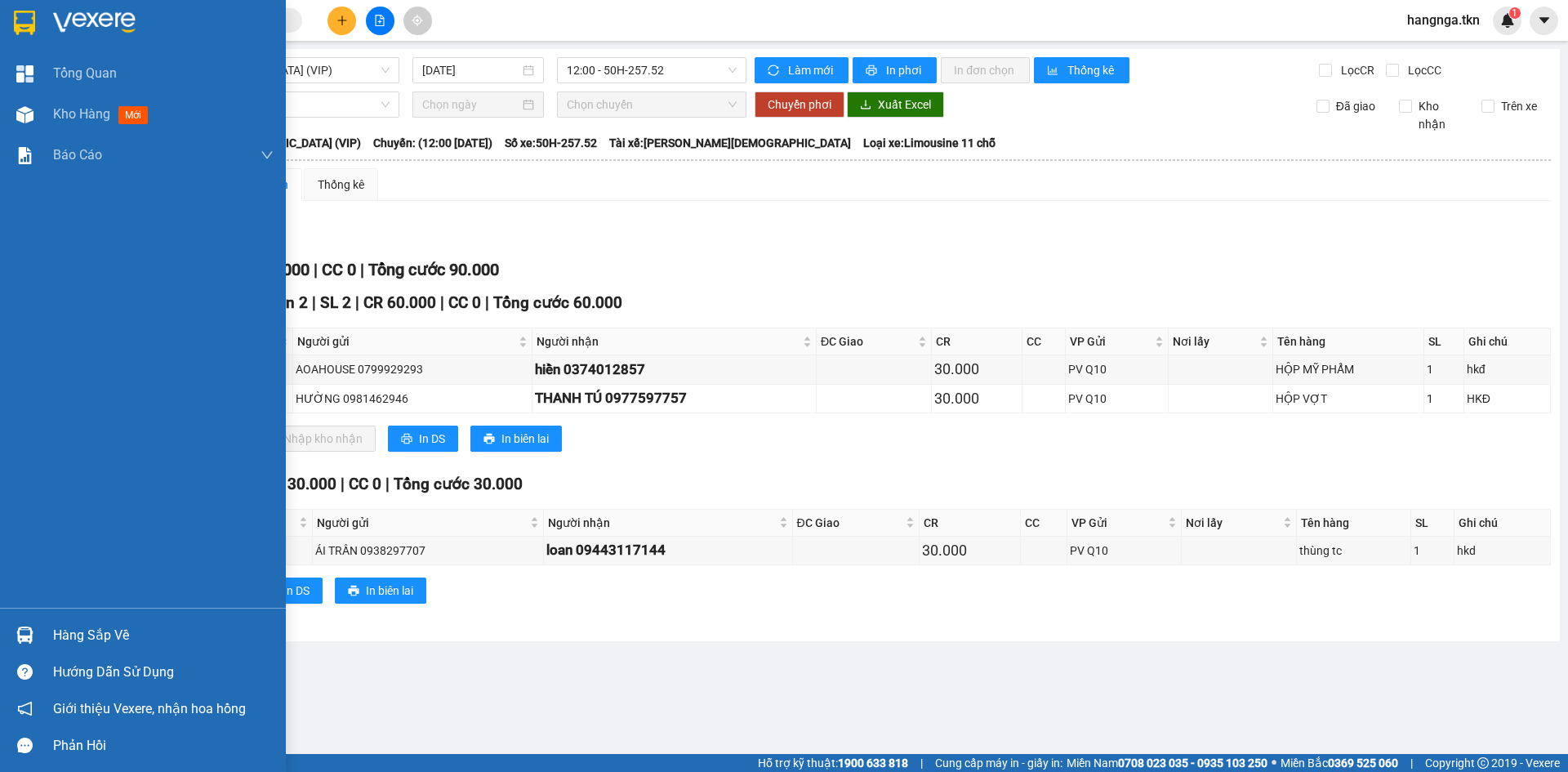
click at [28, 14] on img at bounding box center [24, 22] width 21 height 25
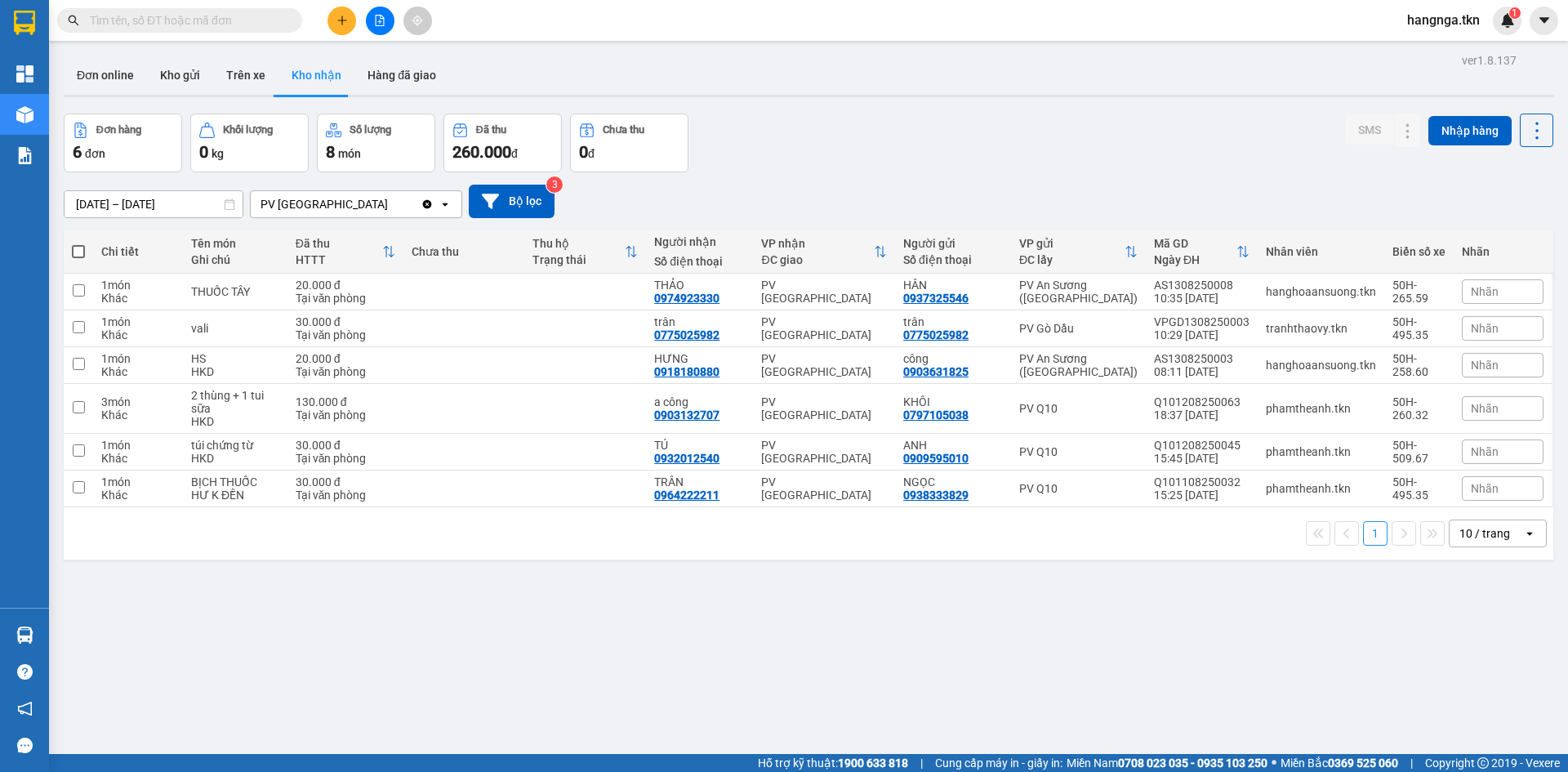
click at [182, 54] on div "ver 1.8.137 Đơn online Kho gửi Trên xe Kho nhận Hàng đã giao Đơn hàng 6 đơn Khố…" at bounding box center [808, 435] width 1502 height 772
click at [190, 77] on button "Kho gửi" at bounding box center [180, 75] width 66 height 39
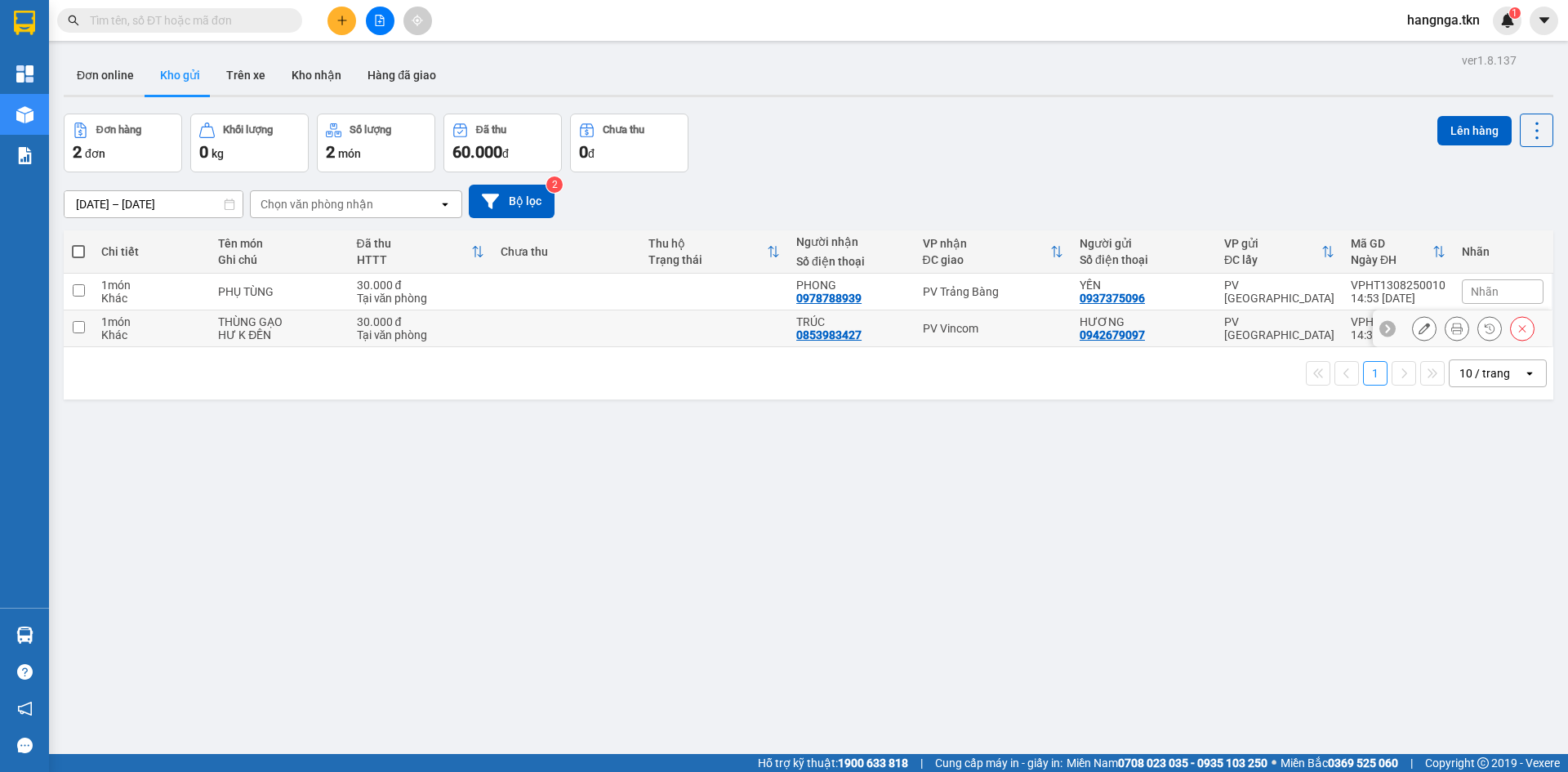
click at [544, 325] on td at bounding box center [567, 329] width 148 height 37
checkbox input "true"
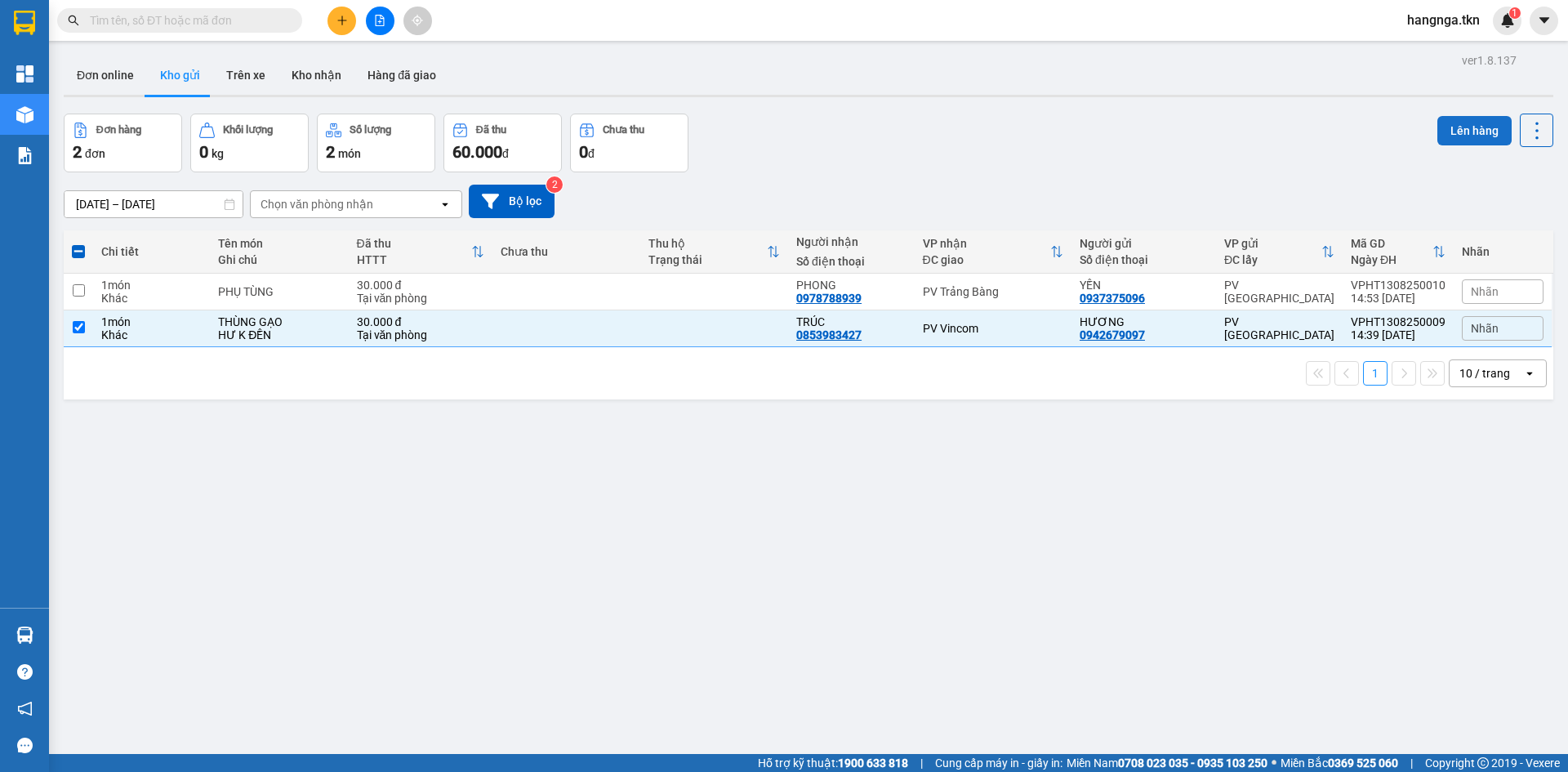
click at [1454, 133] on button "Lên hàng" at bounding box center [1474, 130] width 74 height 30
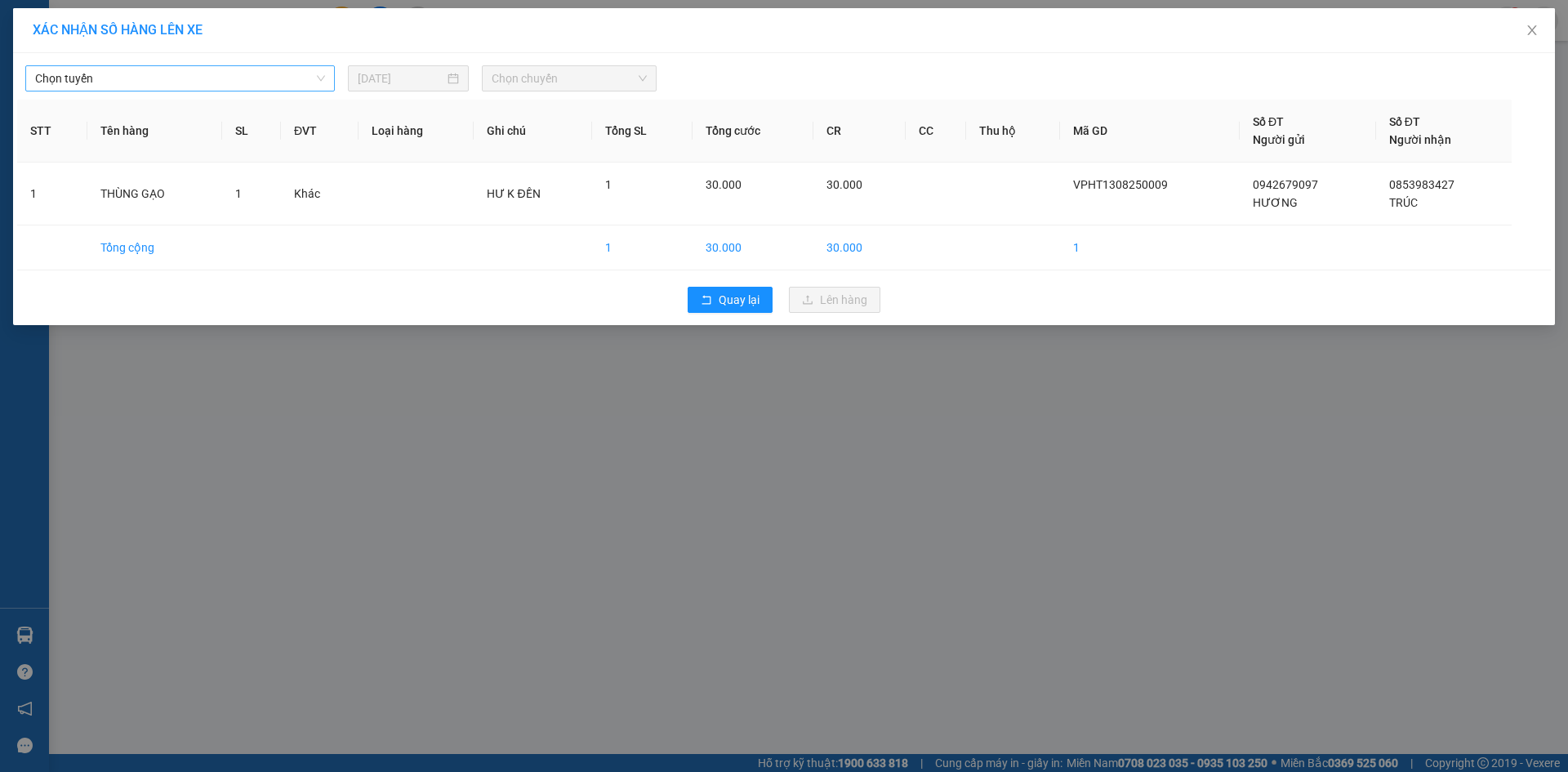
click at [270, 70] on span "Chọn tuyến" at bounding box center [180, 78] width 290 height 25
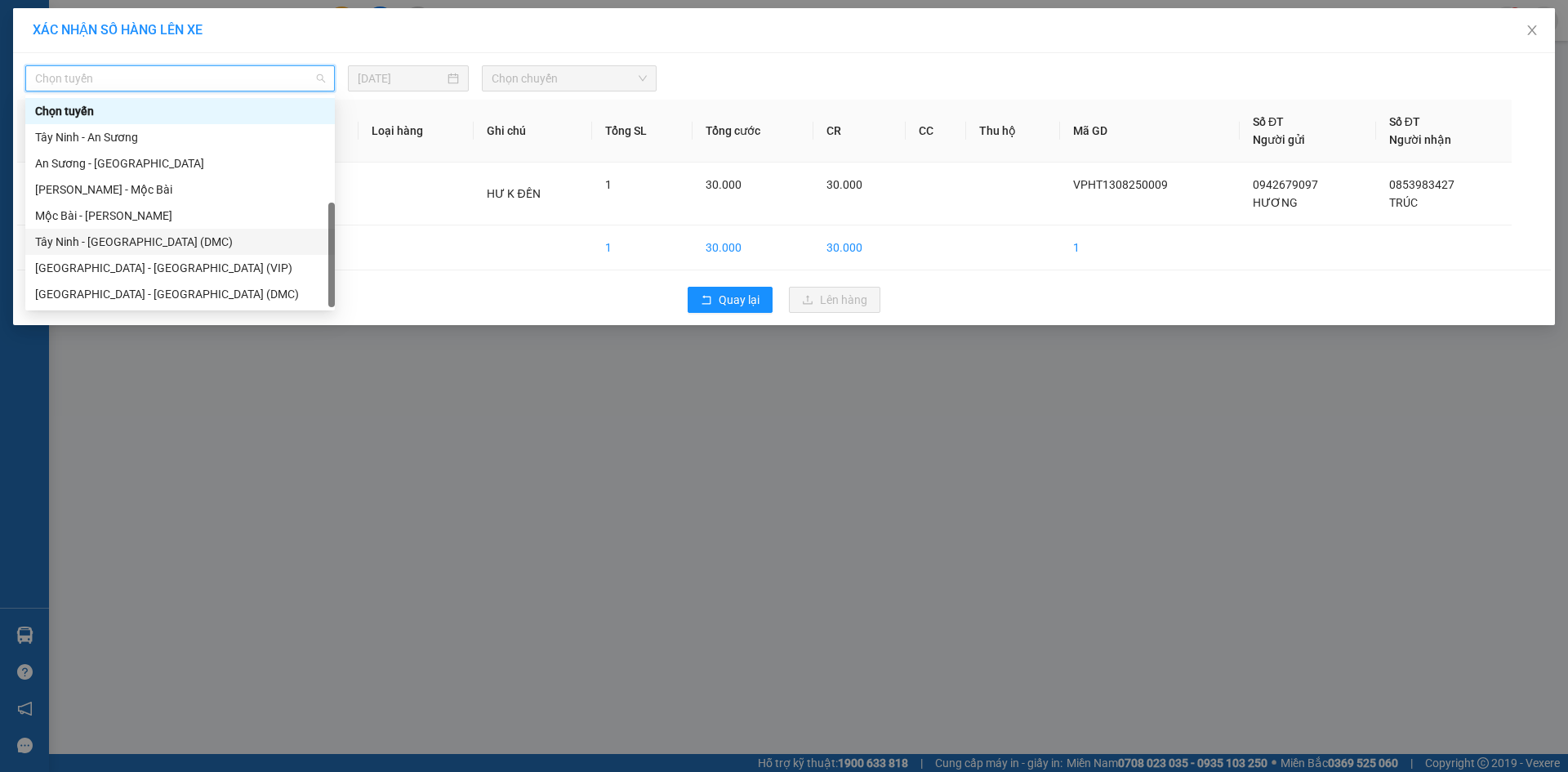
scroll to position [26, 0]
click at [246, 292] on div "Tây Ninh - [GEOGRAPHIC_DATA] (VIP)" at bounding box center [180, 294] width 290 height 18
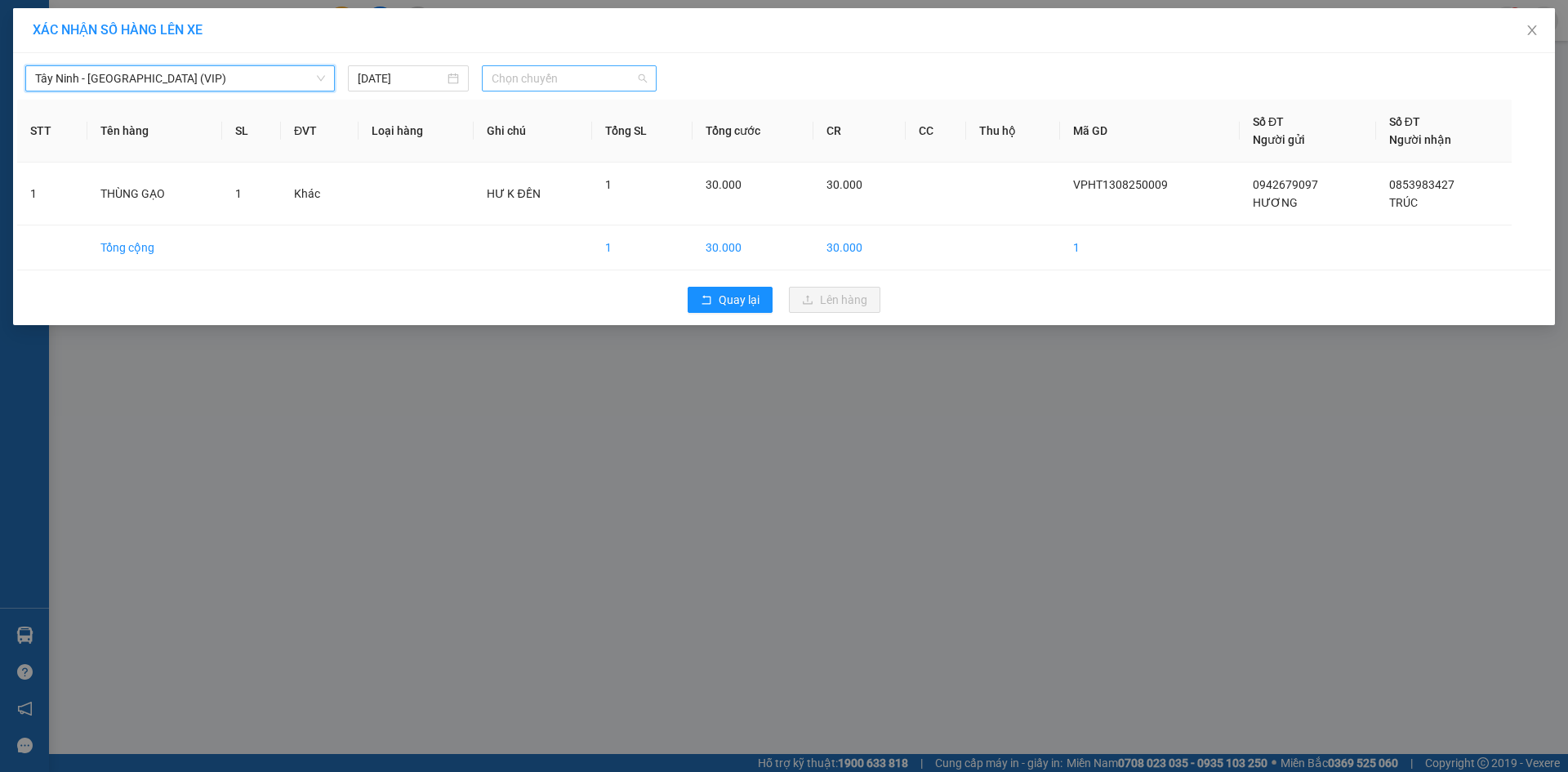
click at [546, 89] on span "Chọn chuyến" at bounding box center [569, 78] width 155 height 25
type input "26662"
click at [546, 109] on div "14:40 (TC) - 50H-266.62" at bounding box center [556, 111] width 128 height 18
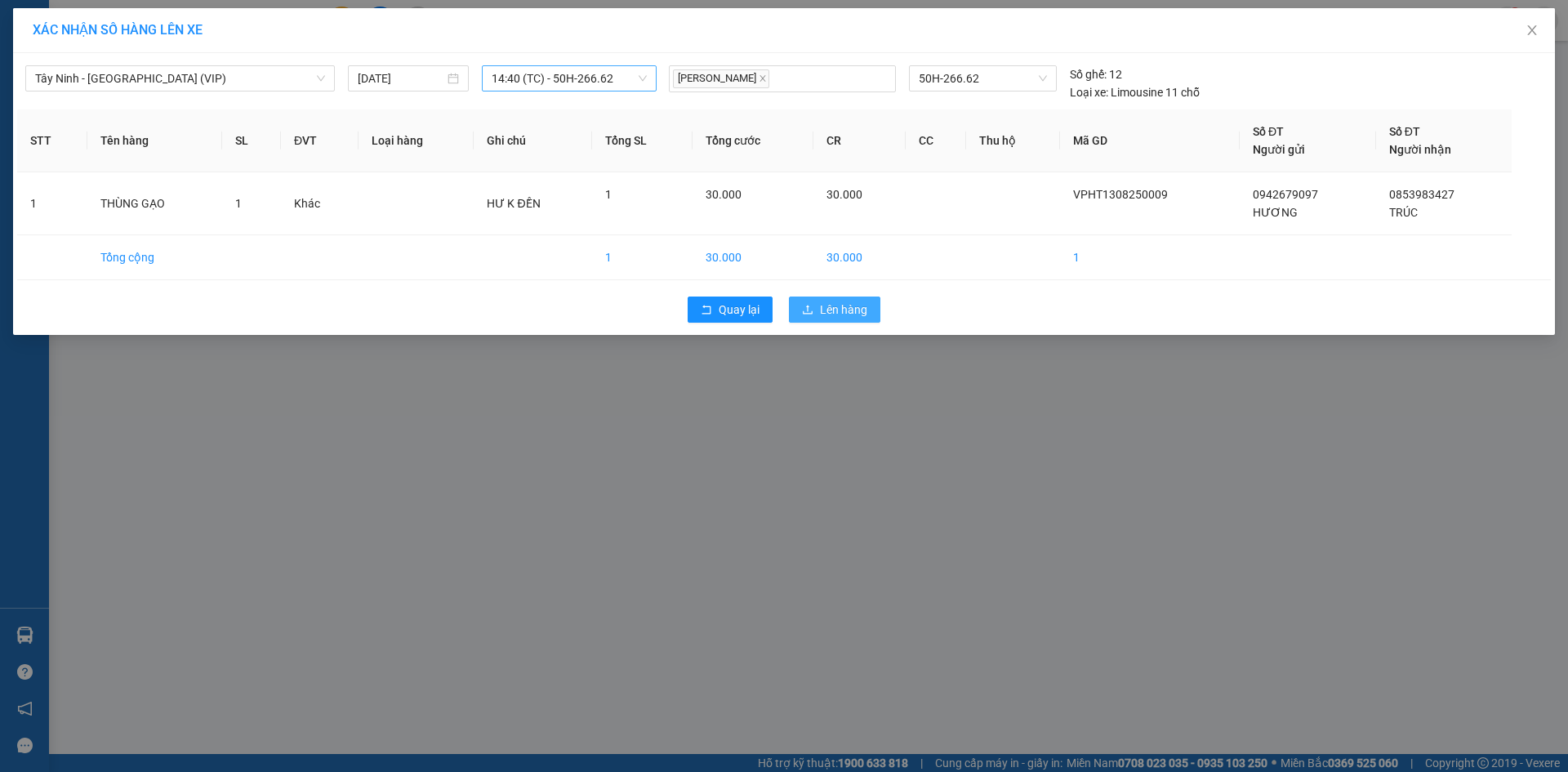
click at [838, 321] on button "Lên hàng" at bounding box center [834, 309] width 91 height 26
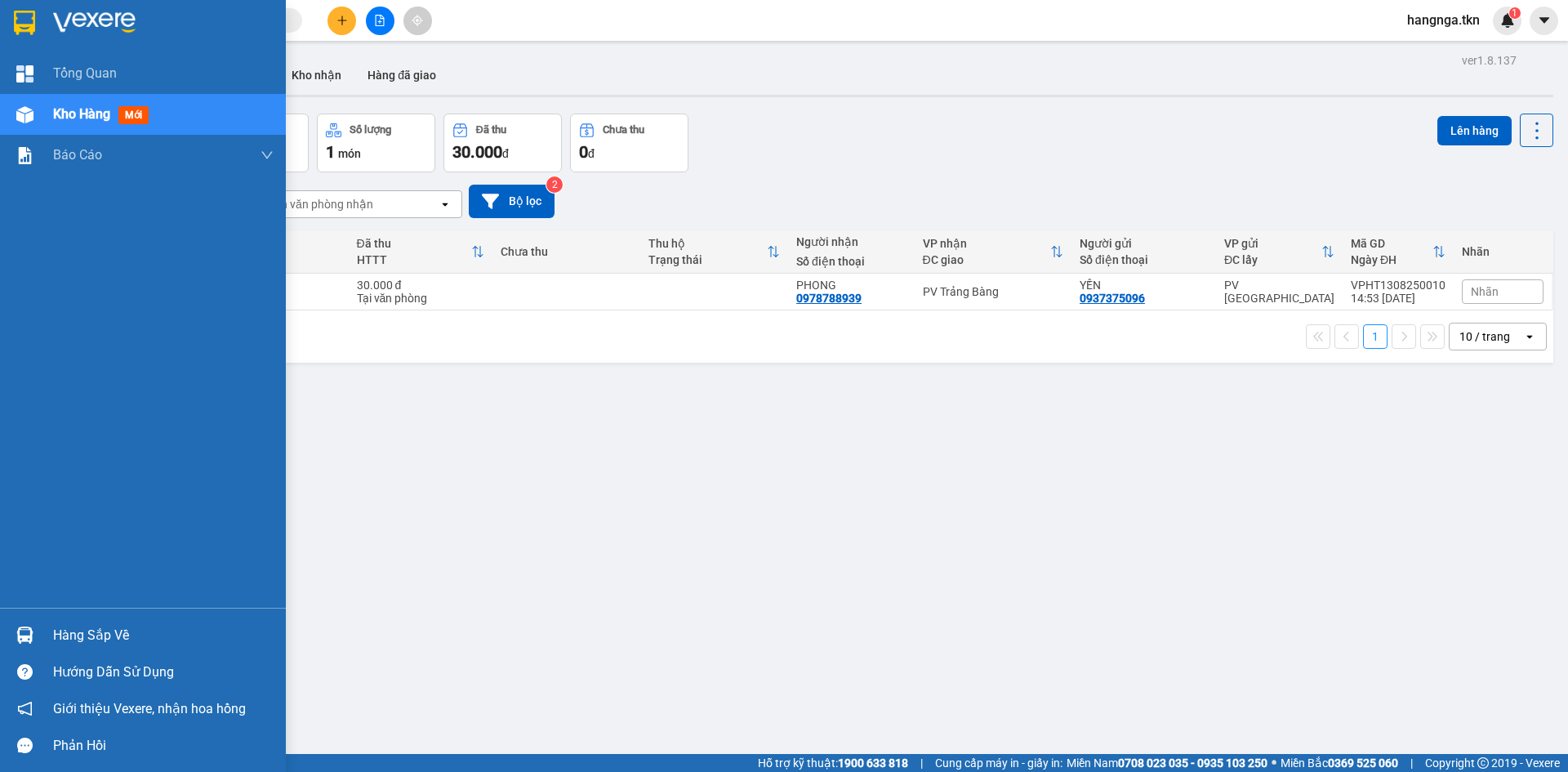
click at [53, 30] on img at bounding box center [94, 22] width 83 height 25
click at [16, 625] on div at bounding box center [25, 635] width 29 height 29
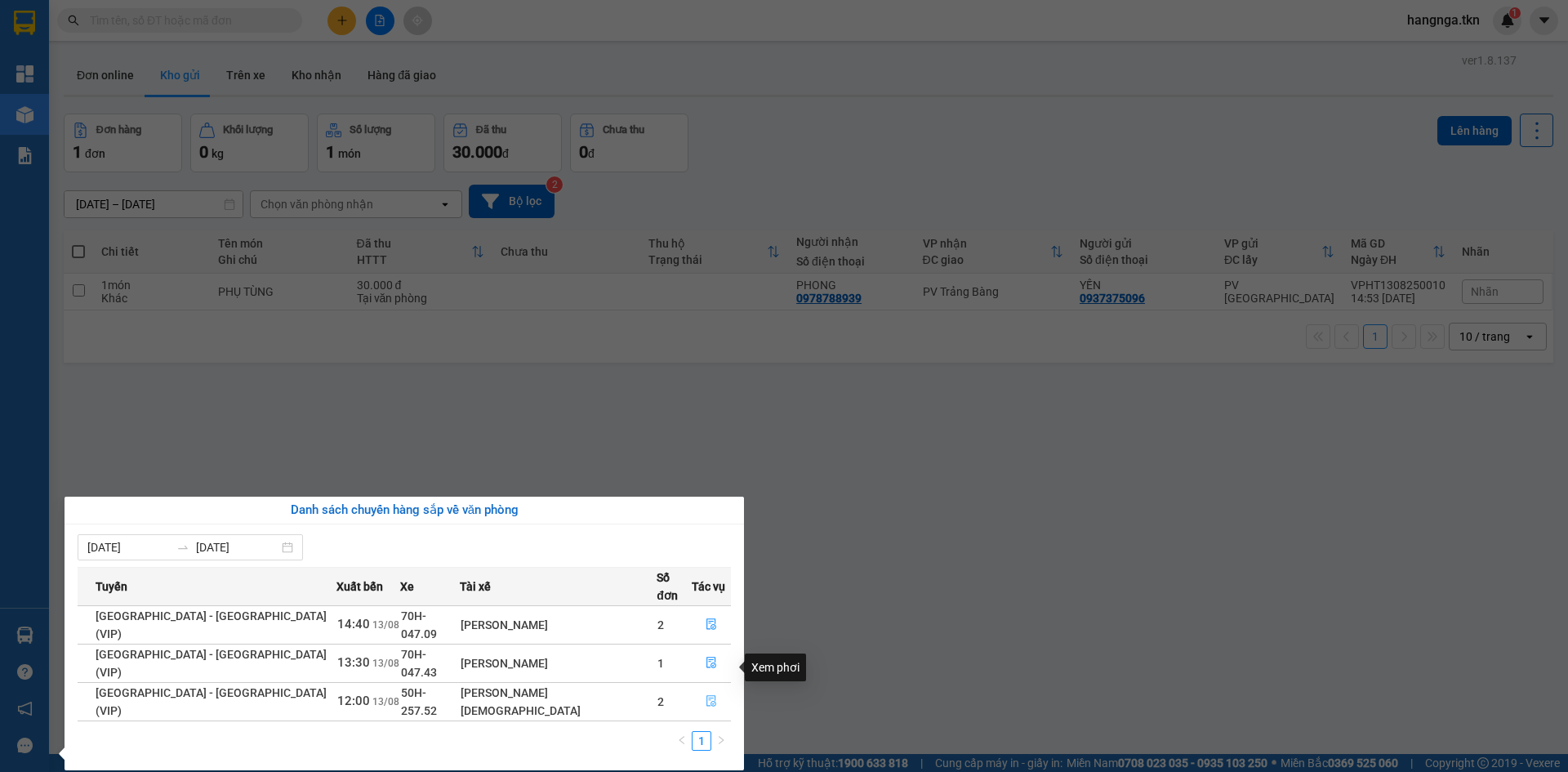
click at [706, 695] on icon "file-done" at bounding box center [711, 700] width 11 height 11
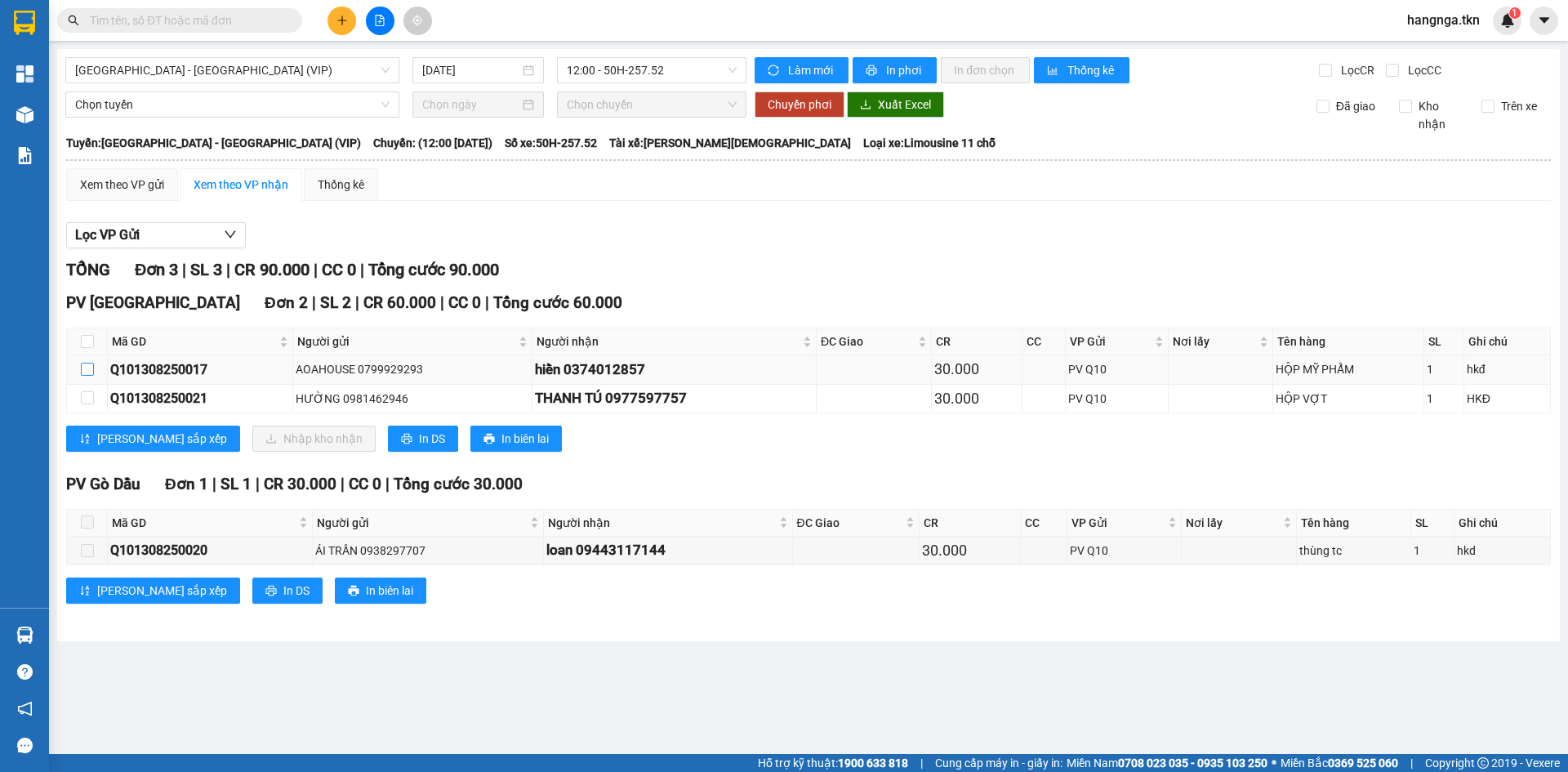
click at [85, 371] on input "checkbox" at bounding box center [87, 369] width 13 height 13
checkbox input "true"
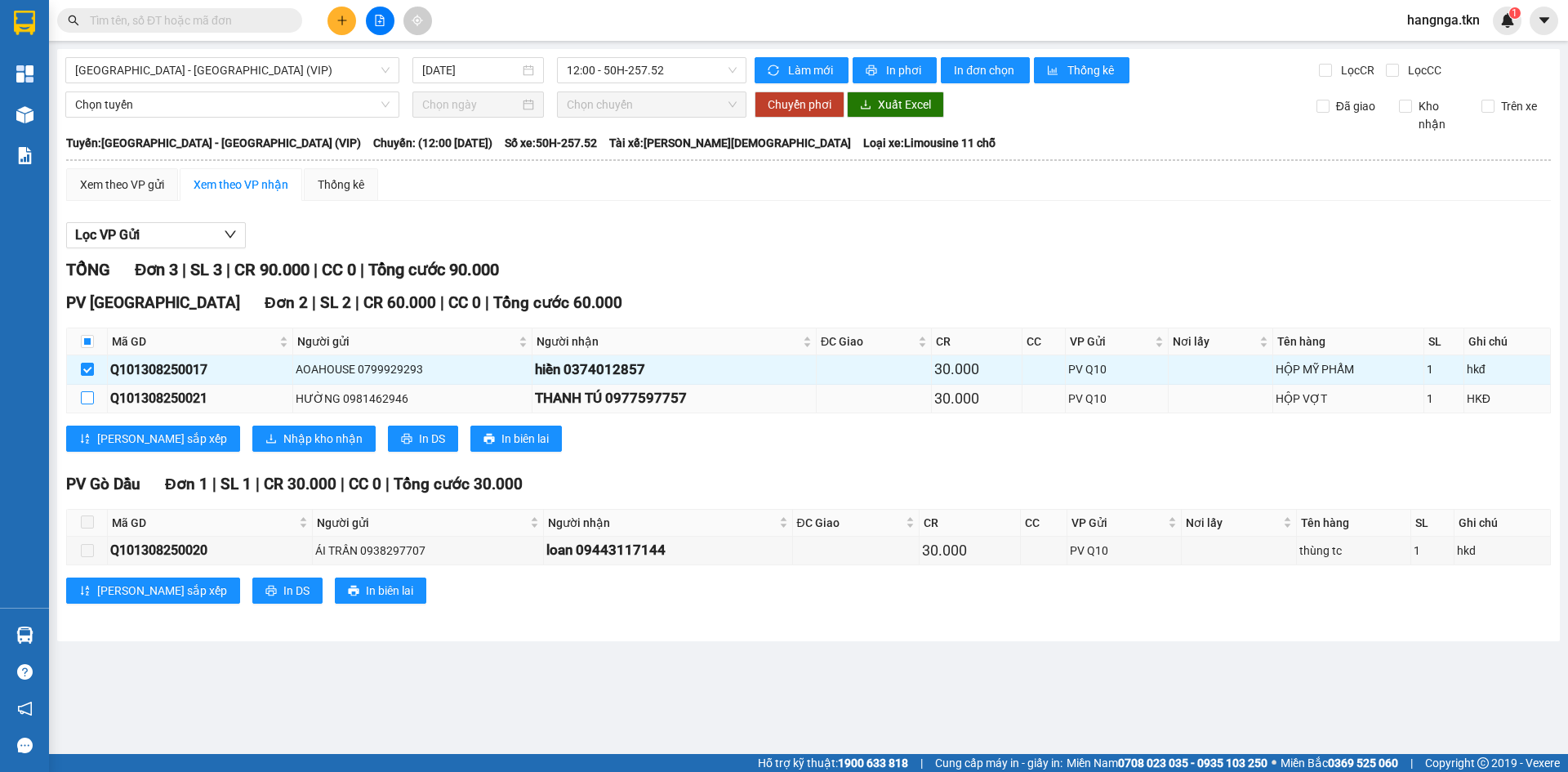
click at [87, 395] on input "checkbox" at bounding box center [87, 397] width 13 height 13
checkbox input "true"
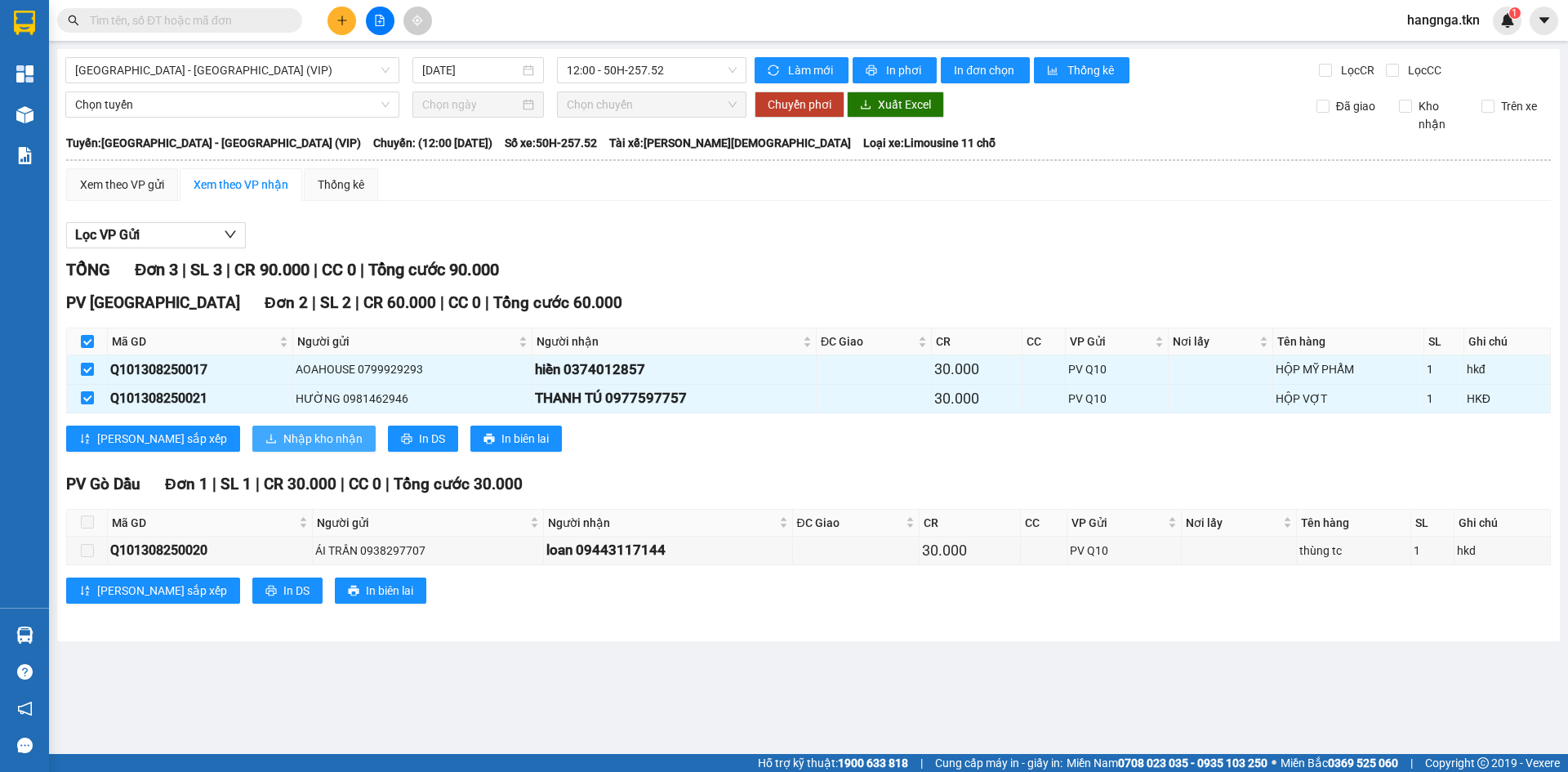
click at [283, 435] on span "Nhập kho nhận" at bounding box center [323, 438] width 79 height 18
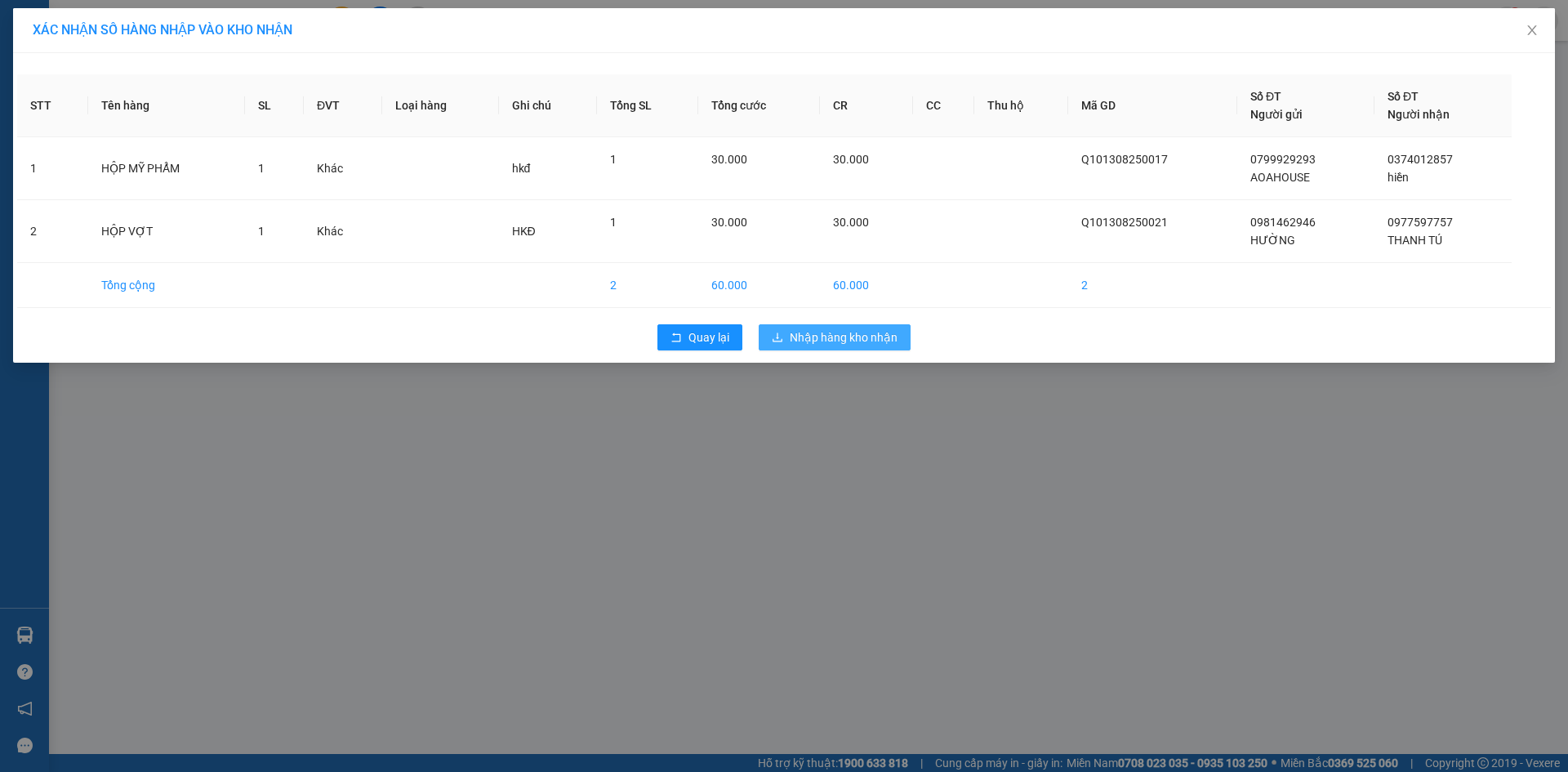
click at [845, 338] on span "Nhập hàng kho nhận" at bounding box center [844, 337] width 108 height 18
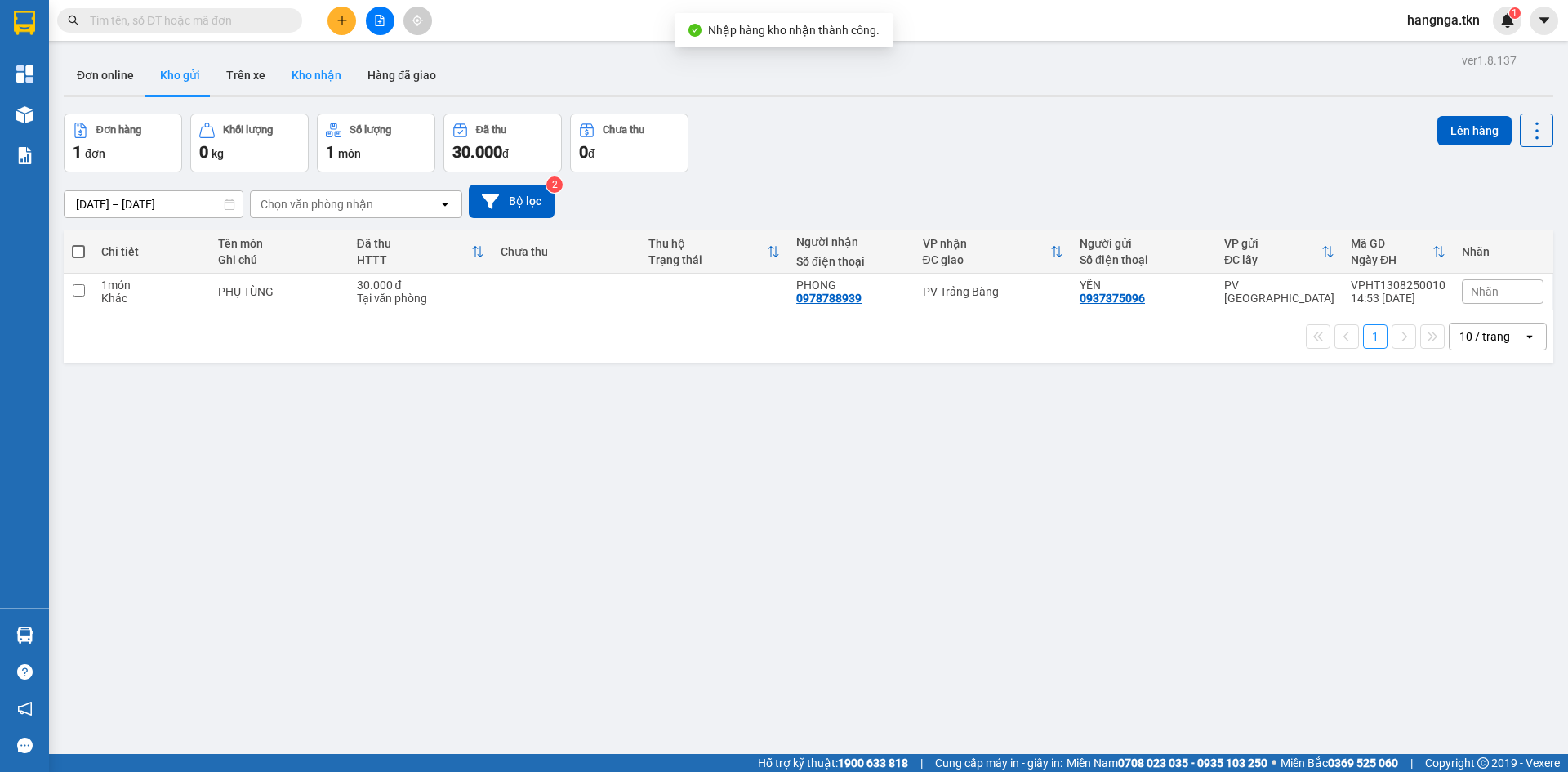
click at [340, 78] on button "Kho nhận" at bounding box center [316, 75] width 76 height 39
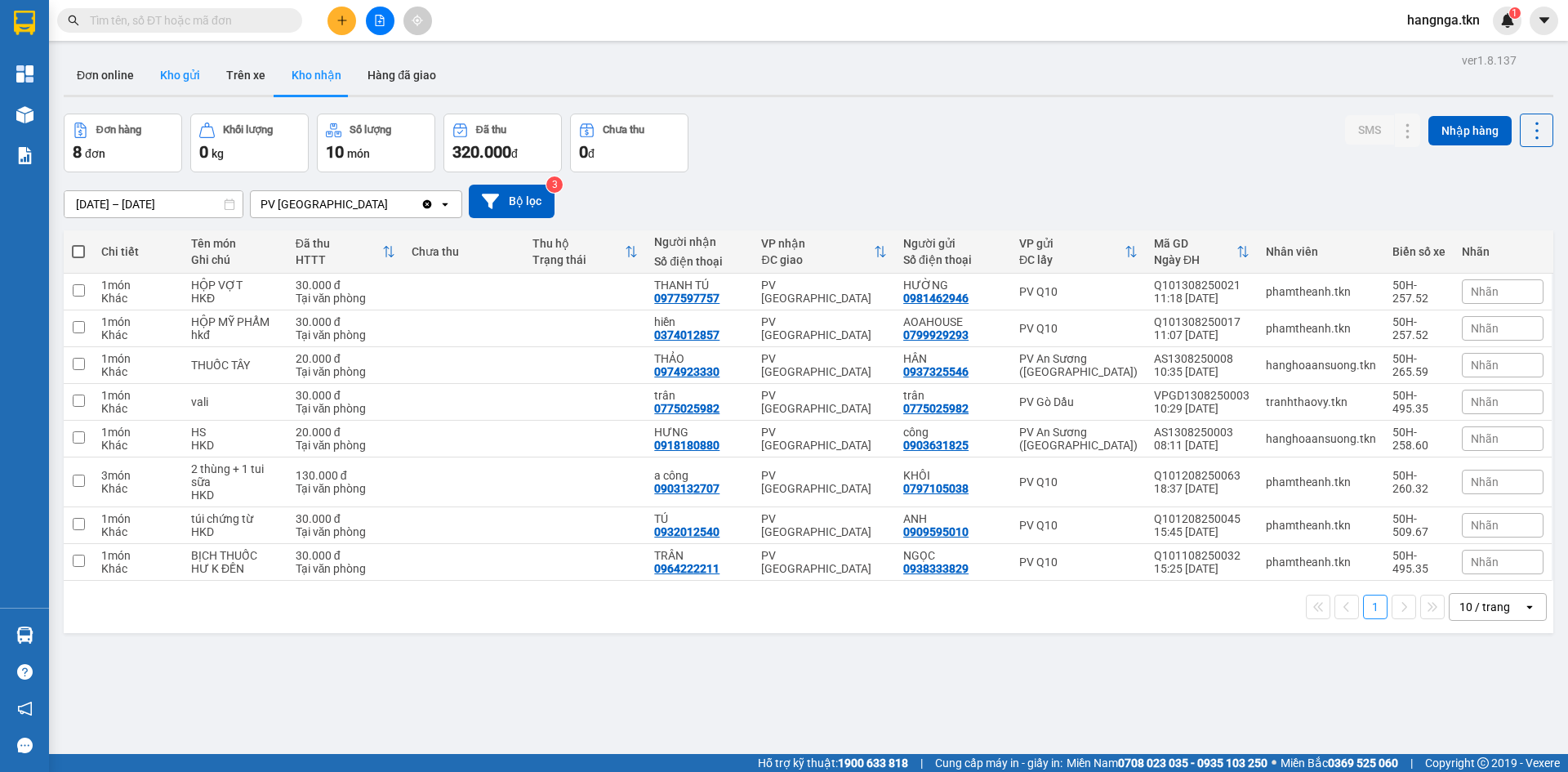
click at [197, 73] on button "Kho gửi" at bounding box center [180, 75] width 66 height 39
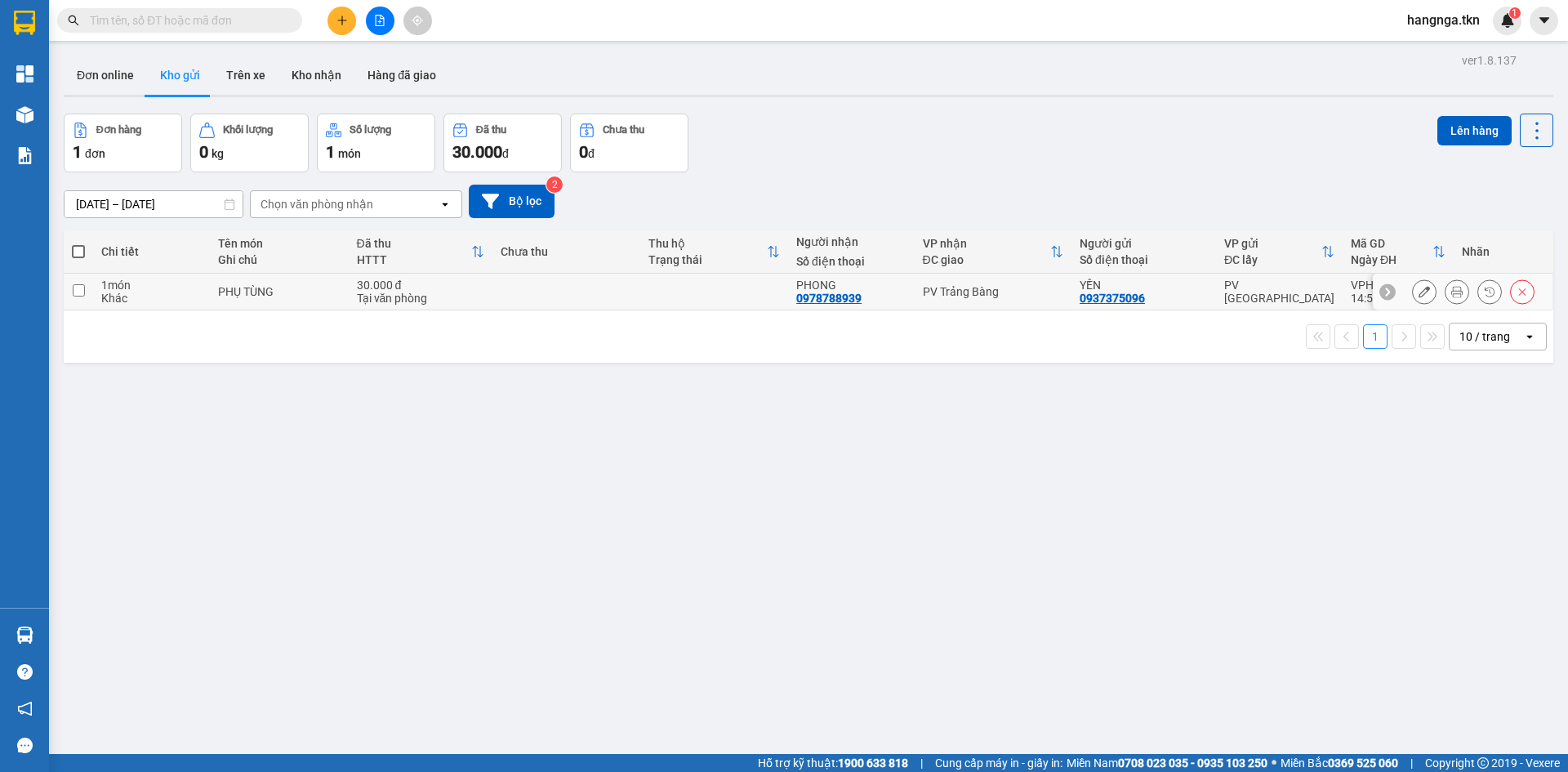
click at [536, 295] on td at bounding box center [567, 291] width 148 height 37
checkbox input "true"
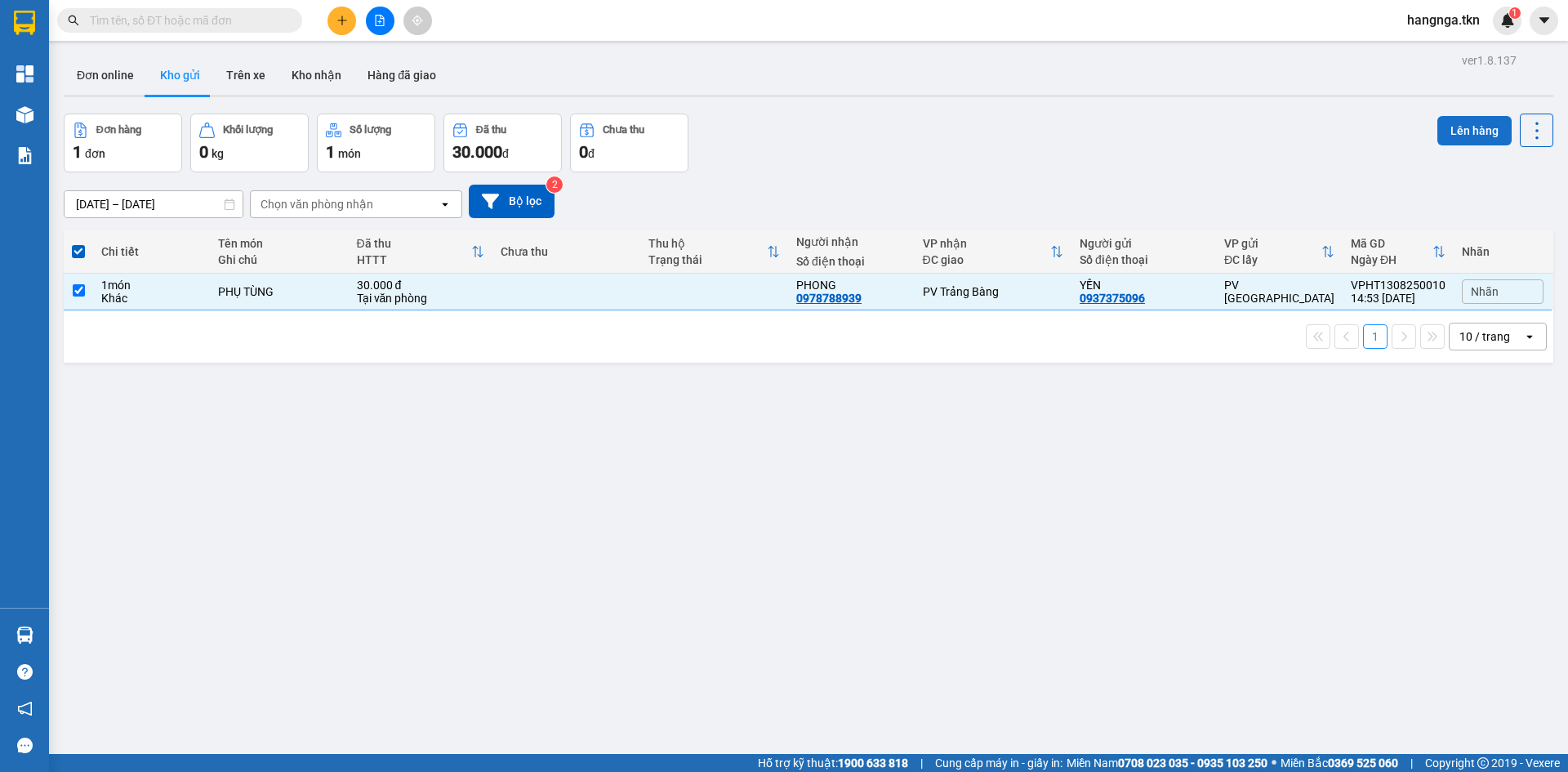
click at [1450, 120] on button "Lên hàng" at bounding box center [1474, 130] width 74 height 30
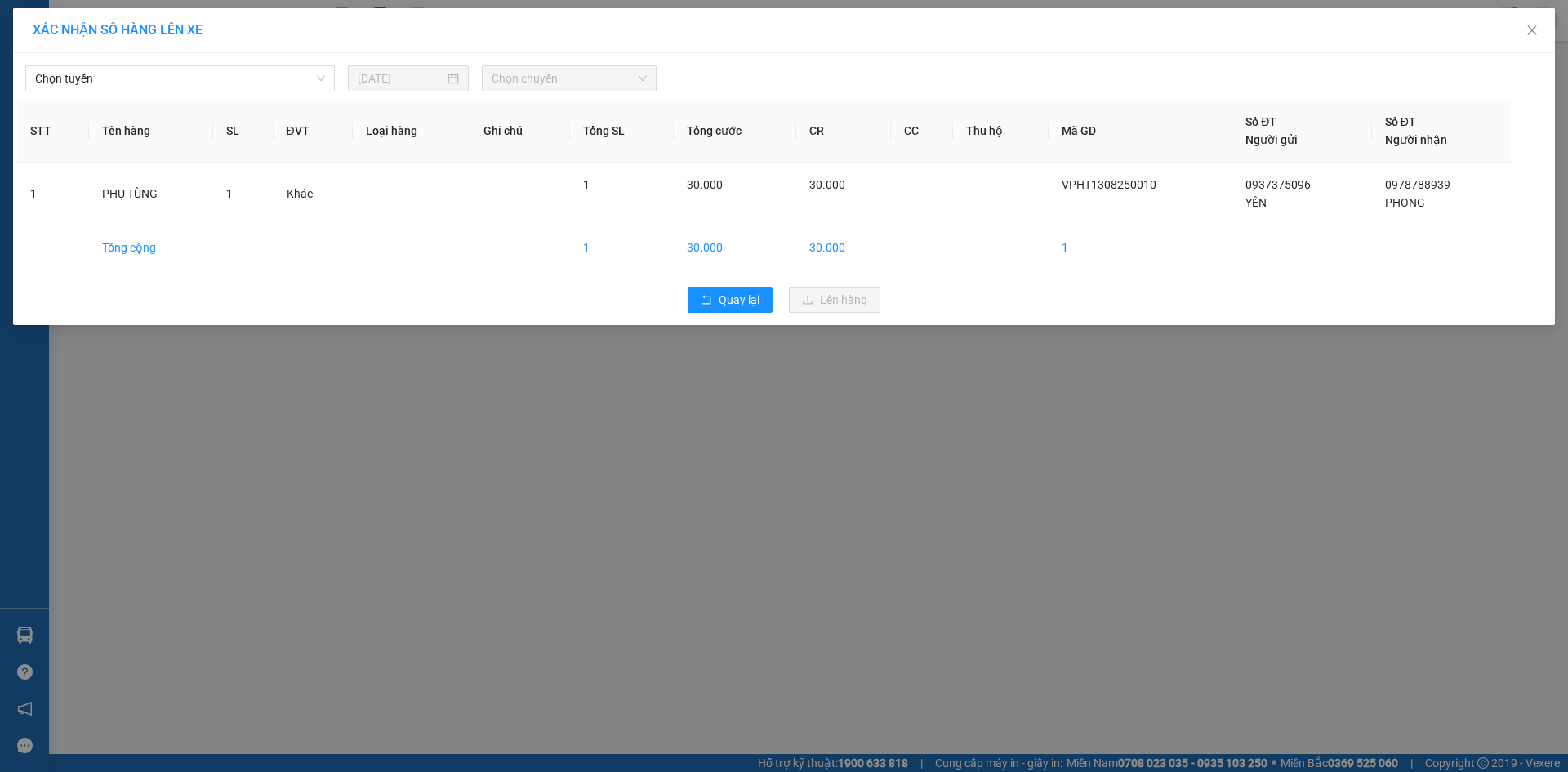
drag, startPoint x: 221, startPoint y: 52, endPoint x: 221, endPoint y: 76, distance: 24.0
click at [221, 53] on div "XÁC NHẬN SỐ HÀNG LÊN XE Chọn tuyến 13/08/2025 Chọn chuyến STT Tên hàng SL ĐVT L…" at bounding box center [783, 167] width 1542 height 317
click at [221, 76] on span "Chọn tuyến" at bounding box center [180, 78] width 290 height 25
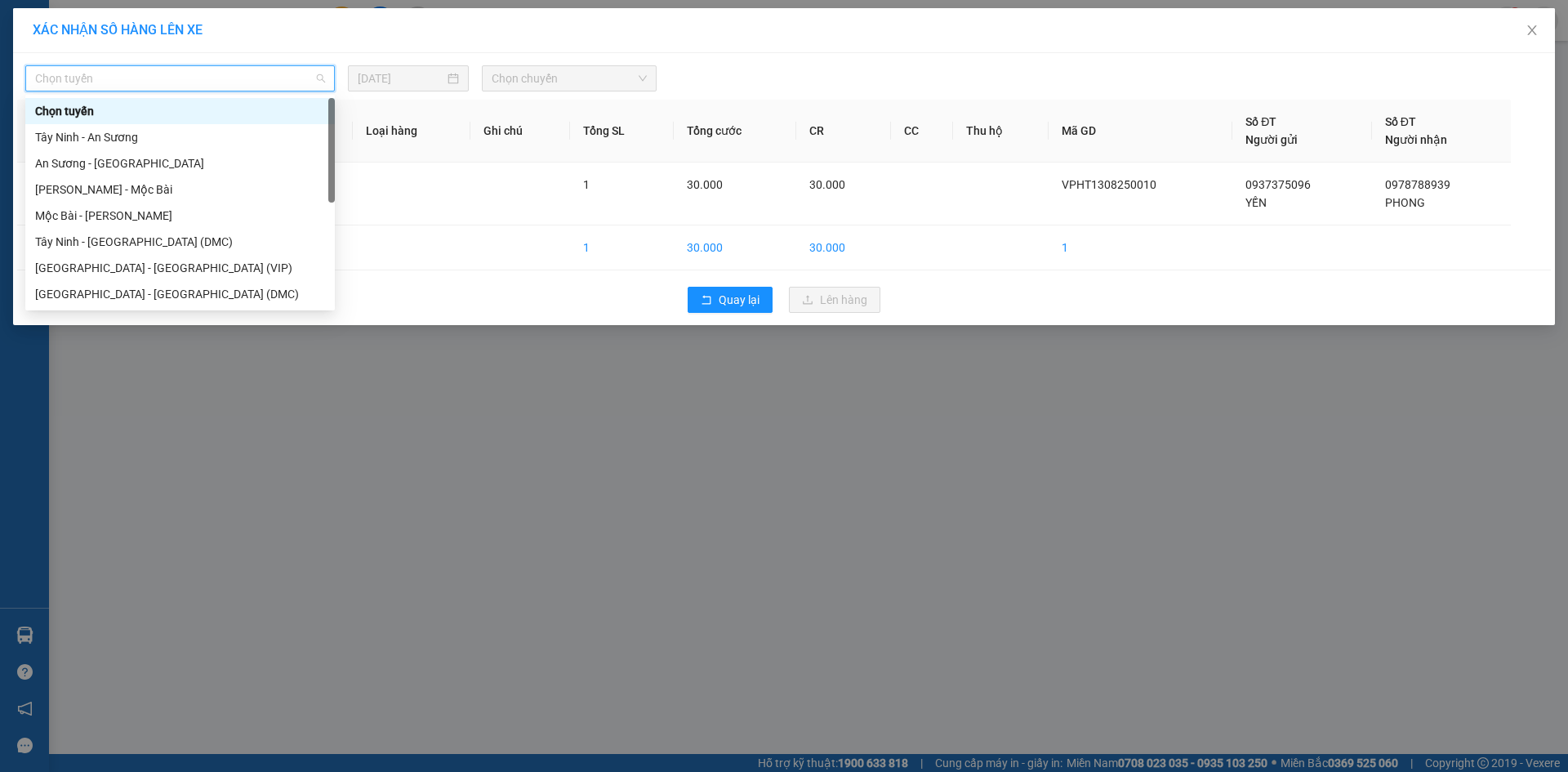
scroll to position [26, 0]
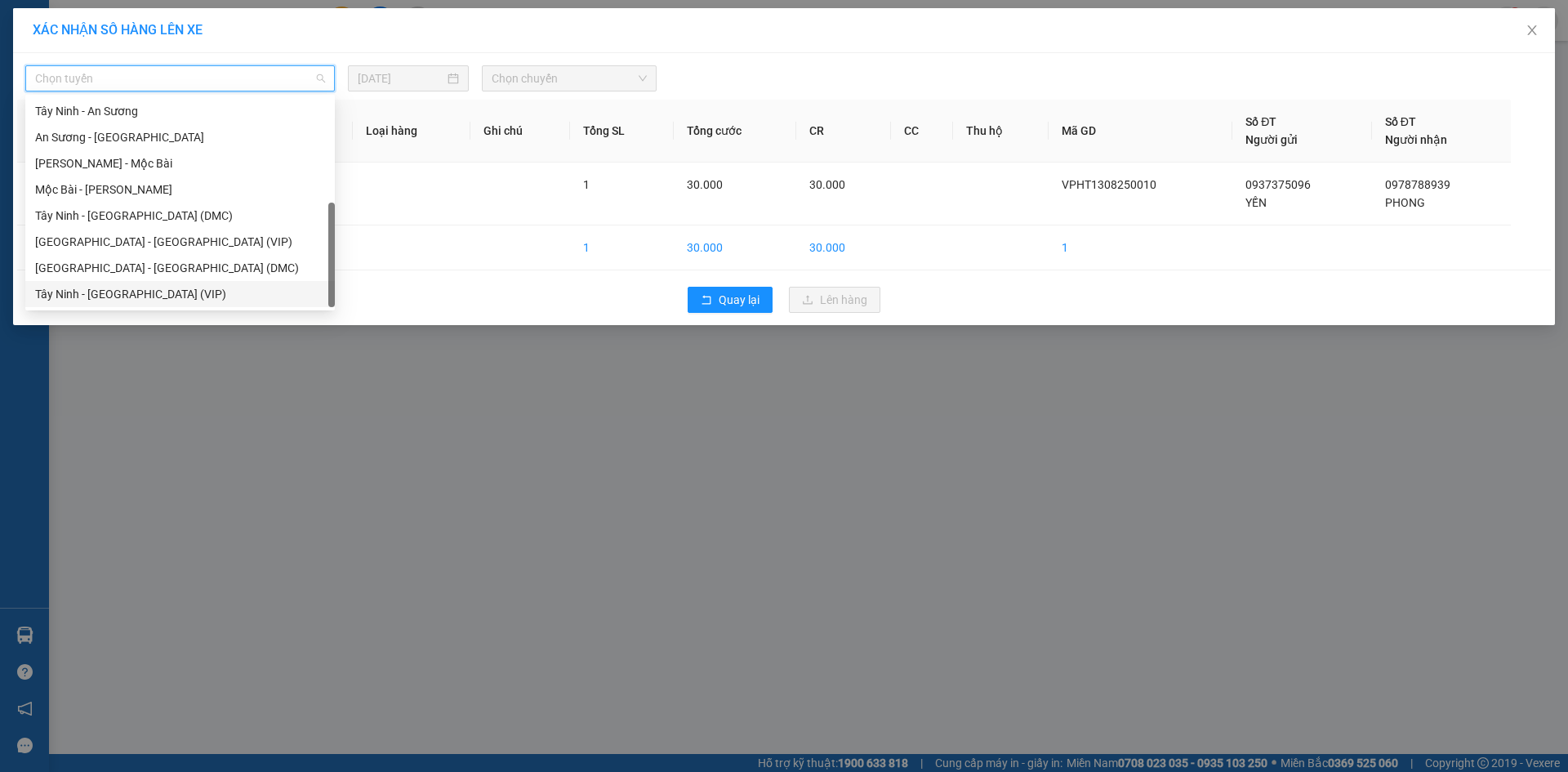
click at [215, 294] on div "Tây Ninh - [GEOGRAPHIC_DATA] (VIP)" at bounding box center [180, 294] width 290 height 18
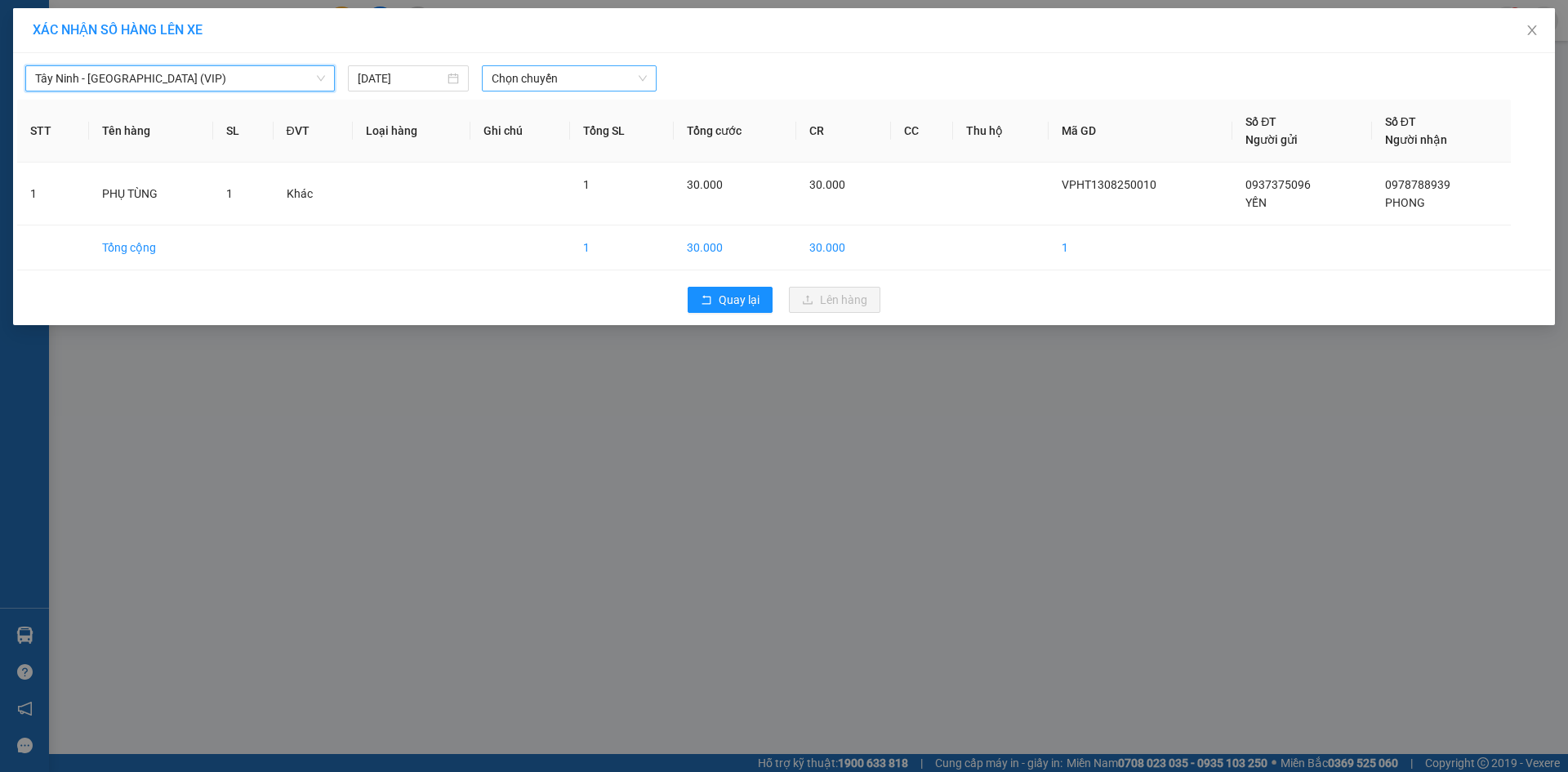
click at [547, 89] on span "Chọn chuyến" at bounding box center [569, 78] width 155 height 25
type input "50790"
click at [570, 163] on div "14:50 - 50H-507.90" at bounding box center [556, 163] width 128 height 18
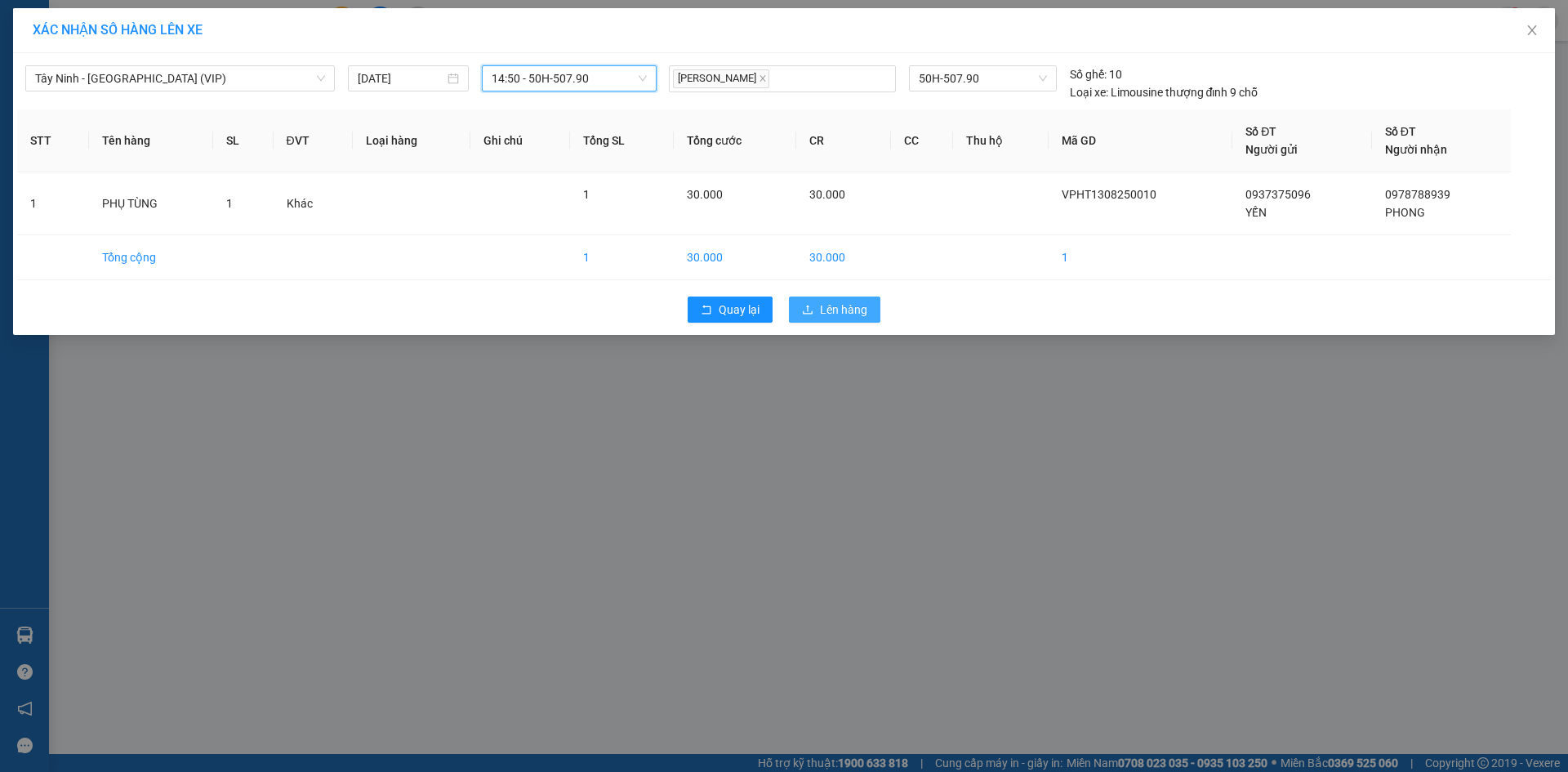
click at [849, 321] on button "Lên hàng" at bounding box center [834, 309] width 91 height 26
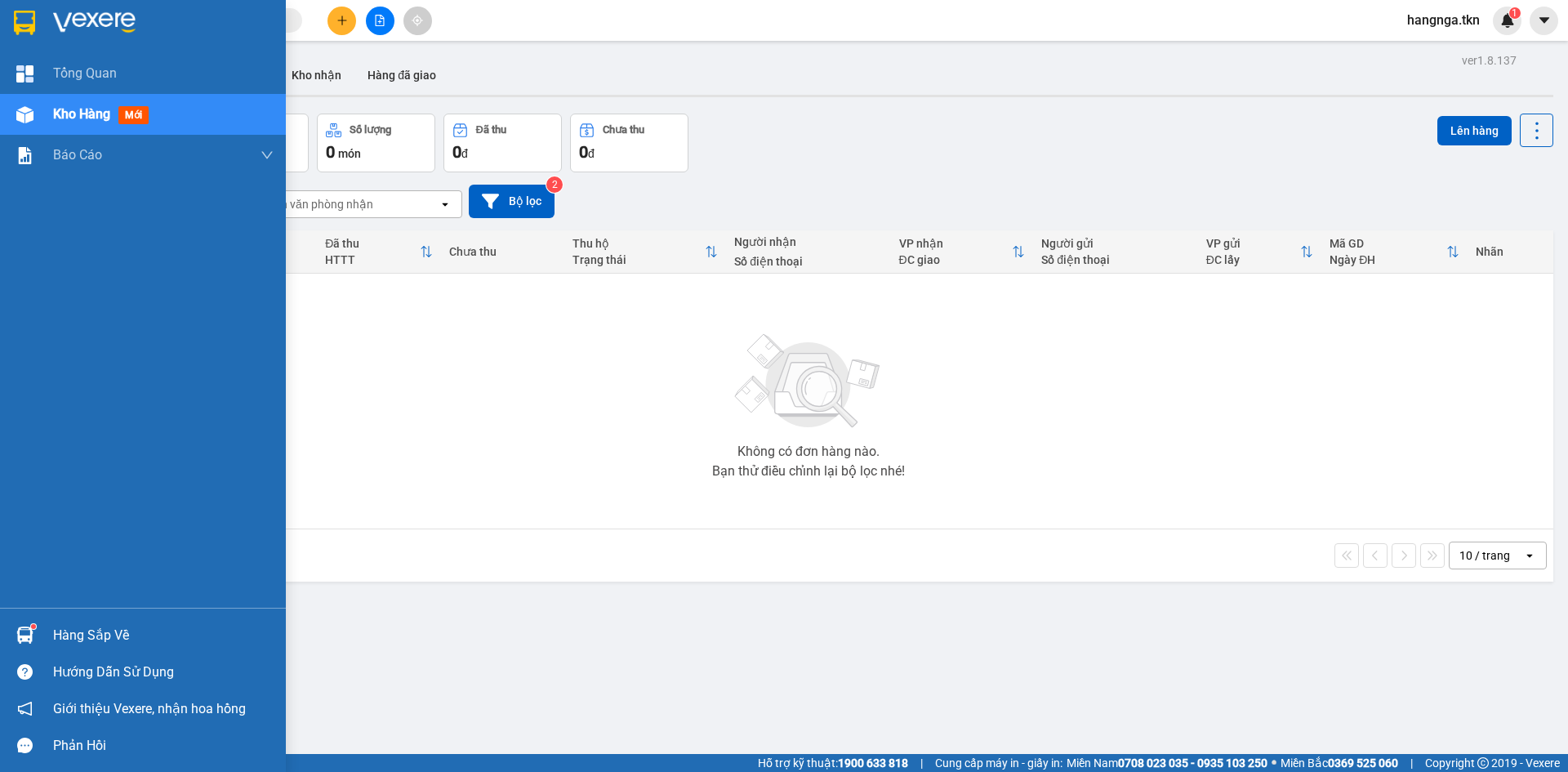
click at [61, 661] on div "Hướng dẫn sử dụng" at bounding box center [163, 672] width 220 height 25
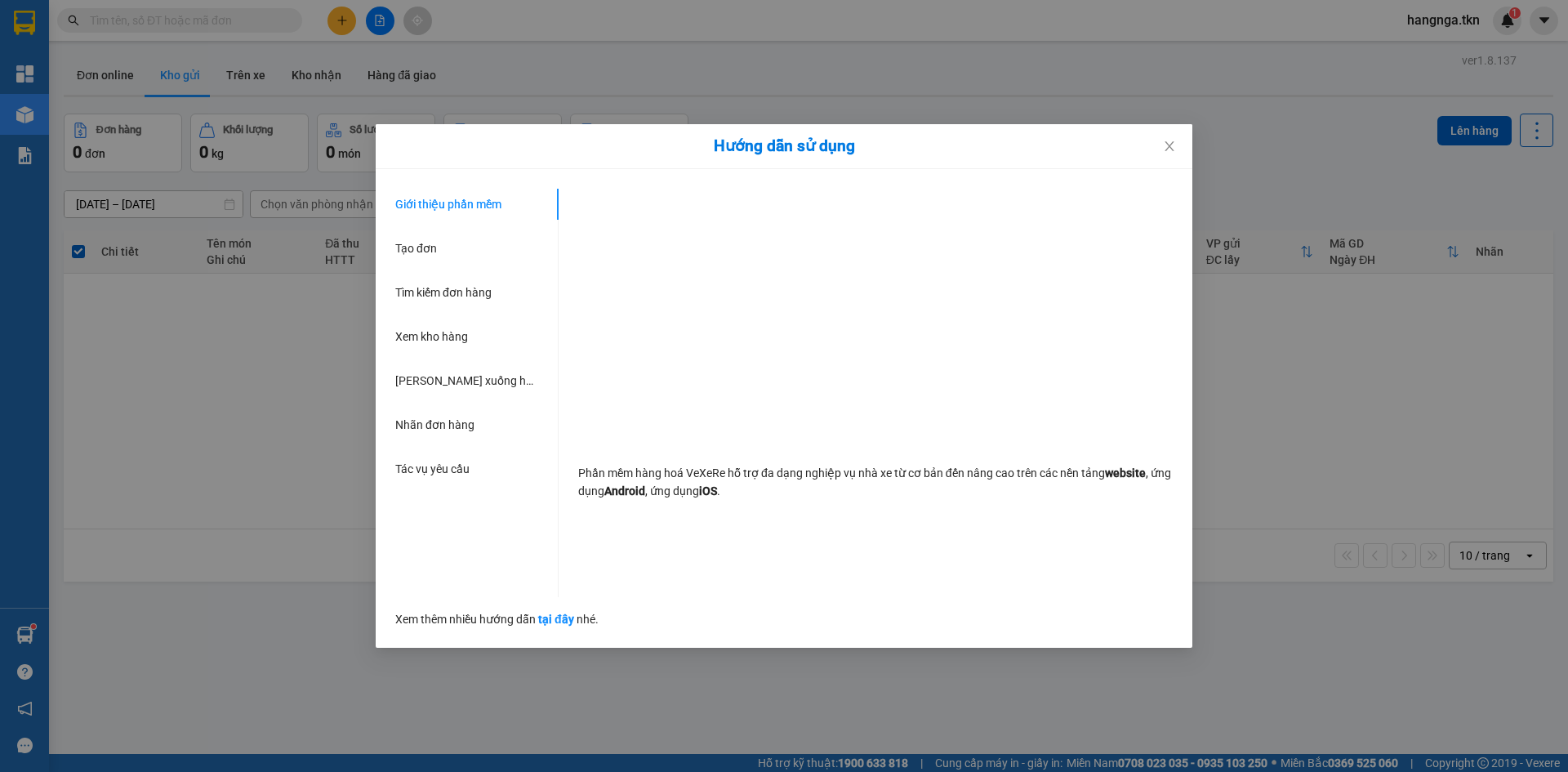
drag, startPoint x: 197, startPoint y: 543, endPoint x: 352, endPoint y: 495, distance: 162.3
click at [197, 543] on div "Hướng dẫn sử dụng Giới thiệu phần mềm Tạo đơn Tìm kiếm đơn hàng Xem kho hàng Lê…" at bounding box center [784, 386] width 1568 height 772
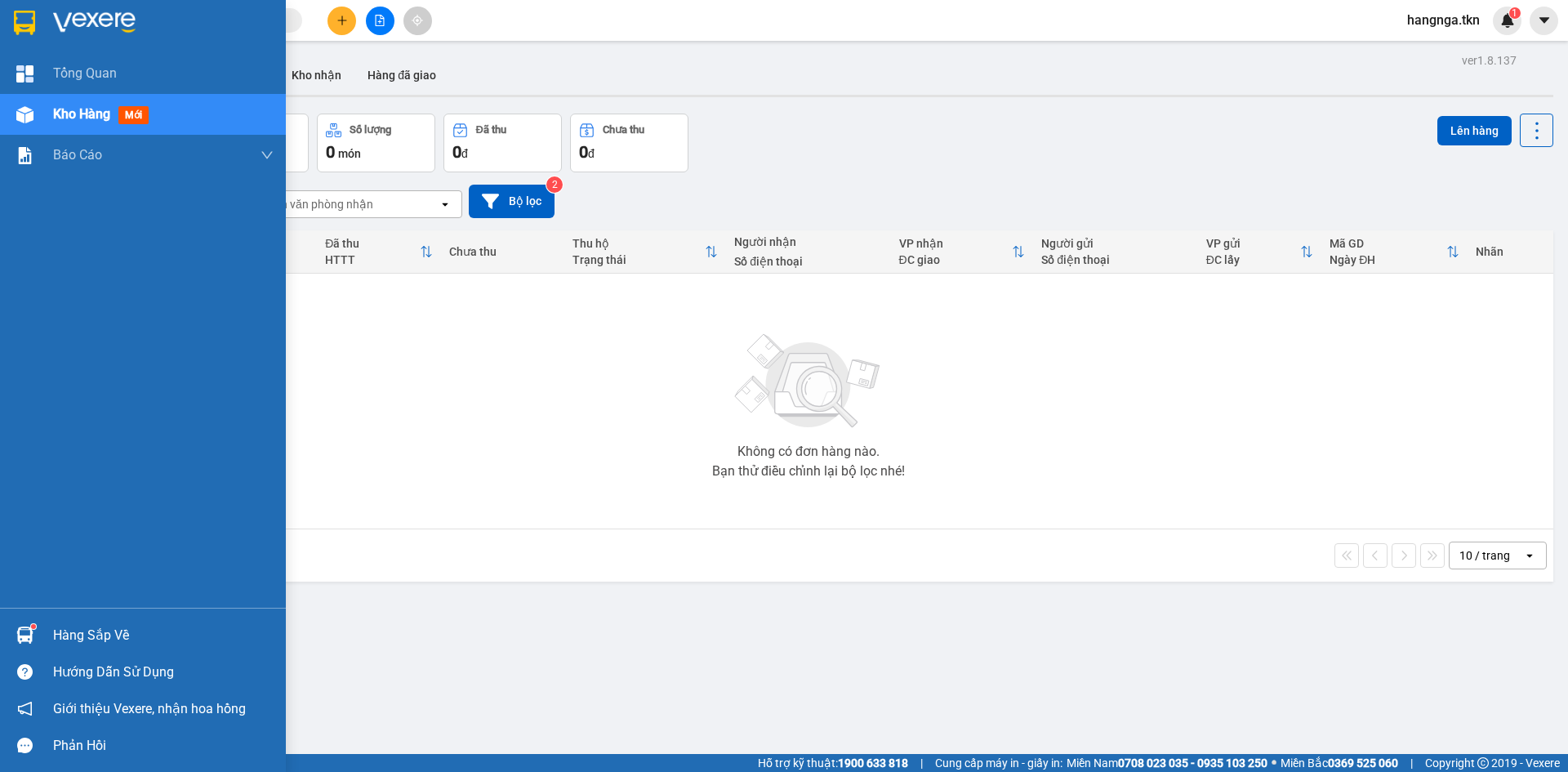
click at [17, 625] on div at bounding box center [25, 635] width 29 height 29
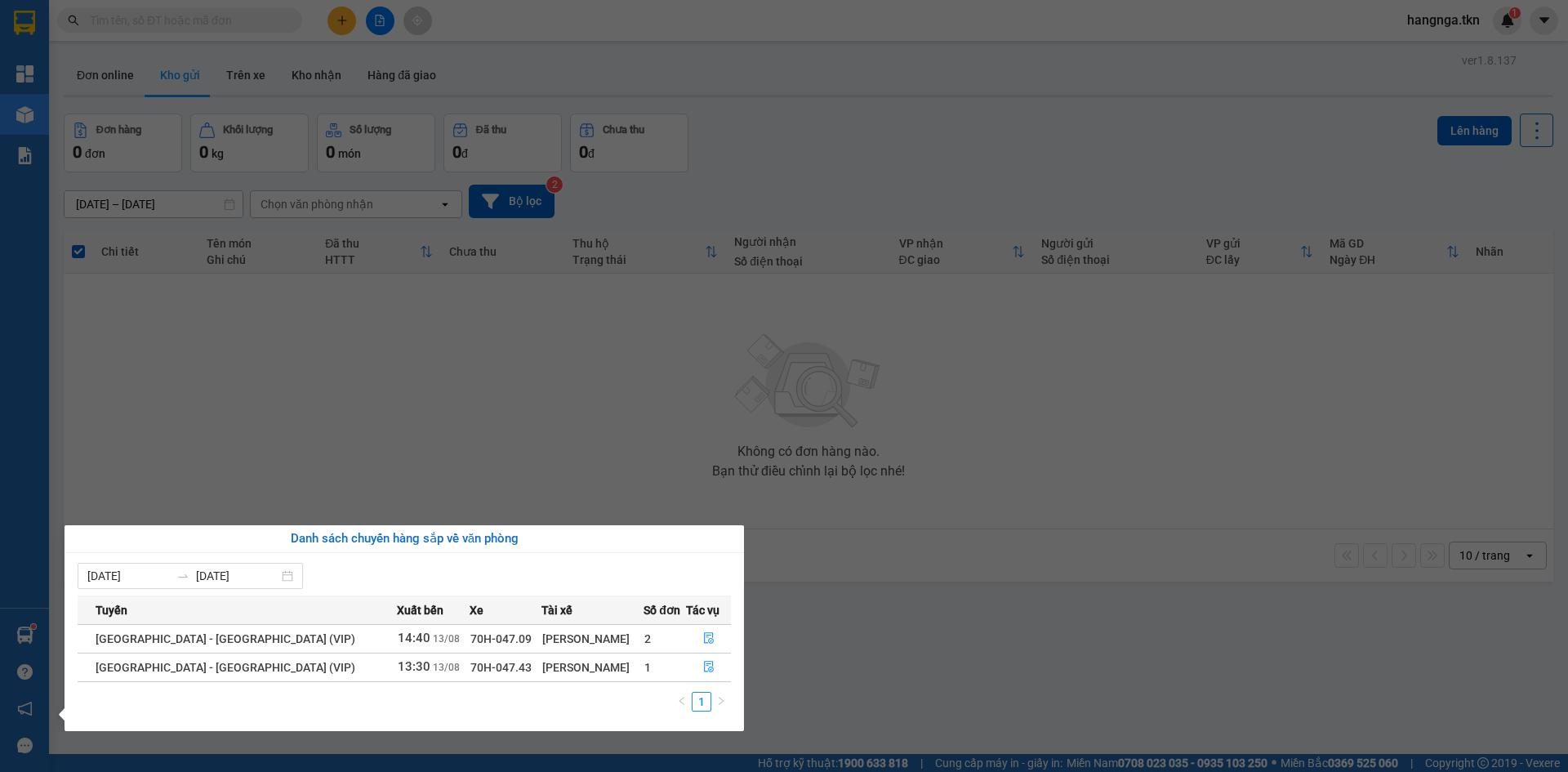
click at [570, 459] on section "Kết quả tìm kiếm ( 4 ) Bộ lọc Mã ĐH Trạng thái Món hàng Thu hộ Tổng cước Chưa c…" at bounding box center [784, 386] width 1568 height 772
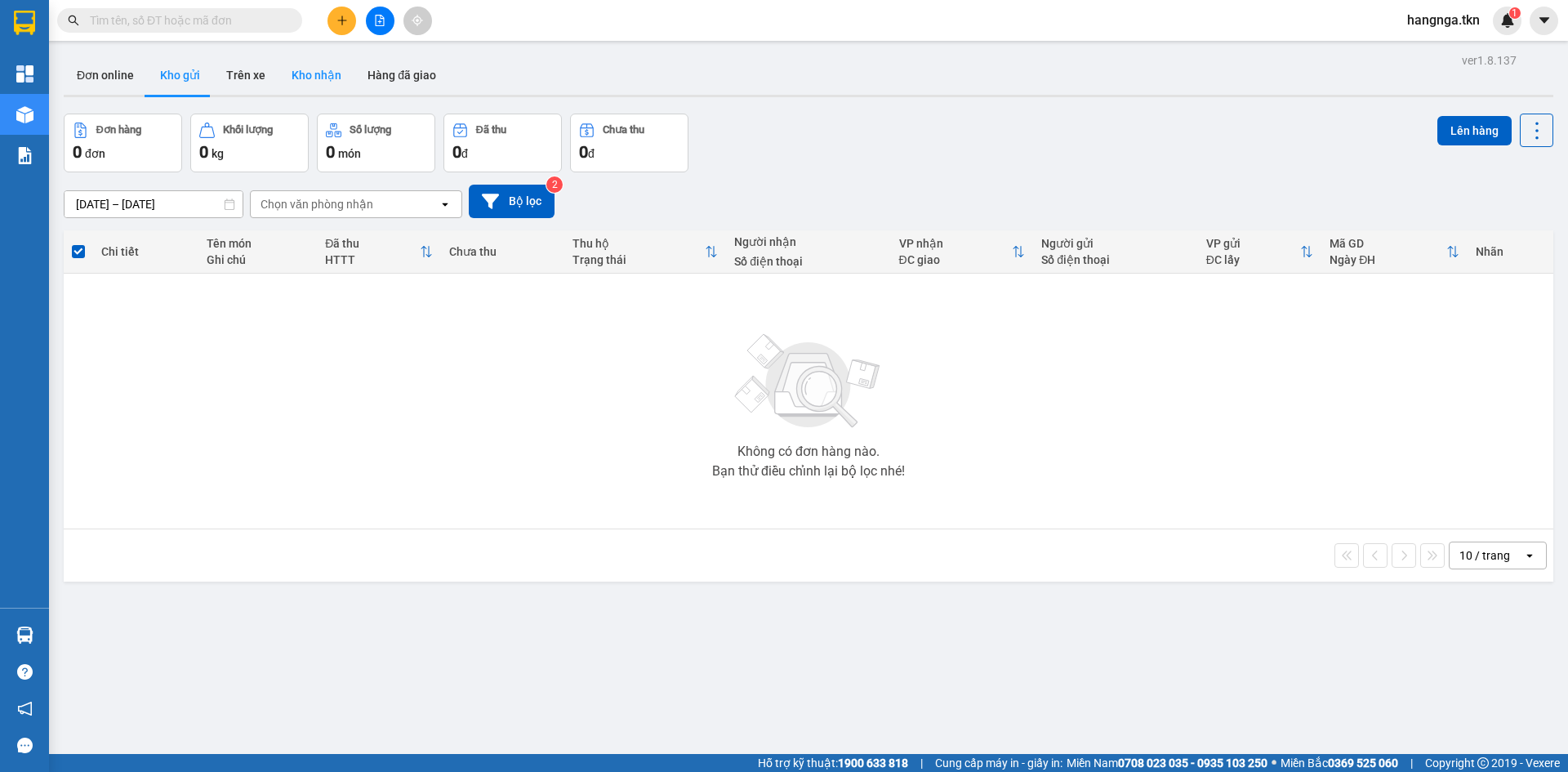
click at [327, 72] on button "Kho nhận" at bounding box center [316, 75] width 76 height 39
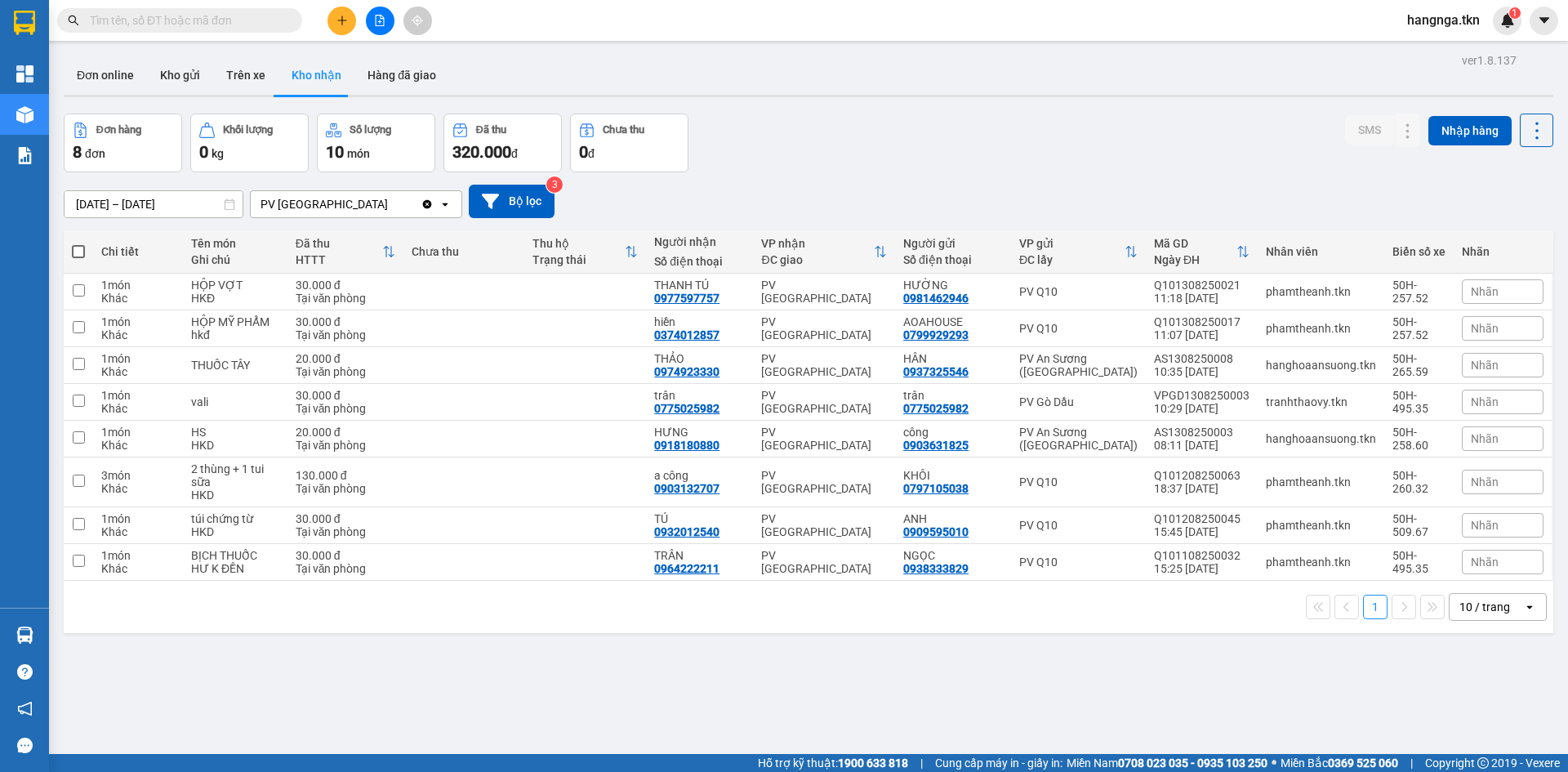
click at [937, 159] on div "Đơn hàng 8 đơn Khối lượng 0 kg Số lượng 10 món Đã thu 320.000 đ Chưa thu 0 đ SM…" at bounding box center [809, 142] width 1490 height 59
click at [233, 20] on input "text" at bounding box center [186, 20] width 192 height 18
click at [232, 16] on input "text" at bounding box center [186, 20] width 192 height 18
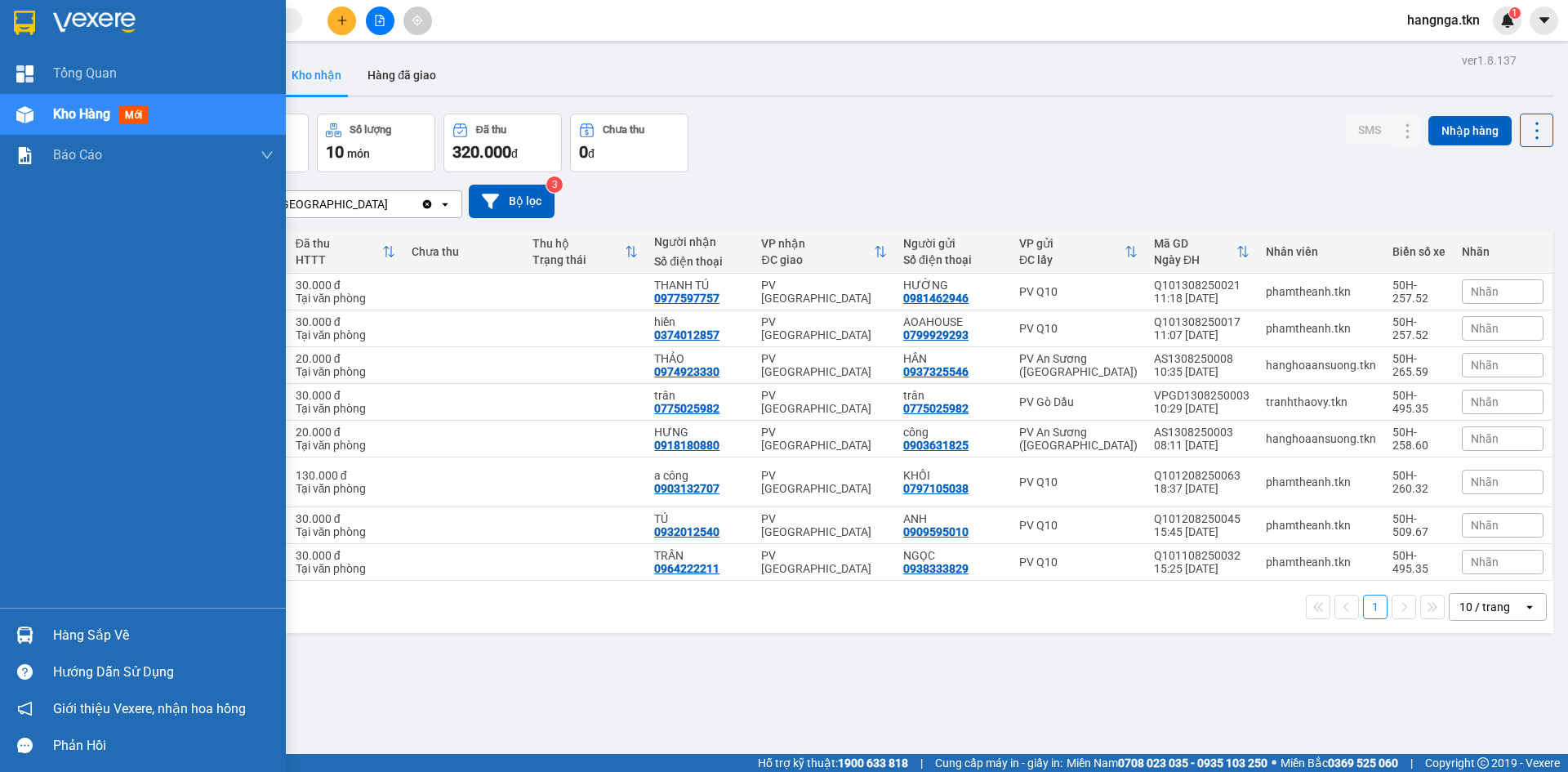
click at [32, 622] on div at bounding box center [25, 635] width 29 height 29
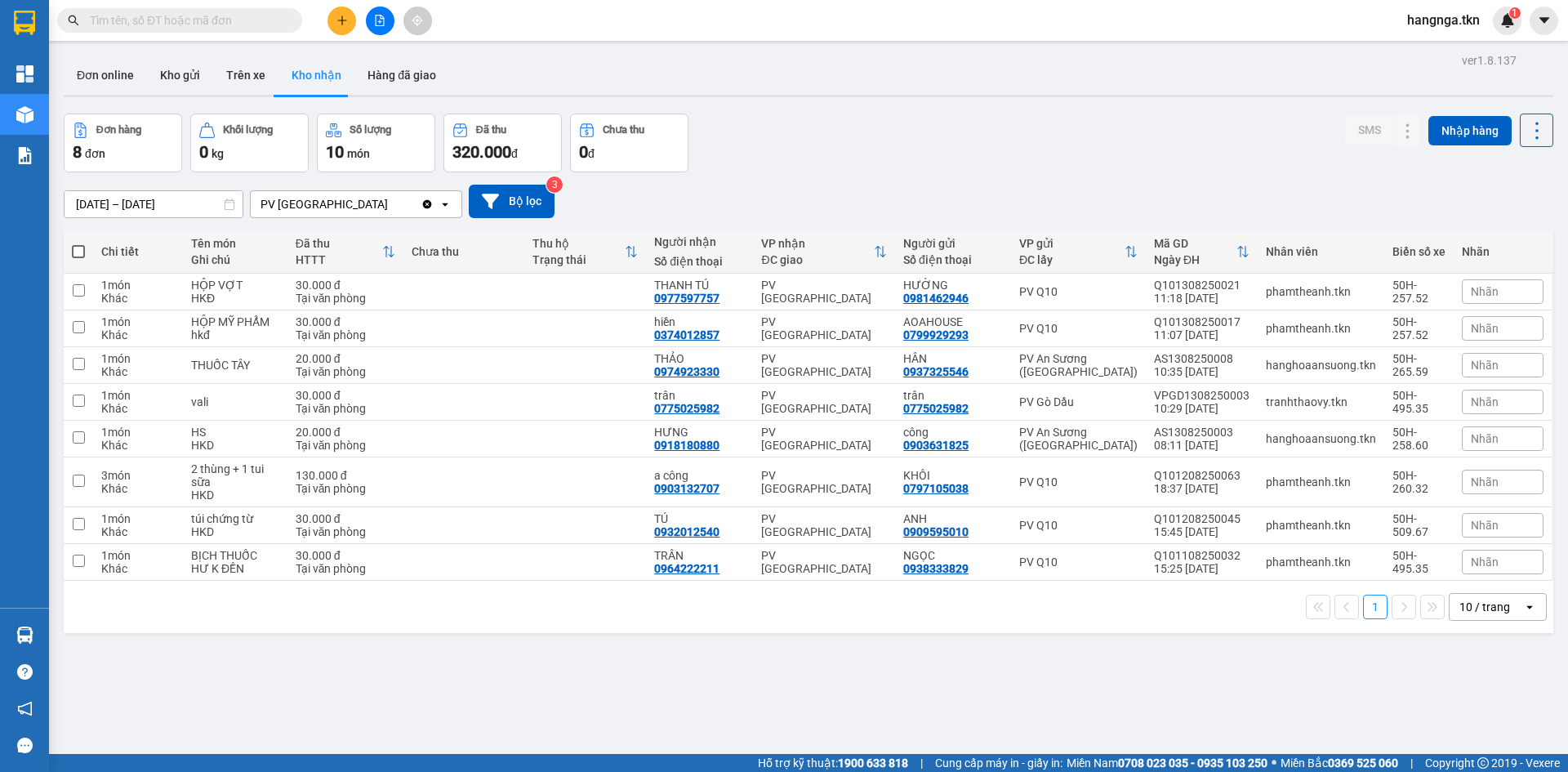
click at [806, 684] on section "Kết quả tìm kiếm ( 4 ) Bộ lọc Mã ĐH Trạng thái Món hàng Thu hộ Tổng cước Chưa c…" at bounding box center [784, 386] width 1568 height 772
click at [341, 19] on icon "plus" at bounding box center [341, 20] width 11 height 11
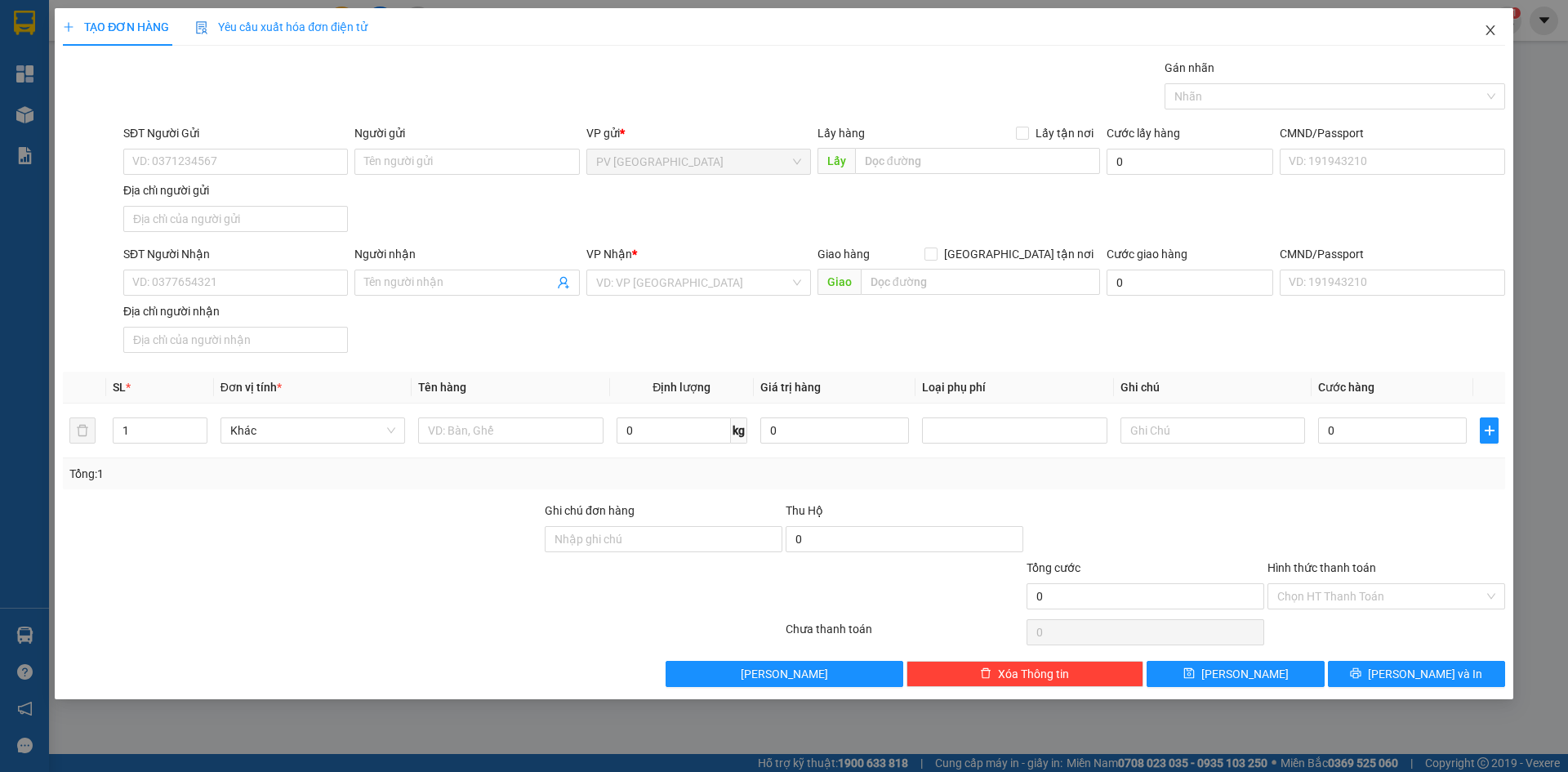
click at [1490, 29] on icon "close" at bounding box center [1490, 30] width 13 height 13
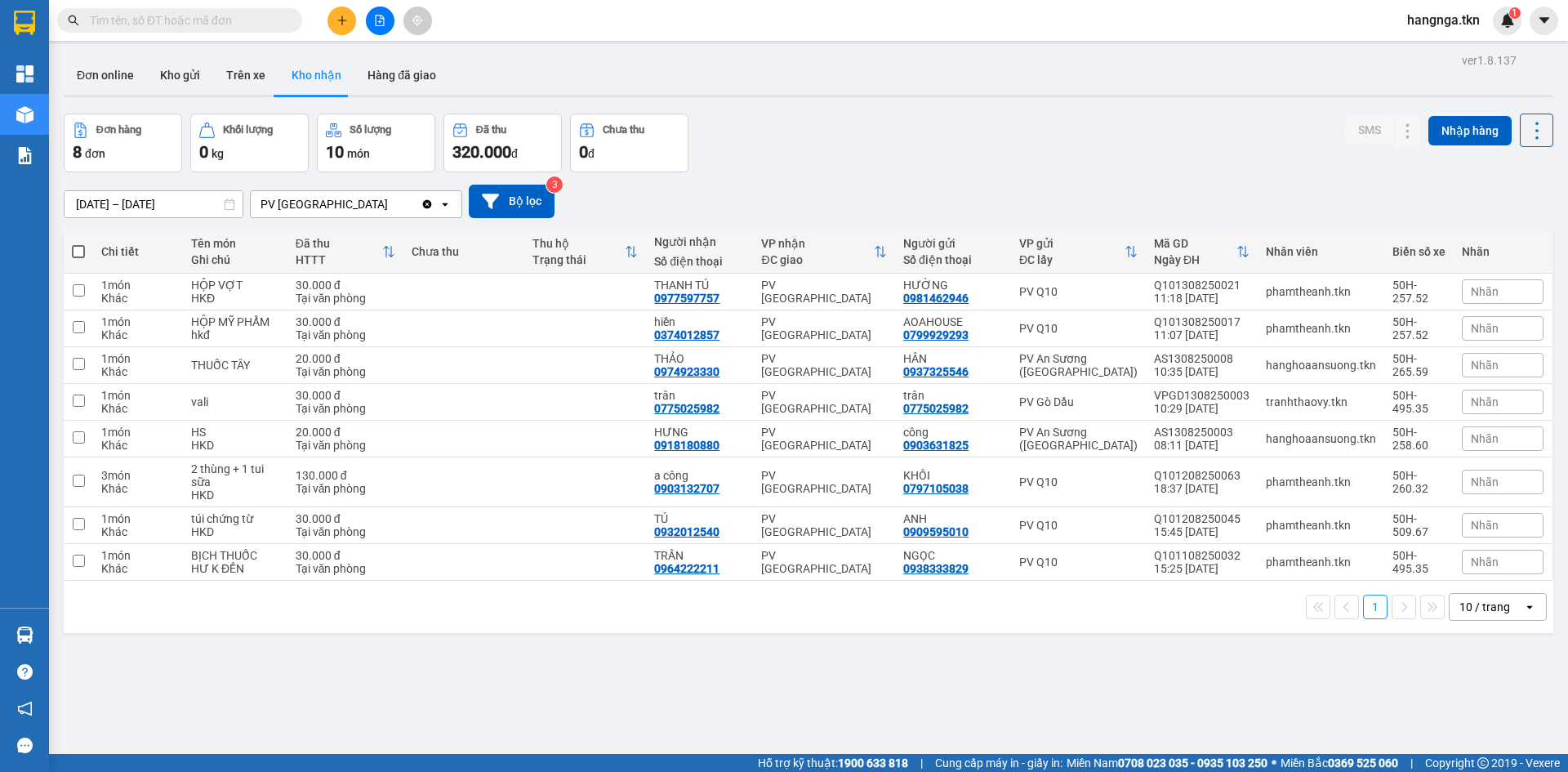
click at [329, 28] on button at bounding box center [342, 21] width 29 height 29
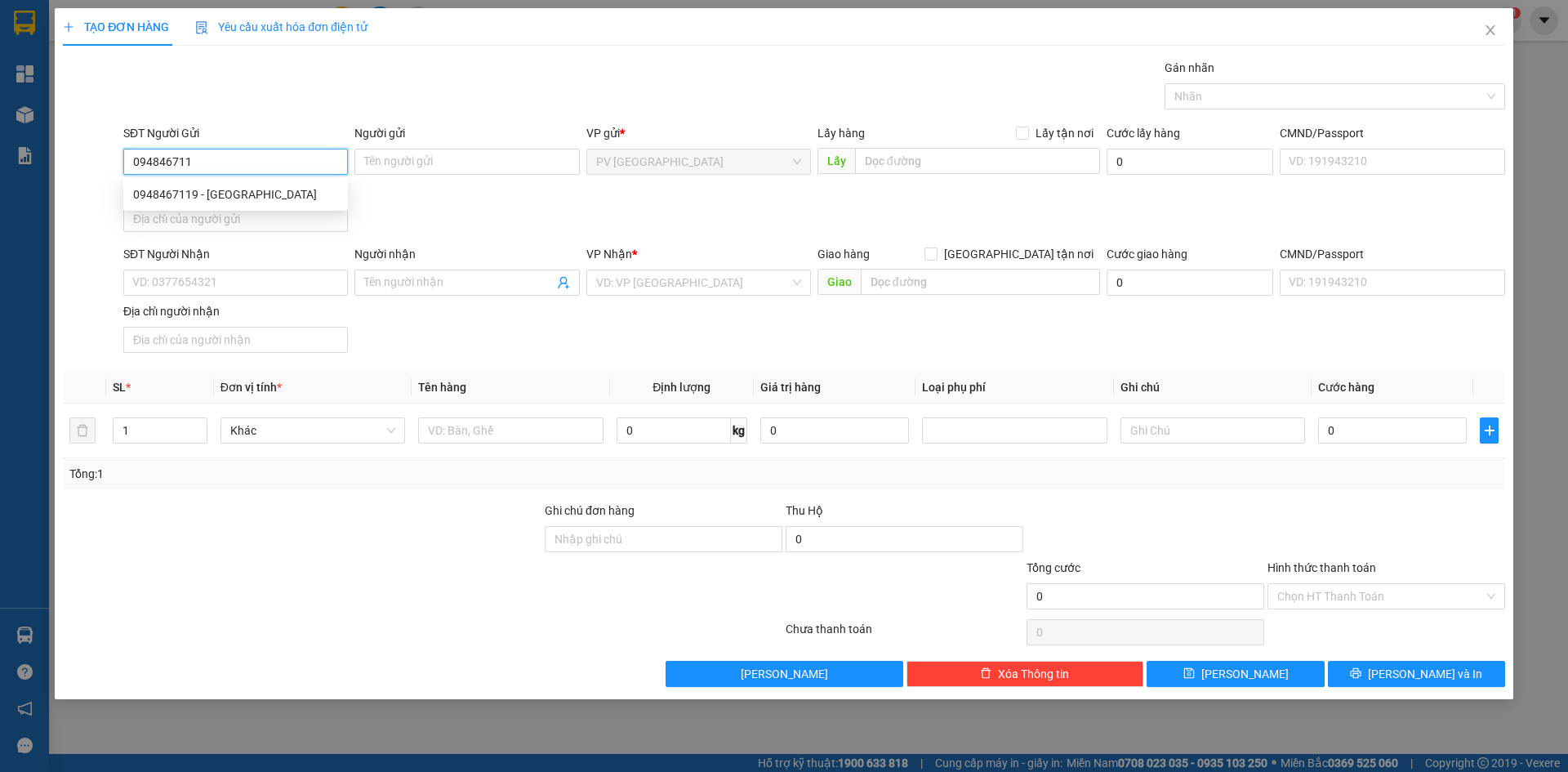
type input "0948467119"
click at [231, 190] on div "0948467119 - HẢI TIÊN" at bounding box center [235, 194] width 205 height 18
type input "HẢI TIÊN"
type input "0822300678"
type input "NHÀ XE THĂNG LONG"
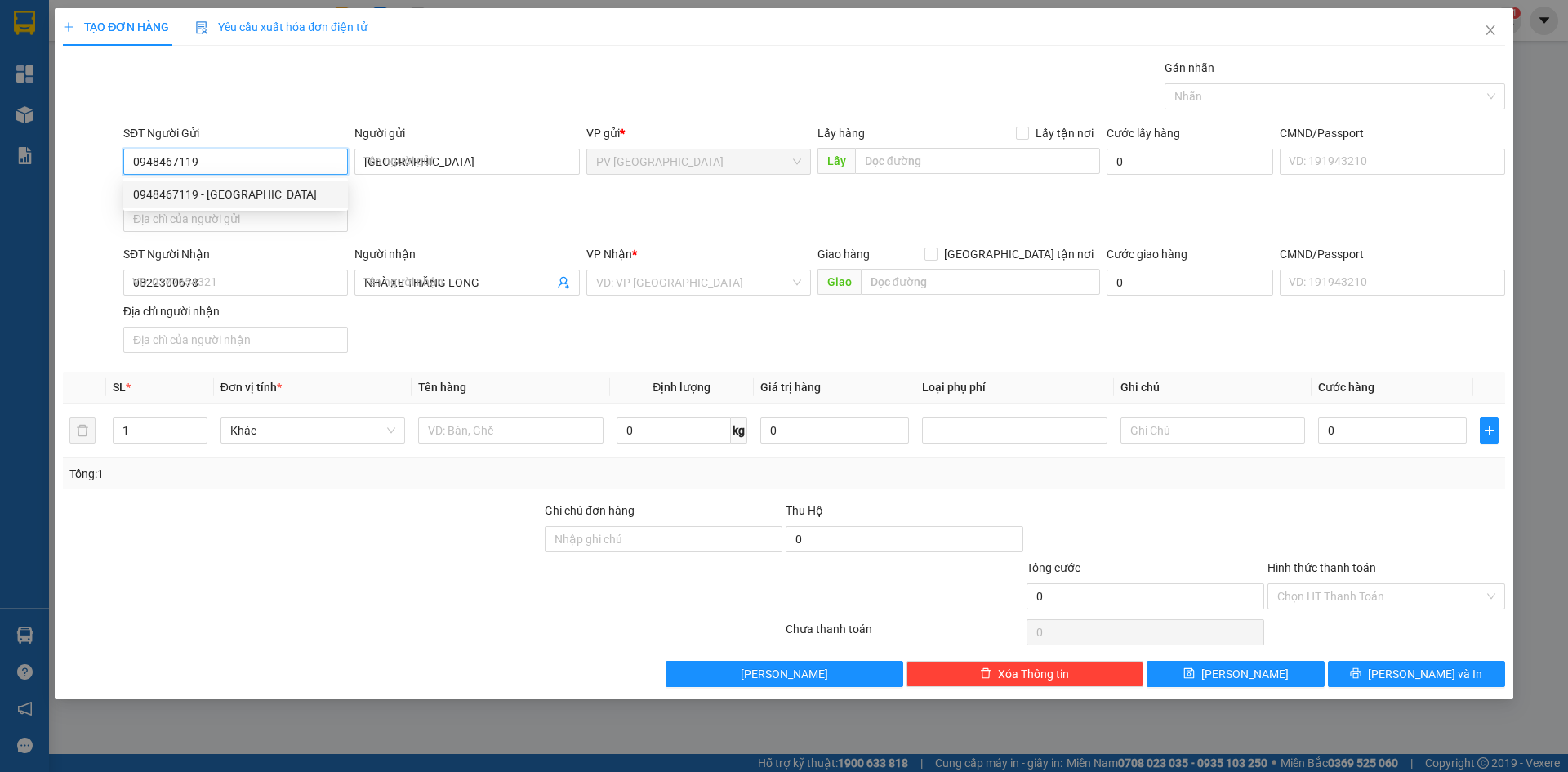
type input "30.000"
type input "0948467119"
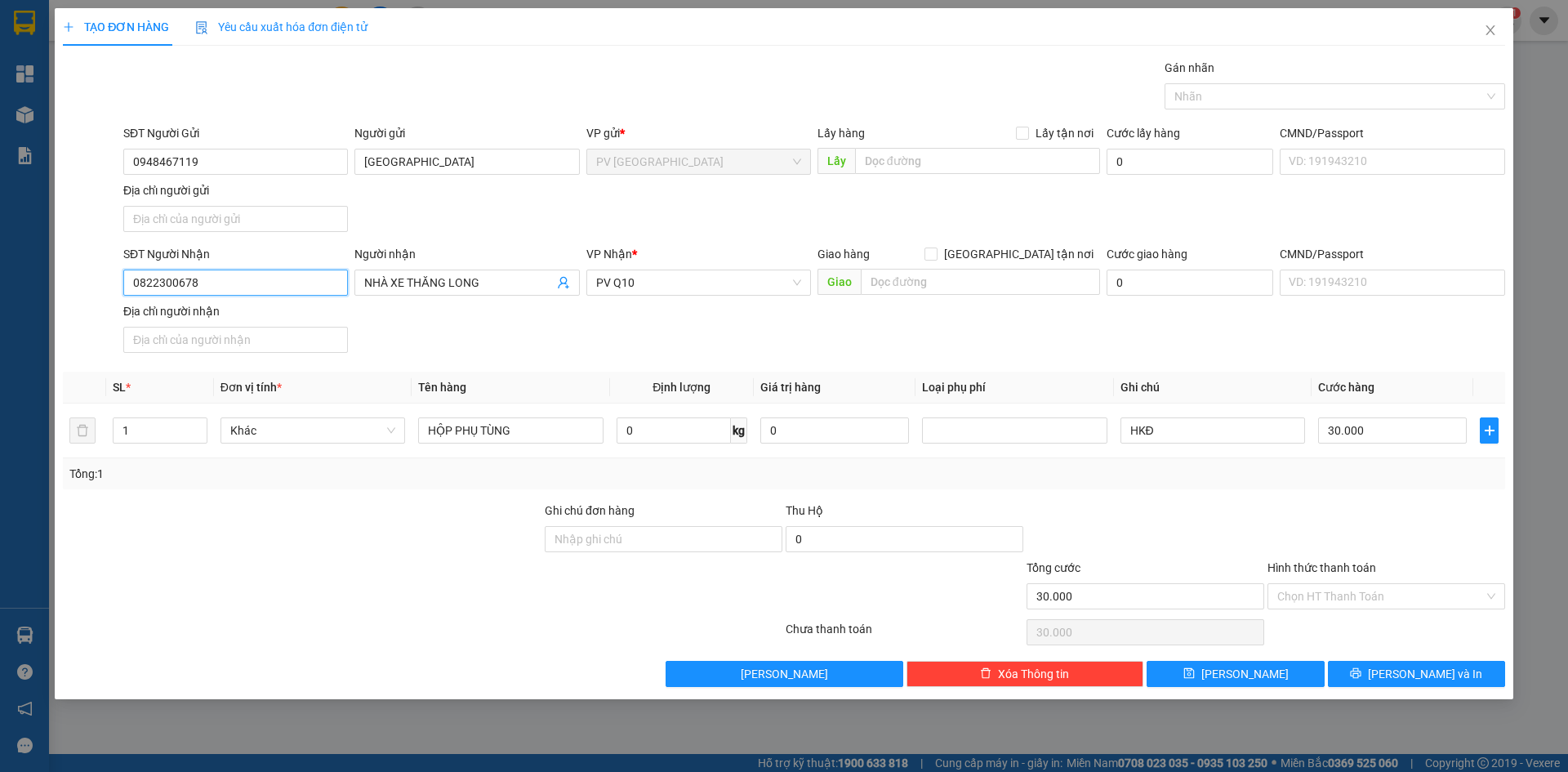
click at [285, 291] on input "0822300678" at bounding box center [236, 283] width 225 height 26
click at [579, 339] on div "SĐT Người Nhận 0822300678 Người nhận NHÀ XE THĂNG LONG VP Nhận * PV Q10 Giao hà…" at bounding box center [814, 302] width 1388 height 114
click at [452, 436] on input "HỘP PHỤ TÙNG" at bounding box center [510, 430] width 185 height 26
type input "THUNG PHỤ TÙNG"
click at [1192, 430] on input "HKĐ" at bounding box center [1212, 430] width 185 height 26
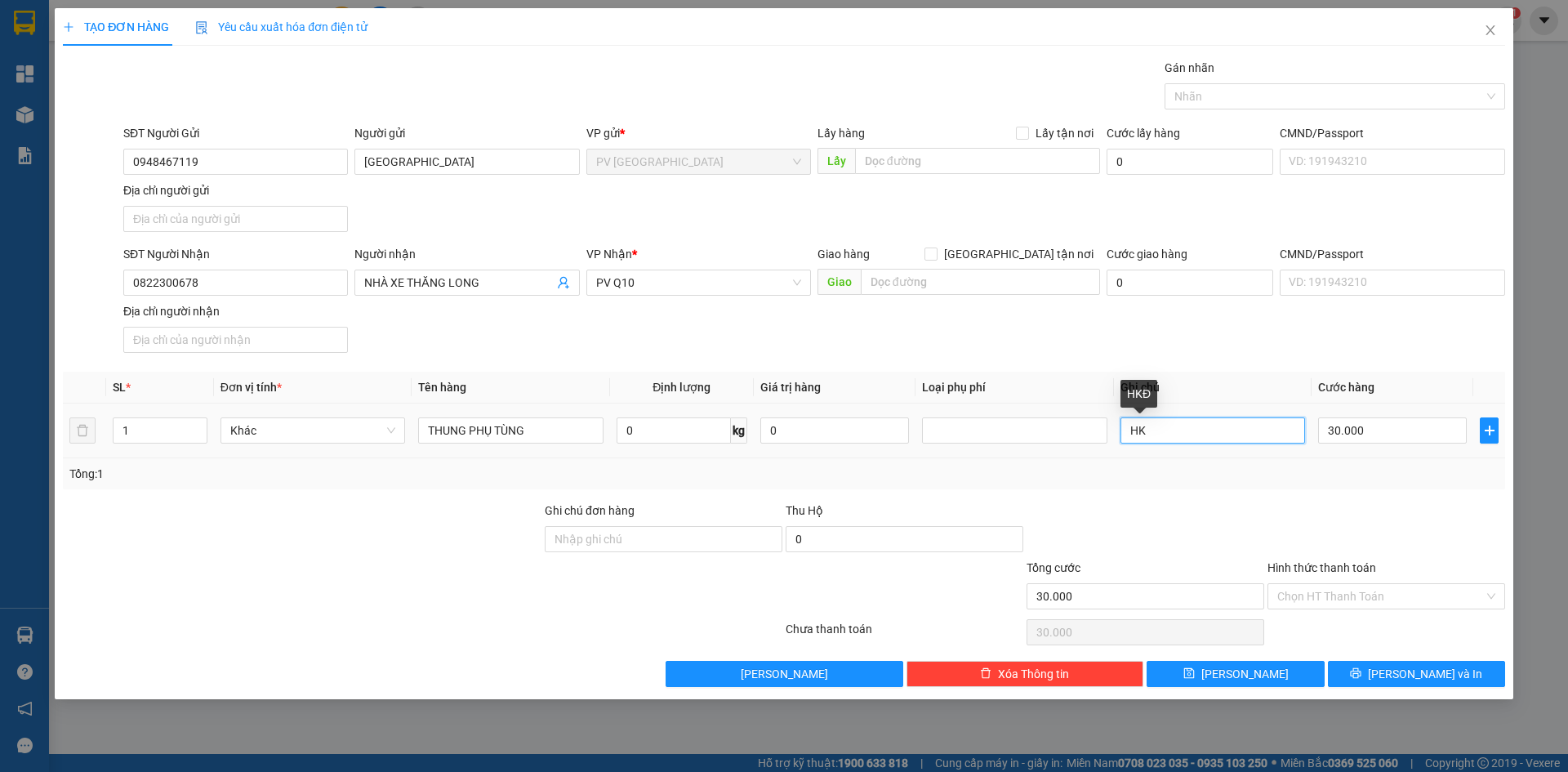
type input "H"
type input "HƯ KO ĐỀN"
click at [1337, 590] on input "Hình thức thanh toán" at bounding box center [1381, 596] width 207 height 25
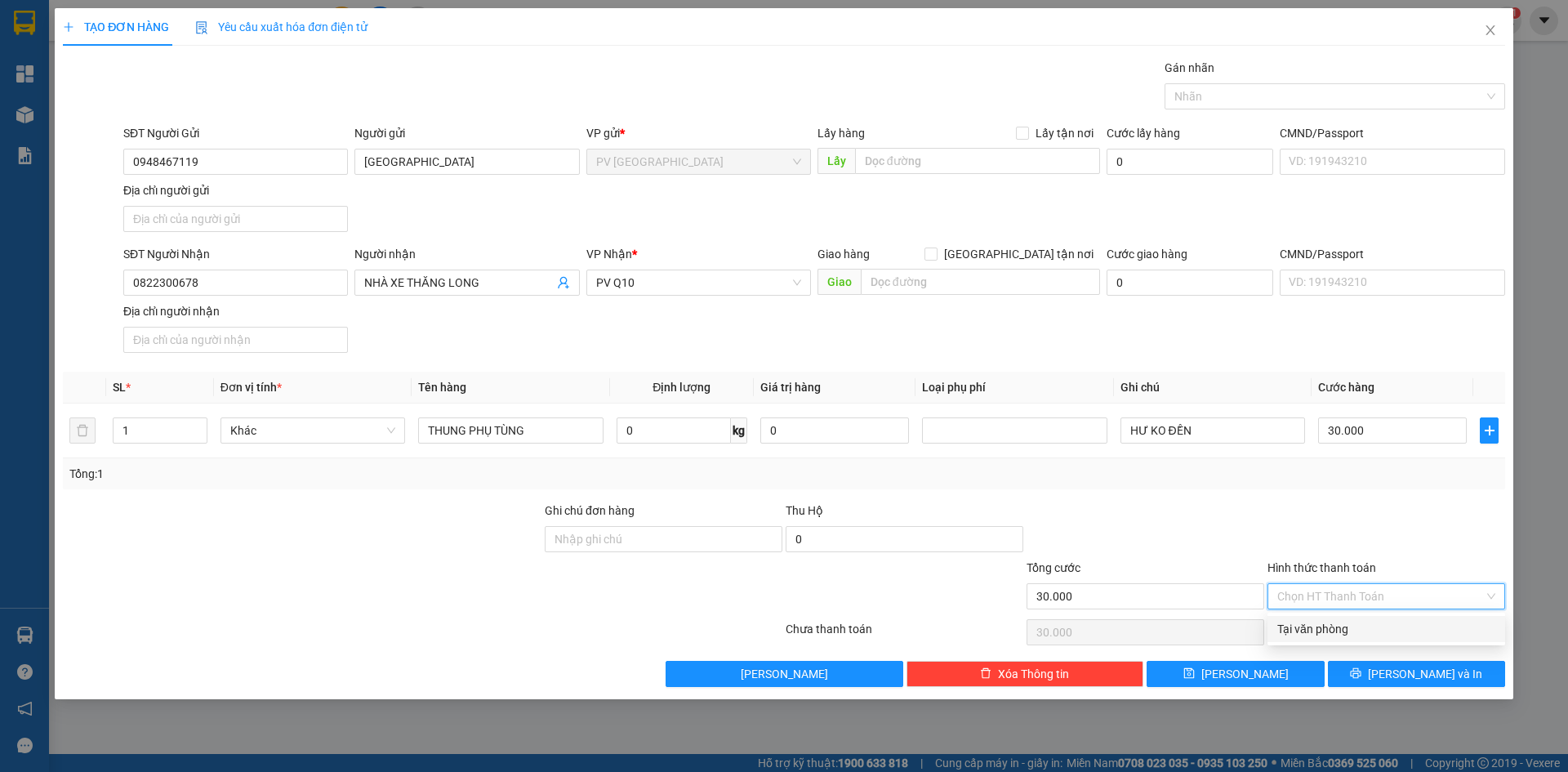
click at [1332, 633] on div "Tại văn phòng" at bounding box center [1387, 628] width 218 height 18
type input "0"
click at [1405, 677] on span "[PERSON_NAME] và In" at bounding box center [1425, 673] width 114 height 18
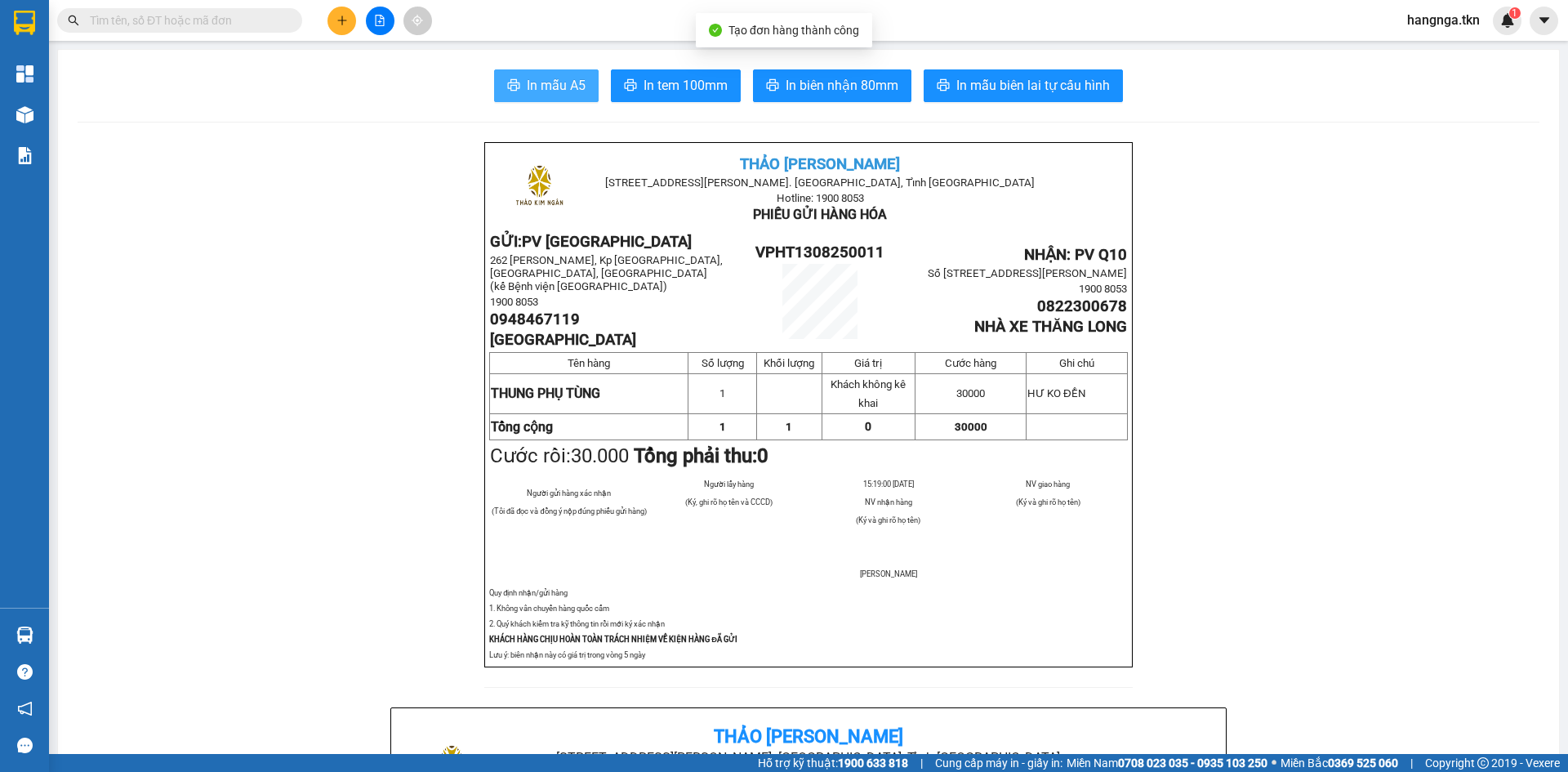
click at [560, 82] on span "In mẫu A5" at bounding box center [556, 85] width 59 height 20
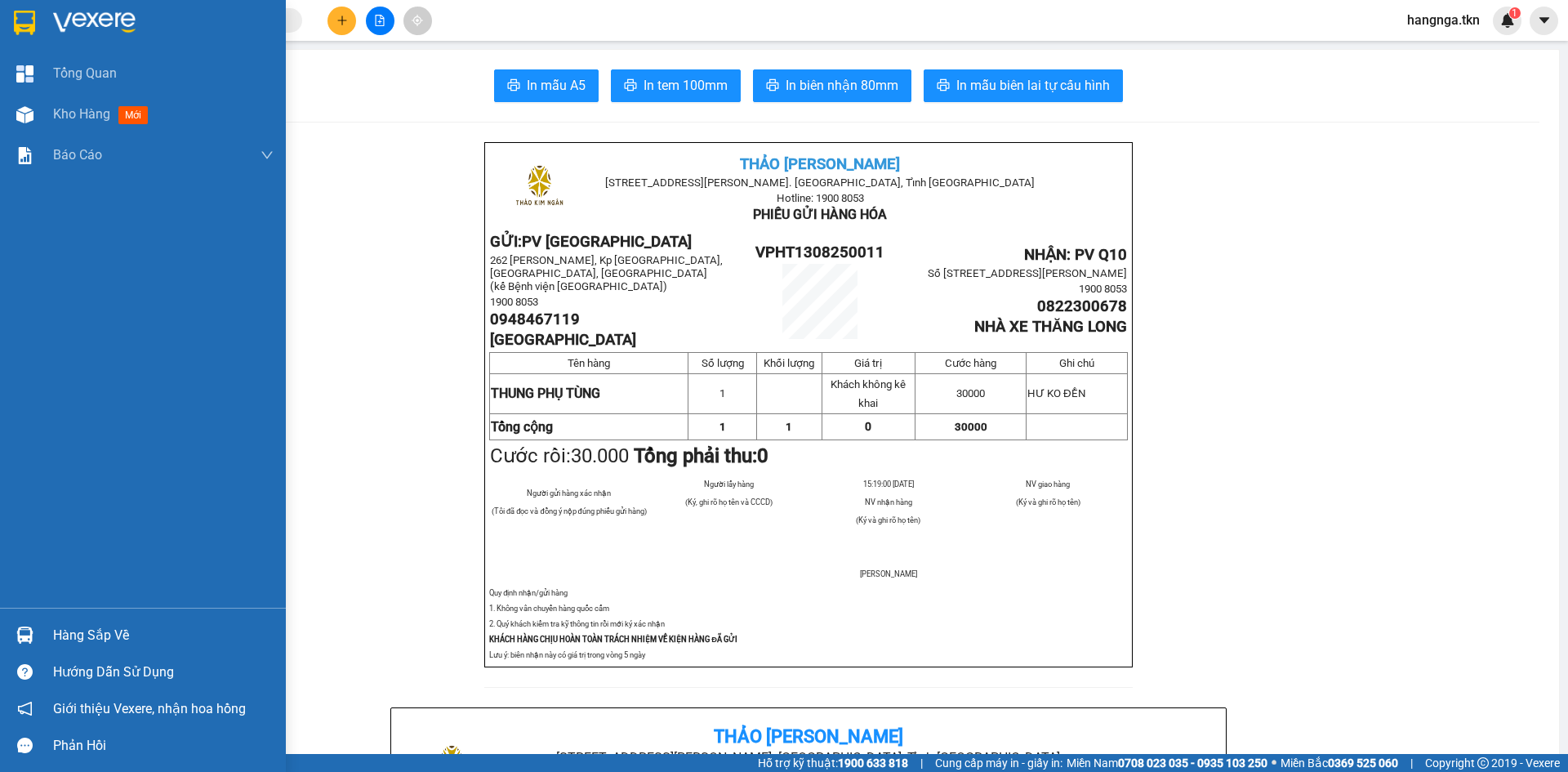
click at [37, 29] on div at bounding box center [25, 23] width 29 height 29
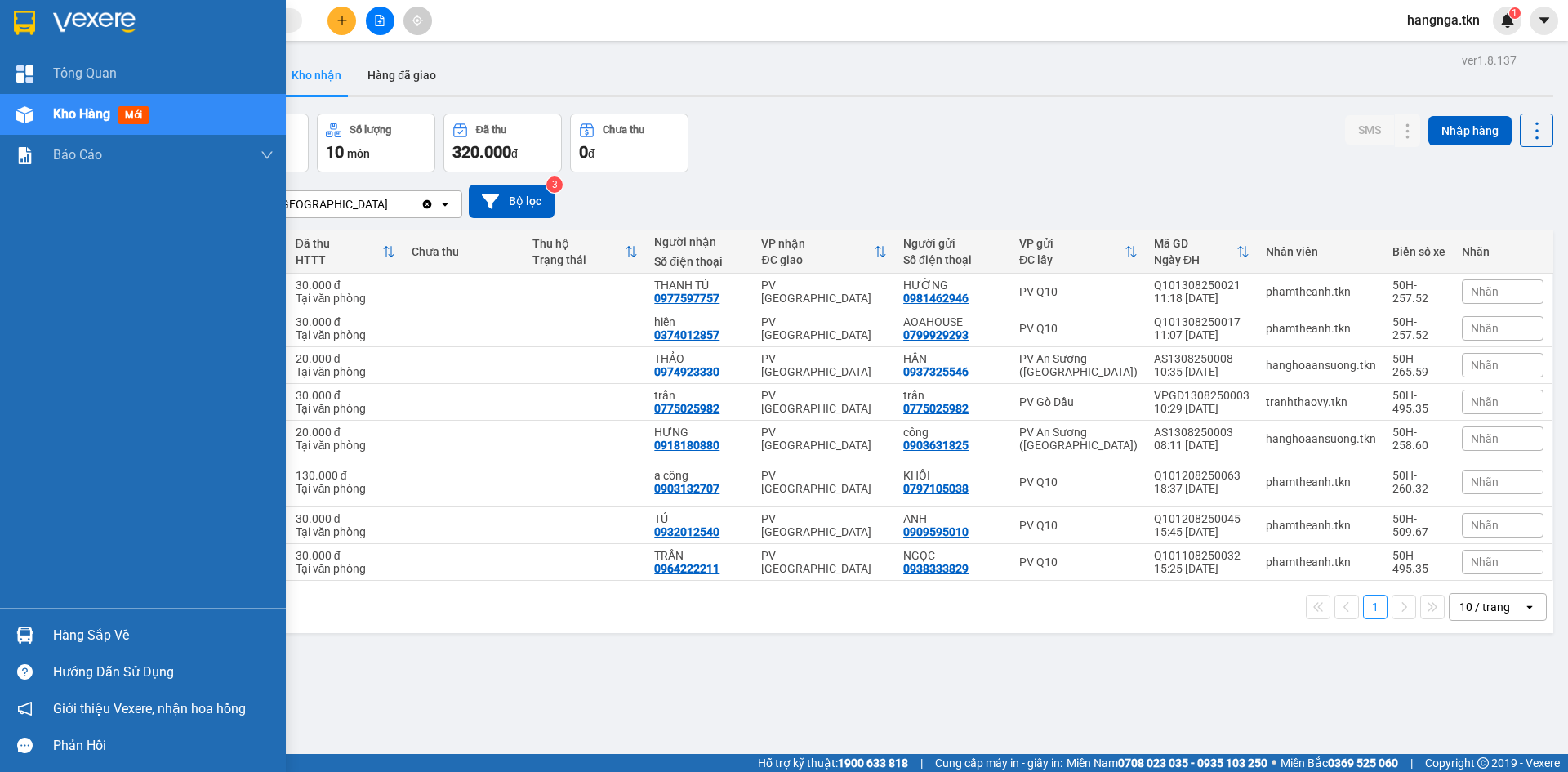
click at [49, 638] on div "Hàng sắp về" at bounding box center [143, 634] width 286 height 37
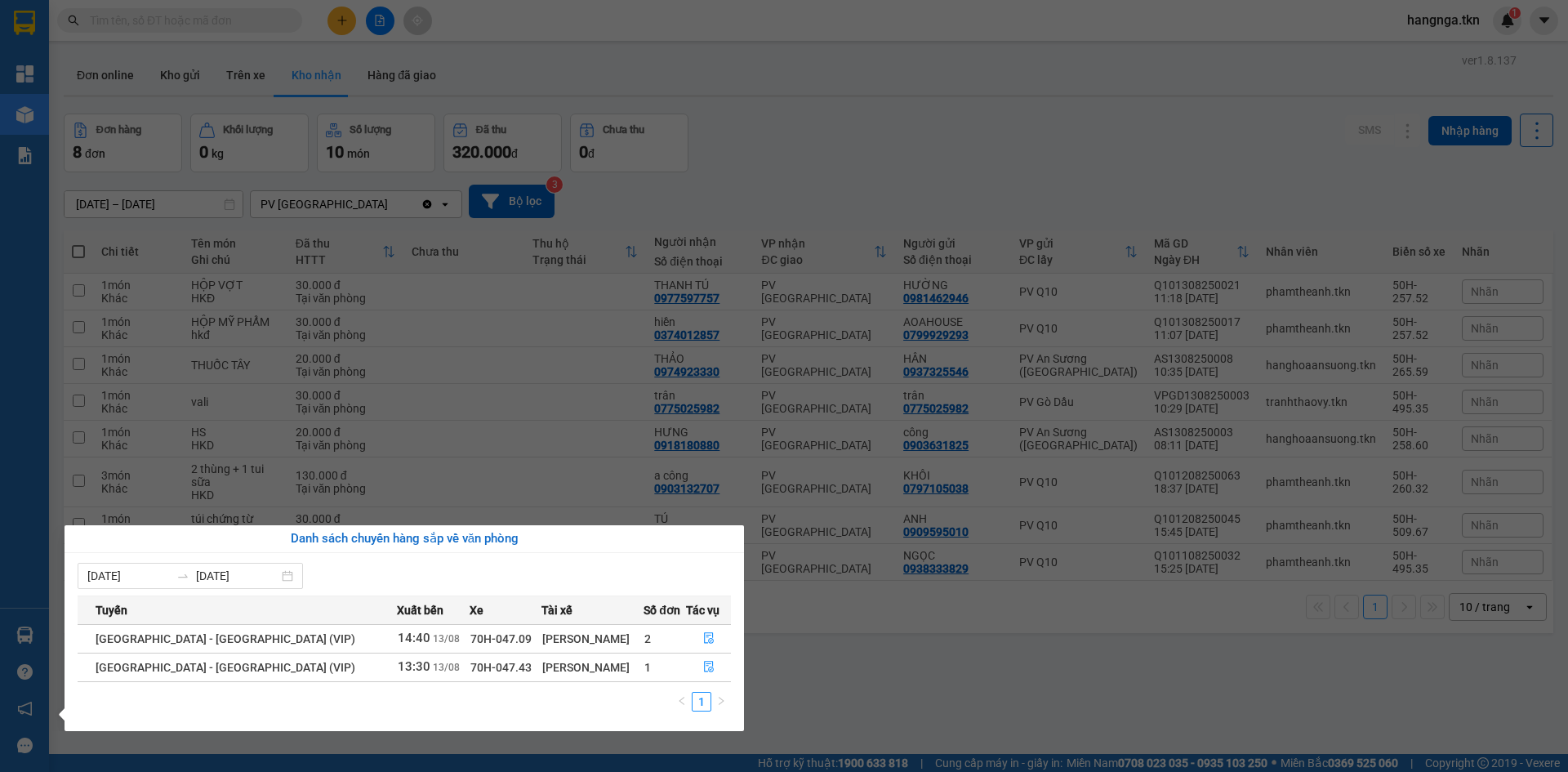
click at [816, 666] on section "Kết quả tìm kiếm ( 4 ) Bộ lọc Mã ĐH Trạng thái Món hàng Thu hộ Tổng cước Chưa c…" at bounding box center [784, 386] width 1568 height 772
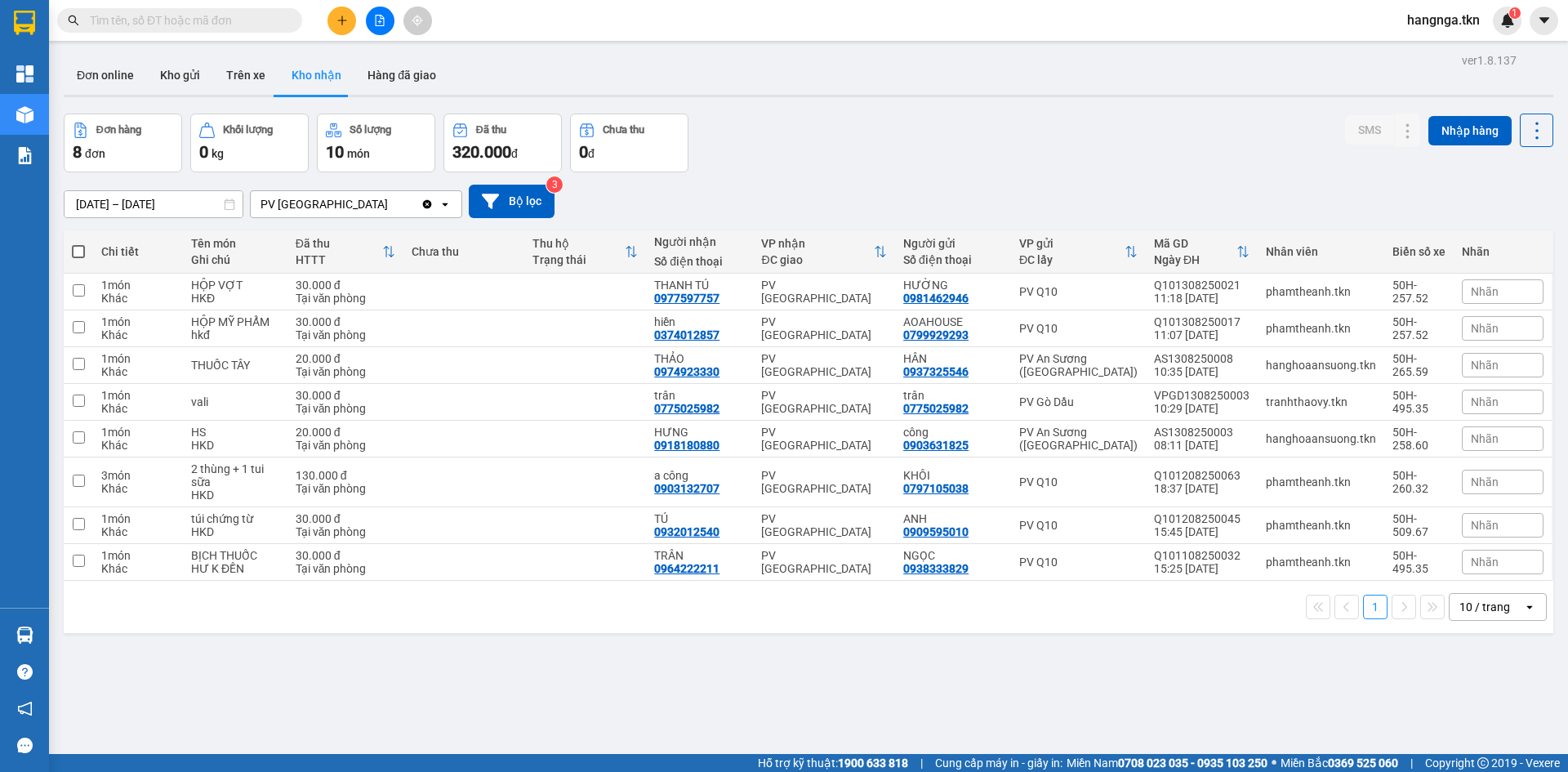
click at [90, 51] on div "ver 1.8.137 Đơn online Kho gửi Trên xe Kho nhận Hàng đã giao Đơn hàng 8 đơn Khố…" at bounding box center [808, 435] width 1502 height 772
click at [98, 71] on button "Đơn online" at bounding box center [106, 75] width 83 height 39
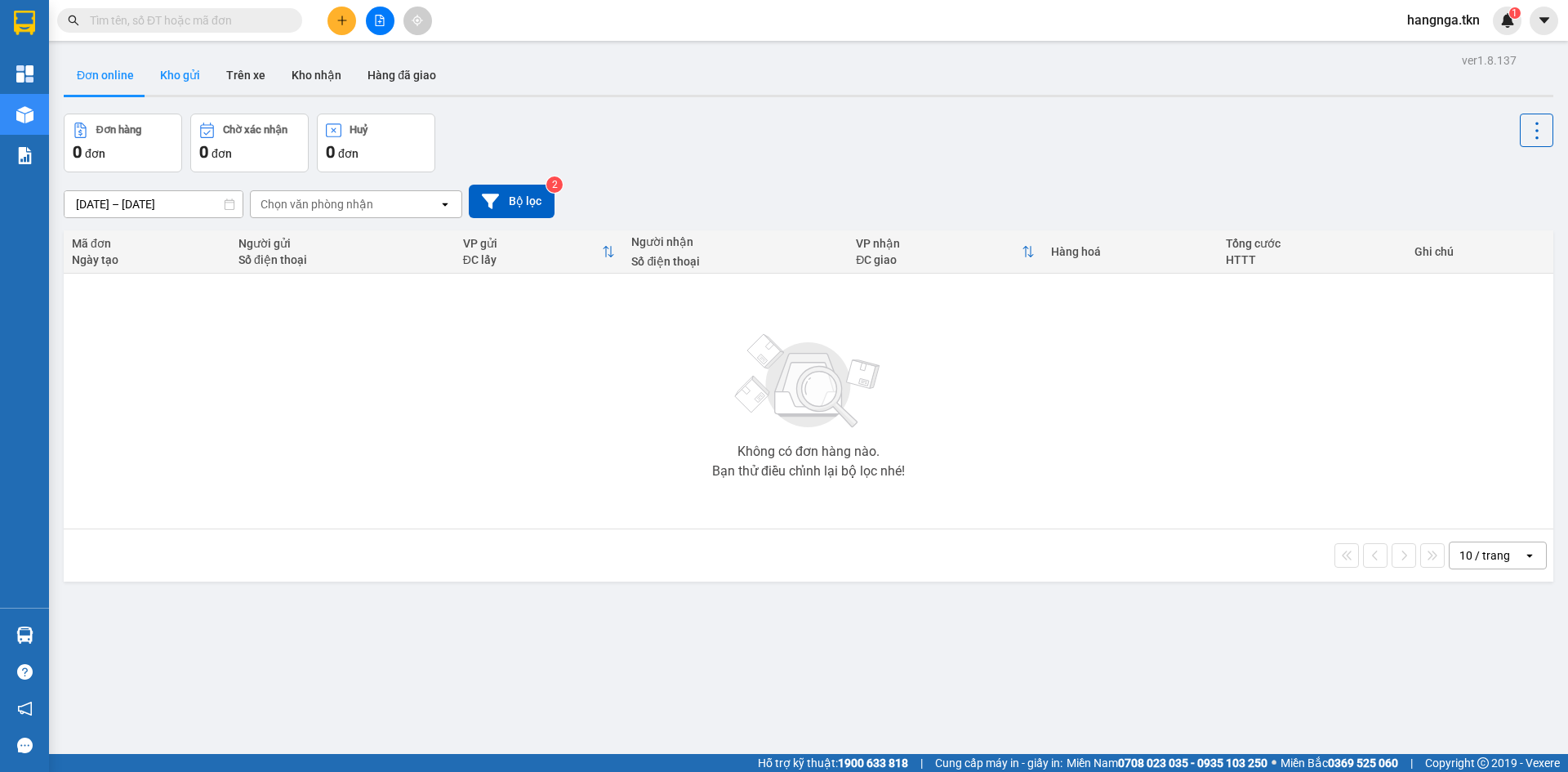
click at [184, 80] on button "Kho gửi" at bounding box center [180, 75] width 66 height 39
type input "[DATE] – [DATE]"
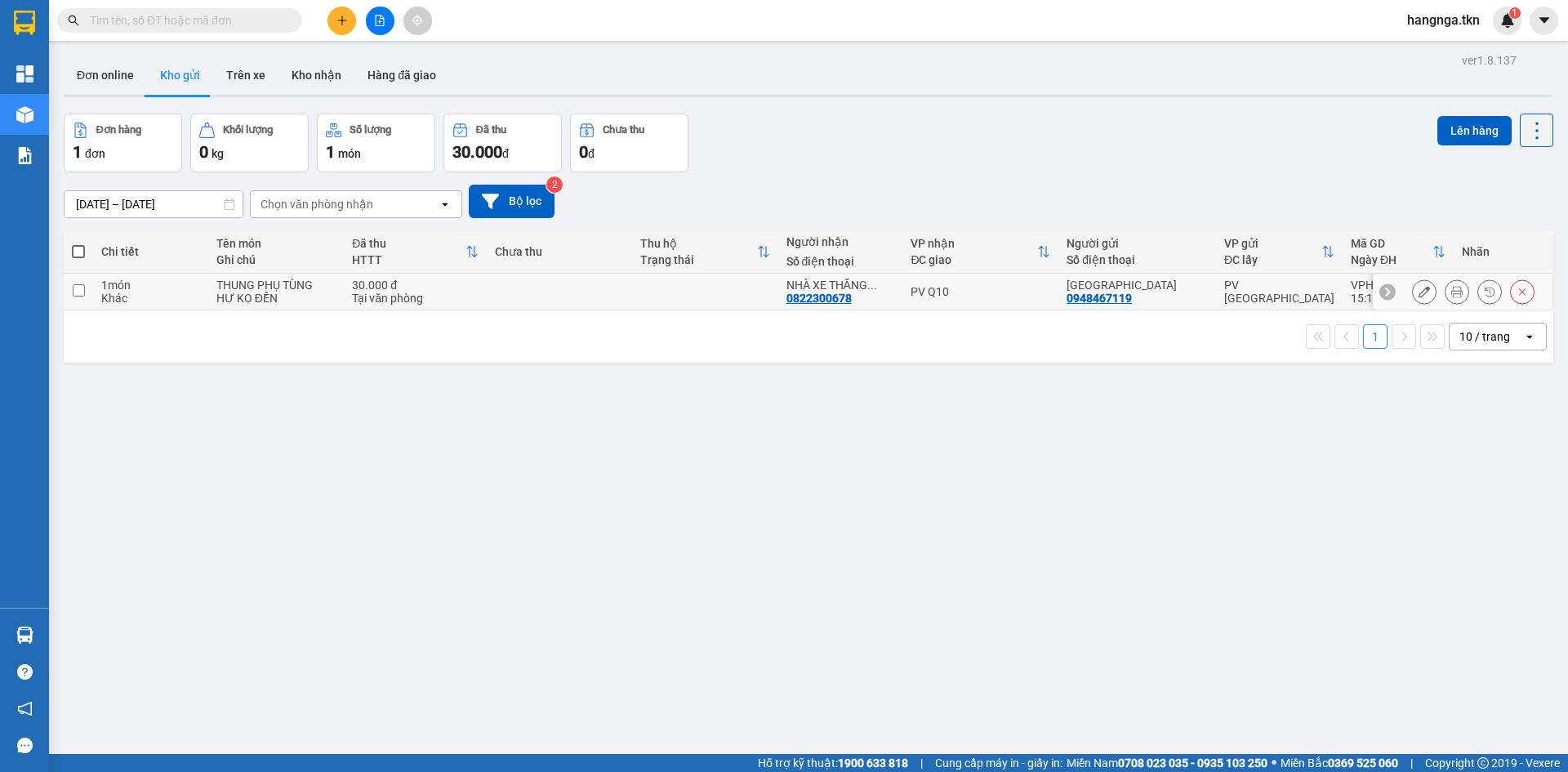
click at [272, 292] on div "HƯ KO ĐỀN" at bounding box center [276, 298] width 119 height 13
checkbox input "true"
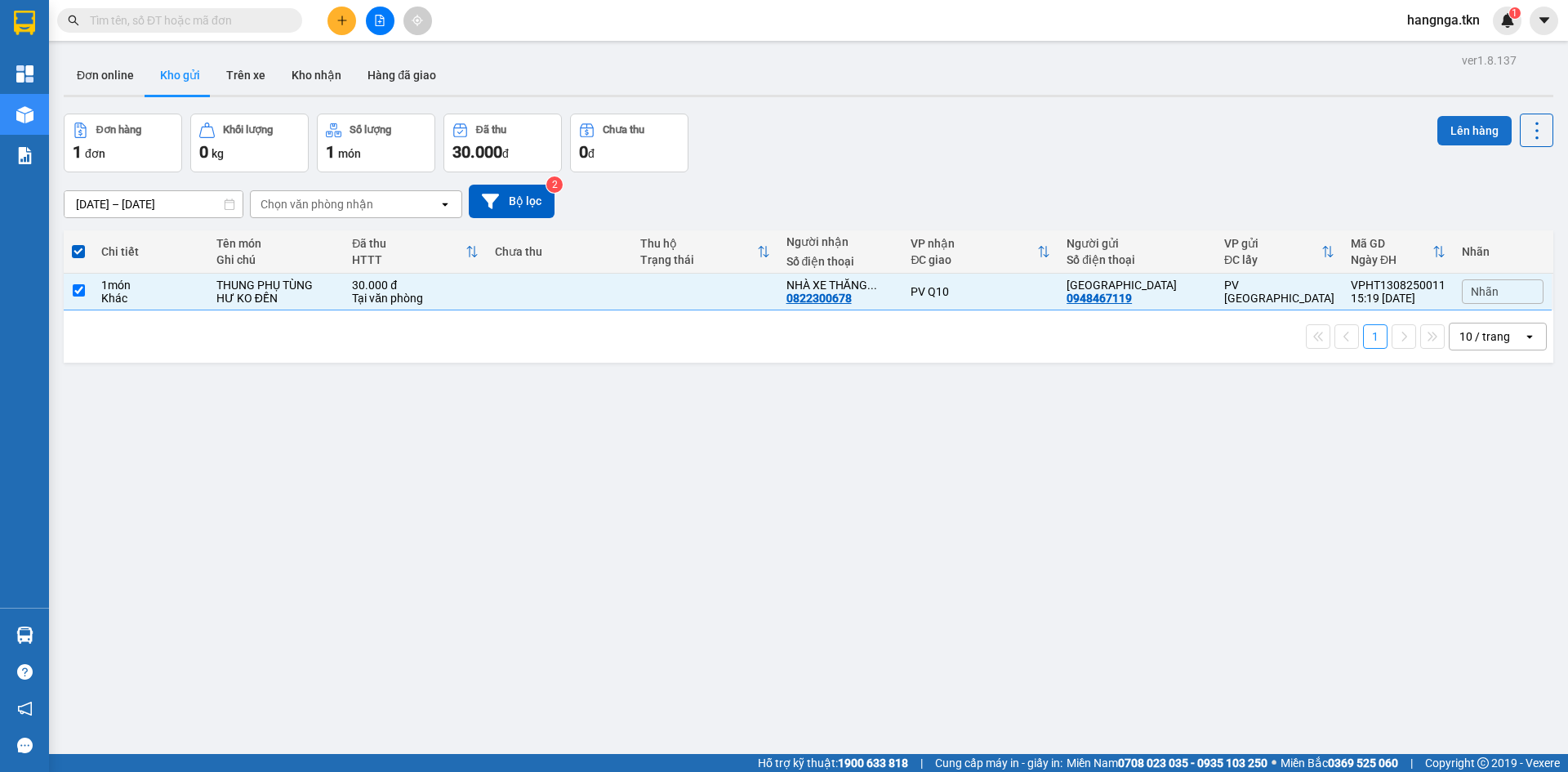
click at [1445, 135] on button "Lên hàng" at bounding box center [1474, 130] width 74 height 30
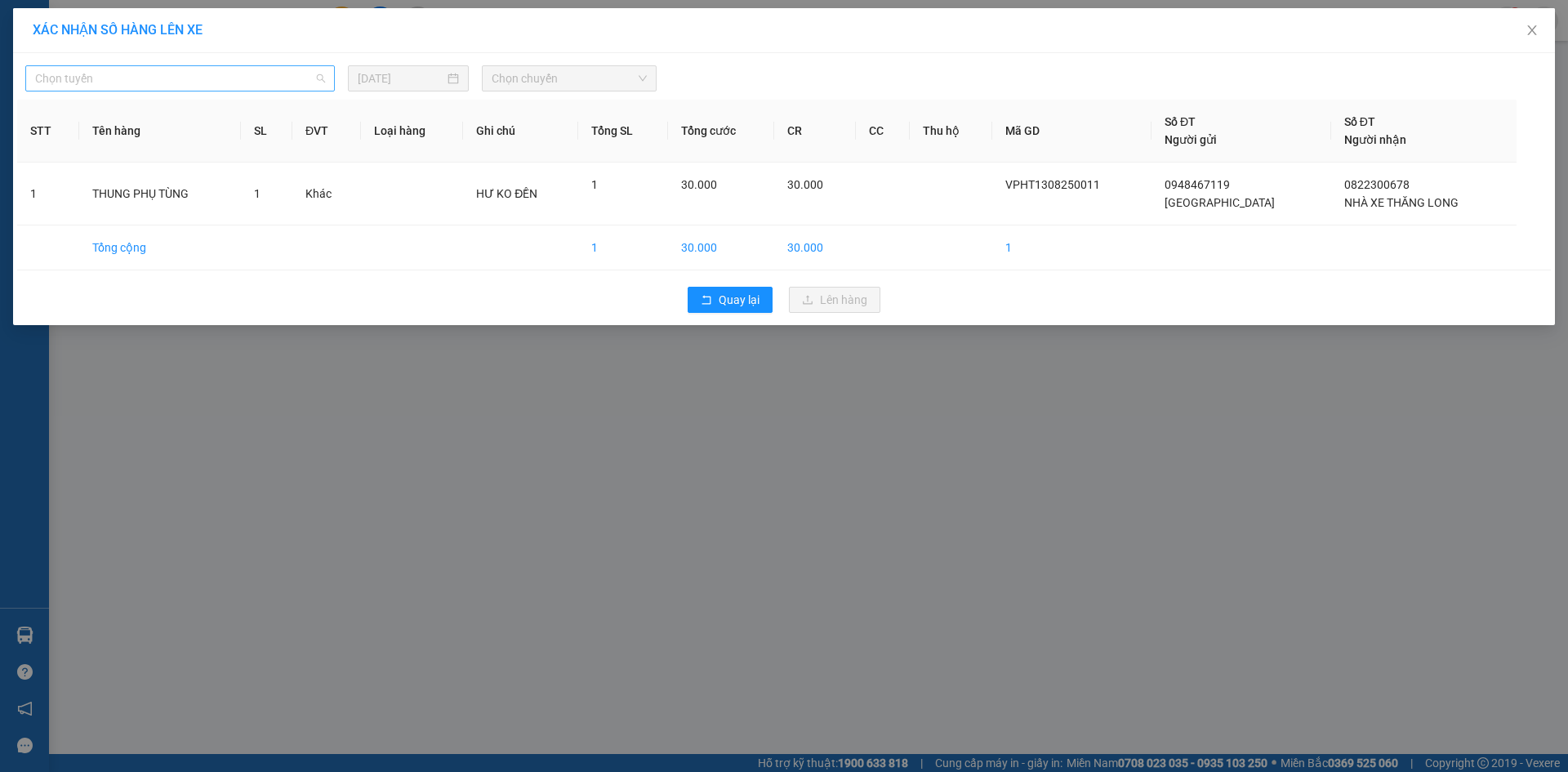
click at [190, 76] on span "Chọn tuyến" at bounding box center [180, 78] width 290 height 25
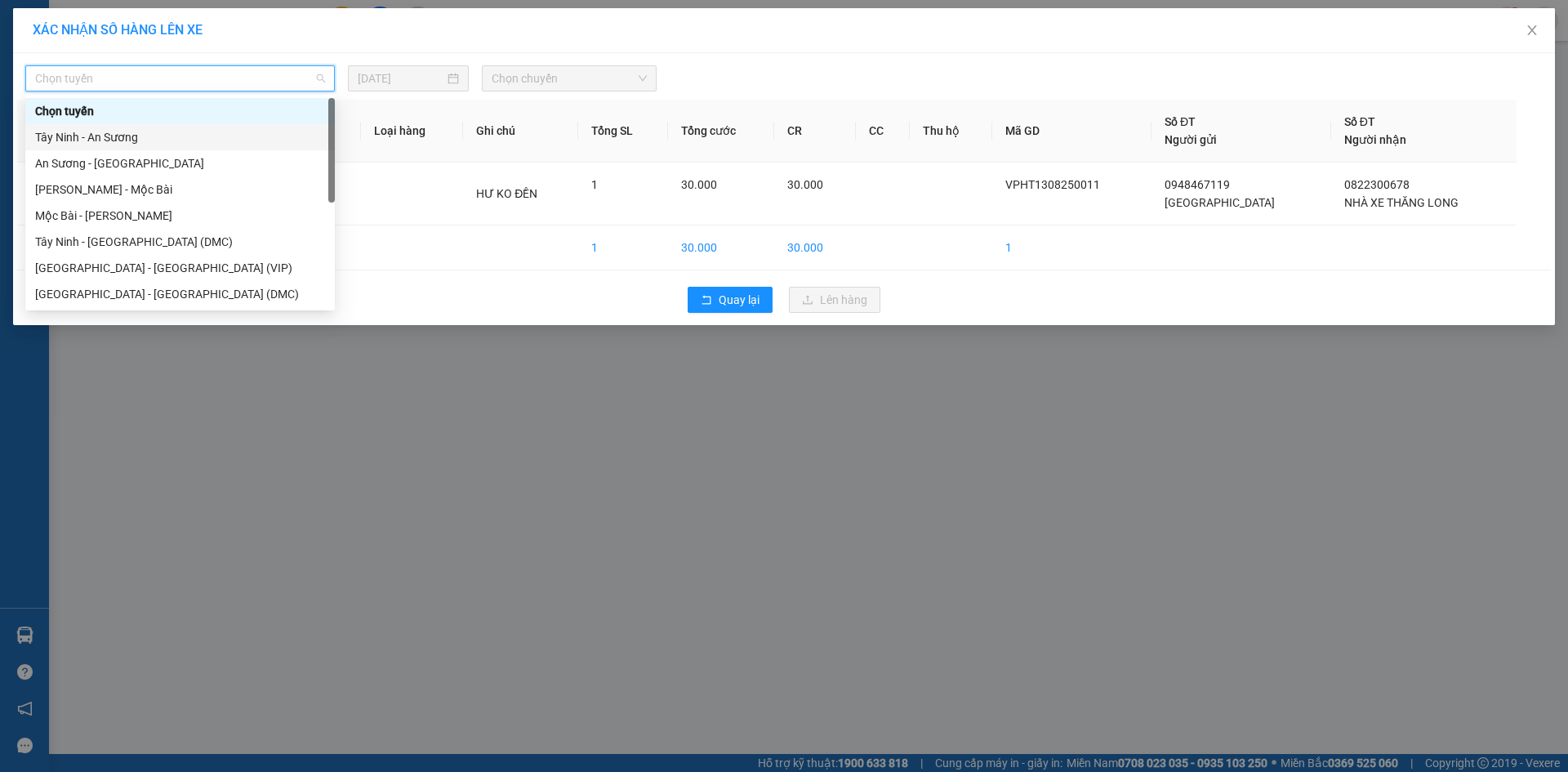
scroll to position [26, 0]
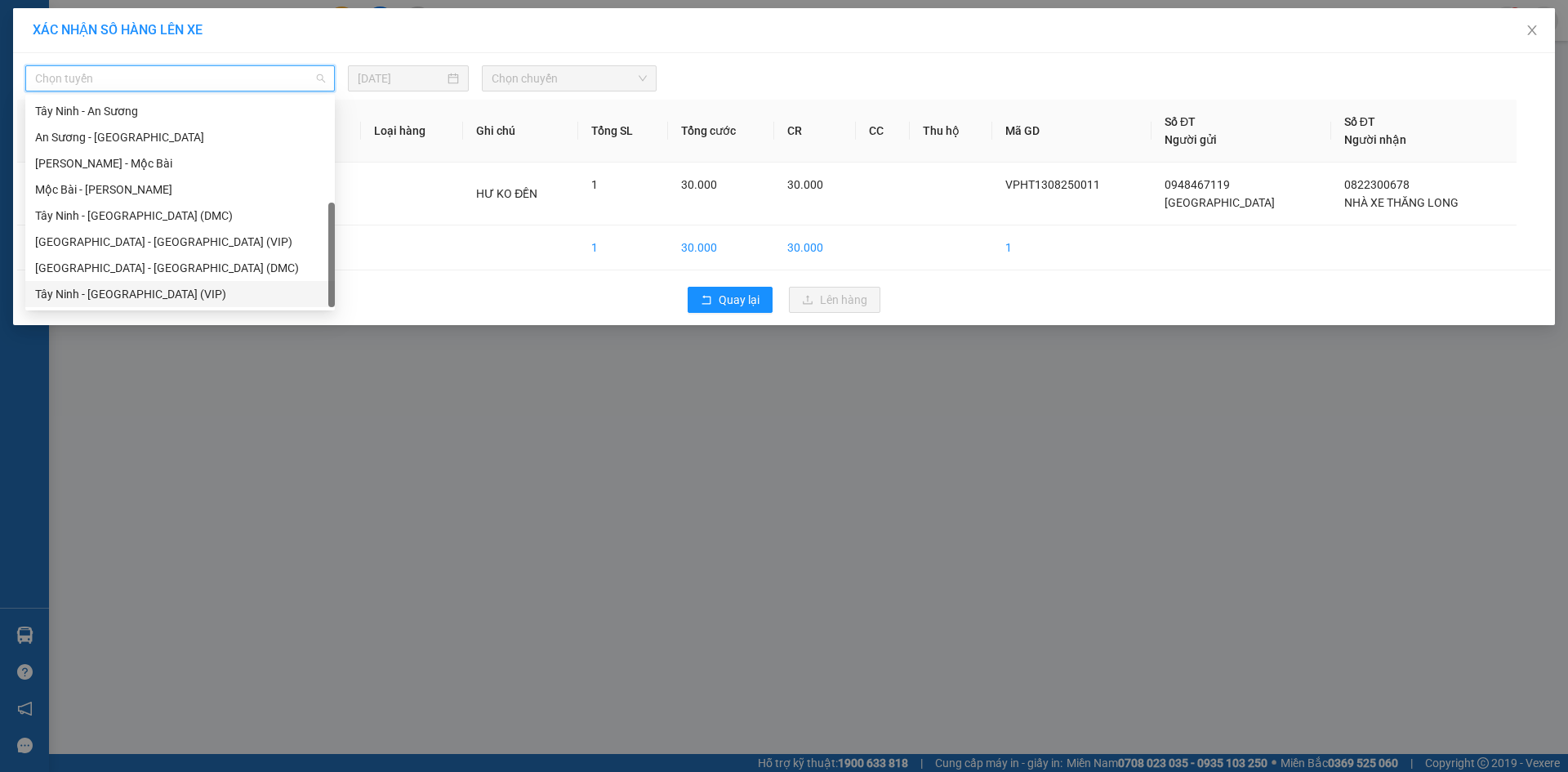
click at [189, 284] on div "Tây Ninh - [GEOGRAPHIC_DATA] (VIP)" at bounding box center [180, 294] width 310 height 26
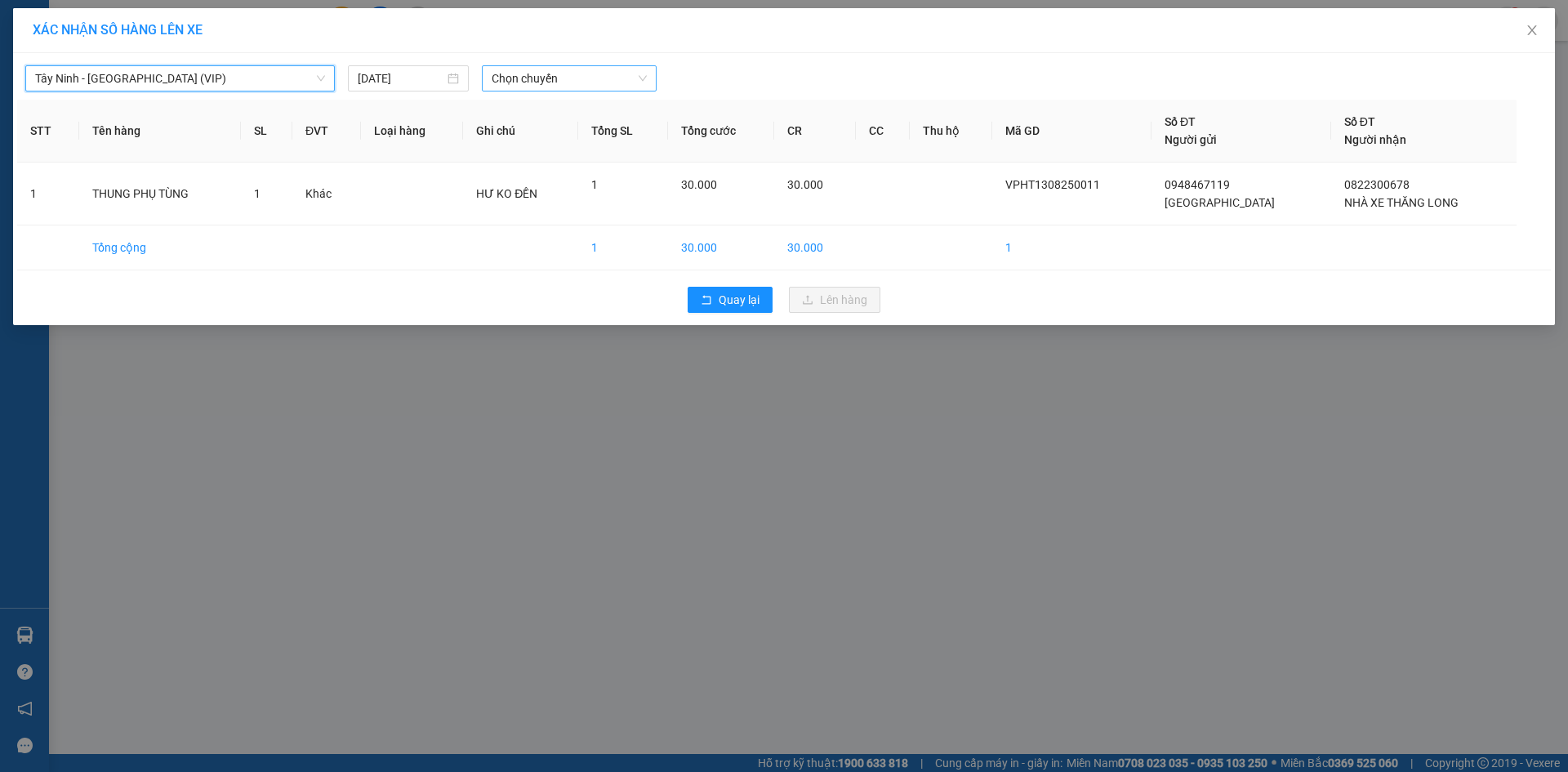
click at [560, 71] on span "Chọn chuyến" at bounding box center [569, 78] width 155 height 25
type input "3156"
click at [581, 134] on div "15:20 - 50H-231.56V" at bounding box center [557, 137] width 129 height 18
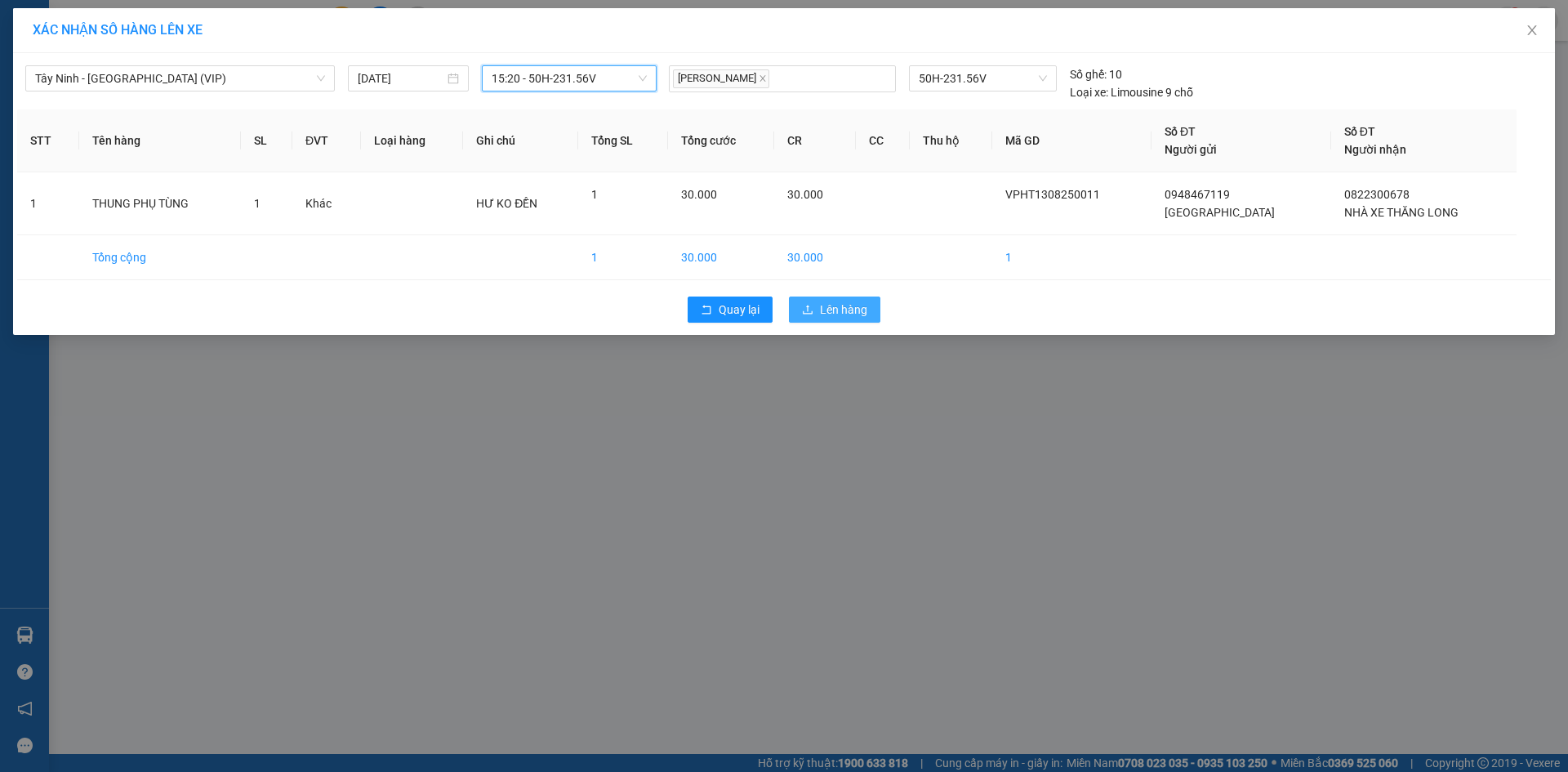
click at [856, 314] on span "Lên hàng" at bounding box center [844, 309] width 48 height 18
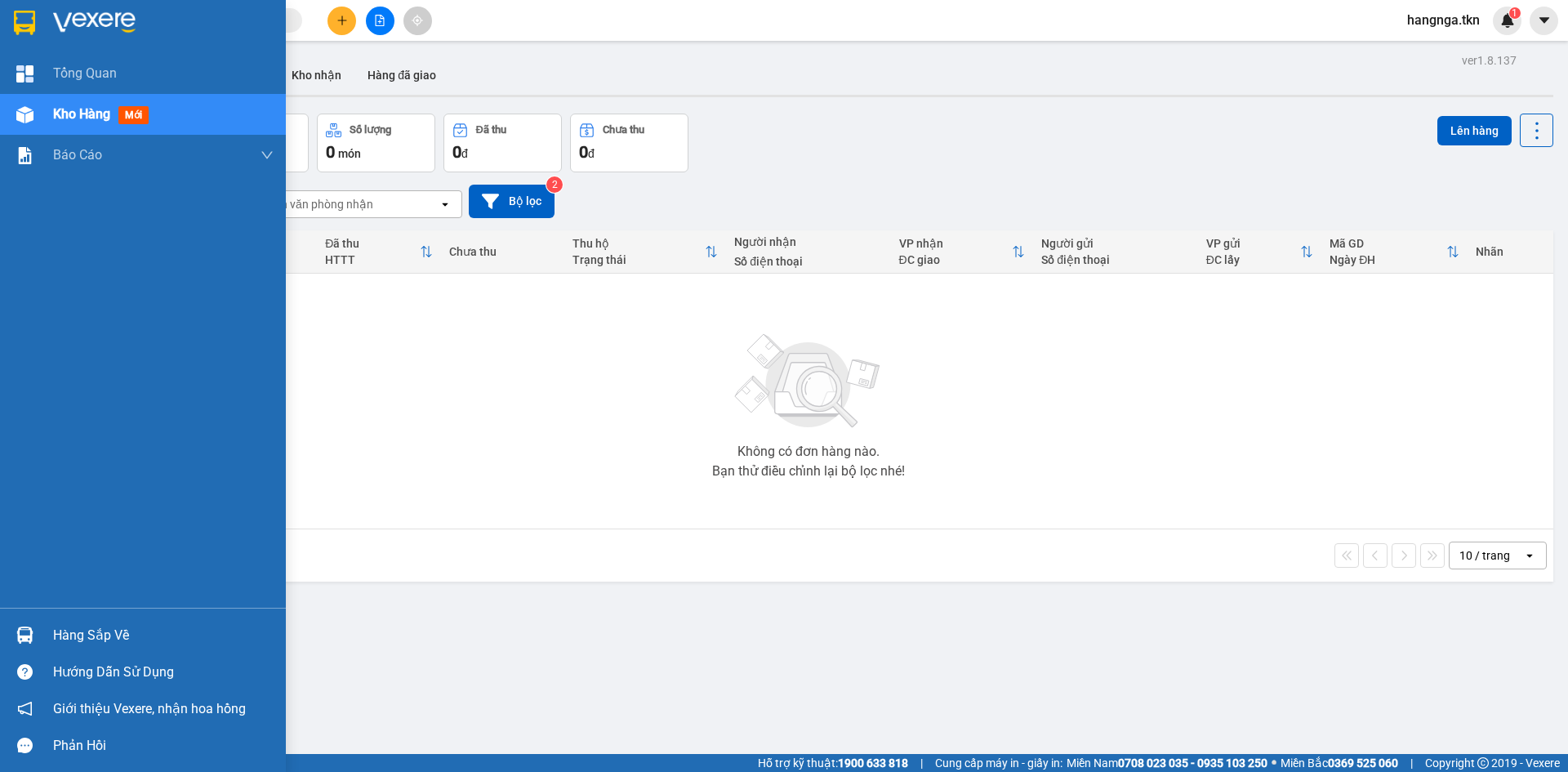
click at [41, 635] on div "Hàng sắp về" at bounding box center [143, 634] width 286 height 37
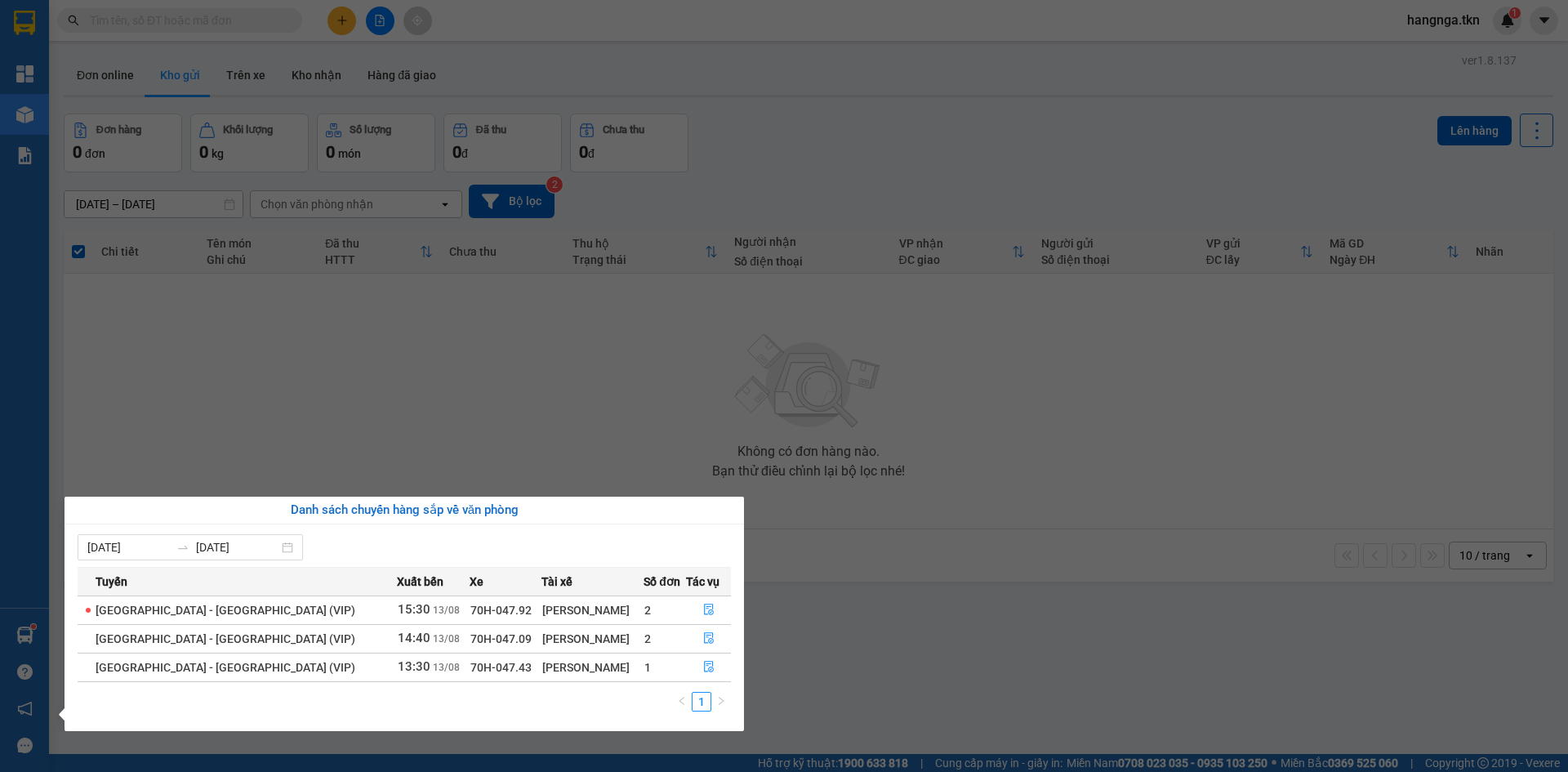
click at [803, 677] on section "Kết quả tìm kiếm ( 4 ) Bộ lọc Mã ĐH Trạng thái Món hàng Thu hộ Tổng cước Chưa c…" at bounding box center [784, 386] width 1568 height 772
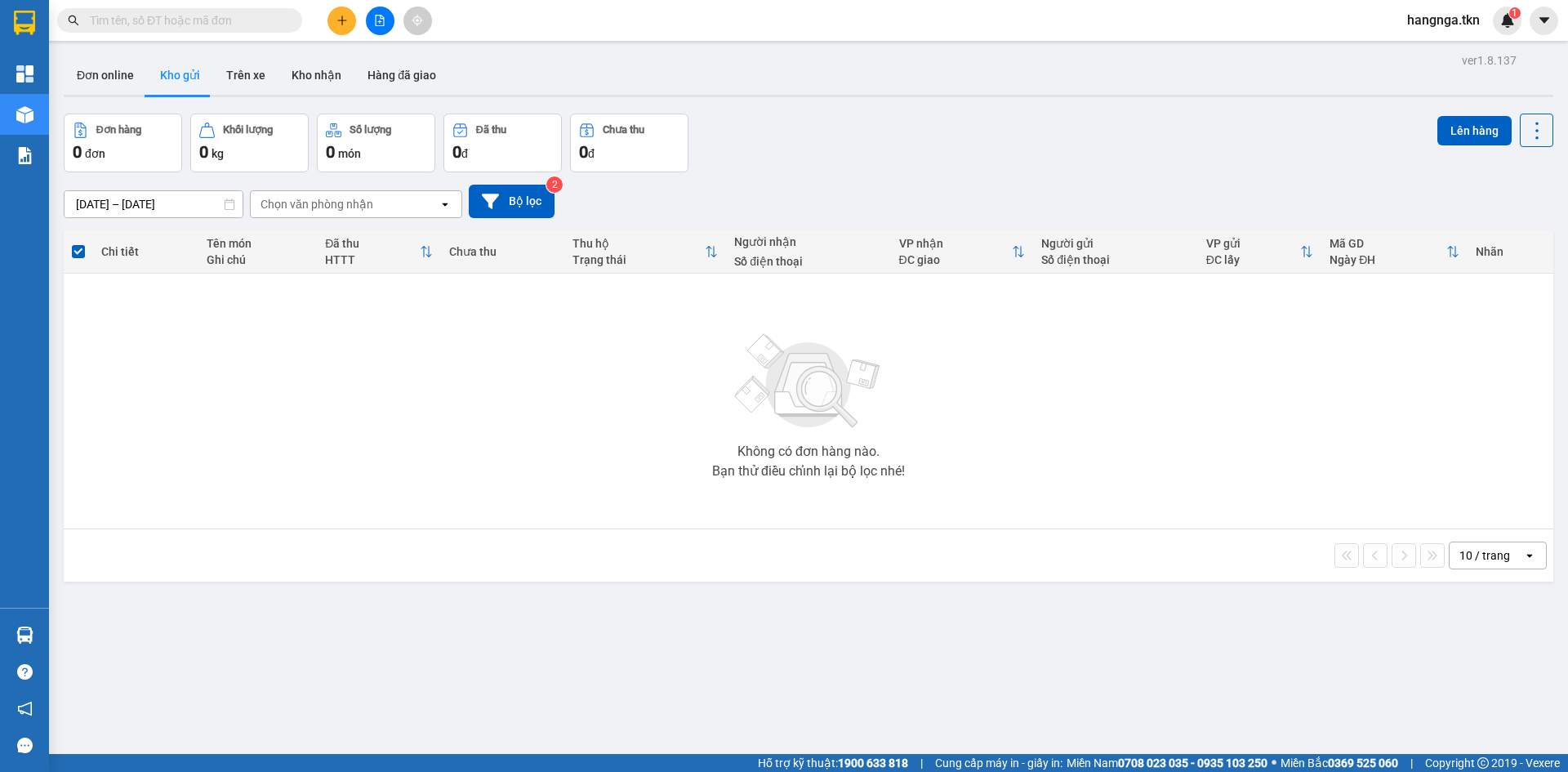
click at [352, 26] on button at bounding box center [342, 21] width 29 height 29
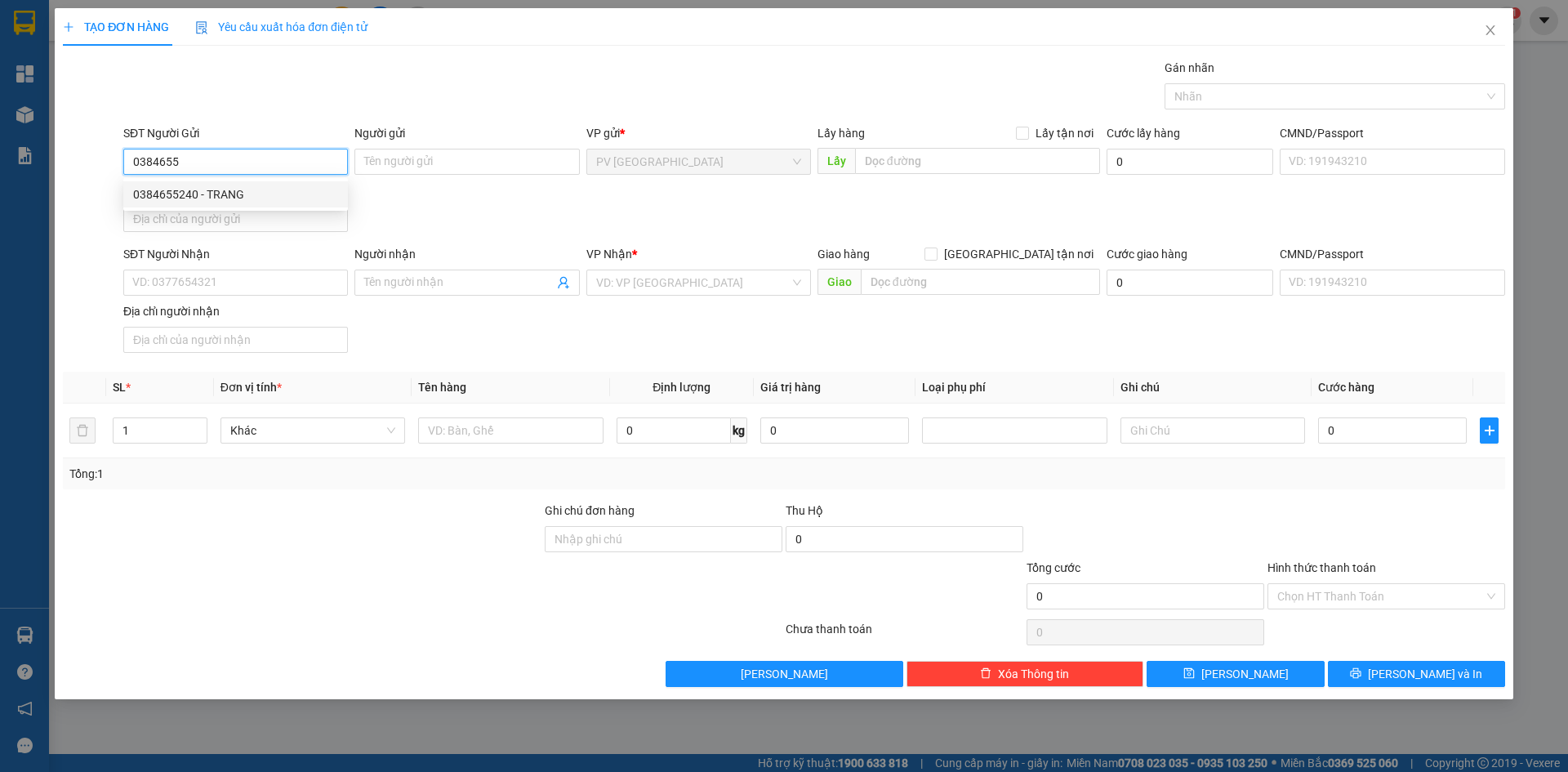
click at [277, 195] on div "0384655240 - TRANG" at bounding box center [235, 194] width 205 height 18
type input "0384655240"
type input "TRANG"
type input "0978077123"
type input "KHÁNH"
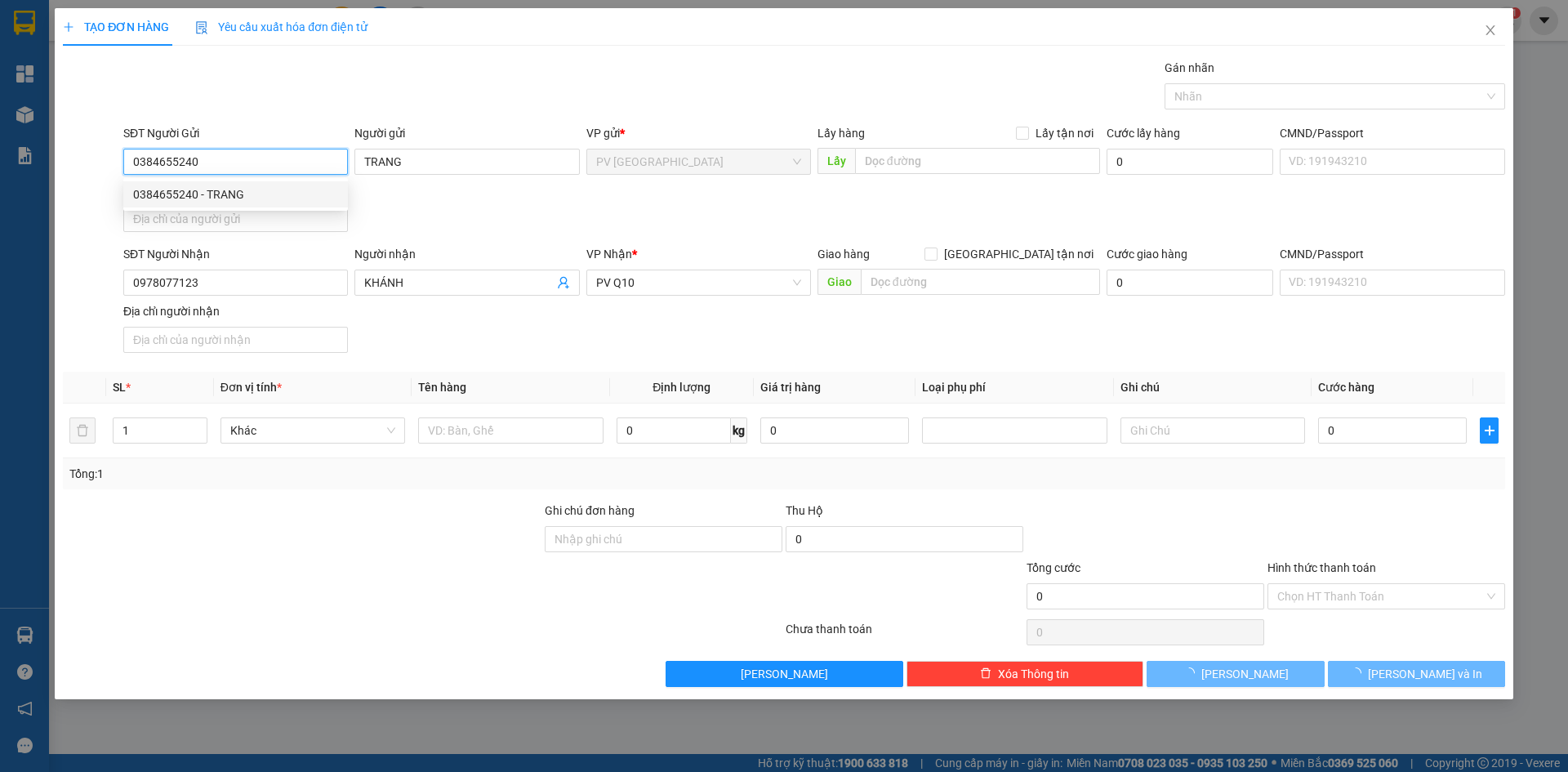
type input "70.000"
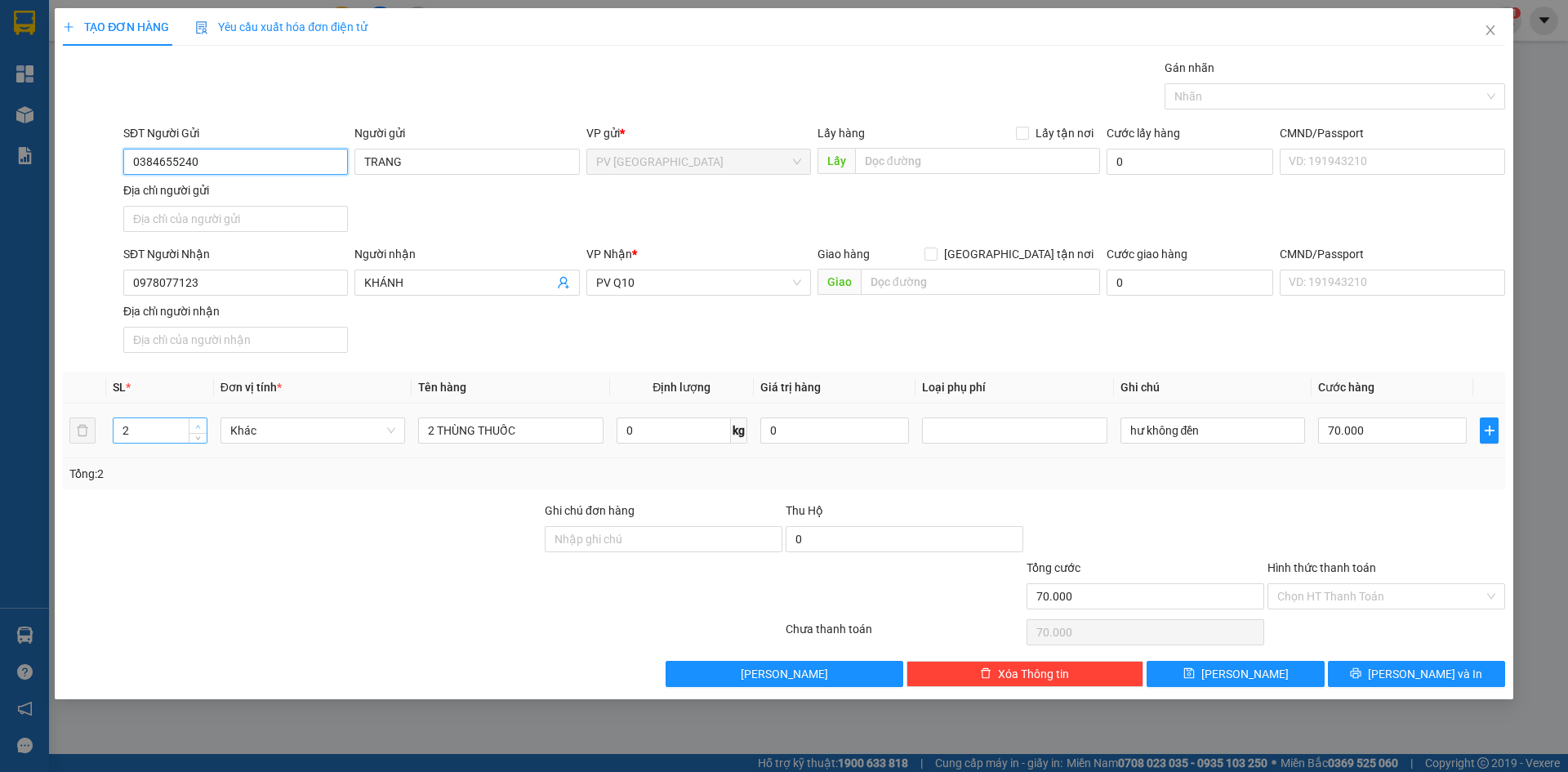
type input "0384655240"
click at [200, 425] on icon "up" at bounding box center [197, 426] width 6 height 6
click at [197, 433] on icon "down" at bounding box center [197, 436] width 6 height 6
type input "1"
click at [197, 433] on icon "down" at bounding box center [197, 436] width 6 height 6
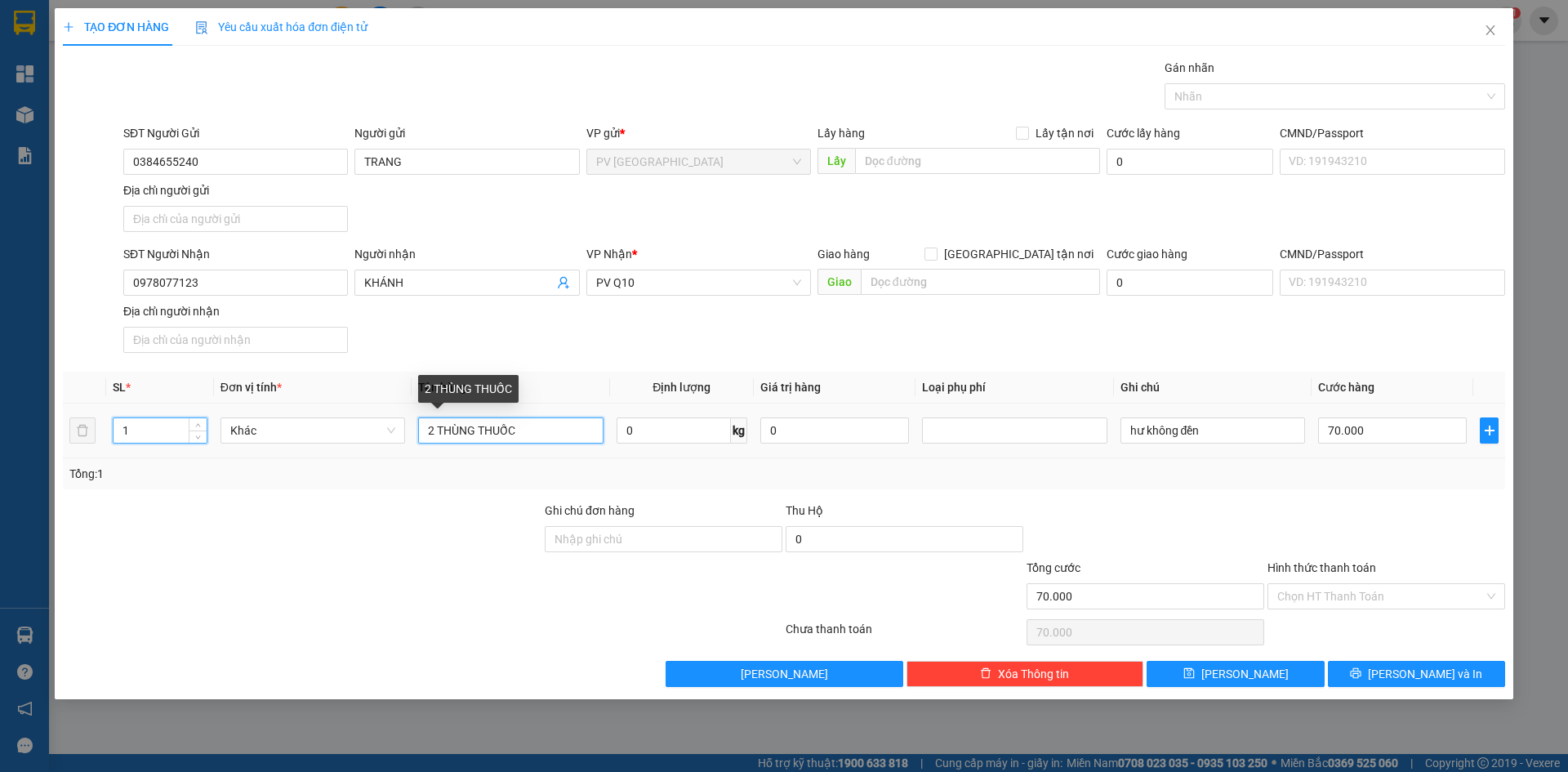
click at [434, 434] on input "2 THÙNG THUỐC" at bounding box center [510, 430] width 185 height 26
type input "0"
type input "1 THÙNG THUỐC"
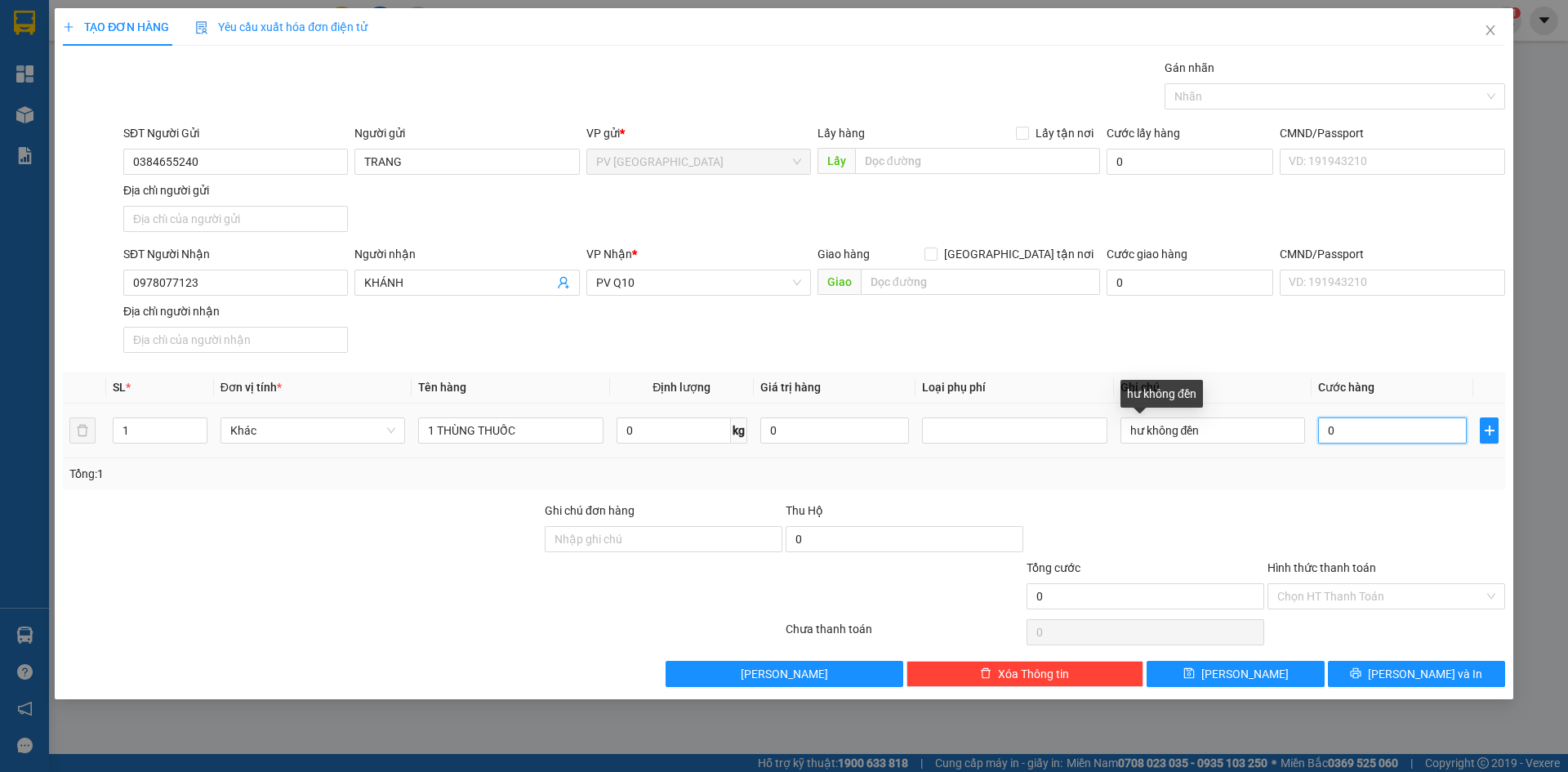
click at [1378, 432] on input "0" at bounding box center [1393, 430] width 149 height 26
click at [1366, 428] on input "0" at bounding box center [1393, 430] width 149 height 26
type input "0"
click at [1325, 432] on input "0" at bounding box center [1393, 430] width 149 height 26
type input "60"
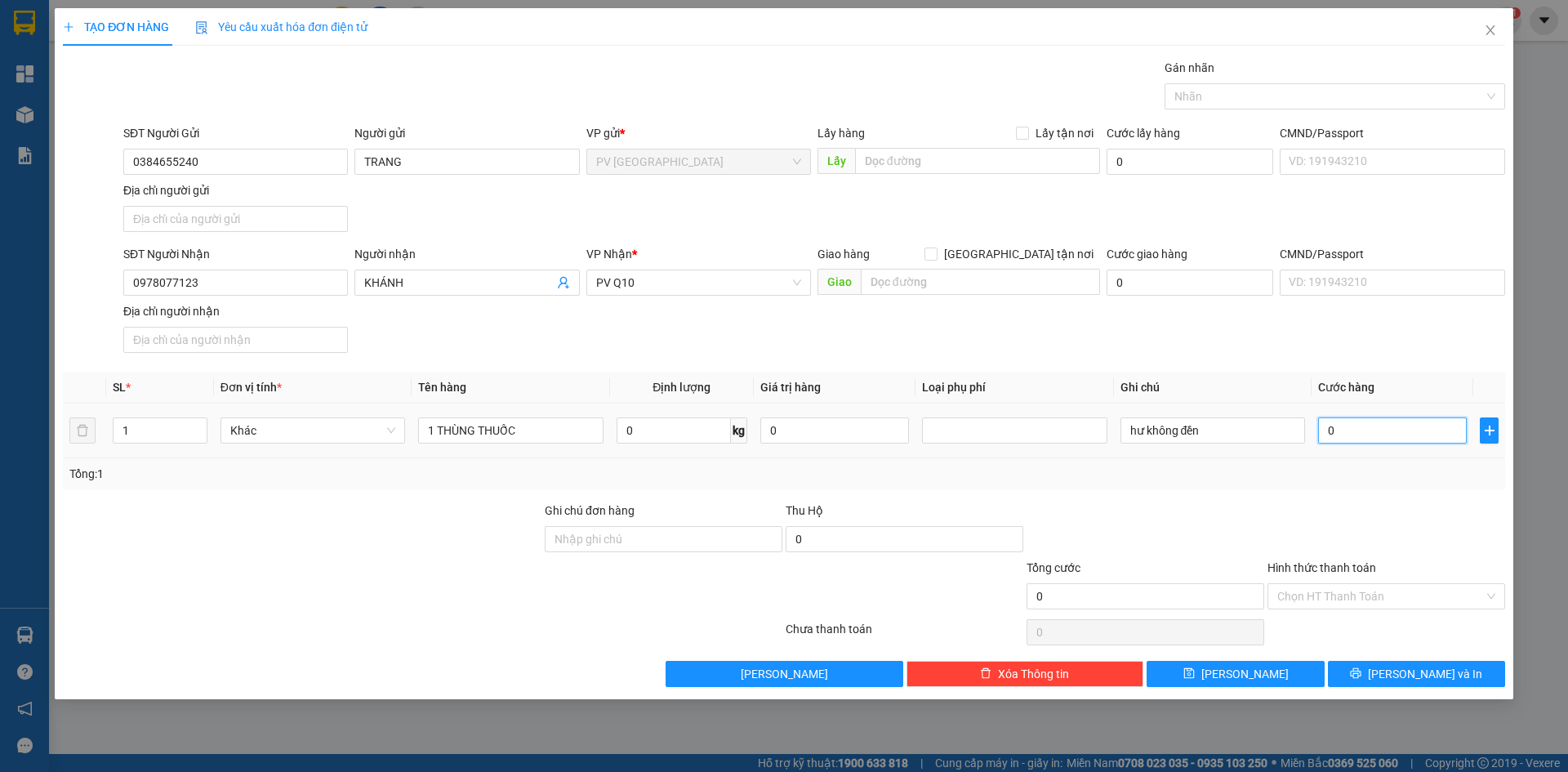
type input "60"
click at [1382, 429] on input "60" at bounding box center [1393, 430] width 149 height 26
type input "600"
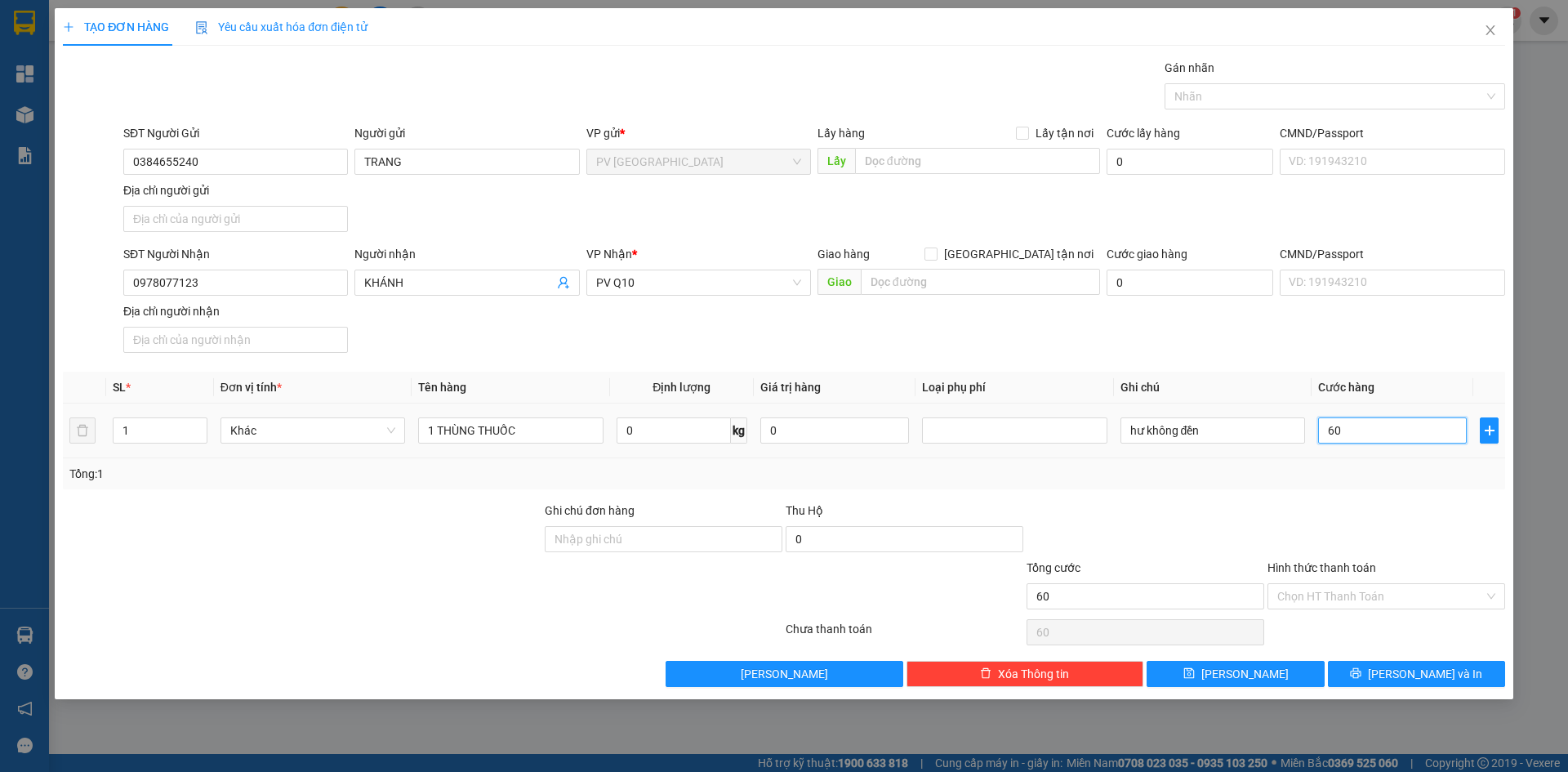
type input "600"
type input "6.000"
type input "60.000"
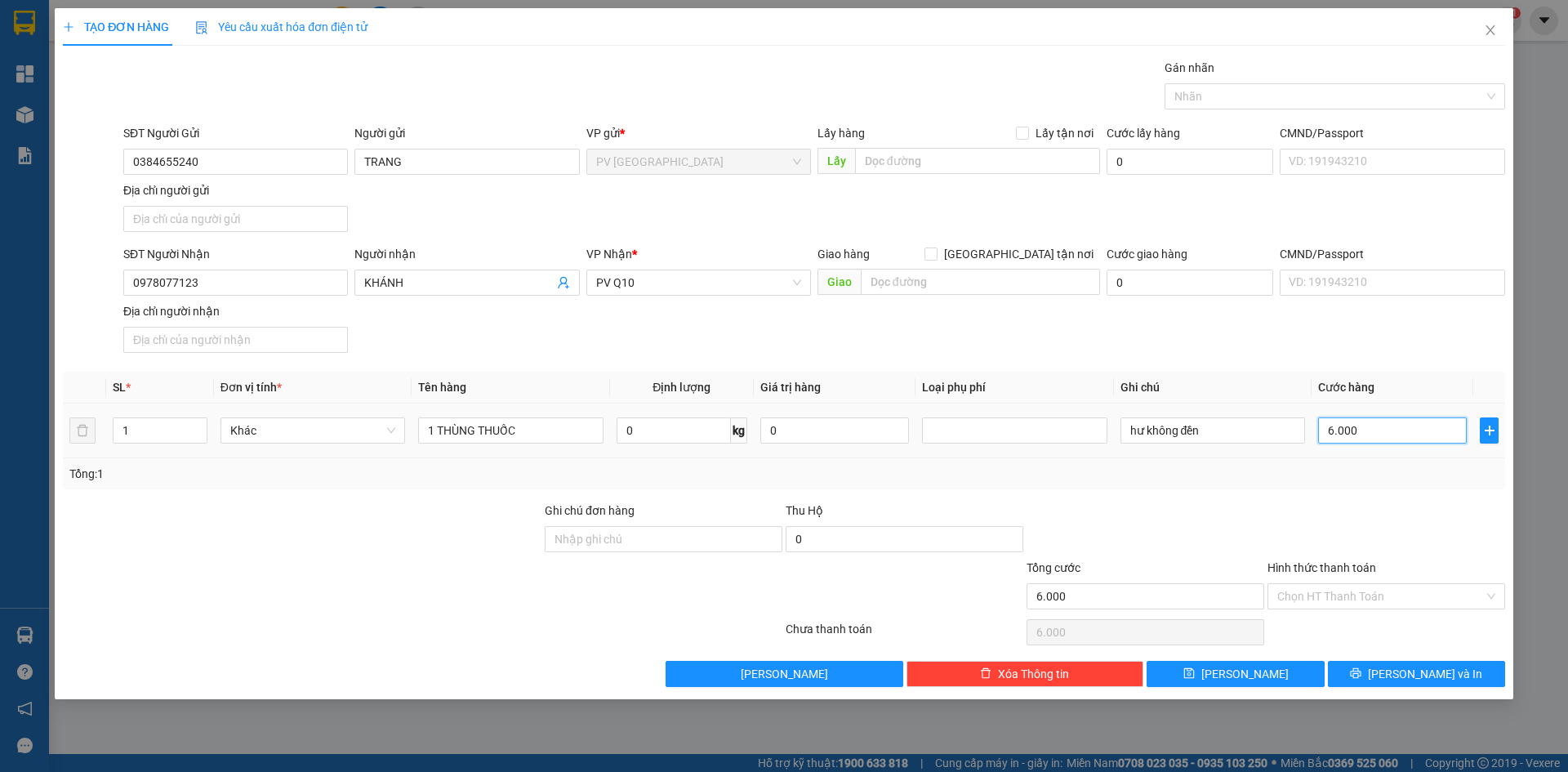
type input "60.000"
click at [1336, 584] on input "Hình thức thanh toán" at bounding box center [1381, 596] width 207 height 25
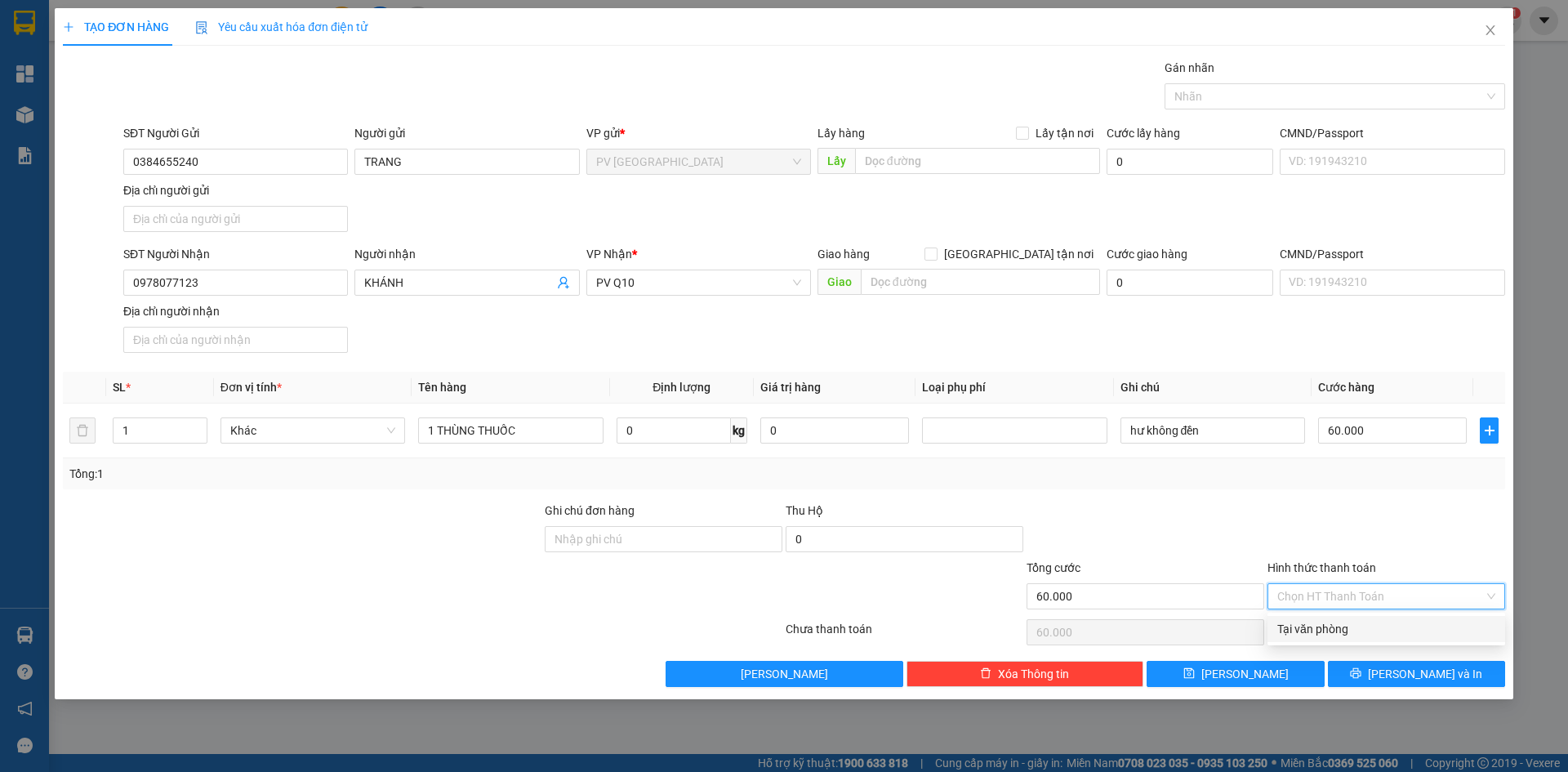
click at [1336, 626] on div "Tại văn phòng" at bounding box center [1387, 628] width 218 height 18
type input "0"
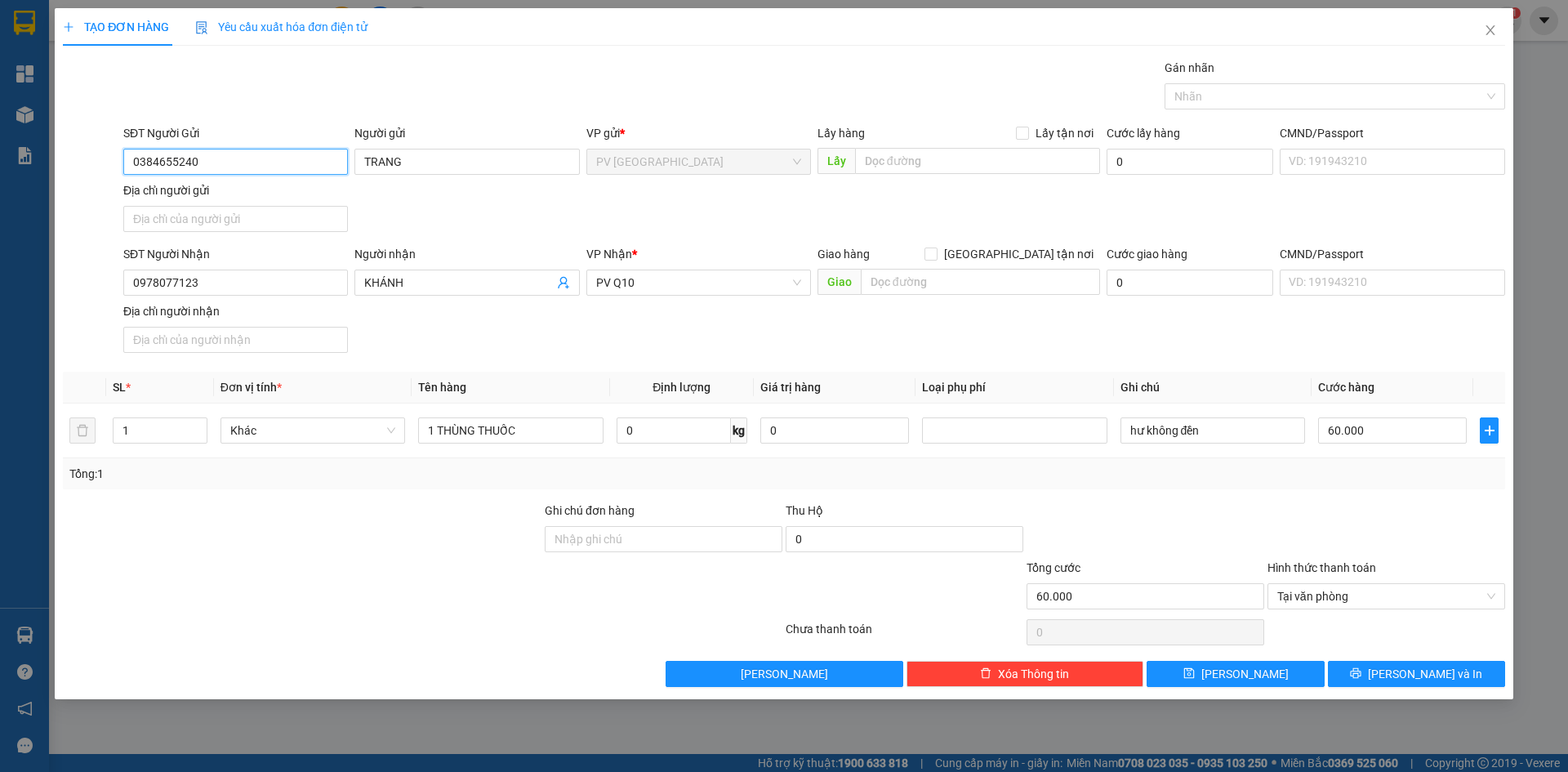
drag, startPoint x: 205, startPoint y: 159, endPoint x: 0, endPoint y: 160, distance: 205.0
click at [0, 160] on div "TẠO ĐƠN HÀNG Yêu cầu xuất hóa đơn điện tử Transit Pickup Surcharge Ids Transit …" at bounding box center [784, 386] width 1568 height 772
click at [1361, 674] on icon "printer" at bounding box center [1356, 673] width 10 height 10
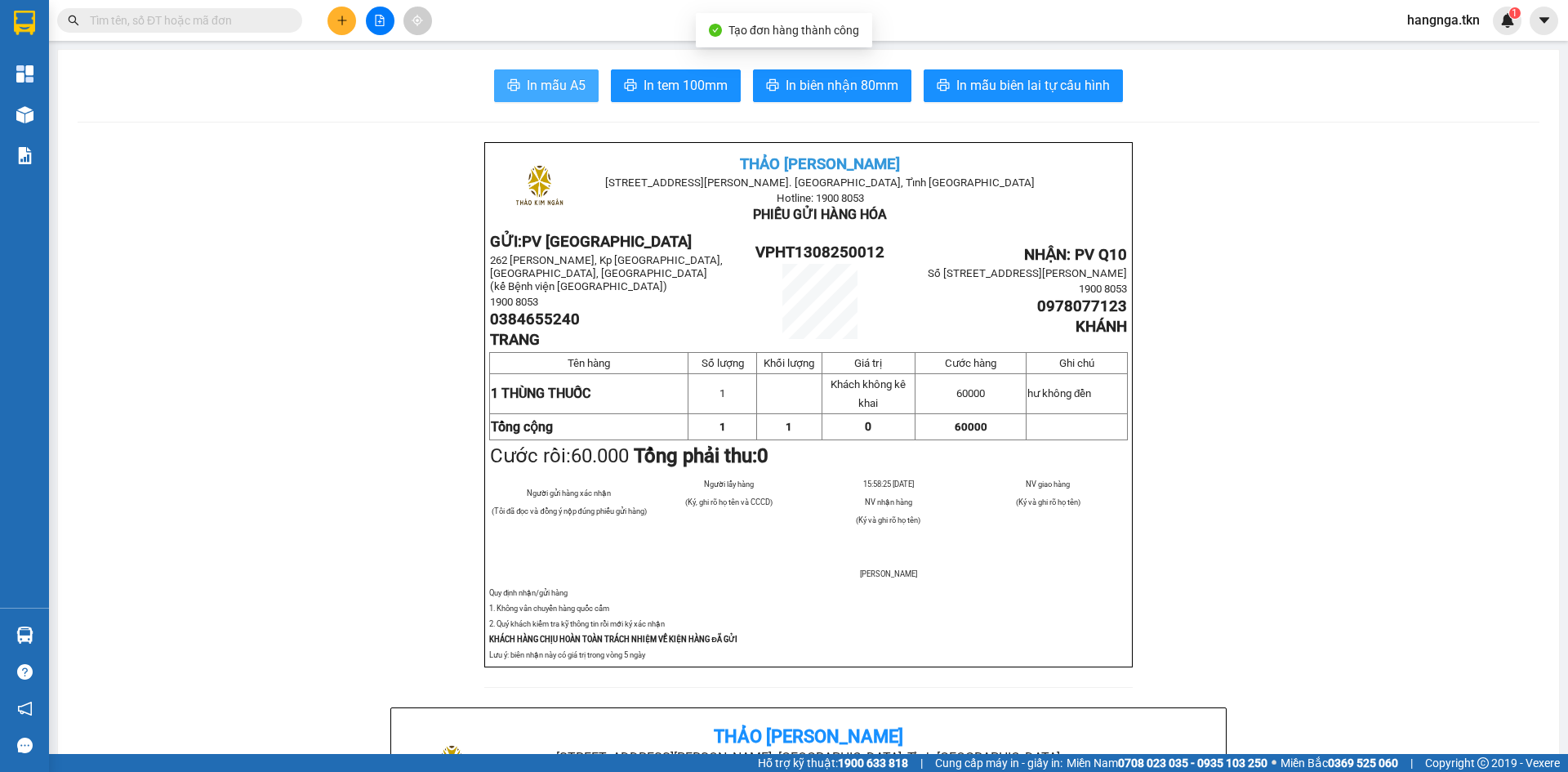
click at [542, 90] on span "In mẫu A5" at bounding box center [556, 85] width 59 height 20
click at [346, 25] on icon "plus" at bounding box center [341, 20] width 11 height 11
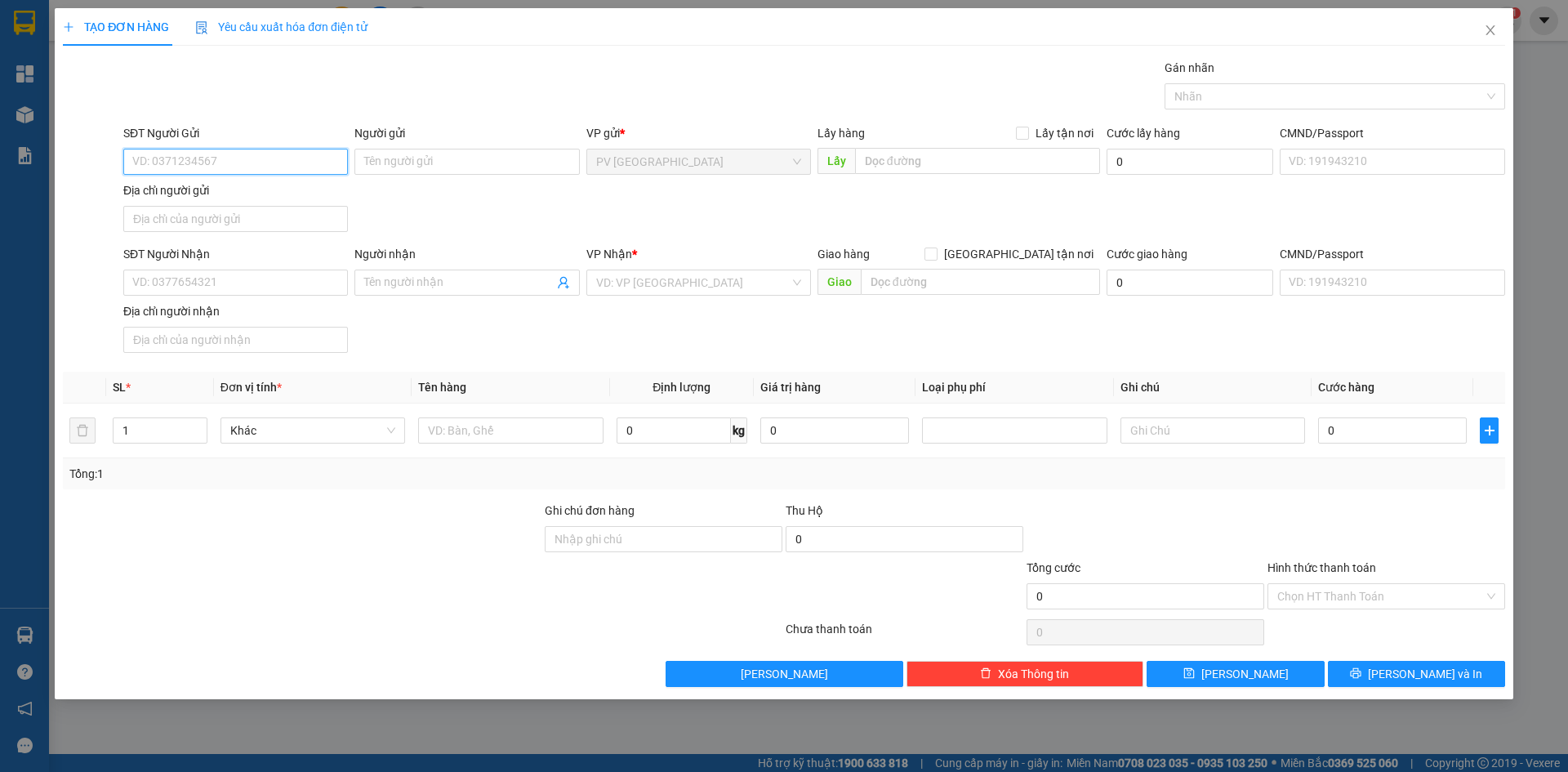
paste input "0384655240"
type input "0384655240"
click at [280, 157] on input "0384655240" at bounding box center [236, 162] width 225 height 26
click at [260, 161] on input "0384655240" at bounding box center [236, 162] width 225 height 26
click at [265, 187] on div "0384655240 - TRANG" at bounding box center [235, 194] width 205 height 18
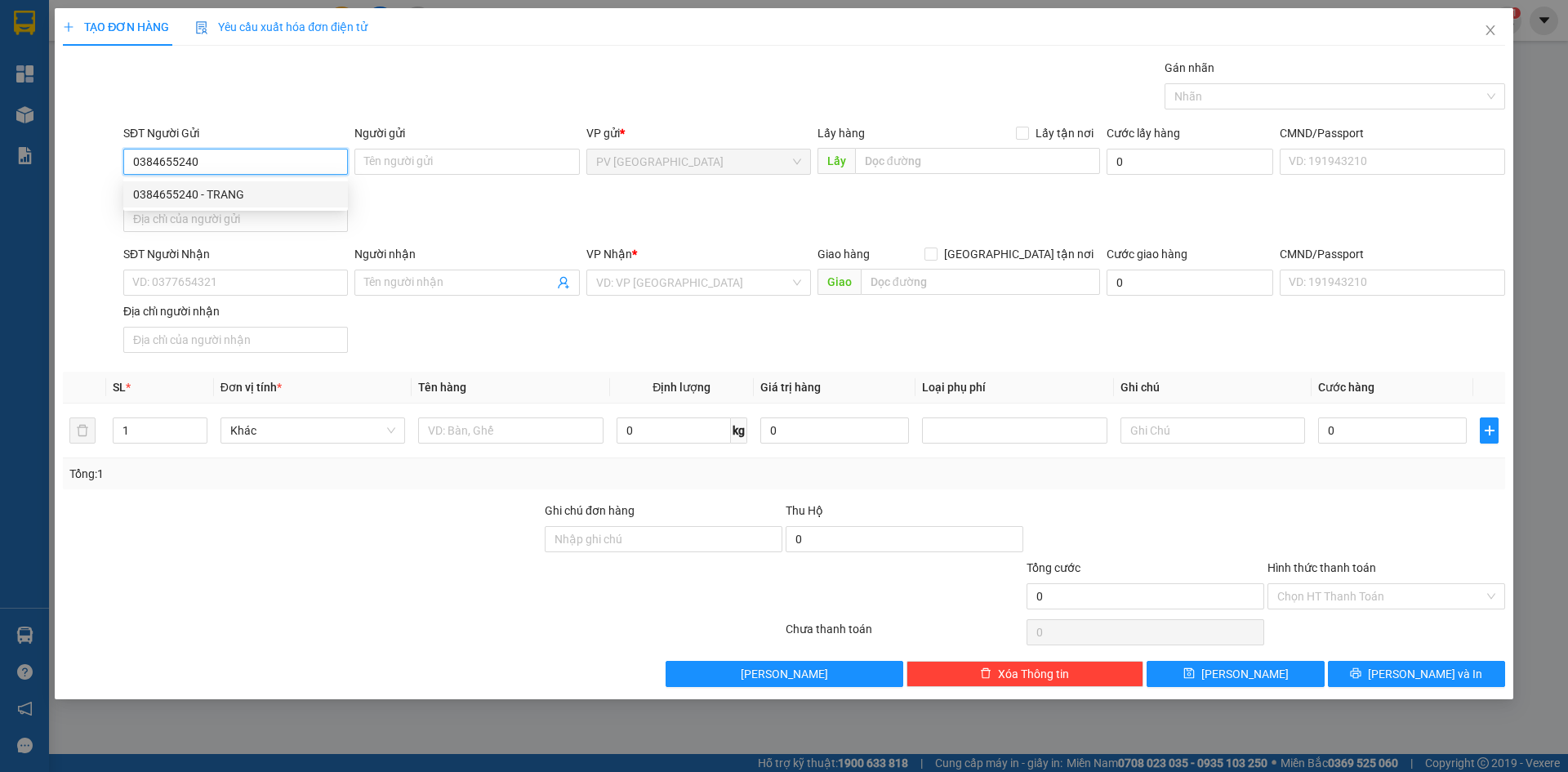
type input "TRANG"
type input "0978077123"
type input "KHÁNH"
type input "60.000"
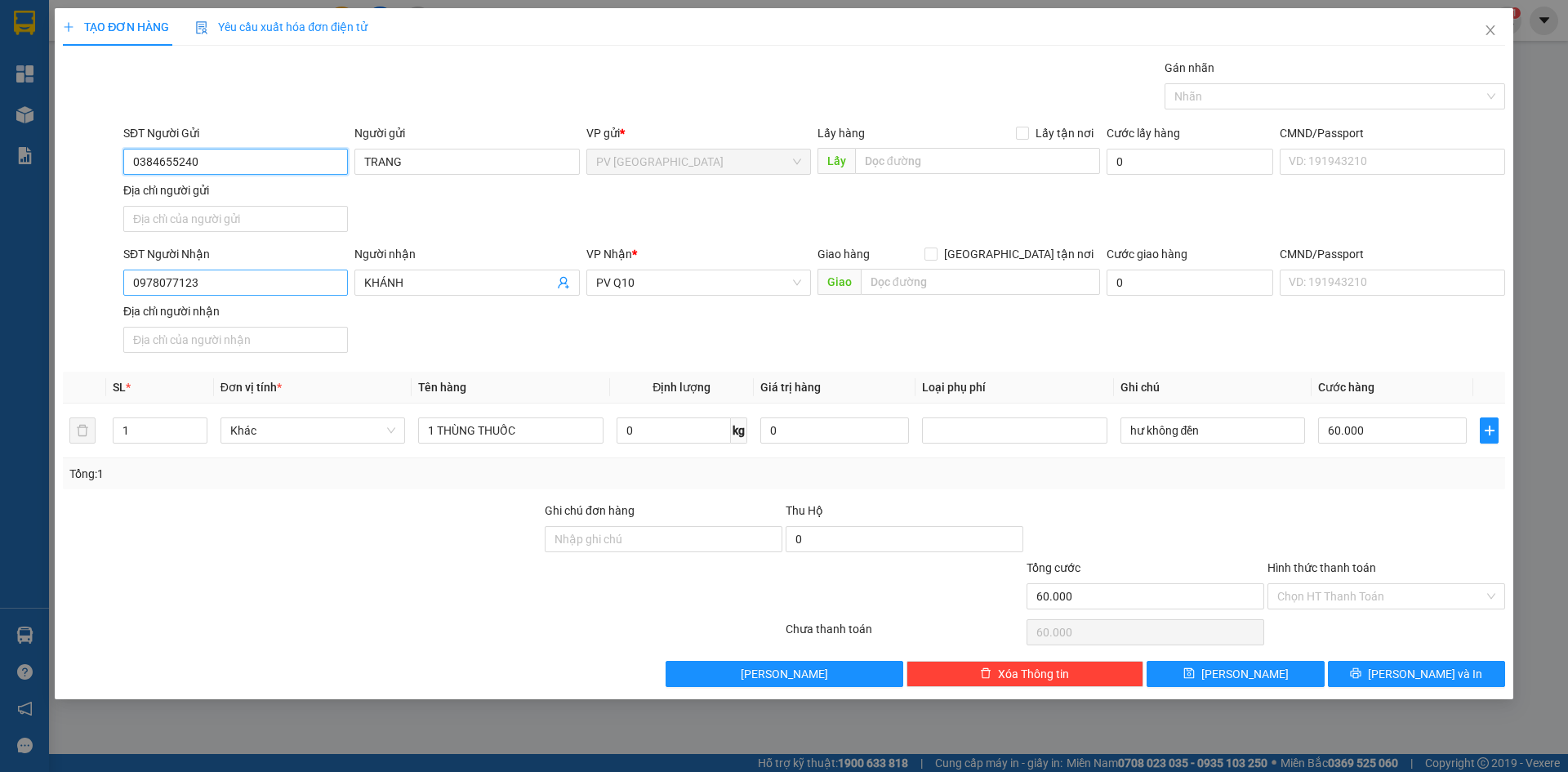
type input "0384655240"
click at [215, 283] on input "0978077123" at bounding box center [236, 283] width 225 height 26
type input "0"
type input "0385117730"
click at [438, 276] on input "KHÁNH" at bounding box center [459, 282] width 189 height 18
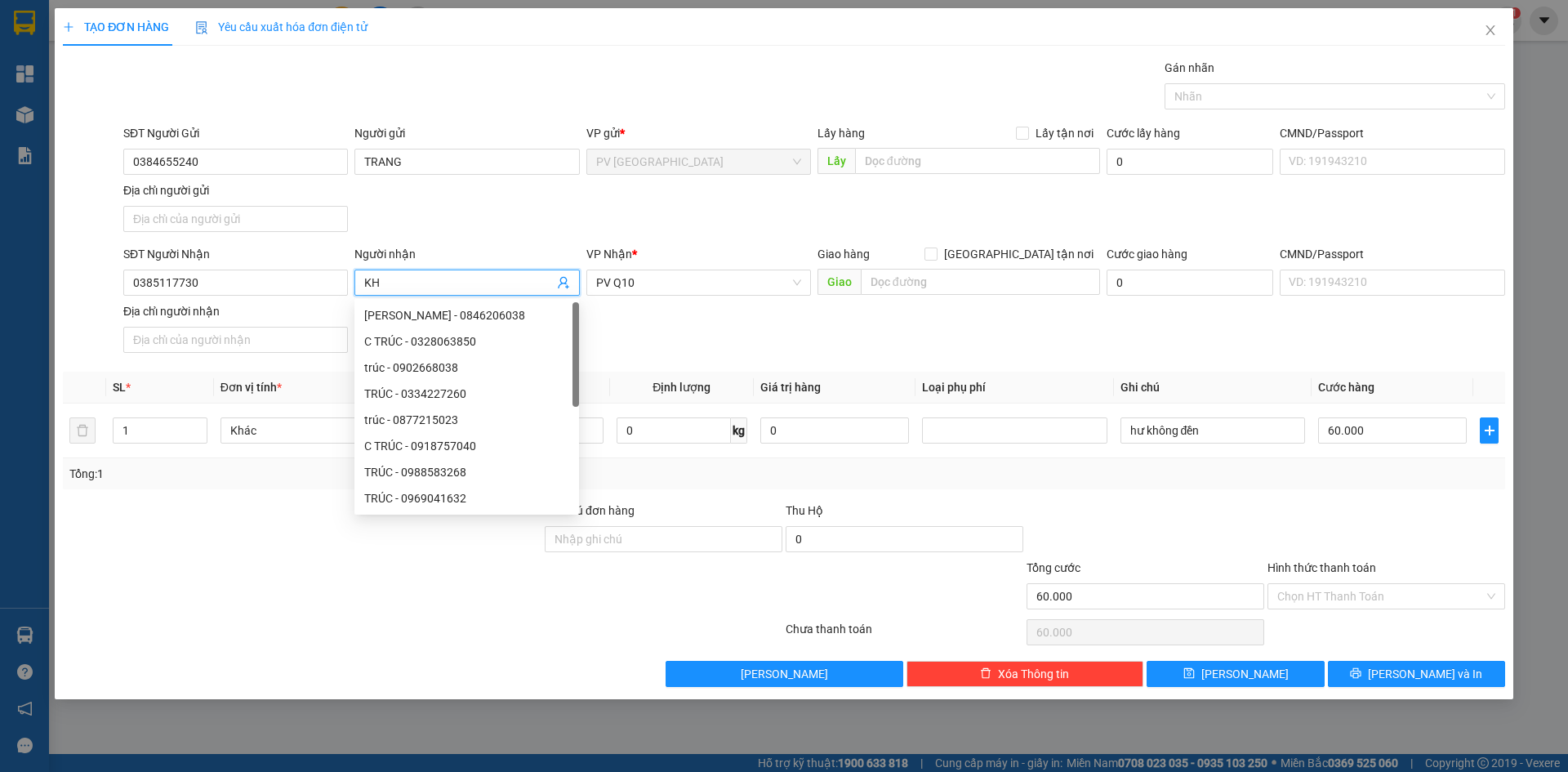
type input "K"
type input "MINH"
click at [638, 335] on div "SĐT Người Nhận 0385117730 Người nhận MINH VP Nhận * PV Q10 Giao hàng Giao tận n…" at bounding box center [814, 302] width 1388 height 114
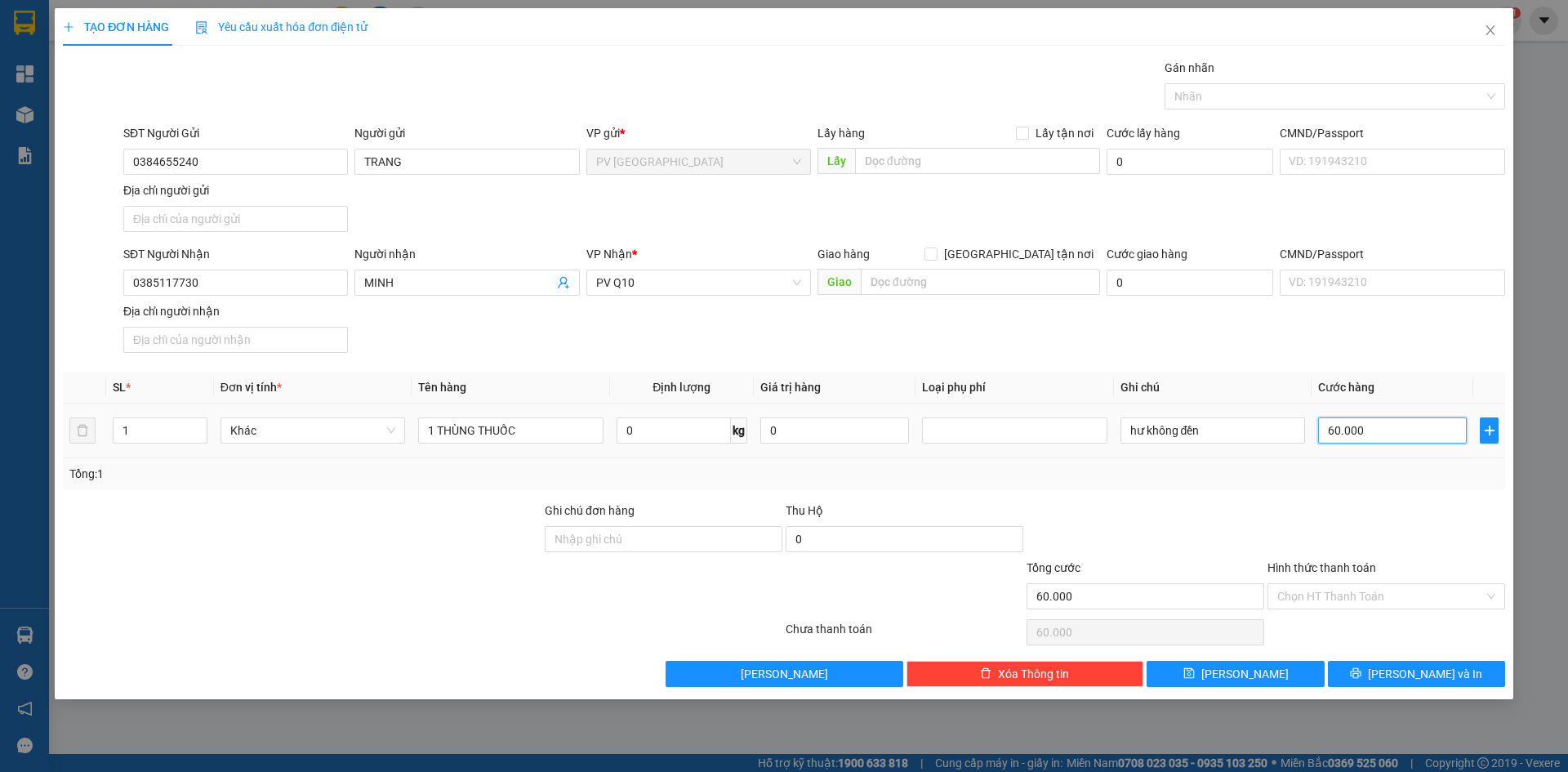
click at [1390, 433] on input "60.000" at bounding box center [1393, 430] width 149 height 26
type input "0"
type input "40"
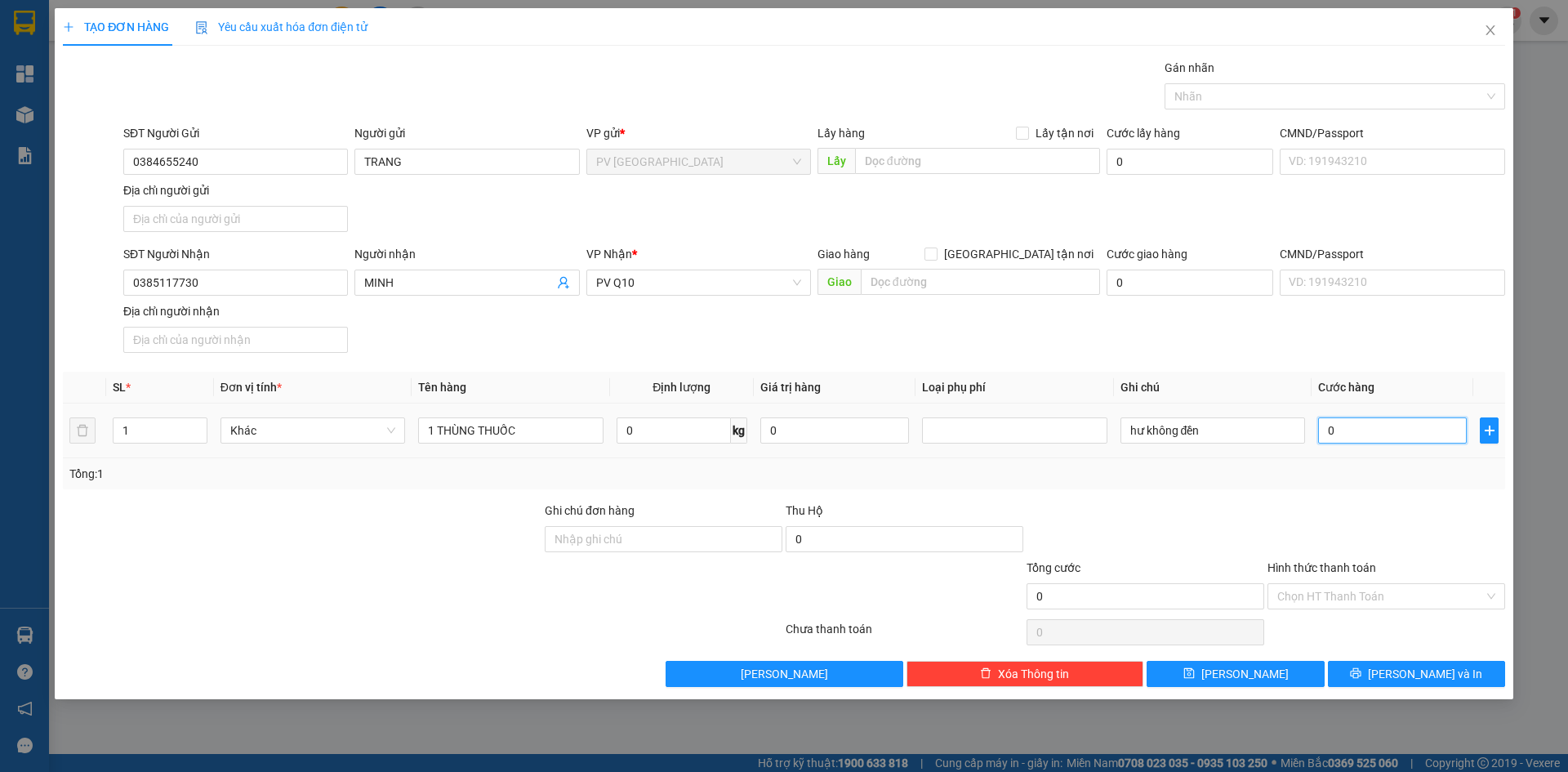
type input "40"
type input "400"
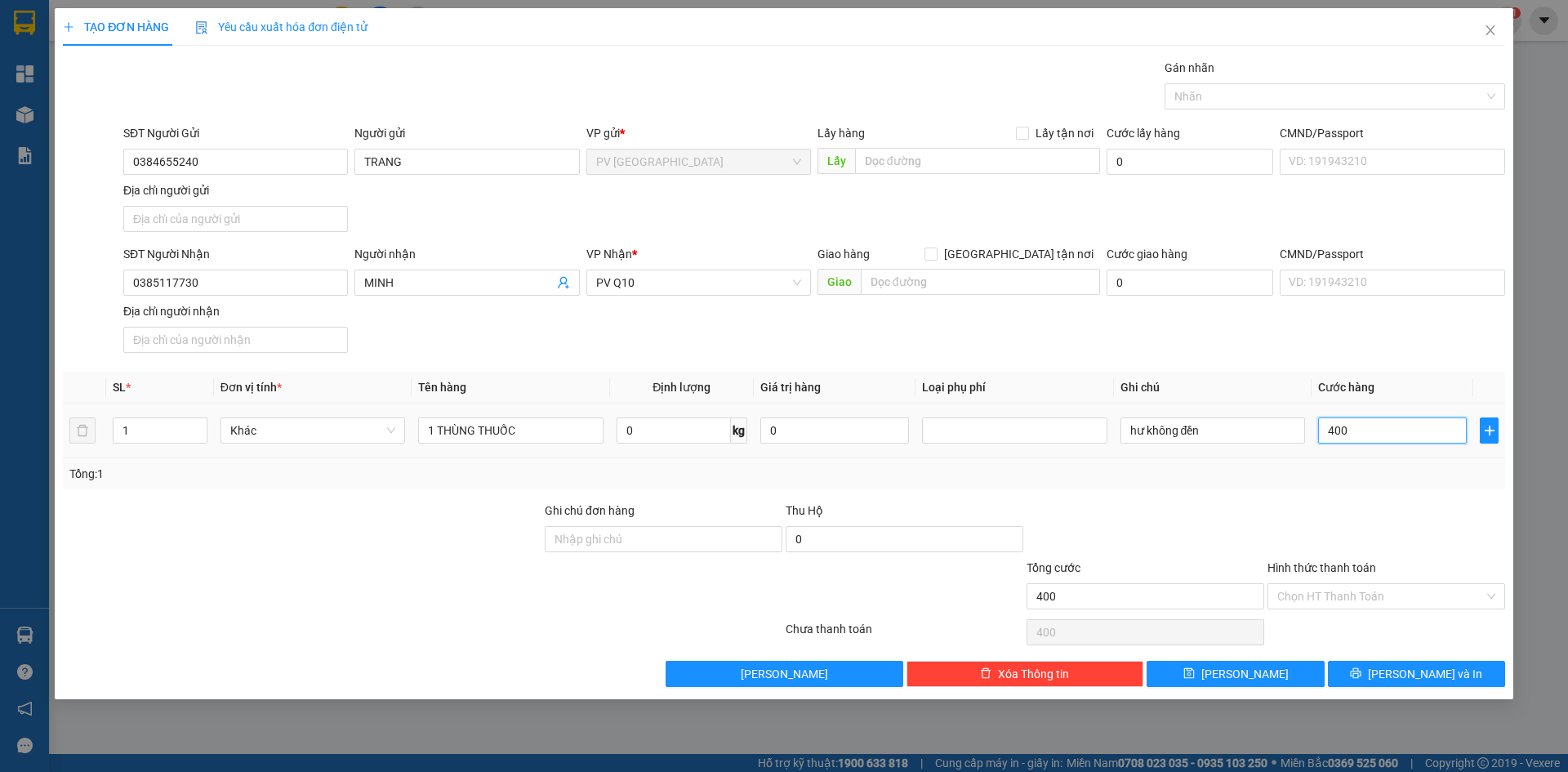
type input "4.000"
type input "40.000"
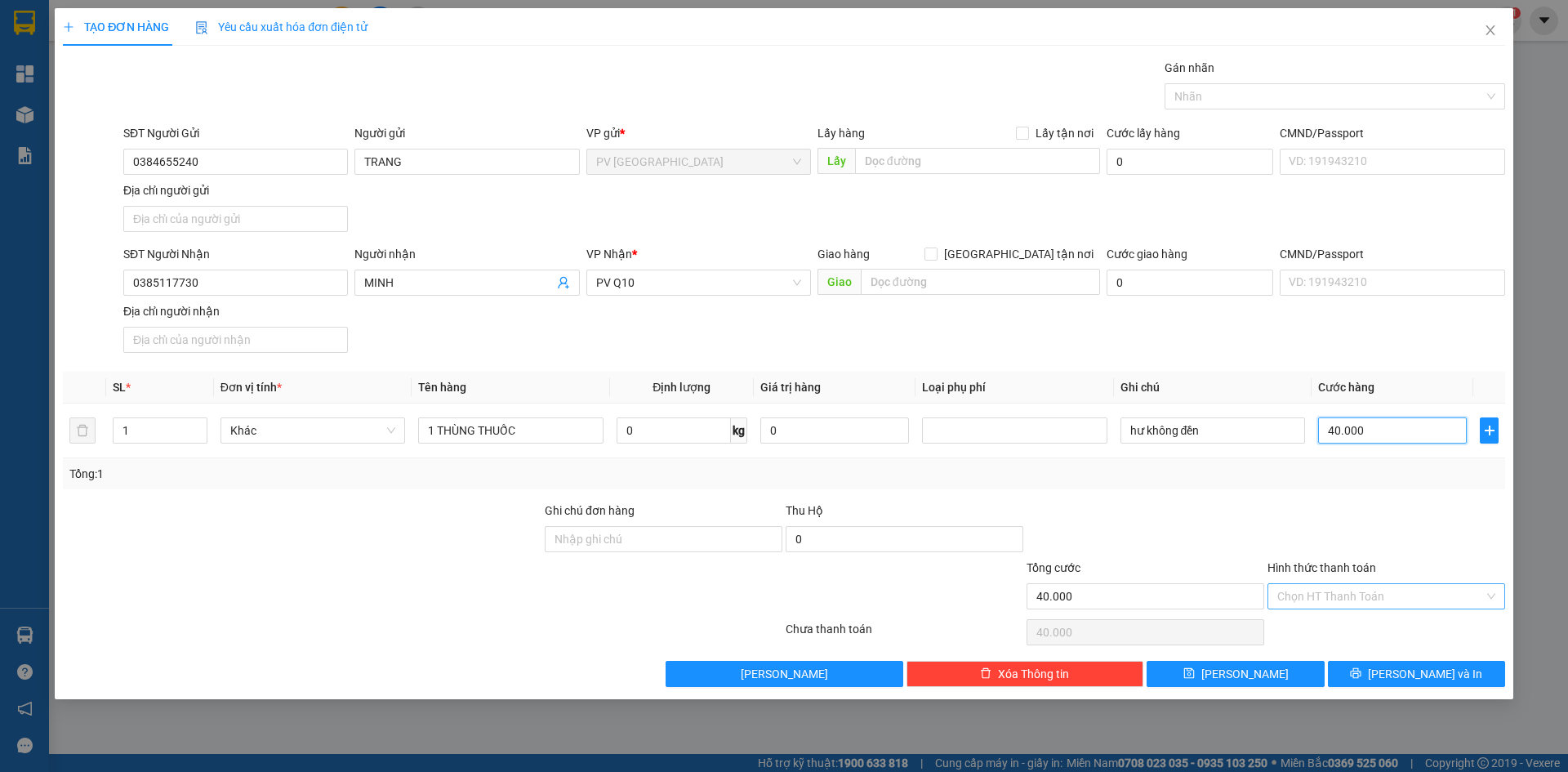
type input "40.000"
click at [1348, 603] on input "Hình thức thanh toán" at bounding box center [1381, 596] width 207 height 25
click at [1349, 630] on div "Tại văn phòng" at bounding box center [1387, 628] width 218 height 18
type input "0"
click at [1404, 667] on span "[PERSON_NAME] và In" at bounding box center [1425, 673] width 114 height 18
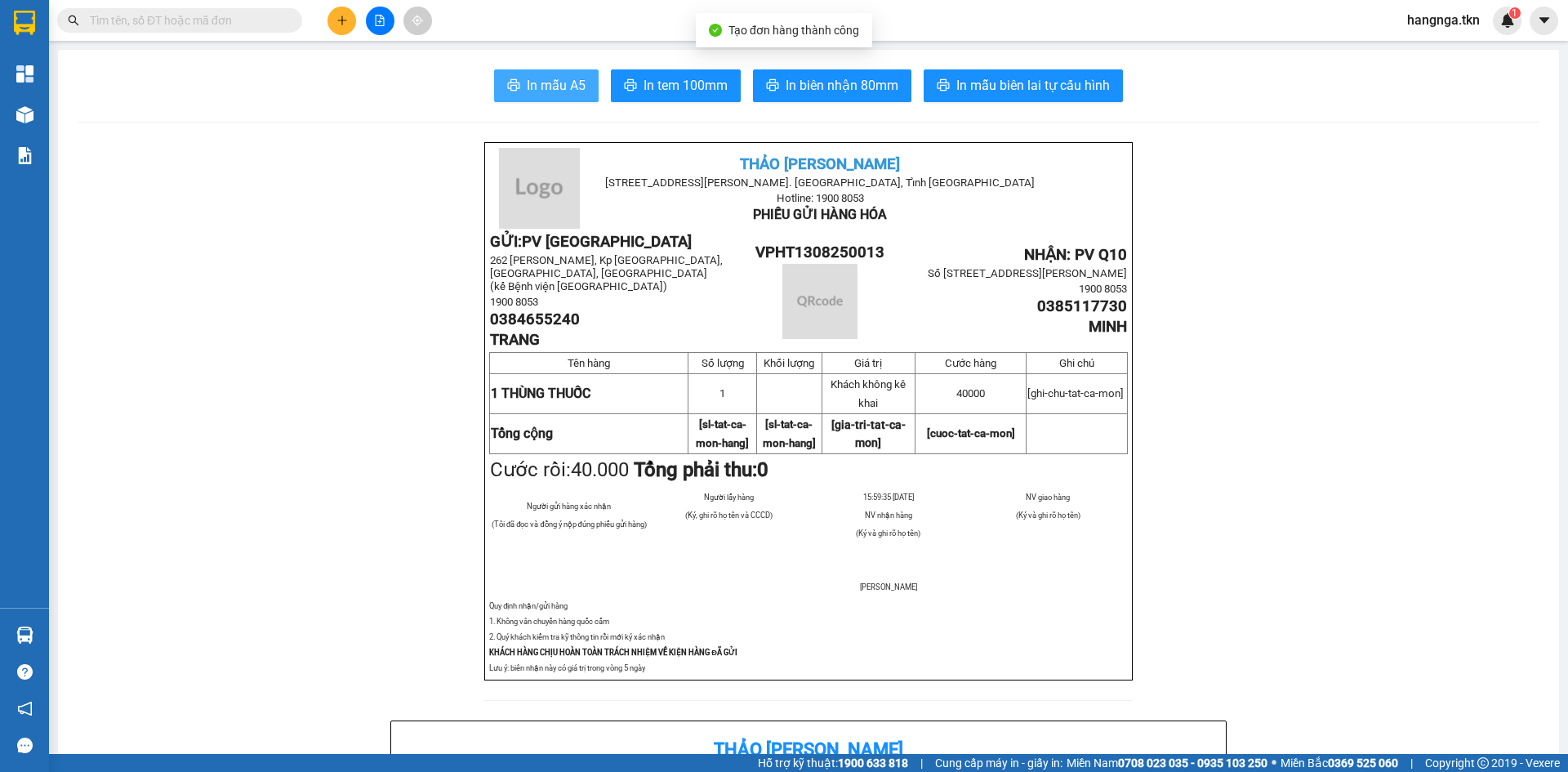
click at [559, 91] on span "In mẫu A5" at bounding box center [556, 85] width 59 height 20
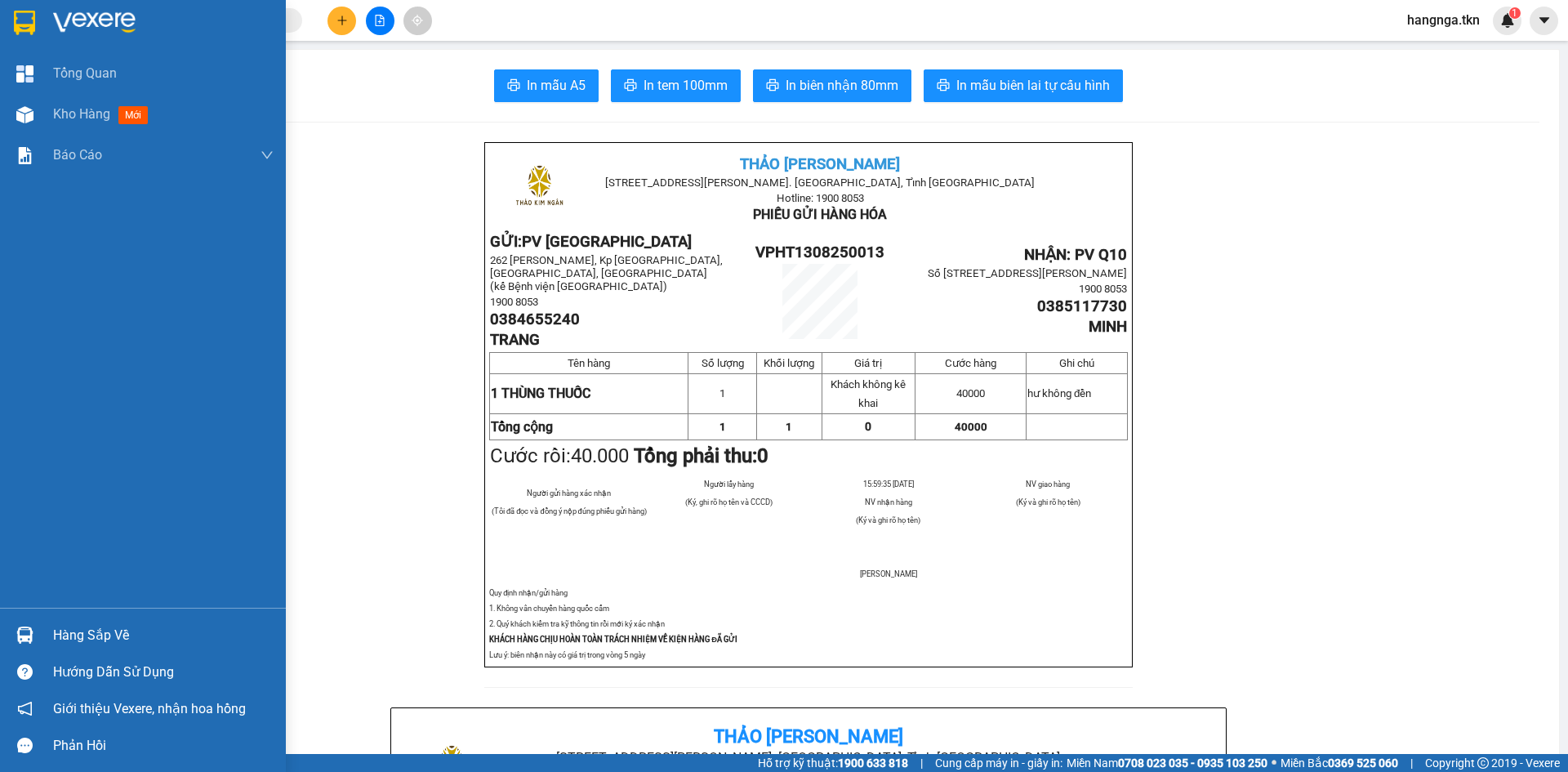
click at [68, 30] on img at bounding box center [94, 22] width 83 height 25
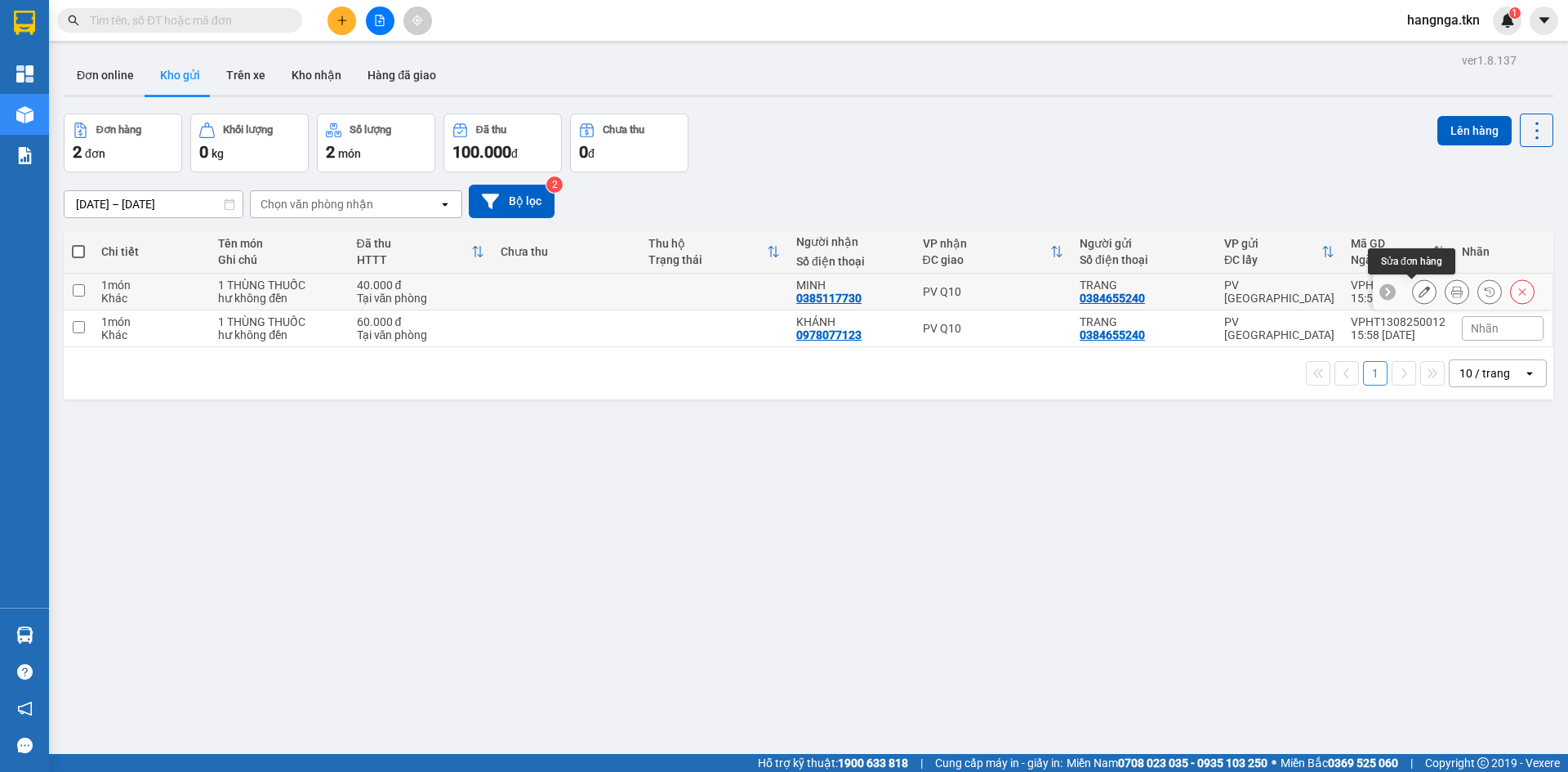
click at [1419, 291] on icon at bounding box center [1424, 291] width 11 height 11
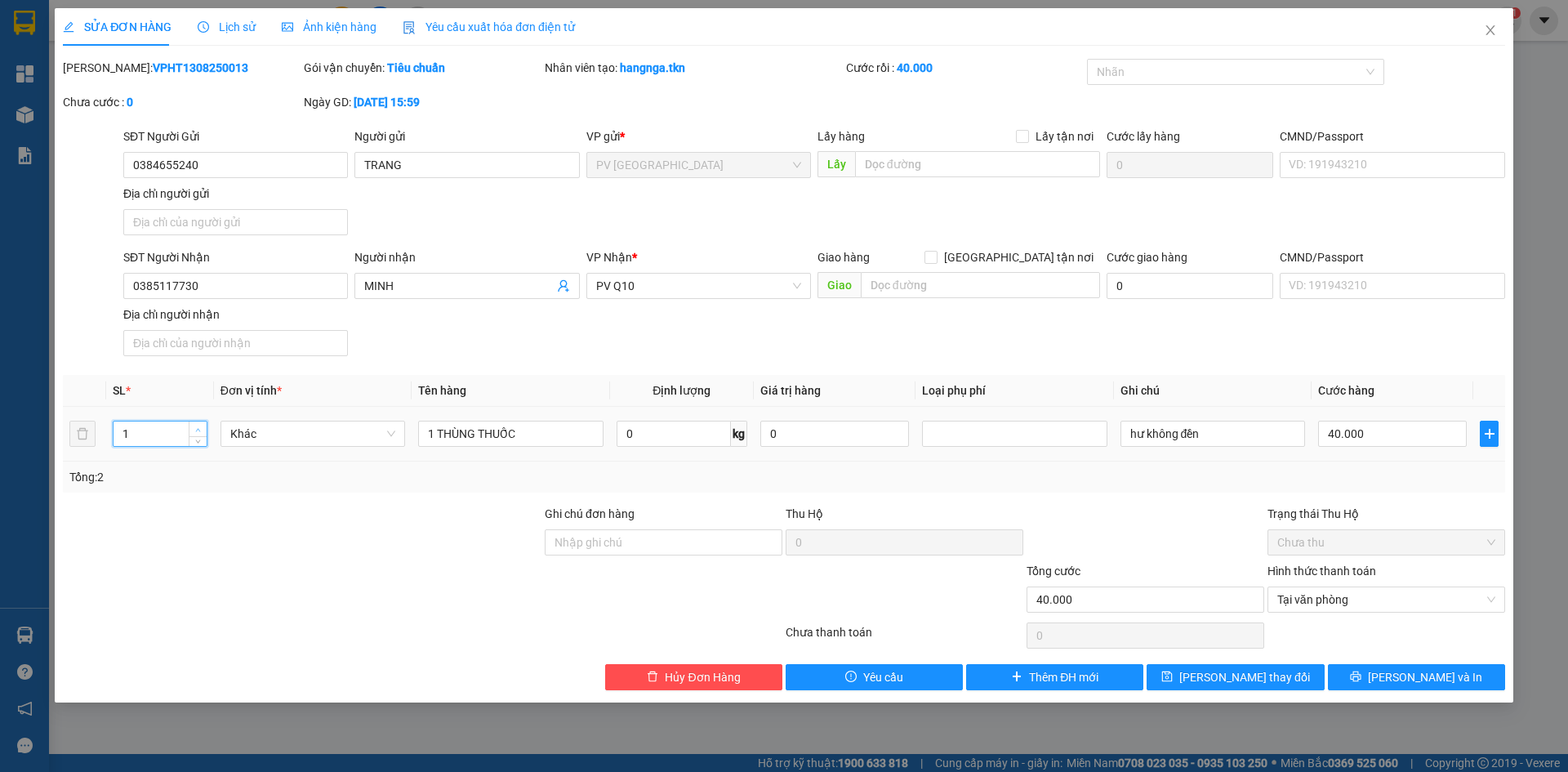
type input "2"
click at [194, 429] on span "up" at bounding box center [198, 430] width 10 height 10
drag, startPoint x: 438, startPoint y: 436, endPoint x: 419, endPoint y: 438, distance: 19.1
click at [419, 438] on input "1 THÙNG THUỐC" at bounding box center [510, 433] width 185 height 26
type input "THÙNG THUỐC"
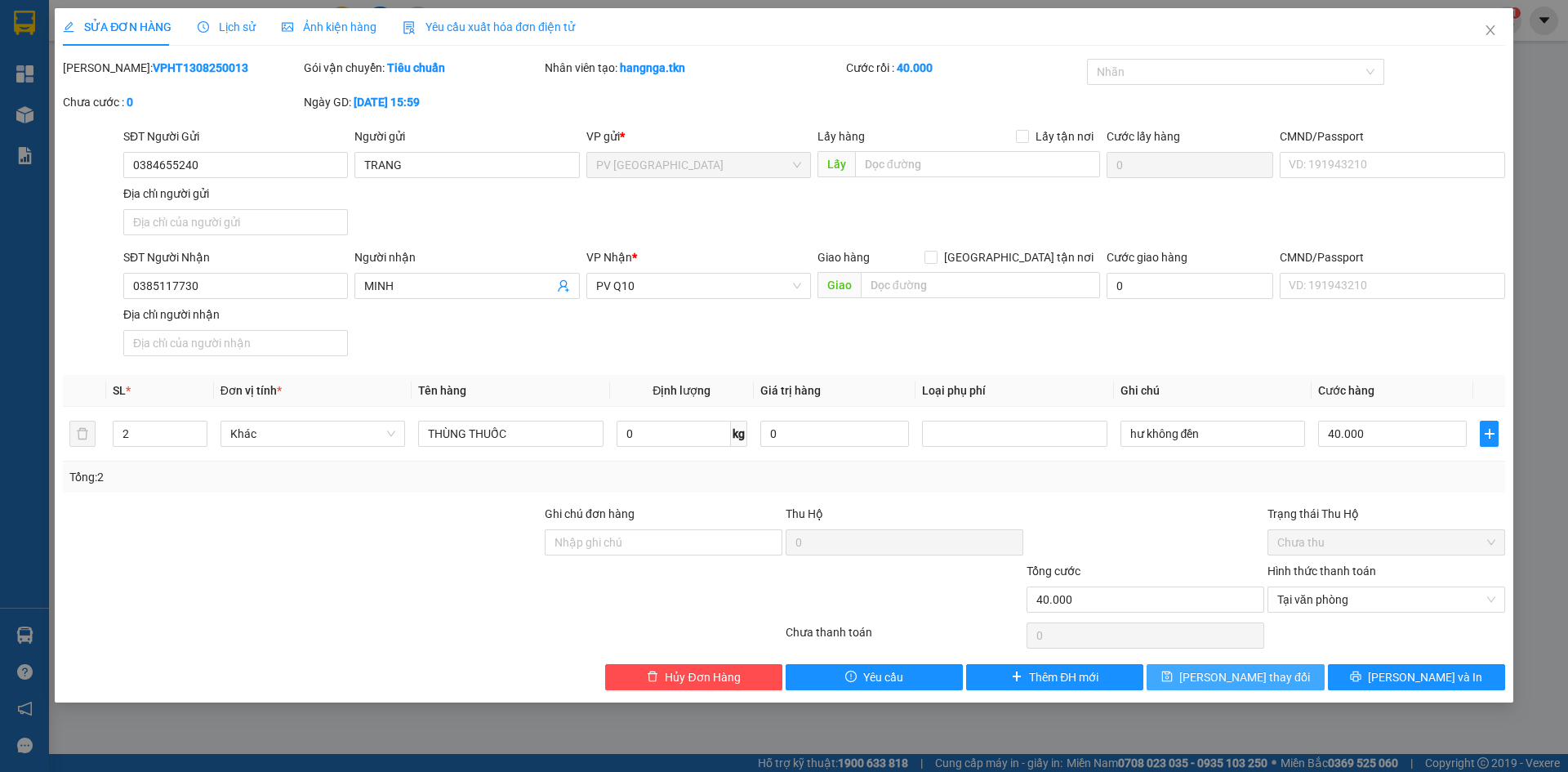
click at [1258, 683] on span "[PERSON_NAME] thay đổi" at bounding box center [1245, 677] width 131 height 18
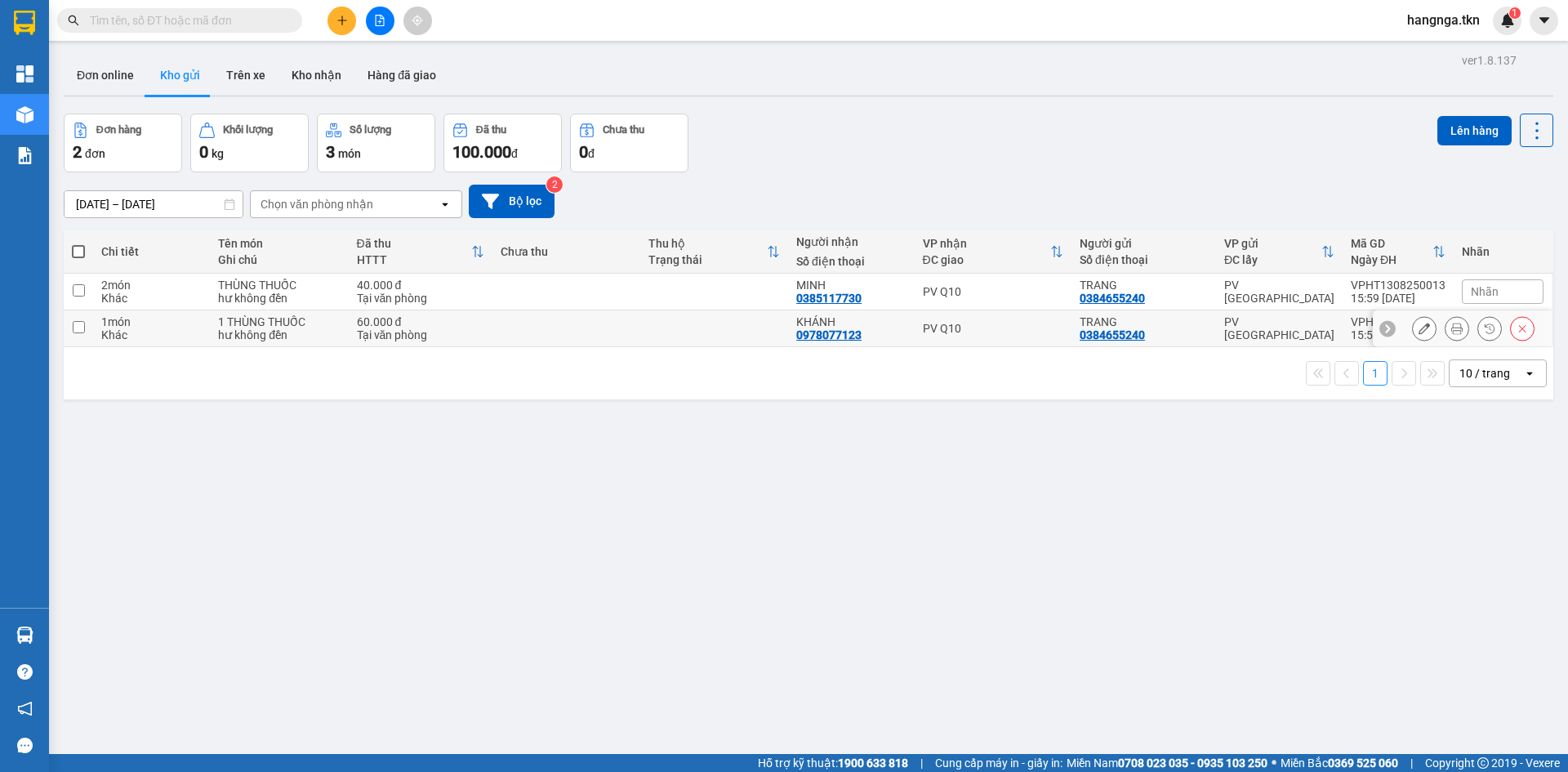
click at [1399, 332] on div at bounding box center [1462, 329] width 180 height 37
click at [1419, 332] on icon at bounding box center [1424, 328] width 11 height 11
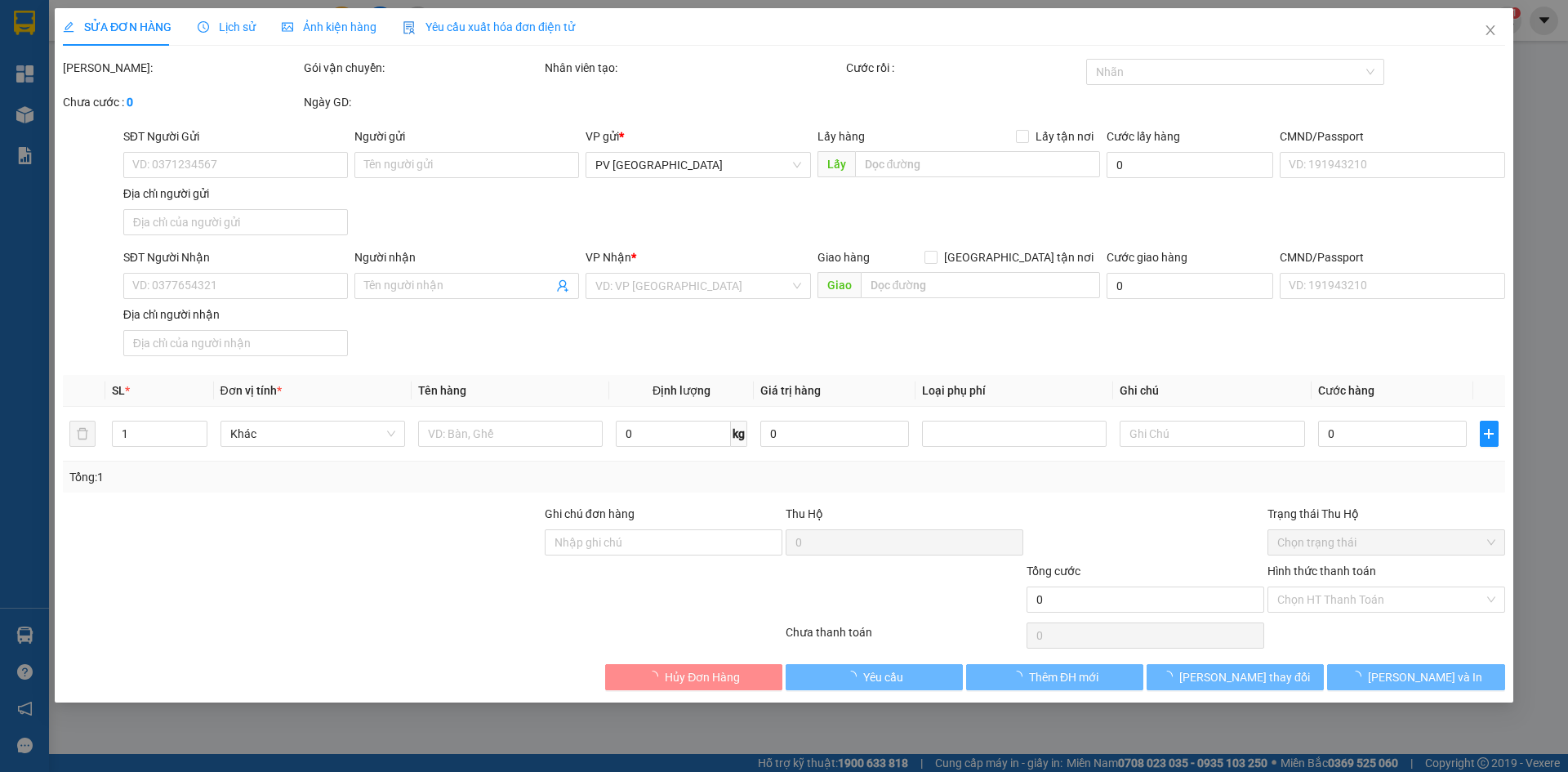
type input "0384655240"
type input "TRANG"
type input "0978077123"
type input "KHÁNH"
type input "60.000"
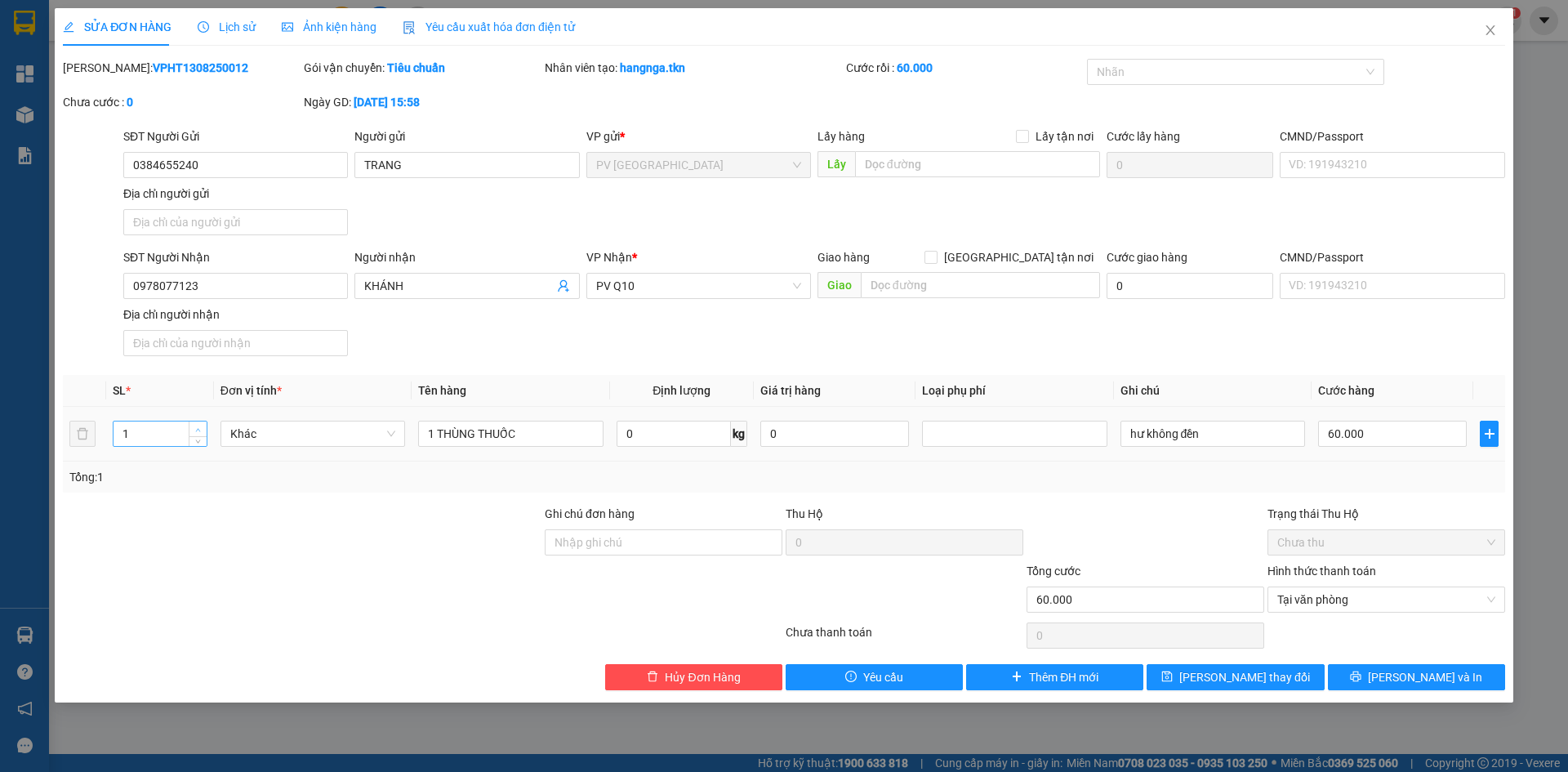
type input "2"
click at [198, 427] on icon "up" at bounding box center [197, 430] width 6 height 6
click at [433, 431] on input "1 THÙNG THUỐC" at bounding box center [510, 433] width 185 height 26
type input "THÙNG THUỐC"
click at [1260, 678] on span "[PERSON_NAME] thay đổi" at bounding box center [1245, 677] width 131 height 18
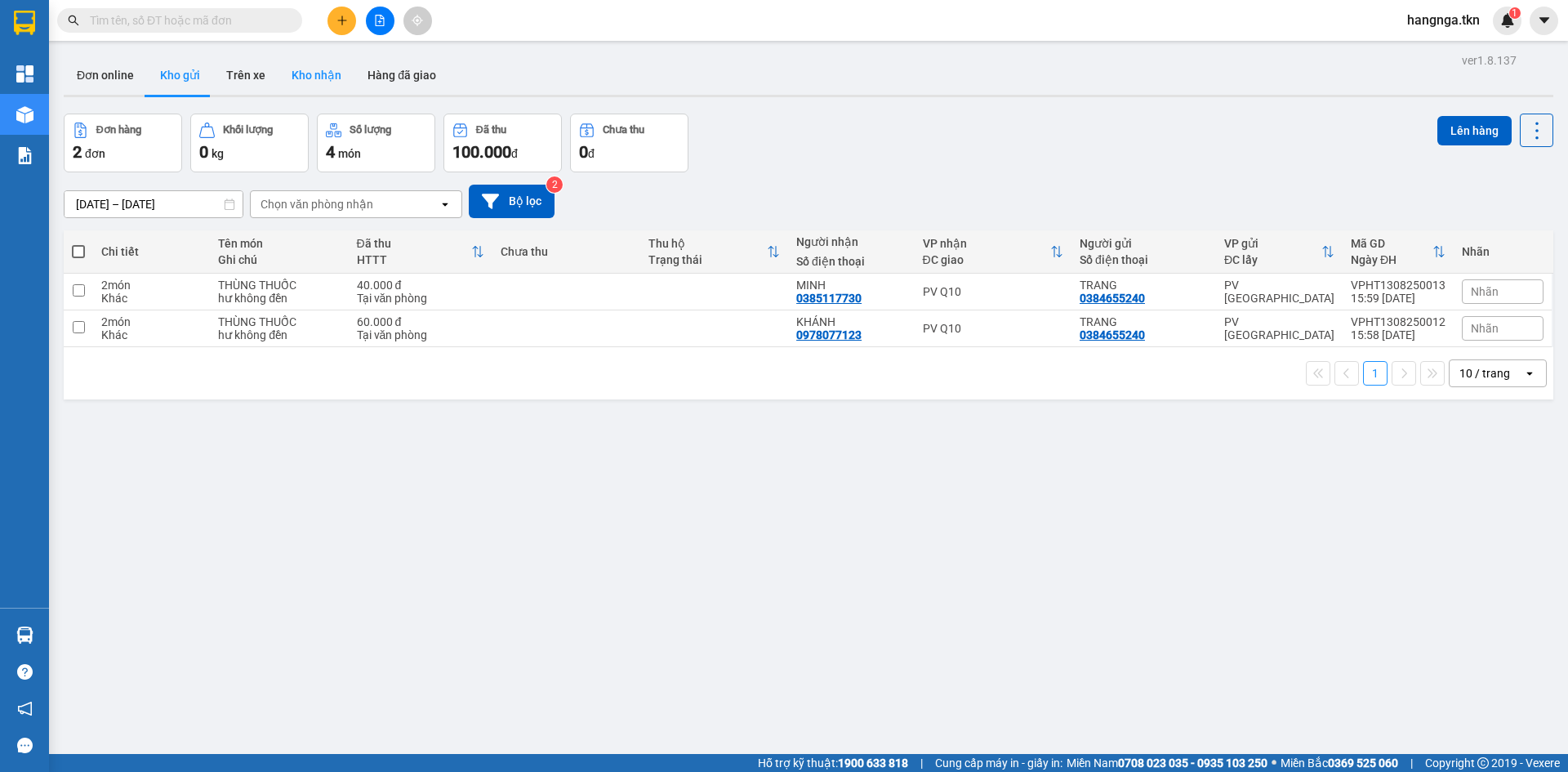
click at [295, 72] on button "Kho nhận" at bounding box center [316, 75] width 76 height 39
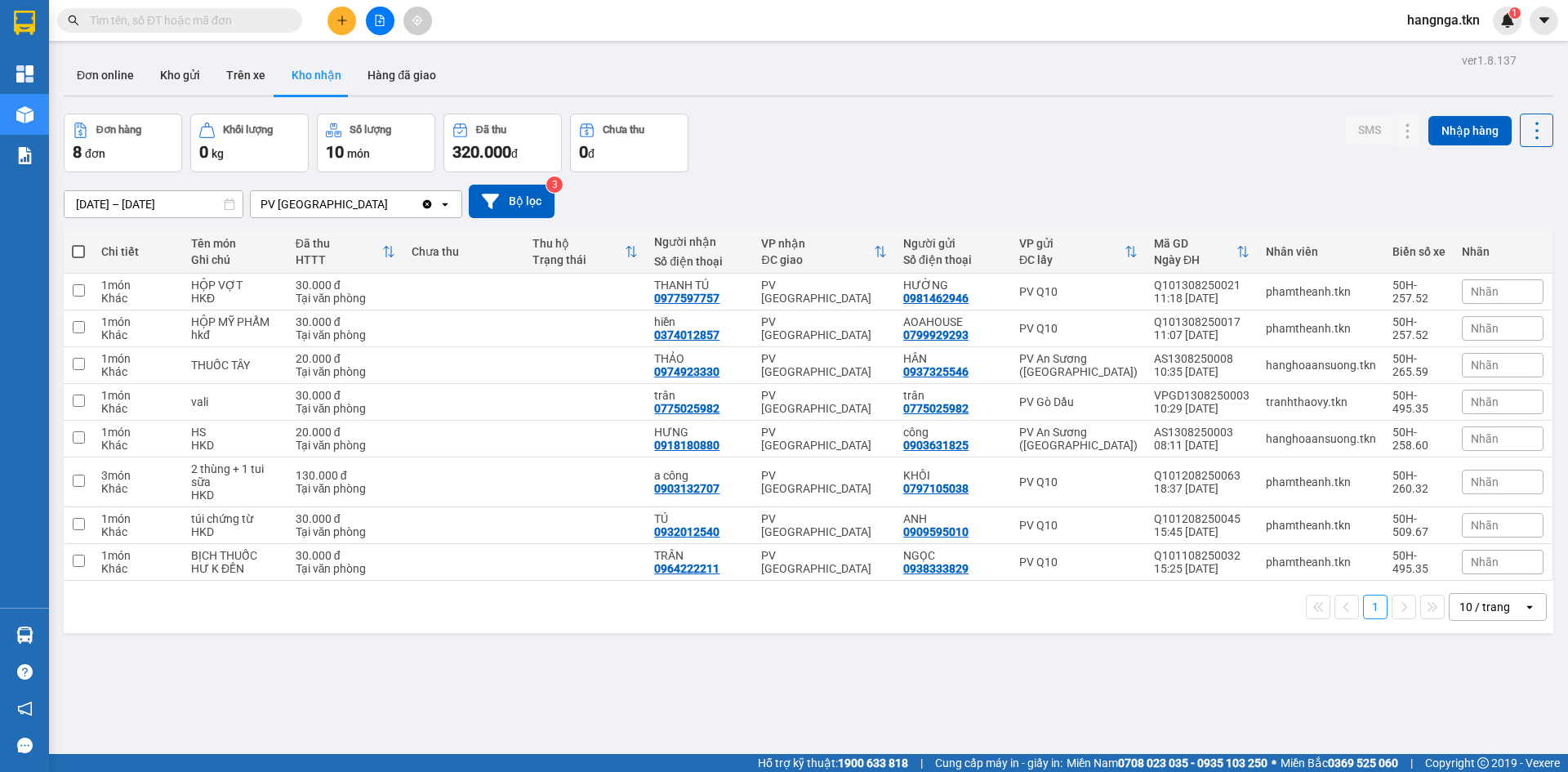
click at [234, 20] on input "text" at bounding box center [186, 20] width 192 height 18
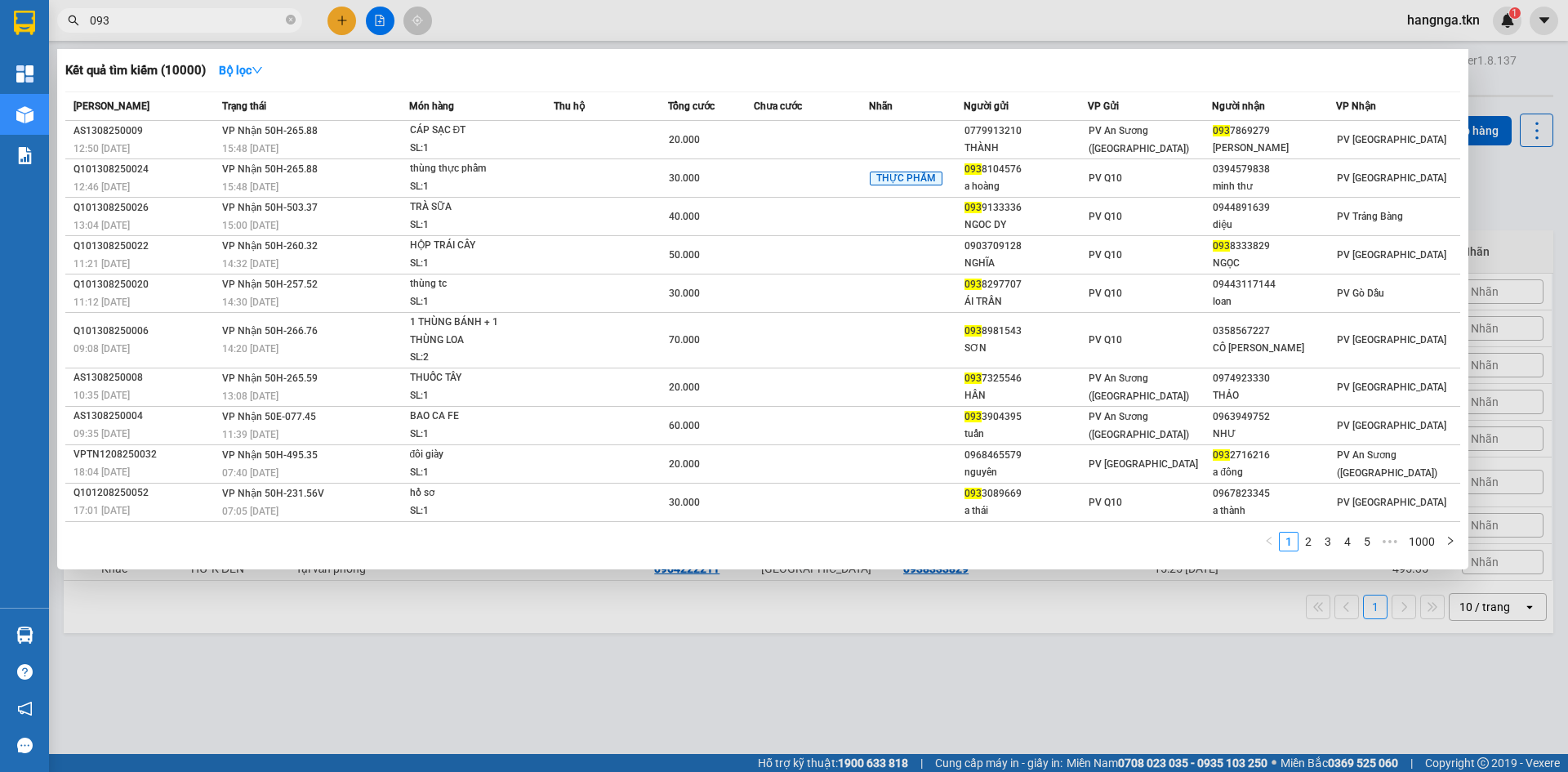
click at [557, 720] on div at bounding box center [784, 386] width 1568 height 772
click at [203, 16] on input "093" at bounding box center [186, 20] width 192 height 18
click at [555, 615] on div at bounding box center [784, 386] width 1568 height 772
click at [163, 25] on input "093" at bounding box center [186, 20] width 192 height 18
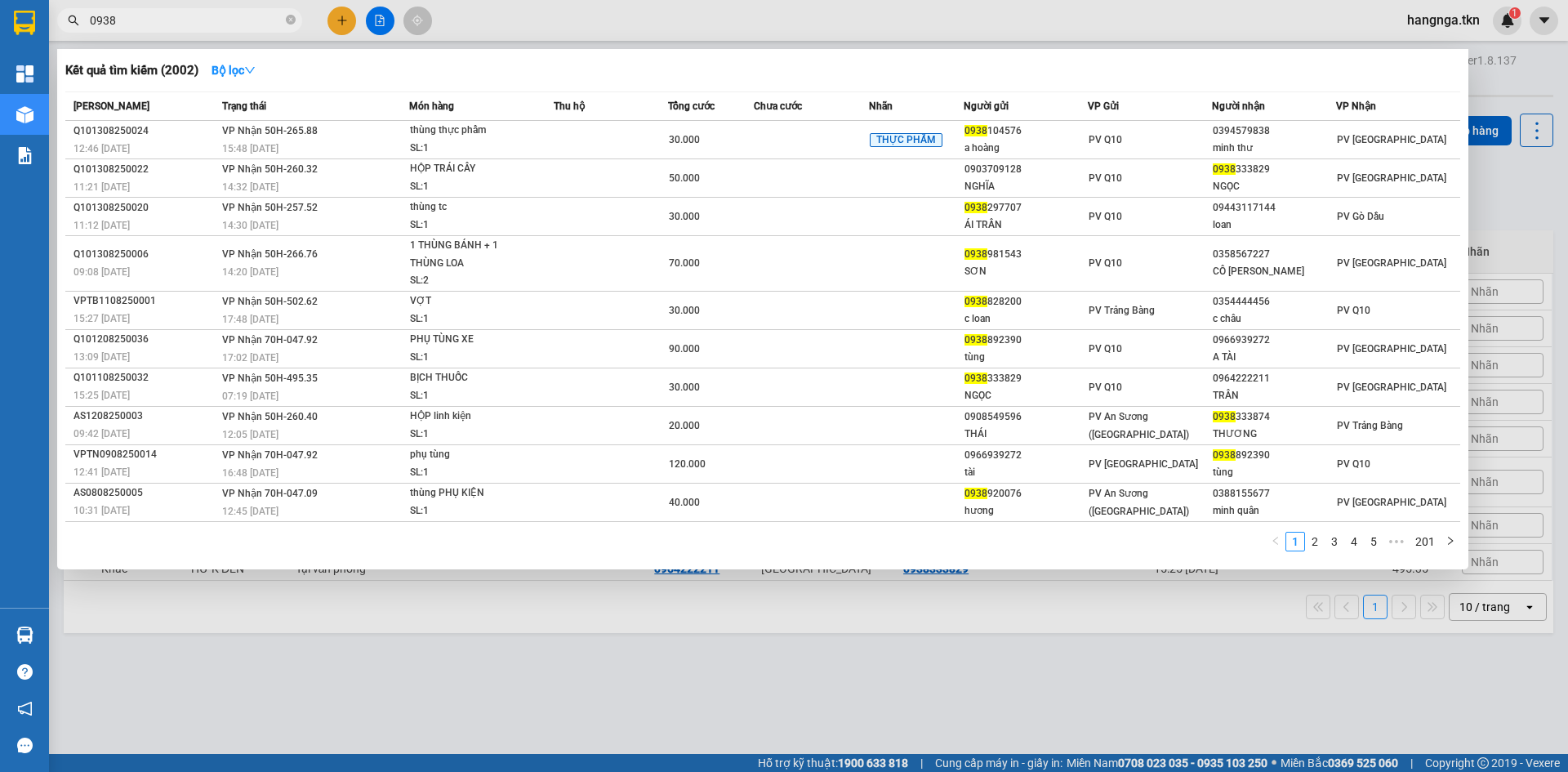
type input "0938"
click at [567, 698] on div at bounding box center [784, 386] width 1568 height 772
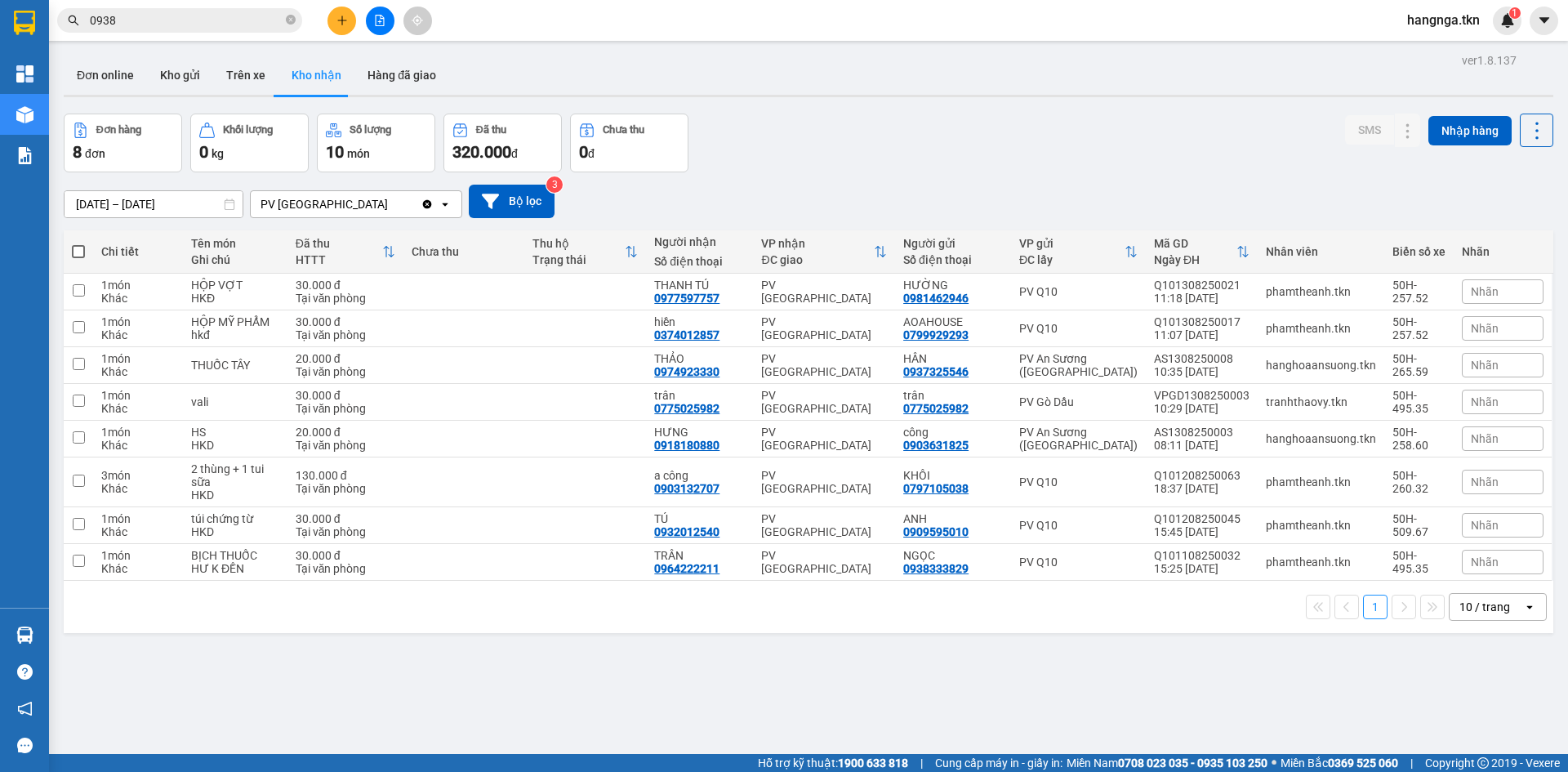
click at [918, 633] on div "ver 1.8.137 Đơn online Kho gửi Trên xe Kho nhận Hàng đã giao Đơn hàng 8 đơn Khố…" at bounding box center [808, 435] width 1502 height 772
click at [290, 25] on icon "close-circle" at bounding box center [291, 20] width 10 height 10
click at [972, 138] on div "Đơn hàng 8 đơn Khối lượng 0 kg Số lượng 10 món Đã thu 320.000 đ Chưa thu 0 đ SM…" at bounding box center [809, 142] width 1490 height 59
click at [80, 292] on input "checkbox" at bounding box center [78, 290] width 12 height 12
checkbox input "true"
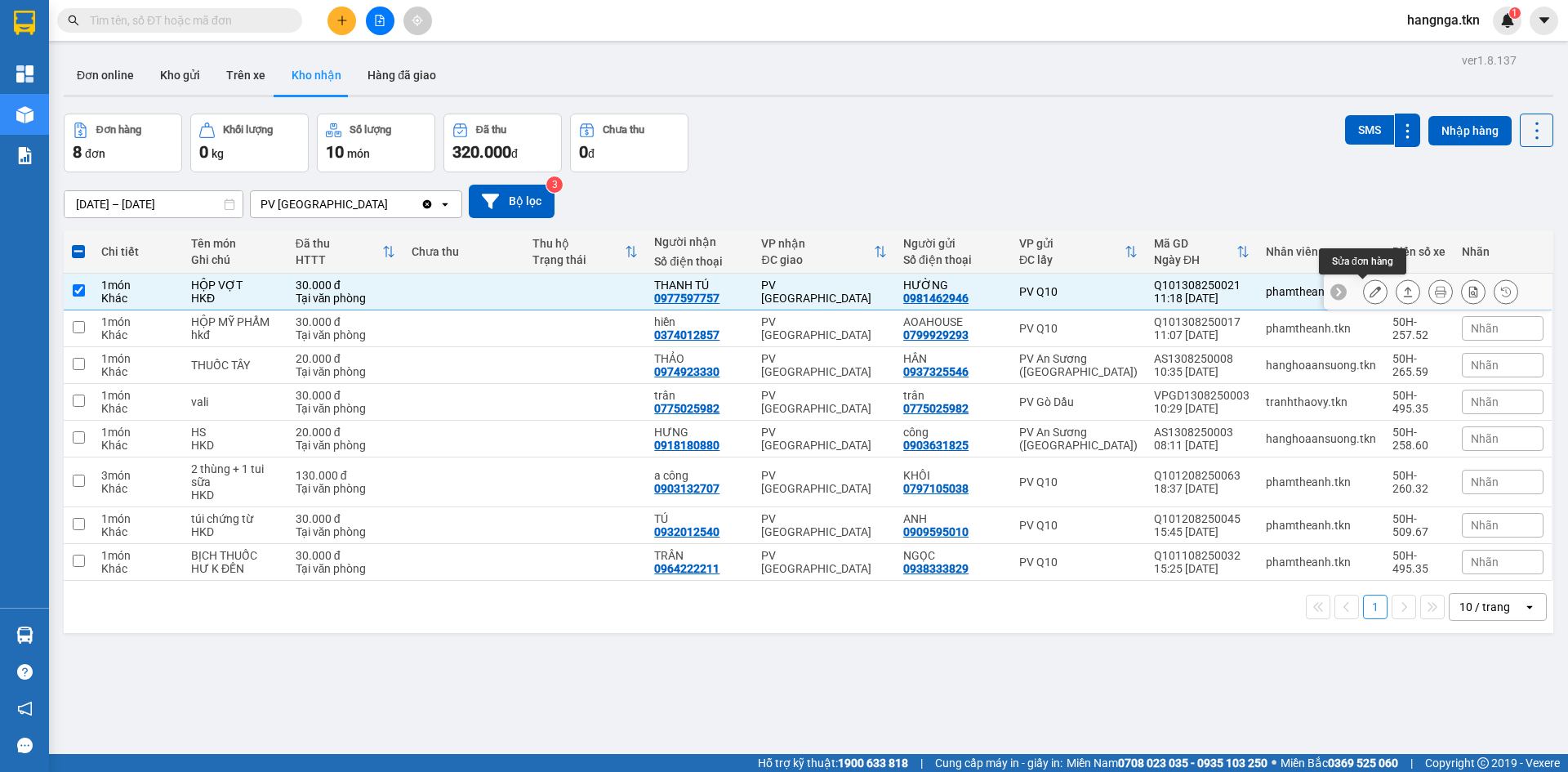
click at [1370, 291] on icon at bounding box center [1375, 291] width 11 height 11
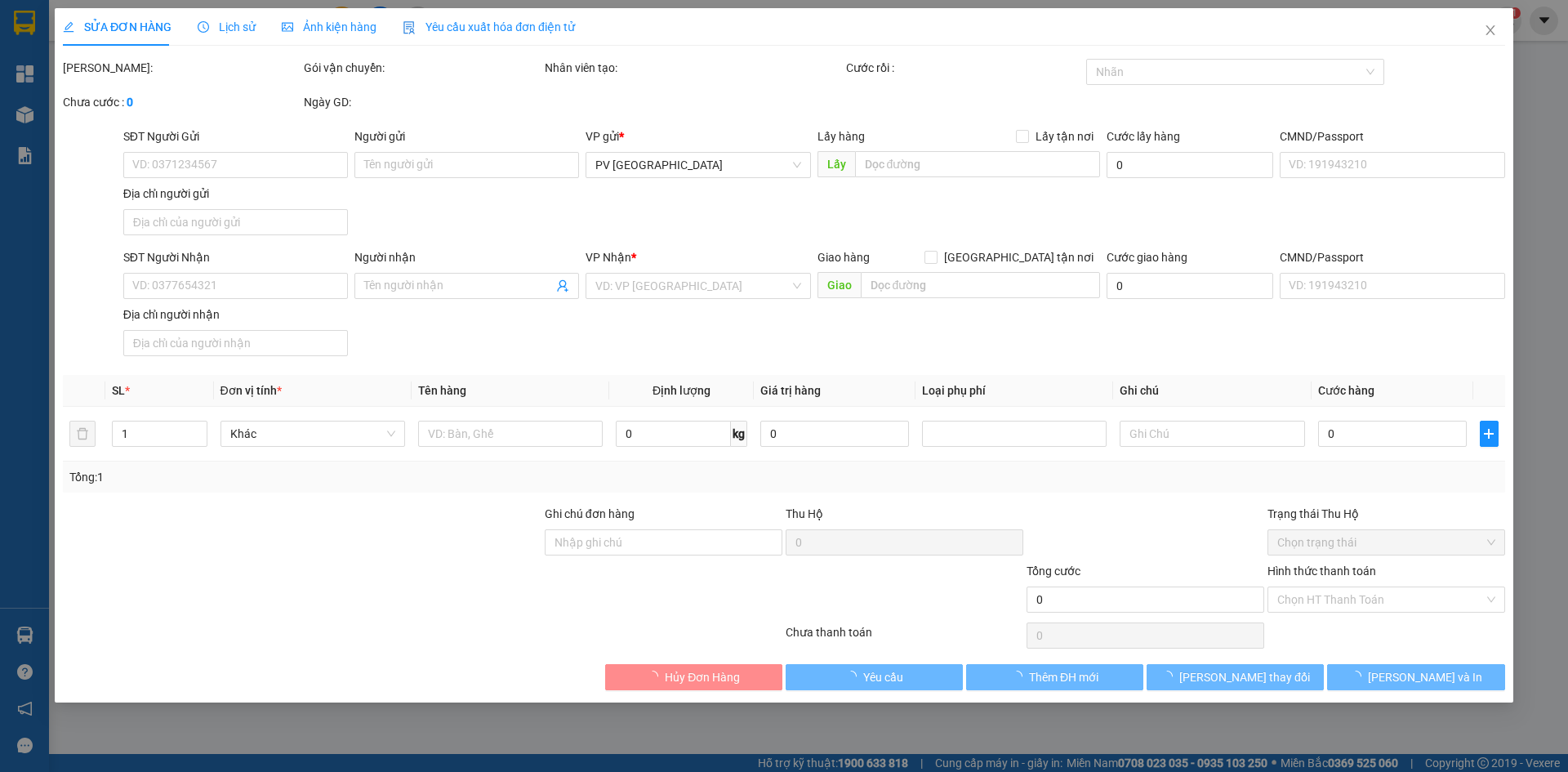
type input "0981462946"
type input "HƯỜNG"
type input "0977597757"
type input "THANH TÚ"
type input "30.000"
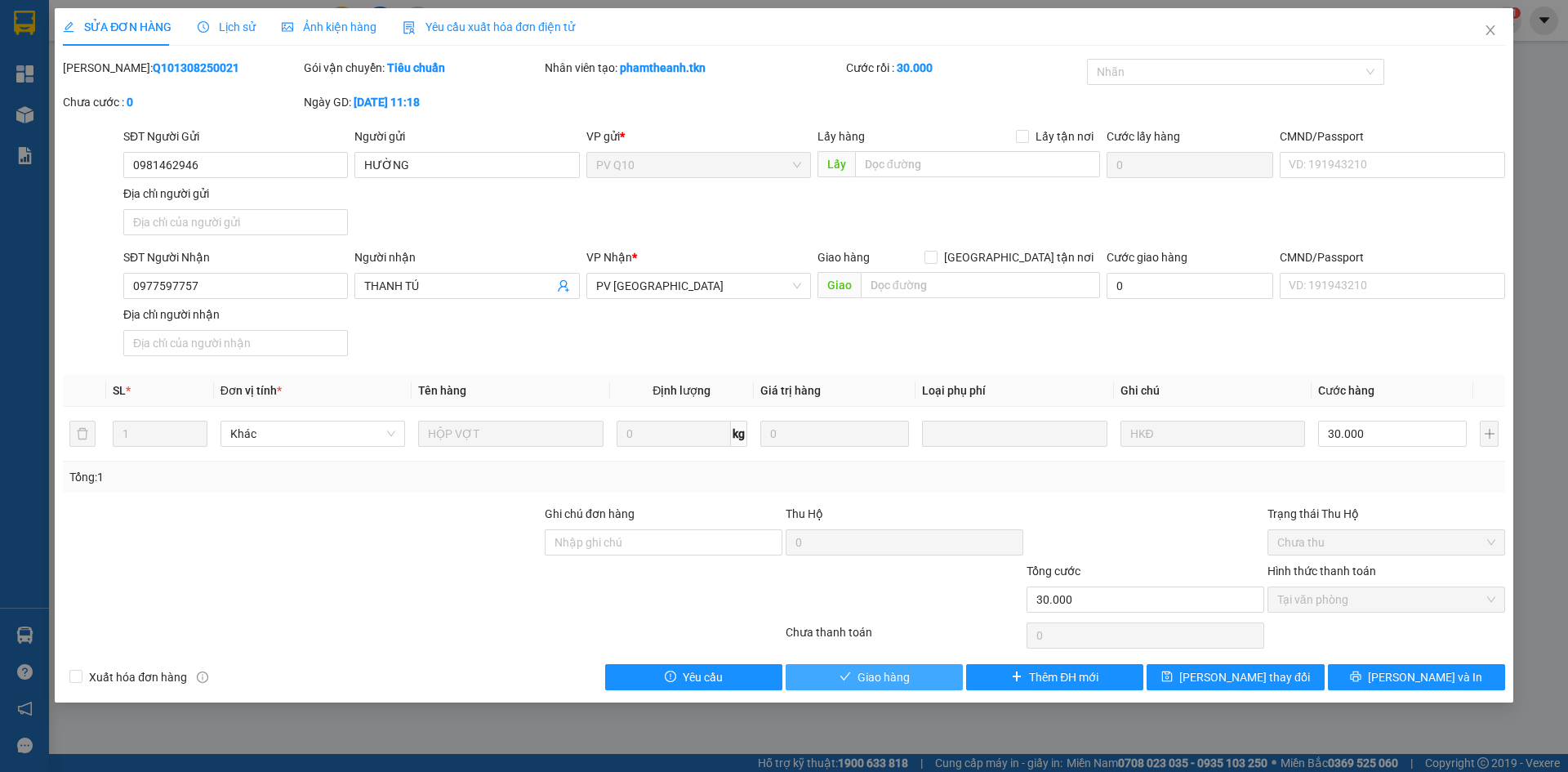
click at [900, 678] on span "Giao hàng" at bounding box center [883, 677] width 52 height 18
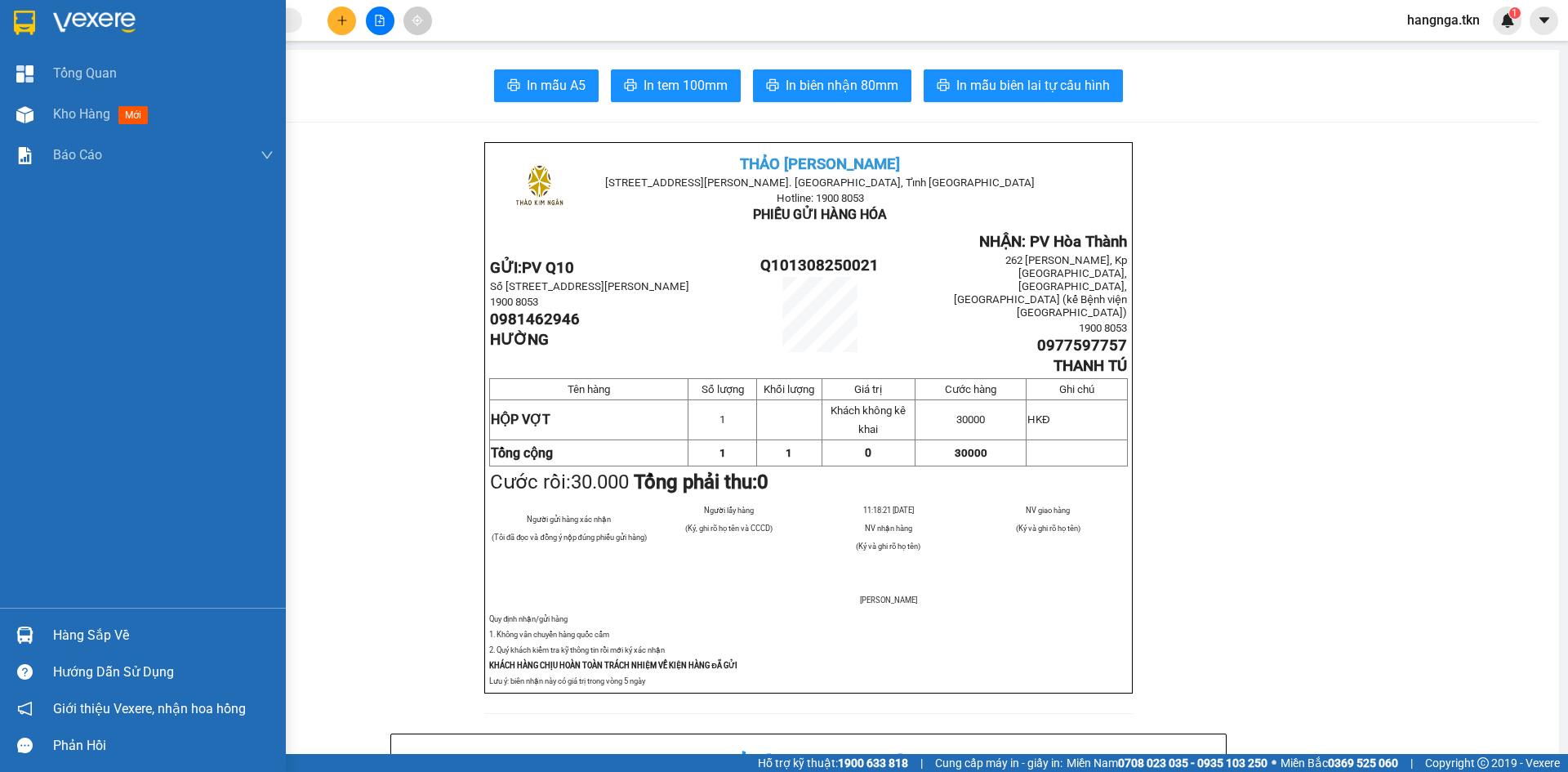
click at [115, 633] on div "Hàng sắp về" at bounding box center [163, 635] width 220 height 25
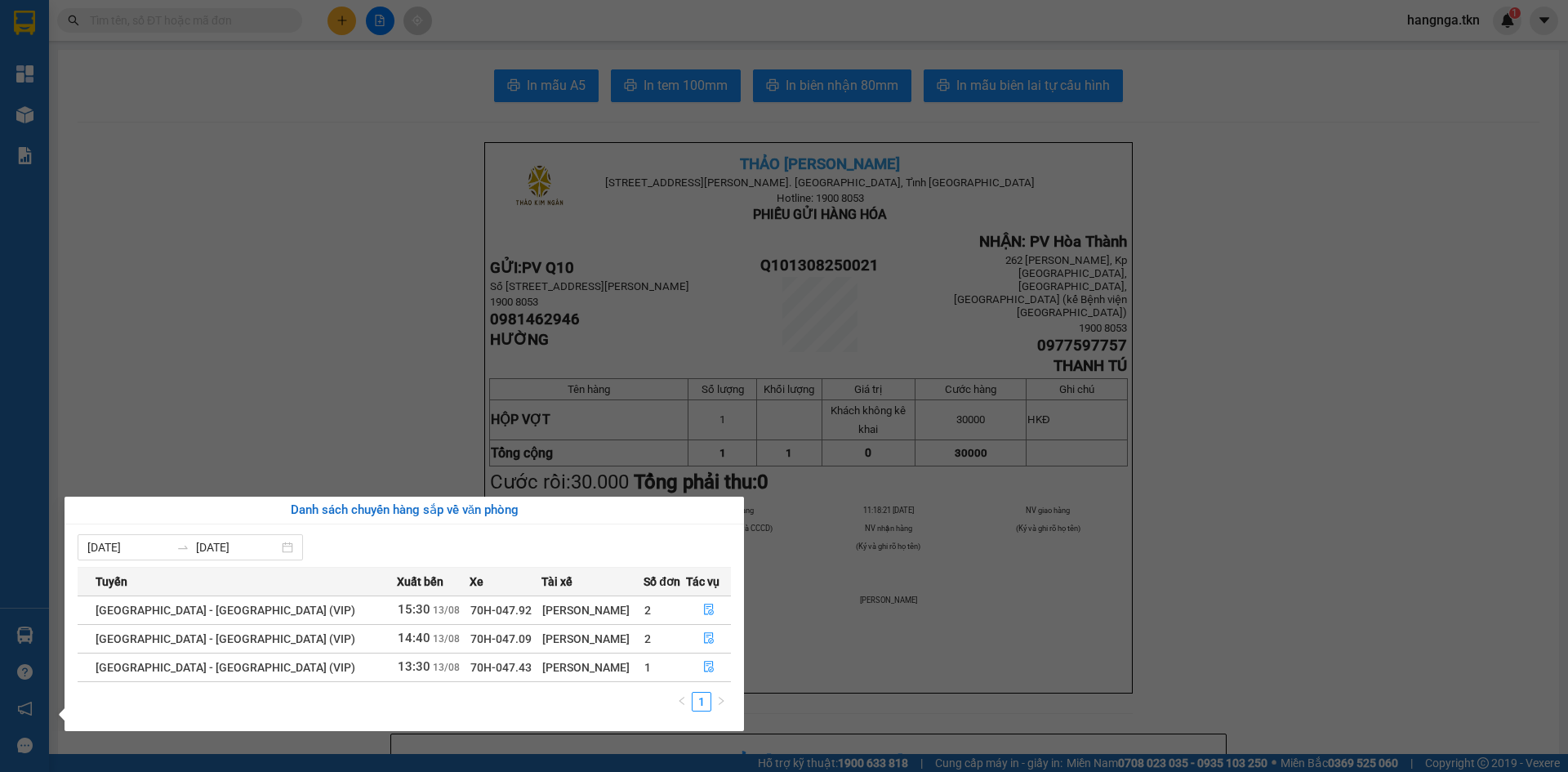
click at [271, 338] on section "Kết quả tìm kiếm ( 2002 ) Bộ lọc Mã ĐH Trạng thái Món hàng Thu hộ Tổng cước Chư…" at bounding box center [784, 386] width 1568 height 772
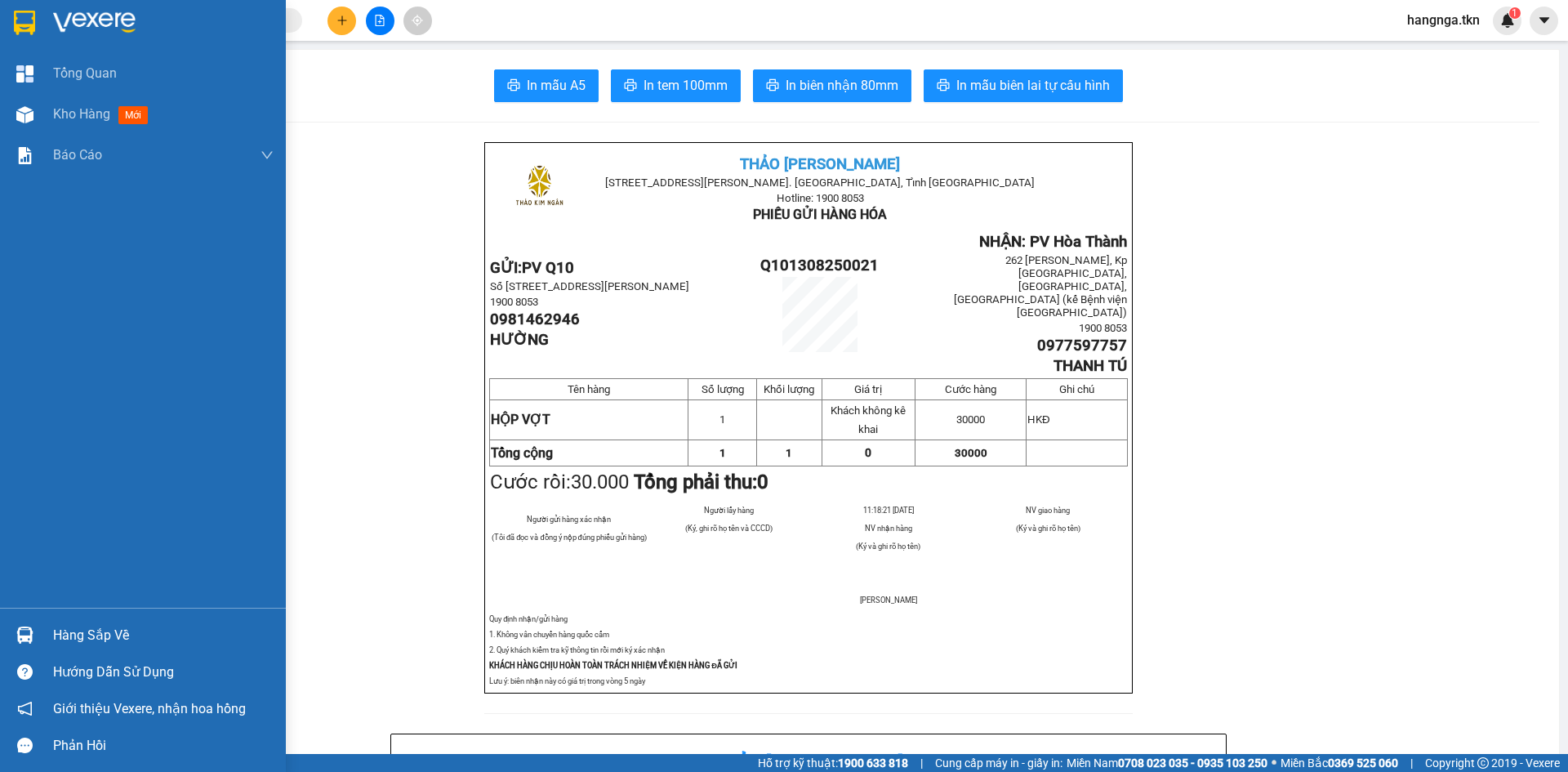
click at [152, 17] on div at bounding box center [163, 22] width 220 height 25
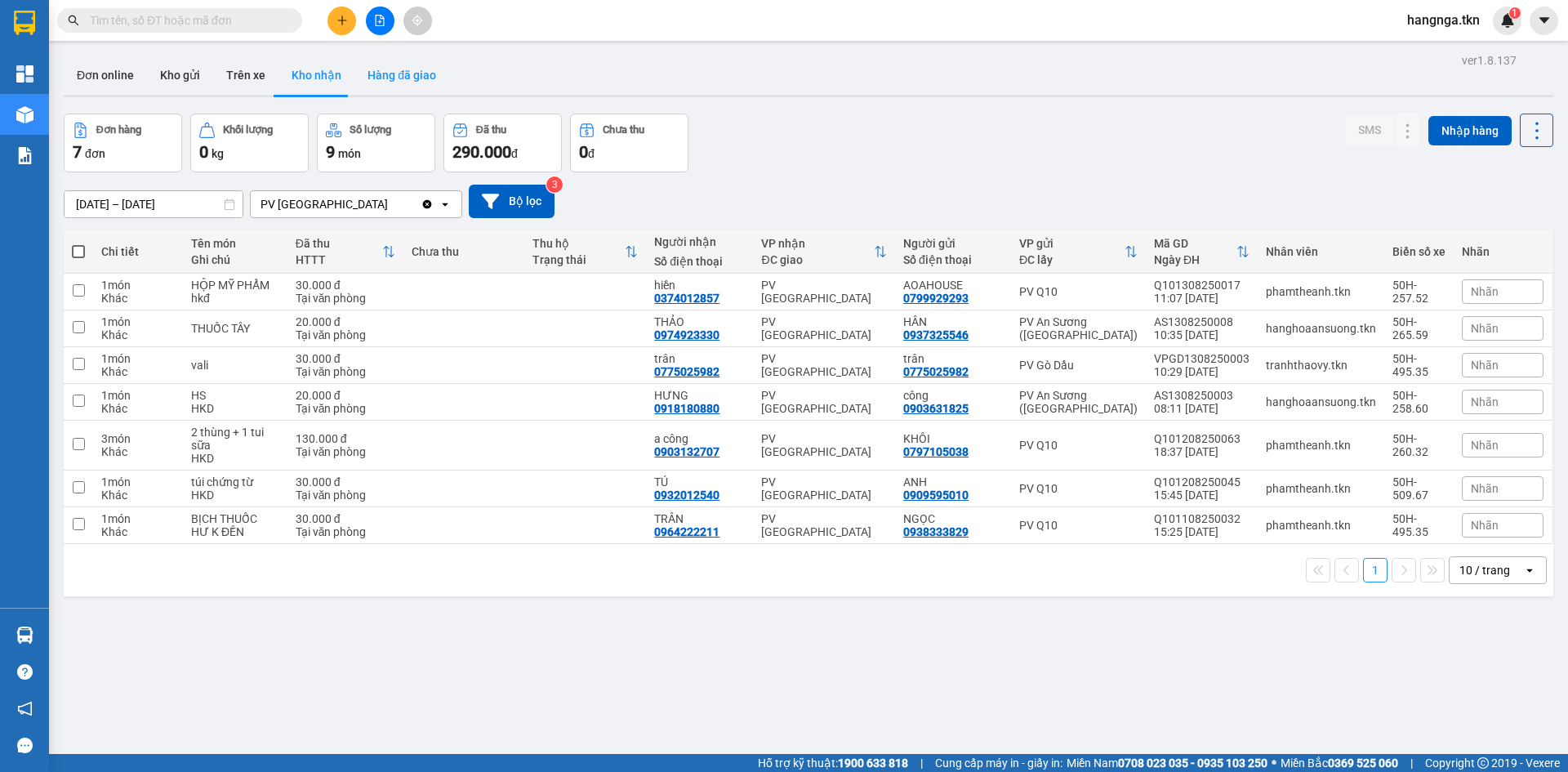
click at [418, 79] on button "Hàng đã giao" at bounding box center [401, 75] width 94 height 39
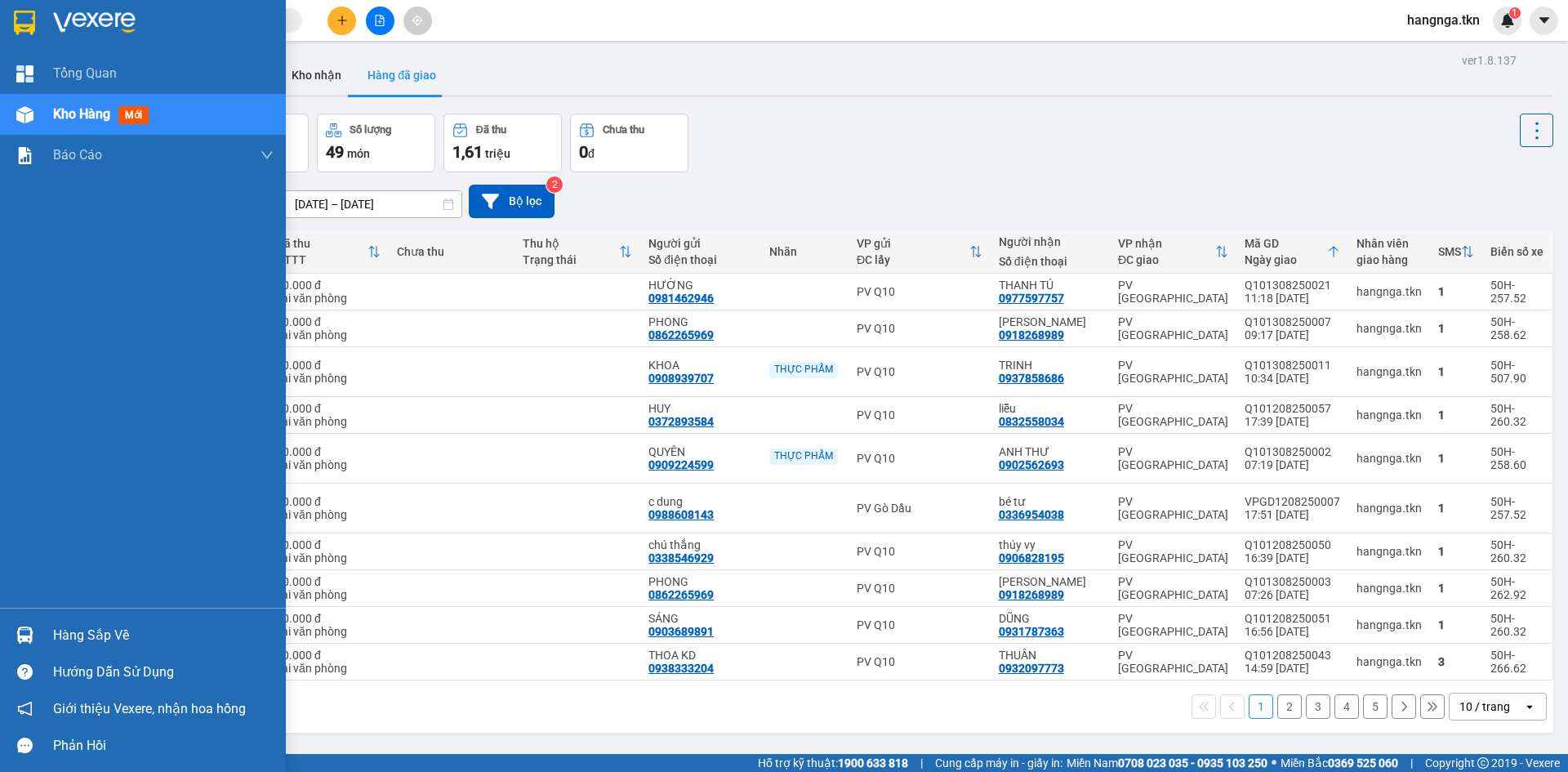
click at [37, 14] on div at bounding box center [25, 23] width 29 height 29
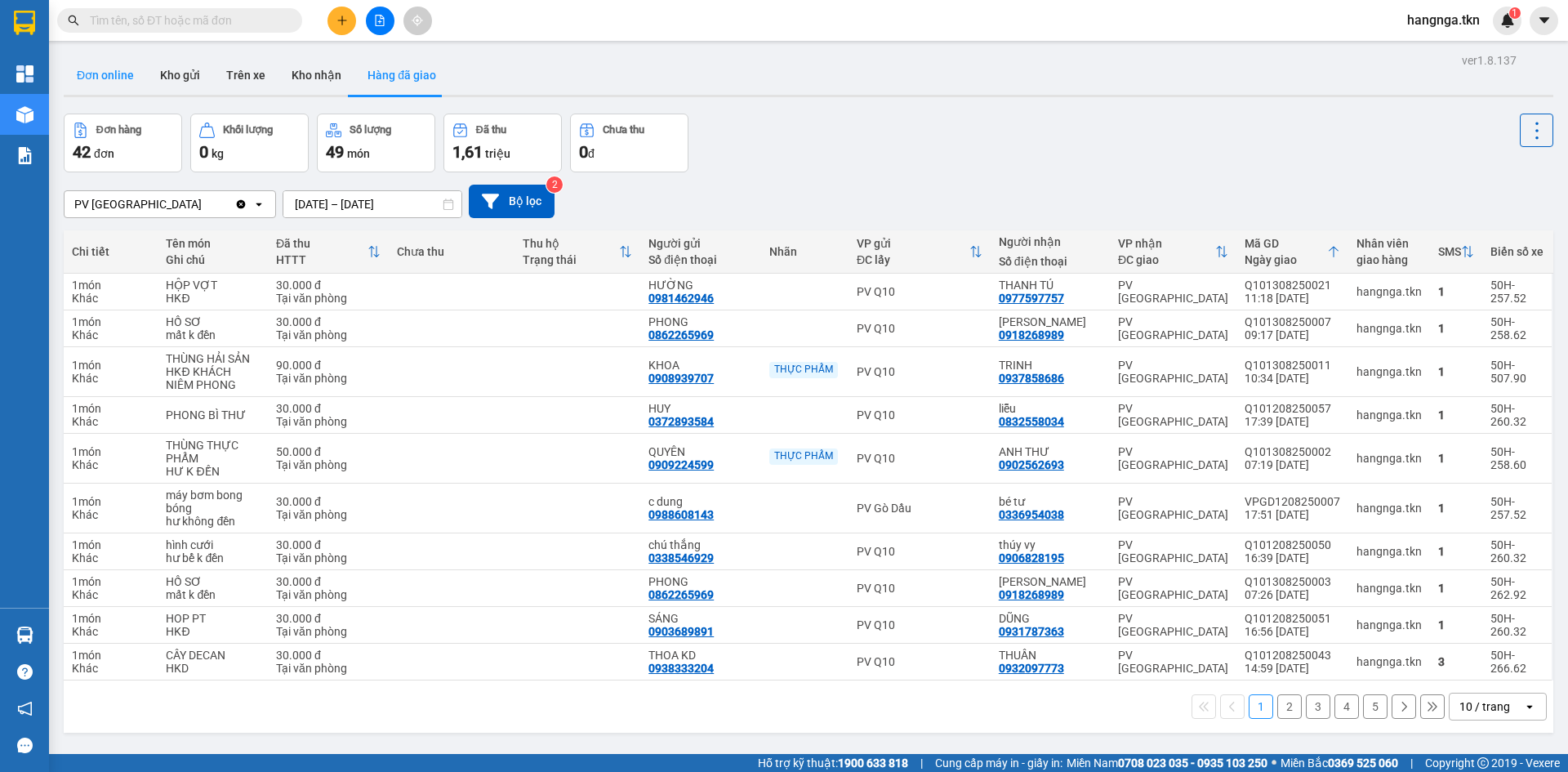
click at [123, 72] on button "Đơn online" at bounding box center [106, 75] width 83 height 39
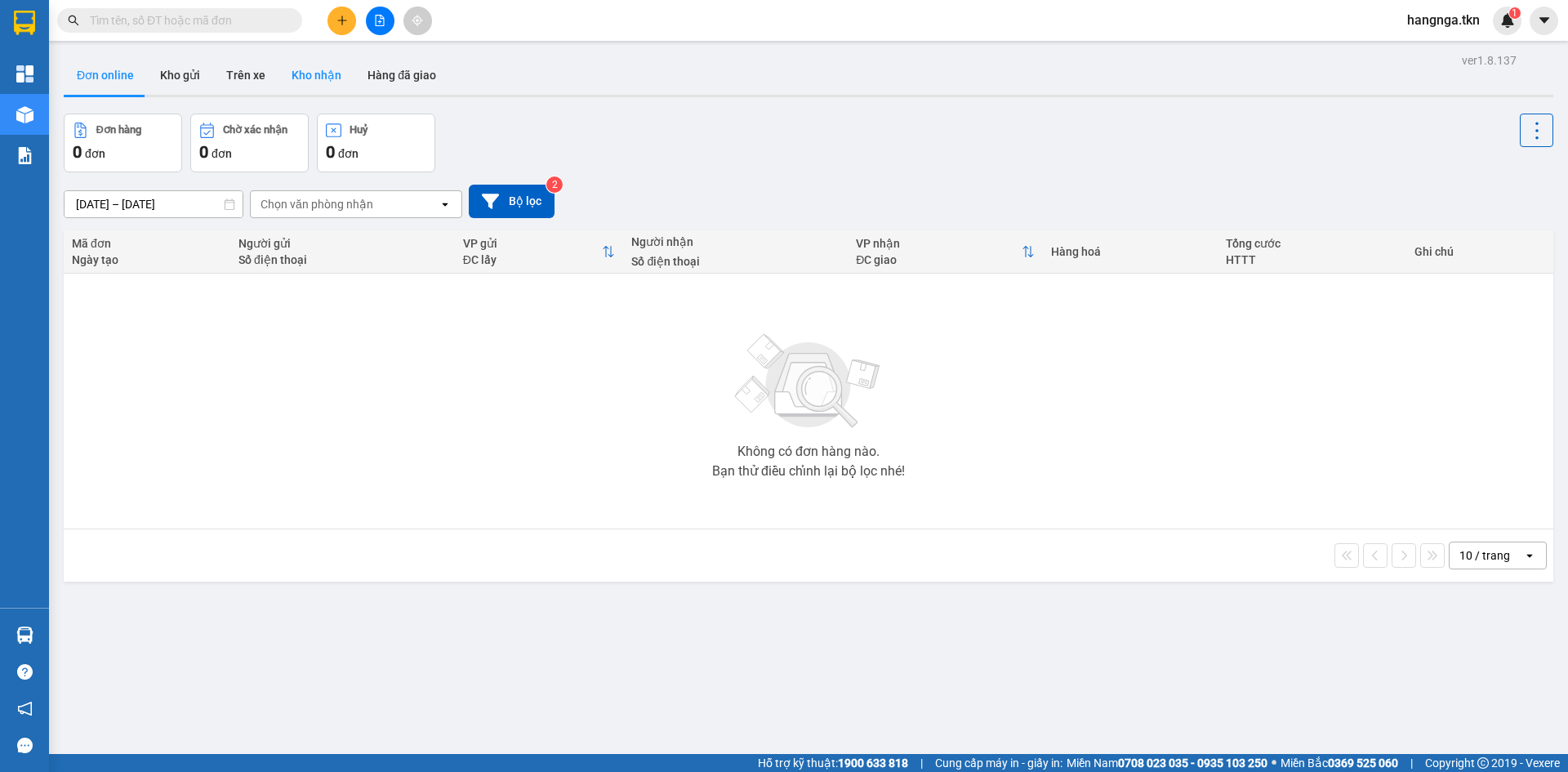
click at [294, 80] on button "Kho nhận" at bounding box center [316, 75] width 76 height 39
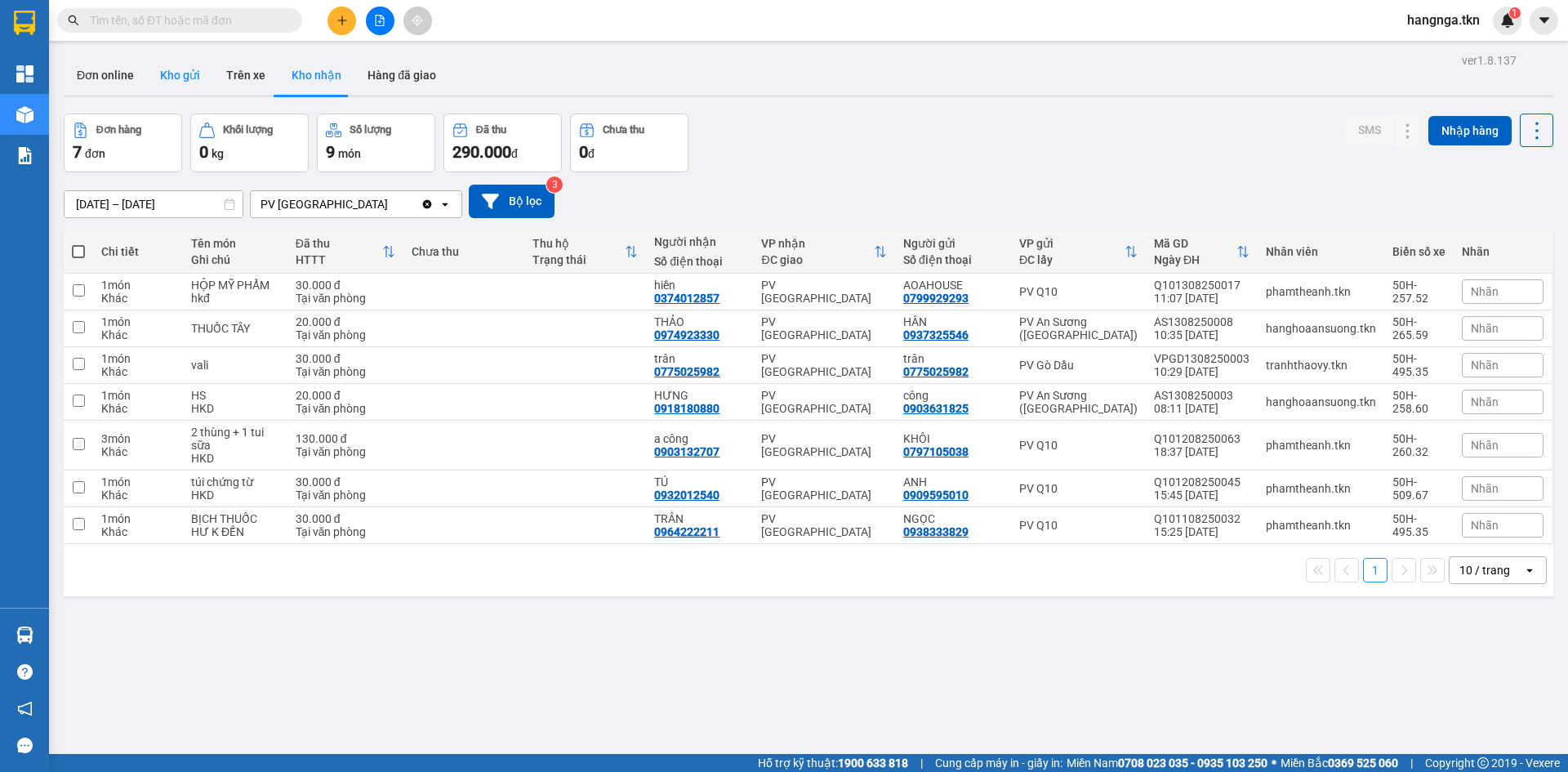
click at [203, 87] on button "Kho gửi" at bounding box center [180, 75] width 66 height 39
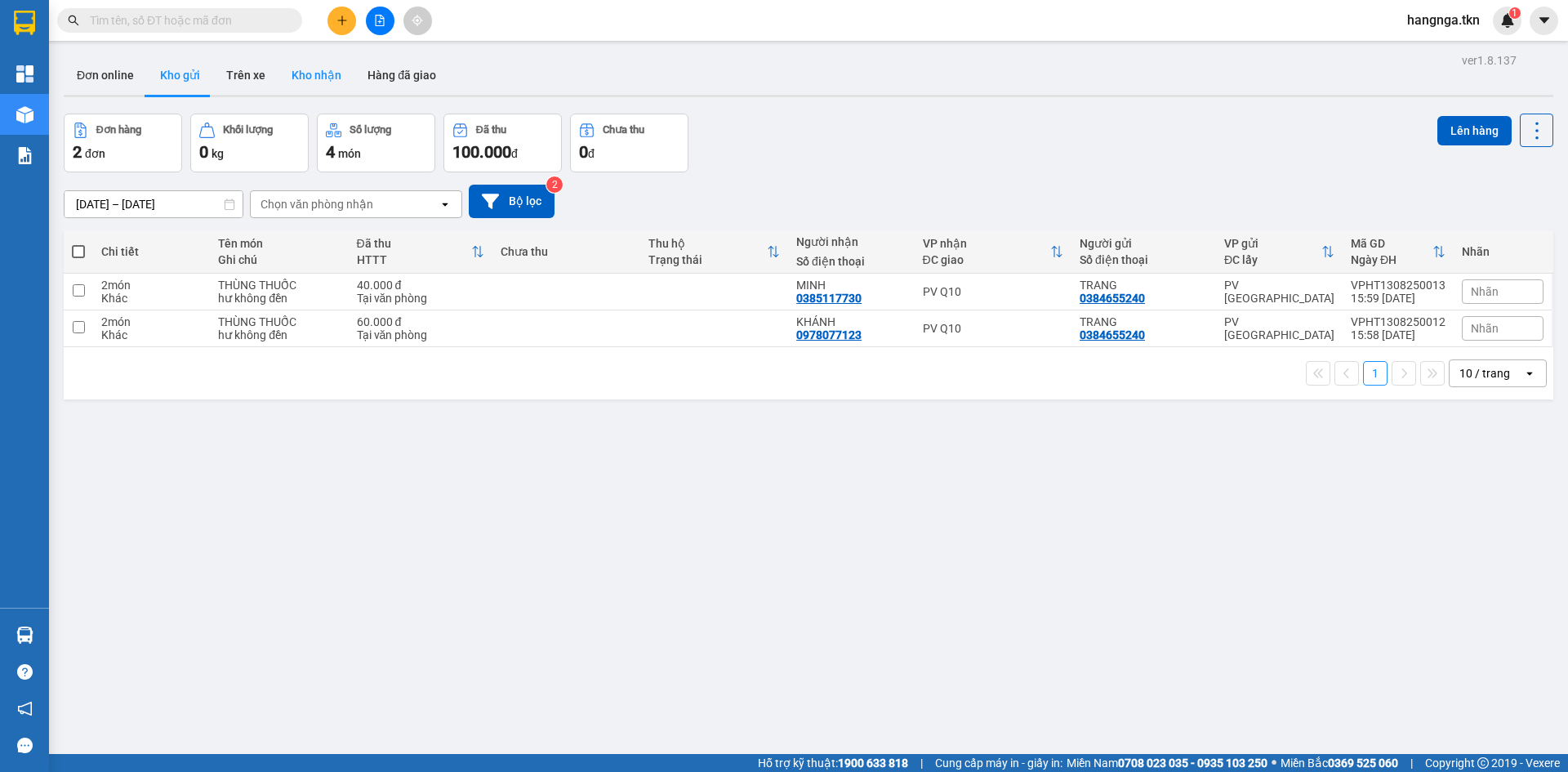
click at [299, 80] on button "Kho nhận" at bounding box center [316, 75] width 76 height 39
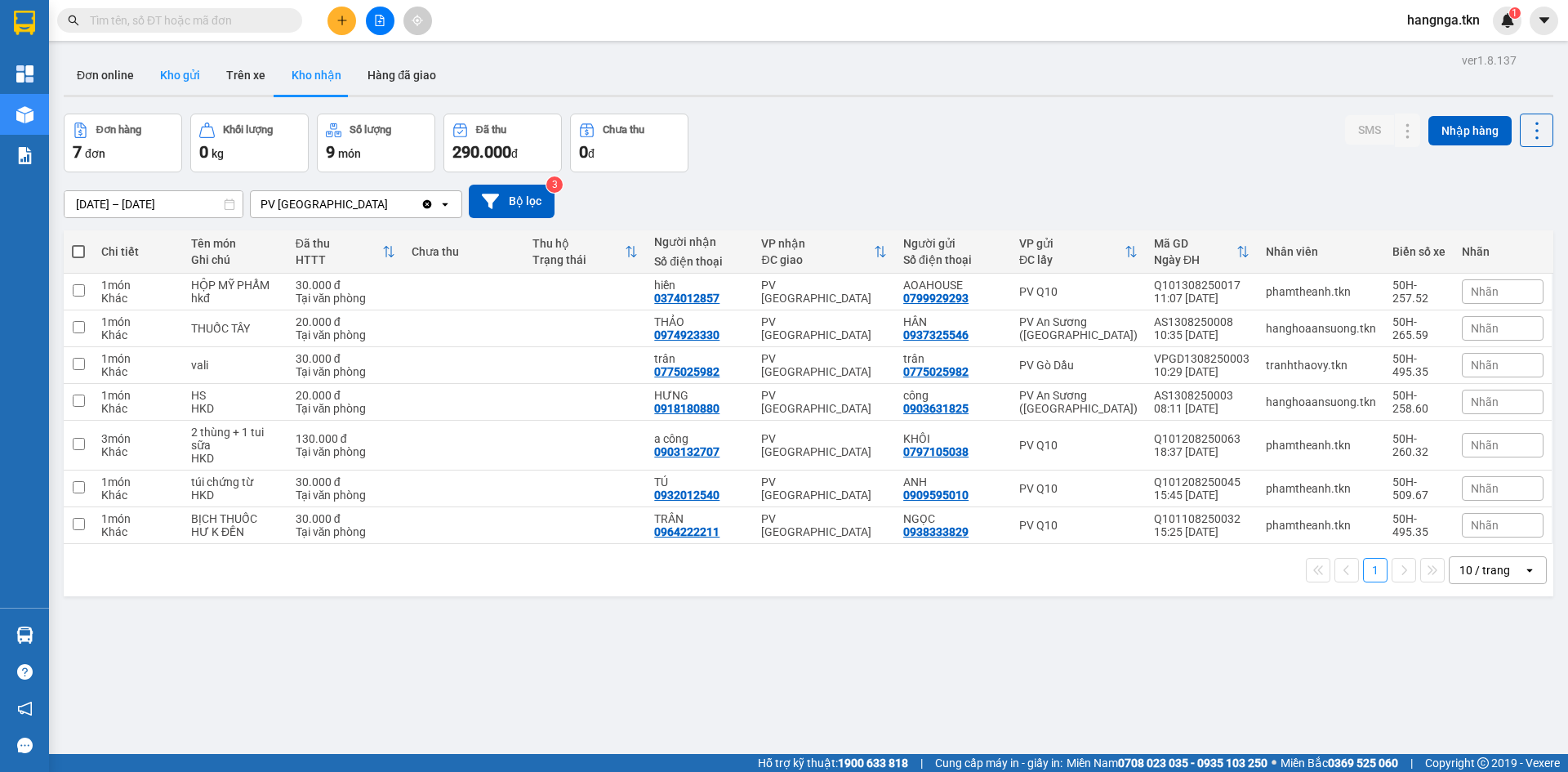
click at [160, 86] on button "Kho gửi" at bounding box center [180, 75] width 66 height 39
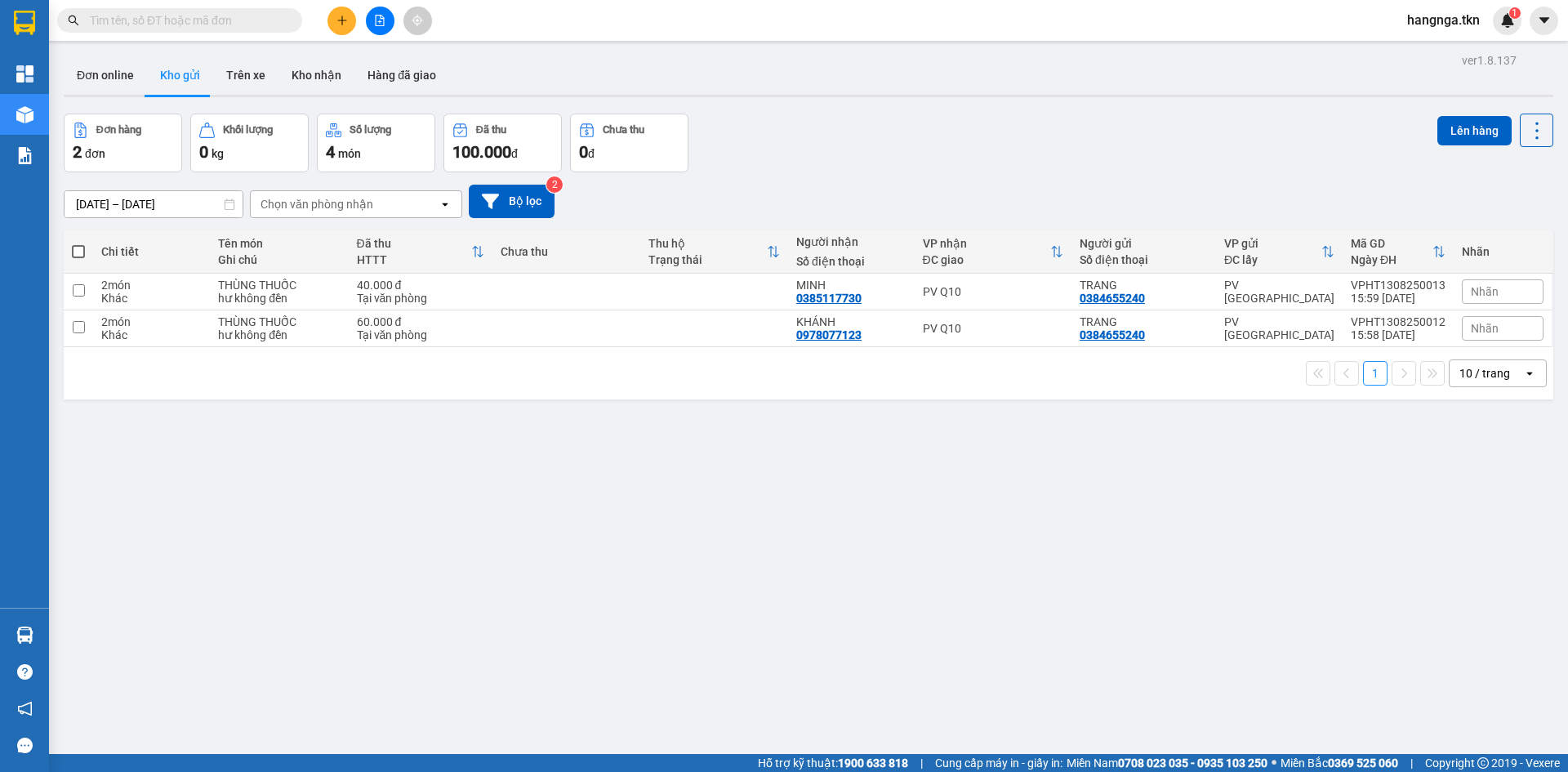
click at [847, 101] on div "ver 1.8.137 Đơn online Kho gửi Trên xe Kho nhận Hàng đã giao Đơn hàng 2 đơn Khố…" at bounding box center [808, 435] width 1502 height 772
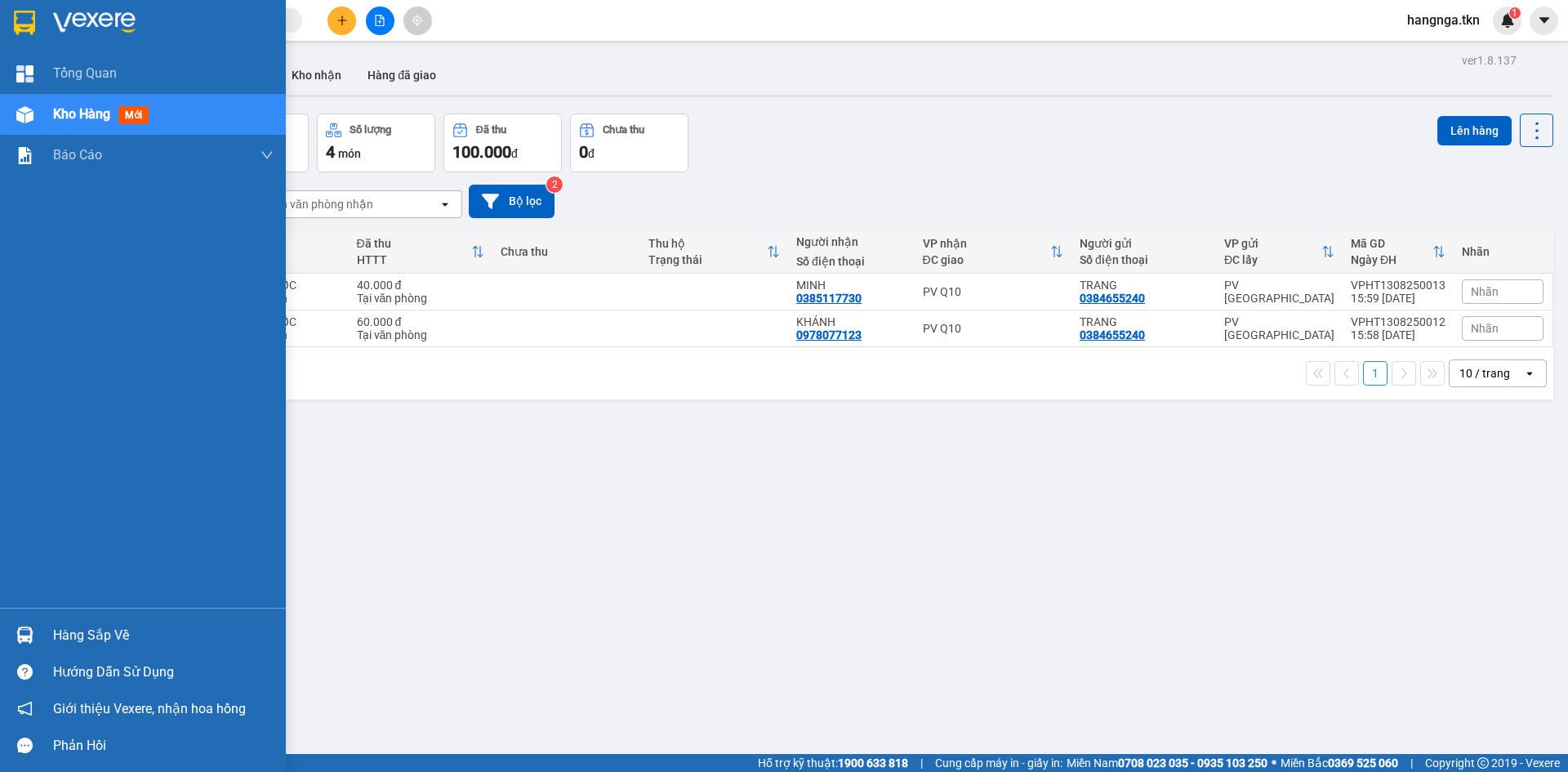
drag, startPoint x: 35, startPoint y: 643, endPoint x: 79, endPoint y: 644, distance: 44.0
click at [37, 643] on div at bounding box center [25, 635] width 29 height 29
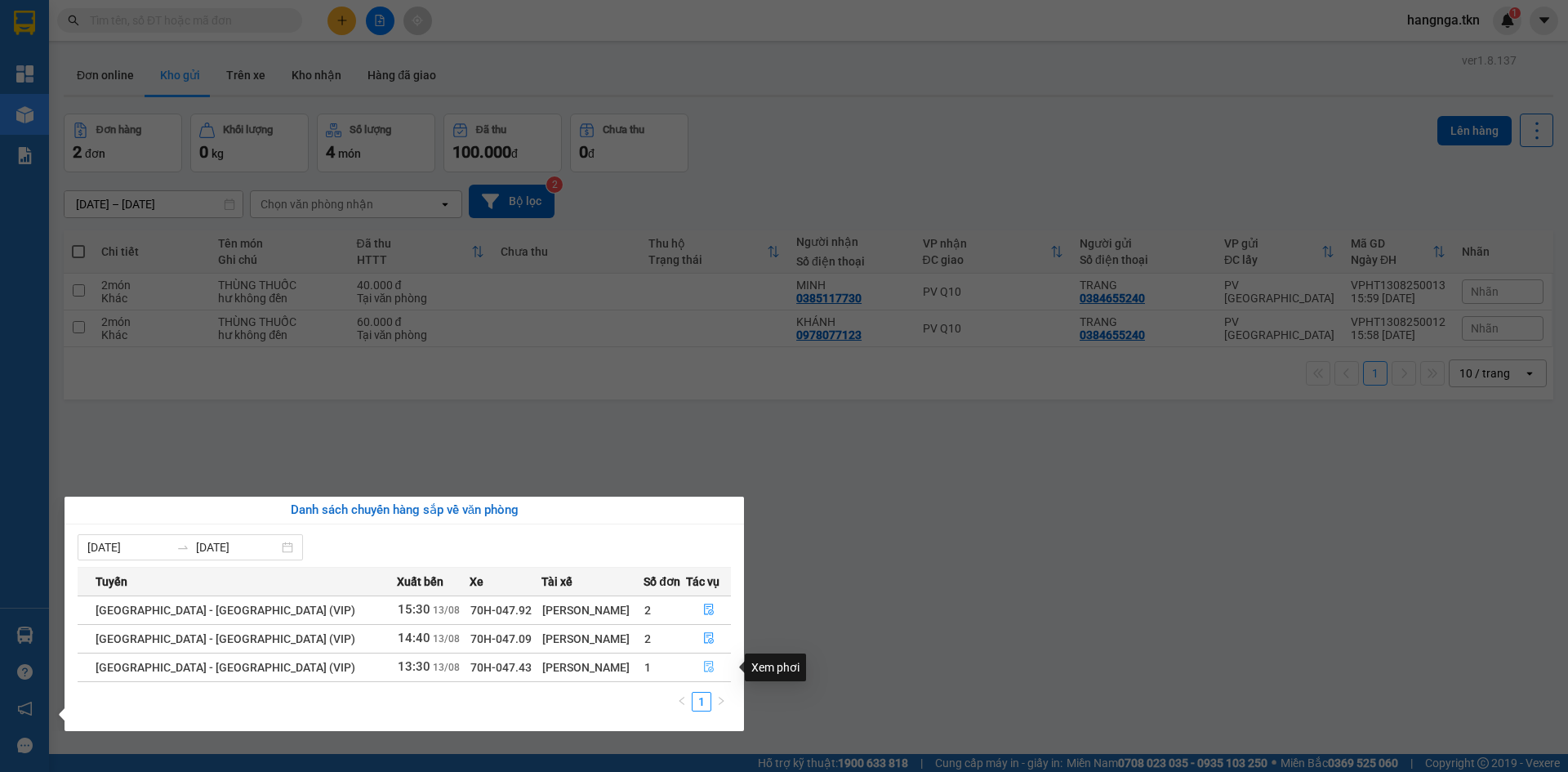
click at [695, 670] on button "button" at bounding box center [708, 667] width 43 height 26
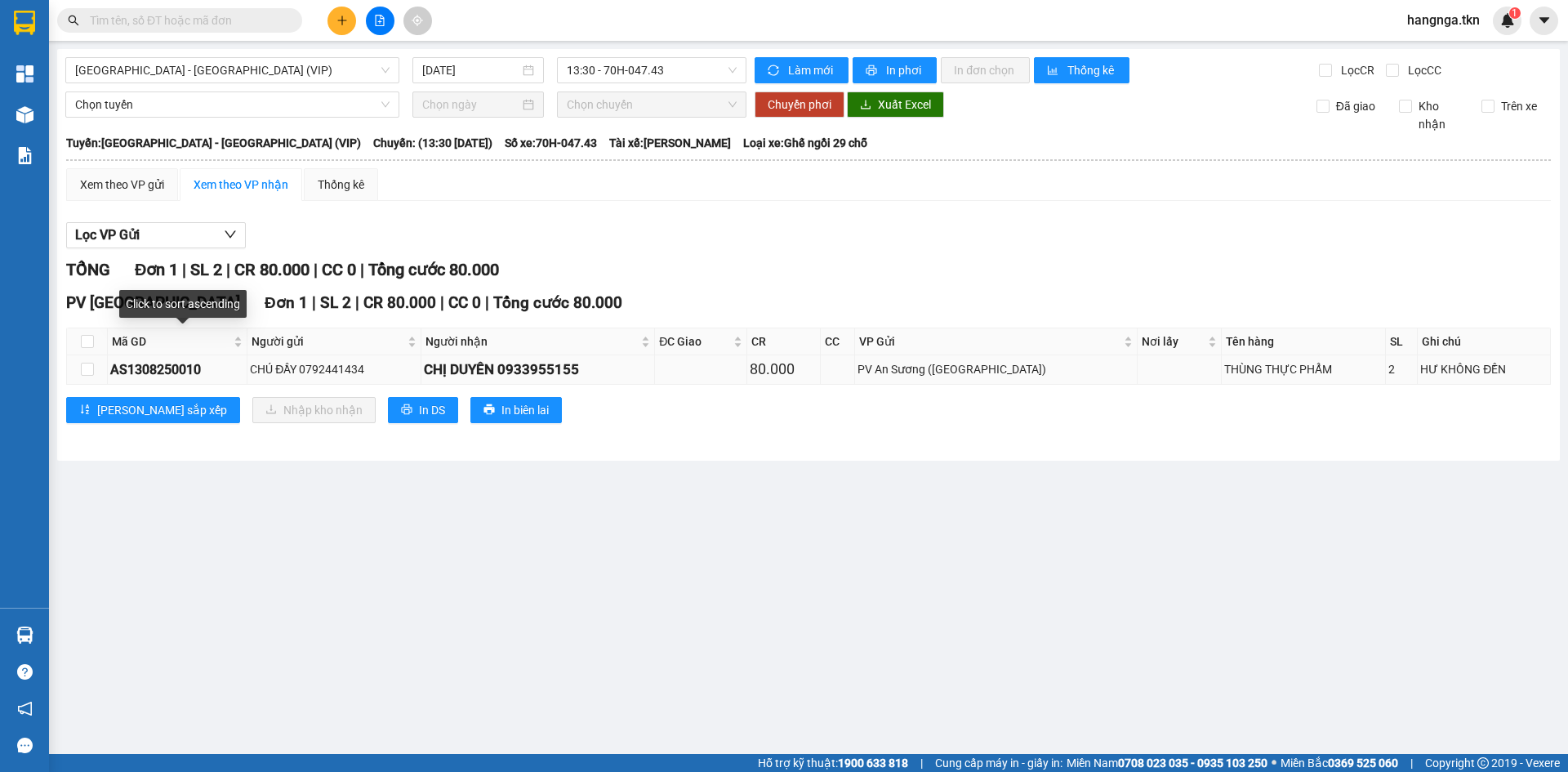
click at [123, 373] on div "AS1308250010" at bounding box center [177, 369] width 134 height 20
click at [94, 370] on td at bounding box center [88, 369] width 41 height 29
click at [90, 371] on input "checkbox" at bounding box center [87, 369] width 13 height 13
checkbox input "true"
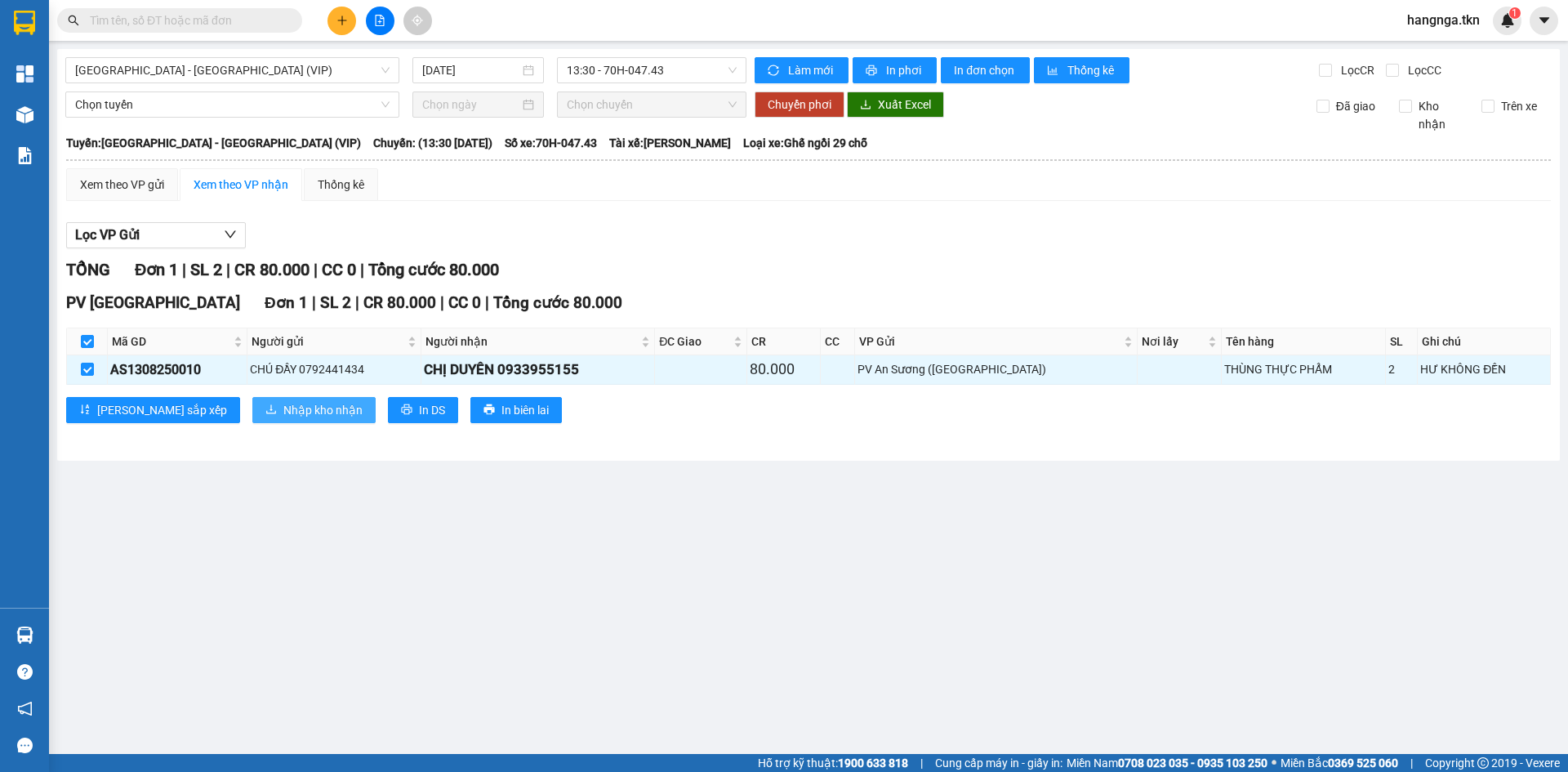
click at [283, 415] on span "Nhập kho nhận" at bounding box center [323, 409] width 79 height 18
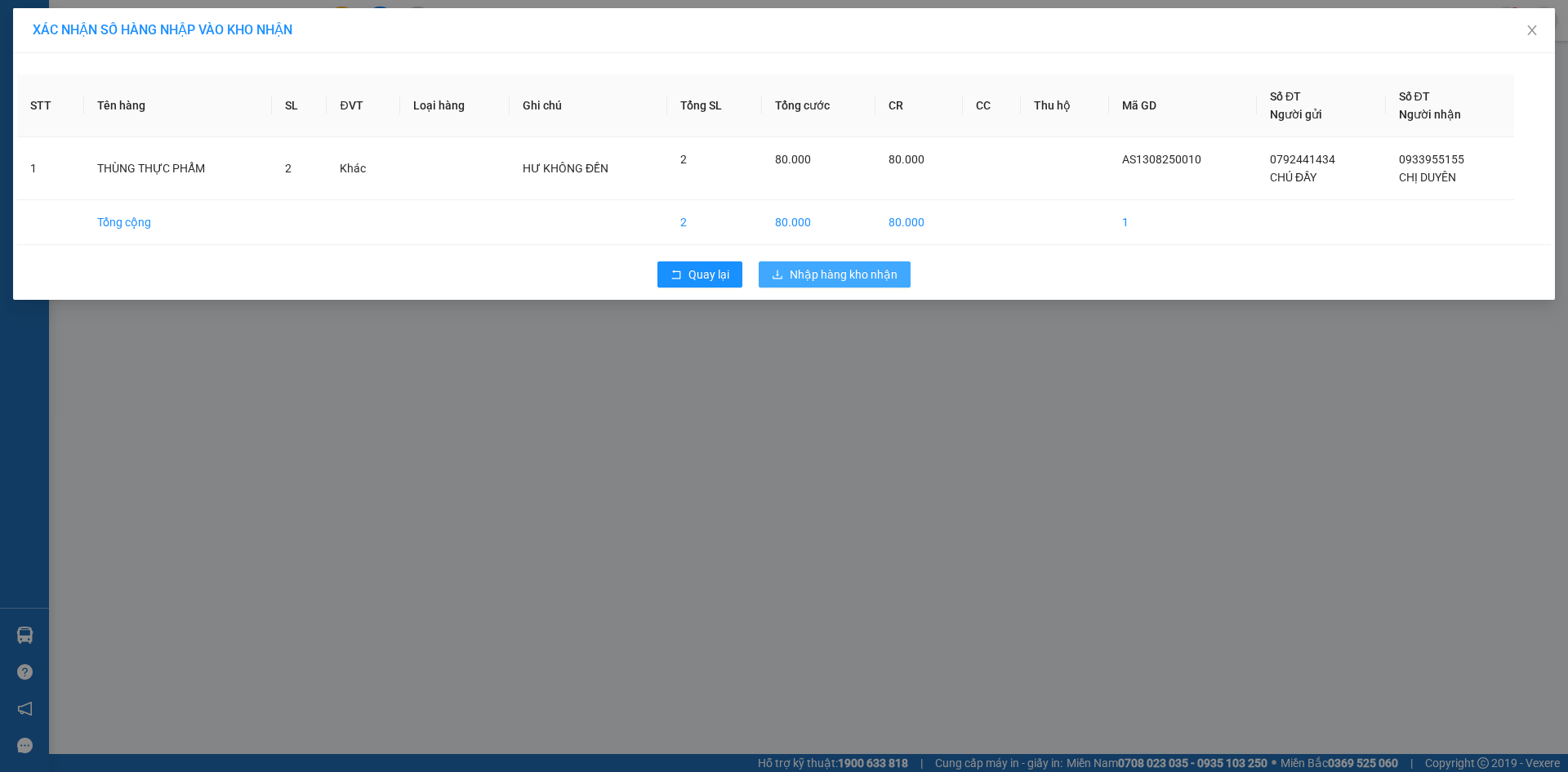
click at [851, 277] on span "Nhập hàng kho nhận" at bounding box center [844, 274] width 108 height 18
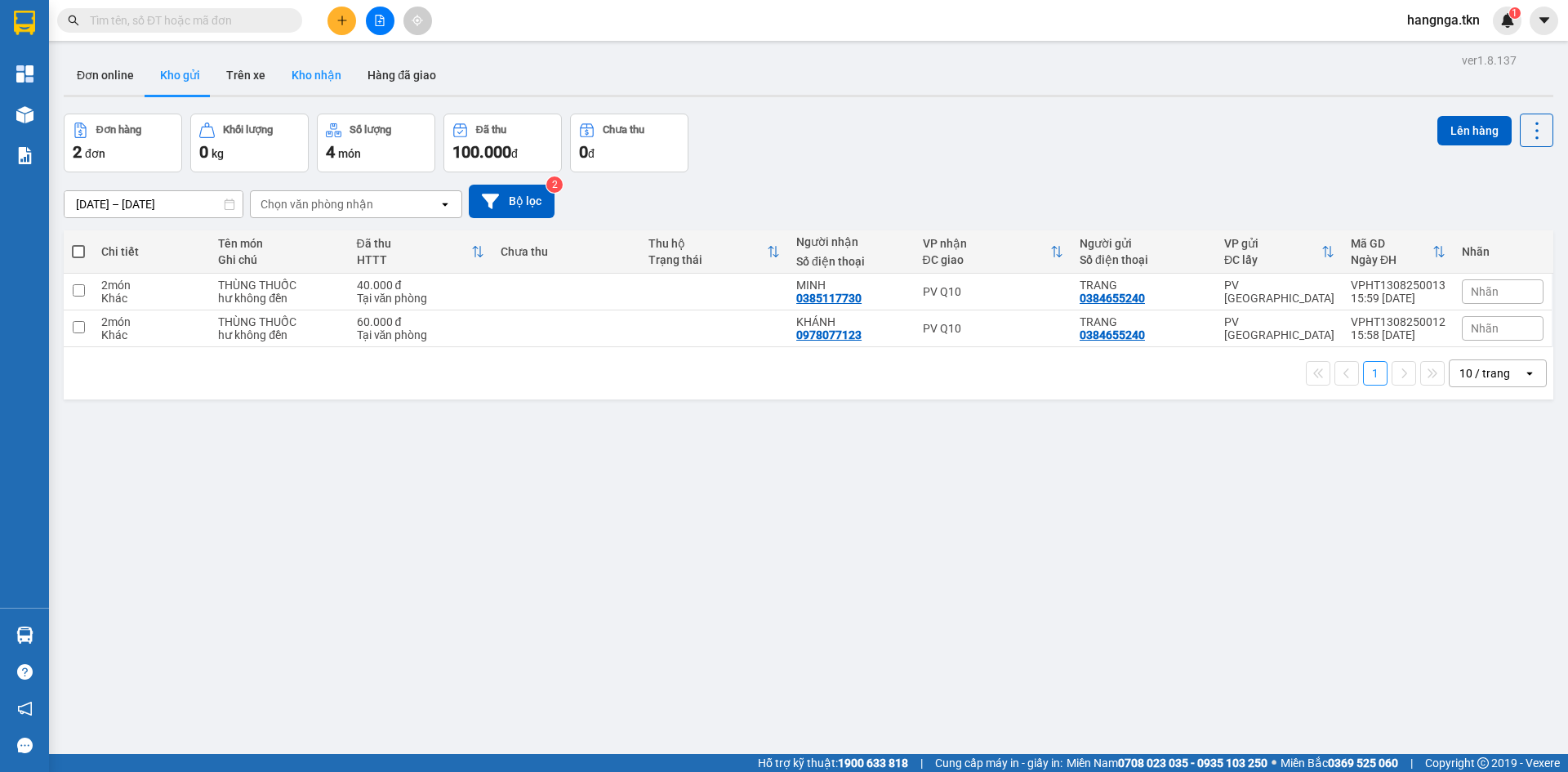
click at [295, 60] on button "Kho nhận" at bounding box center [316, 75] width 76 height 39
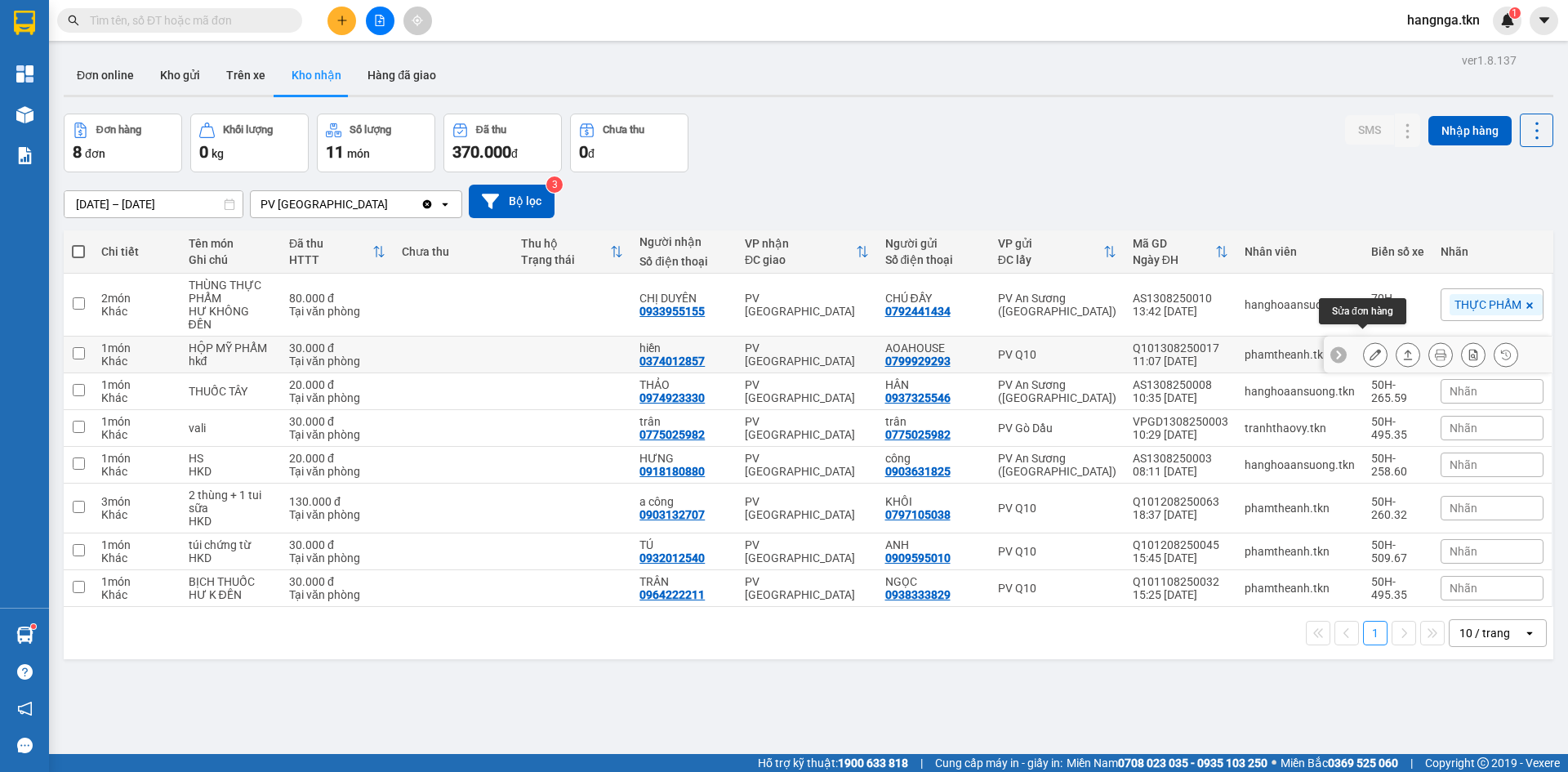
click at [1370, 349] on icon at bounding box center [1375, 354] width 11 height 11
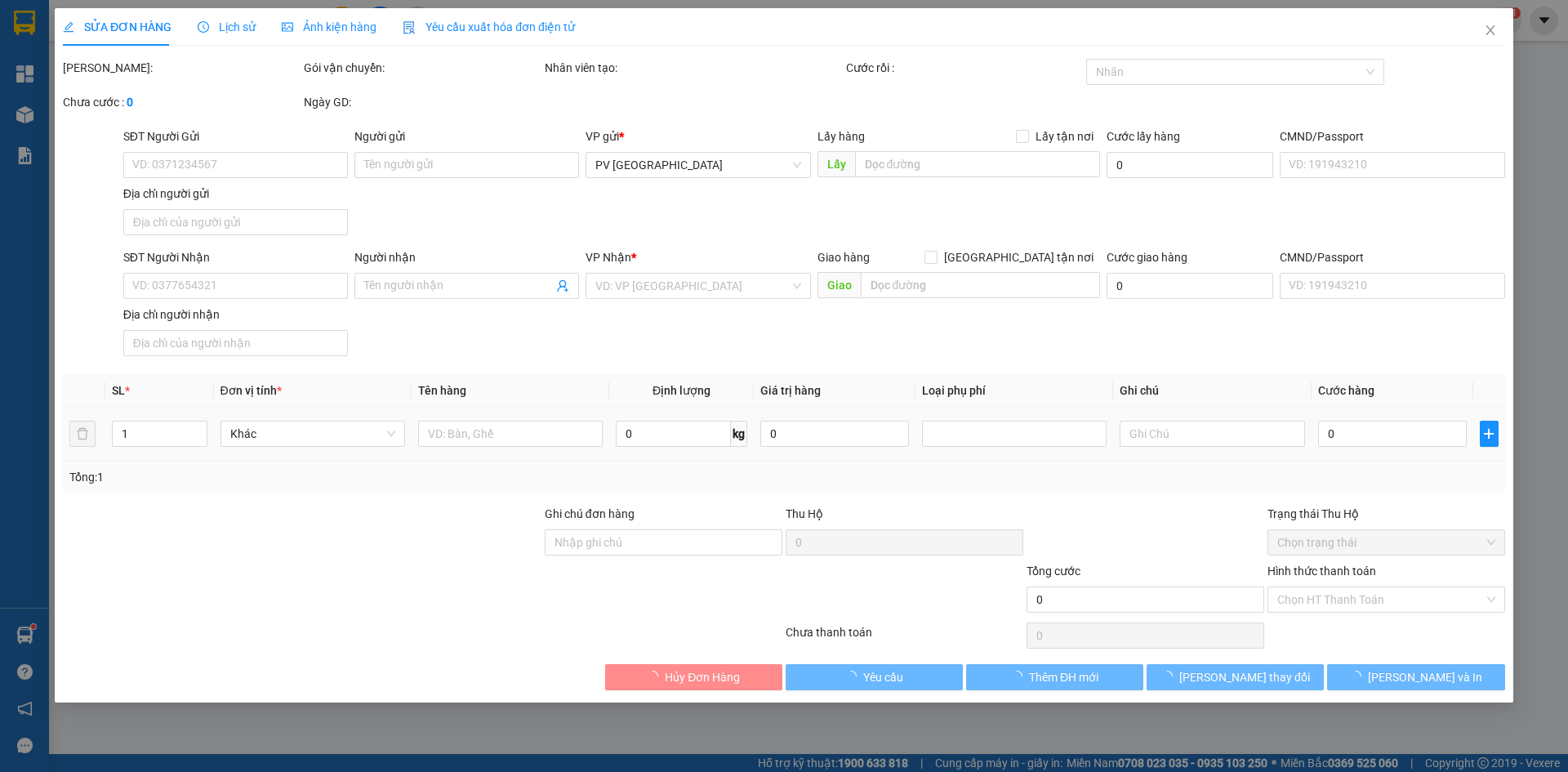
type input "0799929293"
type input "AOAHOUSE"
type input "0374012857"
type input "hiền"
type input "30.000"
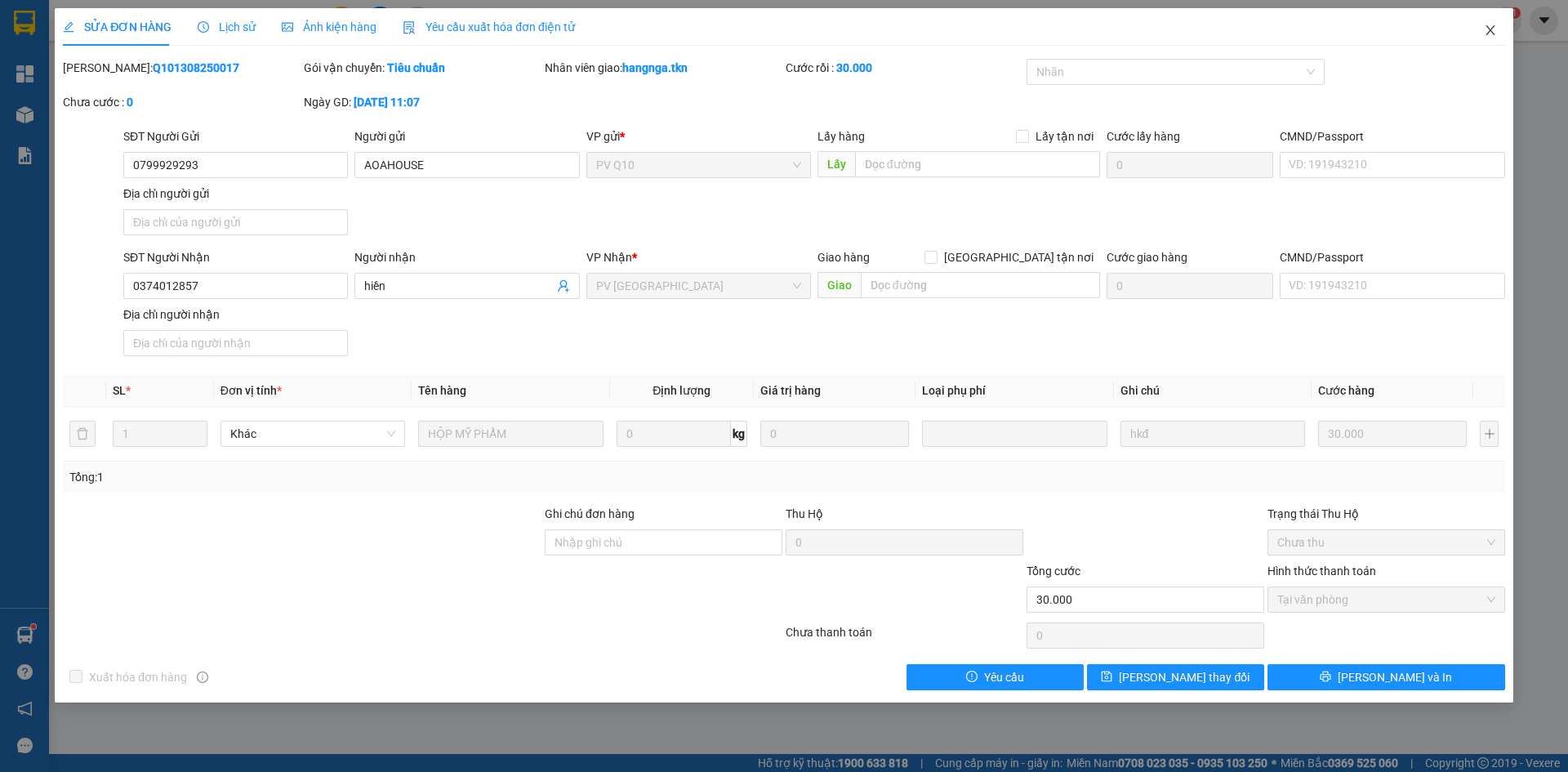
click at [1498, 30] on span "Close" at bounding box center [1491, 31] width 46 height 46
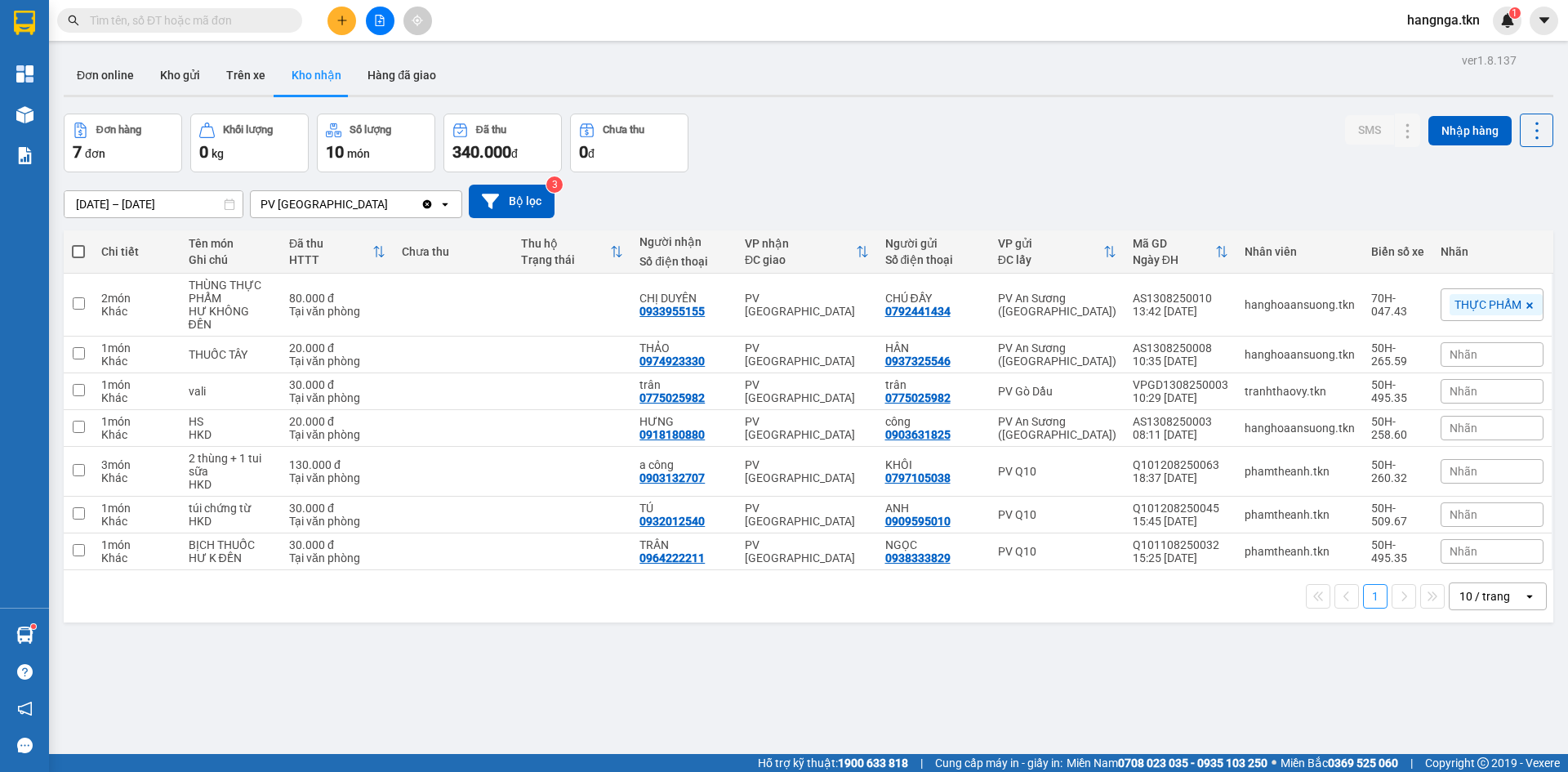
click at [248, 24] on input "text" at bounding box center [186, 20] width 192 height 18
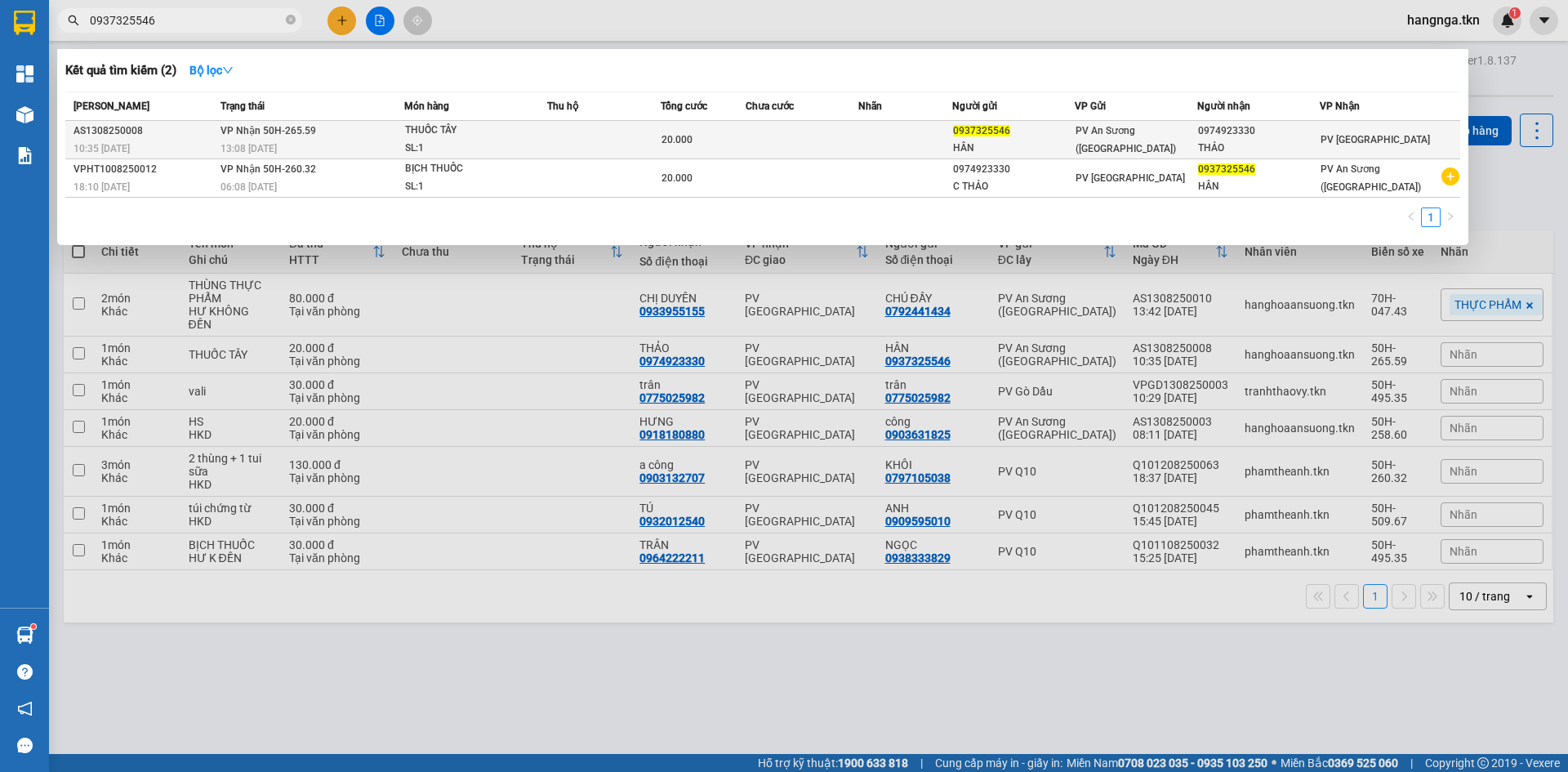
type input "0937325546"
click at [1176, 136] on span "PV An Sương ([GEOGRAPHIC_DATA])" at bounding box center [1126, 140] width 100 height 30
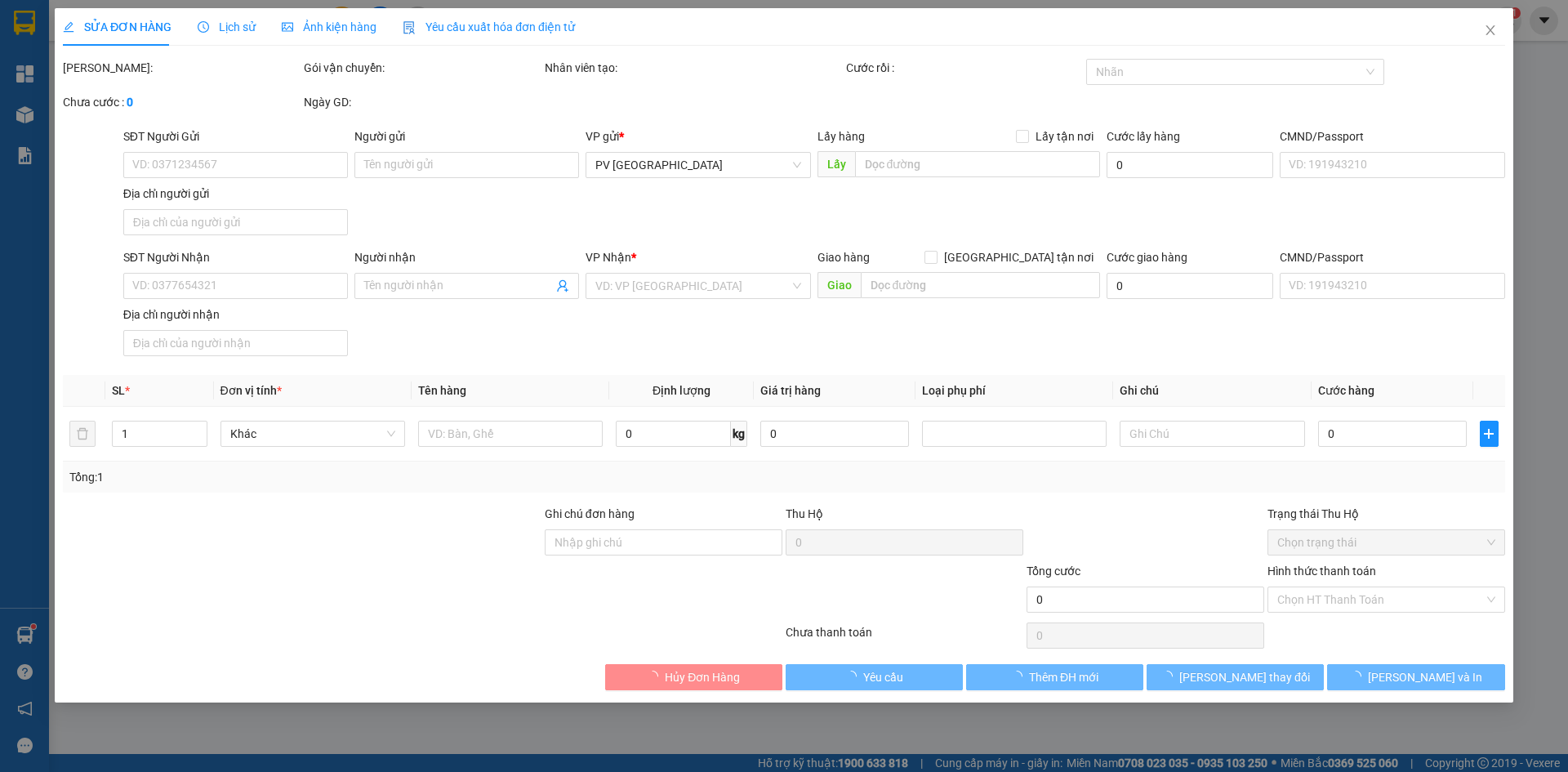
type input "0937325546"
type input "HÂN"
type input "0974923330"
type input "THẢO"
type input "20.000"
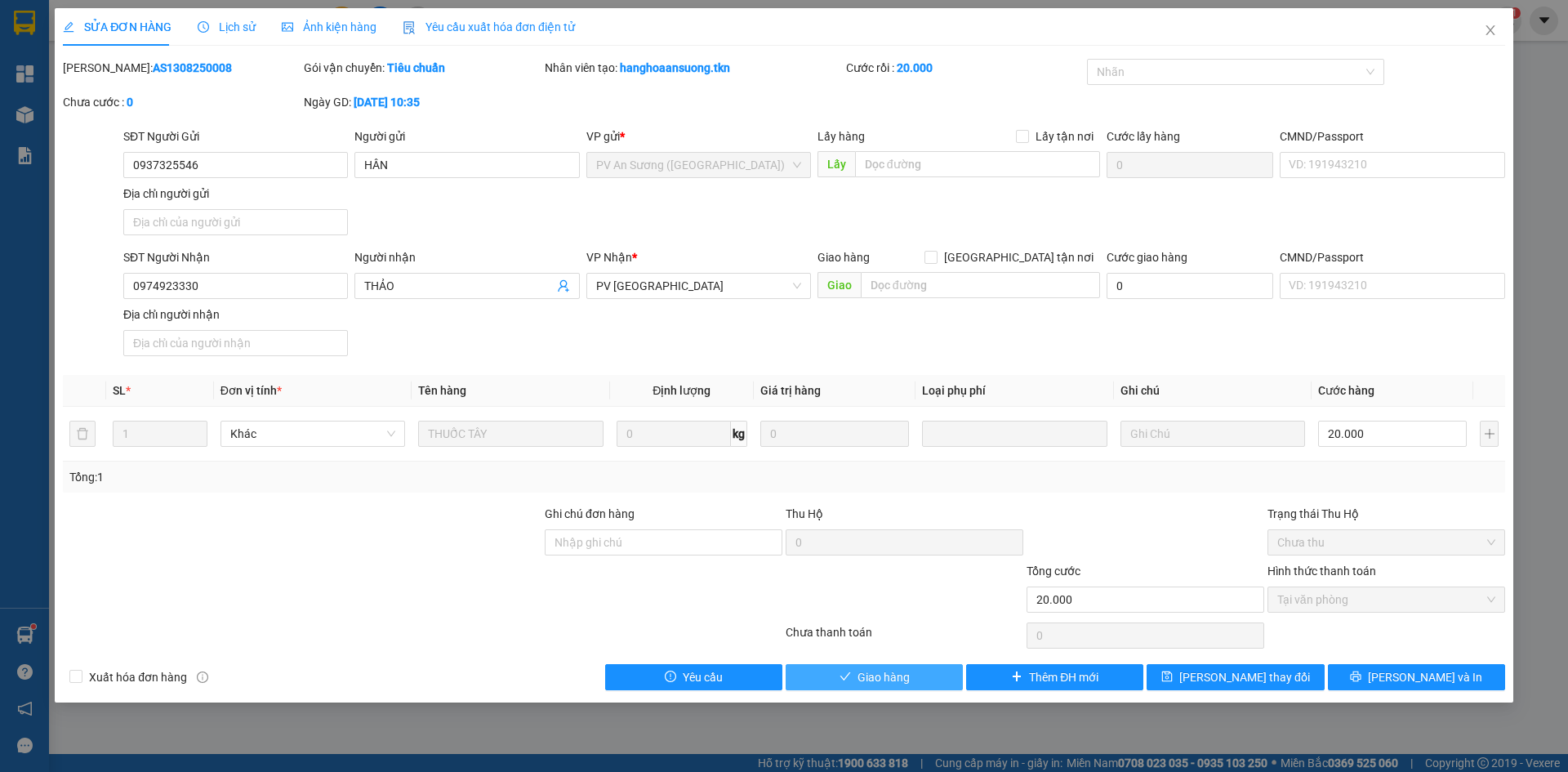
click at [863, 683] on span "Giao hàng" at bounding box center [883, 677] width 52 height 18
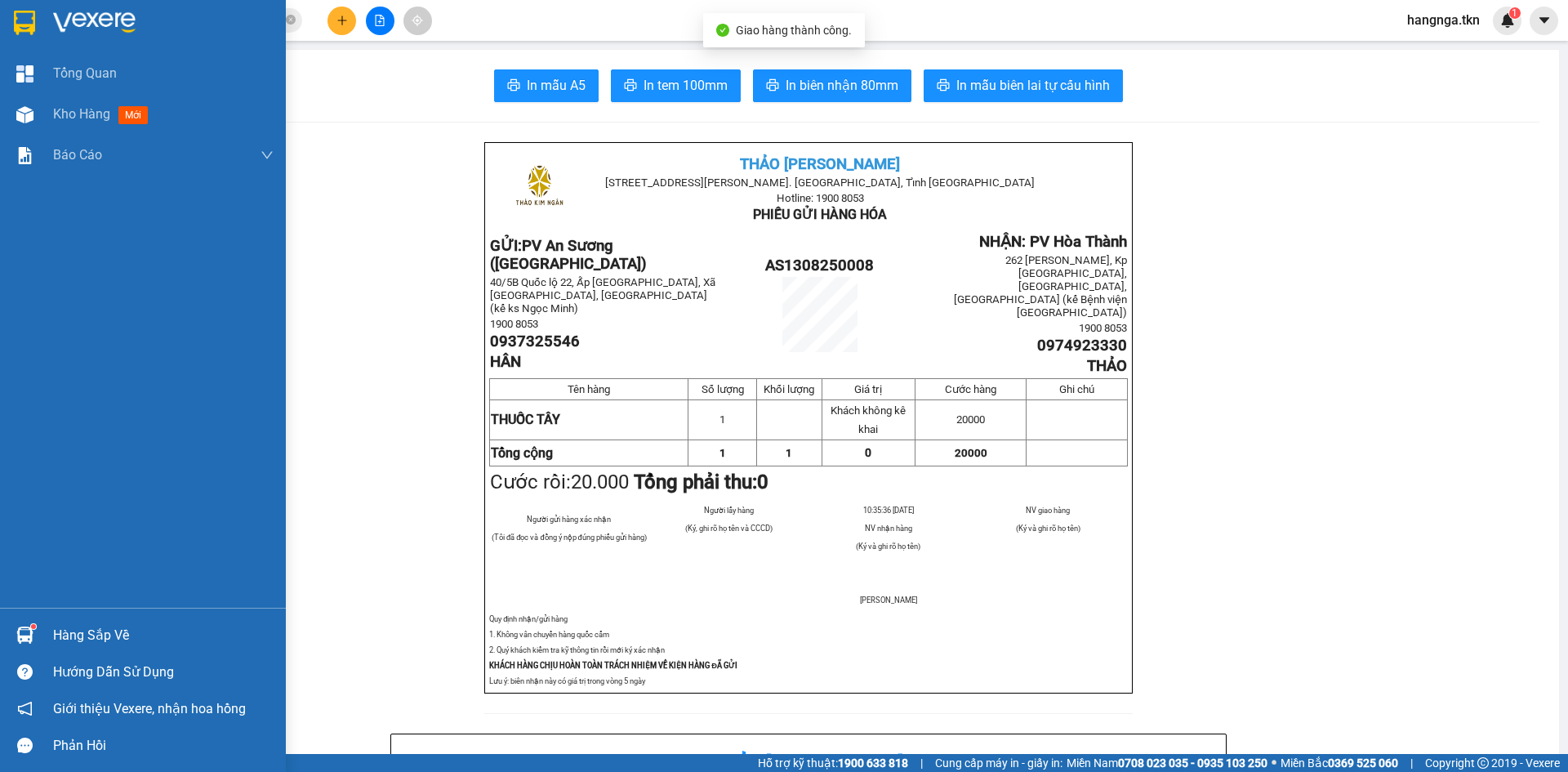
click at [33, 27] on img at bounding box center [24, 22] width 21 height 25
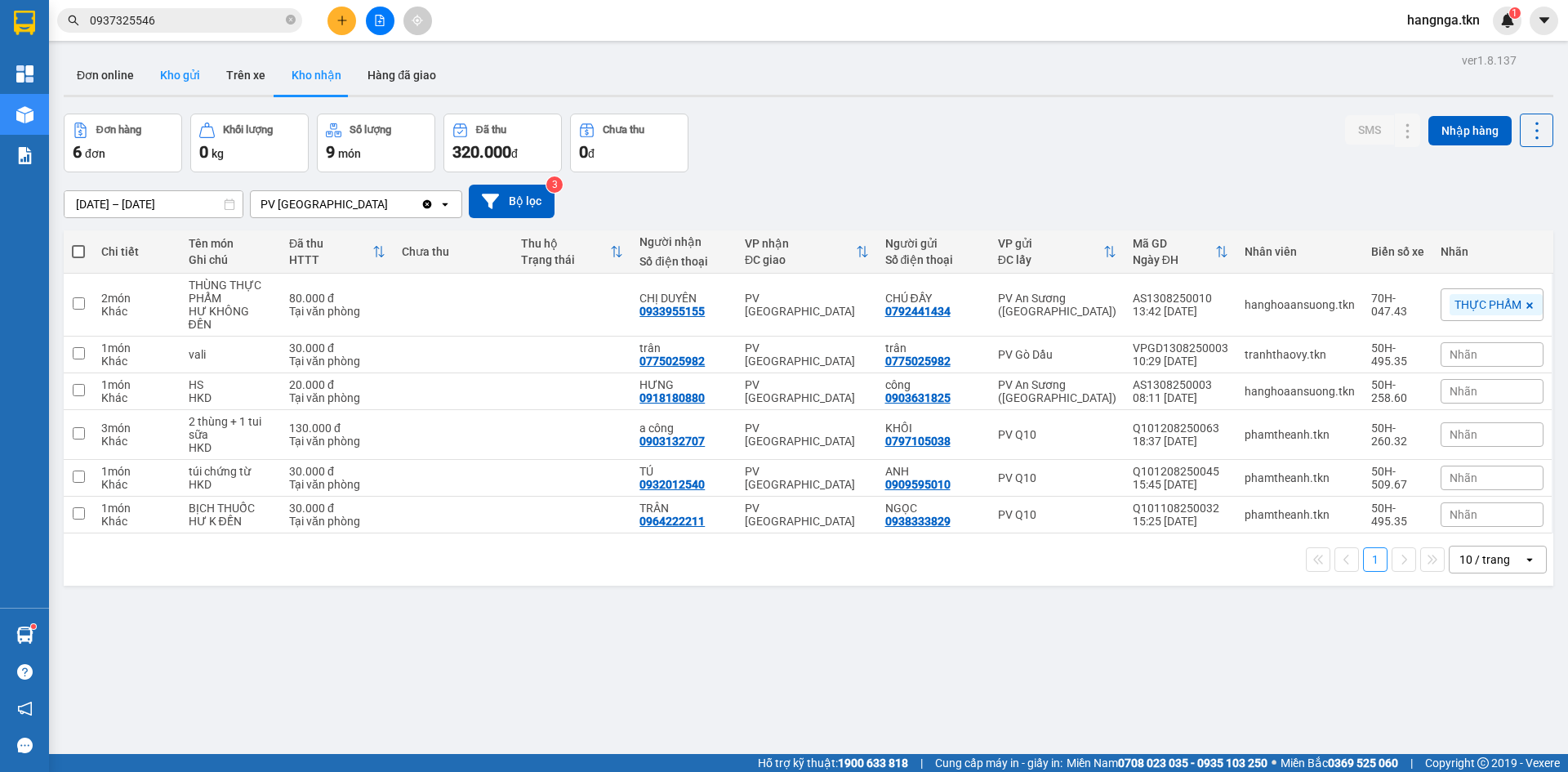
click at [186, 76] on button "Kho gửi" at bounding box center [180, 75] width 66 height 39
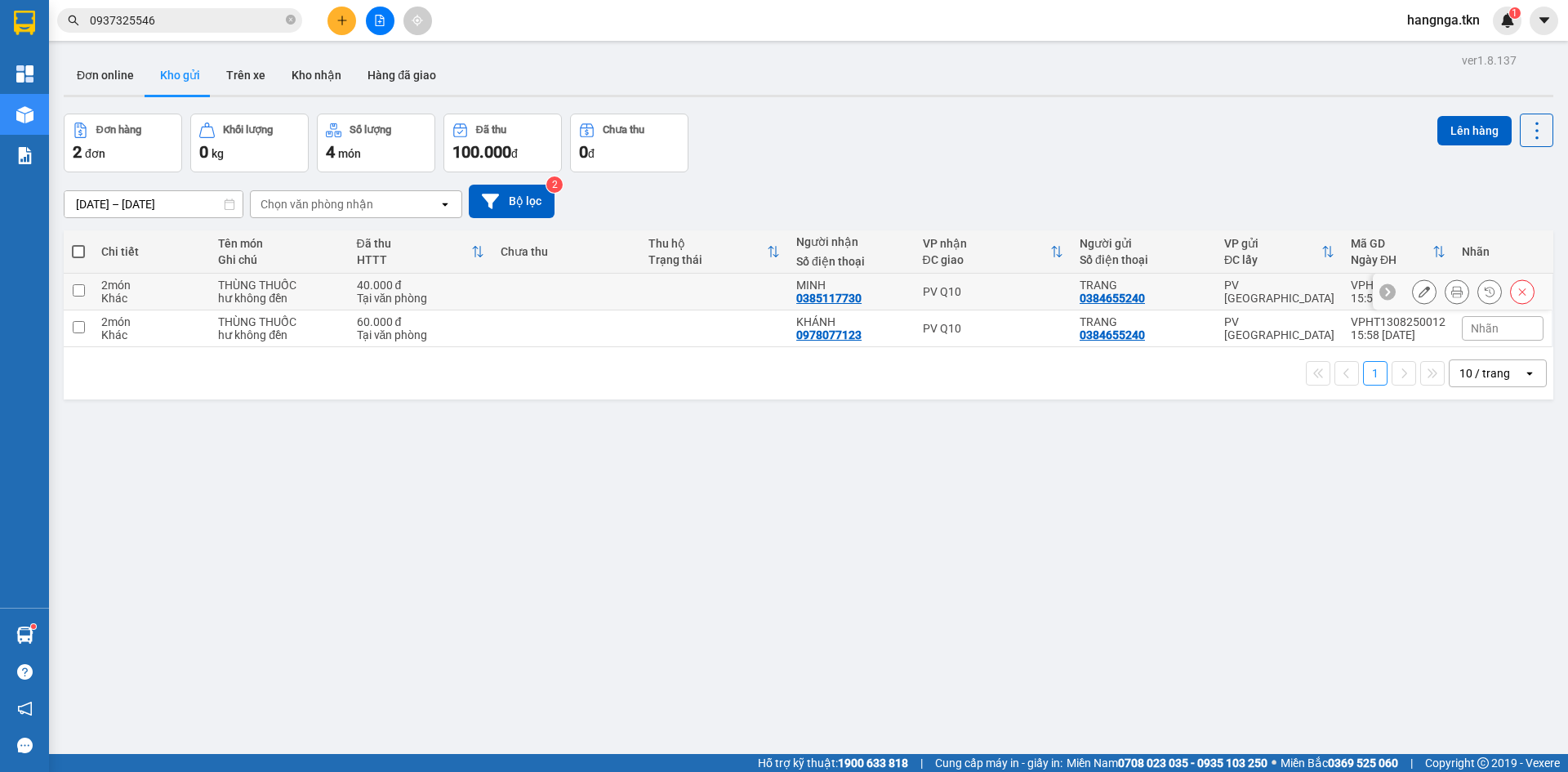
click at [1419, 295] on icon at bounding box center [1424, 291] width 11 height 11
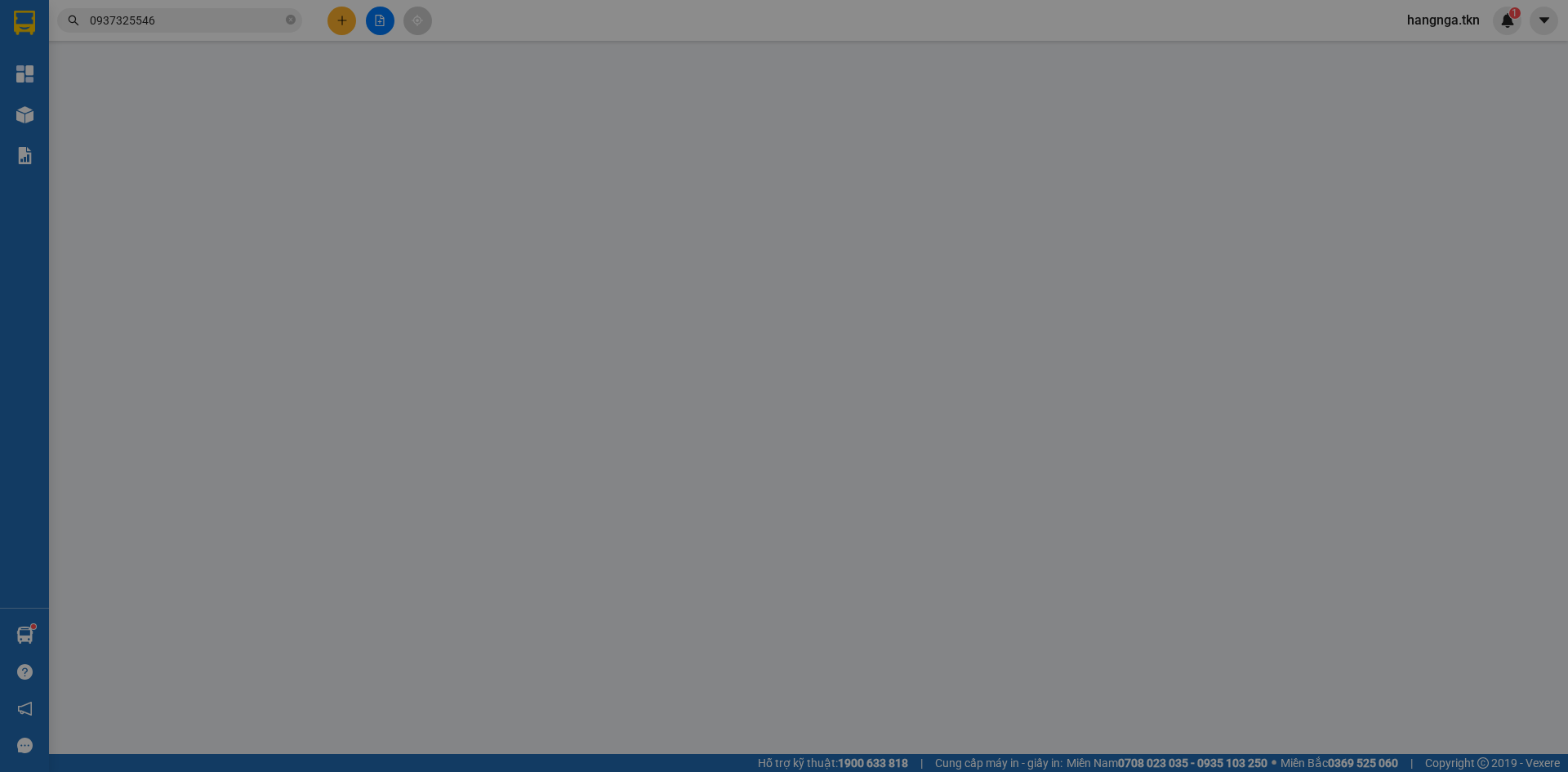
type input "0384655240"
type input "TRANG"
type input "0385117730"
type input "MINH"
type input "40.000"
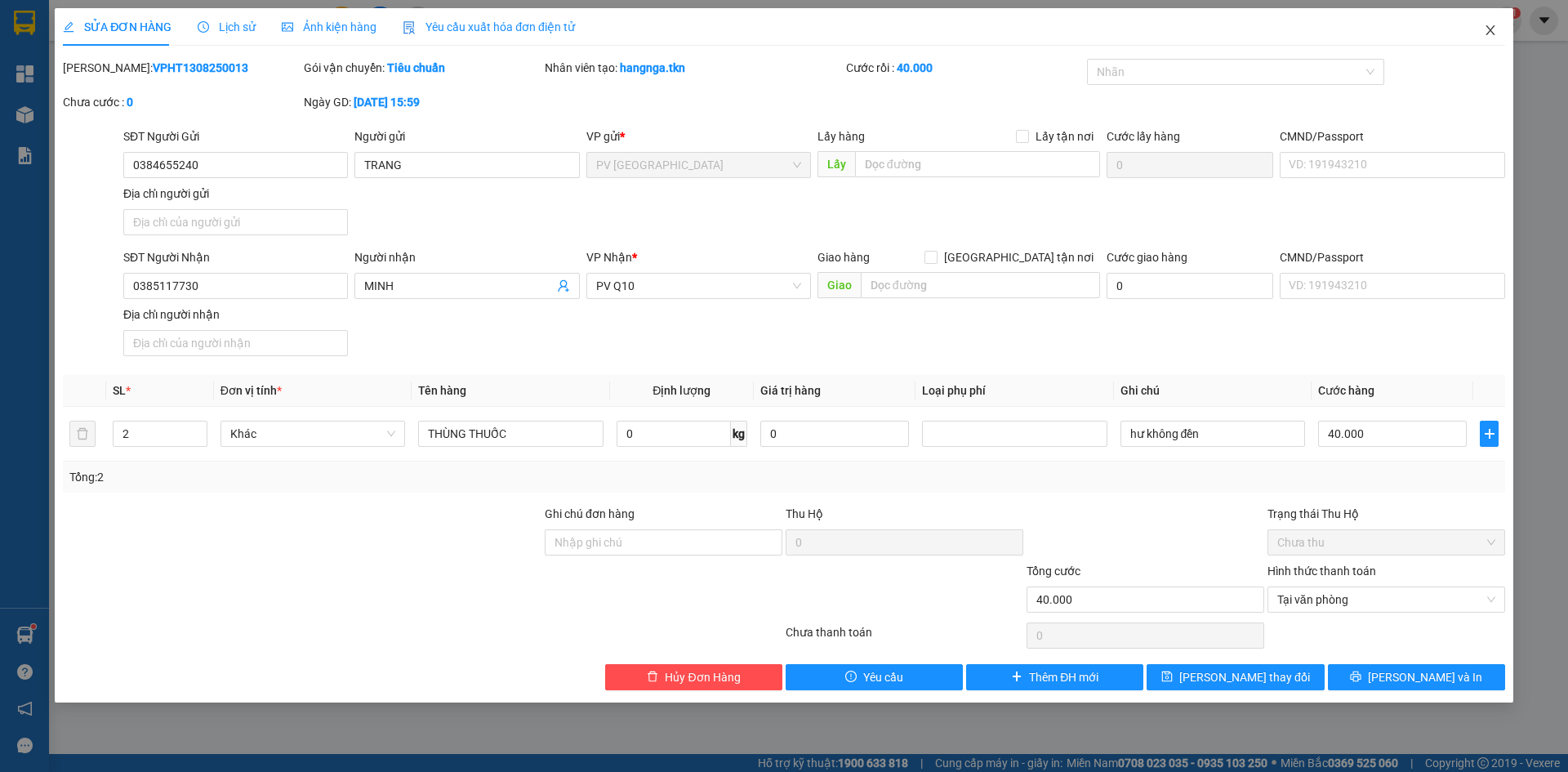
click at [1489, 37] on icon "close" at bounding box center [1490, 30] width 13 height 13
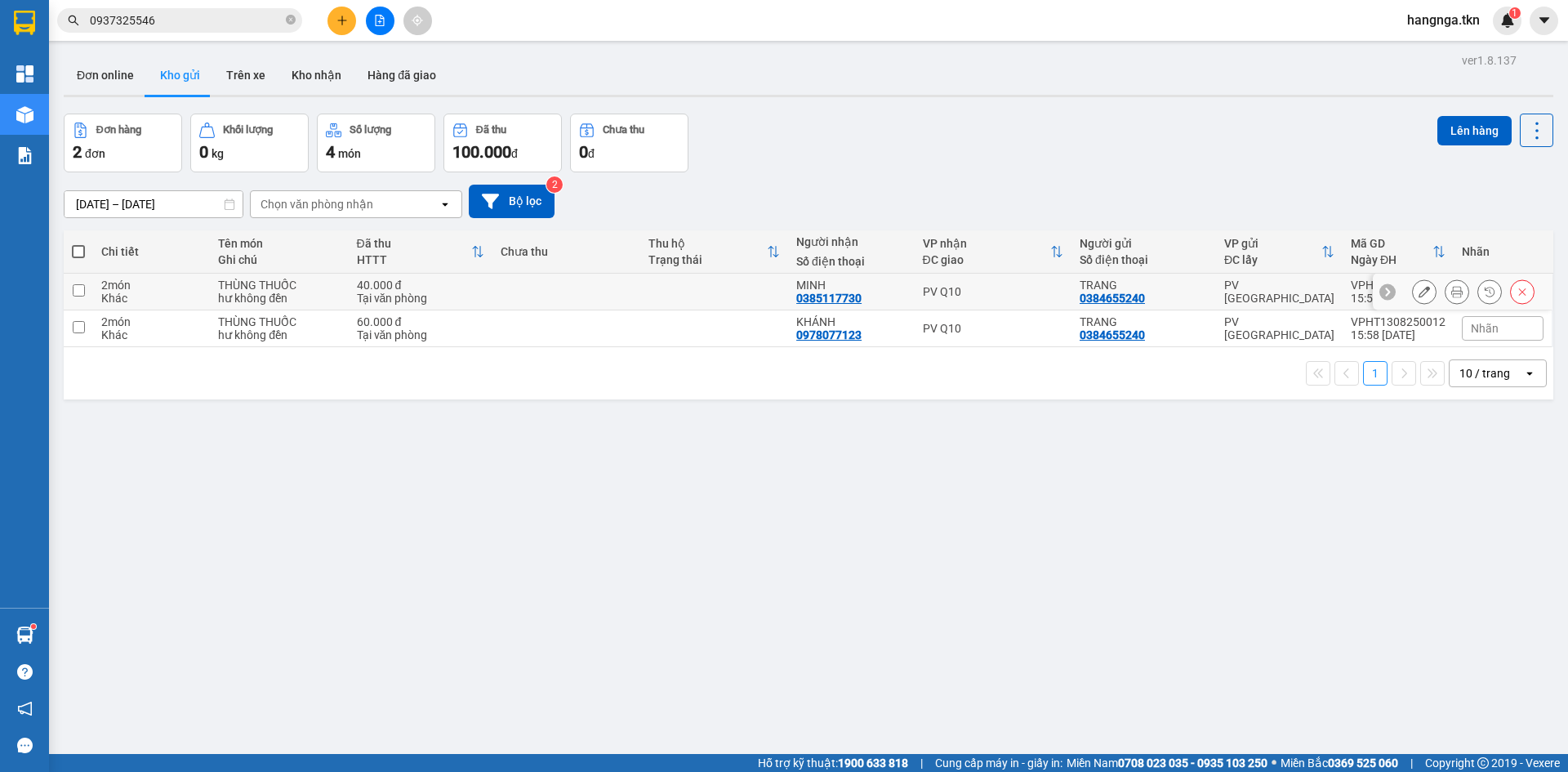
click at [208, 289] on td "2 món Khác" at bounding box center [151, 291] width 117 height 37
checkbox input "true"
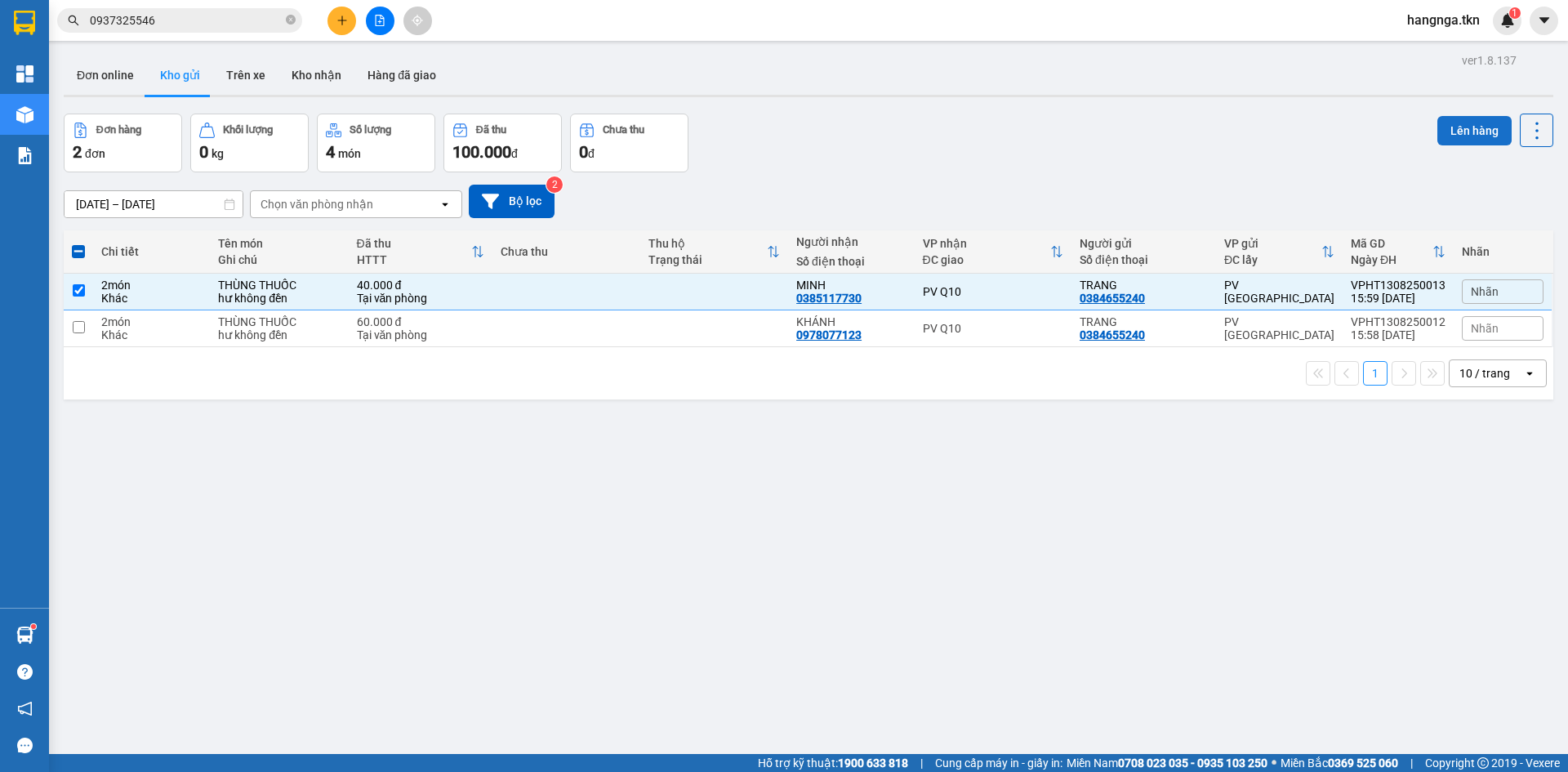
click at [1452, 120] on button "Lên hàng" at bounding box center [1474, 130] width 74 height 30
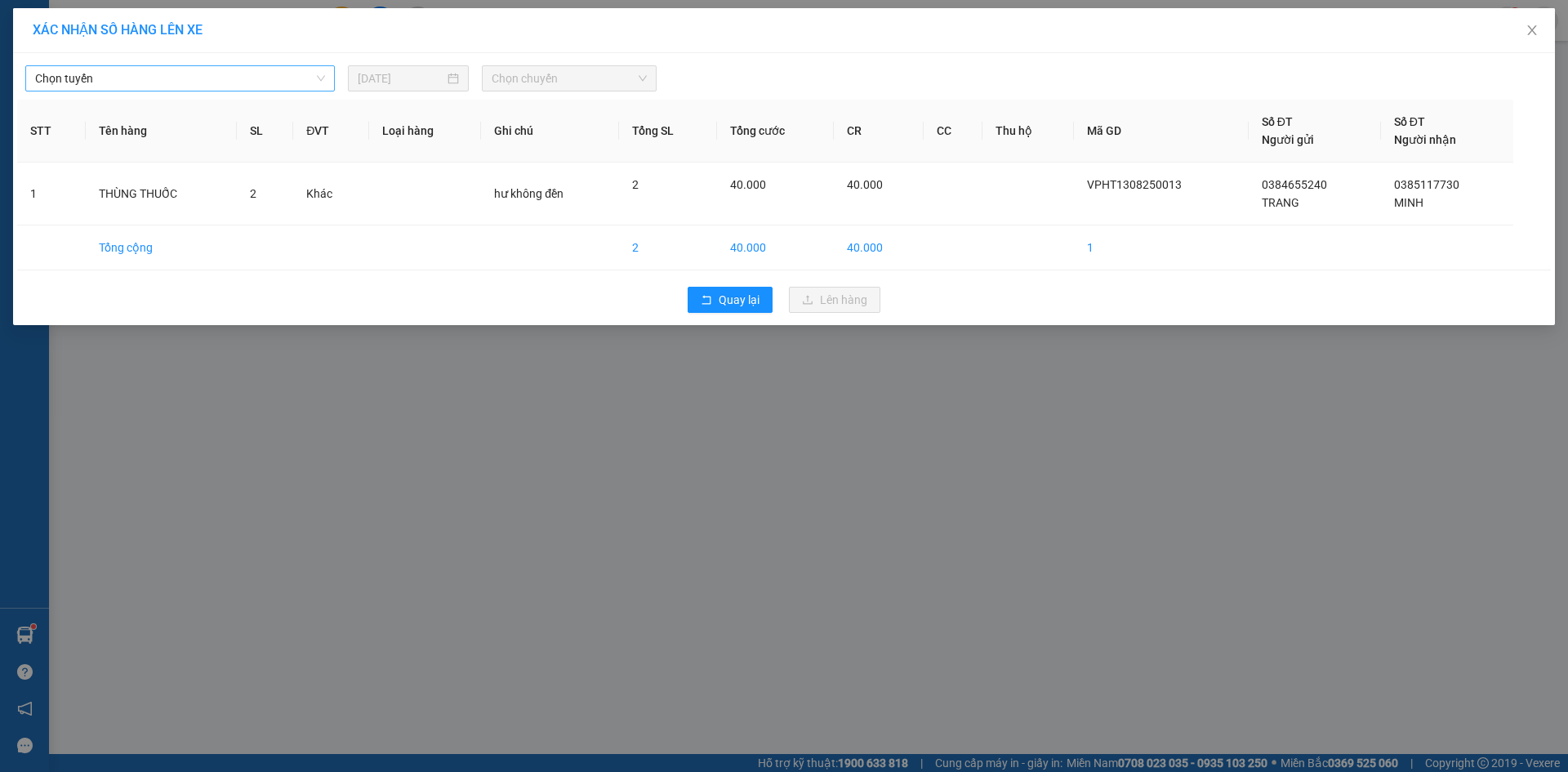
click at [234, 72] on span "Chọn tuyến" at bounding box center [180, 78] width 290 height 25
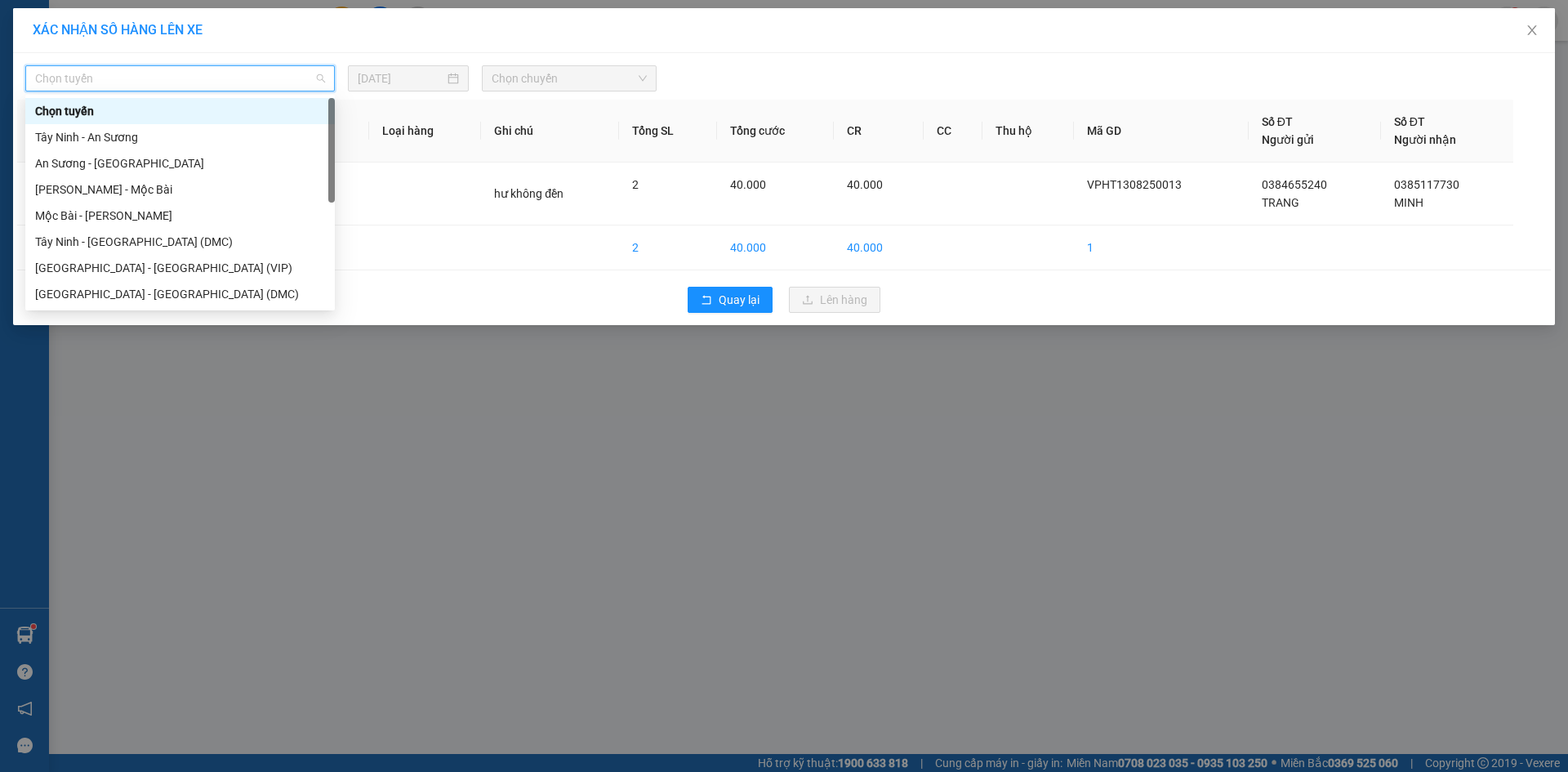
scroll to position [26, 0]
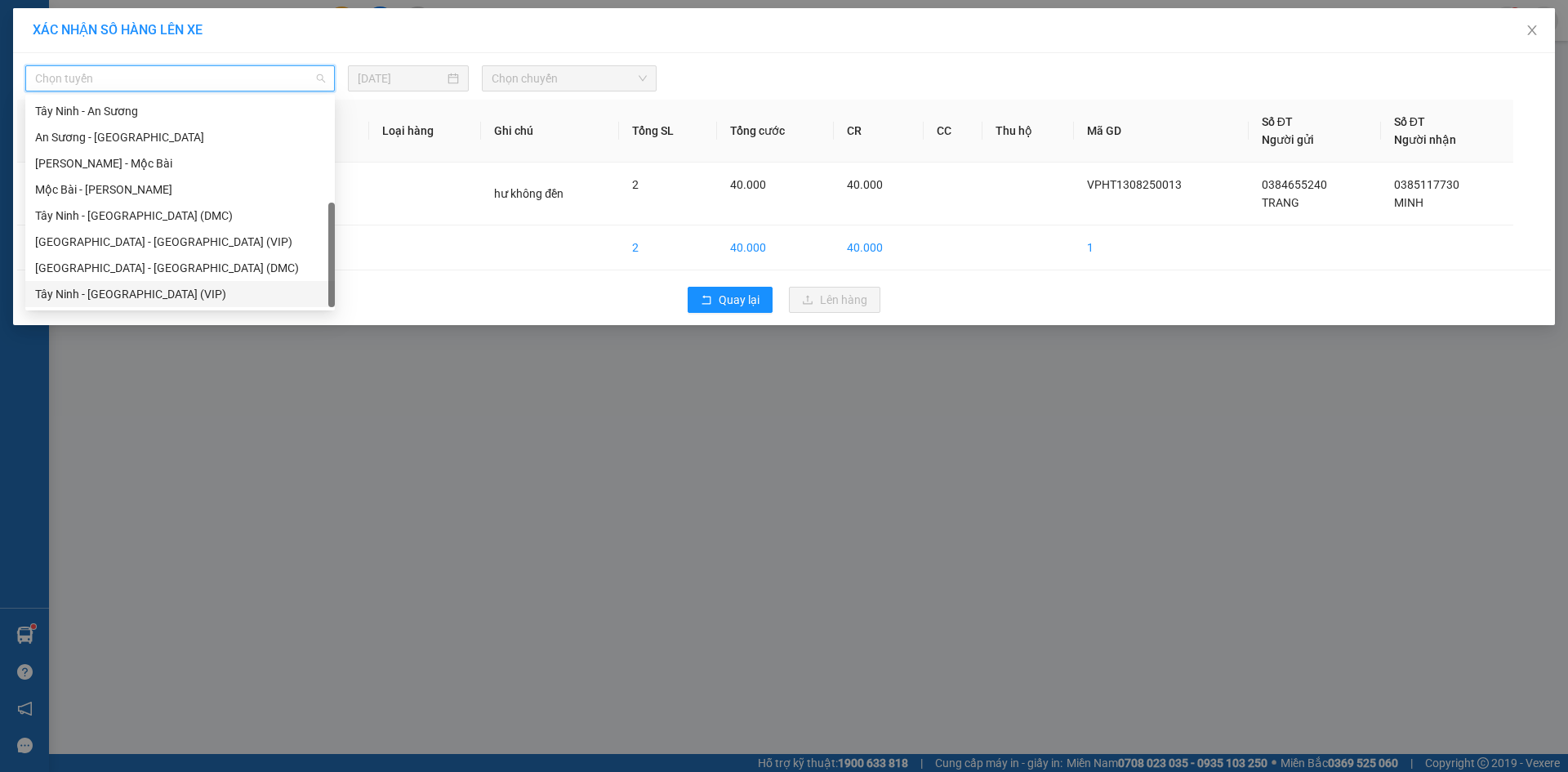
click at [223, 290] on div "Tây Ninh - [GEOGRAPHIC_DATA] (VIP)" at bounding box center [180, 294] width 290 height 18
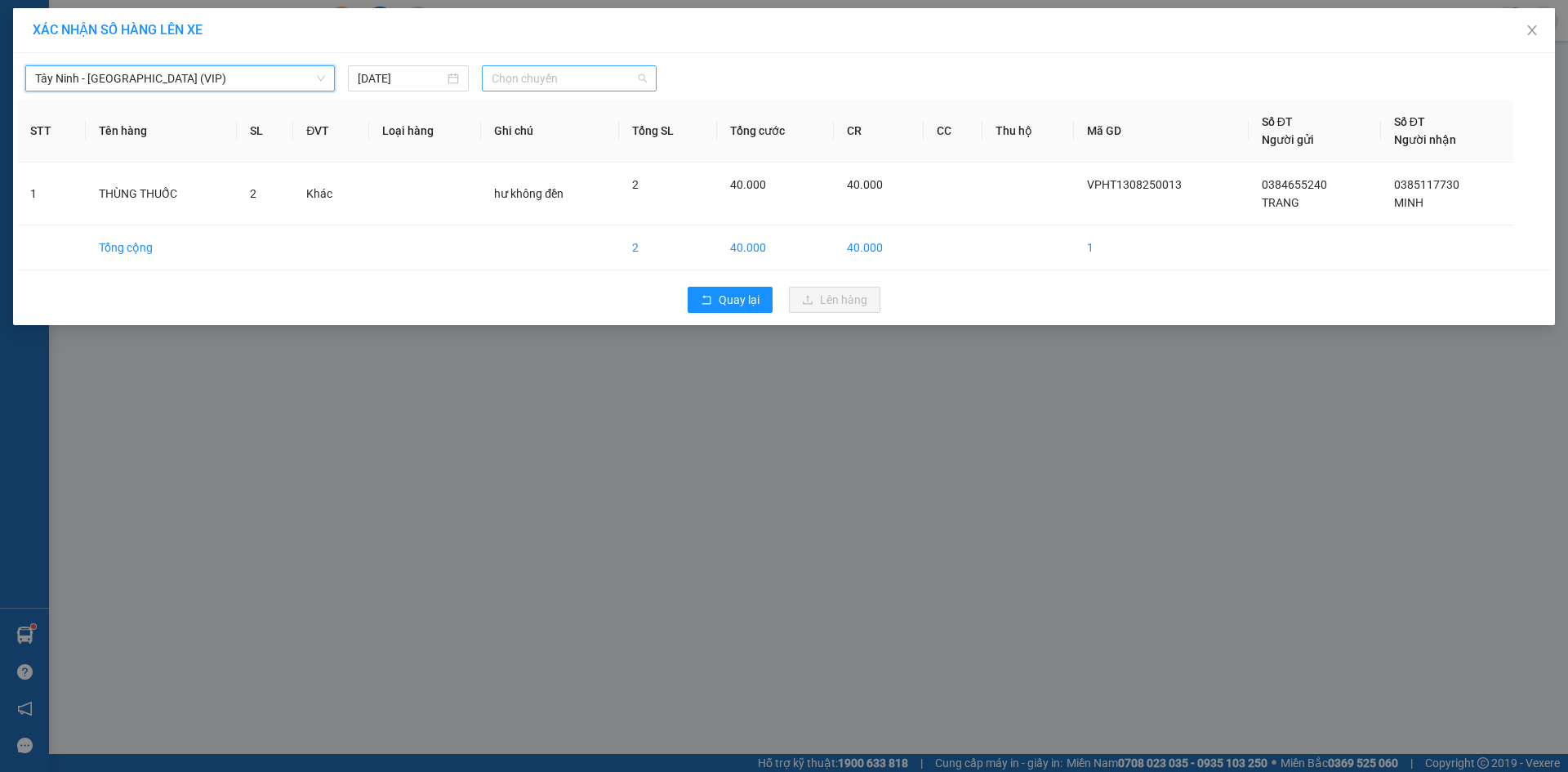
click at [573, 74] on span "Chọn chuyến" at bounding box center [569, 78] width 155 height 25
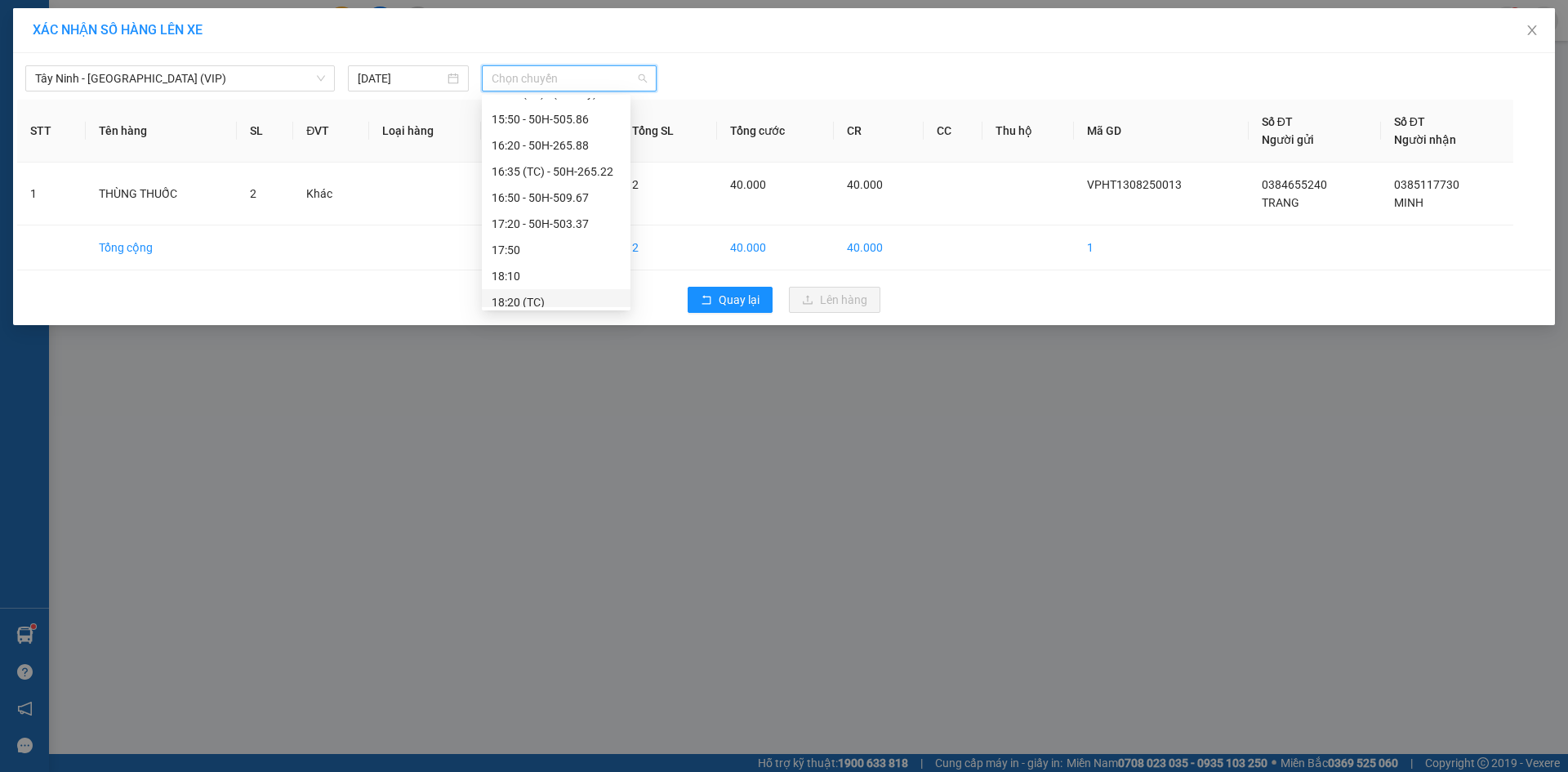
scroll to position [1457, 0]
click at [594, 192] on div "16:20 - 50H-265.88" at bounding box center [557, 196] width 129 height 18
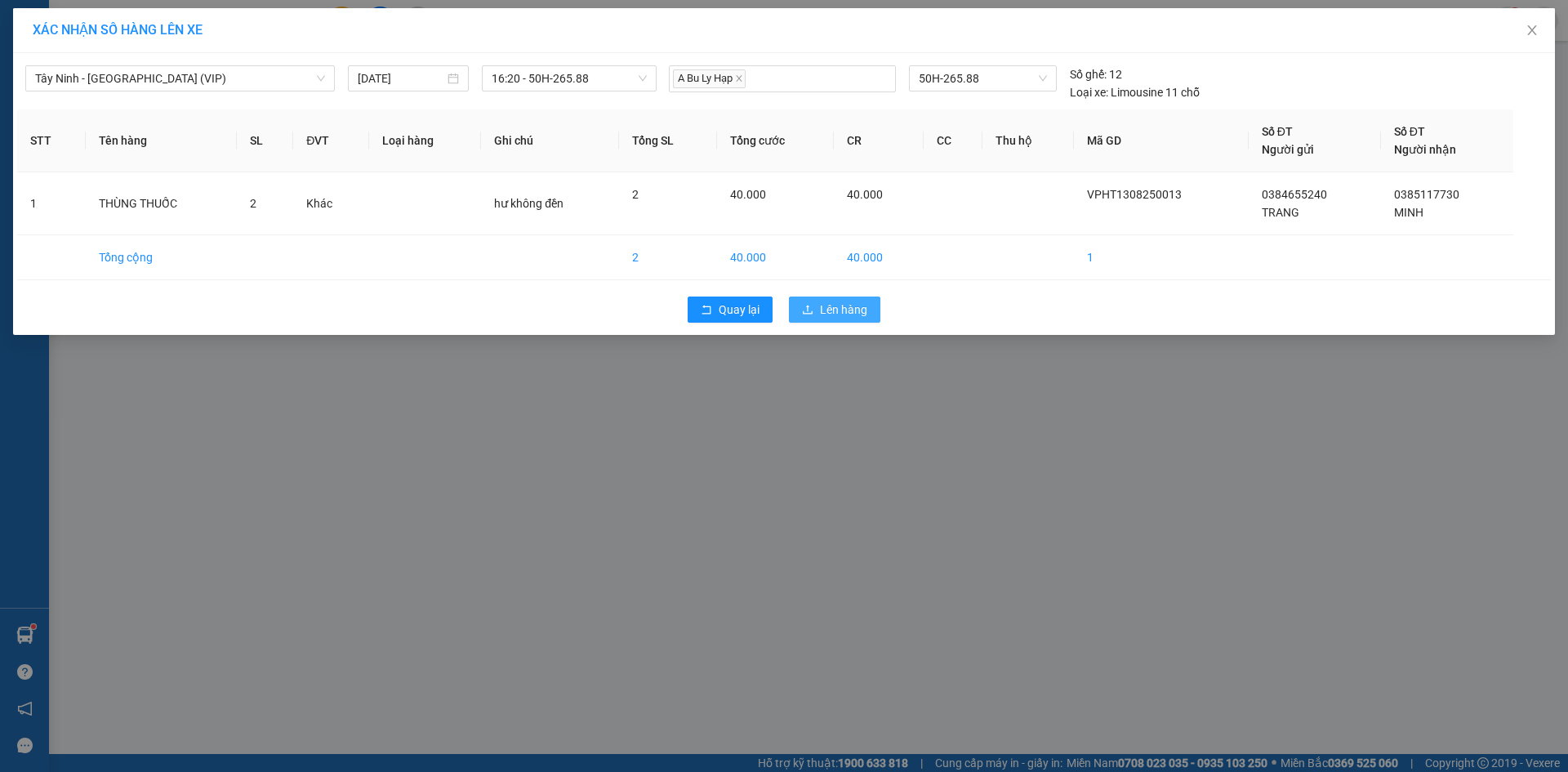
click at [828, 310] on span "Lên hàng" at bounding box center [844, 309] width 48 height 18
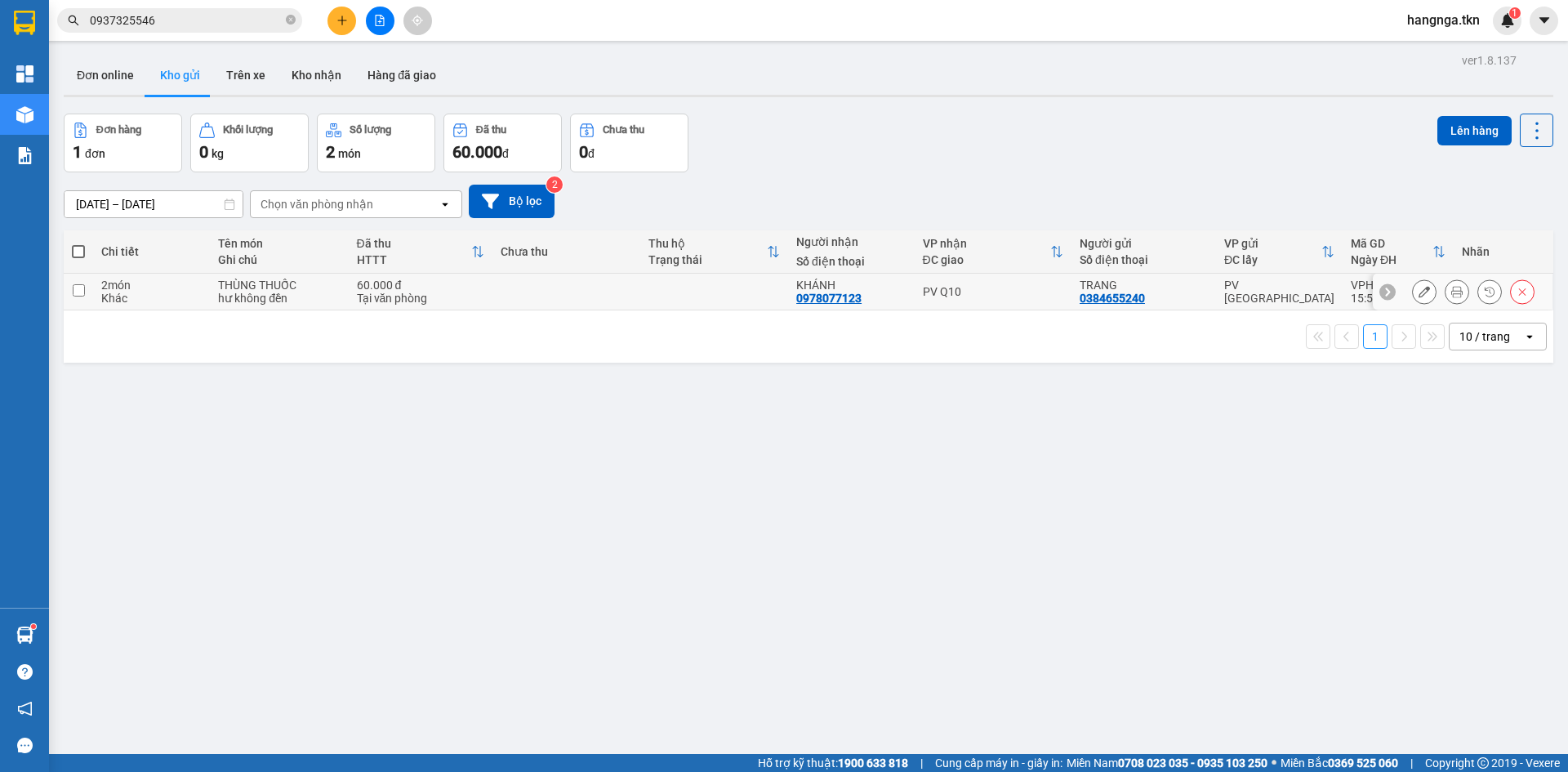
click at [830, 309] on td "KHÁNH 0978077123" at bounding box center [851, 291] width 127 height 37
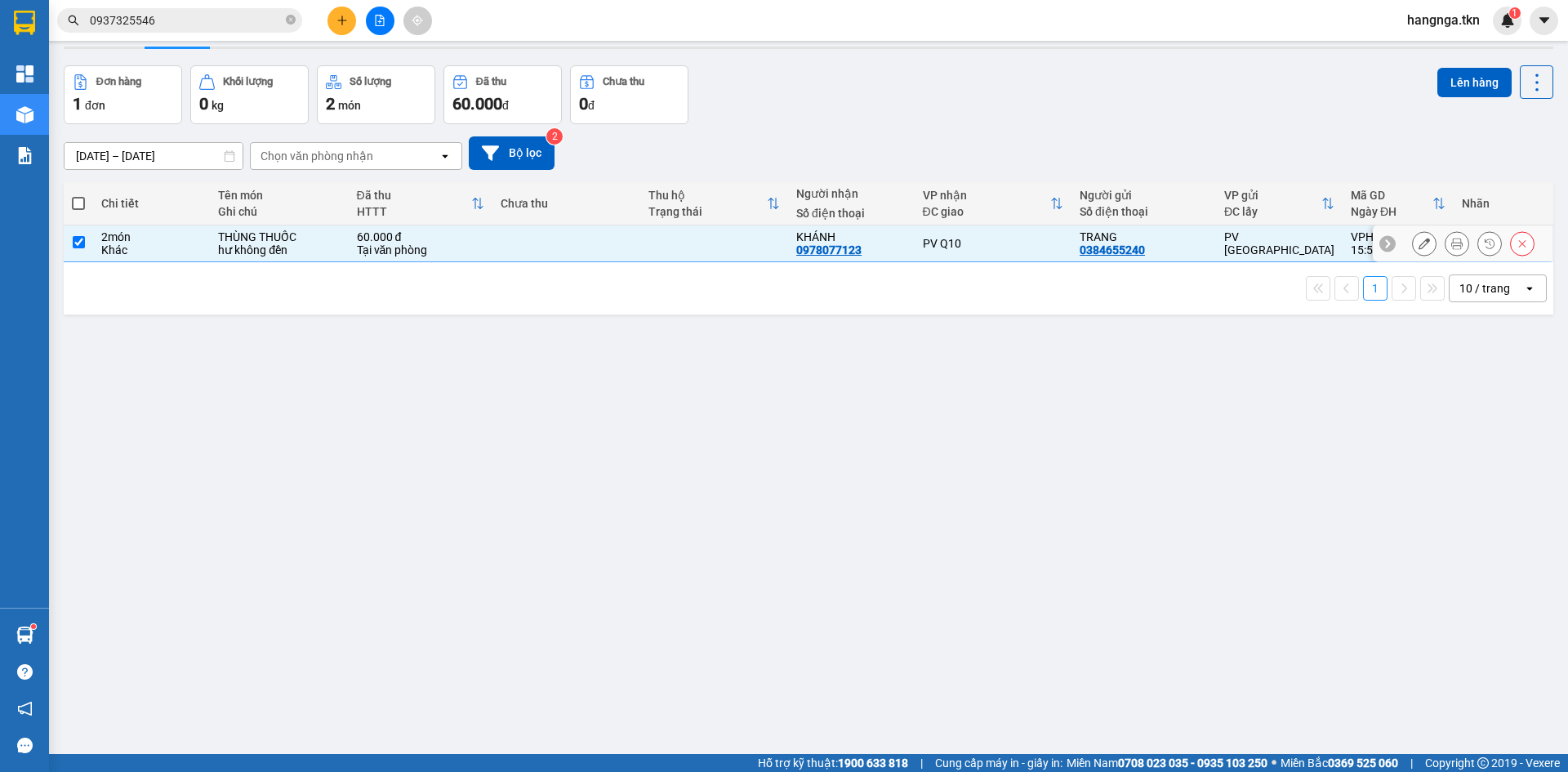
scroll to position [75, 0]
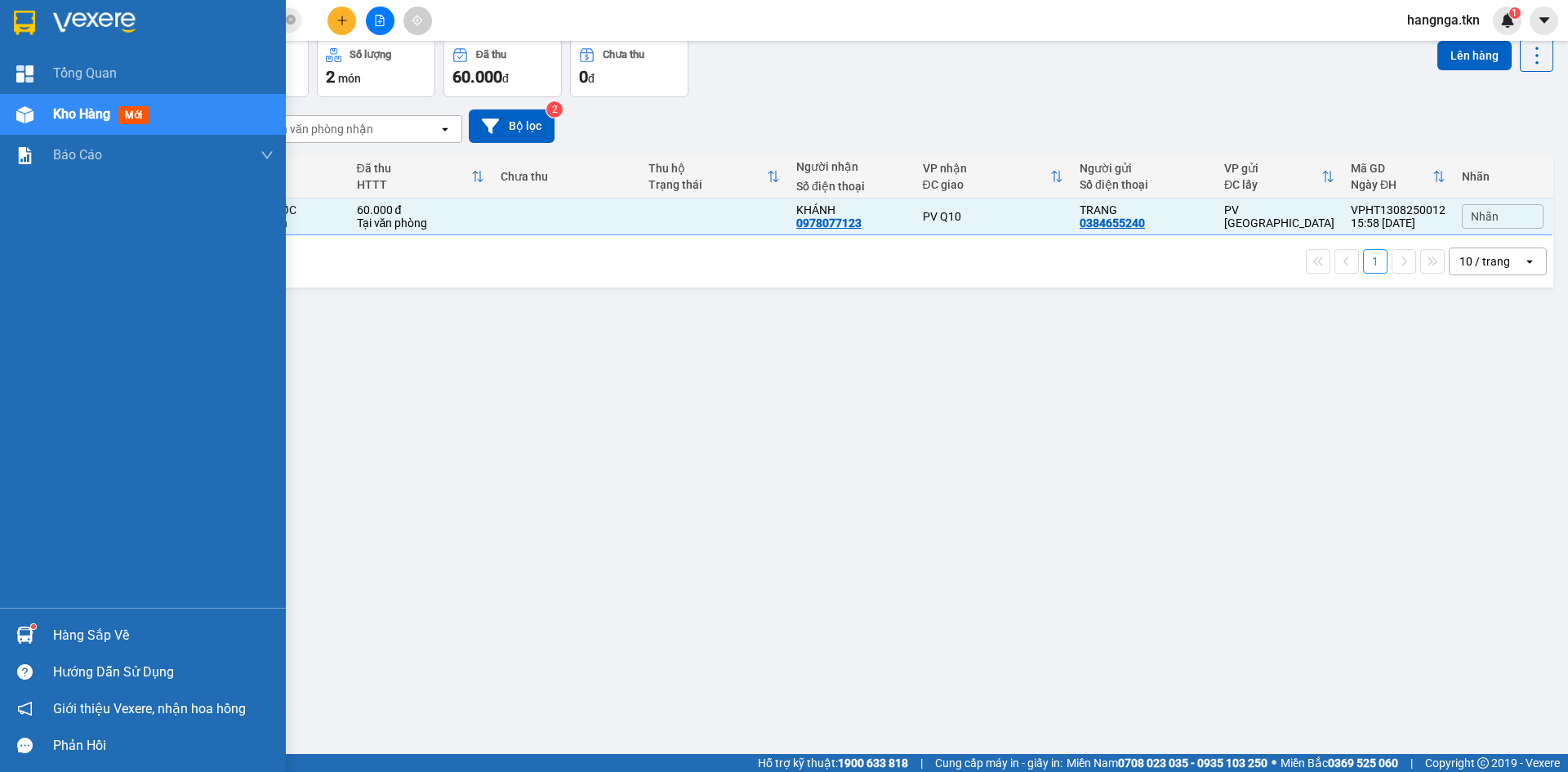
click at [84, 624] on div "Hàng sắp về" at bounding box center [163, 635] width 220 height 25
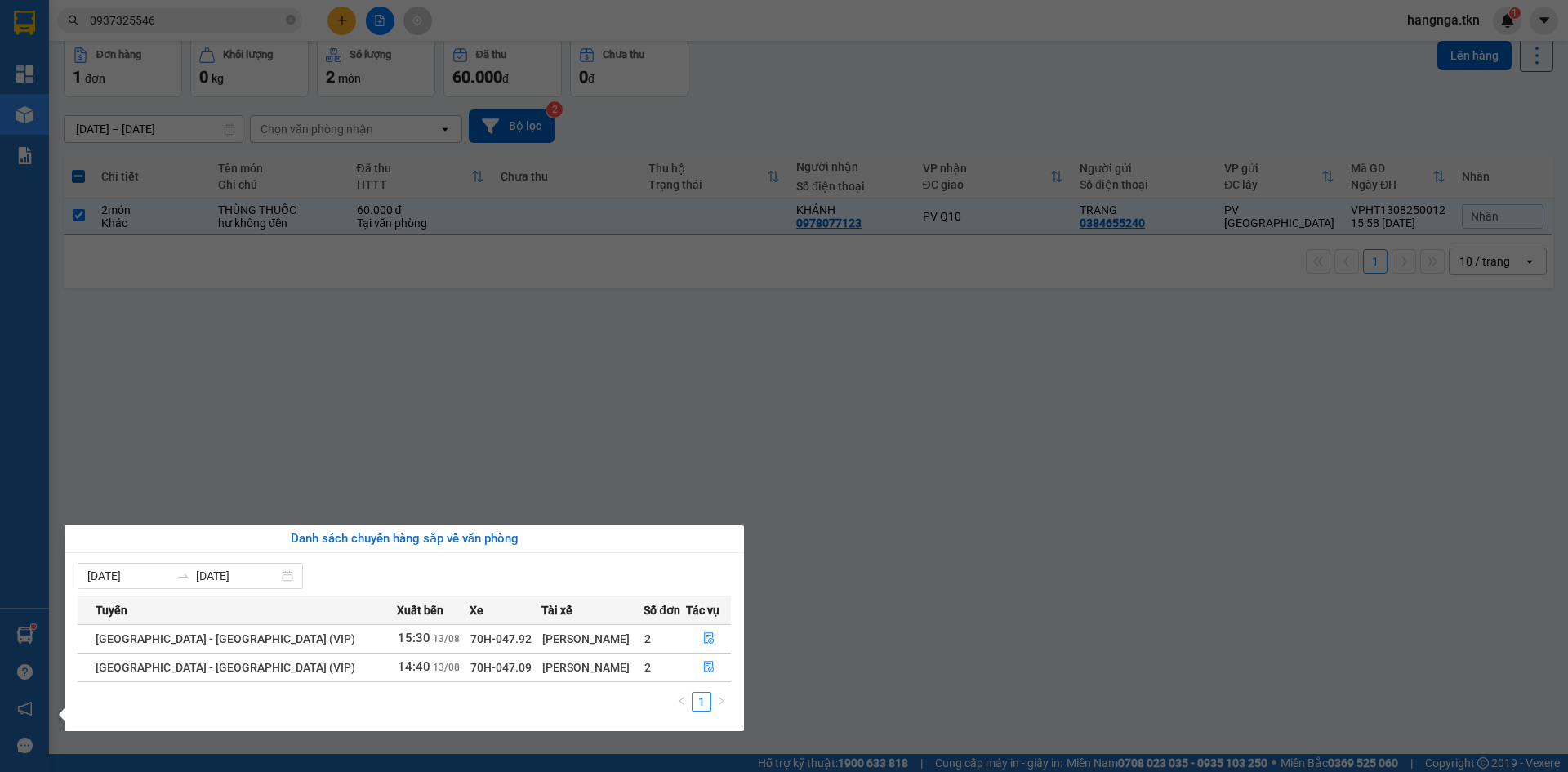
click at [660, 416] on section "Kết quả tìm kiếm ( 2 ) Bộ lọc Mã ĐH Trạng thái Món hàng Thu hộ Tổng cước Chưa c…" at bounding box center [784, 386] width 1568 height 772
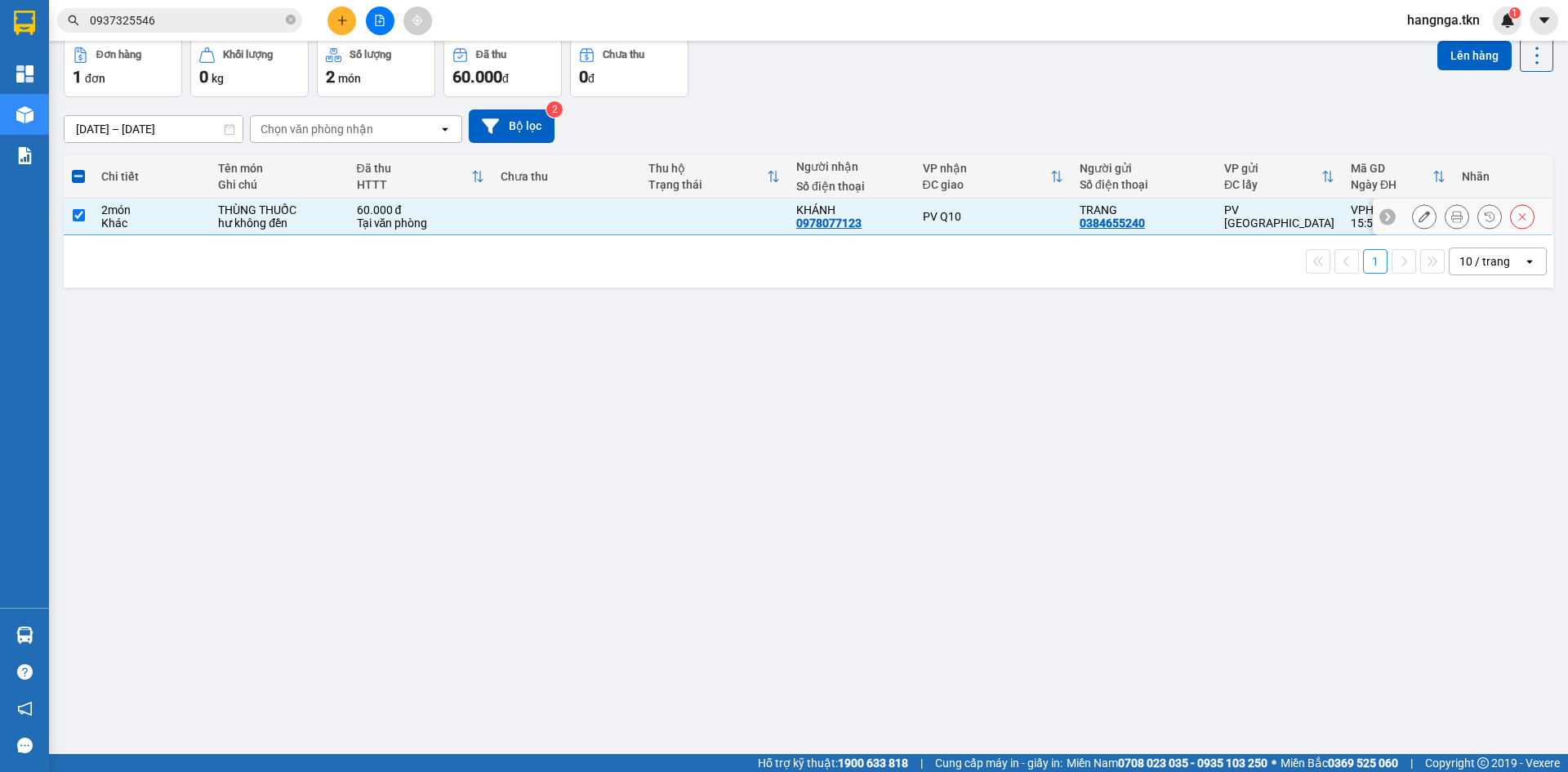
click at [86, 222] on td at bounding box center [78, 216] width 30 height 37
checkbox input "false"
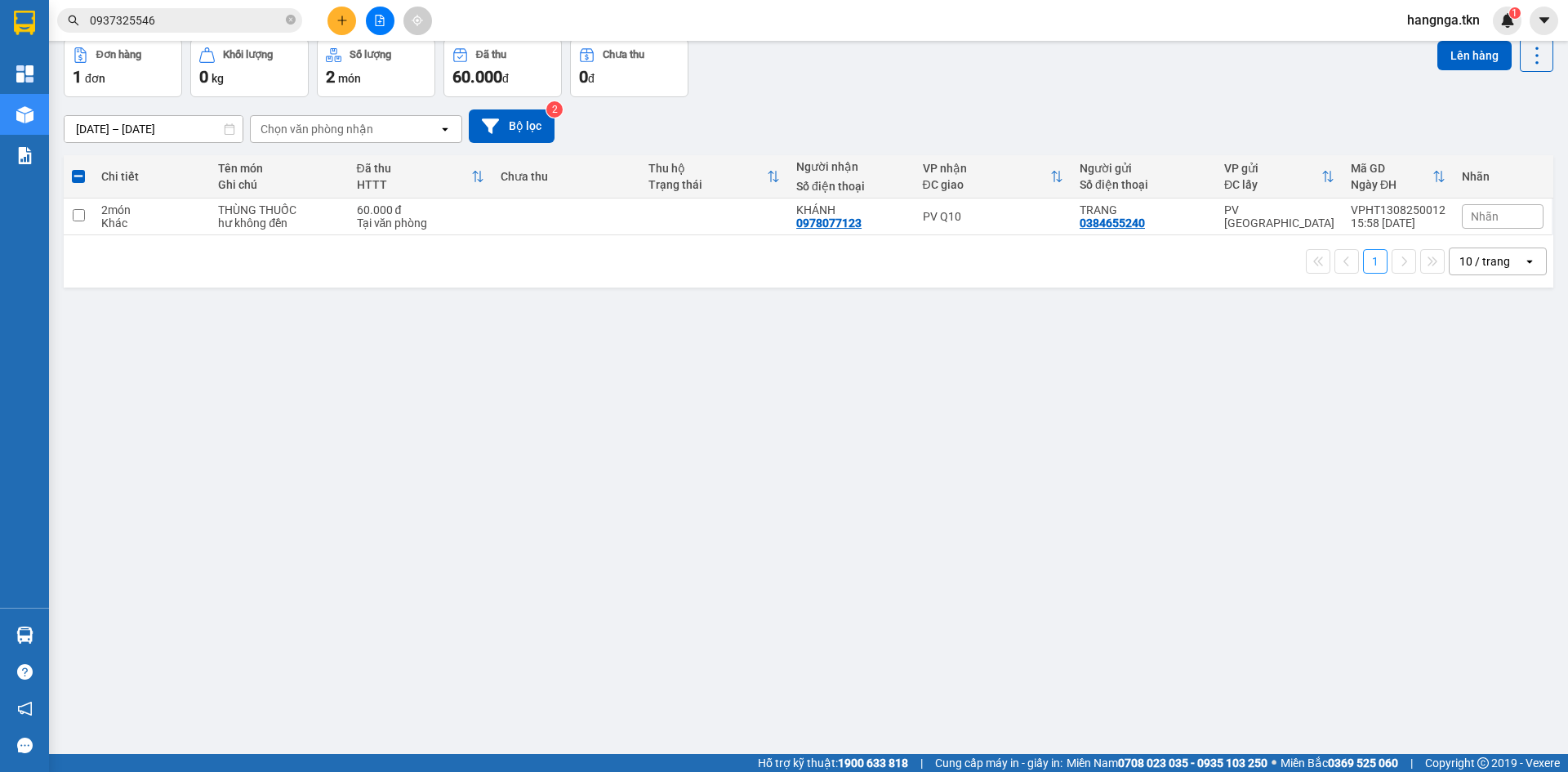
click at [309, 462] on div "ver 1.8.137 Đơn online Kho gửi Trên xe Kho nhận Hàng đã giao Đơn hàng 1 đơn Khố…" at bounding box center [808, 359] width 1502 height 772
click at [338, 12] on button at bounding box center [342, 21] width 29 height 29
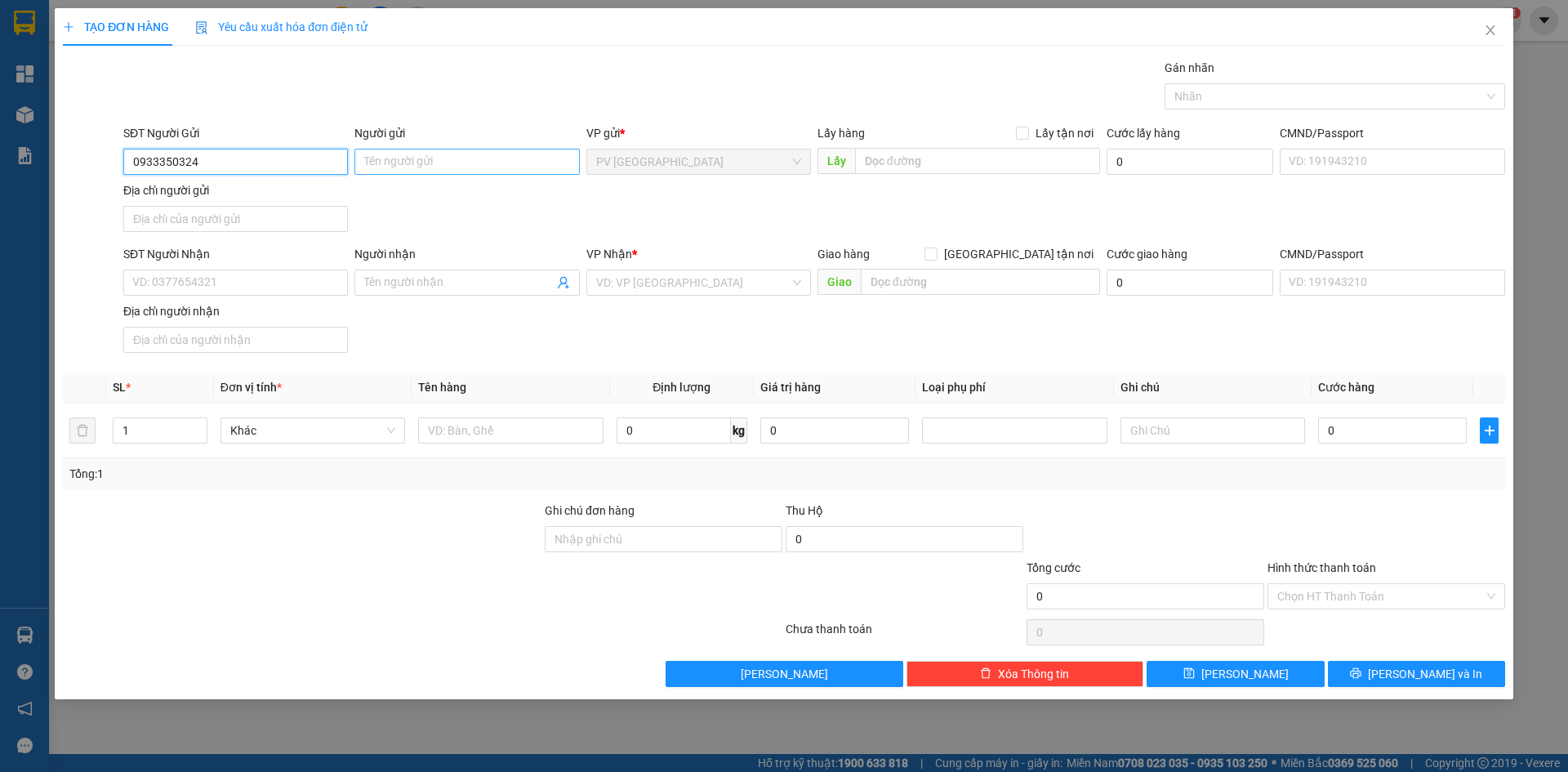
type input "0933350324"
click at [411, 160] on input "Người gửi" at bounding box center [466, 162] width 225 height 26
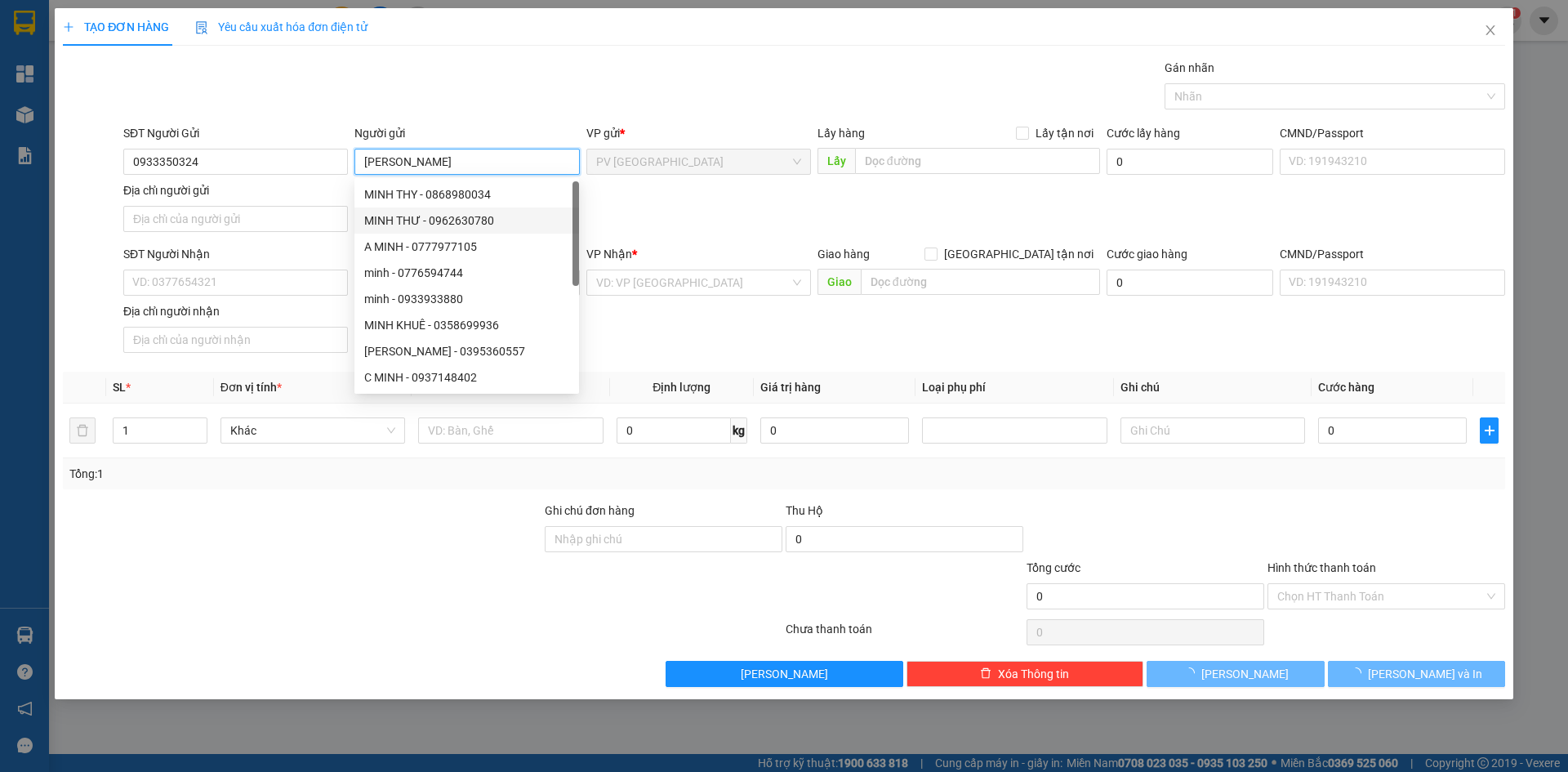
type input "MINH ANH"
click at [220, 299] on div "SĐT Người Nhận VD: 0377654321" at bounding box center [236, 273] width 225 height 57
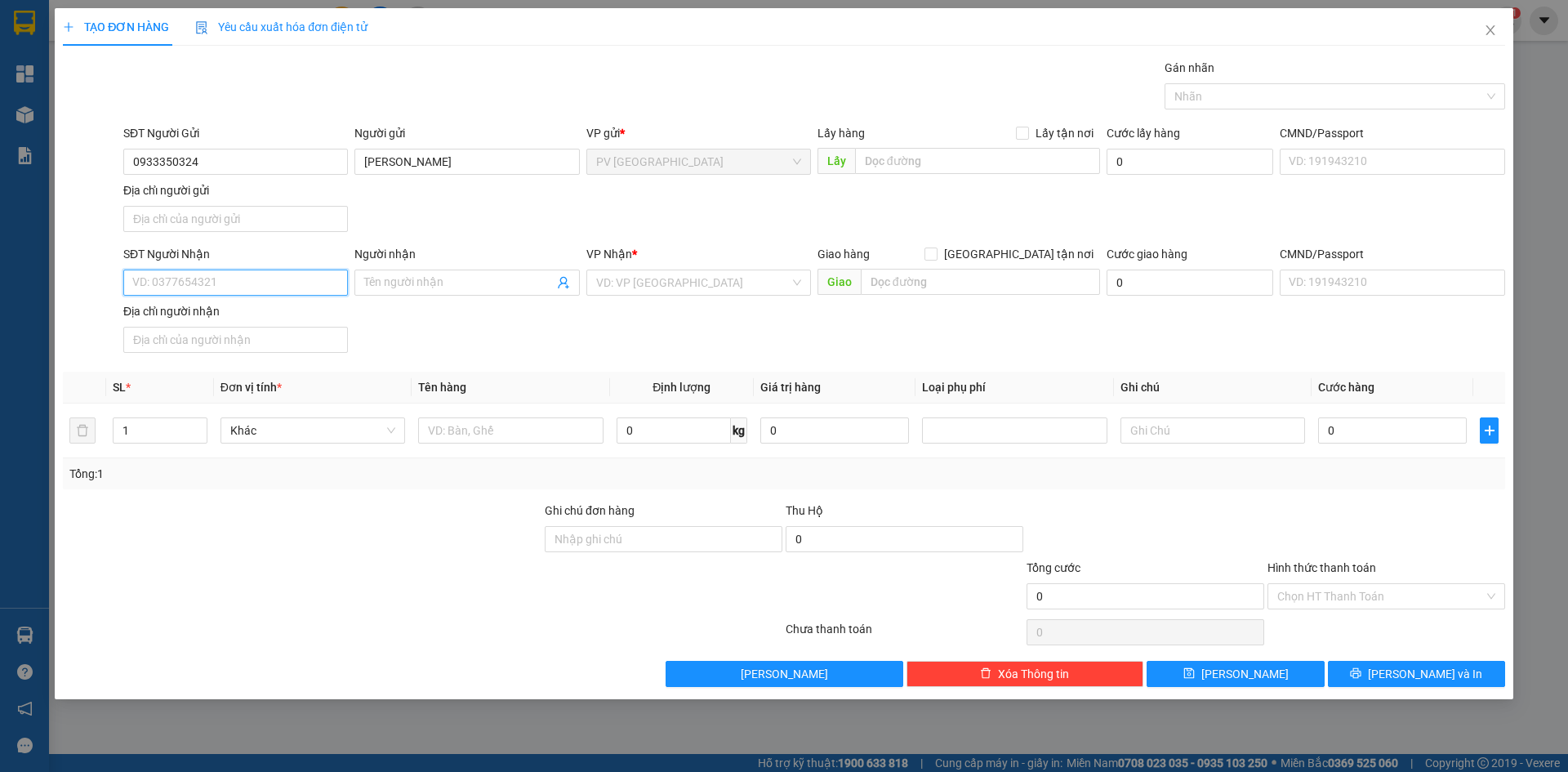
click at [224, 287] on input "SĐT Người Nhận" at bounding box center [236, 283] width 225 height 26
type input "0969109117"
click at [410, 271] on span at bounding box center [466, 283] width 225 height 26
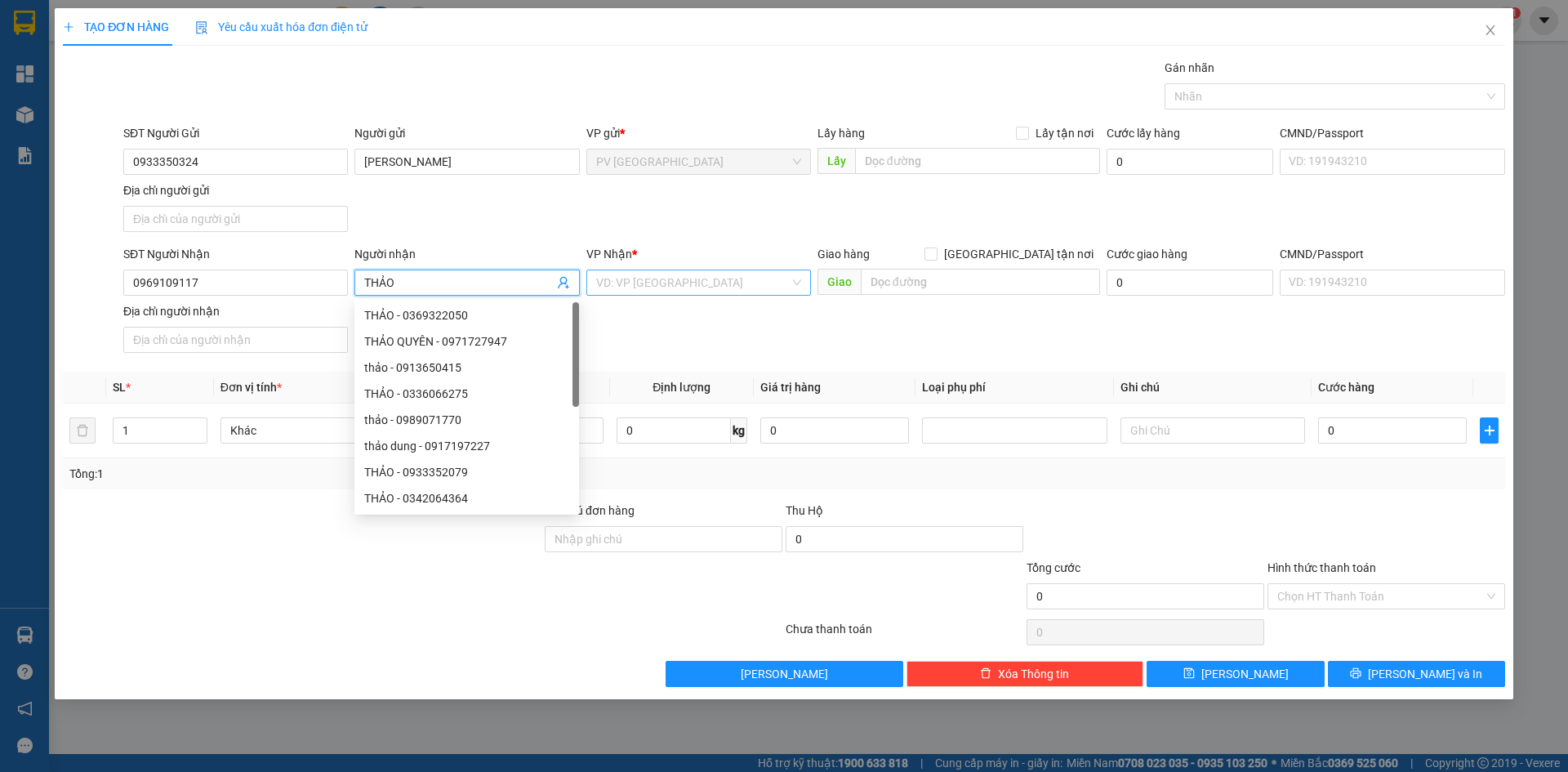
type input "THẢO"
click at [641, 294] on input "search" at bounding box center [692, 283] width 193 height 25
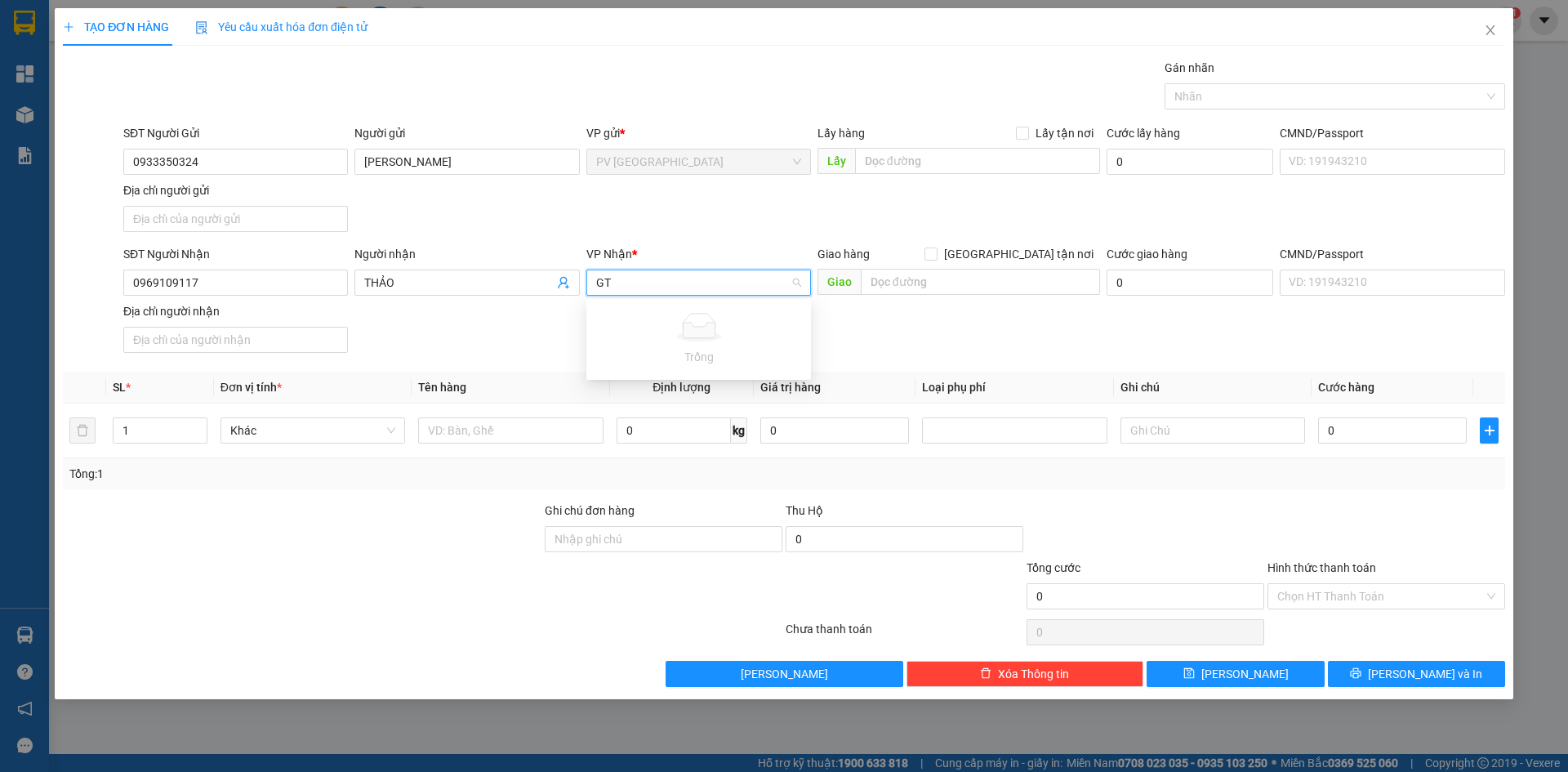
type input "G"
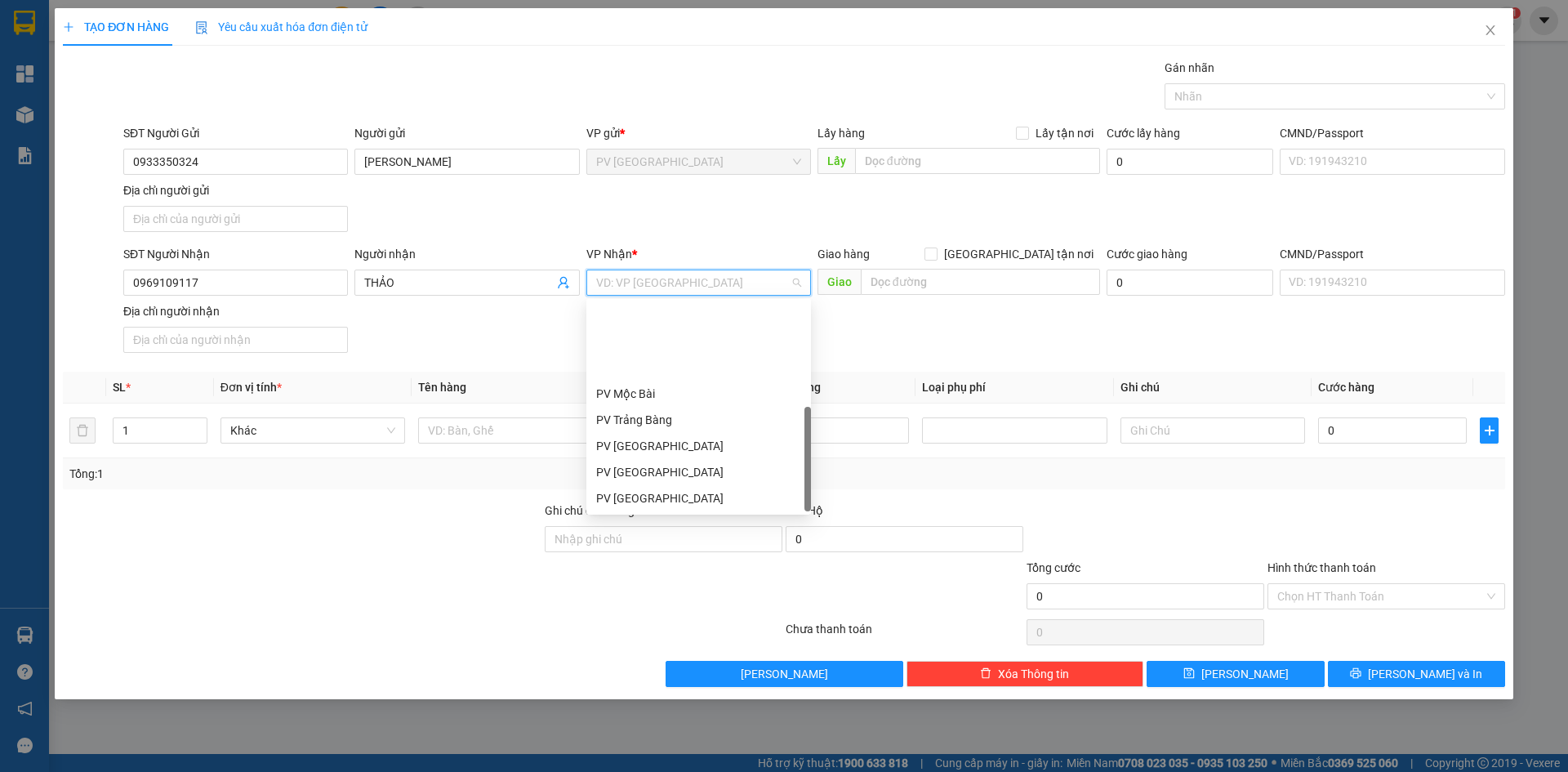
scroll to position [105, 0]
click at [655, 502] on div "PV Q10" at bounding box center [698, 498] width 205 height 18
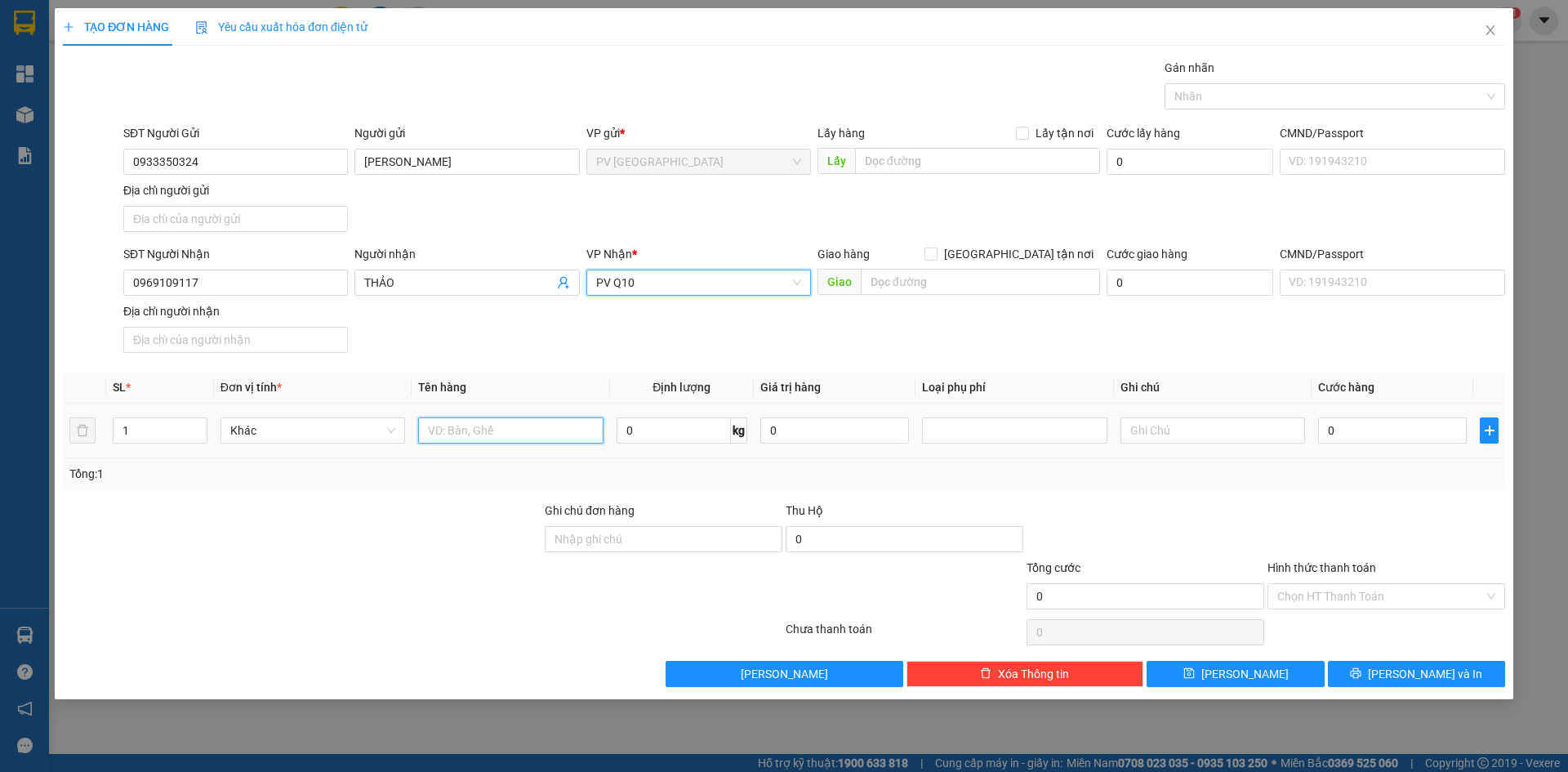
click at [452, 424] on input "text" at bounding box center [510, 430] width 185 height 26
type input "G"
type input "D"
type input "ĐỒ DÙNG CÁ NHÂN"
click at [1147, 426] on input "text" at bounding box center [1212, 430] width 185 height 26
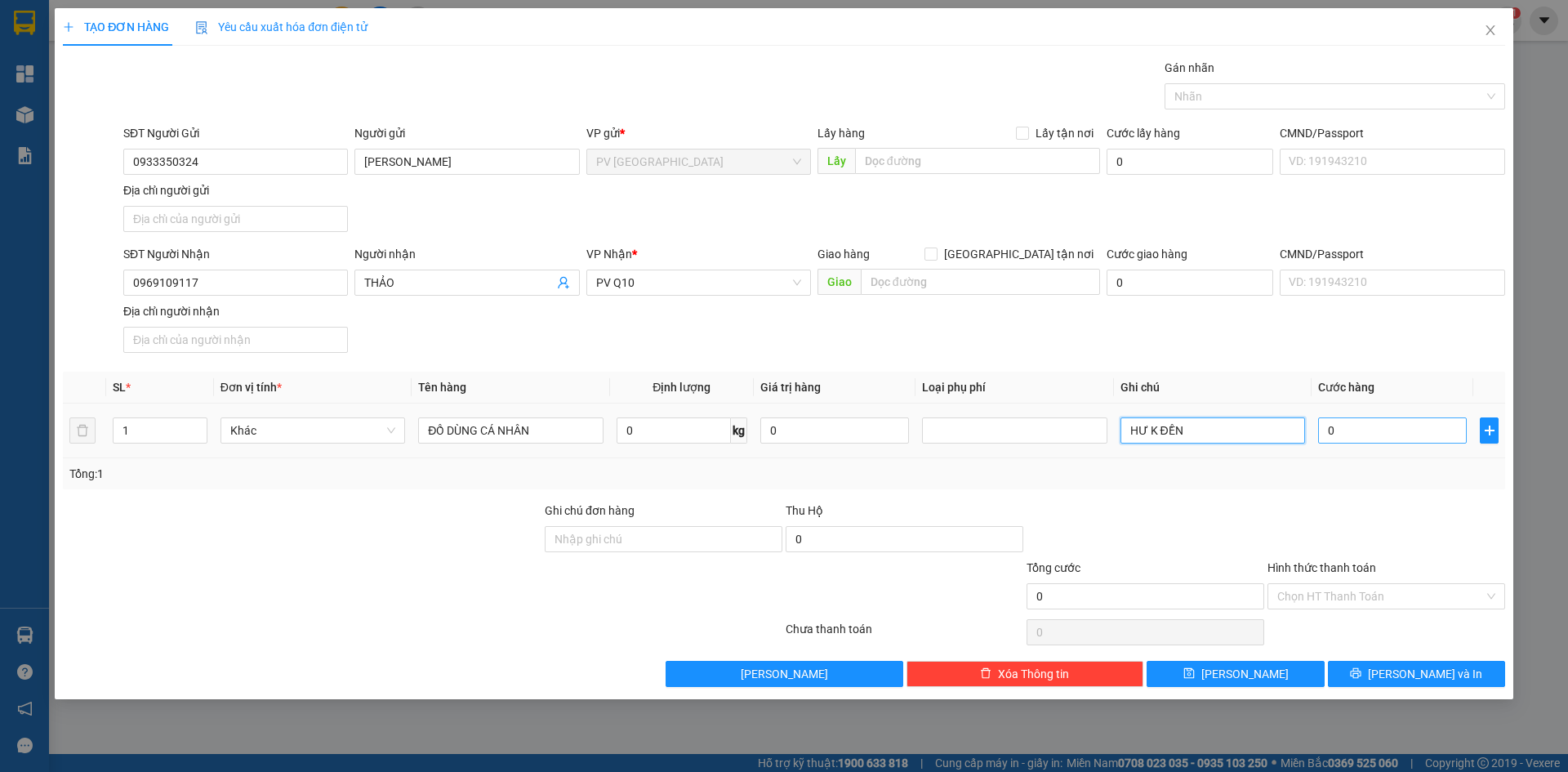
type input "HƯ K ĐỀN"
type input "3"
type input "30"
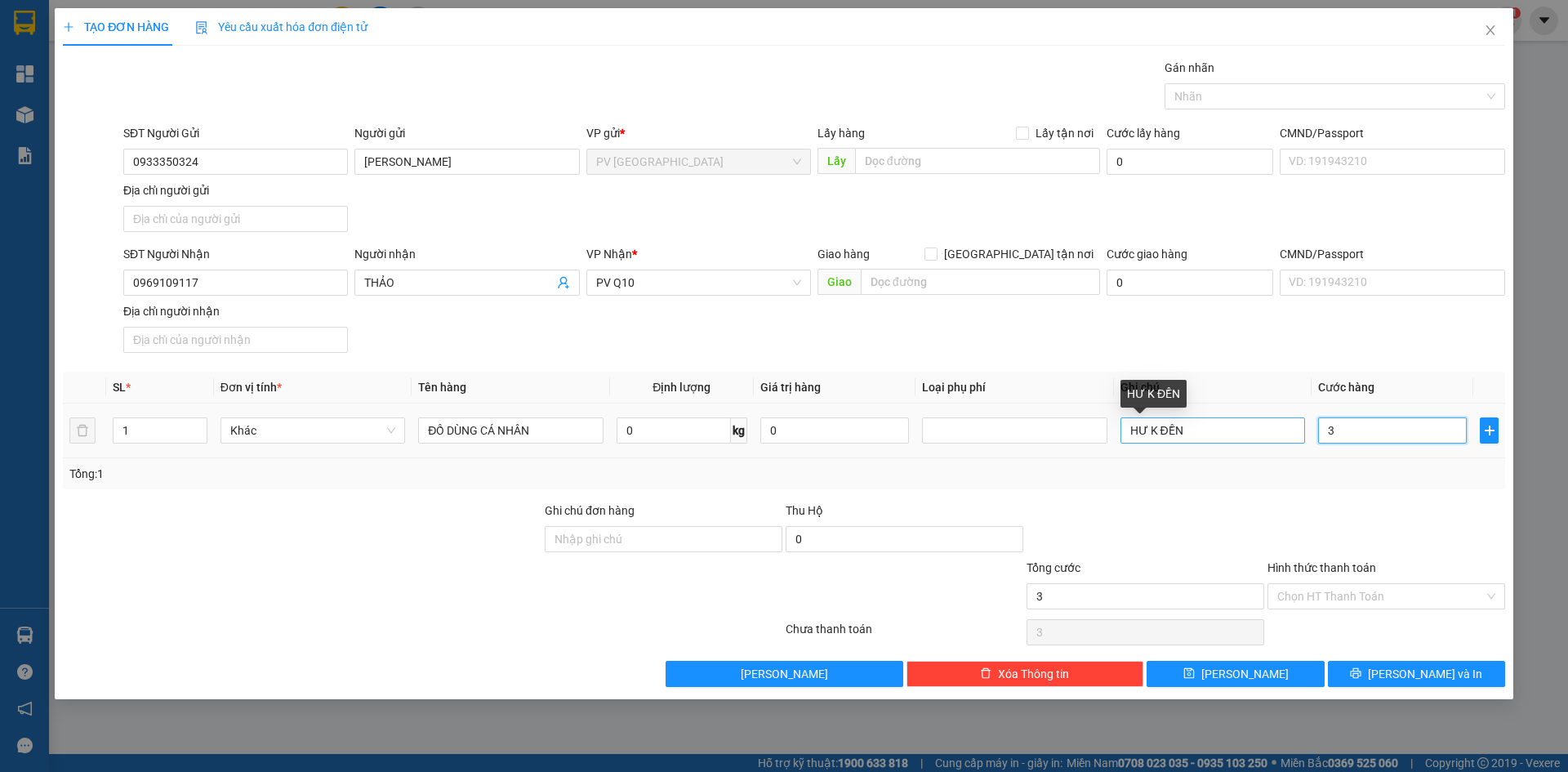
type input "30"
type input "300"
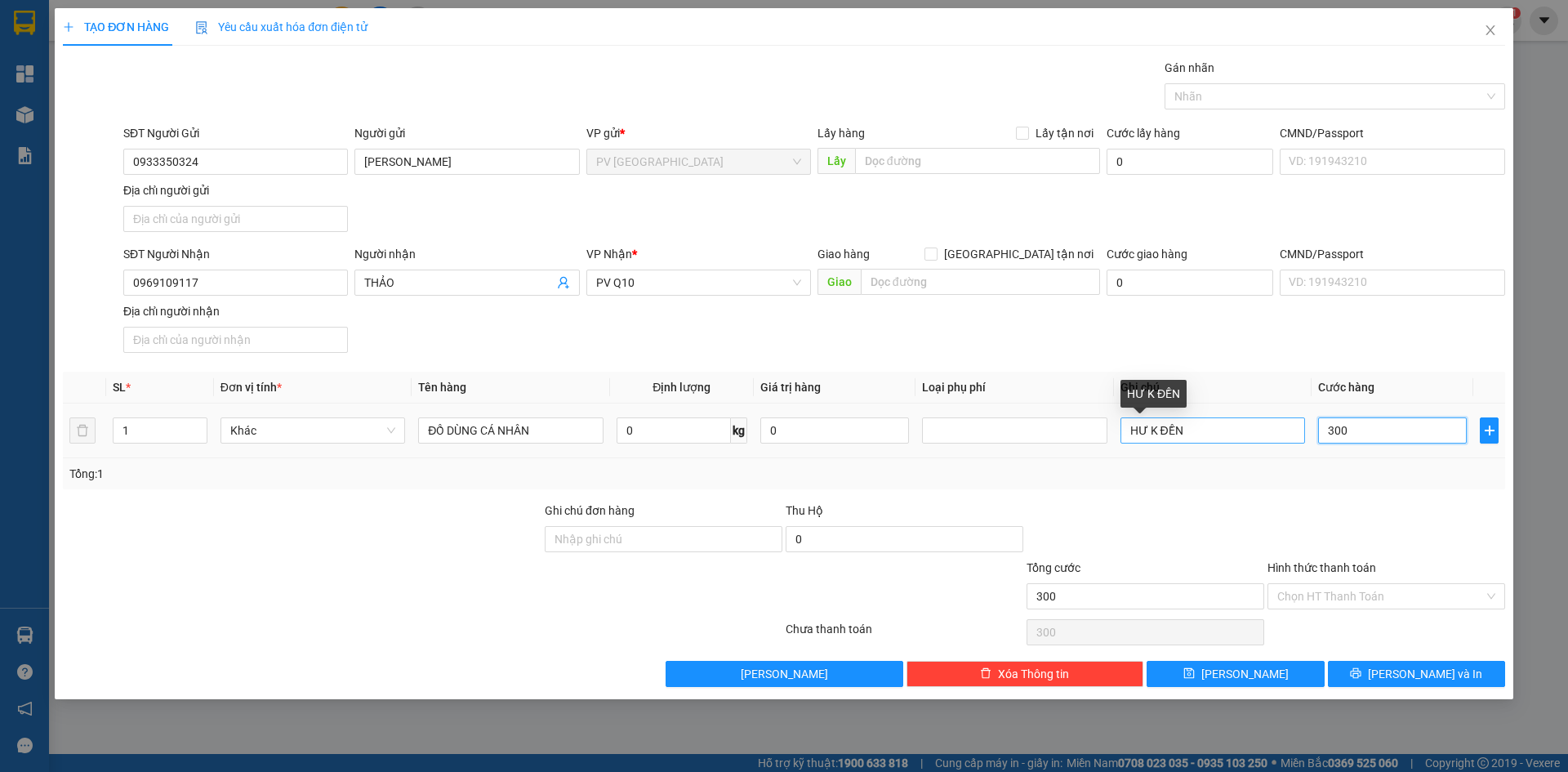
type input "3.000"
type input "30.000"
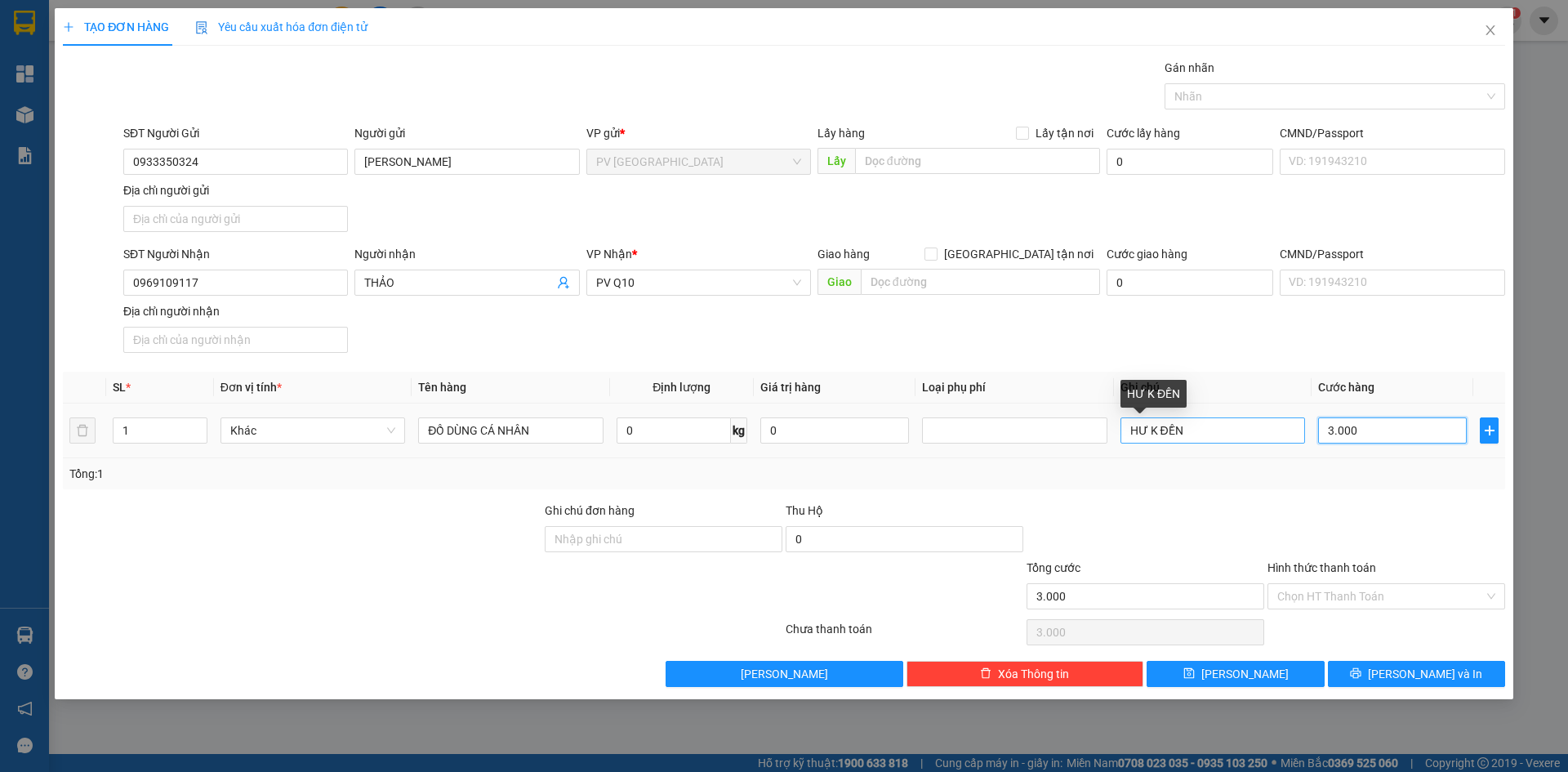
type input "30.000"
click at [1331, 601] on input "Hình thức thanh toán" at bounding box center [1381, 596] width 207 height 25
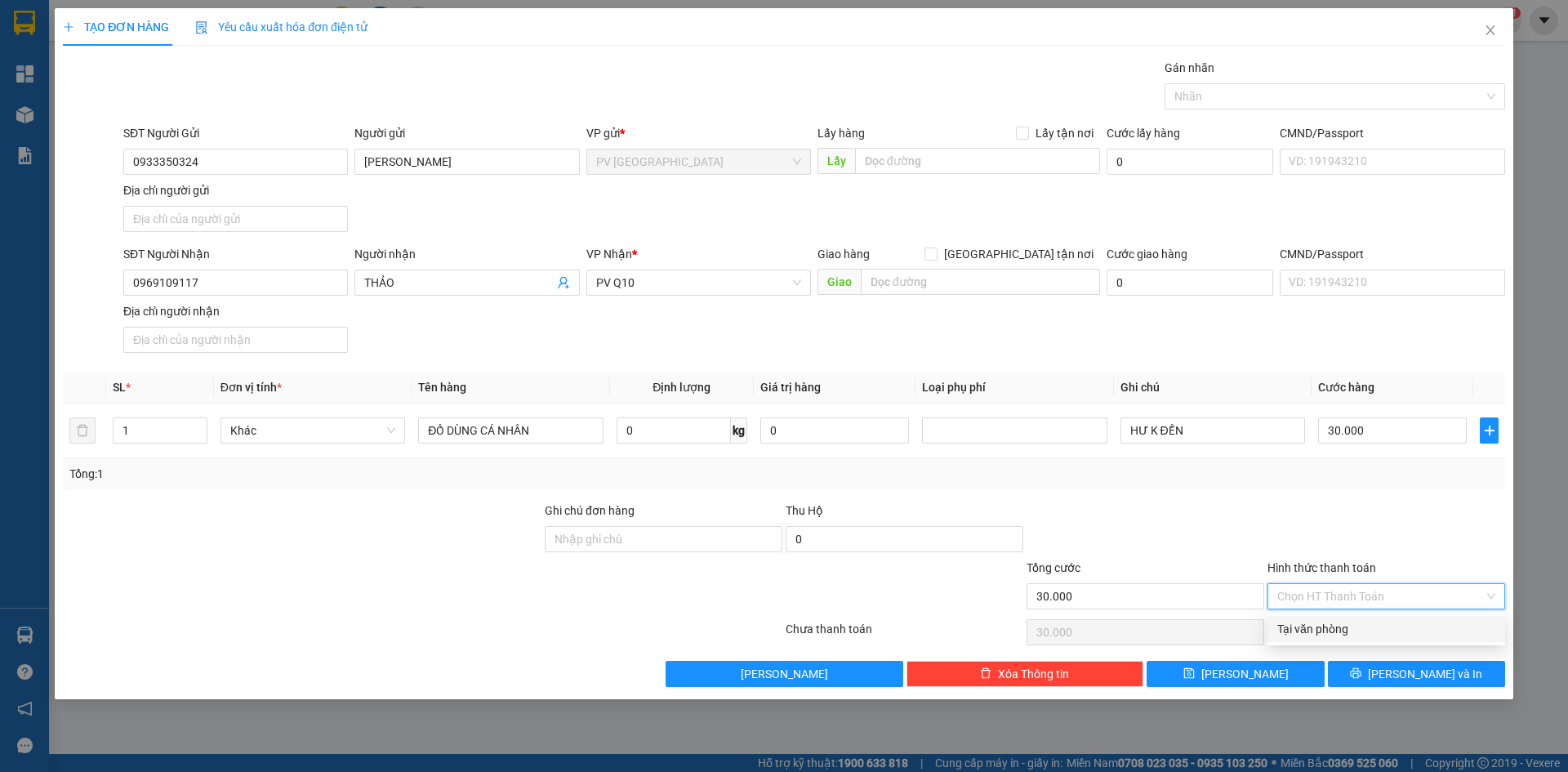
click at [1325, 633] on div "Tại văn phòng" at bounding box center [1387, 628] width 218 height 18
type input "0"
click at [1447, 677] on span "[PERSON_NAME] và In" at bounding box center [1425, 673] width 114 height 18
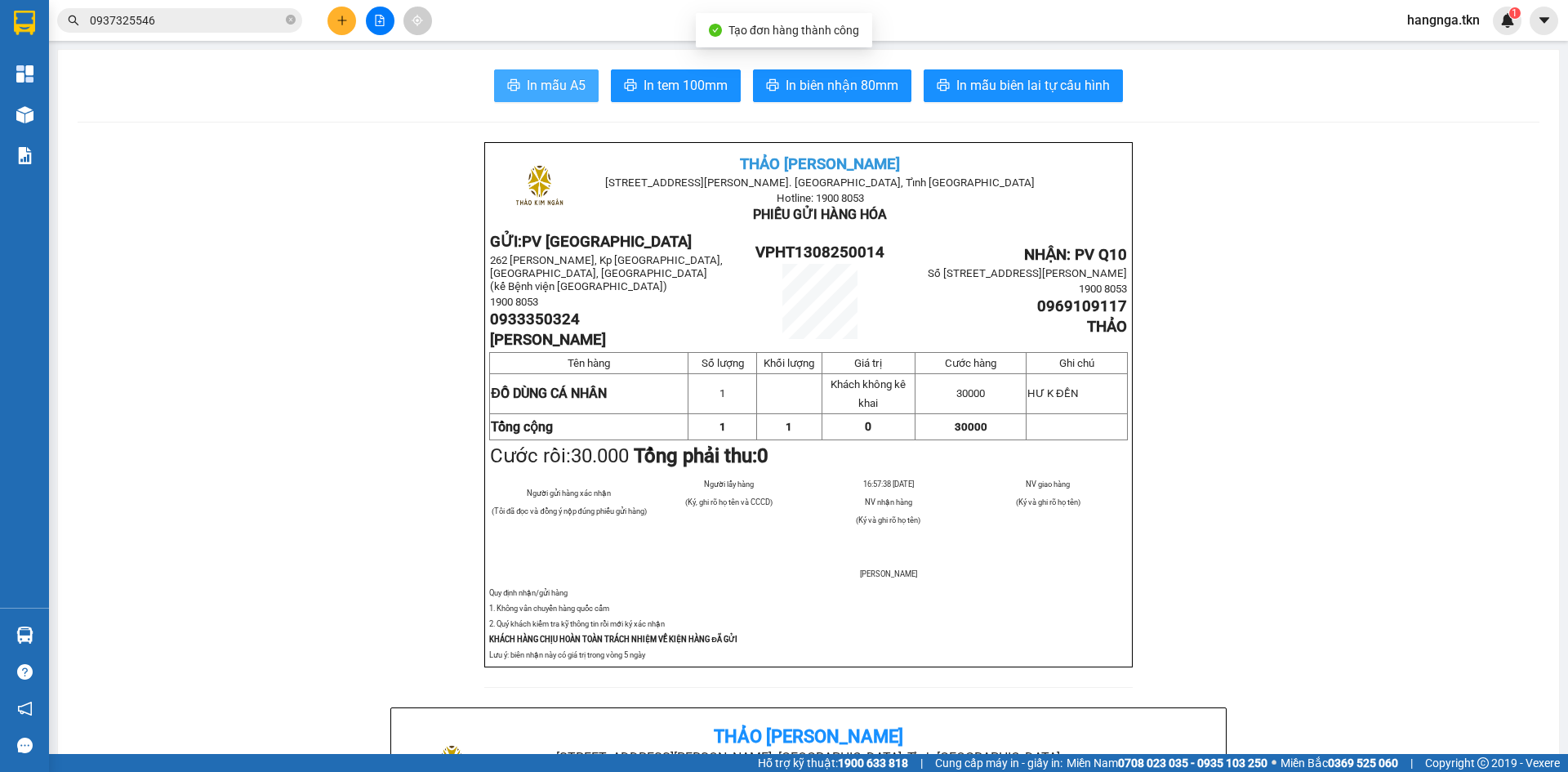
click at [573, 83] on span "In mẫu A5" at bounding box center [556, 85] width 59 height 20
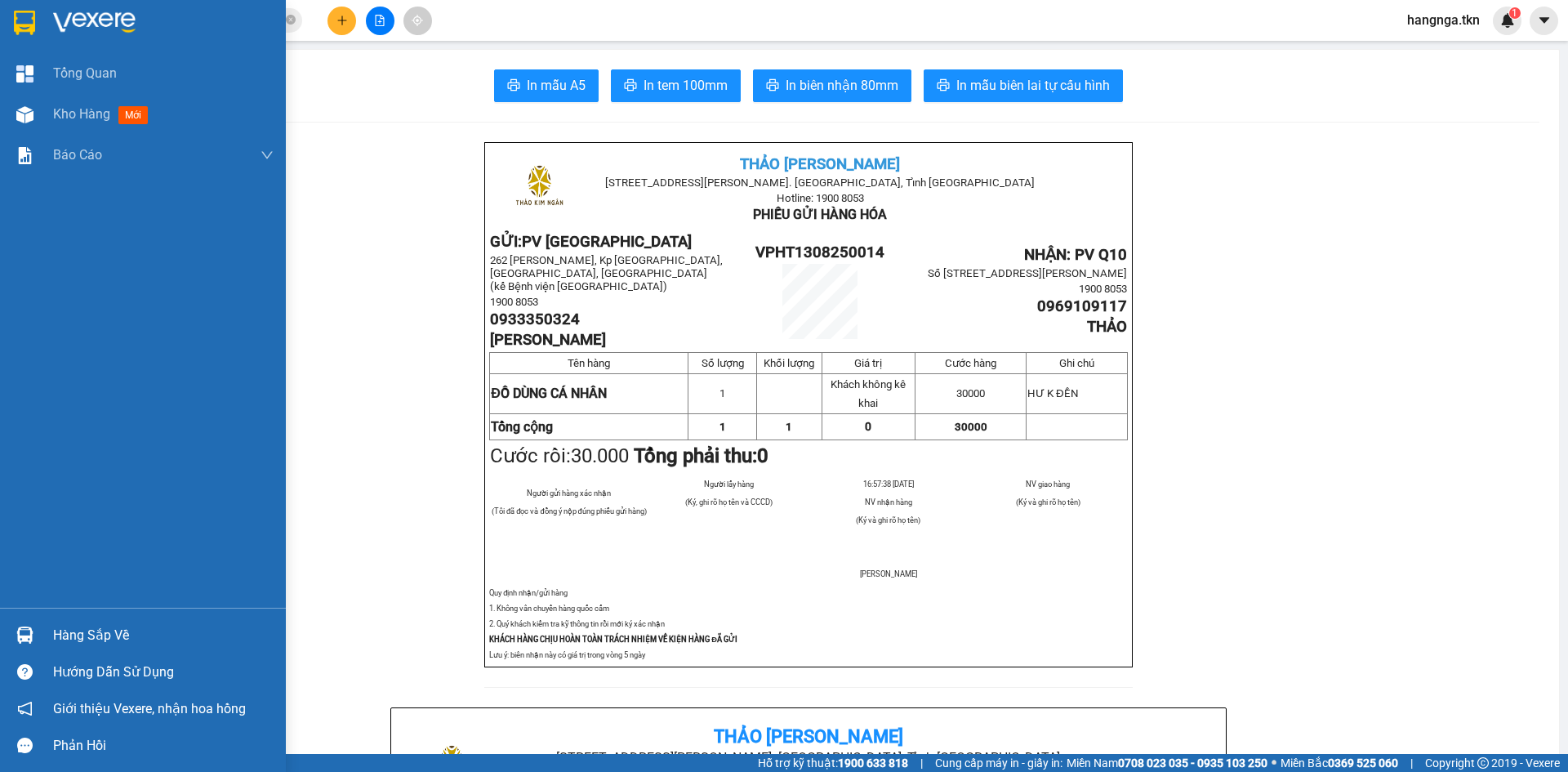
drag, startPoint x: 67, startPoint y: 634, endPoint x: 74, endPoint y: 641, distance: 9.9
click at [69, 633] on div "Hàng sắp về" at bounding box center [163, 635] width 220 height 25
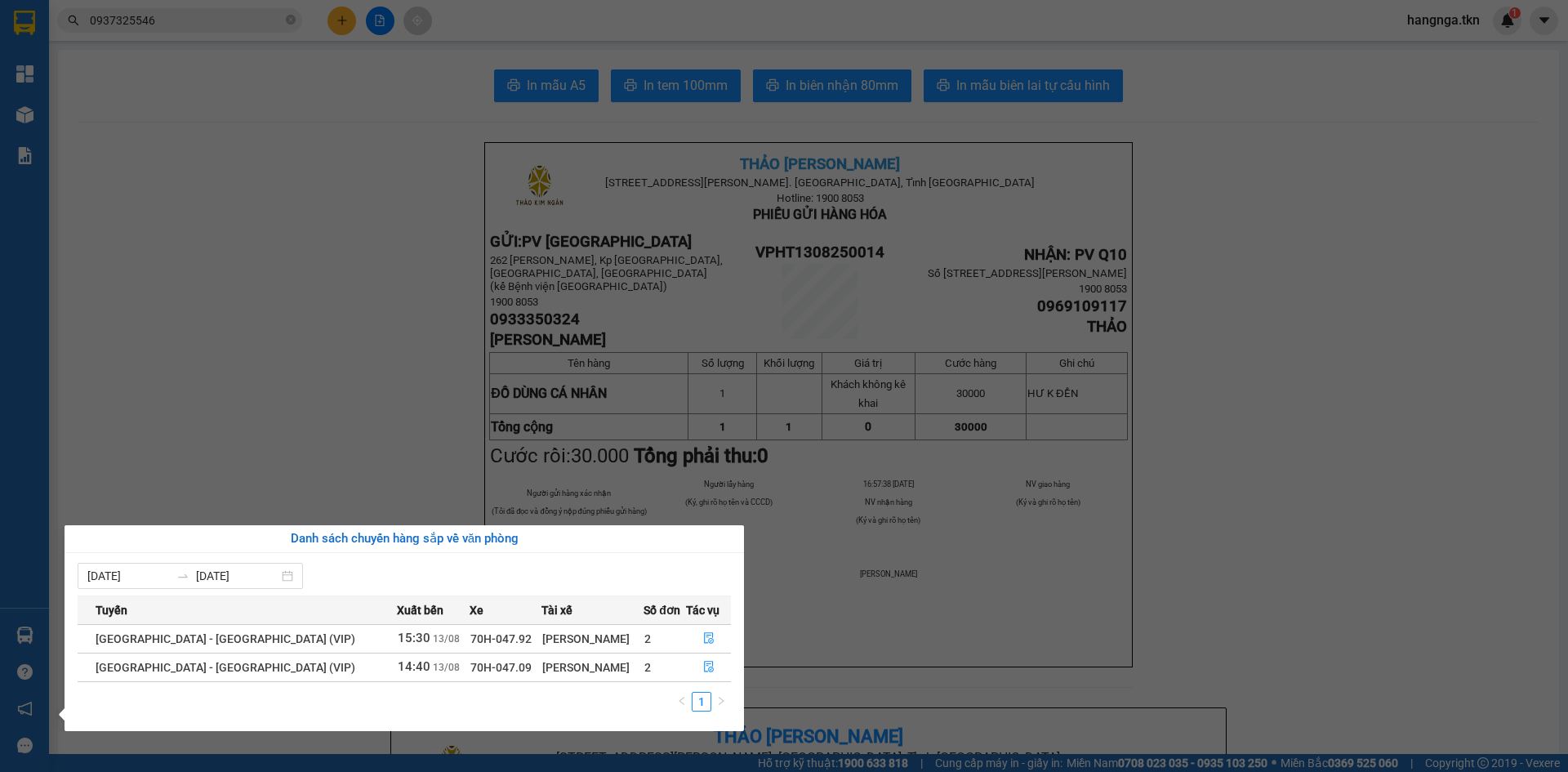
click at [343, 491] on section "Kết quả tìm kiếm ( 2 ) Bộ lọc Mã ĐH Trạng thái Món hàng Thu hộ Tổng cước Chưa c…" at bounding box center [784, 386] width 1568 height 772
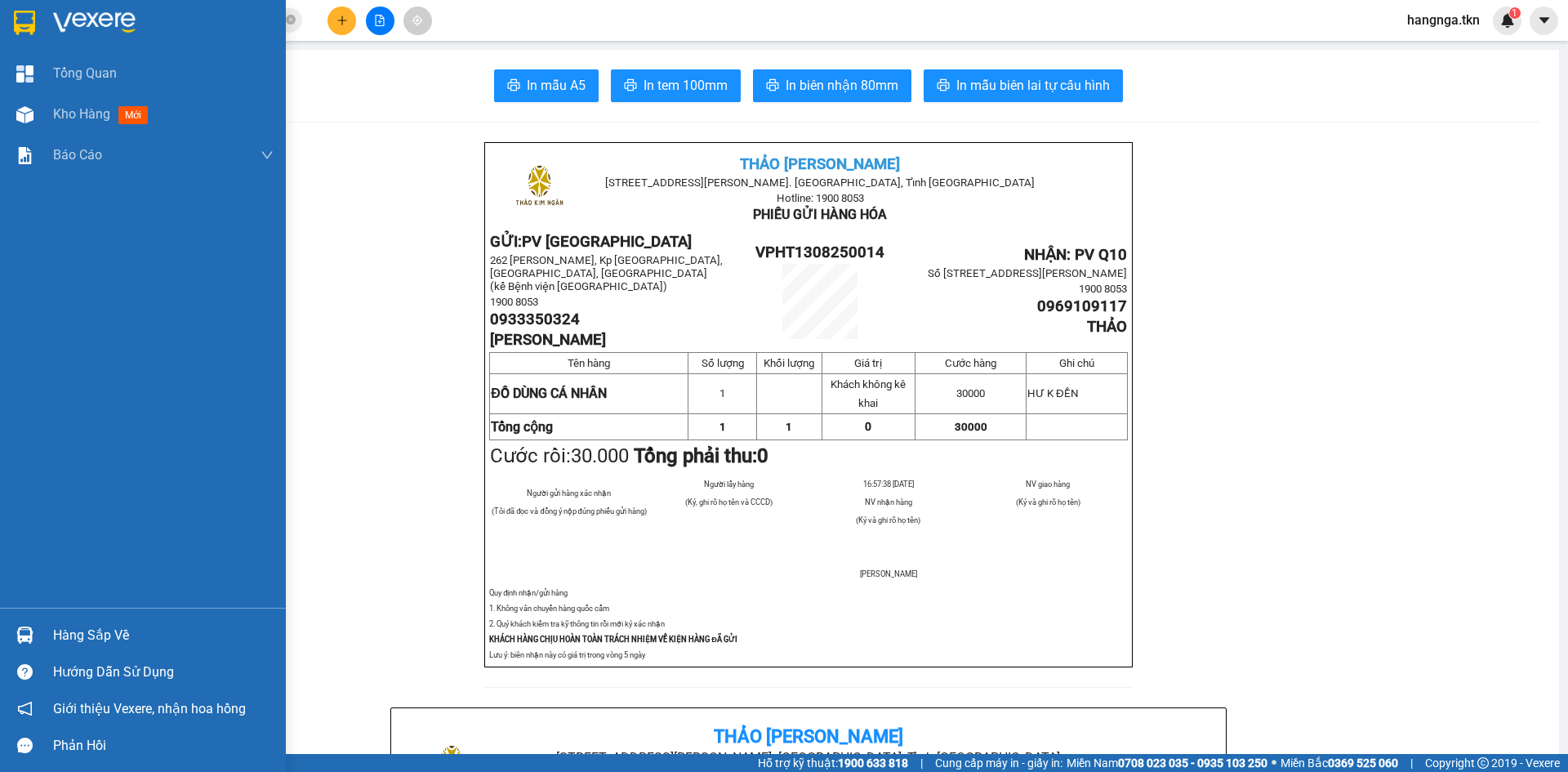
click at [19, 22] on img at bounding box center [24, 22] width 21 height 25
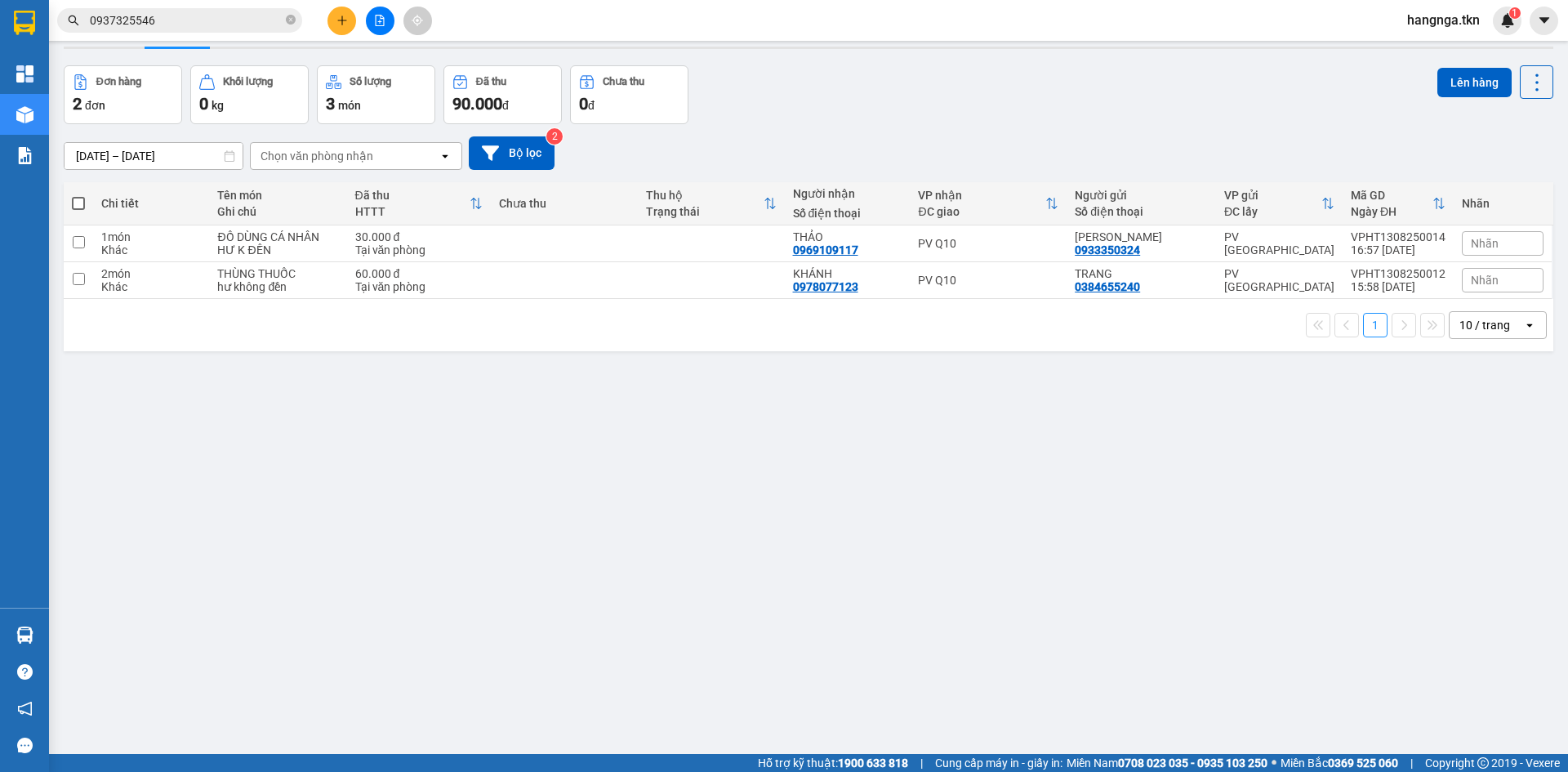
scroll to position [75, 0]
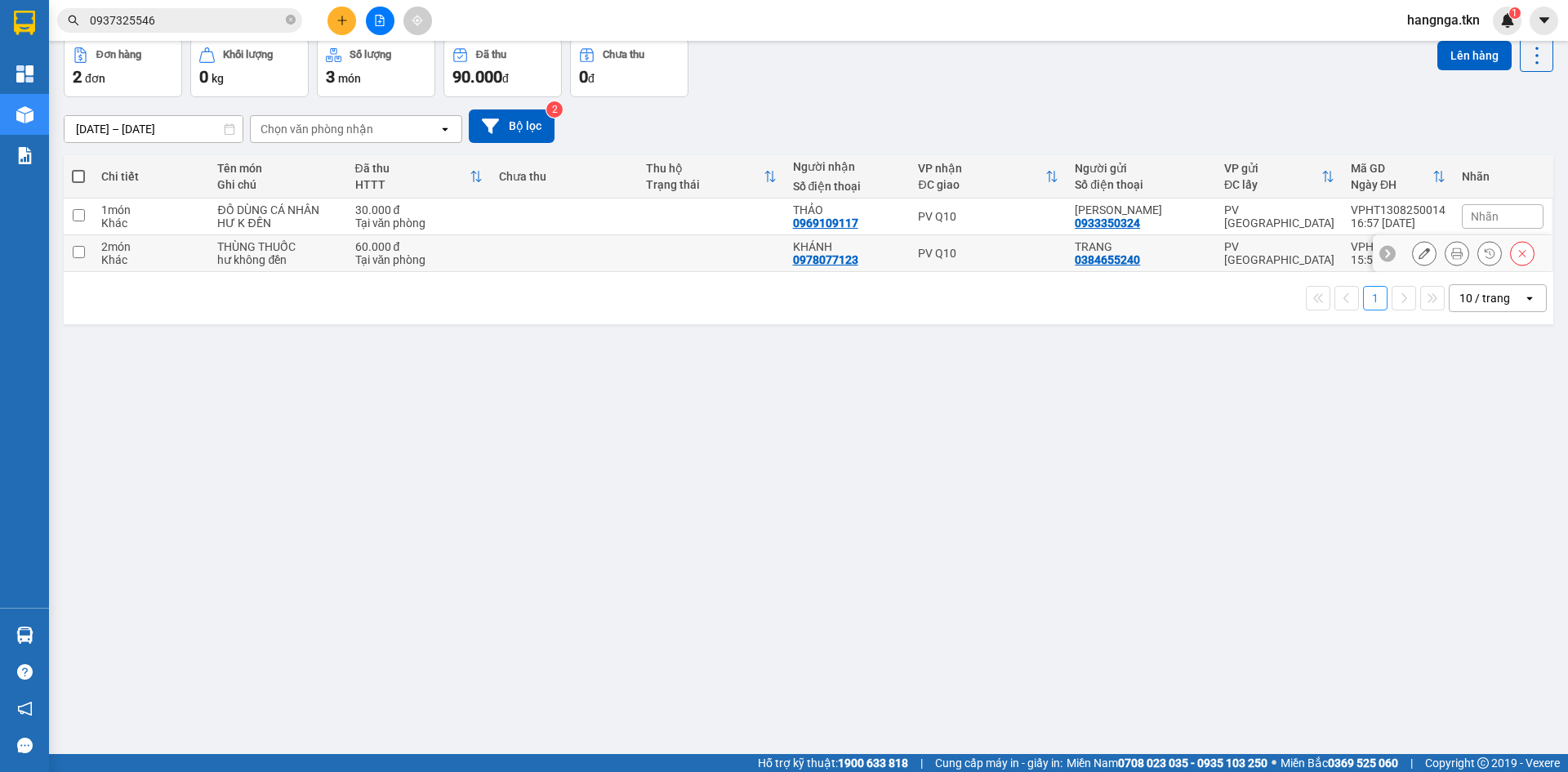
click at [253, 257] on div "hư không đền" at bounding box center [278, 259] width 121 height 13
checkbox input "true"
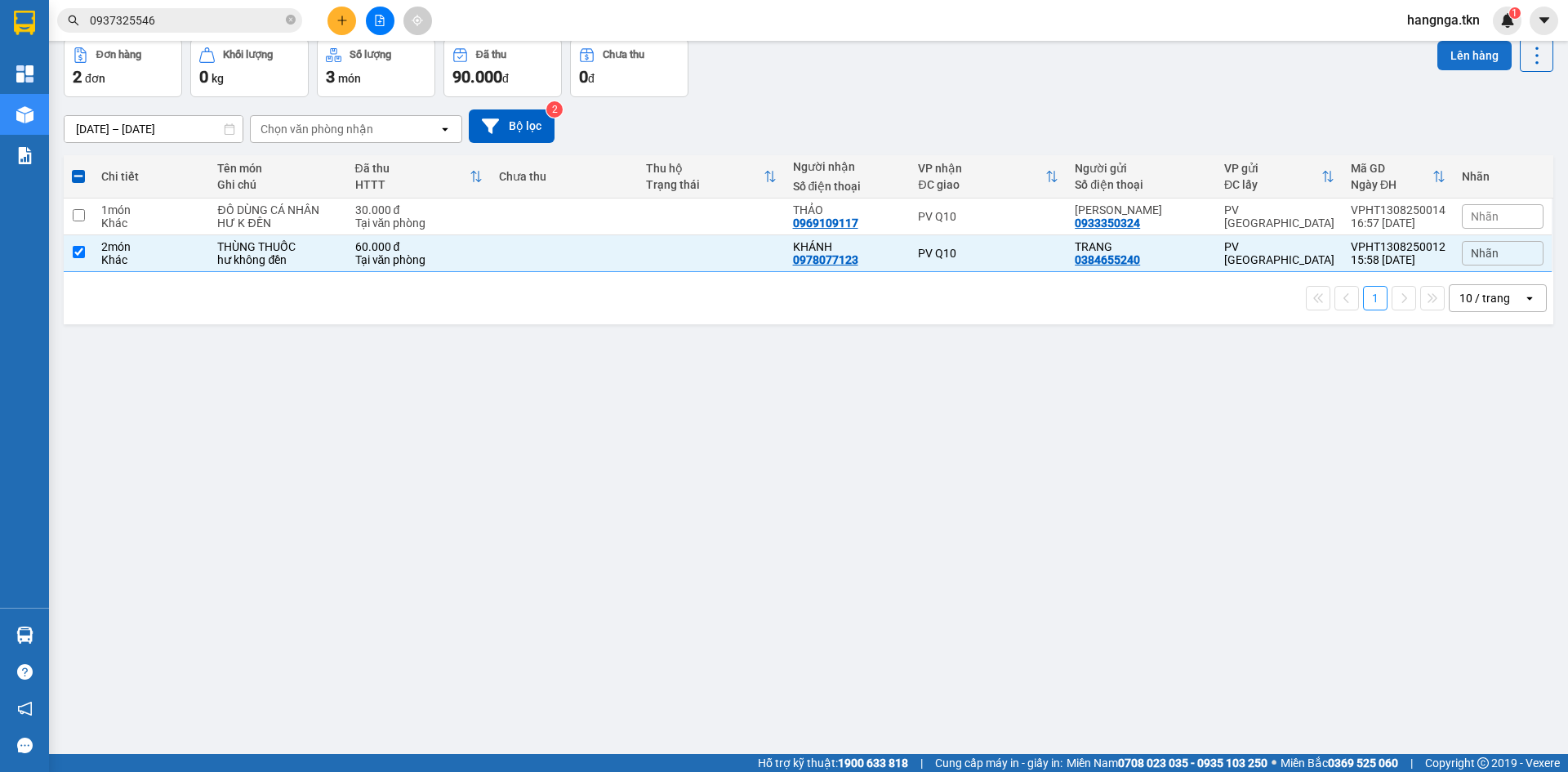
click at [1455, 49] on button "Lên hàng" at bounding box center [1474, 55] width 74 height 30
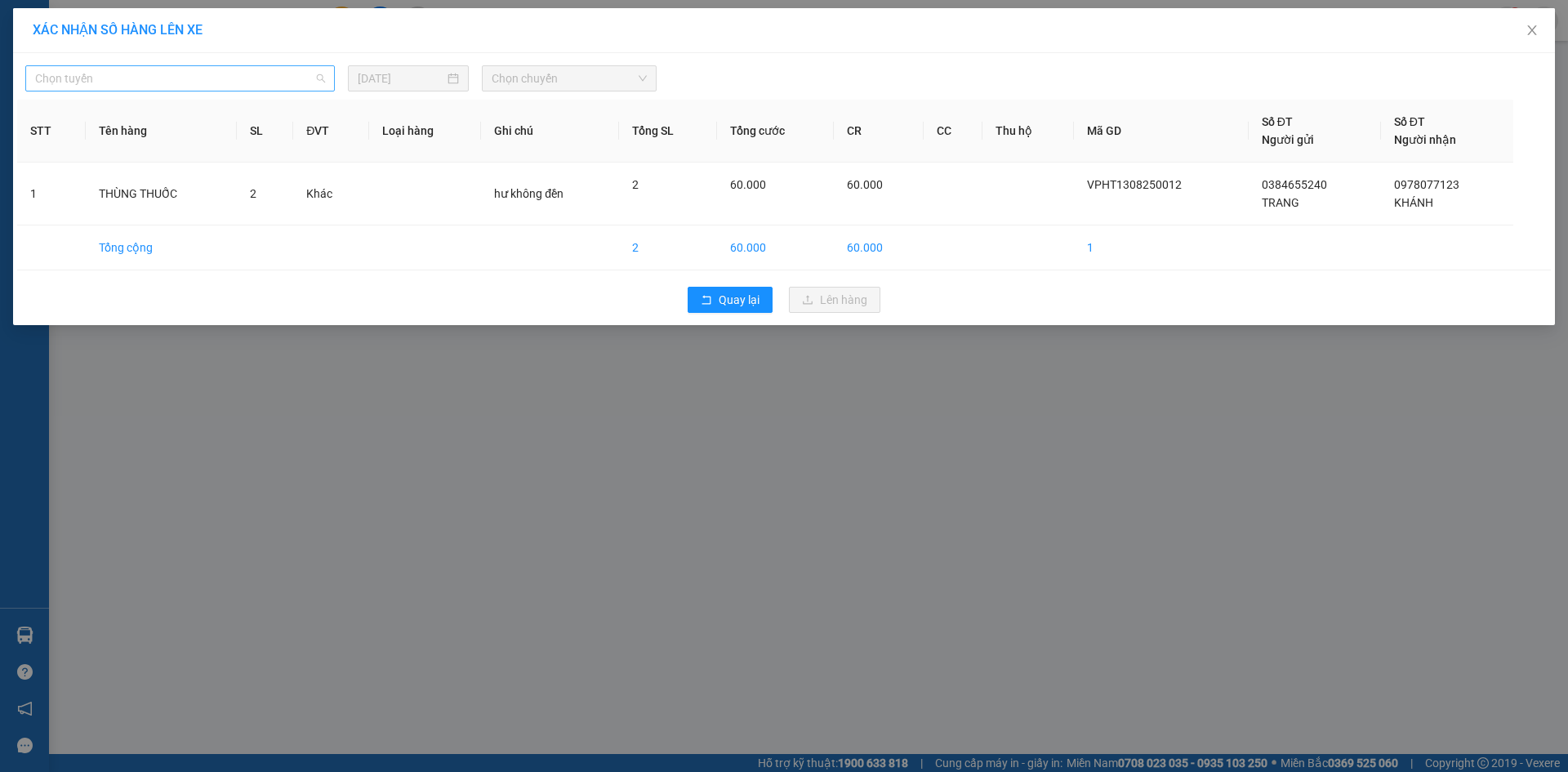
click at [272, 78] on span "Chọn tuyến" at bounding box center [180, 78] width 290 height 25
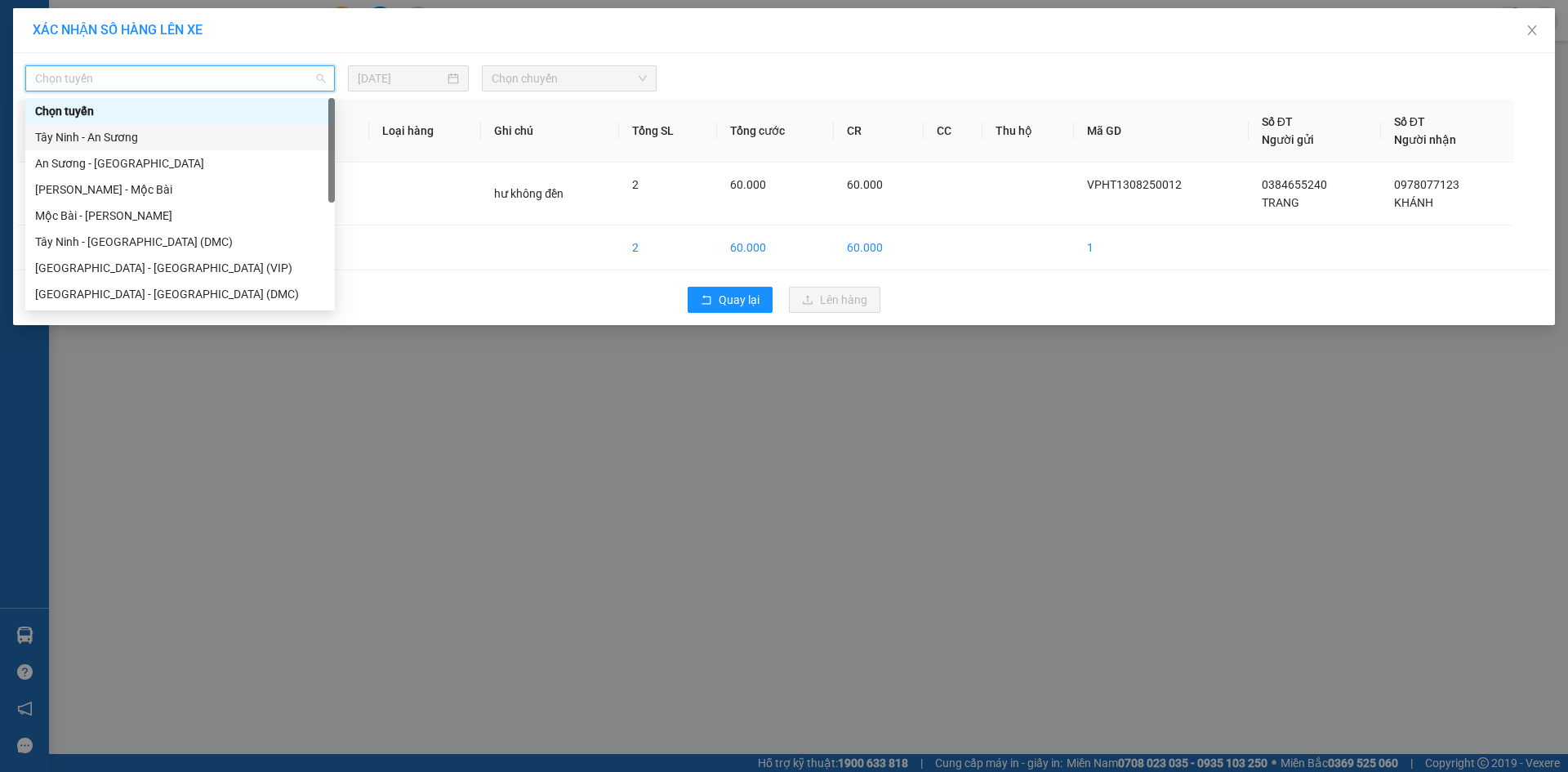
scroll to position [26, 0]
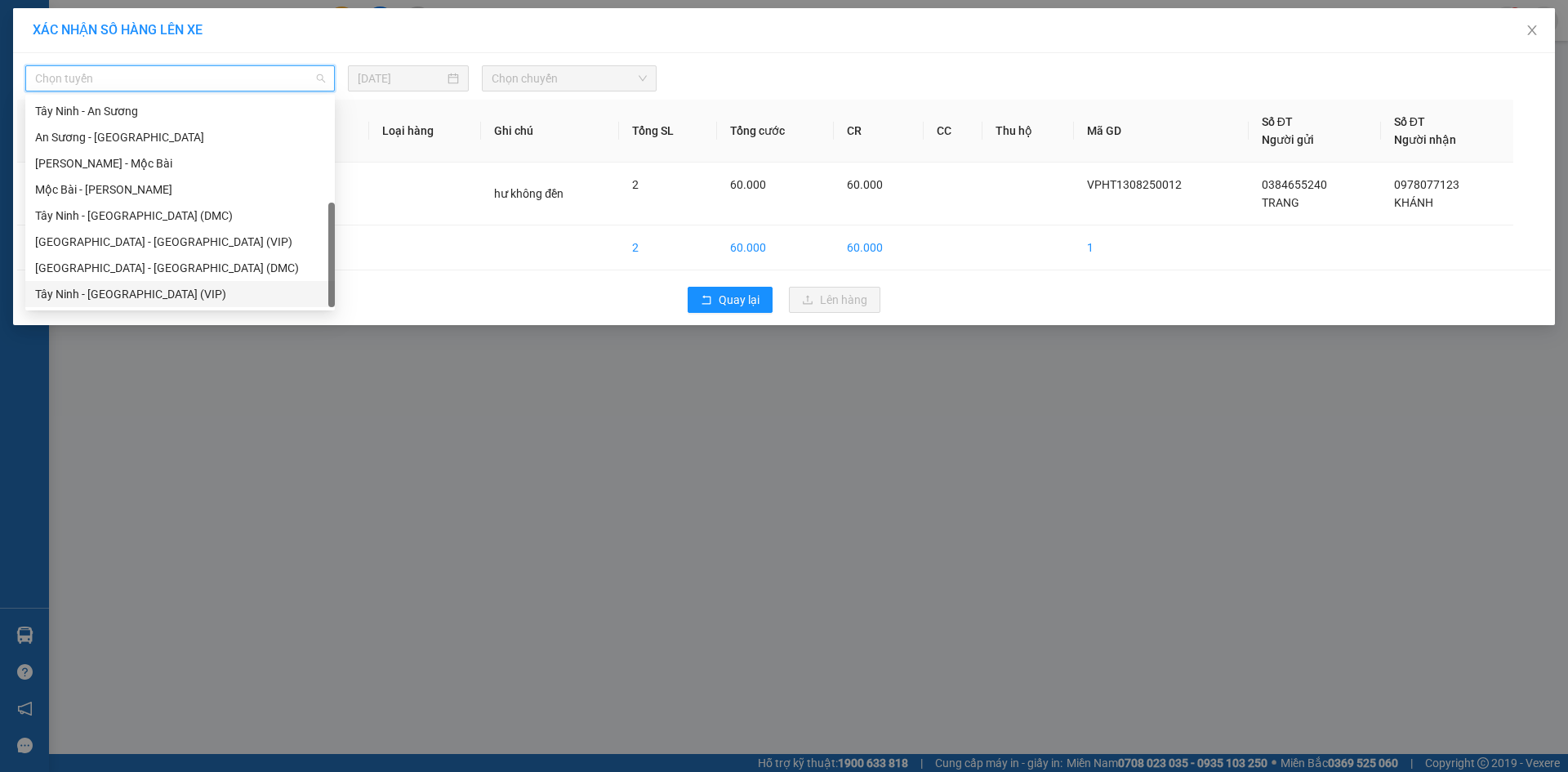
click at [231, 294] on div "Tây Ninh - [GEOGRAPHIC_DATA] (VIP)" at bounding box center [180, 294] width 290 height 18
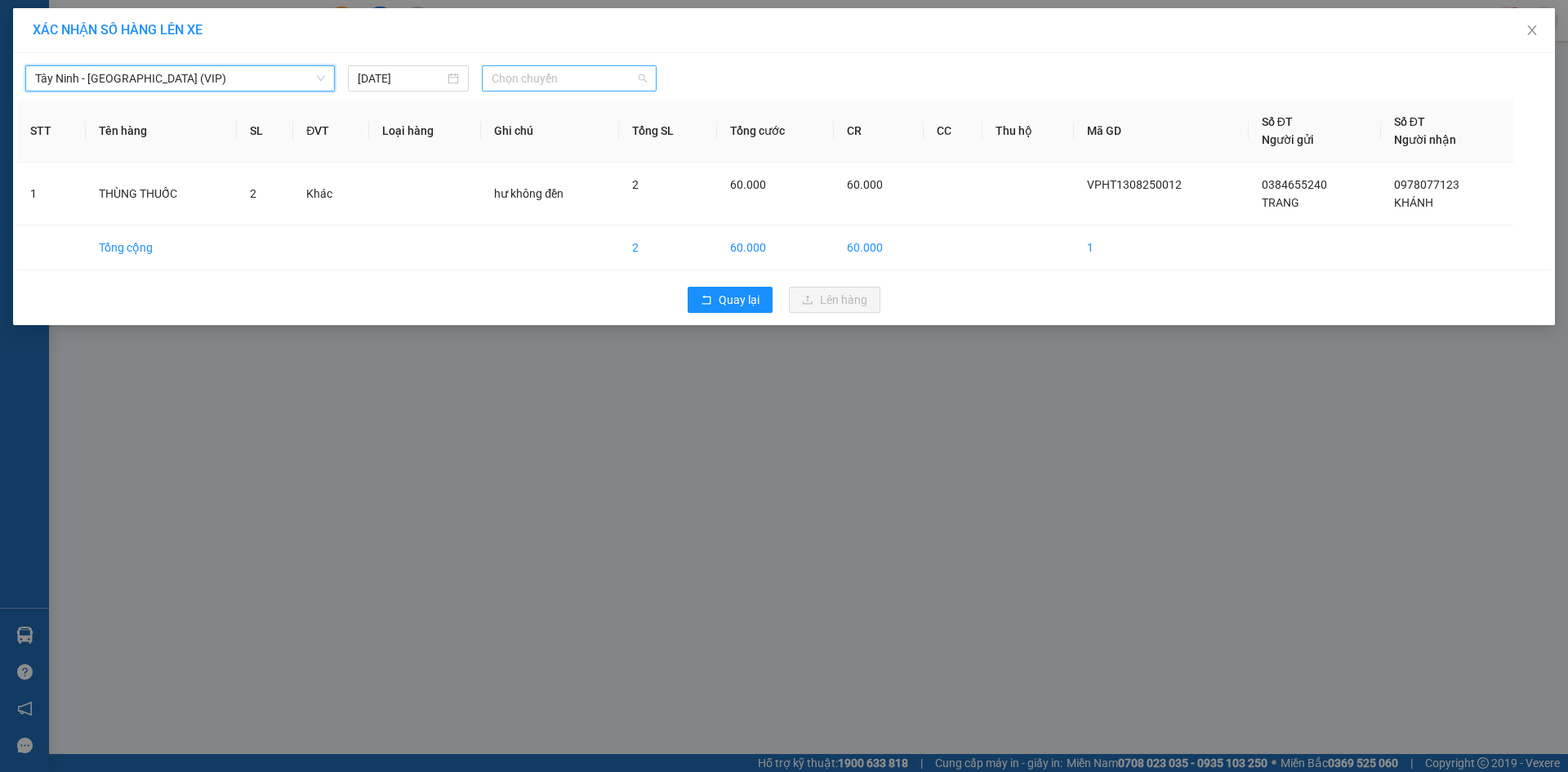
click at [581, 77] on span "Chọn chuyến" at bounding box center [569, 78] width 155 height 25
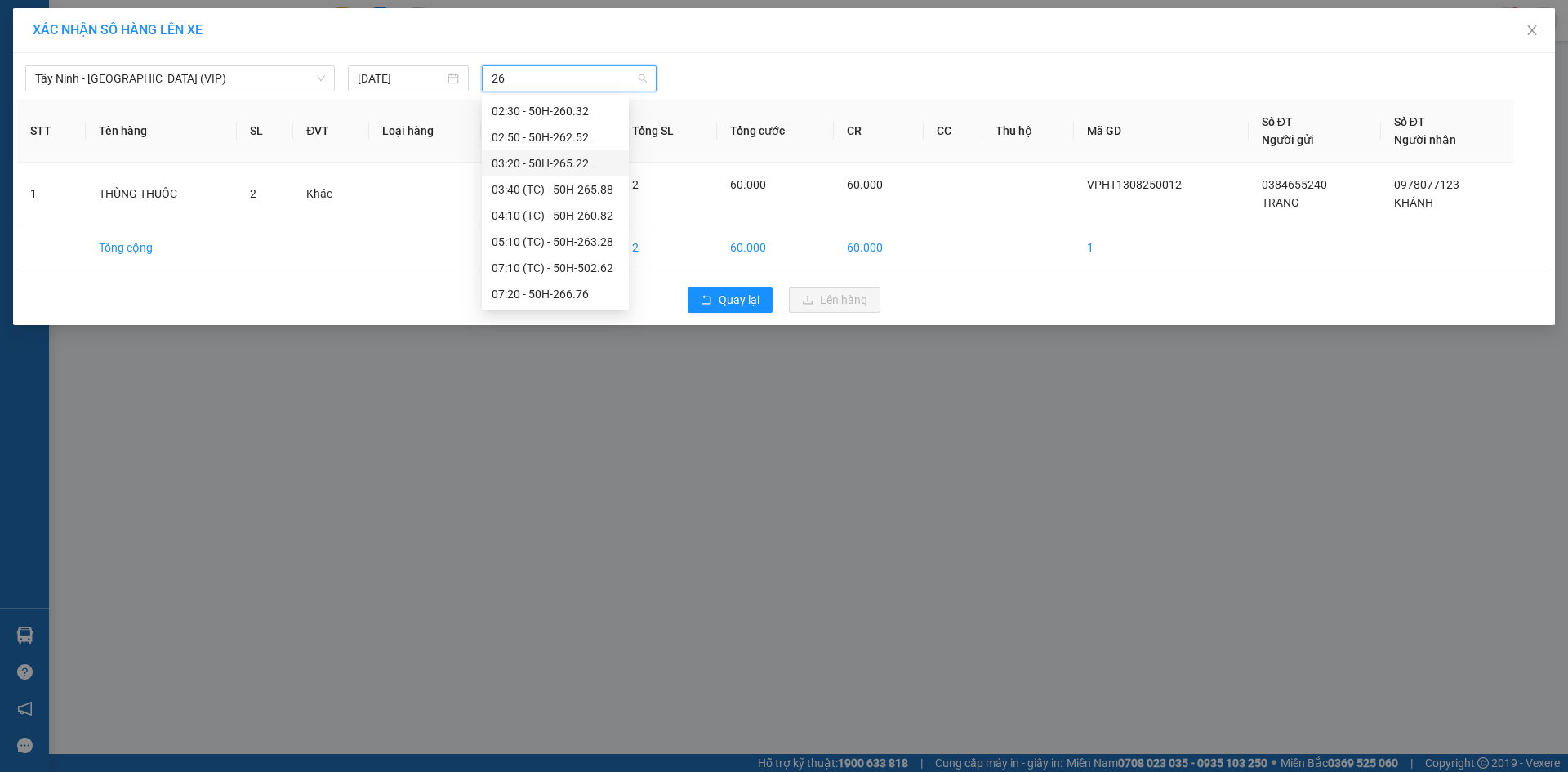
type input "26"
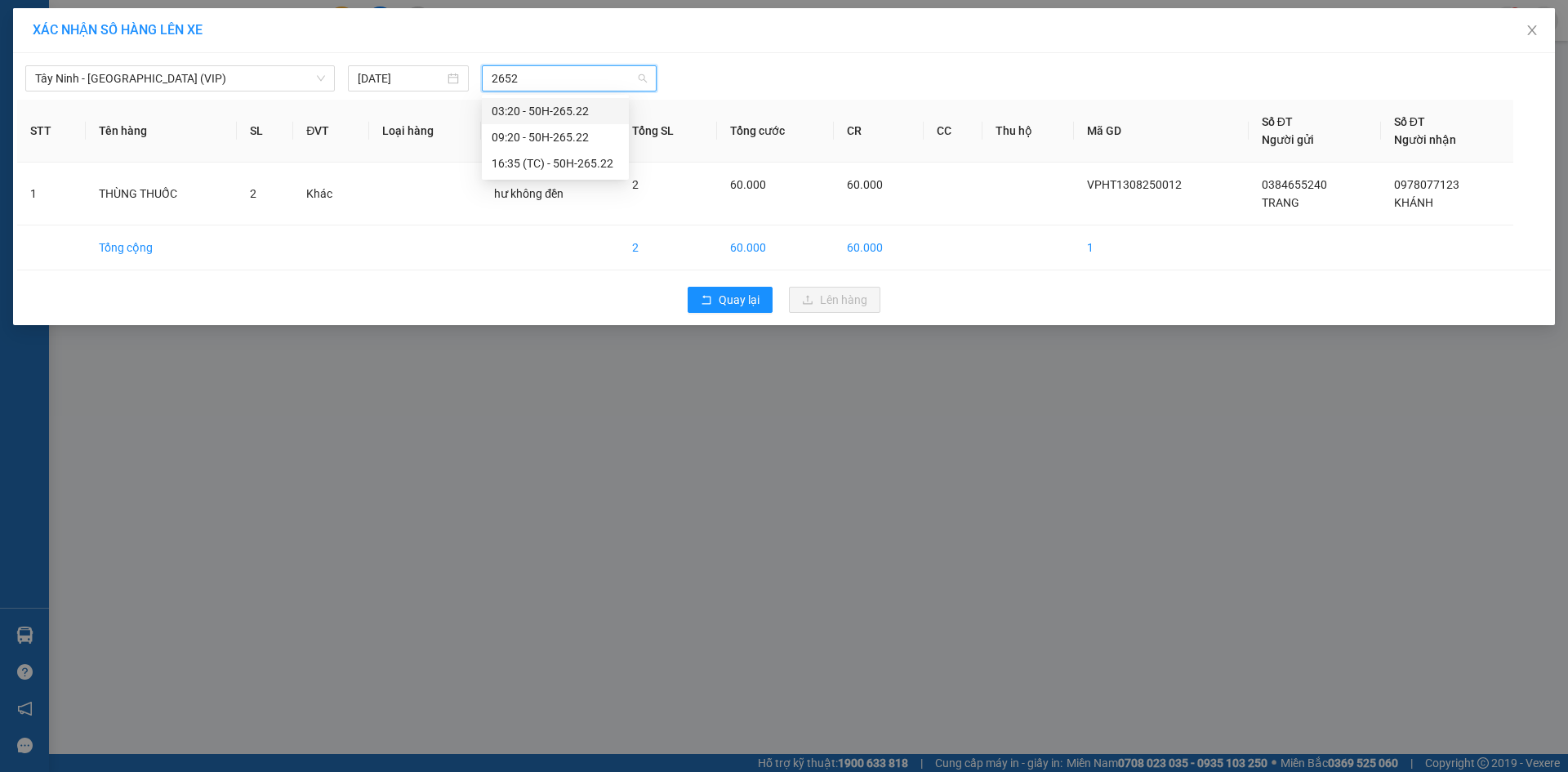
type input "26522"
click at [574, 162] on div "16:35 (TC) - 50H-265.22" at bounding box center [556, 163] width 128 height 18
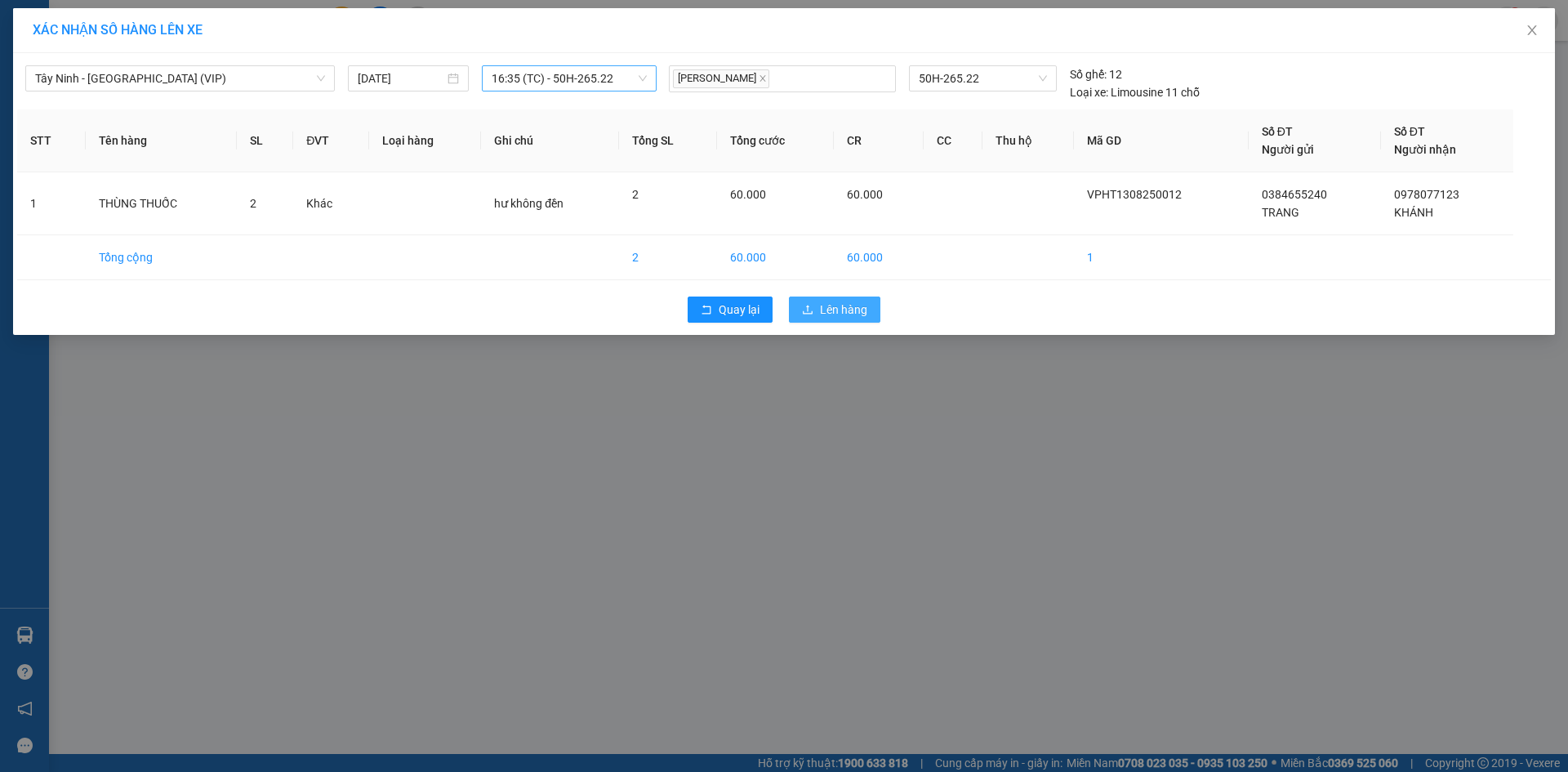
click at [846, 308] on span "Lên hàng" at bounding box center [844, 309] width 48 height 18
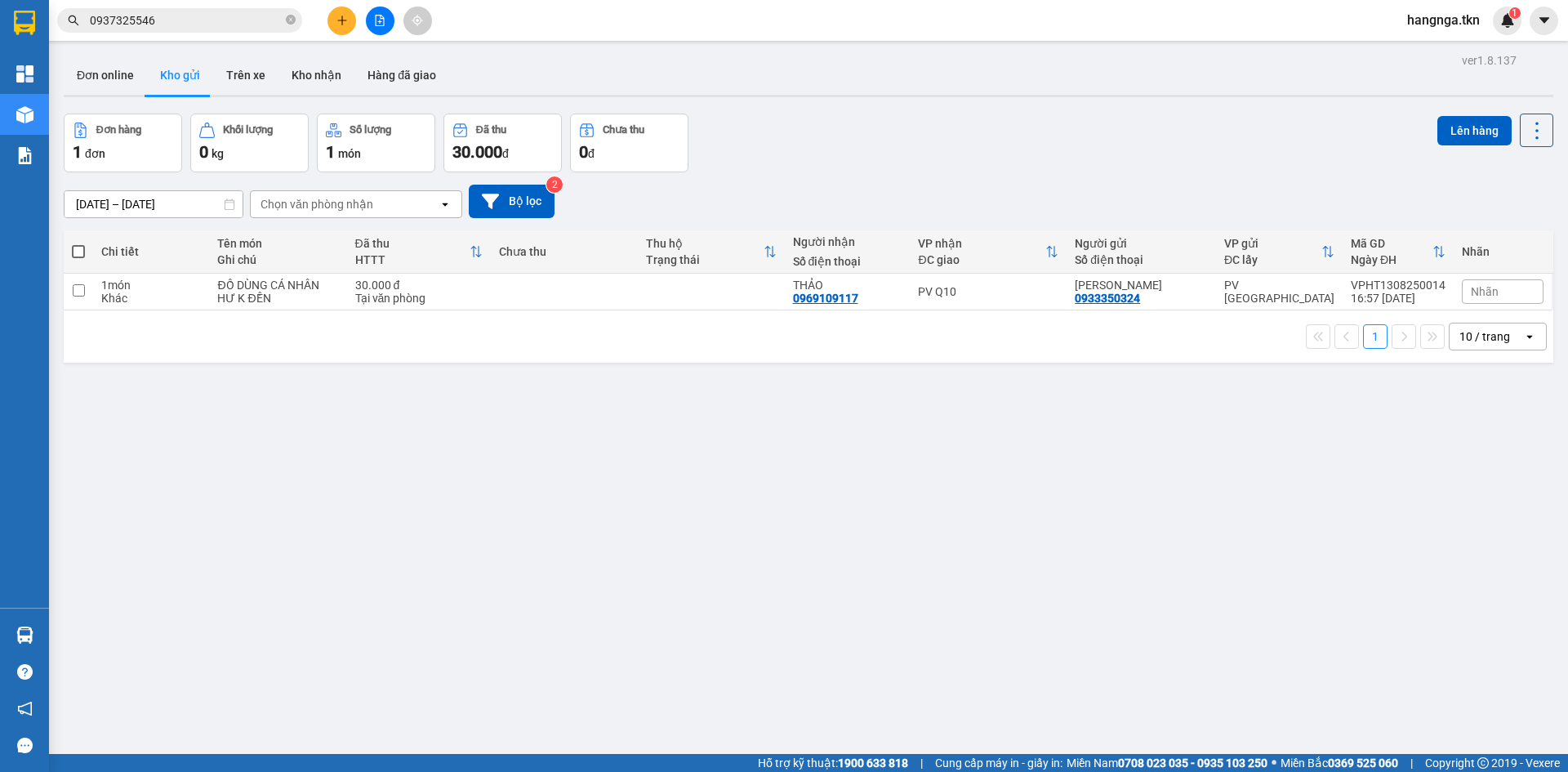
click at [346, 30] on button at bounding box center [342, 21] width 29 height 29
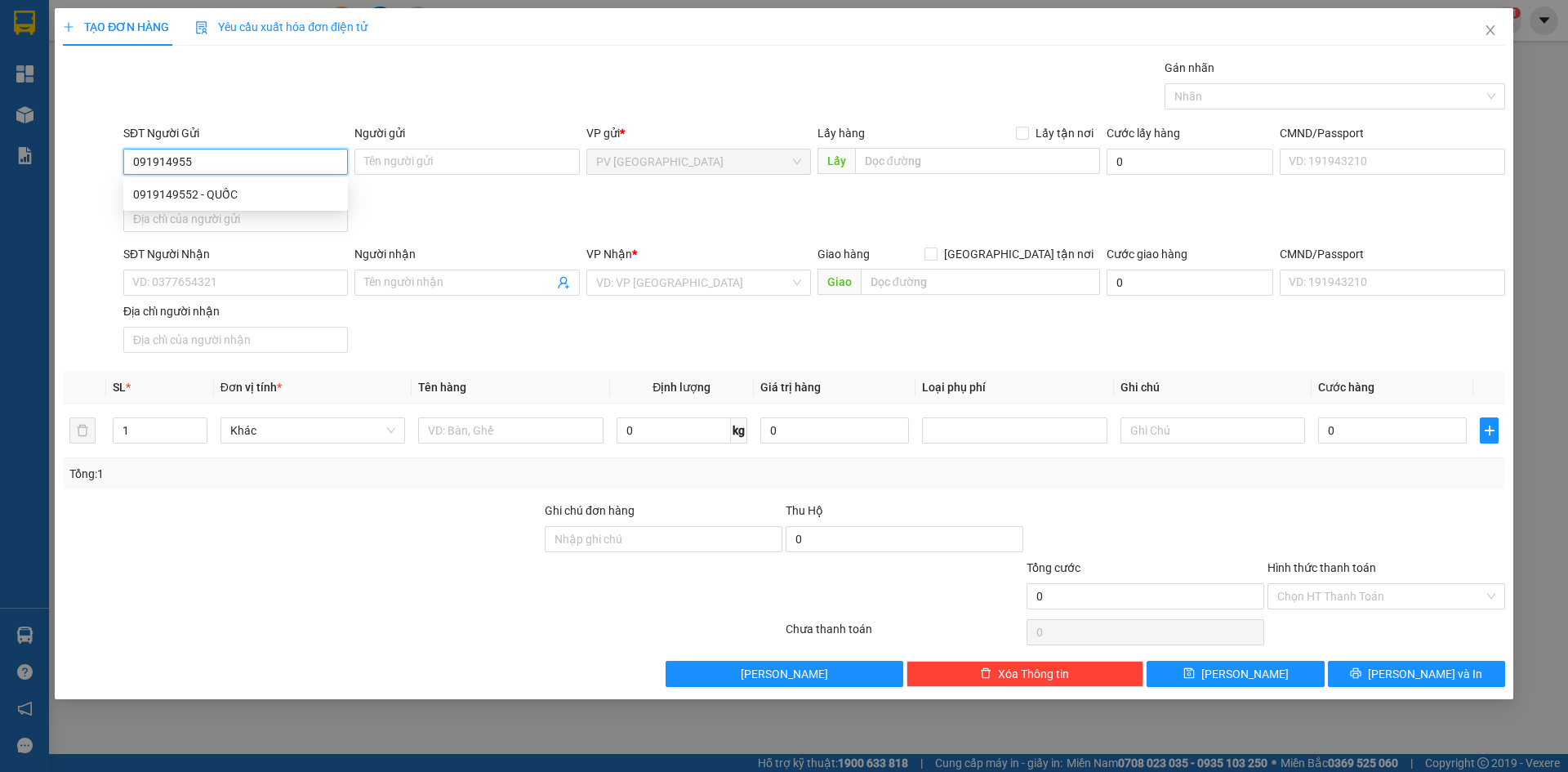
type input "0919149552"
click at [278, 191] on div "0919149552 - QUỐC" at bounding box center [235, 194] width 205 height 18
type input "QUỐC"
type input "0937415188"
type input "THANH"
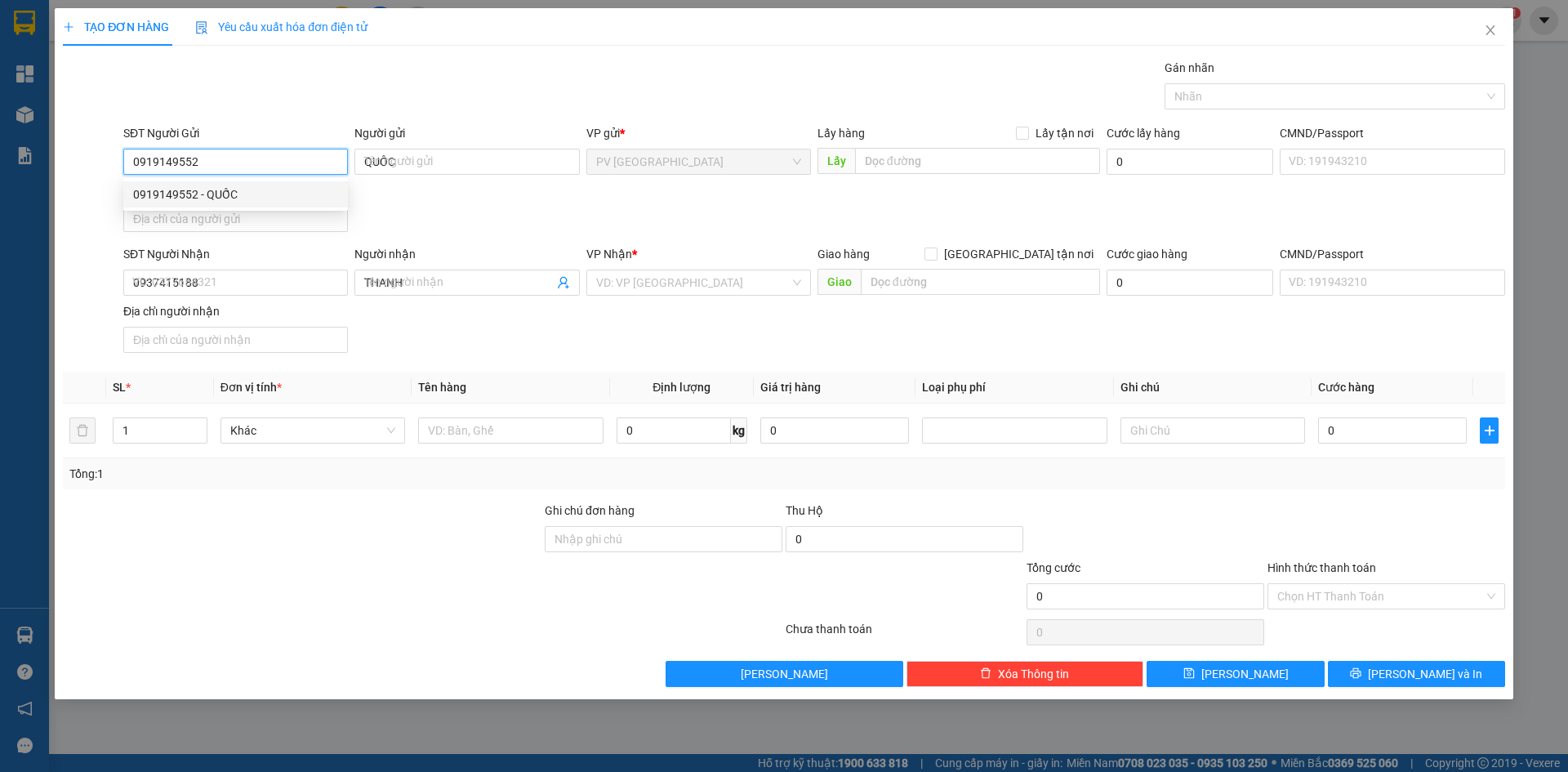
type input "20.000"
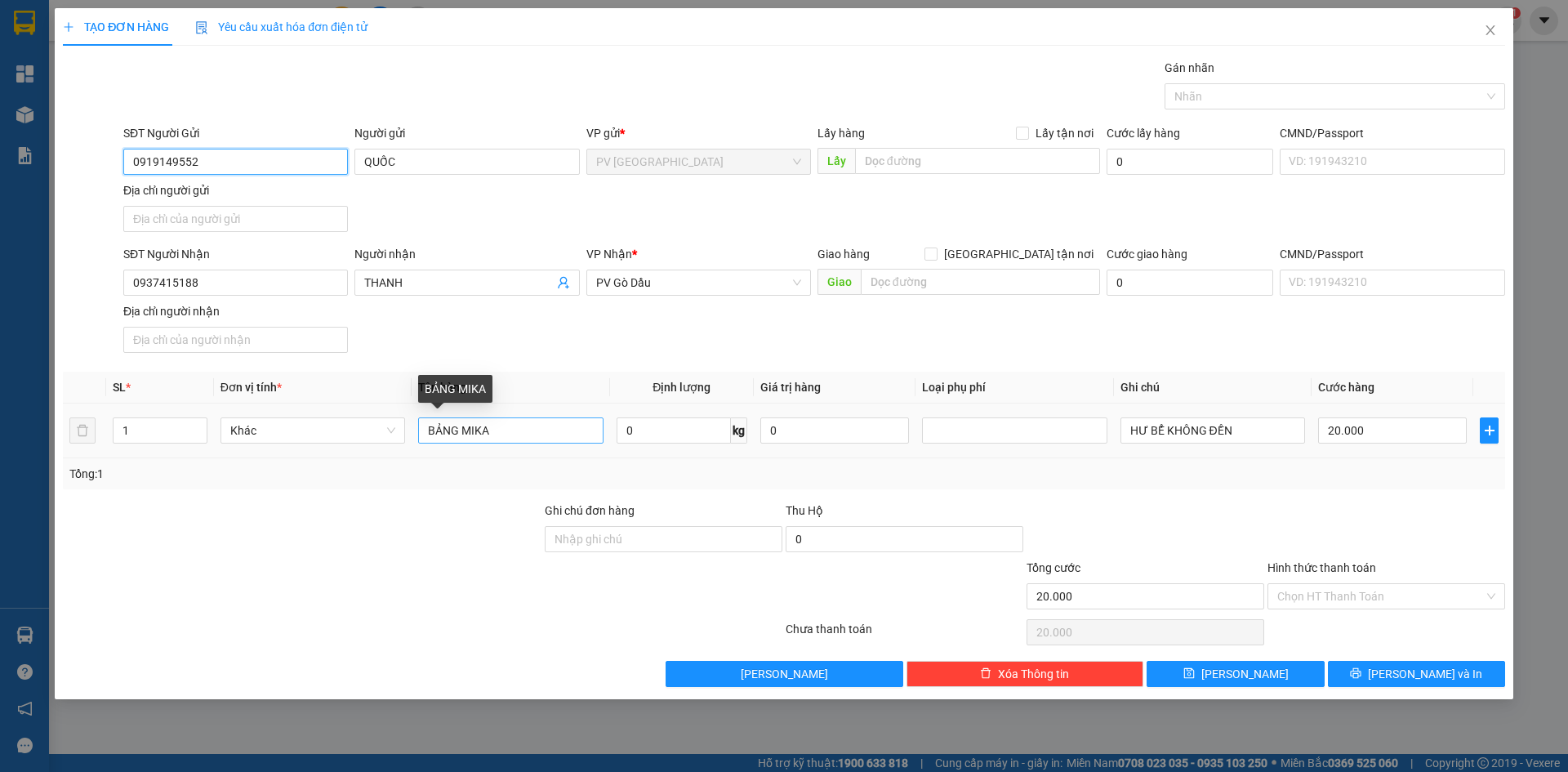
type input "0919149552"
drag, startPoint x: 522, startPoint y: 425, endPoint x: 369, endPoint y: 429, distance: 153.1
click at [369, 429] on tr "1 Khác BẢNG MIKA 0 kg 0 HƯ BỂ KHÔNG ĐỀN 20.000" at bounding box center [784, 431] width 1442 height 54
type input "DECAN"
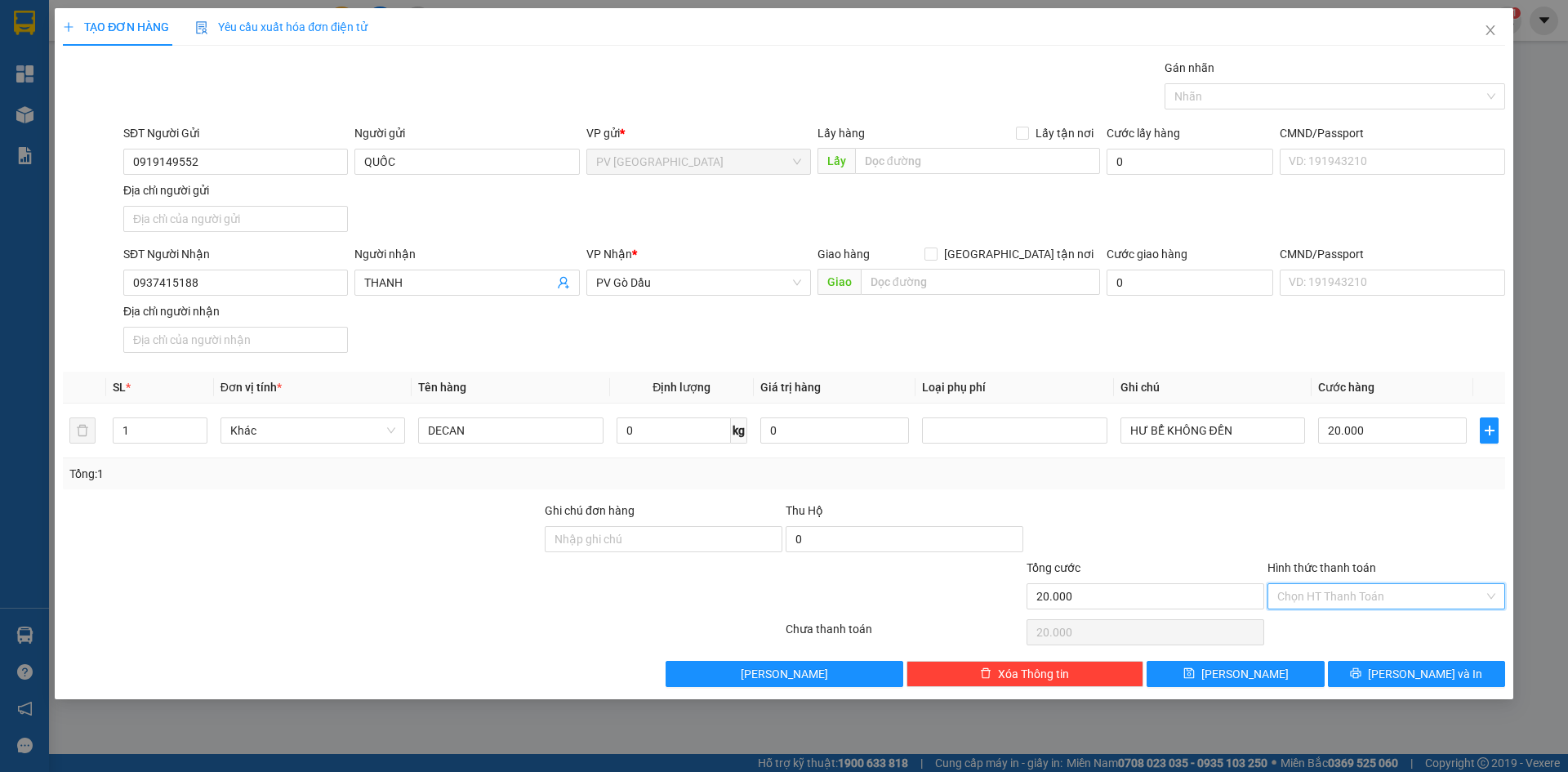
click at [1363, 589] on input "Hình thức thanh toán" at bounding box center [1381, 596] width 207 height 25
click at [1370, 627] on div "Tại văn phòng" at bounding box center [1387, 628] width 218 height 18
type input "0"
click at [1428, 676] on span "[PERSON_NAME] và In" at bounding box center [1425, 673] width 114 height 18
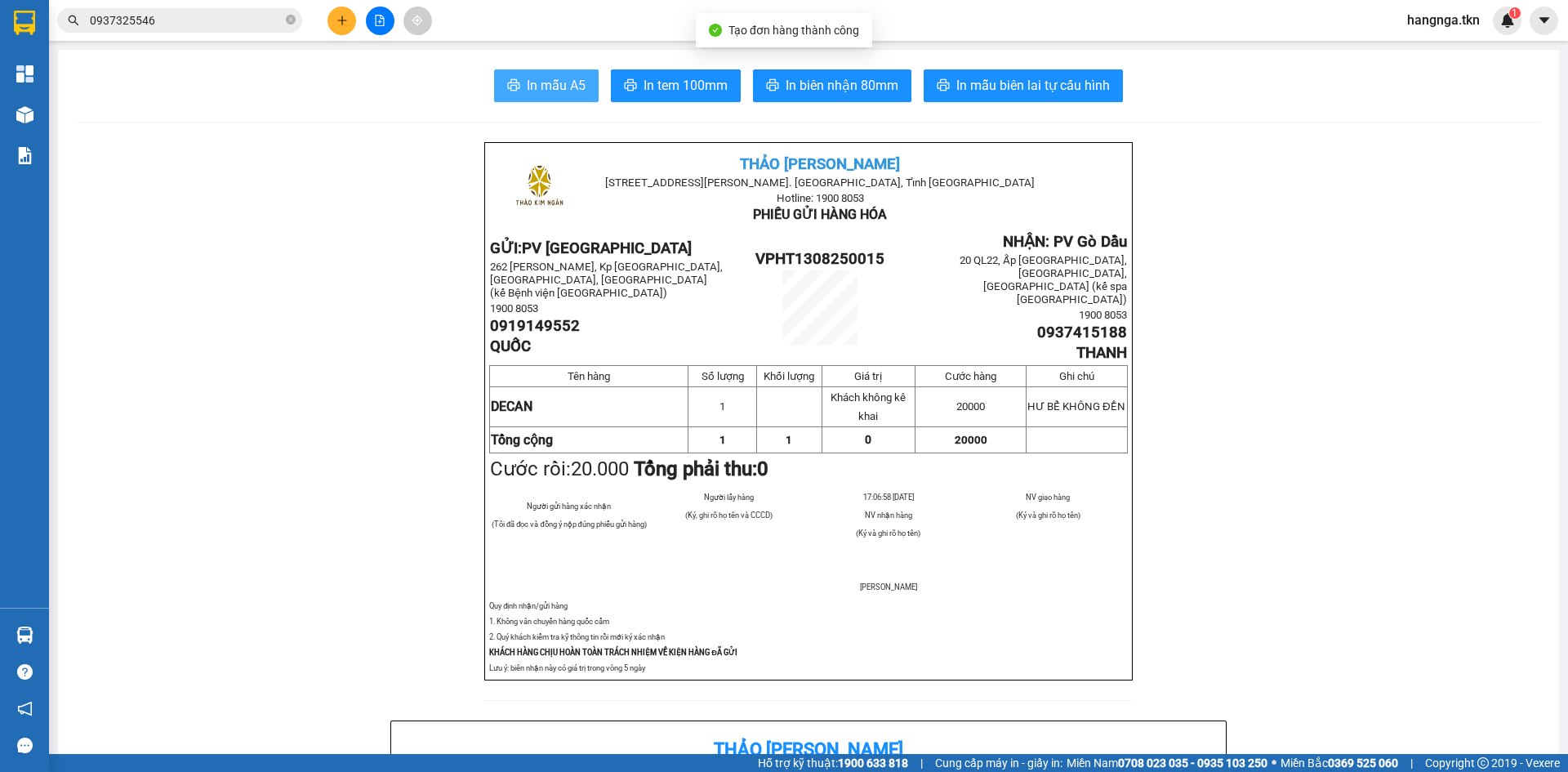
click at [563, 87] on span "In mẫu A5" at bounding box center [556, 85] width 59 height 20
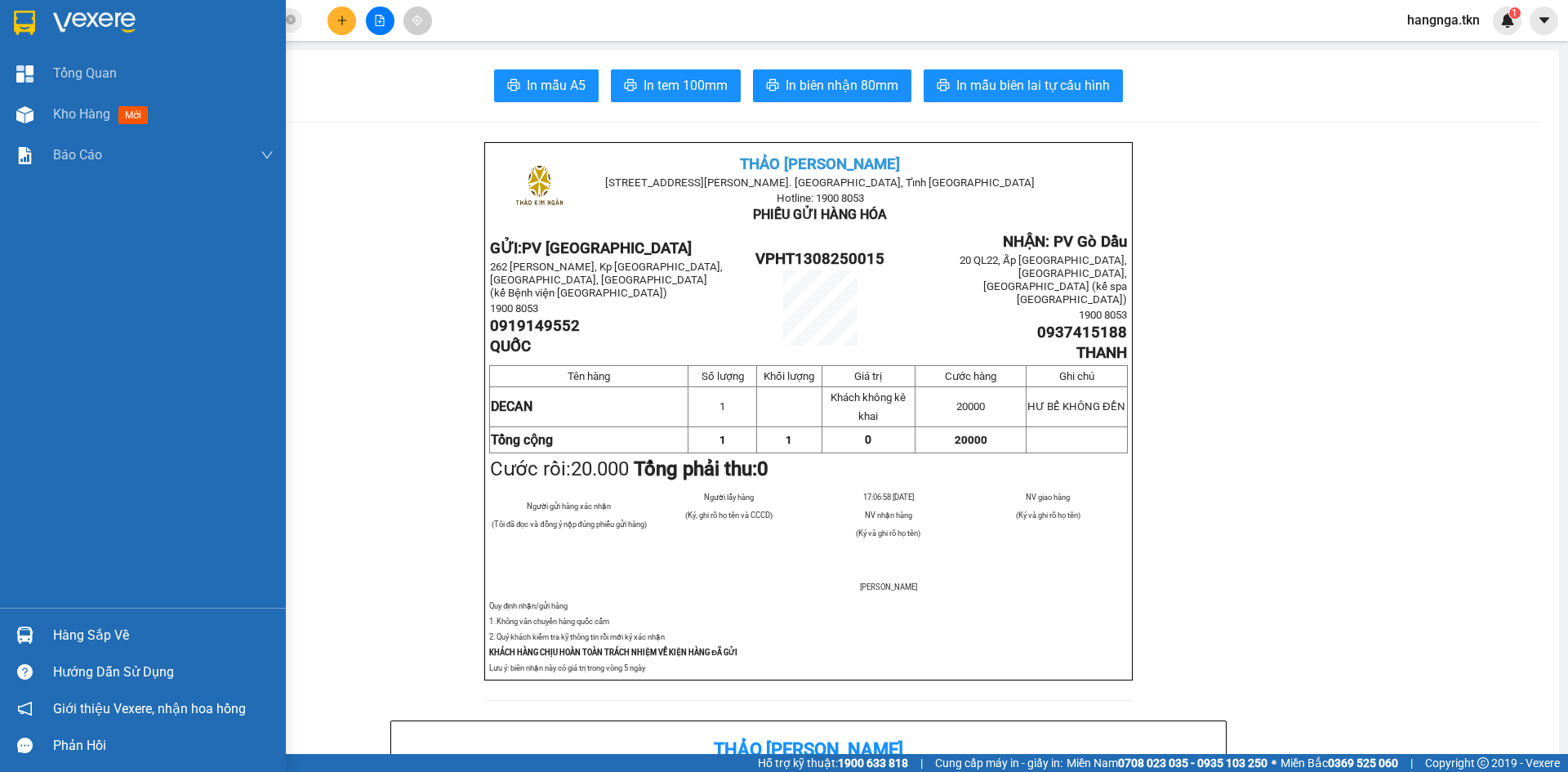
click at [30, 28] on img at bounding box center [24, 22] width 21 height 25
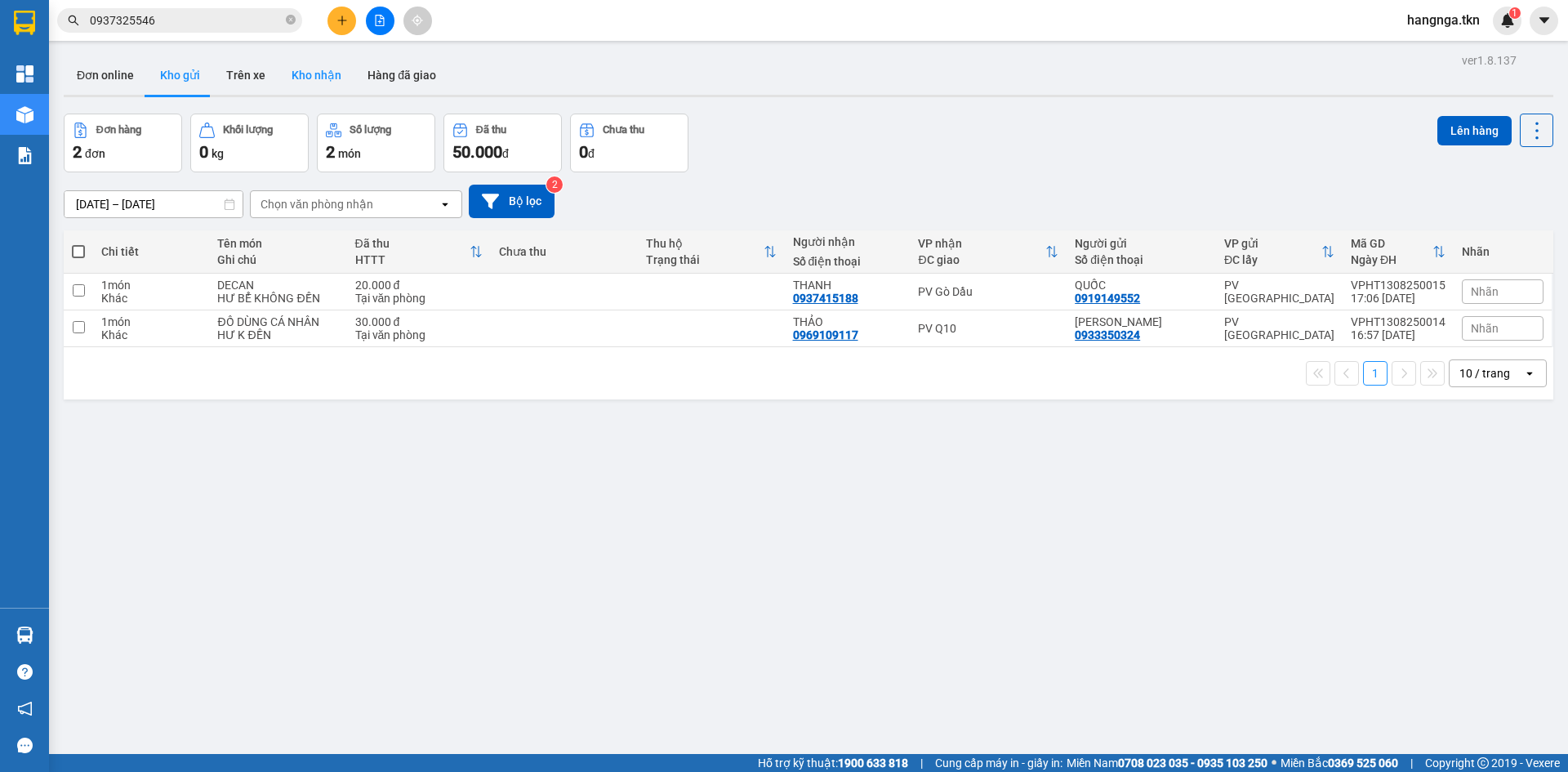
click at [300, 74] on button "Kho nhận" at bounding box center [316, 75] width 76 height 39
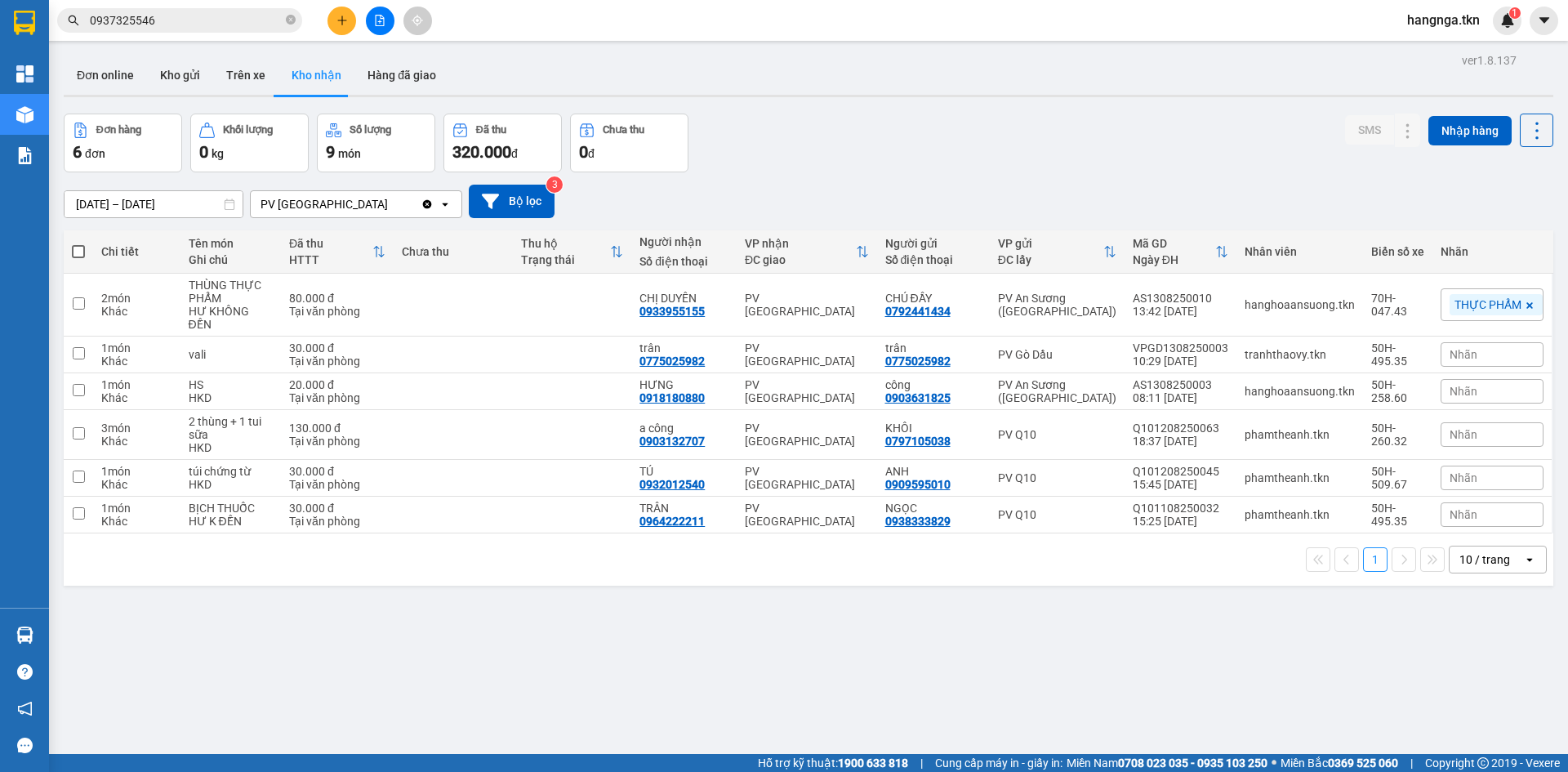
click at [210, 20] on input "0937325546" at bounding box center [186, 20] width 192 height 18
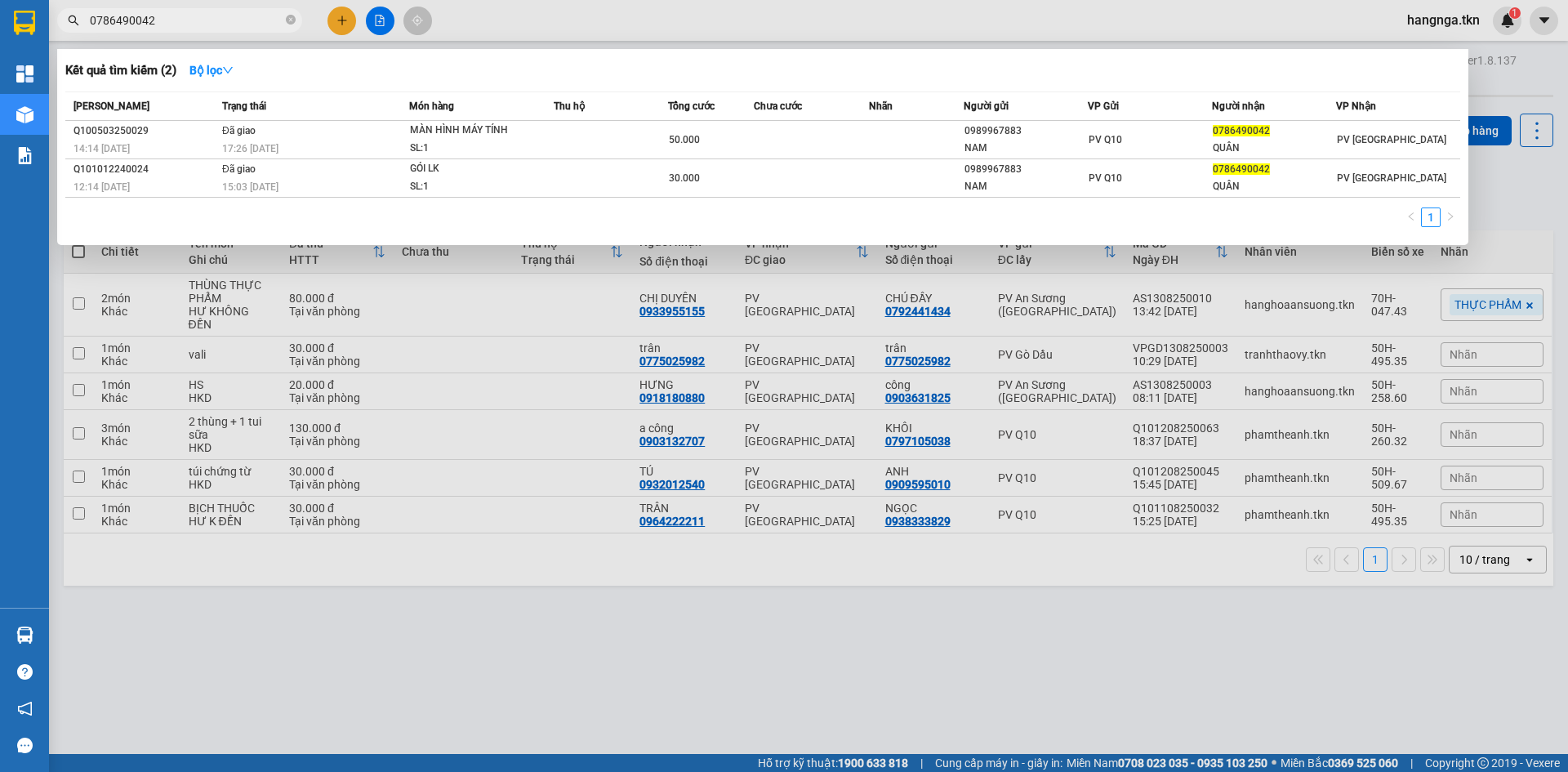
click at [240, 31] on span "0786490042" at bounding box center [180, 20] width 245 height 25
click at [232, 15] on input "0786490042" at bounding box center [186, 20] width 192 height 18
click at [238, 18] on input "0786490042" at bounding box center [186, 20] width 192 height 18
click at [294, 20] on icon "close-circle" at bounding box center [291, 20] width 10 height 10
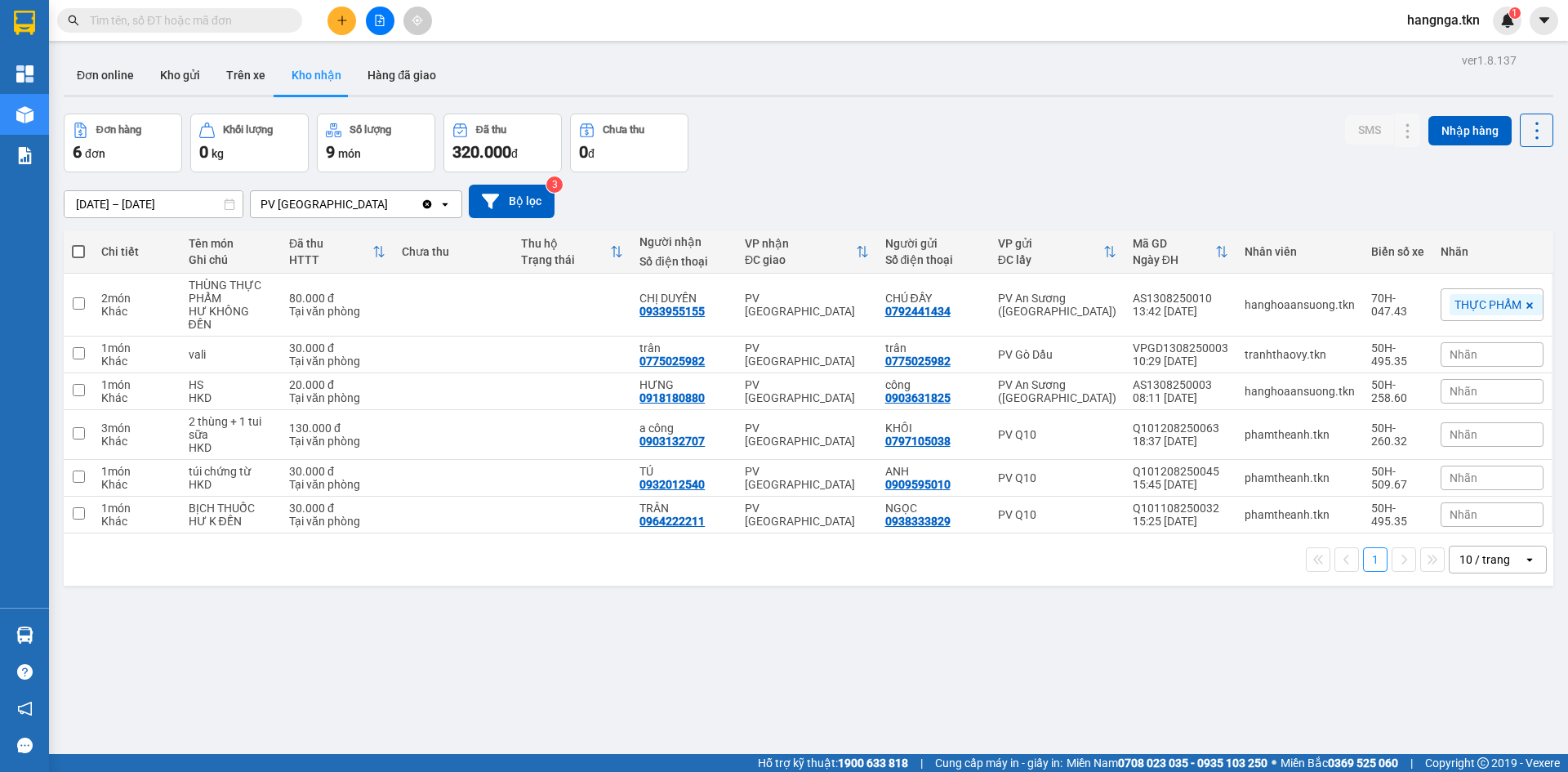
click at [237, 20] on input "text" at bounding box center [186, 20] width 192 height 18
click at [172, 76] on button "Kho gửi" at bounding box center [180, 75] width 66 height 39
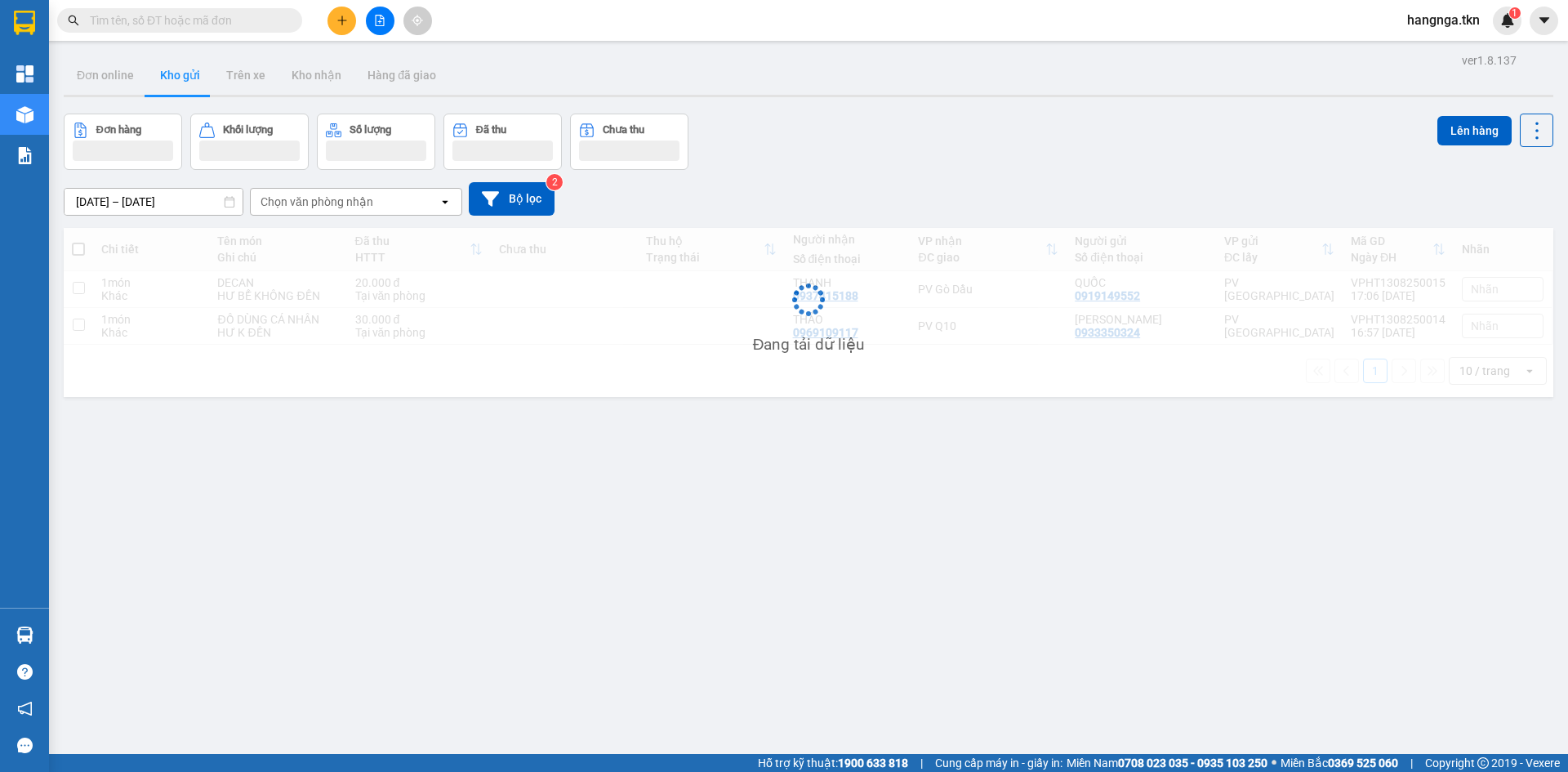
click at [239, 301] on div "HƯ BỂ KHÔNG ĐỀN" at bounding box center [278, 295] width 121 height 13
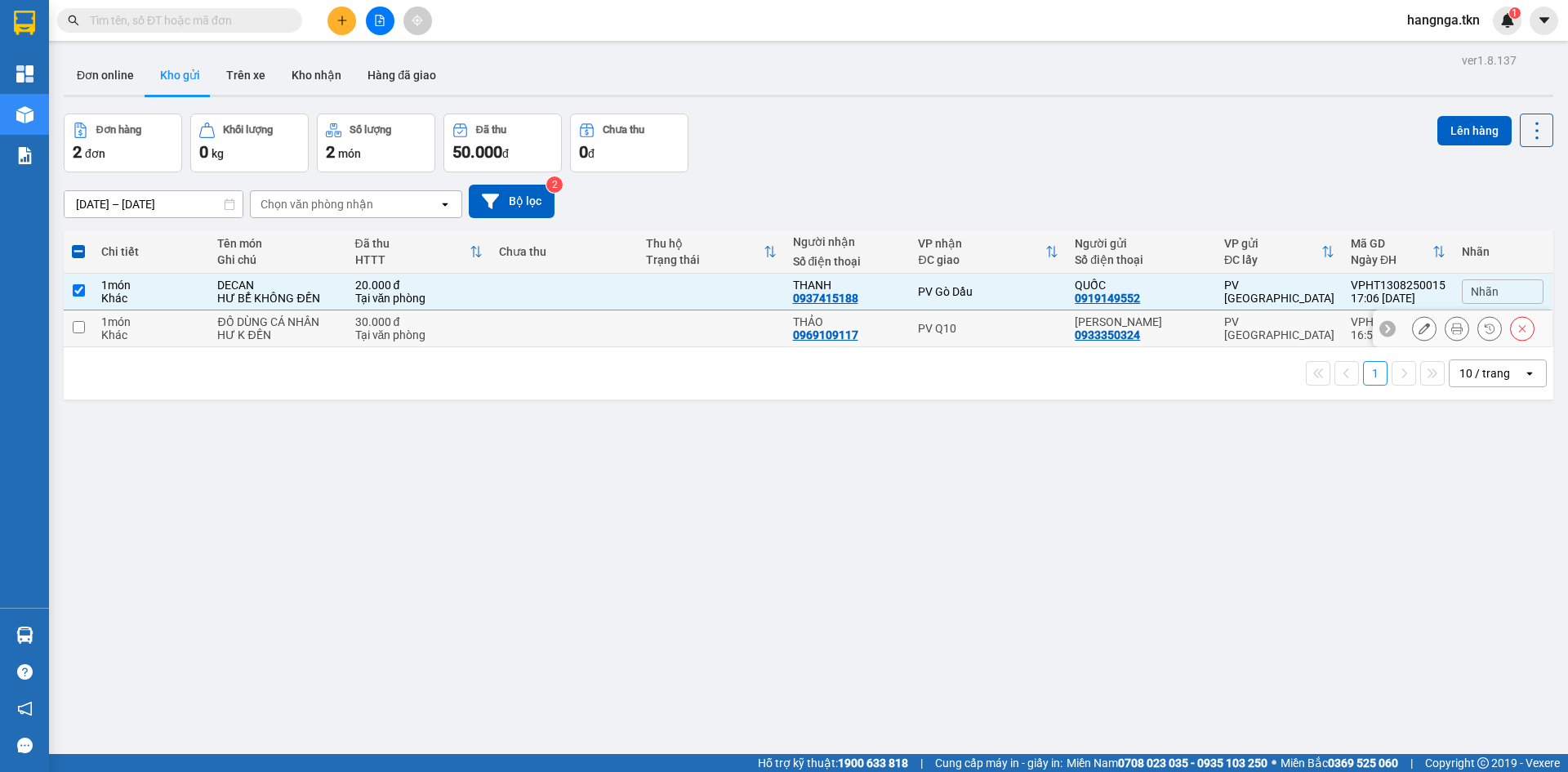
click at [239, 336] on div "HƯ K ĐỀN" at bounding box center [278, 335] width 121 height 13
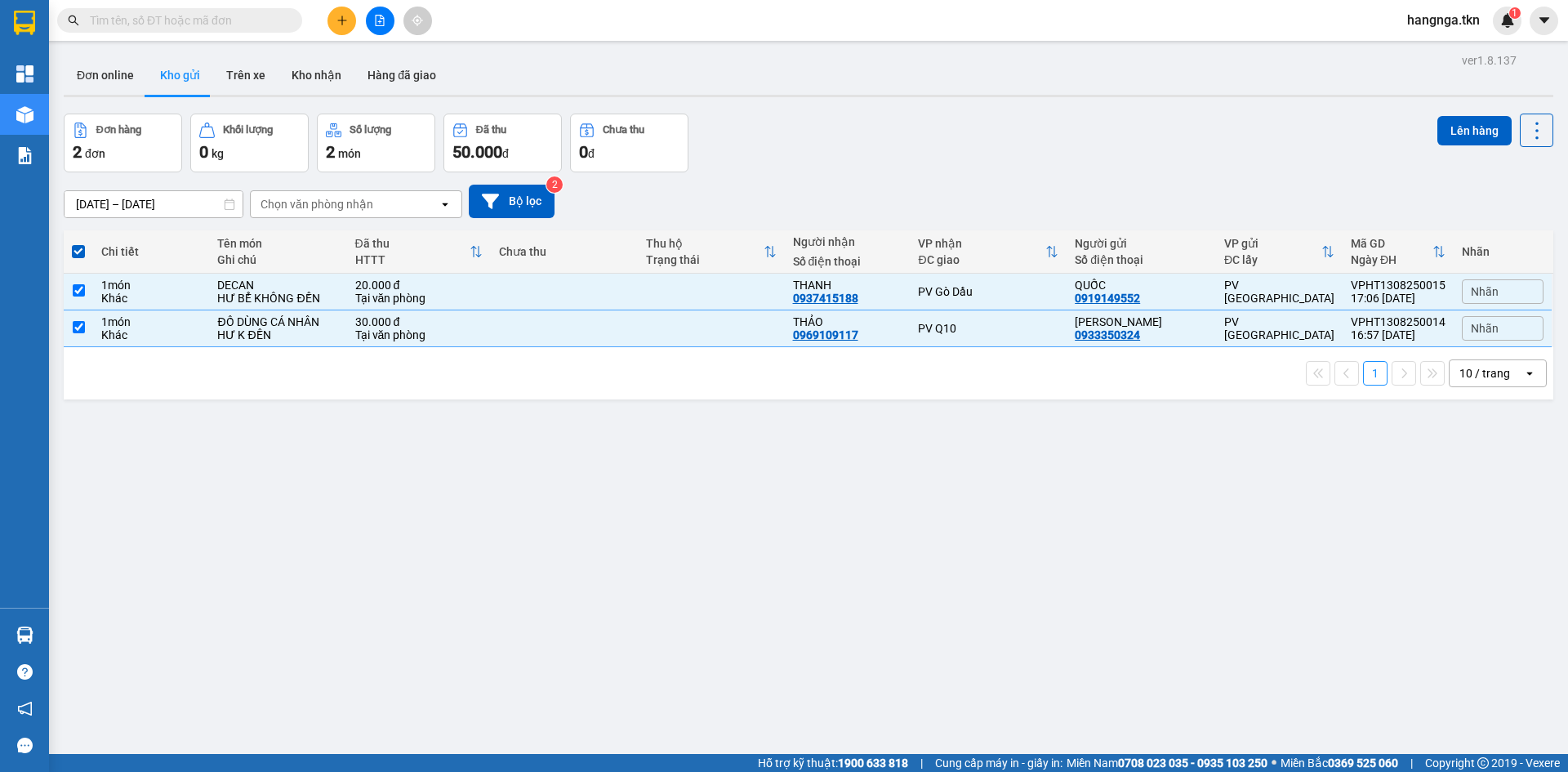
click at [1450, 149] on div "Lên hàng" at bounding box center [1496, 142] width 116 height 59
click at [1445, 134] on button "Lên hàng" at bounding box center [1474, 130] width 74 height 30
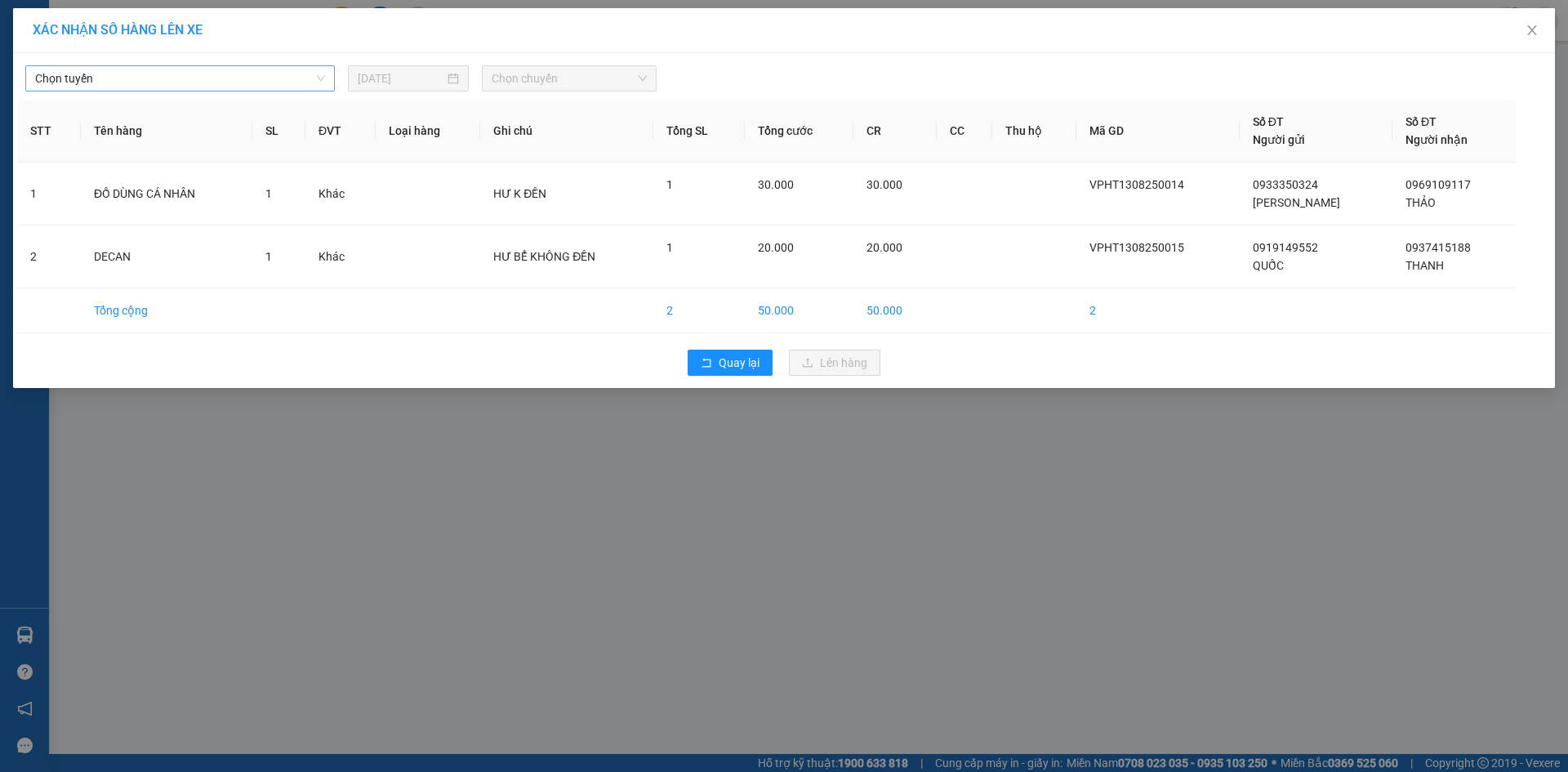
click at [272, 78] on span "Chọn tuyến" at bounding box center [180, 78] width 290 height 25
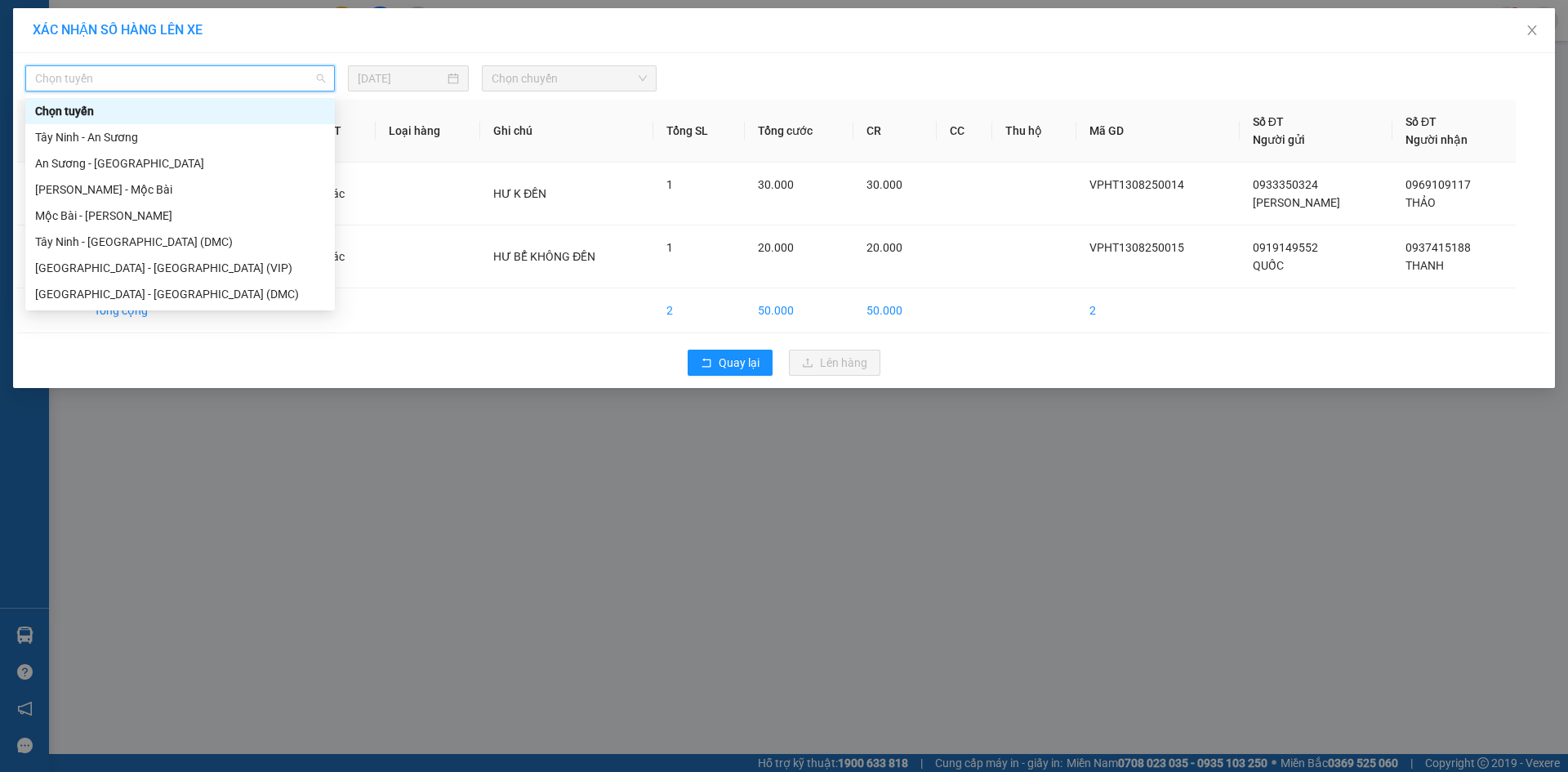
click at [273, 312] on div "Tây Ninh - [GEOGRAPHIC_DATA] (VIP)" at bounding box center [180, 320] width 290 height 18
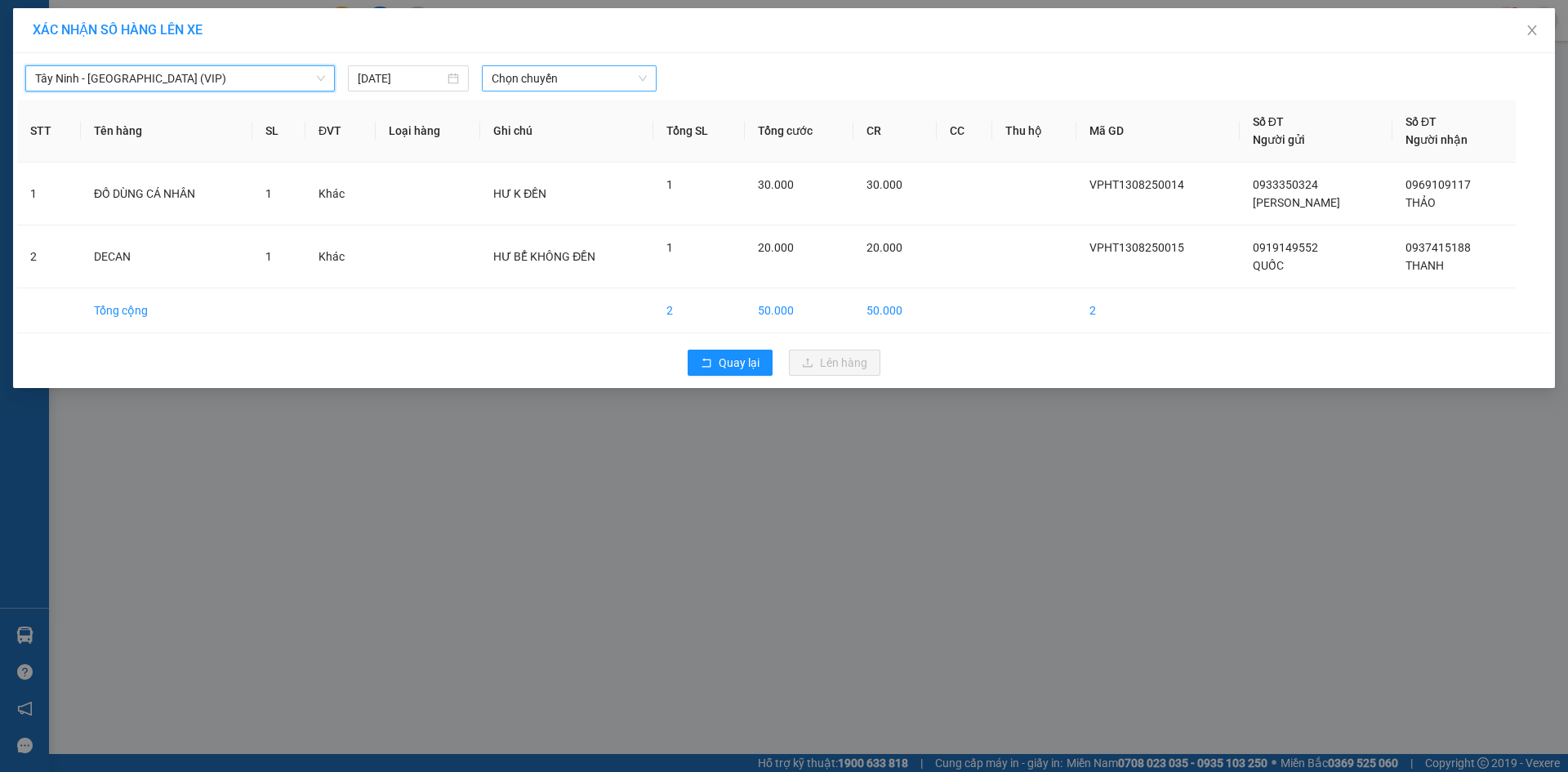
click at [524, 77] on span "Chọn chuyến" at bounding box center [569, 78] width 155 height 25
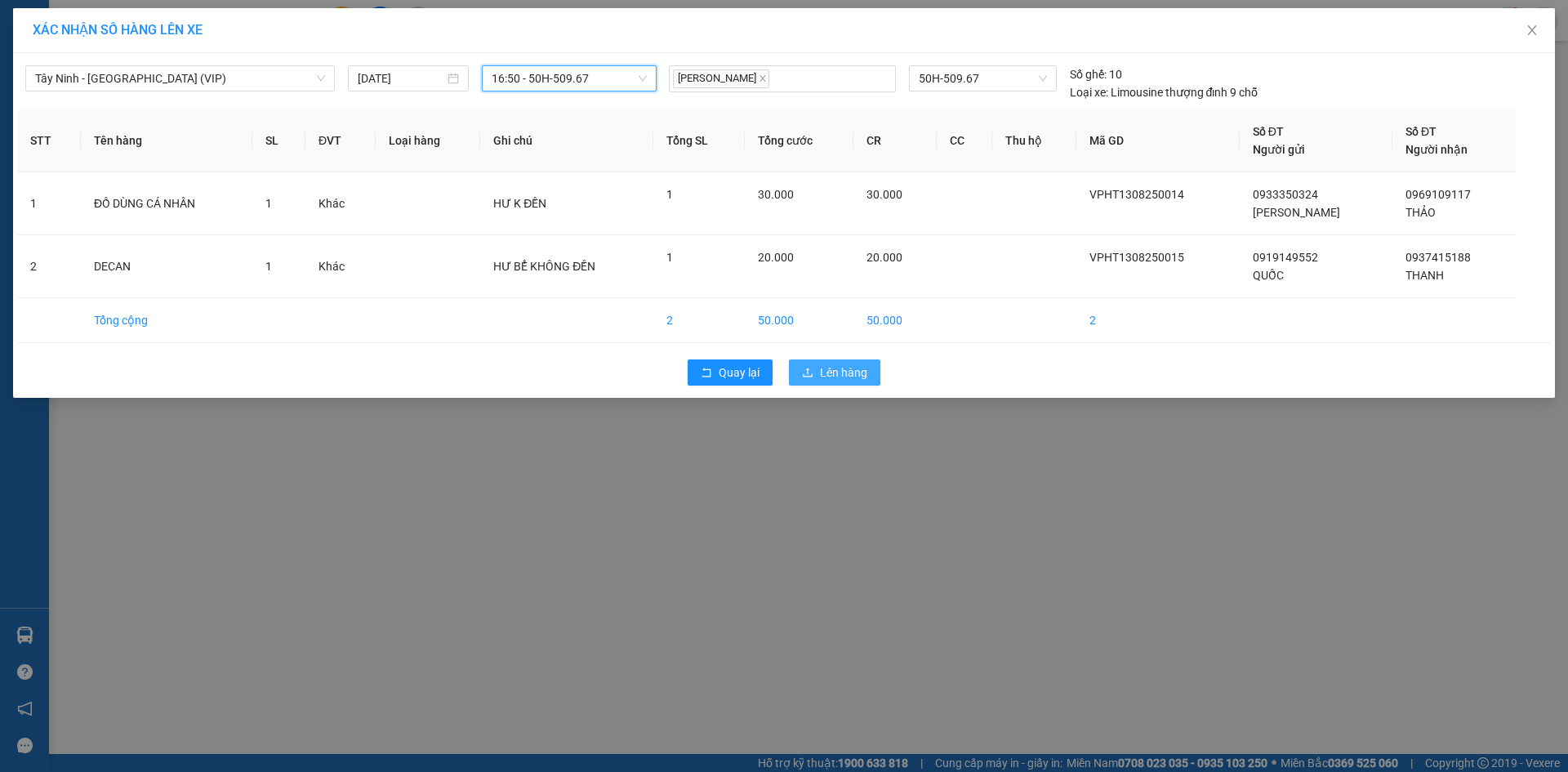
click at [821, 373] on span "Lên hàng" at bounding box center [844, 372] width 48 height 18
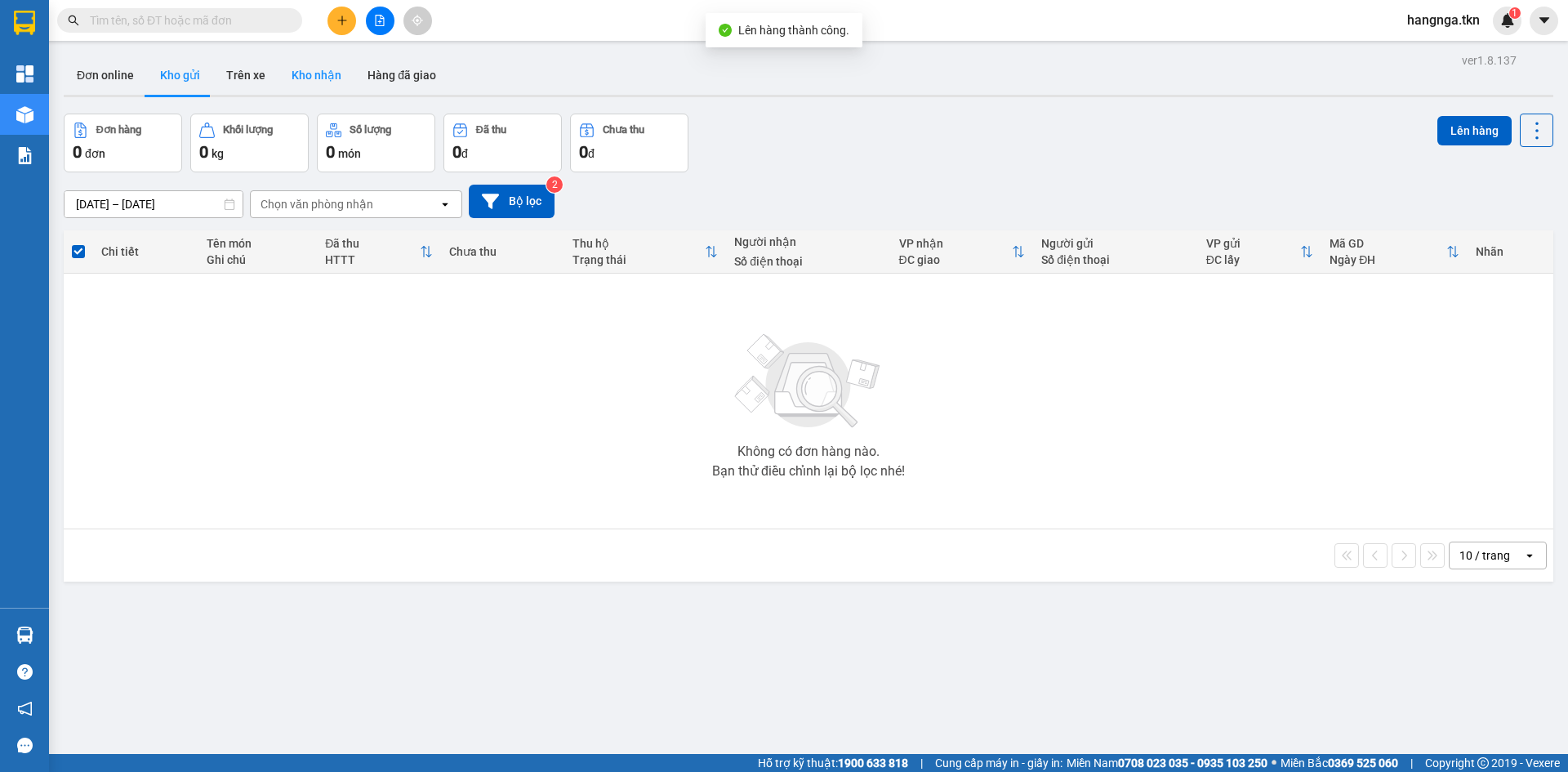
click at [299, 71] on button "Kho nhận" at bounding box center [316, 75] width 76 height 39
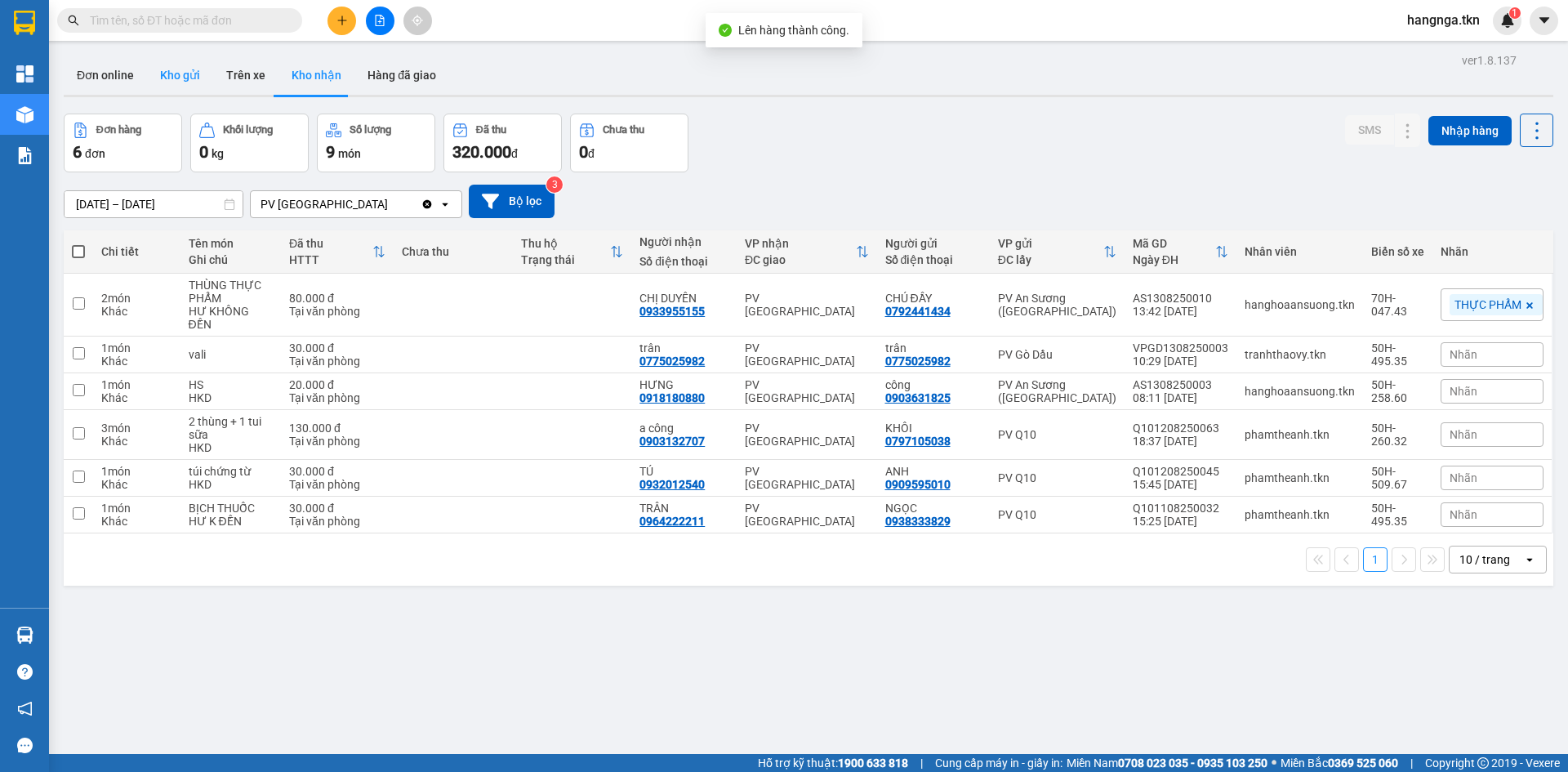
click at [185, 75] on button "Kho gửi" at bounding box center [180, 75] width 66 height 39
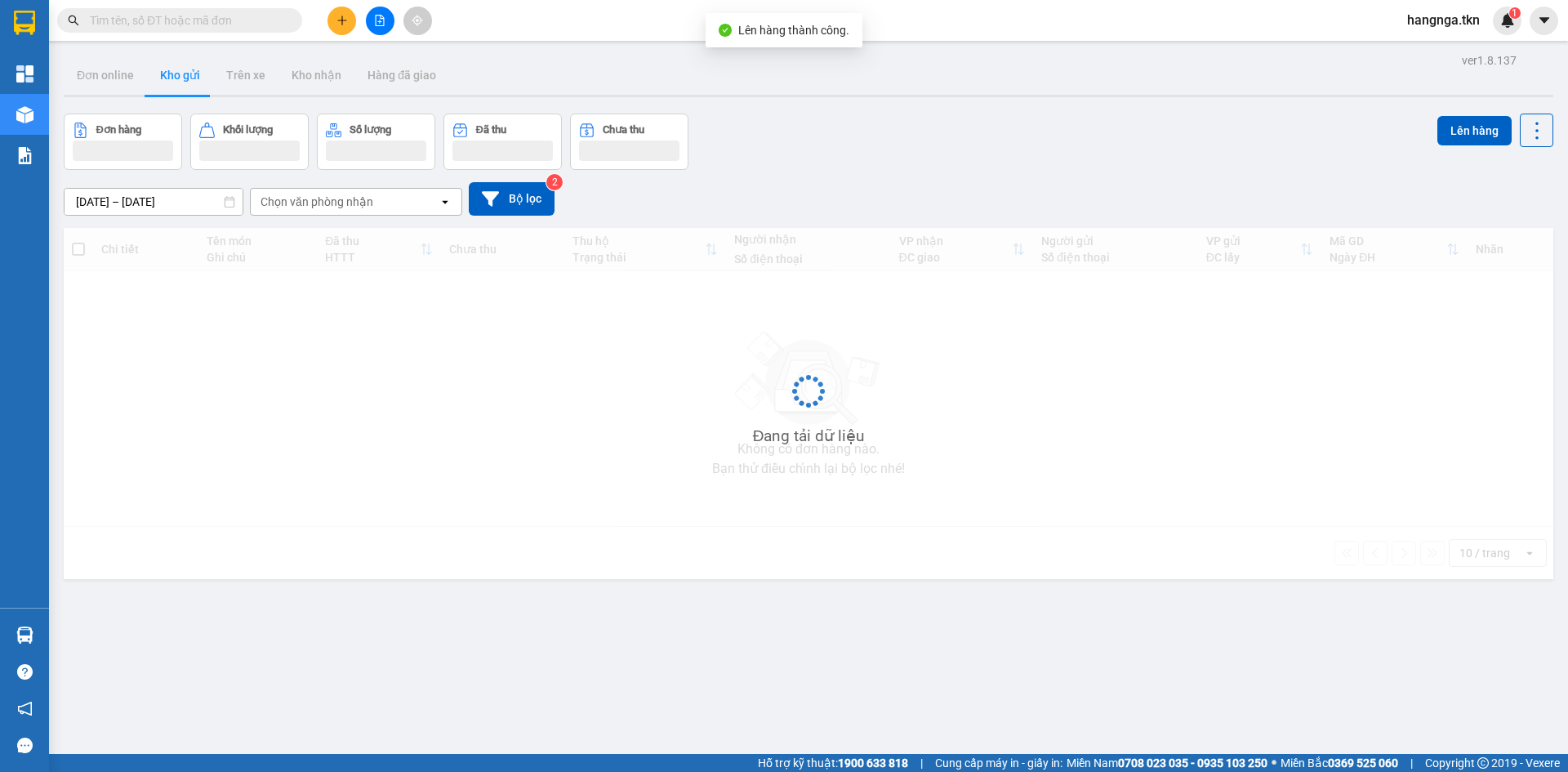
click at [181, 9] on span at bounding box center [180, 20] width 245 height 25
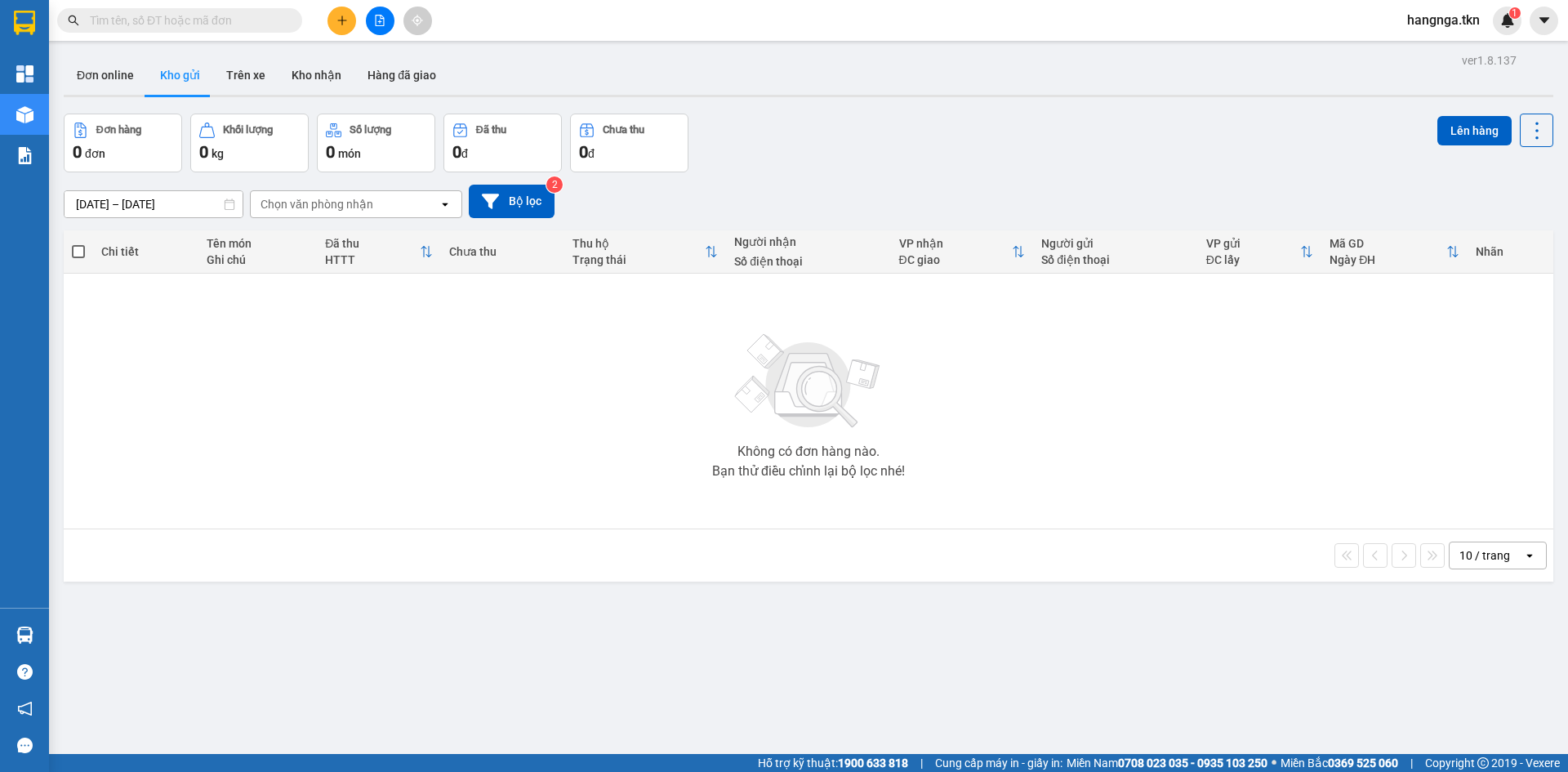
click at [181, 10] on span at bounding box center [180, 20] width 245 height 25
click at [188, 24] on input "text" at bounding box center [186, 20] width 192 height 18
click at [289, 467] on div "Không có đơn hàng nào. Bạn thử điều chỉnh lại bộ lọc nhé!" at bounding box center [808, 401] width 1474 height 245
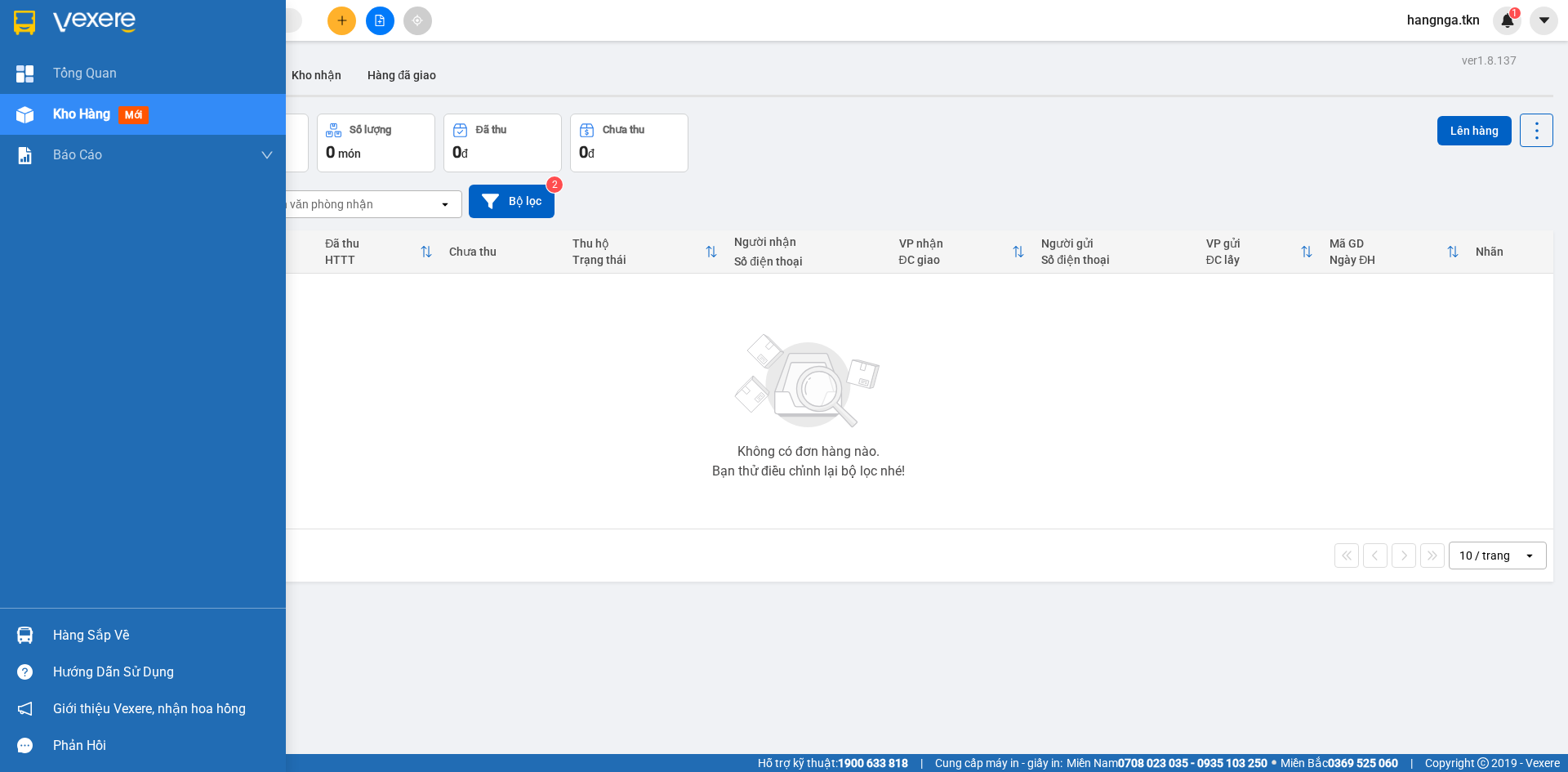
click at [22, 610] on div "Hàng sắp về Hướng dẫn sử dụng Giới thiệu Vexere, nhận hoa hồng Phản hồi" at bounding box center [143, 685] width 286 height 156
click at [146, 637] on div "Hàng sắp về" at bounding box center [163, 635] width 220 height 25
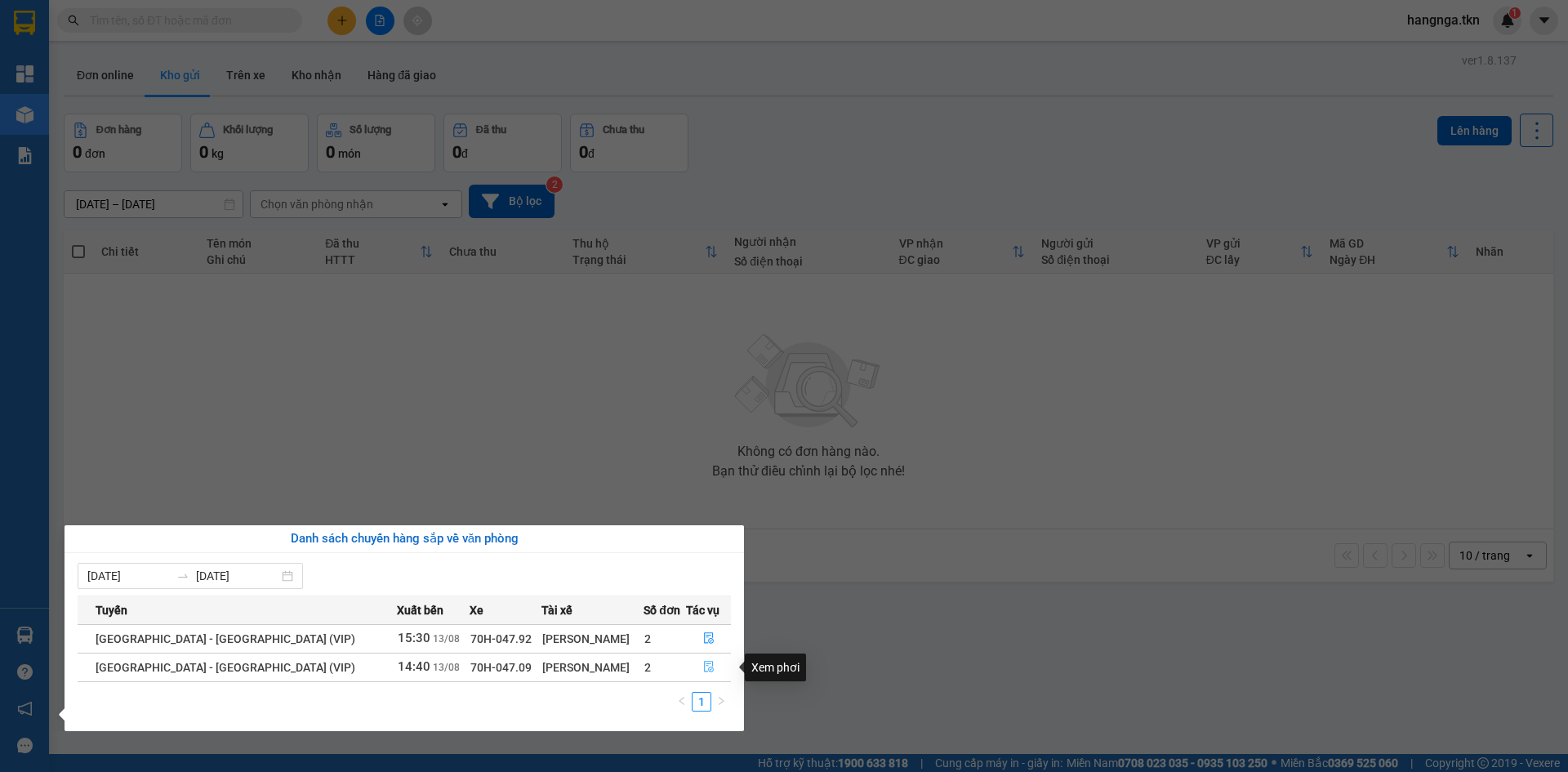
click at [703, 665] on icon "file-done" at bounding box center [708, 666] width 11 height 11
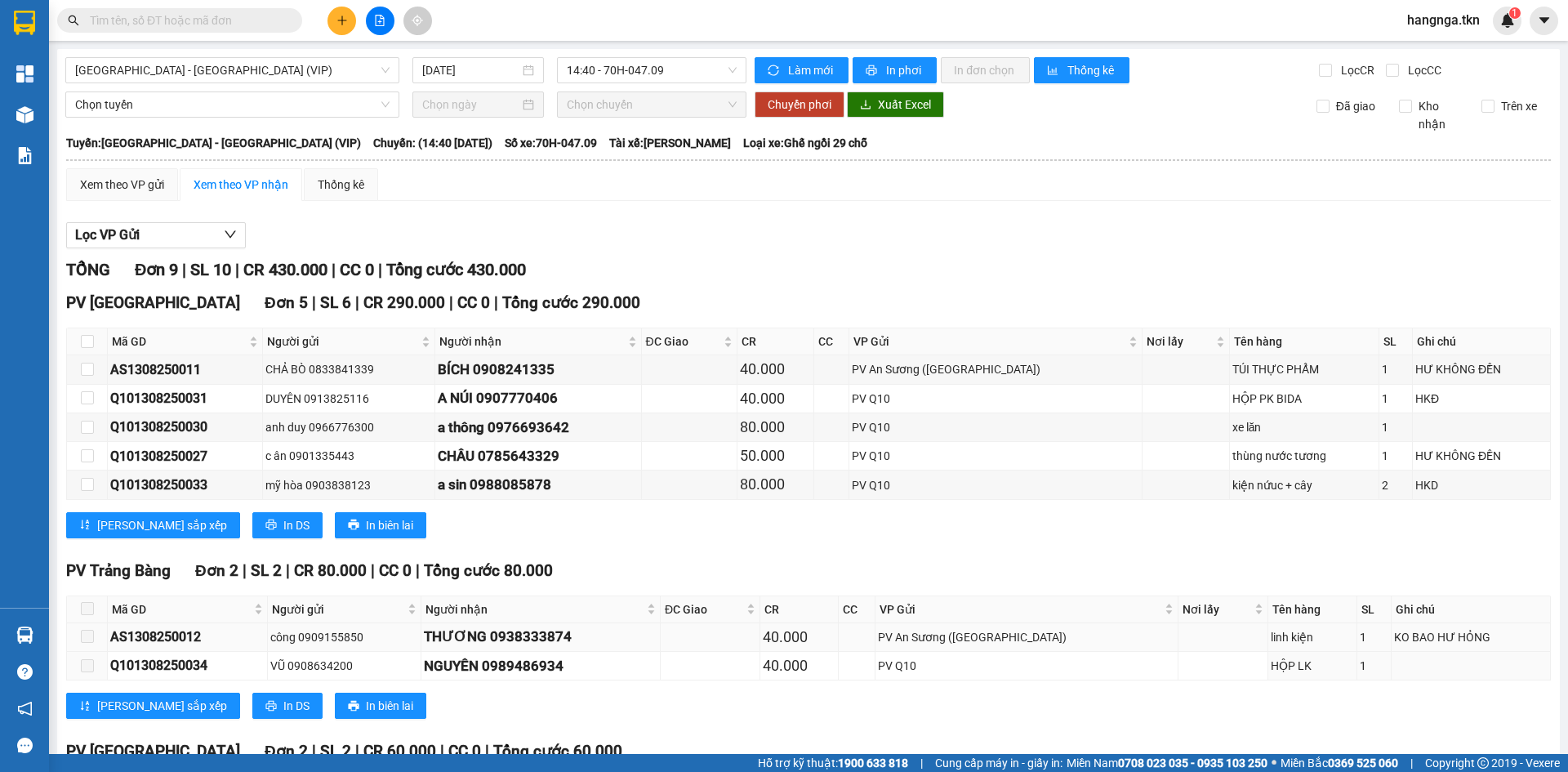
scroll to position [163, 0]
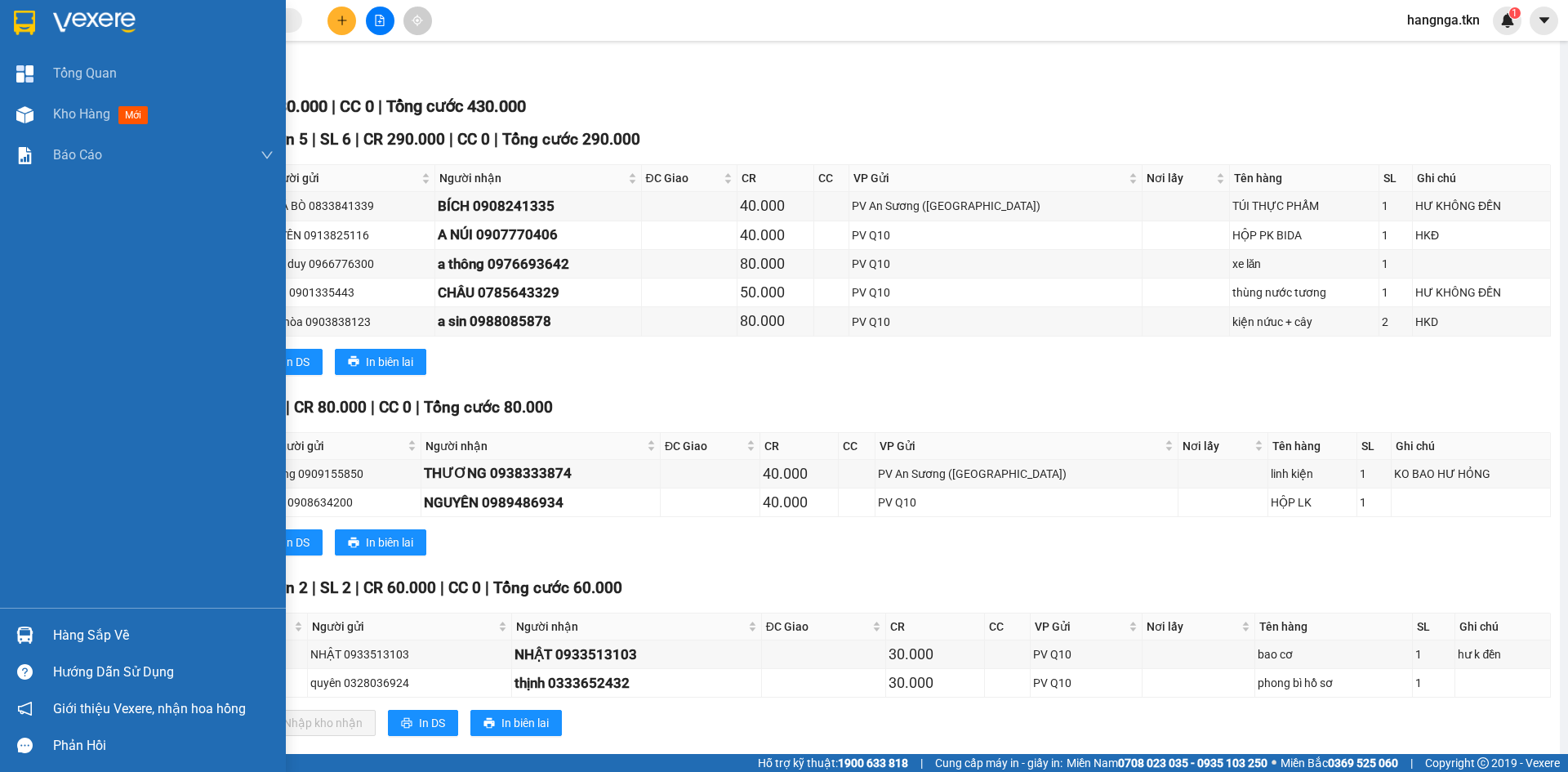
click at [10, 6] on div at bounding box center [143, 26] width 286 height 53
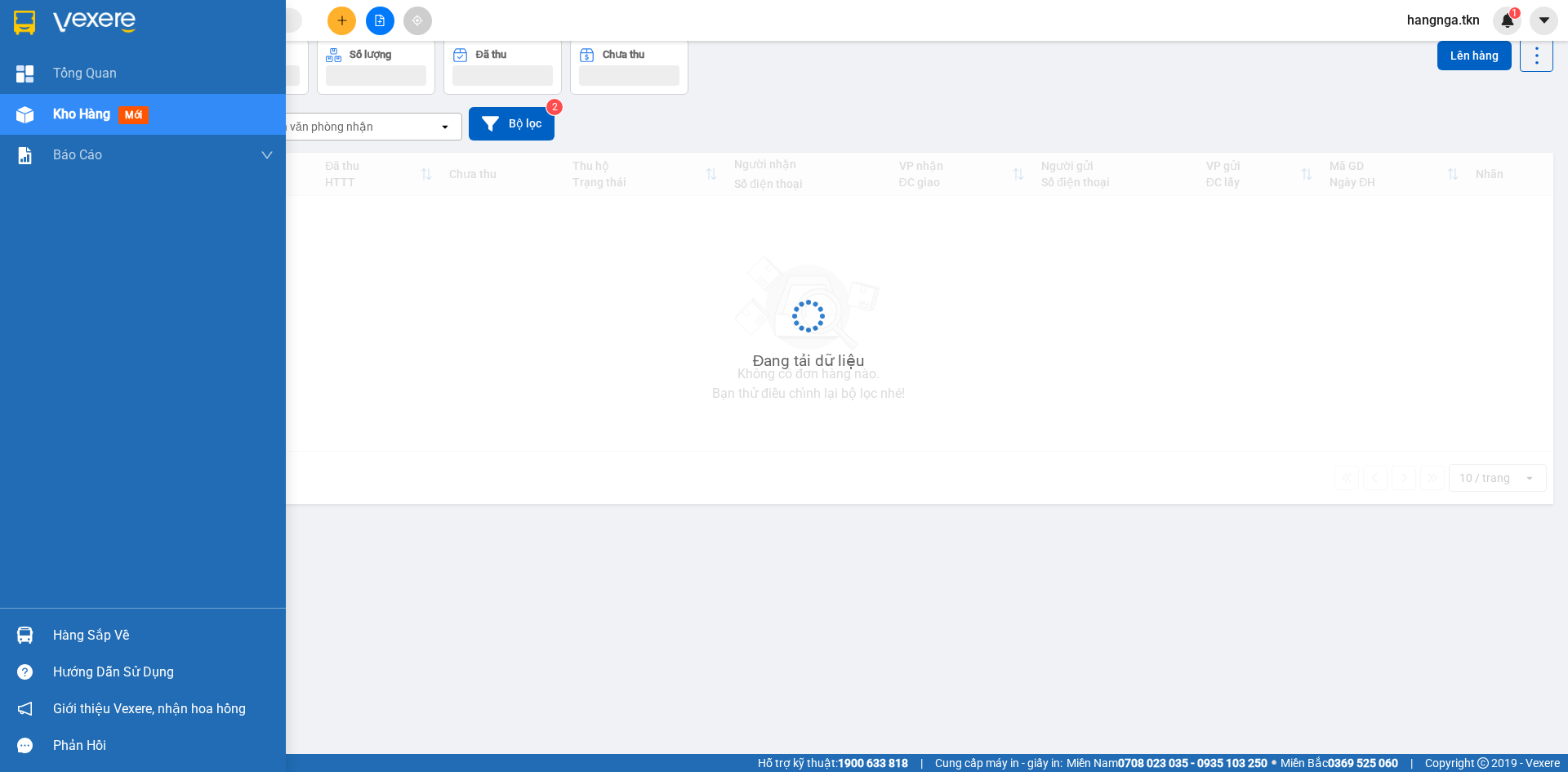
scroll to position [75, 0]
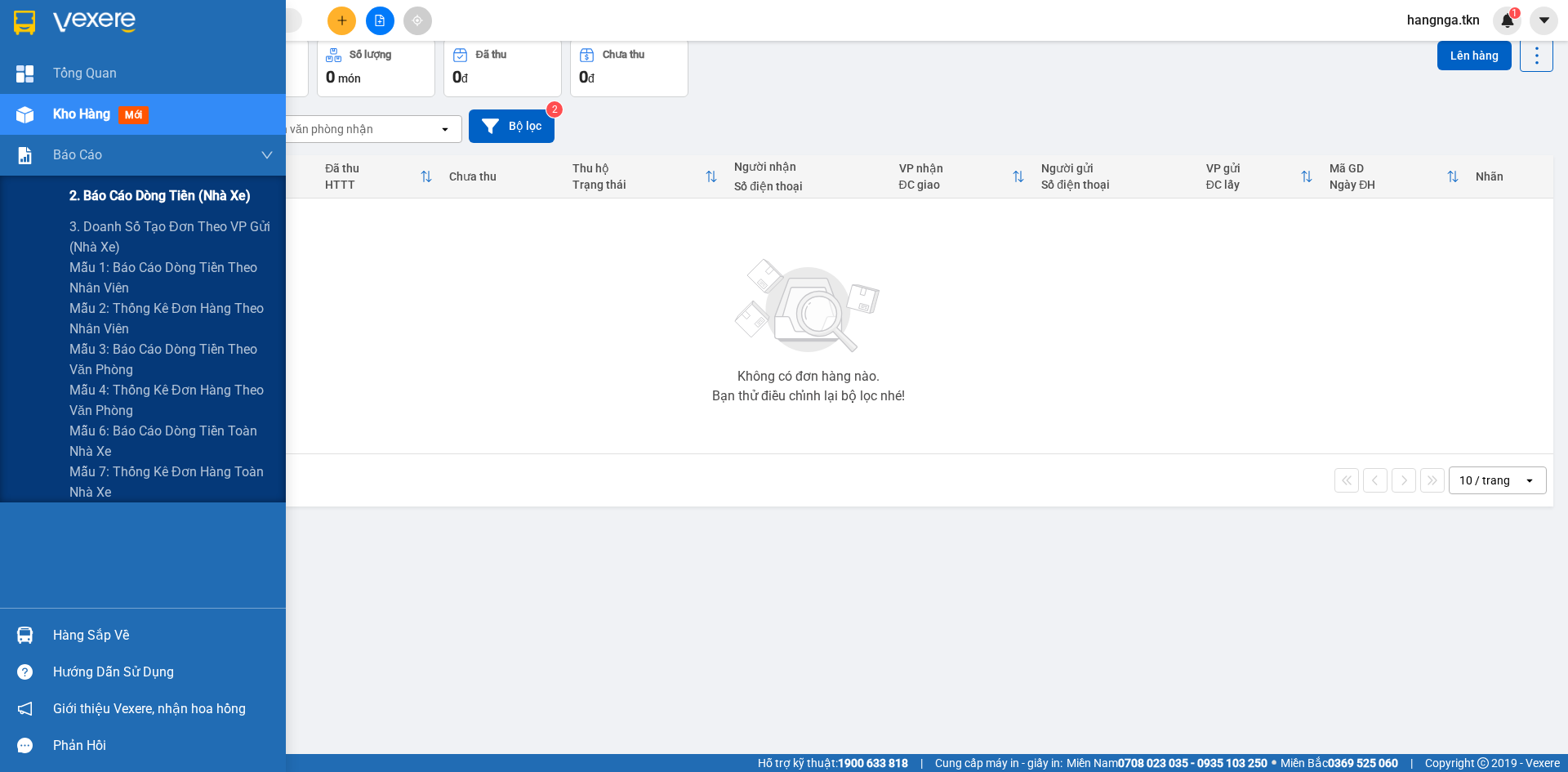
click at [197, 197] on span "2. Báo cáo dòng tiền (nhà xe)" at bounding box center [160, 196] width 181 height 20
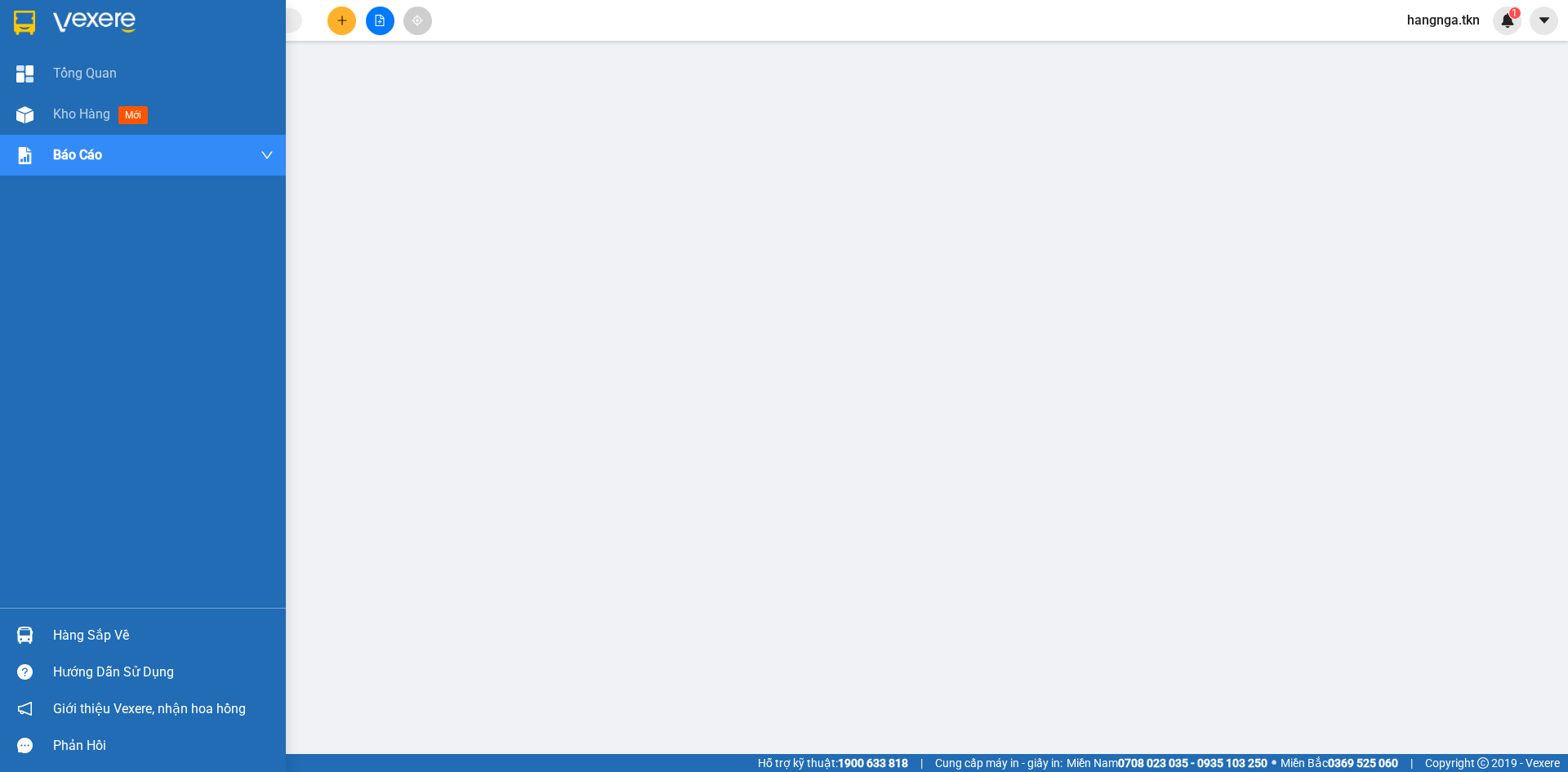
click at [18, 30] on img at bounding box center [24, 22] width 21 height 25
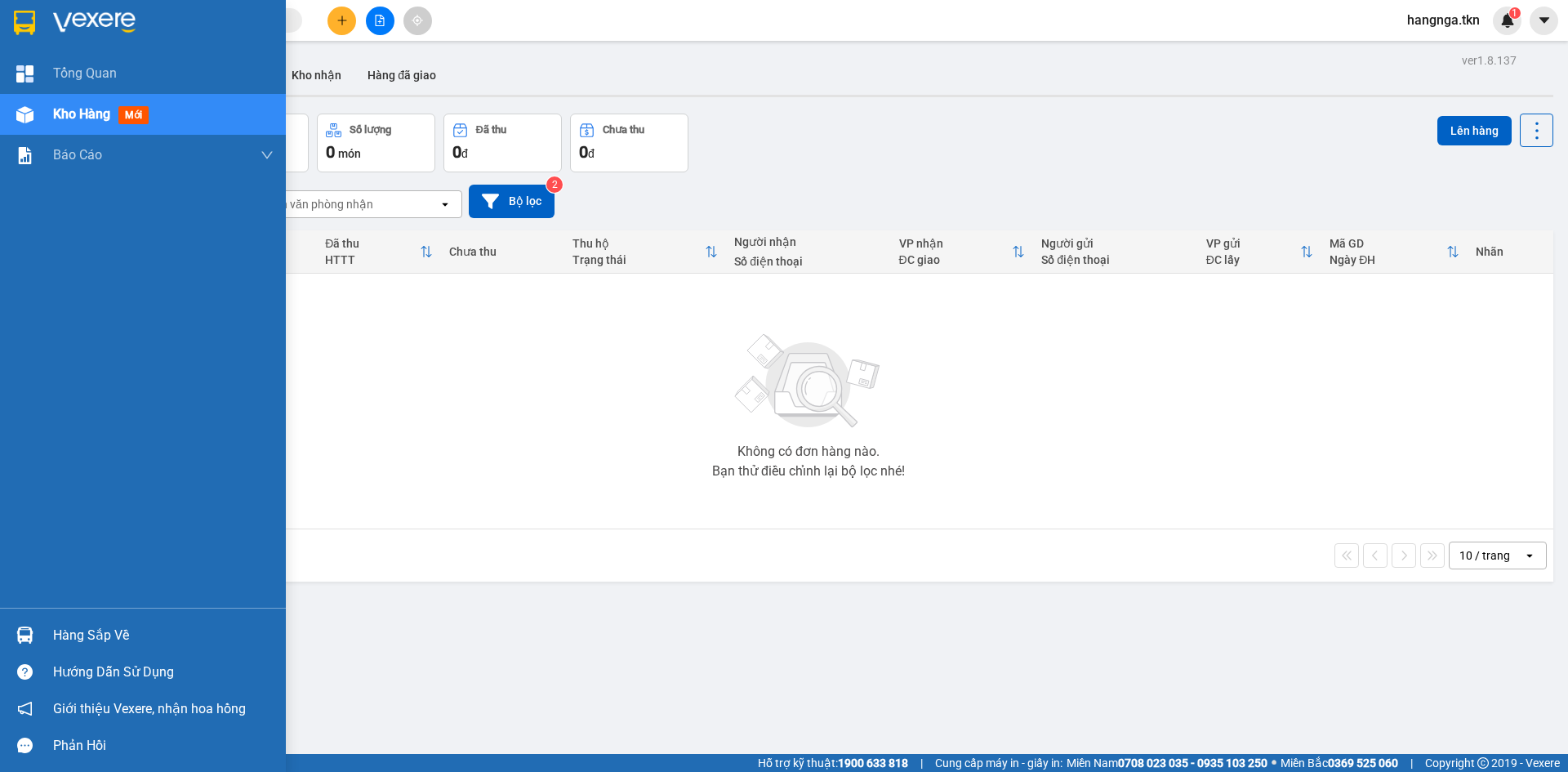
click at [31, 638] on img at bounding box center [25, 635] width 17 height 17
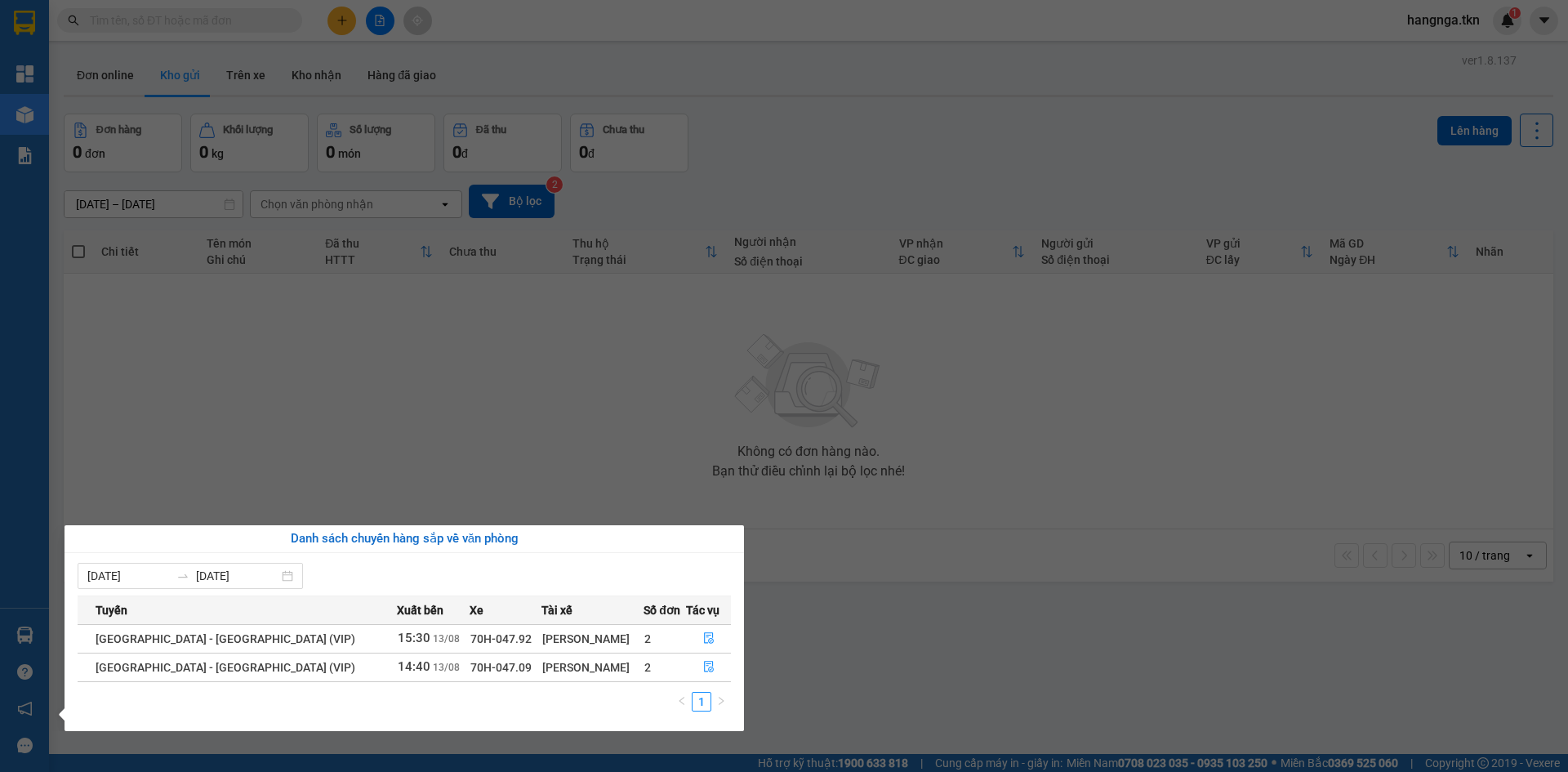
click at [634, 505] on section "Kết quả tìm kiếm ( 2 ) Bộ lọc Mã ĐH Trạng thái Món hàng Thu hộ Tổng cước Chưa c…" at bounding box center [784, 386] width 1568 height 772
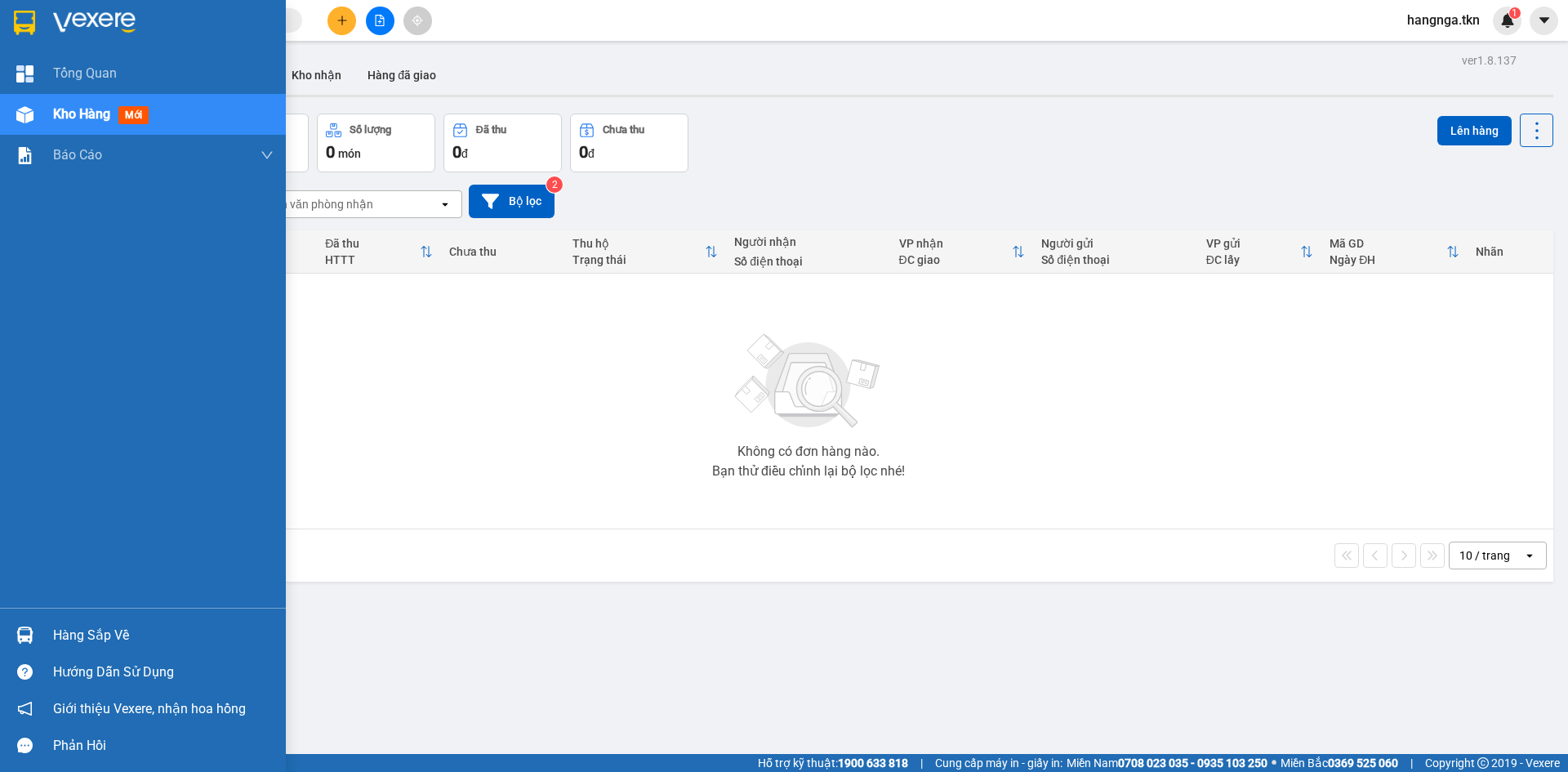
click at [42, 620] on div "Hàng sắp về" at bounding box center [143, 634] width 286 height 37
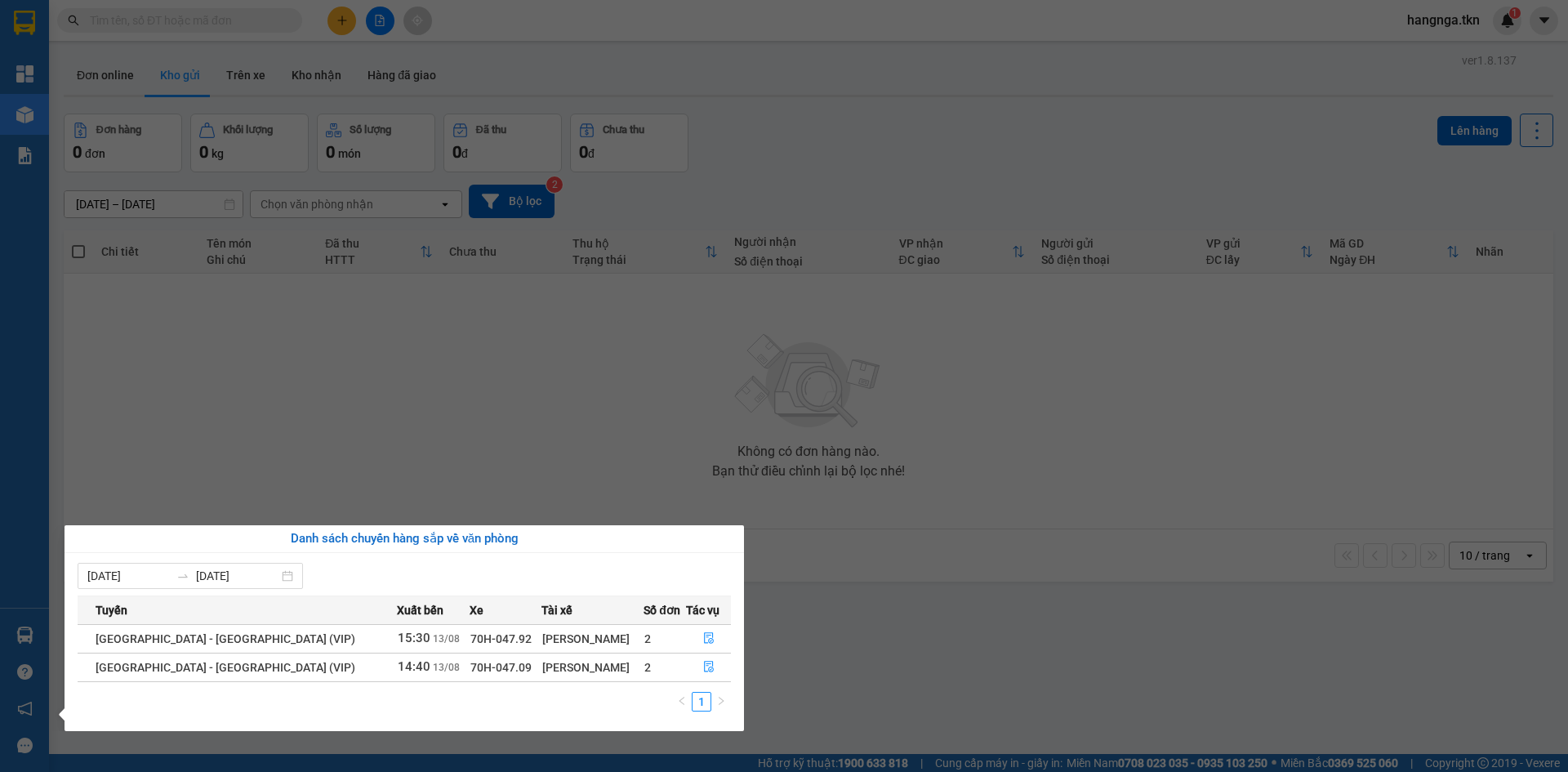
click at [577, 418] on section "Kết quả tìm kiếm ( 2 ) Bộ lọc Mã ĐH Trạng thái Món hàng Thu hộ Tổng cước Chưa c…" at bounding box center [784, 386] width 1568 height 772
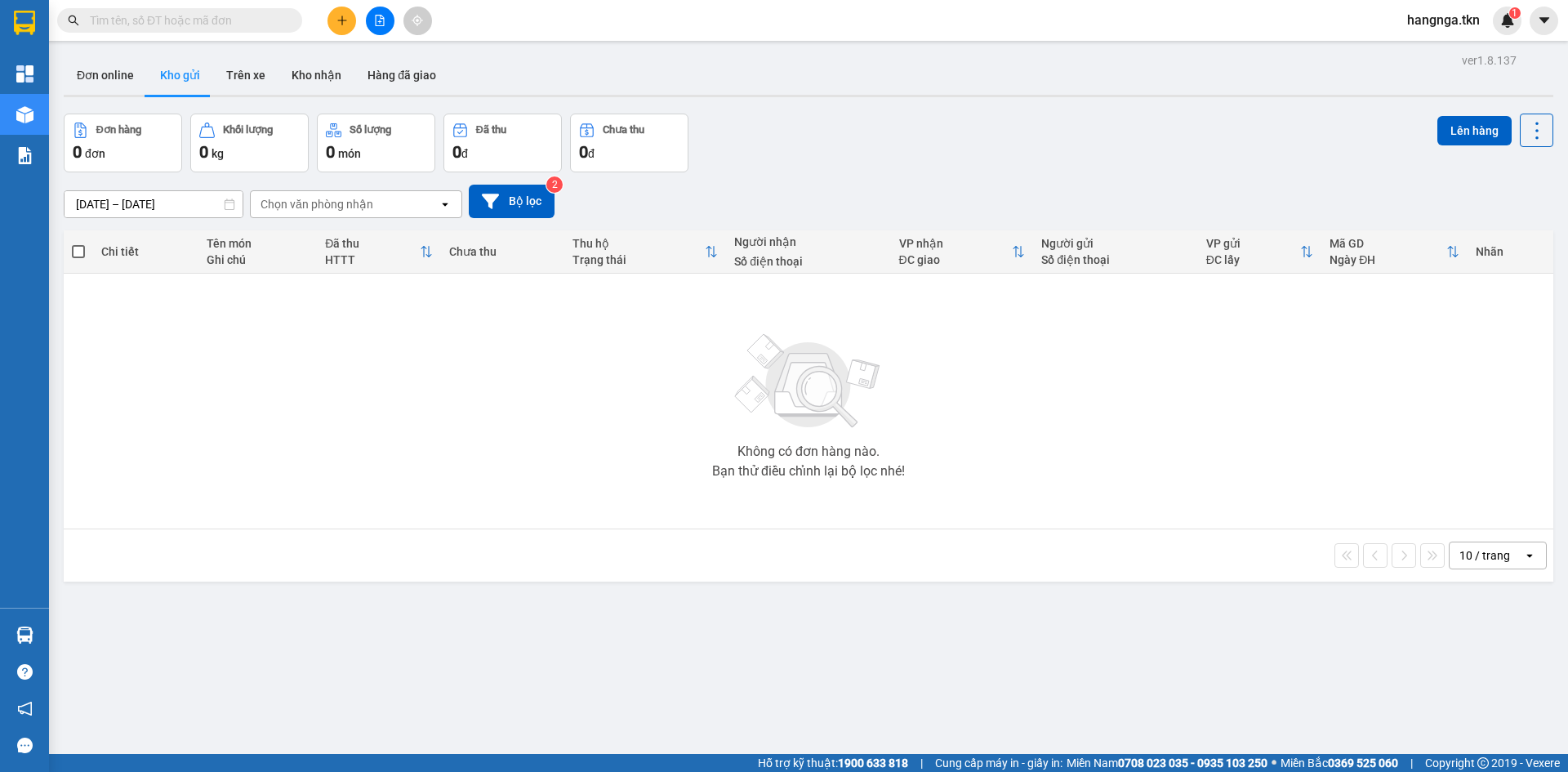
click at [49, 642] on main "ver 1.8.137 Đơn online Kho gửi Trên xe Kho nhận Hàng đã giao Đơn hàng 0 đơn Khố…" at bounding box center [784, 377] width 1568 height 754
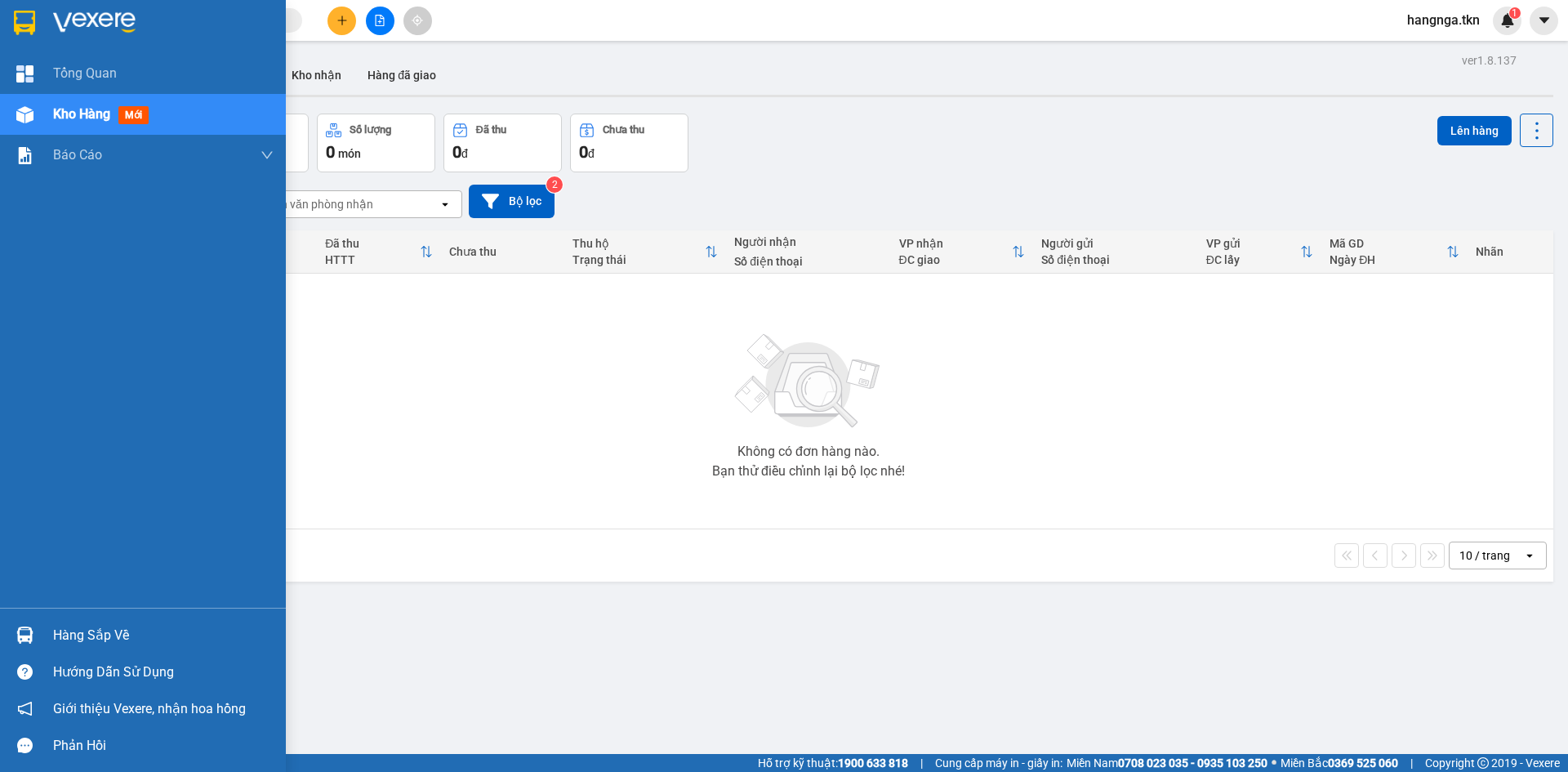
click at [36, 627] on div at bounding box center [25, 635] width 29 height 29
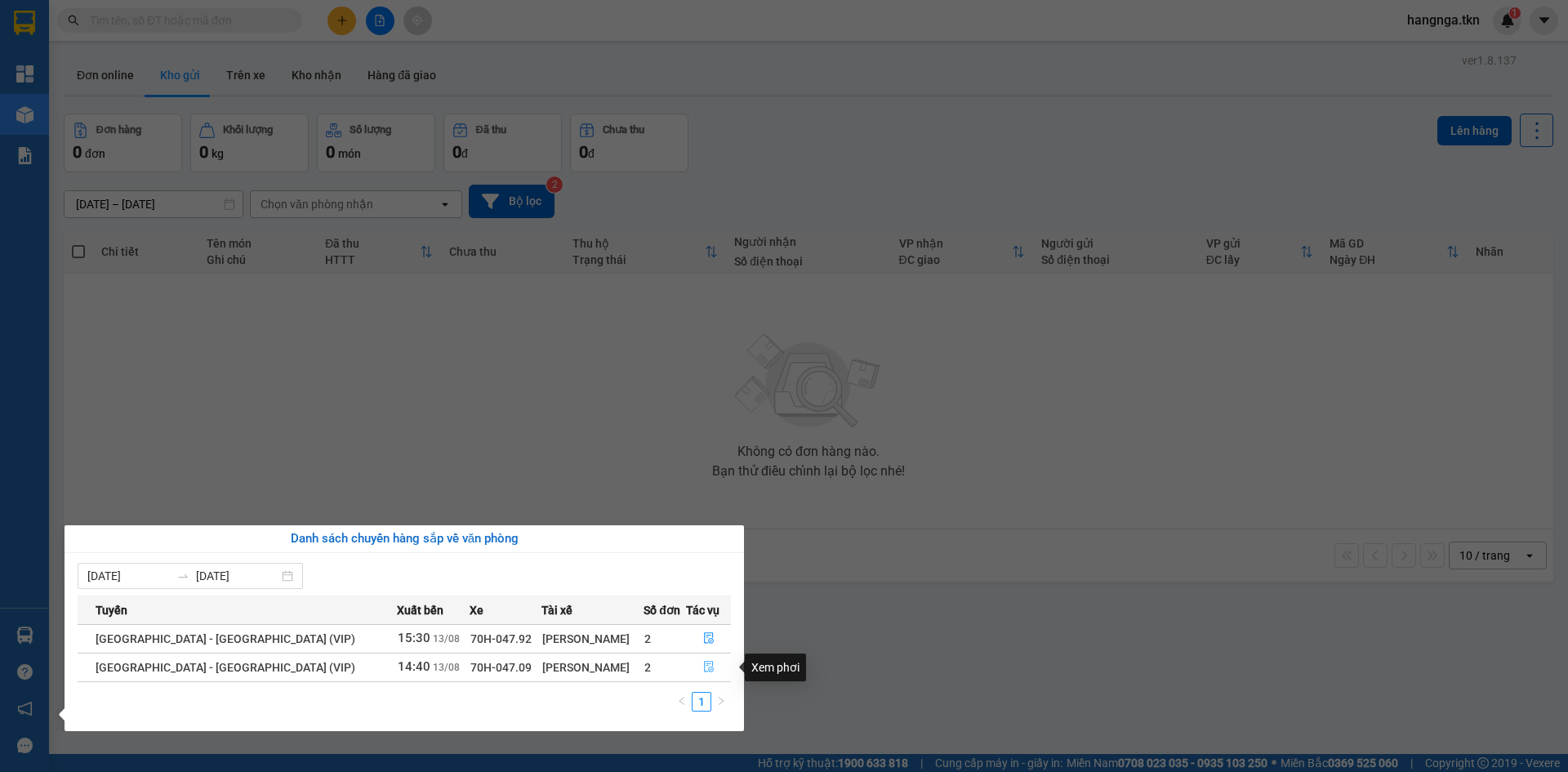
click at [703, 670] on icon "file-done" at bounding box center [708, 666] width 11 height 11
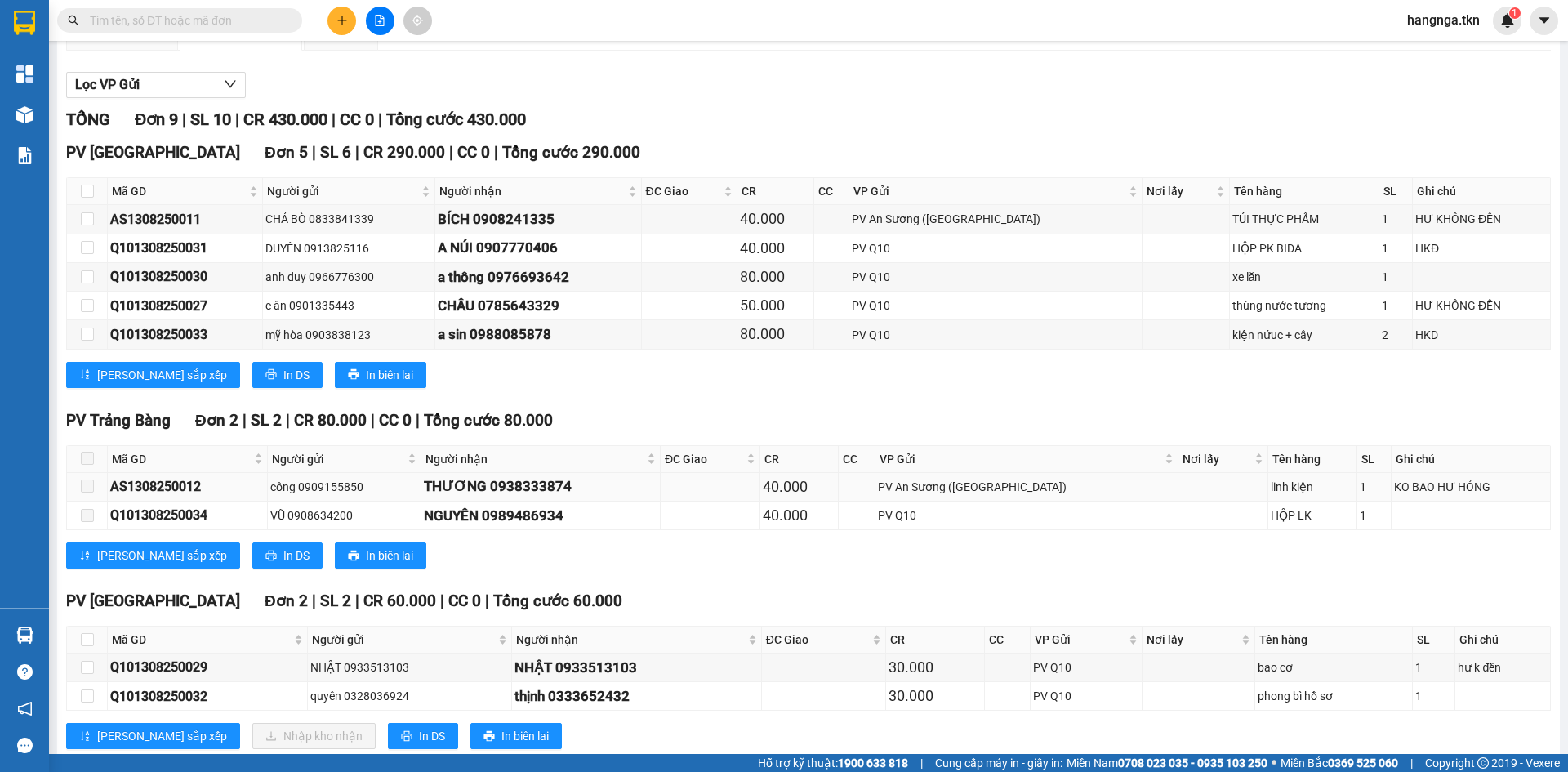
scroll to position [192, 0]
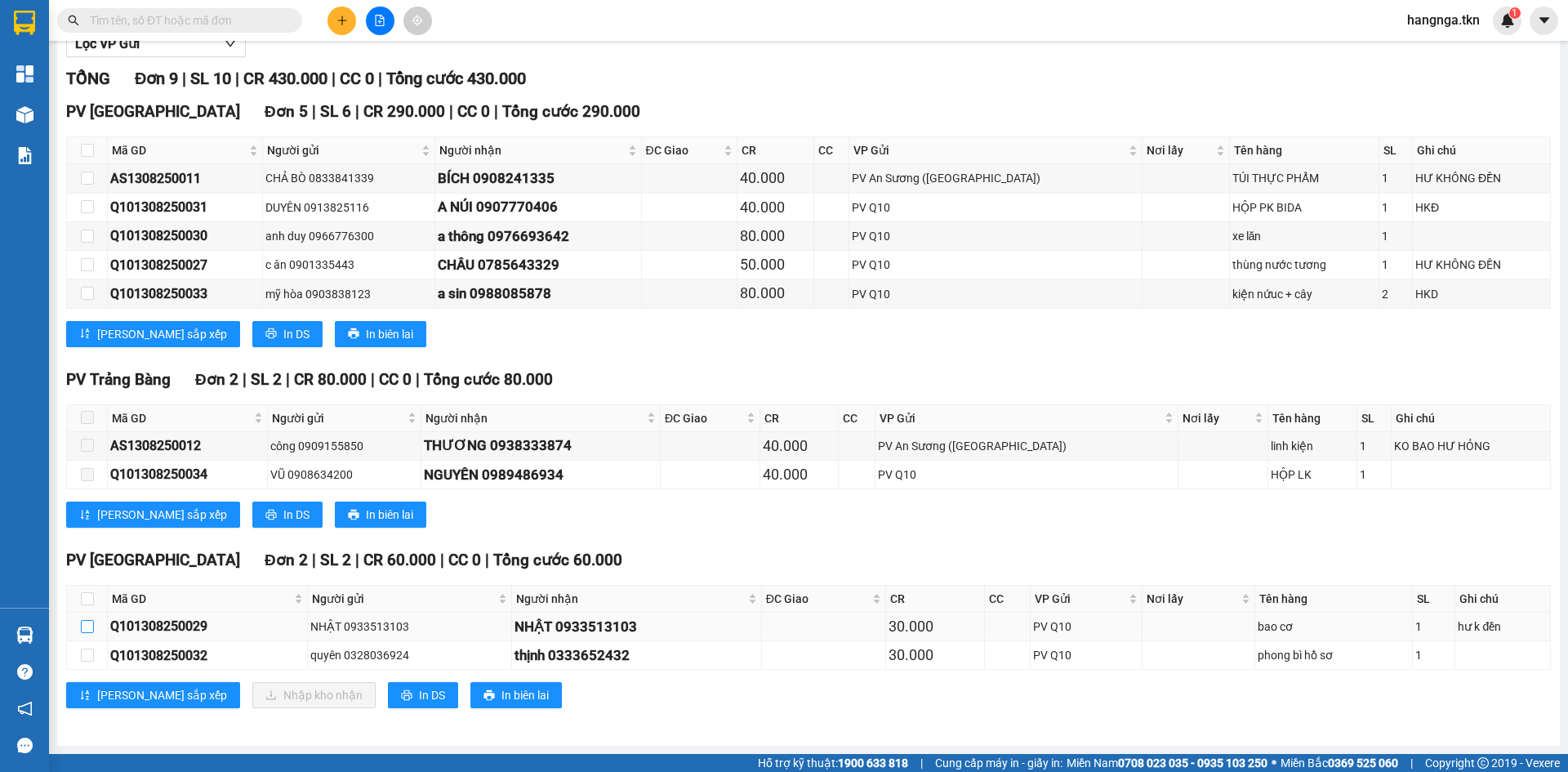
click at [83, 623] on input "checkbox" at bounding box center [87, 626] width 13 height 13
checkbox input "true"
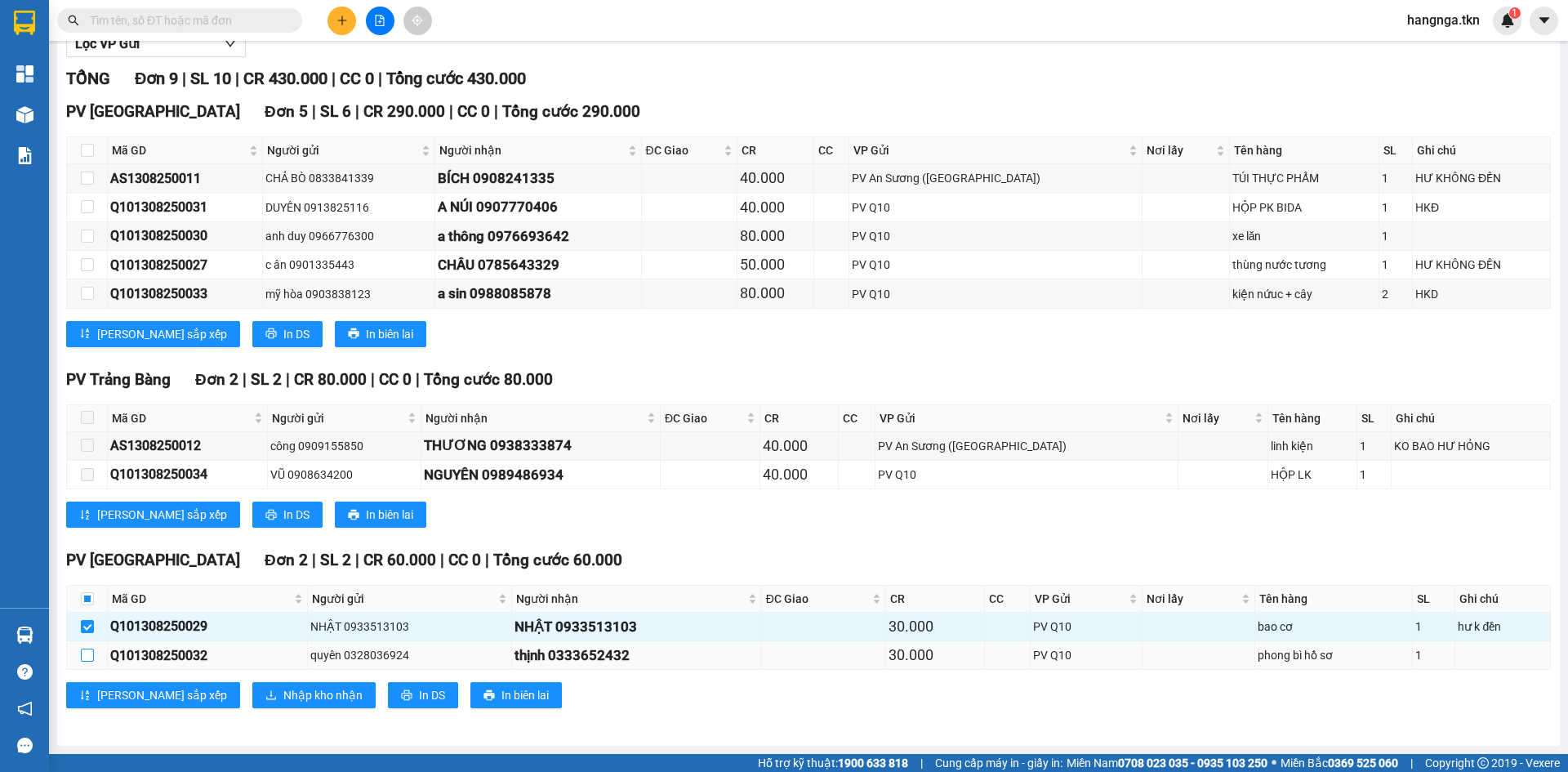
click at [91, 658] on td at bounding box center [88, 655] width 41 height 29
click at [92, 658] on input "checkbox" at bounding box center [87, 655] width 13 height 13
checkbox input "true"
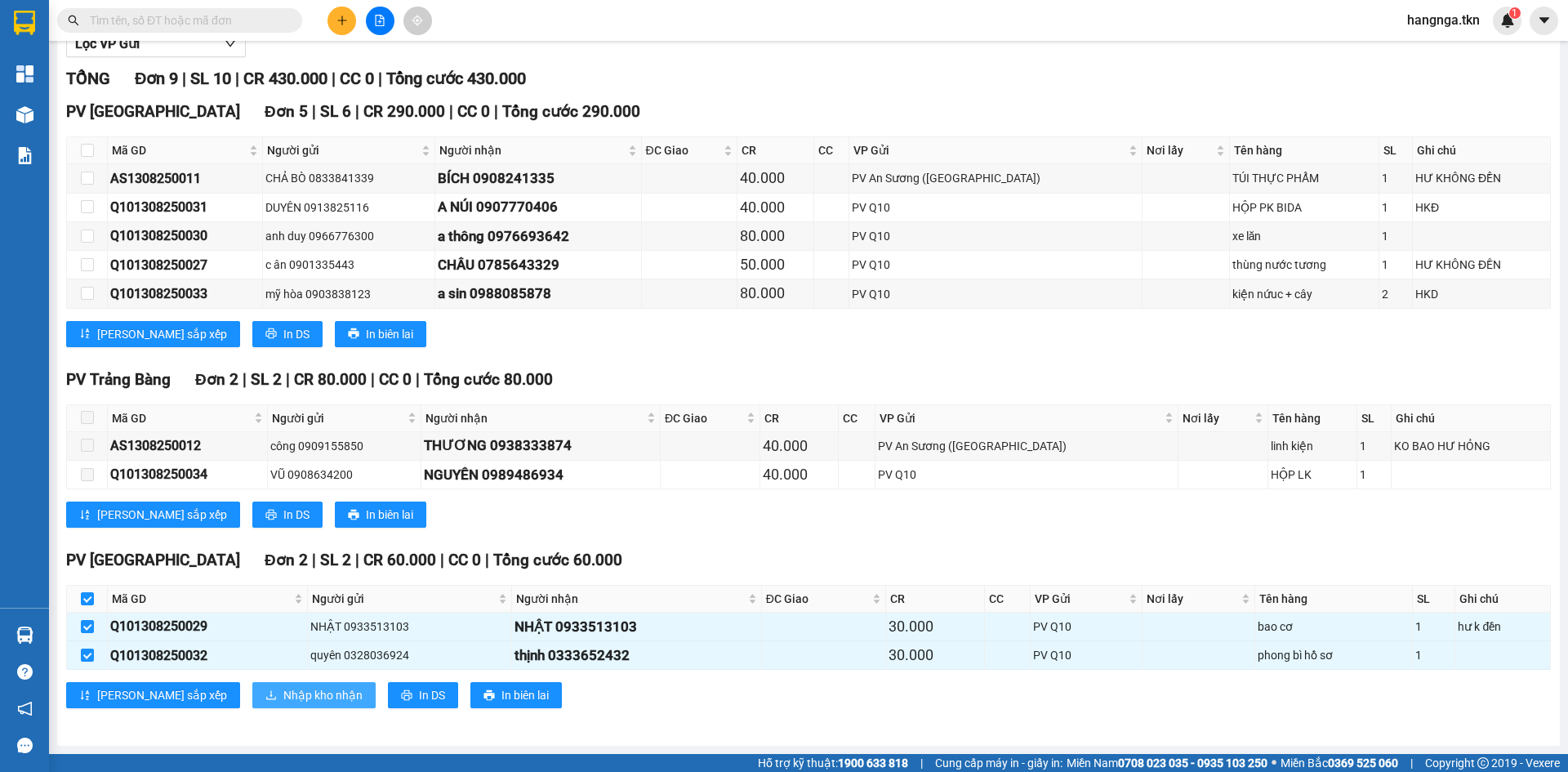
click at [283, 704] on span "Nhập kho nhận" at bounding box center [323, 695] width 79 height 18
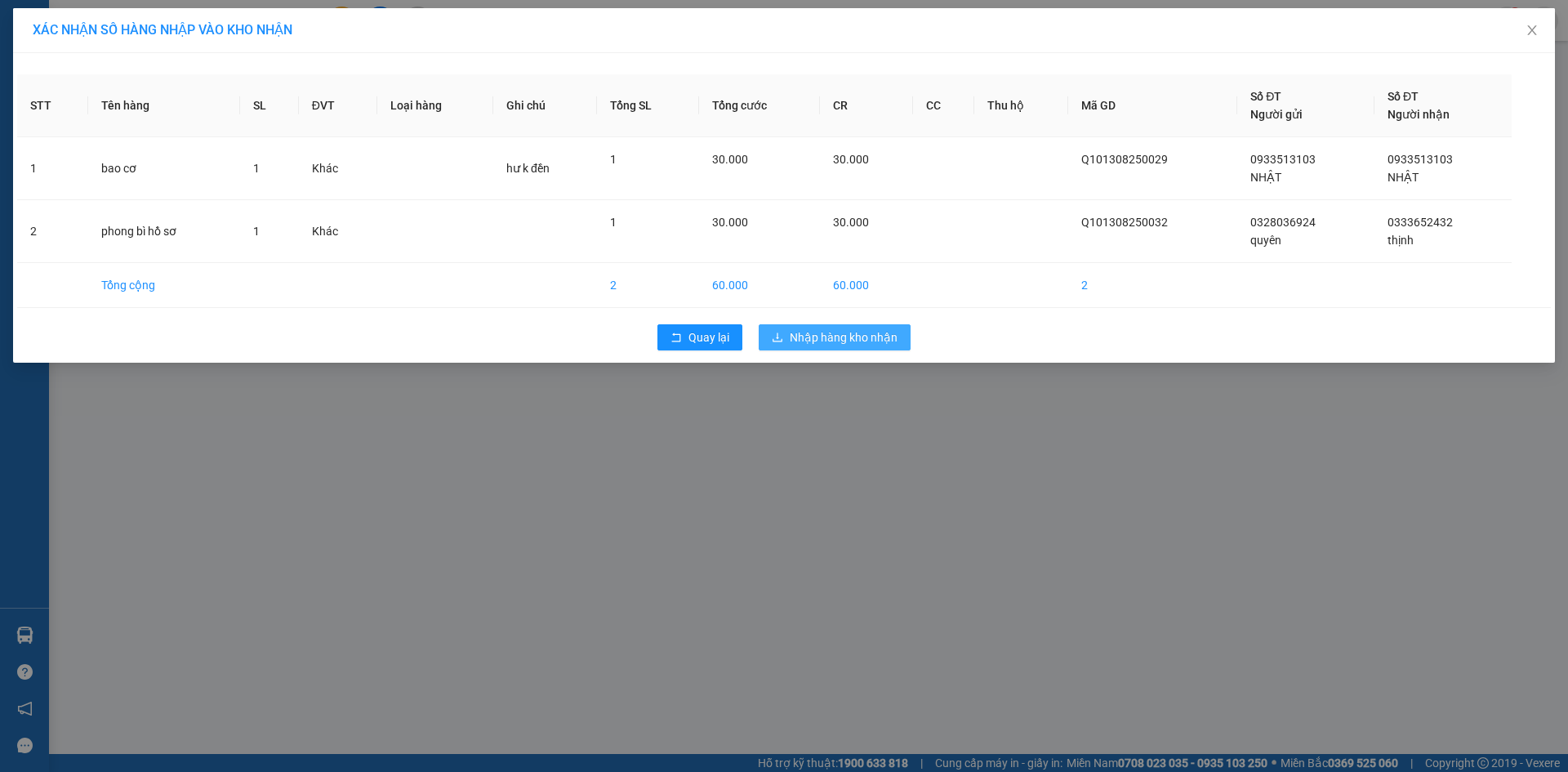
click at [870, 336] on span "Nhập hàng kho nhận" at bounding box center [844, 337] width 108 height 18
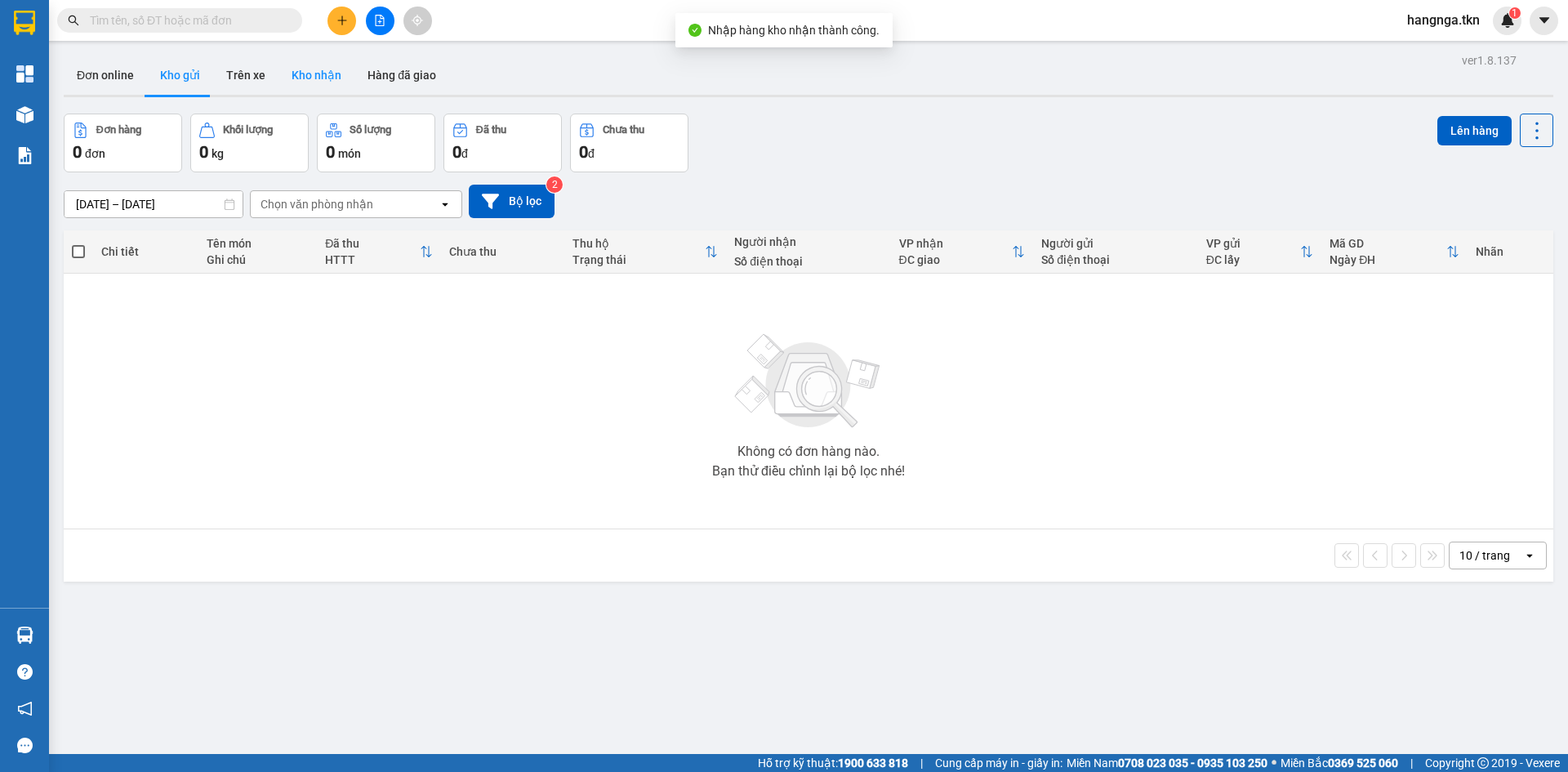
click at [278, 77] on button "Kho nhận" at bounding box center [316, 75] width 76 height 39
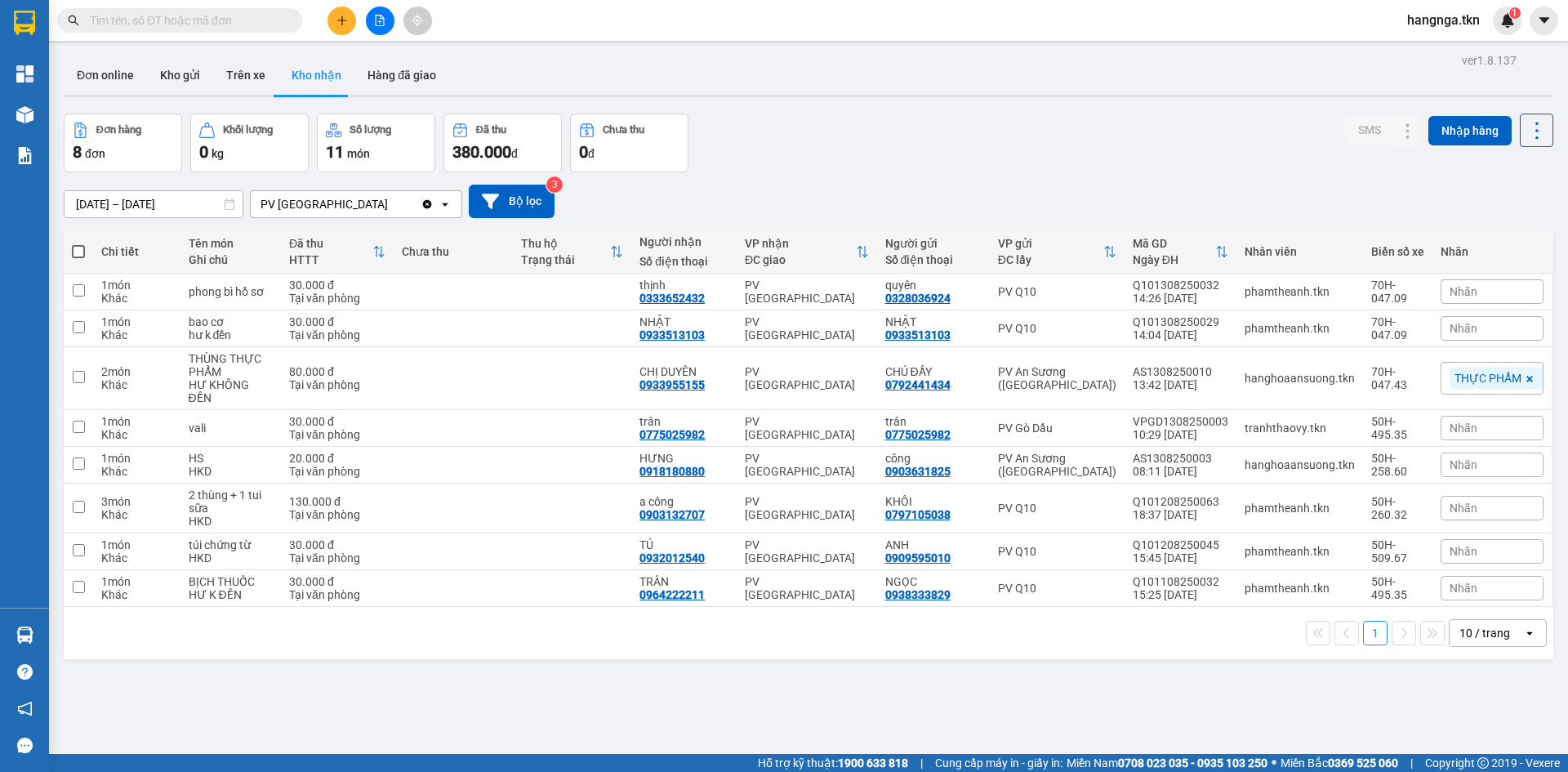
click at [248, 19] on input "text" at bounding box center [186, 20] width 192 height 18
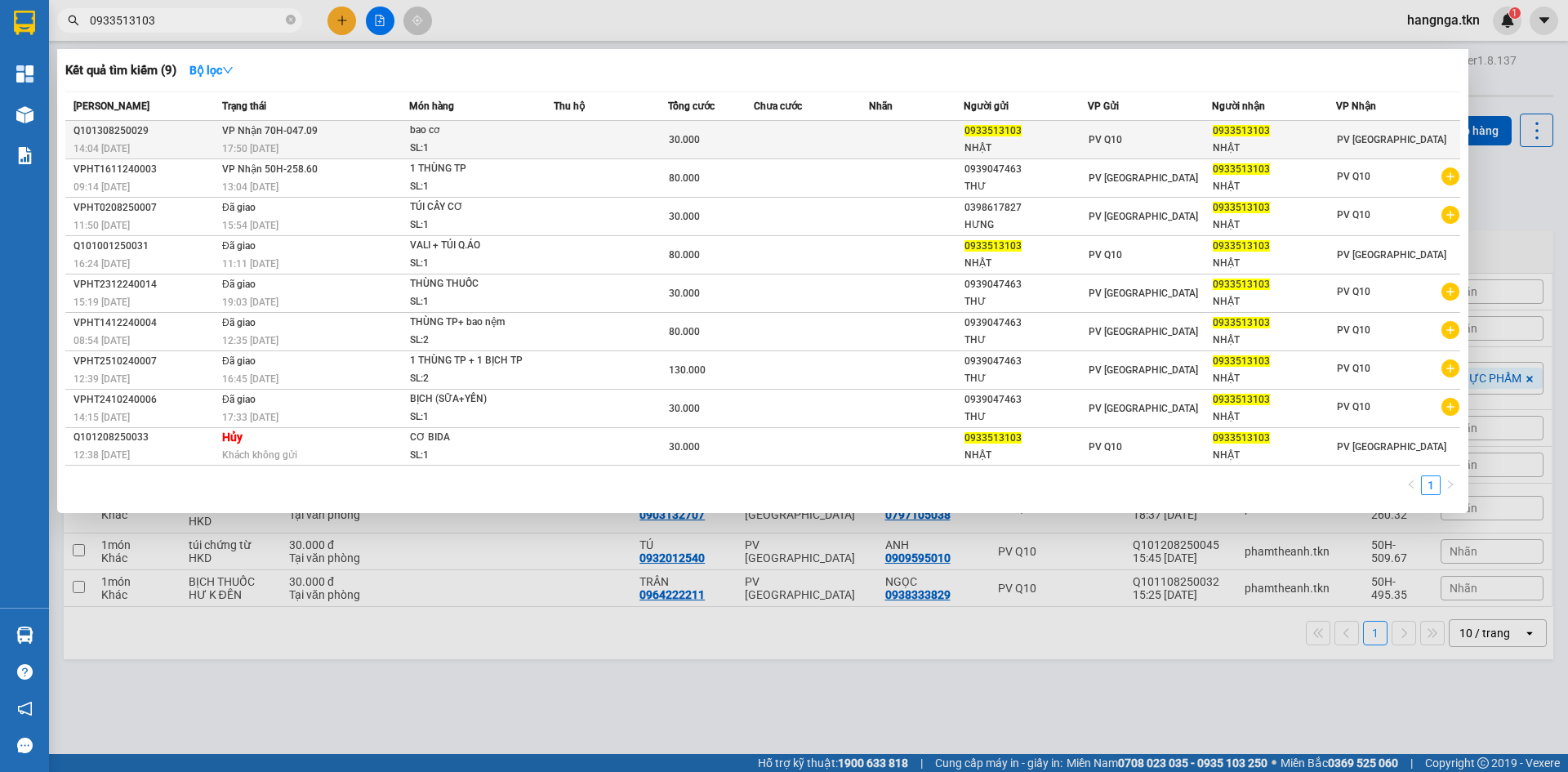
type input "0933513103"
click at [859, 135] on td at bounding box center [811, 140] width 114 height 38
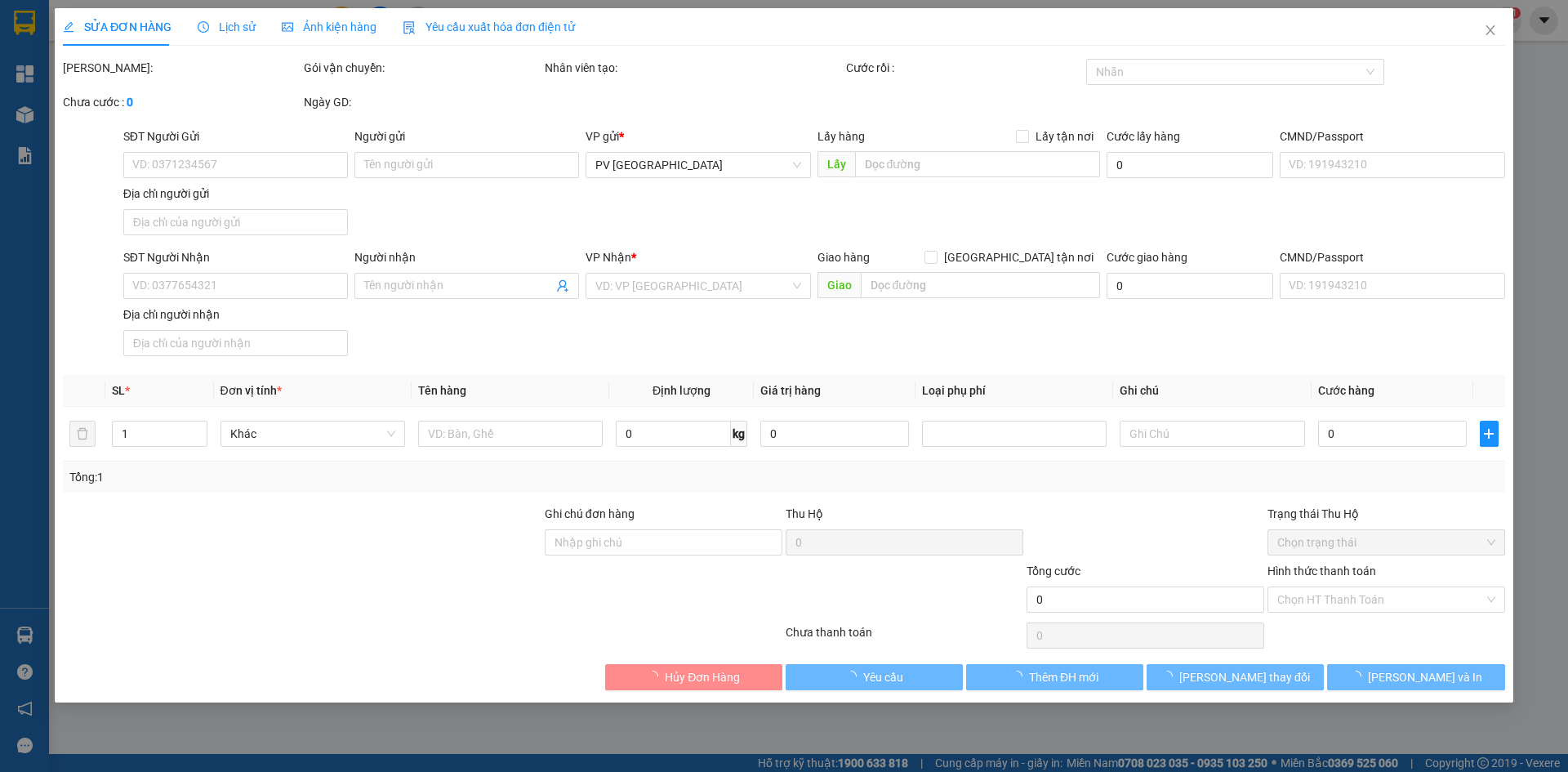
type input "0933513103"
type input "NHẬT"
type input "0933513103"
type input "NHẬT"
type input "30.000"
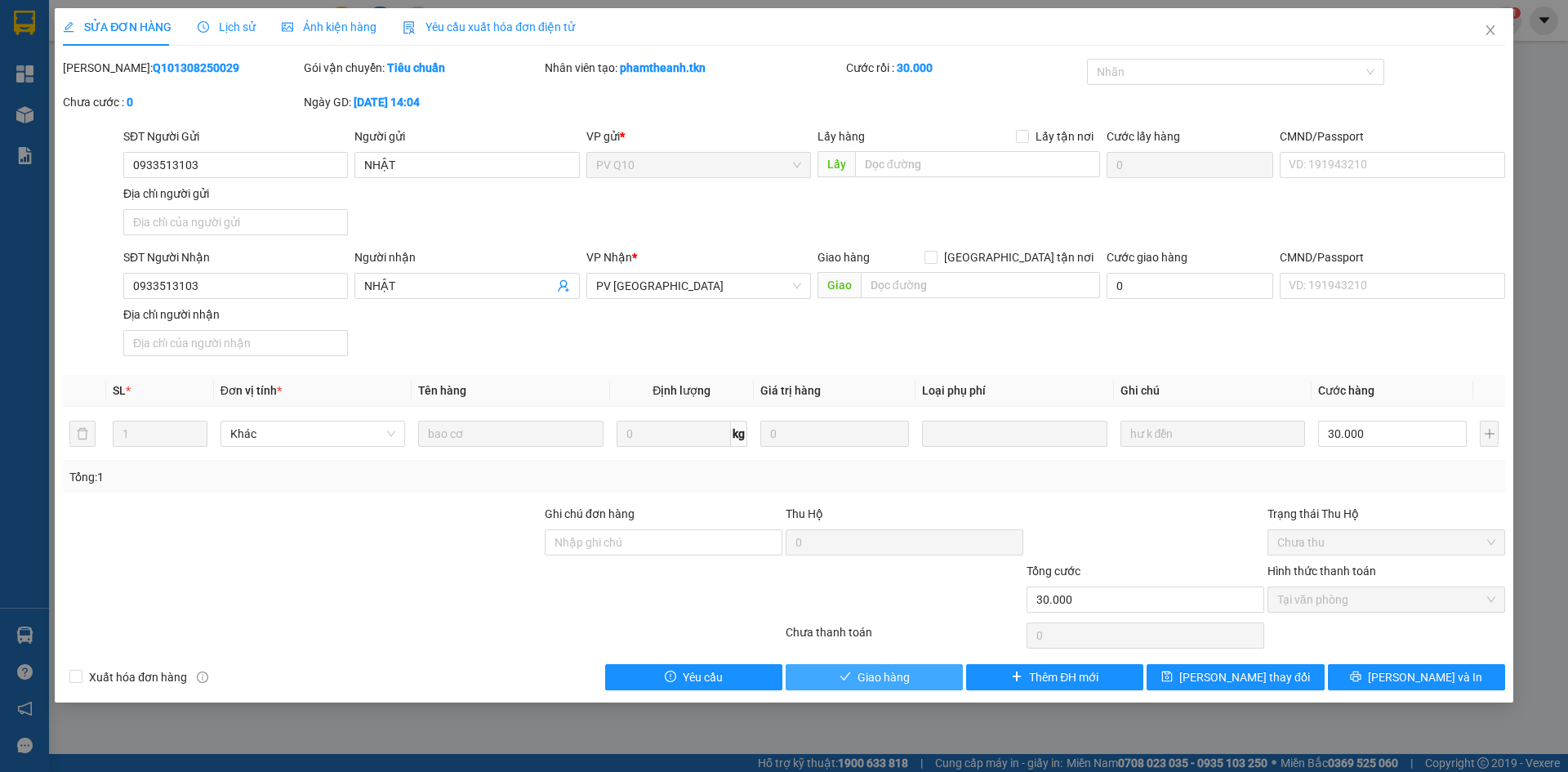
click at [886, 668] on span "Giao hàng" at bounding box center [883, 677] width 52 height 18
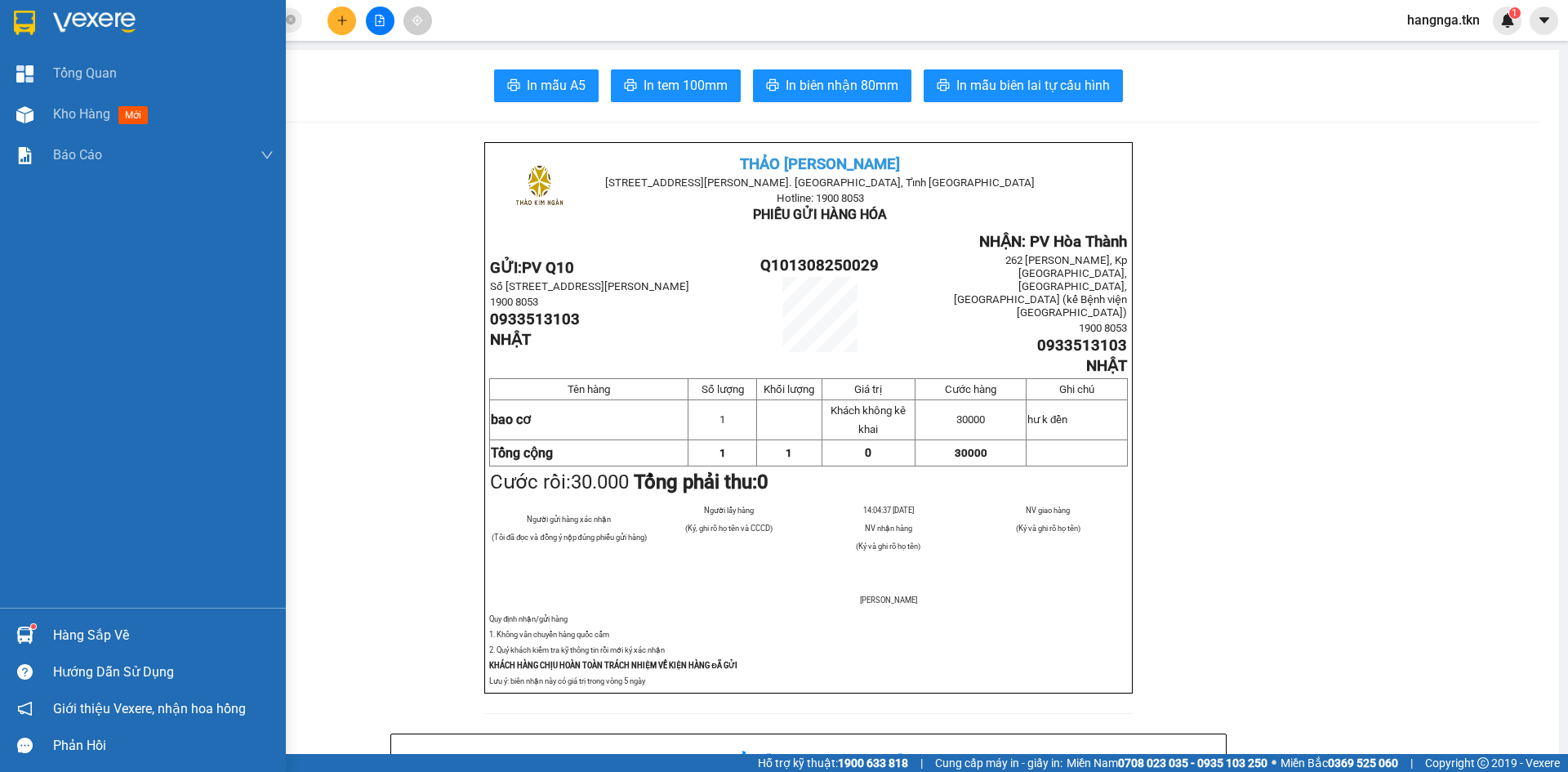
click at [138, 638] on div "Hàng sắp về" at bounding box center [163, 635] width 220 height 25
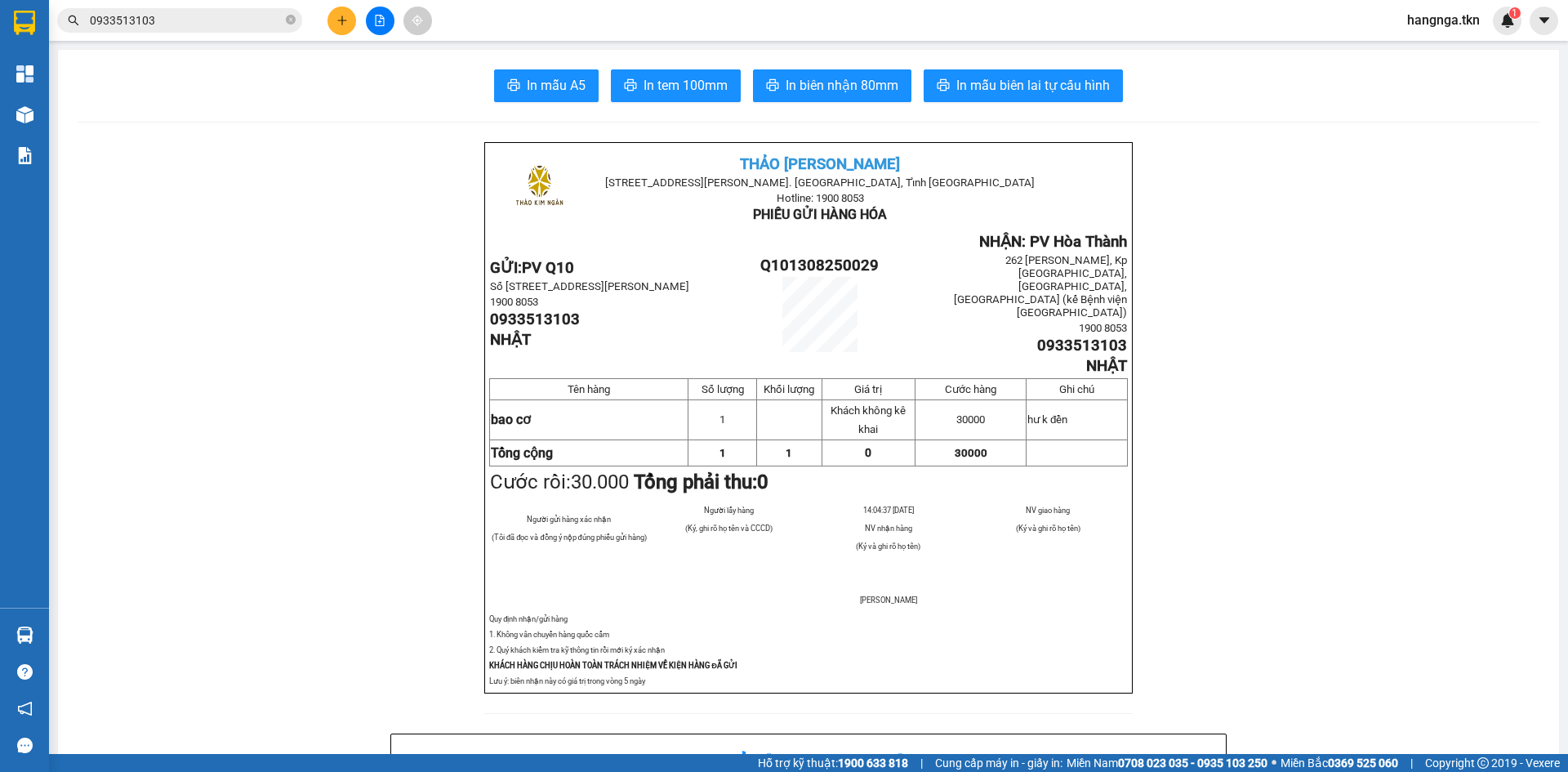
click at [157, 446] on section "Kết quả tìm kiếm ( 9 ) Bộ lọc Mã ĐH Trạng thái Món hàng Thu hộ Tổng cước Chưa c…" at bounding box center [784, 386] width 1568 height 772
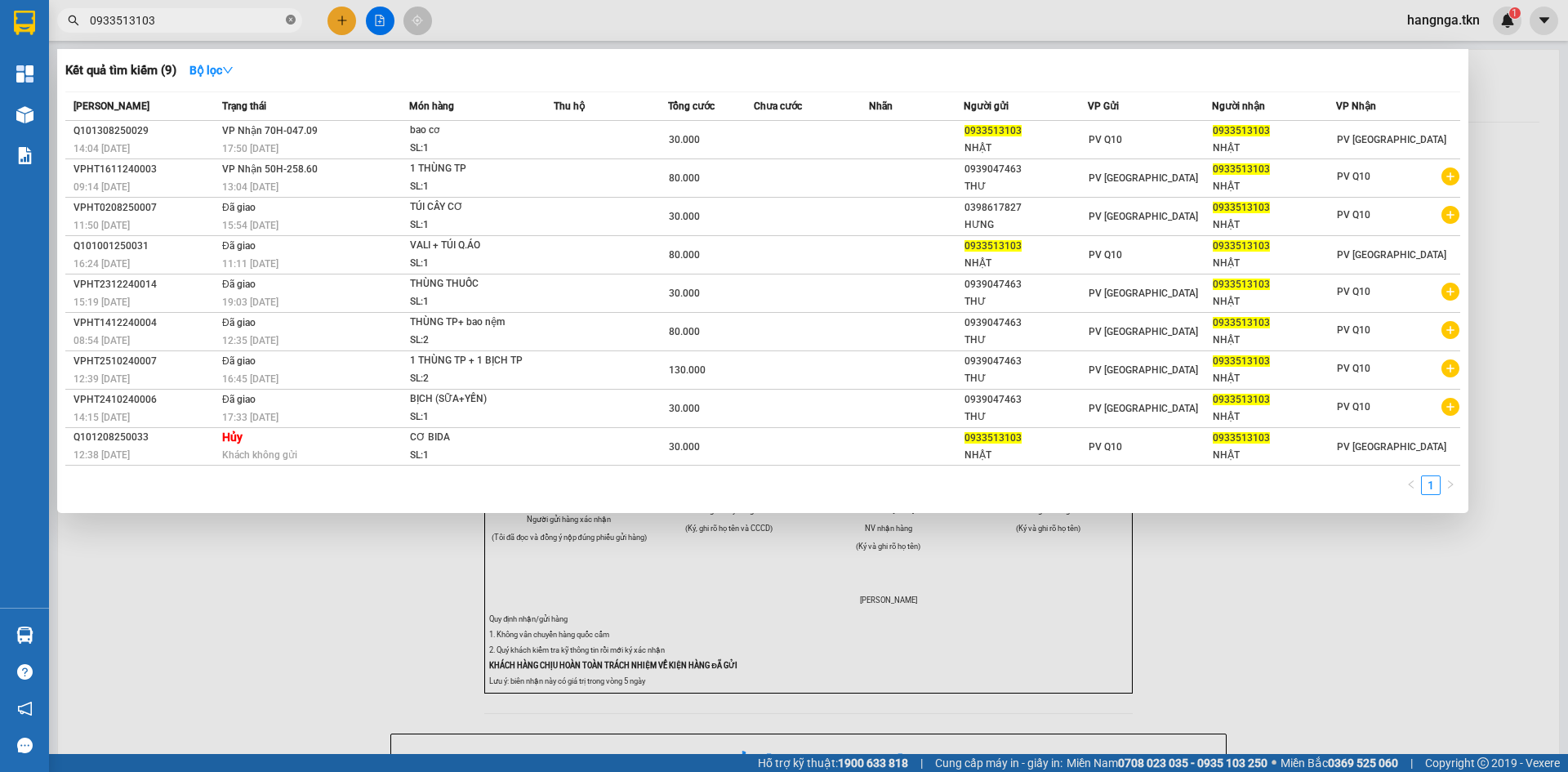
click at [290, 24] on icon "close-circle" at bounding box center [291, 20] width 10 height 10
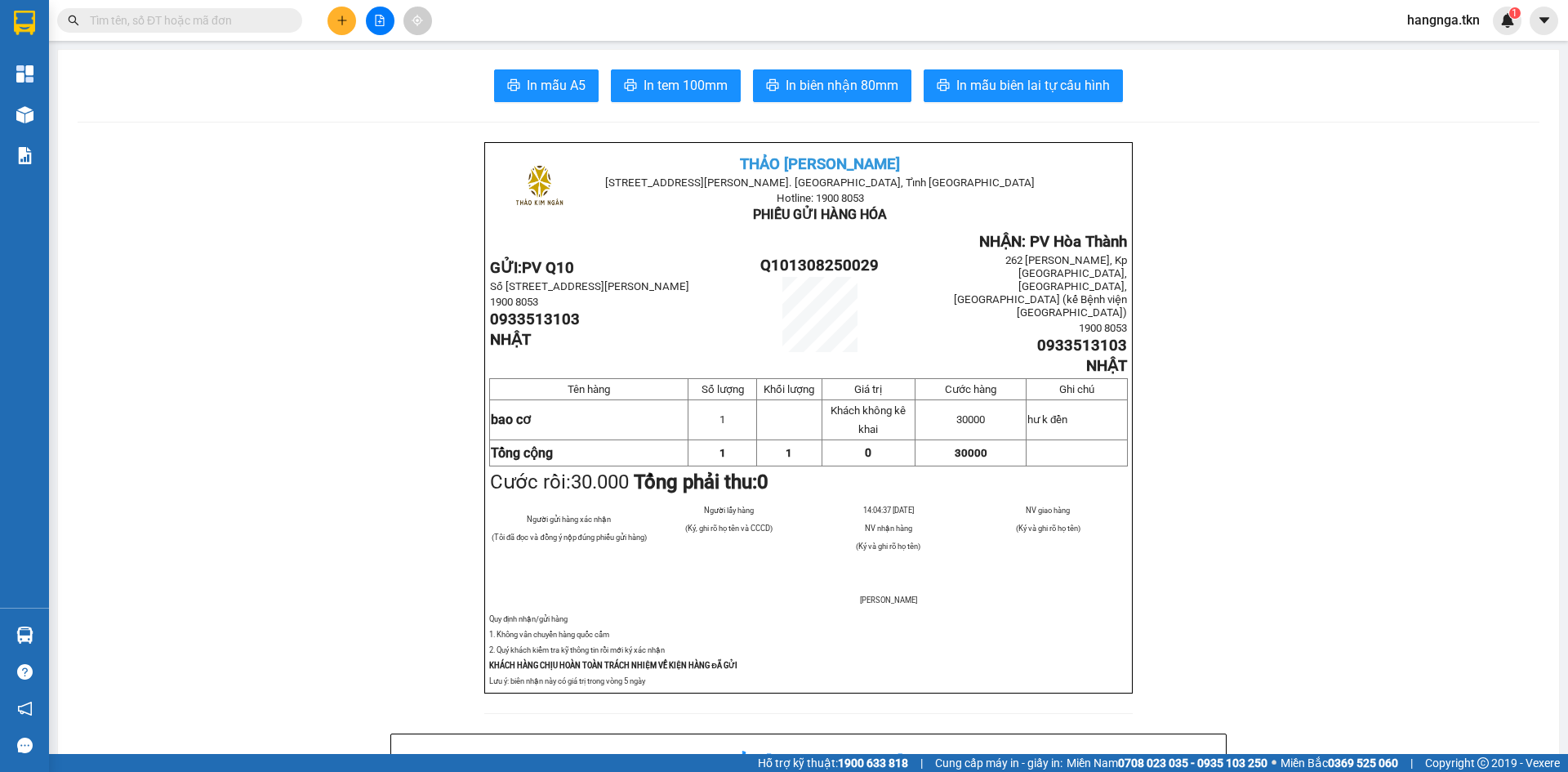
click at [238, 23] on input "text" at bounding box center [186, 20] width 192 height 18
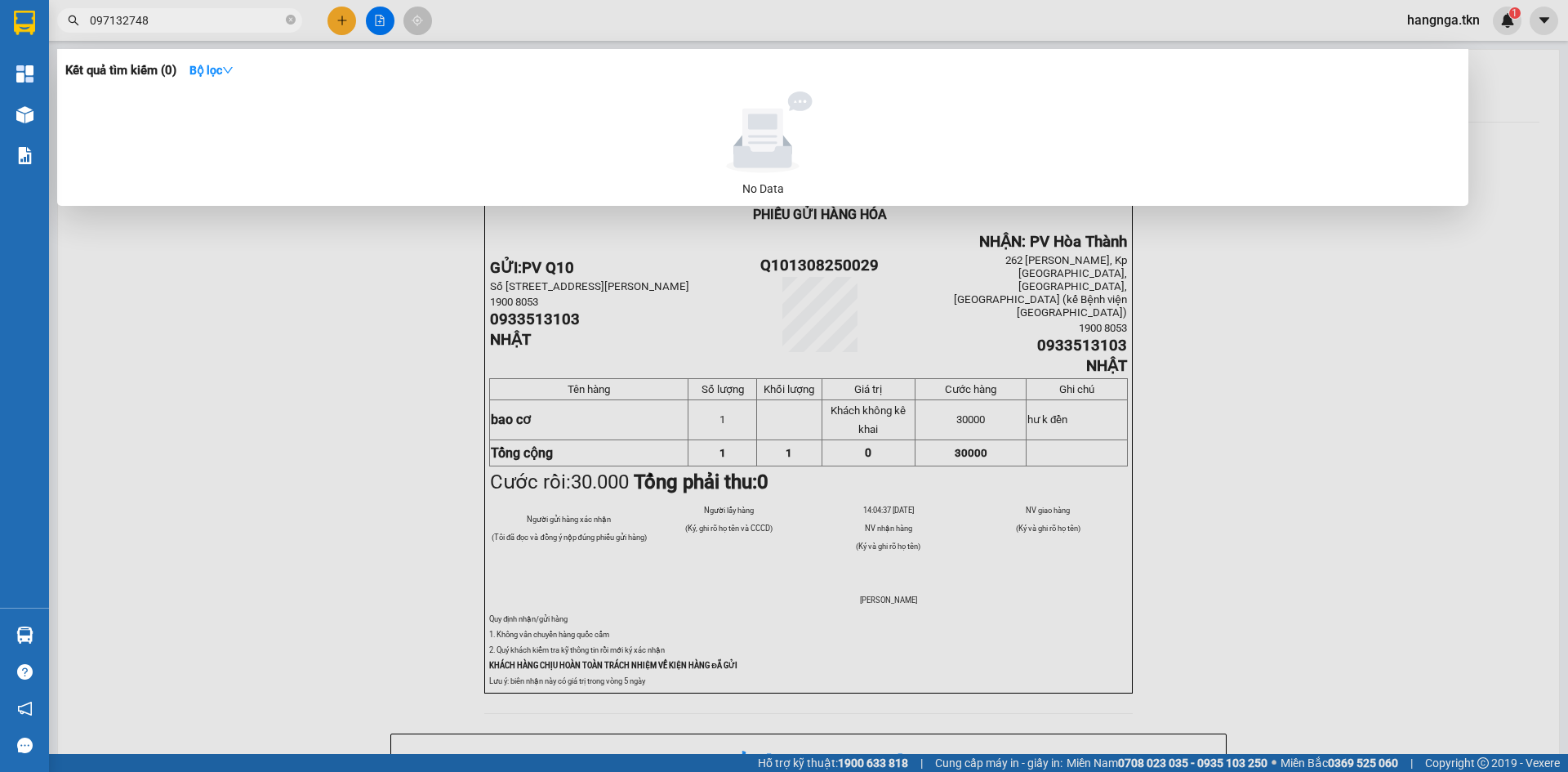
type input "0971327481"
click at [288, 24] on icon "close-circle" at bounding box center [291, 20] width 10 height 10
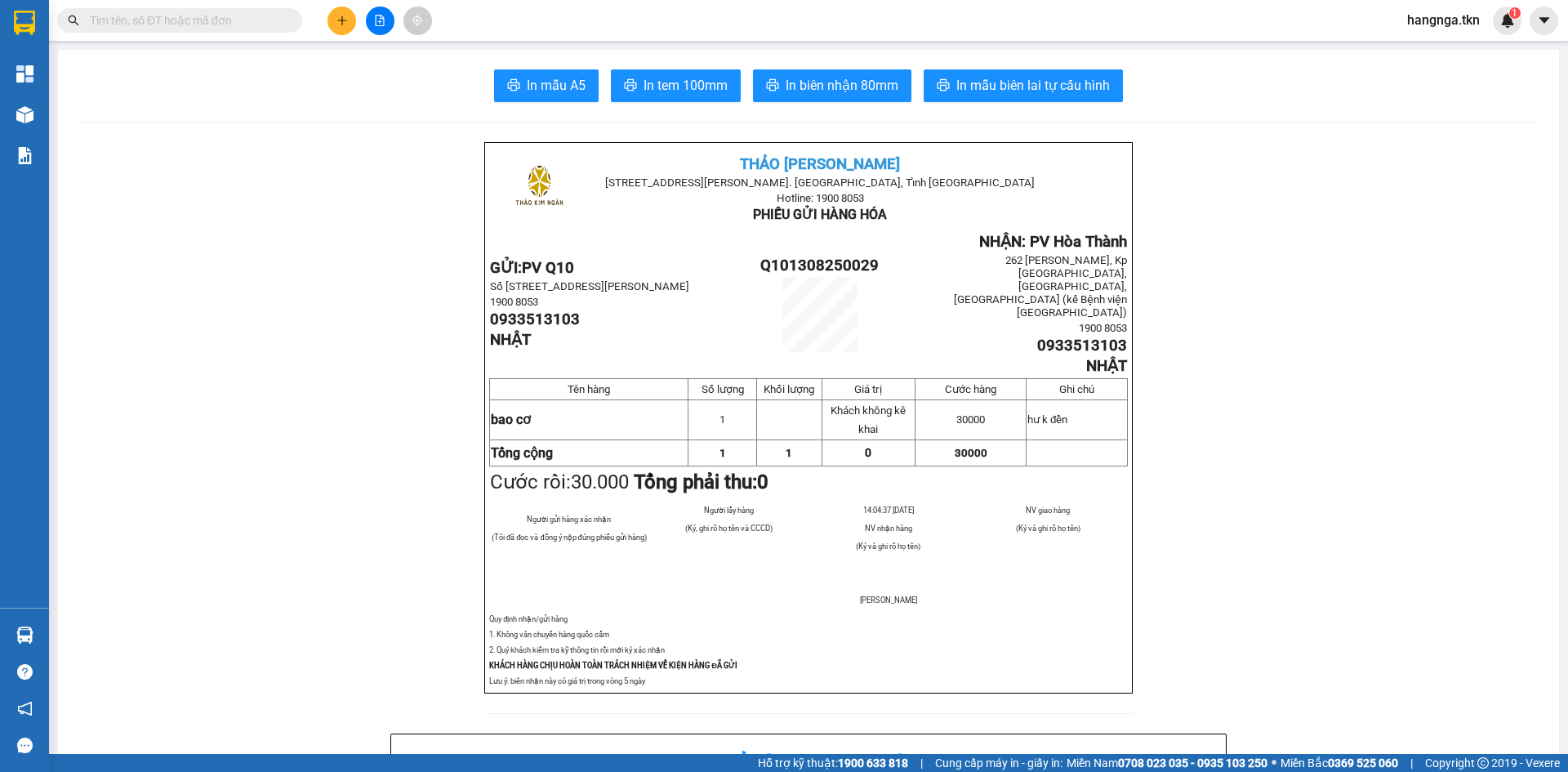
click at [278, 24] on input "text" at bounding box center [186, 20] width 192 height 18
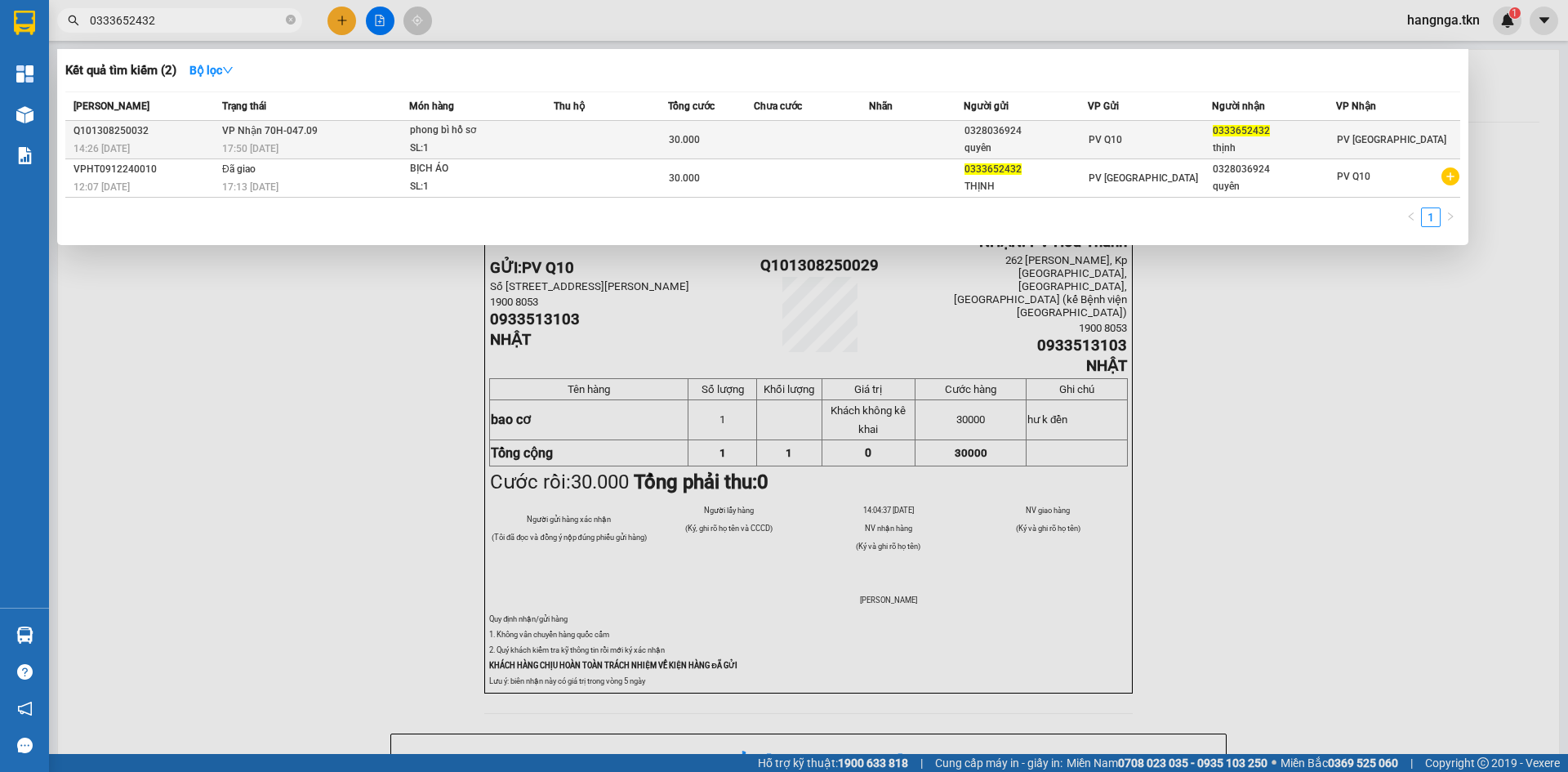
type input "0333652432"
click at [1026, 139] on div "0328036924" at bounding box center [1026, 131] width 123 height 17
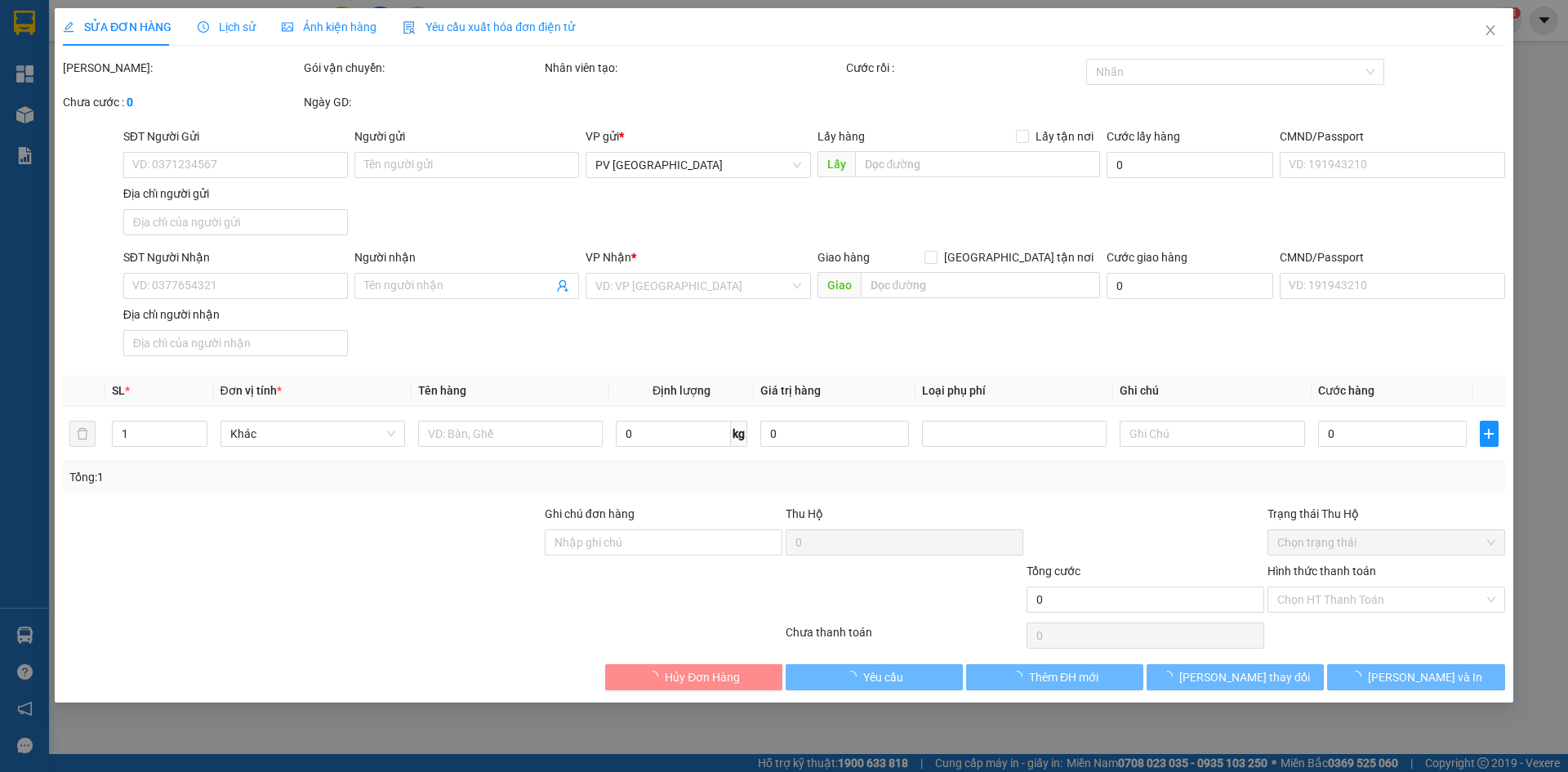
type input "0328036924"
type input "quyên"
type input "0333652432"
type input "thịnh"
type input "30.000"
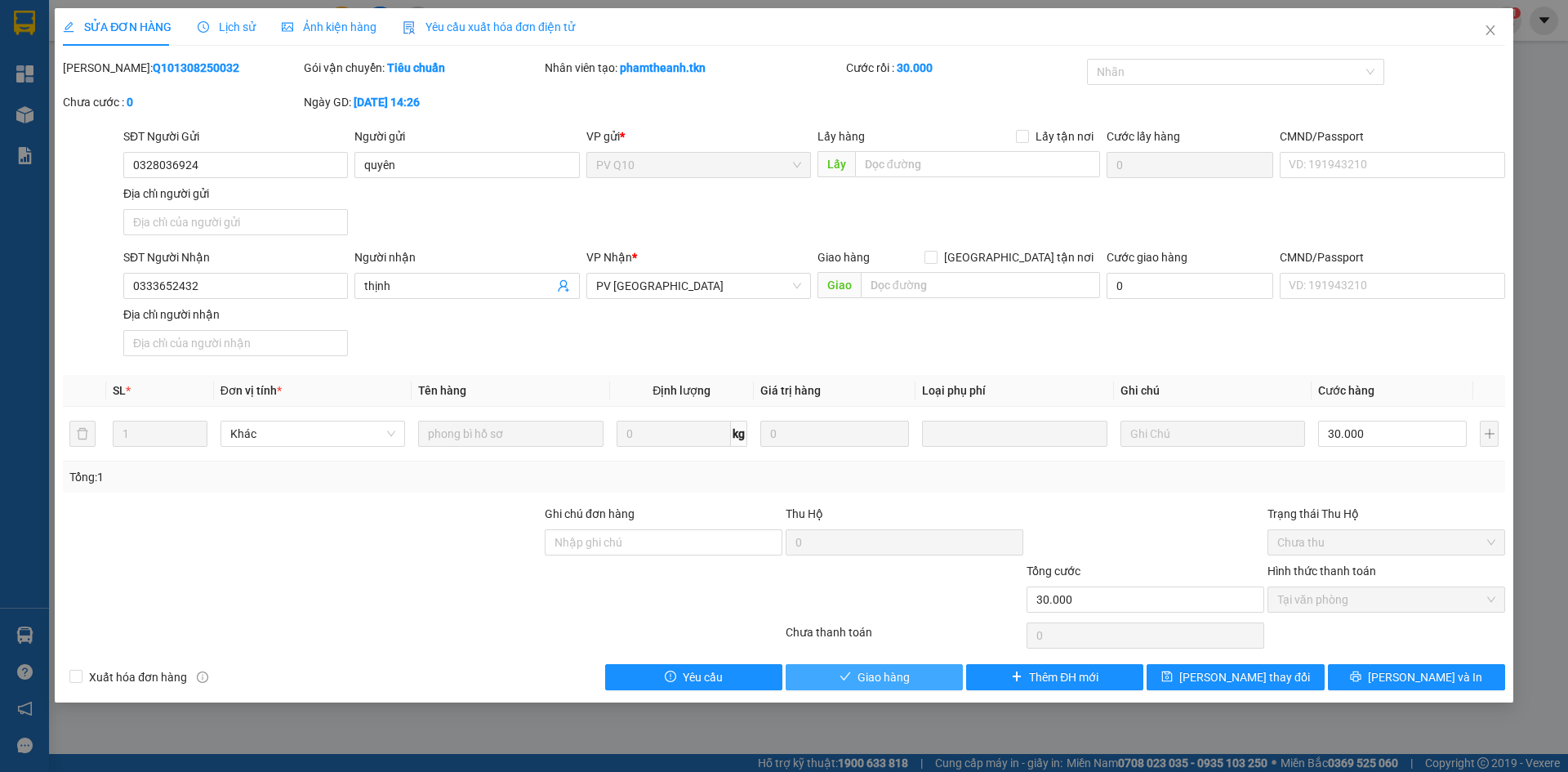
click at [912, 675] on button "Giao hàng" at bounding box center [874, 677] width 177 height 26
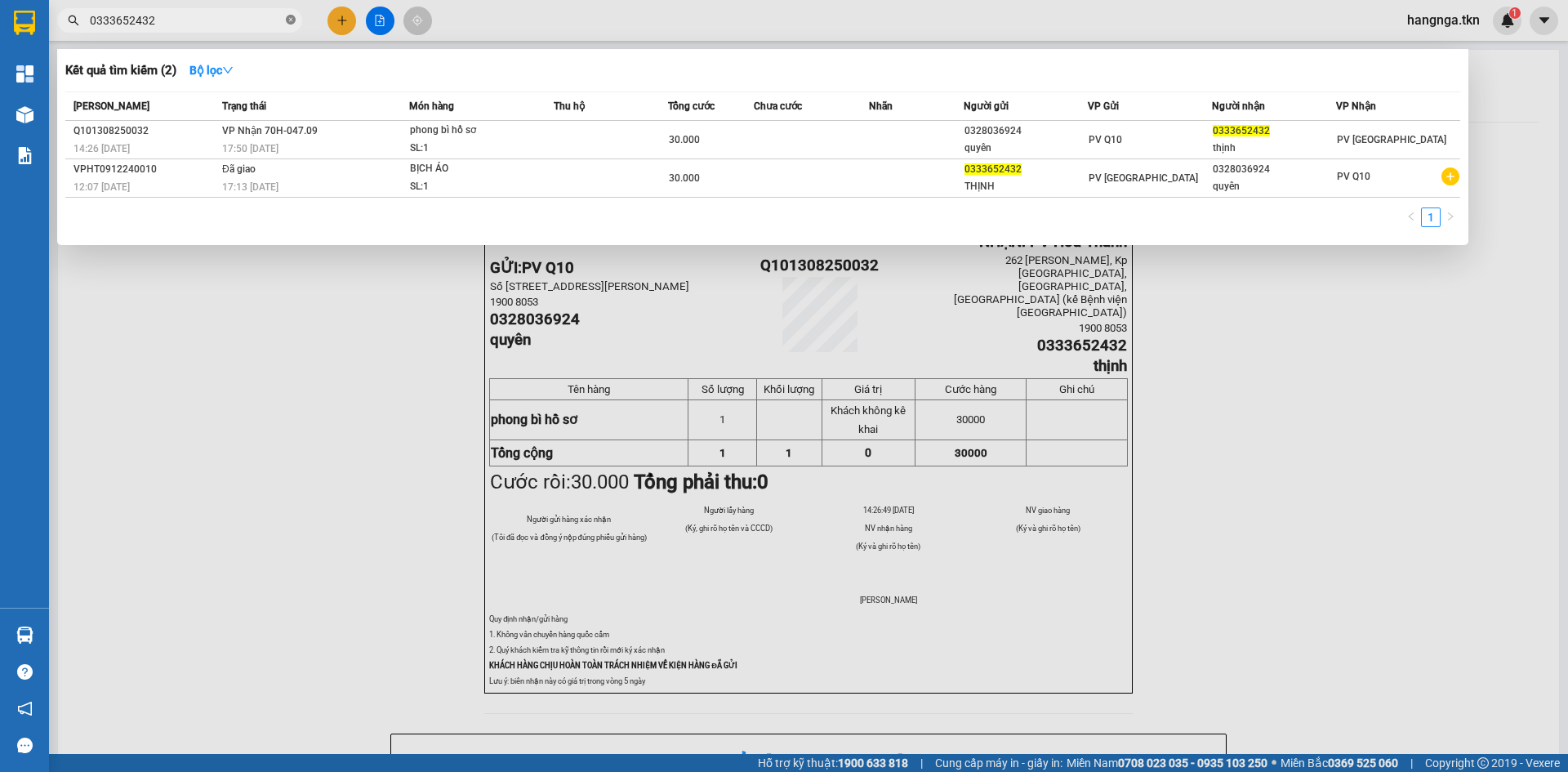
click at [293, 16] on icon "close-circle" at bounding box center [291, 20] width 10 height 10
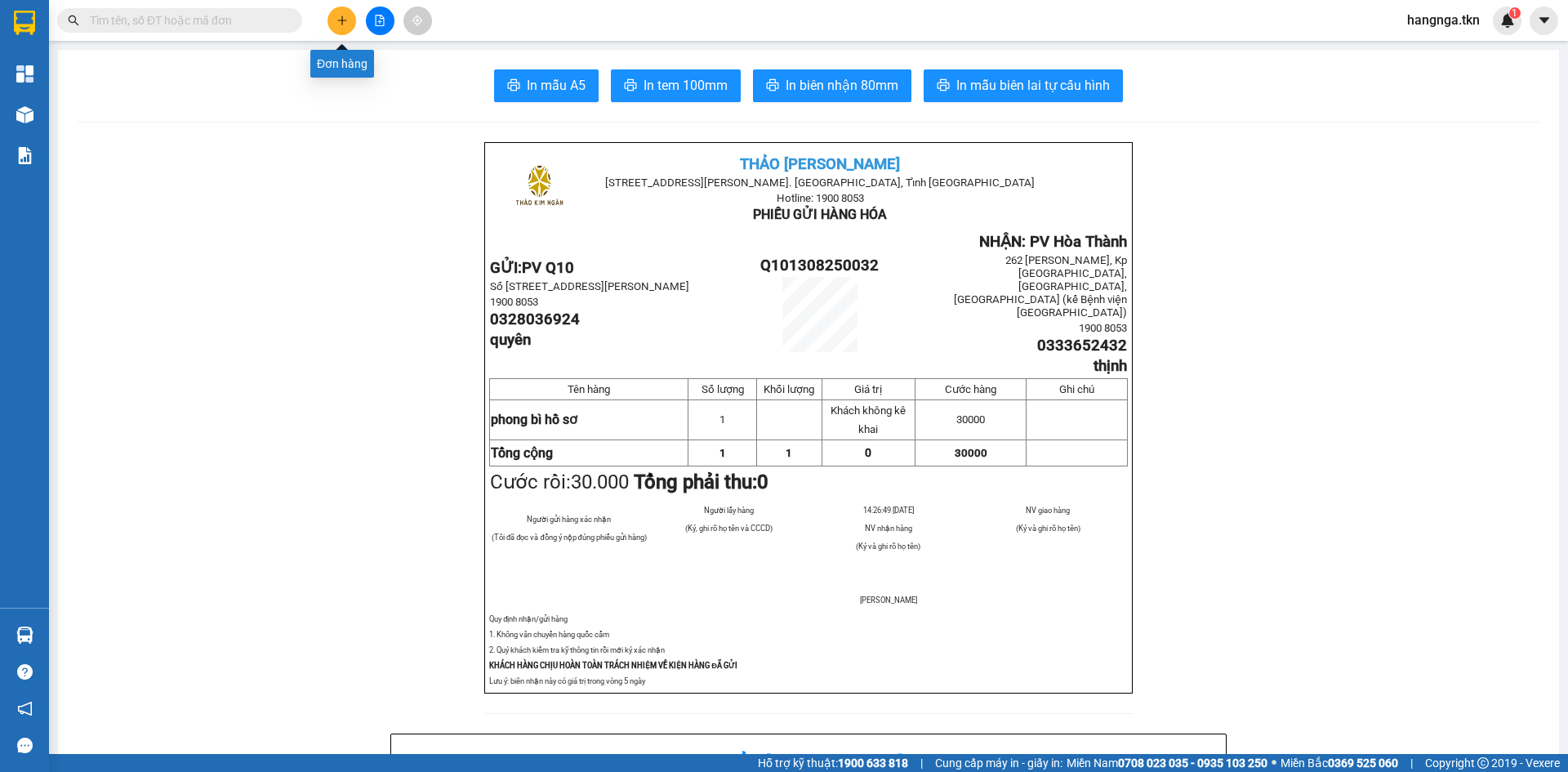
click at [342, 22] on icon "plus" at bounding box center [341, 20] width 1 height 9
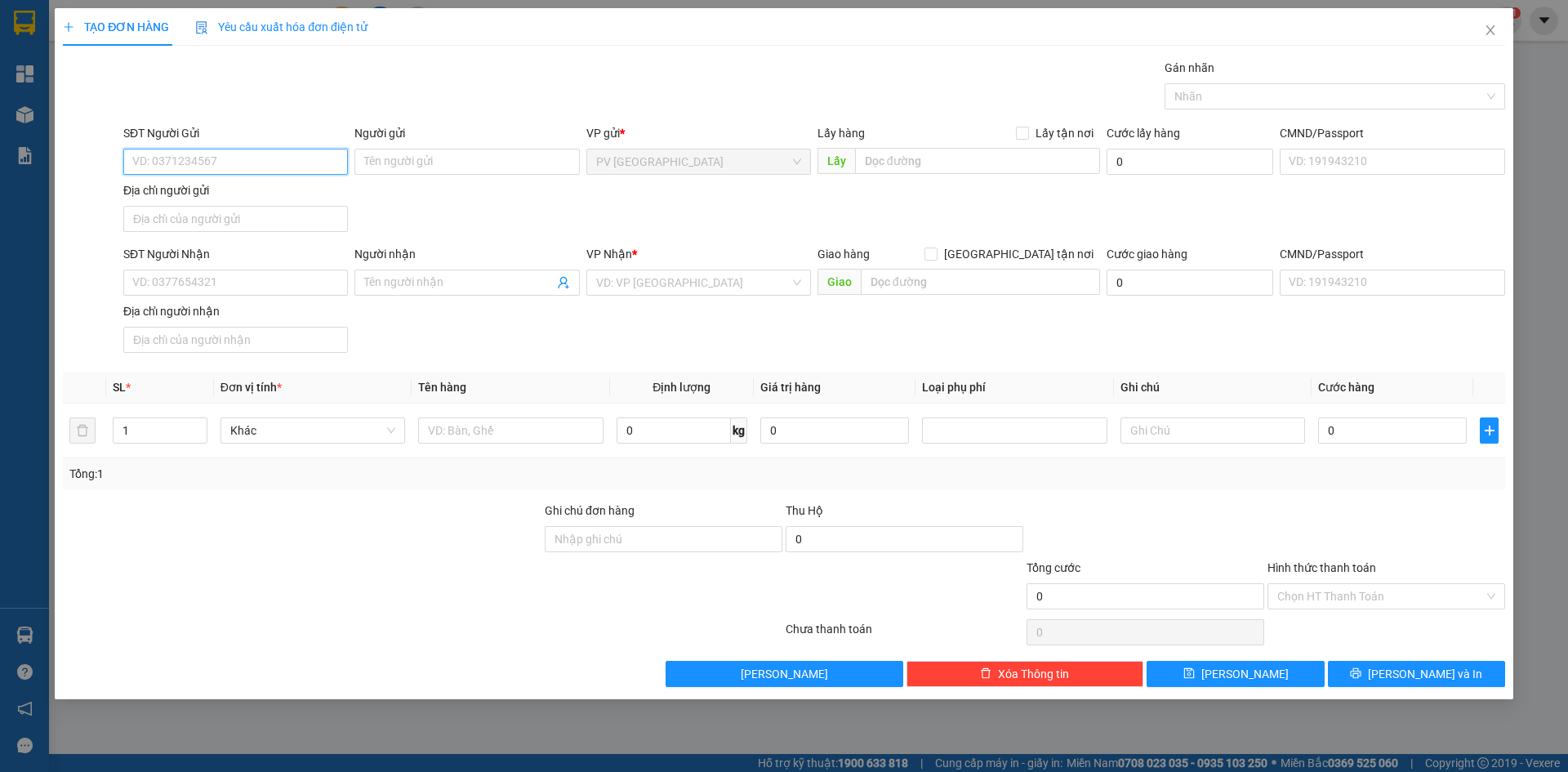
click at [257, 165] on input "SĐT Người Gửi" at bounding box center [236, 162] width 225 height 26
type input "0702830970"
click at [420, 161] on input "Người gửi" at bounding box center [466, 162] width 225 height 26
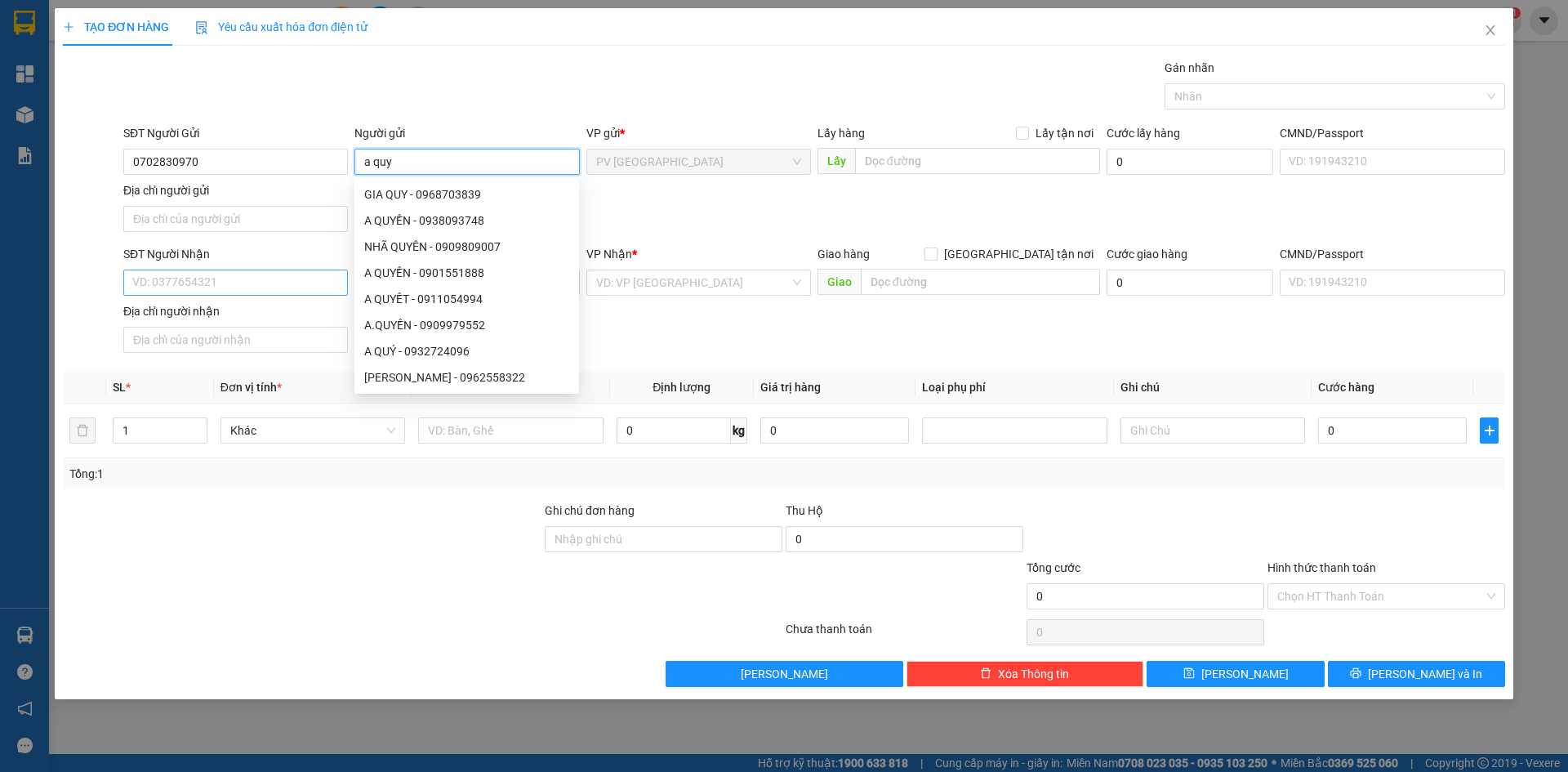
type input "a quy"
click at [179, 283] on input "SĐT Người Nhận" at bounding box center [236, 283] width 225 height 26
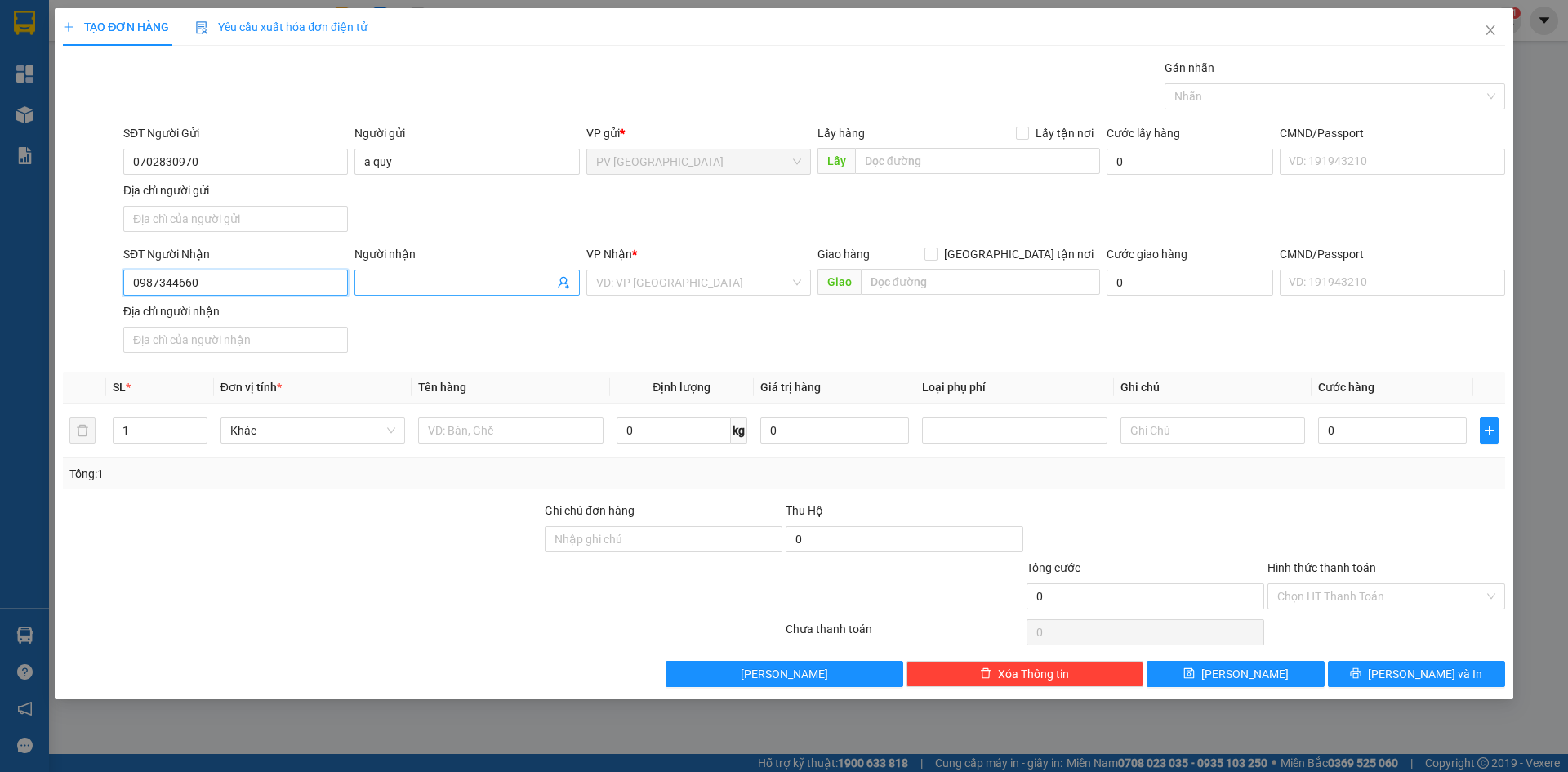
type input "0987344660"
click at [456, 276] on input "Người nhận" at bounding box center [459, 282] width 189 height 18
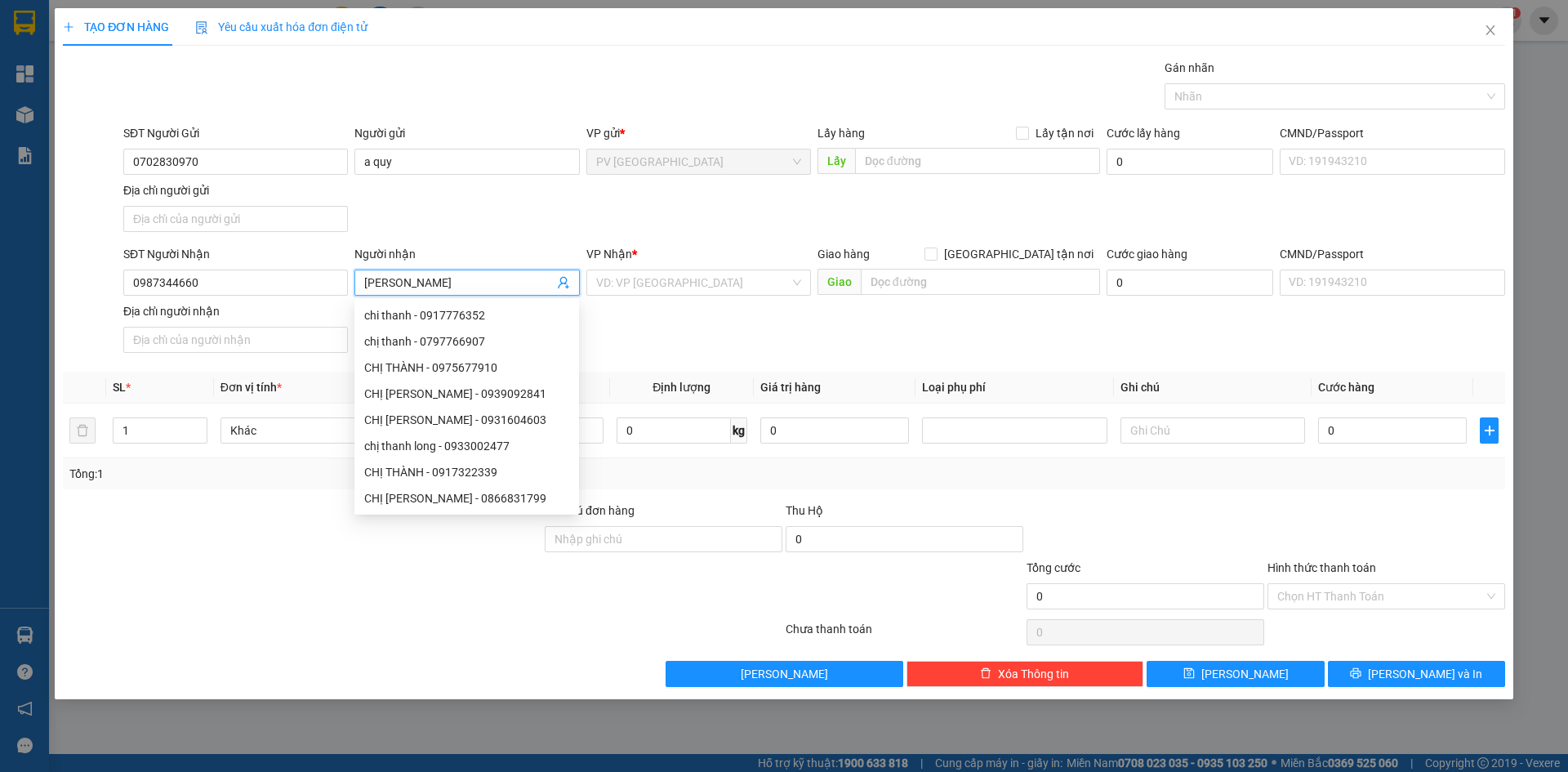
click at [459, 276] on input "chi thanh" at bounding box center [459, 282] width 189 height 18
type input "chi thanh"
click at [474, 217] on div "SĐT Người Gửi 0702830970 Người gửi a quy VP gửi * PV Hòa Thành Lấy hàng Lấy tận…" at bounding box center [814, 181] width 1388 height 114
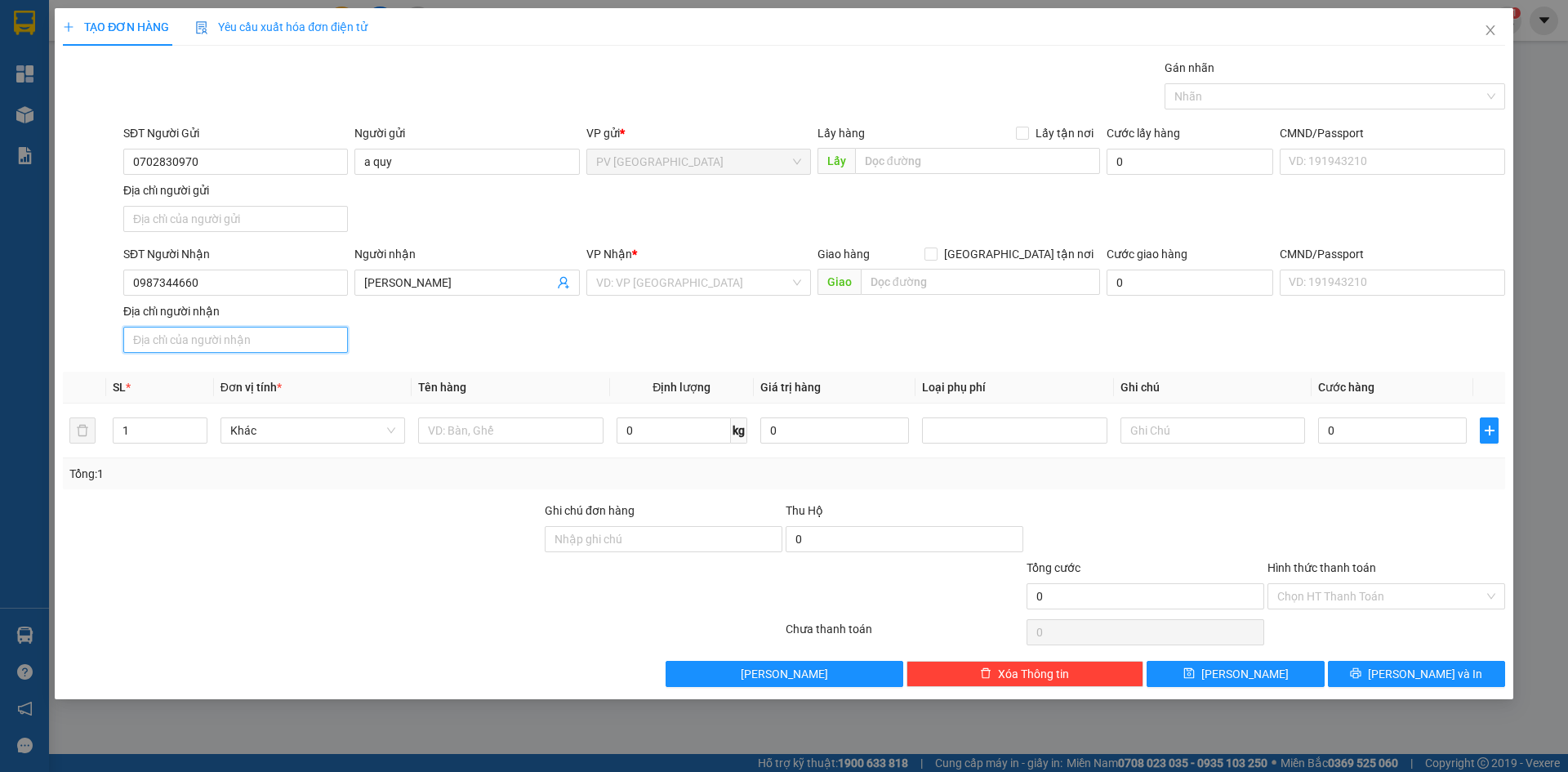
click at [265, 344] on input "Địa chỉ người nhận" at bounding box center [236, 340] width 225 height 26
click at [205, 344] on input "Địa chỉ người nhận" at bounding box center [236, 340] width 225 height 26
click at [206, 343] on input "Địa chỉ người nhận" at bounding box center [236, 340] width 225 height 26
click at [209, 221] on input "Địa chỉ người gửi" at bounding box center [236, 219] width 225 height 26
click at [222, 338] on input "Địa chỉ người nhận" at bounding box center [236, 340] width 225 height 26
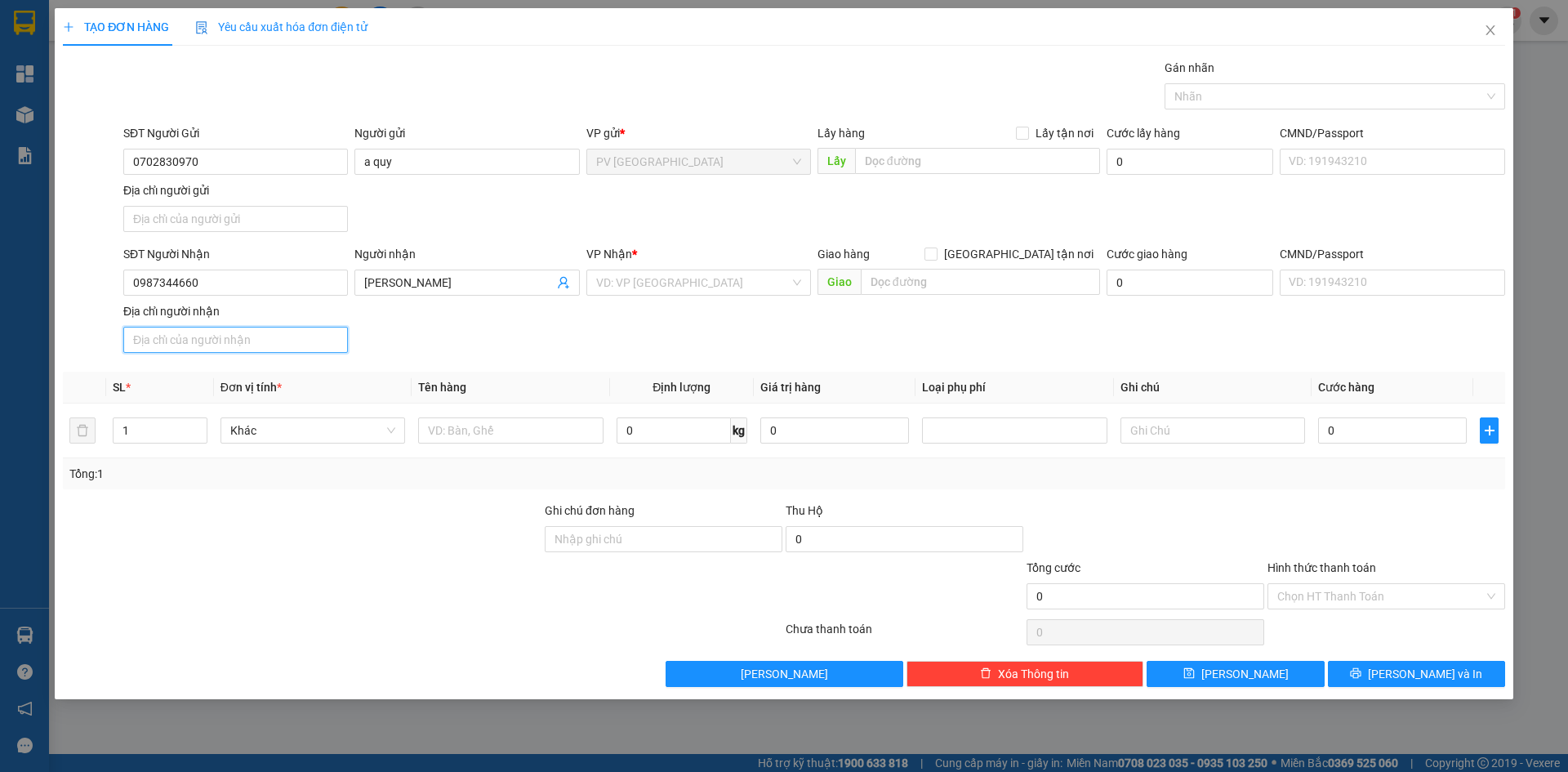
click at [222, 338] on input "Địa chỉ người nhận" at bounding box center [236, 340] width 225 height 26
click at [251, 348] on input "Địa chỉ người nhận" at bounding box center [236, 340] width 225 height 26
type input "a"
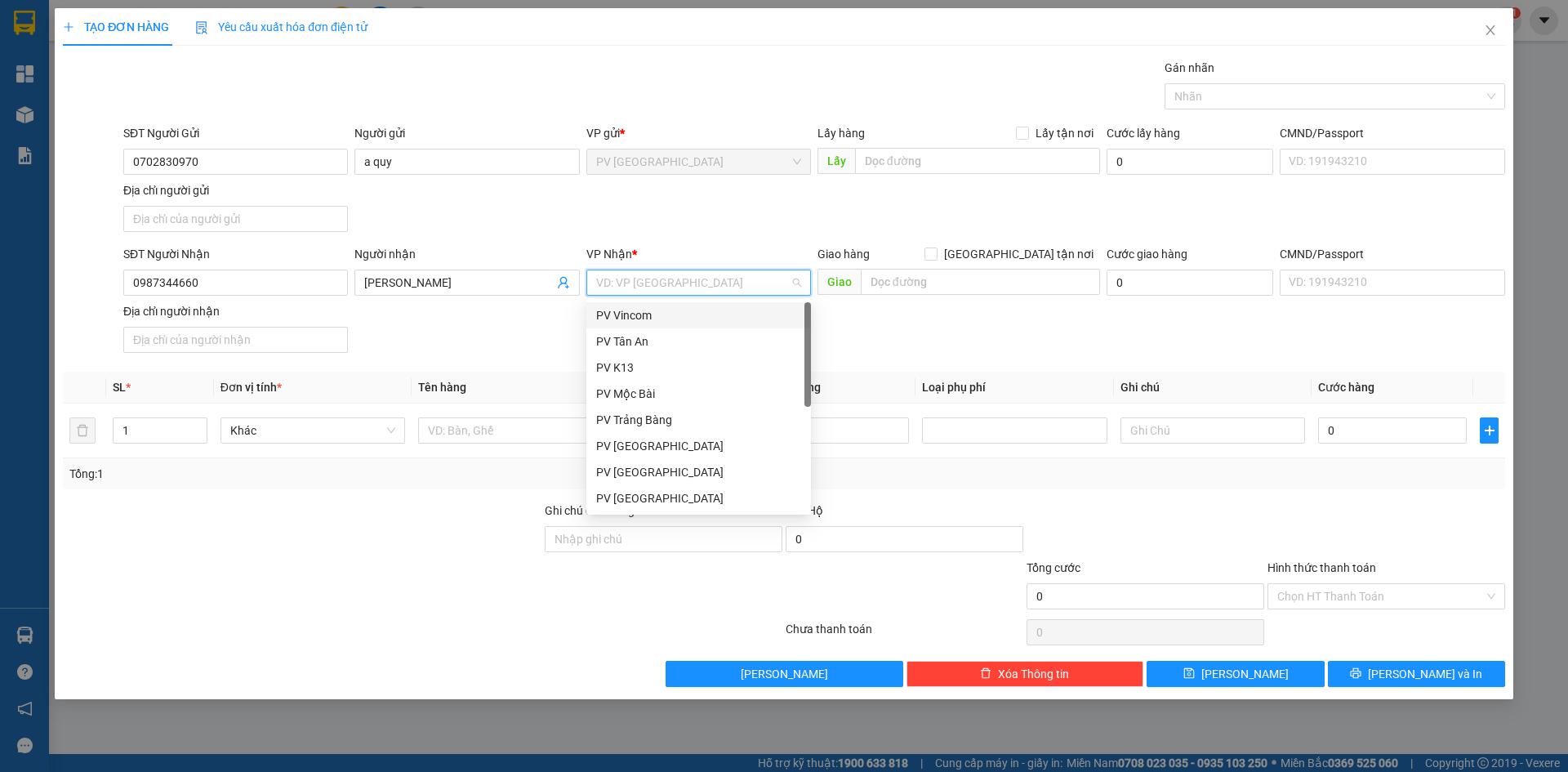
click at [686, 276] on input "search" at bounding box center [692, 283] width 193 height 25
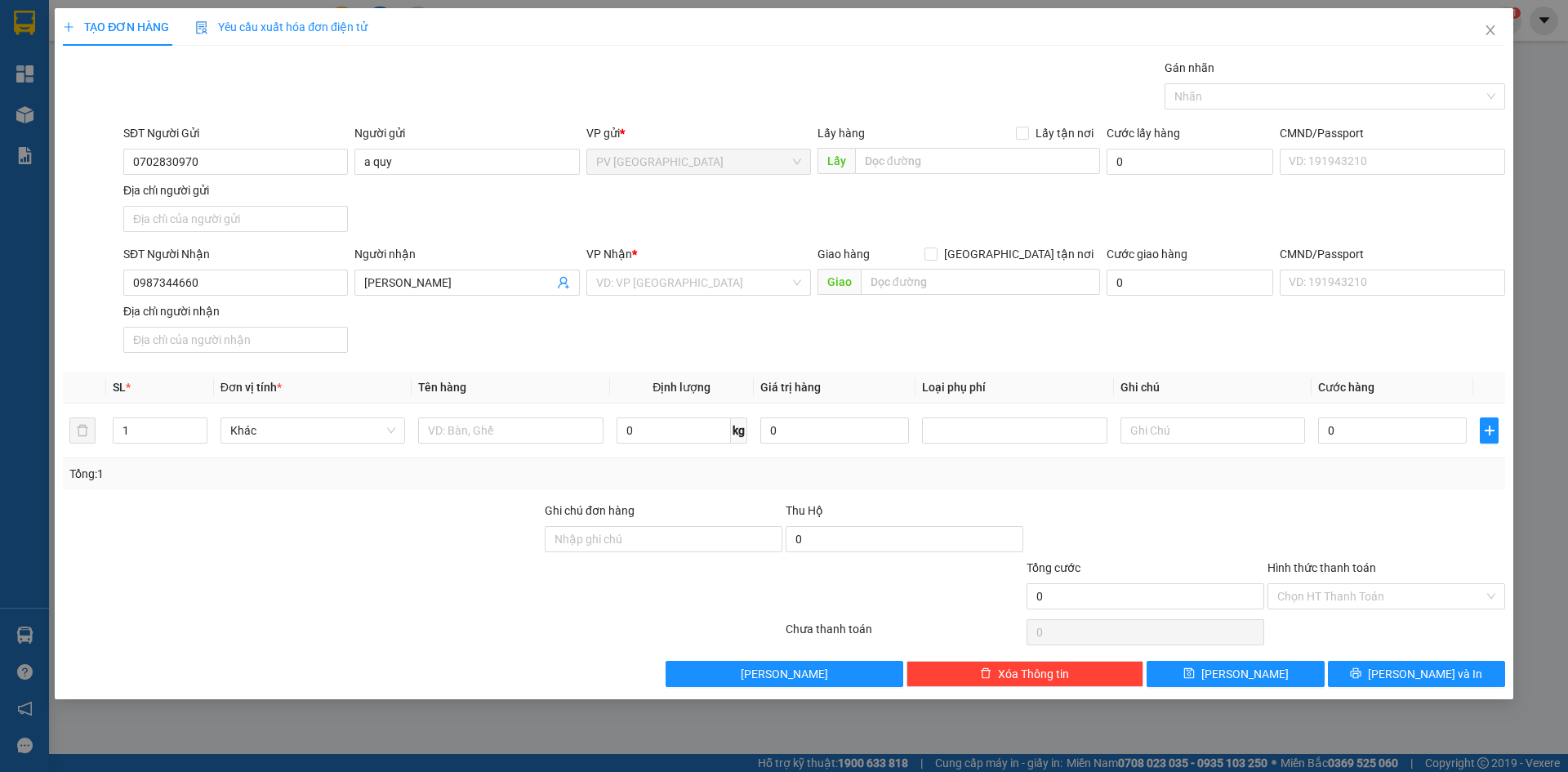
click at [421, 573] on div at bounding box center [302, 586] width 482 height 57
click at [646, 287] on input "search" at bounding box center [692, 283] width 193 height 25
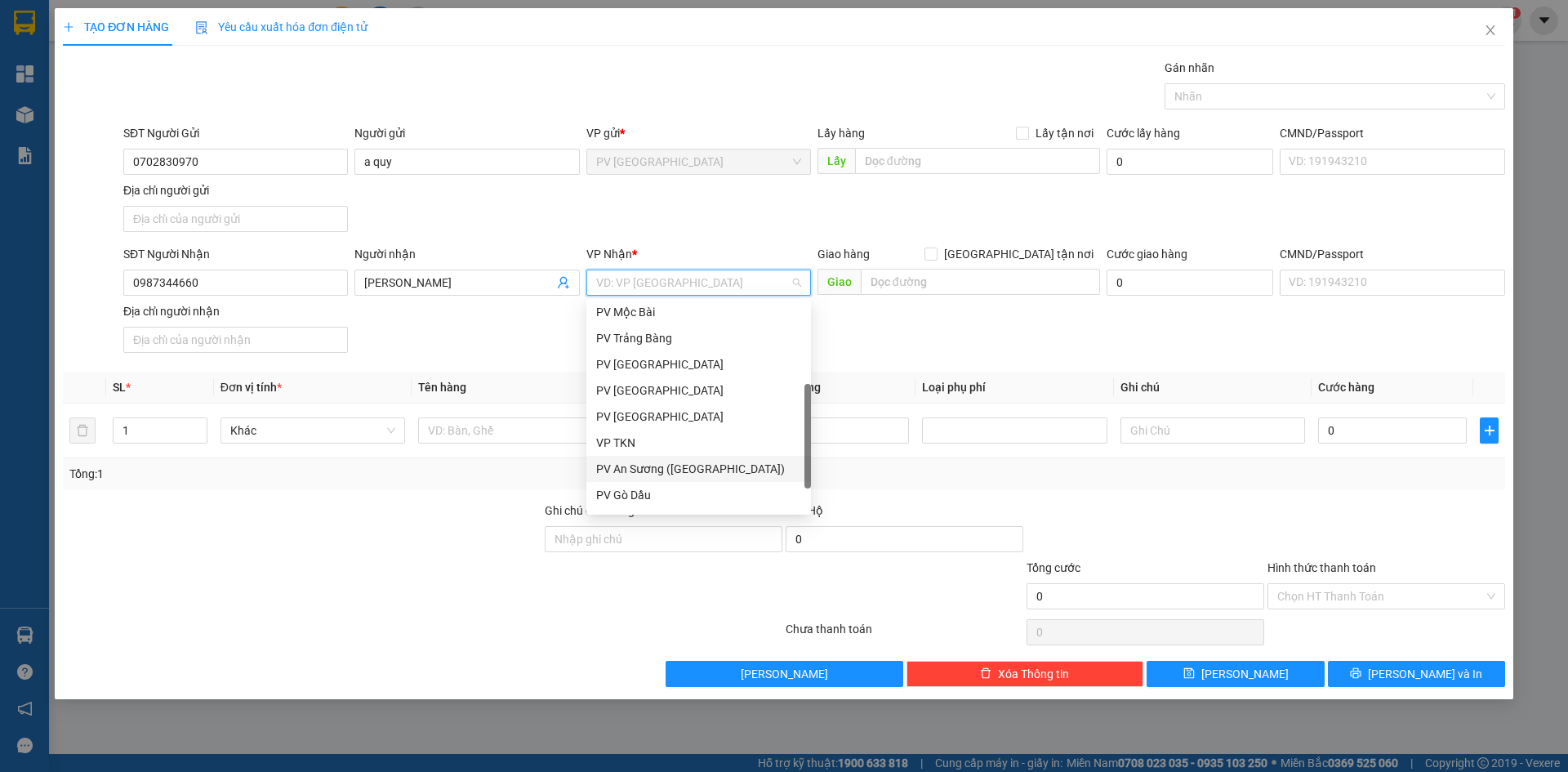
click at [678, 468] on div "PV An Sương ([GEOGRAPHIC_DATA])" at bounding box center [698, 468] width 205 height 18
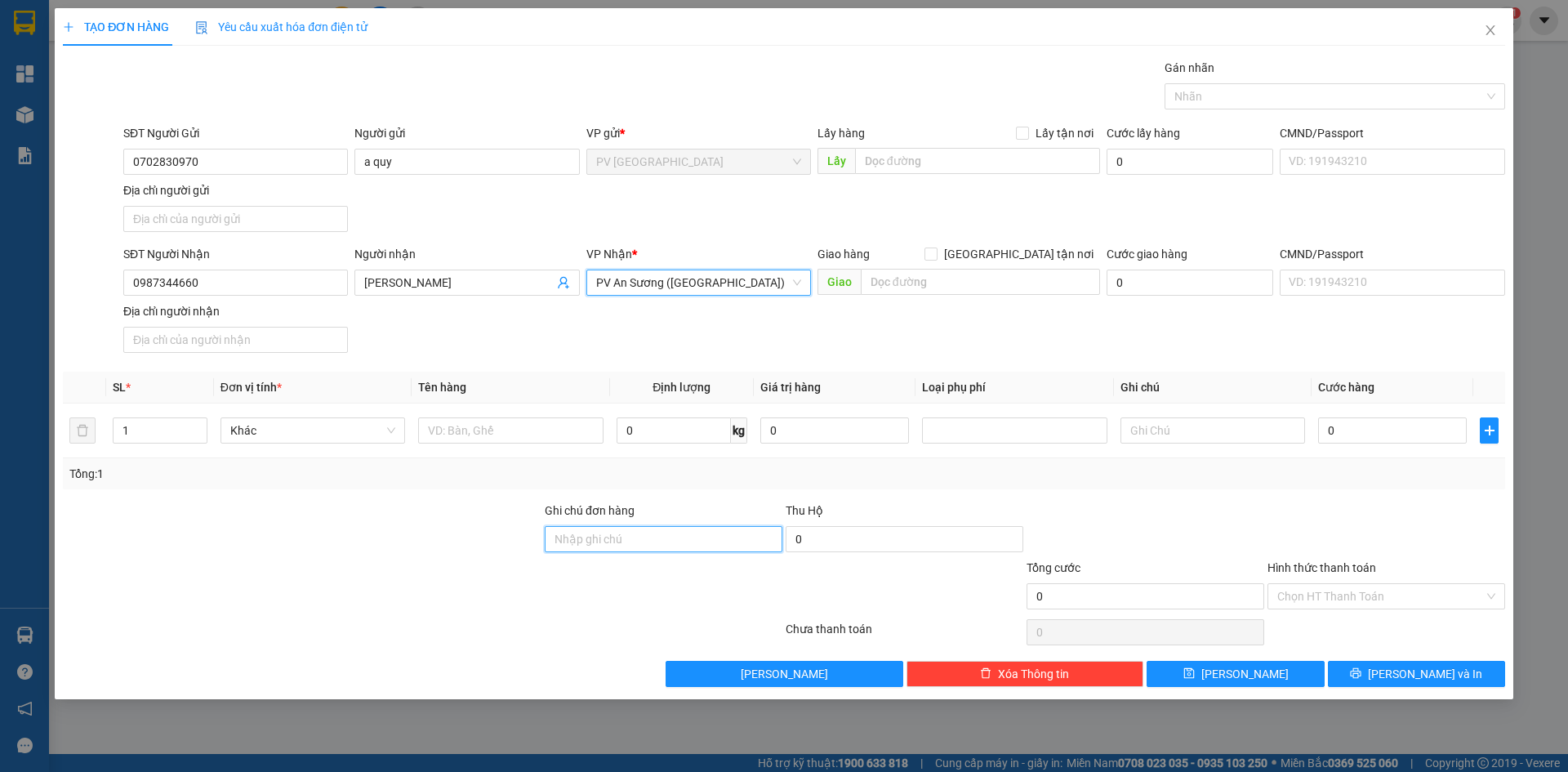
click at [630, 540] on input "Ghi chú đơn hàng" at bounding box center [663, 539] width 237 height 26
type input "thung tuong phat"
click at [154, 431] on input "1" at bounding box center [159, 430] width 93 height 25
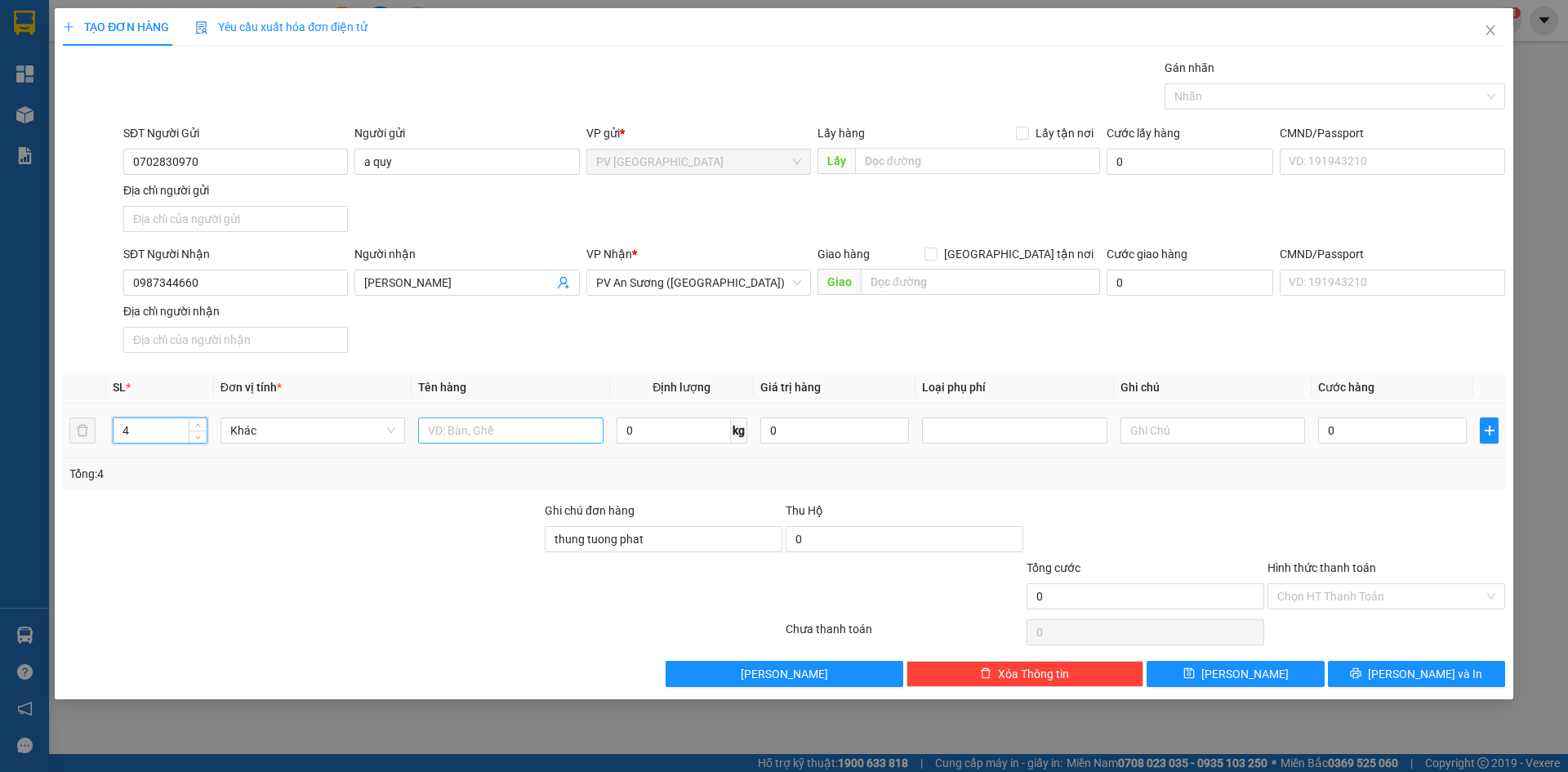
type input "4"
click at [466, 430] on input "text" at bounding box center [510, 430] width 185 height 26
click at [484, 423] on input "text" at bounding box center [510, 430] width 185 height 26
type input "thung tuong phat"
click at [1176, 427] on input "text" at bounding box center [1212, 430] width 185 height 26
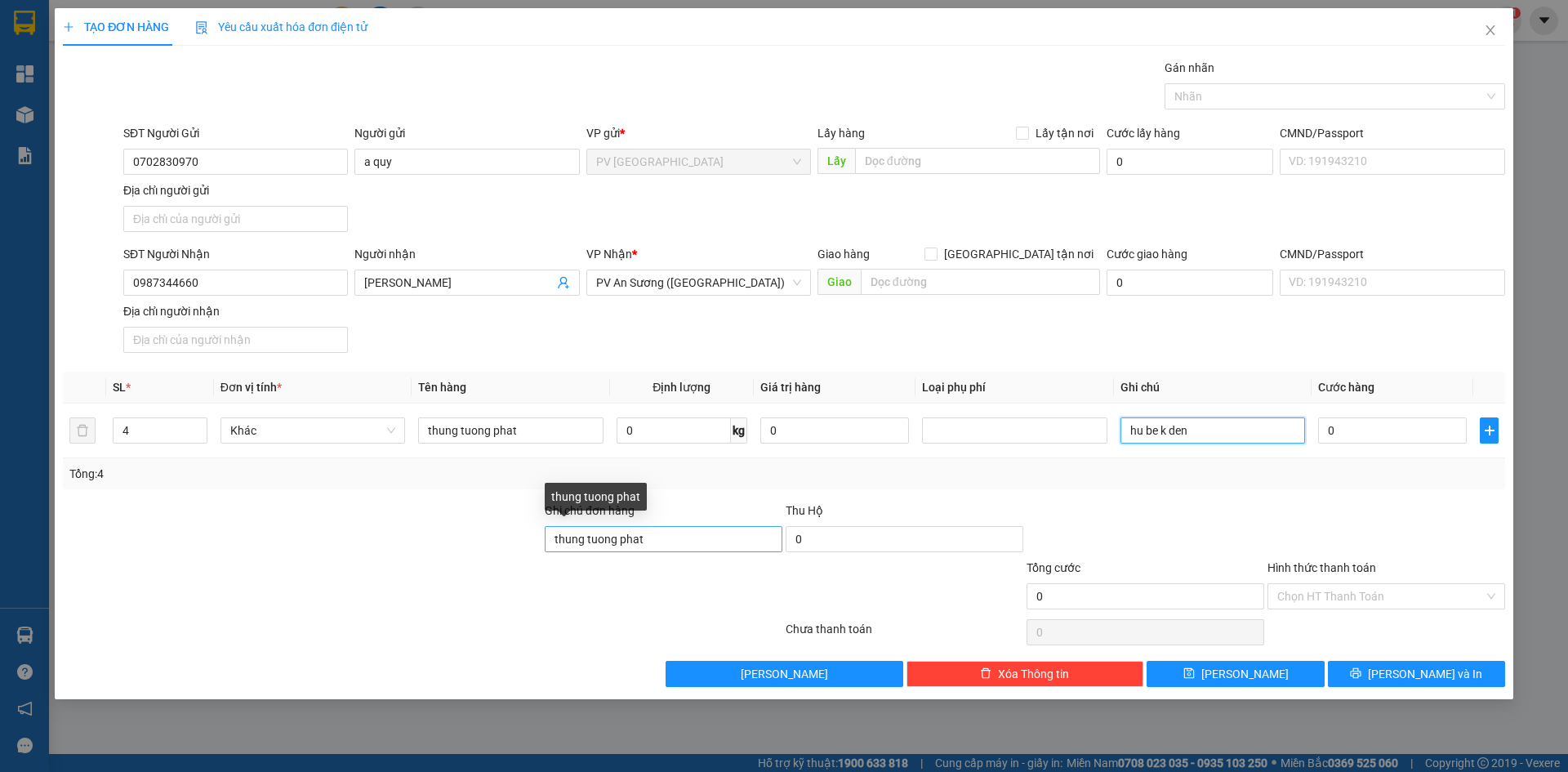
type input "hu be k den"
click at [655, 538] on input "thung tuong phat" at bounding box center [663, 539] width 237 height 26
type input "t"
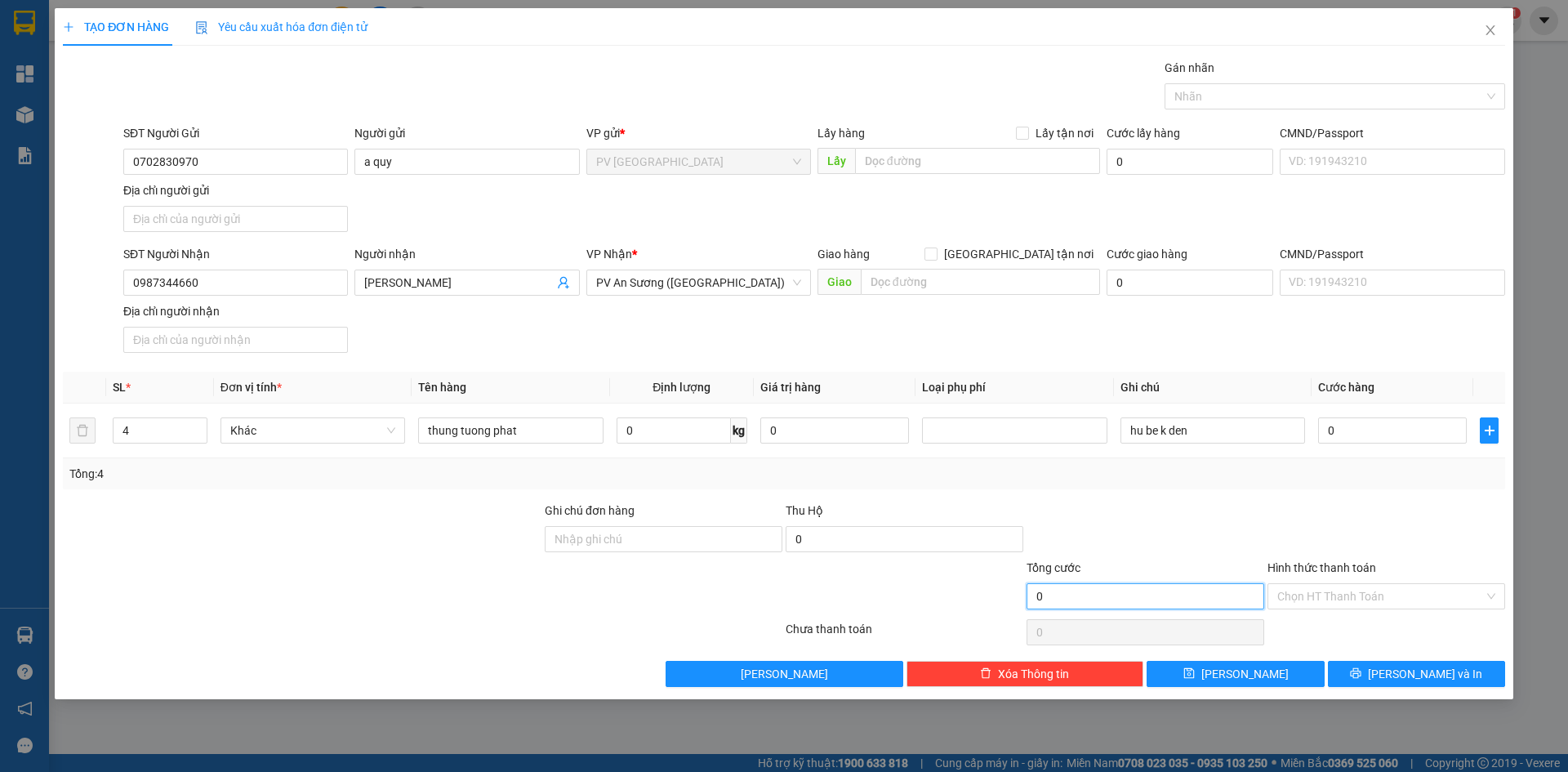
click at [1055, 592] on input "0" at bounding box center [1145, 596] width 237 height 26
click at [1062, 598] on input "0" at bounding box center [1145, 596] width 237 height 26
click at [1353, 432] on input "0" at bounding box center [1393, 430] width 149 height 26
type input "1"
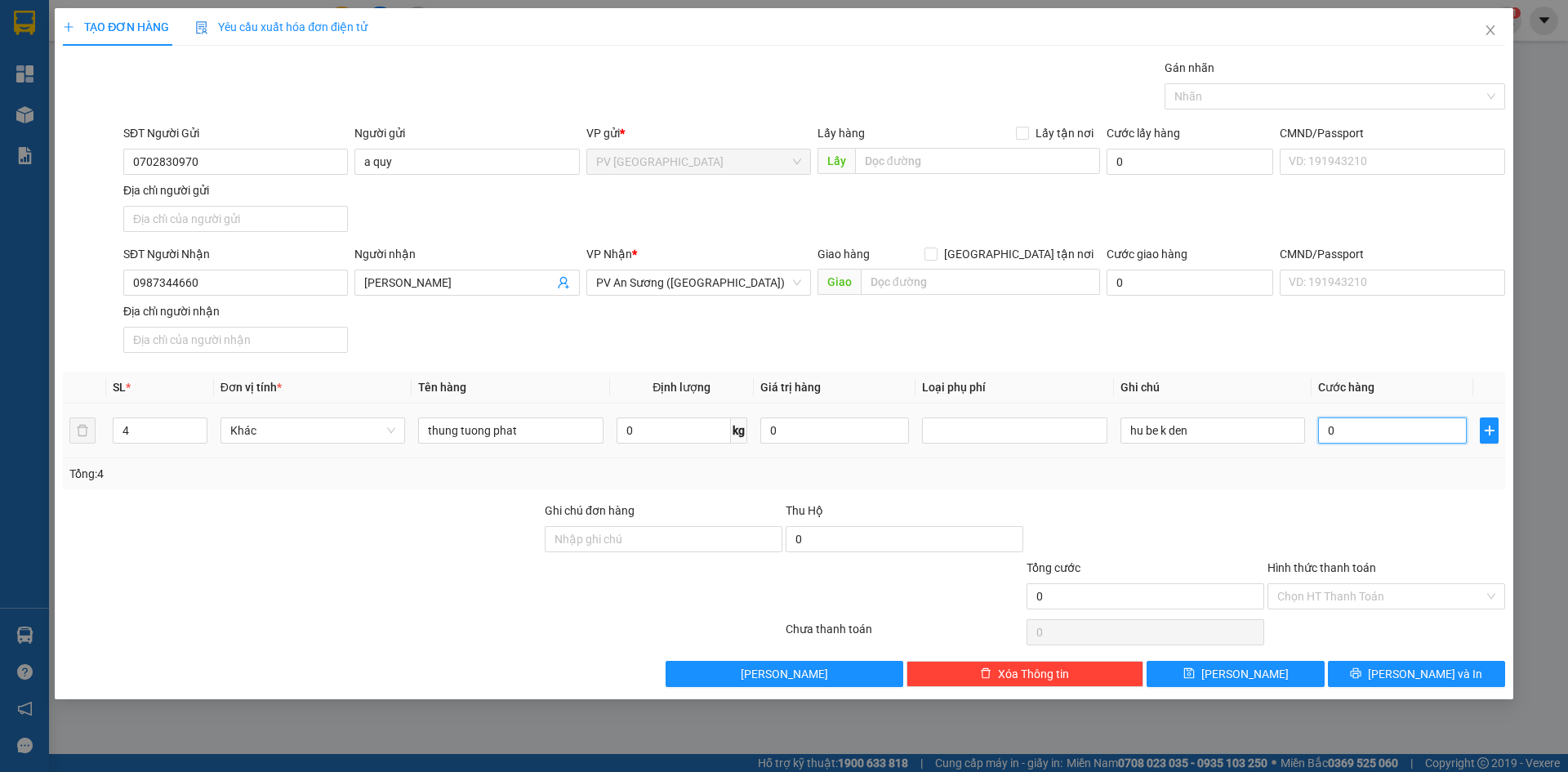
type input "1"
type input "13"
type input "130"
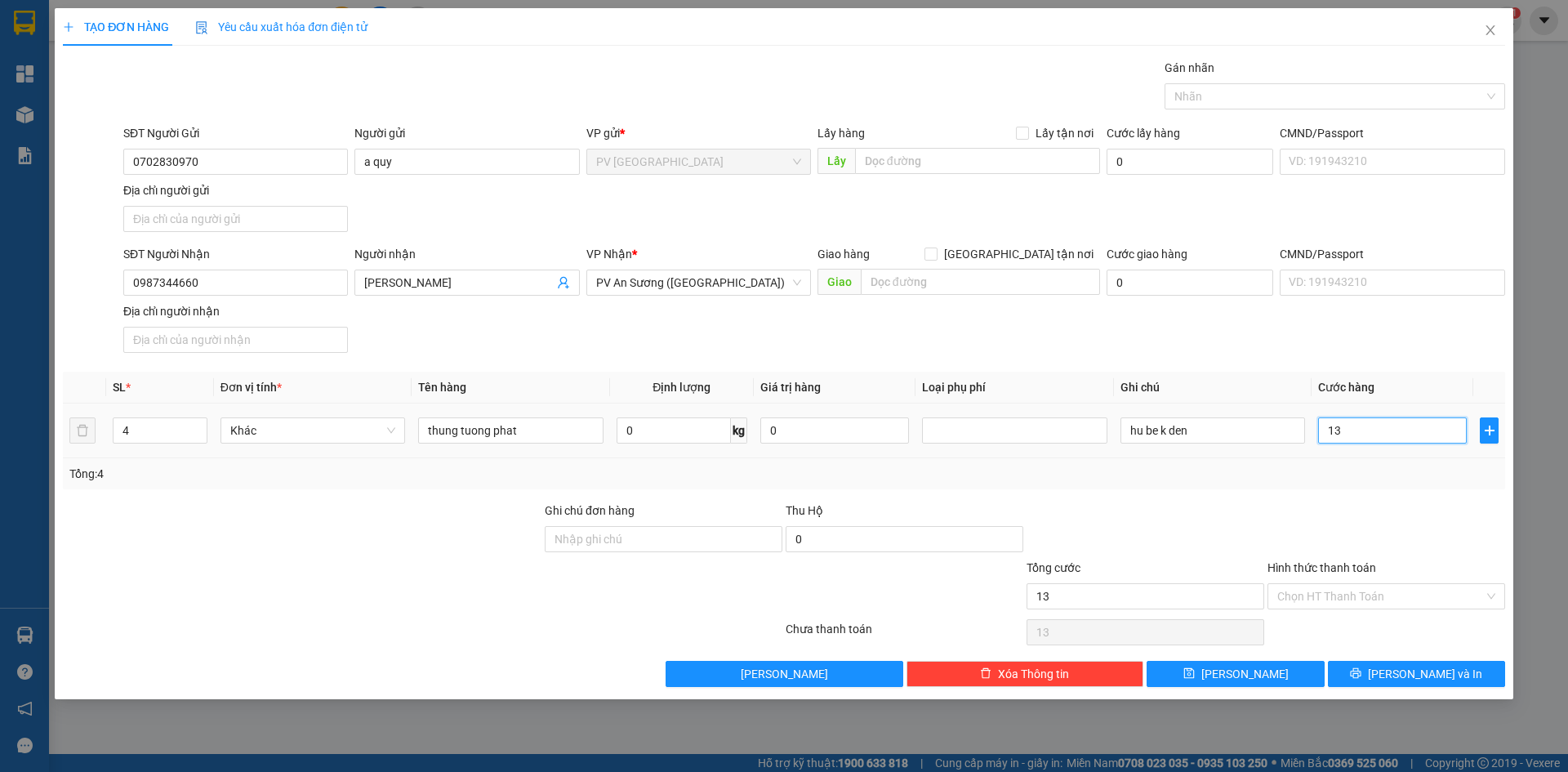
type input "130"
type input "1.300"
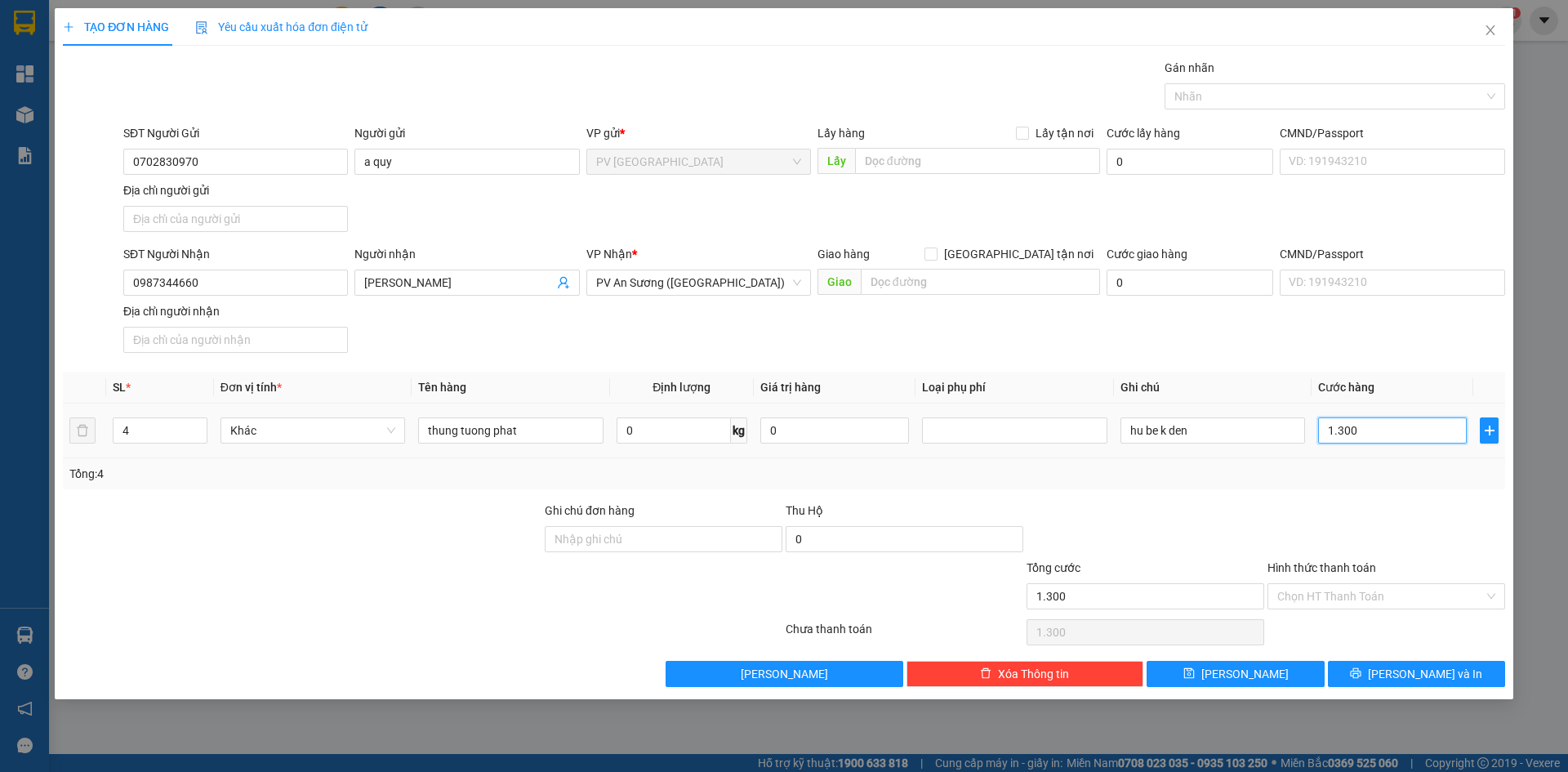
type input "13.000"
type input "130.000"
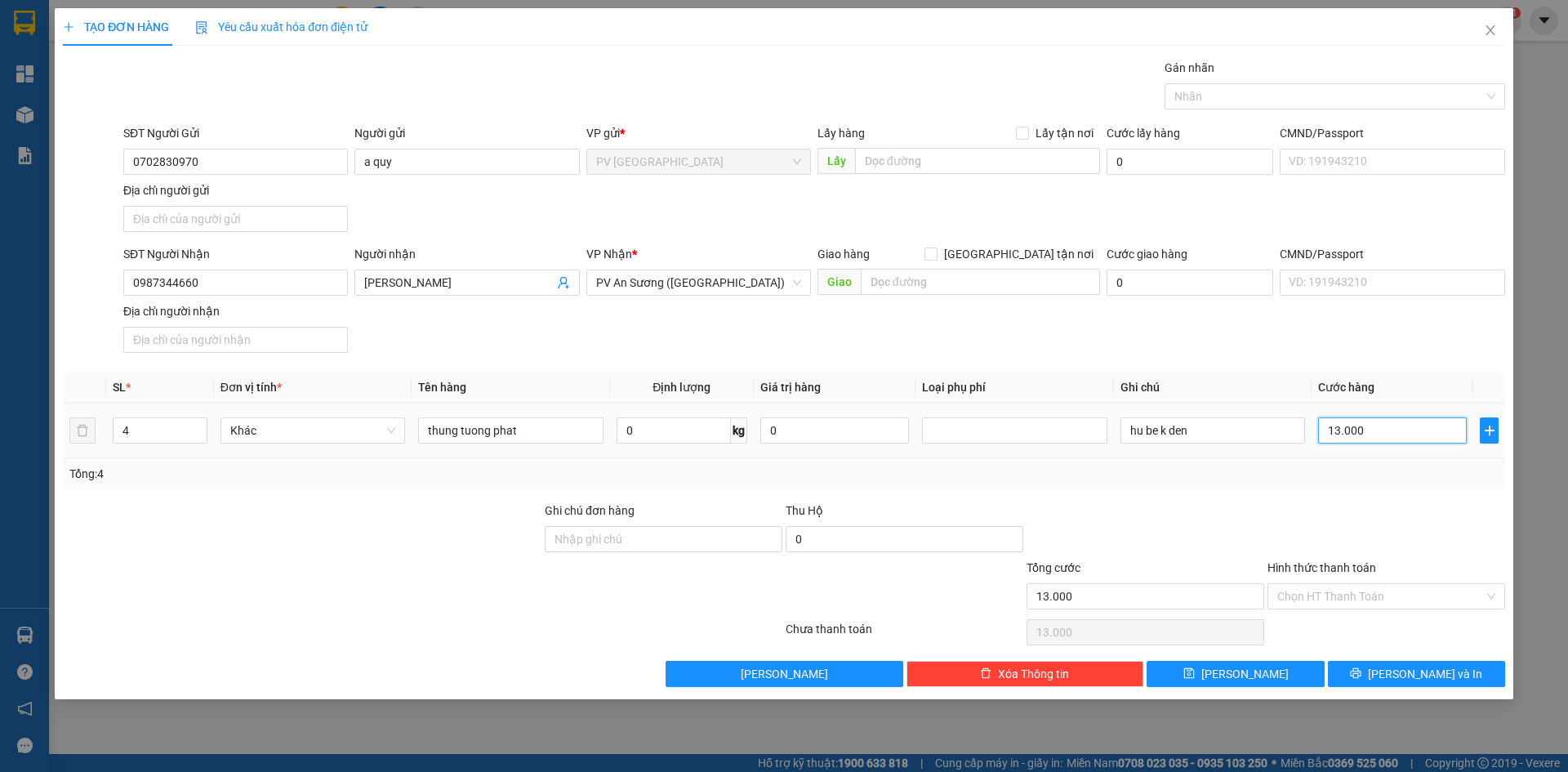
type input "130.000"
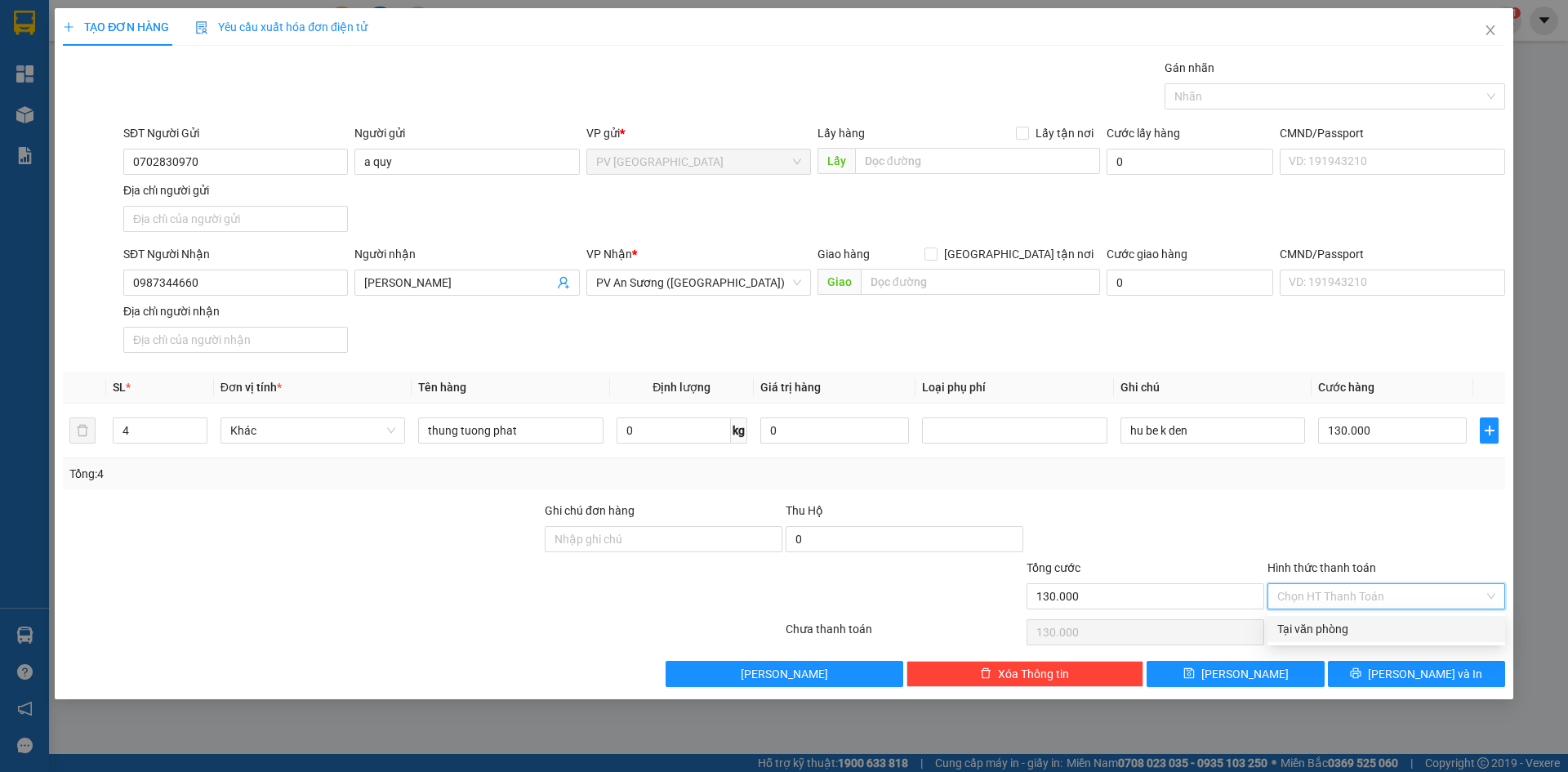
click at [1352, 594] on input "Hình thức thanh toán" at bounding box center [1381, 596] width 207 height 25
click at [1308, 631] on div "Tại văn phòng" at bounding box center [1387, 628] width 218 height 18
type input "0"
click at [1424, 678] on span "[PERSON_NAME] và In" at bounding box center [1425, 673] width 114 height 18
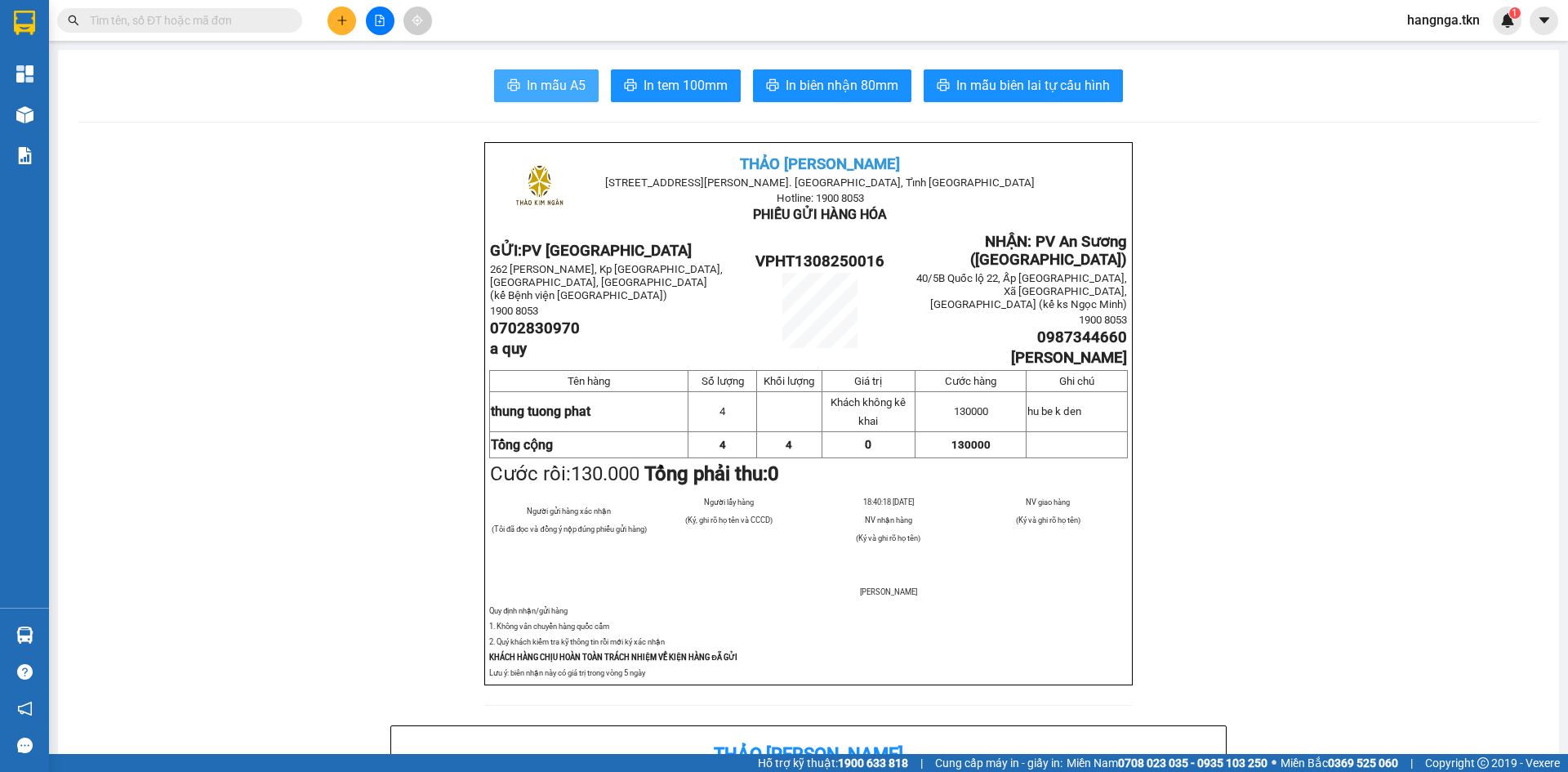
click at [555, 87] on span "In mẫu A5" at bounding box center [556, 85] width 59 height 20
click at [197, 16] on input "text" at bounding box center [186, 20] width 192 height 18
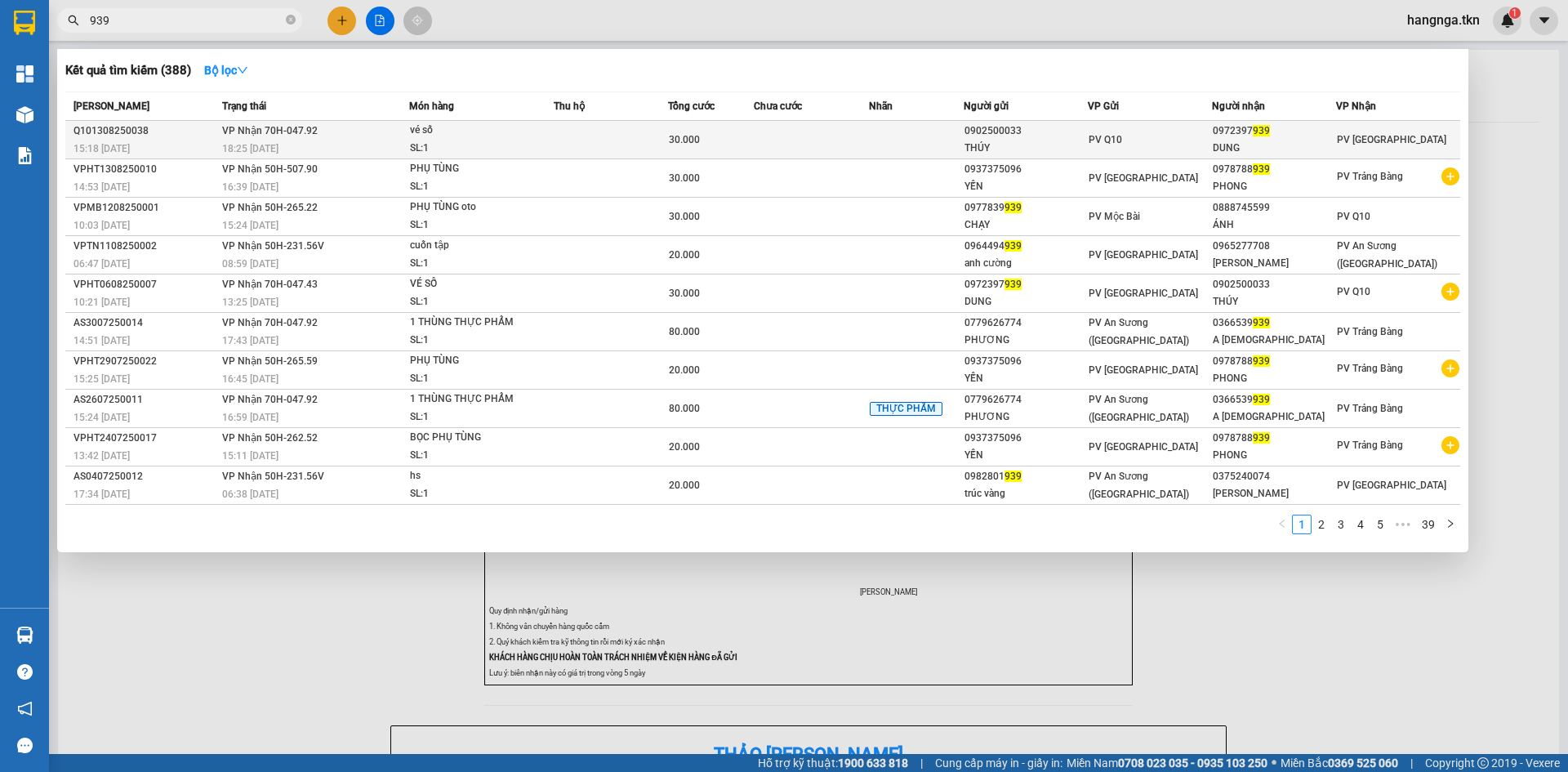
type input "939"
click at [1294, 147] on div "DUNG" at bounding box center [1274, 148] width 123 height 17
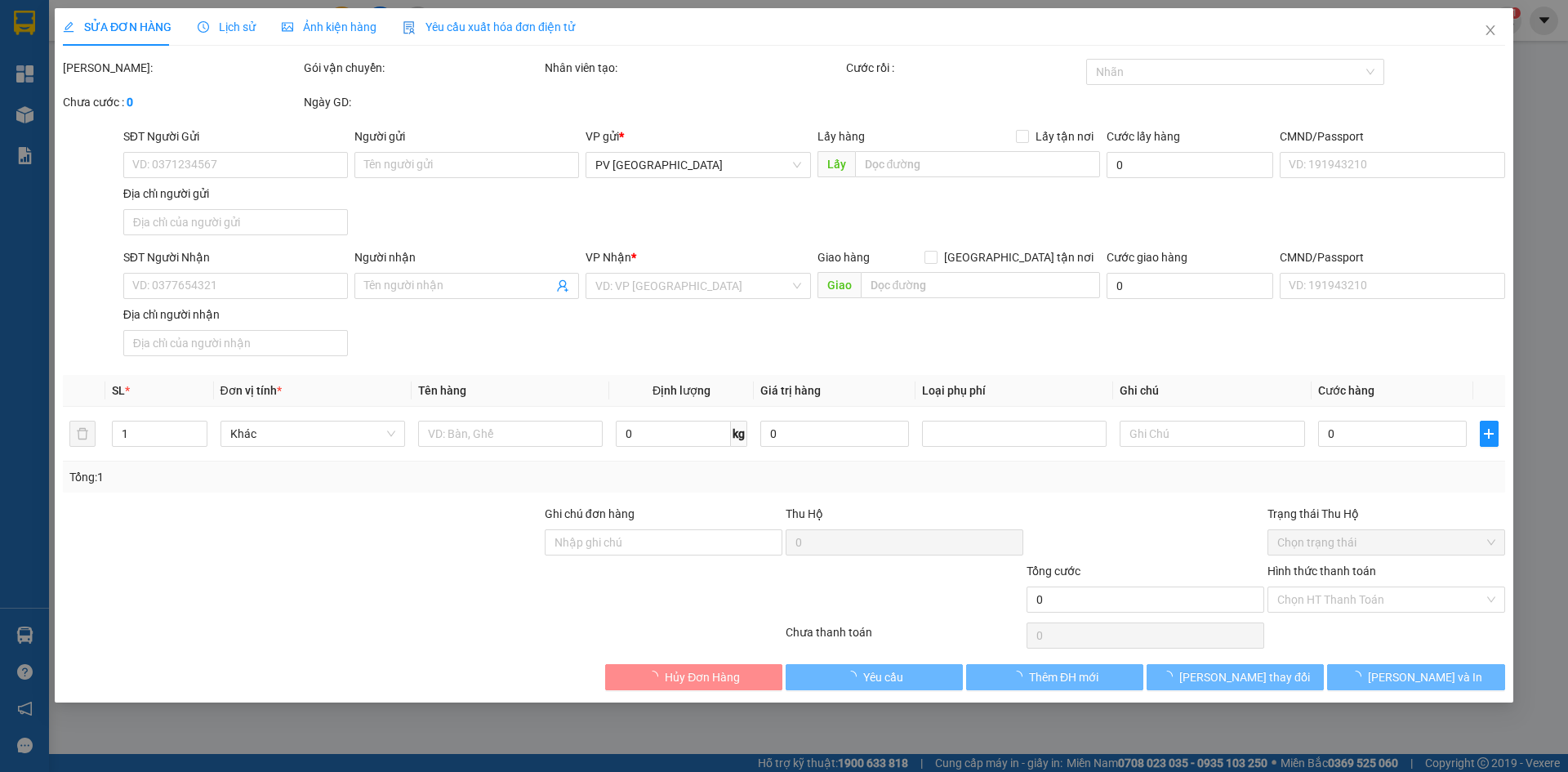
type input "0902500033"
type input "THÚY"
type input "0972397939"
type input "DUNG"
type input "30.000"
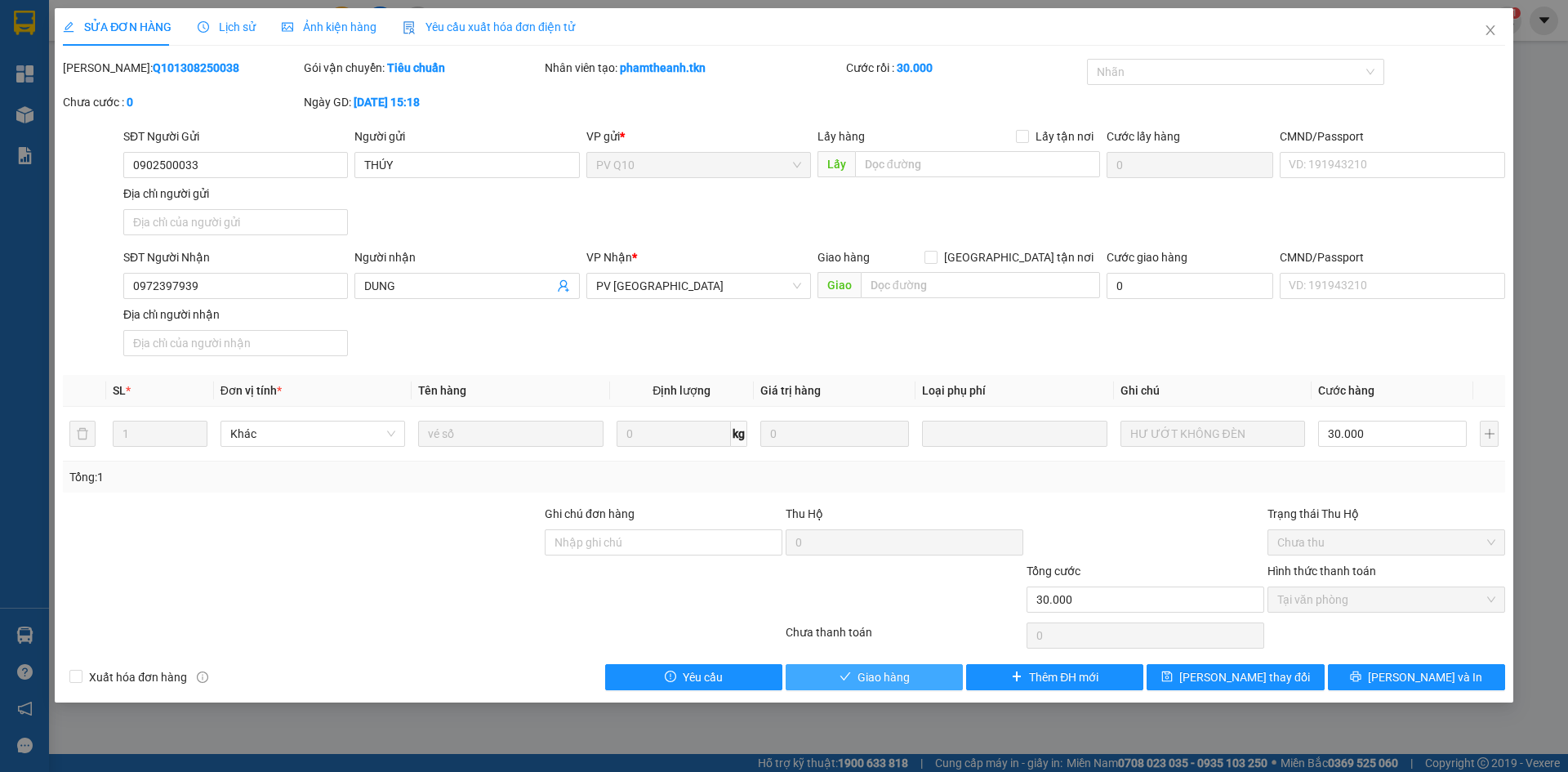
click at [886, 669] on span "Giao hàng" at bounding box center [883, 677] width 52 height 18
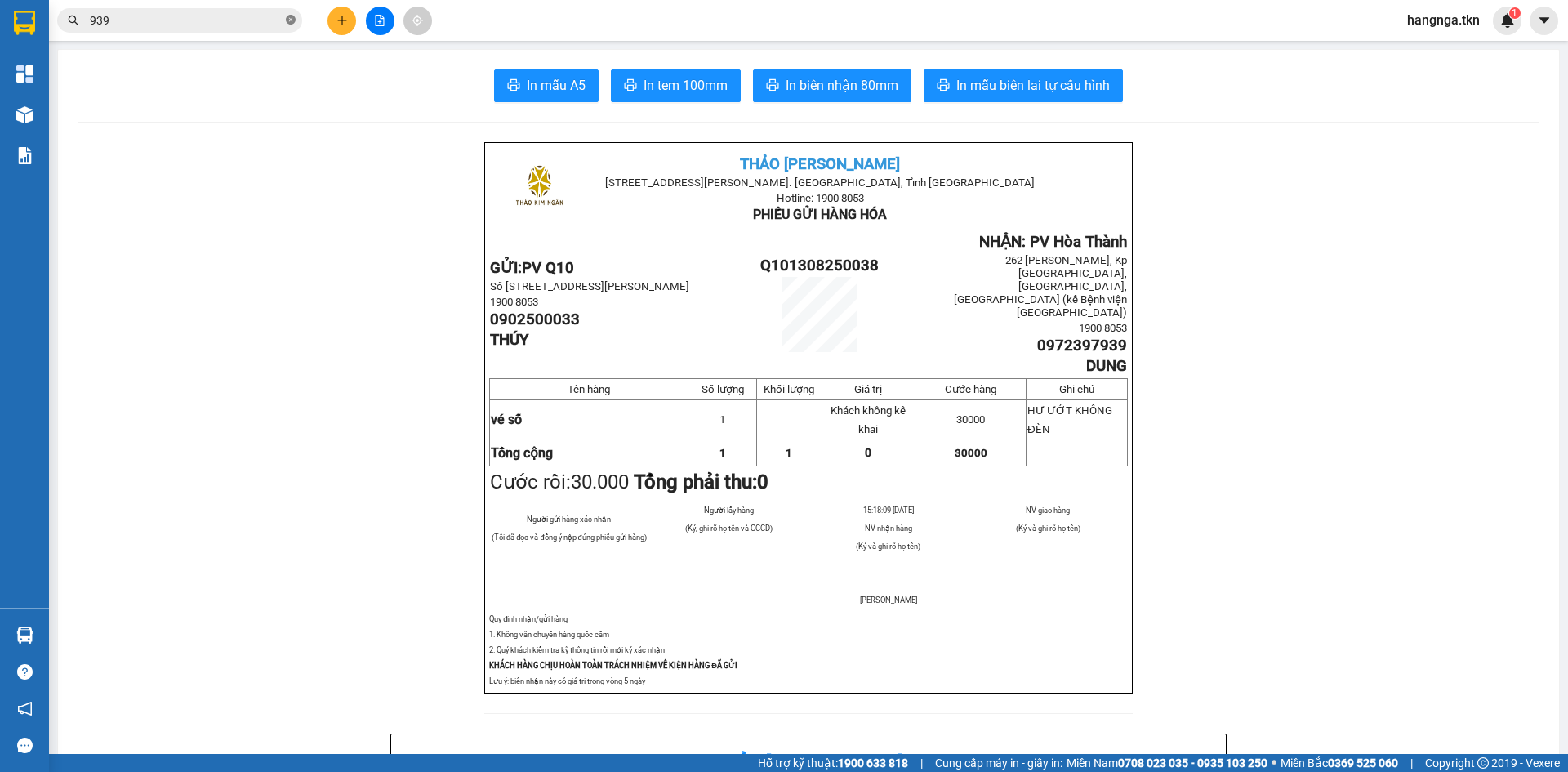
click at [290, 19] on icon "close-circle" at bounding box center [291, 20] width 10 height 10
click at [220, 15] on input "text" at bounding box center [186, 20] width 192 height 18
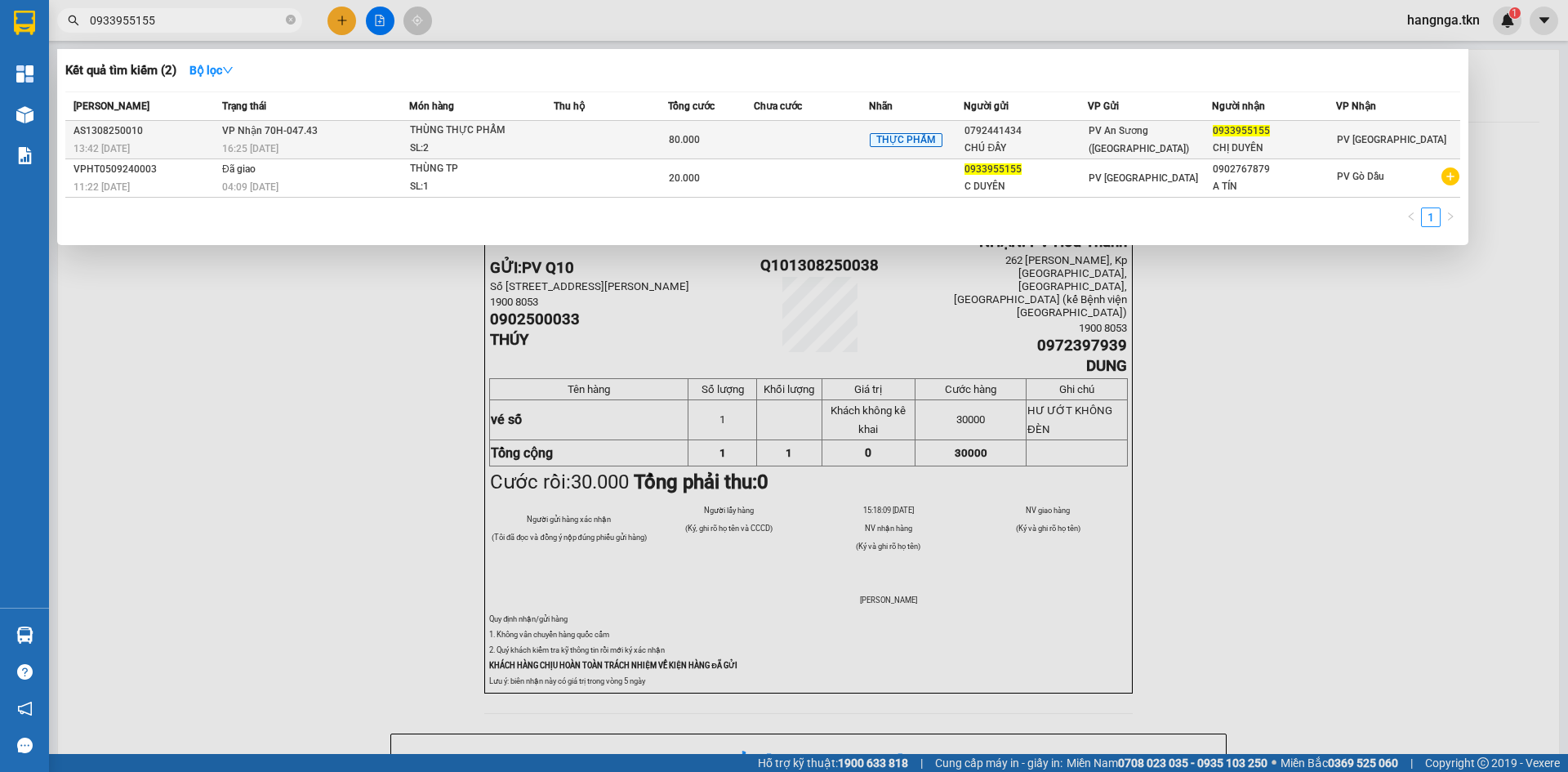
type input "0933955155"
click at [1119, 138] on span "PV An Sương ([GEOGRAPHIC_DATA])" at bounding box center [1139, 140] width 100 height 30
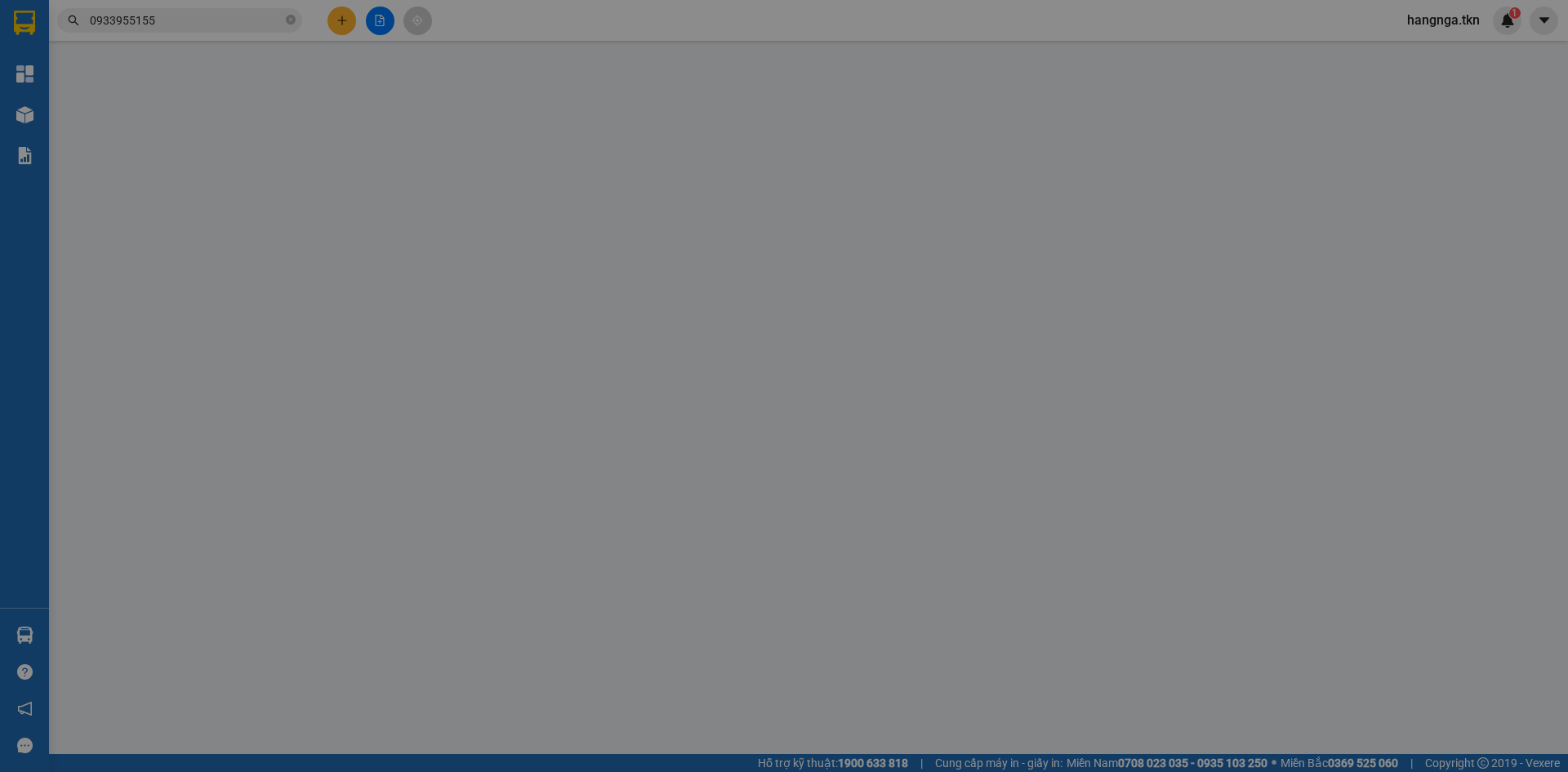
type input "0792441434"
type input "CHÚ ĐẦY"
type input "0933955155"
type input "CHỊ DUYÊN"
type input "80.000"
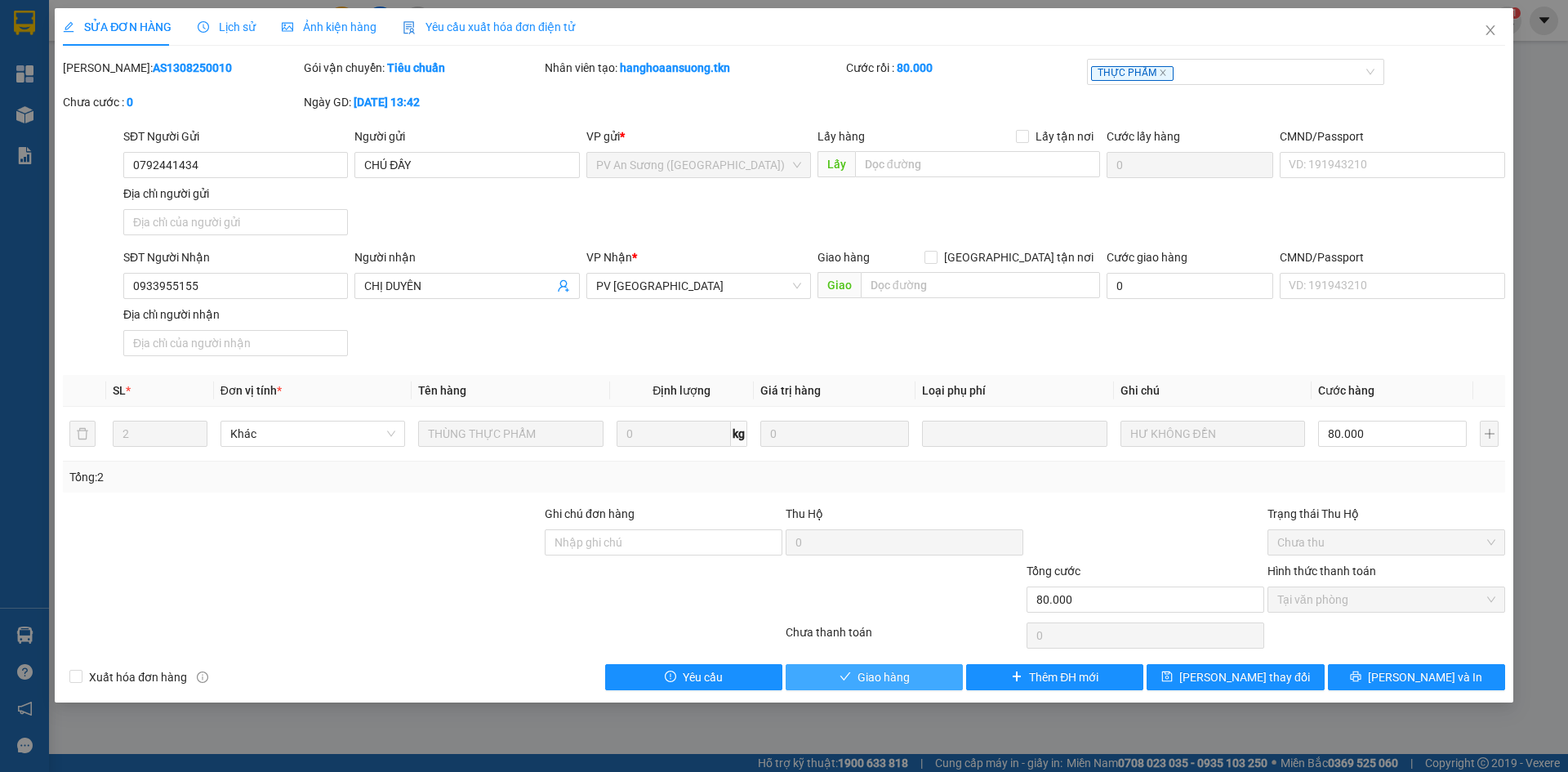
click at [896, 678] on span "Giao hàng" at bounding box center [883, 677] width 52 height 18
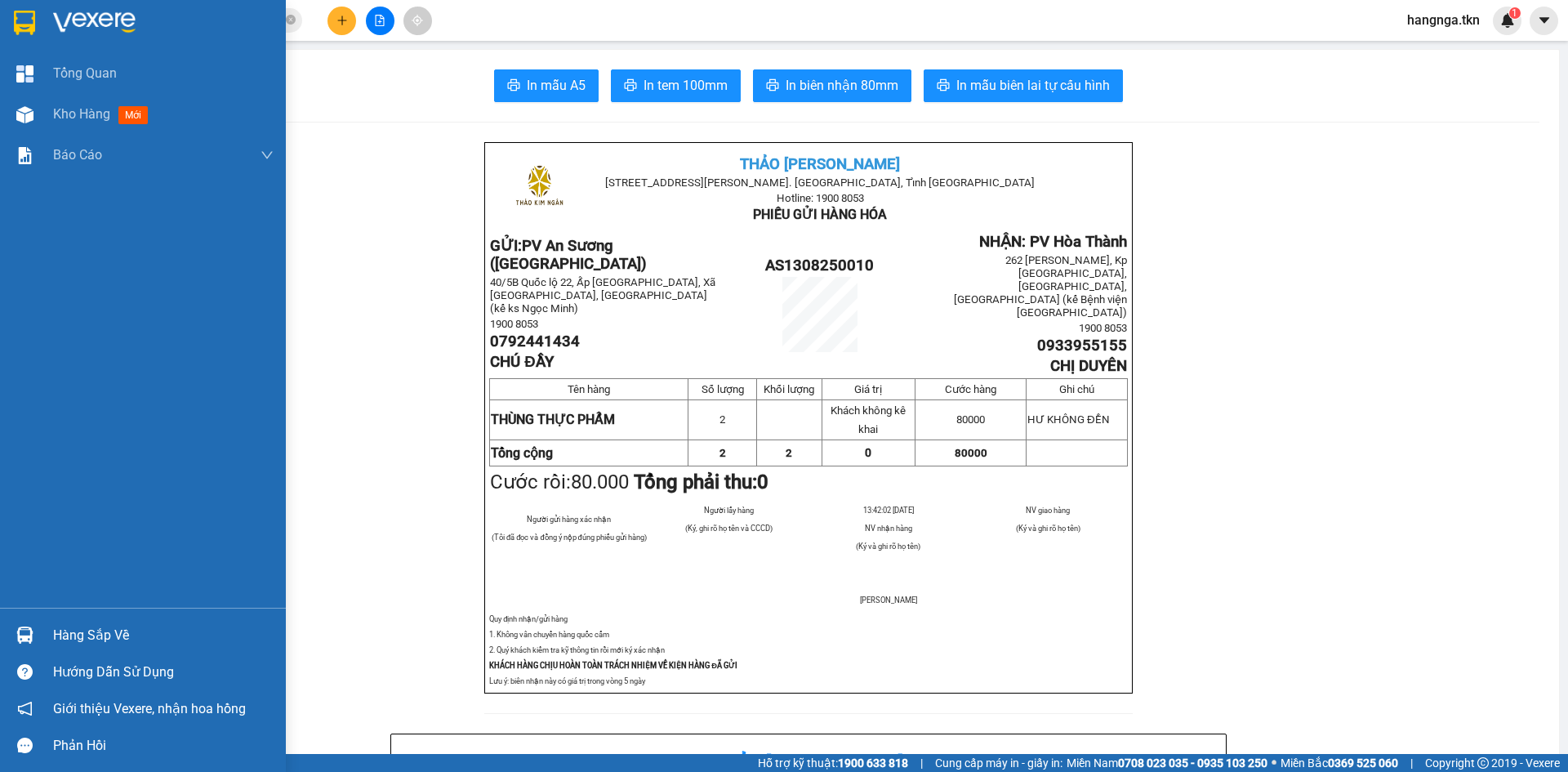
click at [67, 8] on div at bounding box center [143, 26] width 286 height 53
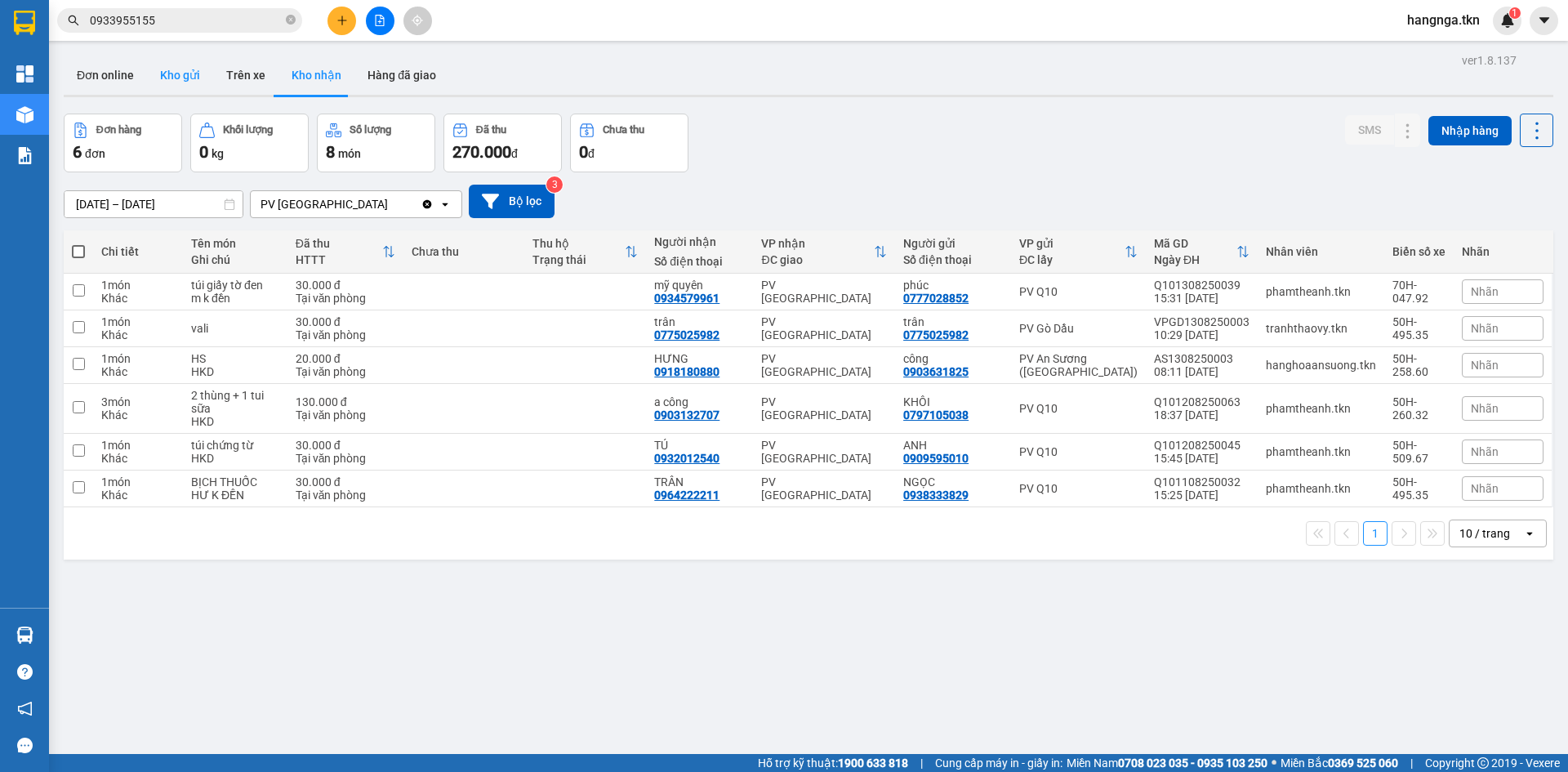
click at [185, 72] on button "Kho gửi" at bounding box center [180, 75] width 66 height 39
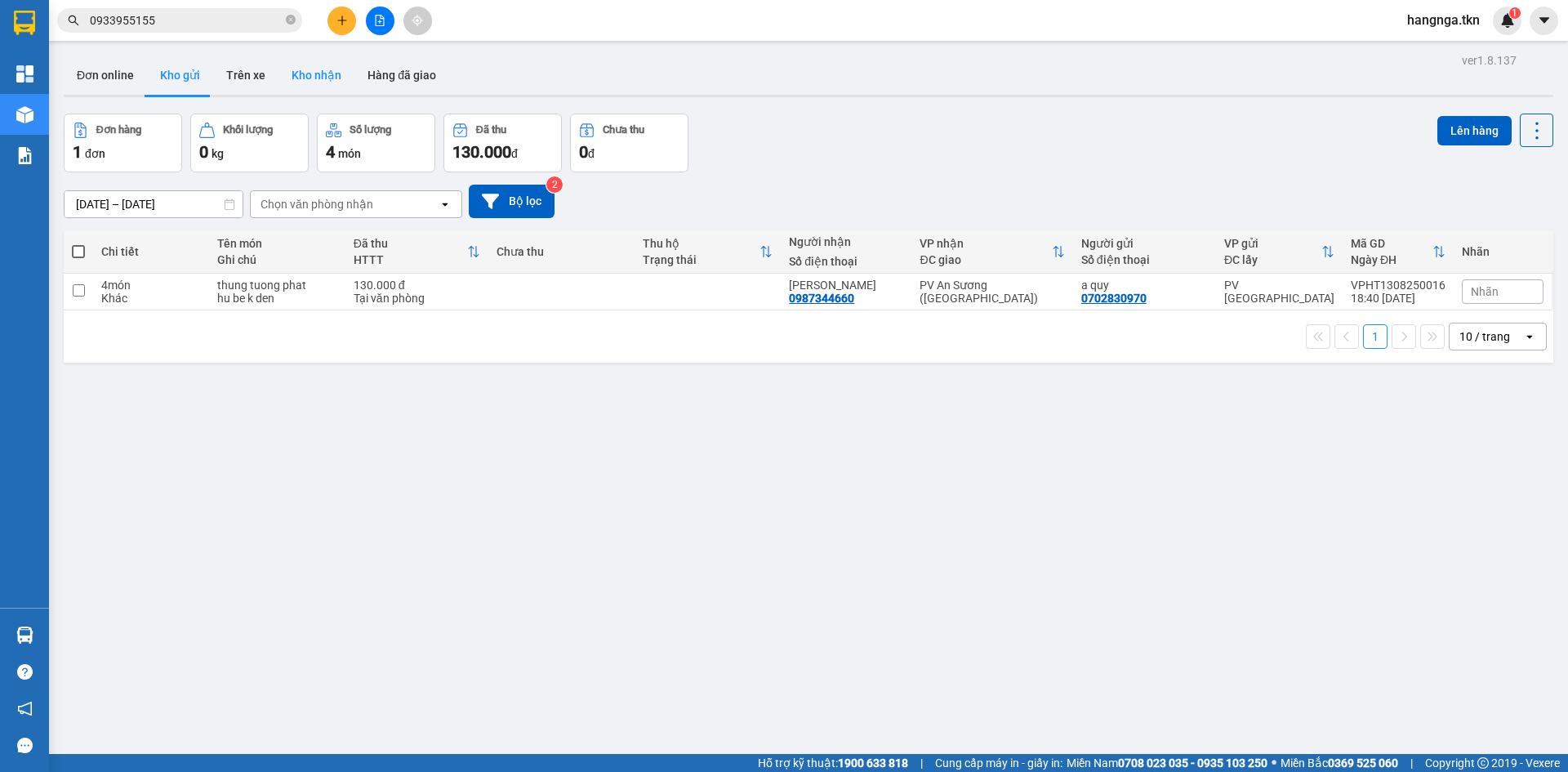
click at [339, 76] on button "Kho nhận" at bounding box center [316, 75] width 76 height 39
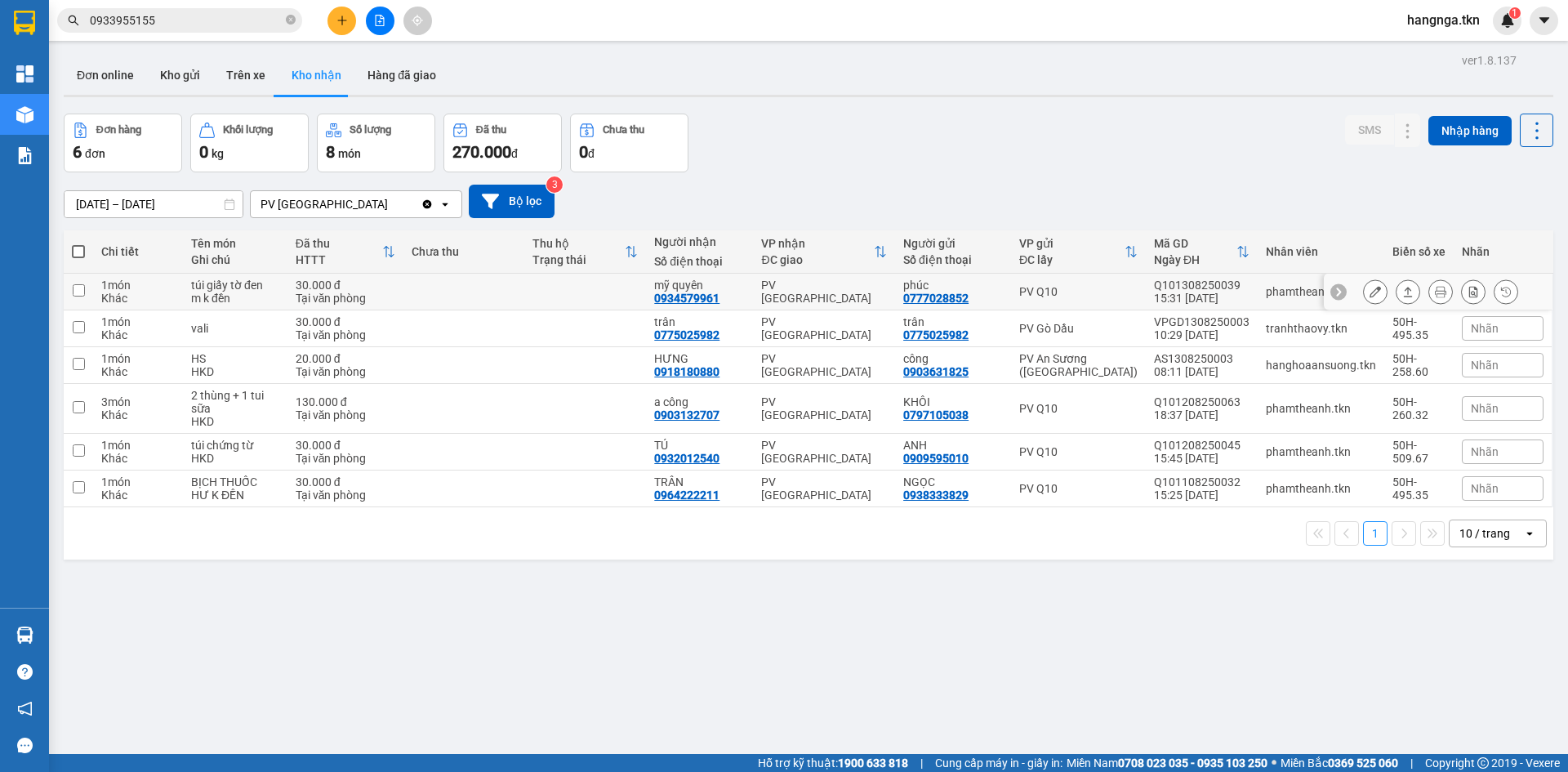
click at [1370, 296] on icon at bounding box center [1375, 291] width 11 height 11
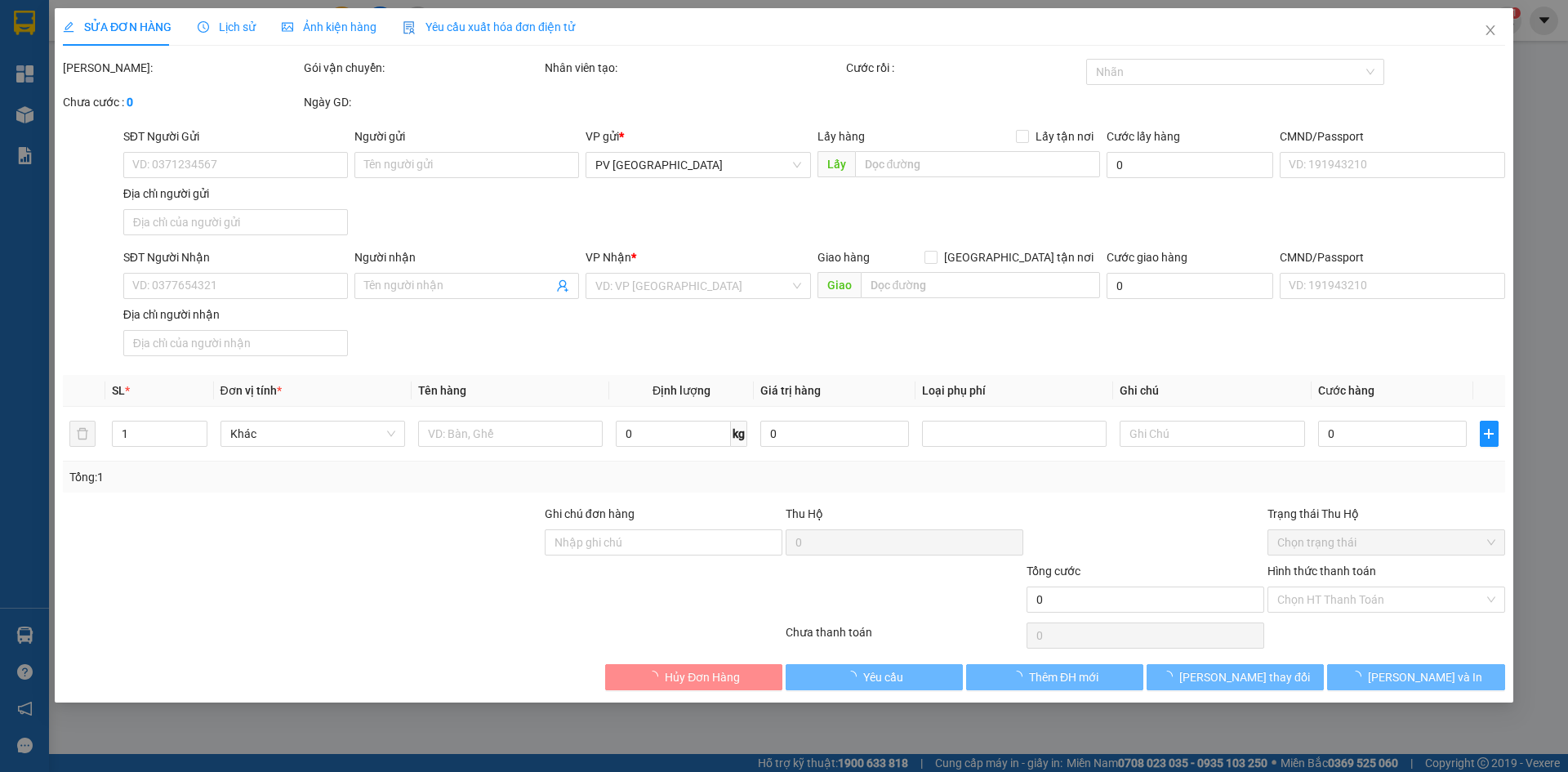
type input "0777028852"
type input "phúc"
type input "0934579961"
type input "mỹ quyên"
type input "30.000"
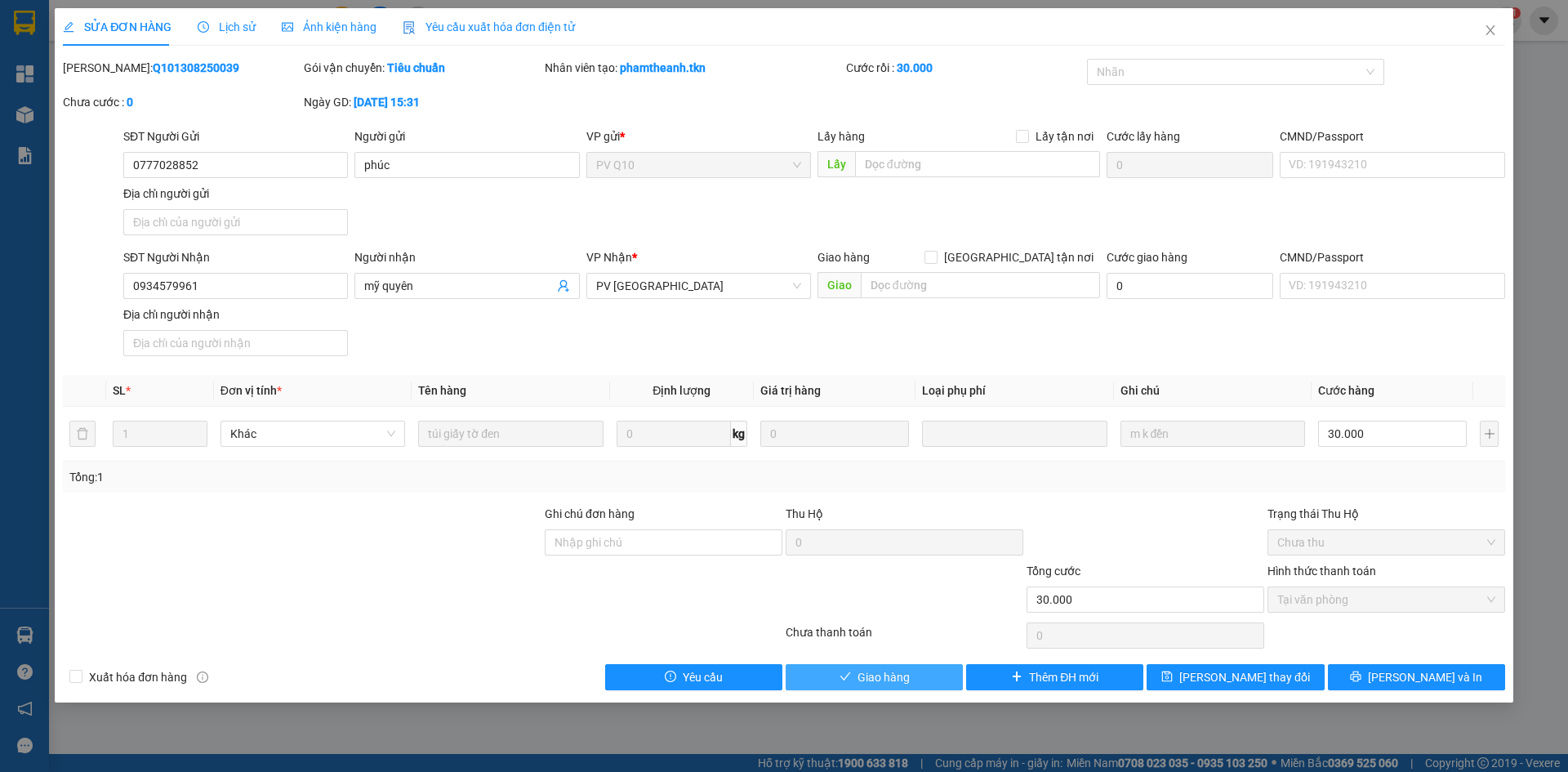
click at [892, 684] on span "Giao hàng" at bounding box center [883, 677] width 52 height 18
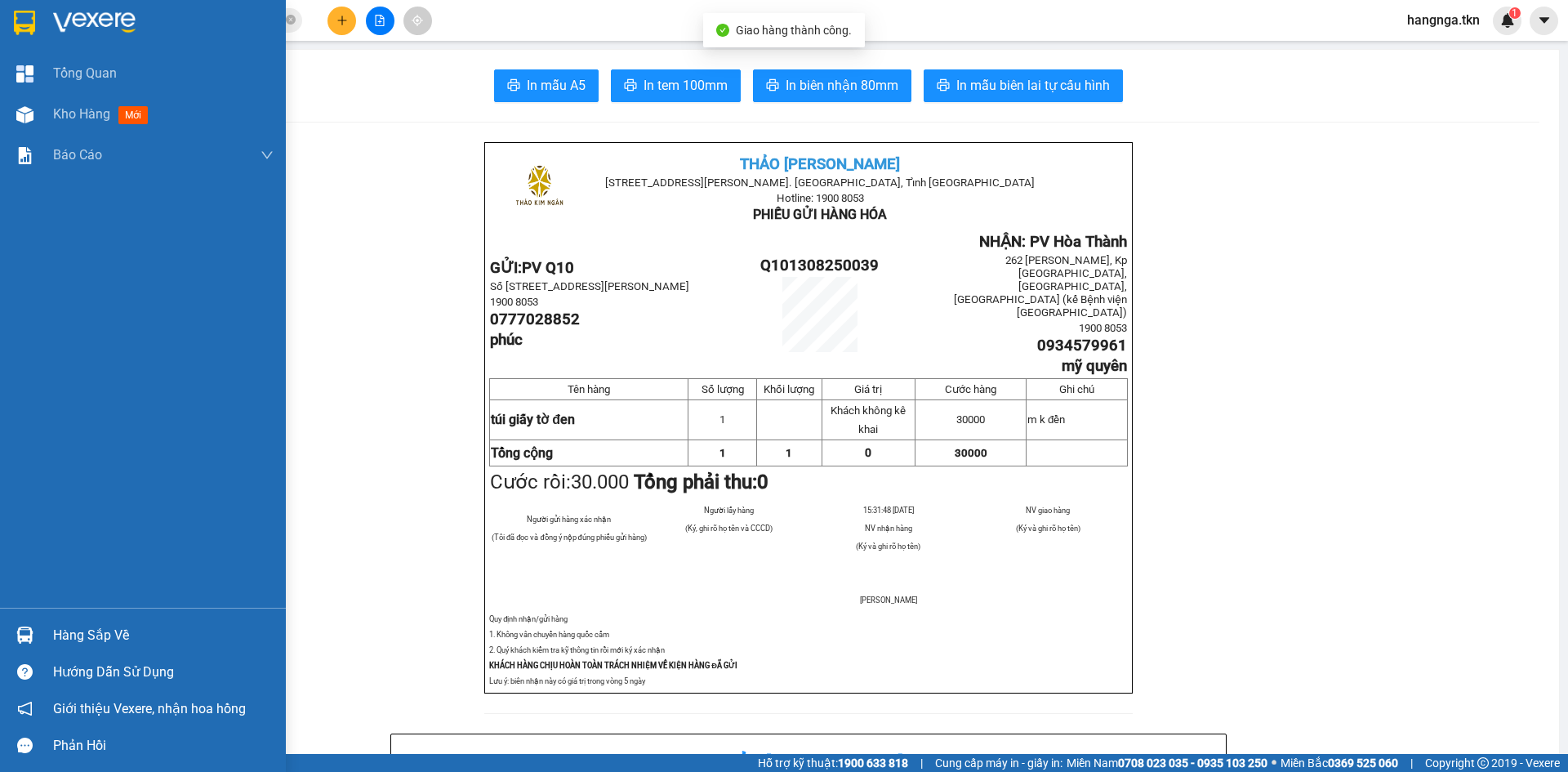
click at [30, 31] on img at bounding box center [24, 22] width 21 height 25
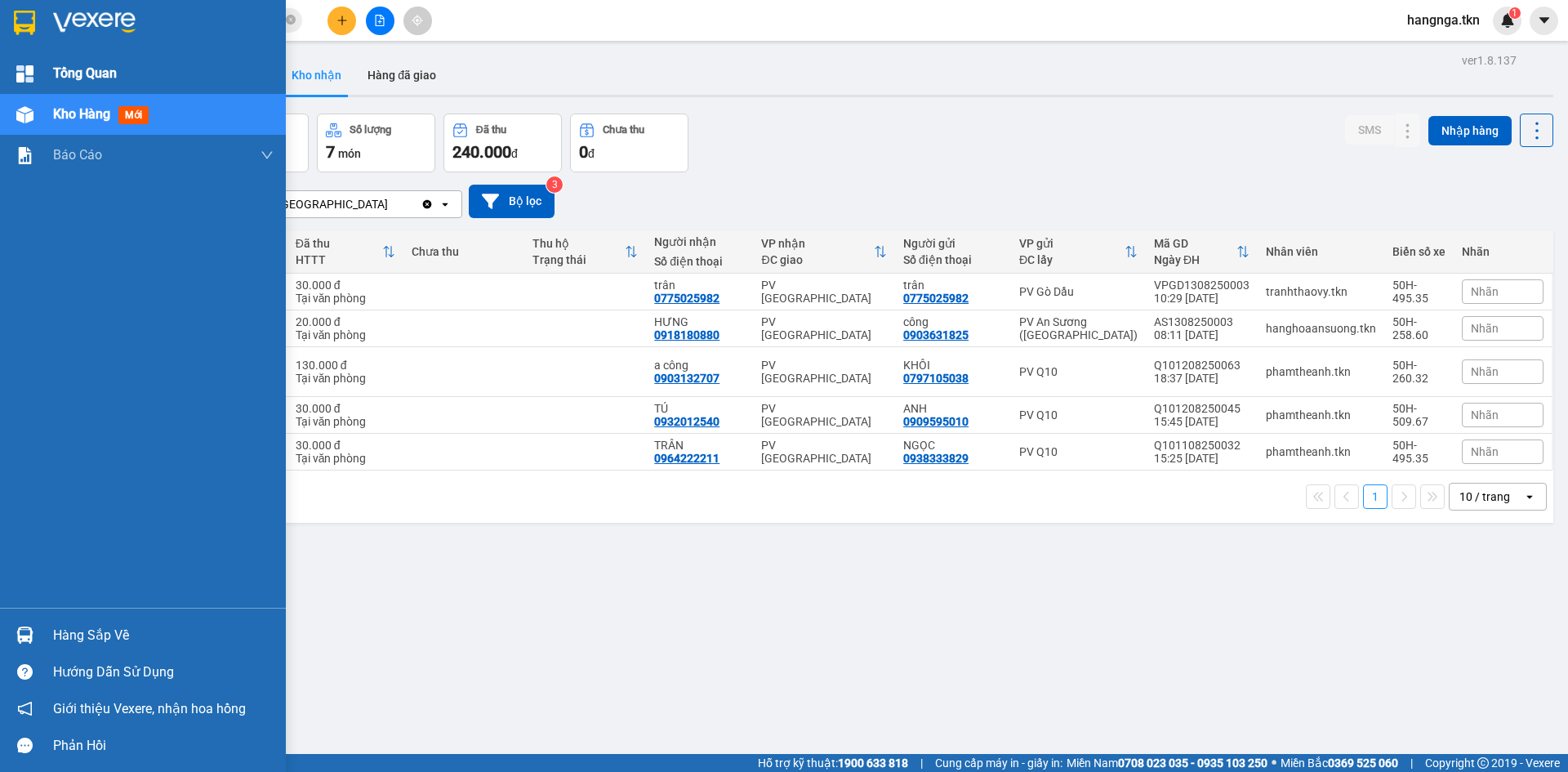
click at [44, 67] on div "Tổng Quan" at bounding box center [143, 73] width 286 height 41
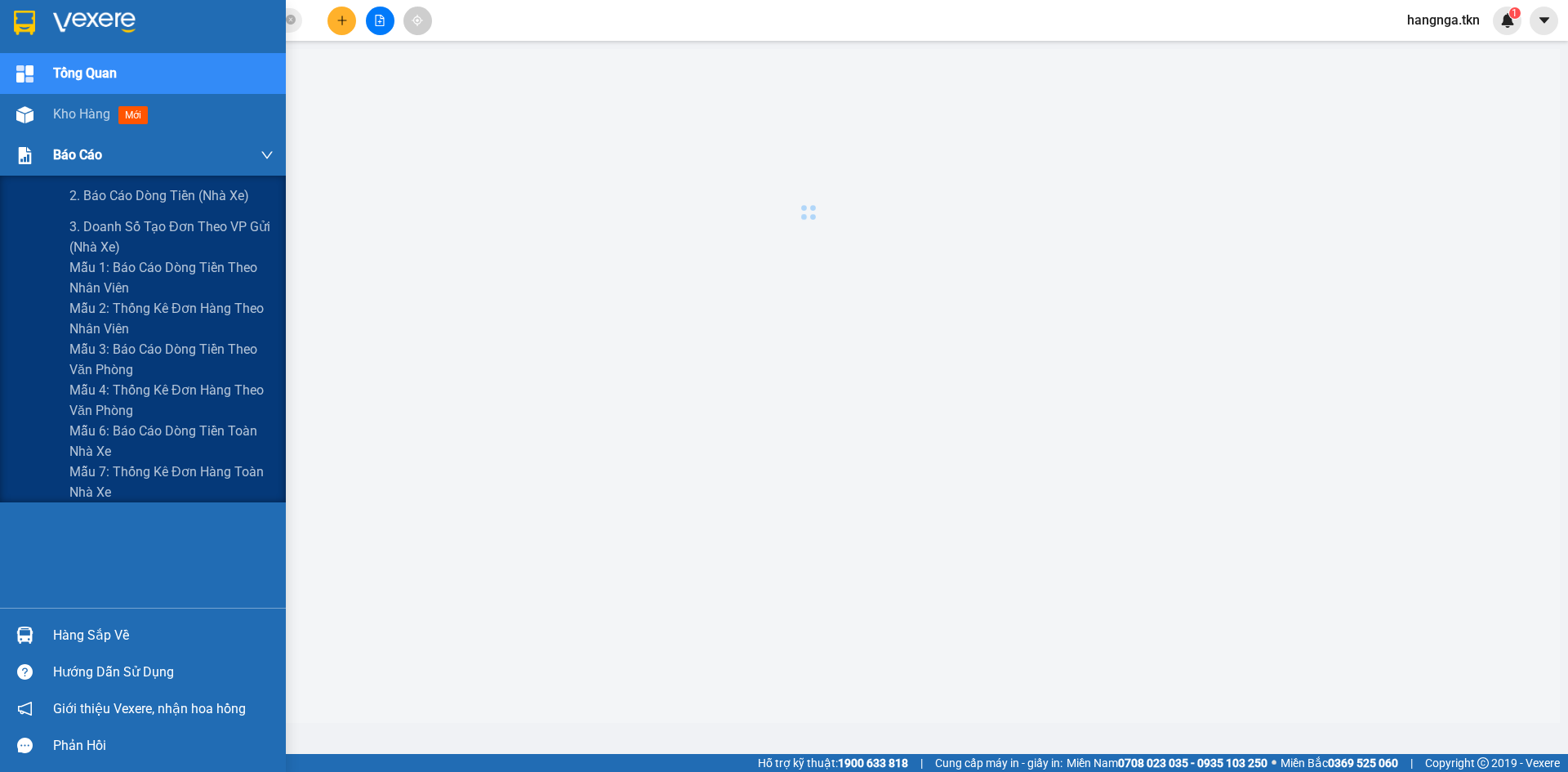
click at [146, 154] on div "Báo cáo" at bounding box center [163, 155] width 220 height 41
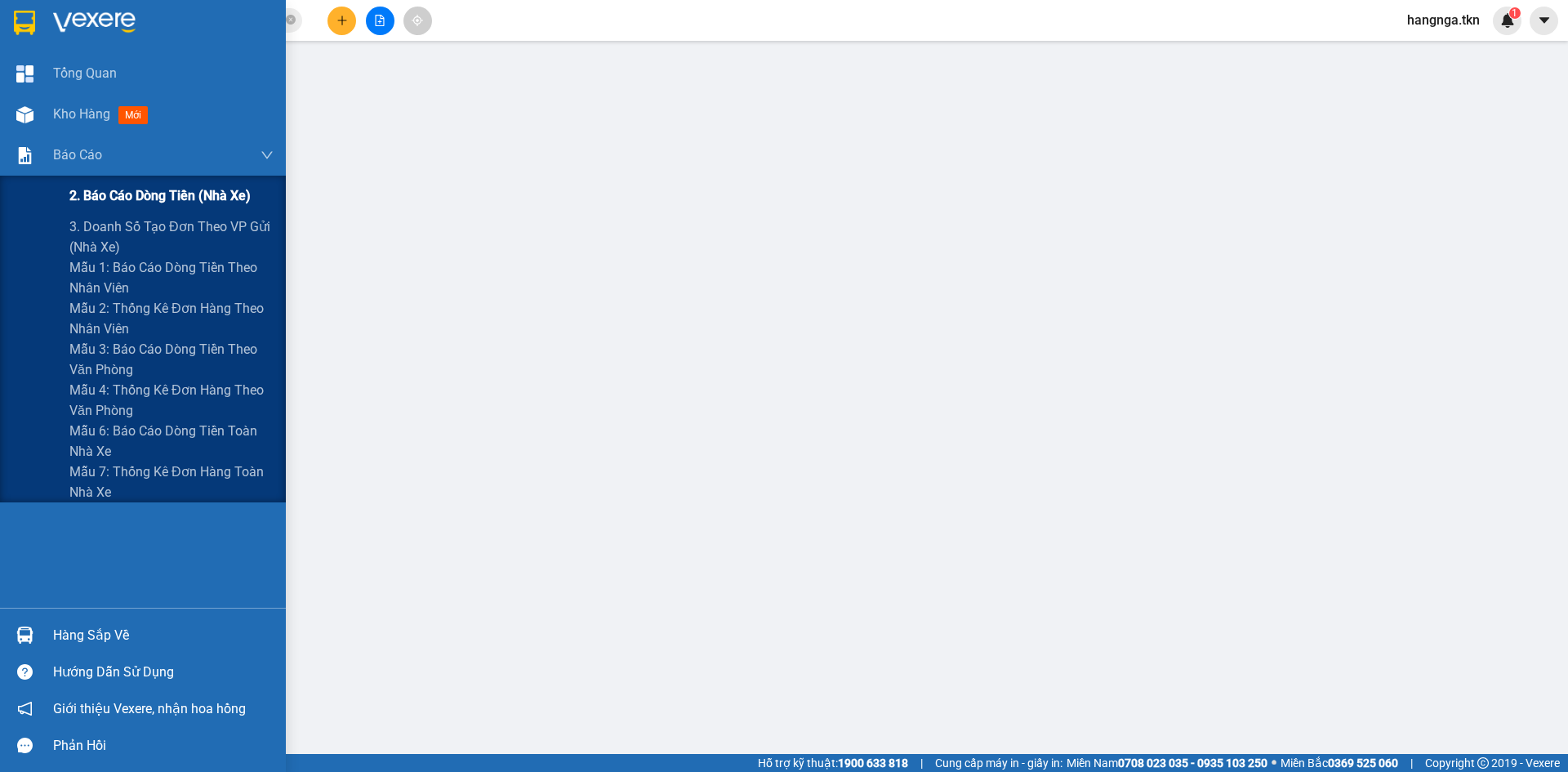
click at [198, 187] on span "2. Báo cáo dòng tiền (nhà xe)" at bounding box center [160, 196] width 181 height 20
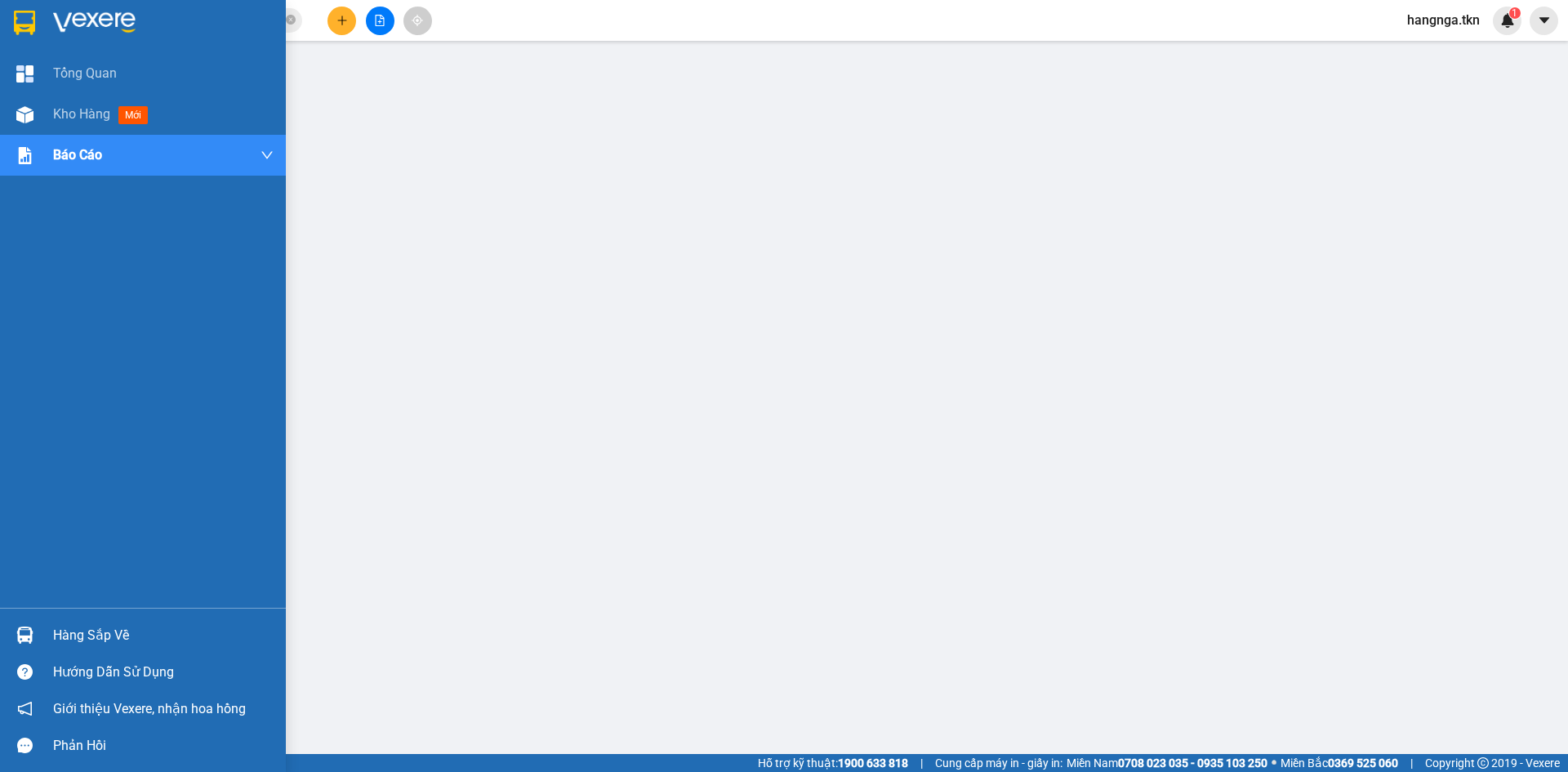
click at [21, 626] on img at bounding box center [25, 635] width 17 height 17
click at [21, 21] on img at bounding box center [24, 22] width 21 height 25
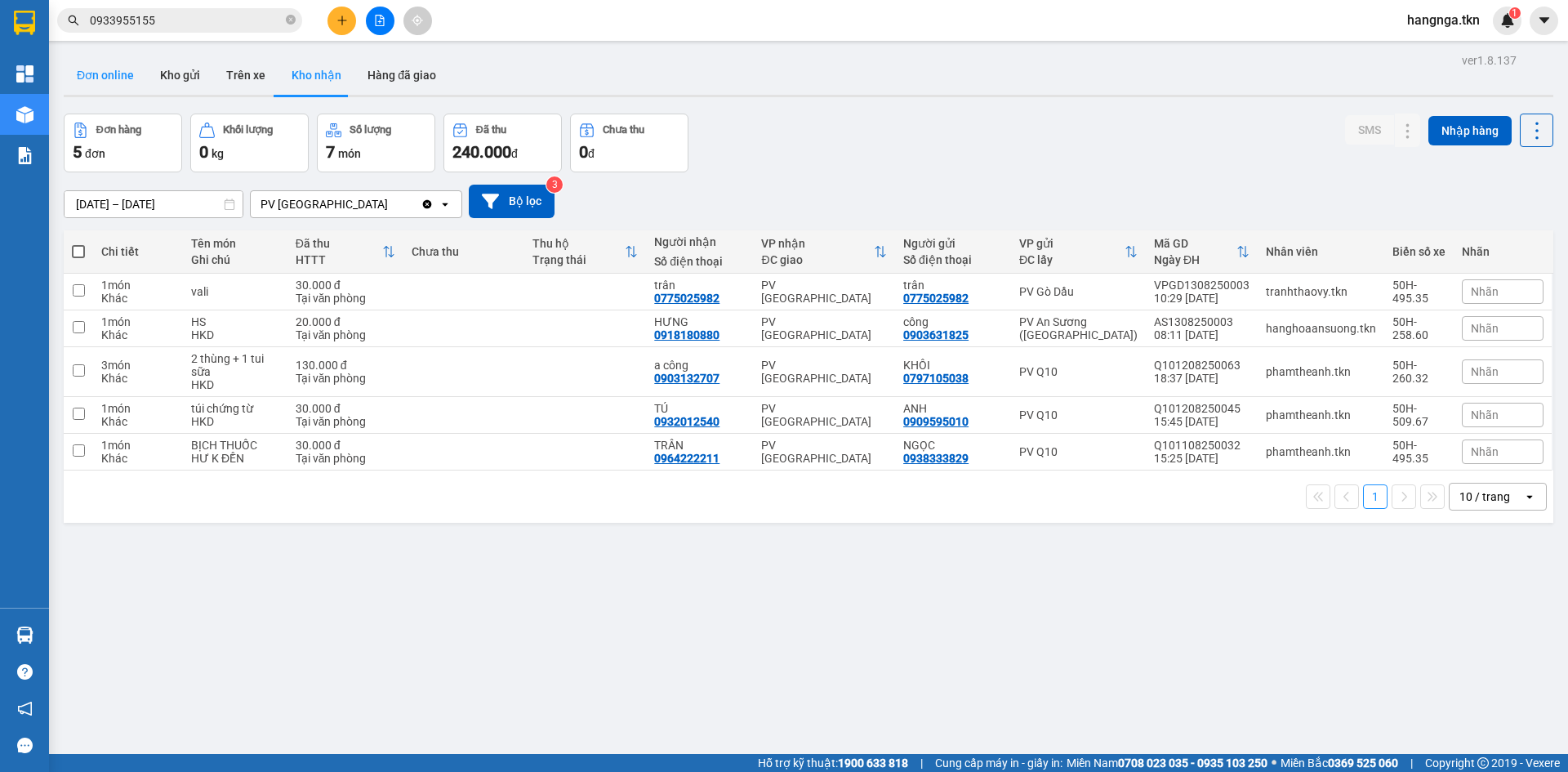
click at [135, 78] on button "Đơn online" at bounding box center [106, 75] width 83 height 39
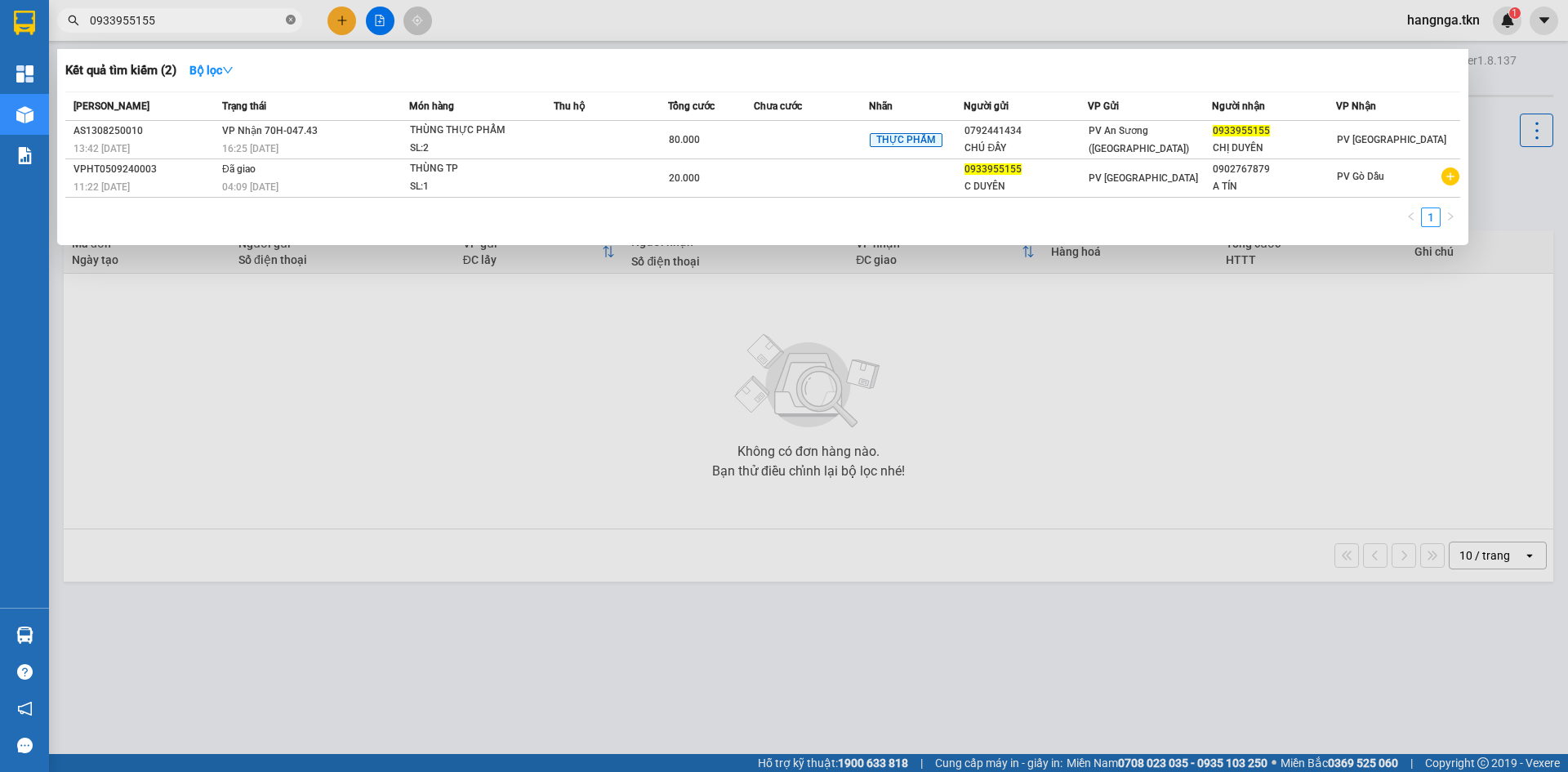
click at [288, 21] on icon "close-circle" at bounding box center [291, 20] width 10 height 10
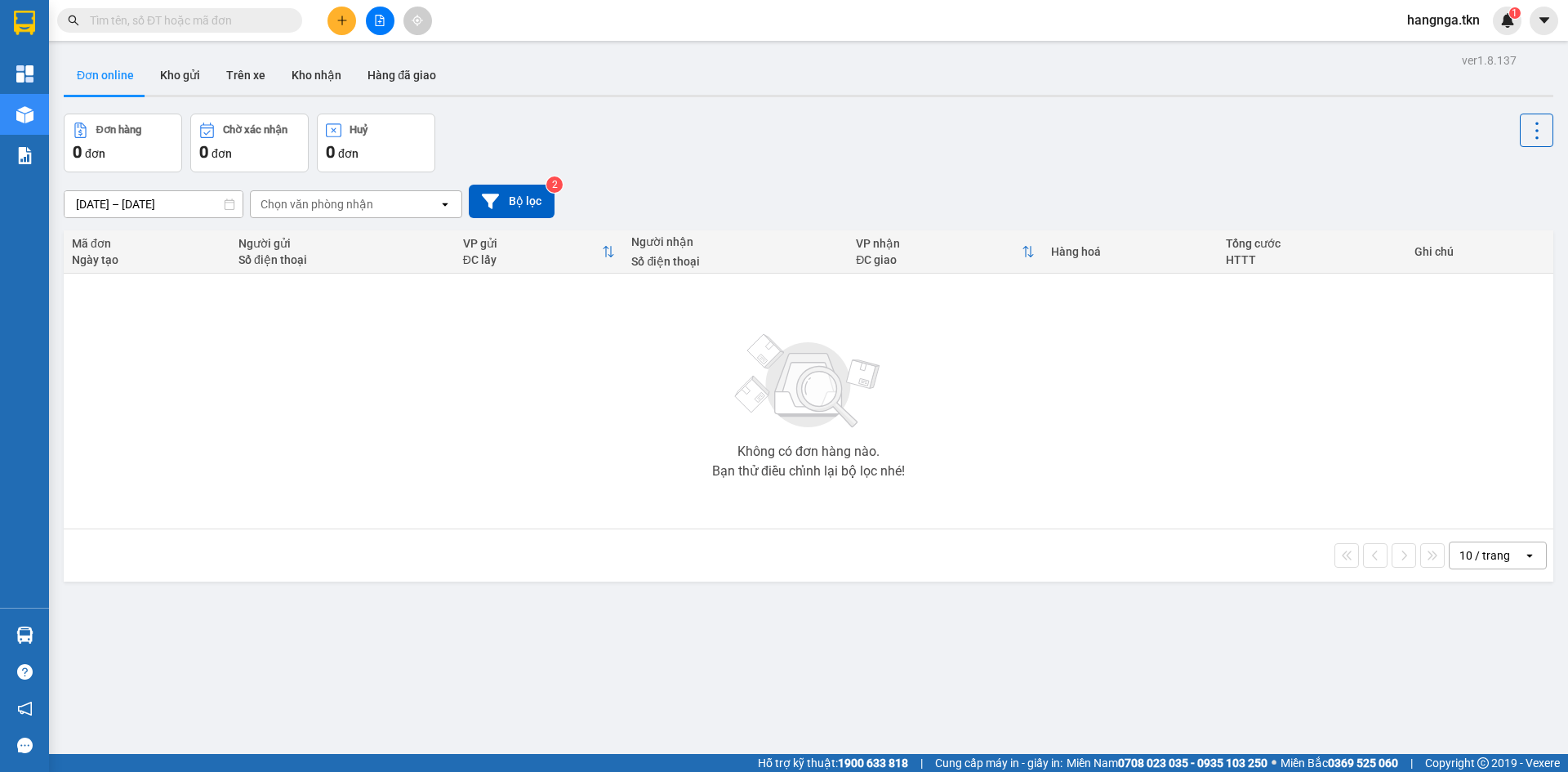
click at [648, 112] on div "ver 1.8.137 Đơn online Kho gửi Trên xe Kho nhận Hàng đã giao Đơn hàng 0 đơn Chờ…" at bounding box center [808, 435] width 1502 height 772
click at [176, 83] on button "Kho gửi" at bounding box center [180, 75] width 66 height 39
type input "[DATE] – [DATE]"
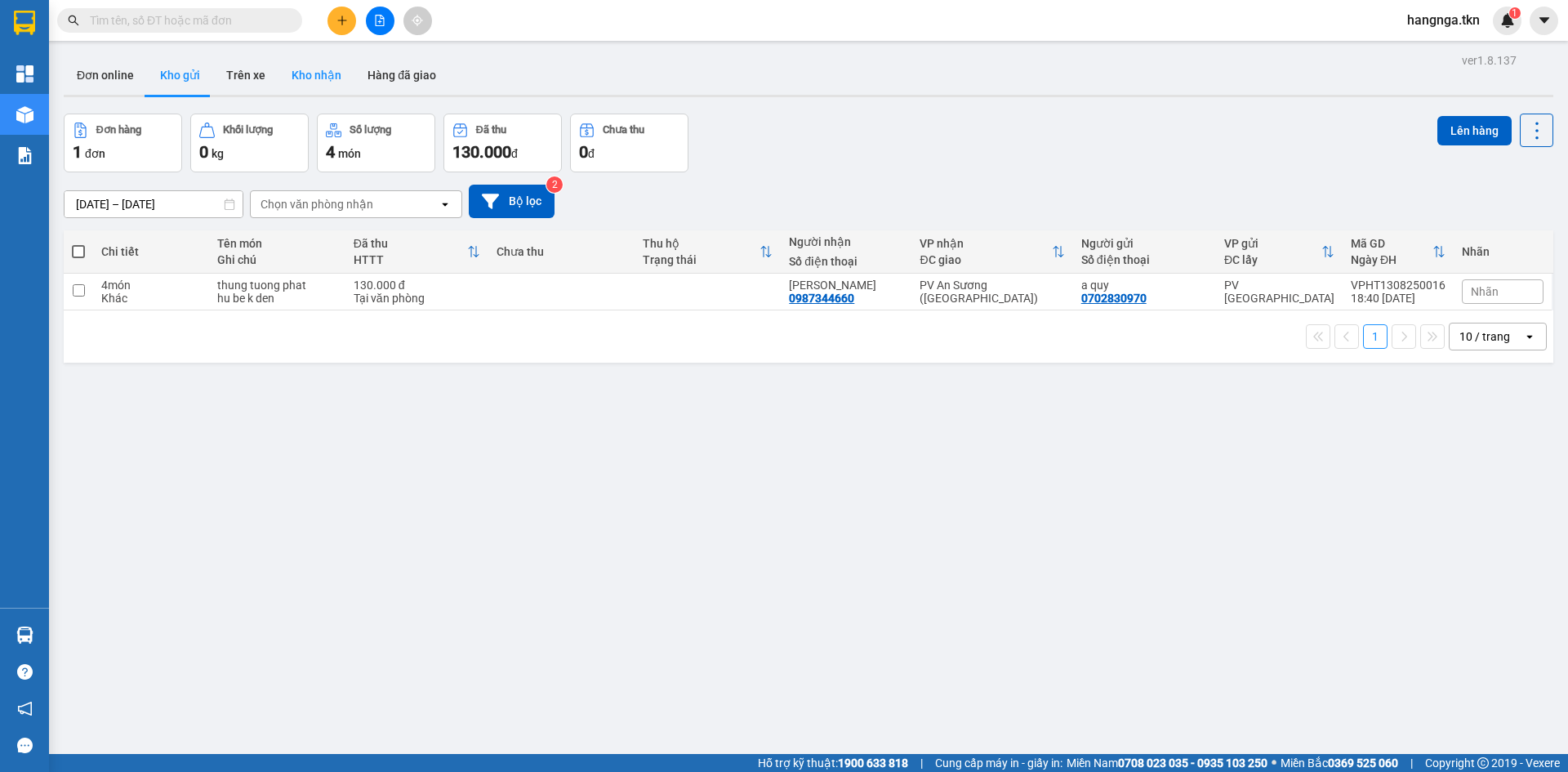
click at [306, 75] on button "Kho nhận" at bounding box center [316, 75] width 76 height 39
